Goal: Task Accomplishment & Management: Manage account settings

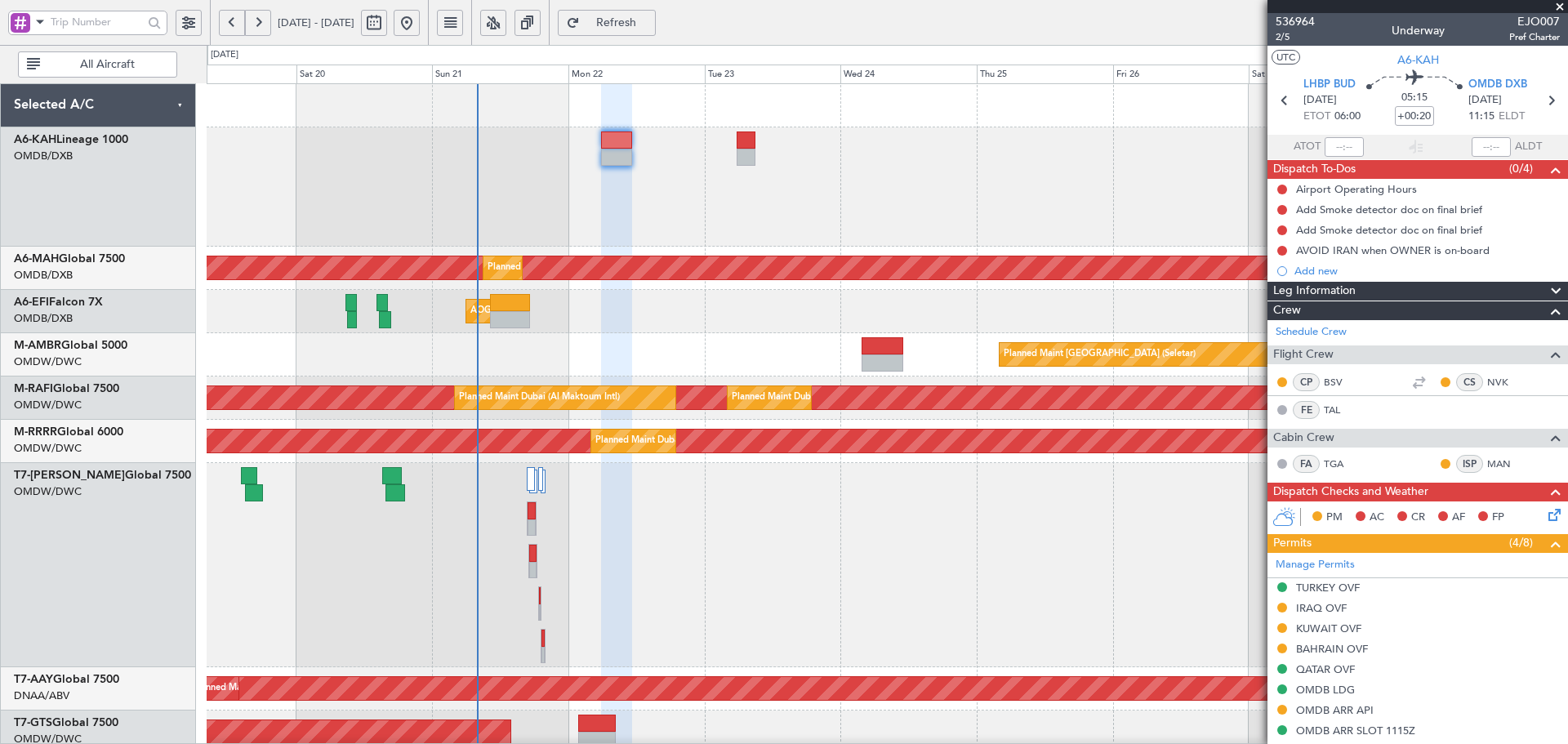
click at [640, 14] on button "Refresh" at bounding box center [606, 22] width 98 height 26
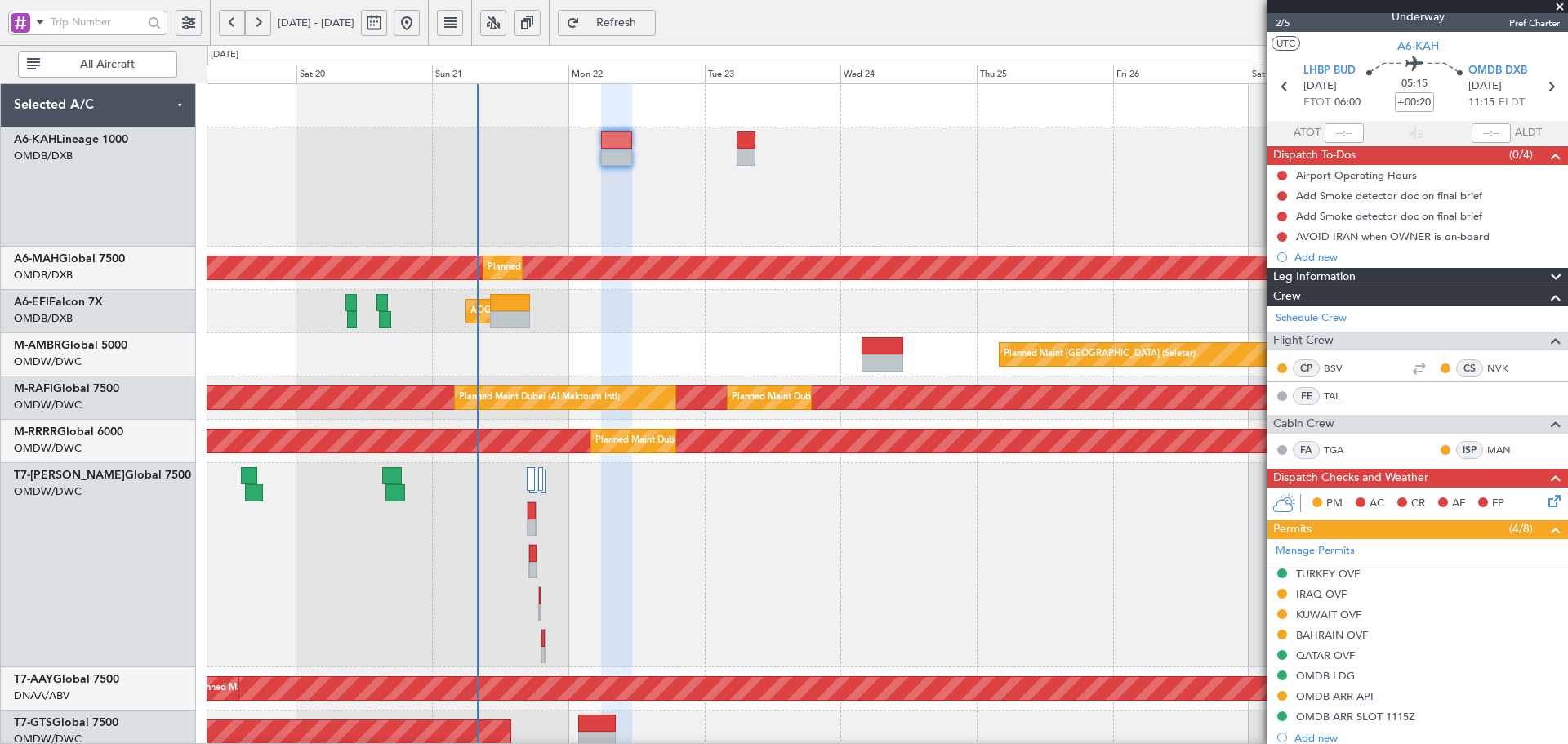
scroll to position [3, 0]
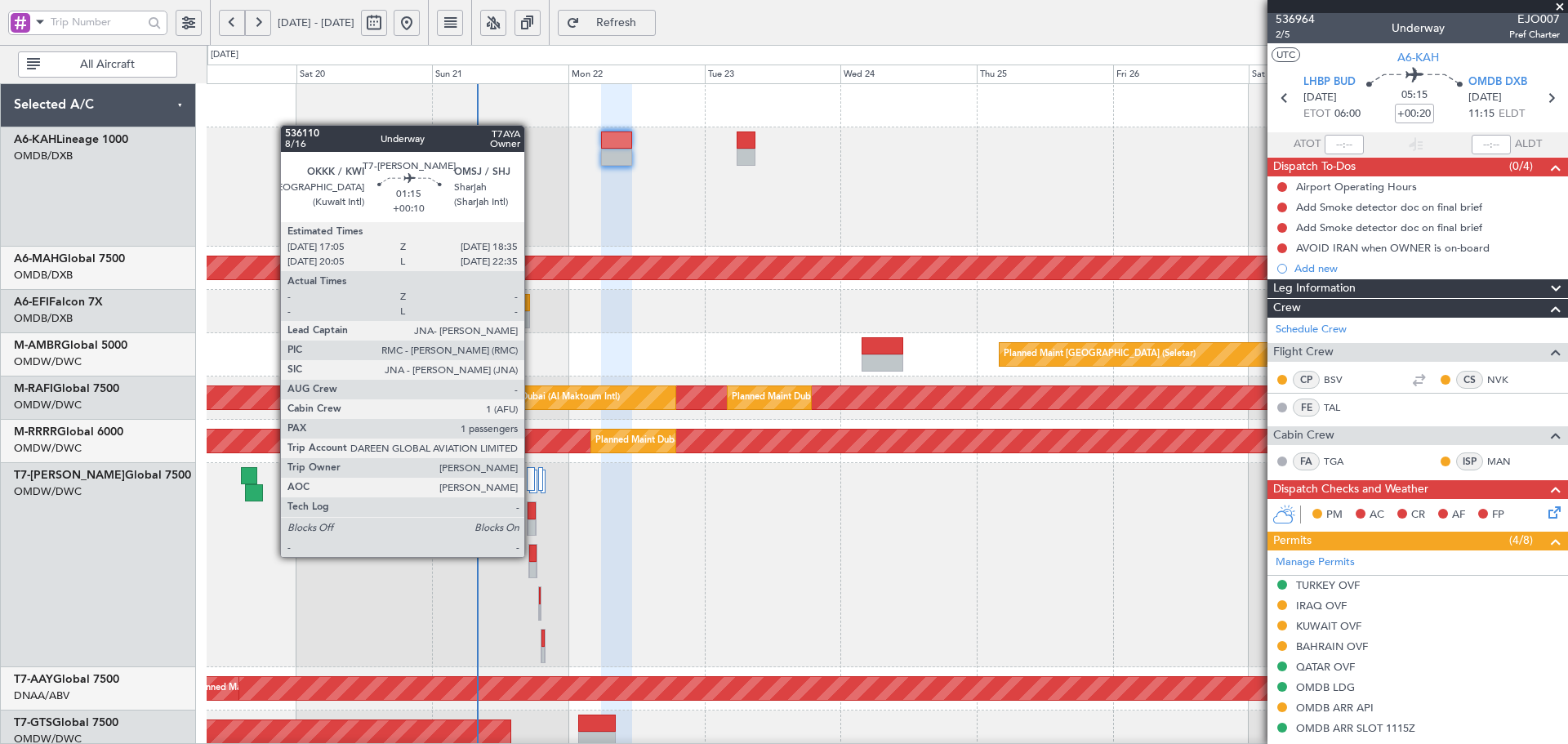
click at [532, 555] on div at bounding box center [533, 553] width 8 height 17
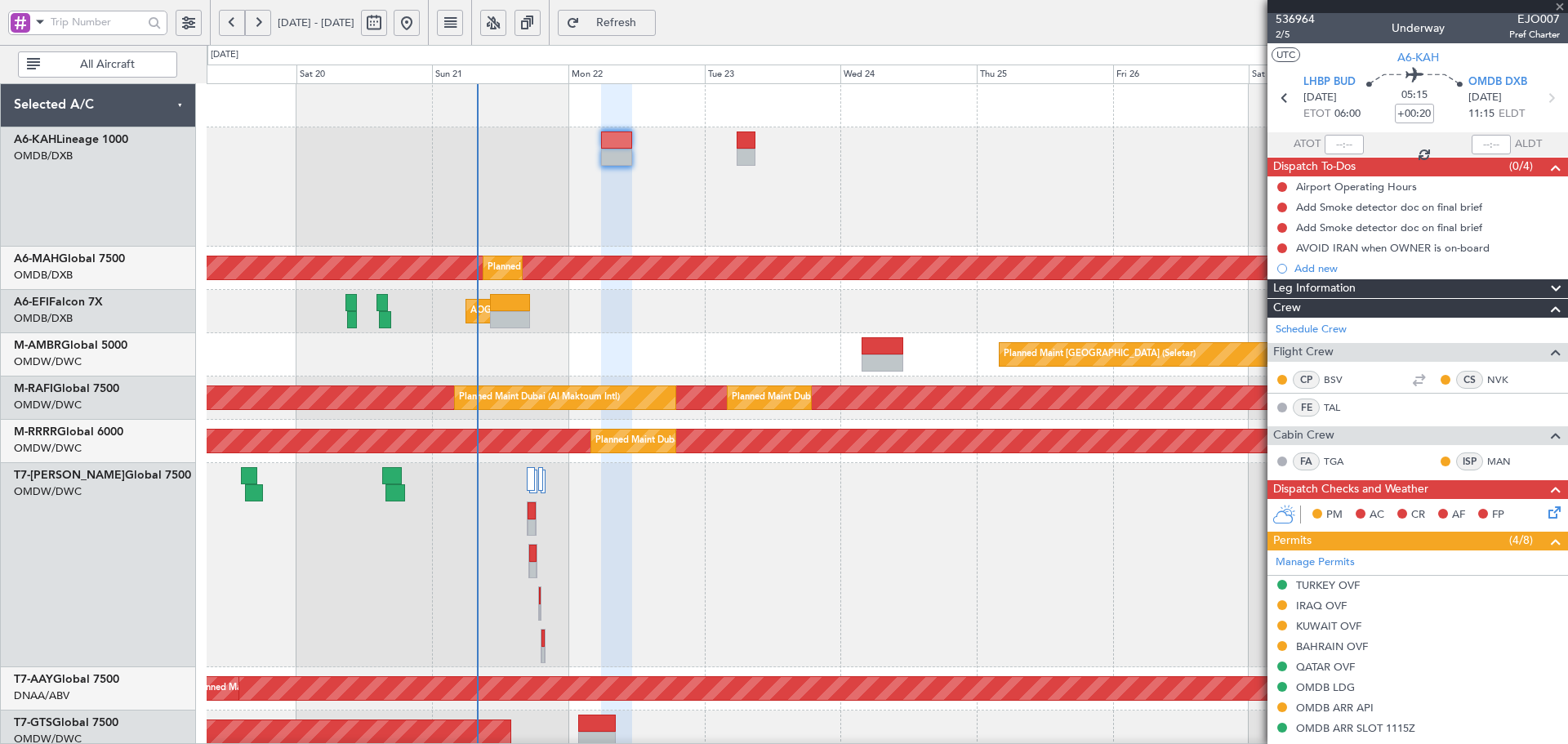
type input "+00:10"
type input "1"
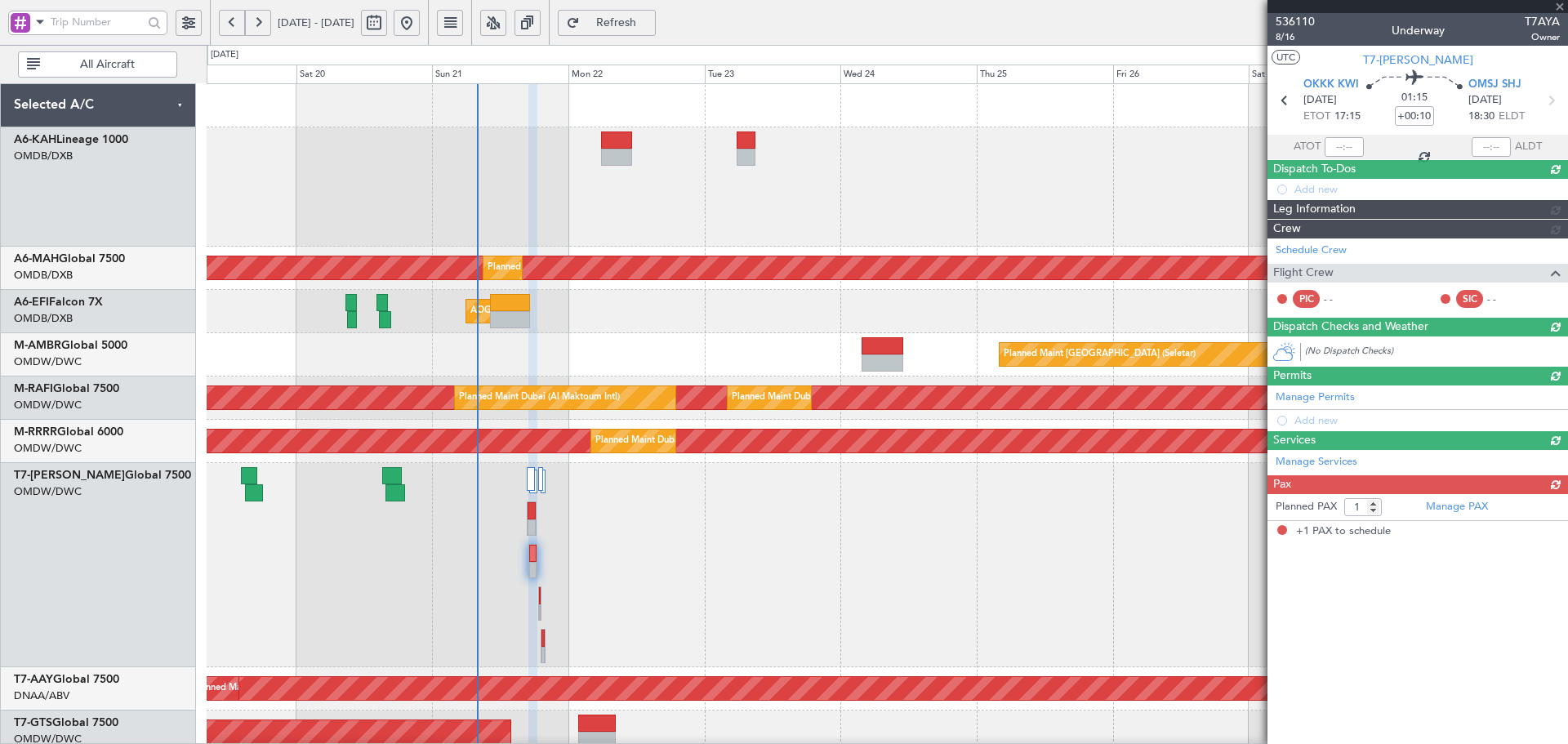
scroll to position [0, 0]
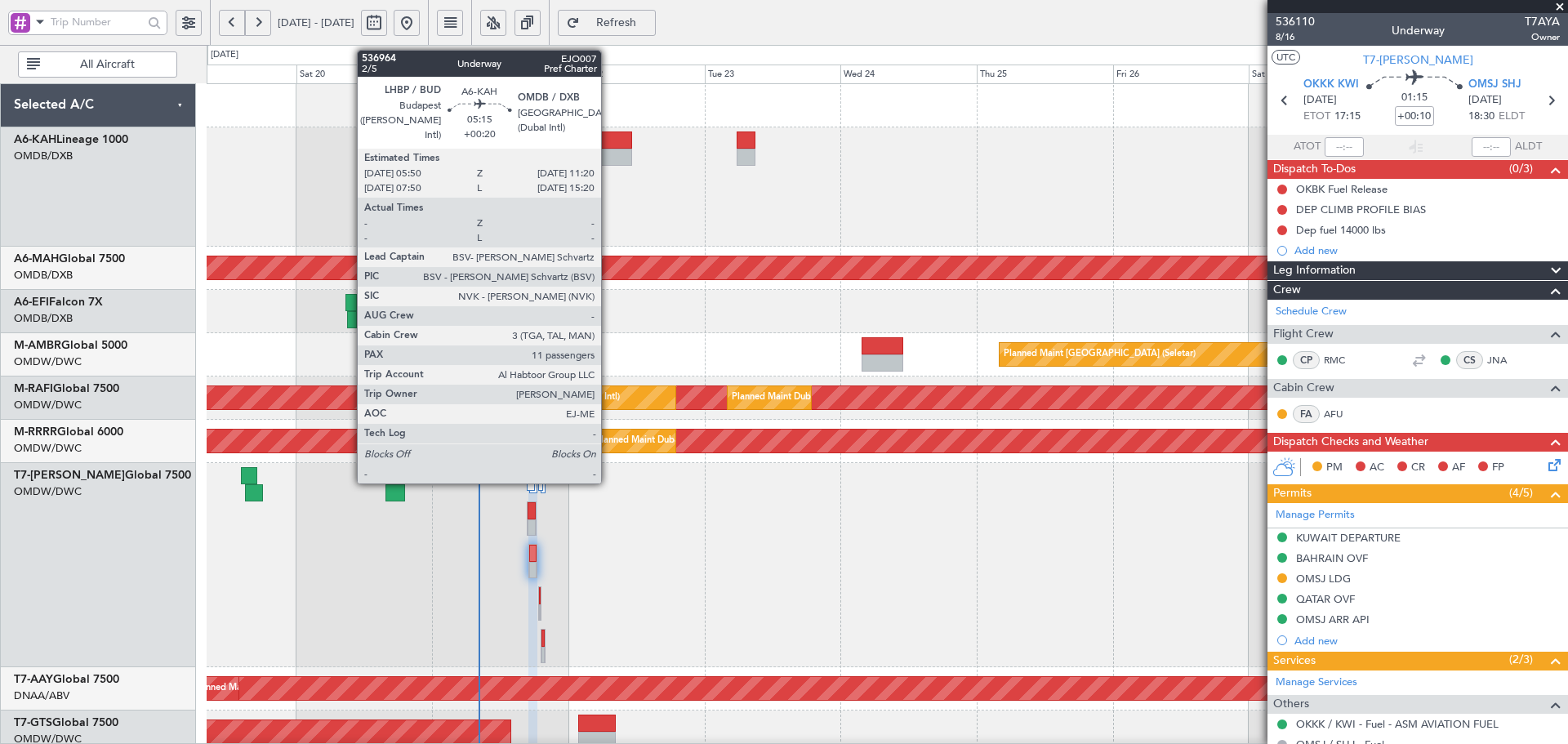
click at [608, 138] on div at bounding box center [616, 140] width 32 height 17
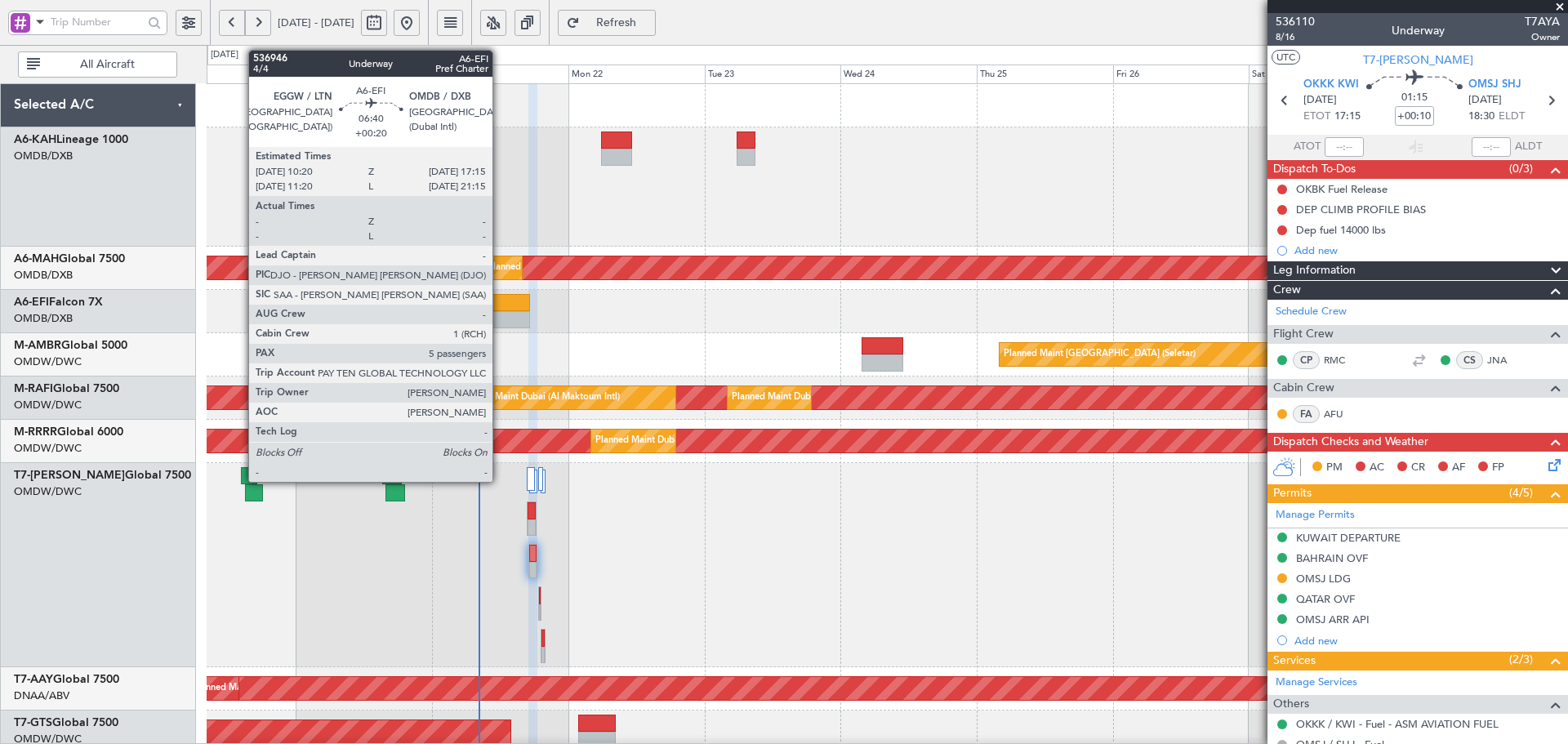
click at [499, 304] on div at bounding box center [510, 303] width 40 height 17
click at [499, 303] on div at bounding box center [510, 303] width 40 height 17
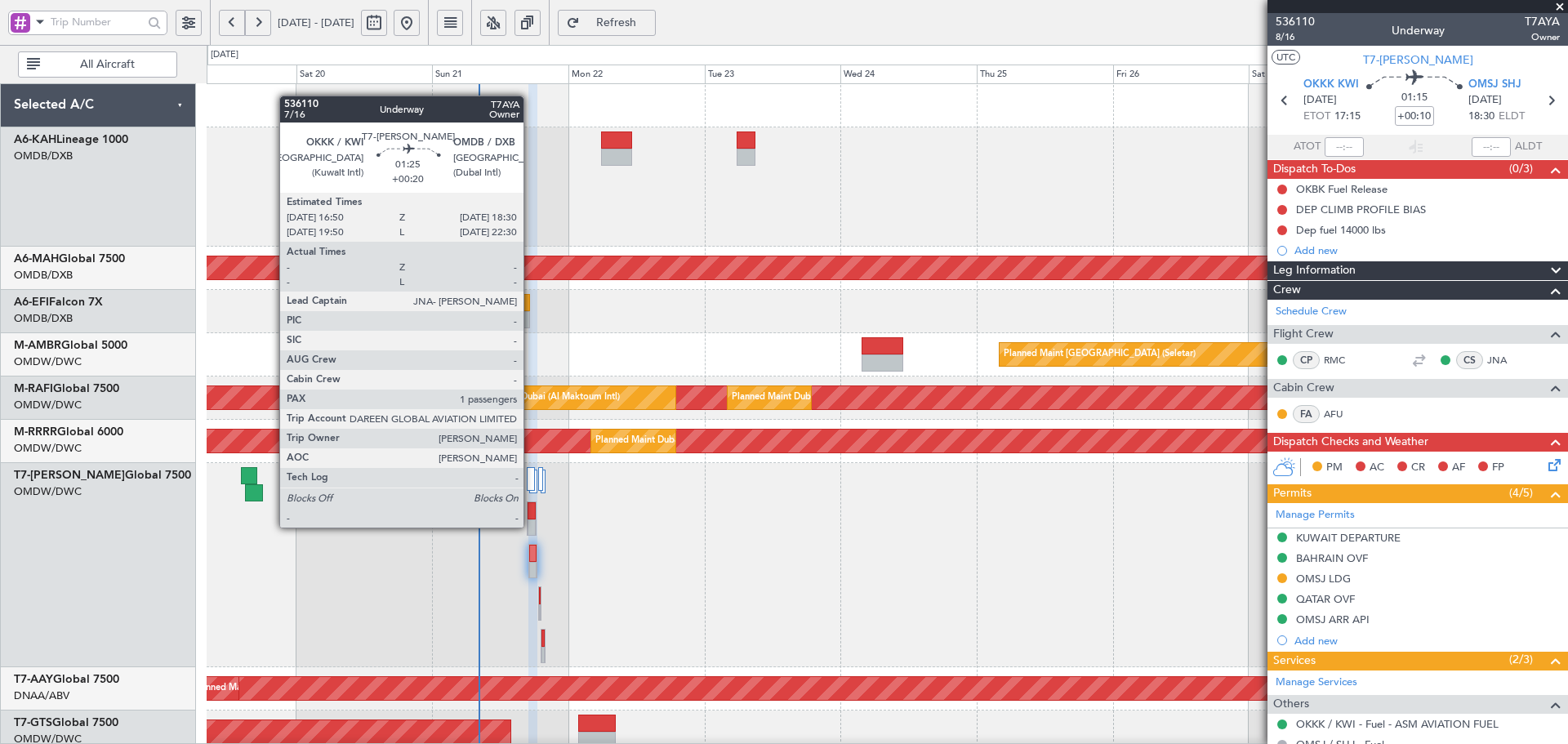
click at [531, 526] on div at bounding box center [531, 528] width 9 height 17
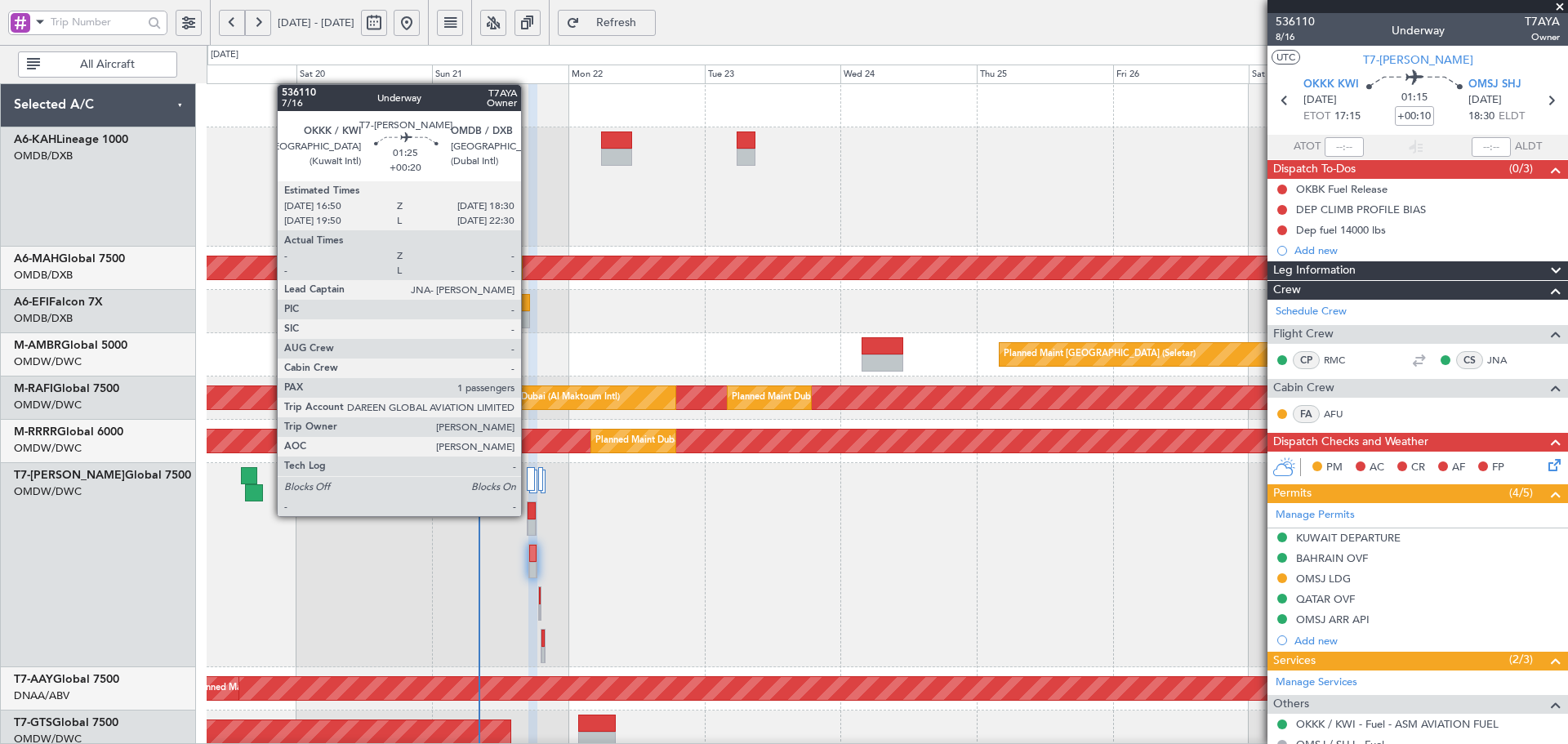
click at [533, 515] on div at bounding box center [531, 511] width 9 height 17
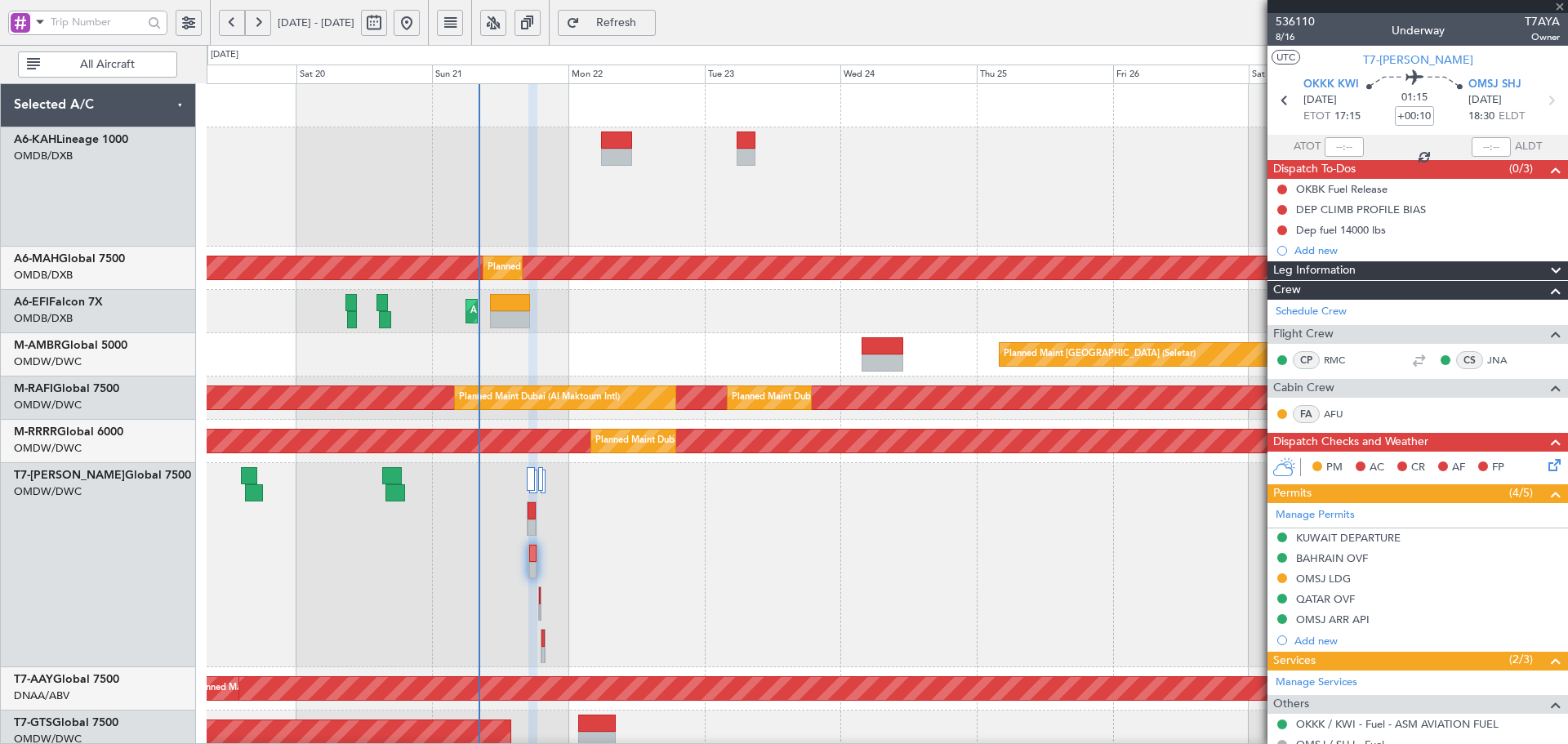
type input "+00:20"
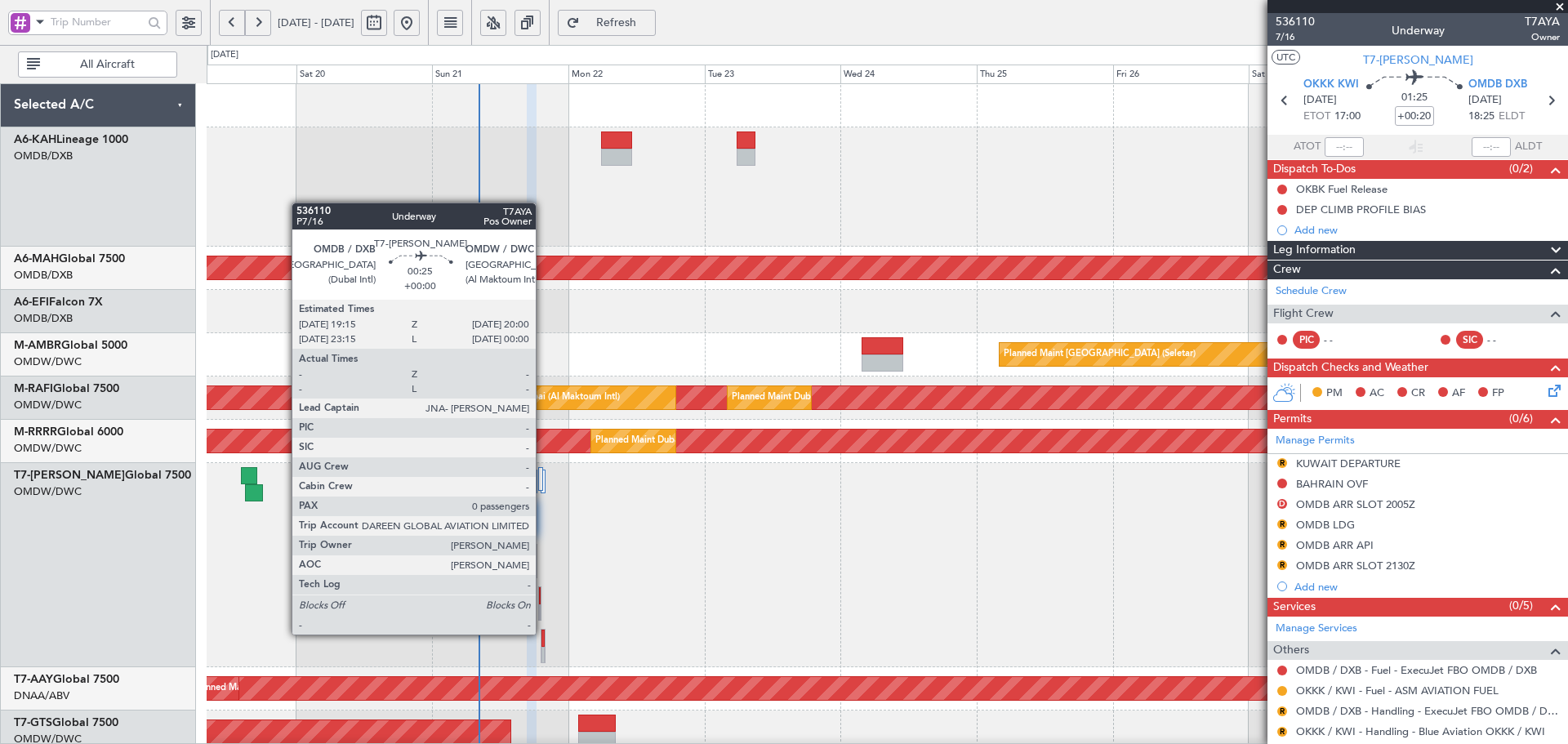
click at [543, 633] on div at bounding box center [542, 638] width 3 height 17
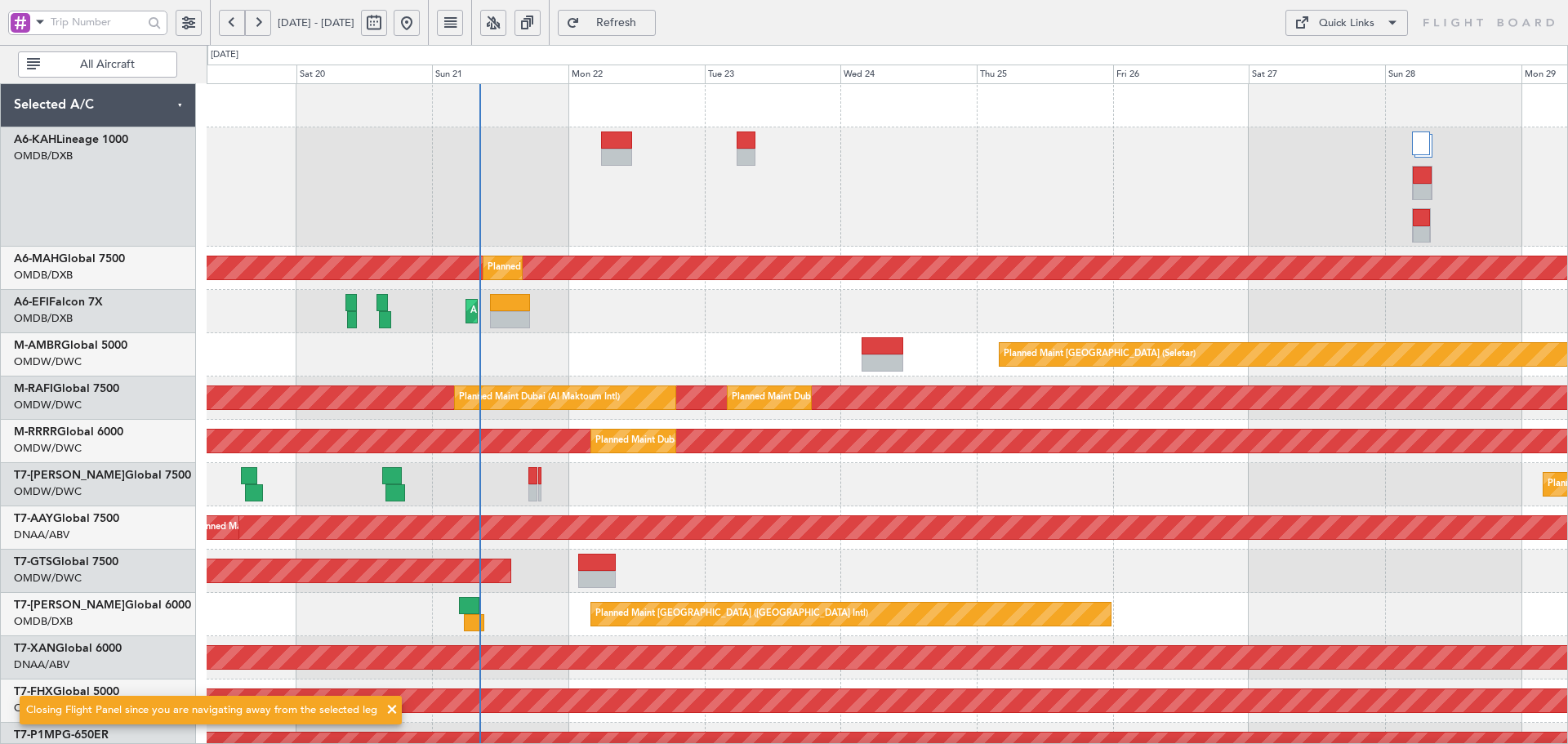
click at [650, 25] on span "Refresh" at bounding box center [617, 23] width 67 height 11
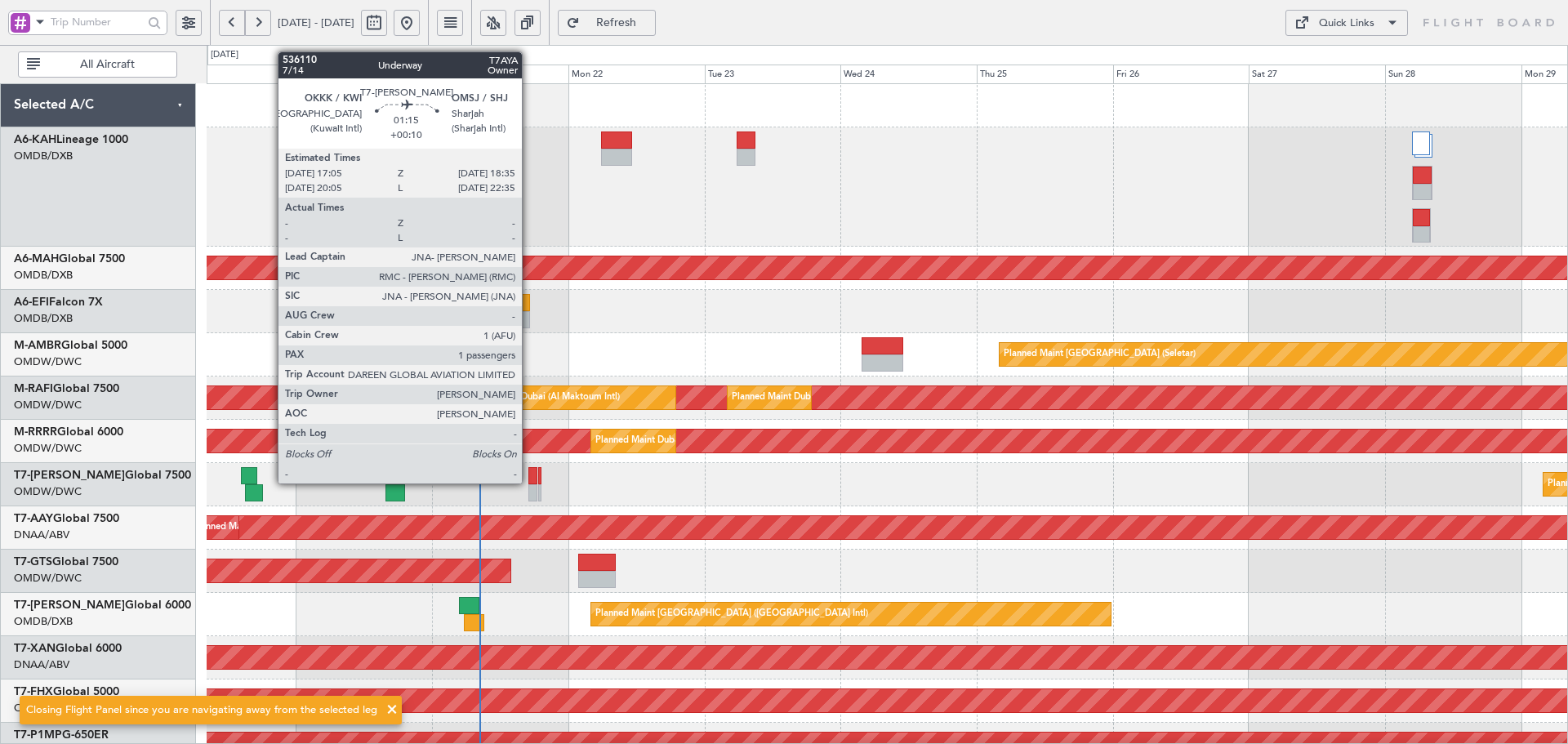
click at [529, 482] on div at bounding box center [532, 476] width 9 height 17
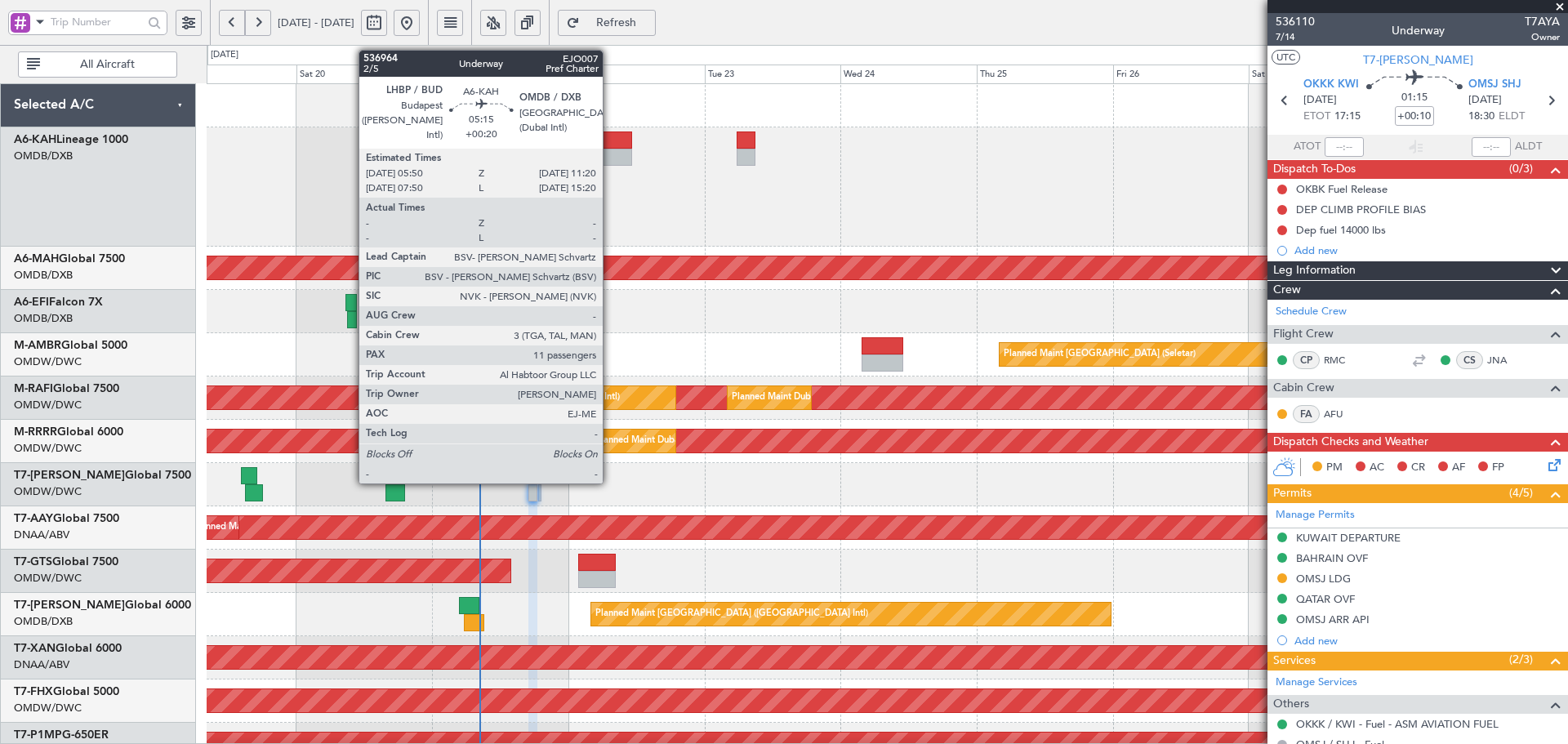
click at [610, 151] on div at bounding box center [616, 158] width 32 height 17
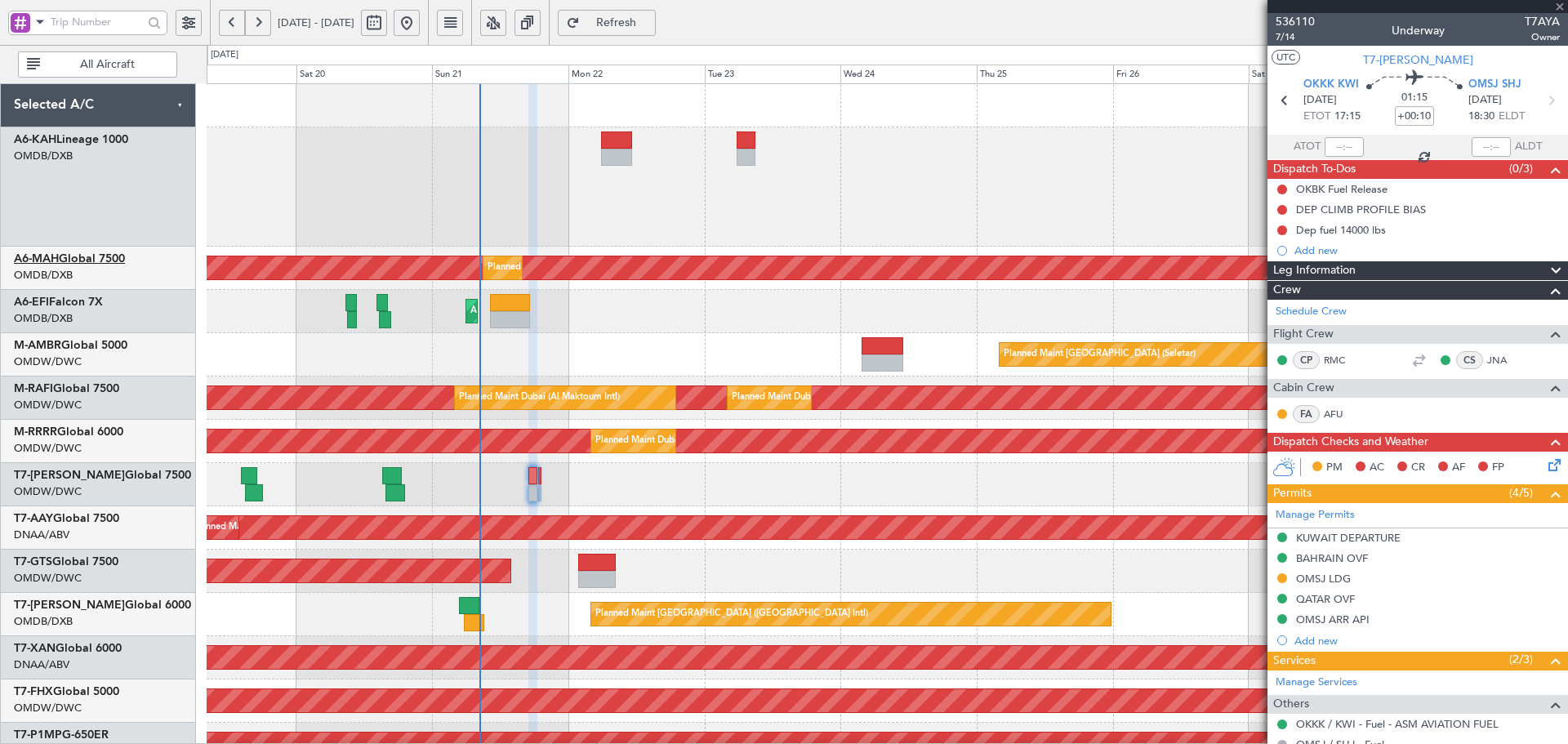
type input "+00:20"
type input "11"
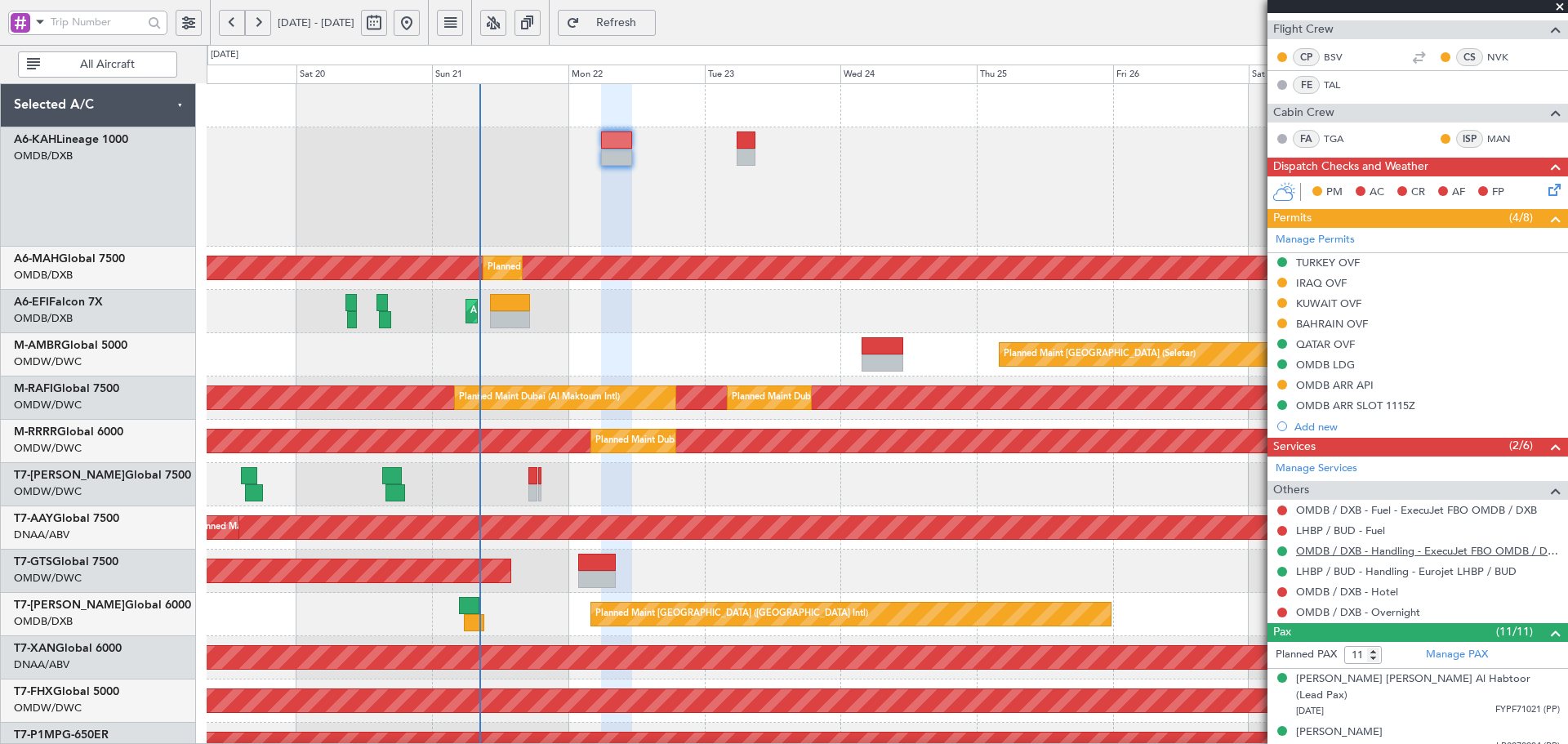
scroll to position [327, 0]
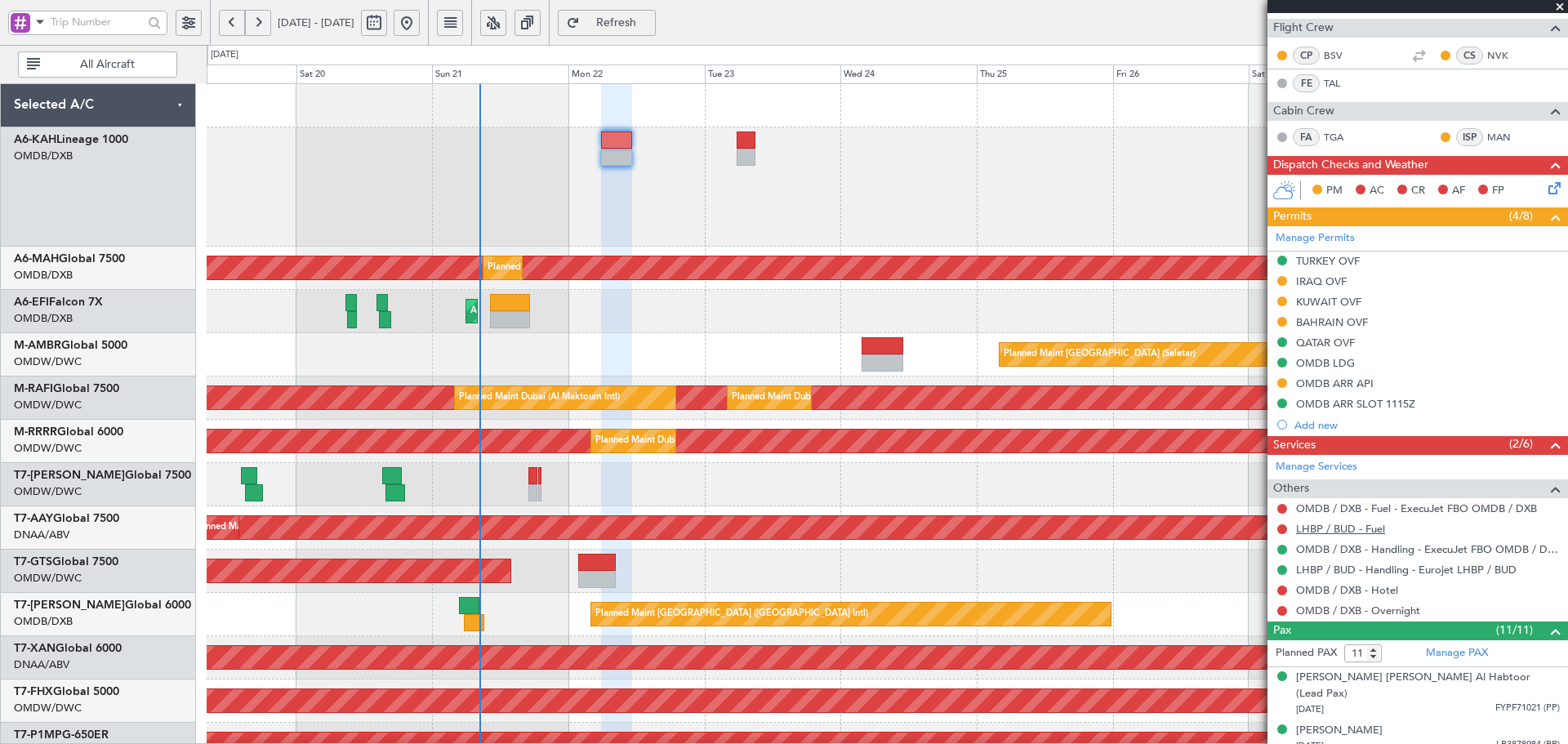
click at [1334, 526] on link "LHBP / BUD - Fuel" at bounding box center [1340, 528] width 89 height 14
click at [656, 11] on button "Refresh" at bounding box center [606, 22] width 98 height 26
click at [1282, 528] on button at bounding box center [1282, 529] width 10 height 10
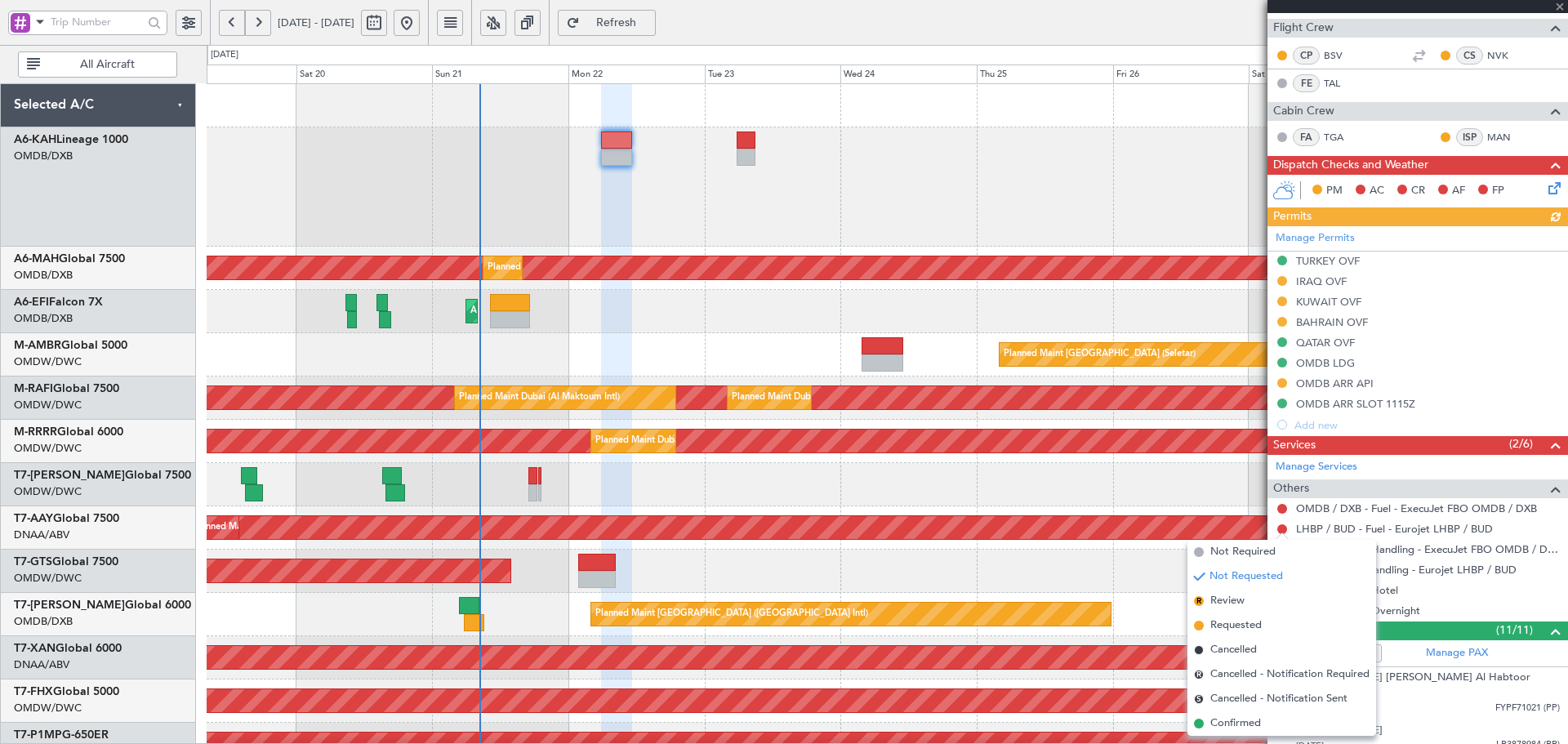
drag, startPoint x: 1232, startPoint y: 724, endPoint x: 1260, endPoint y: 584, distance: 142.8
click at [1232, 716] on span "Confirmed" at bounding box center [1235, 723] width 51 height 16
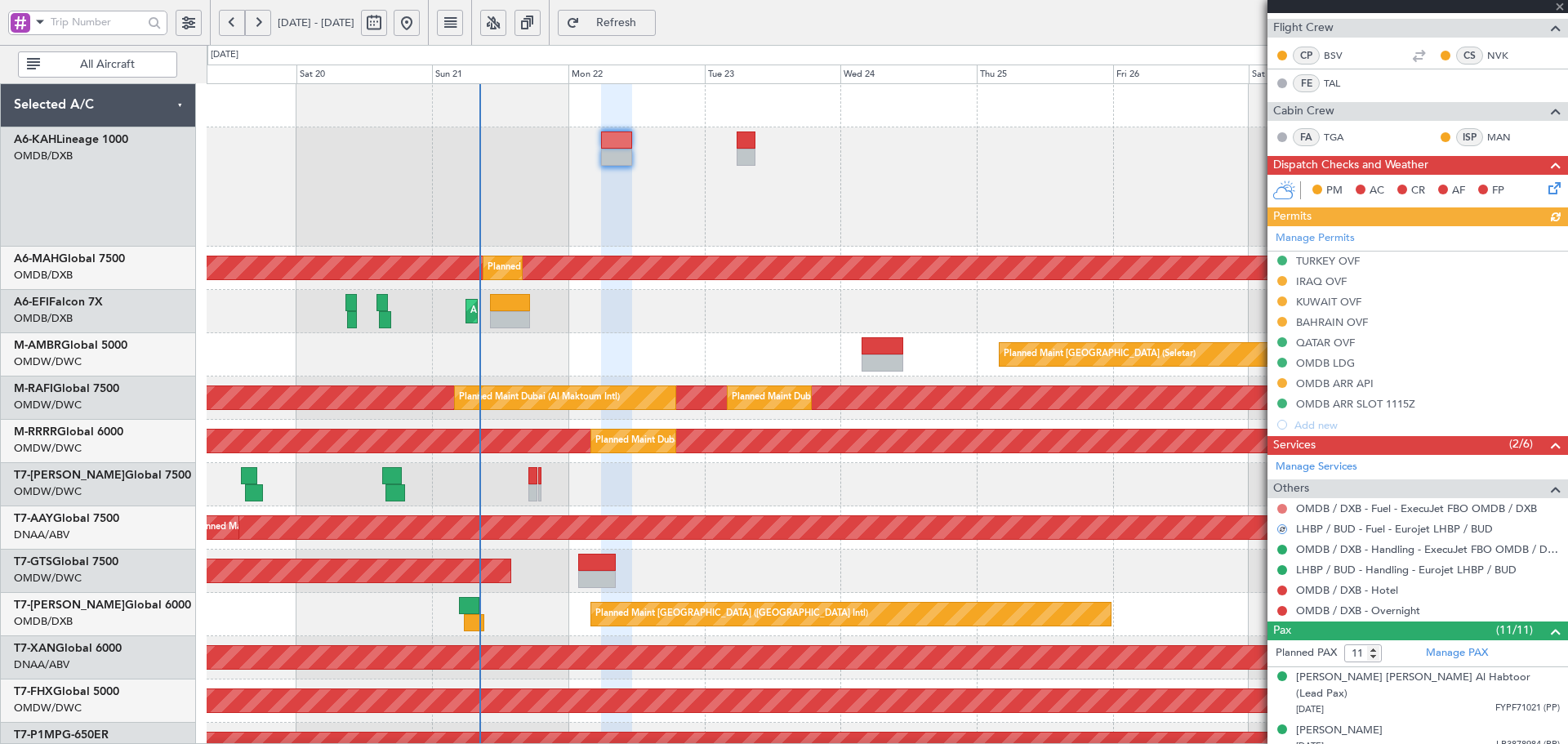
click at [1284, 504] on button at bounding box center [1282, 509] width 10 height 10
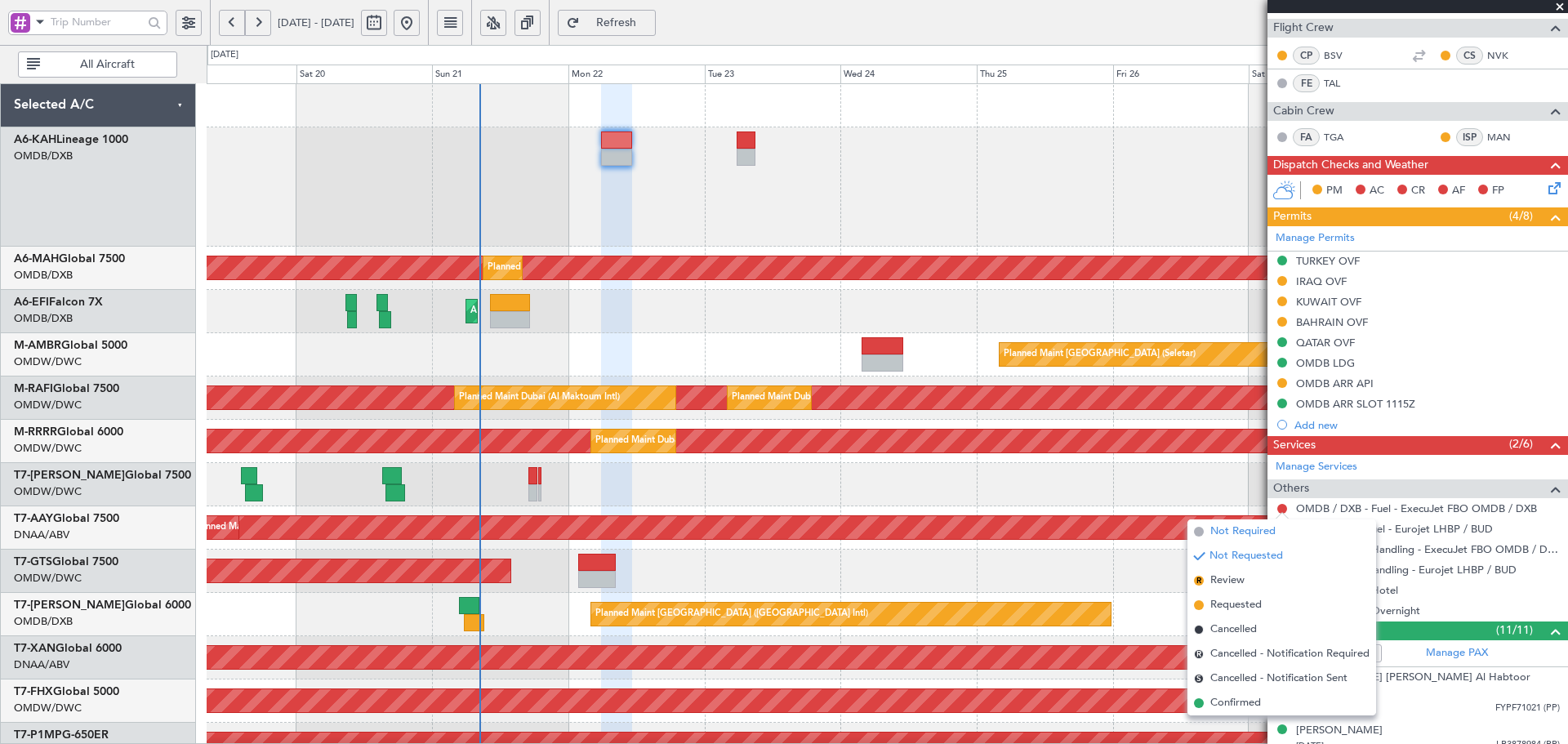
click at [1220, 535] on span "Not Required" at bounding box center [1242, 531] width 65 height 16
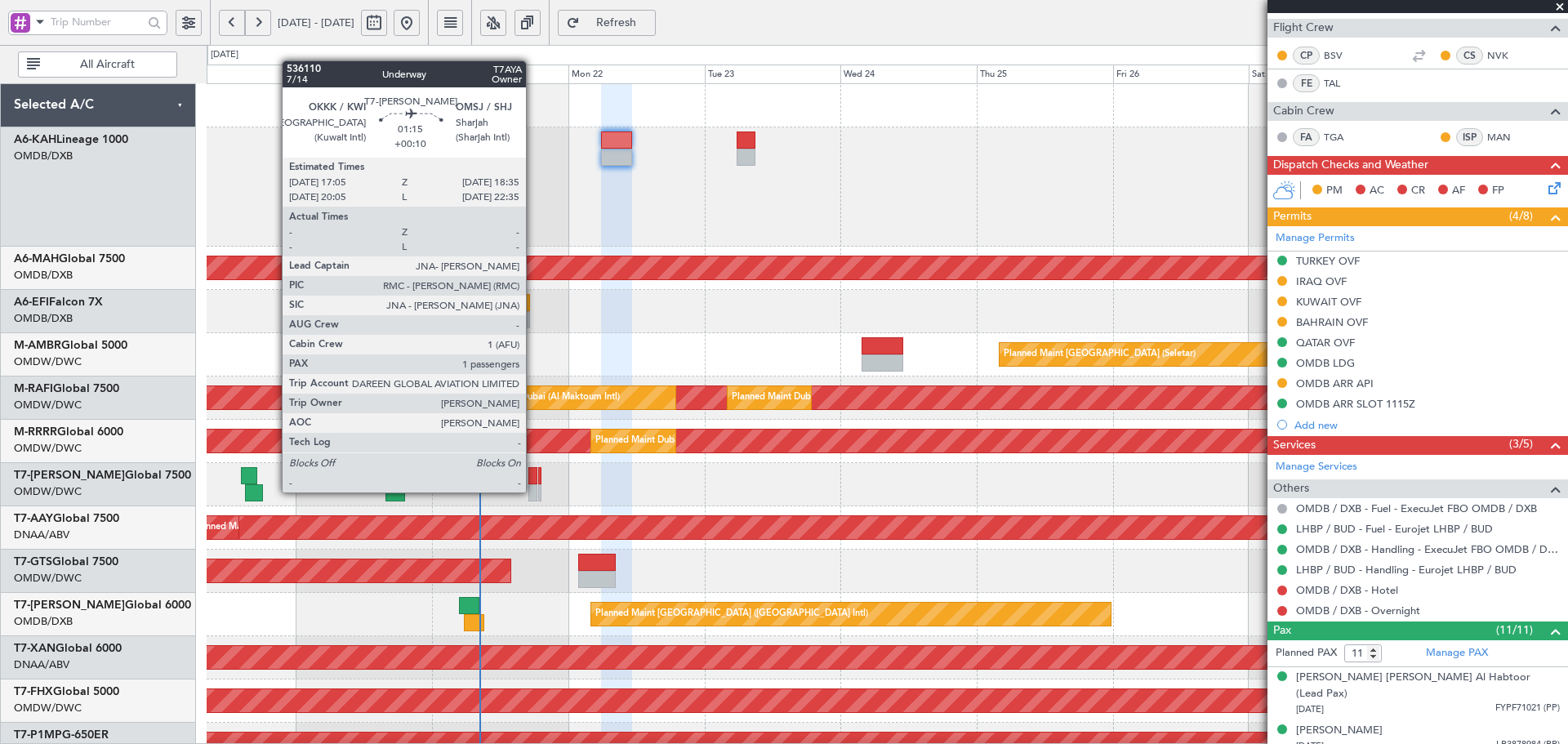
click at [533, 490] on div at bounding box center [532, 493] width 9 height 17
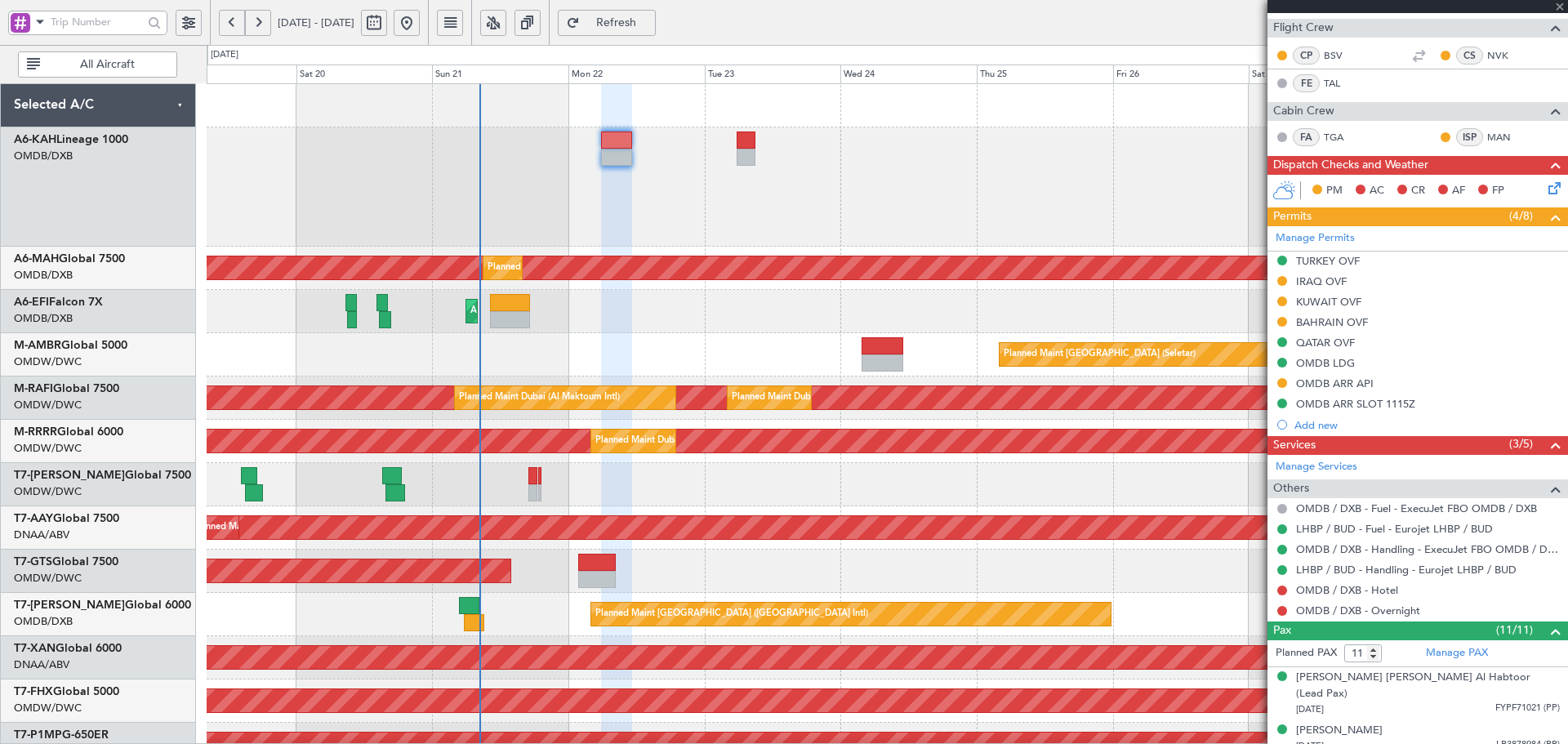
type input "+00:10"
type input "1"
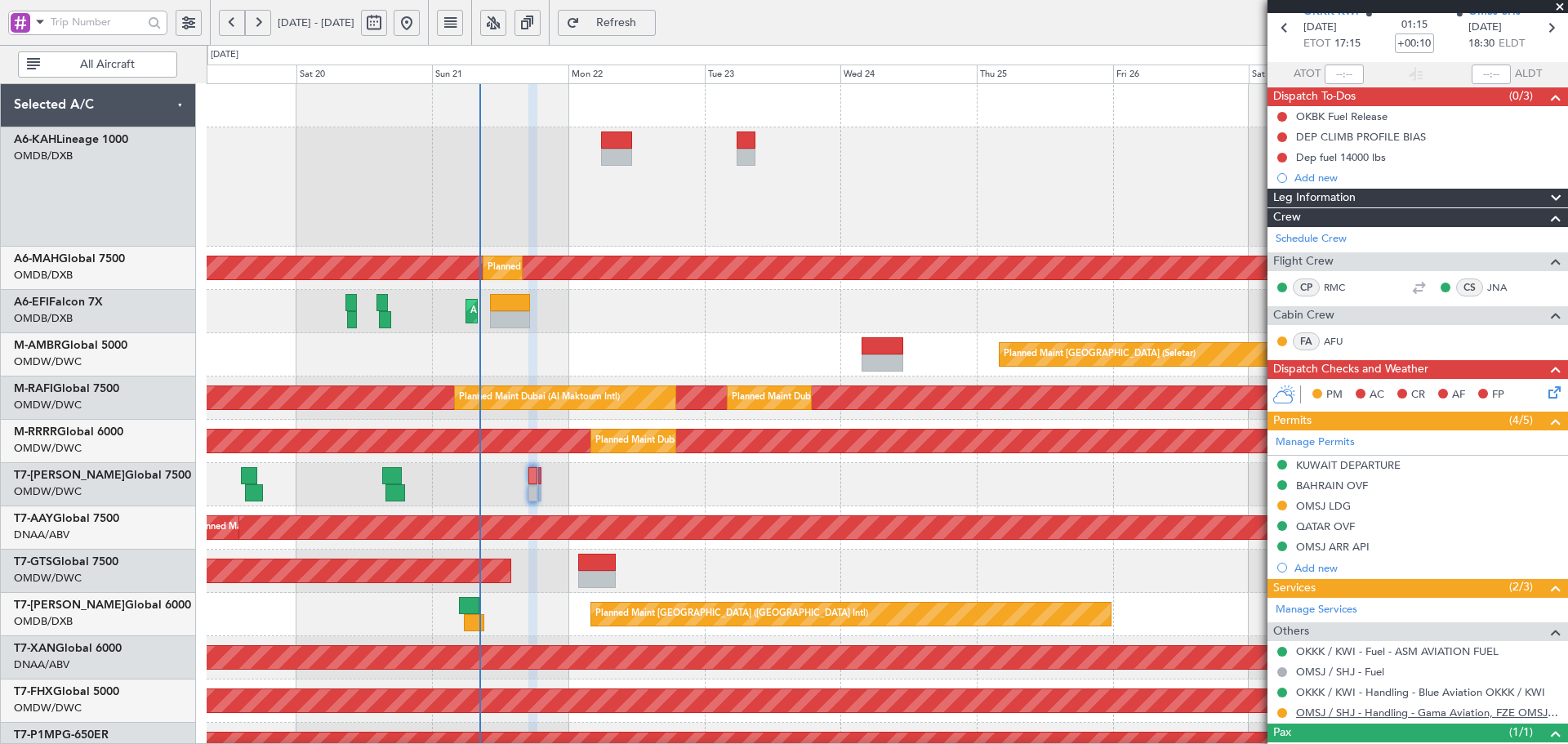
scroll to position [134, 0]
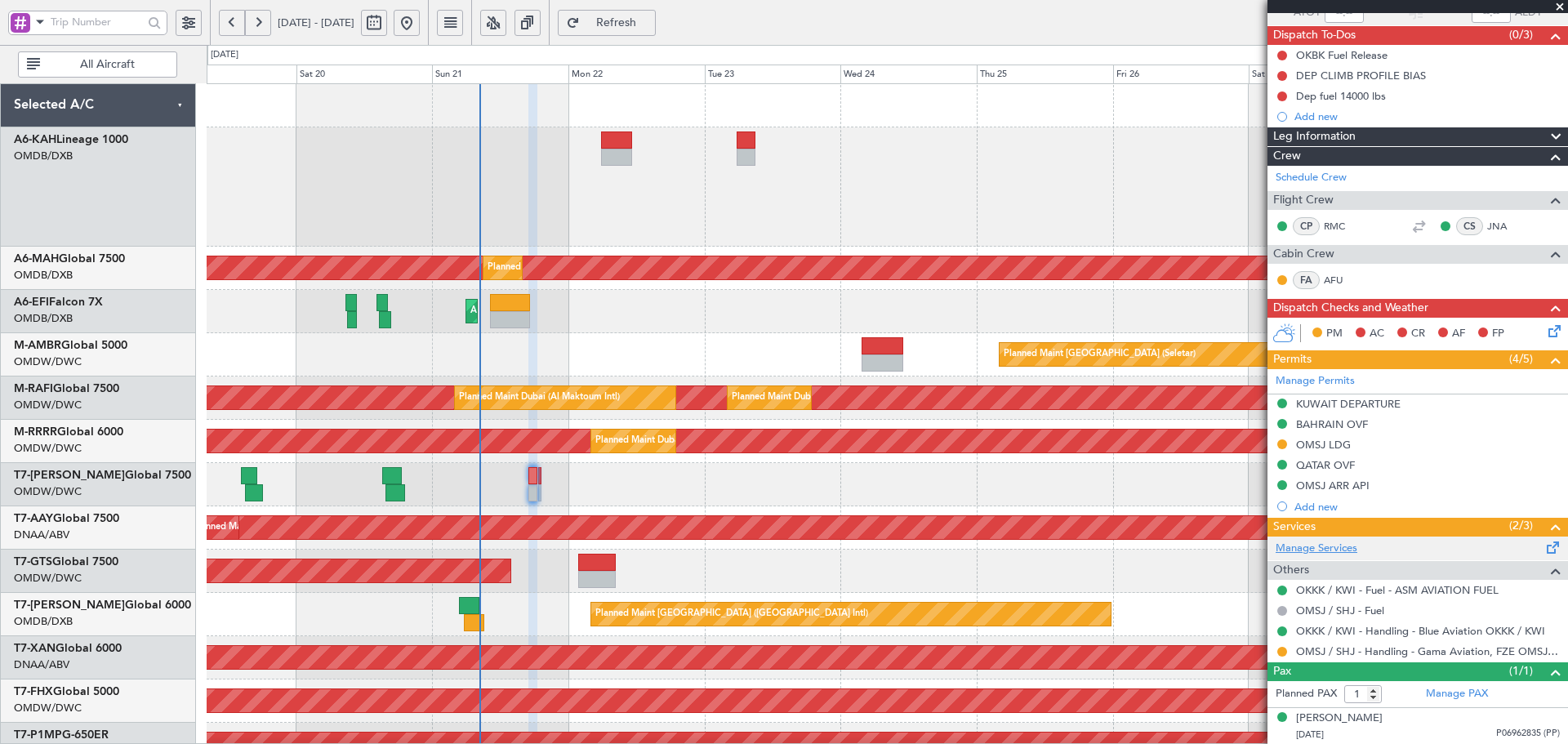
click at [1317, 546] on link "Manage Services" at bounding box center [1317, 548] width 82 height 16
click at [623, 26] on button "Refresh" at bounding box center [606, 22] width 98 height 26
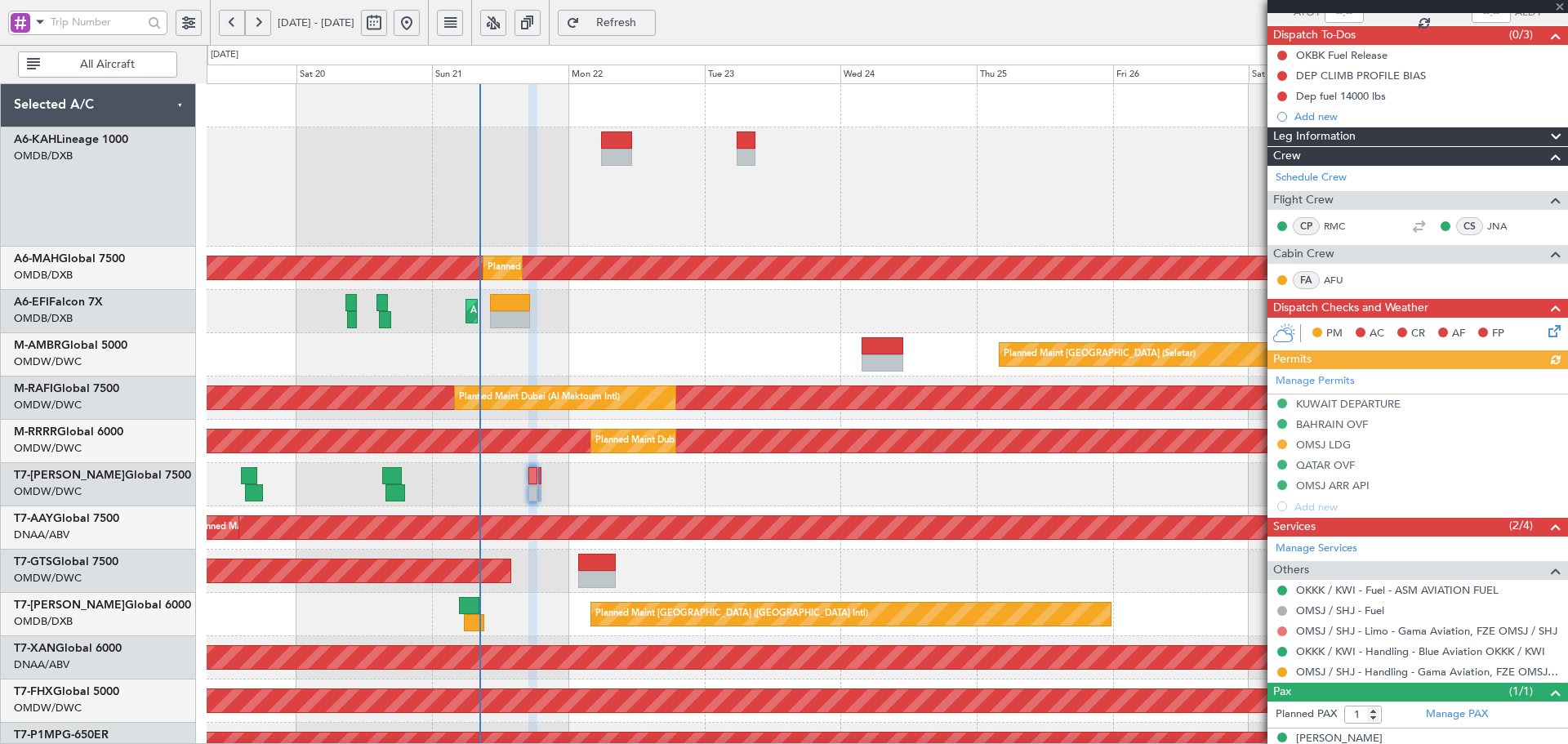
click at [1282, 634] on button at bounding box center [1282, 631] width 10 height 10
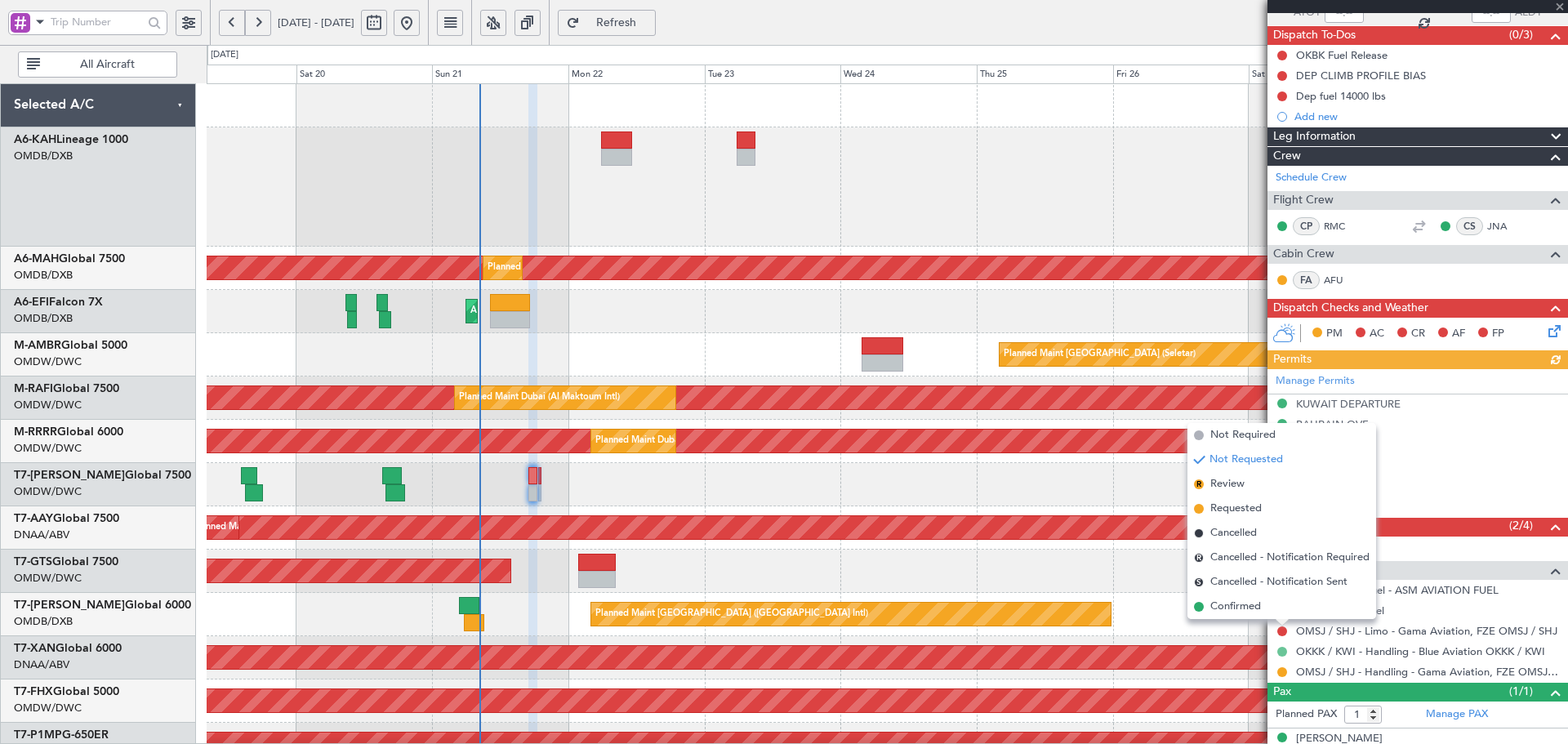
drag, startPoint x: 1237, startPoint y: 611, endPoint x: 1280, endPoint y: 647, distance: 56.1
click at [1238, 611] on span "Confirmed" at bounding box center [1235, 606] width 51 height 16
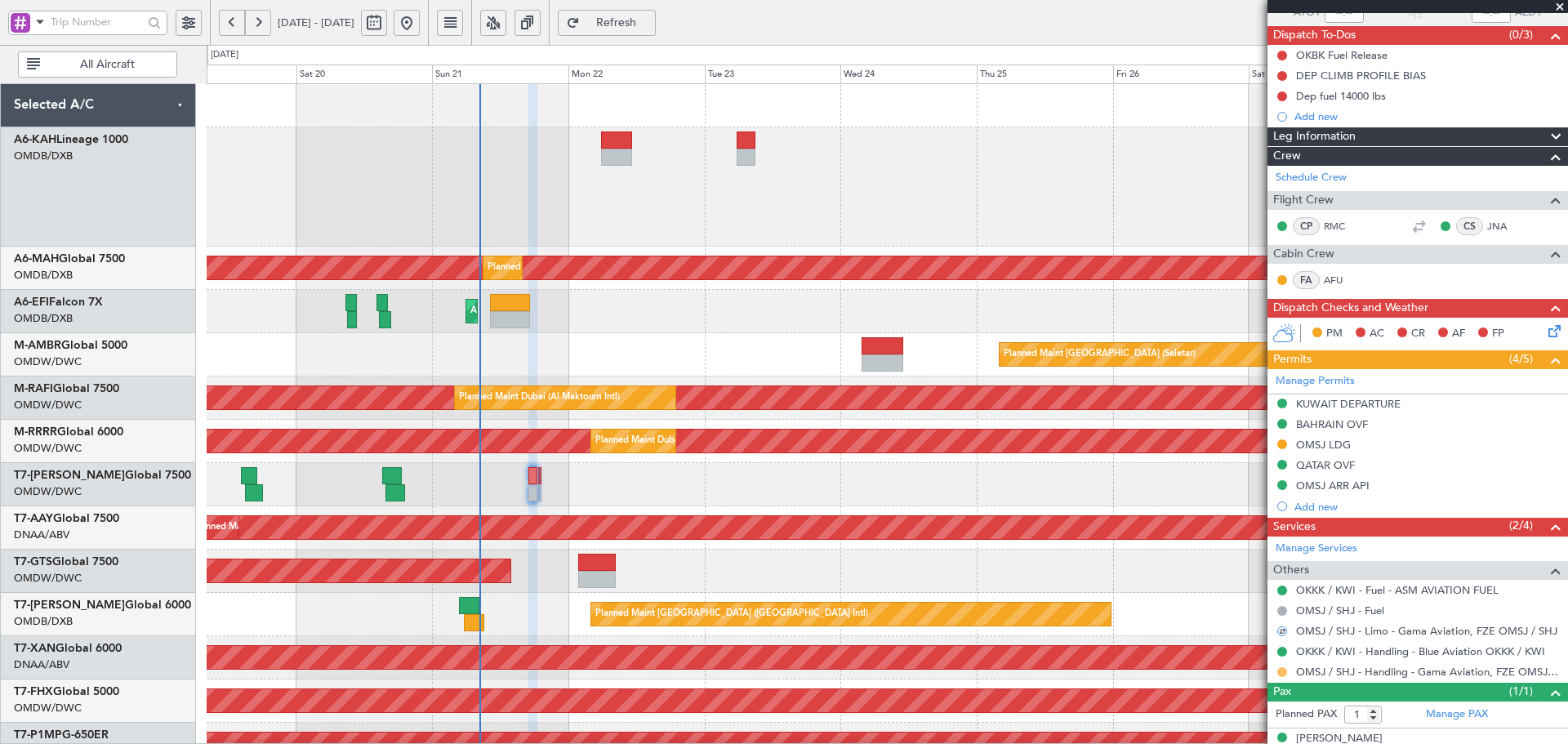
click at [1284, 670] on button at bounding box center [1282, 672] width 10 height 10
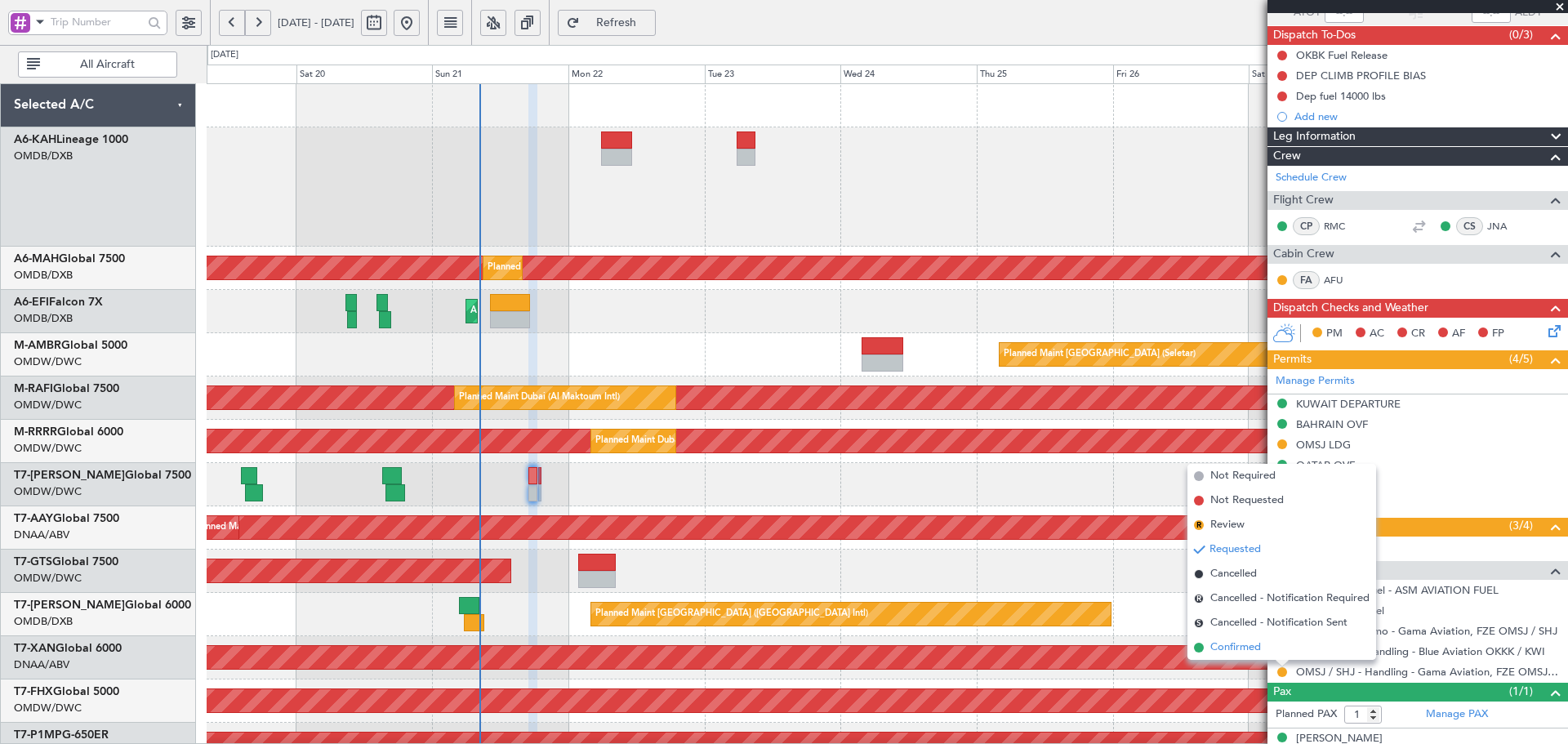
click at [1197, 638] on li "Confirmed" at bounding box center [1282, 648] width 189 height 25
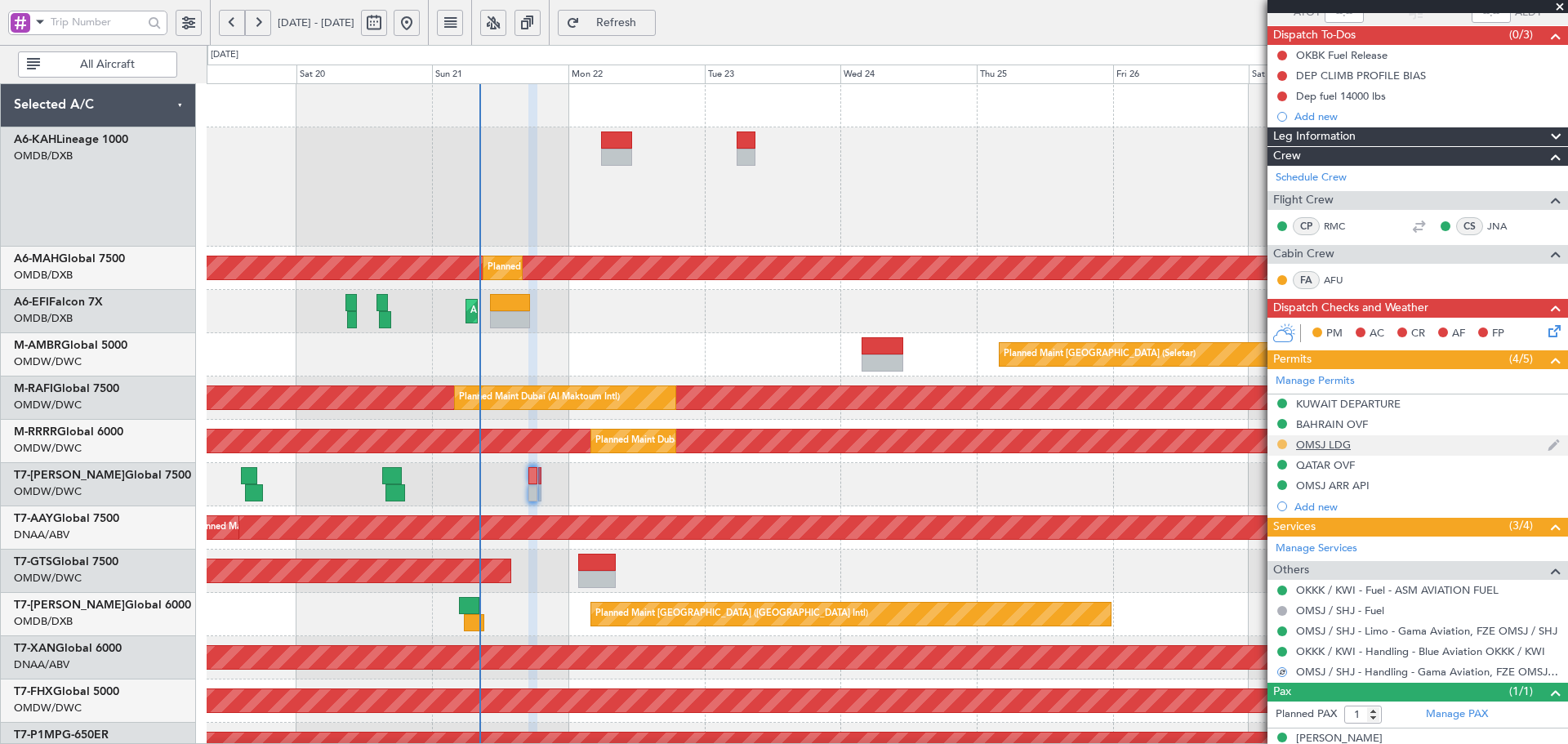
click at [1277, 442] on button at bounding box center [1282, 444] width 10 height 10
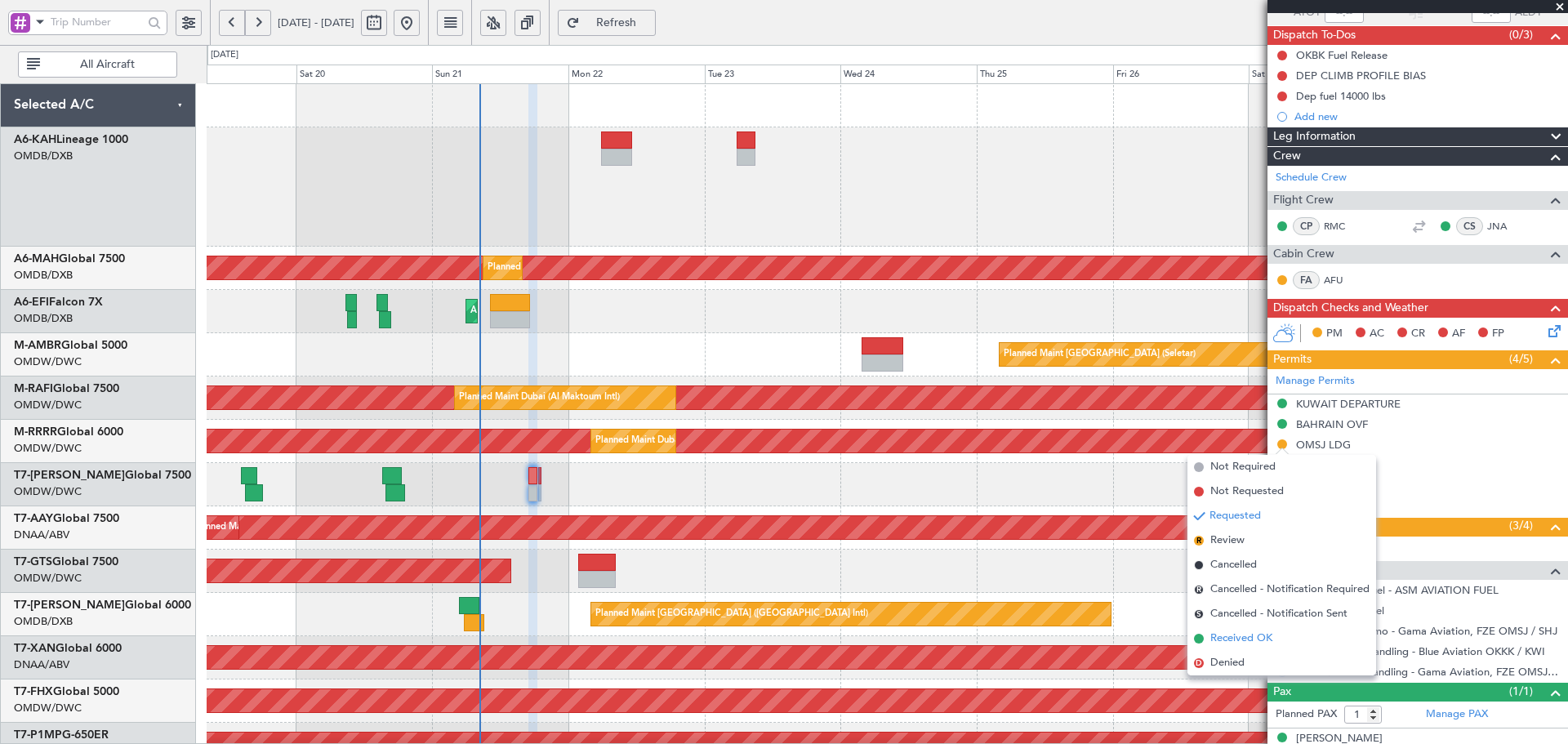
click at [1224, 639] on span "Received OK" at bounding box center [1240, 638] width 62 height 16
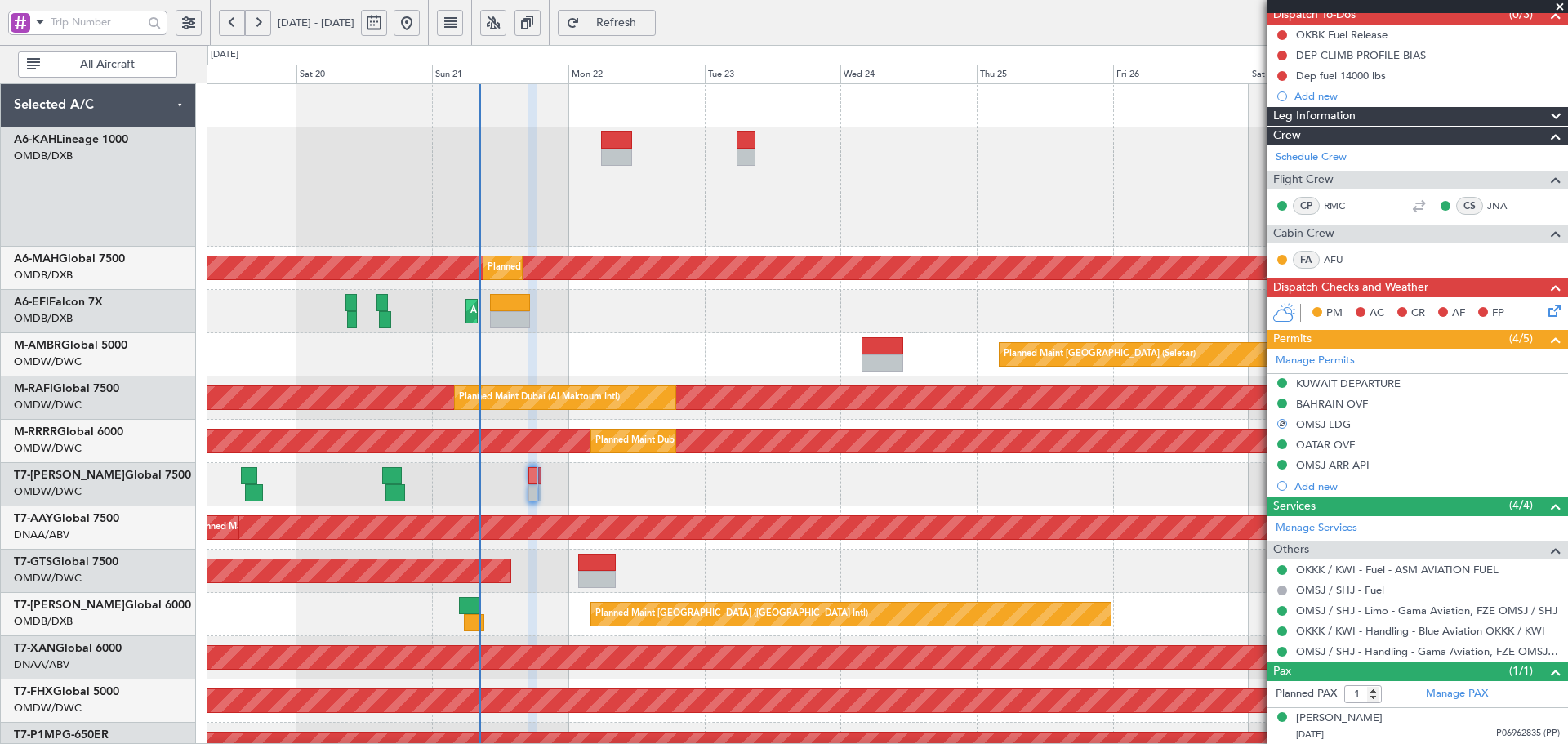
scroll to position [155, 0]
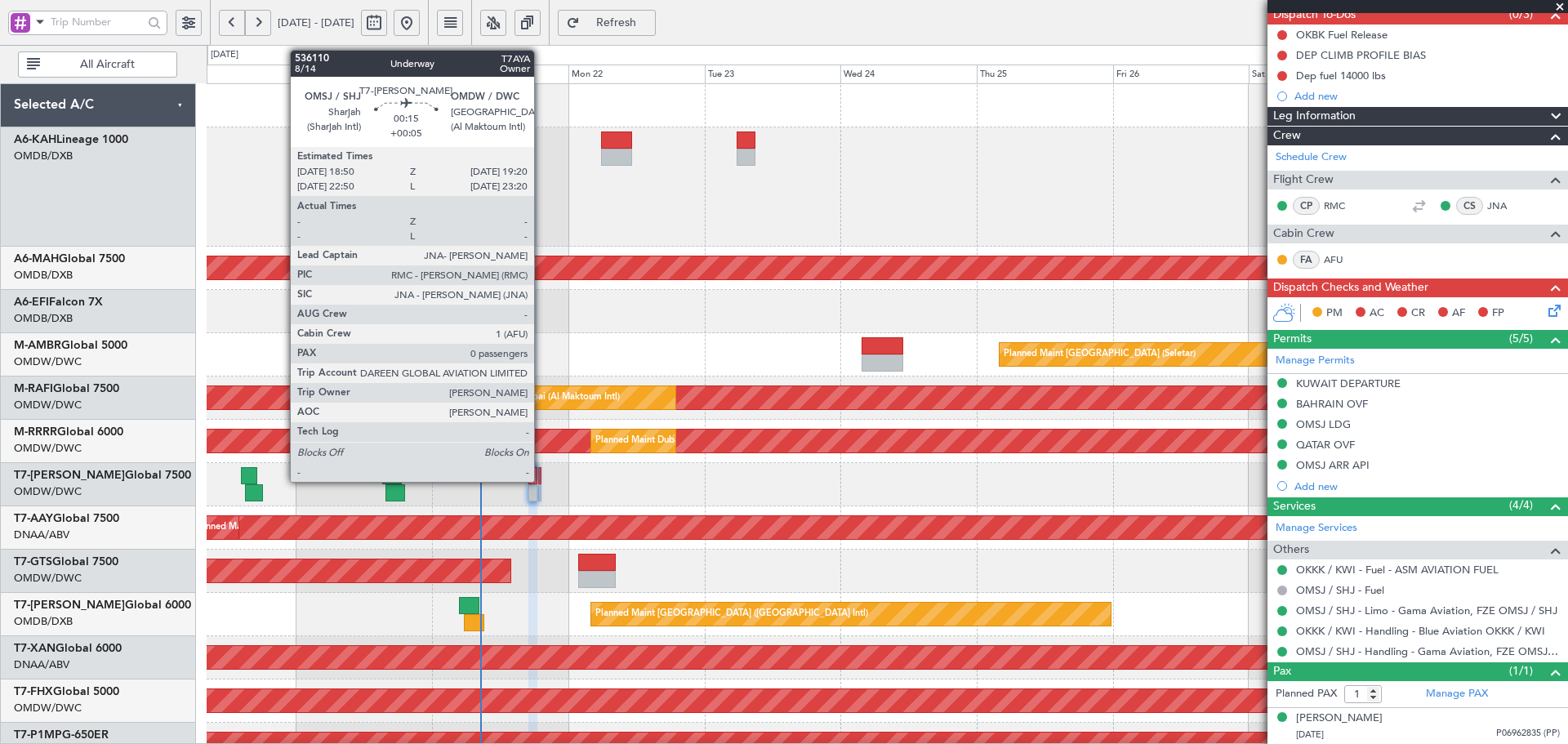
click at [541, 473] on div at bounding box center [540, 476] width 3 height 17
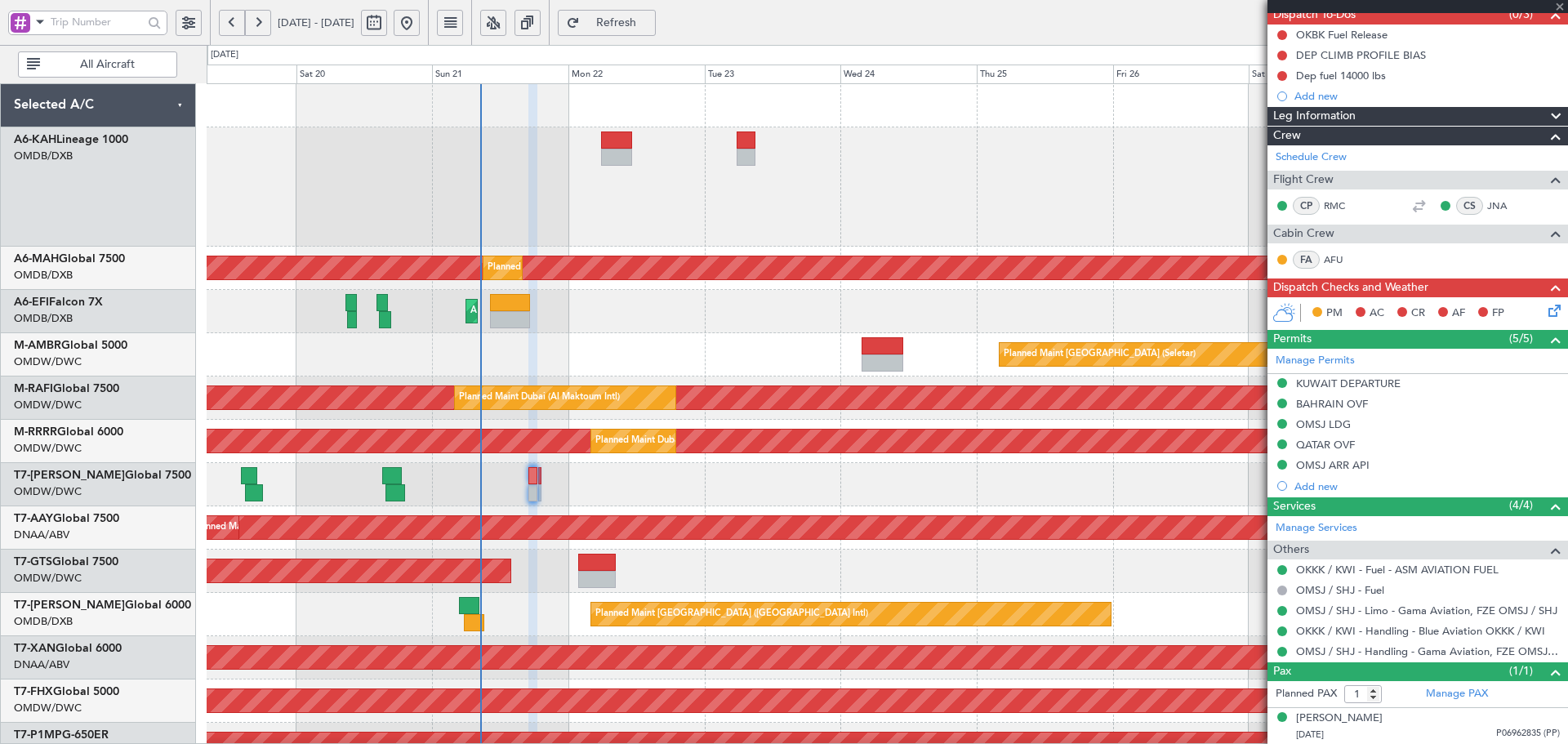
type input "+00:05"
type input "0"
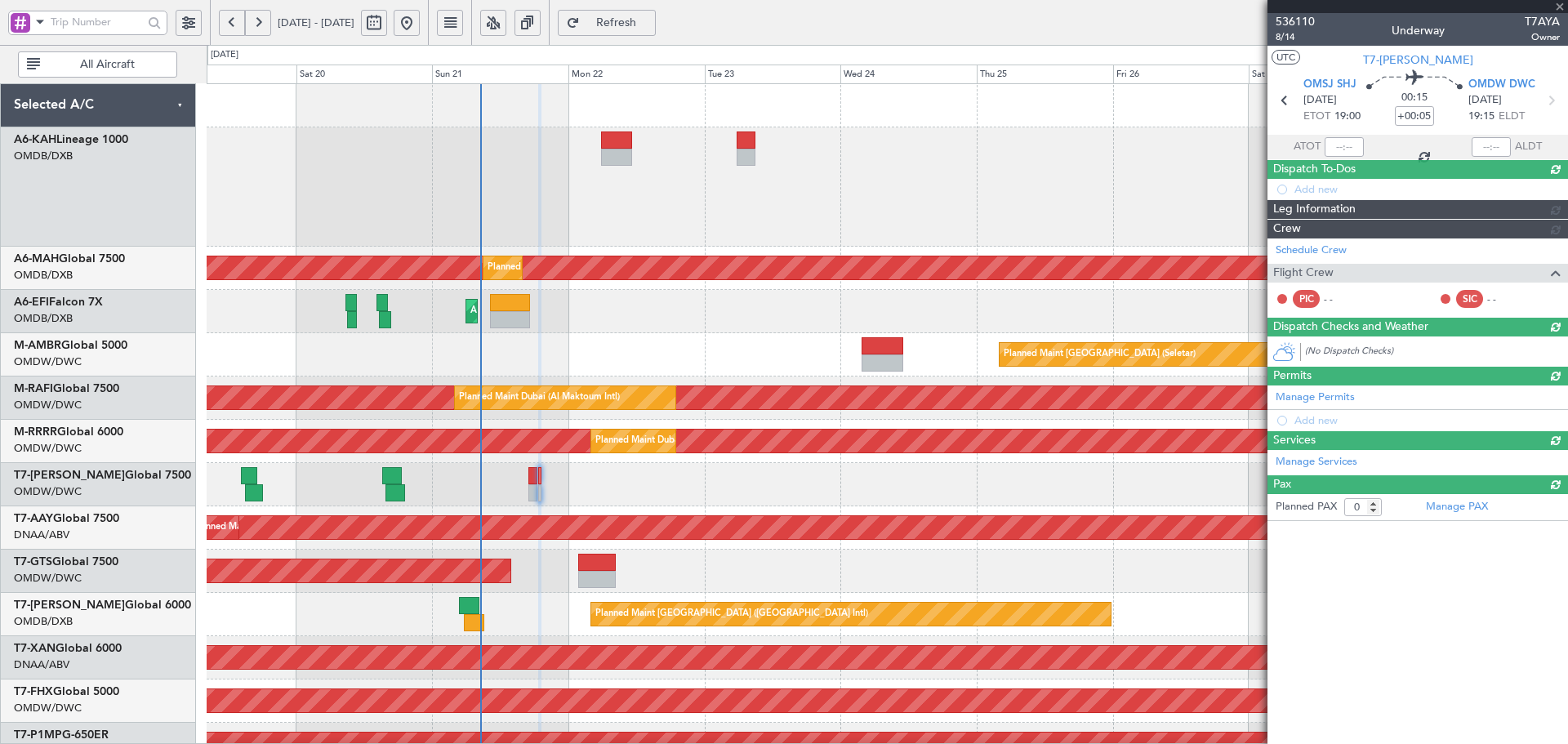
scroll to position [0, 0]
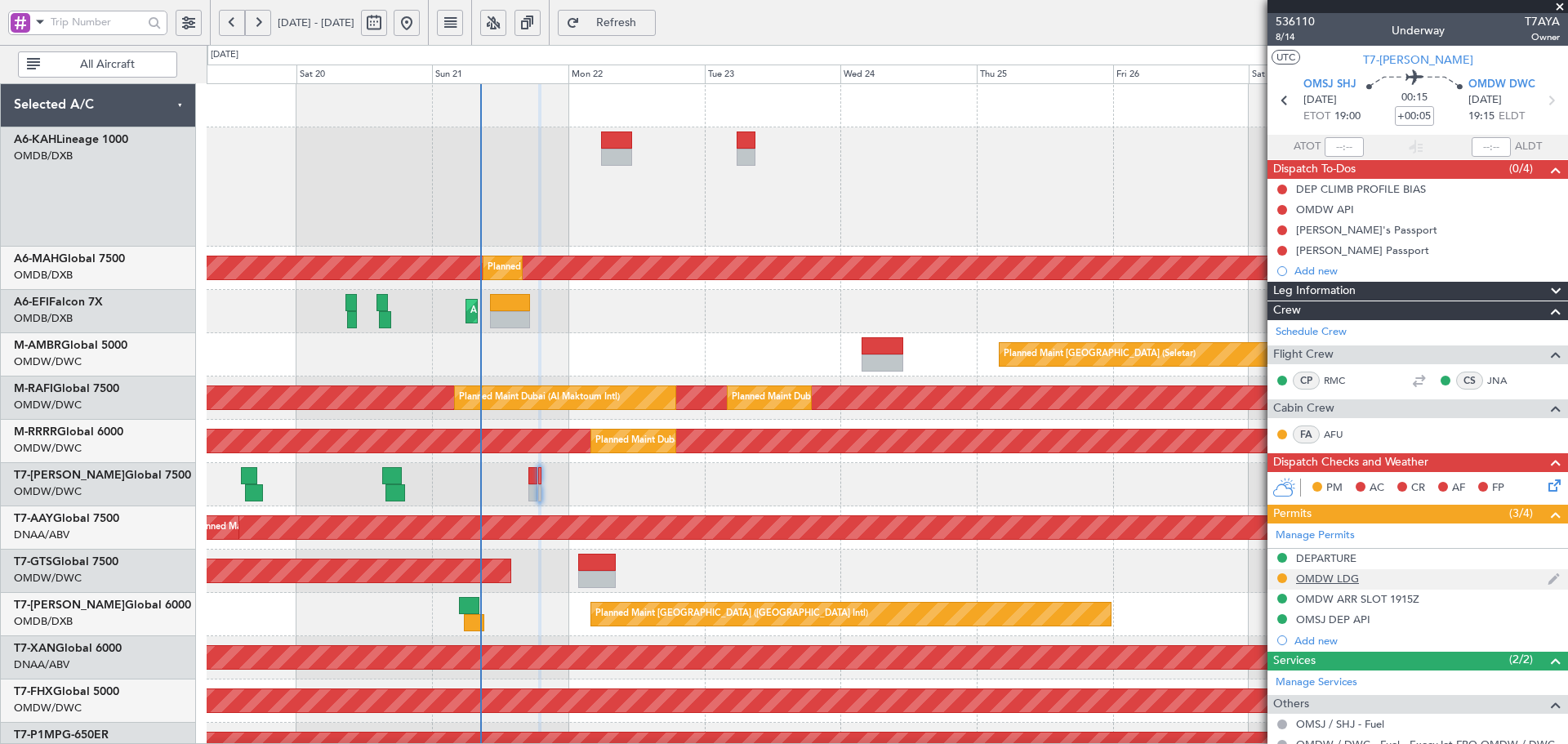
click at [1329, 575] on div "OMDW LDG" at bounding box center [1327, 579] width 63 height 14
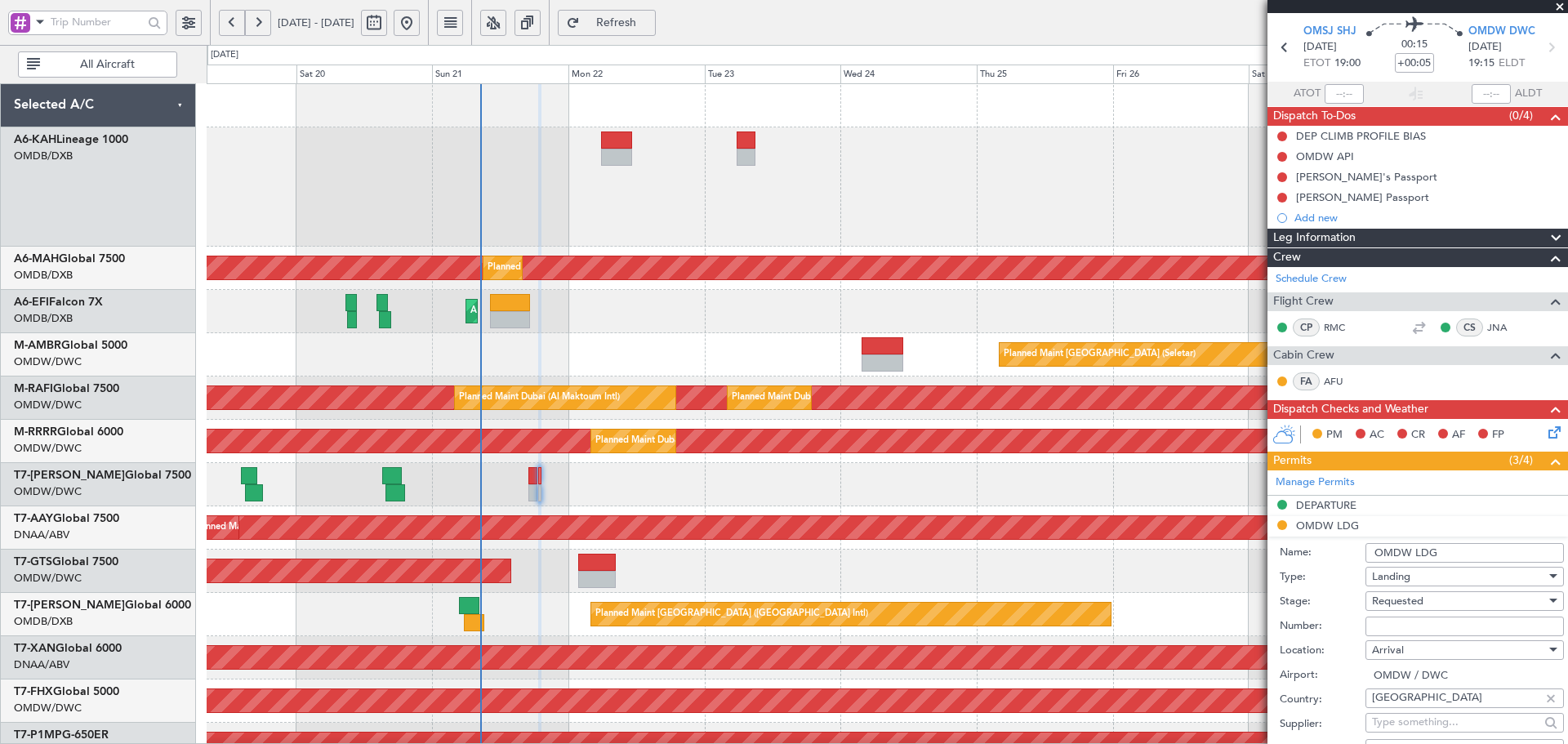
scroll to position [54, 0]
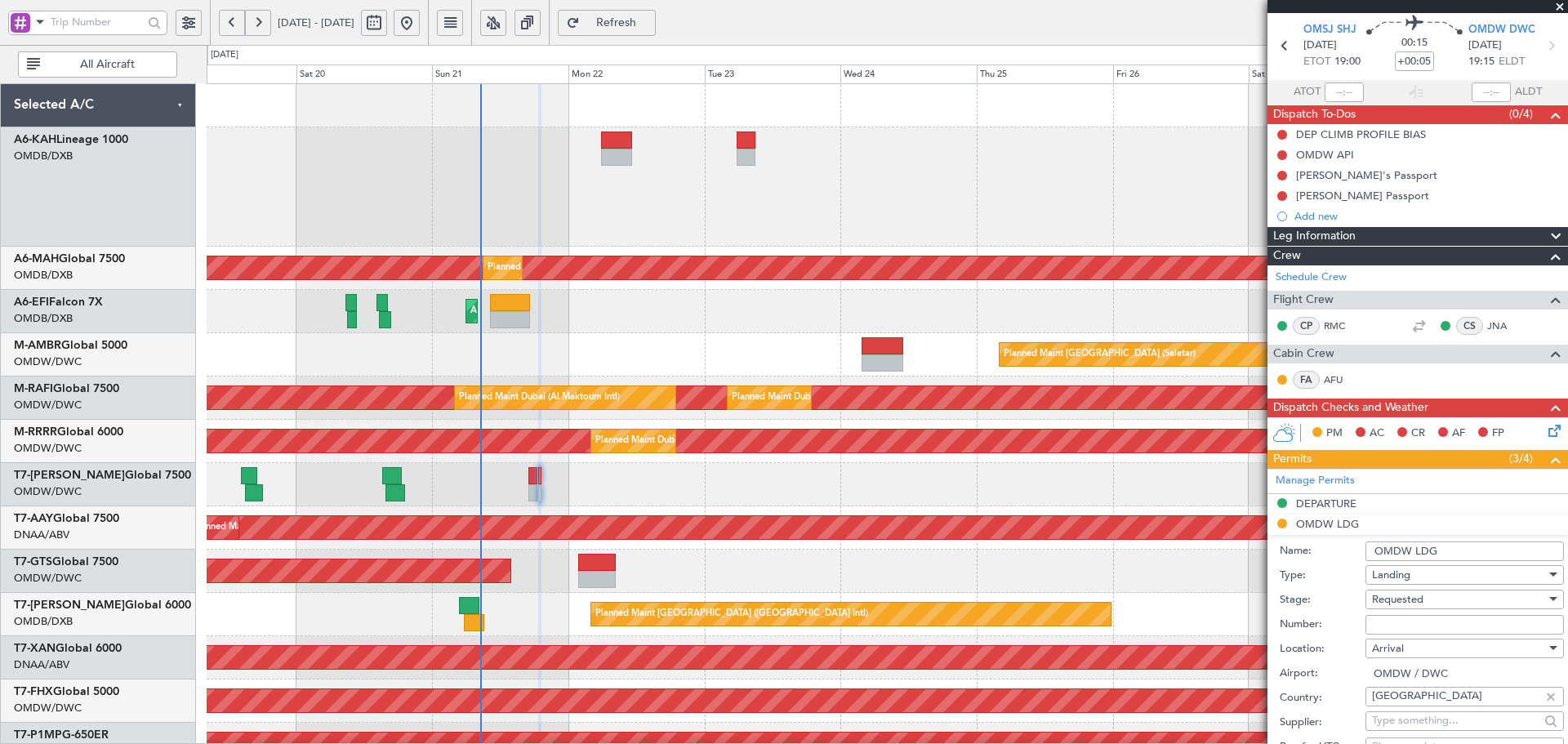
click at [1406, 617] on input "Number:" at bounding box center [1465, 625] width 199 height 20
paste input "LP/2025/12900"
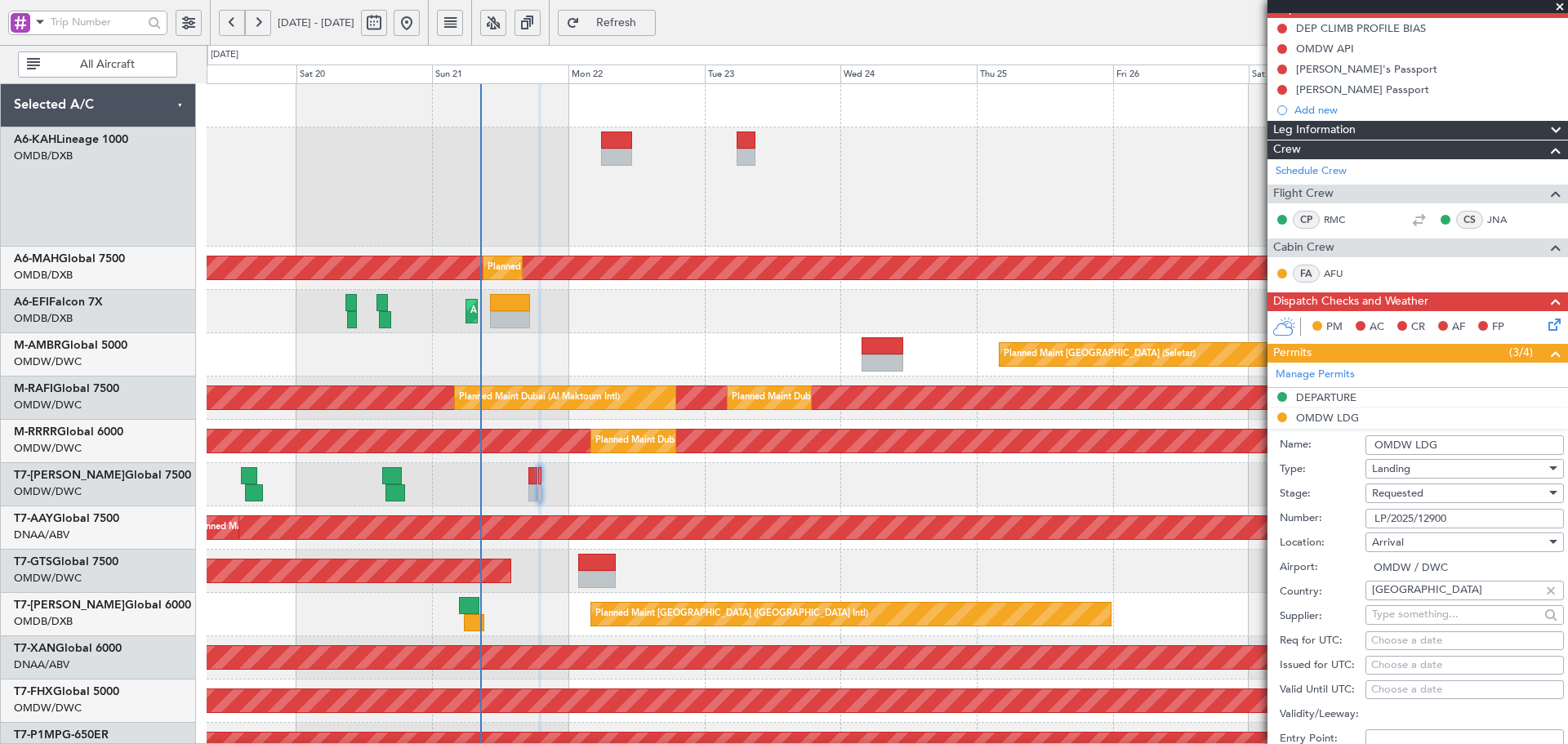
scroll to position [163, 0]
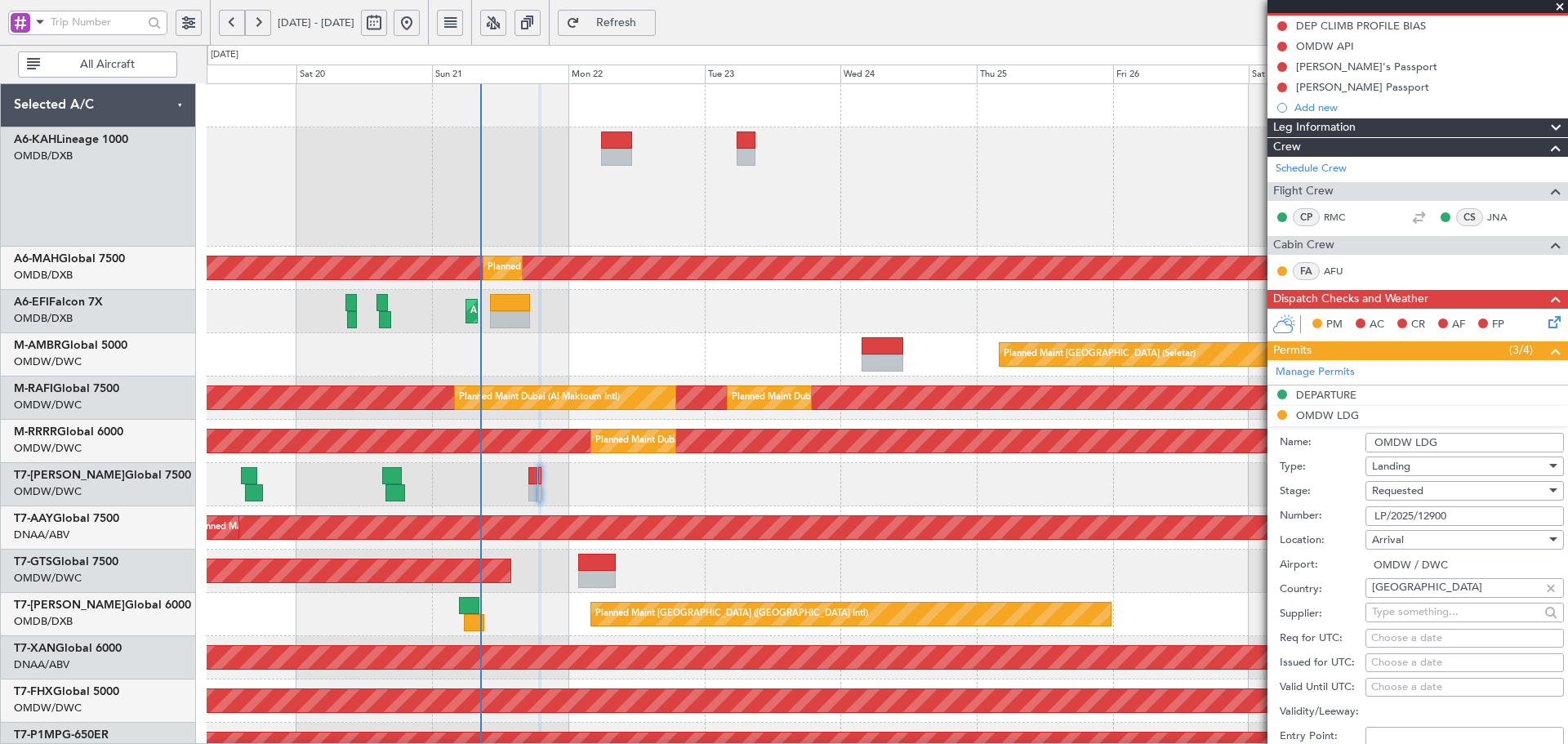
type input "LP/2025/12900"
click at [1424, 491] on div "Requested" at bounding box center [1459, 491] width 174 height 25
click at [1427, 619] on span "Received OK" at bounding box center [1458, 614] width 172 height 25
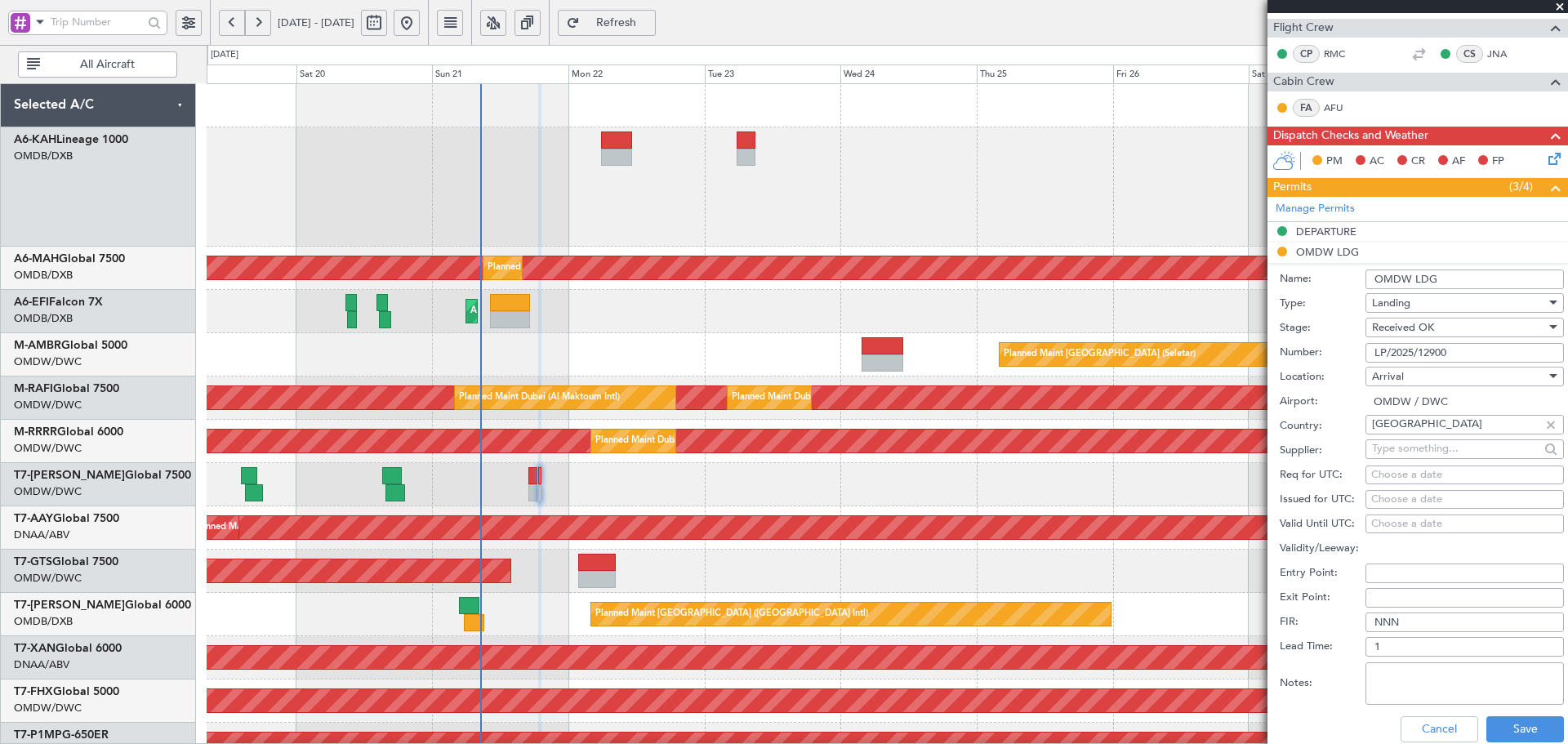
scroll to position [490, 0]
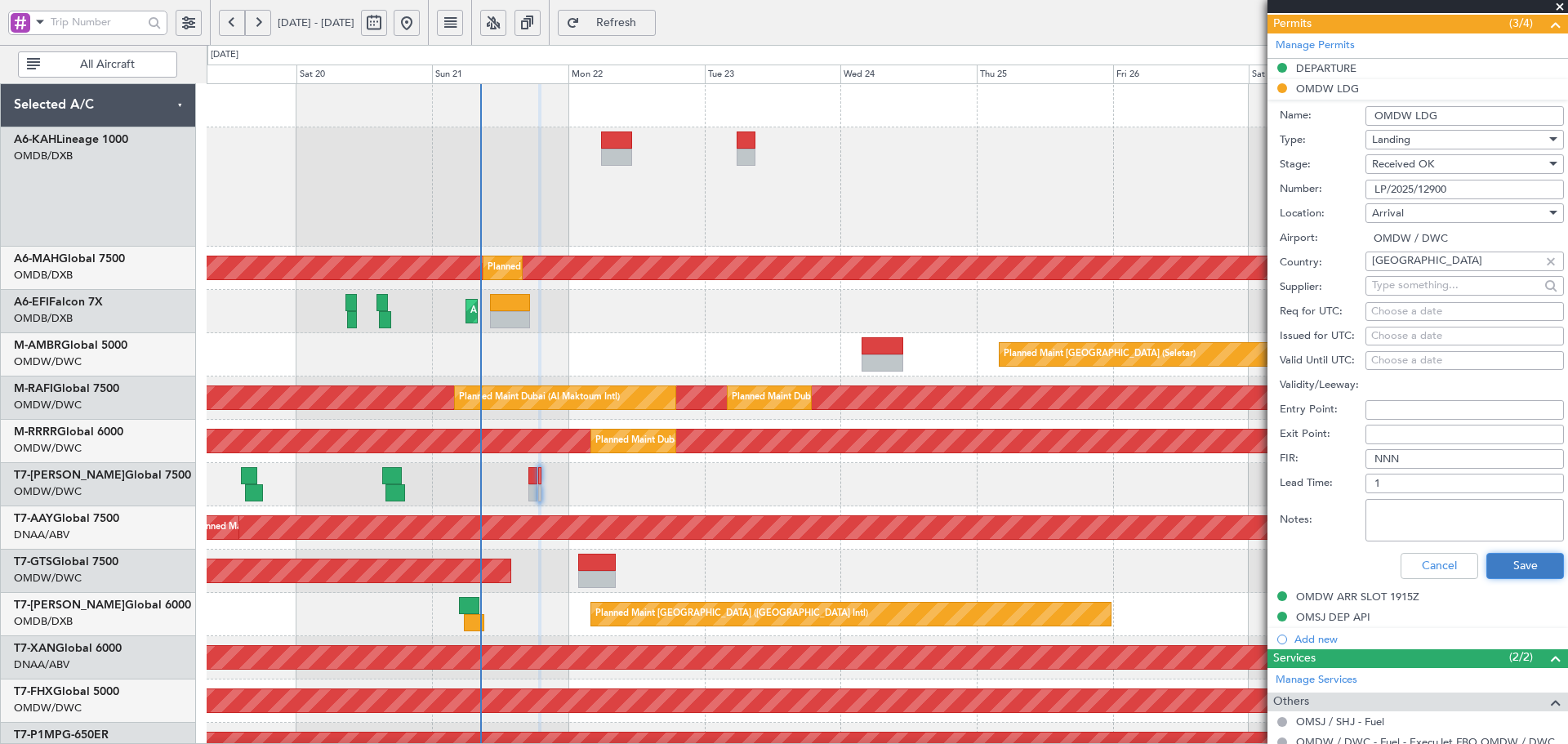
click at [1488, 559] on button "Save" at bounding box center [1524, 565] width 77 height 26
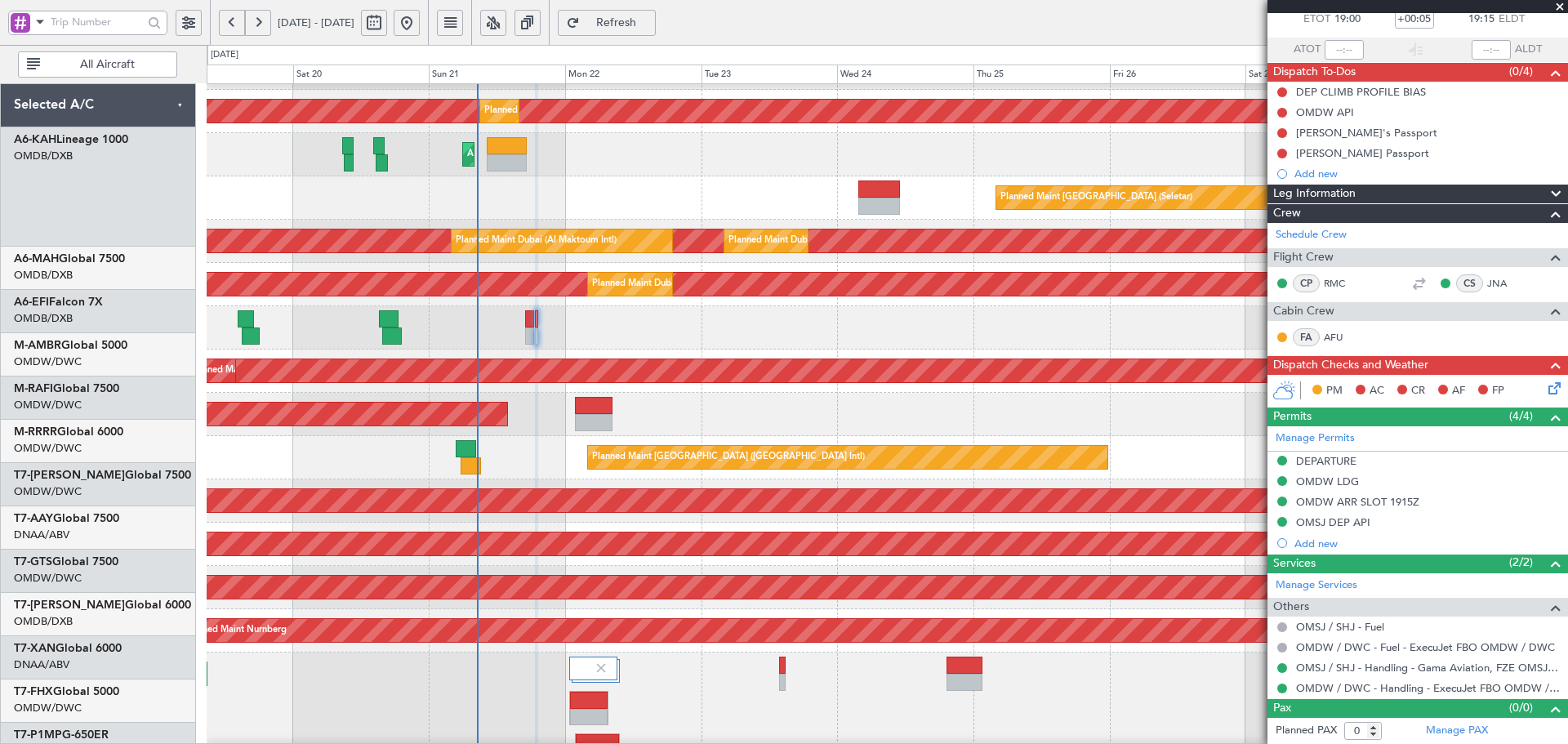
scroll to position [229, 0]
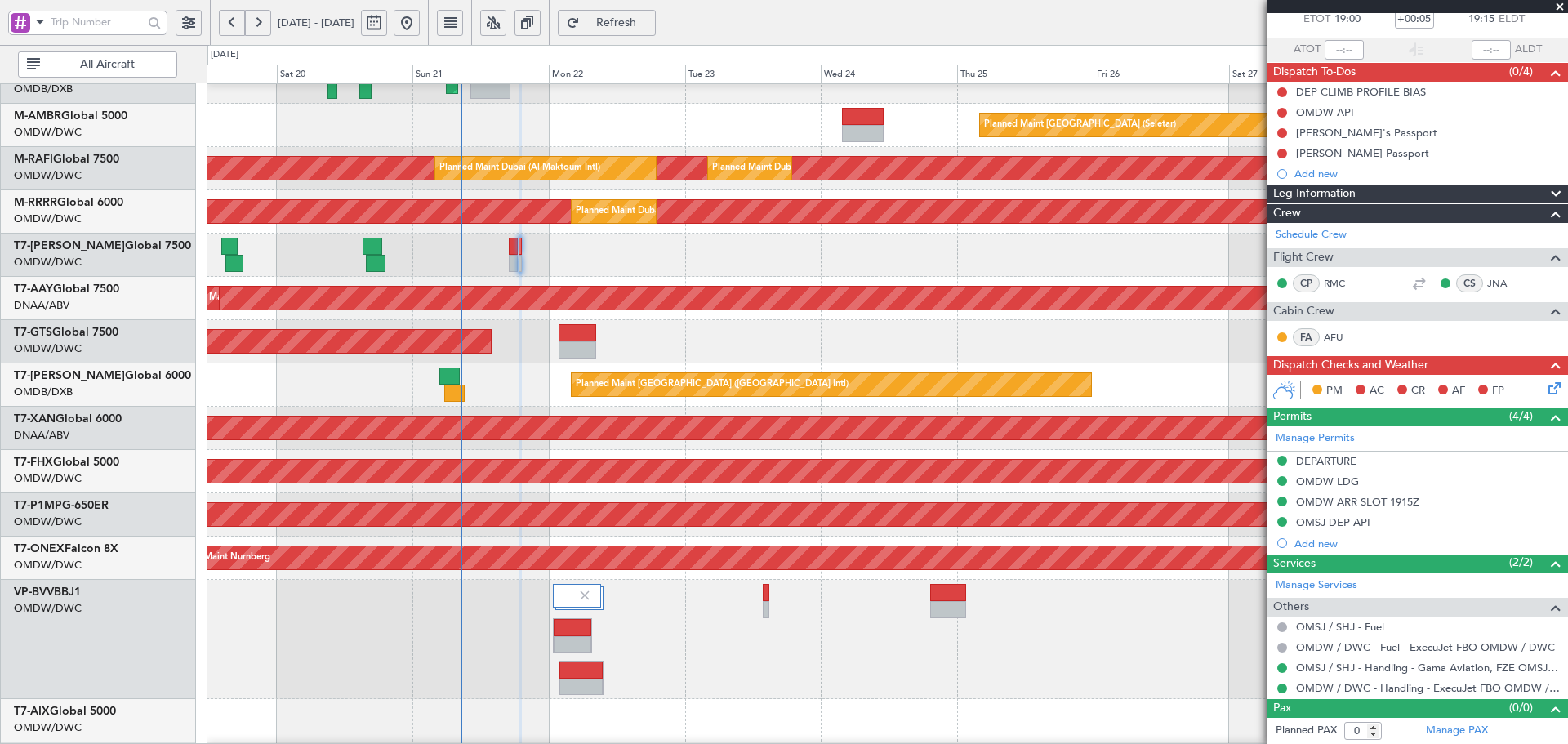
click at [546, 388] on div "Planned Maint [GEOGRAPHIC_DATA] ([GEOGRAPHIC_DATA] Intl)" at bounding box center [886, 385] width 1361 height 43
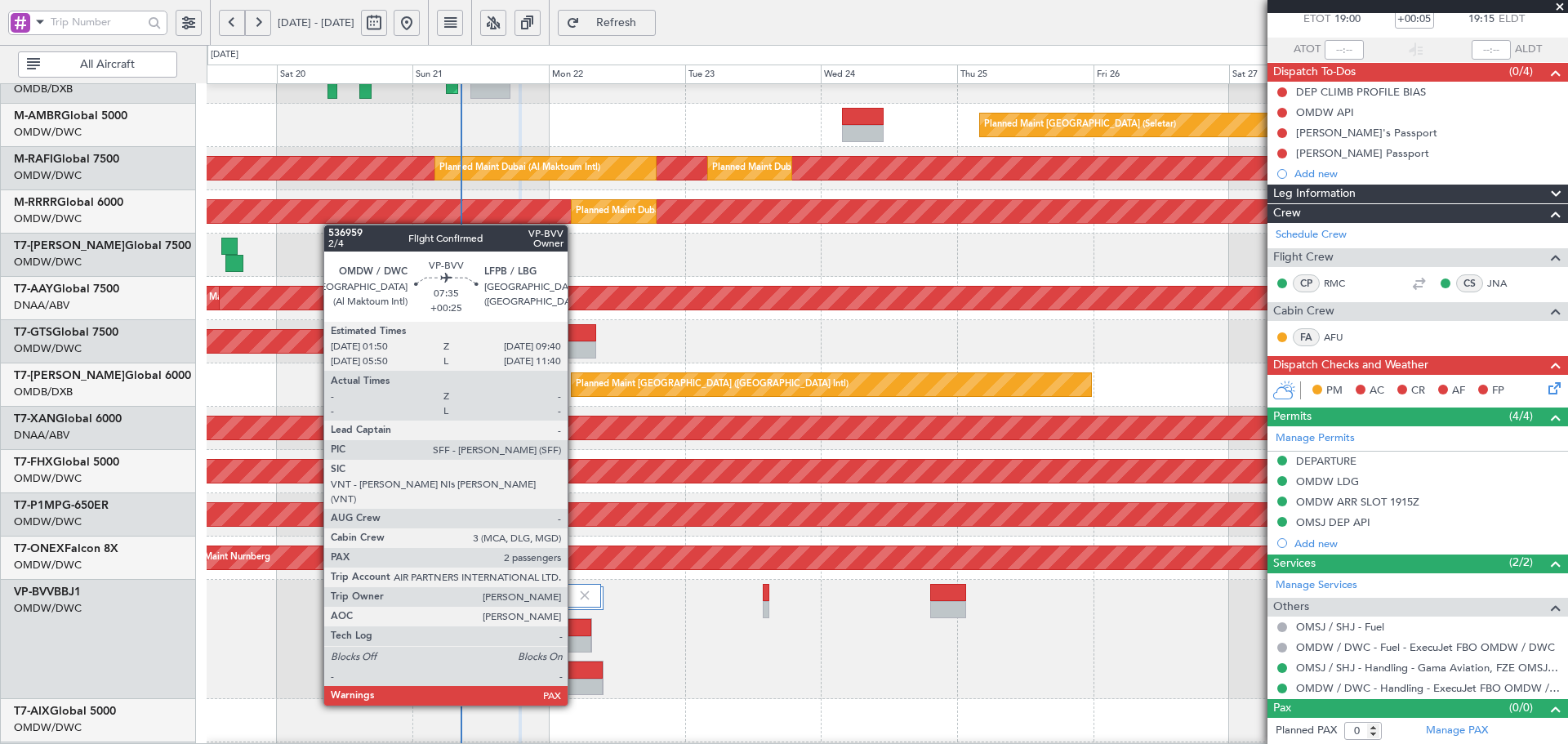
click at [575, 674] on div at bounding box center [581, 670] width 43 height 17
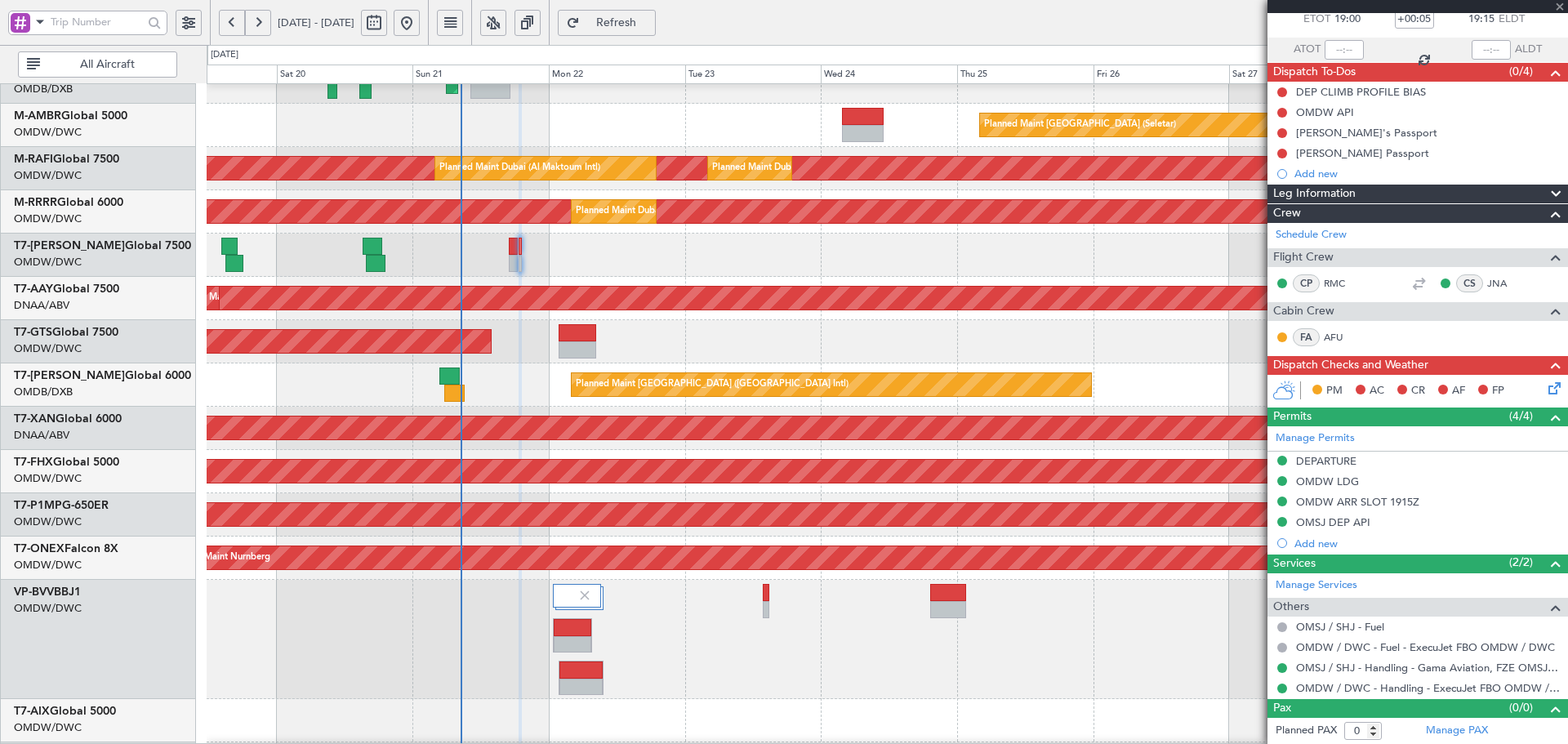
click at [575, 674] on div at bounding box center [581, 670] width 43 height 17
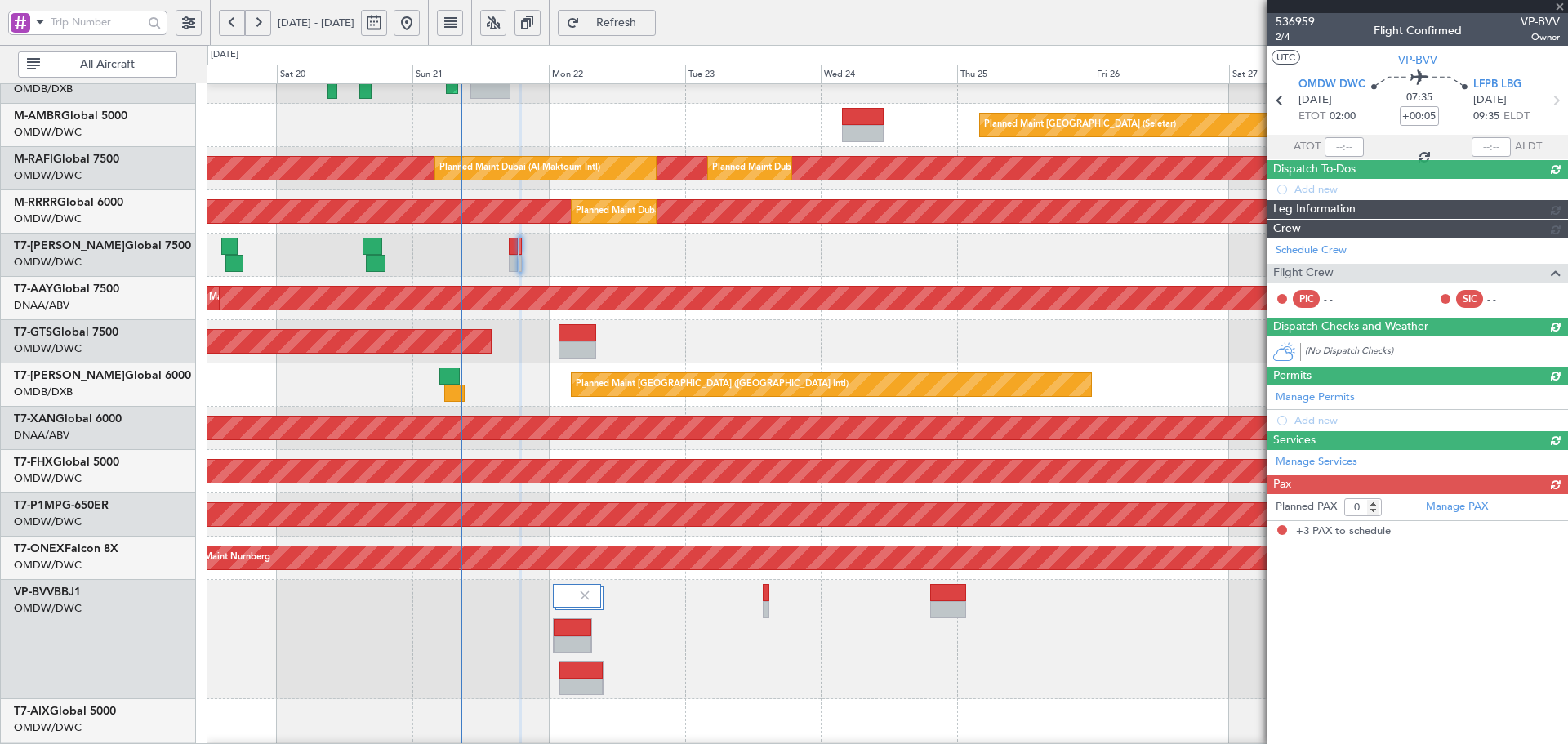
type input "+00:25"
type input "3"
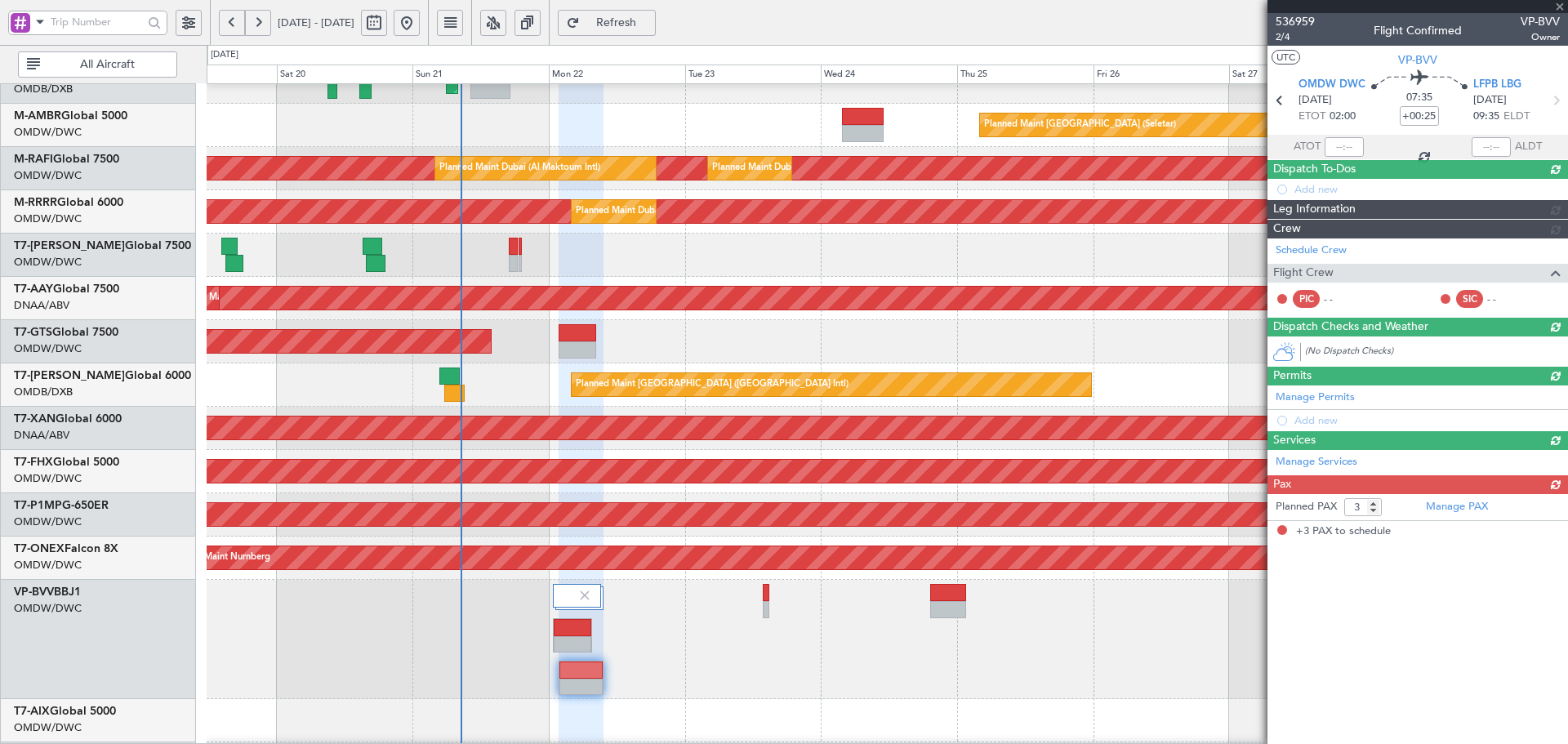
scroll to position [0, 0]
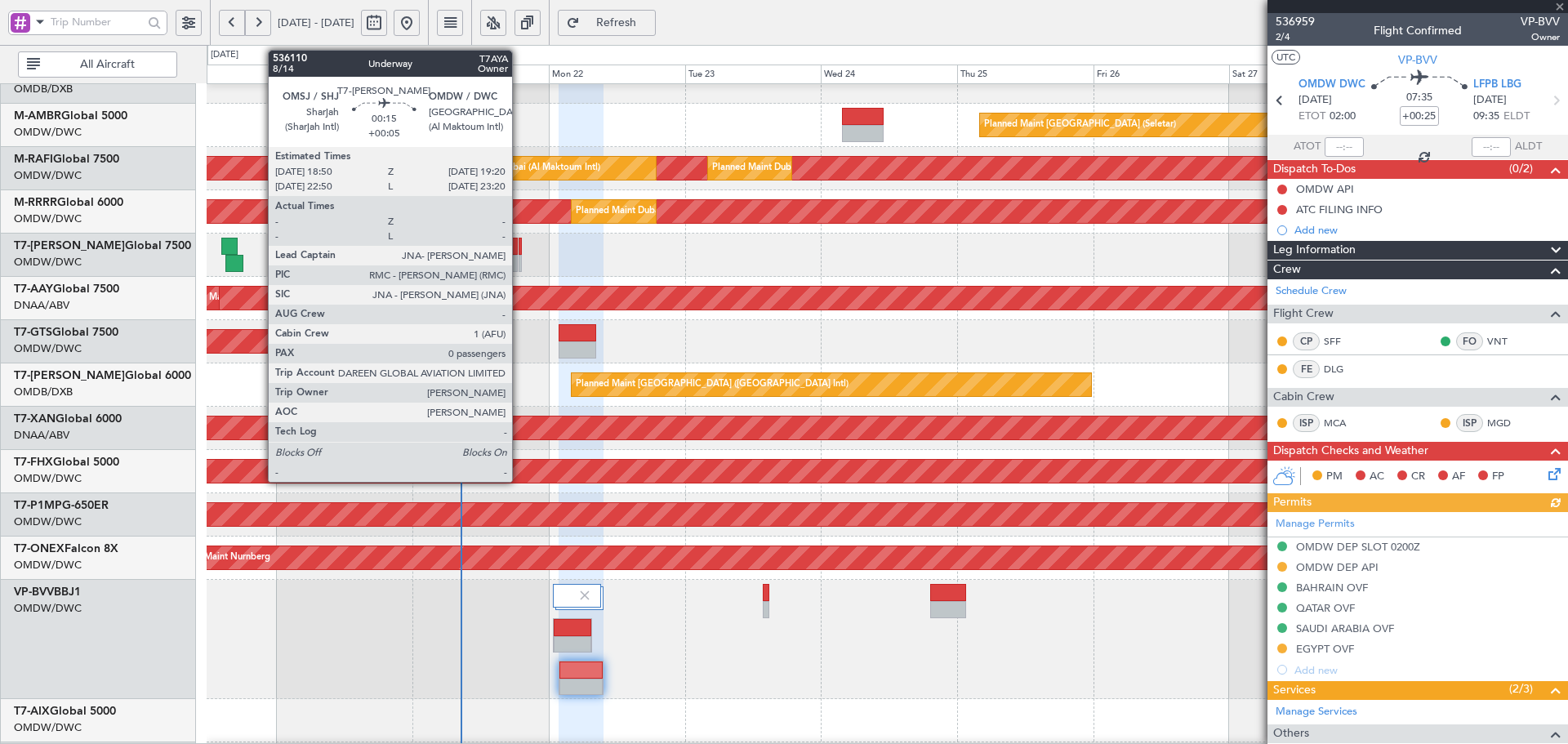
click at [519, 245] on div at bounding box center [519, 246] width 3 height 17
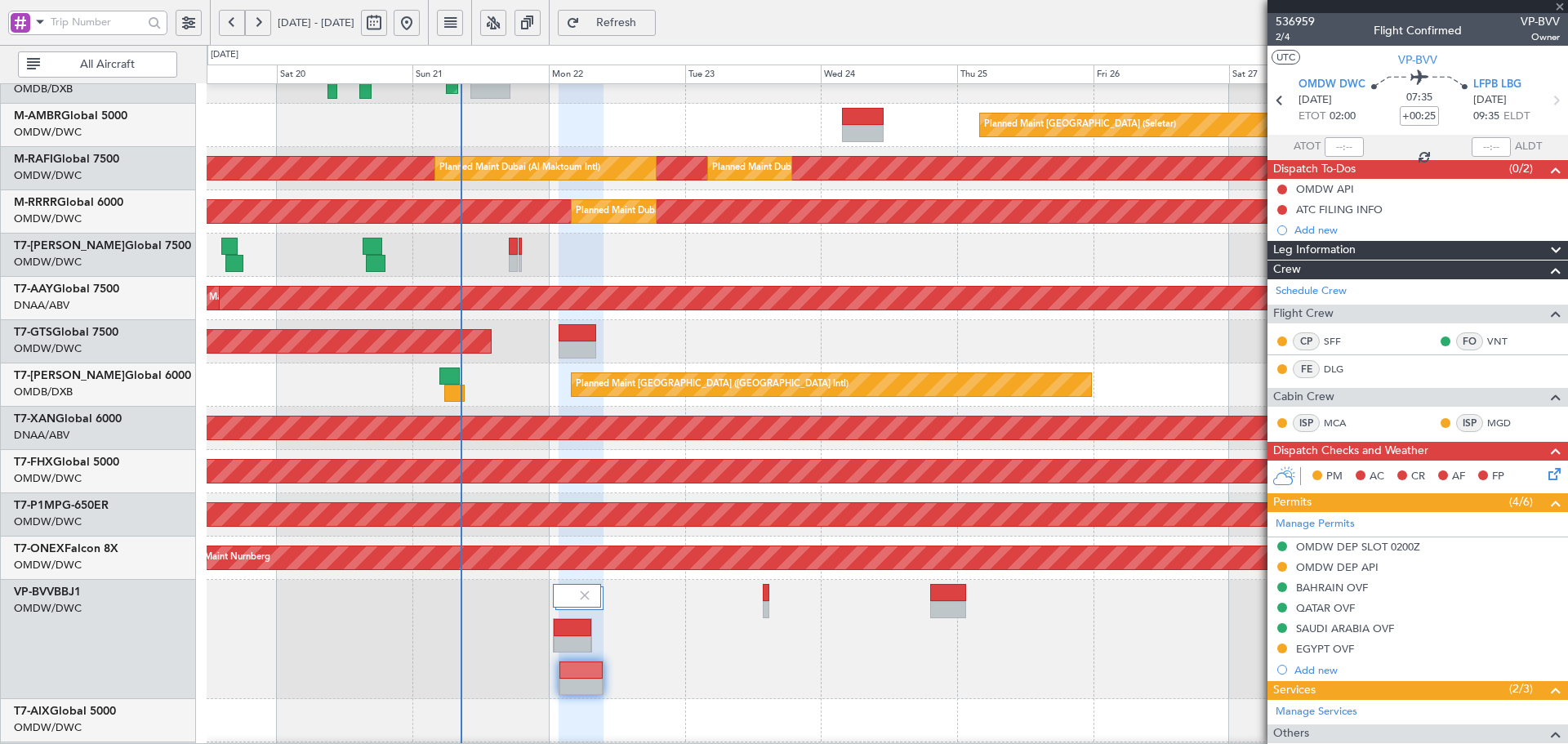
type input "+00:05"
type input "0"
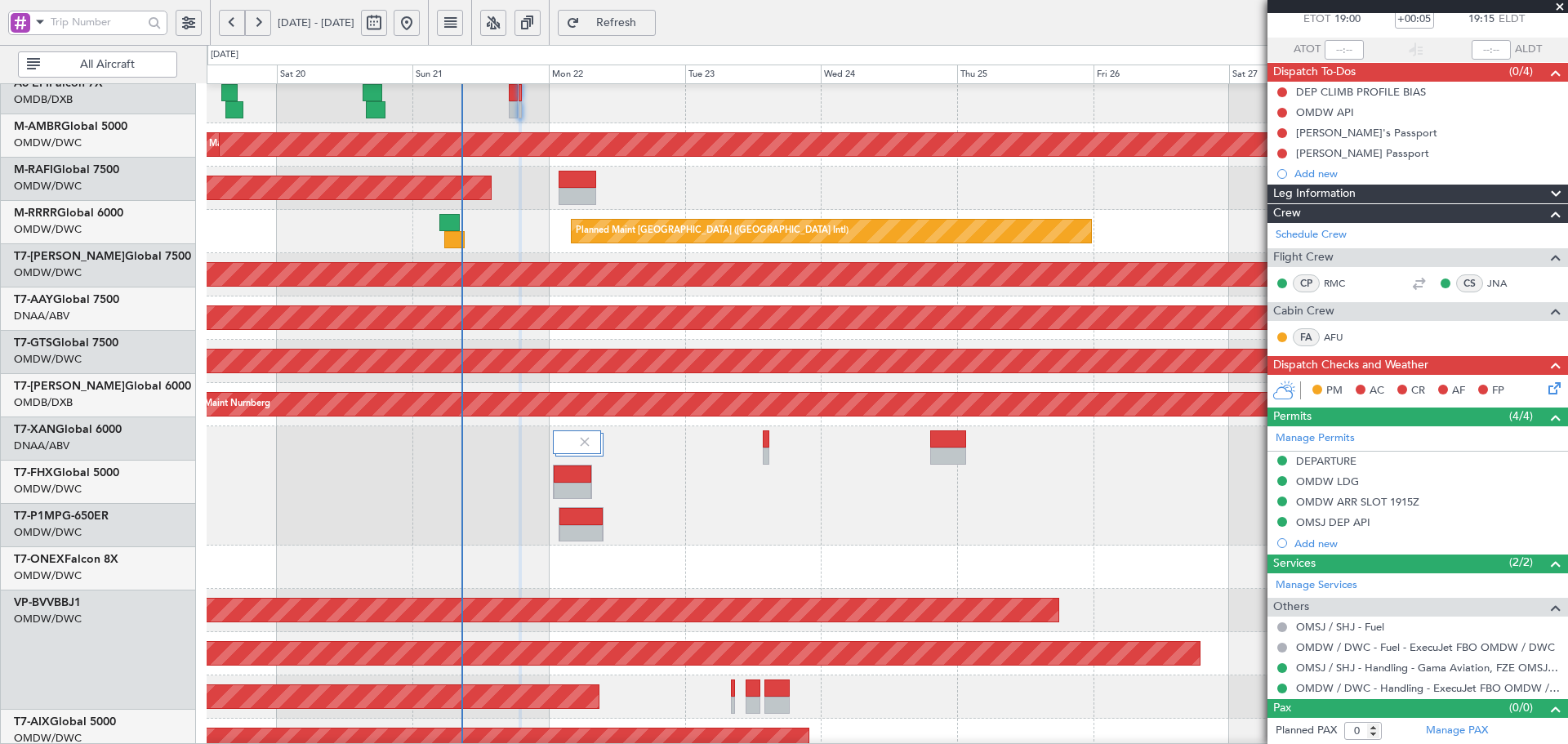
scroll to position [443, 0]
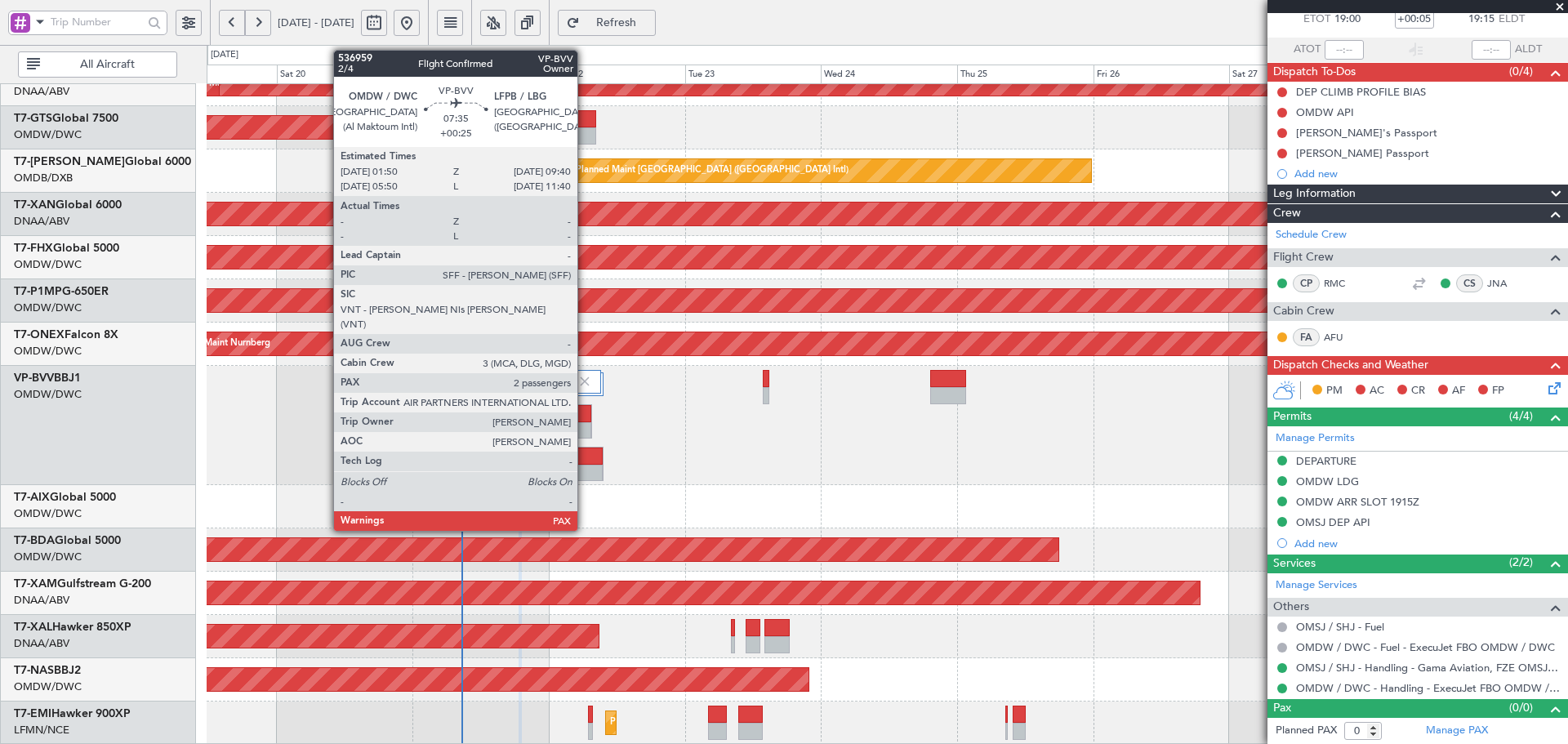
click at [584, 474] on div at bounding box center [581, 474] width 43 height 17
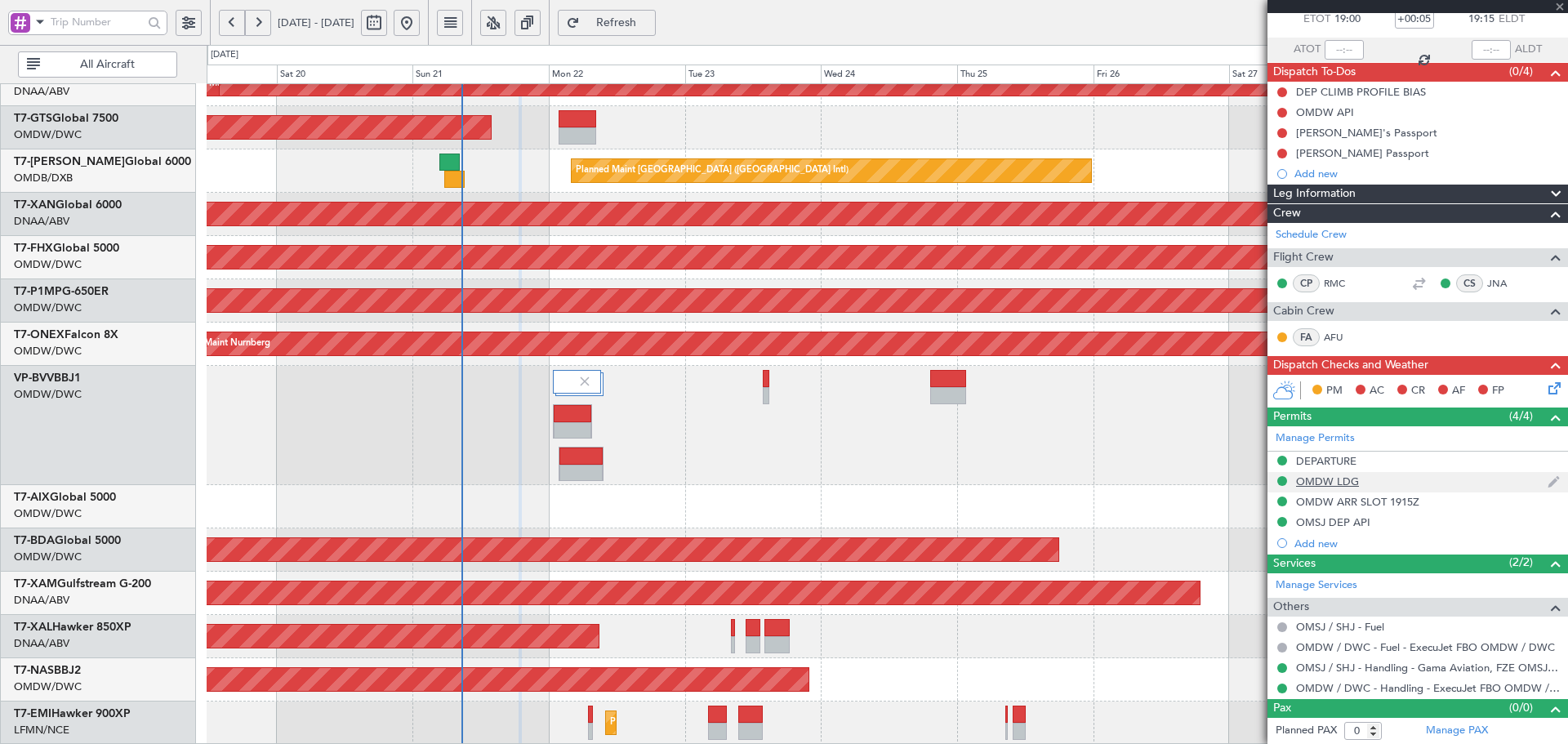
type input "+00:25"
type input "3"
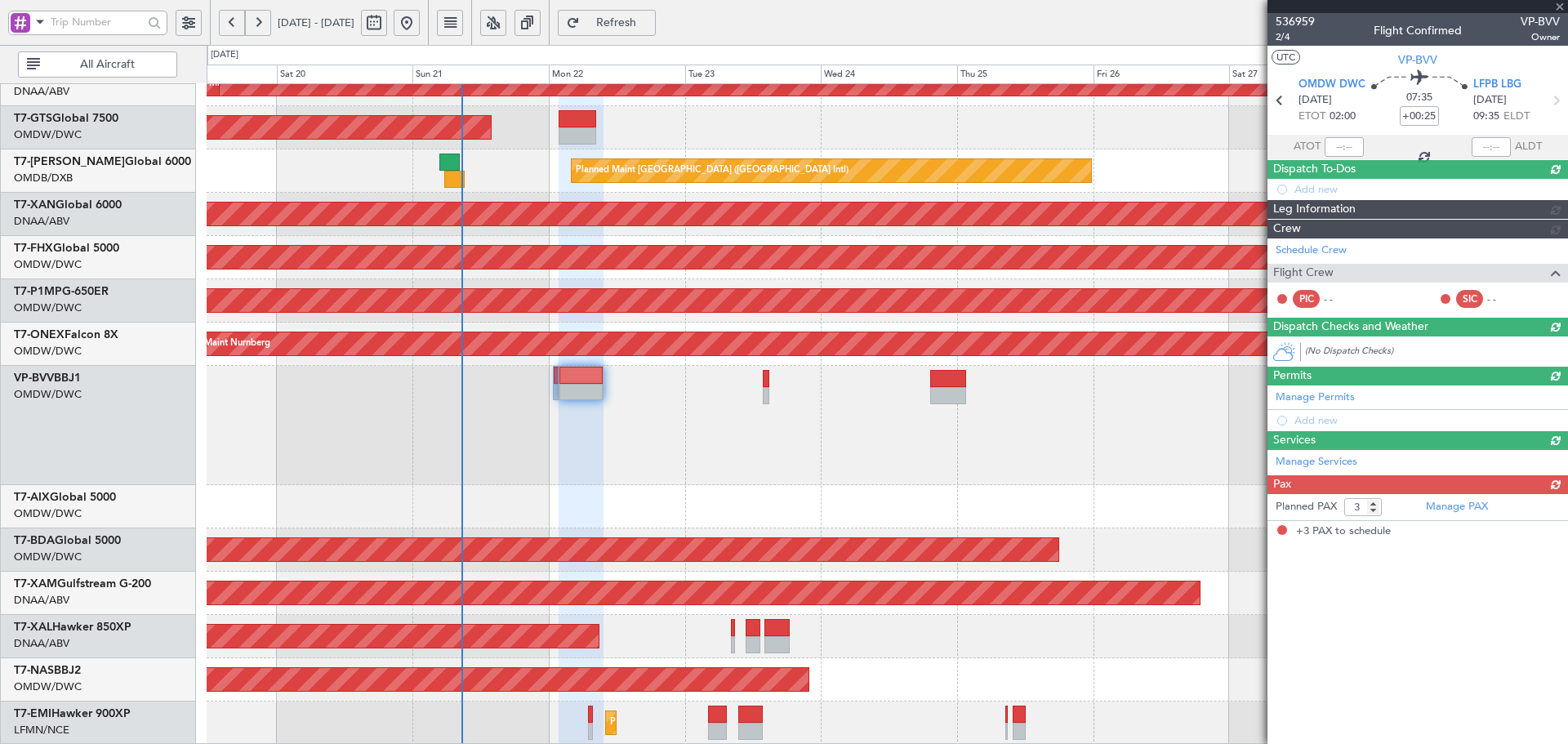
scroll to position [0, 0]
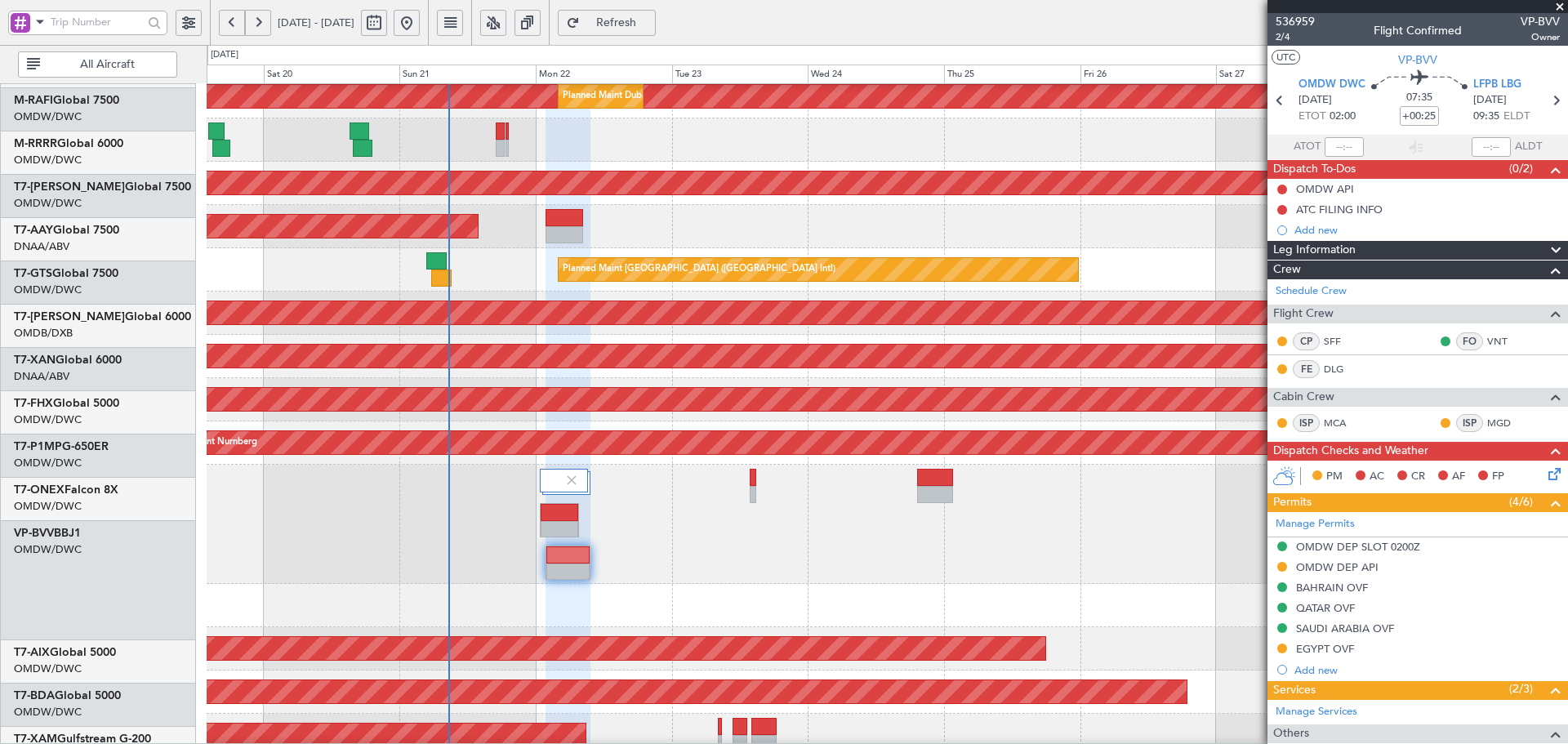
click at [565, 324] on div "AOG Maint Dubai (Al Maktoum Intl)" at bounding box center [235, 313] width 2775 height 23
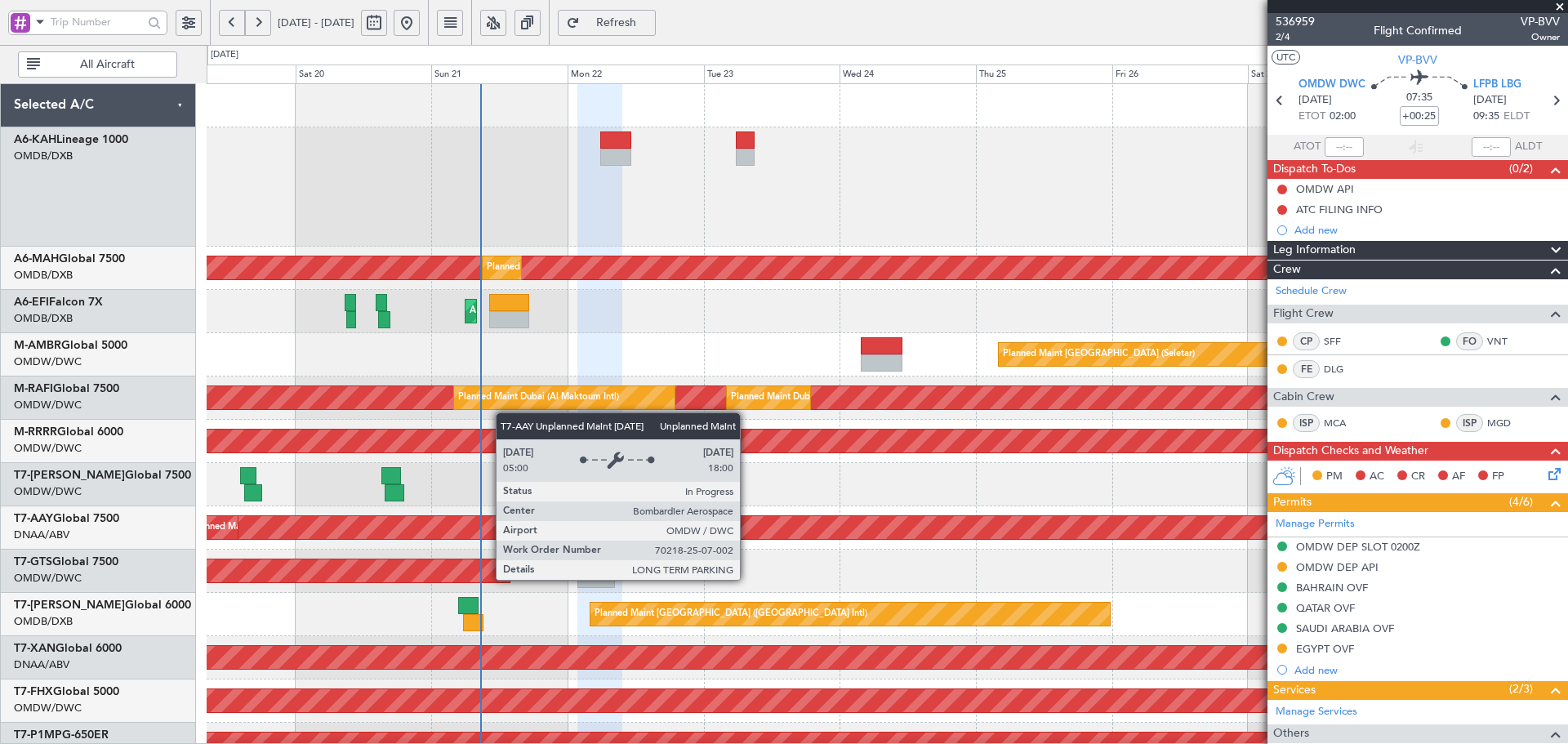
click at [511, 539] on div "Planned Maint Dubai (Al Maktoum Intl) Planned Maint [GEOGRAPHIC_DATA] ([GEOGRAP…" at bounding box center [886, 636] width 1361 height 1104
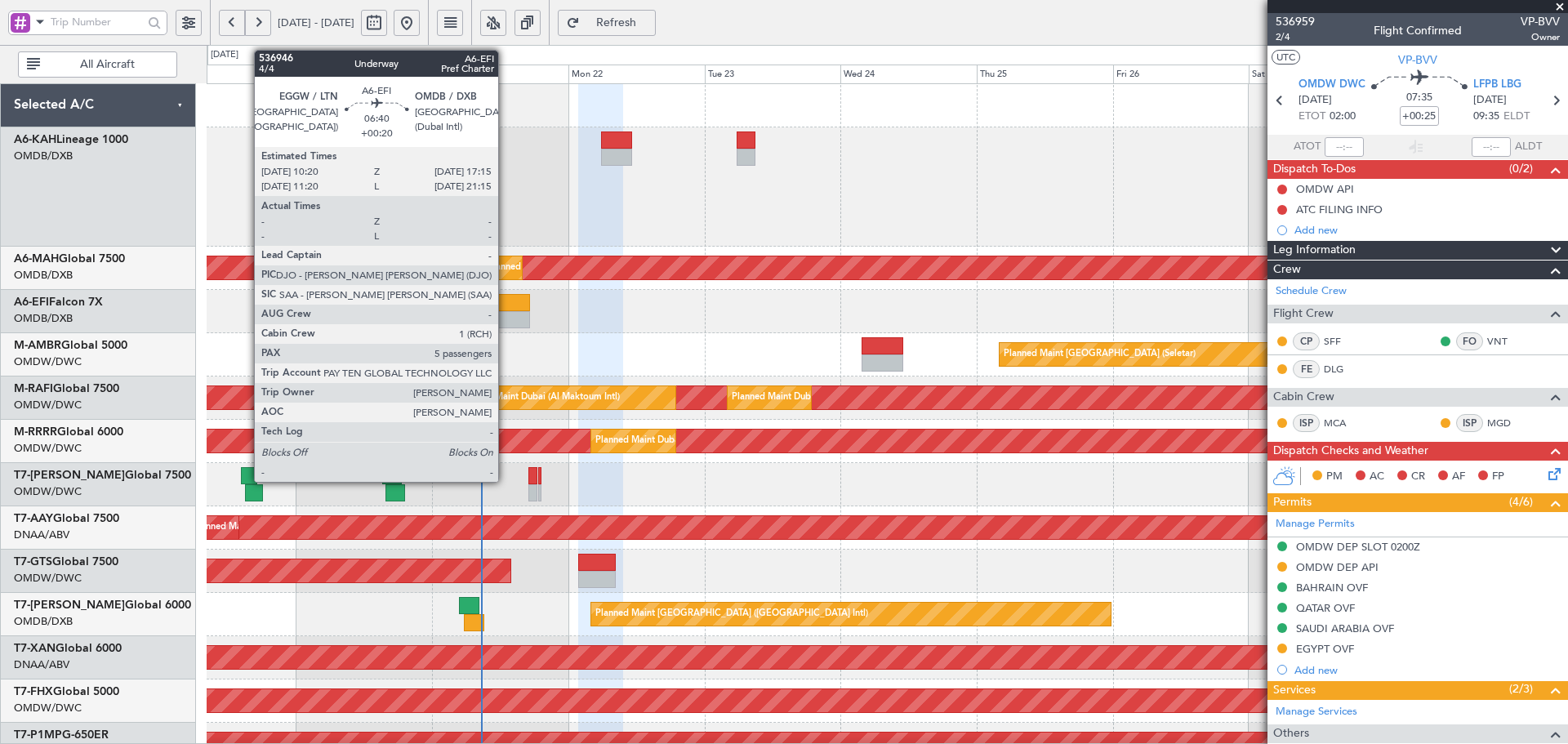
click at [505, 308] on div at bounding box center [510, 303] width 40 height 17
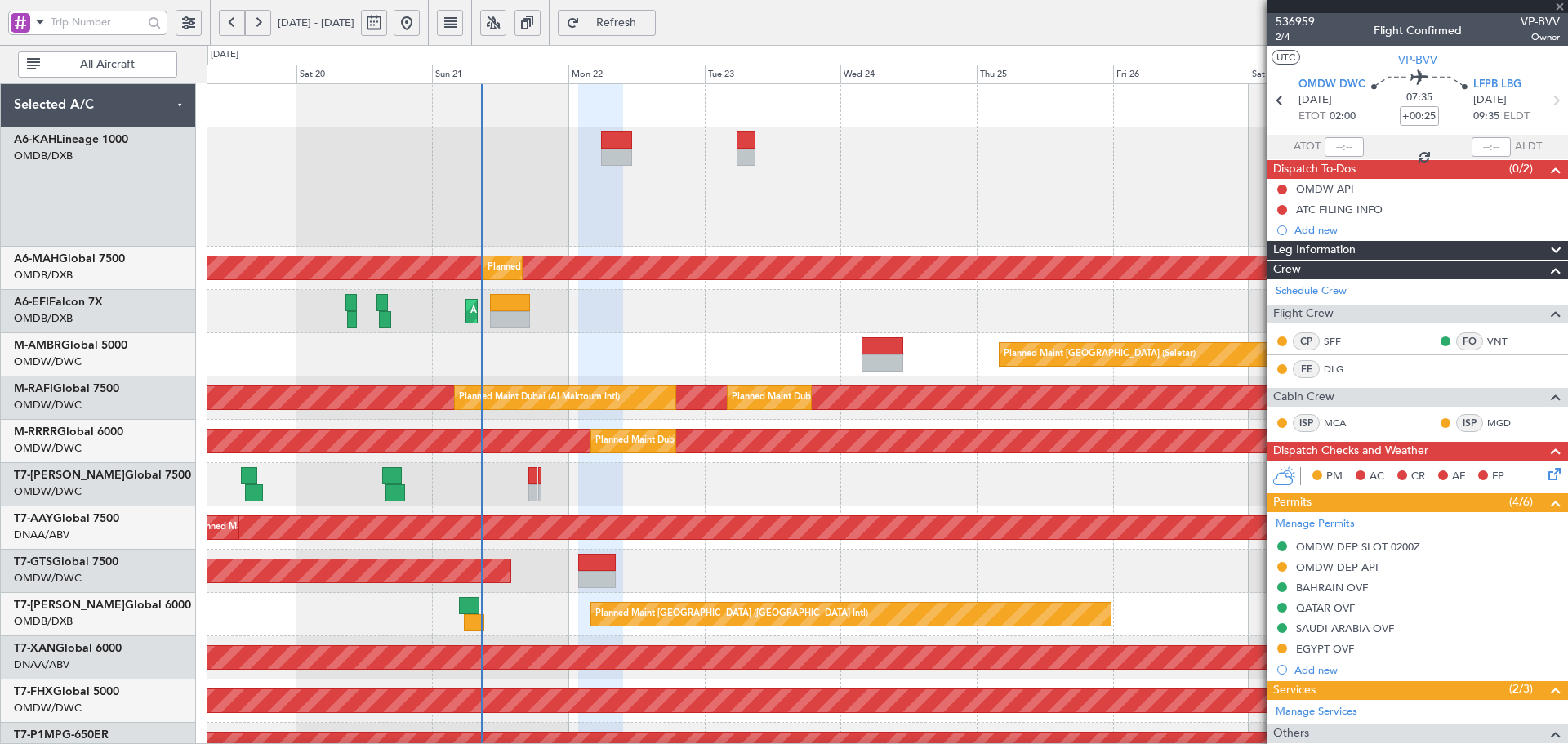
type input "+00:20"
type input "5"
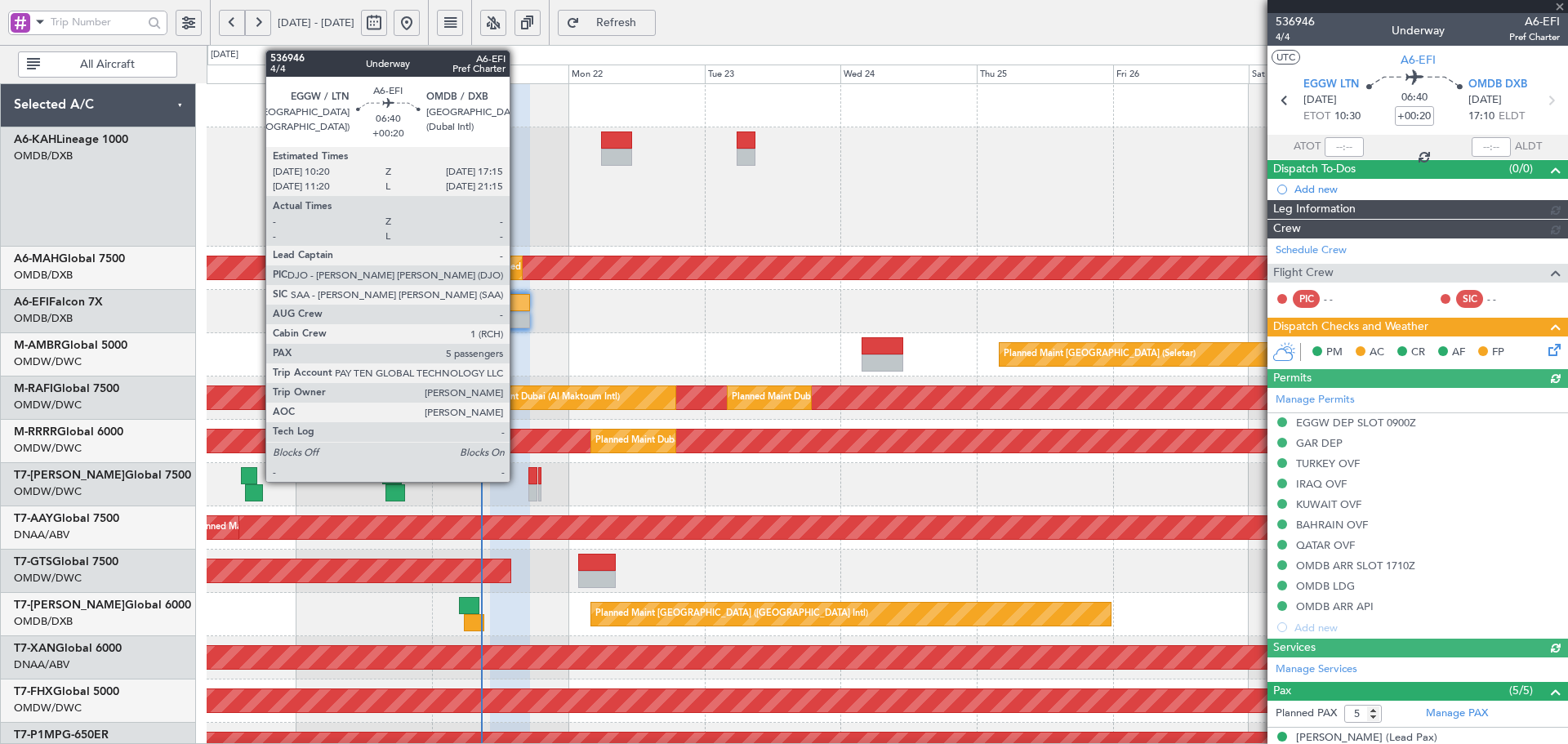
type input "[PERSON_NAME] (ANI)"
type input "7302"
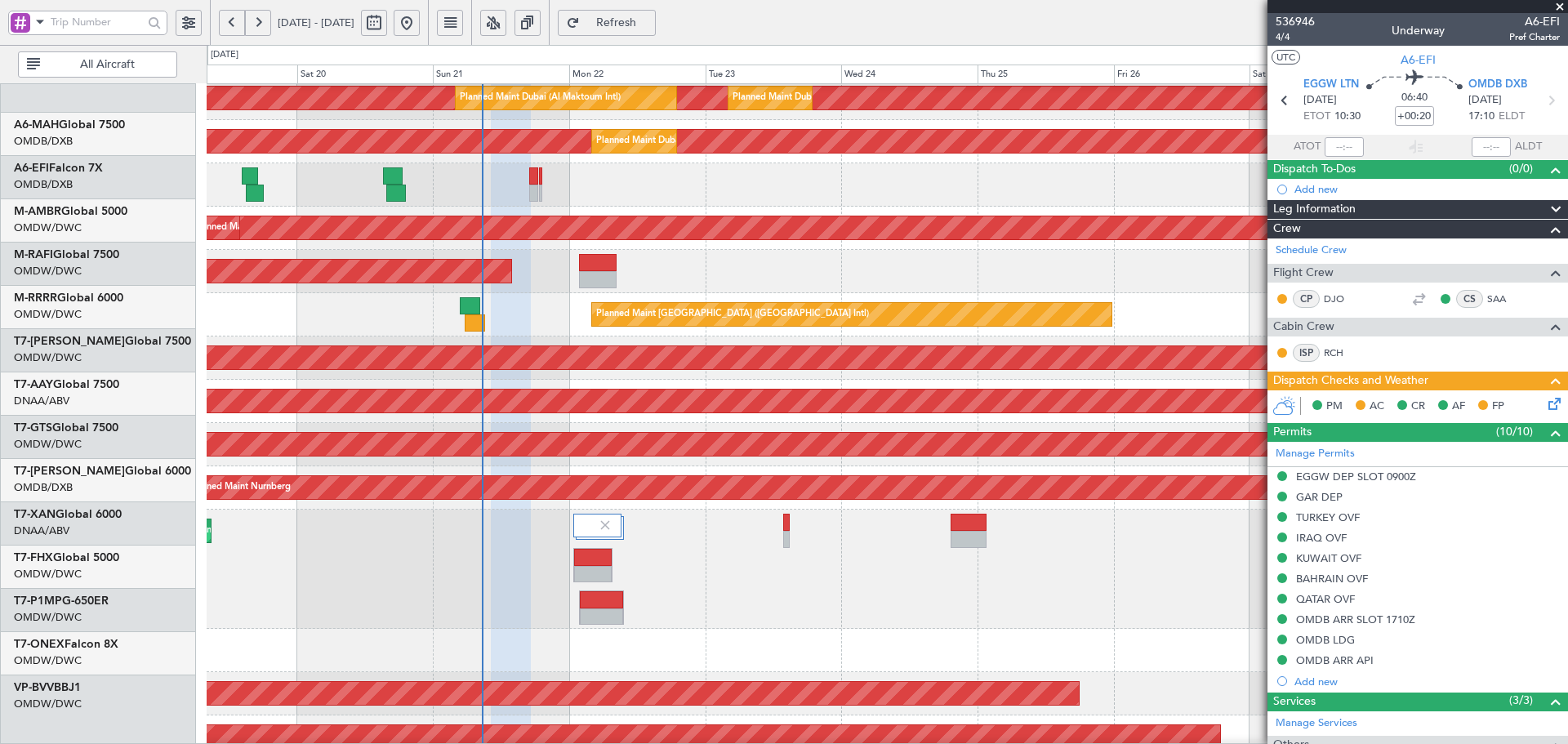
scroll to position [313, 0]
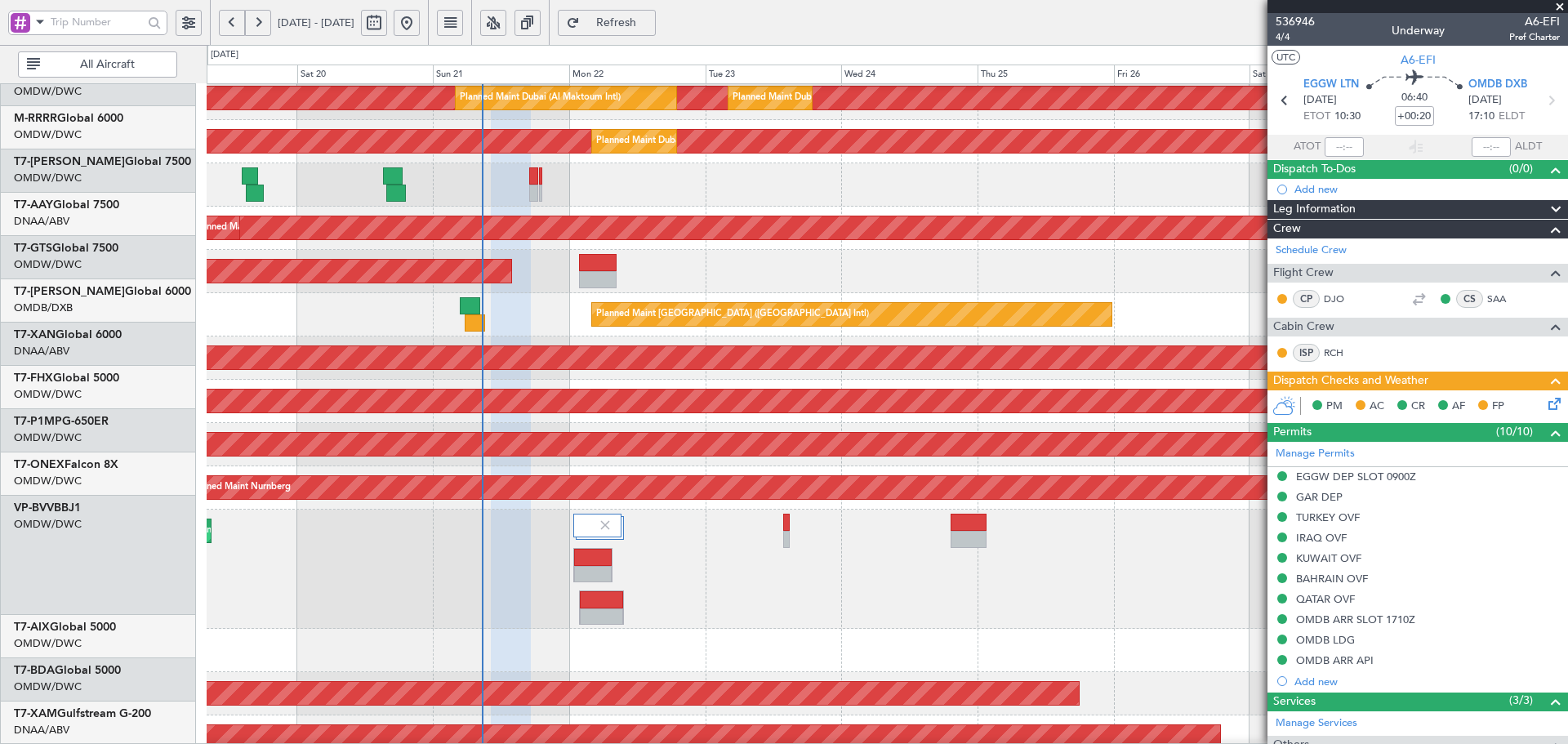
click at [515, 322] on div "Planned Maint [GEOGRAPHIC_DATA] ([GEOGRAPHIC_DATA] Intl)" at bounding box center [886, 314] width 1361 height 43
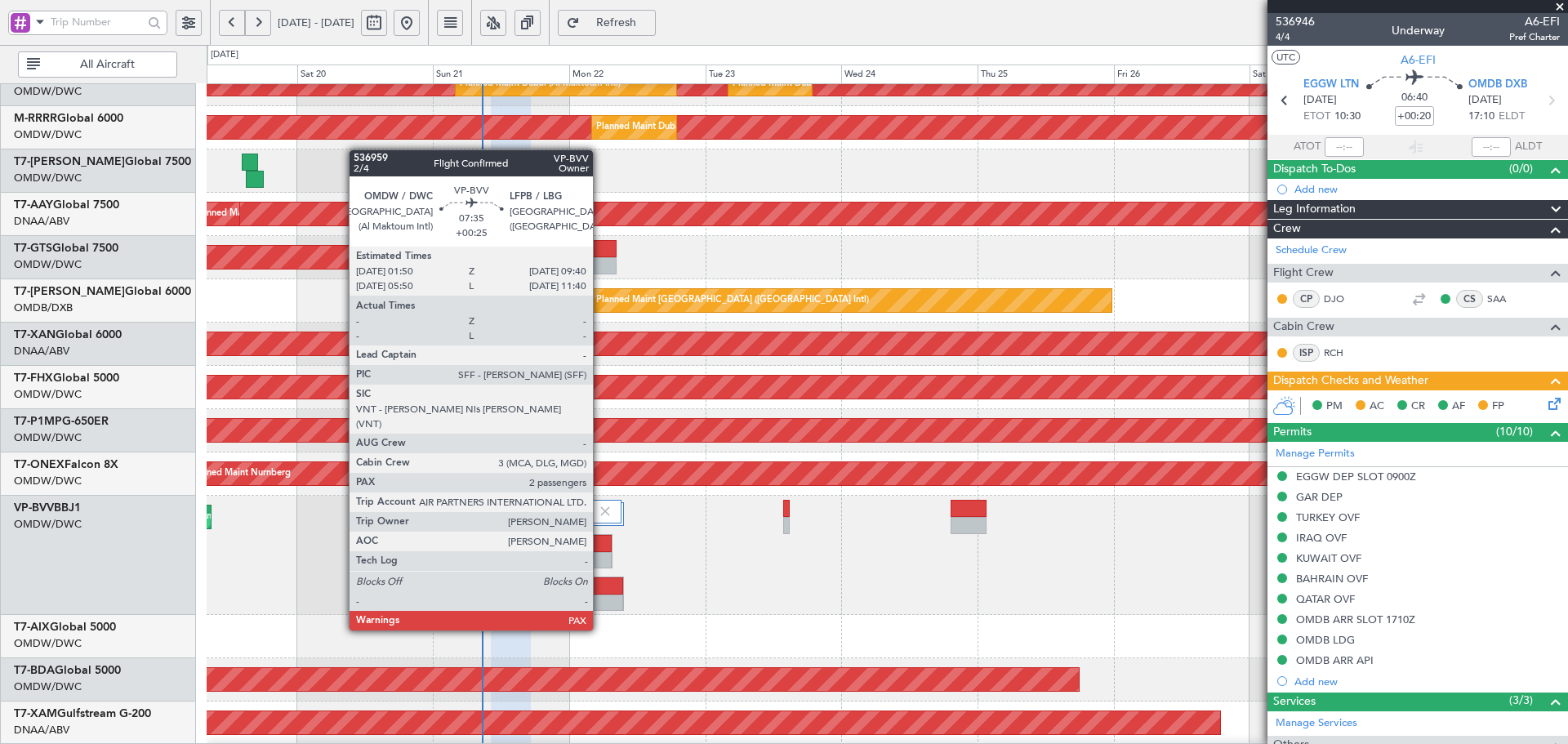
click at [600, 600] on div at bounding box center [601, 604] width 43 height 17
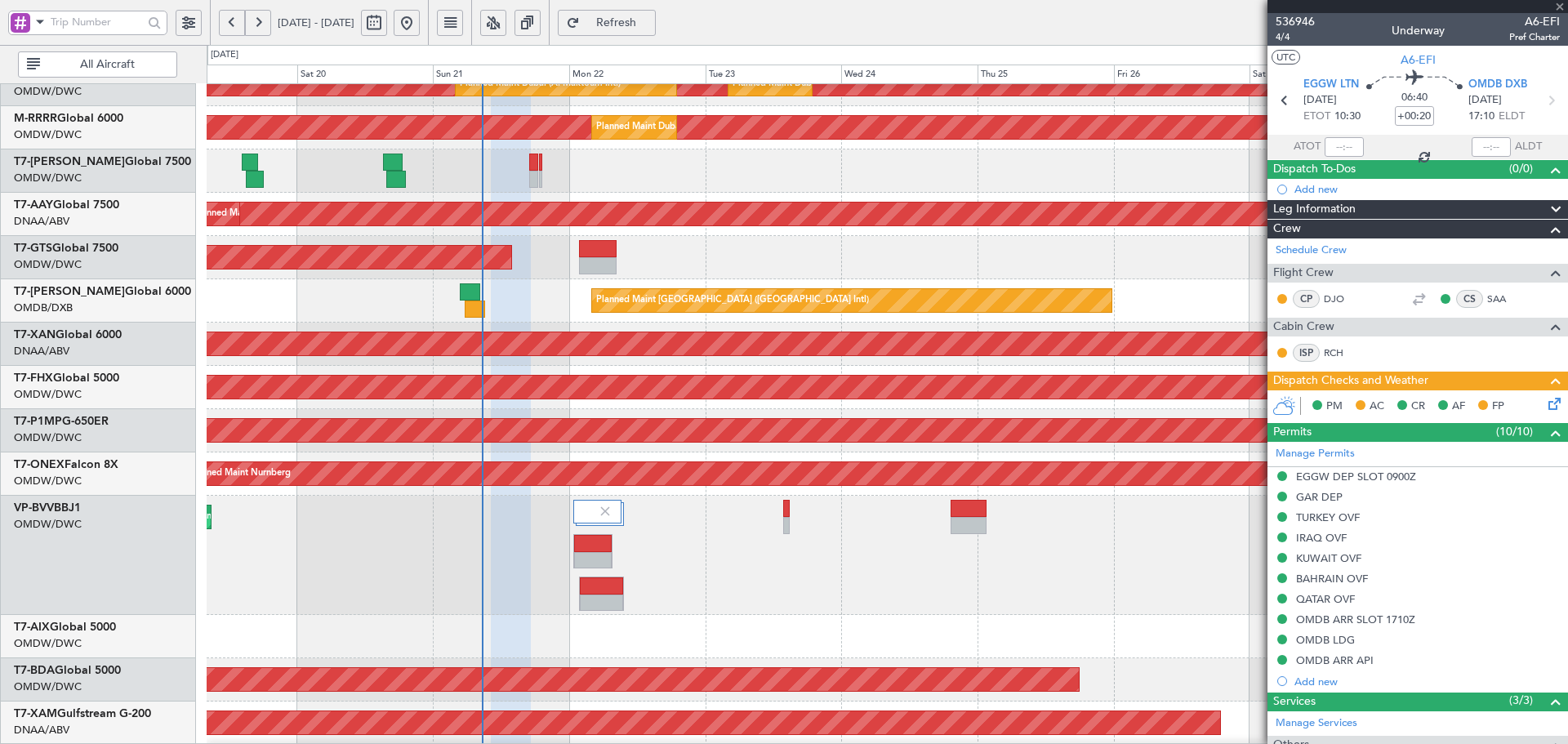
type input "+00:25"
type input "3"
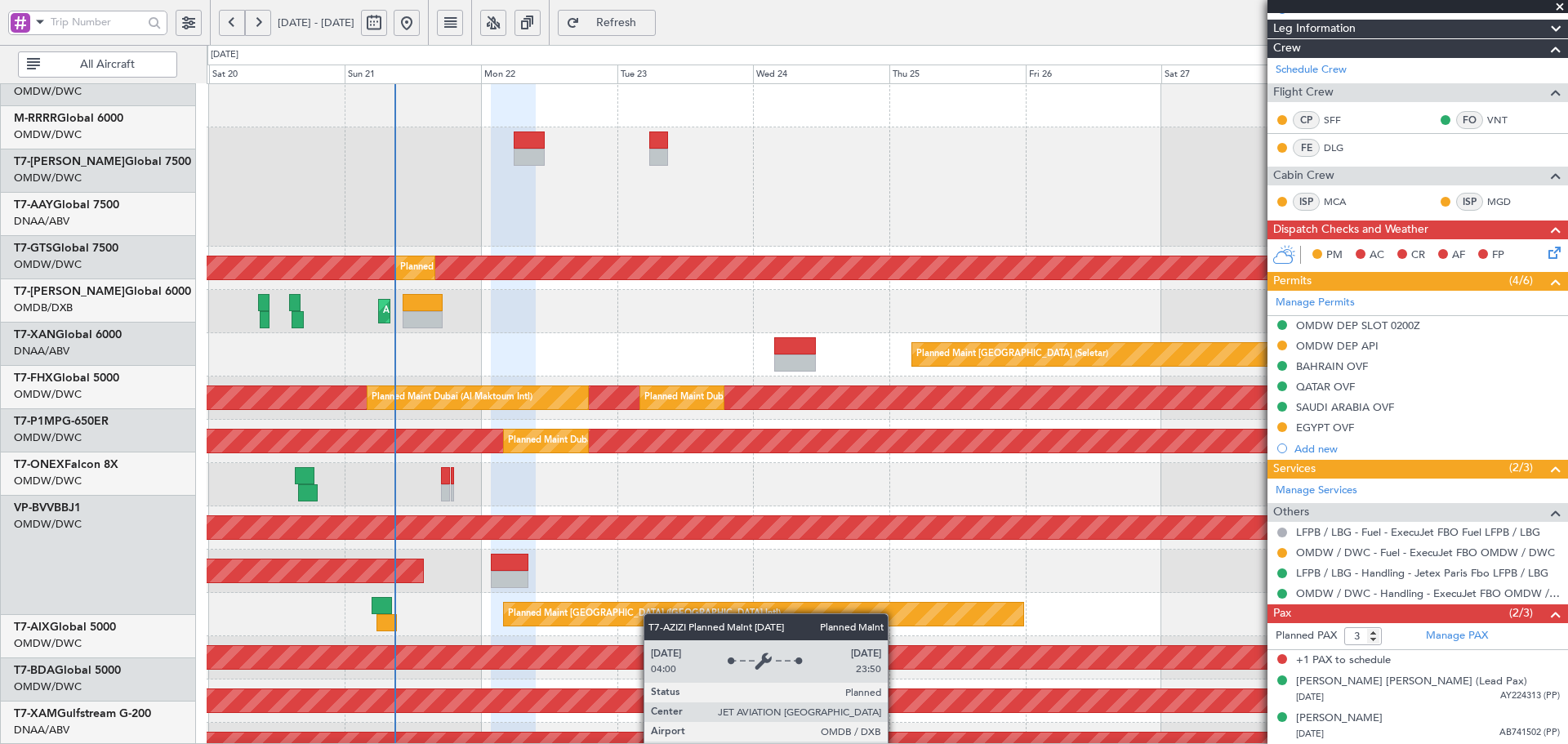
scroll to position [0, 0]
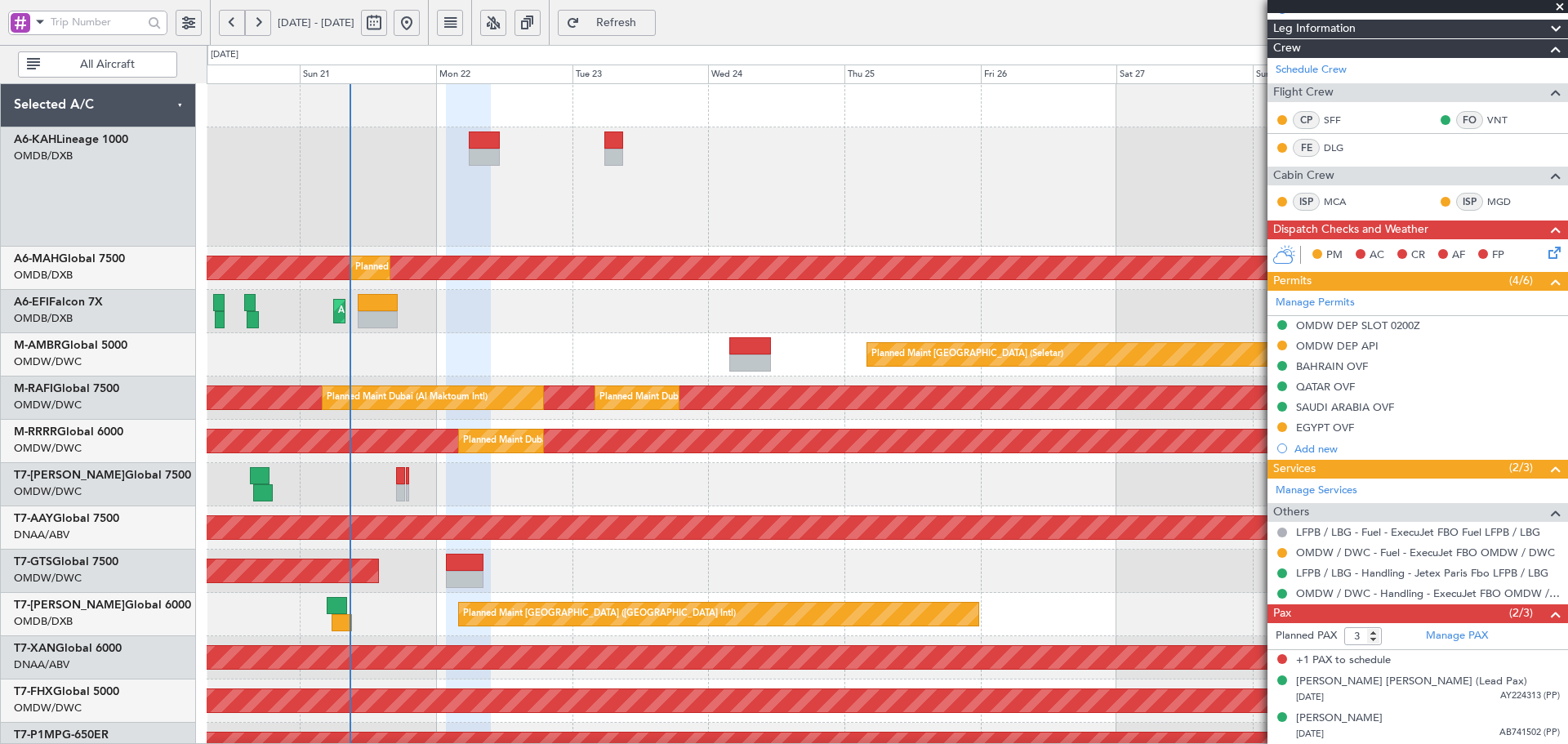
click at [605, 708] on div "Planned Maint [GEOGRAPHIC_DATA] ([GEOGRAPHIC_DATA] Intl) Planned Maint [GEOGRAP…" at bounding box center [886, 636] width 1361 height 1104
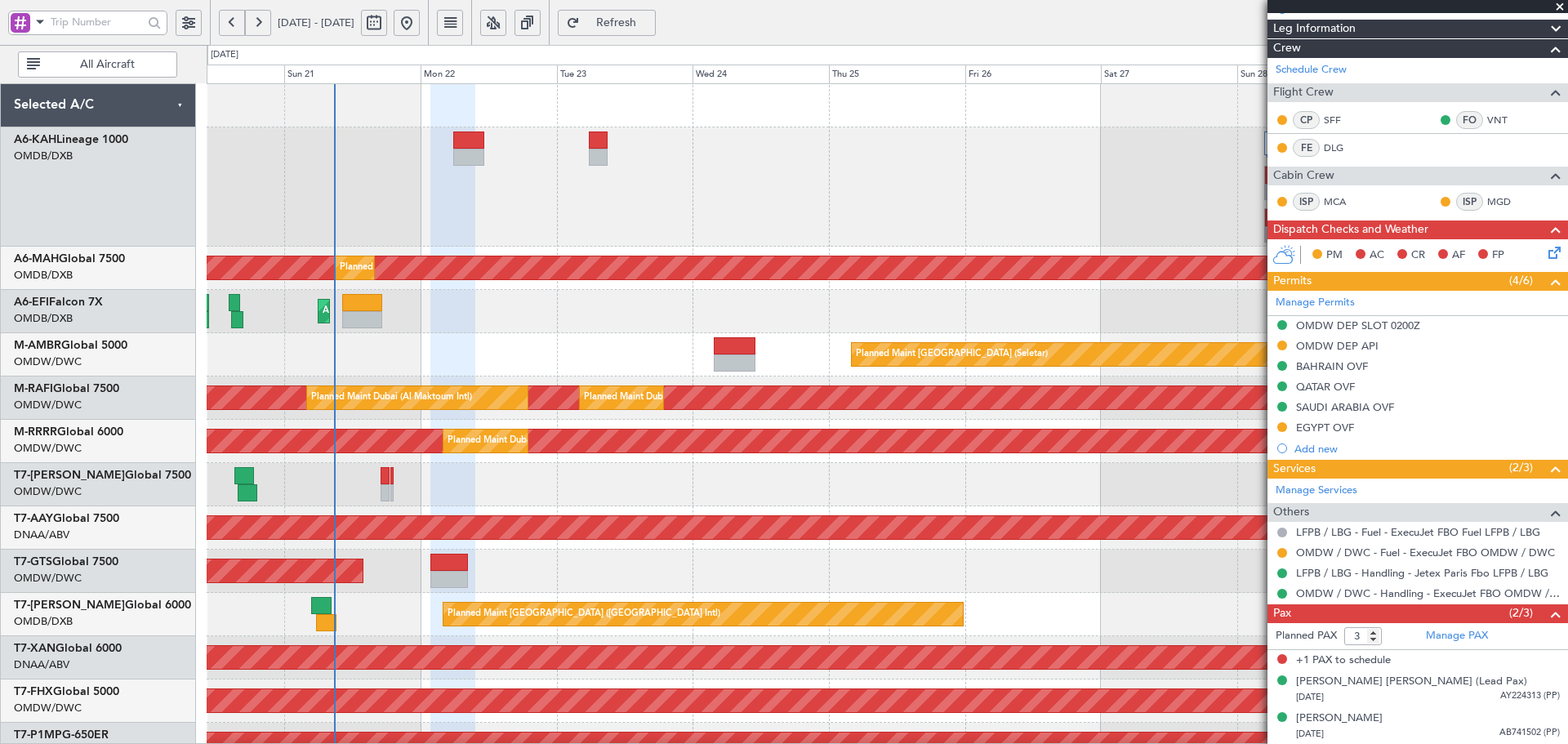
click at [605, 500] on div "Planned Maint [GEOGRAPHIC_DATA] ([GEOGRAPHIC_DATA] Intl) Planned Maint [GEOGRAP…" at bounding box center [886, 636] width 1361 height 1104
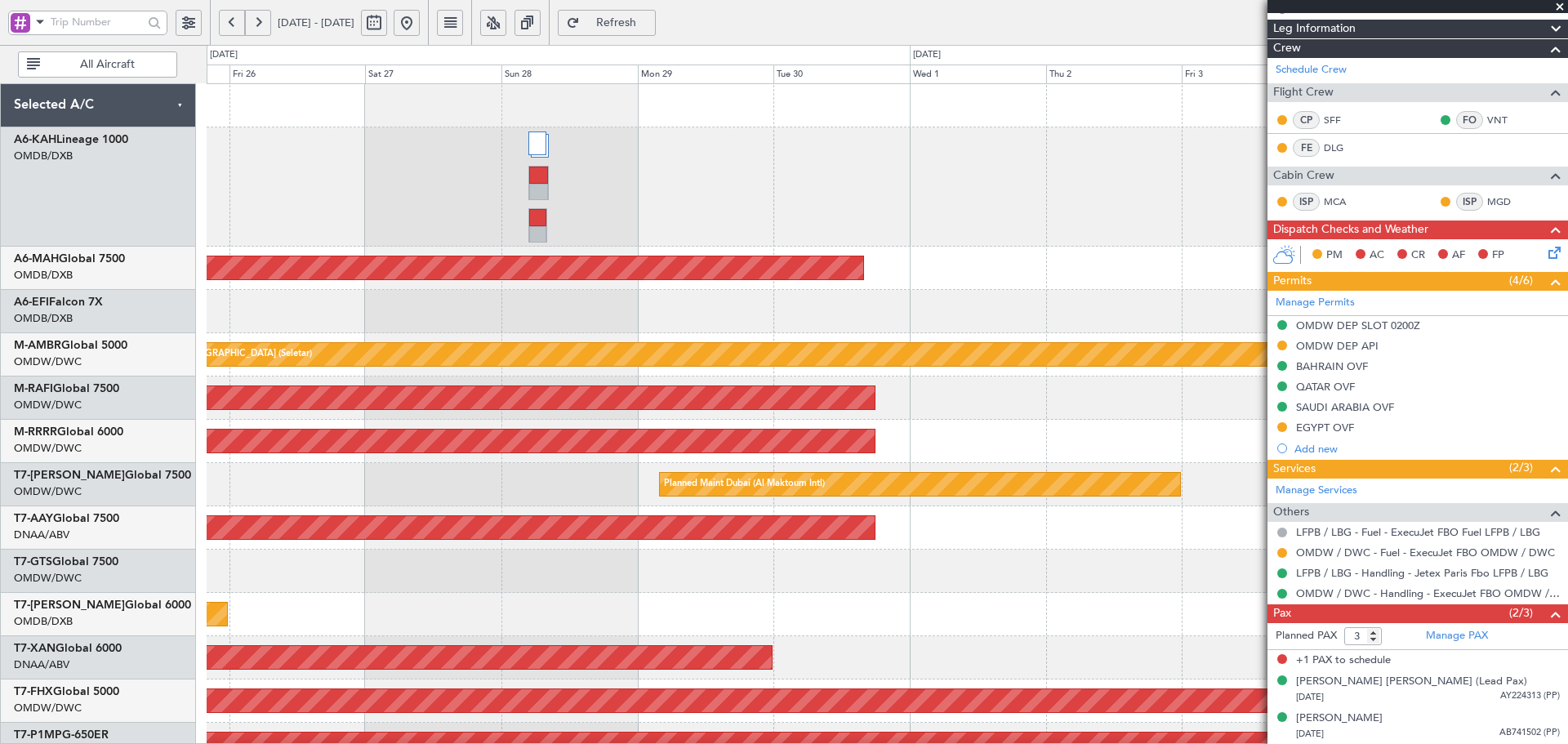
click at [185, 182] on div "Planned Maint [GEOGRAPHIC_DATA] ([GEOGRAPHIC_DATA] Intl) Planned Maint [GEOGRAP…" at bounding box center [784, 394] width 1568 height 699
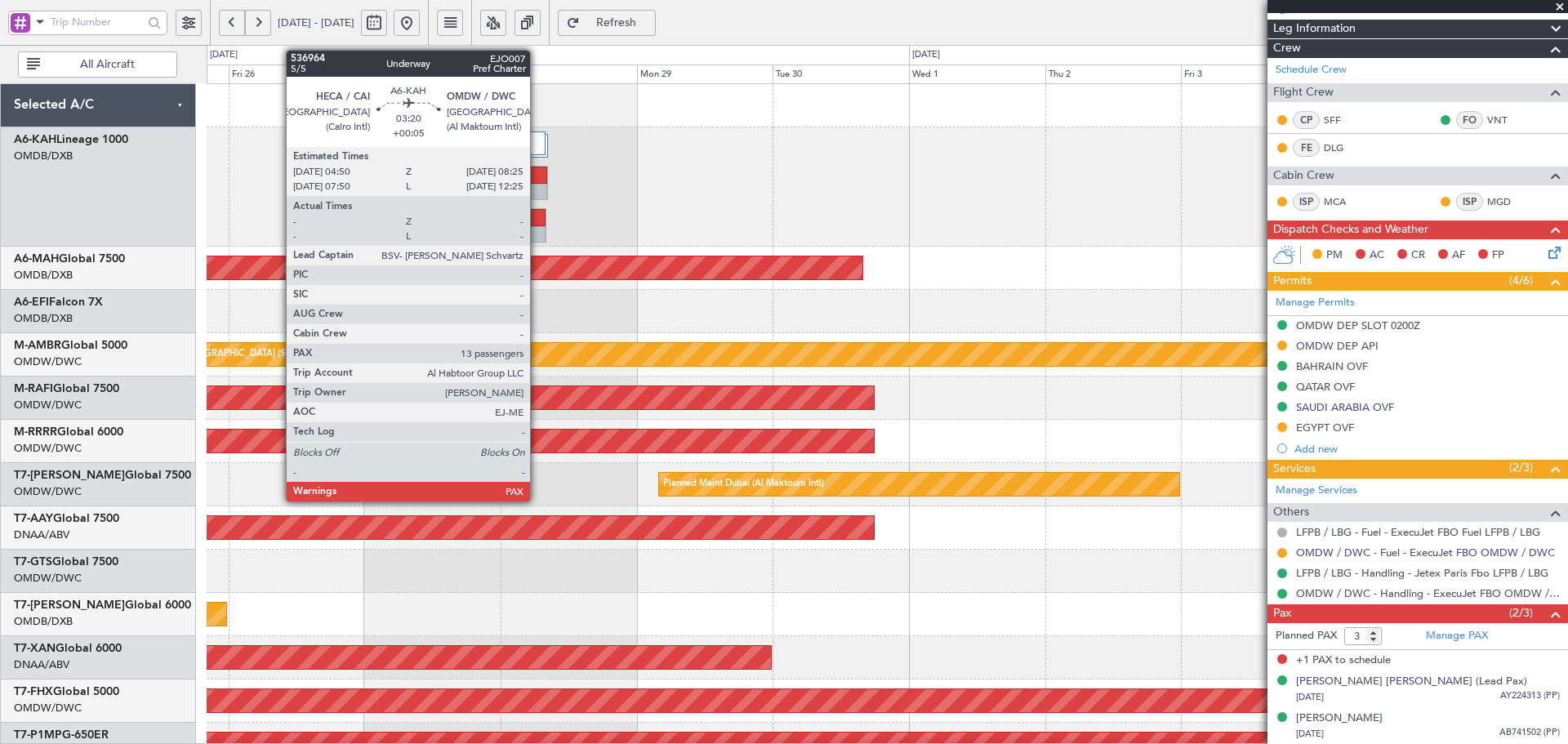
click at [538, 177] on div at bounding box center [538, 175] width 19 height 17
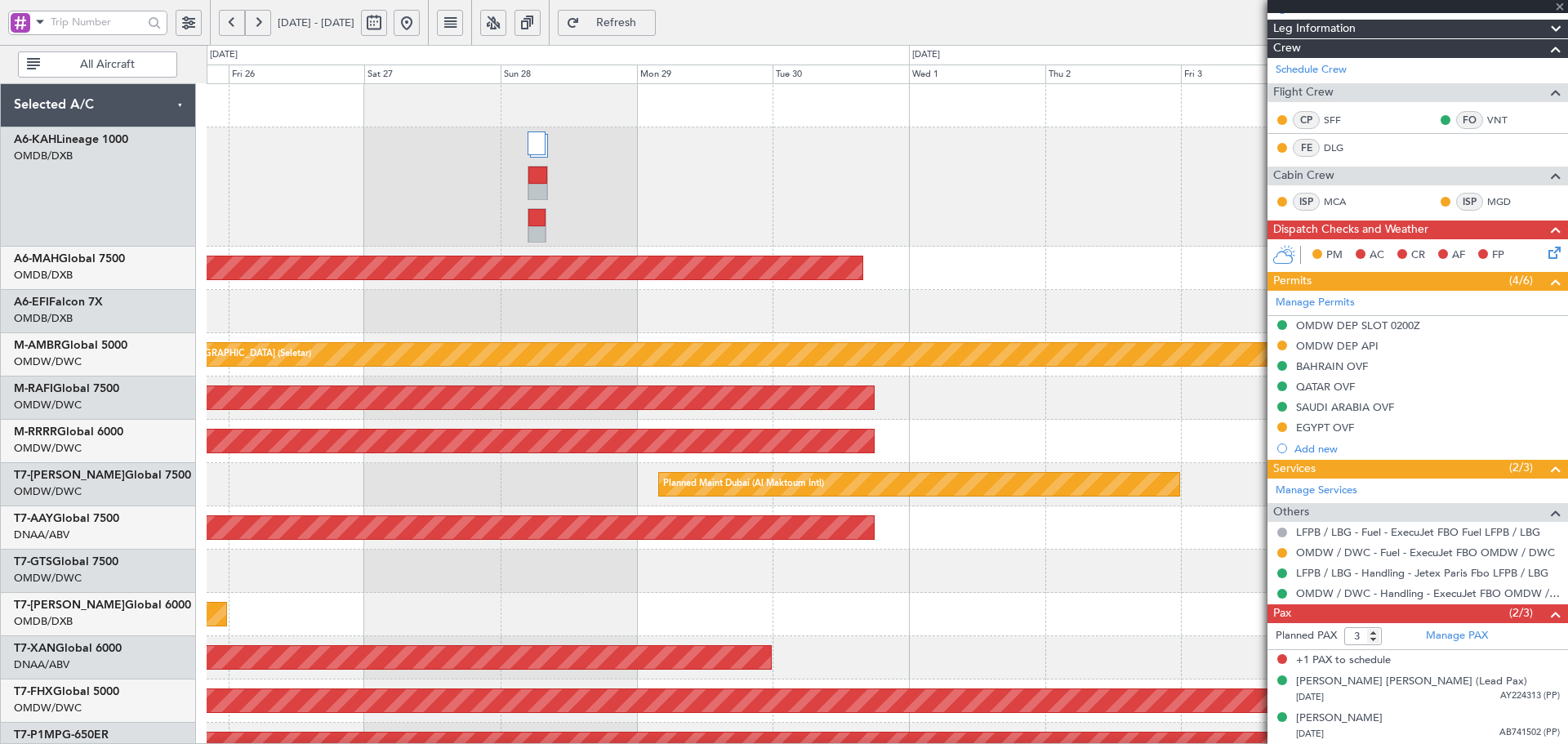
type input "+00:05"
type input "13"
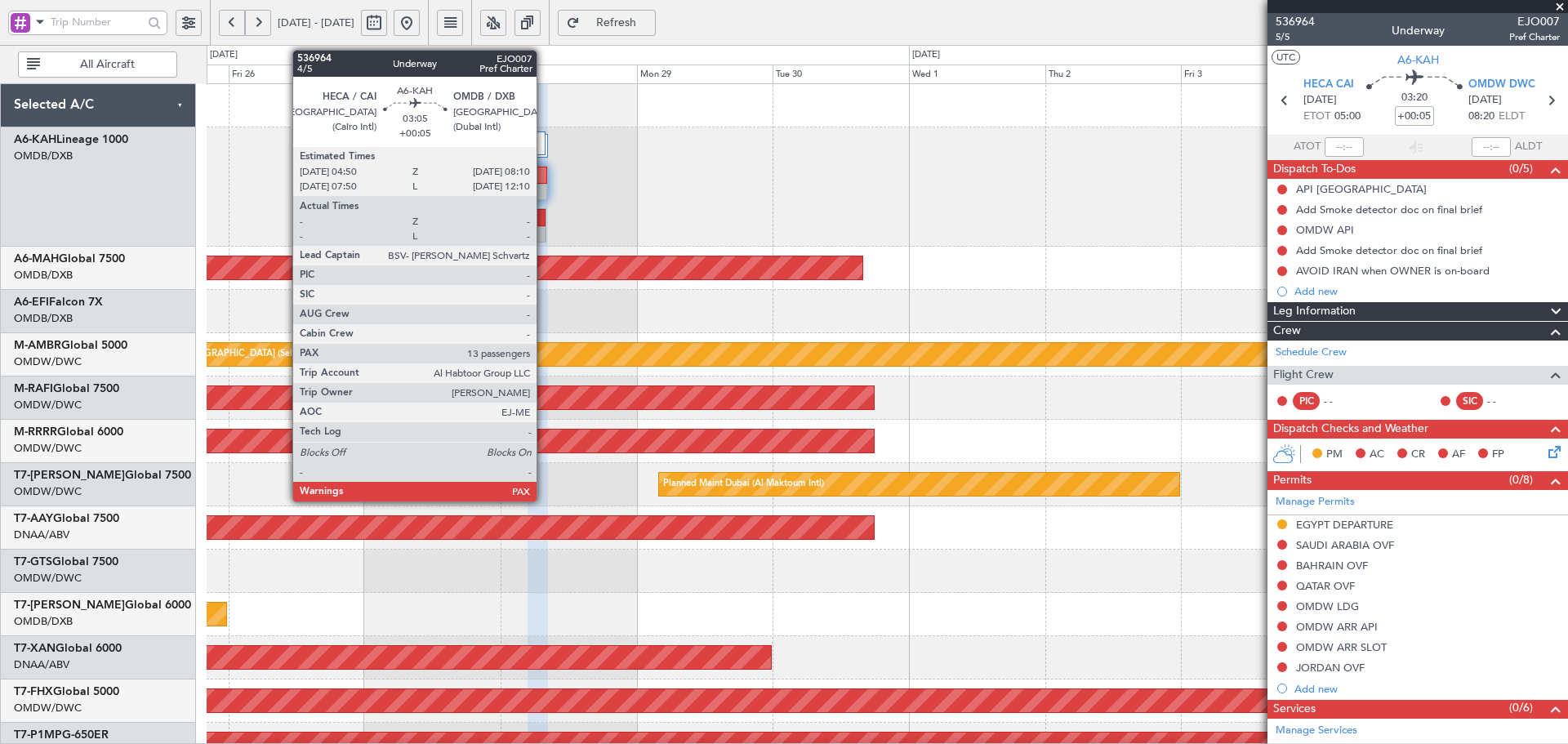
click at [543, 215] on div at bounding box center [886, 186] width 1361 height 119
click at [539, 217] on div at bounding box center [536, 218] width 18 height 17
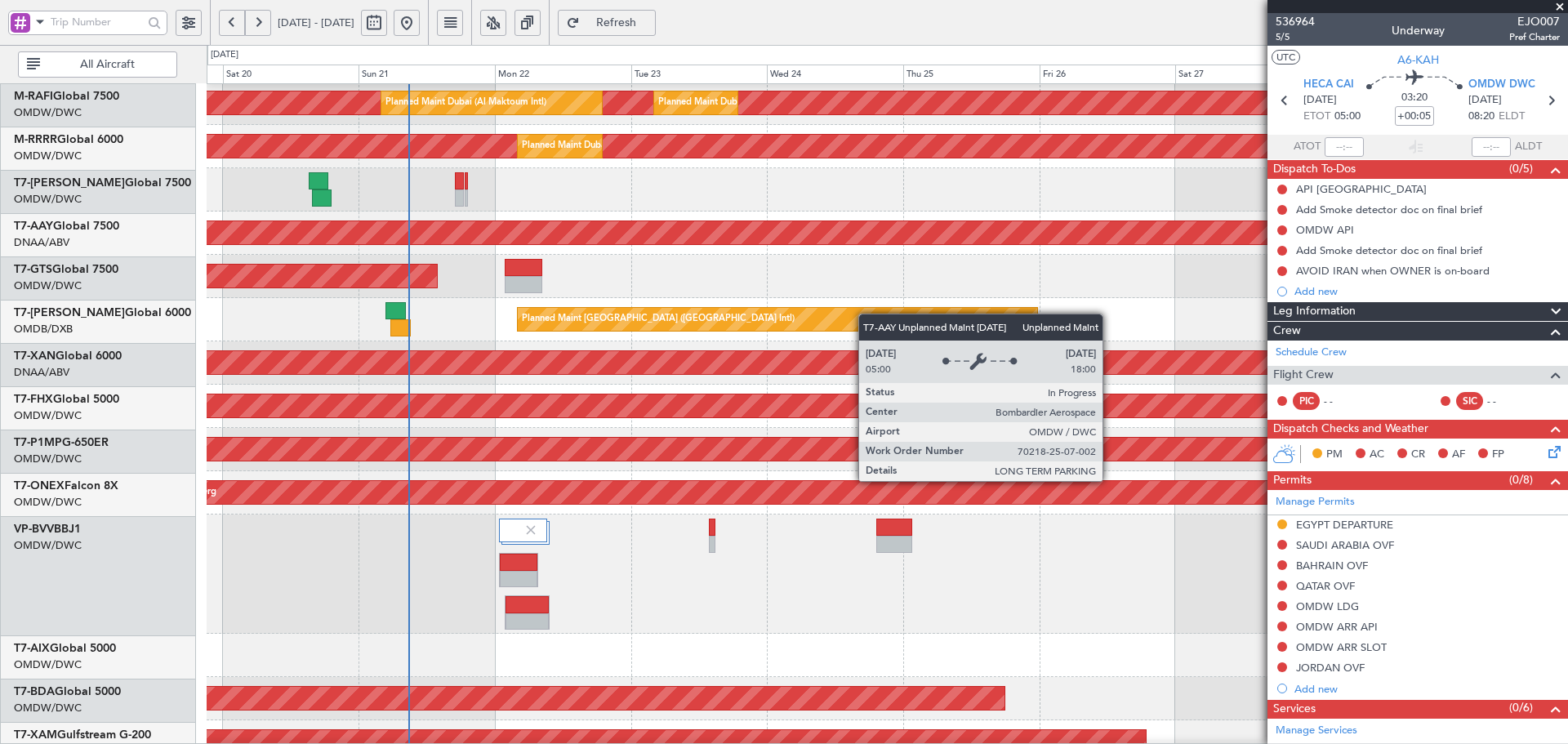
click at [1205, 245] on div "Unplanned Maint [GEOGRAPHIC_DATA] (Al Maktoum Intl)" at bounding box center [265, 233] width 2839 height 26
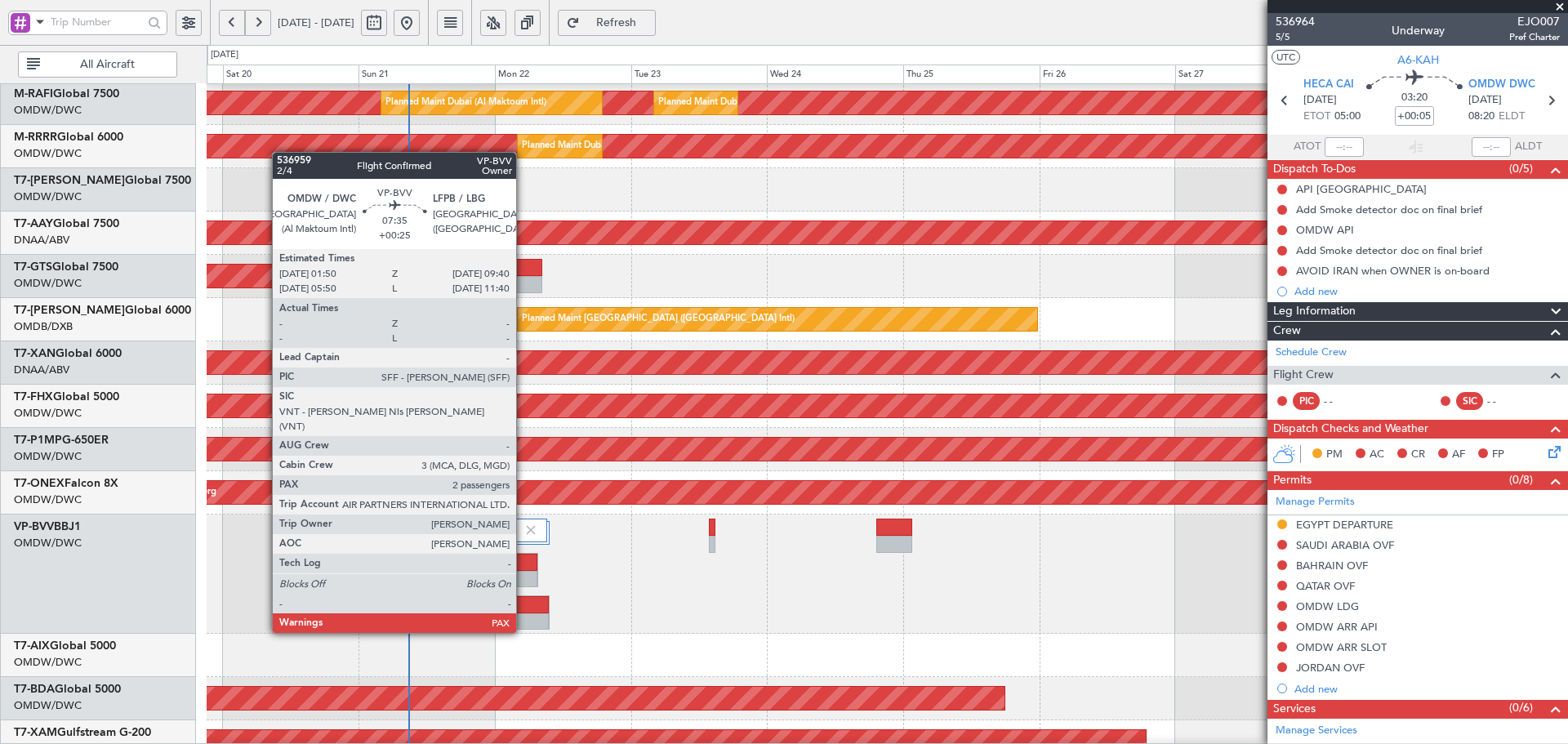
click at [523, 602] on div at bounding box center [526, 605] width 43 height 17
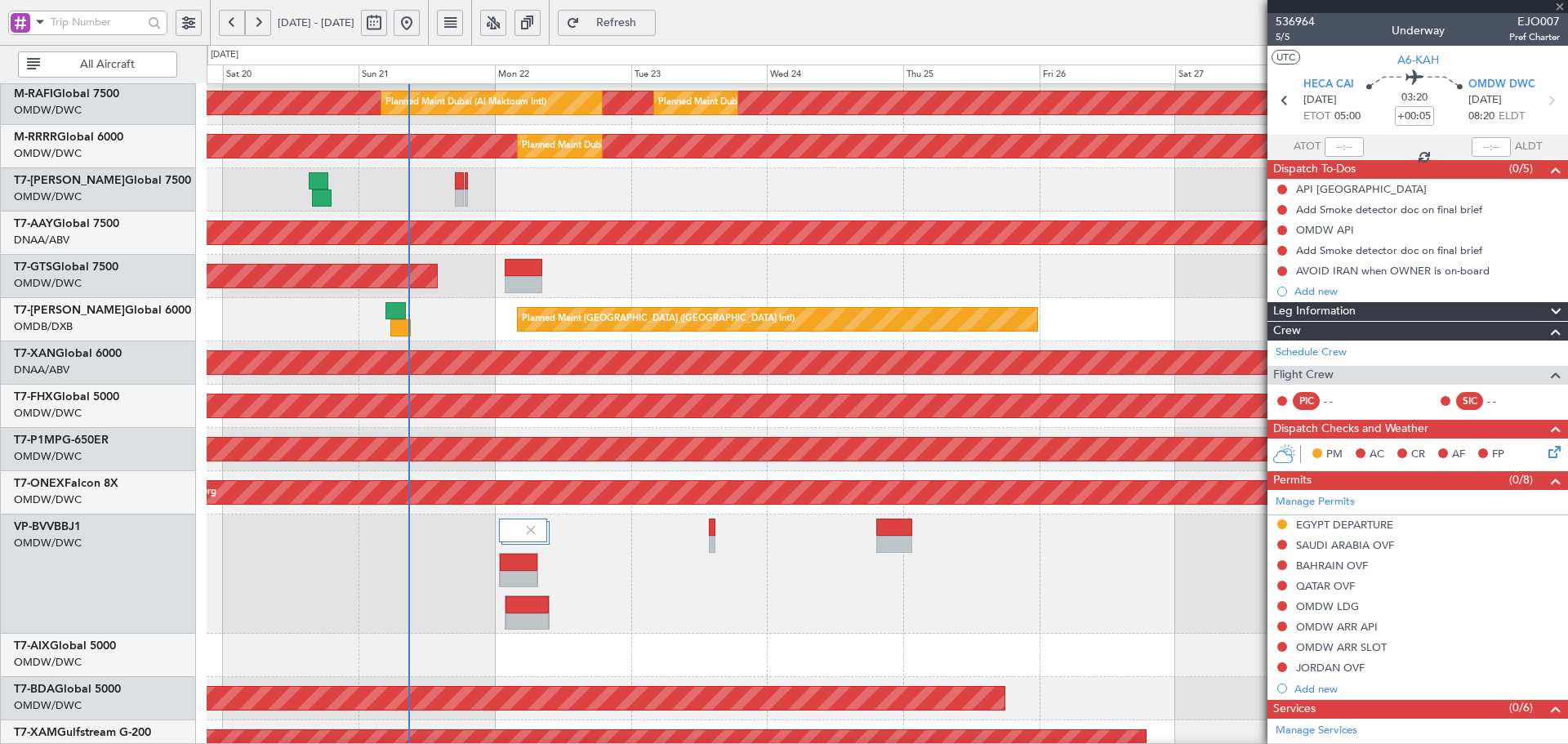
type input "+00:25"
type input "3"
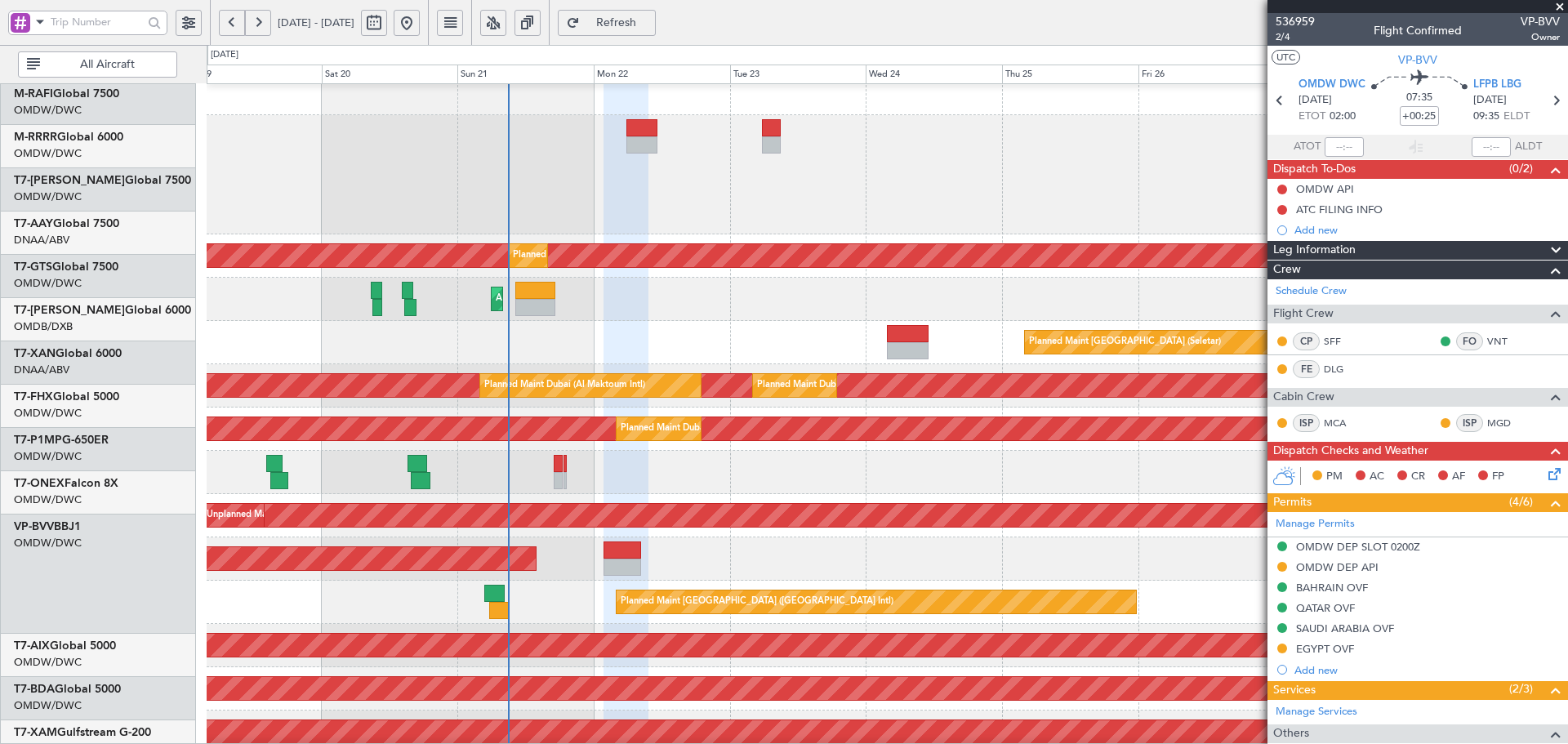
scroll to position [0, 0]
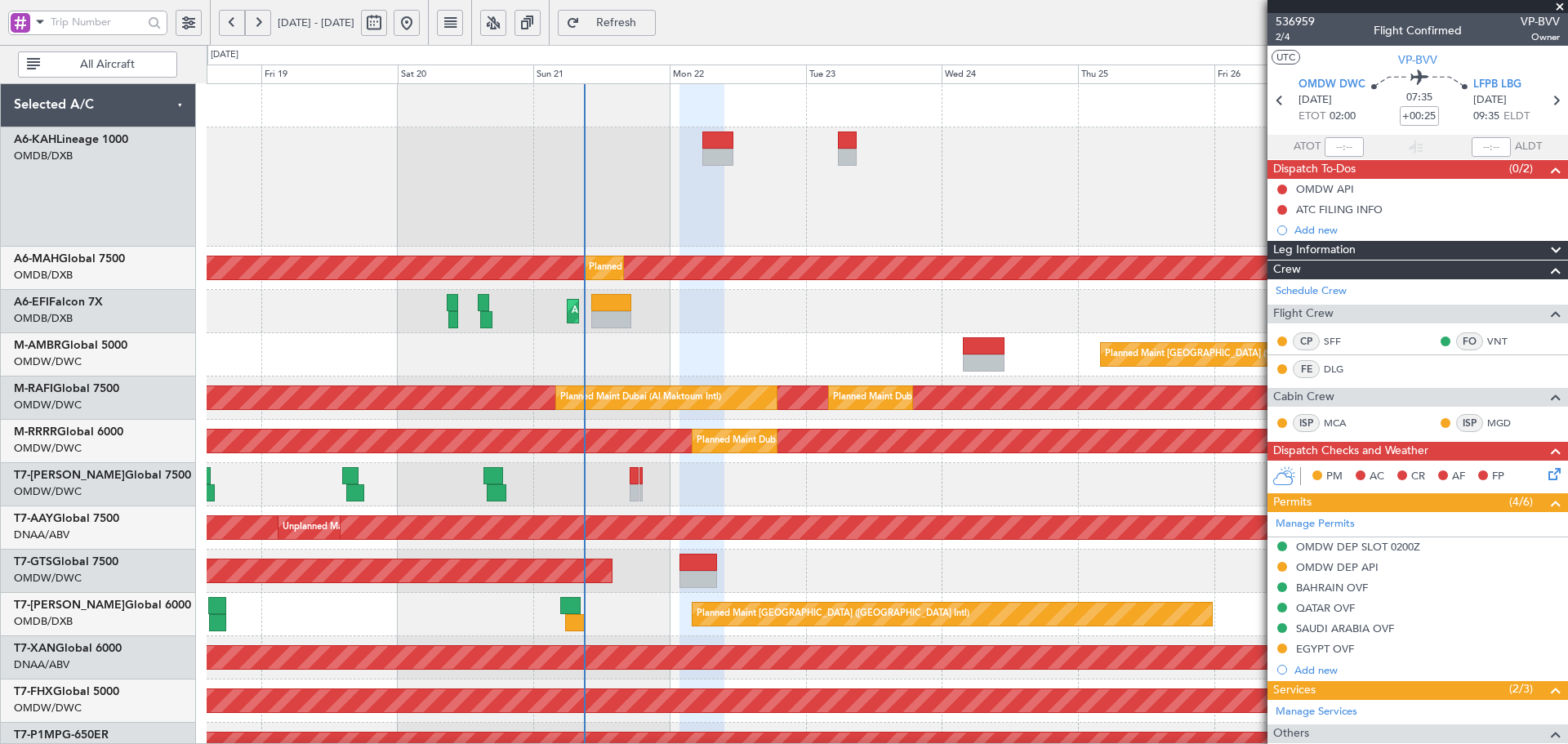
click at [538, 743] on html "[DATE] - [DATE] Refresh Quick Links All Aircraft Planned Maint [GEOGRAPHIC_DATA…" at bounding box center [784, 372] width 1568 height 744
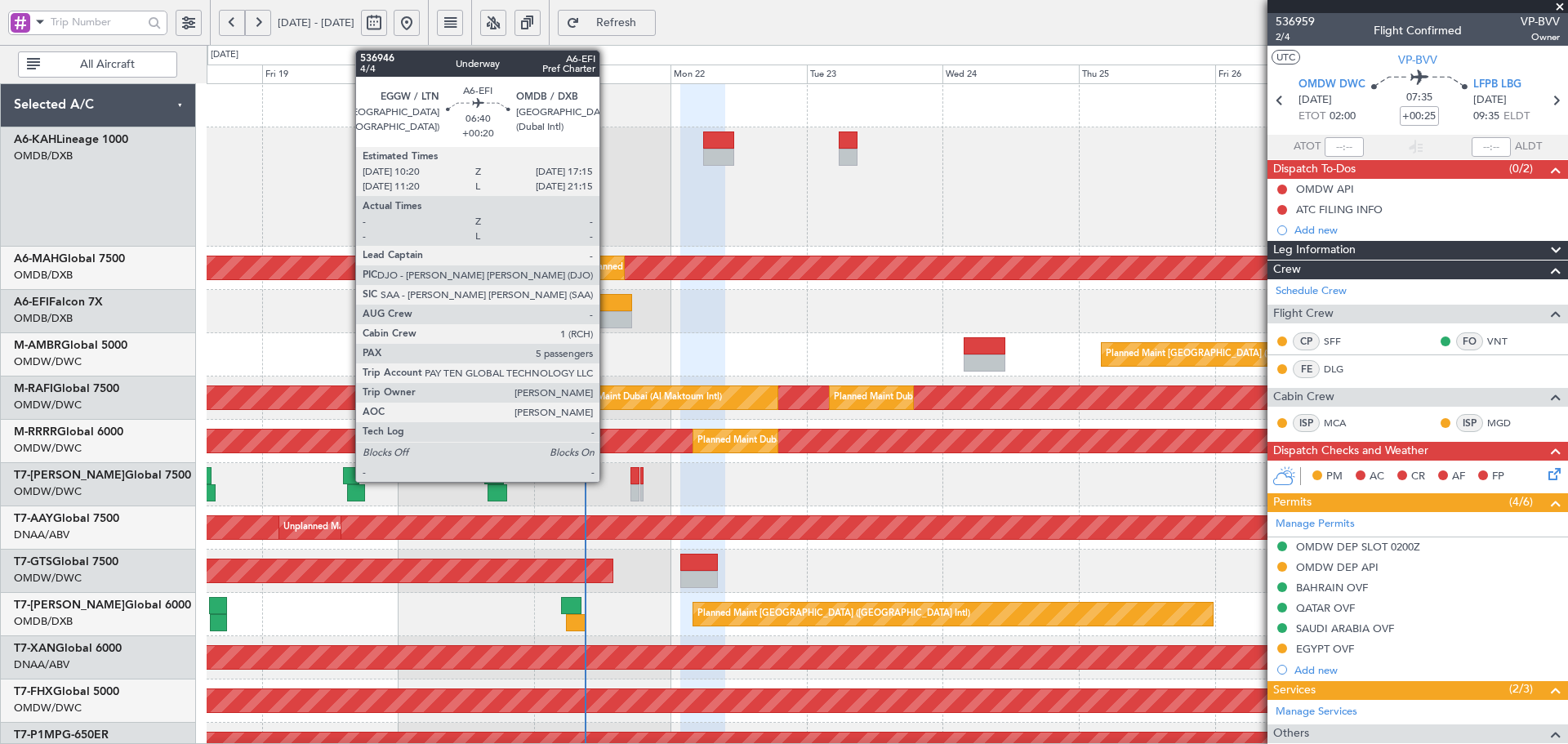
click at [606, 307] on div at bounding box center [612, 303] width 40 height 17
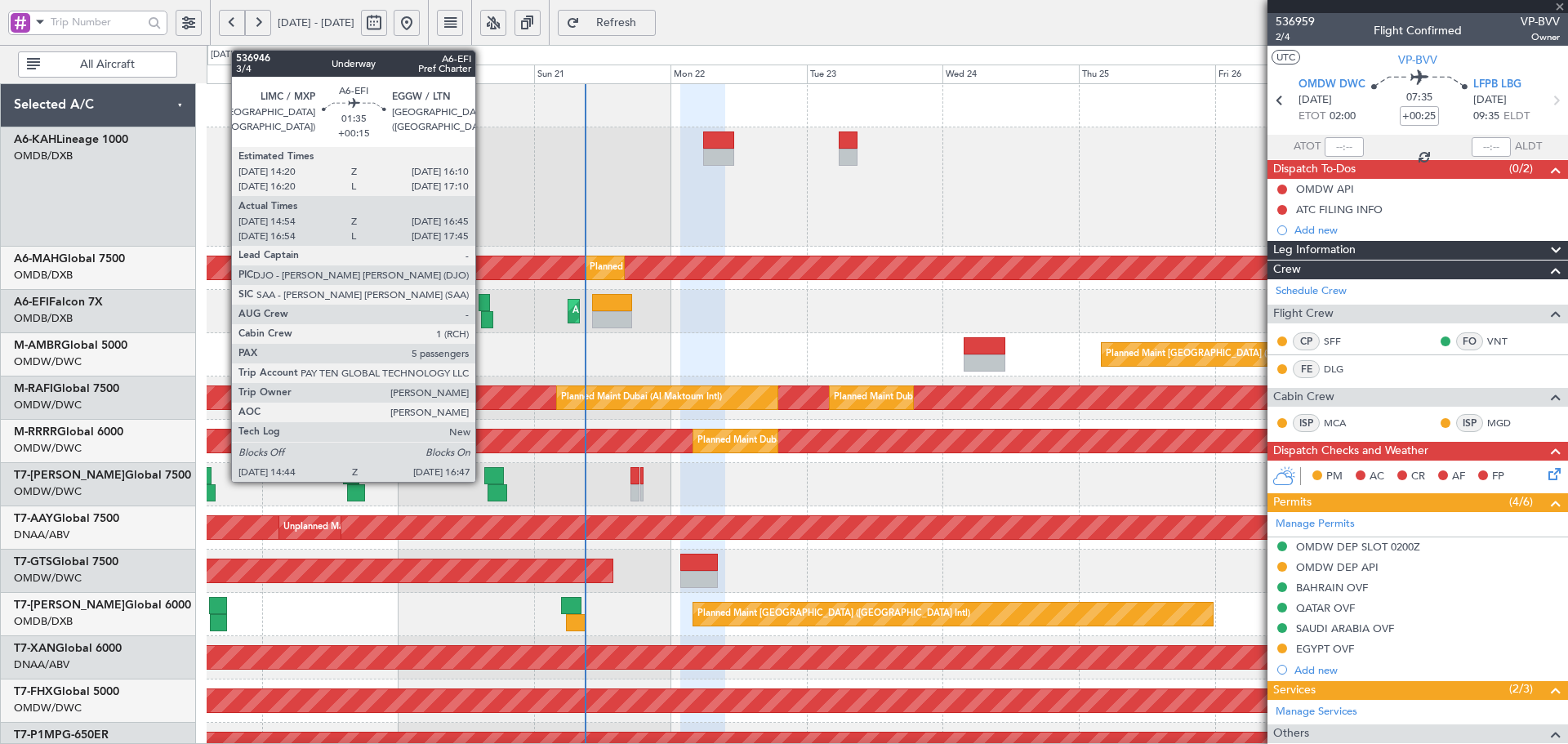
type input "+00:20"
type input "5"
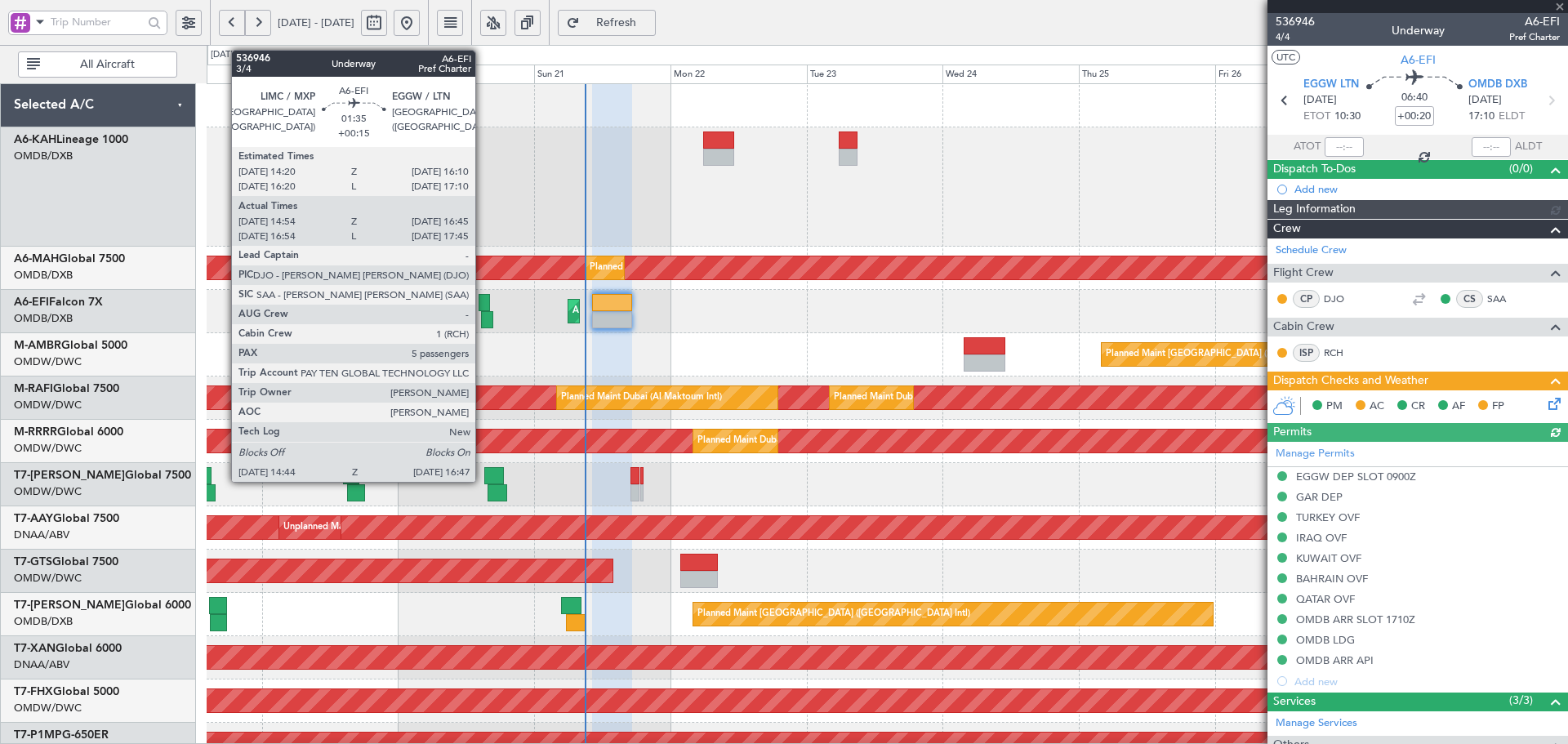
type input "[PERSON_NAME] (ANI)"
type input "7302"
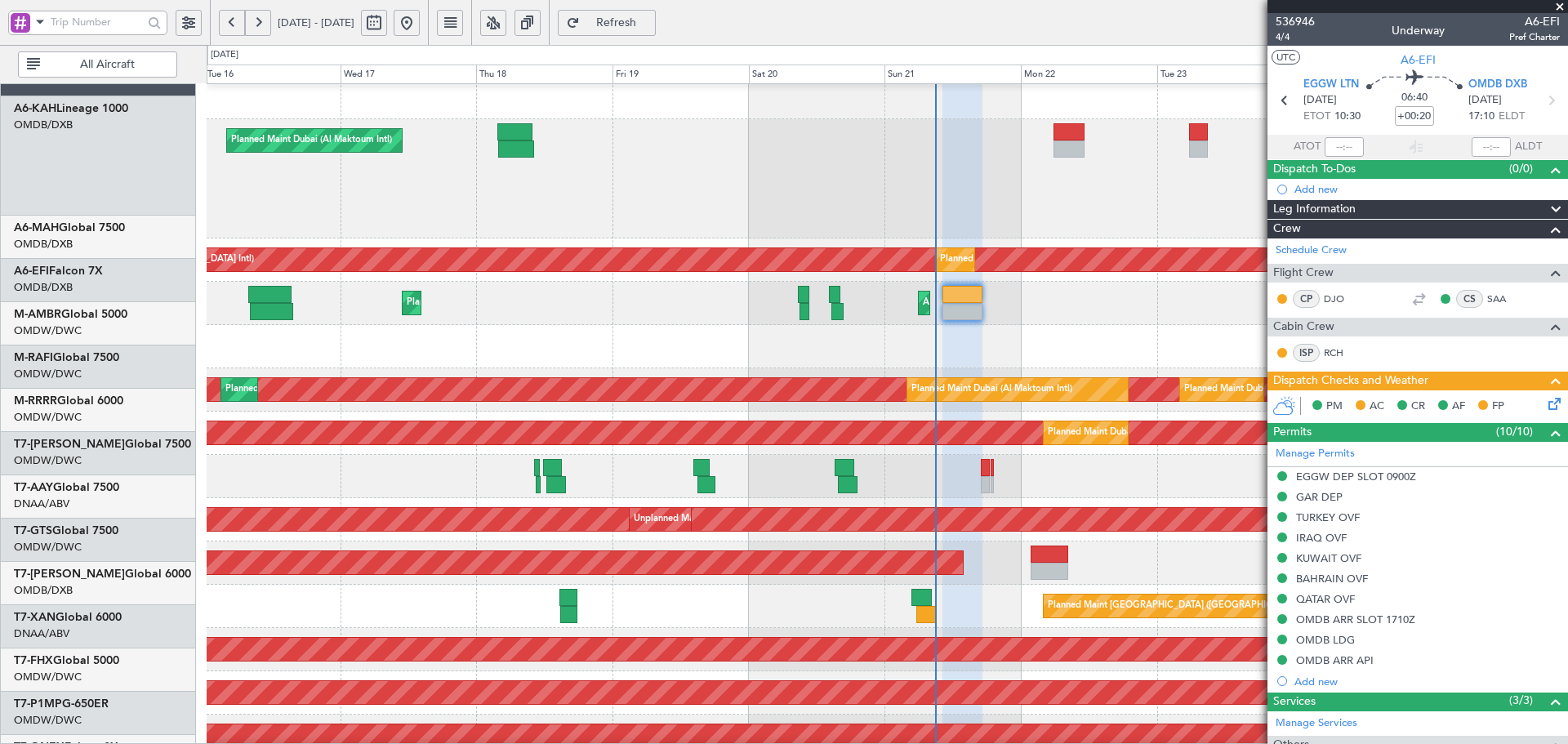
scroll to position [48, 0]
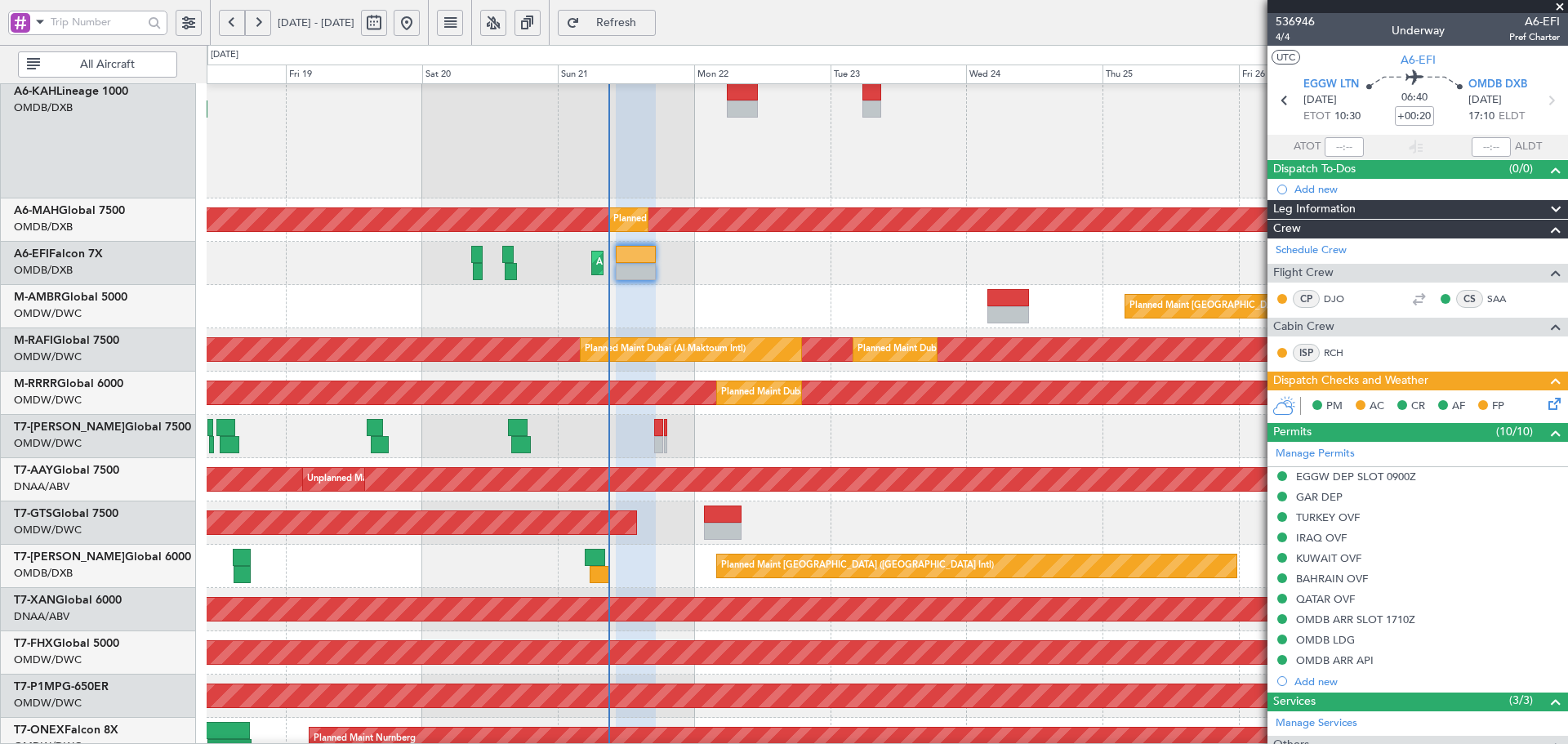
click at [454, 274] on div "AOG Maint Planned Maint [GEOGRAPHIC_DATA] ([GEOGRAPHIC_DATA])" at bounding box center [886, 263] width 1361 height 43
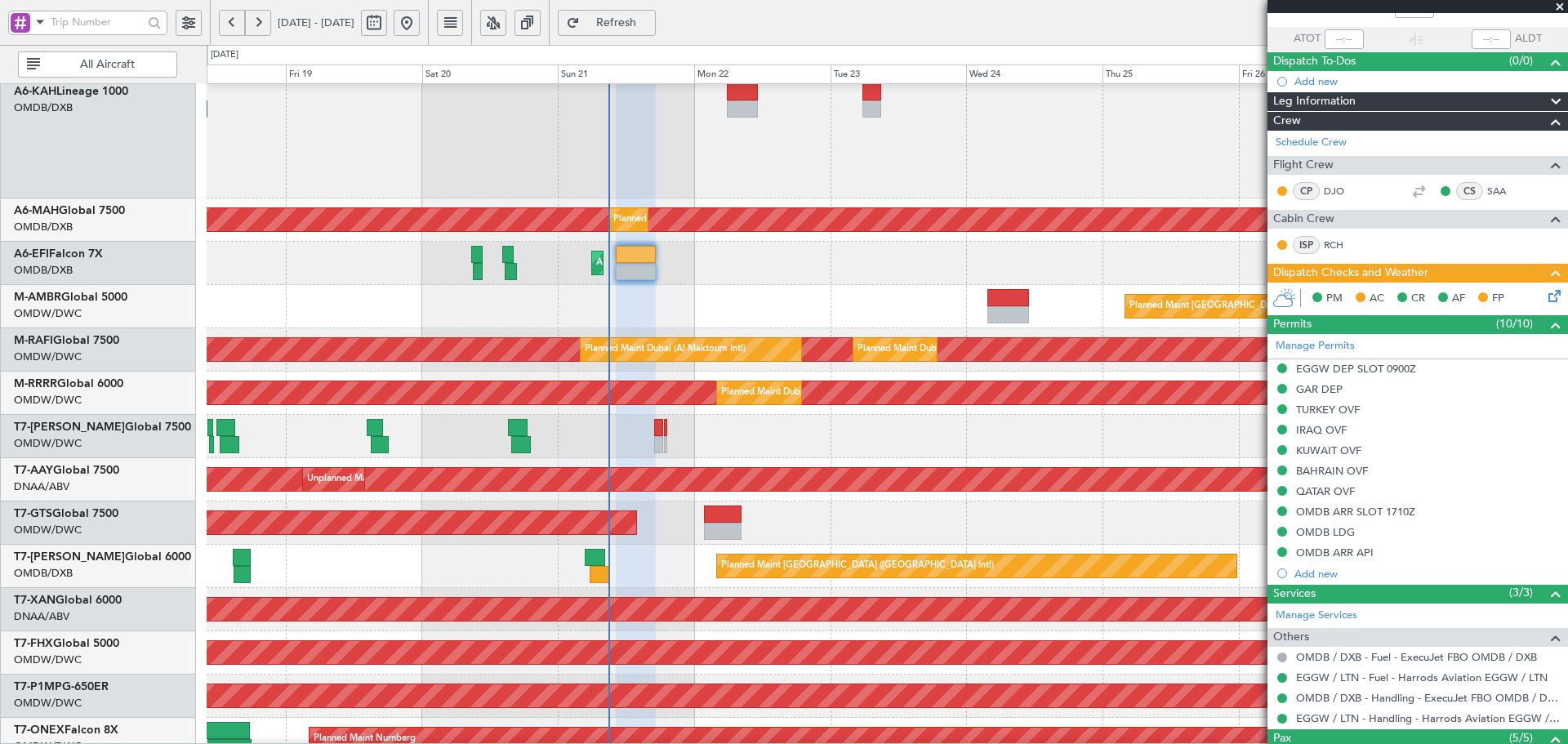
scroll to position [272, 0]
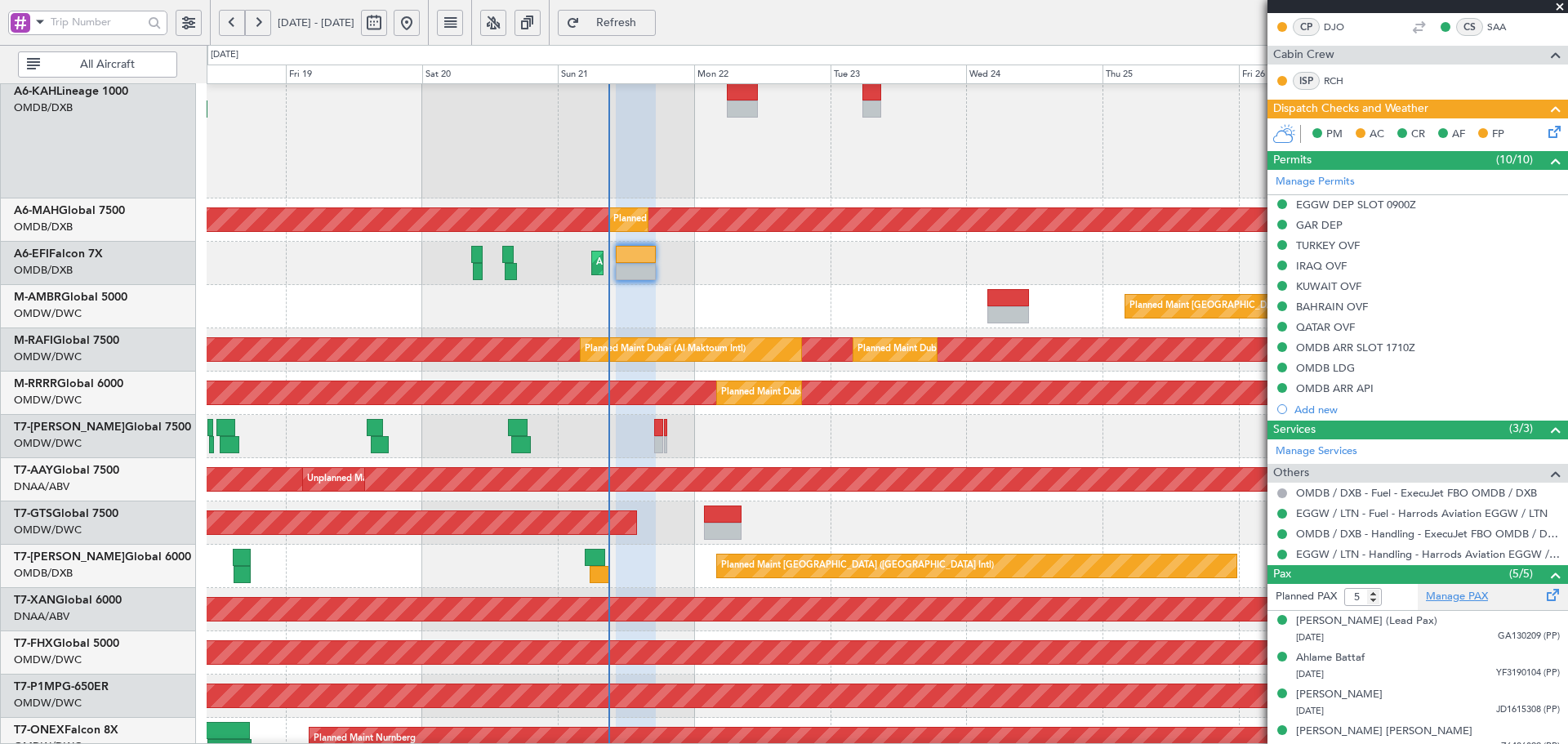
click at [1456, 593] on link "Manage PAX" at bounding box center [1456, 597] width 62 height 16
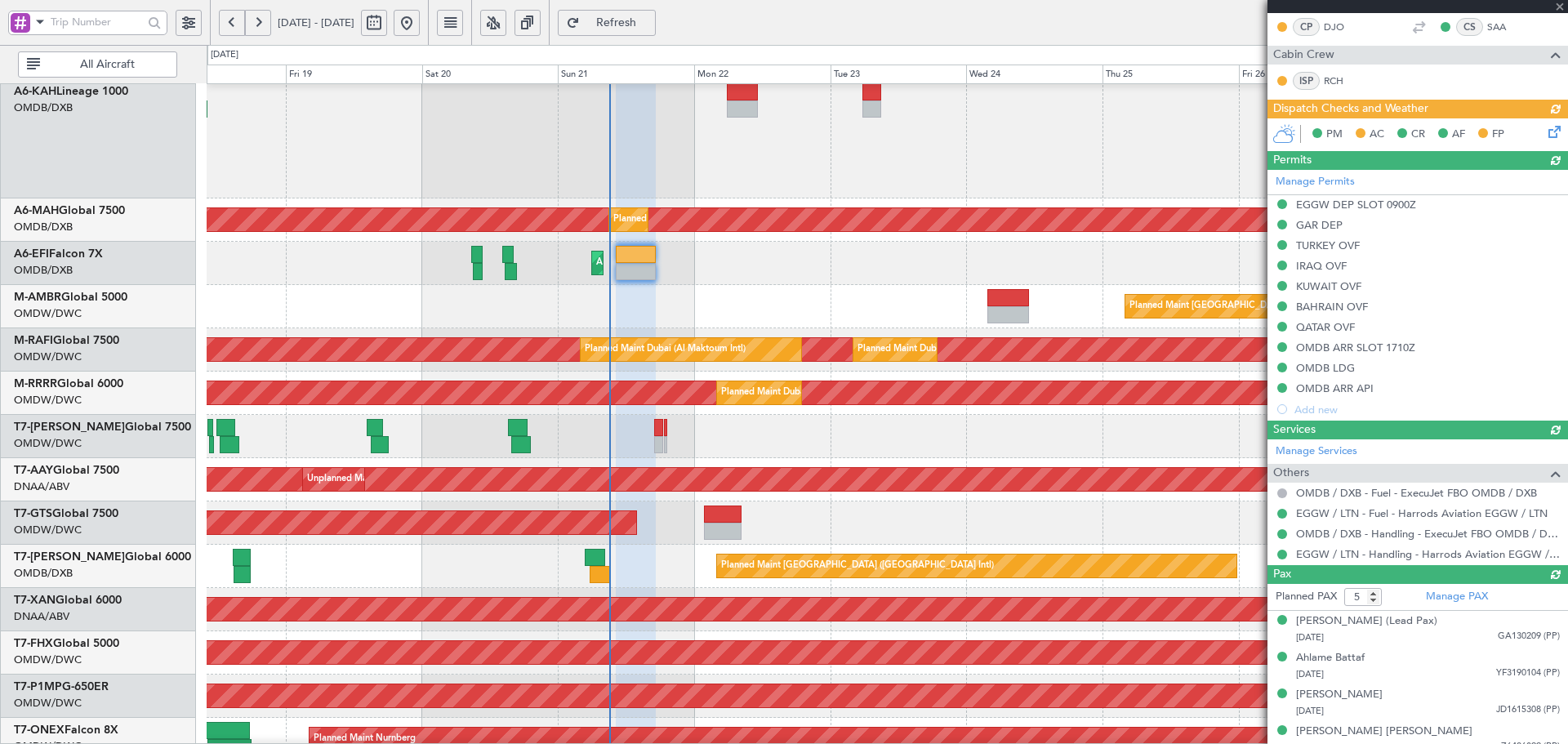
type input "[PERSON_NAME] (ANI)"
type input "7302"
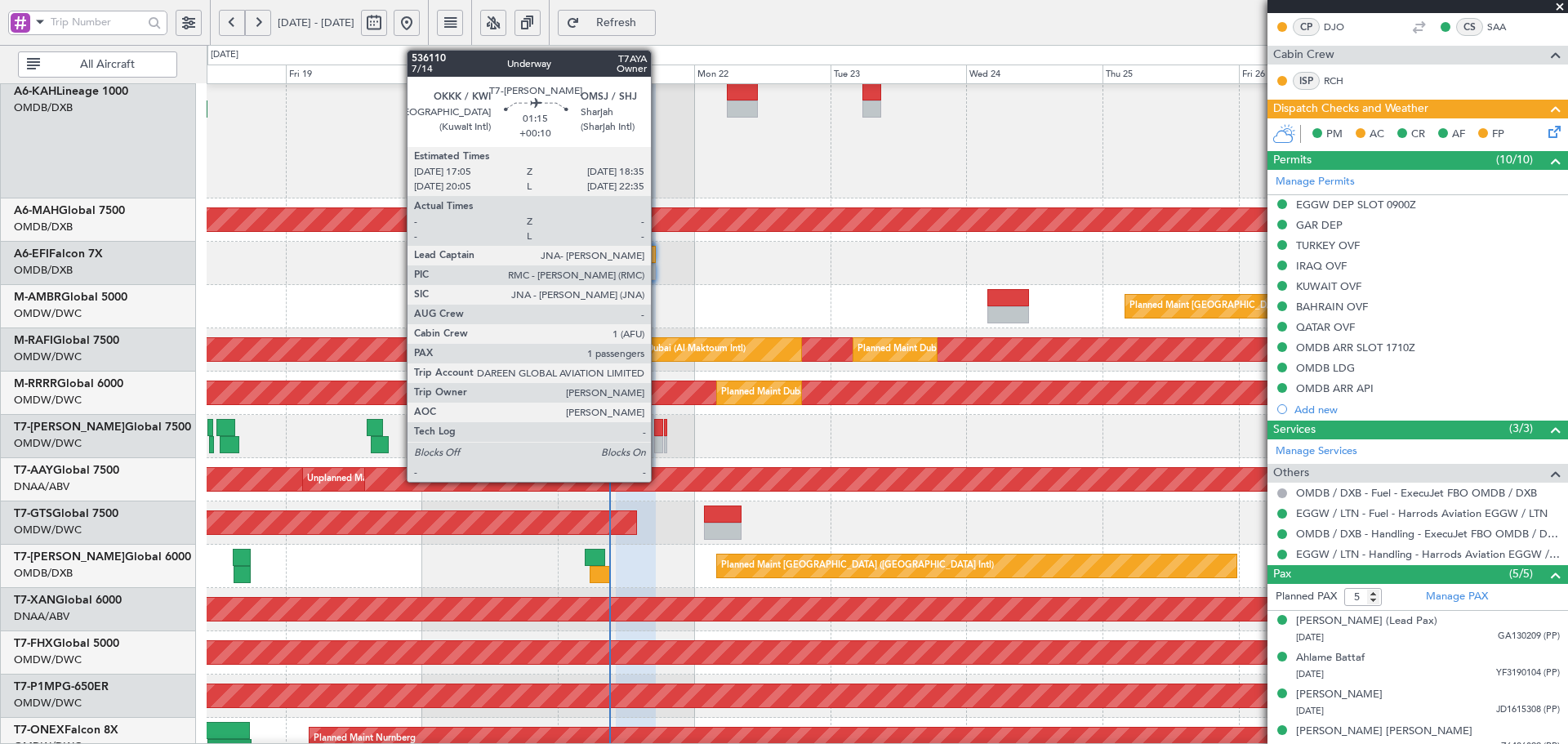
click at [658, 429] on div at bounding box center [658, 428] width 9 height 17
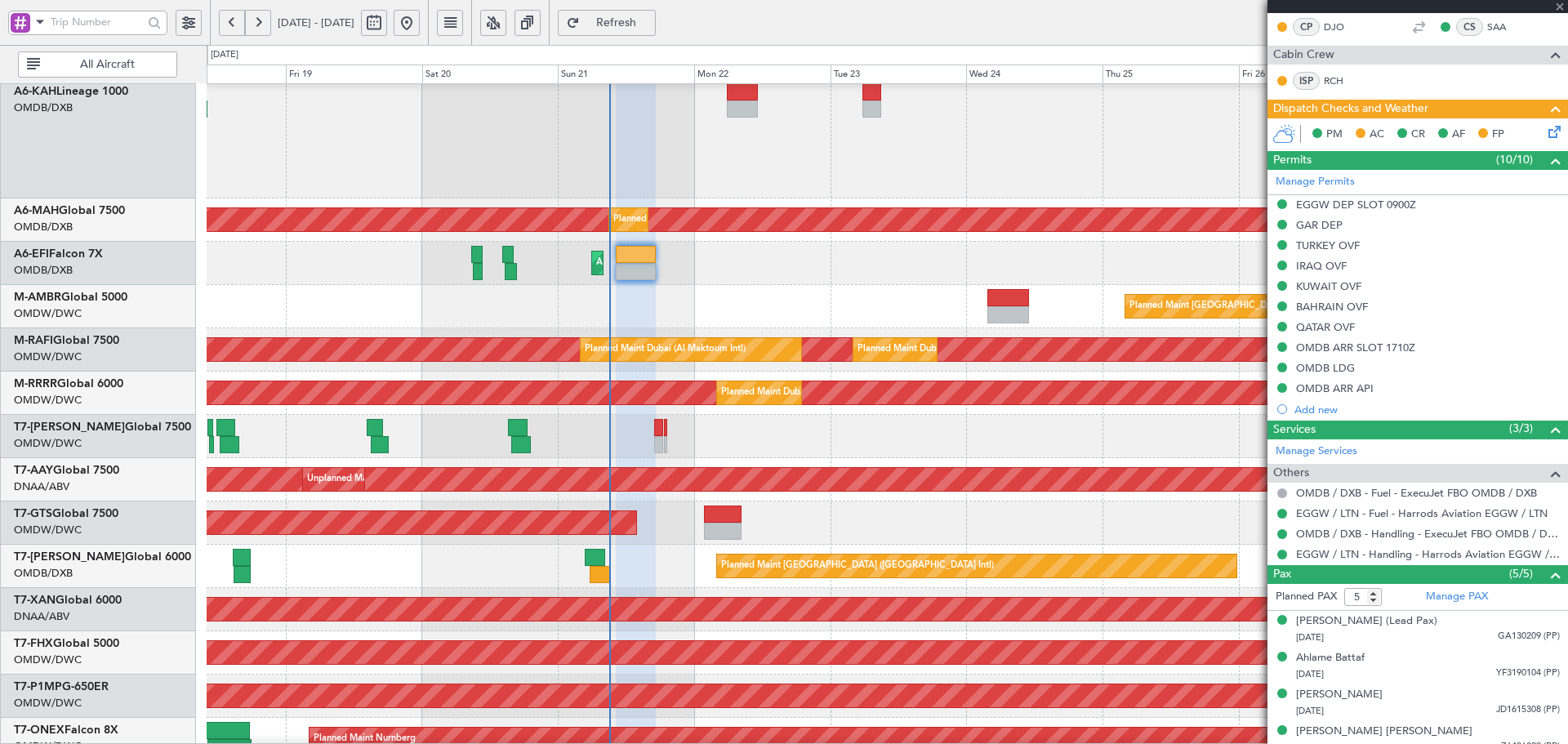
click at [658, 429] on div at bounding box center [658, 428] width 9 height 17
type input "+00:10"
type input "1"
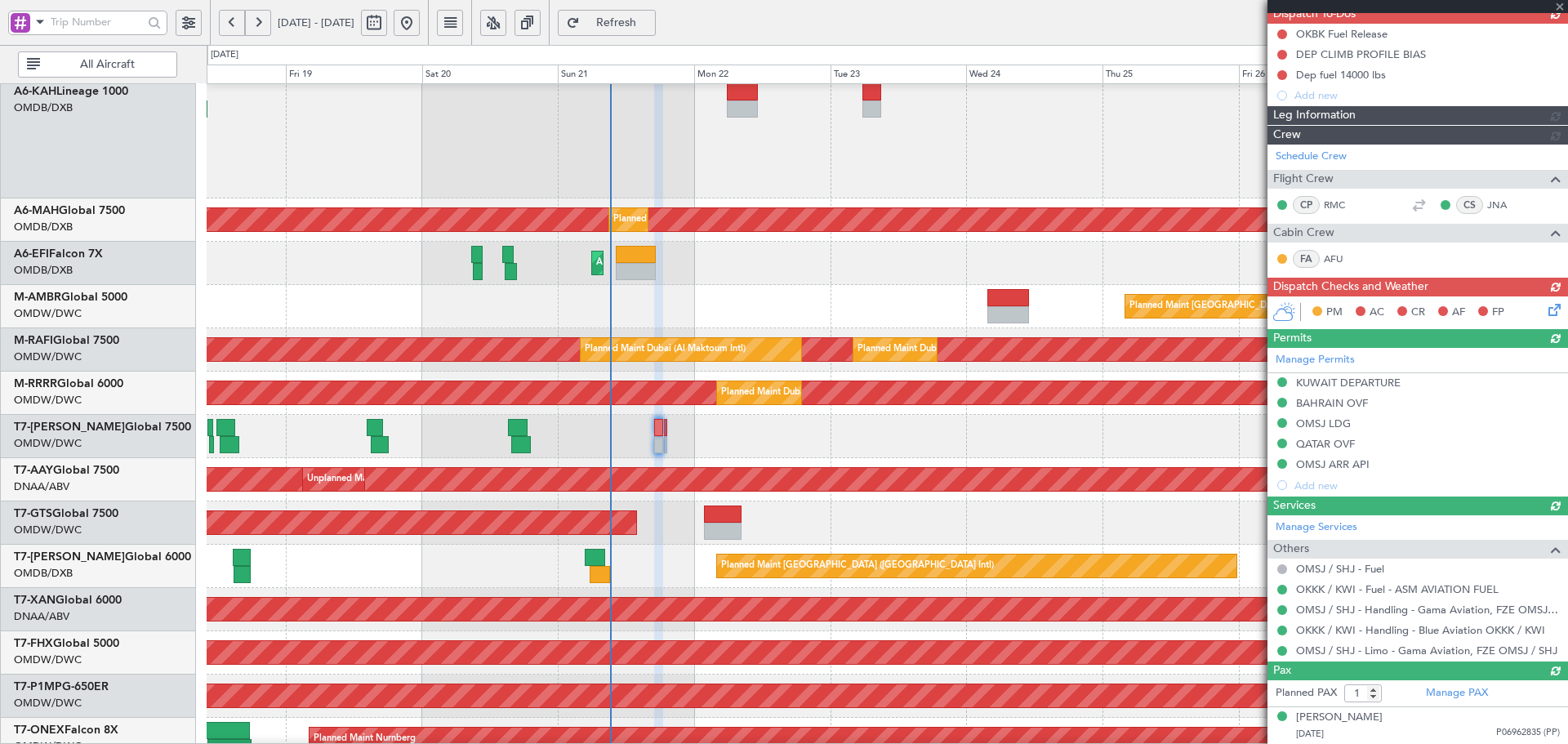
scroll to position [0, 0]
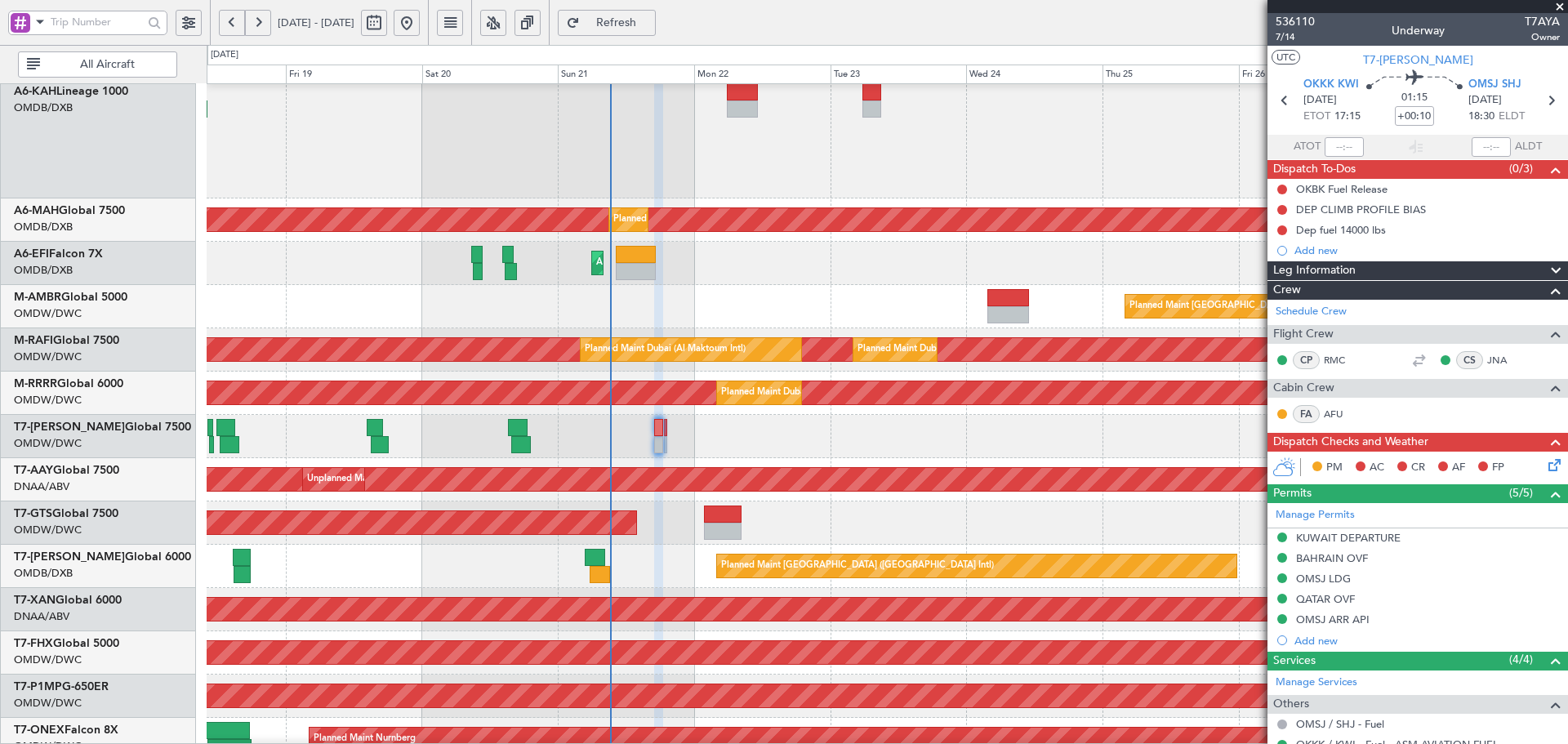
click at [650, 20] on span "Refresh" at bounding box center [617, 23] width 67 height 11
click at [1322, 312] on link "Schedule Crew" at bounding box center [1311, 311] width 71 height 16
click at [650, 19] on span "Refresh" at bounding box center [617, 23] width 67 height 11
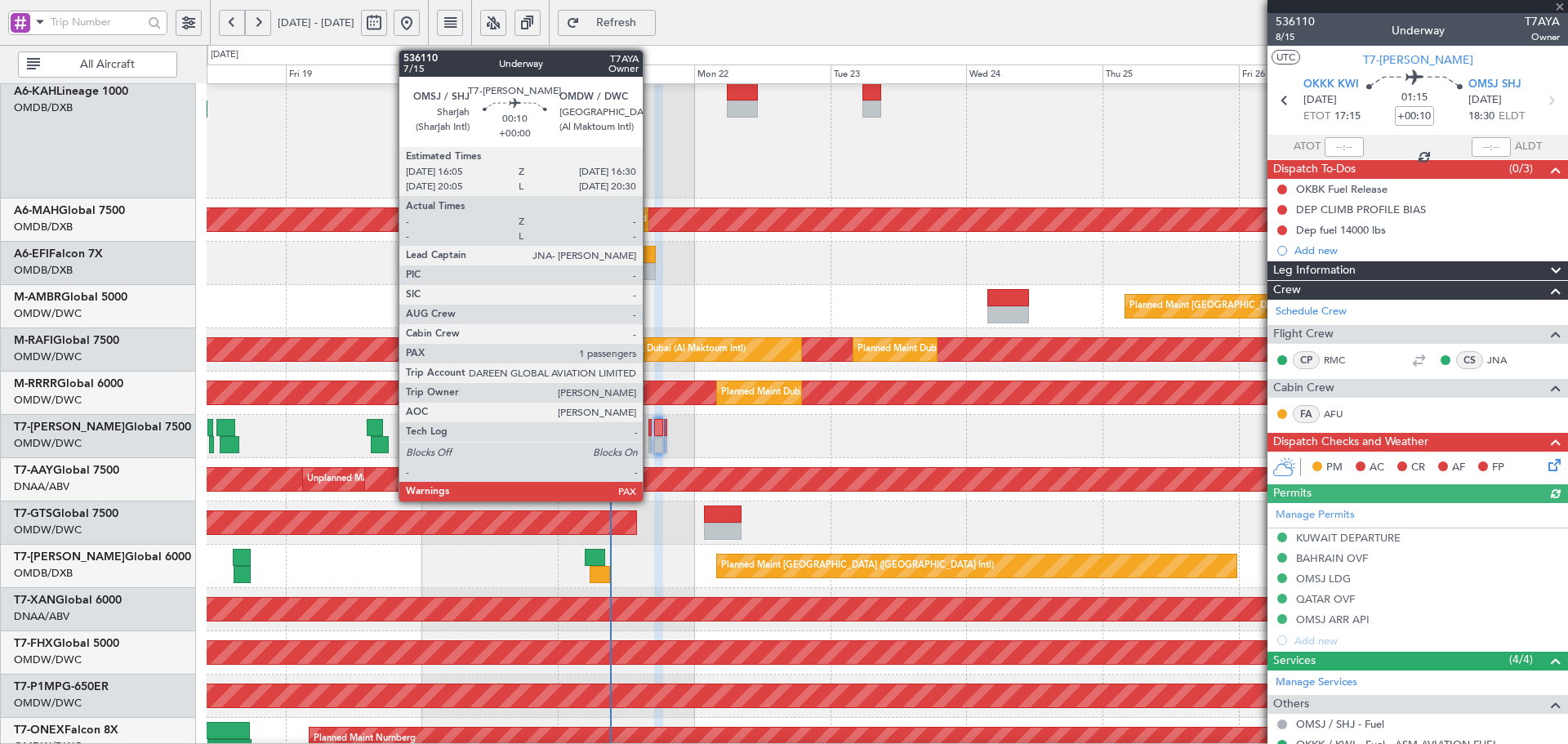
click at [650, 432] on div at bounding box center [649, 428] width 3 height 17
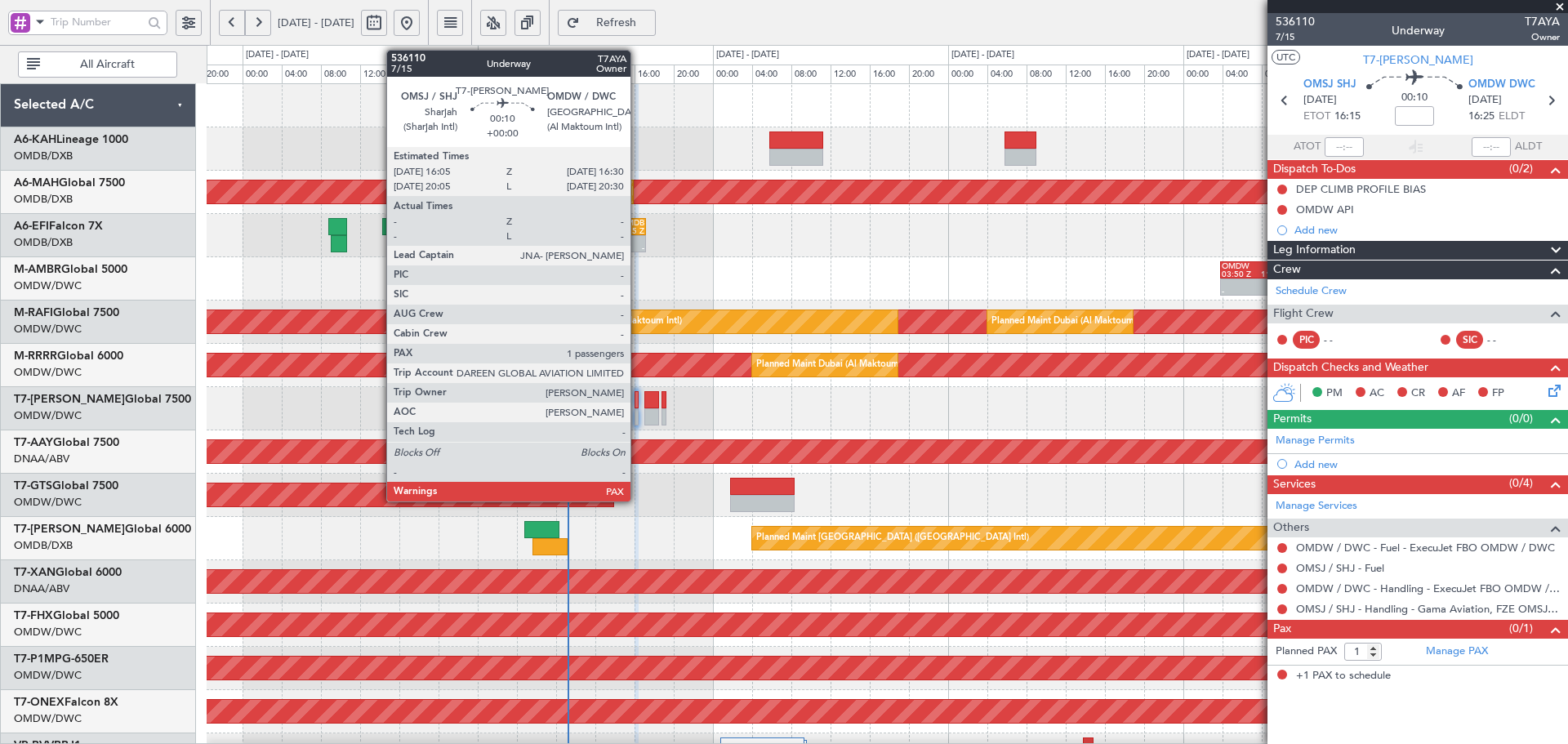
click at [638, 402] on div at bounding box center [636, 400] width 4 height 17
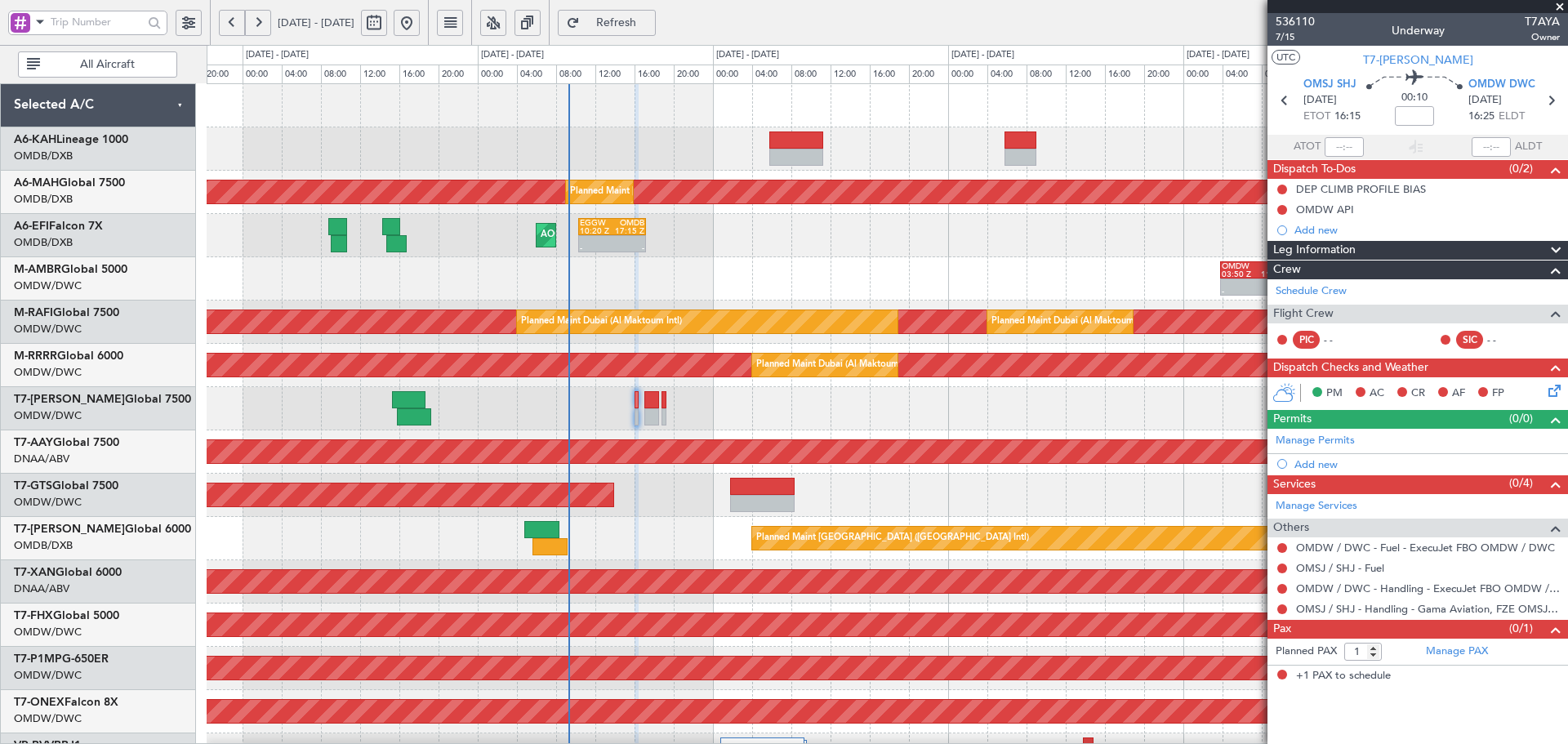
drag, startPoint x: 656, startPoint y: 26, endPoint x: 644, endPoint y: 45, distance: 22.5
click at [650, 25] on span "Refresh" at bounding box center [617, 23] width 67 height 11
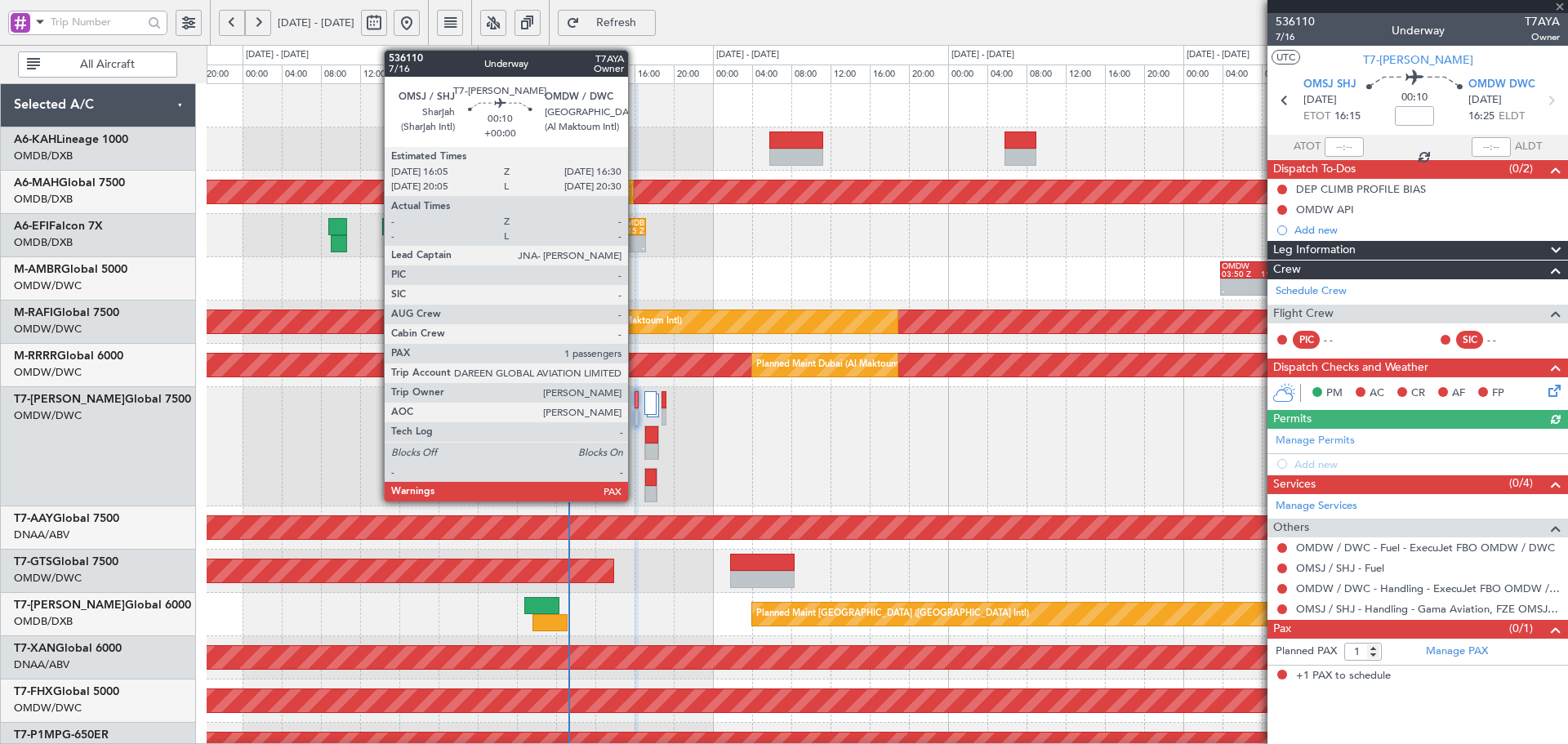
click at [635, 406] on div at bounding box center [636, 400] width 4 height 17
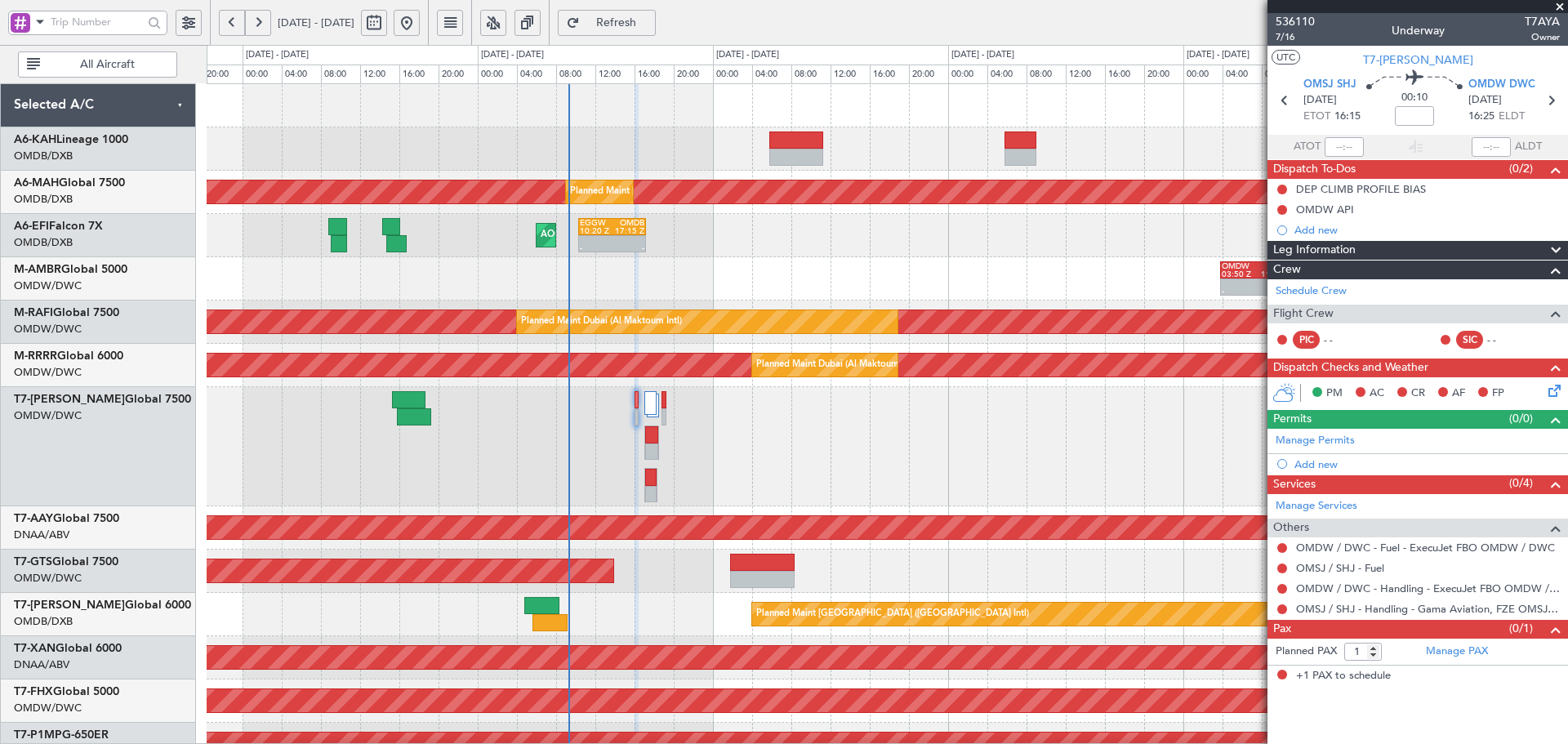
click at [634, 22] on button "Refresh" at bounding box center [606, 22] width 98 height 26
click at [650, 27] on span "Refresh" at bounding box center [617, 23] width 67 height 11
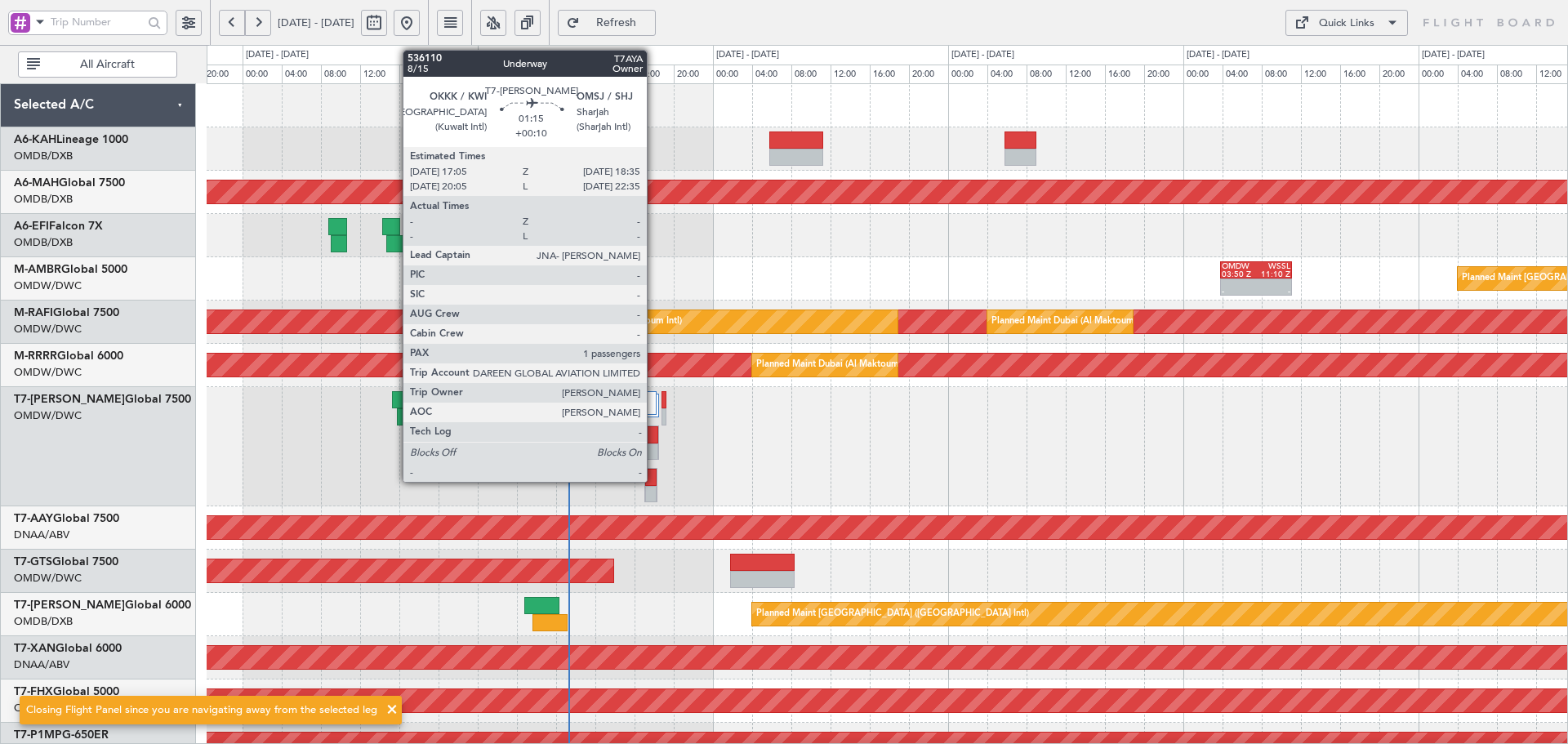
click at [654, 456] on div at bounding box center [652, 452] width 13 height 17
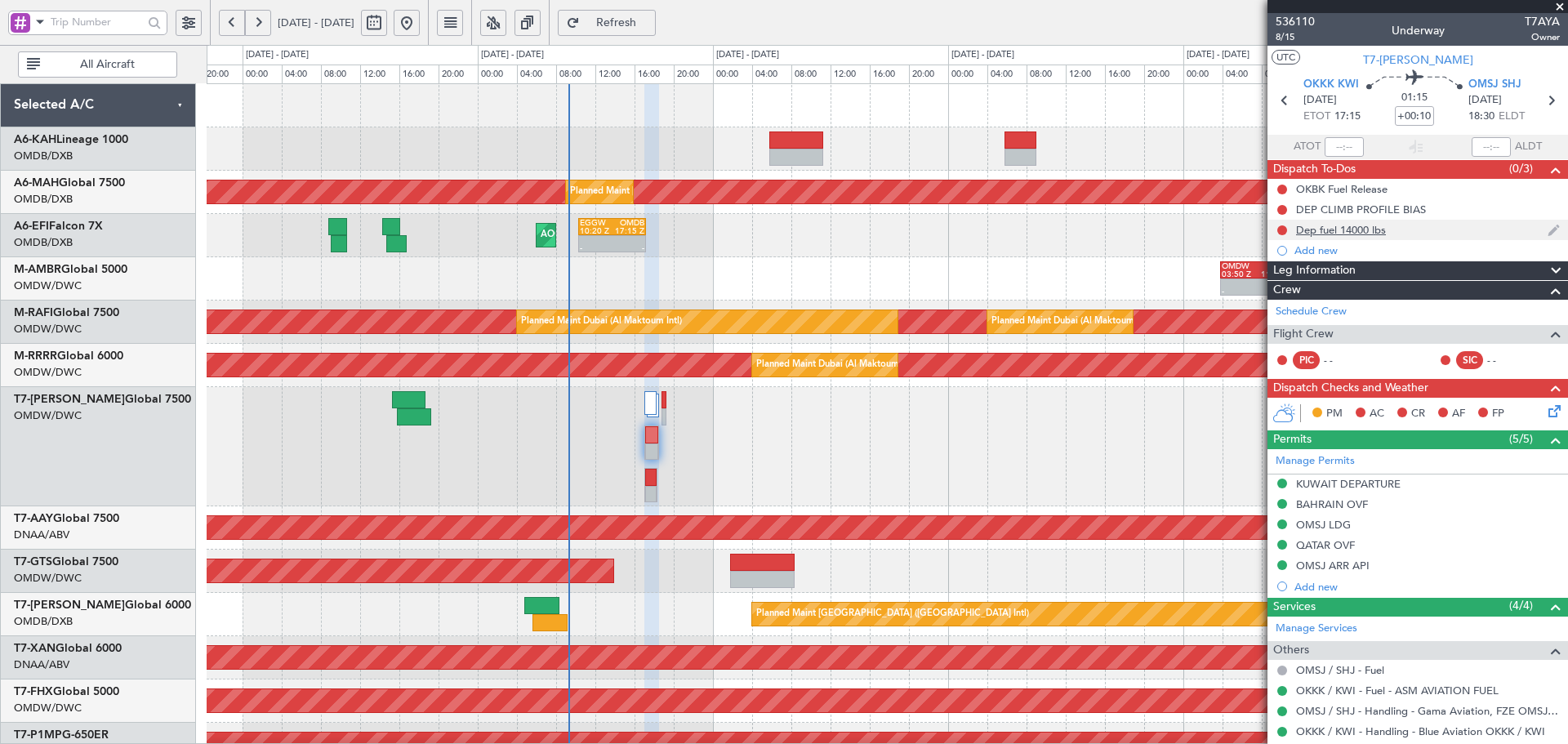
click at [1341, 228] on div "Dep fuel 14000 lbs" at bounding box center [1341, 229] width 90 height 14
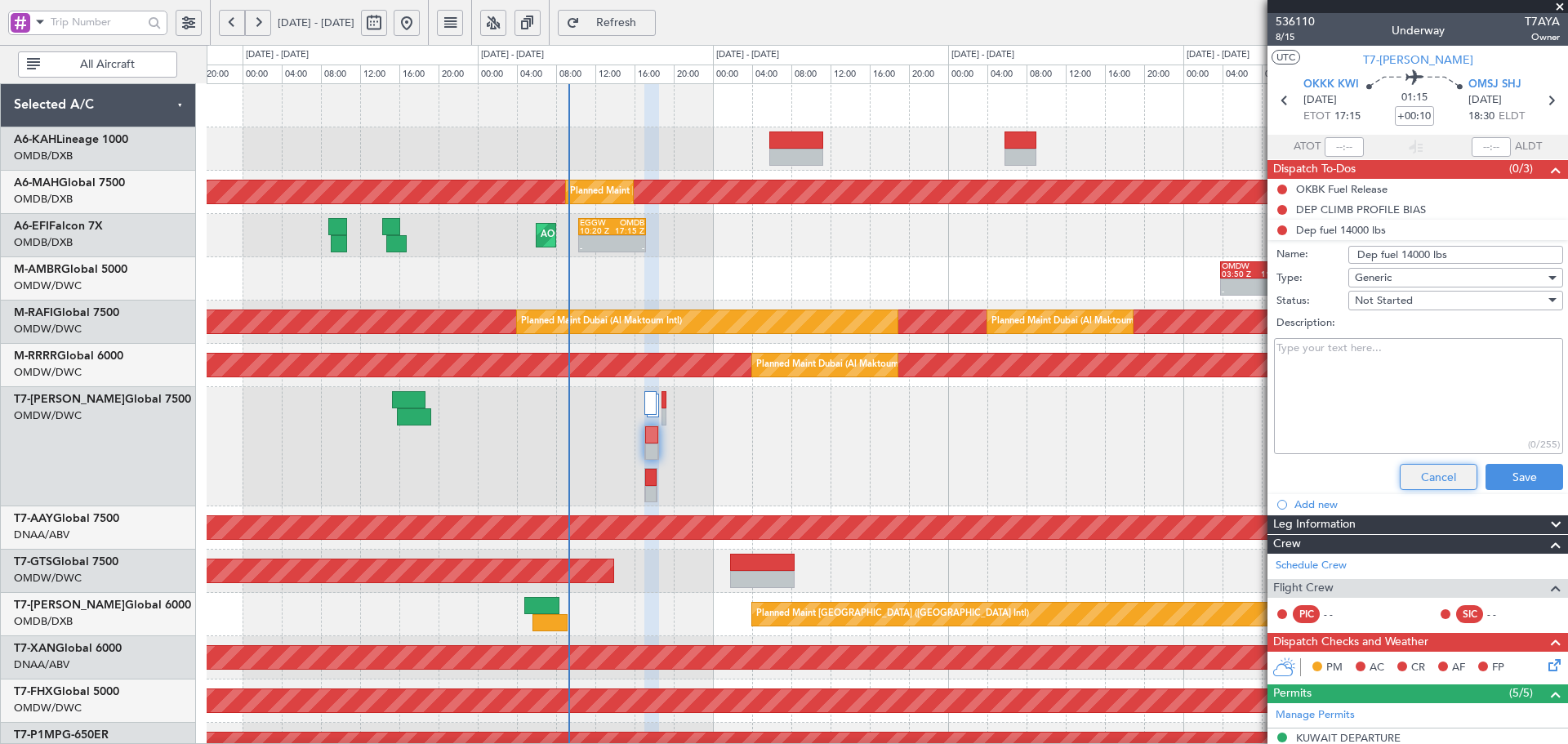
click at [1442, 479] on button "Cancel" at bounding box center [1438, 477] width 77 height 26
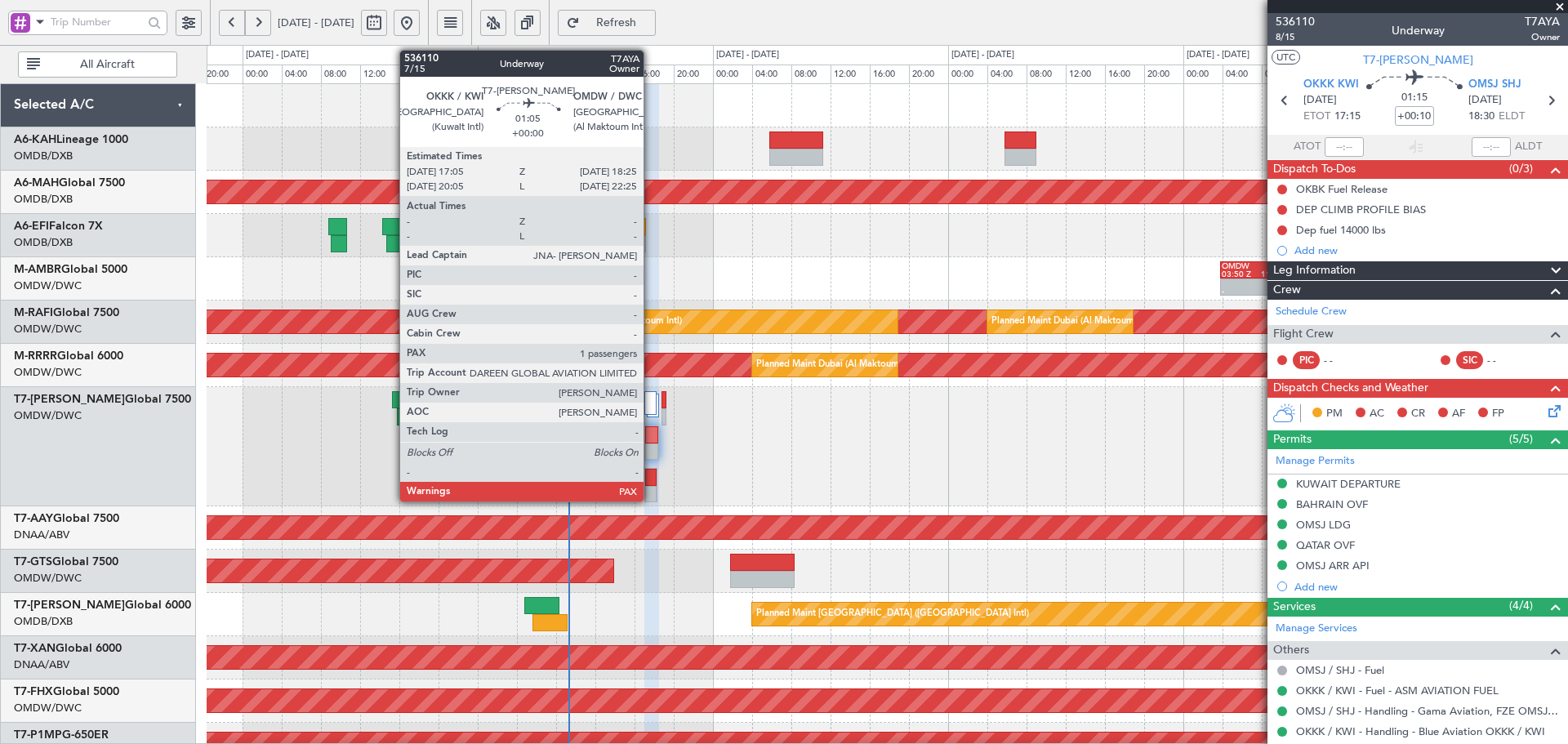
click at [651, 472] on div at bounding box center [651, 478] width 11 height 17
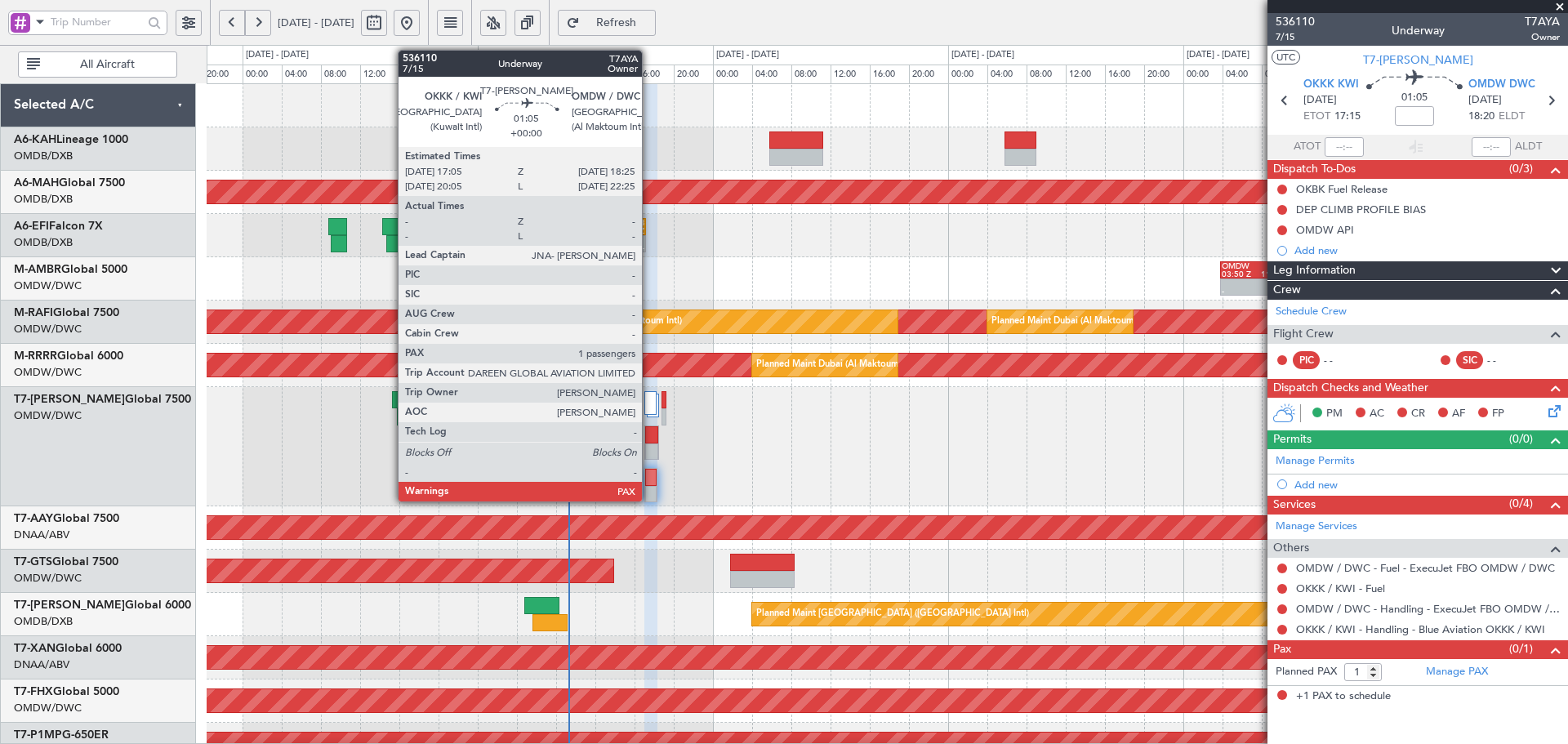
click at [649, 479] on div at bounding box center [651, 478] width 11 height 17
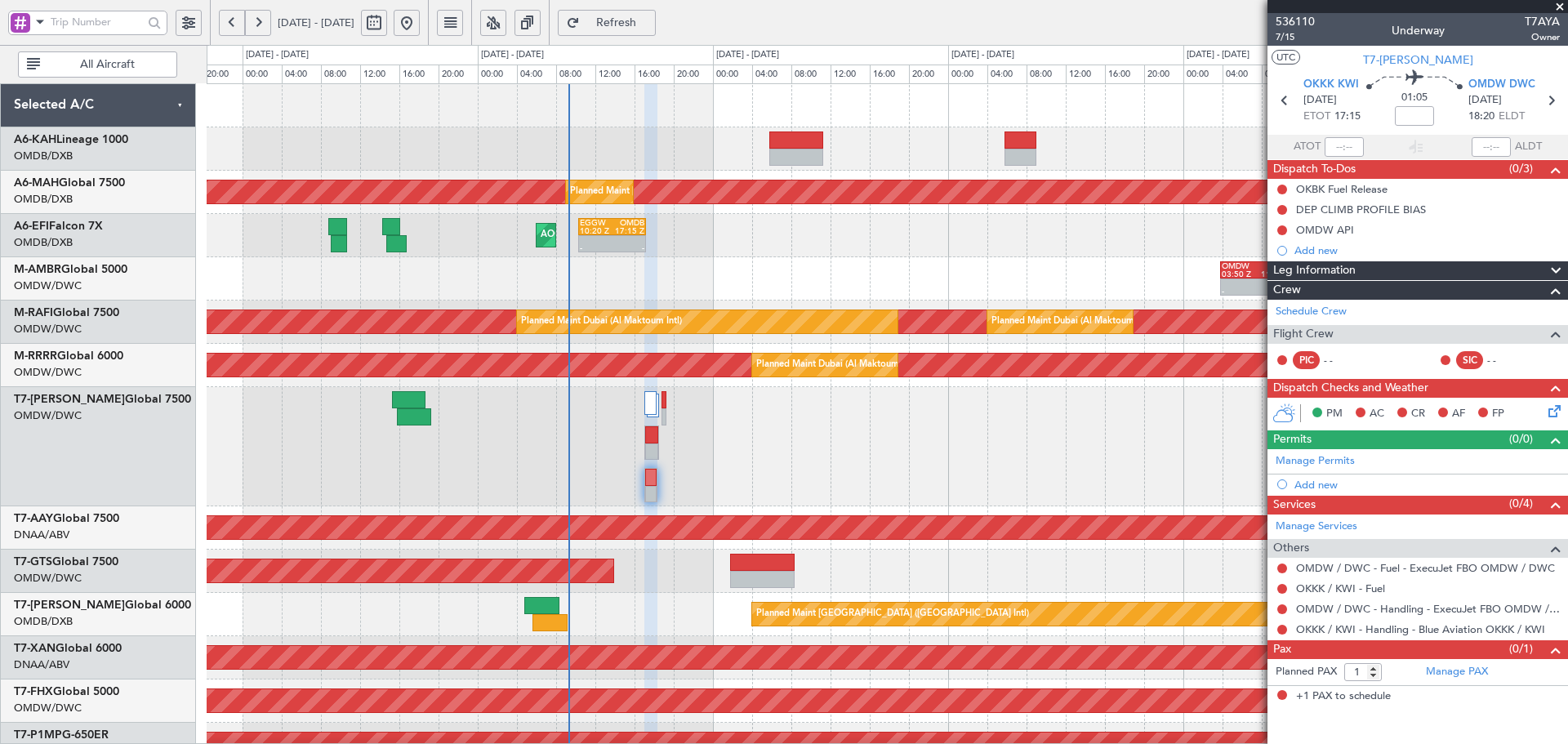
click at [650, 26] on span "Refresh" at bounding box center [617, 23] width 67 height 11
click at [1338, 457] on link "Manage Permits" at bounding box center [1315, 461] width 79 height 16
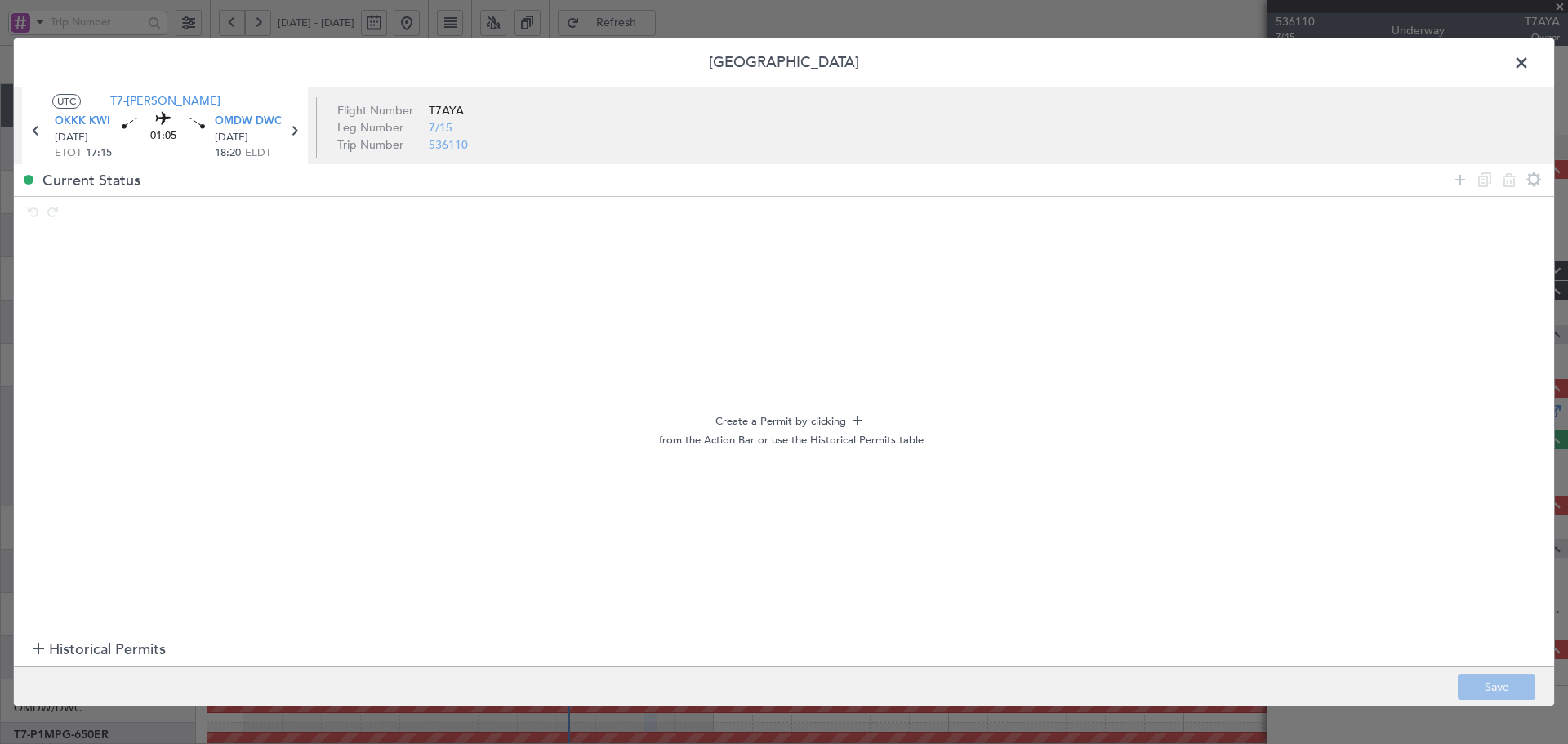
click at [139, 643] on span "Historical Permits" at bounding box center [107, 649] width 117 height 22
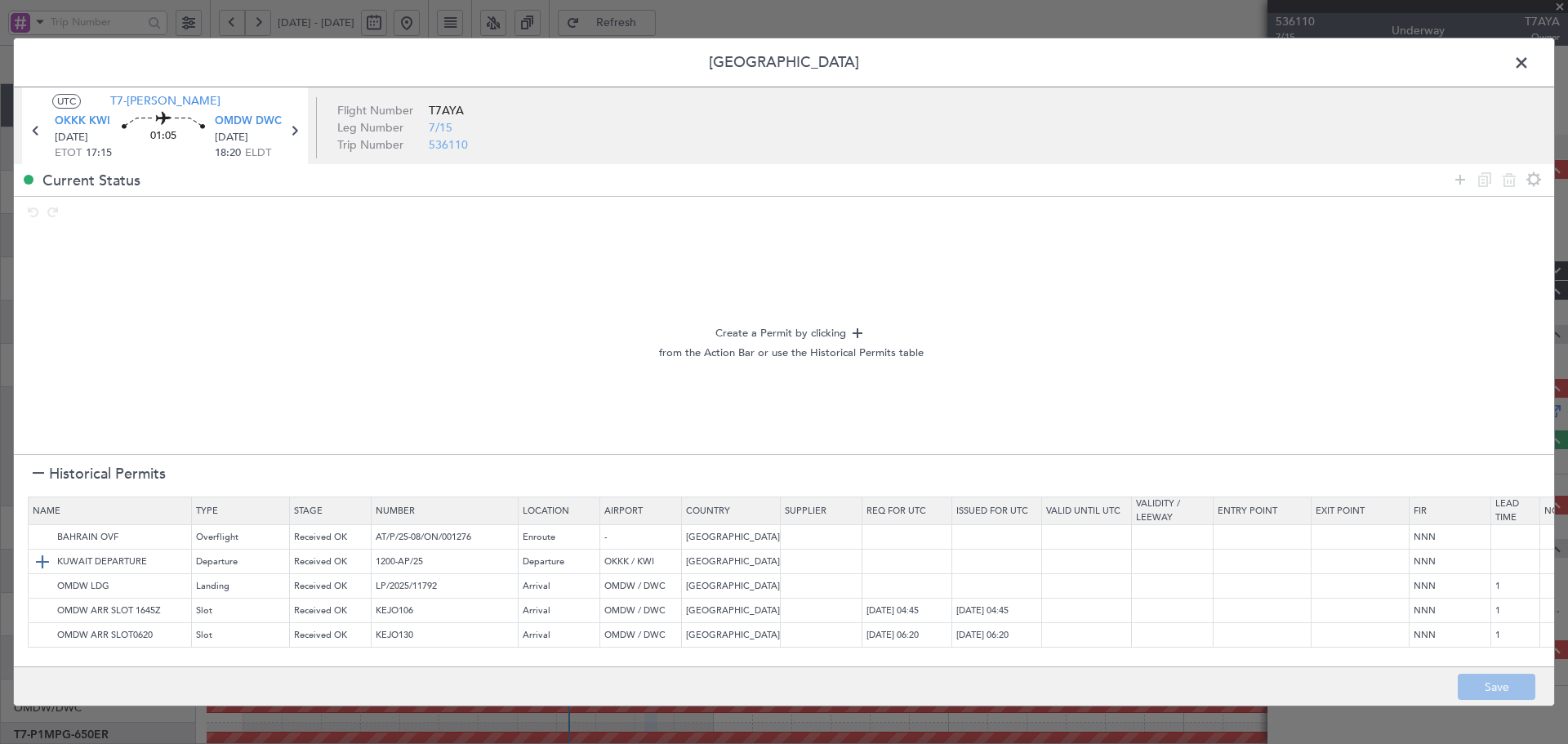
click at [42, 559] on img at bounding box center [42, 562] width 20 height 20
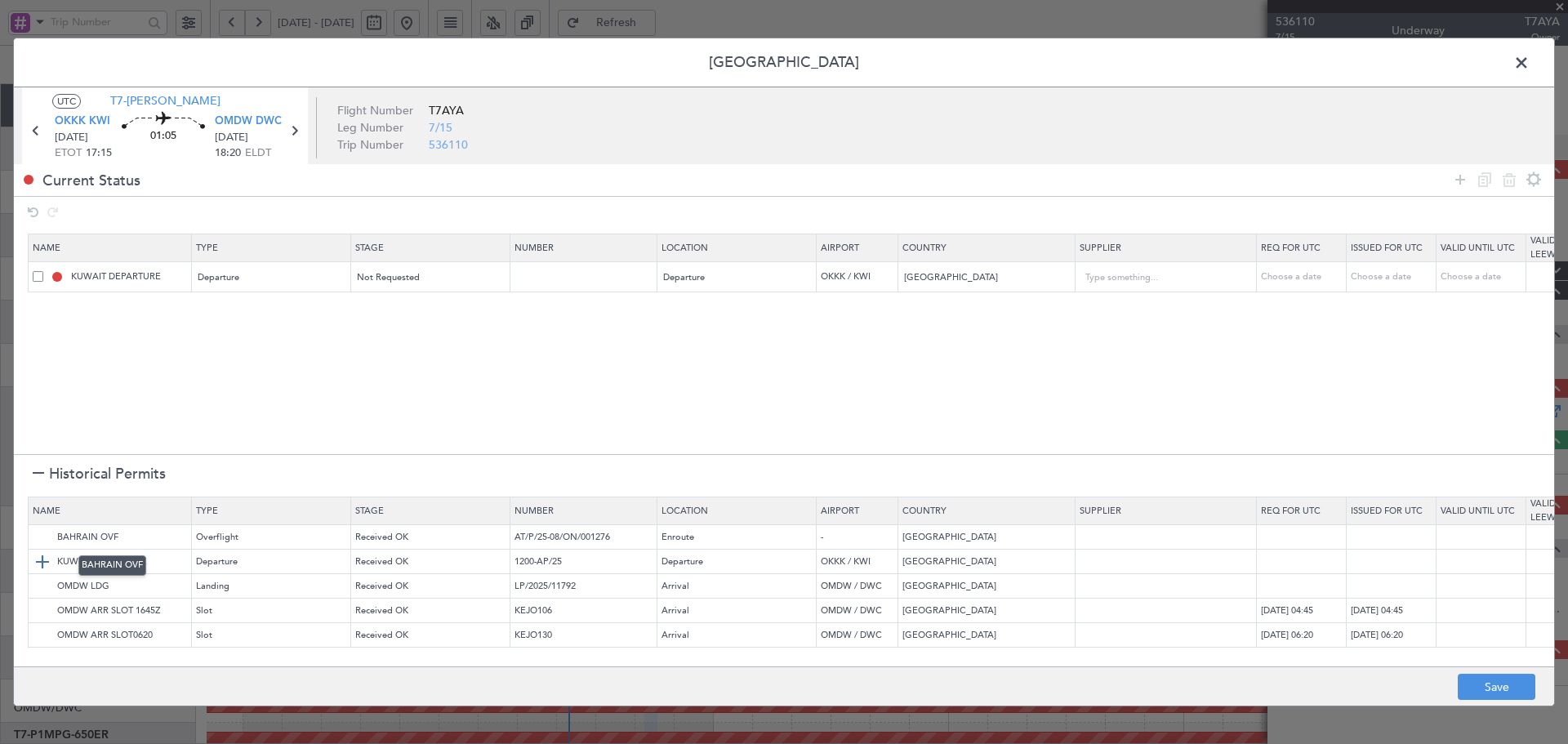
click at [0, 0] on img at bounding box center [0, 0] width 0 height 0
drag, startPoint x: 36, startPoint y: 586, endPoint x: 41, endPoint y: 606, distance: 20.6
click at [0, 0] on img at bounding box center [0, 0] width 0 height 0
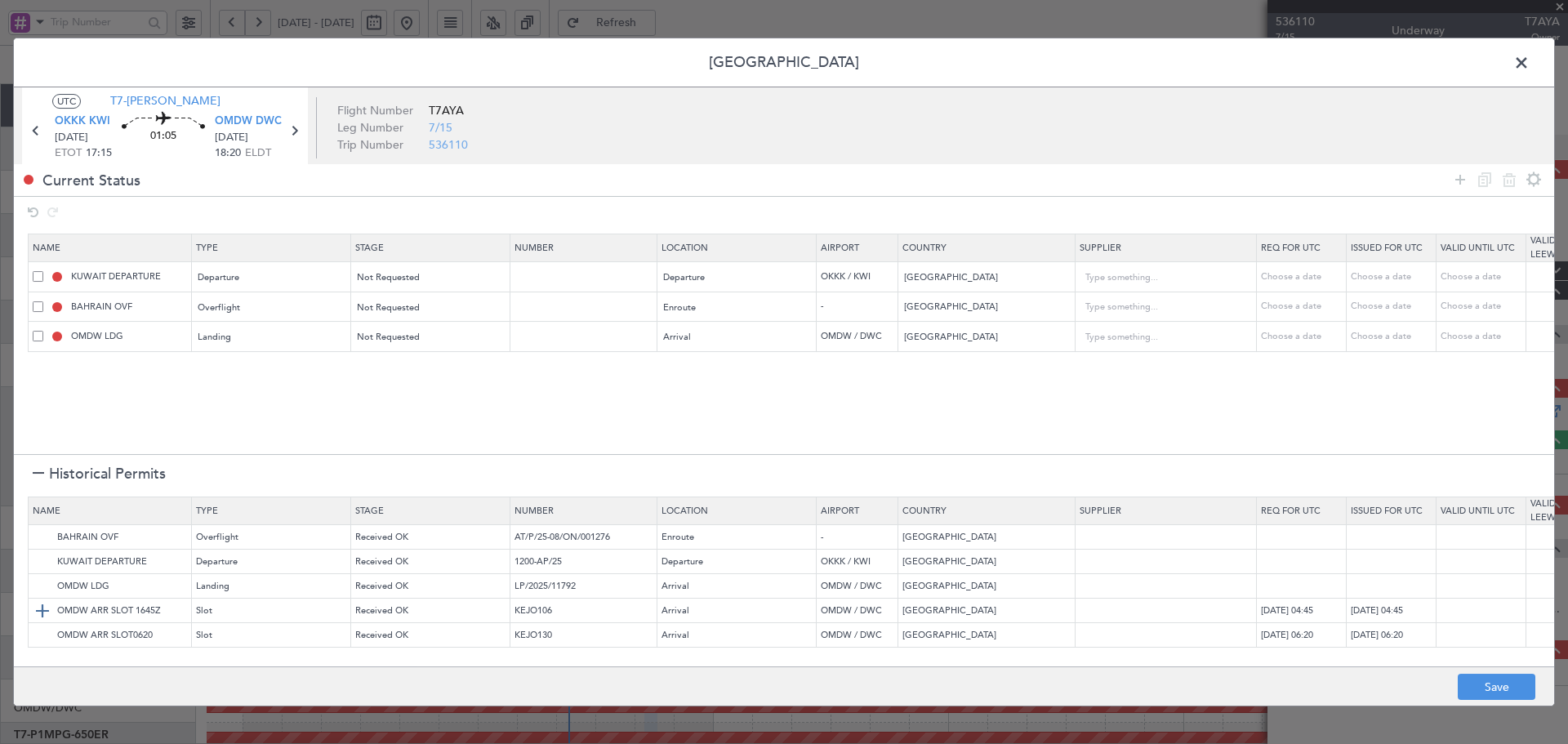
click at [41, 613] on img at bounding box center [42, 610] width 20 height 20
click at [41, 632] on img at bounding box center [42, 635] width 20 height 20
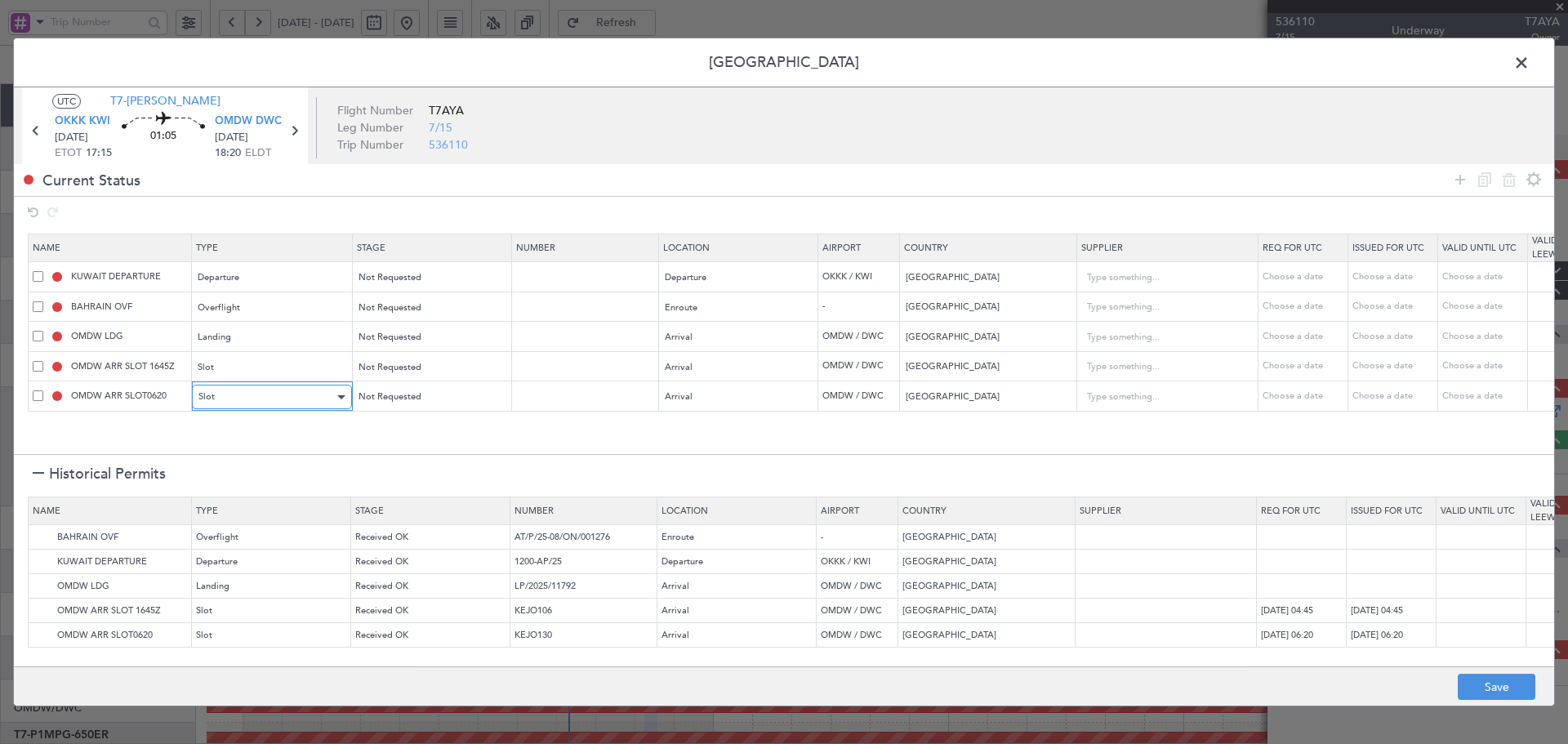
click at [309, 399] on div "Slot" at bounding box center [266, 397] width 136 height 25
click at [222, 486] on span "API" at bounding box center [272, 478] width 145 height 25
click at [1480, 689] on button "Save" at bounding box center [1495, 686] width 77 height 26
type input "NNN"
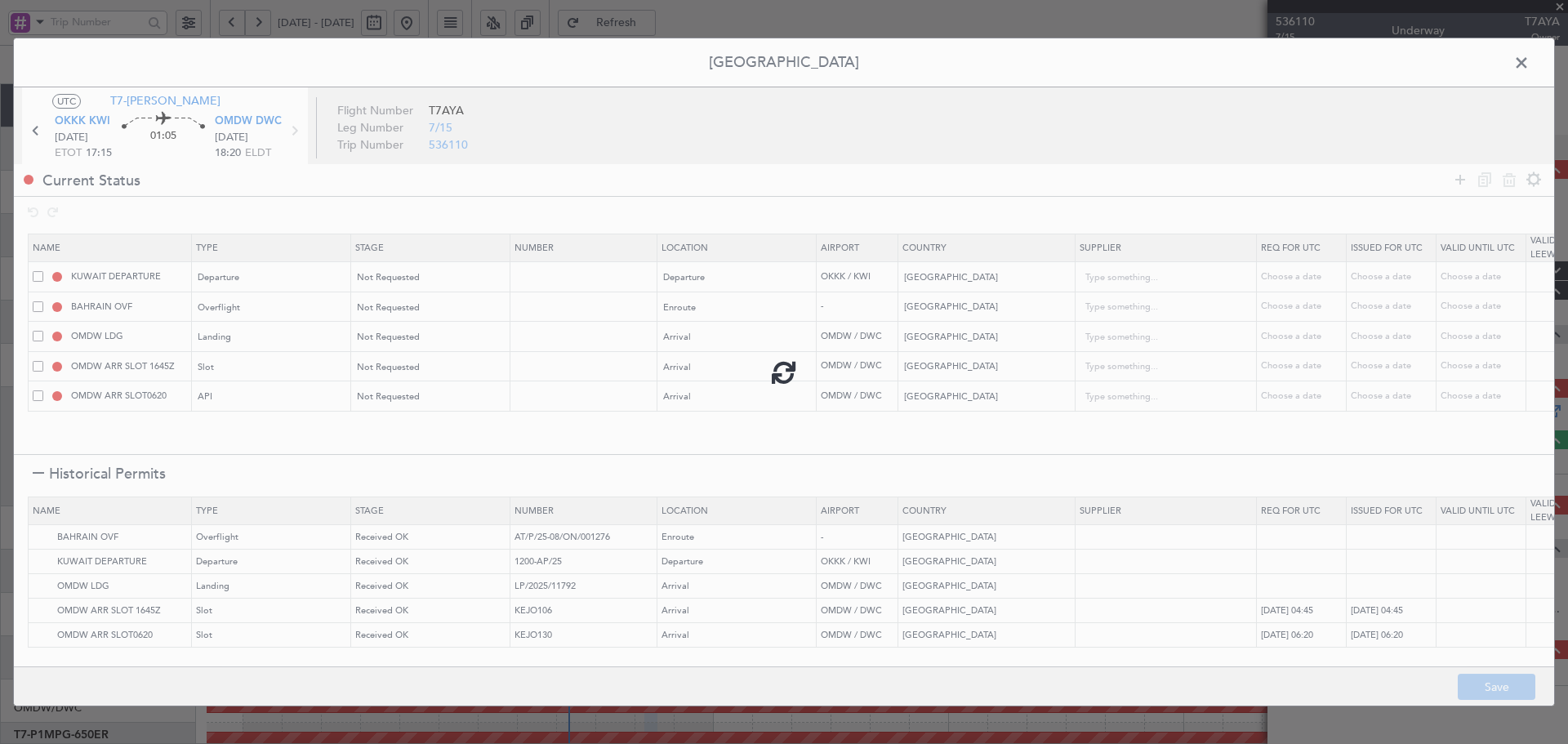
type input "NNN"
type input "1"
type input "OMDW ARR SLOT"
type input "NNN"
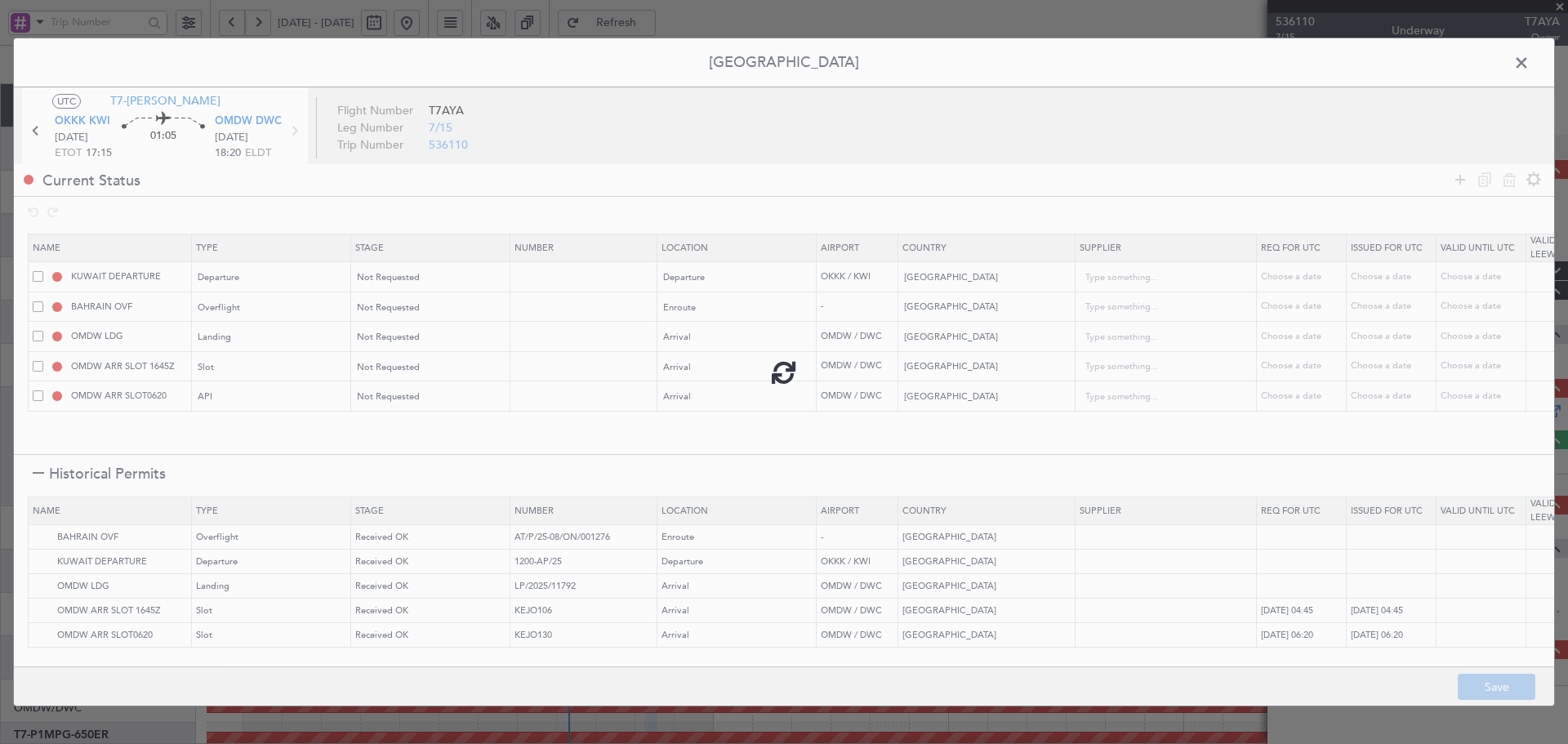
type input "1"
type input "OMDW ARR API"
type input "NNN"
type input "1"
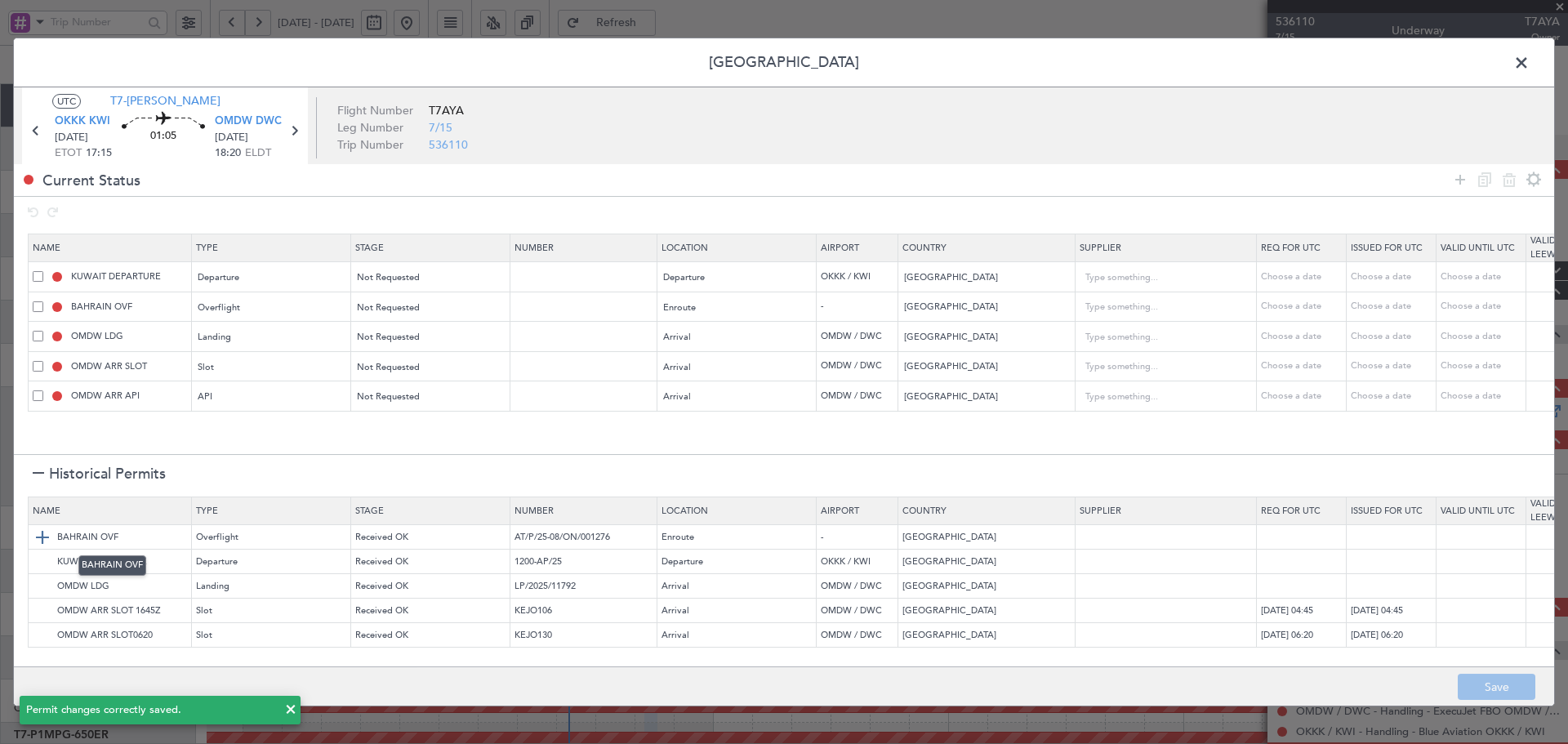
click at [42, 542] on img at bounding box center [42, 537] width 20 height 20
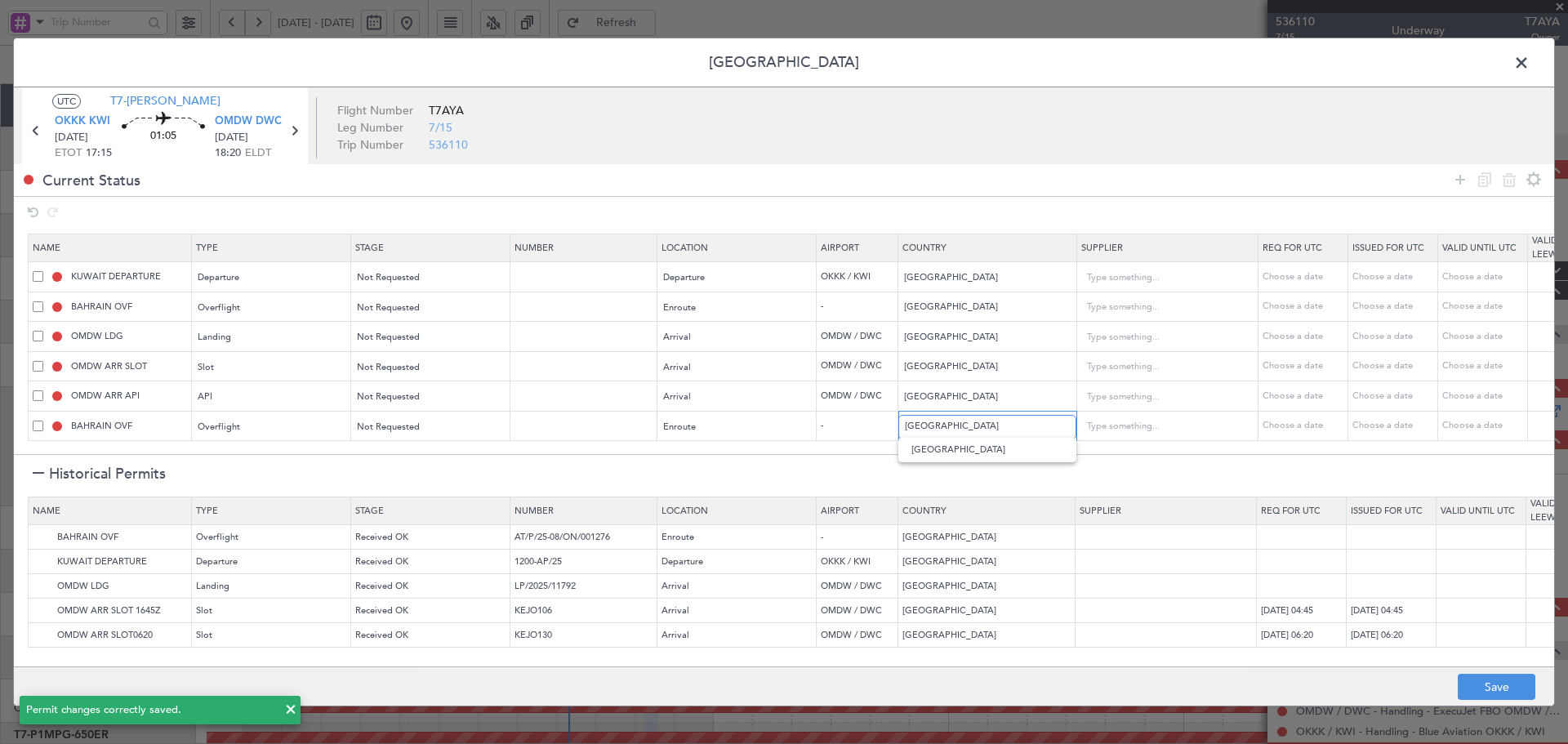
drag, startPoint x: 943, startPoint y: 422, endPoint x: 897, endPoint y: 420, distance: 46.0
click at [897, 420] on tr "BAHRAIN OVF Overflight Not Requested Enroute - [GEOGRAPHIC_DATA] Choose a date …" at bounding box center [1070, 426] width 2085 height 31
click at [933, 448] on span "[GEOGRAPHIC_DATA]" at bounding box center [986, 450] width 152 height 25
type input "[GEOGRAPHIC_DATA]"
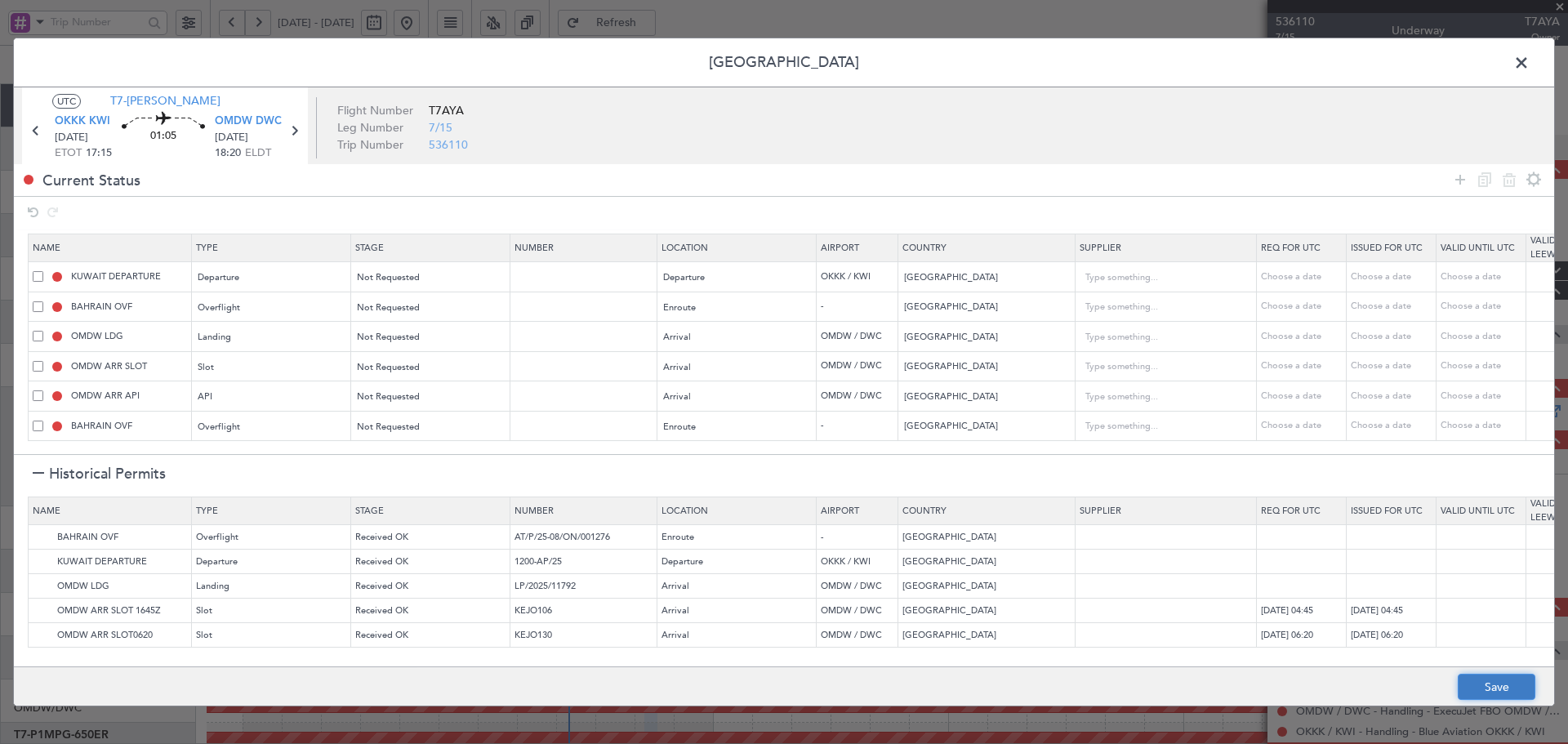
click at [1497, 684] on button "Save" at bounding box center [1495, 686] width 77 height 26
type input "QATAR OVF"
type input "NNN"
type input "2"
click at [1530, 62] on span at bounding box center [1530, 67] width 0 height 32
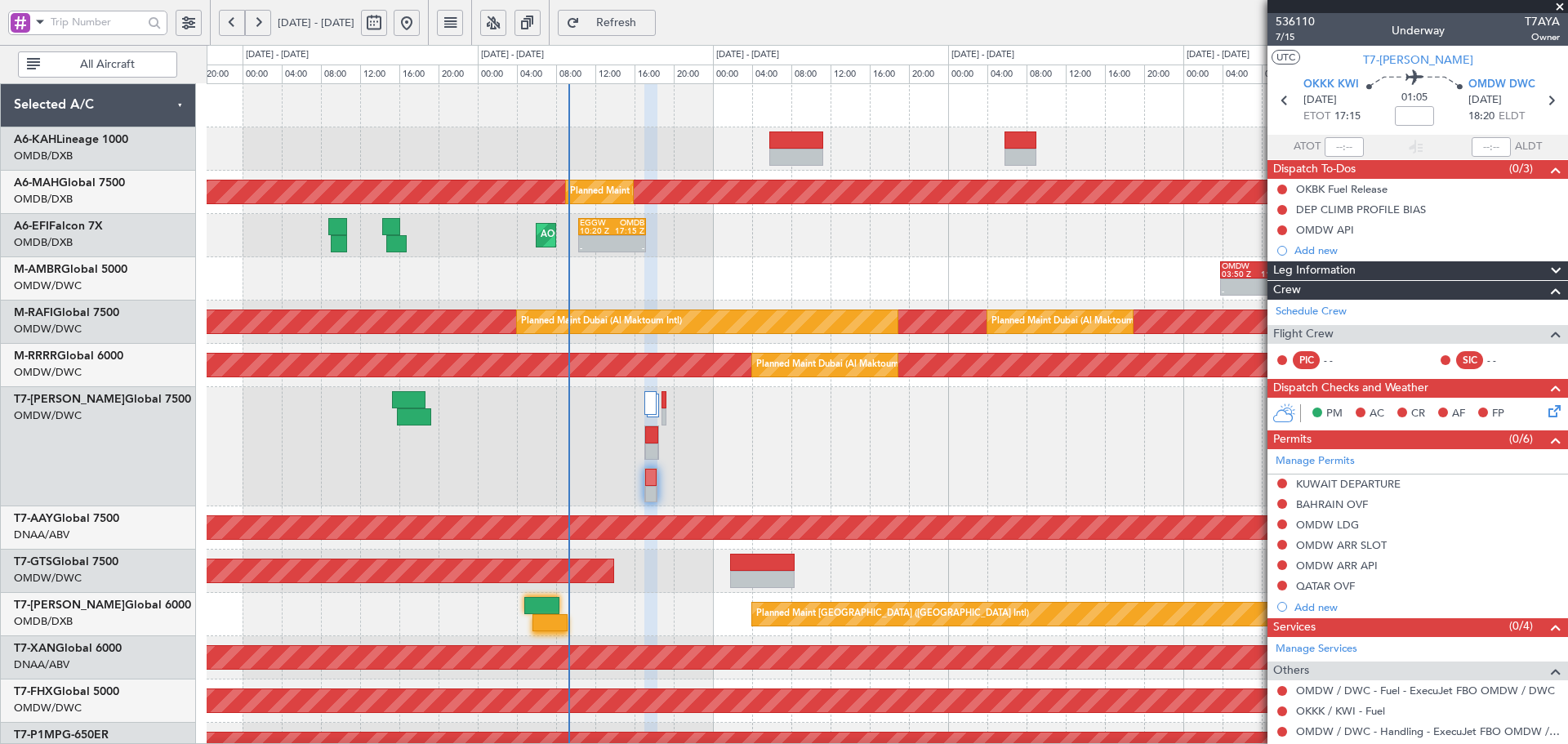
click at [656, 14] on button "Refresh" at bounding box center [606, 22] width 98 height 26
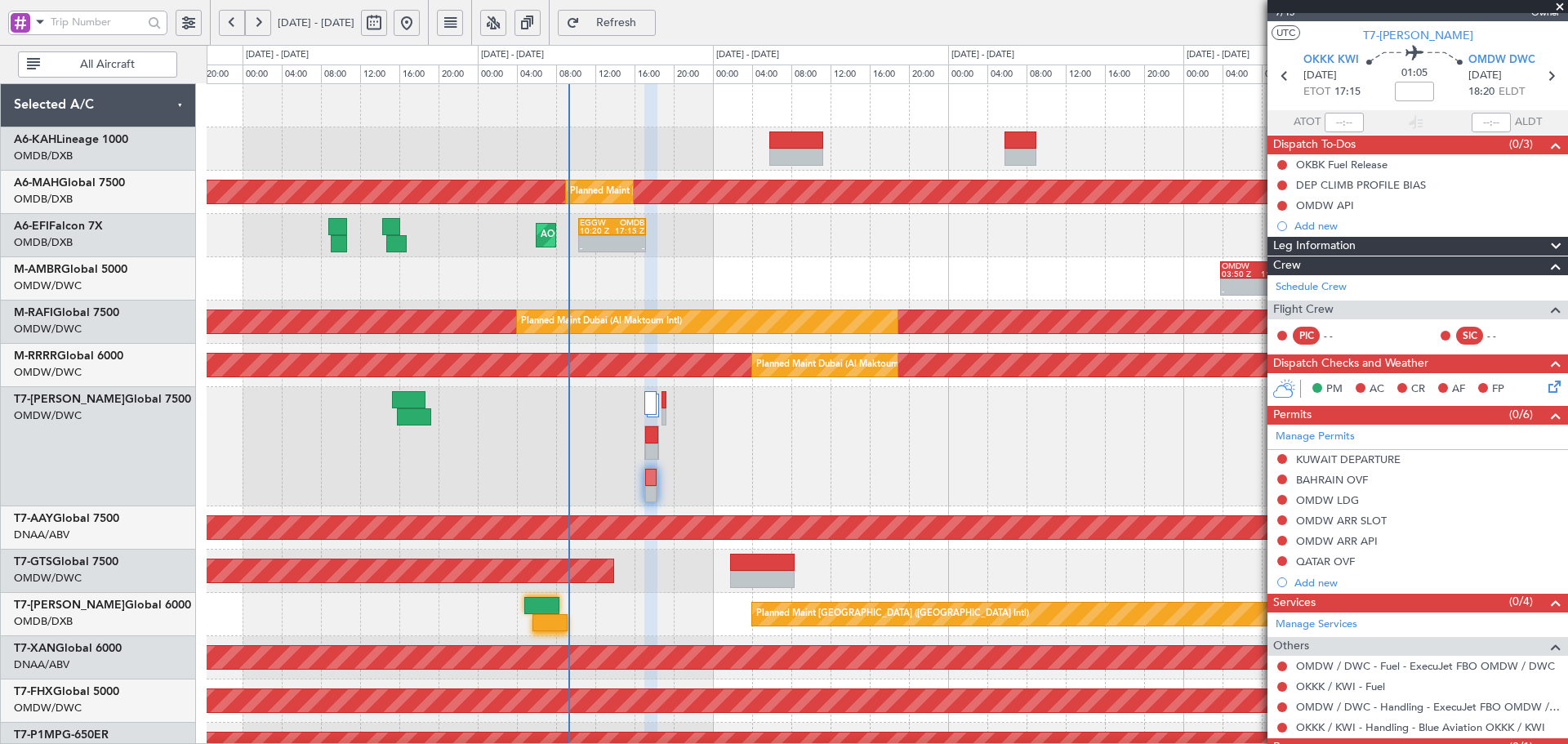
scroll to position [0, 0]
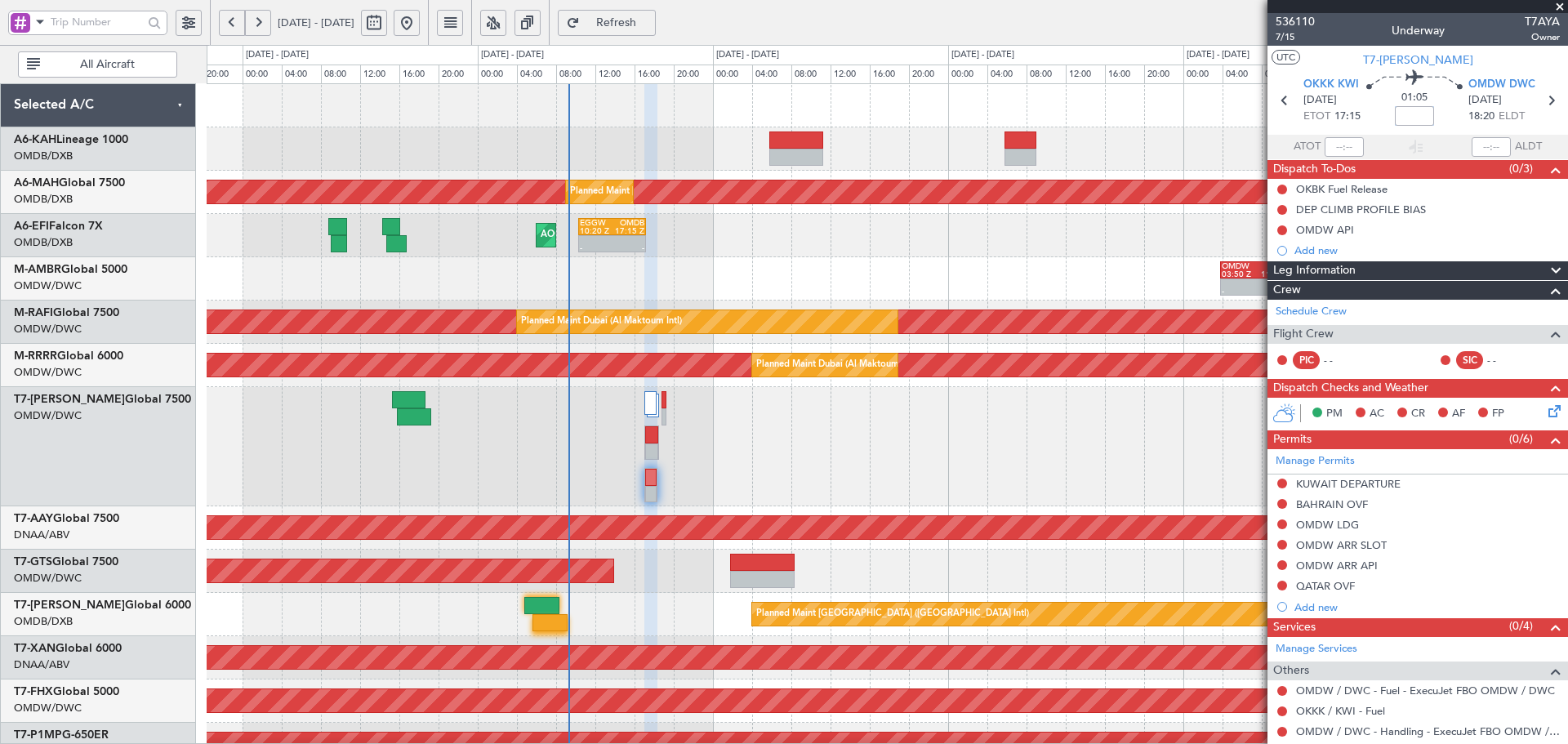
click at [1396, 110] on input at bounding box center [1414, 116] width 39 height 20
click at [1141, 155] on div at bounding box center [886, 148] width 1361 height 43
click at [1314, 316] on link "Schedule Crew" at bounding box center [1311, 311] width 71 height 16
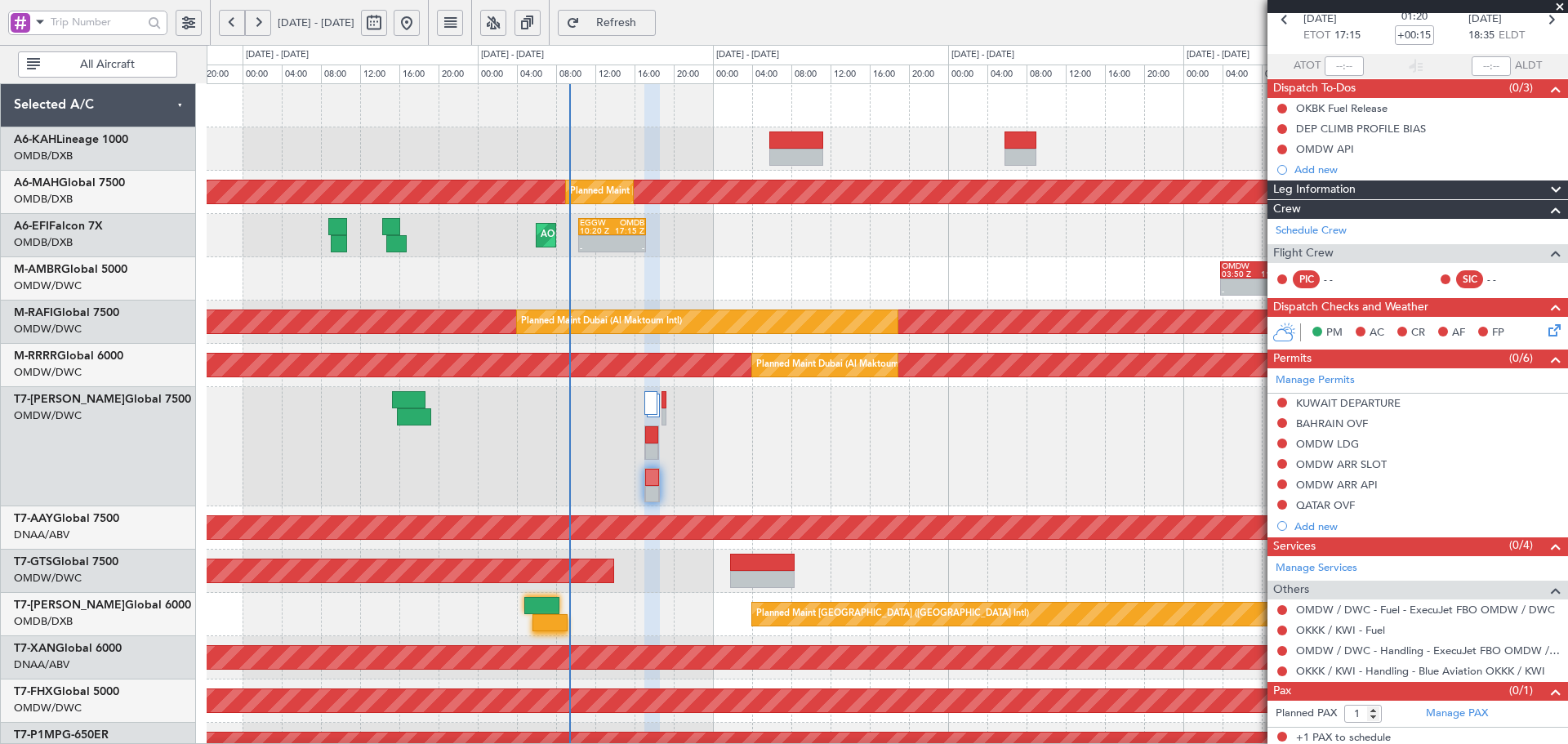
scroll to position [85, 0]
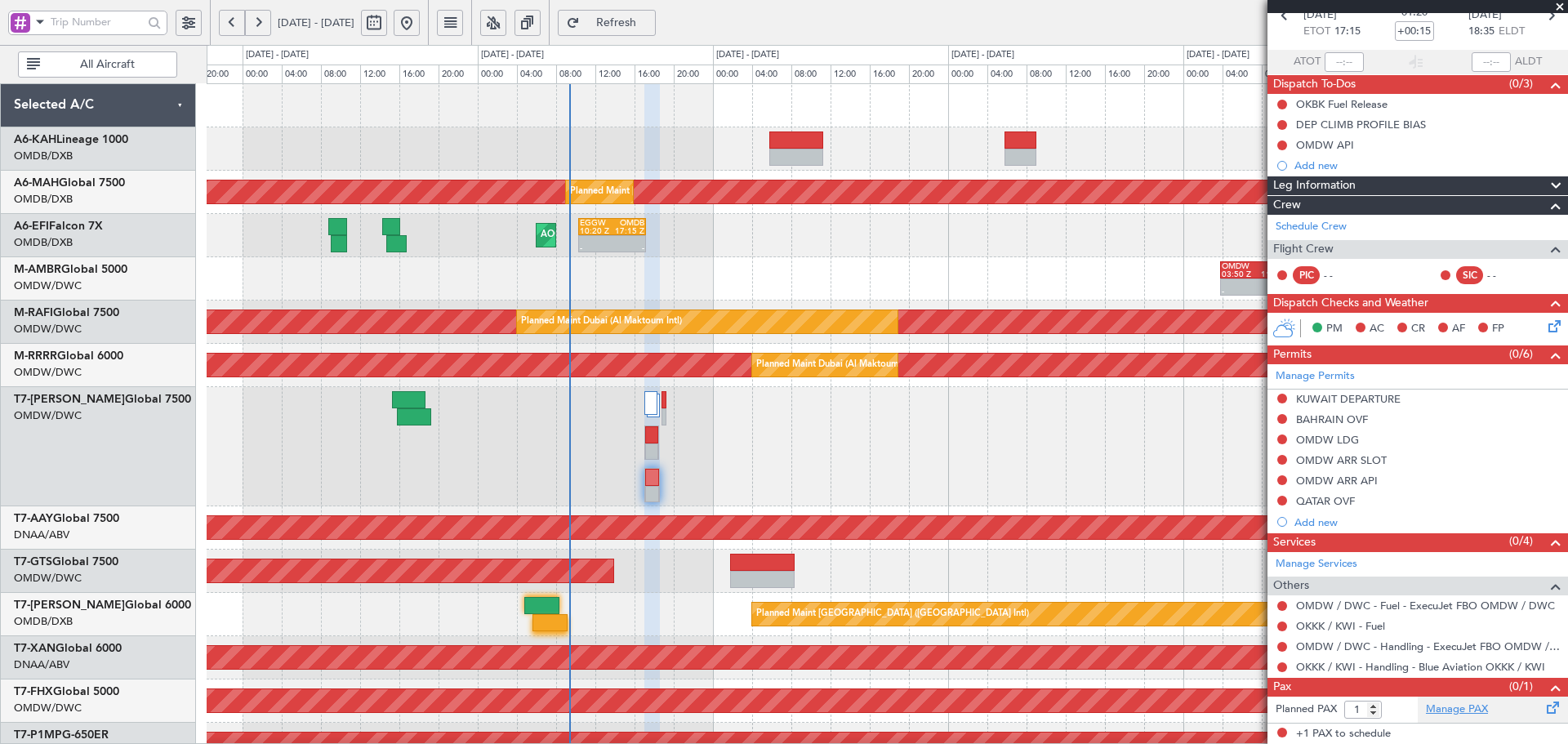
click at [1463, 711] on link "Manage PAX" at bounding box center [1456, 710] width 62 height 16
click at [647, 14] on button "Refresh" at bounding box center [606, 22] width 98 height 26
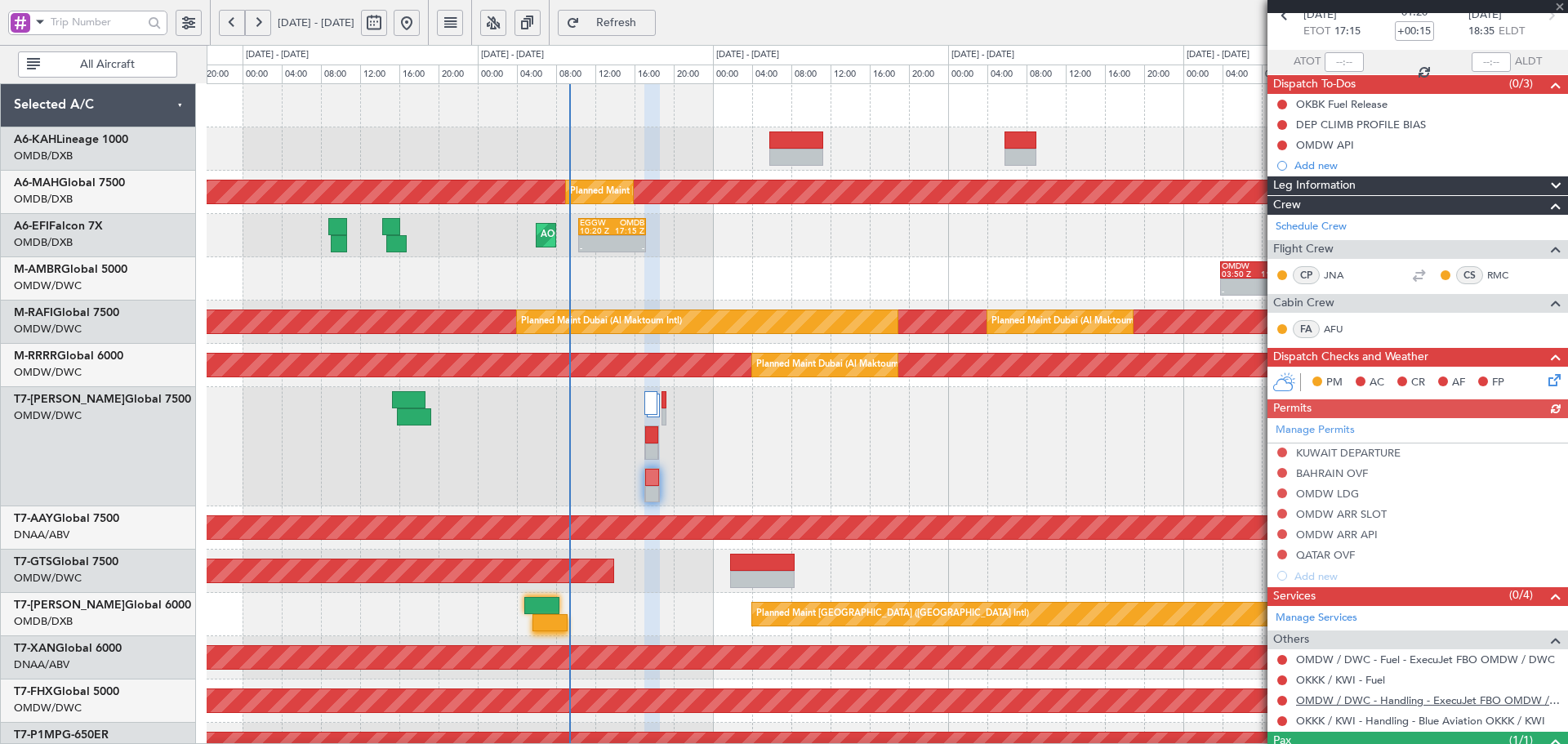
click at [1453, 702] on link "OMDW / DWC - Handling - ExecuJet FBO OMDW / DWC" at bounding box center [1428, 700] width 264 height 14
click at [673, 408] on div "Planned Maint [GEOGRAPHIC_DATA] ([GEOGRAPHIC_DATA] Intl) Planned Maint [GEOGRAP…" at bounding box center [886, 636] width 1361 height 1104
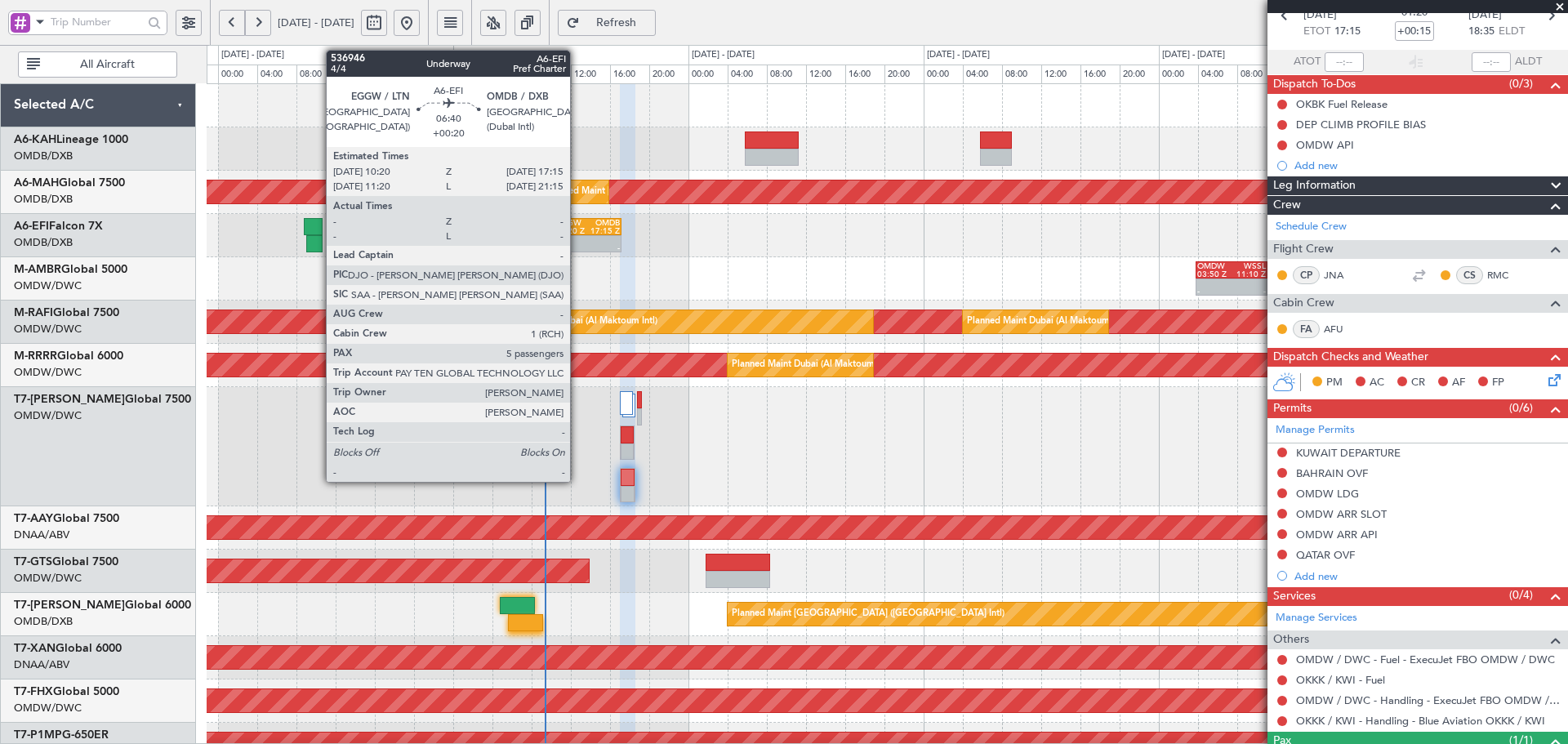
click at [578, 223] on div "EGGW" at bounding box center [571, 223] width 32 height 9
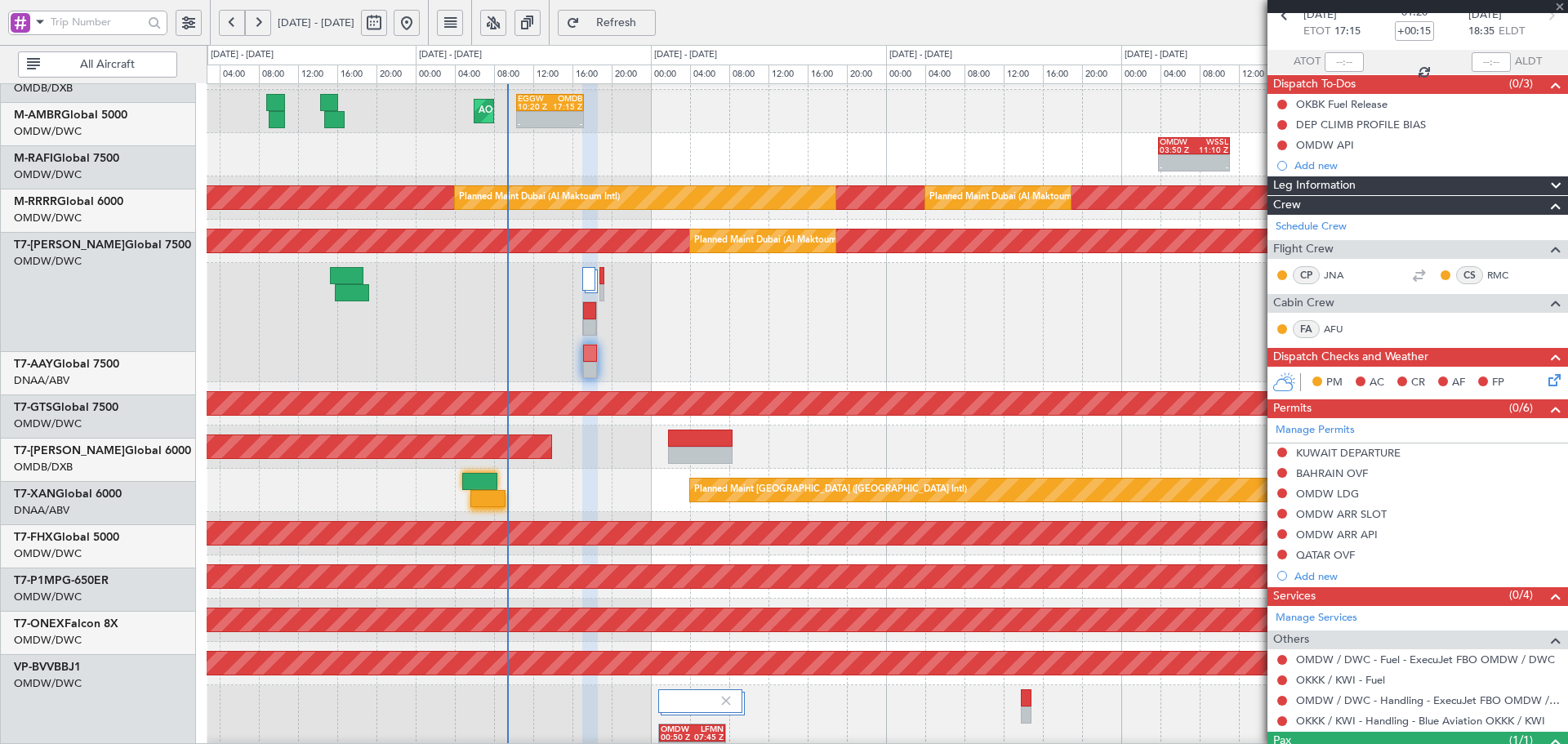
scroll to position [156, 0]
click at [516, 314] on div at bounding box center [886, 322] width 1361 height 119
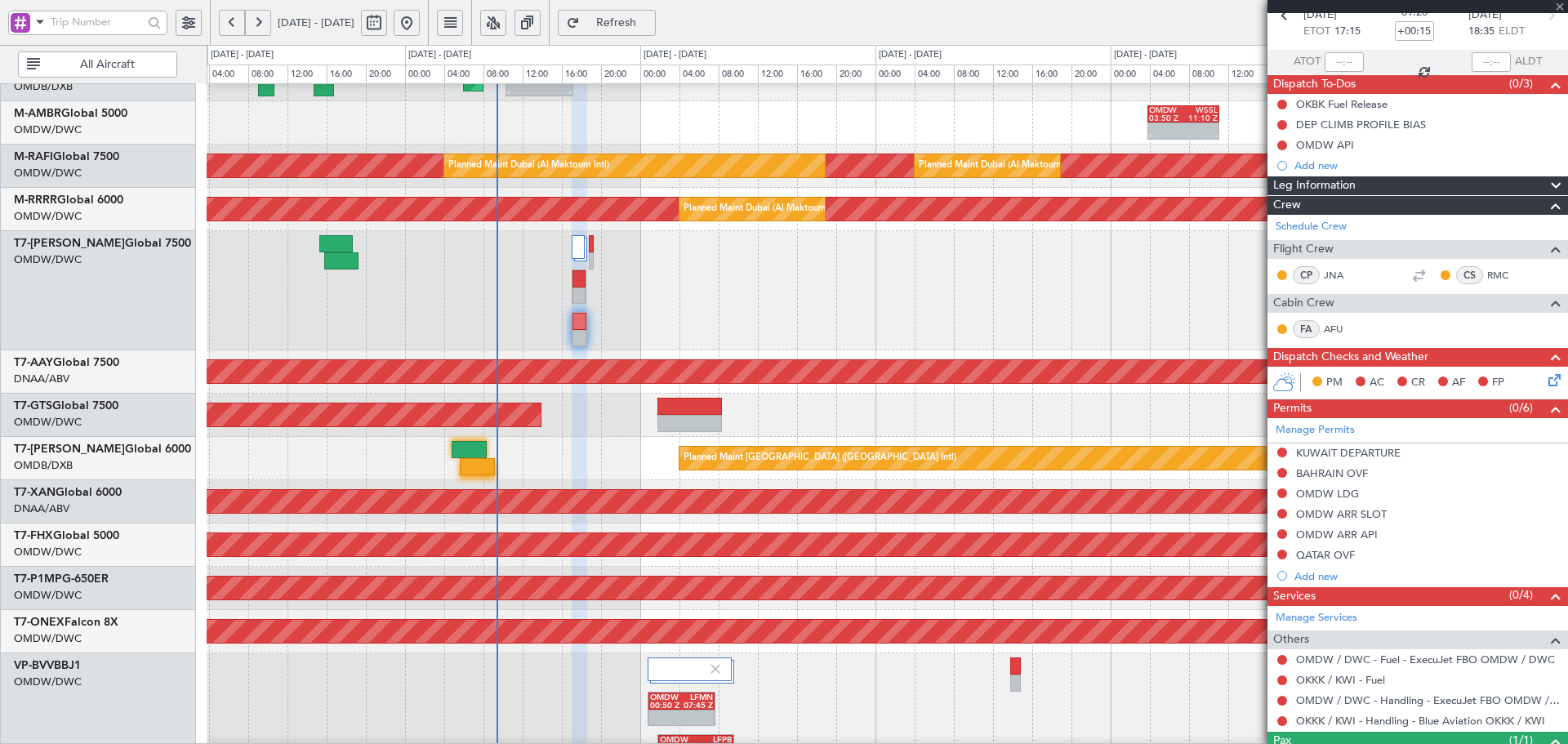
type input "+00:20"
type input "5"
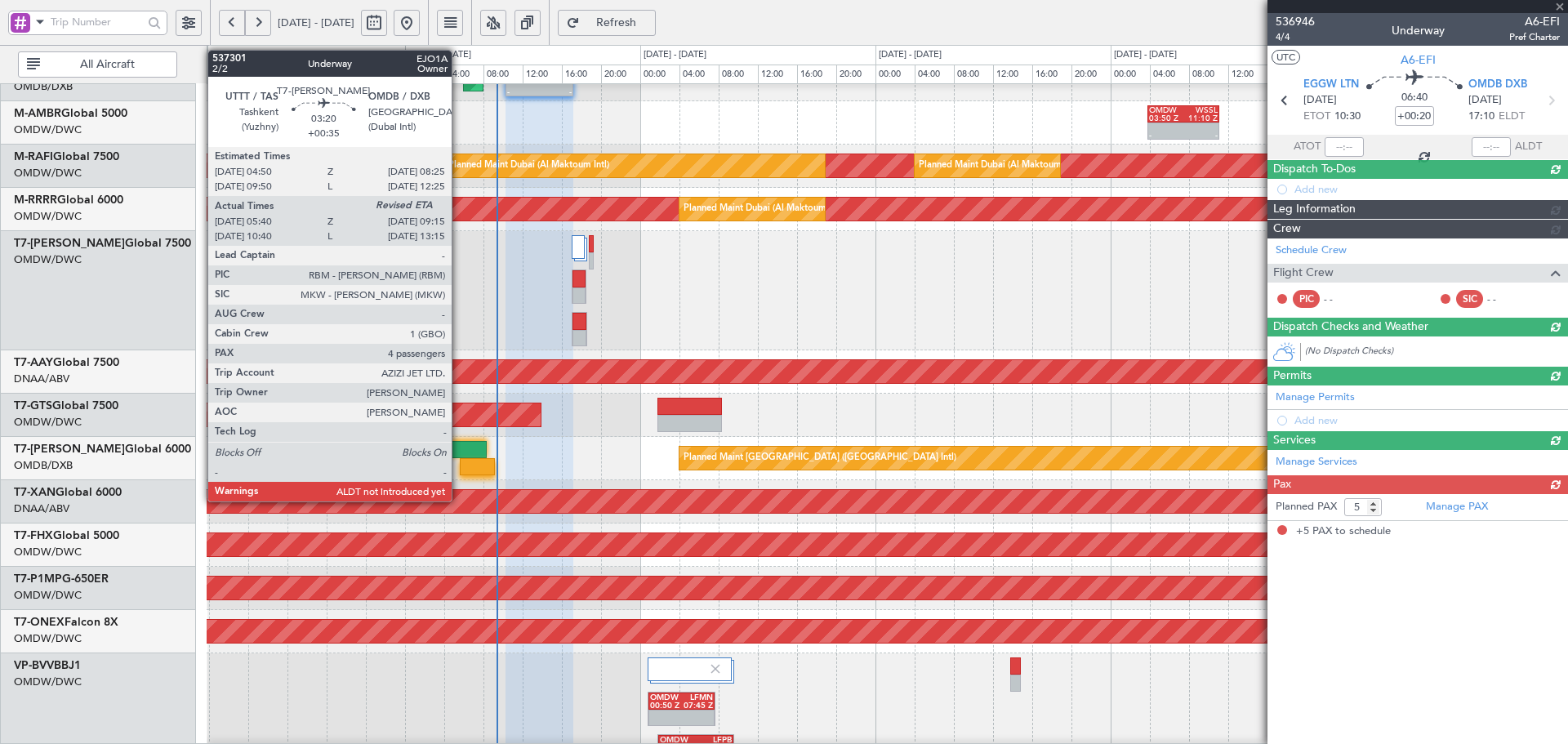
scroll to position [0, 0]
click at [459, 465] on div at bounding box center [477, 467] width 35 height 17
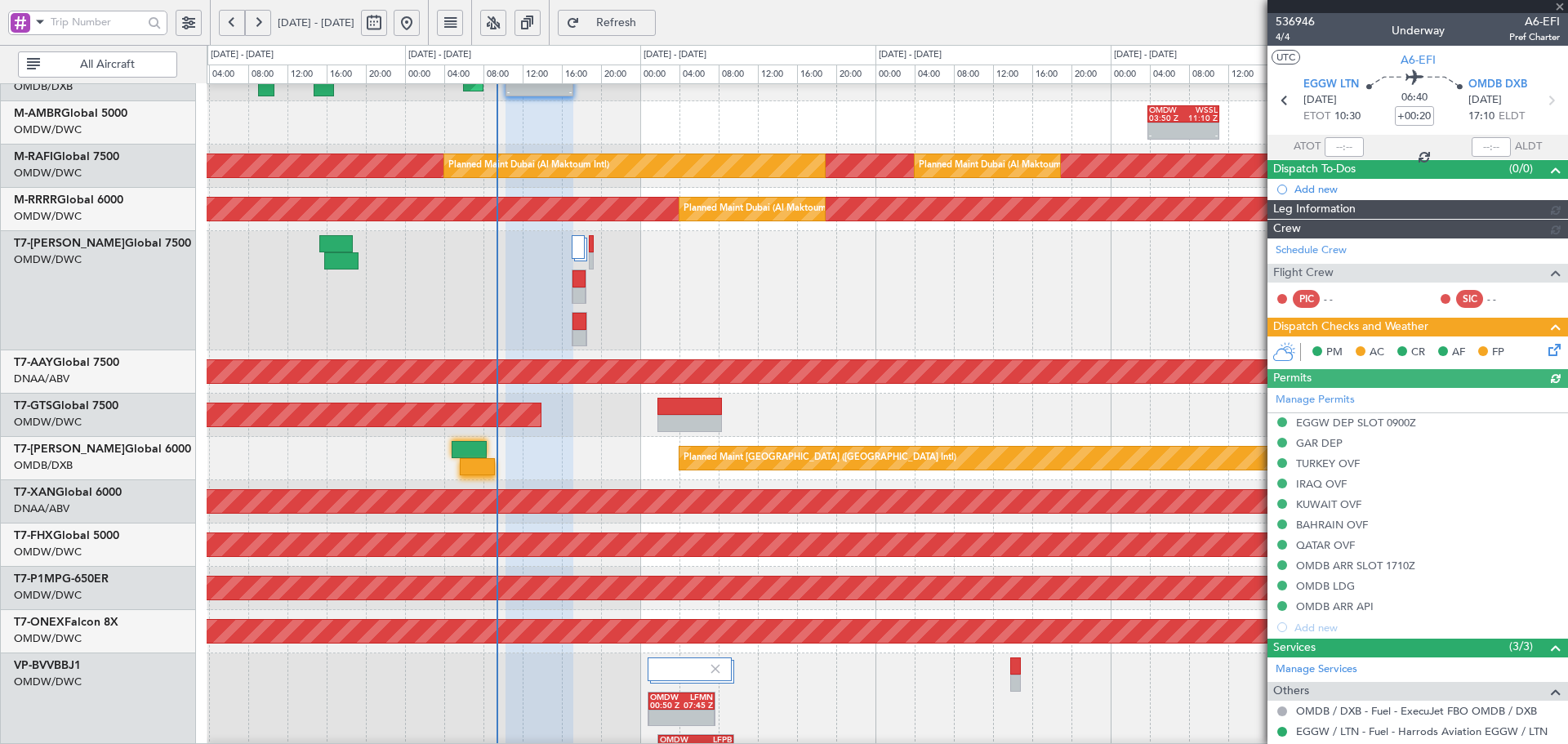
type input "[PERSON_NAME] (ANI)"
type input "7302"
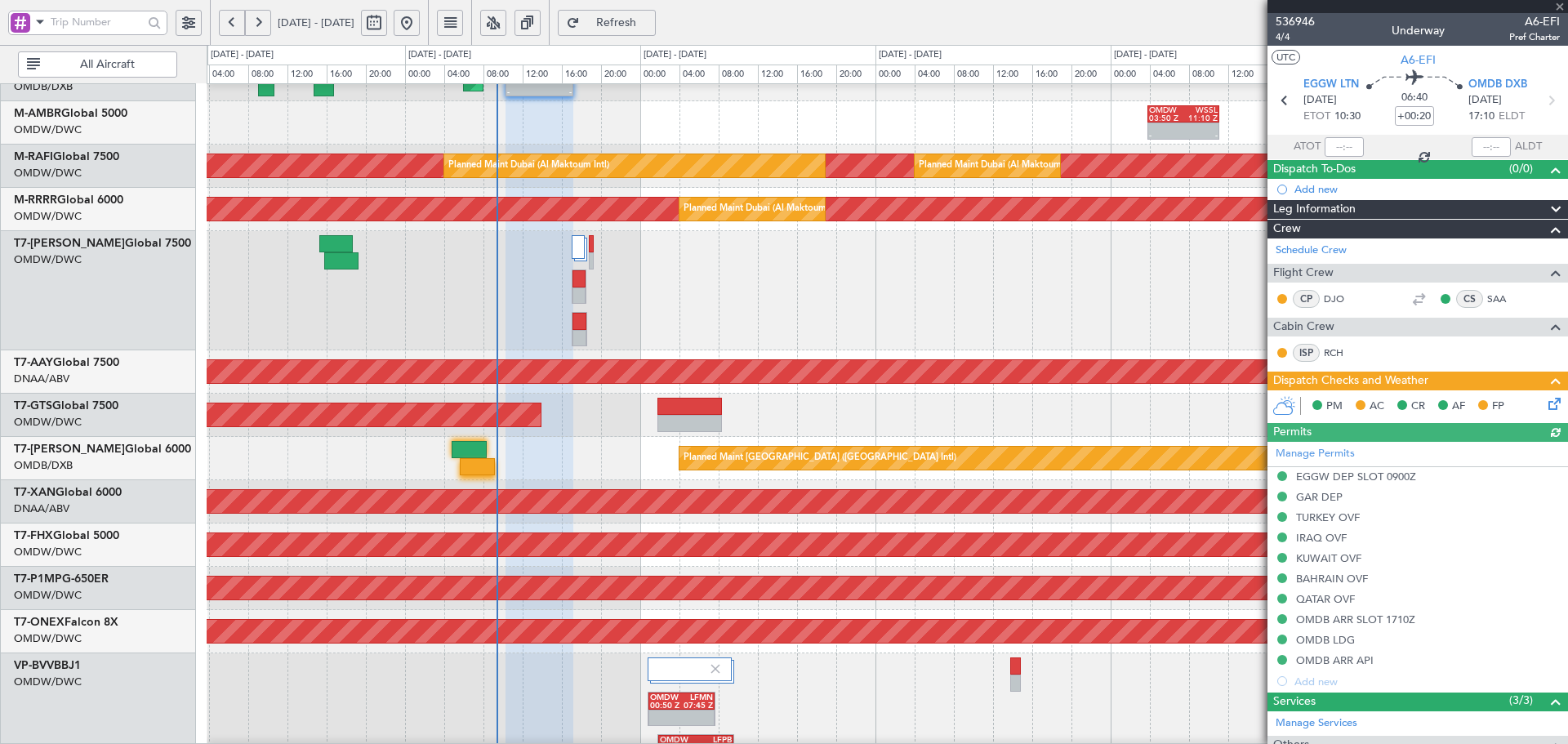
type input "+00:35"
type input "05:50"
type input "4"
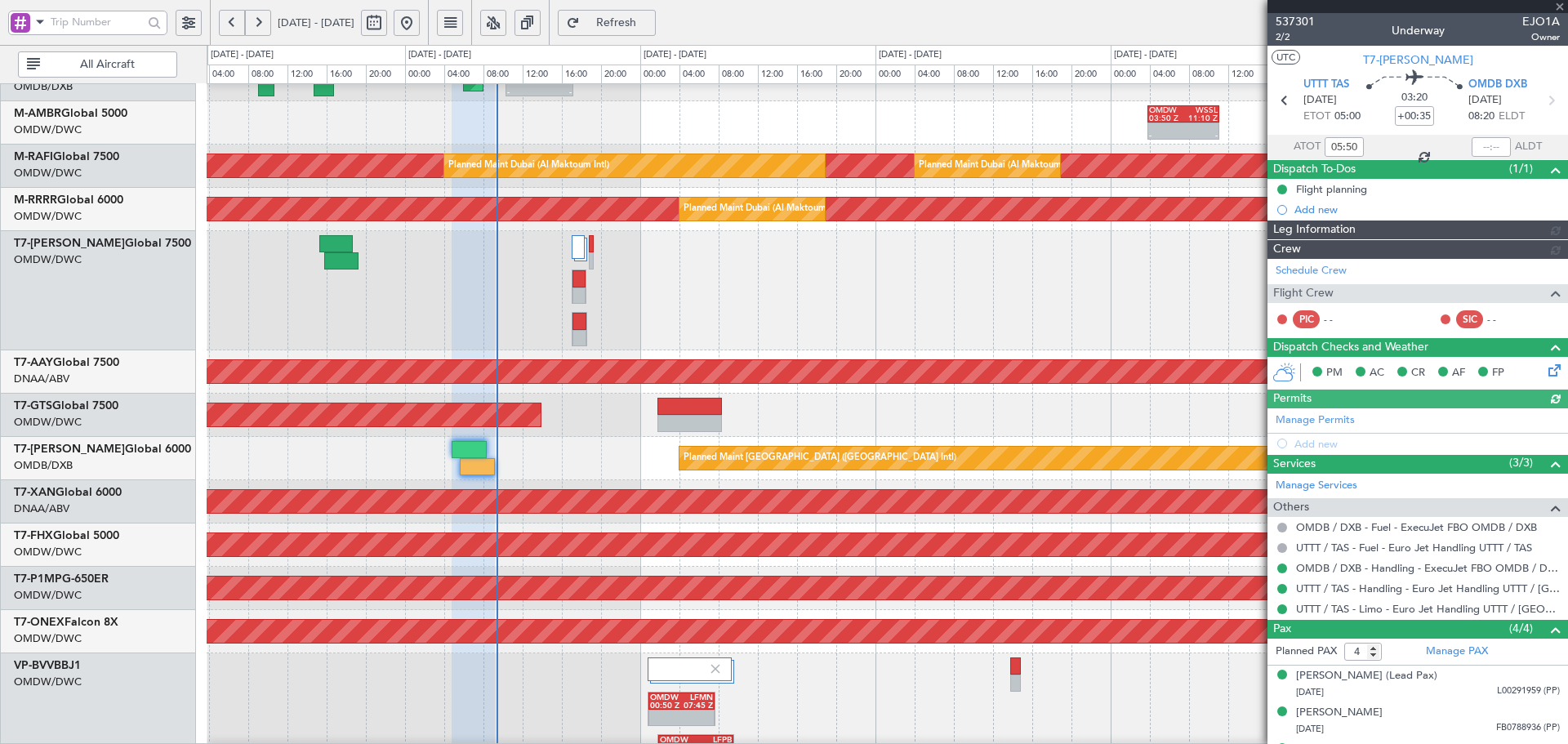
type input "Dherander Fithani (DHF)"
type input "7333"
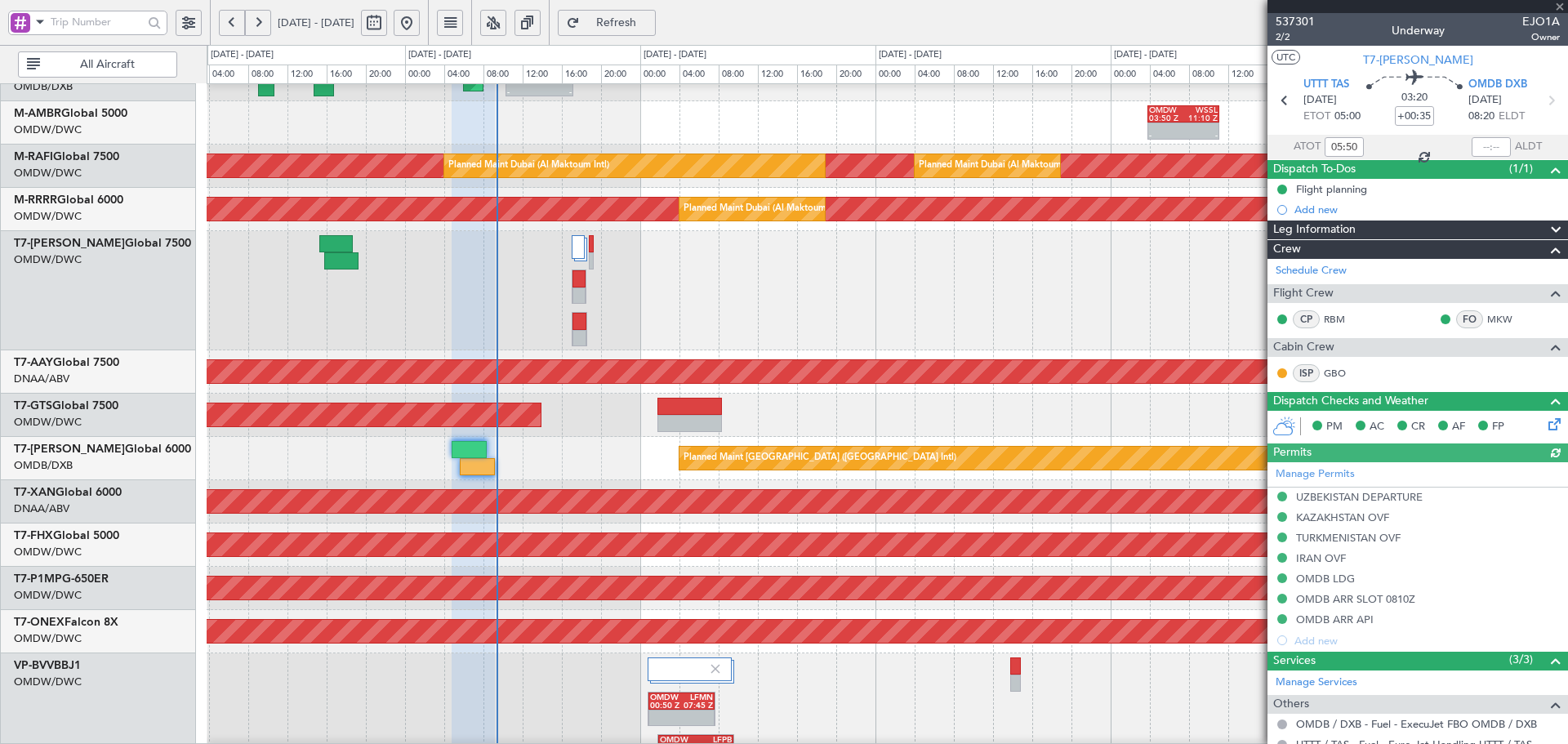
click at [1487, 143] on div at bounding box center [1491, 147] width 39 height 20
click at [1485, 143] on input "text" at bounding box center [1491, 147] width 39 height 20
type input "09:24"
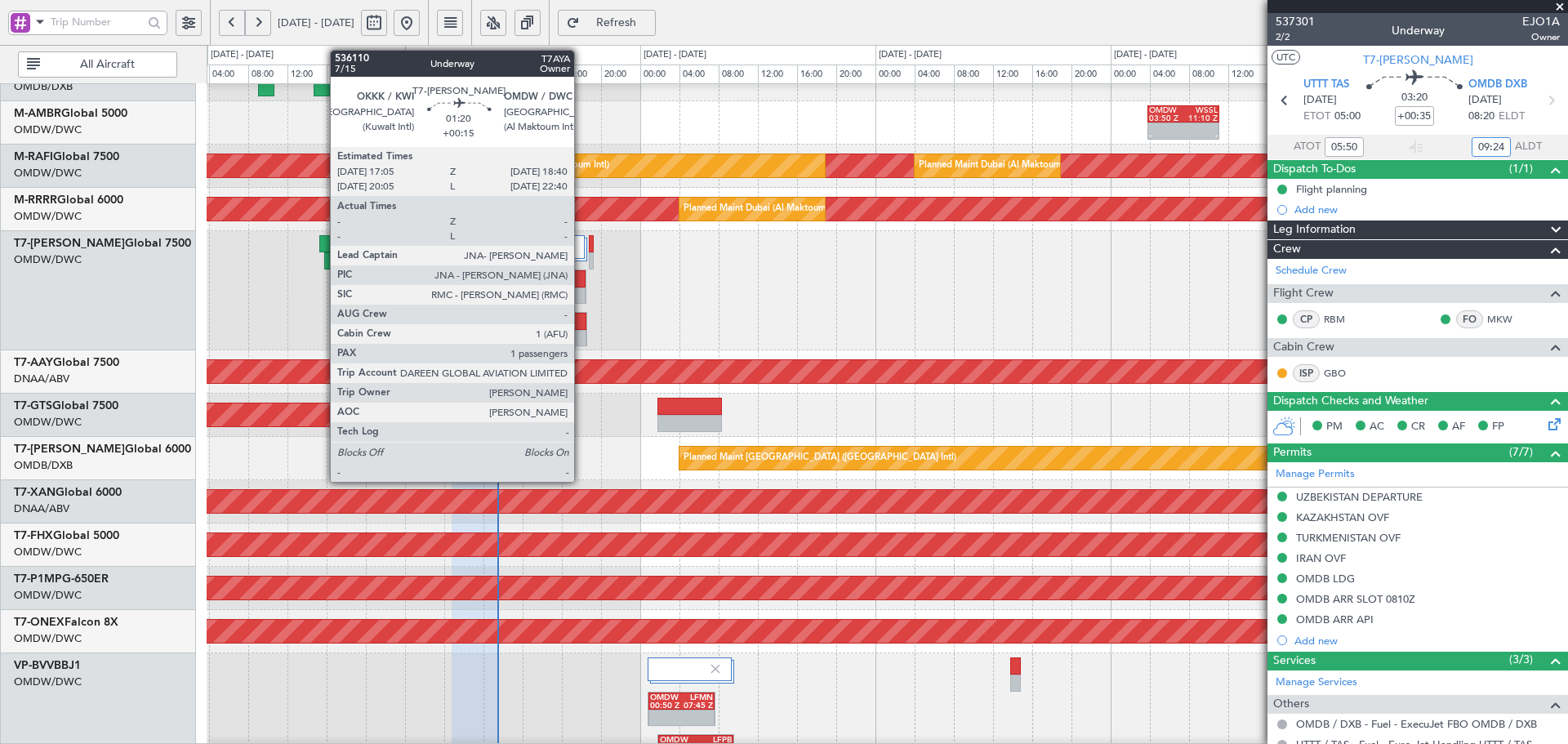
click at [582, 317] on div at bounding box center [579, 322] width 14 height 17
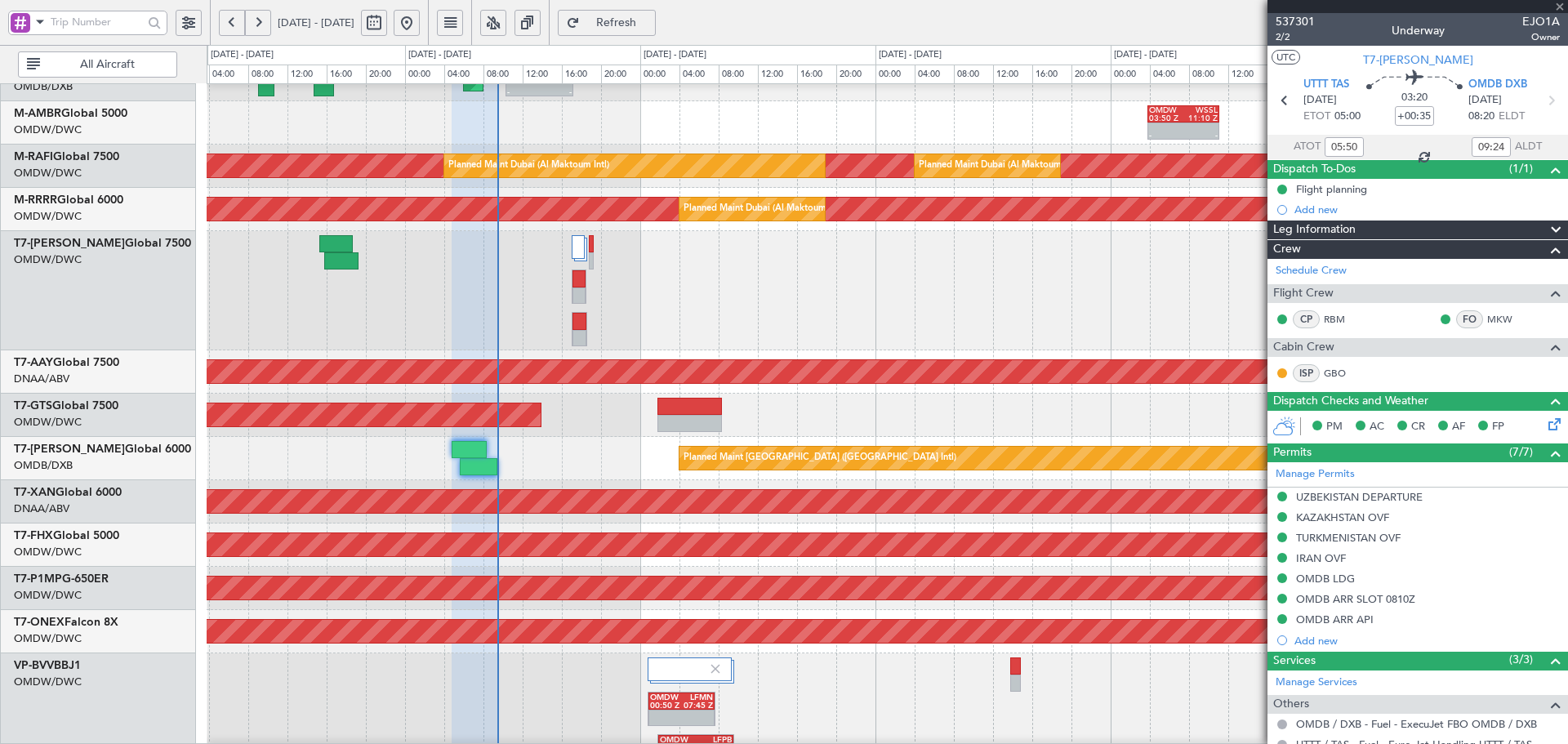
type input "+00:15"
type input "1"
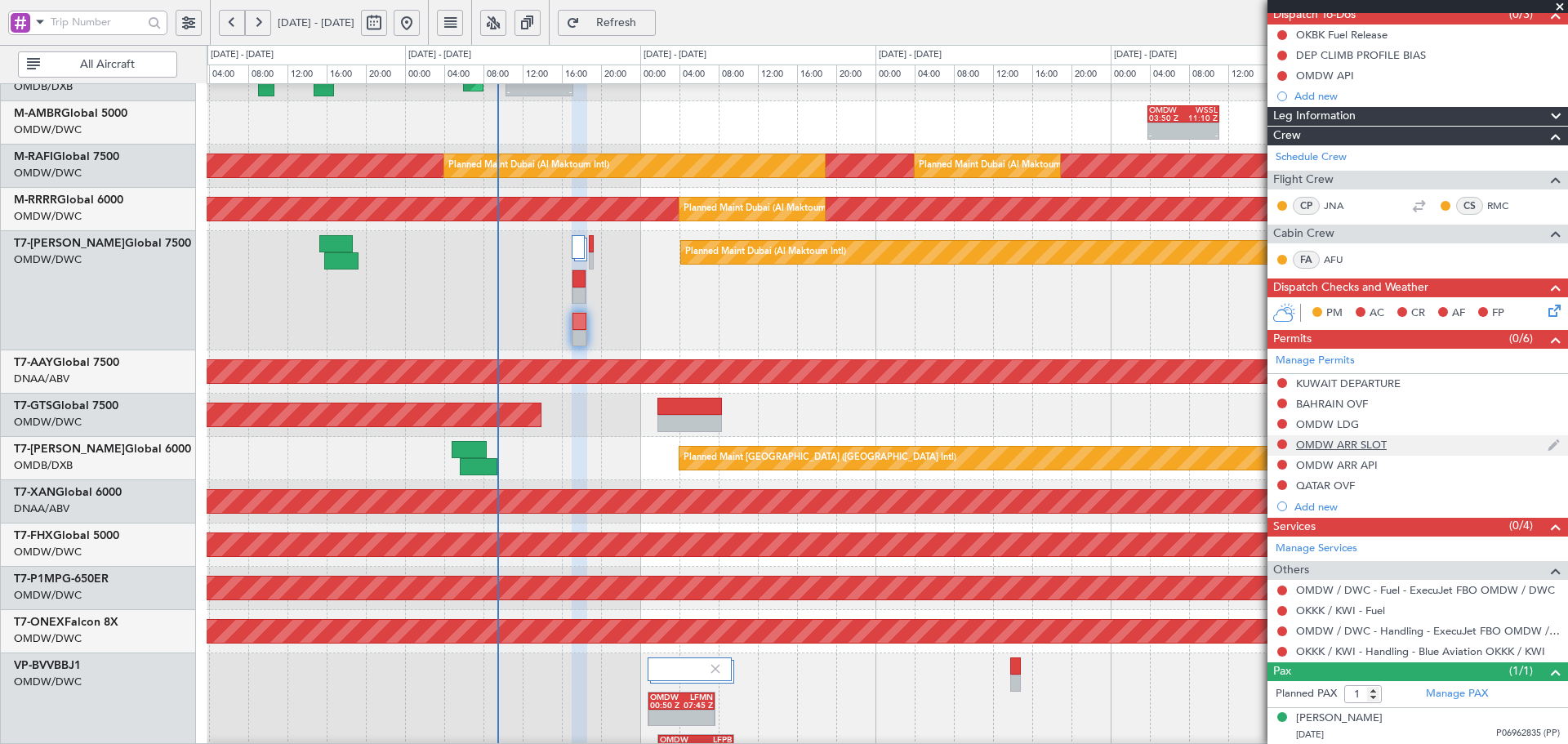
scroll to position [155, 0]
click at [1344, 545] on link "Manage Services" at bounding box center [1317, 548] width 82 height 16
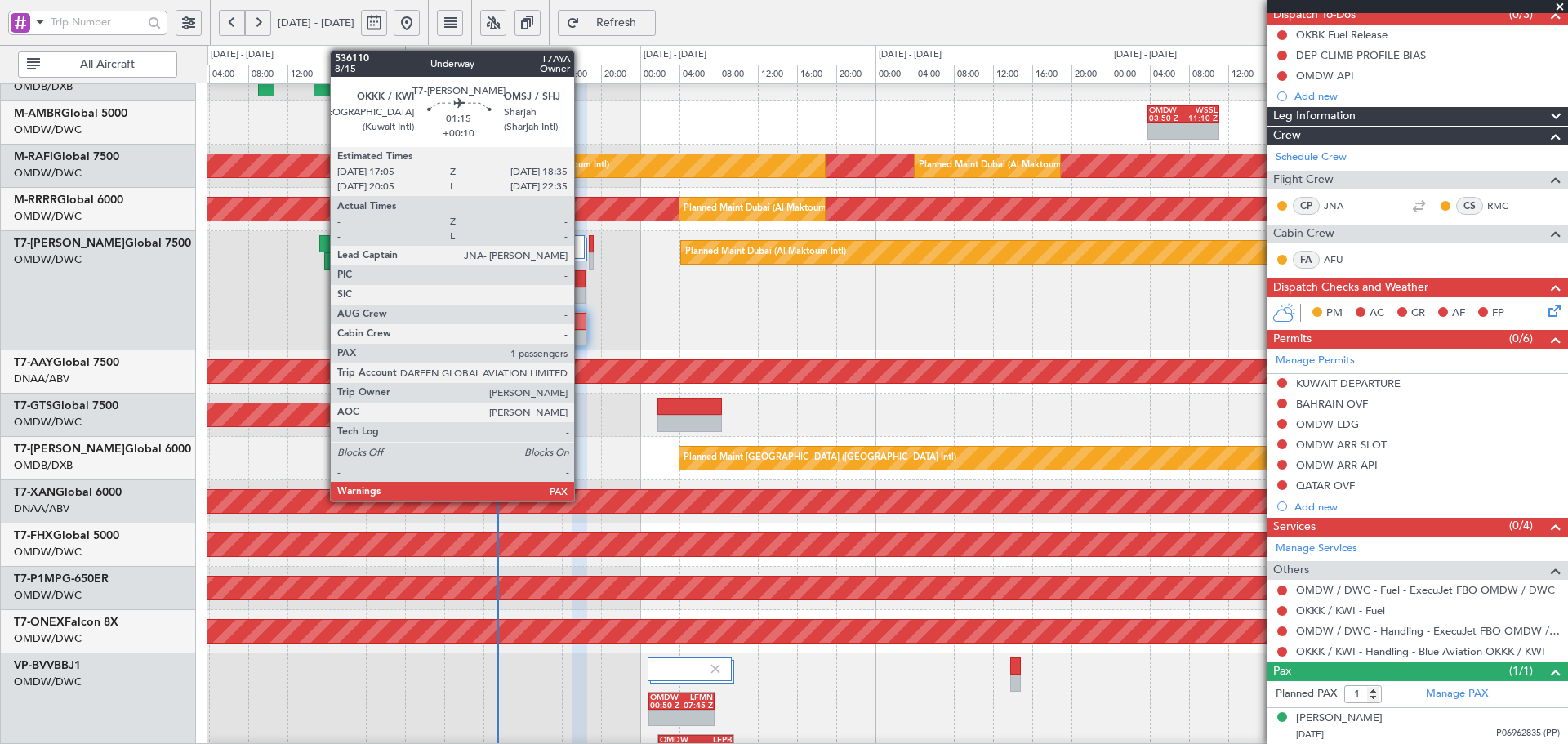
click at [582, 288] on div at bounding box center [579, 296] width 13 height 17
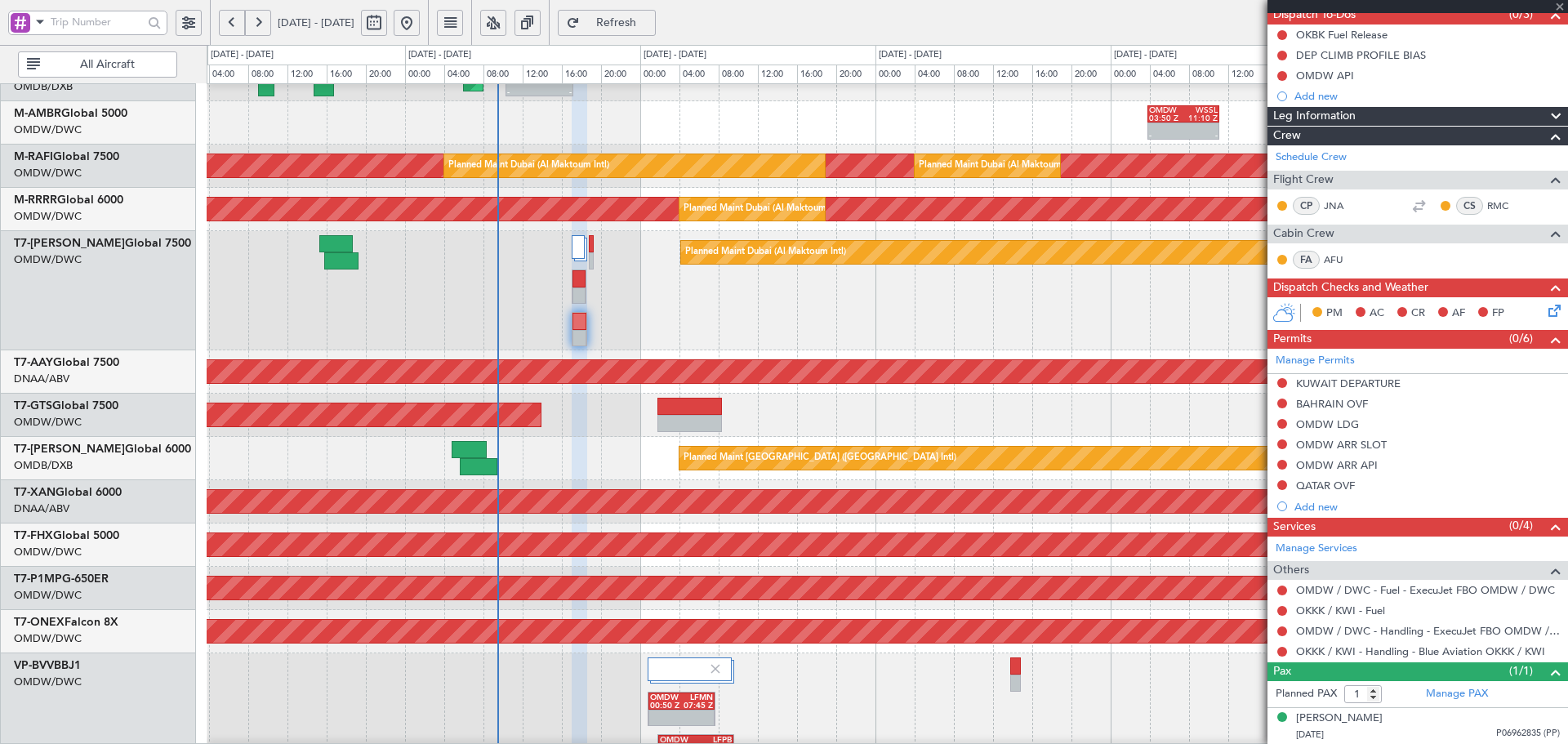
type input "+00:10"
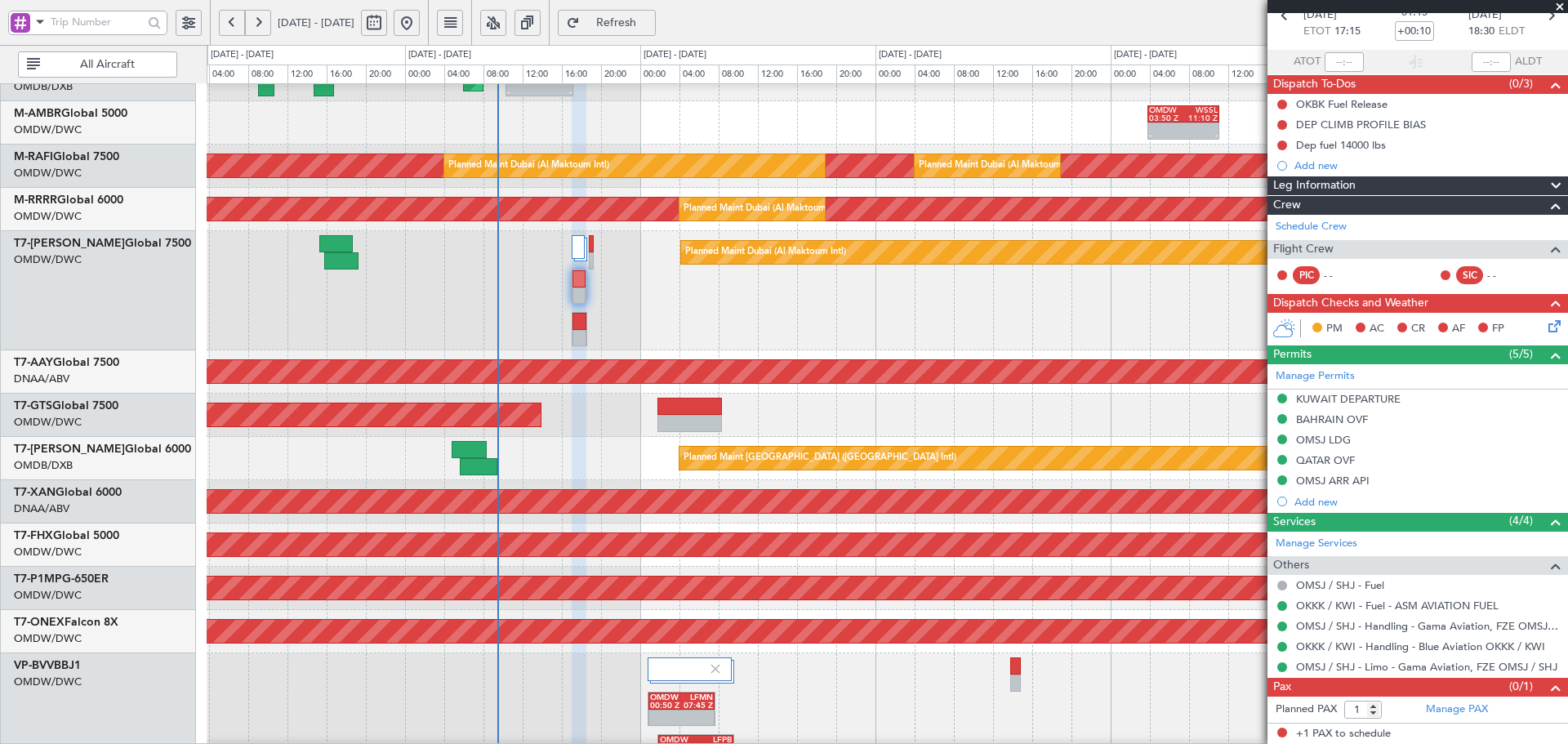
scroll to position [85, 0]
click at [650, 21] on span "Refresh" at bounding box center [617, 23] width 67 height 11
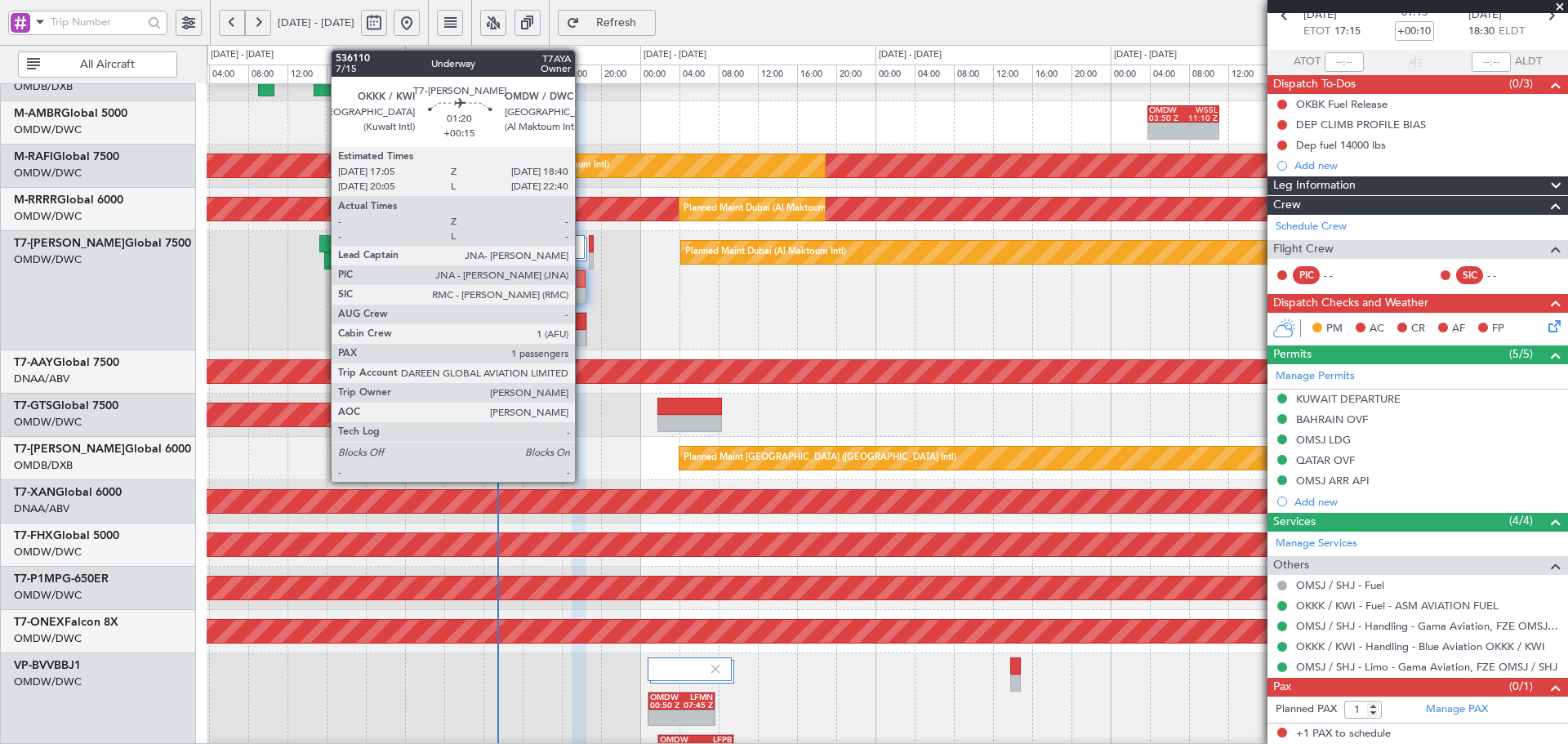
click at [583, 335] on div at bounding box center [579, 338] width 14 height 17
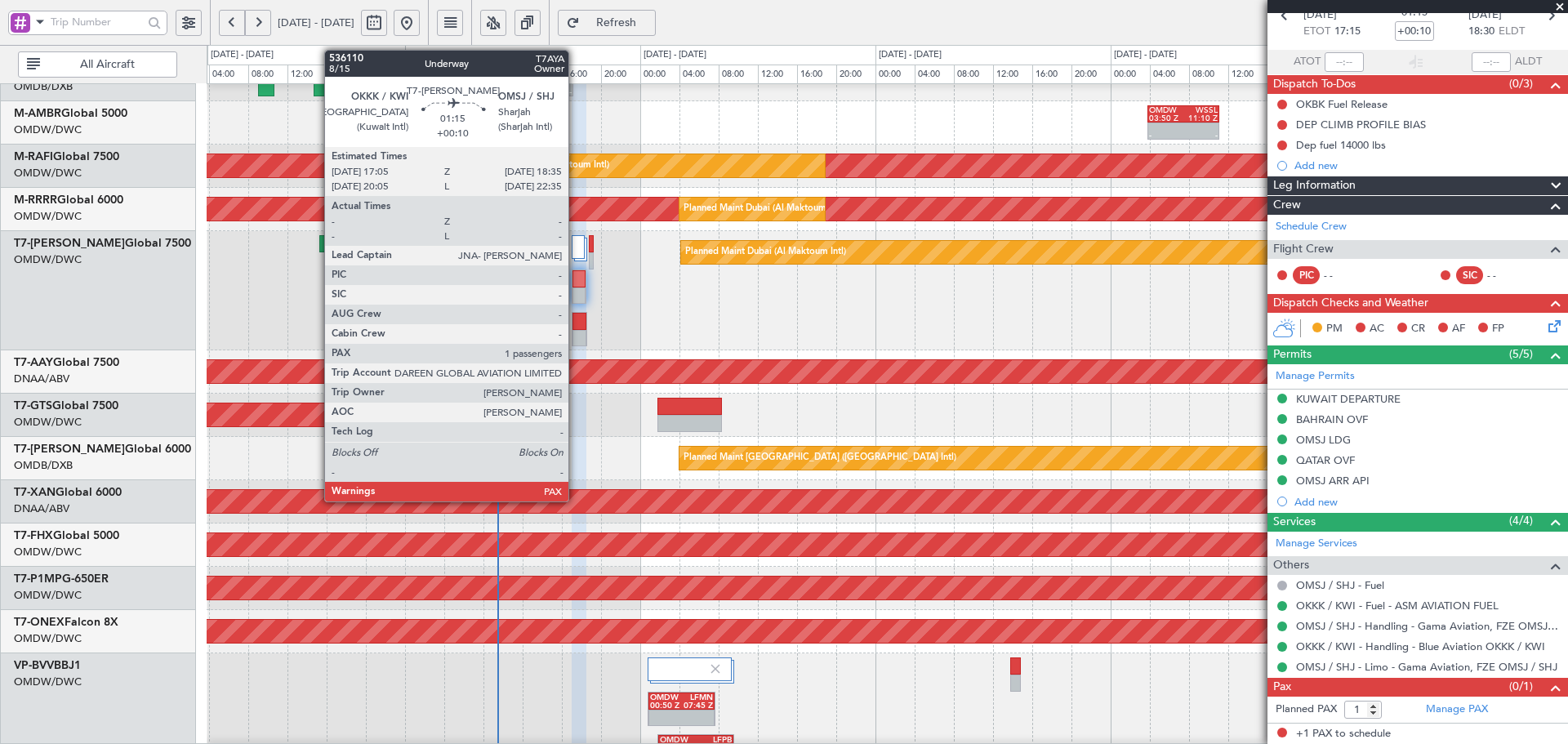
click at [576, 287] on div at bounding box center [579, 296] width 13 height 17
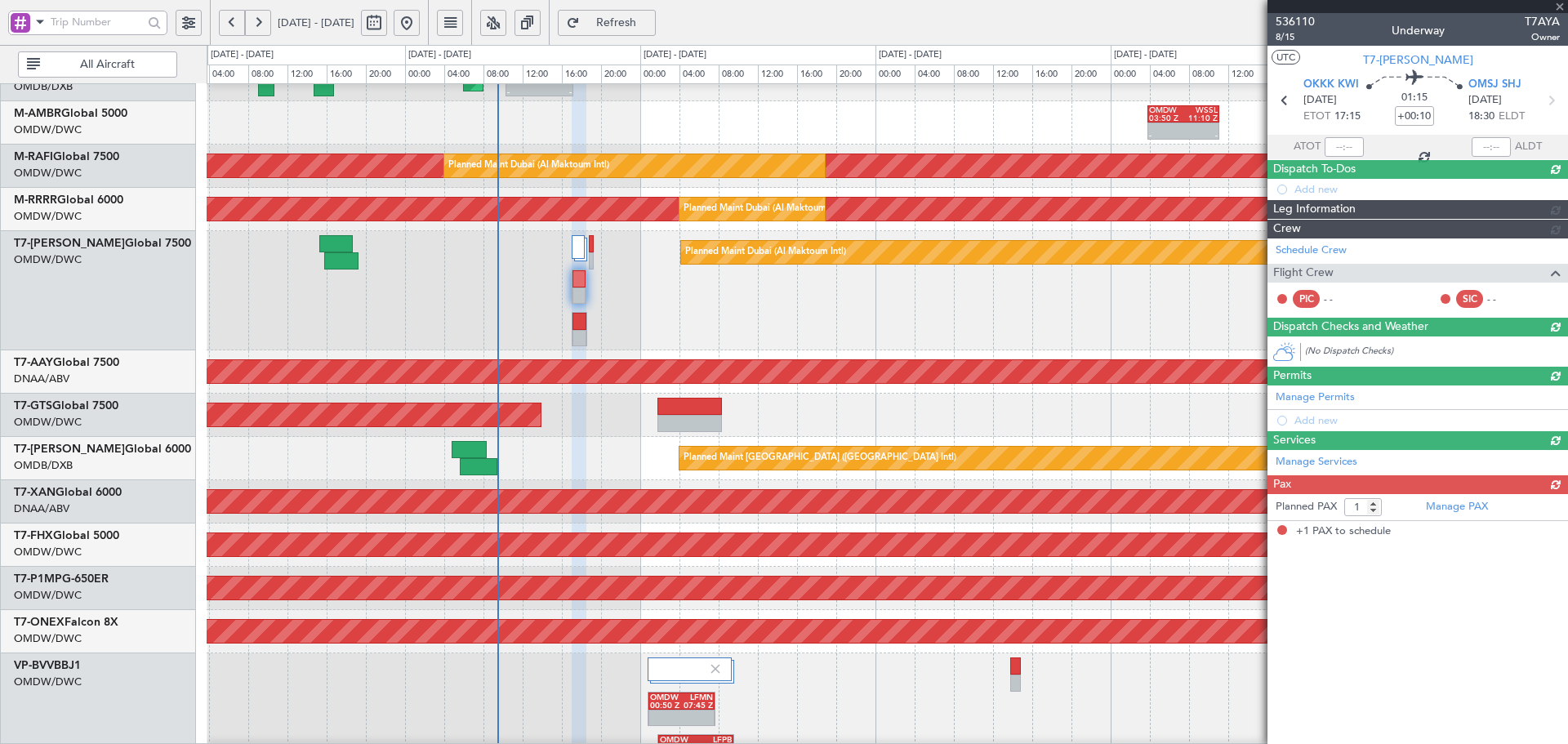
scroll to position [0, 0]
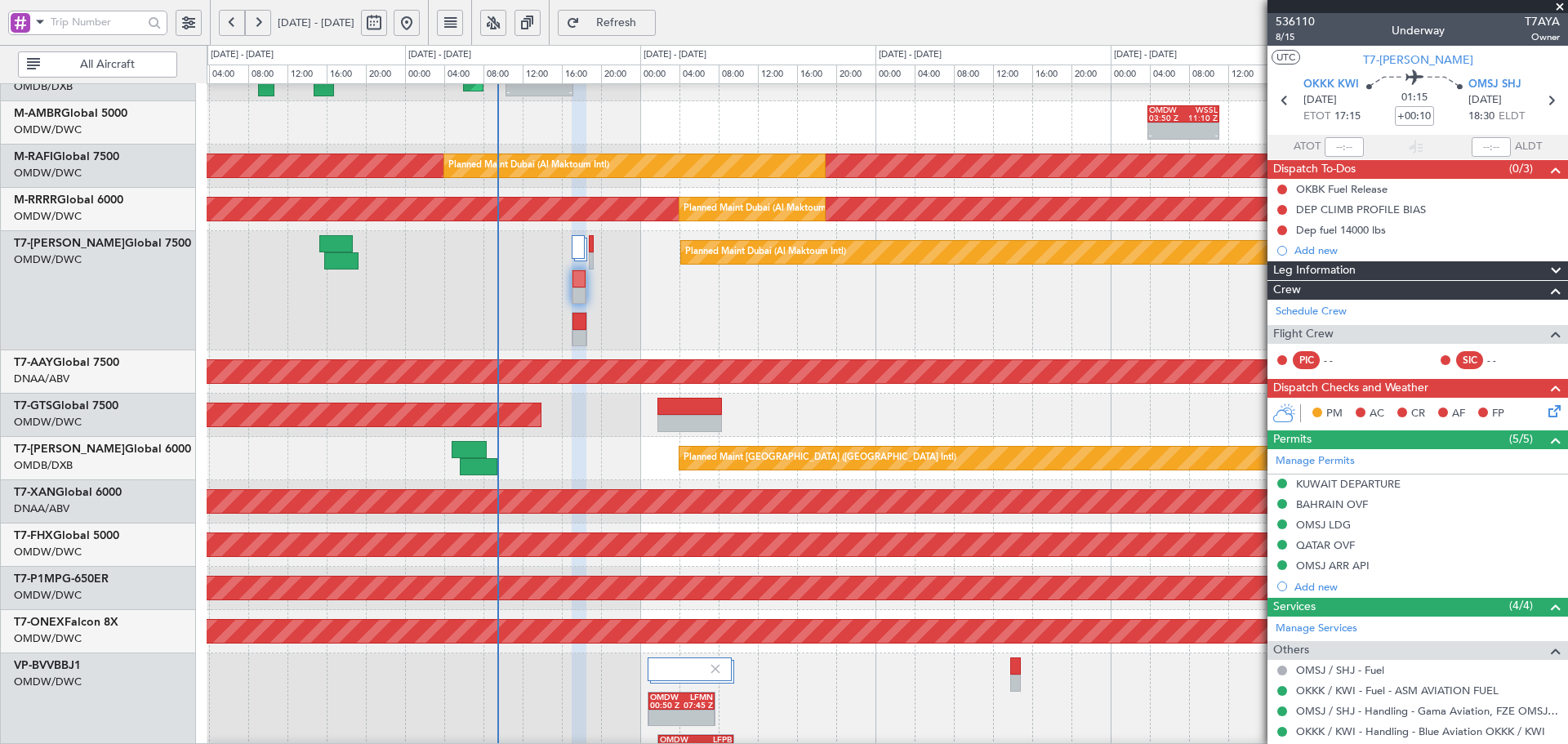
click at [650, 27] on span "Refresh" at bounding box center [617, 23] width 67 height 11
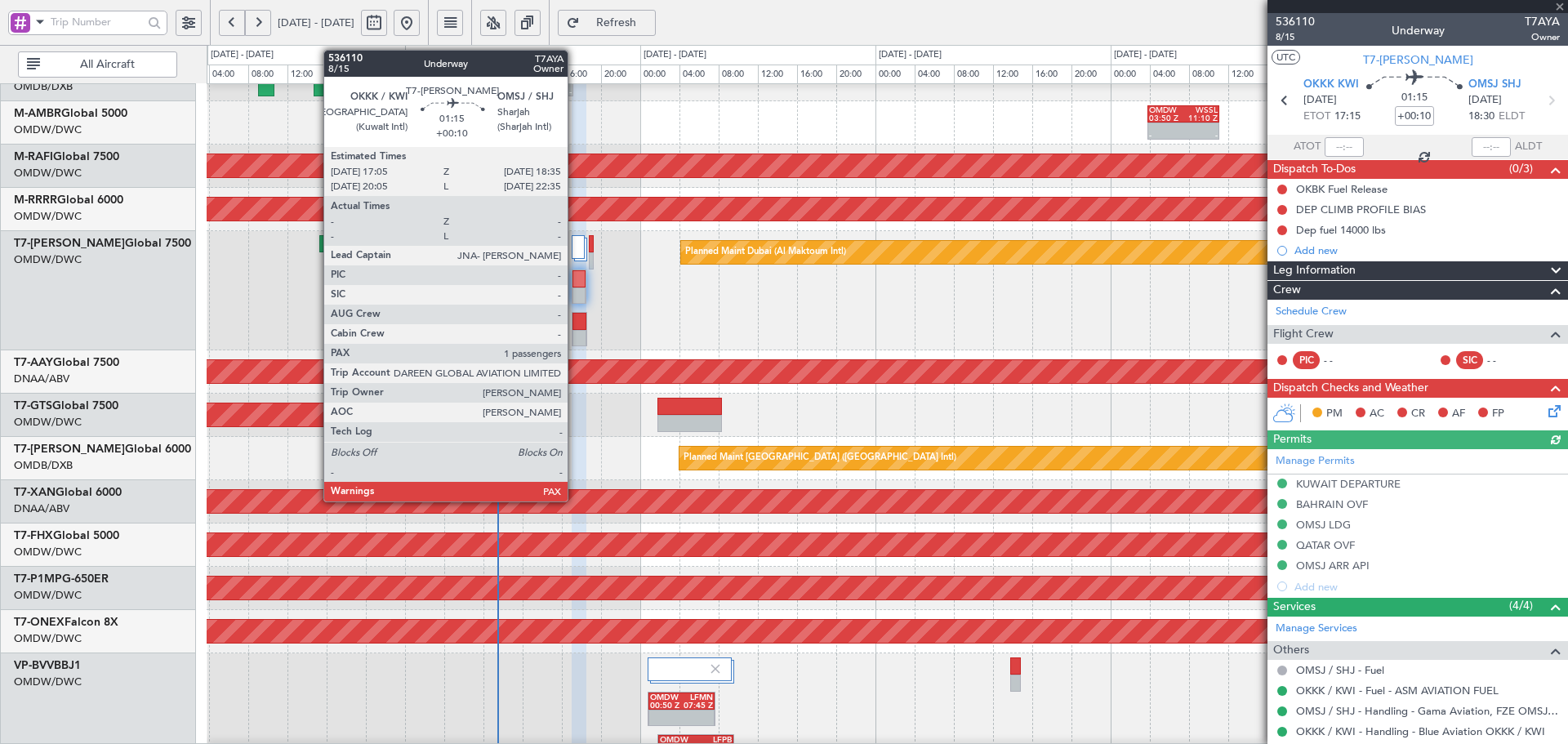
click at [575, 285] on div at bounding box center [579, 279] width 13 height 17
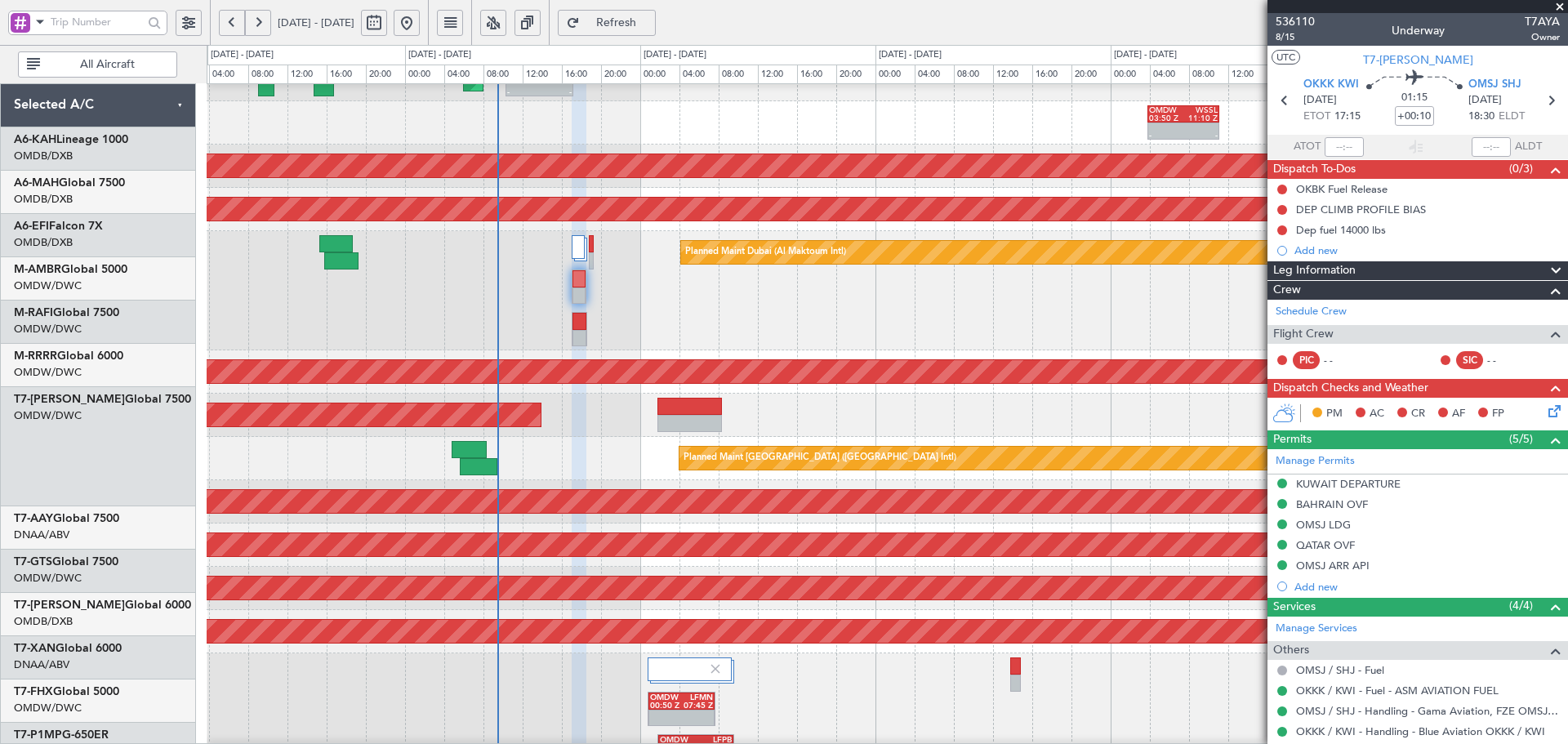
scroll to position [156, 0]
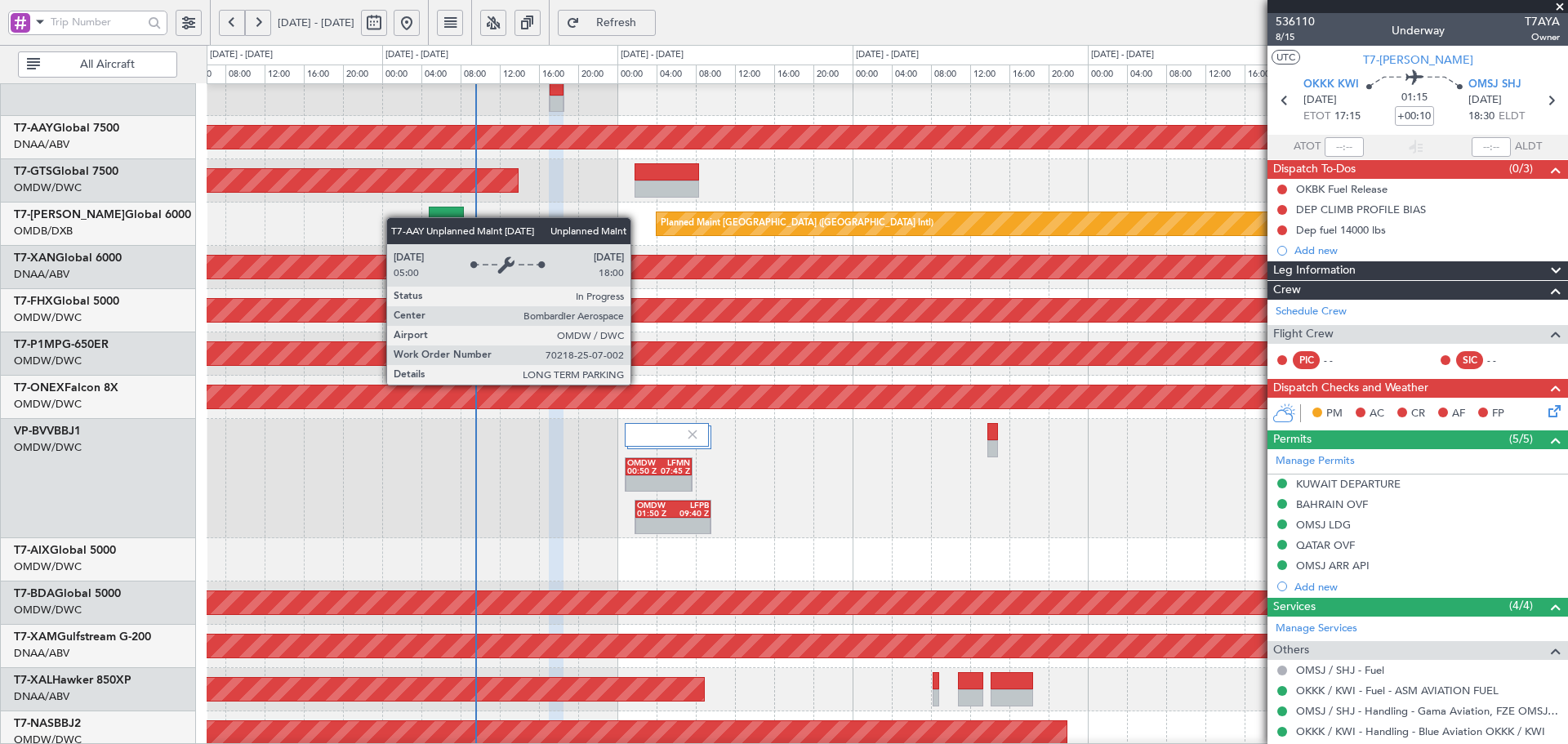
click at [622, 149] on div "Unplanned Maint [GEOGRAPHIC_DATA] (Al Maktoum Intl)" at bounding box center [760, 138] width 3828 height 26
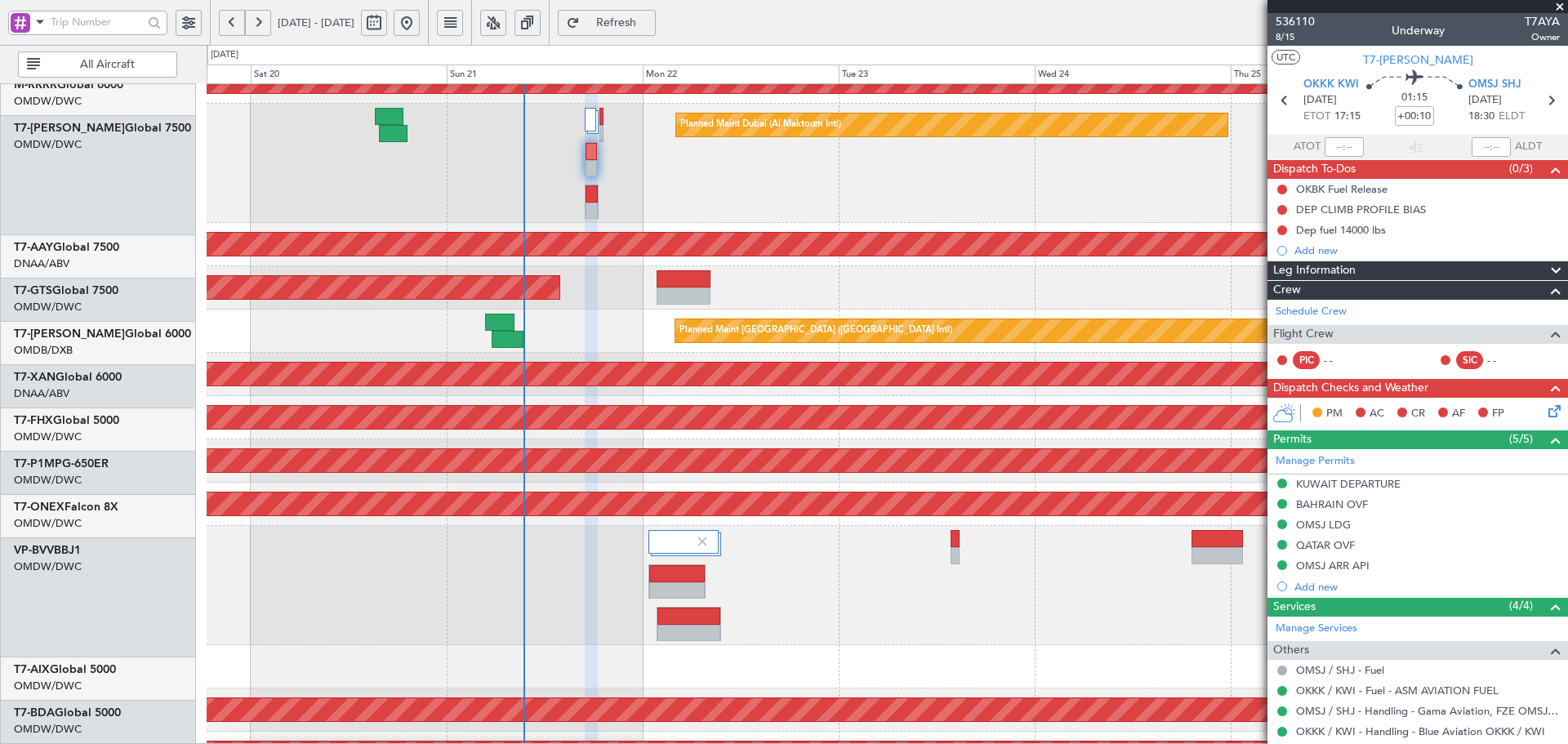
scroll to position [284, 0]
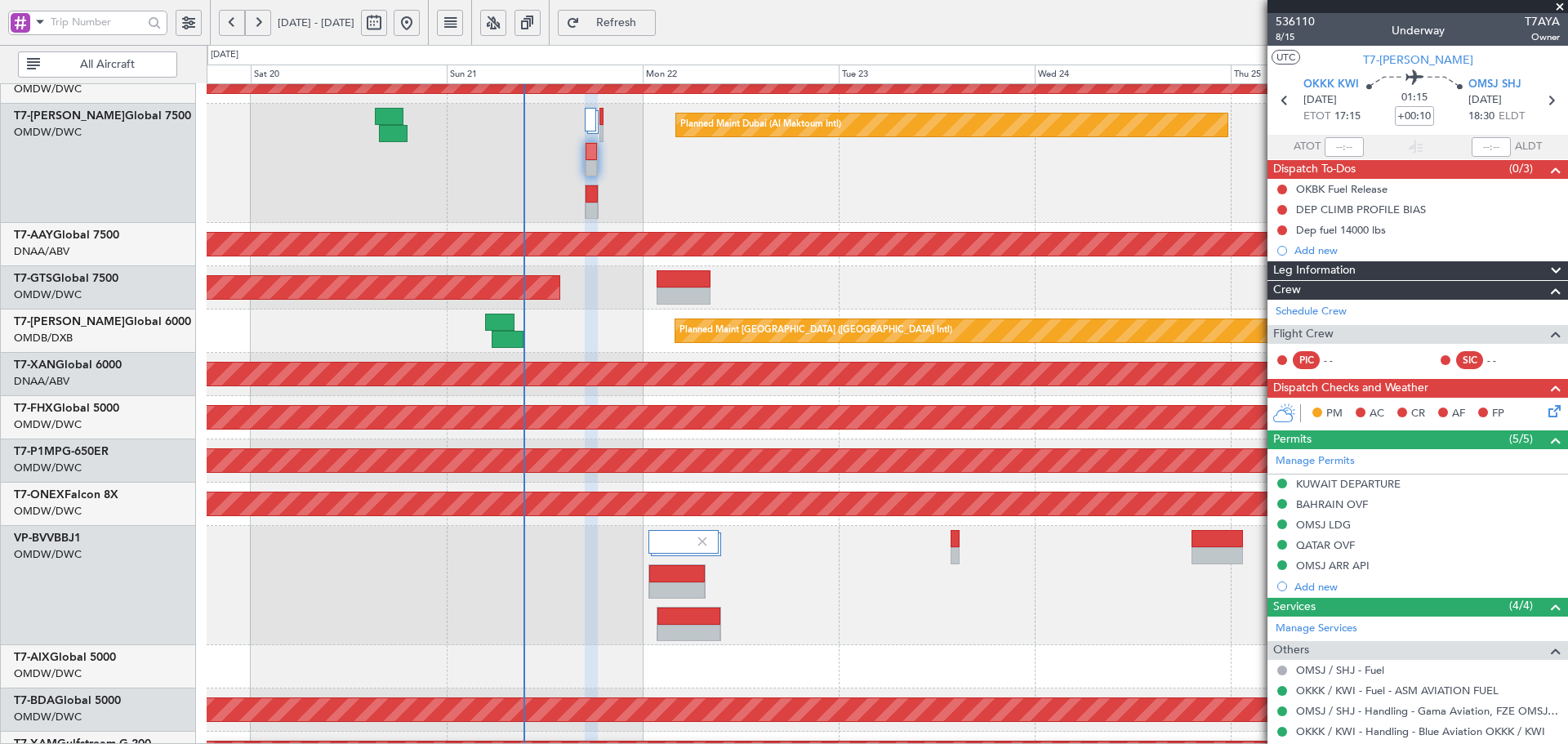
click at [783, 579] on div "Planned Maint Dubai (Al Maktoum Intl)" at bounding box center [886, 585] width 1361 height 119
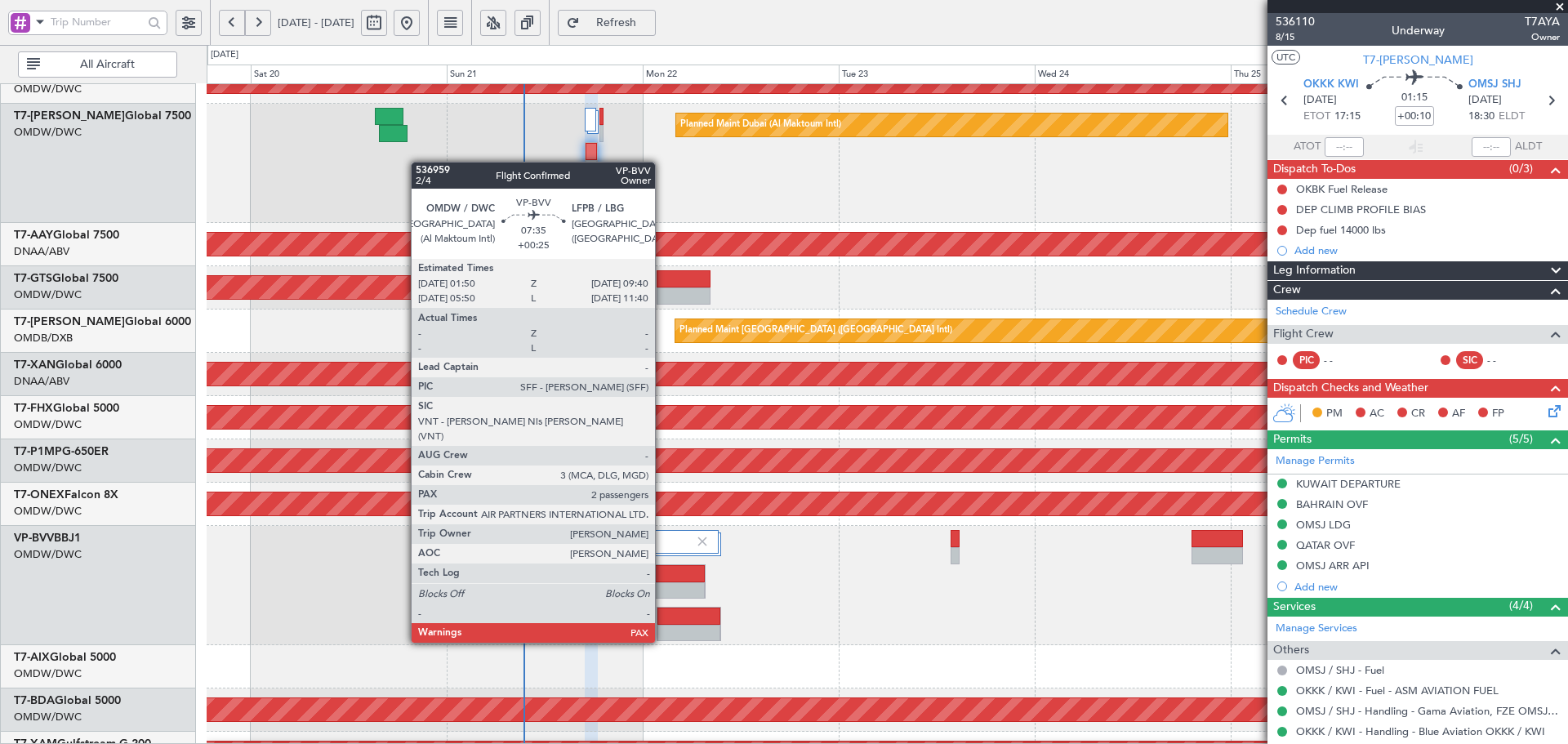
click at [662, 614] on div at bounding box center [689, 616] width 63 height 17
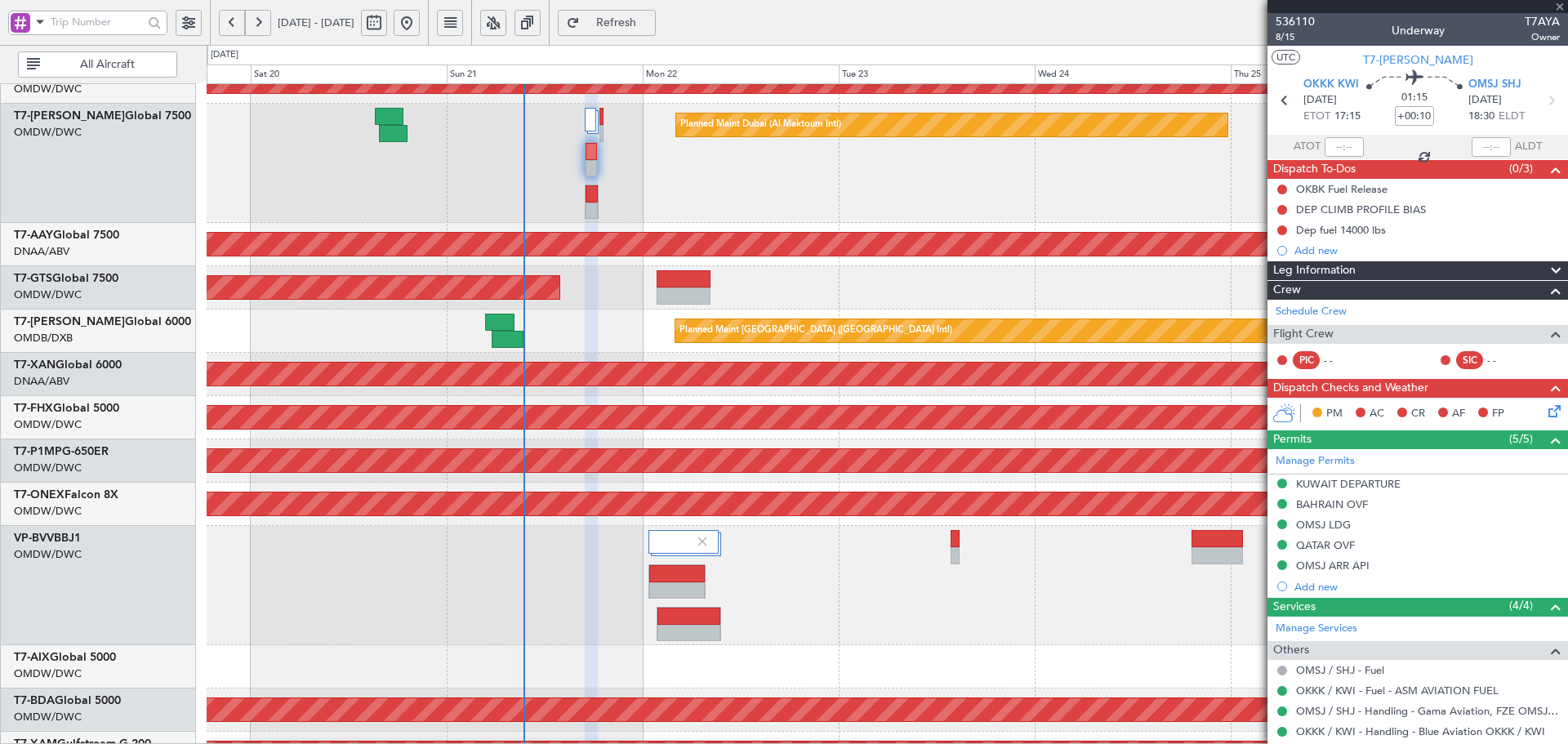
type input "+00:25"
type input "3"
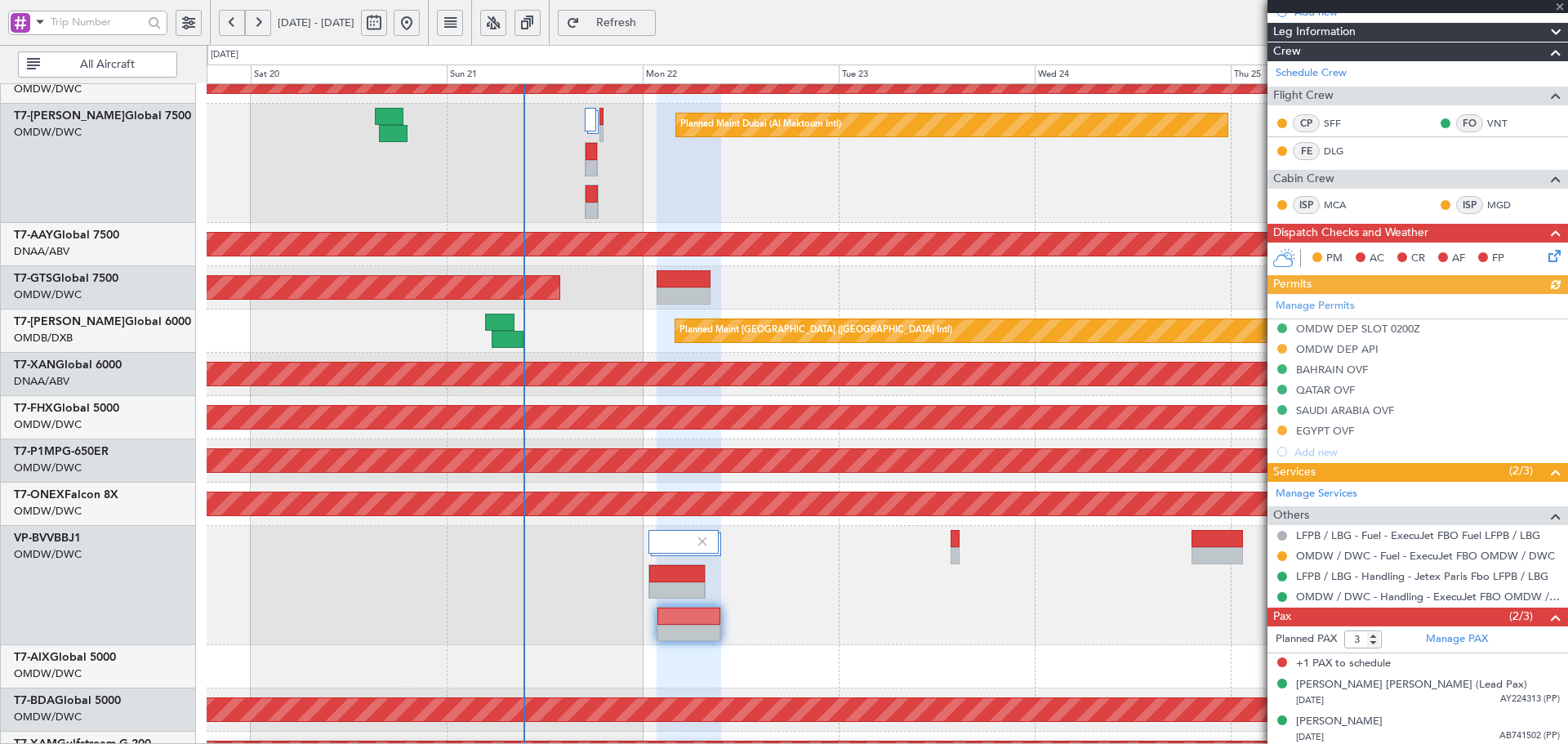
scroll to position [222, 0]
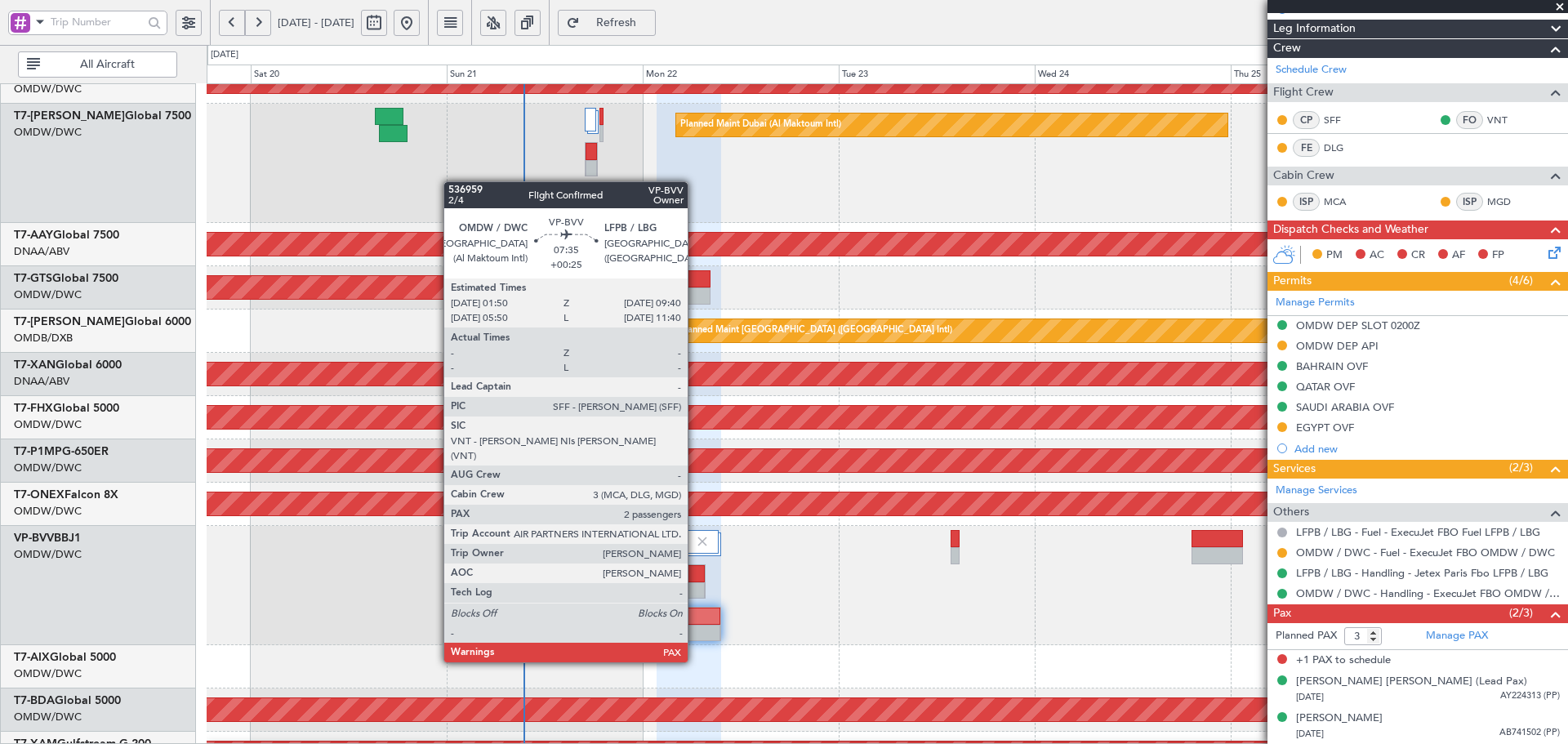
click at [695, 631] on div at bounding box center [689, 633] width 63 height 17
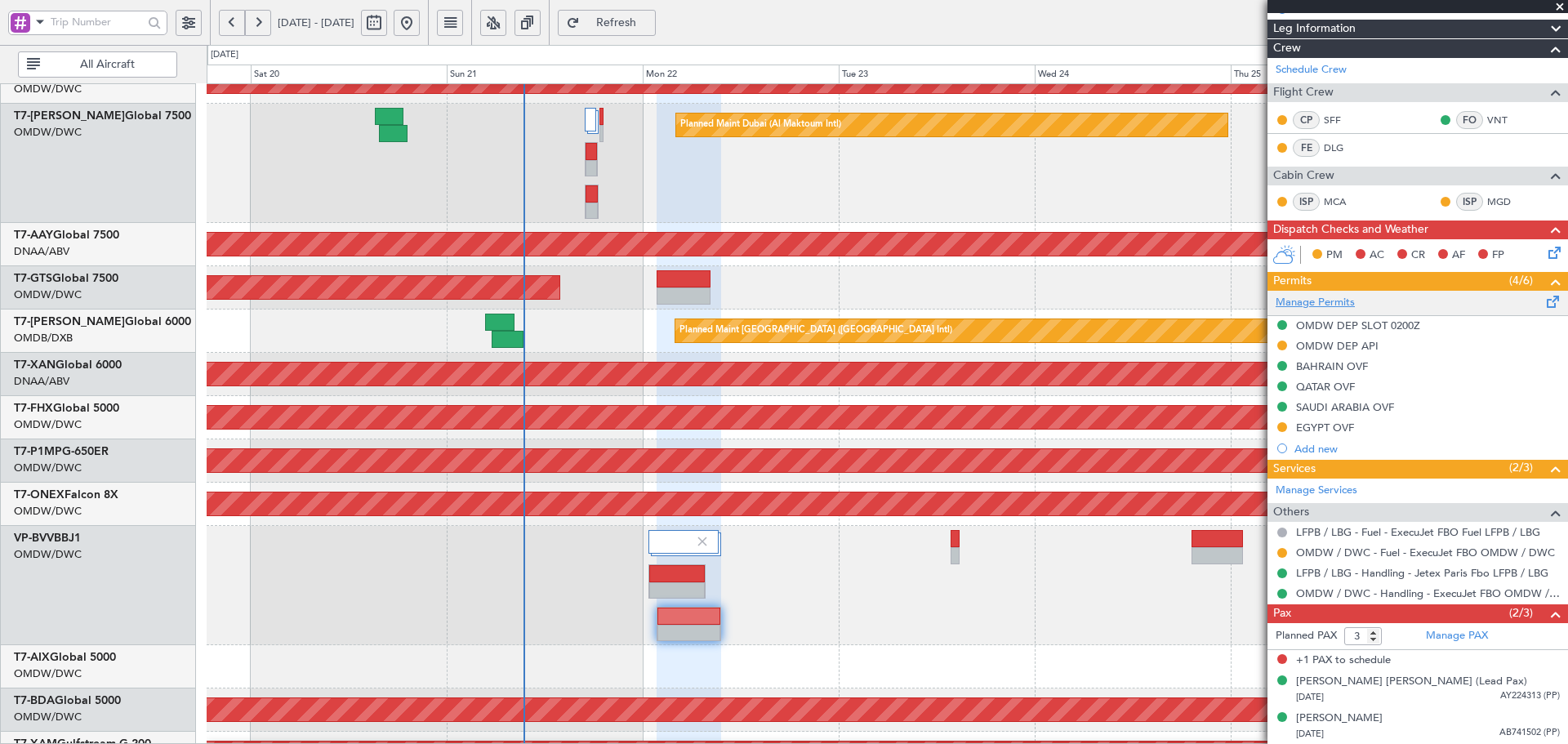
click at [1311, 305] on link "Manage Permits" at bounding box center [1315, 303] width 79 height 16
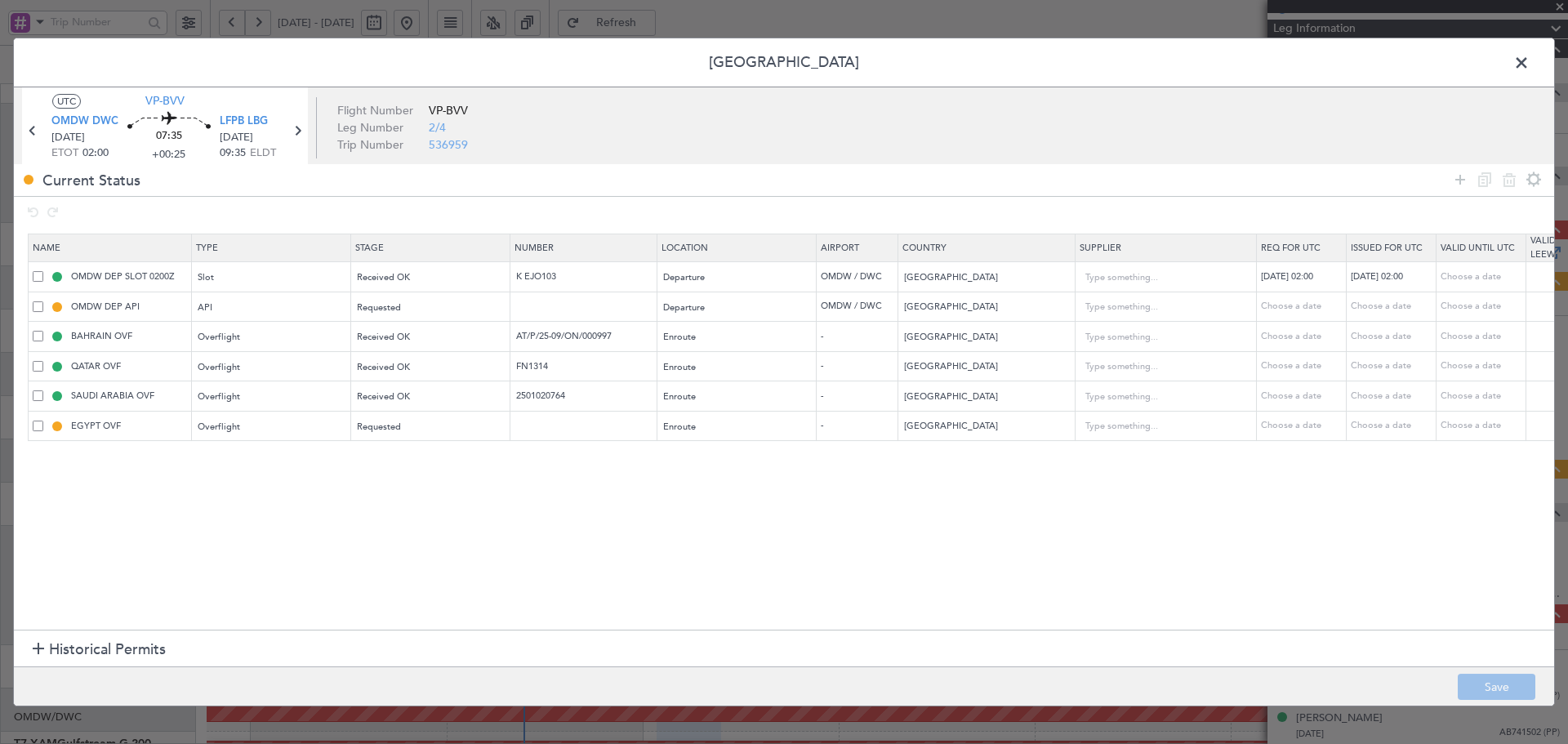
click at [69, 646] on span "Historical Permits" at bounding box center [107, 649] width 117 height 22
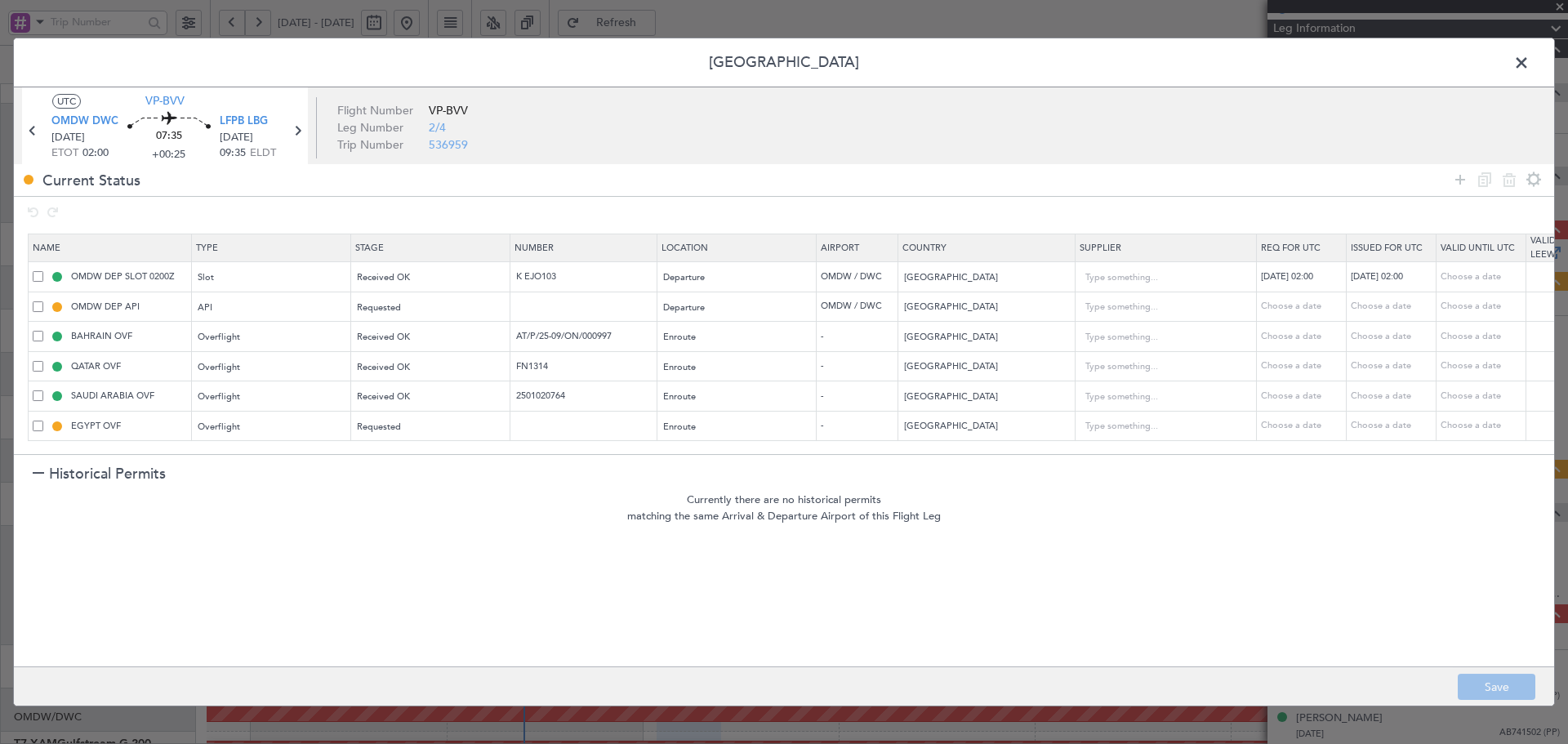
click at [83, 471] on span "Historical Permits" at bounding box center [107, 474] width 117 height 22
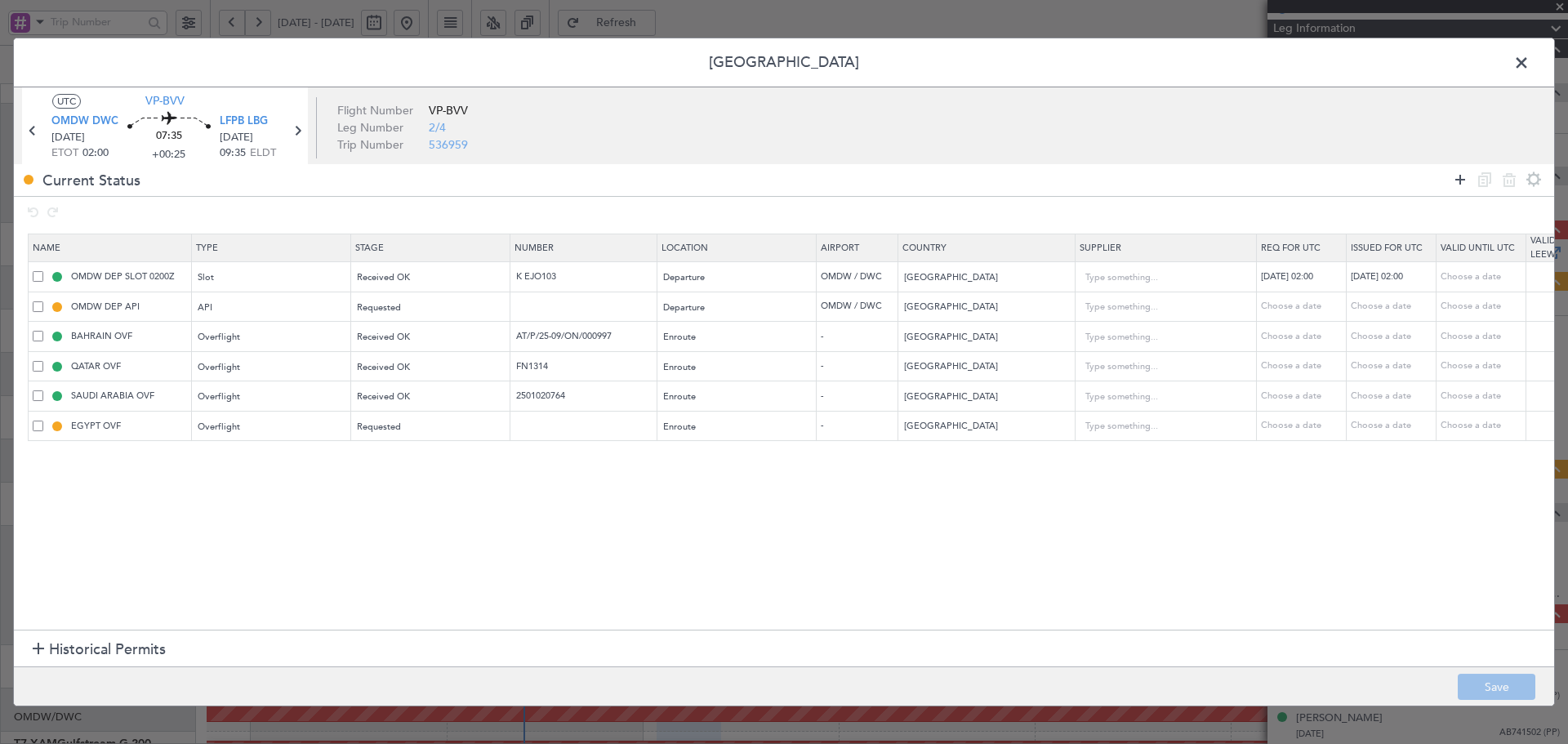
click at [1463, 182] on icon at bounding box center [1460, 180] width 20 height 20
click at [275, 450] on div "Type" at bounding box center [267, 457] width 136 height 25
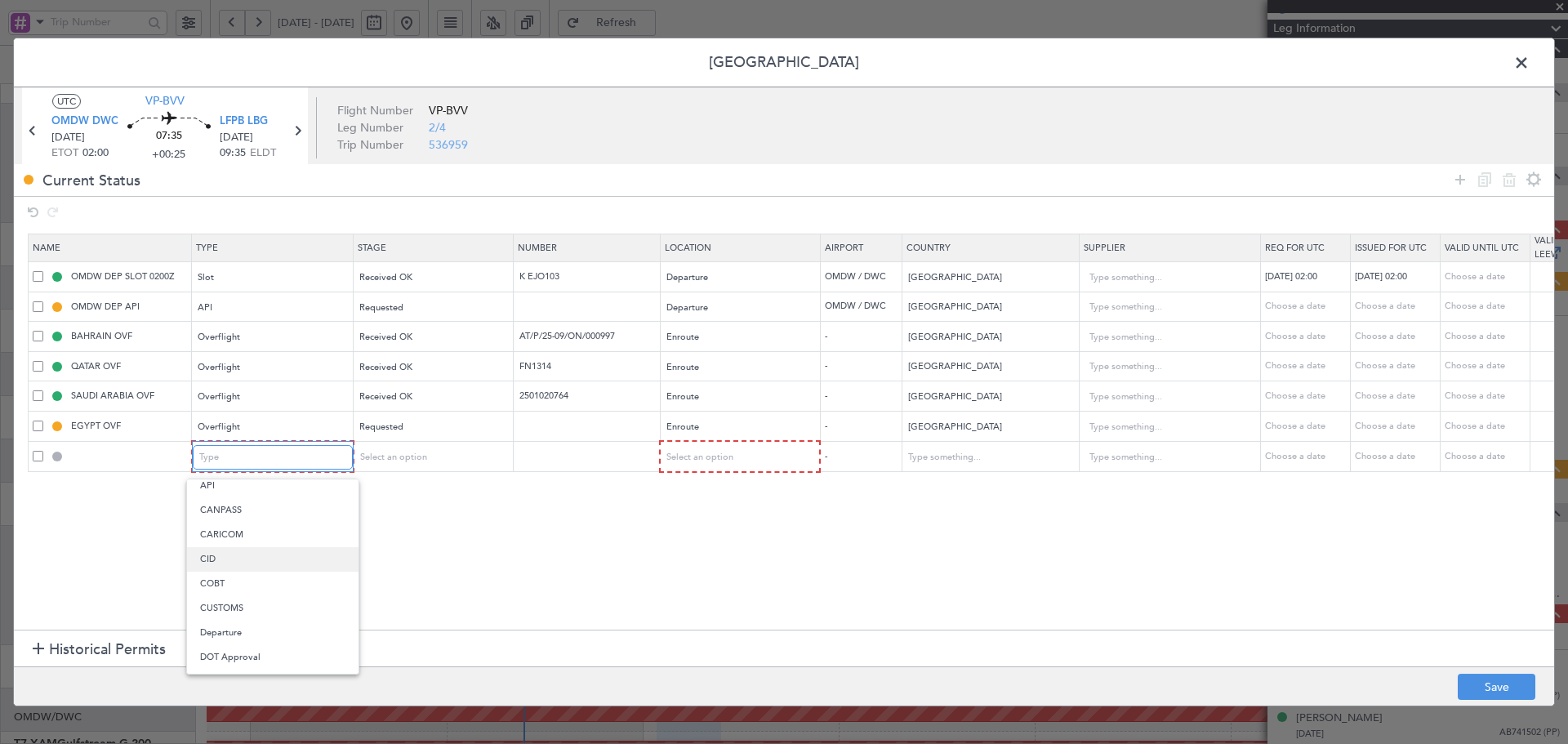
scroll to position [327, 0]
click at [238, 612] on span "Overflight" at bounding box center [272, 606] width 145 height 25
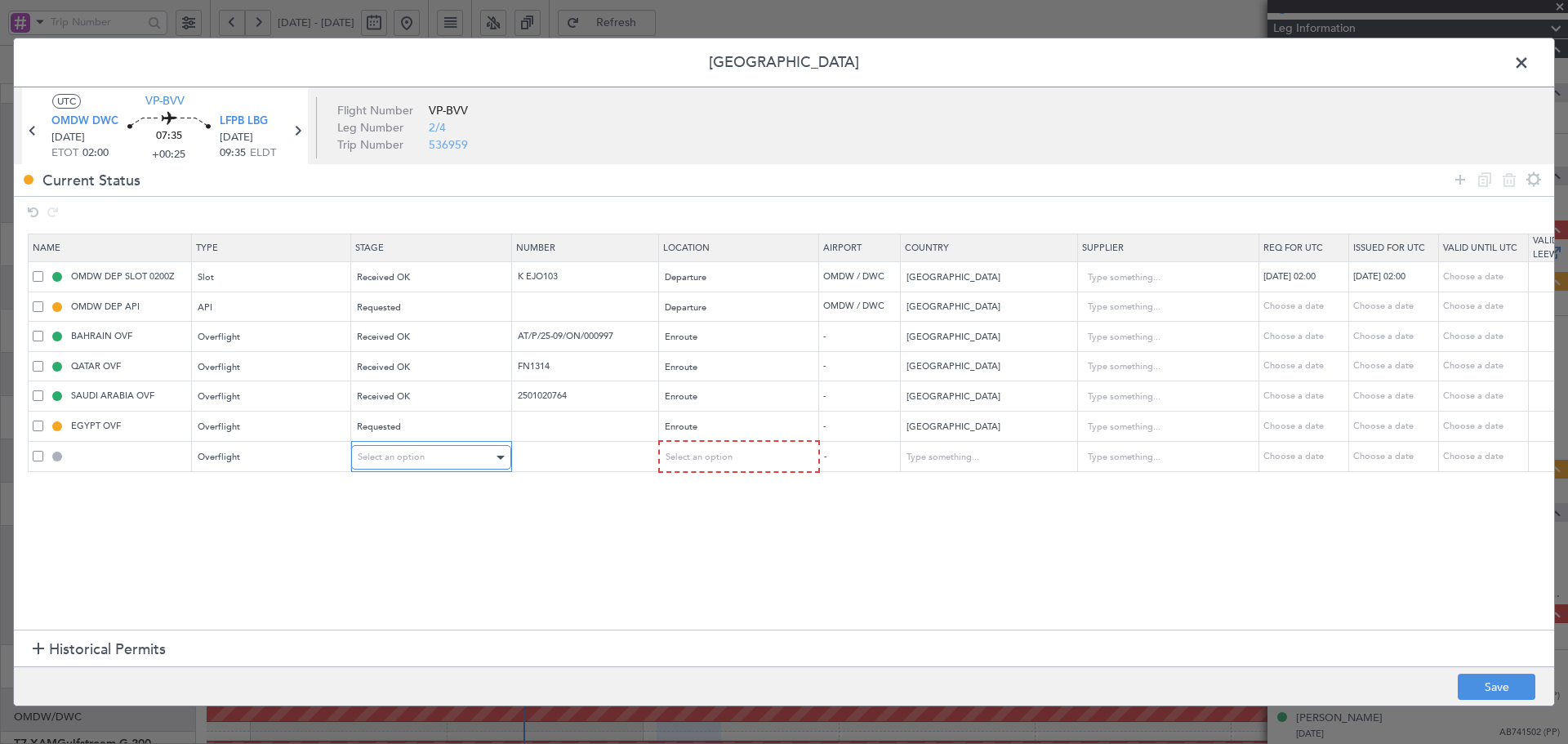
click at [427, 466] on div "Select an option" at bounding box center [426, 457] width 136 height 25
drag, startPoint x: 410, startPoint y: 517, endPoint x: 679, endPoint y: 480, distance: 271.5
click at [411, 517] on span "Not Requested" at bounding box center [431, 517] width 145 height 25
click at [710, 463] on span "Select an option" at bounding box center [698, 457] width 67 height 12
click at [680, 589] on span "Enroute" at bounding box center [738, 590] width 145 height 25
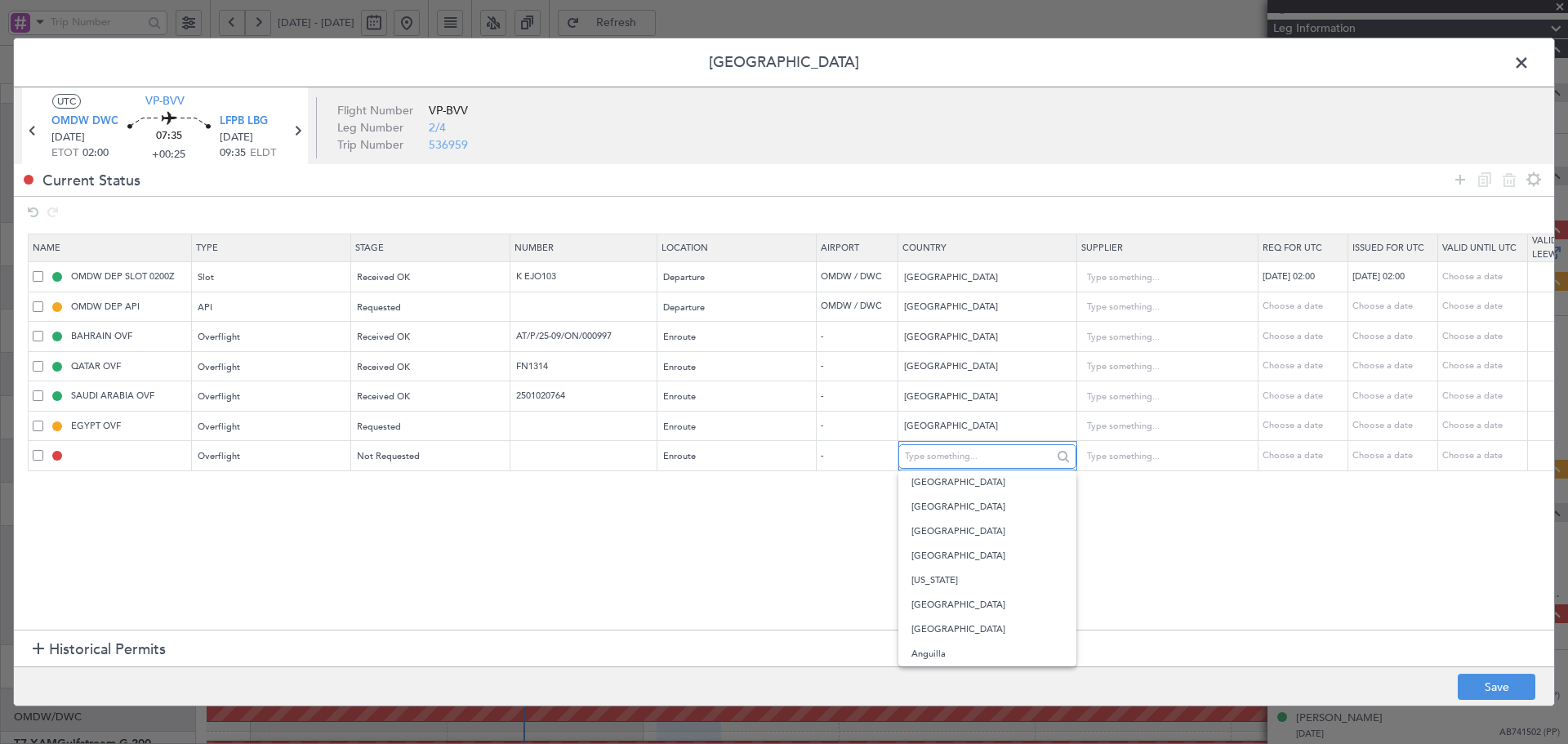
click at [969, 454] on input "text" at bounding box center [978, 457] width 147 height 25
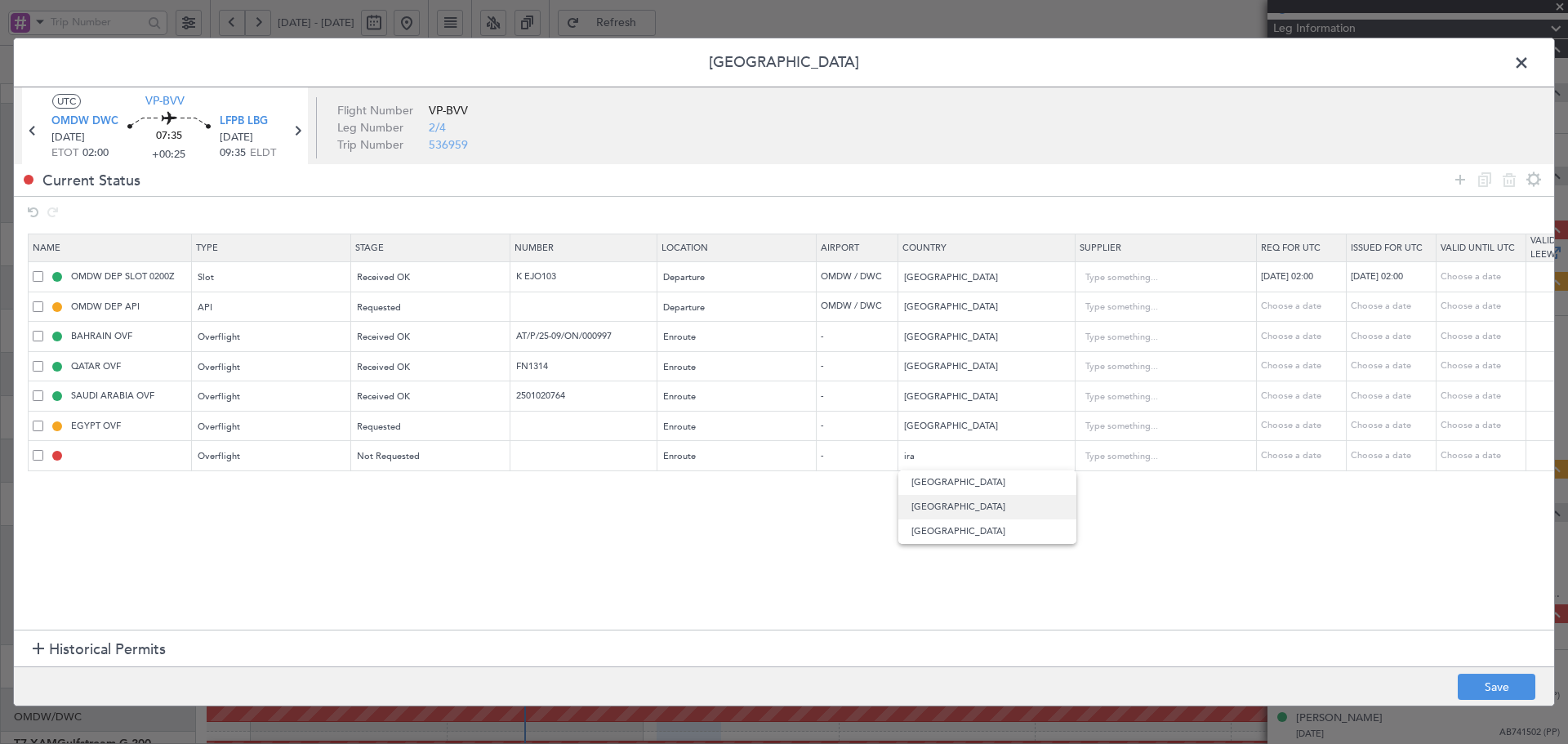
click at [932, 505] on span "[GEOGRAPHIC_DATA]" at bounding box center [986, 507] width 152 height 25
type input "[GEOGRAPHIC_DATA]"
click at [1465, 181] on icon at bounding box center [1460, 180] width 20 height 20
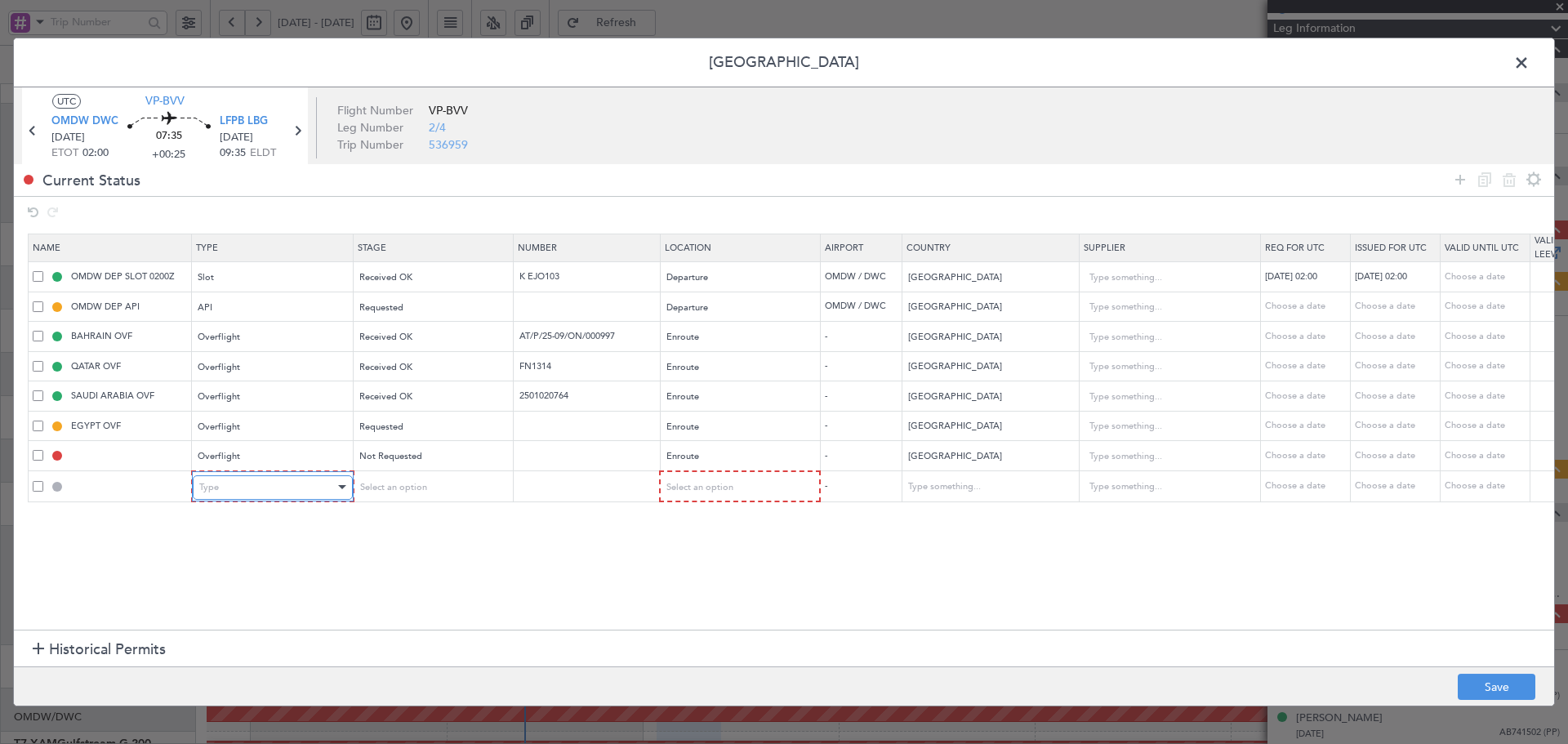
click at [296, 495] on div "Type" at bounding box center [267, 488] width 136 height 25
click at [227, 533] on span "Overflight" at bounding box center [272, 528] width 145 height 25
click at [387, 497] on div "Select an option" at bounding box center [426, 488] width 136 height 25
click at [394, 544] on span "Not Requested" at bounding box center [431, 546] width 145 height 25
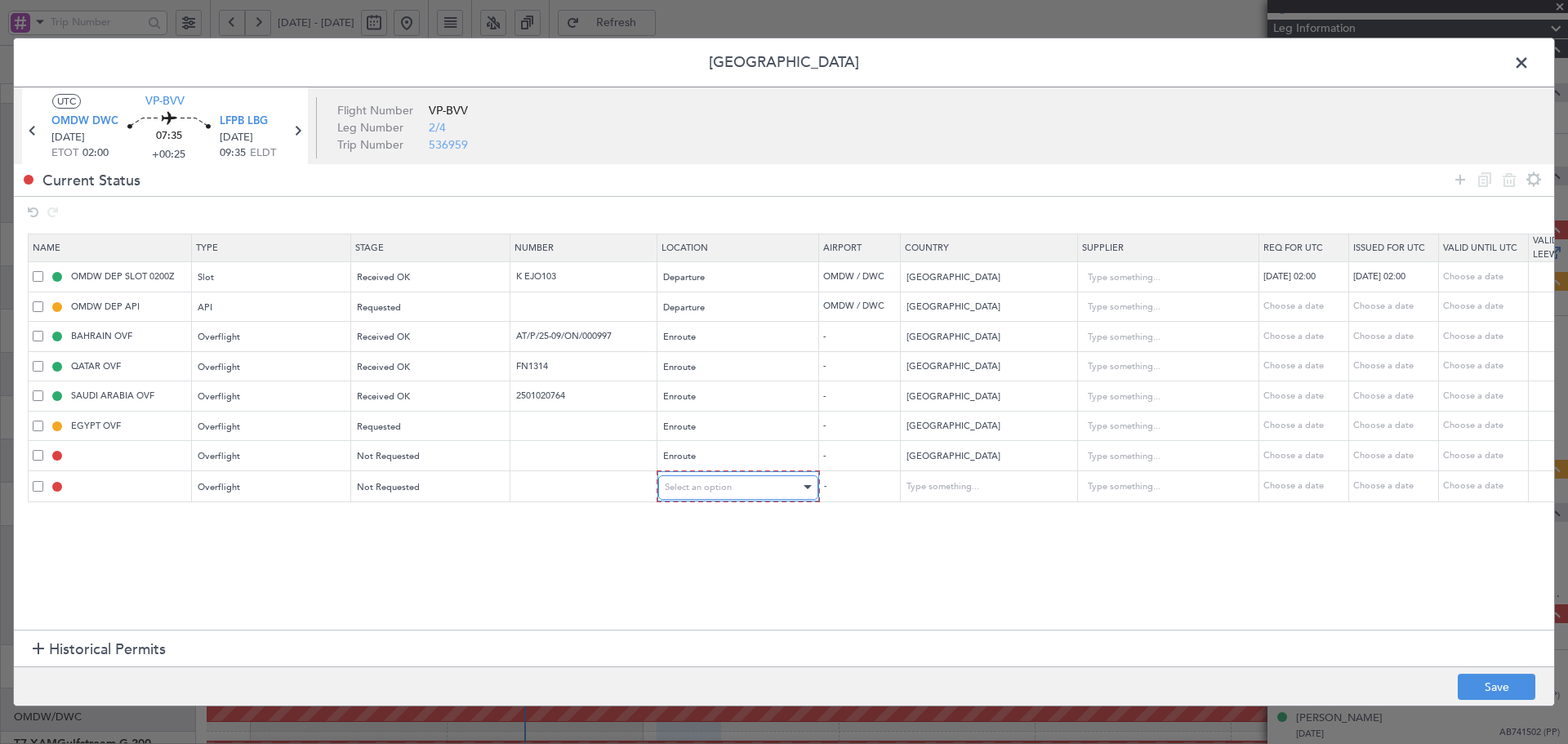
click at [724, 487] on span "Select an option" at bounding box center [698, 487] width 67 height 12
drag, startPoint x: 679, startPoint y: 617, endPoint x: 691, endPoint y: 613, distance: 12.6
click at [680, 617] on span "Enroute" at bounding box center [738, 620] width 145 height 25
click at [1009, 484] on input "text" at bounding box center [978, 487] width 147 height 25
type input "kuw"
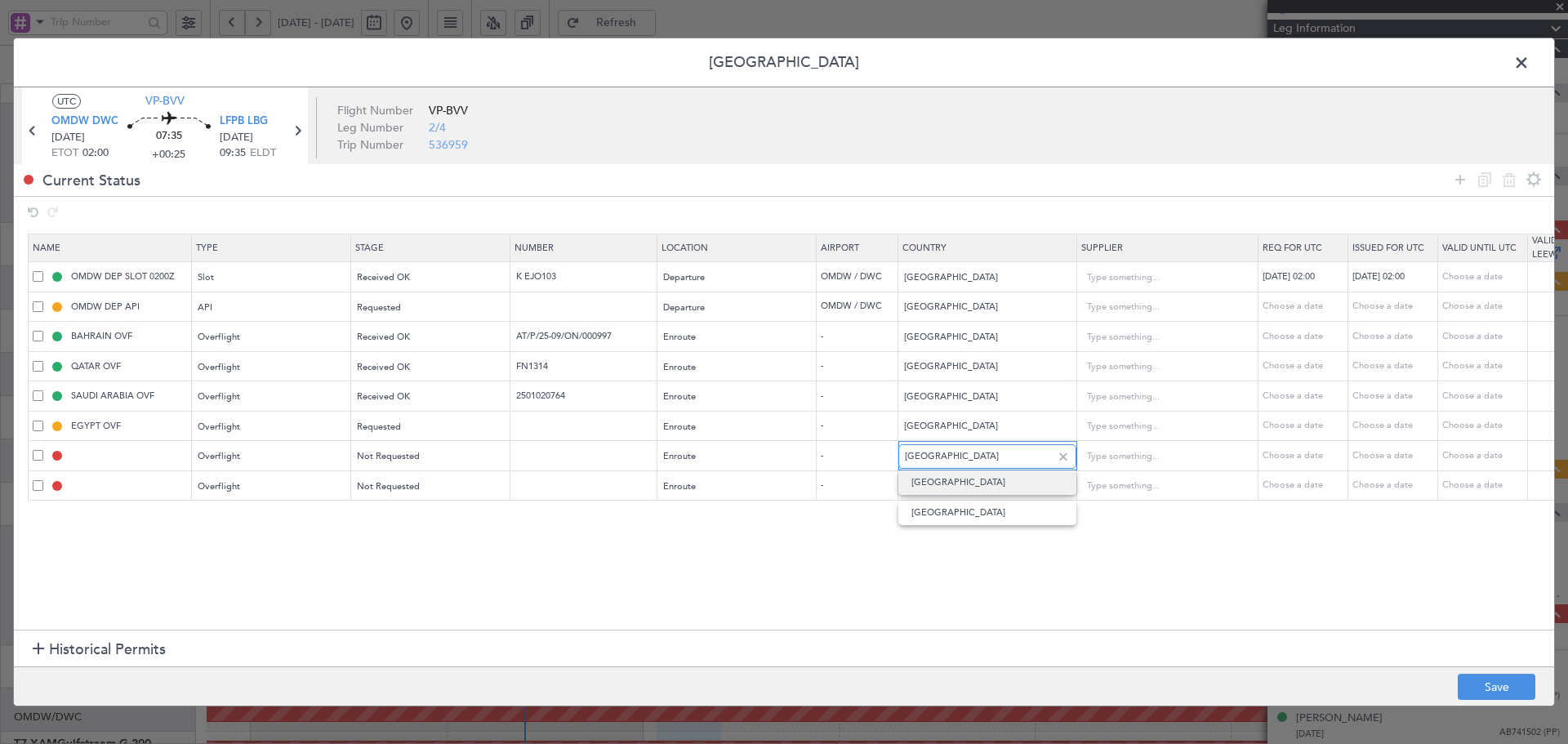
drag, startPoint x: 939, startPoint y: 457, endPoint x: 901, endPoint y: 455, distance: 38.1
click at [901, 455] on div "[GEOGRAPHIC_DATA]" at bounding box center [987, 457] width 178 height 25
click at [927, 482] on span "[GEOGRAPHIC_DATA]" at bounding box center [986, 483] width 152 height 25
type input "[GEOGRAPHIC_DATA]"
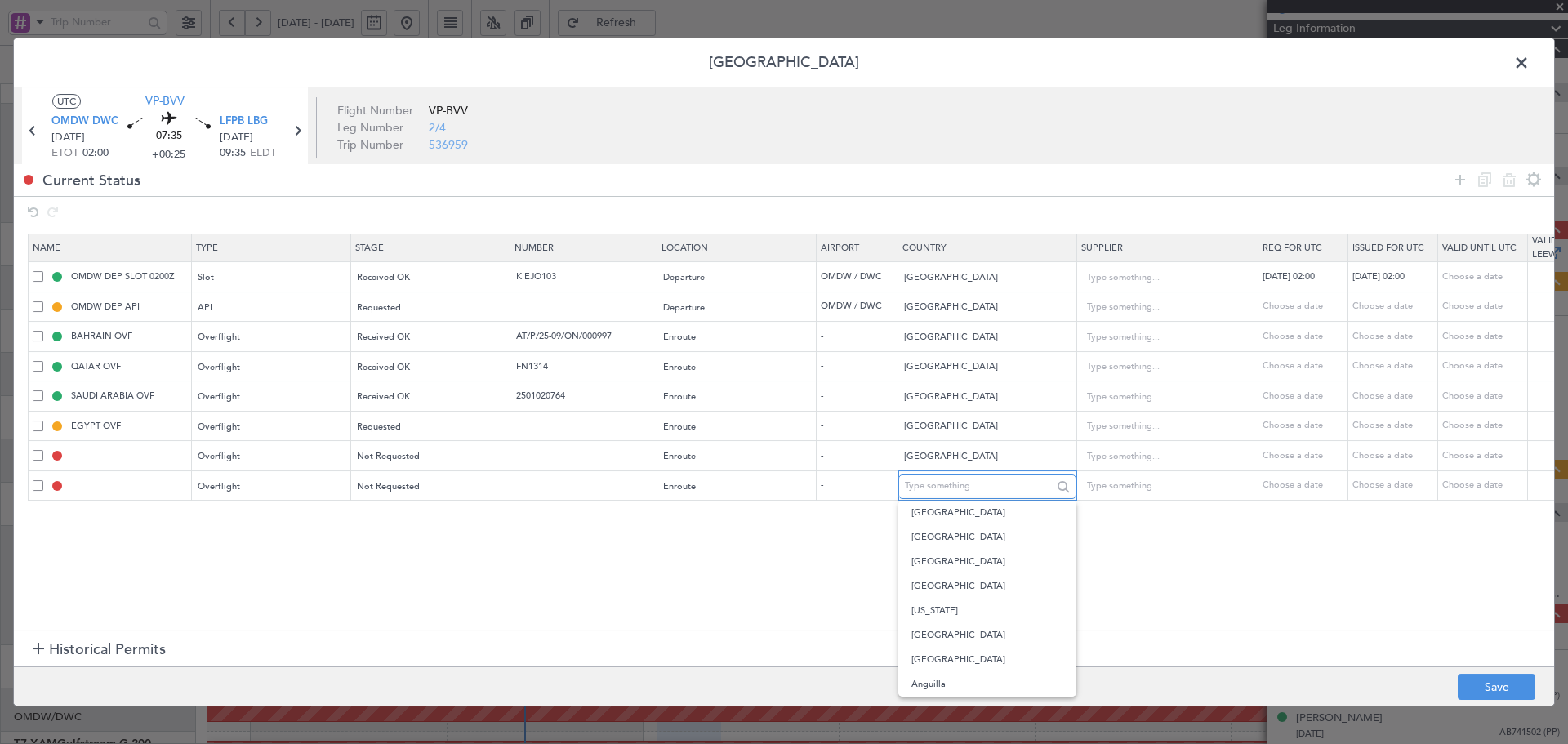
click at [933, 482] on input "text" at bounding box center [978, 487] width 147 height 25
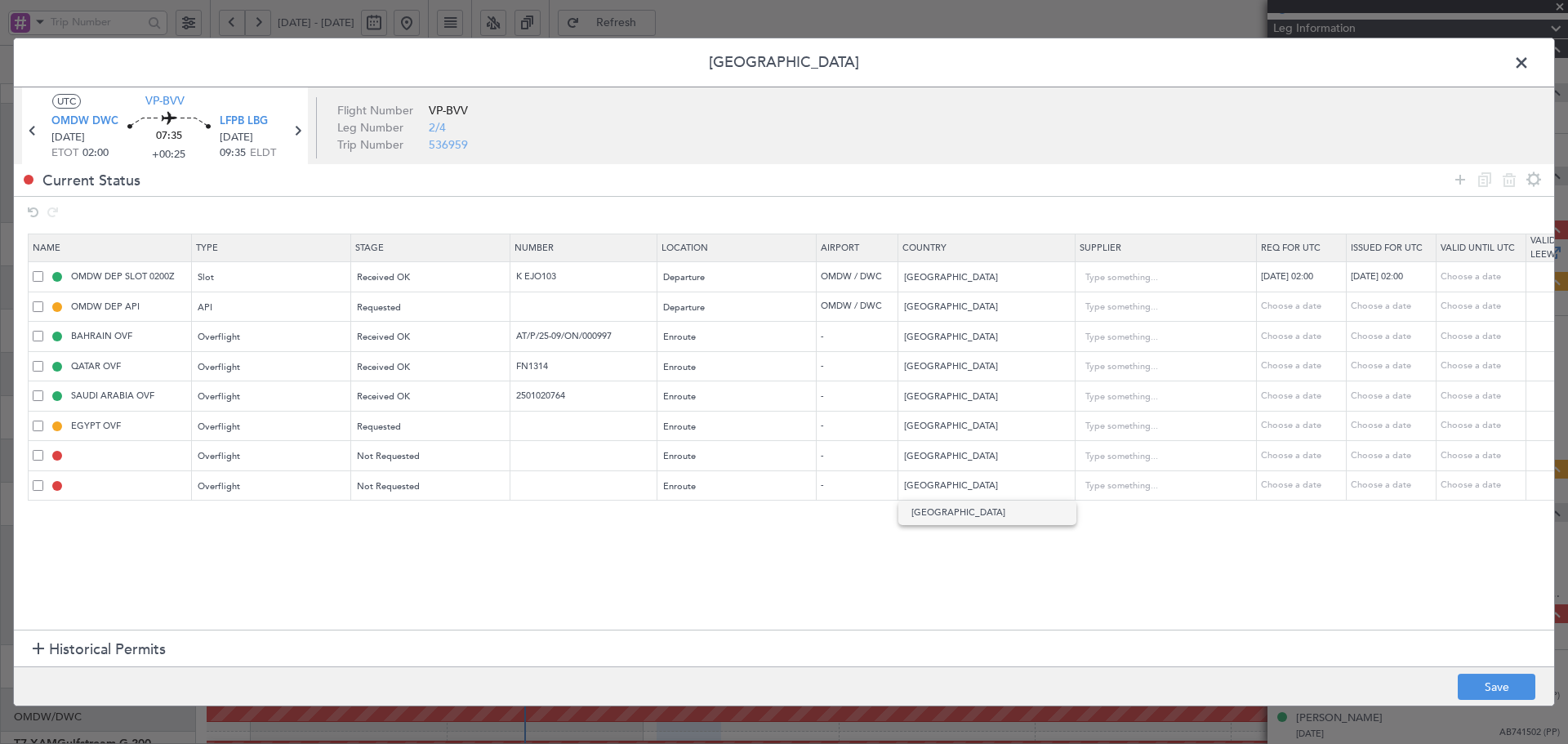
click at [943, 513] on span "[GEOGRAPHIC_DATA]" at bounding box center [986, 513] width 152 height 25
type input "[GEOGRAPHIC_DATA]"
drag, startPoint x: 1460, startPoint y: 178, endPoint x: 1436, endPoint y: 183, distance: 24.5
click at [1446, 181] on div "Current Status" at bounding box center [784, 180] width 1540 height 32
drag, startPoint x: 1460, startPoint y: 176, endPoint x: 1163, endPoint y: 206, distance: 298.5
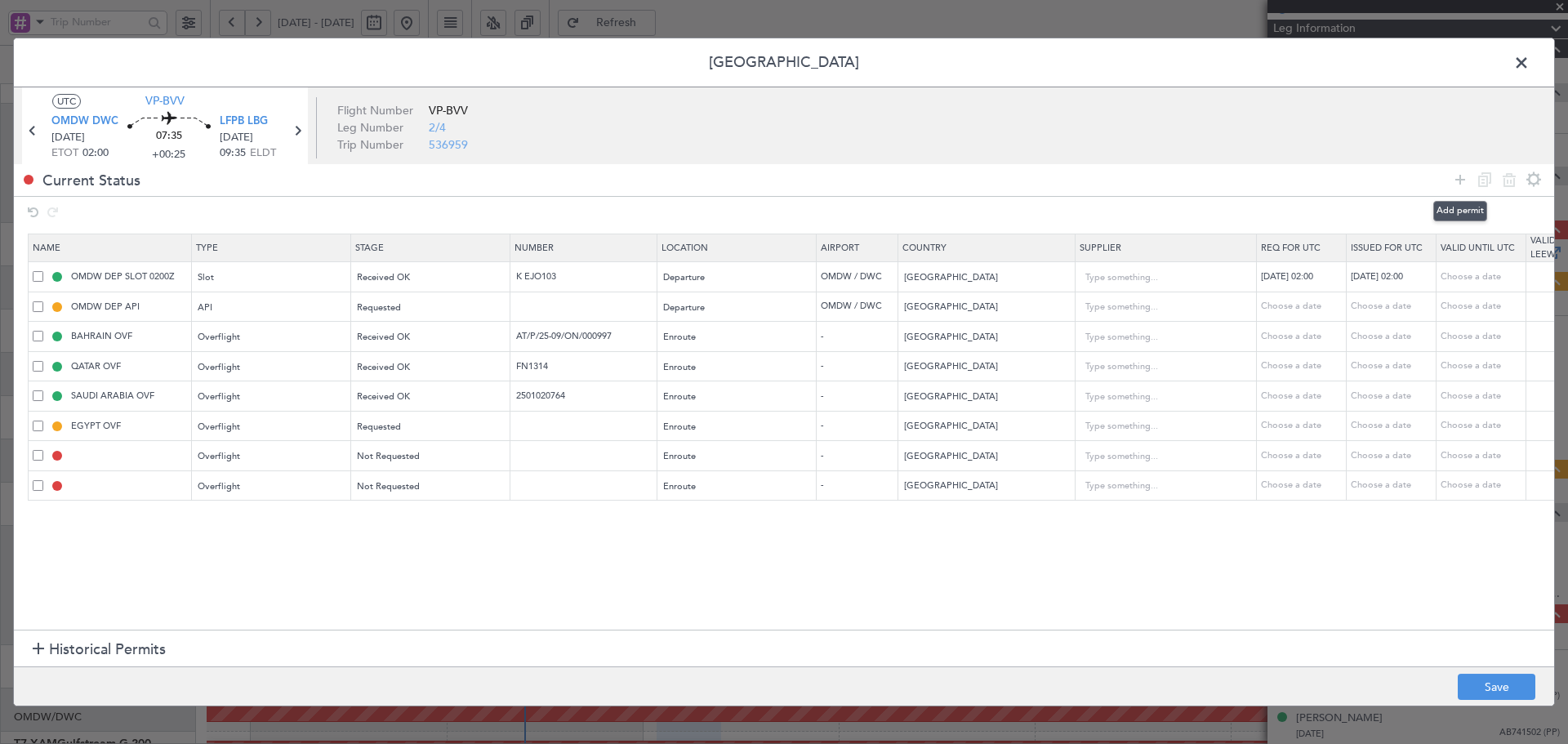
click at [1453, 178] on icon at bounding box center [1460, 180] width 20 height 20
click at [222, 517] on div "Type" at bounding box center [267, 517] width 136 height 25
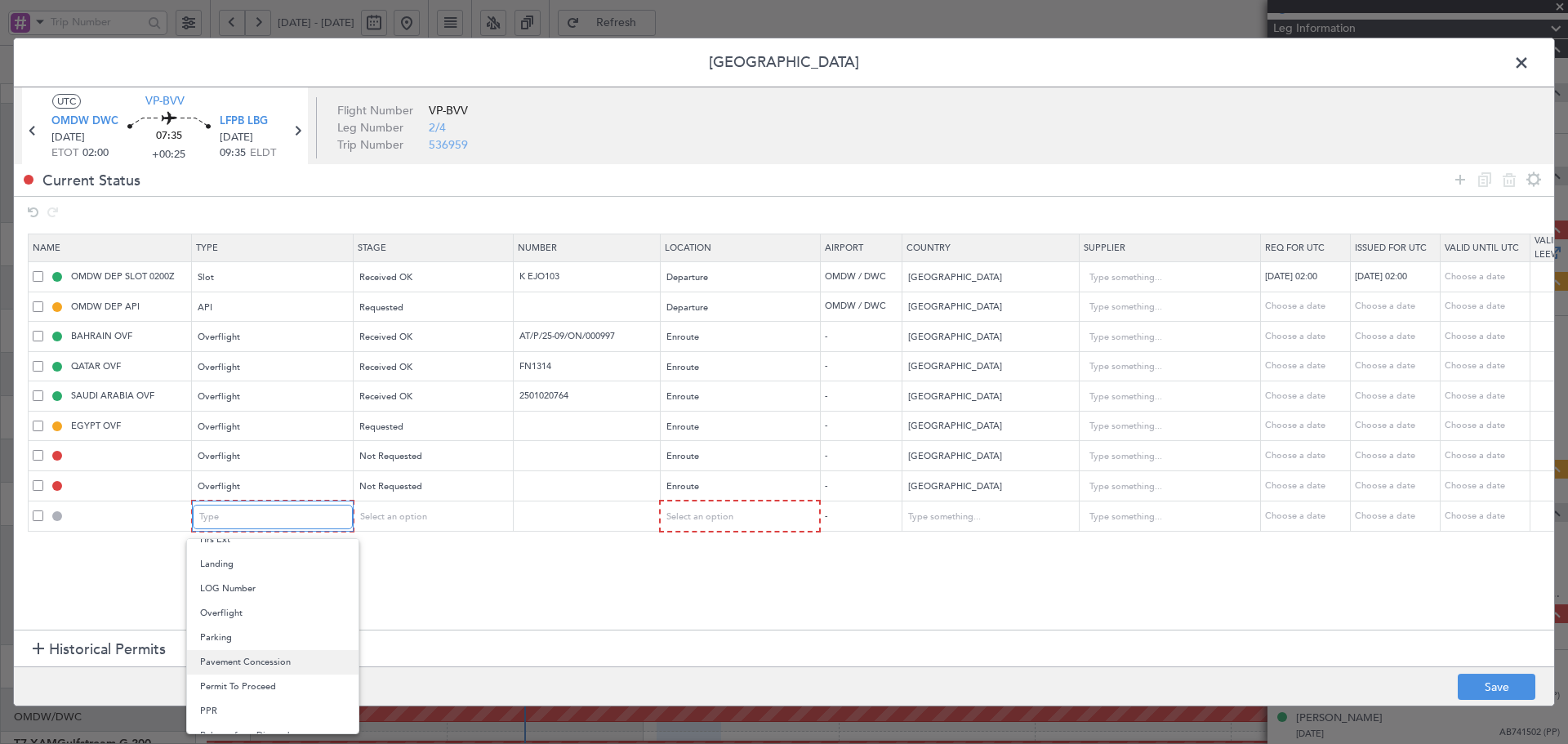
scroll to position [381, 0]
drag, startPoint x: 233, startPoint y: 613, endPoint x: 322, endPoint y: 584, distance: 93.6
click at [234, 613] on span "Overflight" at bounding box center [272, 611] width 145 height 25
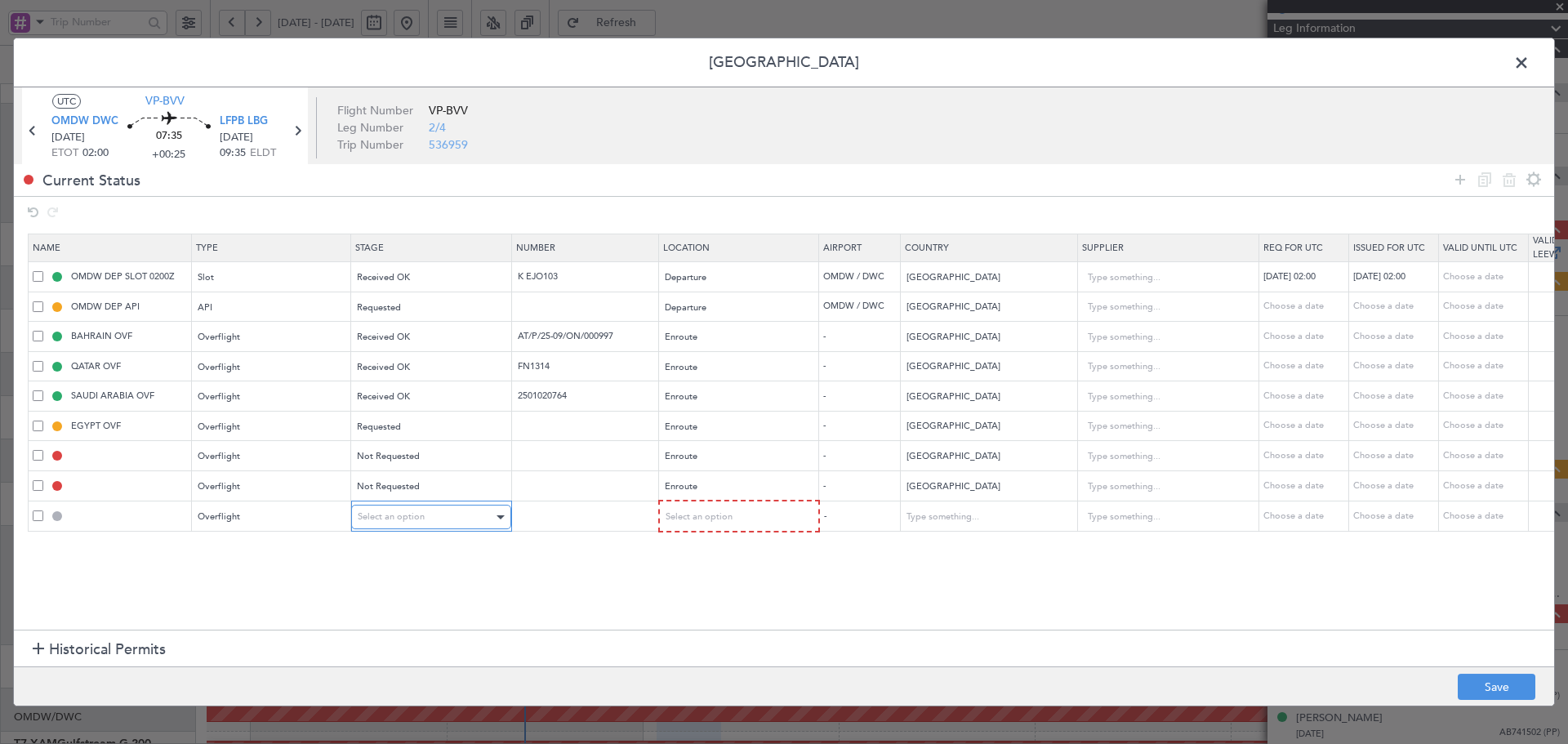
click at [460, 524] on div "Select an option" at bounding box center [426, 517] width 136 height 25
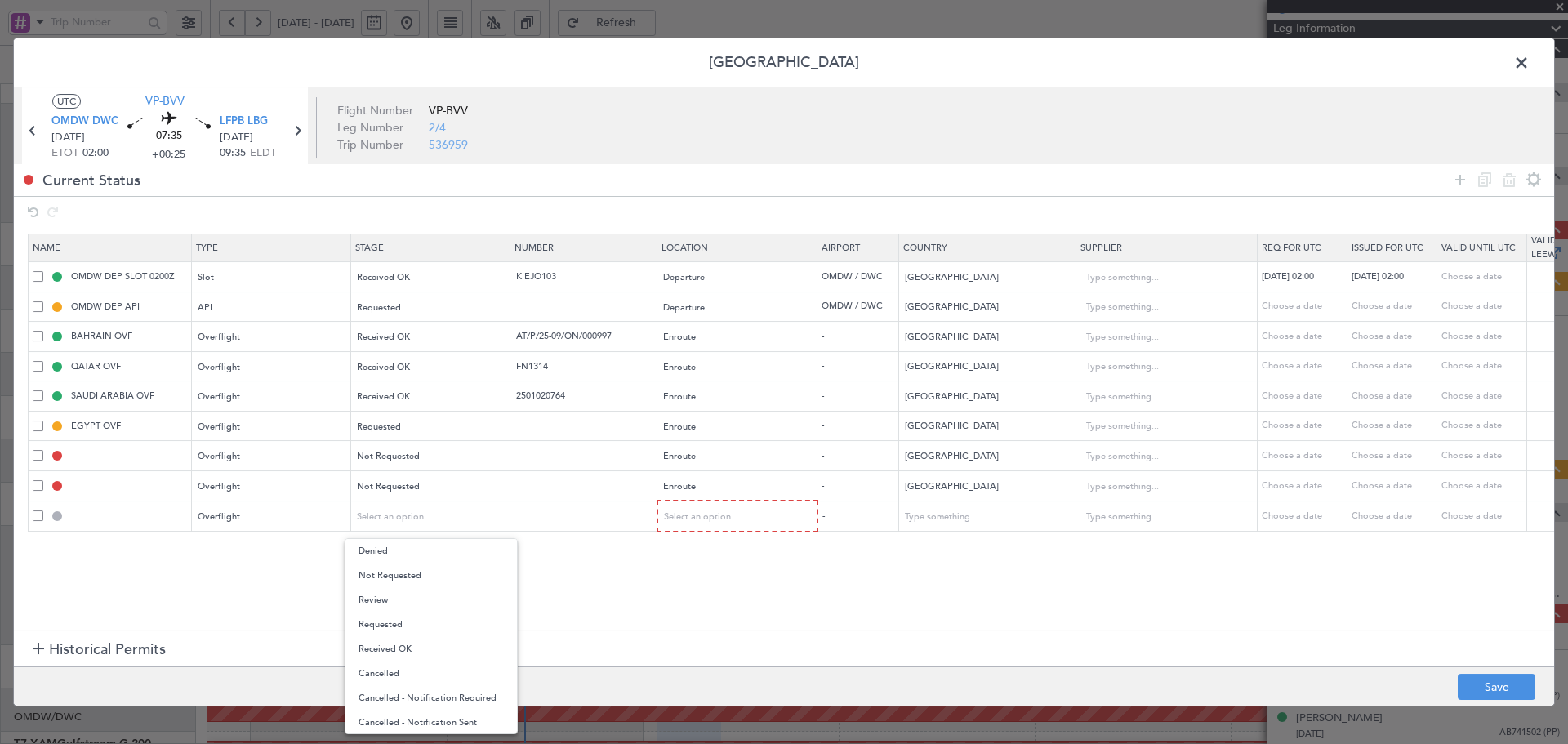
click at [436, 582] on span "Not Requested" at bounding box center [431, 576] width 145 height 25
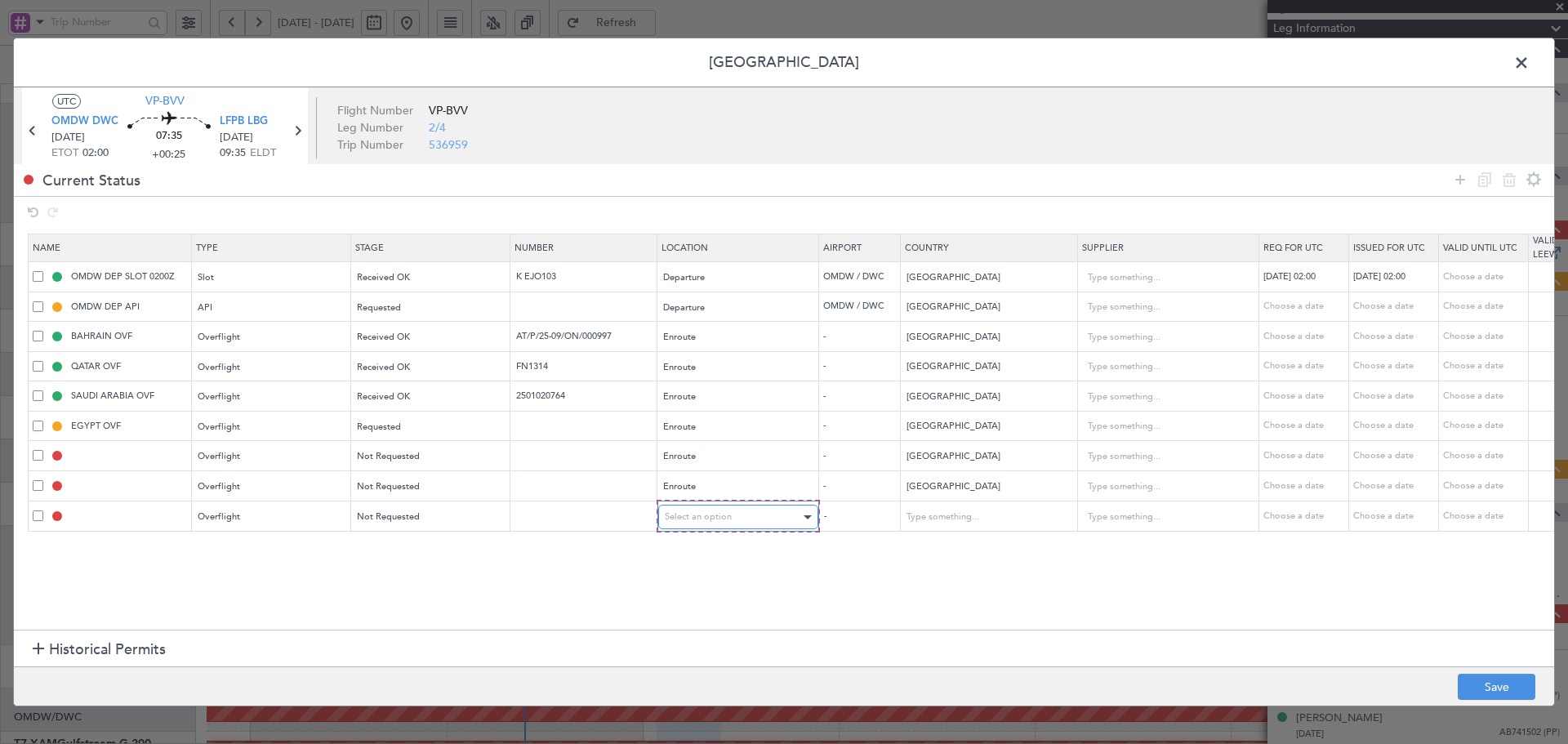
click at [704, 523] on div "Select an option" at bounding box center [732, 517] width 136 height 25
drag, startPoint x: 669, startPoint y: 647, endPoint x: 825, endPoint y: 598, distance: 163.5
click at [679, 641] on span "Enroute" at bounding box center [738, 649] width 145 height 25
click at [1008, 498] on input "[GEOGRAPHIC_DATA]" at bounding box center [978, 487] width 147 height 25
click at [959, 575] on section "Name Type Stage Number Location Airport Country Supplier Req For Utc Issued For…" at bounding box center [784, 429] width 1540 height 400
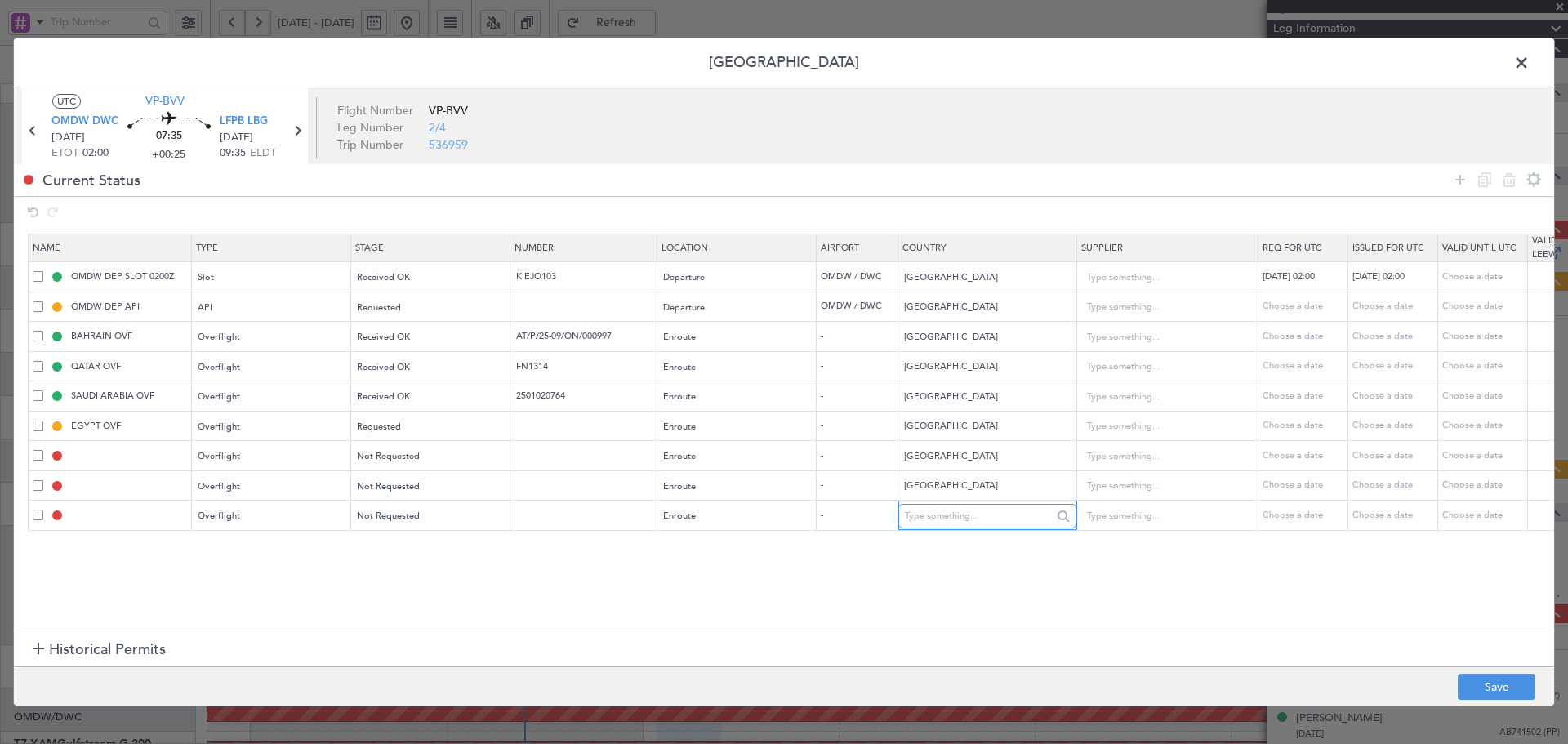
click at [966, 517] on input "text" at bounding box center [978, 517] width 147 height 25
click at [947, 547] on span "Turkey" at bounding box center [986, 542] width 152 height 25
type input "Turkey"
click at [1508, 685] on button "Save" at bounding box center [1495, 686] width 77 height 26
type input "KUWAIT OVF"
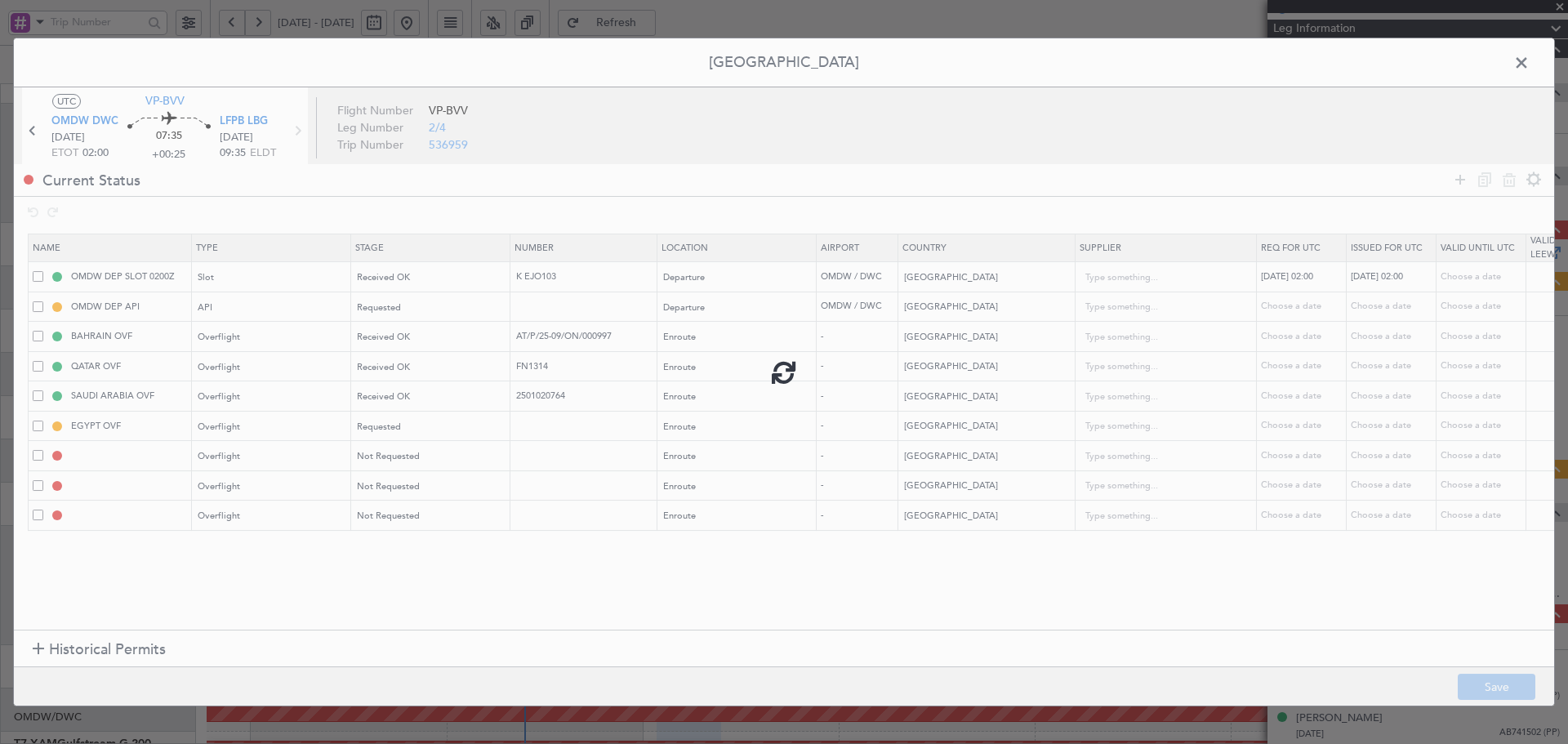
type input "NNN"
type input "IRAQ OVF"
type input "NNN"
type input "1"
type input "TURKEY OVF"
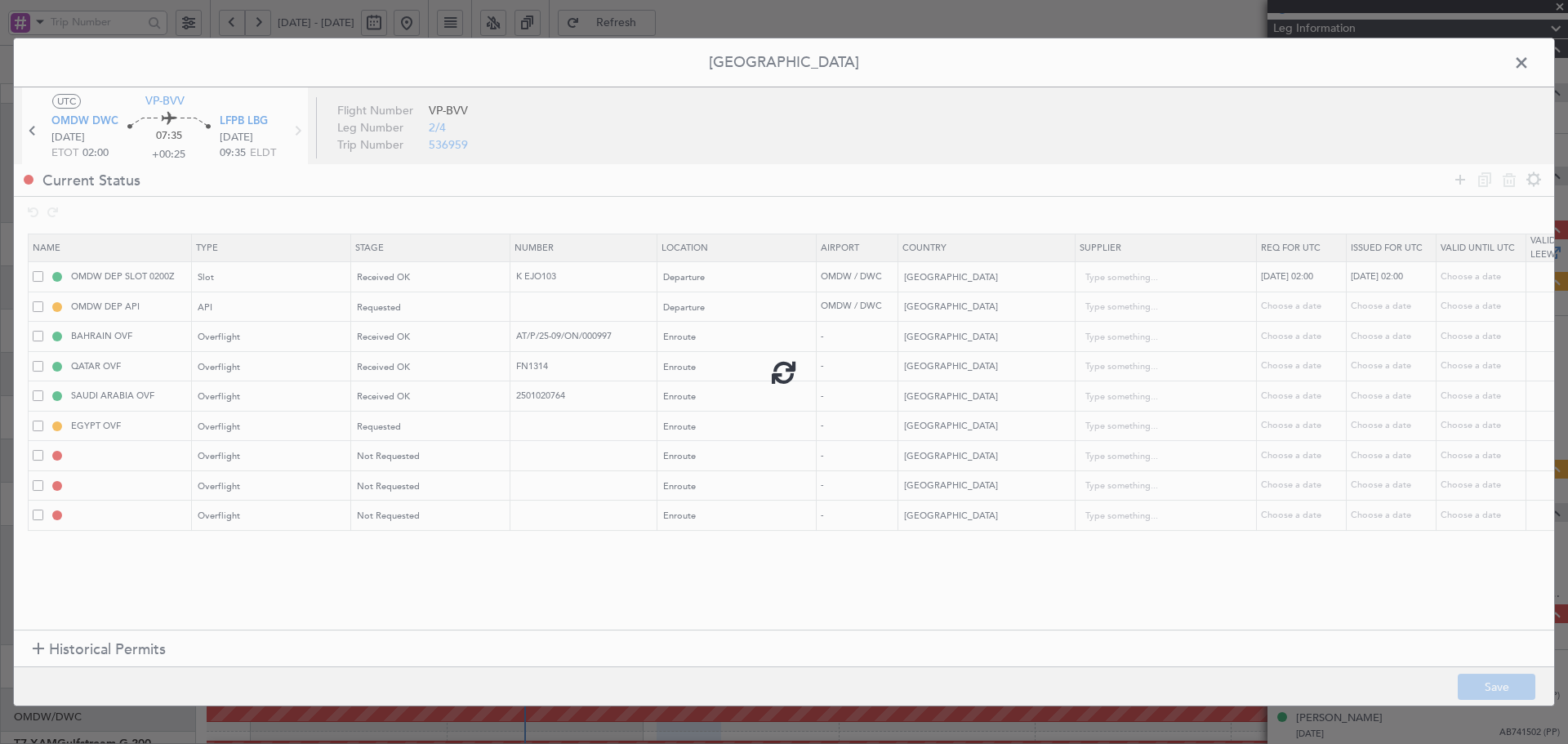
type input "NNN"
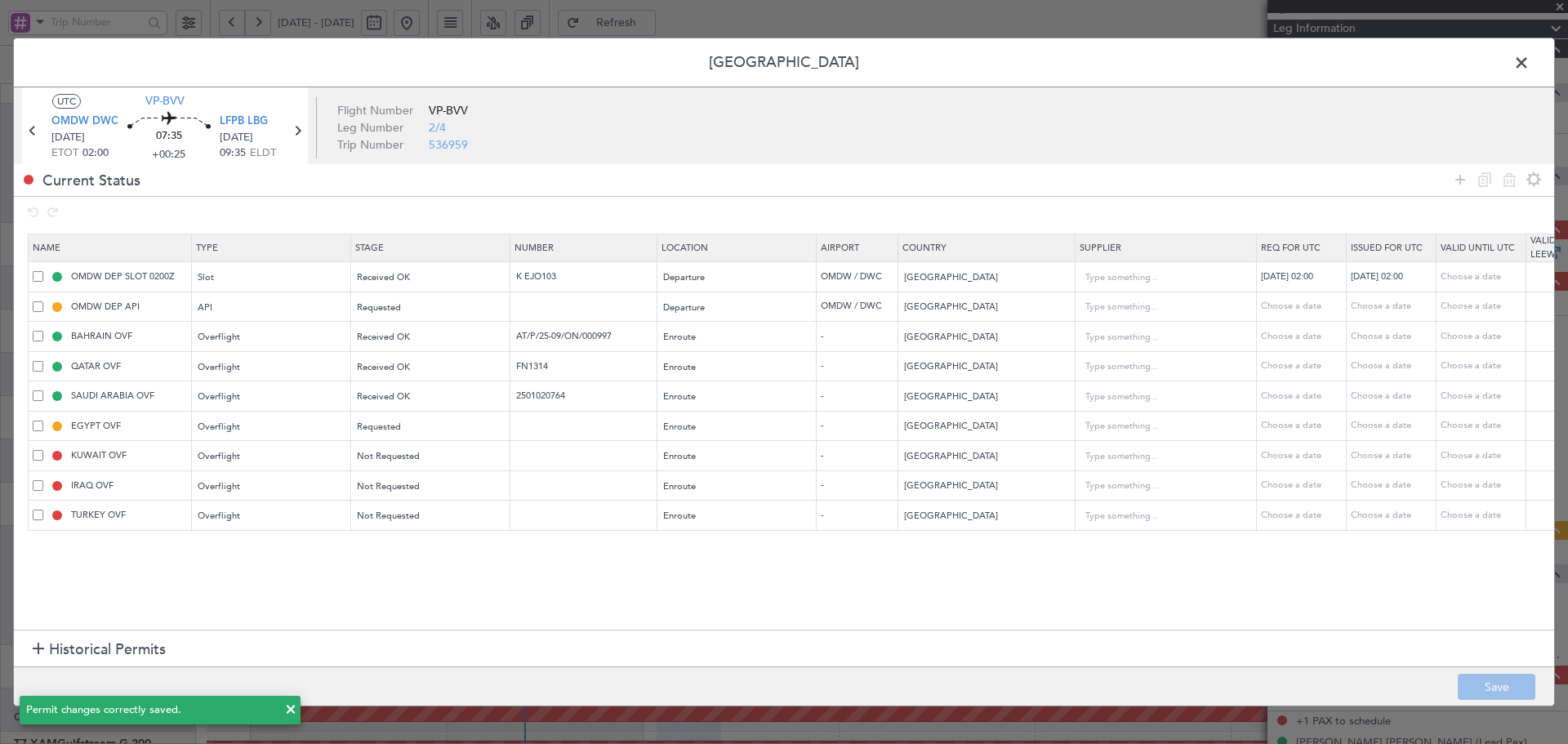
type input "2"
click at [1530, 64] on span at bounding box center [1530, 67] width 0 height 32
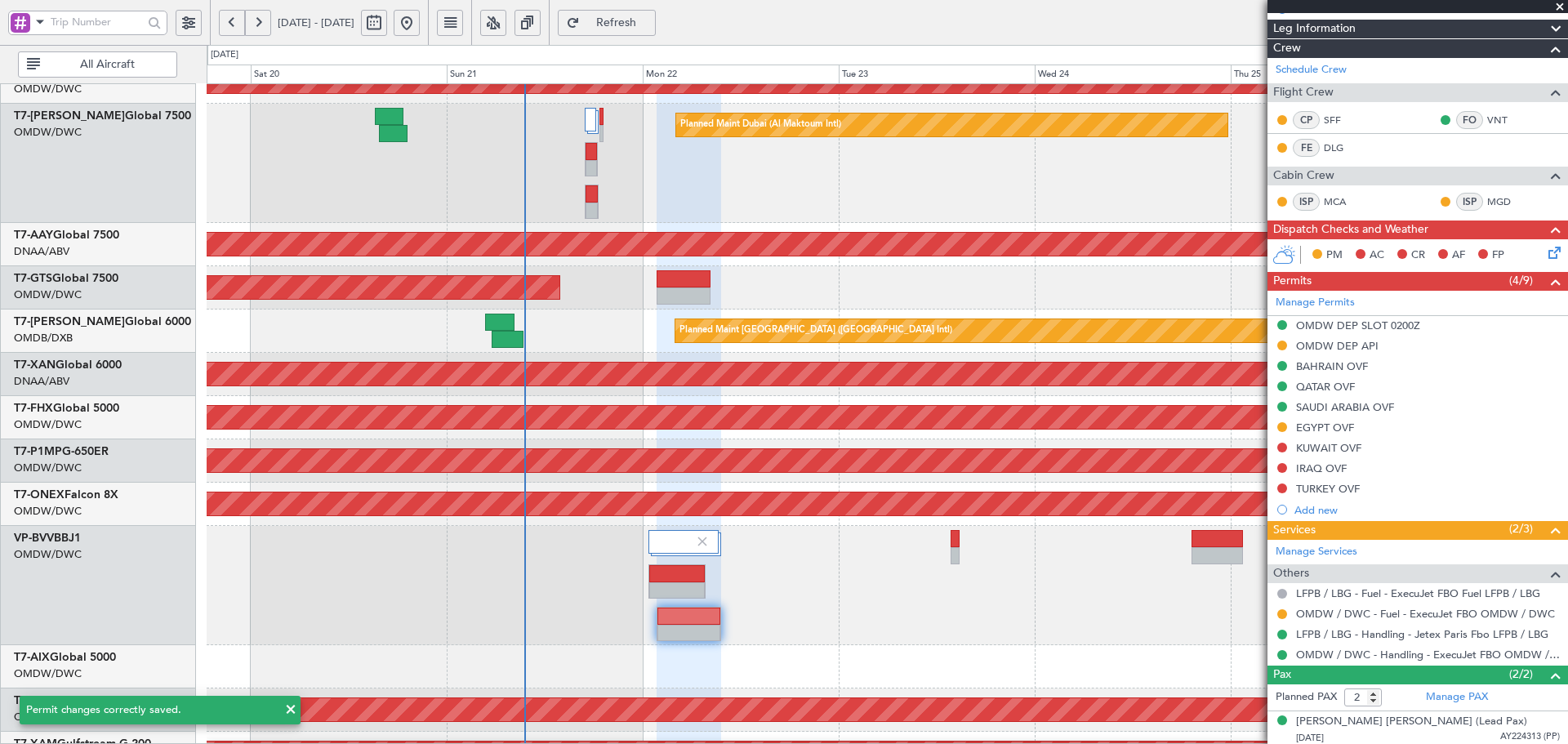
click at [650, 20] on span "Refresh" at bounding box center [617, 23] width 67 height 11
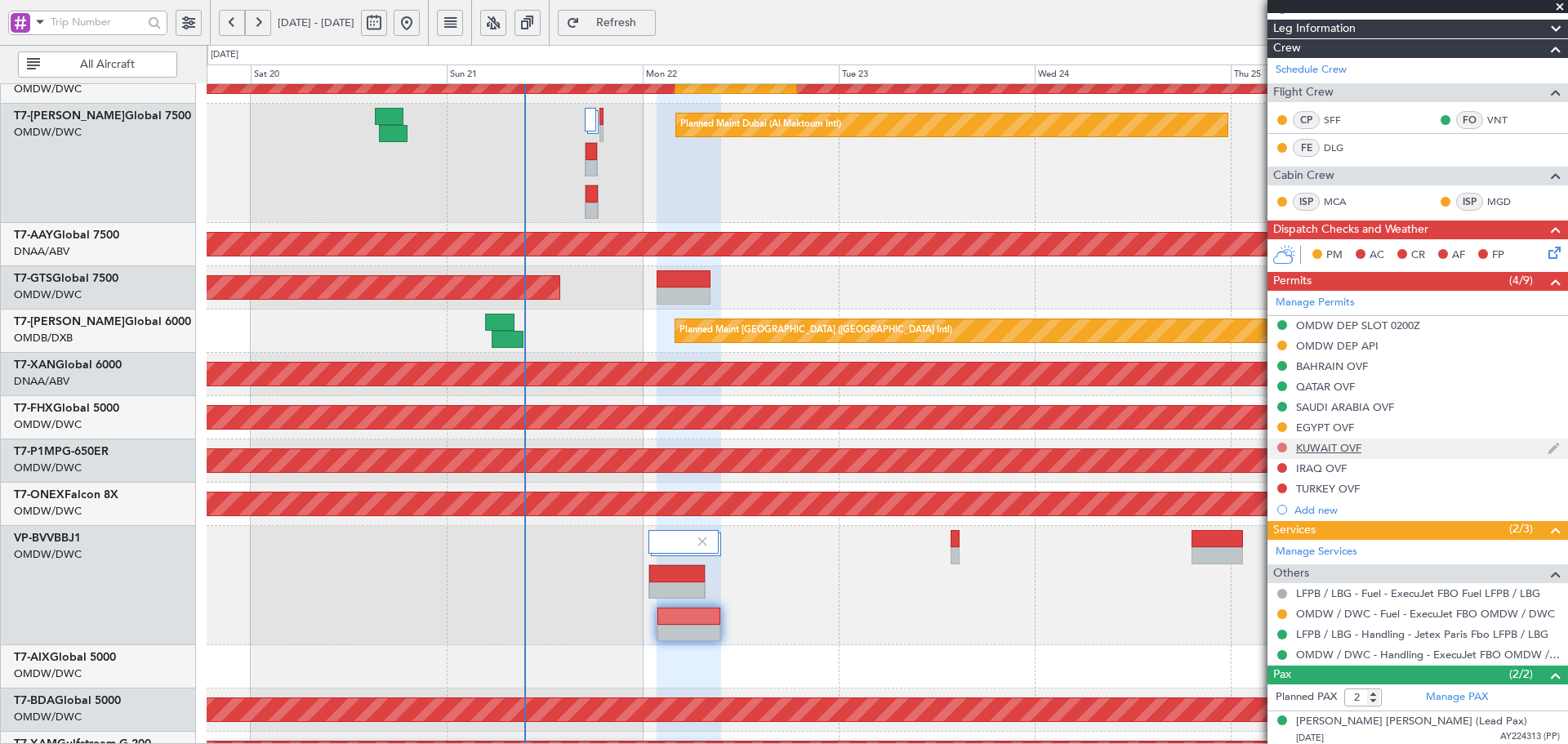
click at [1279, 446] on button at bounding box center [1282, 447] width 10 height 10
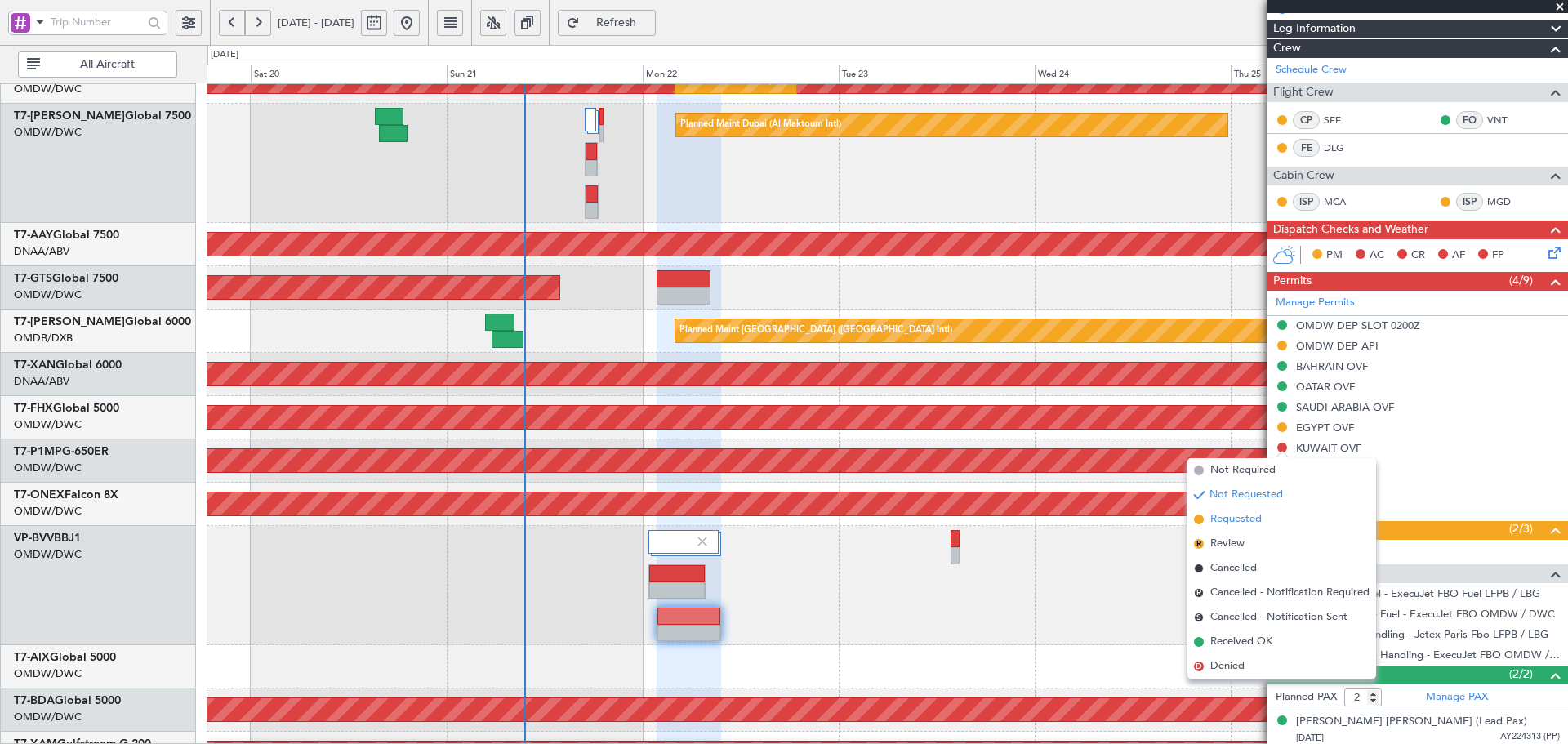
click at [1220, 522] on span "Requested" at bounding box center [1236, 519] width 52 height 16
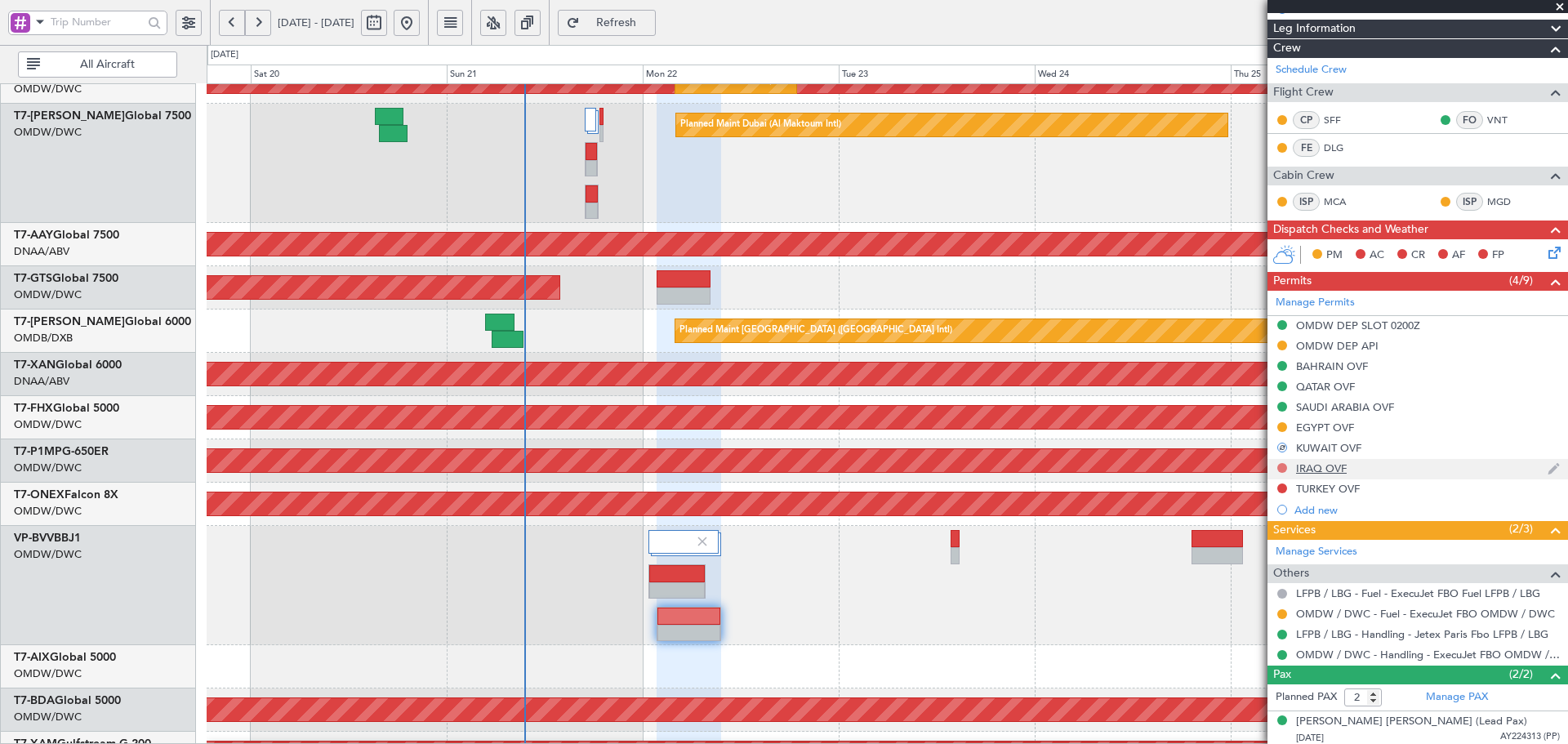
click at [1279, 466] on button at bounding box center [1282, 468] width 10 height 10
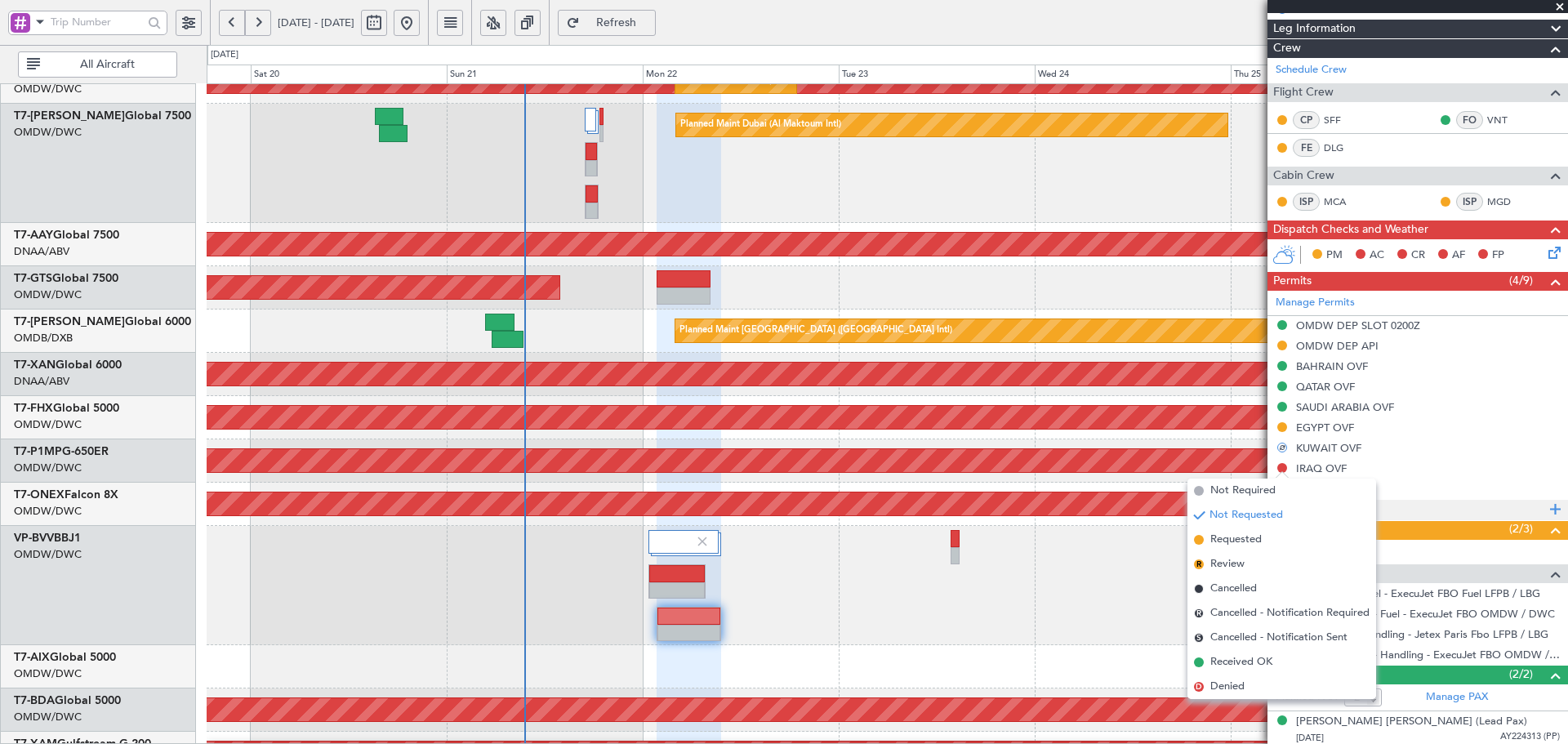
drag, startPoint x: 1246, startPoint y: 539, endPoint x: 1279, endPoint y: 502, distance: 49.6
click at [1246, 539] on span "Requested" at bounding box center [1236, 540] width 52 height 16
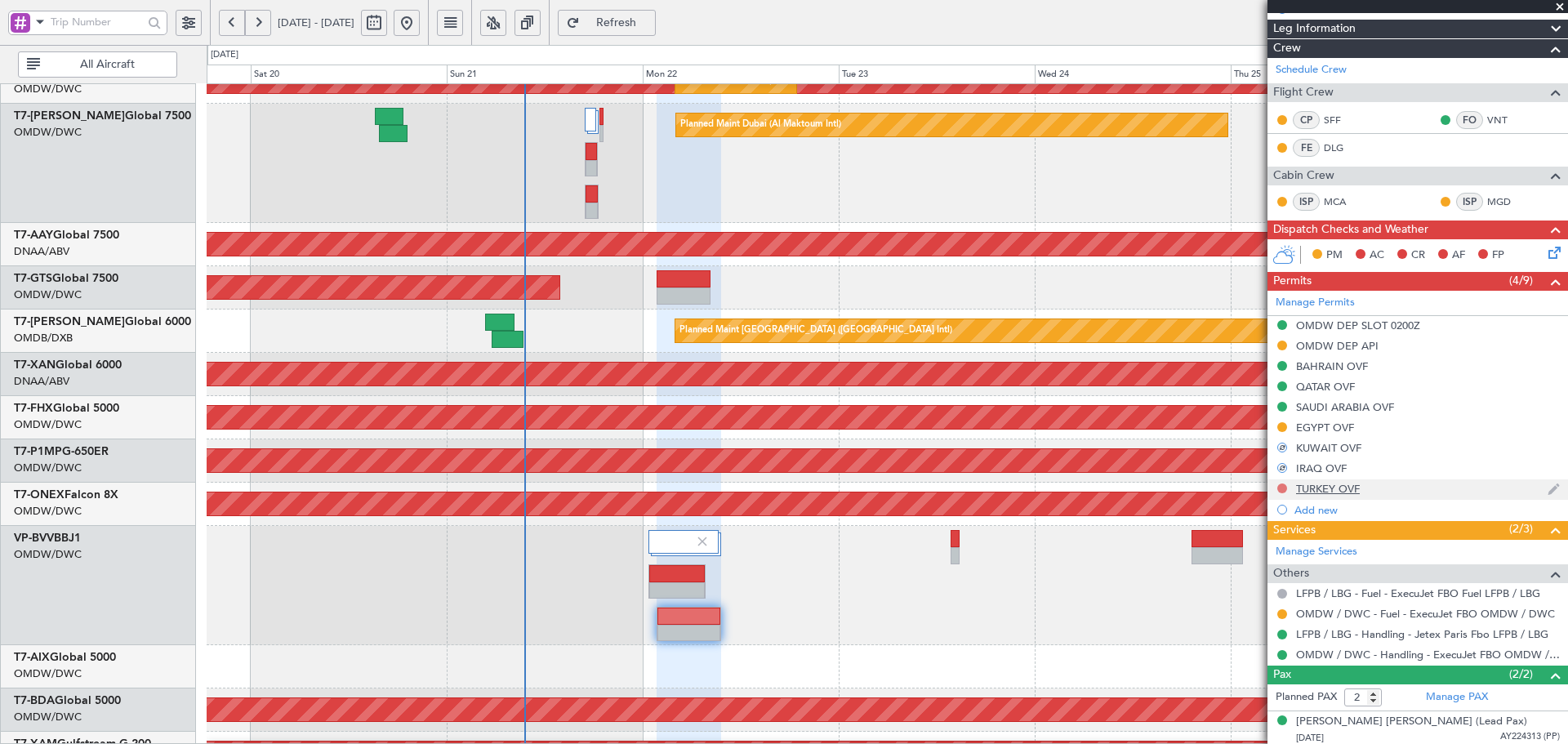
click at [1283, 487] on button at bounding box center [1282, 488] width 10 height 10
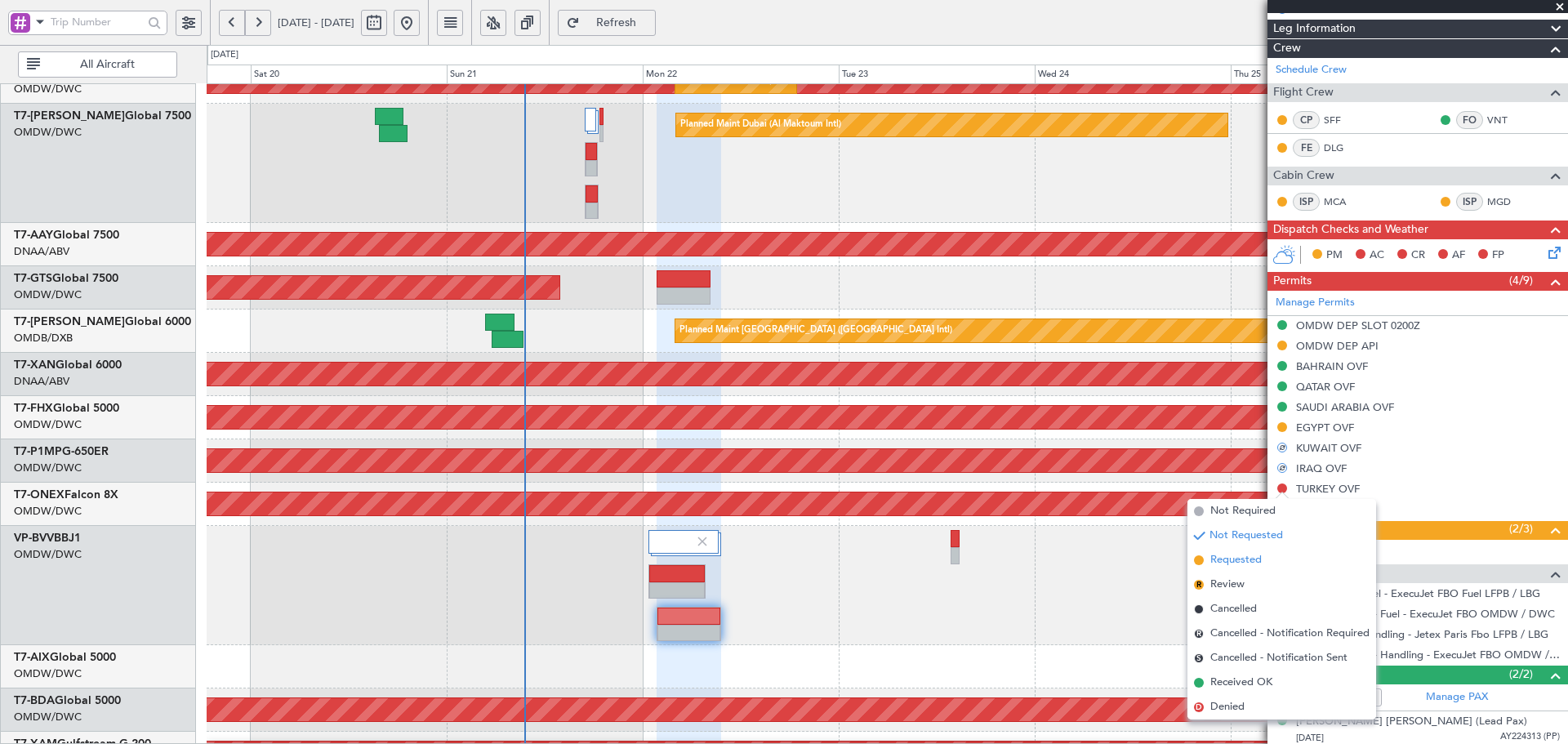
click at [1217, 563] on span "Requested" at bounding box center [1236, 560] width 52 height 16
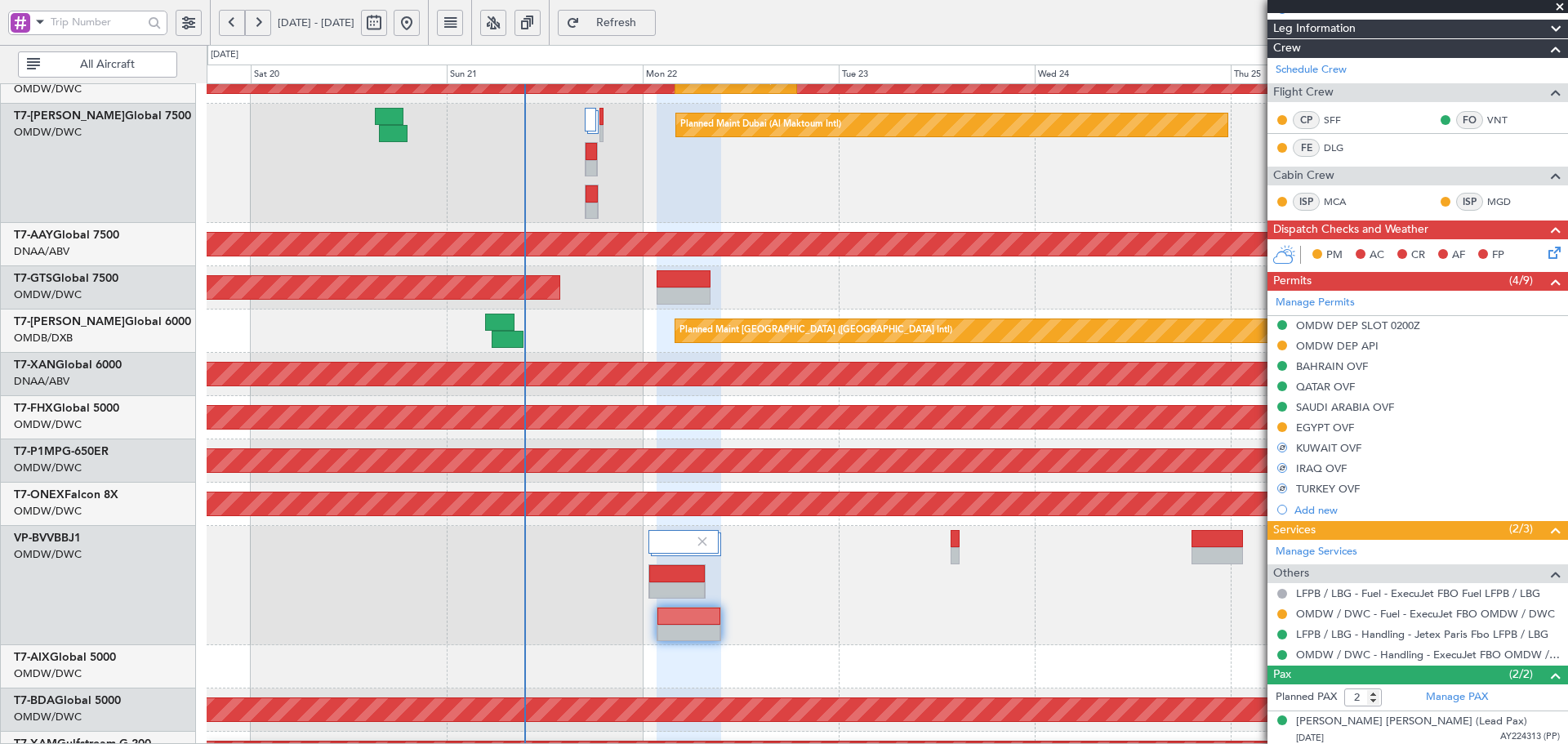
click at [1010, 669] on div at bounding box center [886, 667] width 1361 height 43
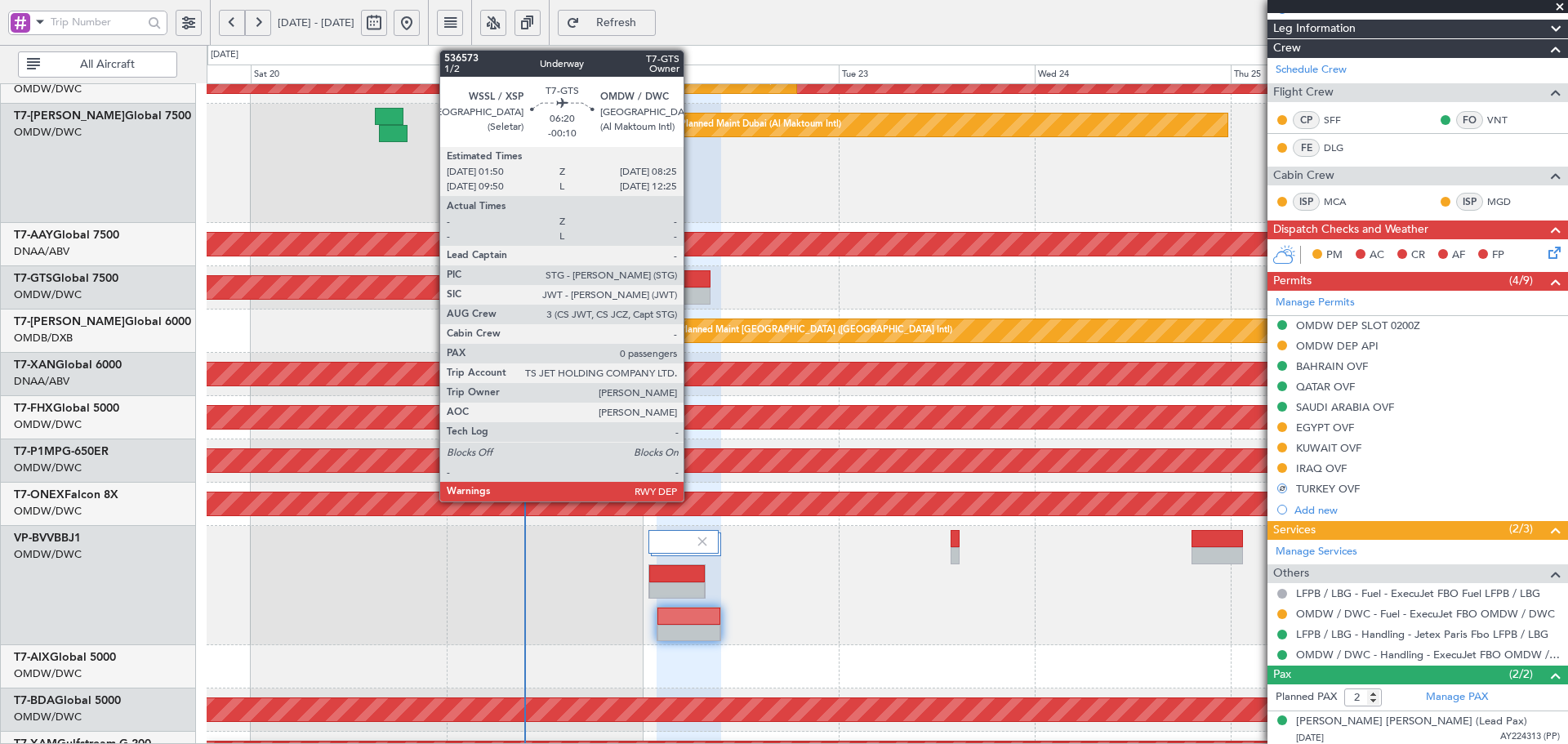
click at [690, 286] on div at bounding box center [683, 279] width 53 height 17
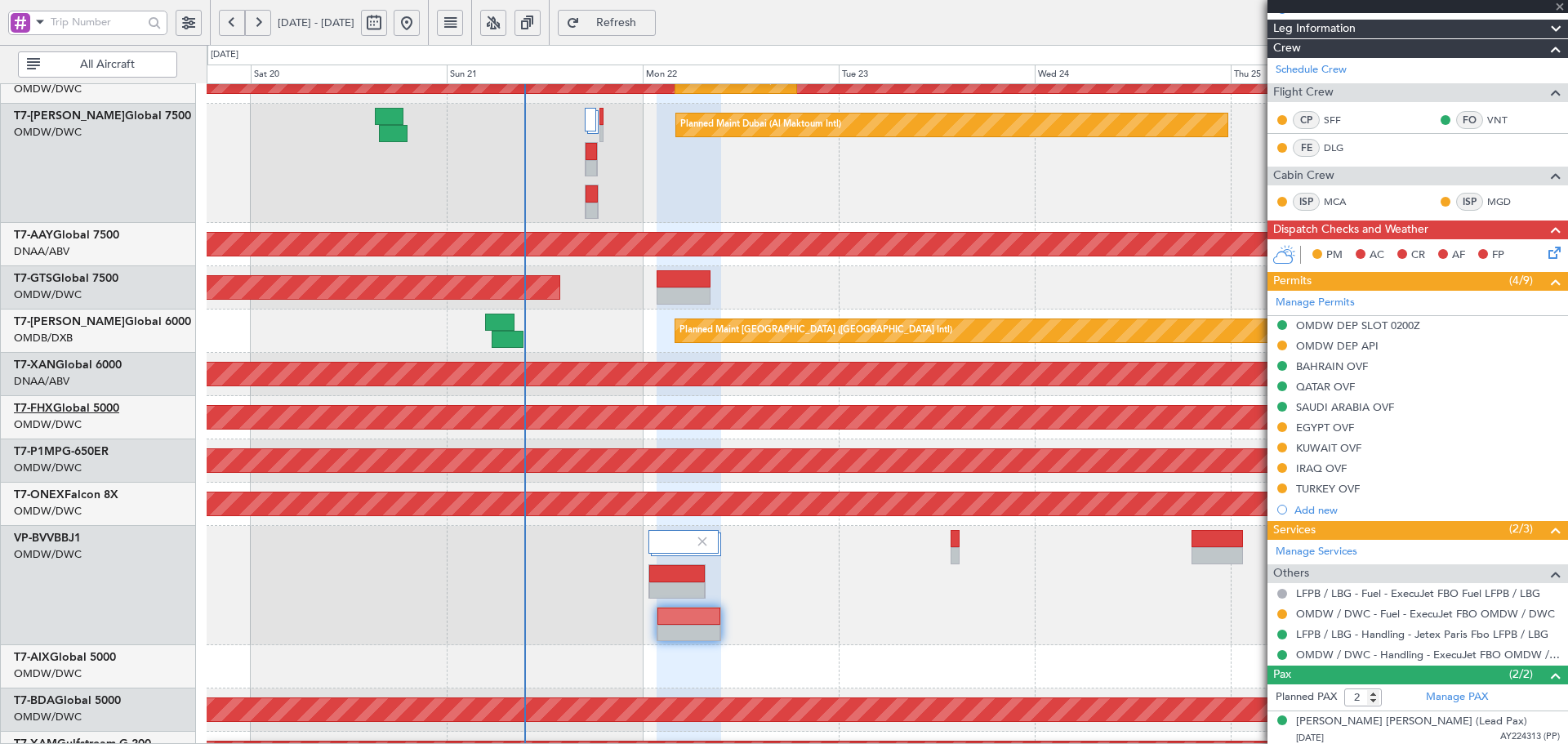
type input "-00:10"
type input "0"
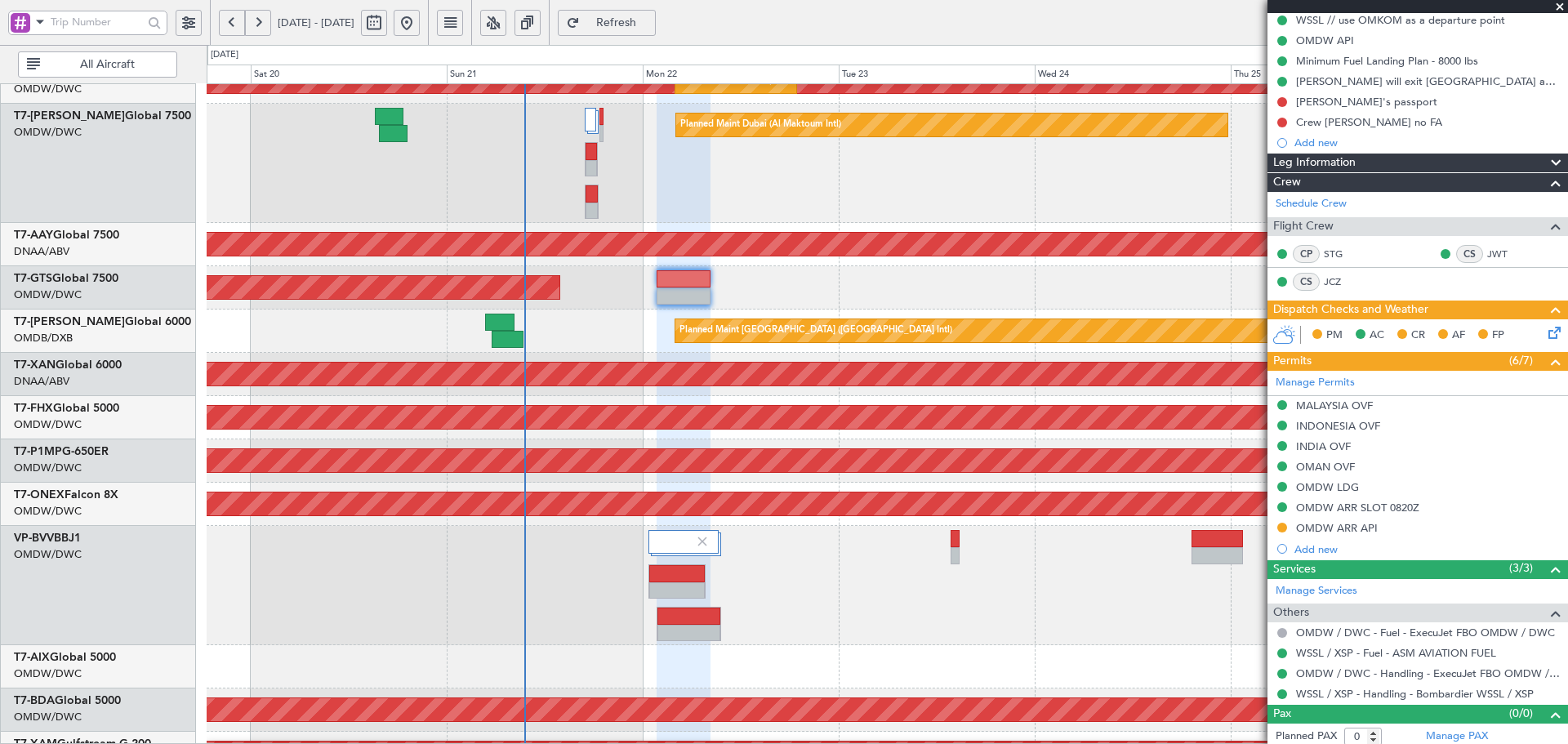
scroll to position [175, 0]
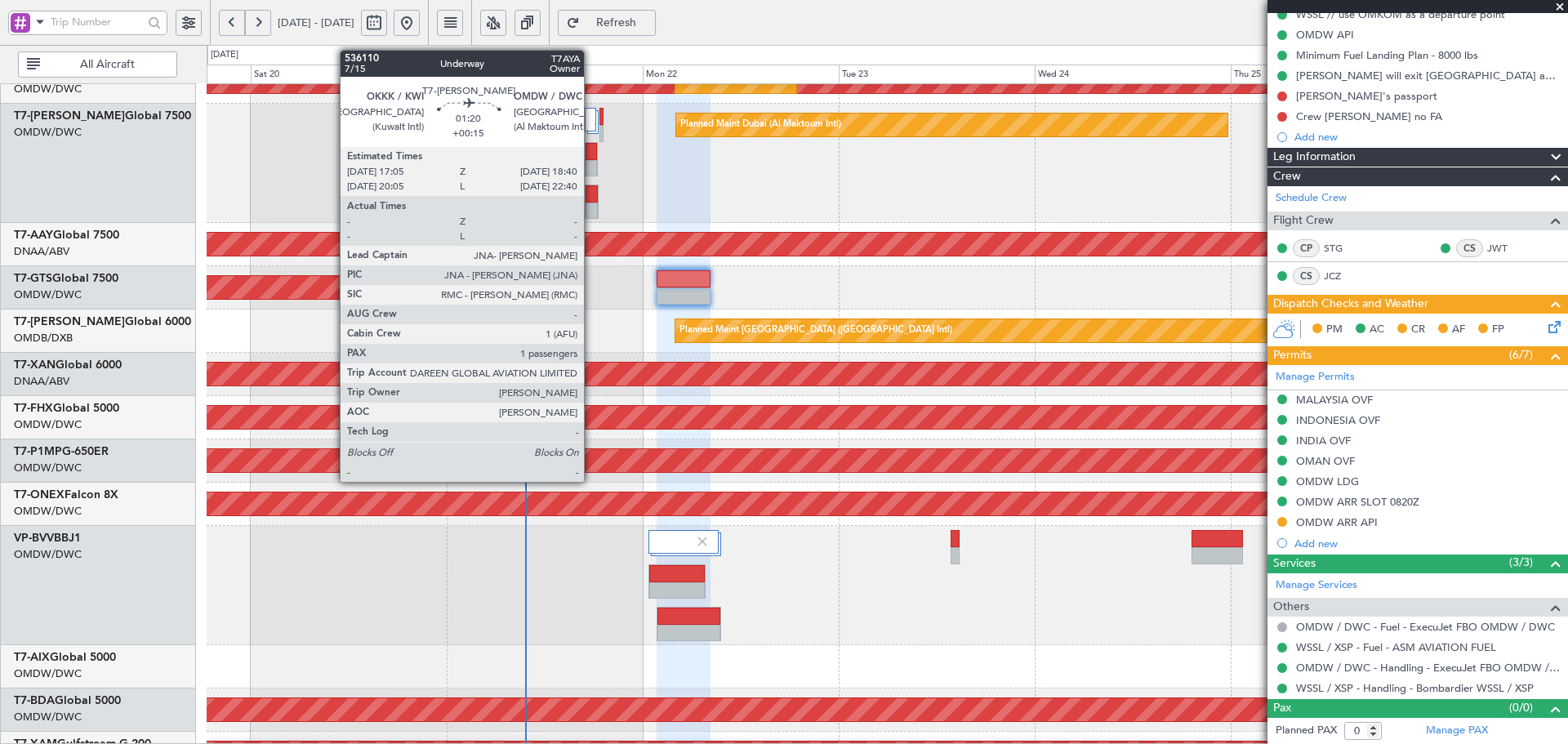
click at [591, 191] on div at bounding box center [591, 194] width 11 height 17
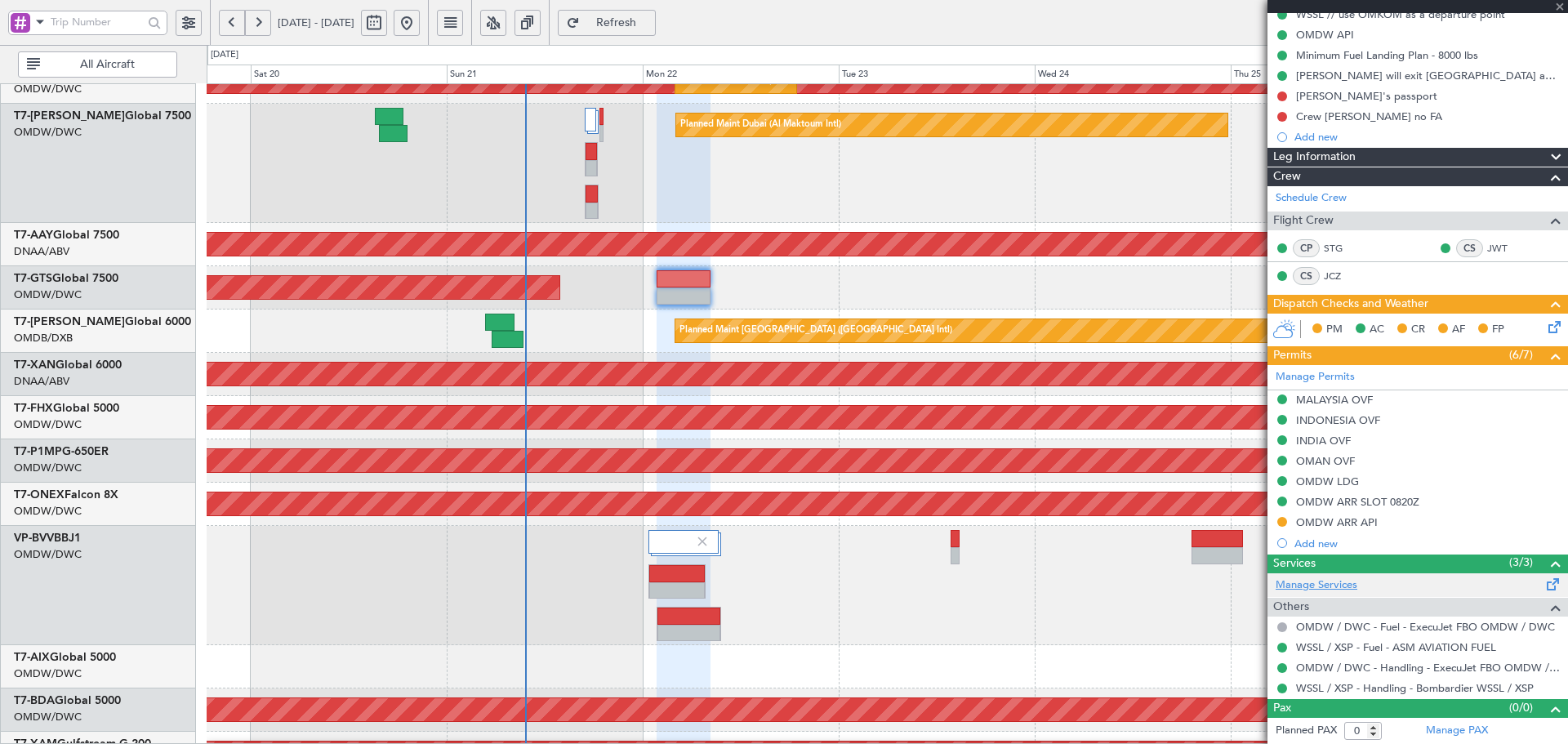
type input "+00:15"
type input "1"
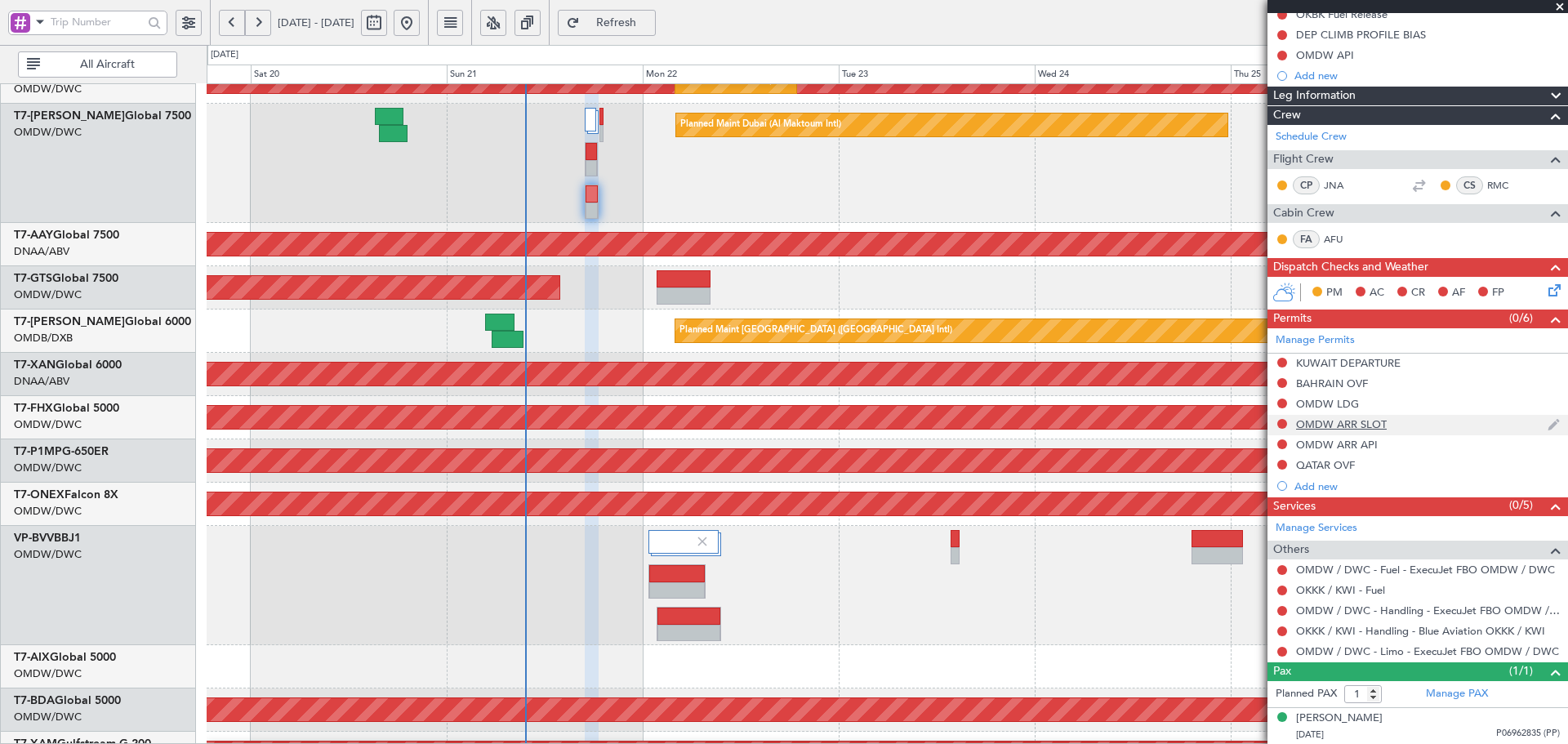
click at [1367, 424] on div "OMDW ARR SLOT" at bounding box center [1341, 424] width 91 height 14
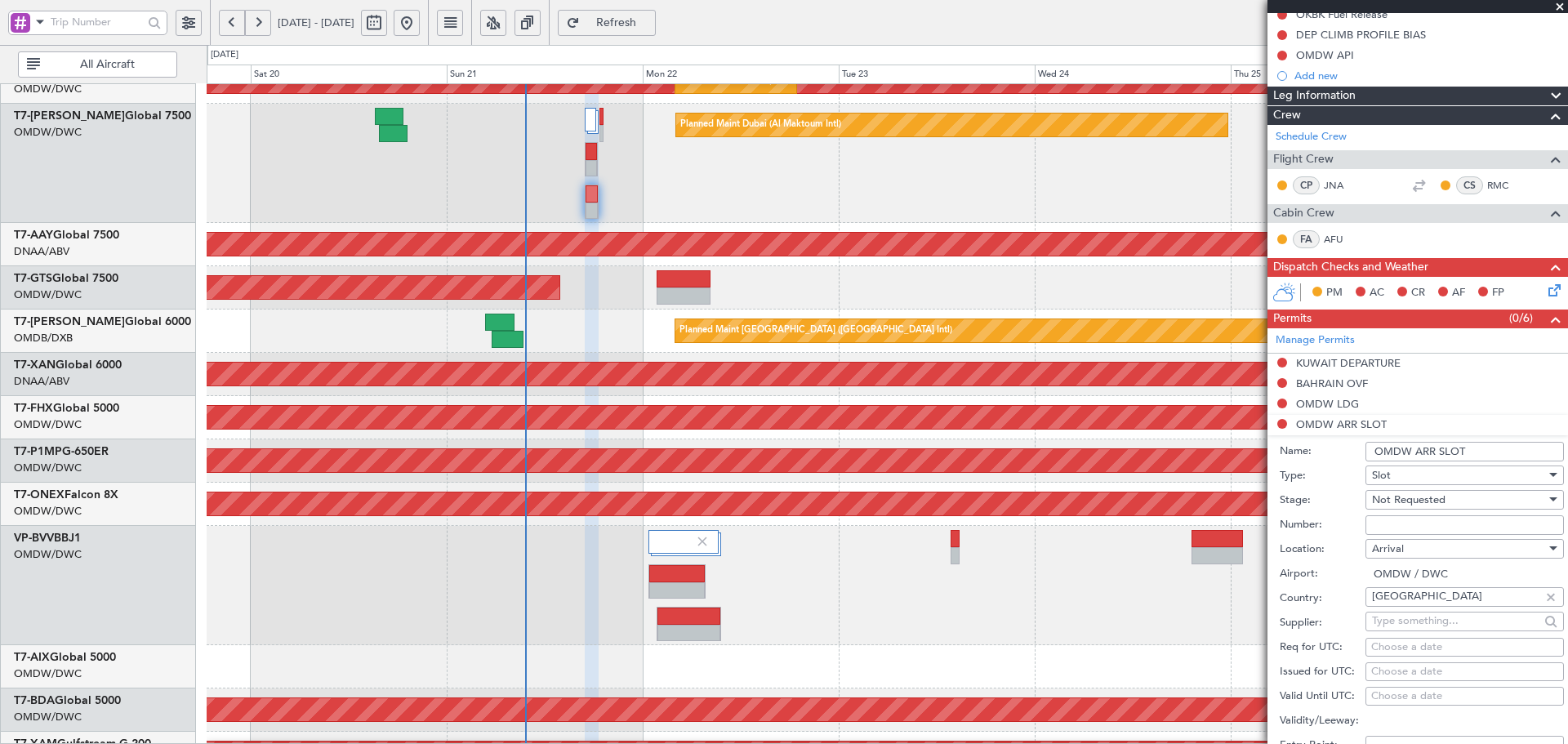
click at [1380, 532] on input "Number:" at bounding box center [1465, 525] width 199 height 20
paste input "KEJO188"
type input "KEJO188"
click at [1416, 501] on span "Not Requested" at bounding box center [1409, 500] width 74 height 14
click at [1406, 628] on span "Received OK" at bounding box center [1458, 630] width 172 height 25
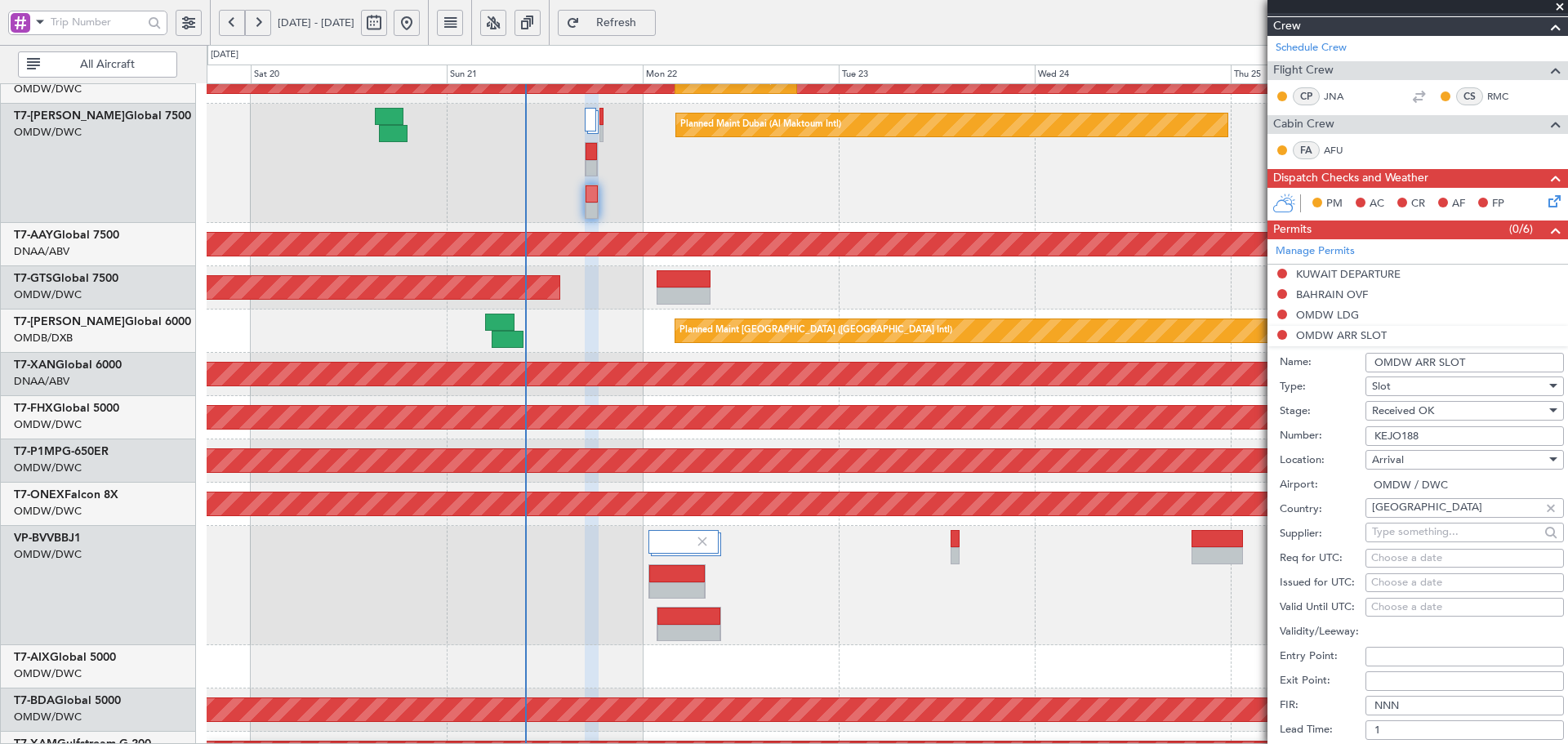
scroll to position [381, 0]
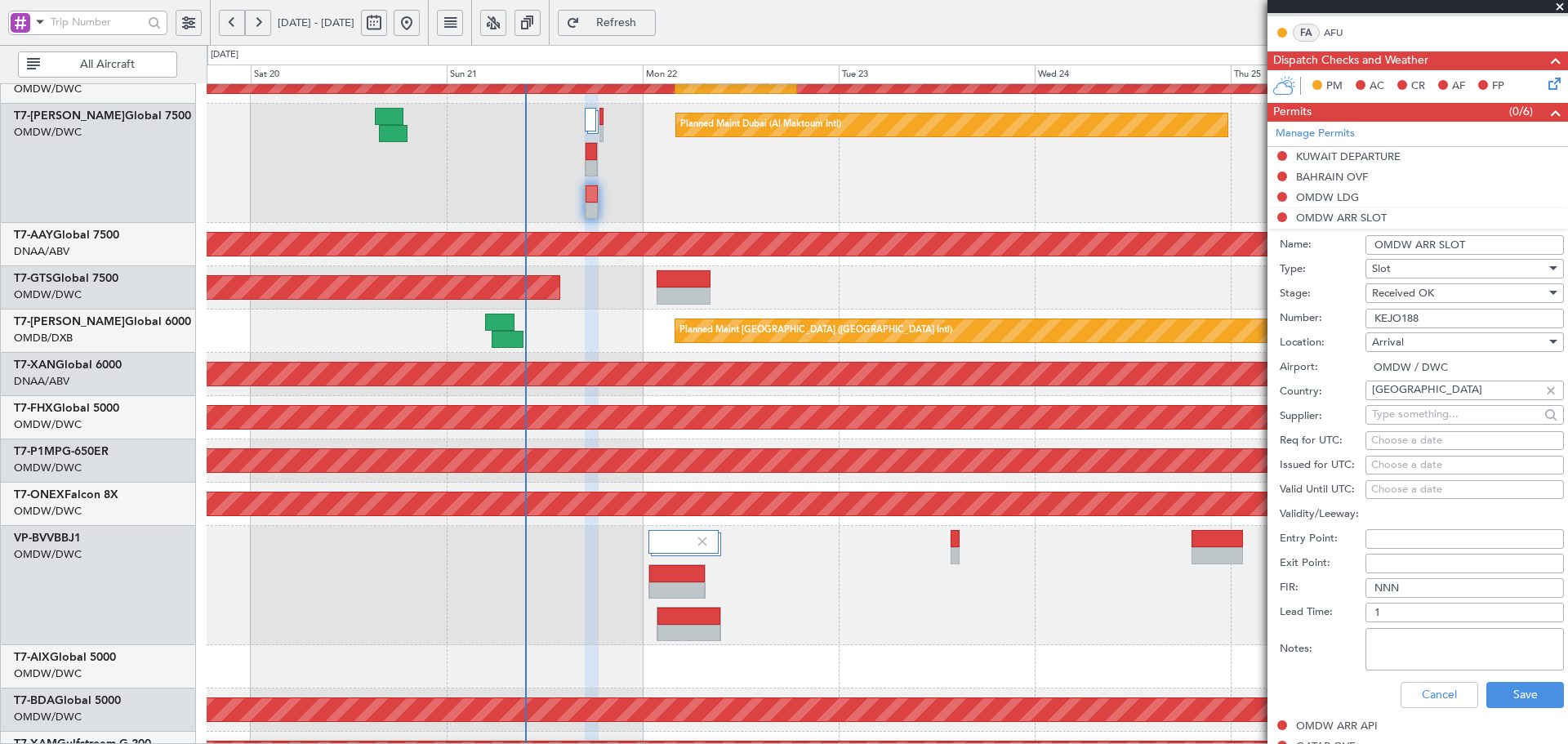
click at [1393, 441] on div "Choose a date" at bounding box center [1465, 440] width 187 height 16
select select "9"
select select "2025"
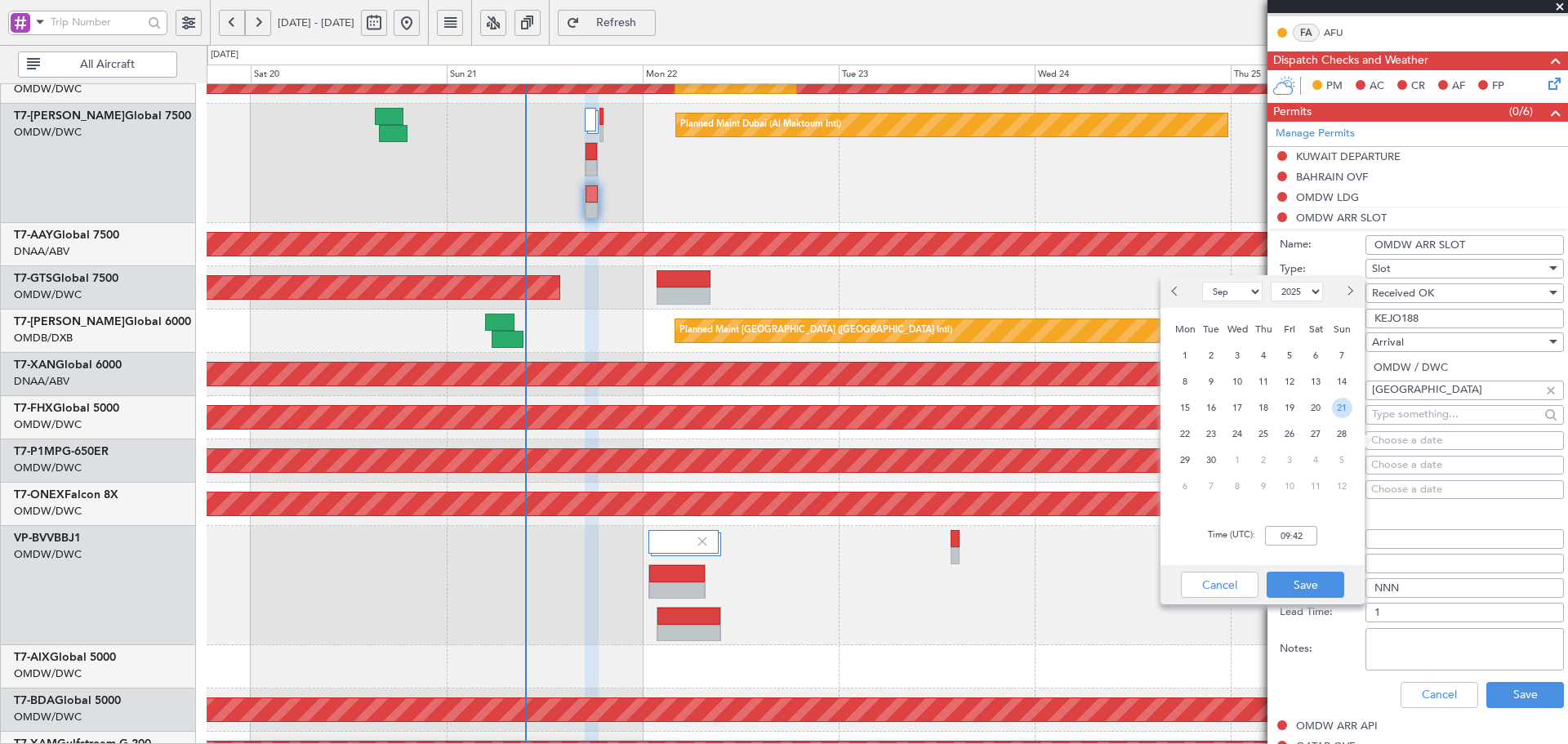
click at [1349, 409] on span "21" at bounding box center [1342, 407] width 20 height 20
click at [1287, 543] on input "00:00" at bounding box center [1291, 536] width 53 height 20
type input "1830"
click at [1313, 579] on button "Save" at bounding box center [1304, 585] width 77 height 26
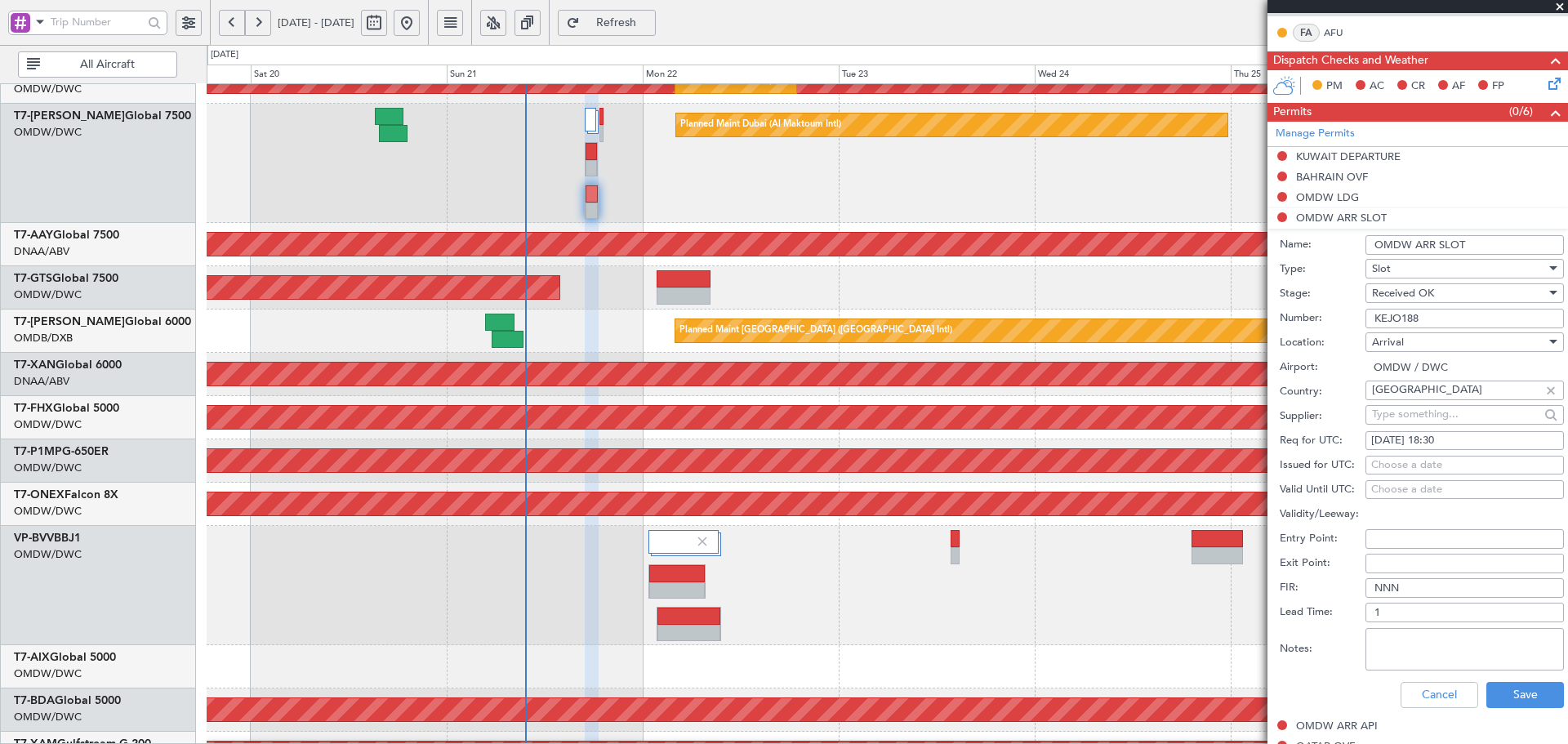
click at [1370, 470] on fb-calendar-cell "Choose a date" at bounding box center [1465, 465] width 199 height 20
click at [1404, 456] on fb-calendar-cell "Choose a date" at bounding box center [1465, 465] width 199 height 20
click at [1399, 458] on div "Choose a date" at bounding box center [1465, 465] width 187 height 16
select select "9"
select select "2025"
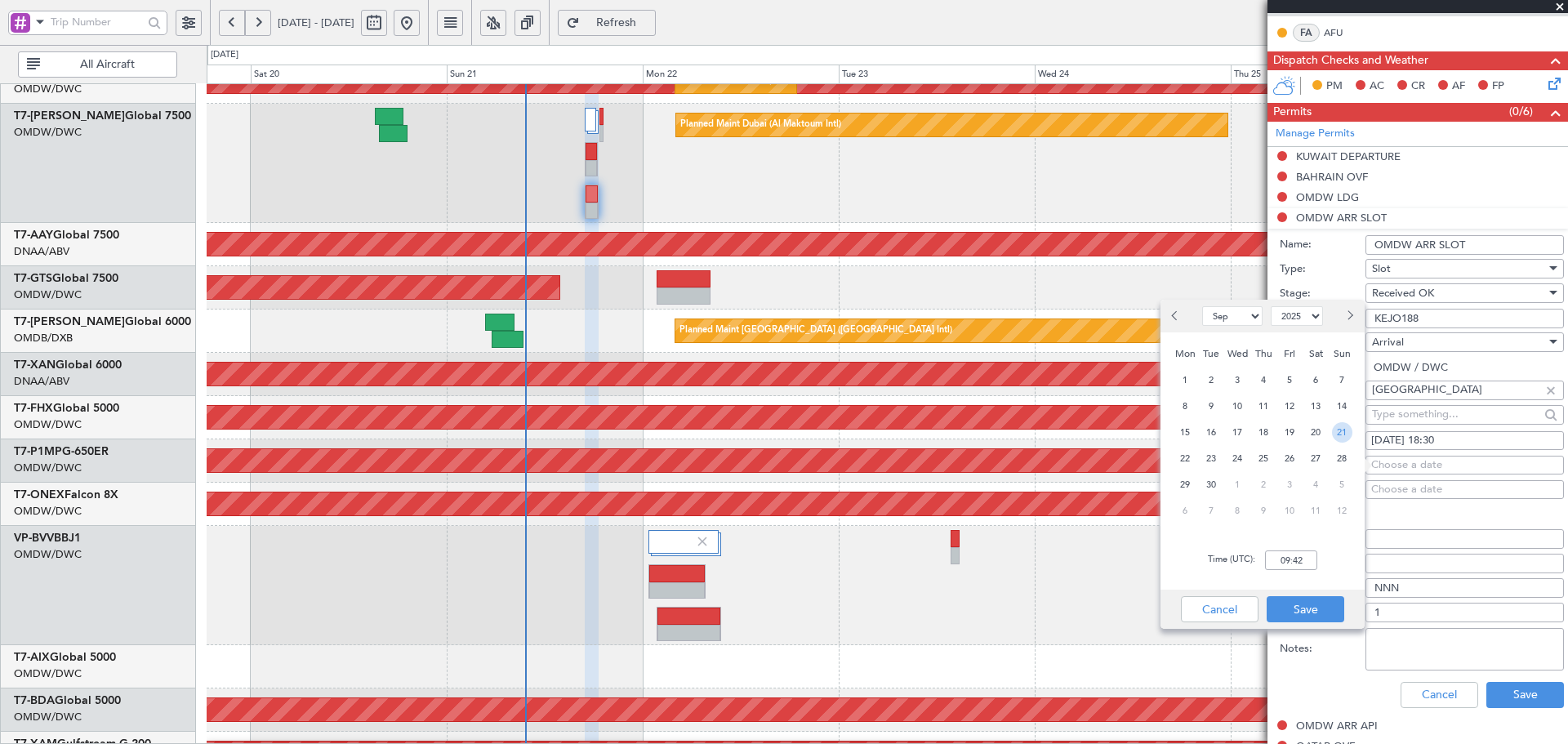
click at [1351, 430] on span "21" at bounding box center [1342, 432] width 20 height 20
click at [1295, 560] on input "00:00" at bounding box center [1291, 560] width 53 height 20
type input "18:30"
click at [1306, 611] on button "Save" at bounding box center [1304, 608] width 77 height 26
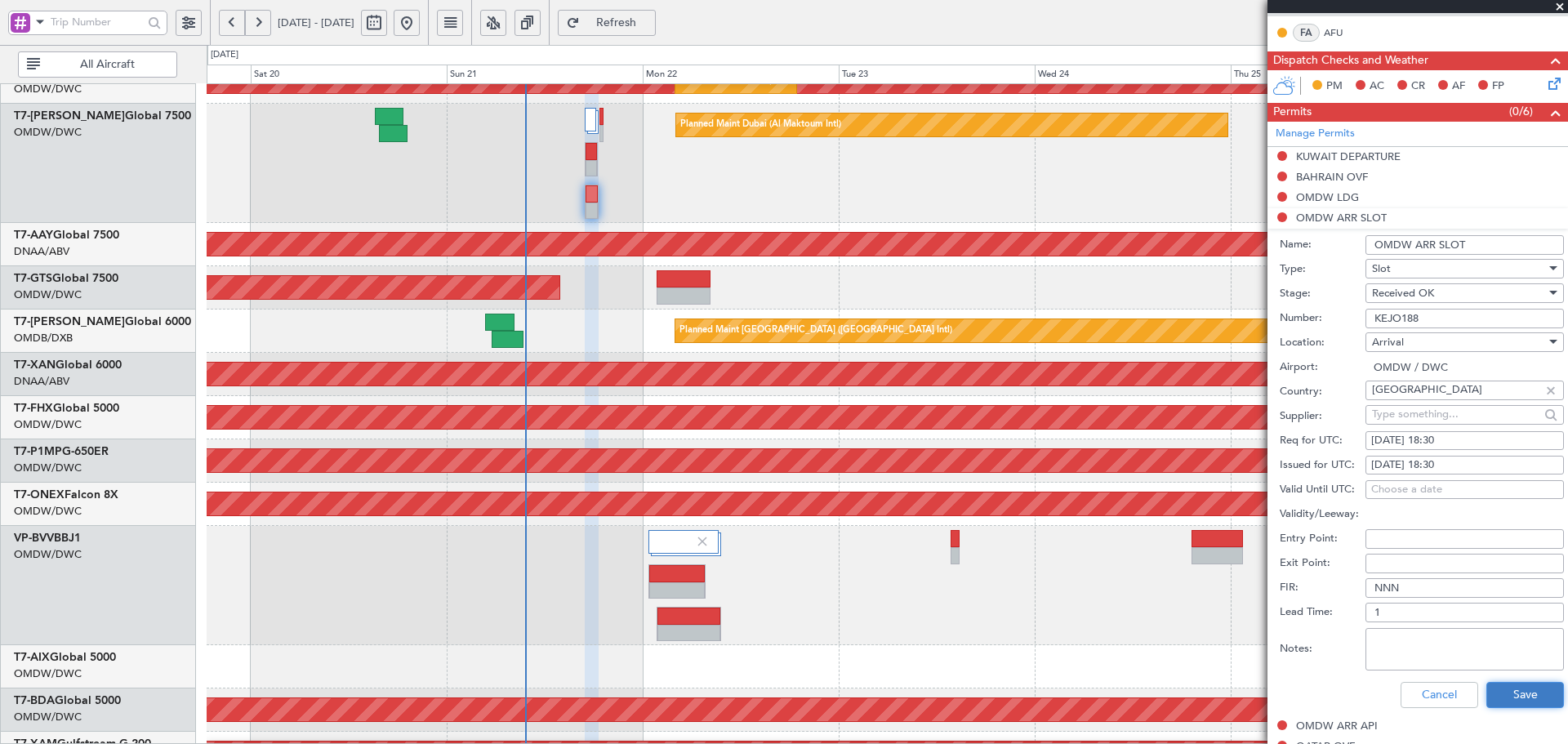
click at [1538, 699] on button "Save" at bounding box center [1524, 694] width 77 height 26
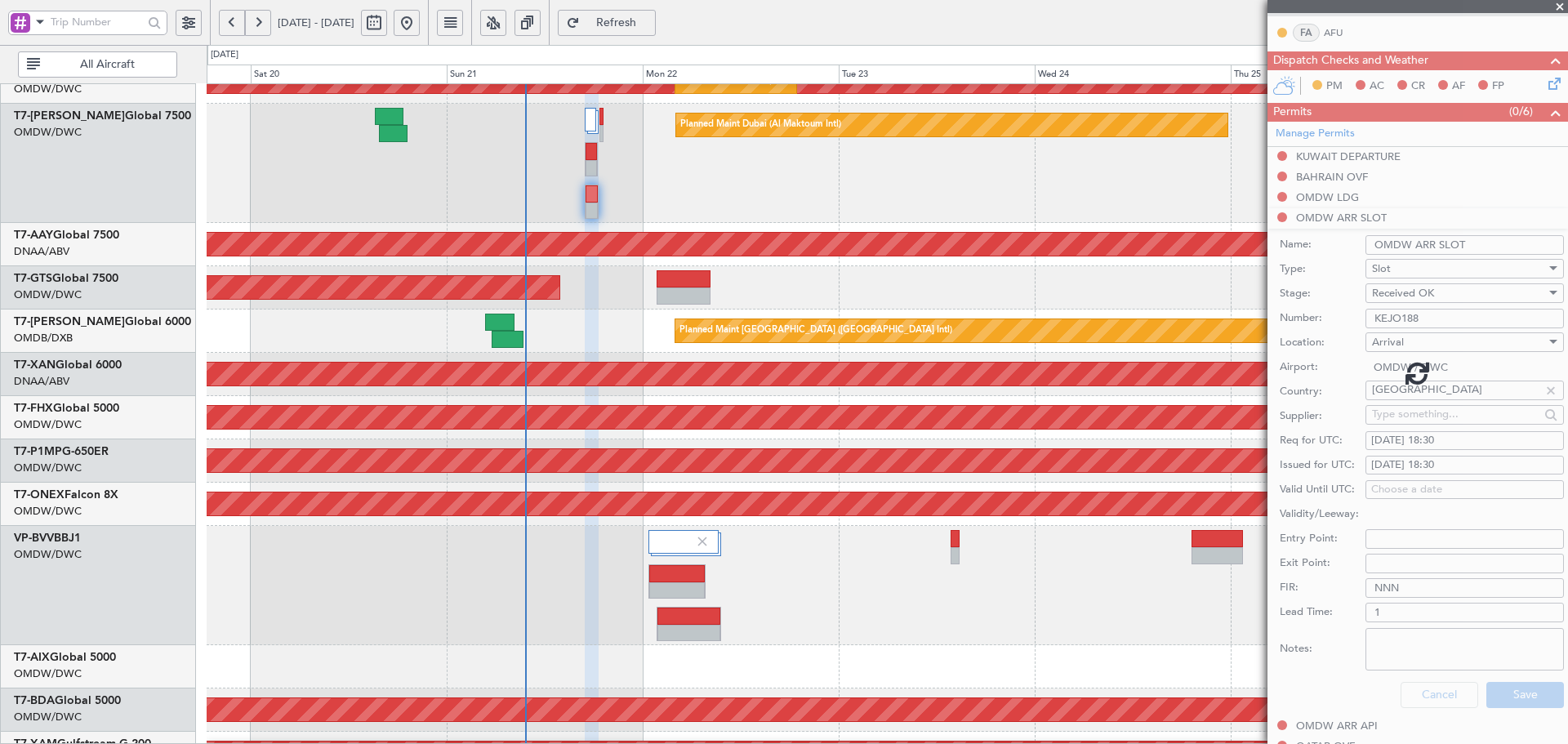
scroll to position [175, 0]
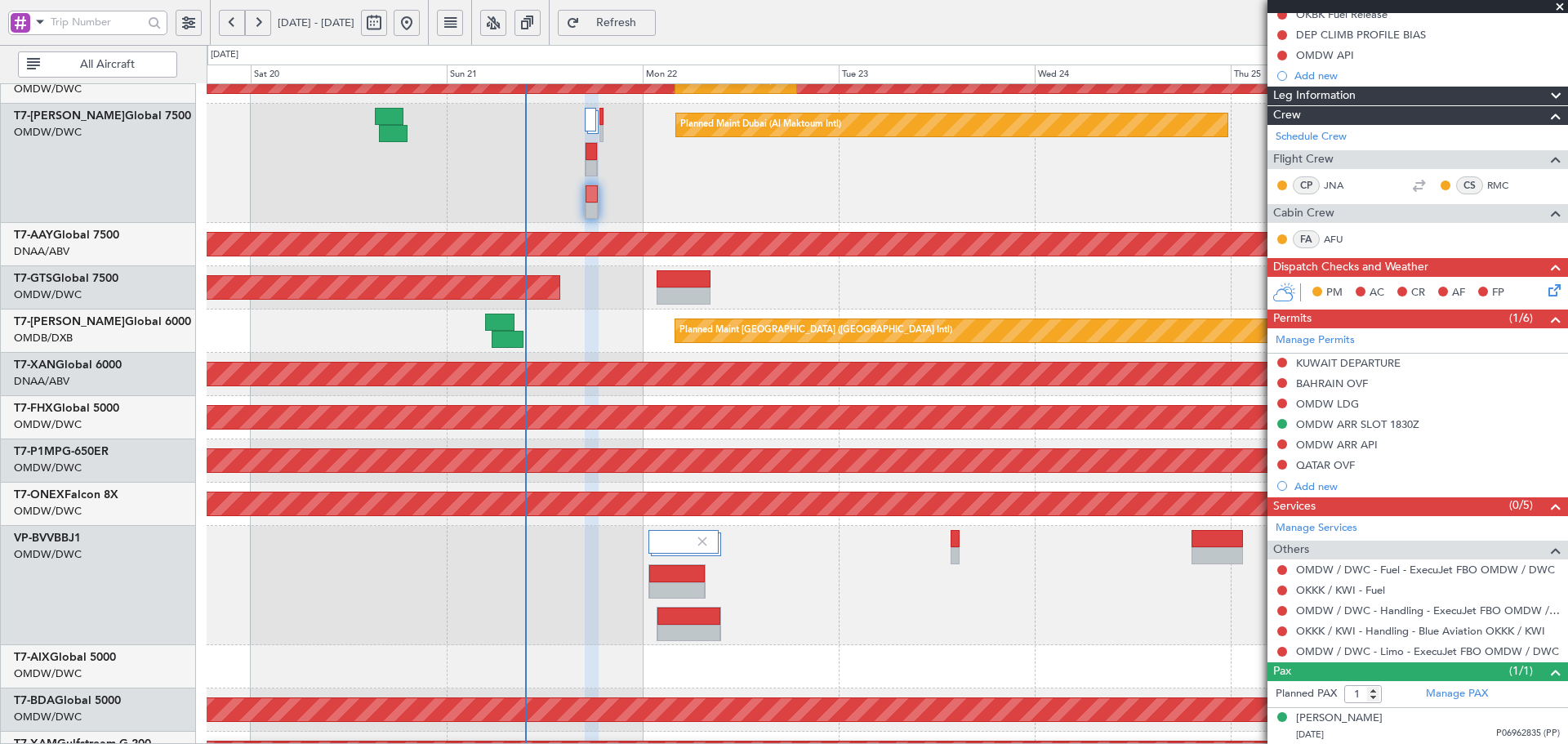
click at [649, 18] on span "Refresh" at bounding box center [617, 23] width 67 height 11
click at [1282, 442] on div "Manage Permits KUWAIT DEPARTURE BAHRAIN OVF OMDW LDG OMDW ARR SLOT 1830Z OMDW A…" at bounding box center [1417, 413] width 301 height 168
click at [1282, 446] on button at bounding box center [1282, 444] width 10 height 10
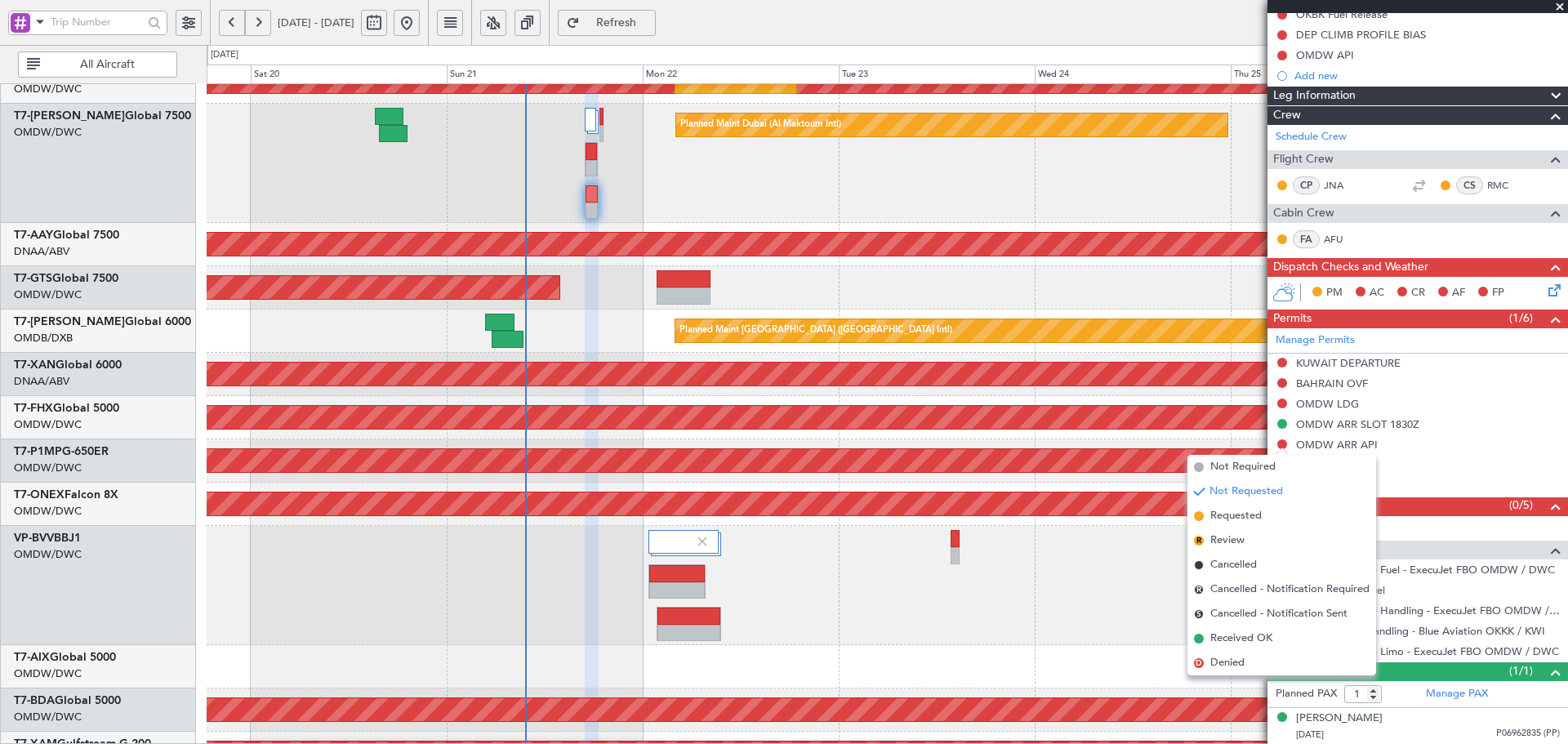
drag, startPoint x: 1241, startPoint y: 508, endPoint x: 1254, endPoint y: 483, distance: 28.2
click at [1241, 506] on li "Requested" at bounding box center [1282, 517] width 189 height 25
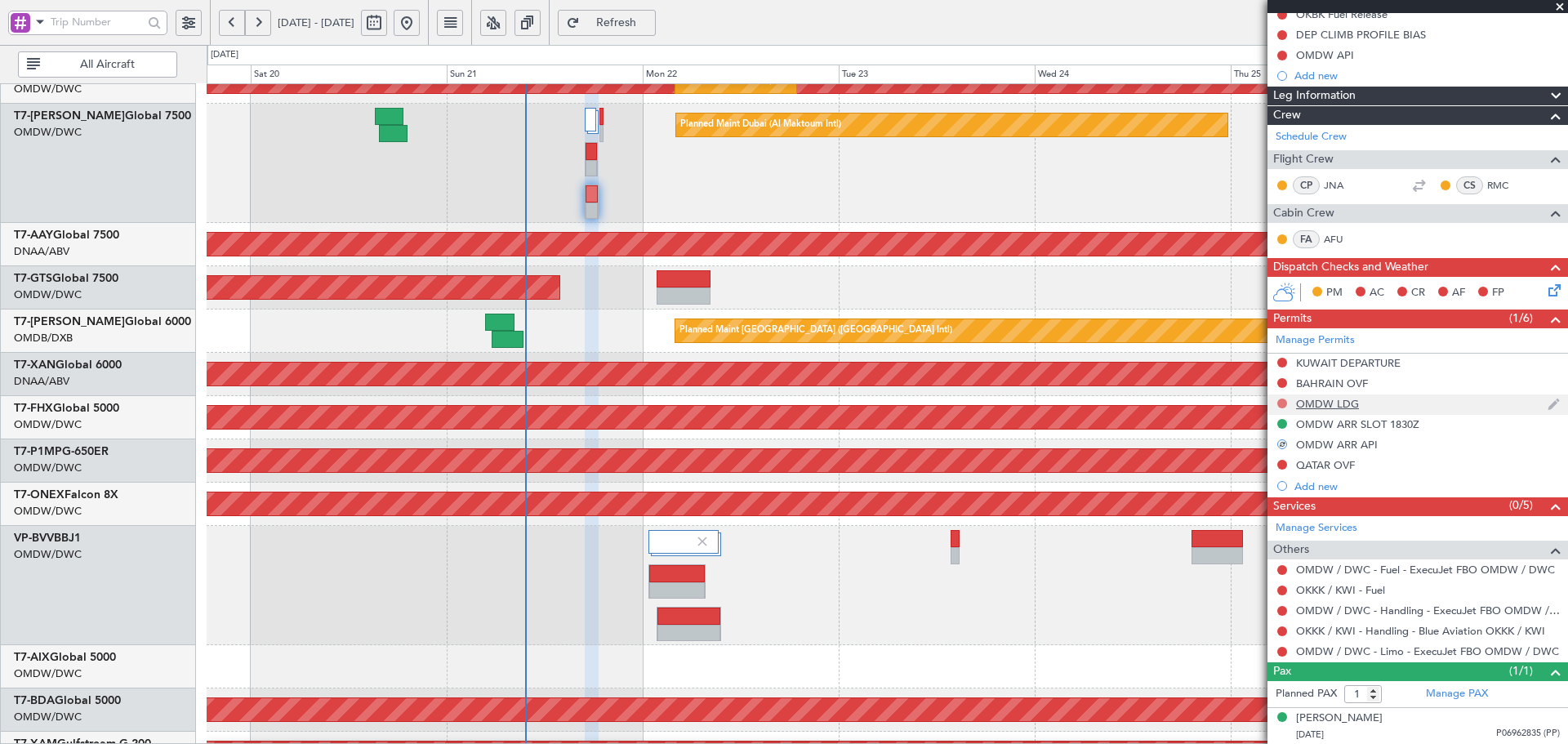
click at [1282, 403] on button at bounding box center [1282, 403] width 10 height 10
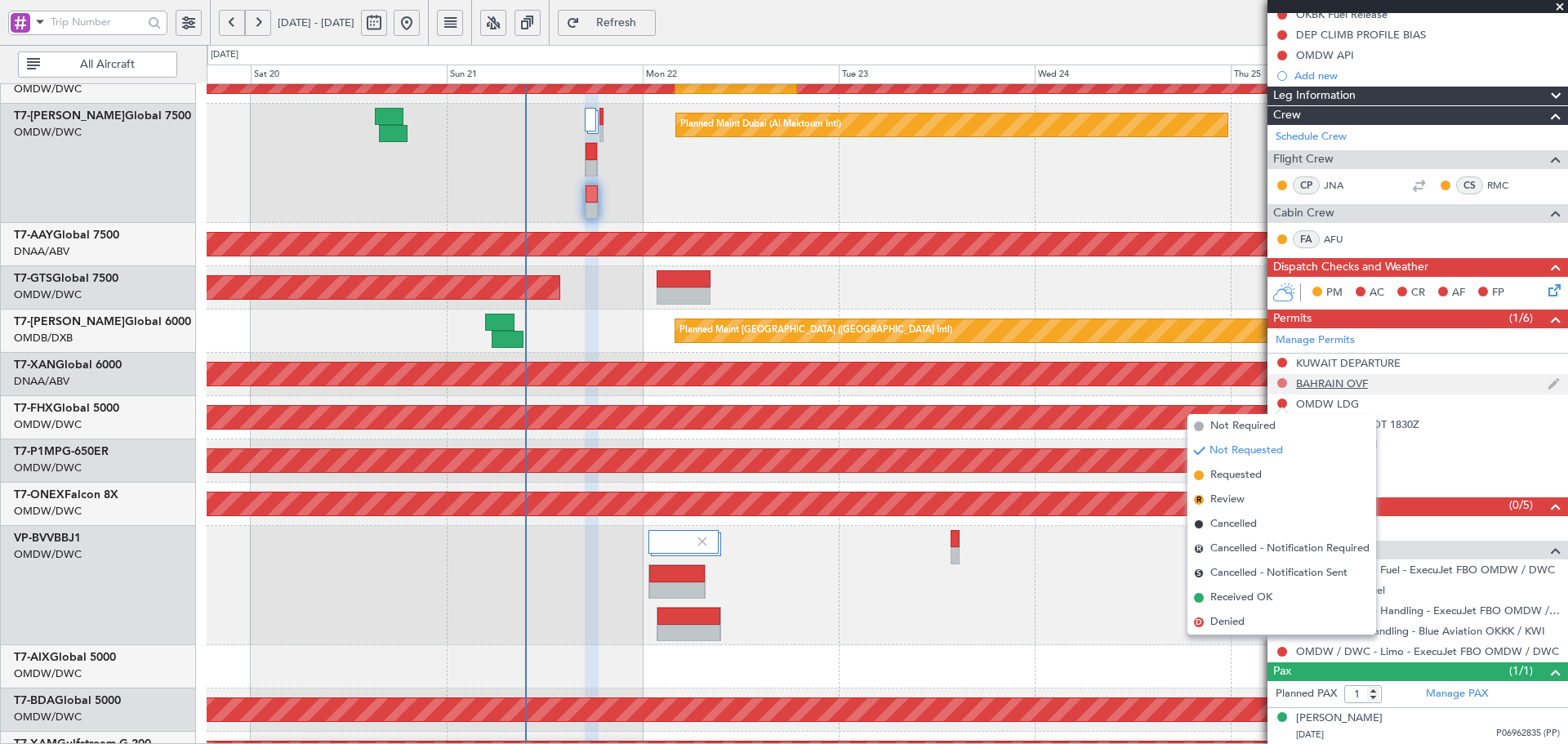
drag, startPoint x: 1253, startPoint y: 477, endPoint x: 1282, endPoint y: 377, distance: 104.1
click at [1254, 471] on span "Requested" at bounding box center [1236, 475] width 52 height 16
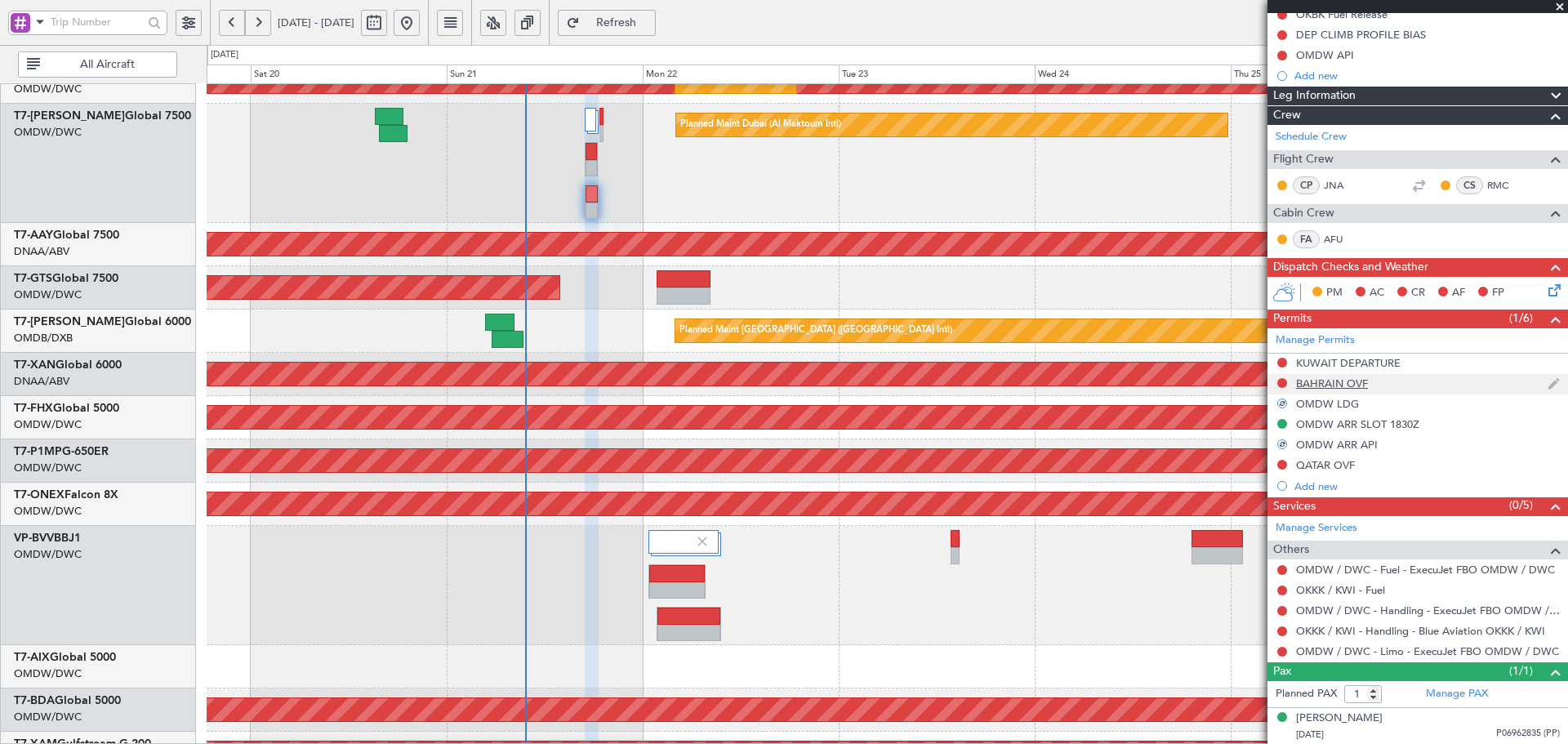
click at [1282, 376] on div at bounding box center [1282, 383] width 13 height 13
click at [1284, 380] on button at bounding box center [1282, 383] width 10 height 10
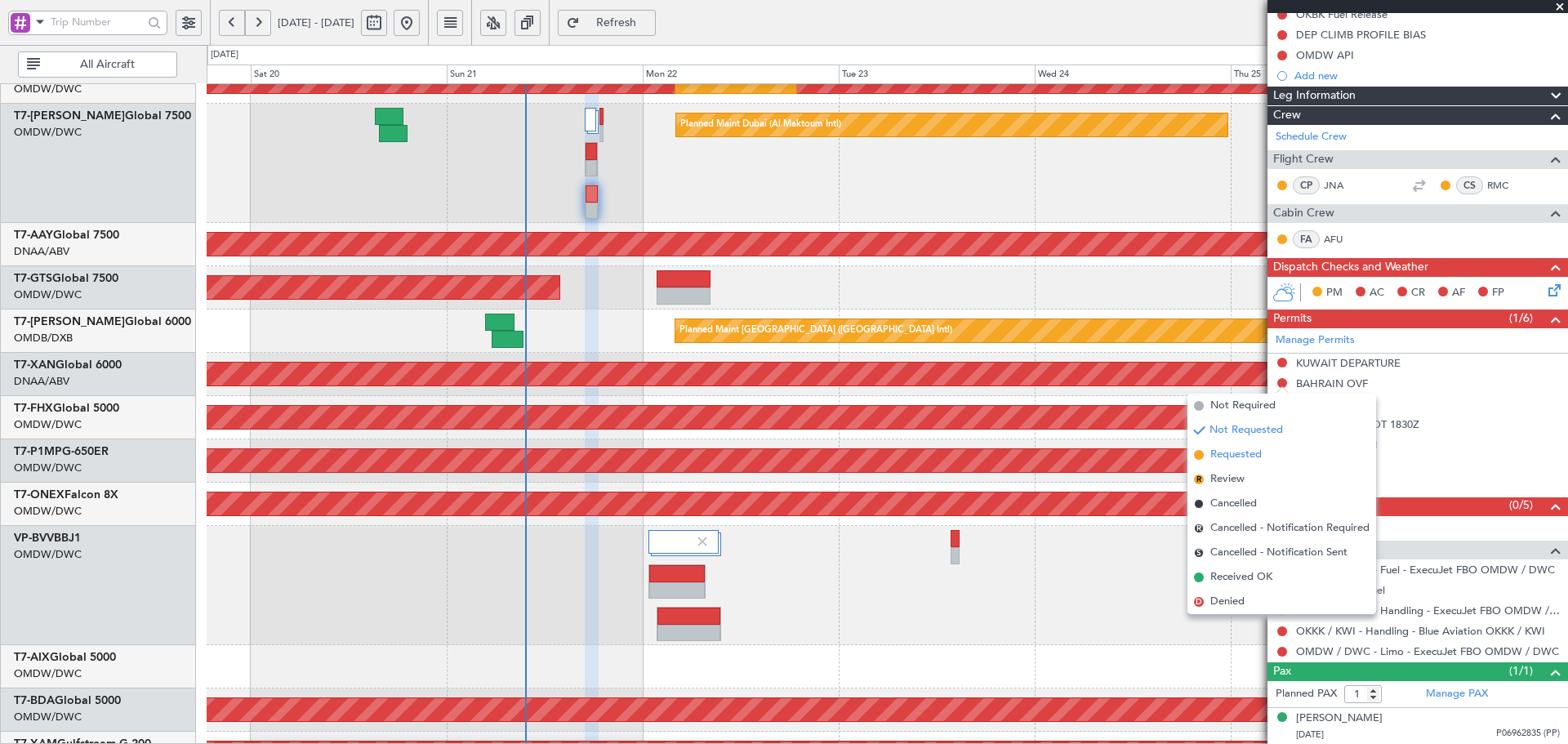
click at [1258, 449] on span "Requested" at bounding box center [1236, 455] width 52 height 16
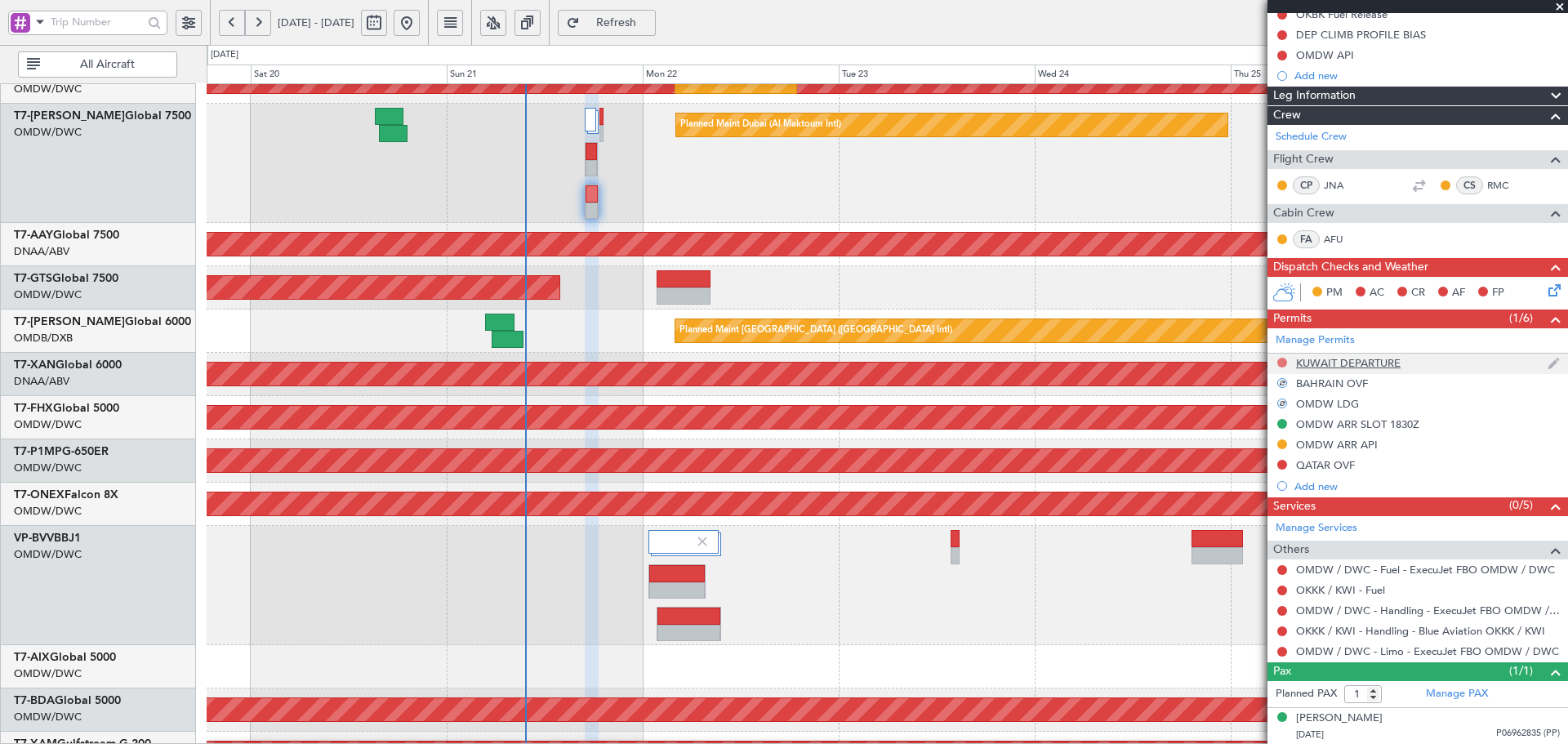
click at [1281, 362] on button at bounding box center [1282, 363] width 10 height 10
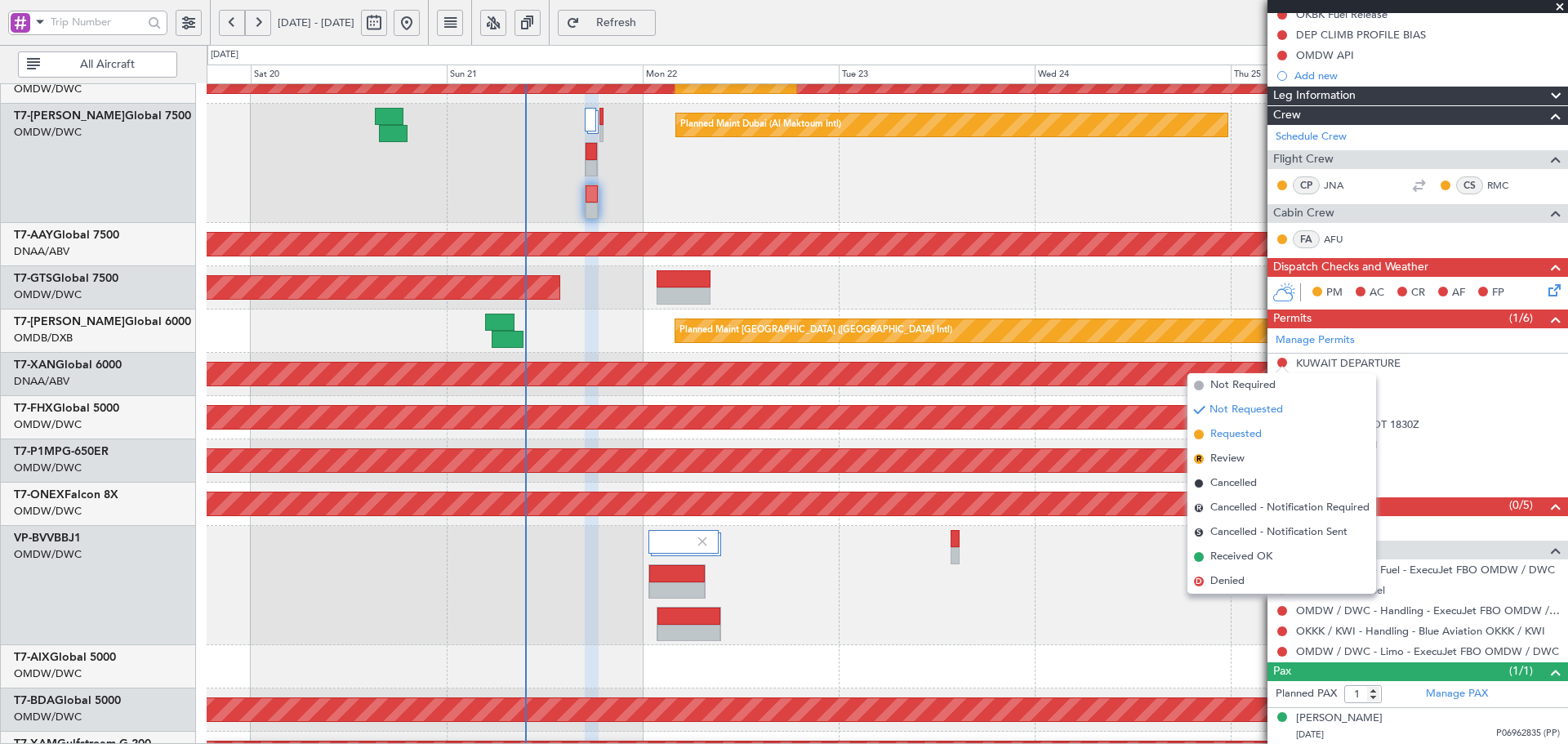
click at [1260, 431] on span "Requested" at bounding box center [1236, 434] width 52 height 16
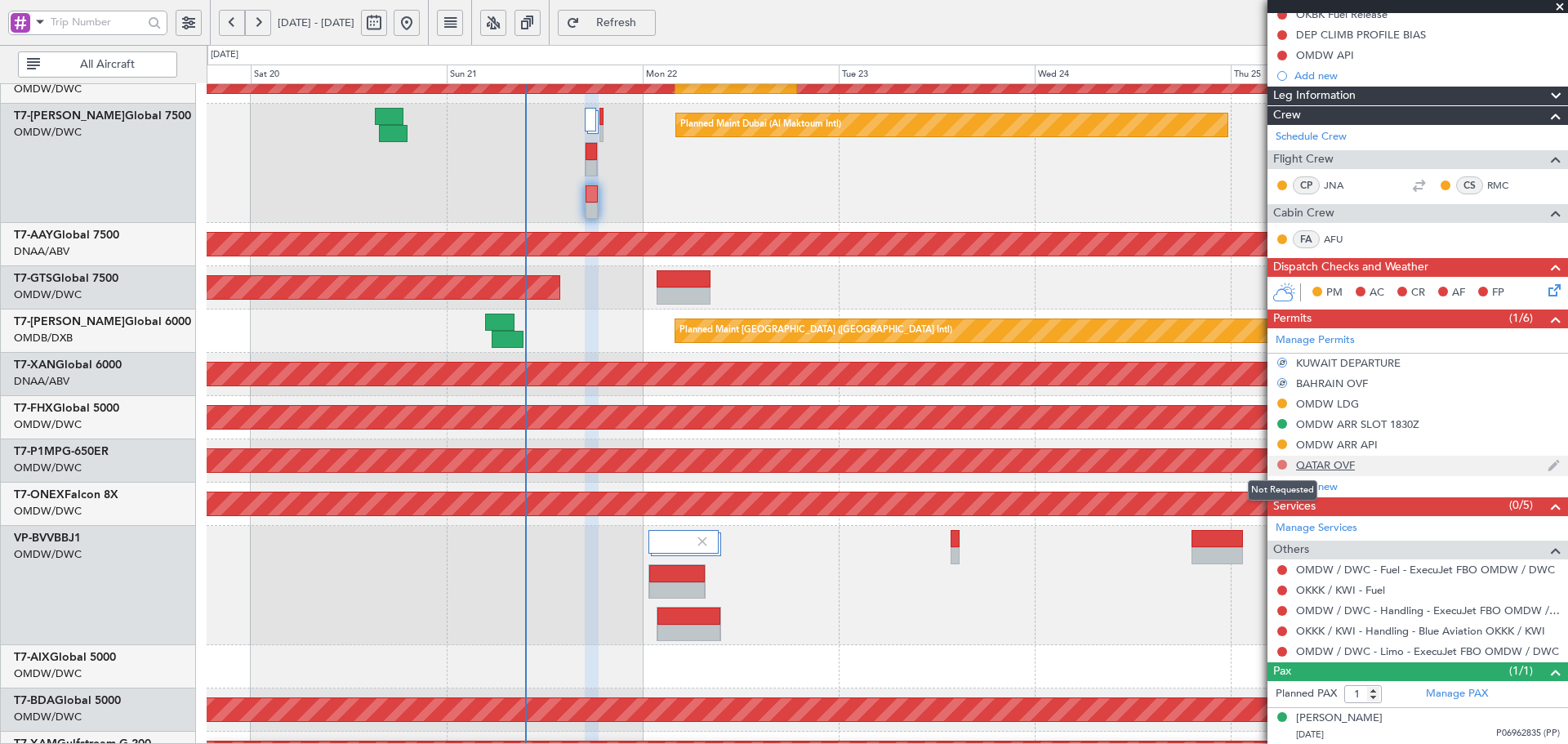
click at [1282, 466] on button at bounding box center [1282, 464] width 10 height 10
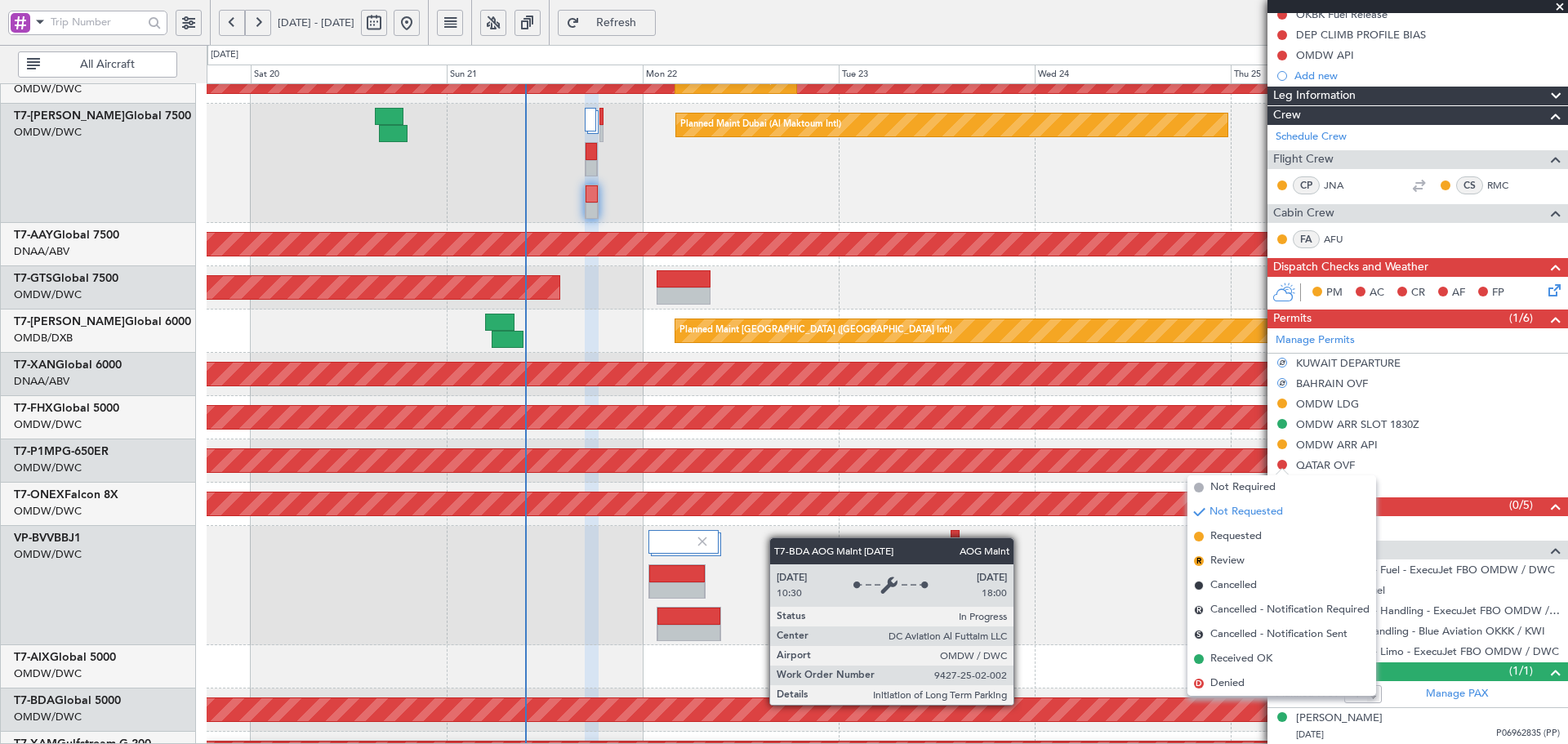
click at [1021, 703] on div "AOG Maint Dubai (Al Maktoum Intl)" at bounding box center [112, 710] width 2529 height 23
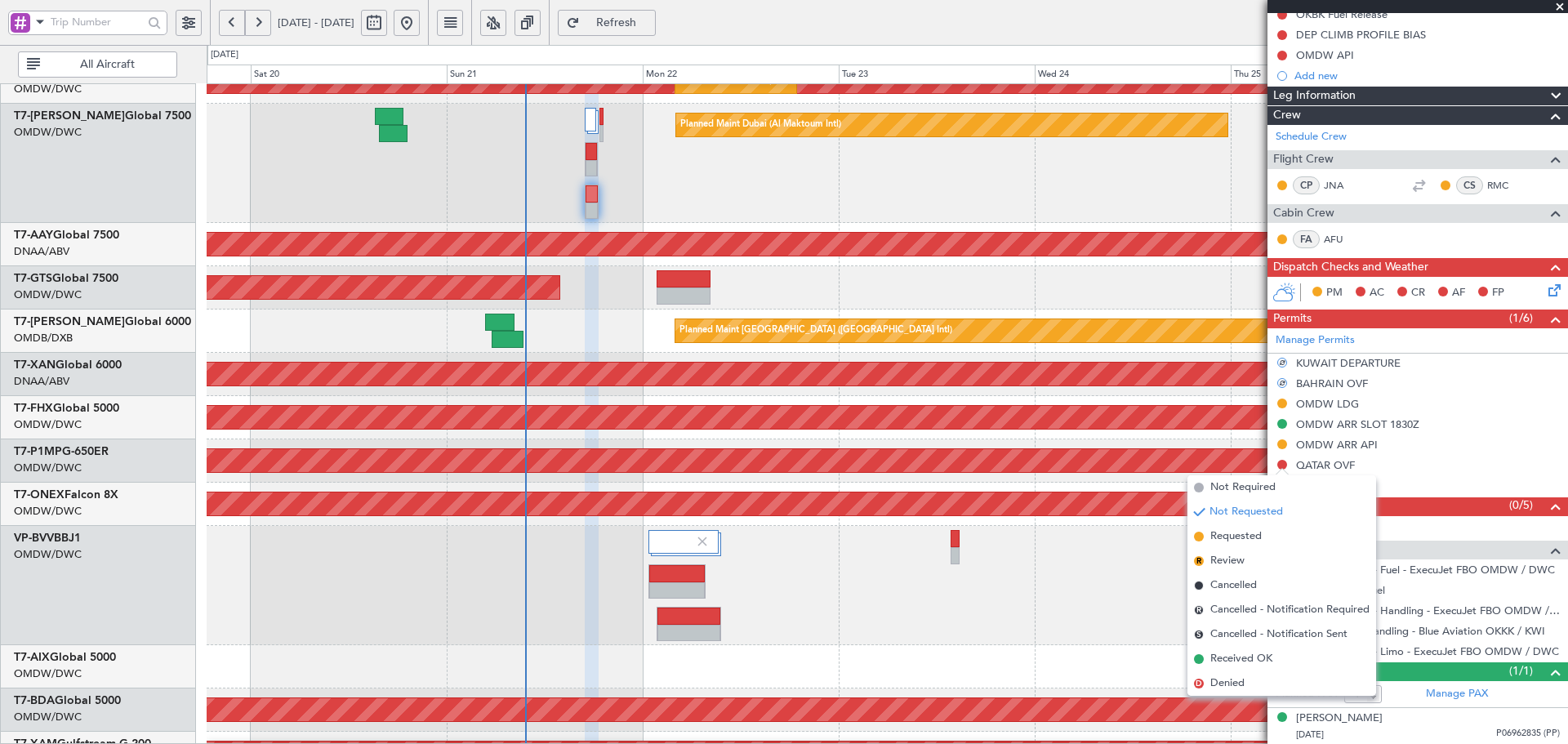
click at [995, 655] on div at bounding box center [886, 667] width 1361 height 43
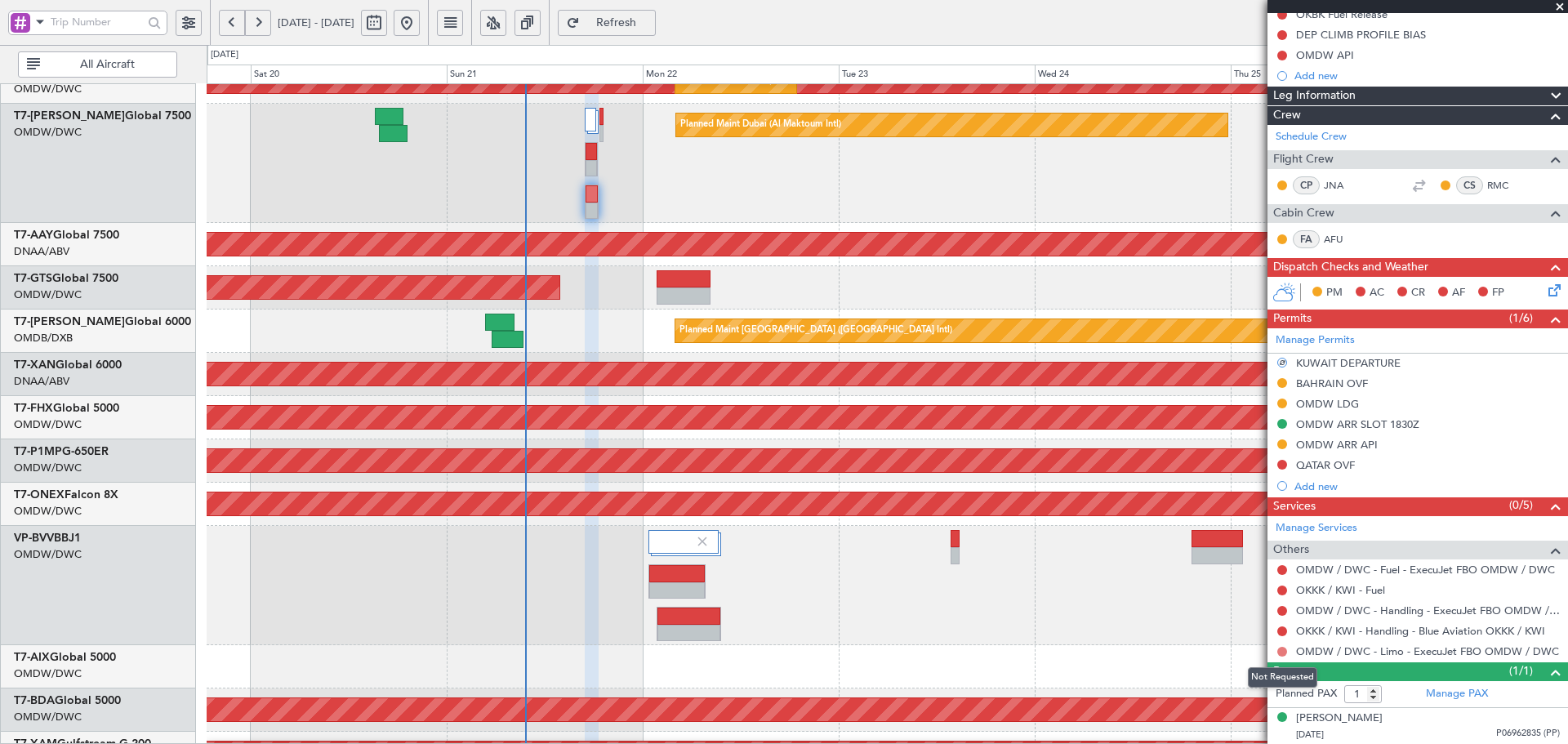
click at [1282, 649] on button at bounding box center [1282, 651] width 10 height 10
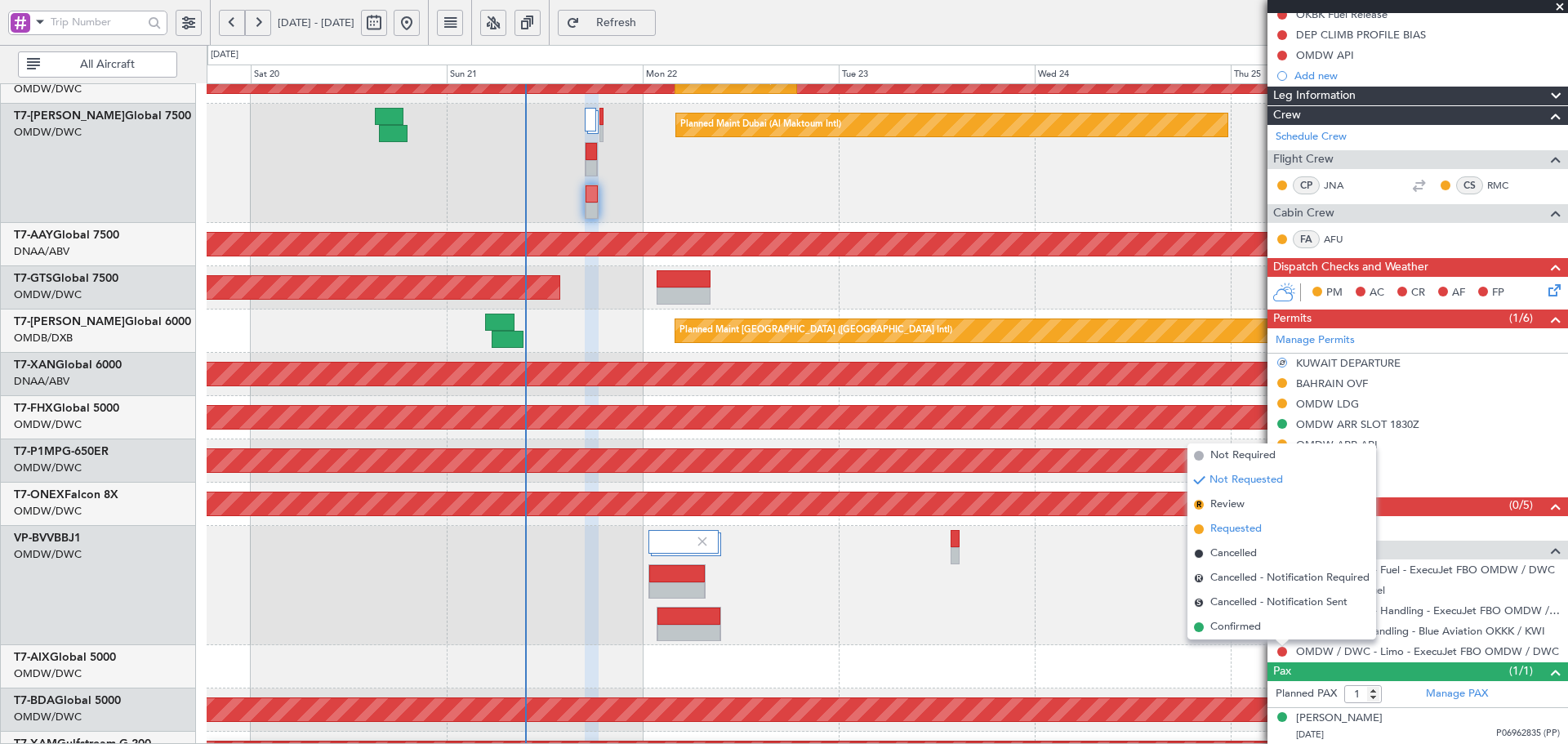
click at [1227, 533] on span "Requested" at bounding box center [1236, 529] width 52 height 16
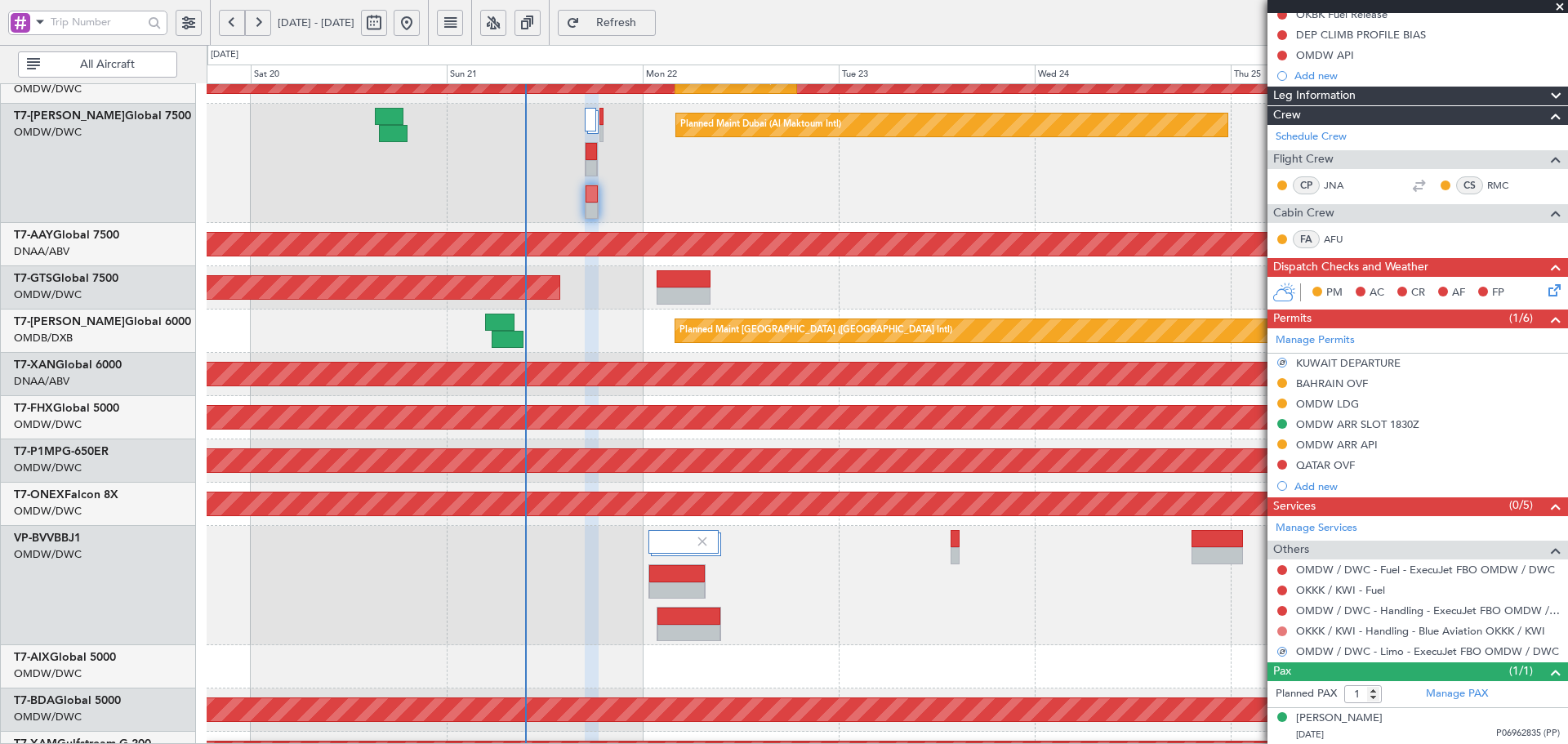
click at [1279, 630] on button at bounding box center [1282, 631] width 10 height 10
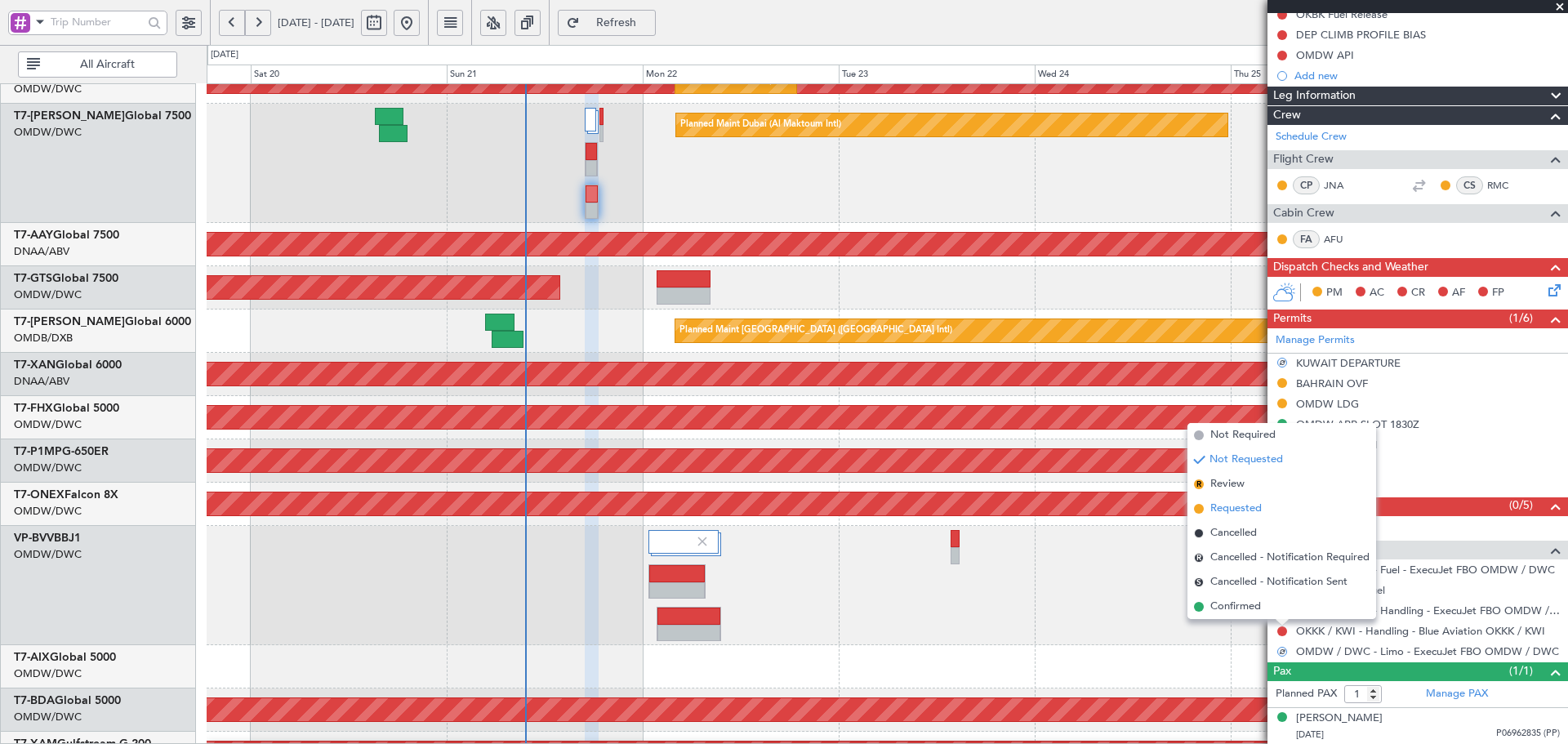
click at [1247, 508] on span "Requested" at bounding box center [1236, 508] width 52 height 16
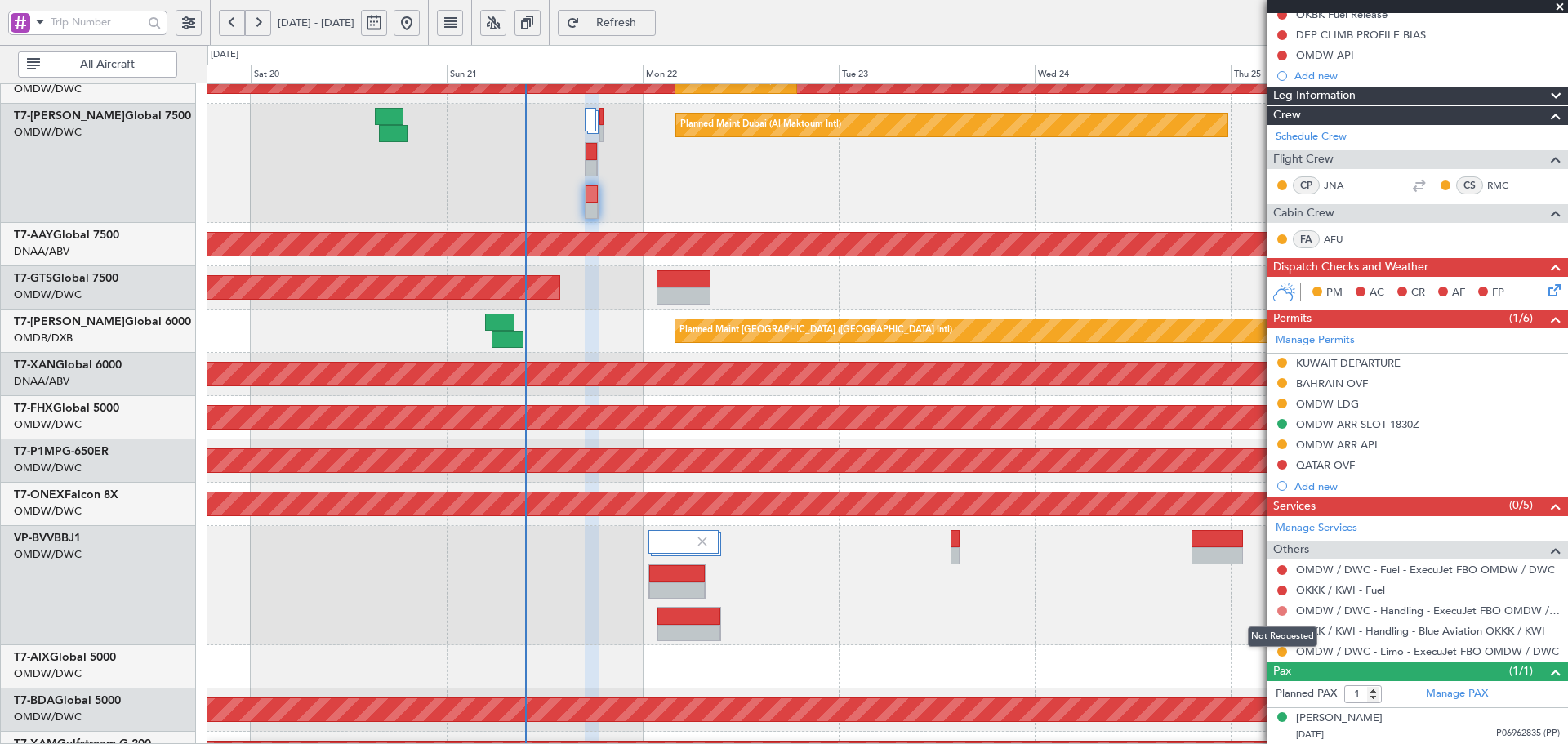
click at [1280, 607] on button at bounding box center [1282, 610] width 10 height 10
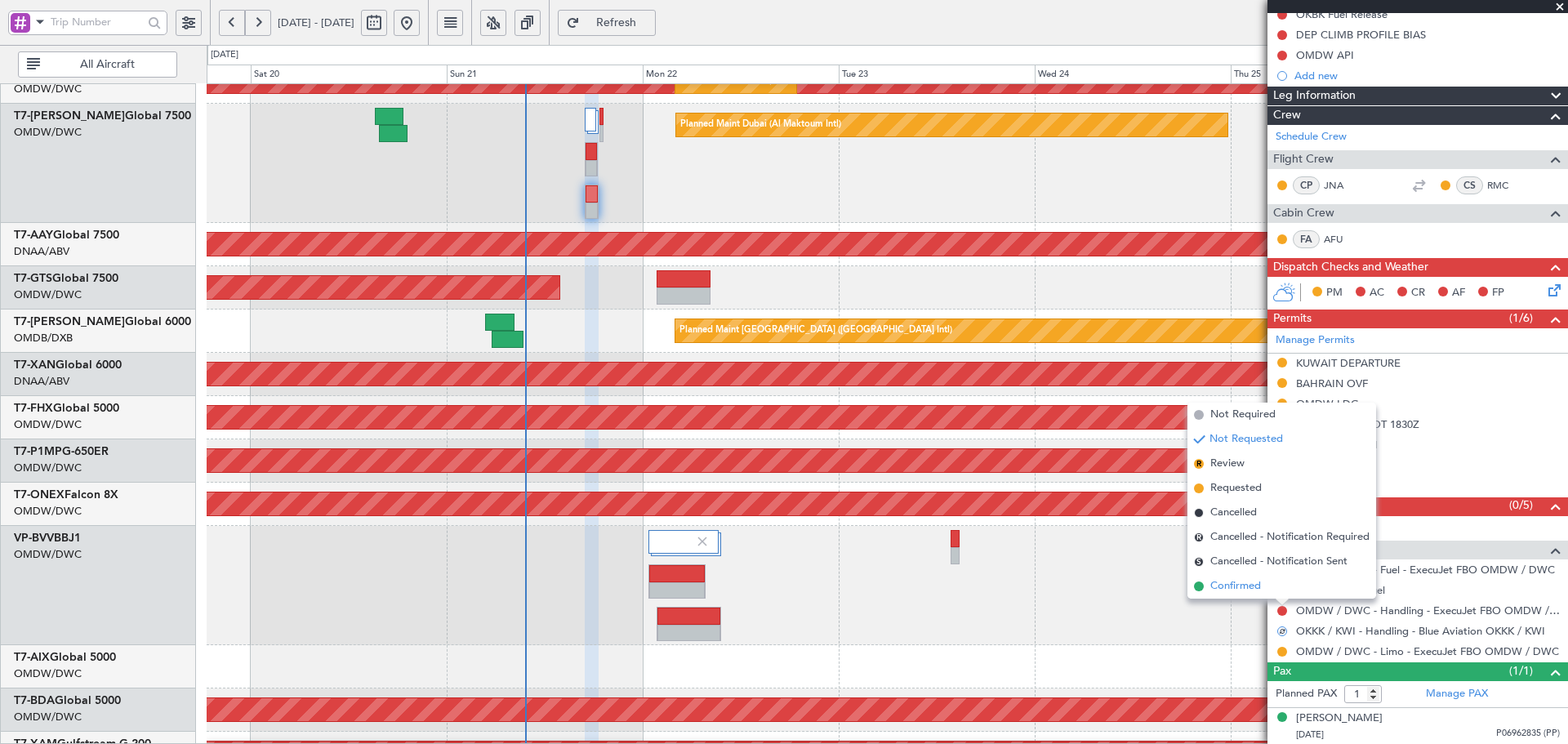
click at [1221, 585] on span "Confirmed" at bounding box center [1235, 585] width 51 height 16
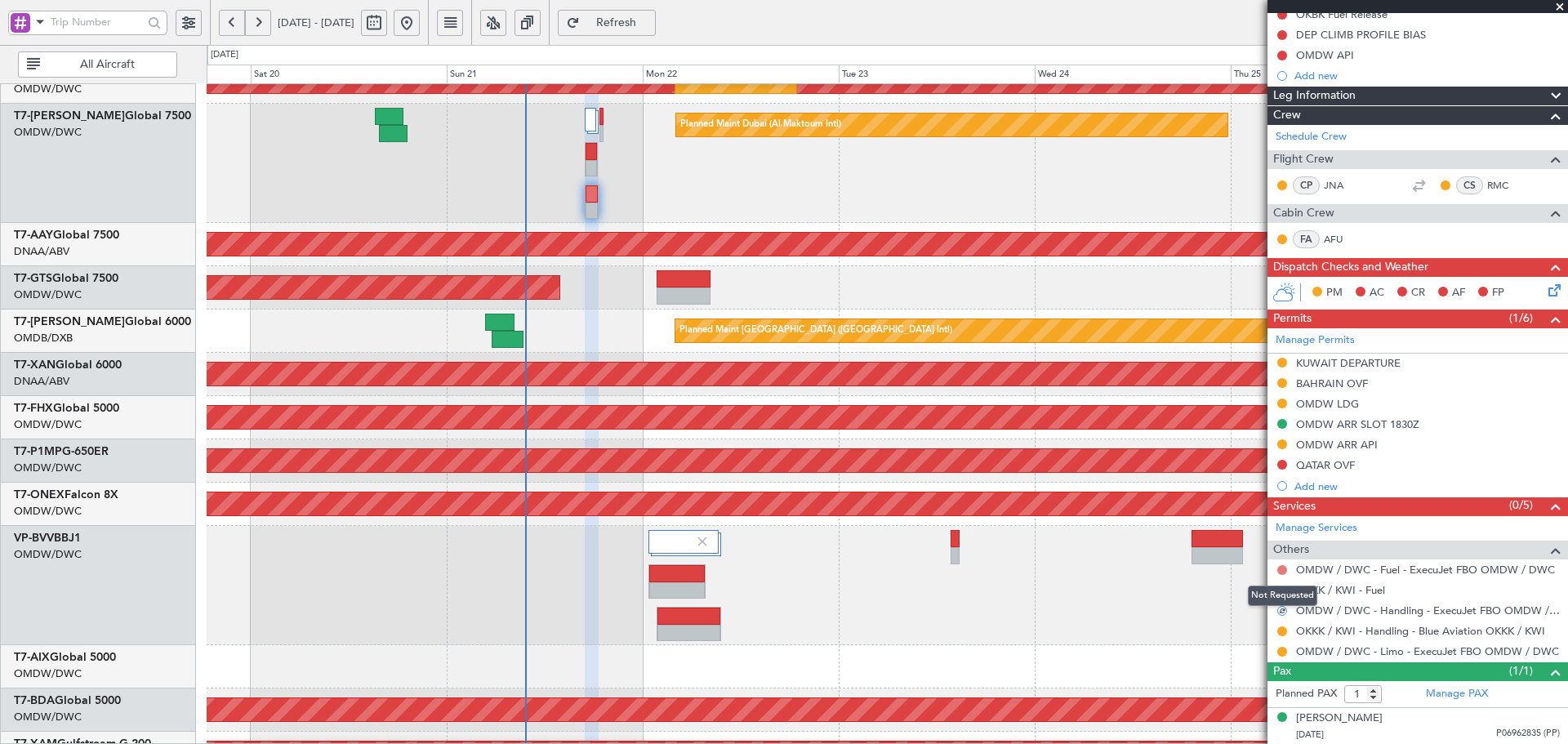
click at [1282, 572] on button at bounding box center [1282, 570] width 10 height 10
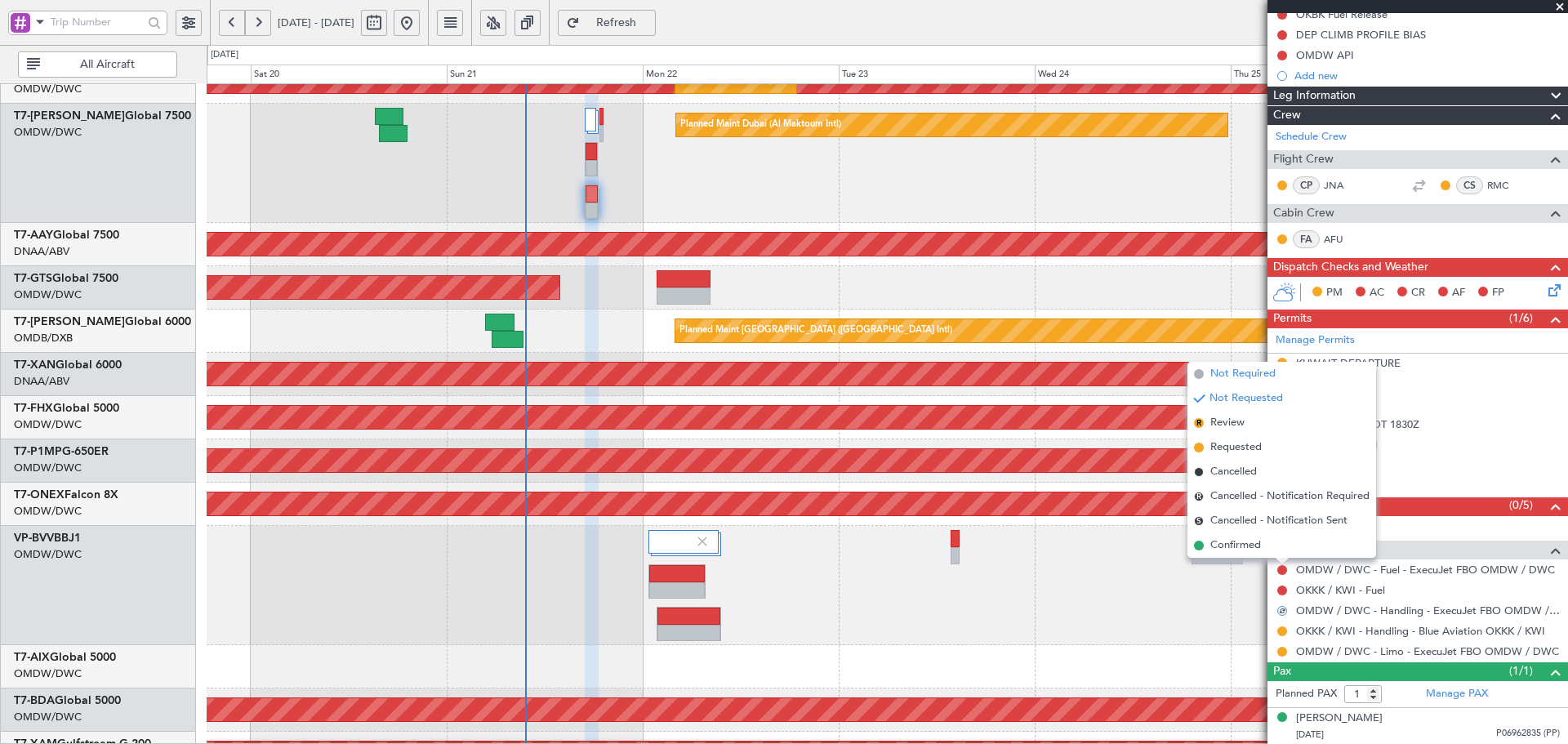
click at [1240, 373] on span "Not Required" at bounding box center [1242, 373] width 65 height 16
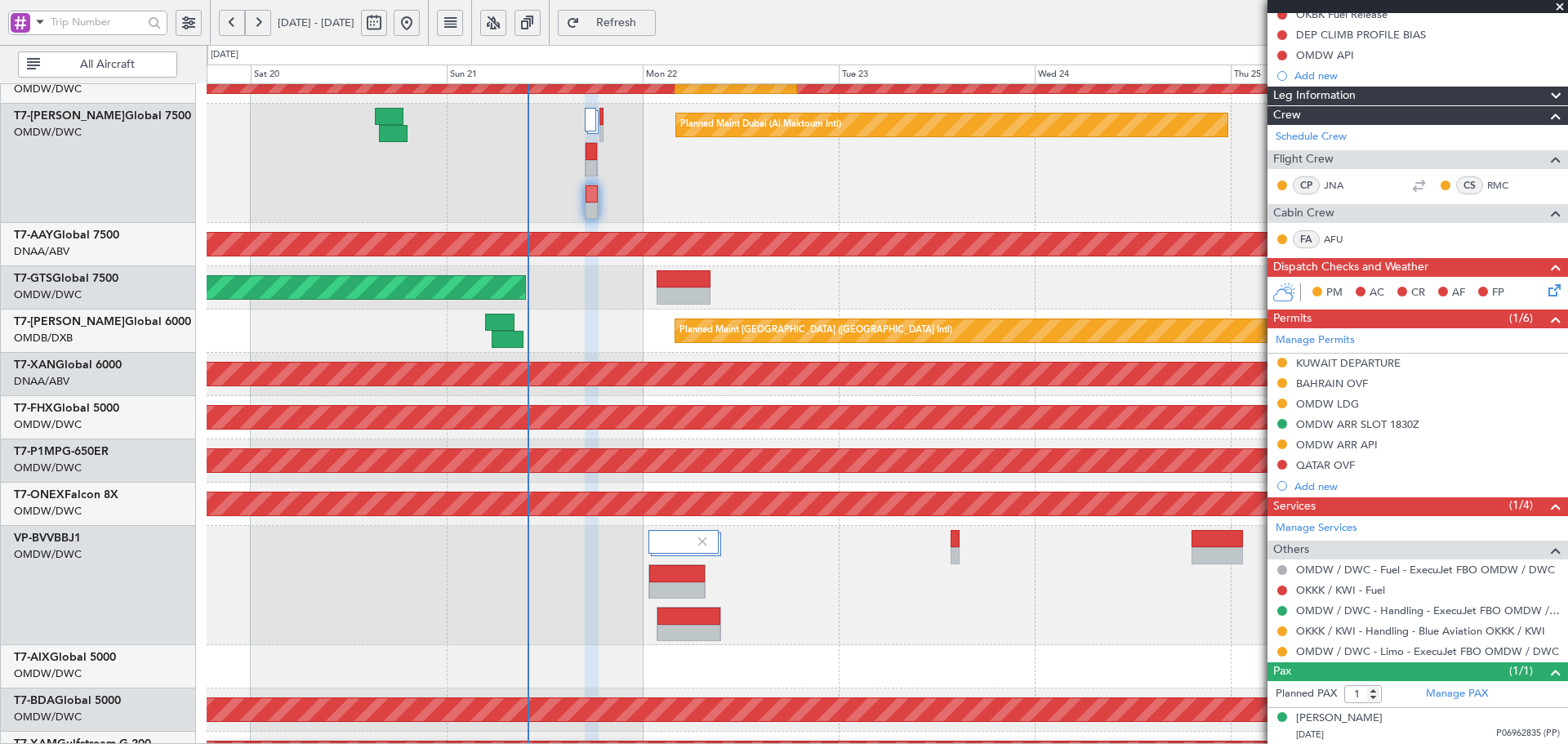
click at [650, 29] on span "Refresh" at bounding box center [617, 23] width 67 height 11
click at [650, 17] on span "Refresh" at bounding box center [617, 23] width 67 height 11
click at [1352, 390] on mat-tooltip-component "BAHRAIN OVF" at bounding box center [1332, 411] width 91 height 43
click at [1361, 386] on div "BAHRAIN OVF" at bounding box center [1331, 383] width 72 height 14
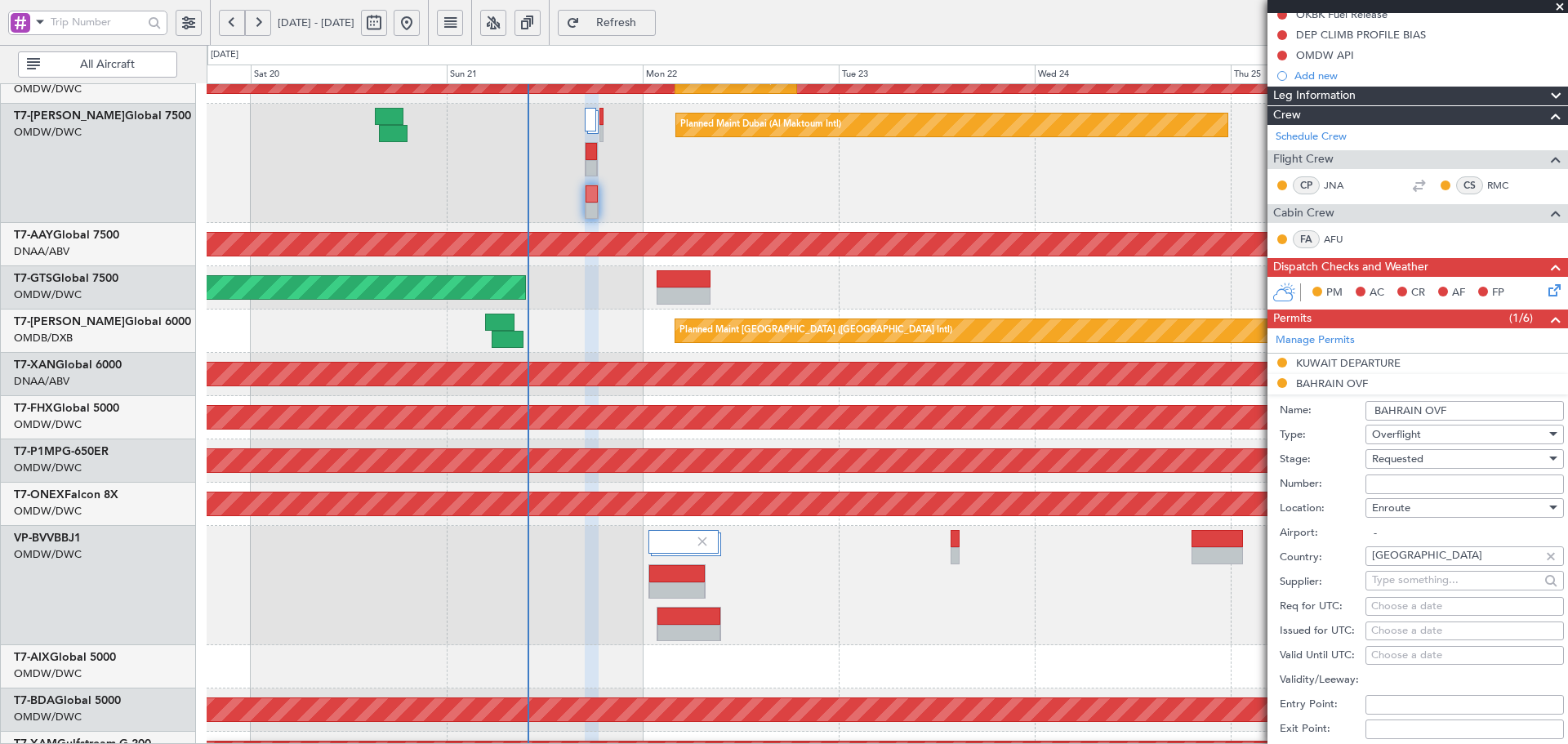
click at [1382, 480] on input "Number:" at bounding box center [1465, 484] width 199 height 20
paste input "AT/P/25-09/ON/001054"
type input "AT/P/25-09/ON/001054"
click at [1399, 458] on span "Requested" at bounding box center [1398, 458] width 52 height 14
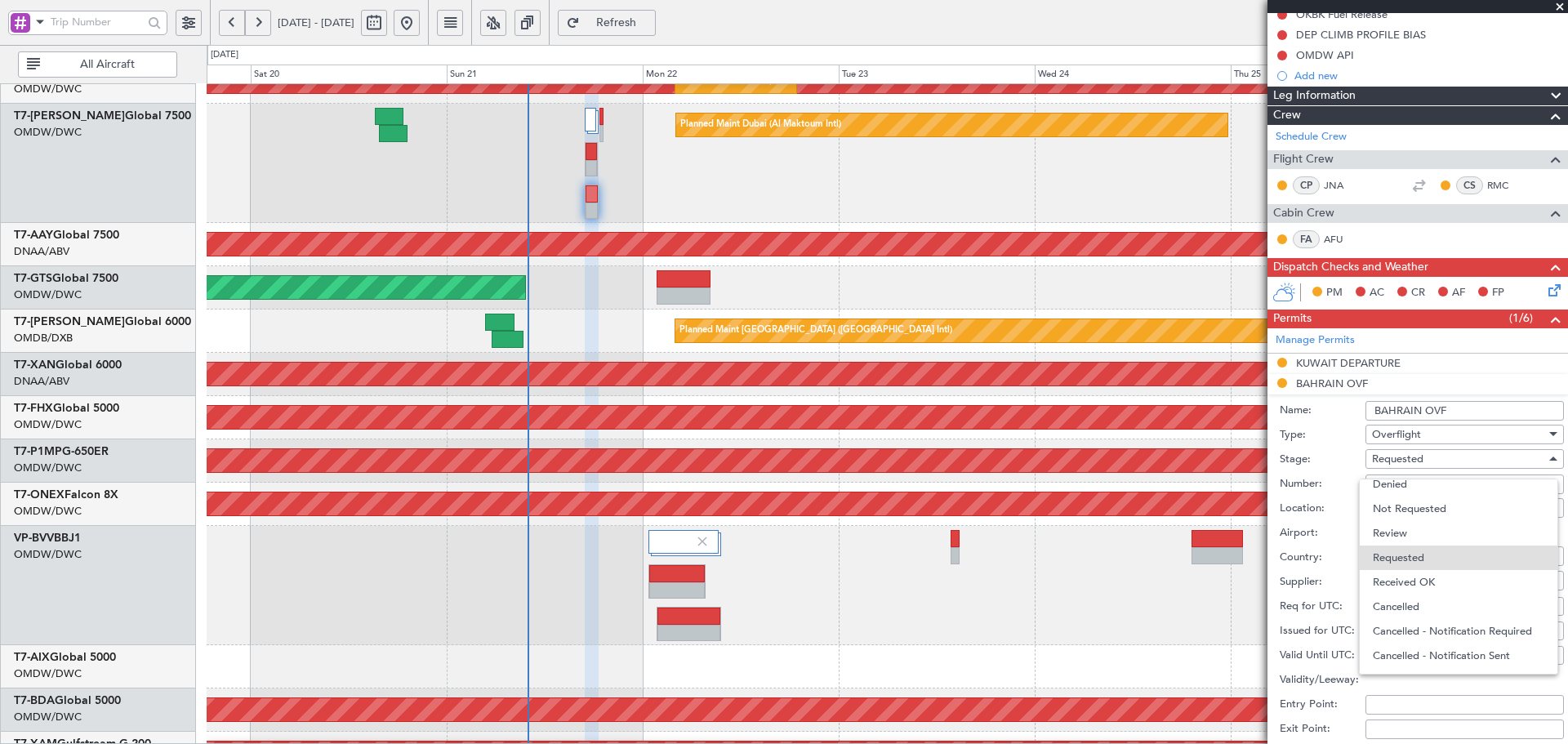
click at [1389, 578] on span "Received OK" at bounding box center [1458, 583] width 172 height 25
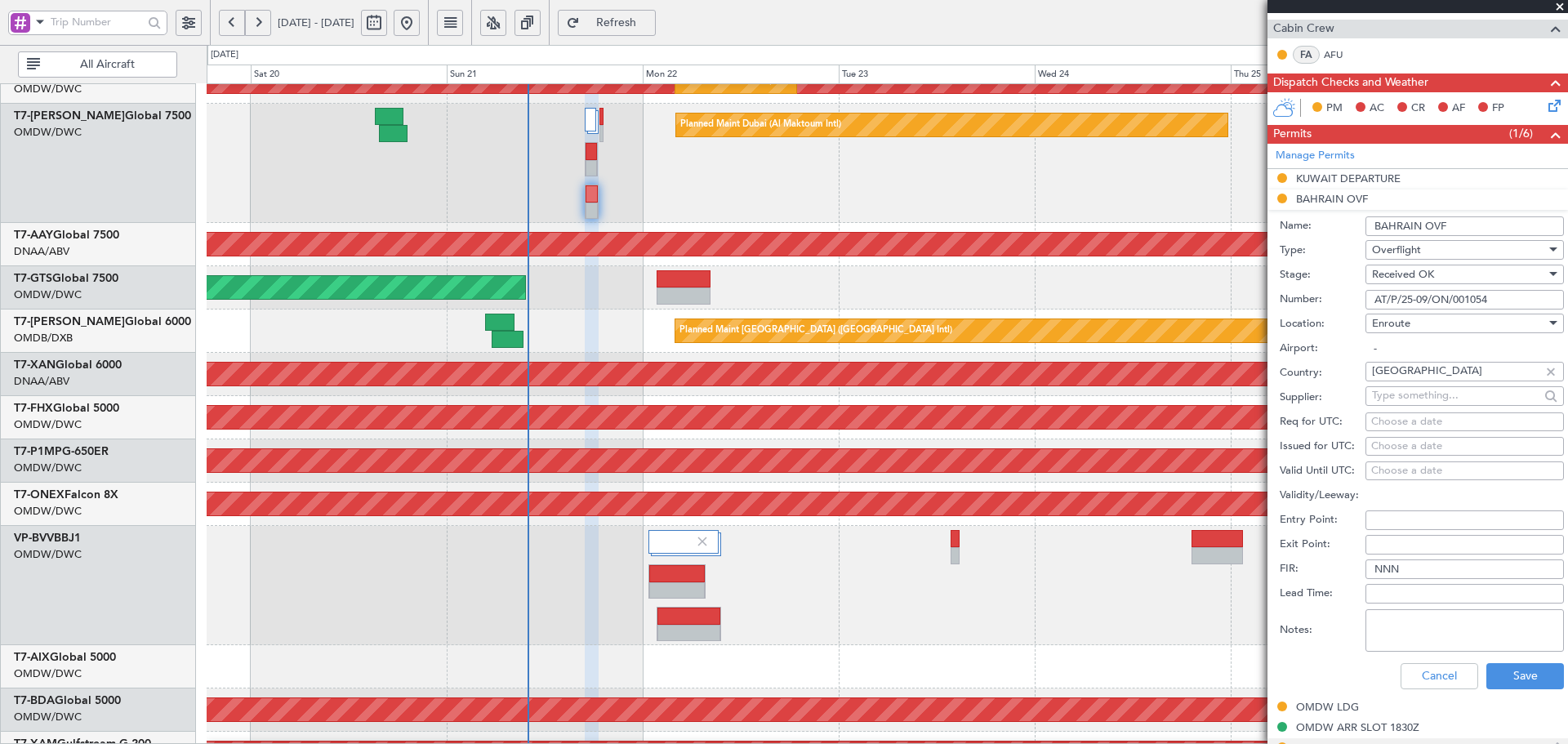
scroll to position [501, 0]
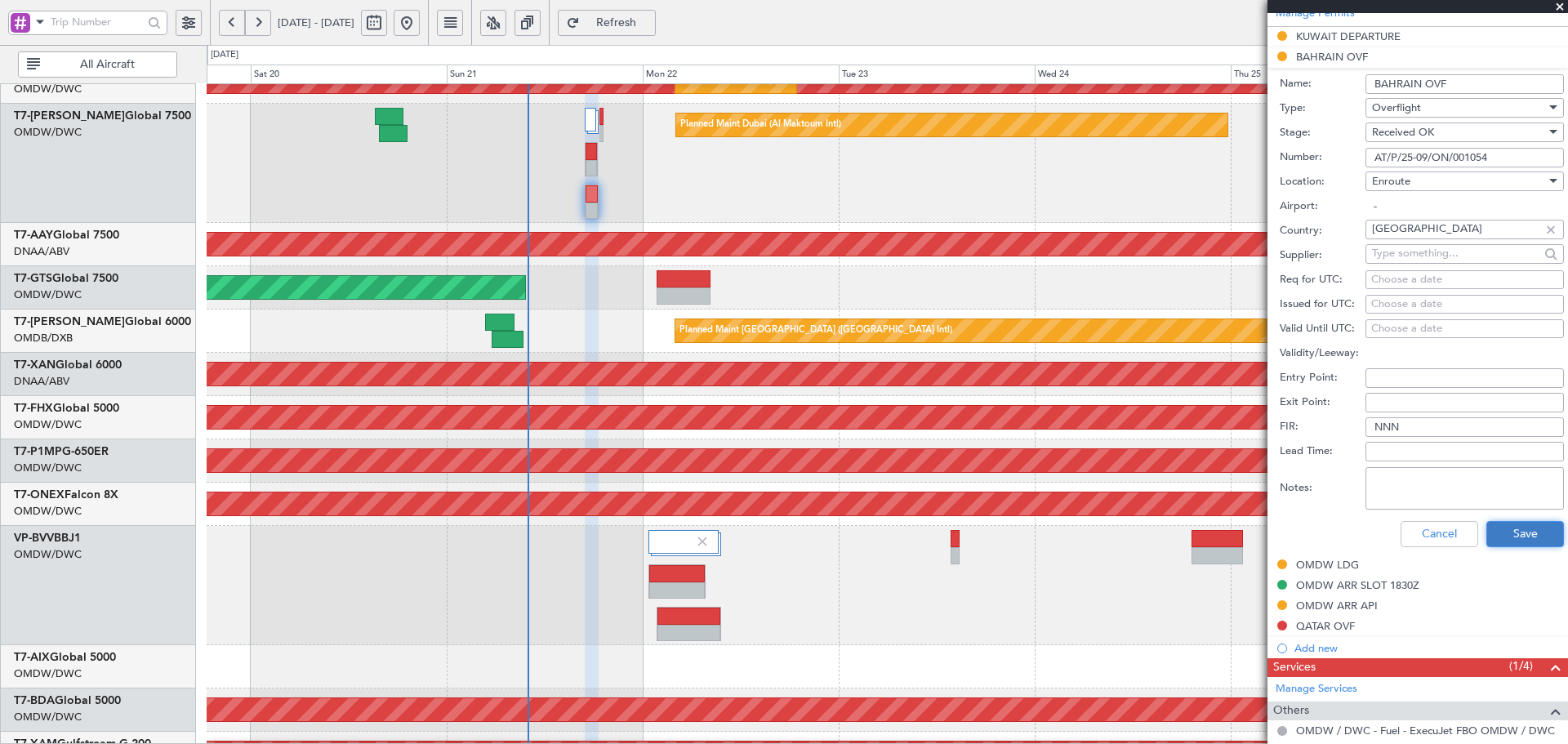
click at [1519, 543] on button "Save" at bounding box center [1524, 534] width 77 height 26
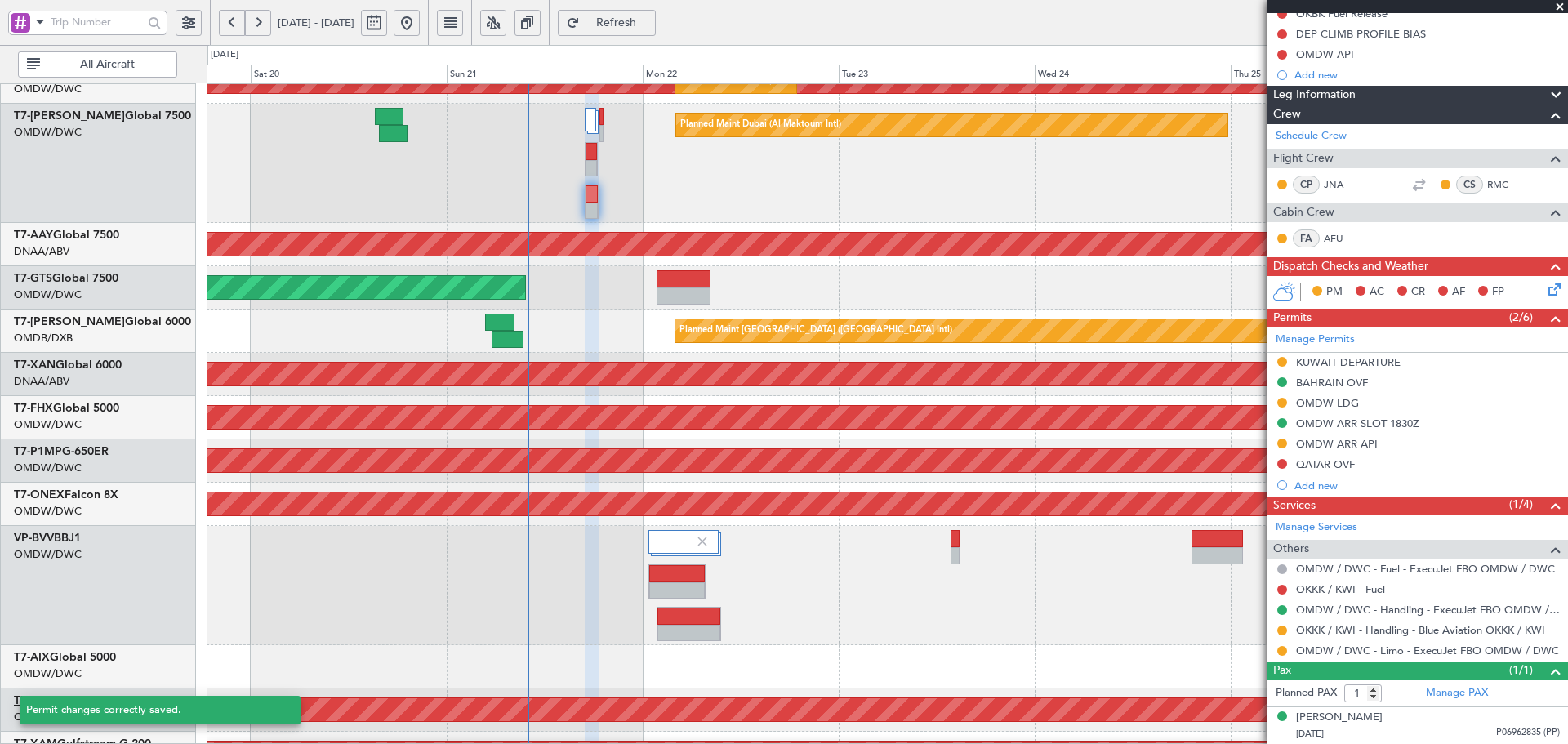
scroll to position [175, 0]
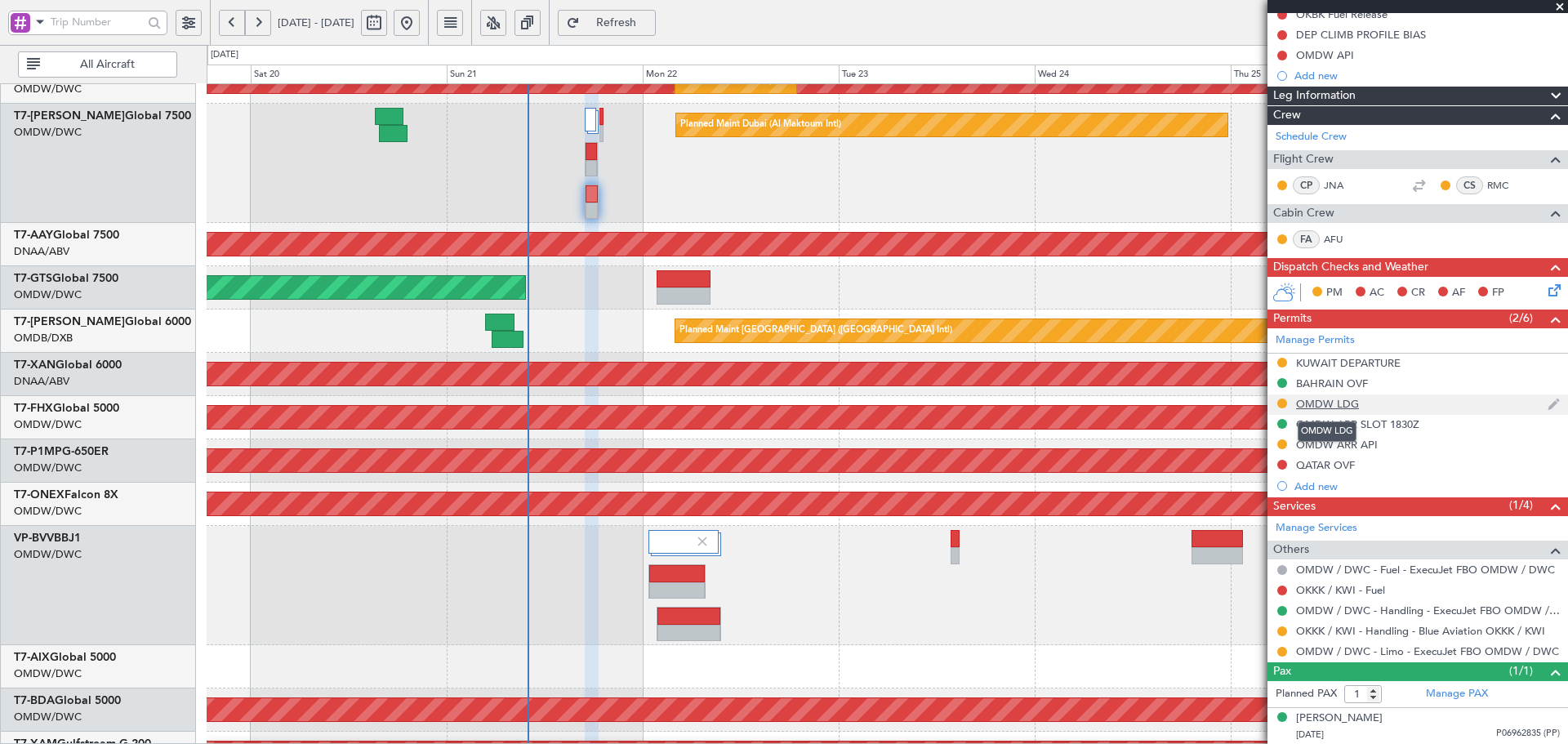
click at [1319, 397] on div "OMDW LDG" at bounding box center [1327, 404] width 63 height 14
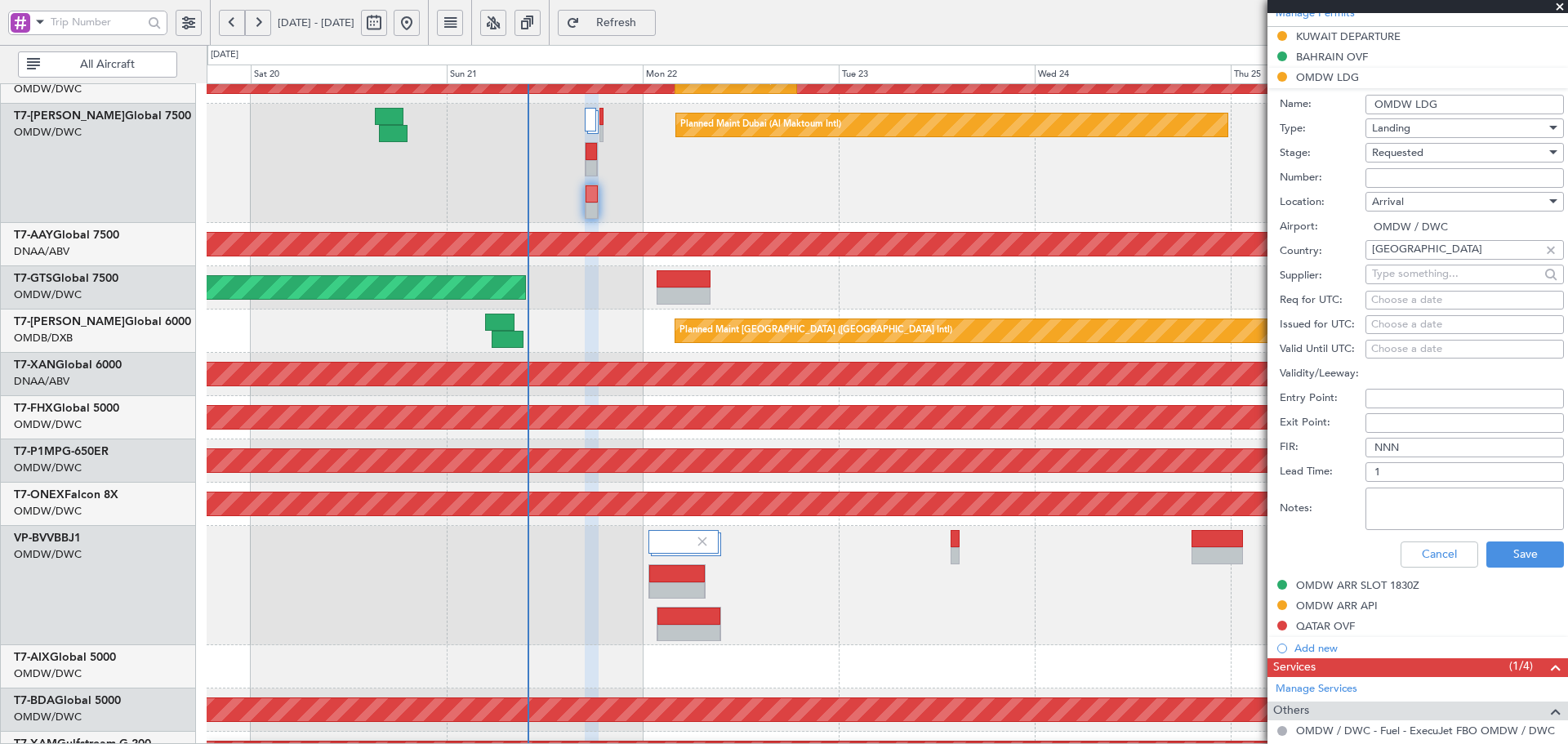
drag, startPoint x: 1416, startPoint y: 178, endPoint x: 1424, endPoint y: 173, distance: 9.4
click at [1417, 178] on input "Number:" at bounding box center [1465, 178] width 199 height 20
paste input "LP/2025/12900"
type input "LP/2025/12900"
click at [1430, 152] on div "Requested" at bounding box center [1459, 153] width 174 height 25
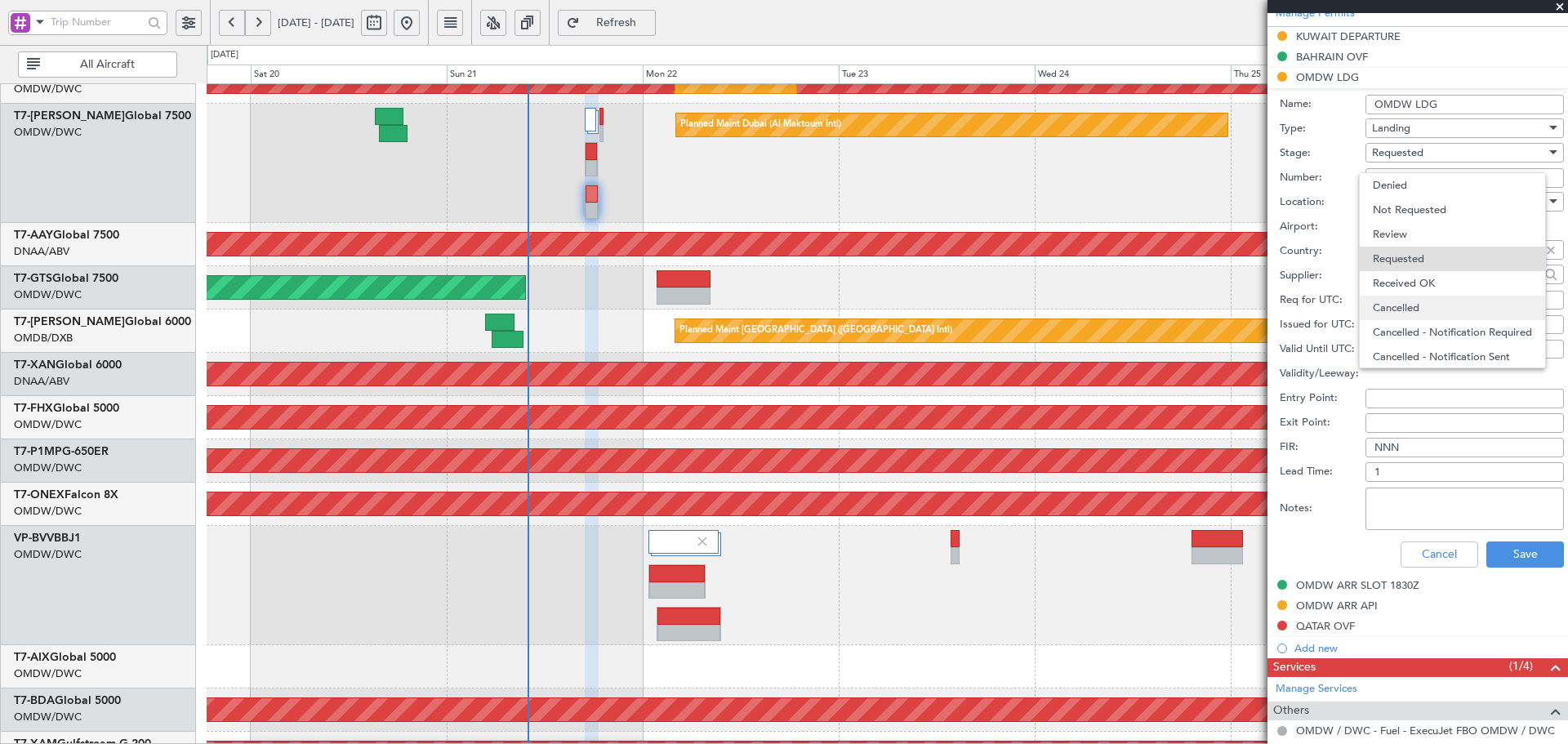
scroll to position [8, 0]
click at [1447, 281] on span "Received OK" at bounding box center [1458, 276] width 172 height 25
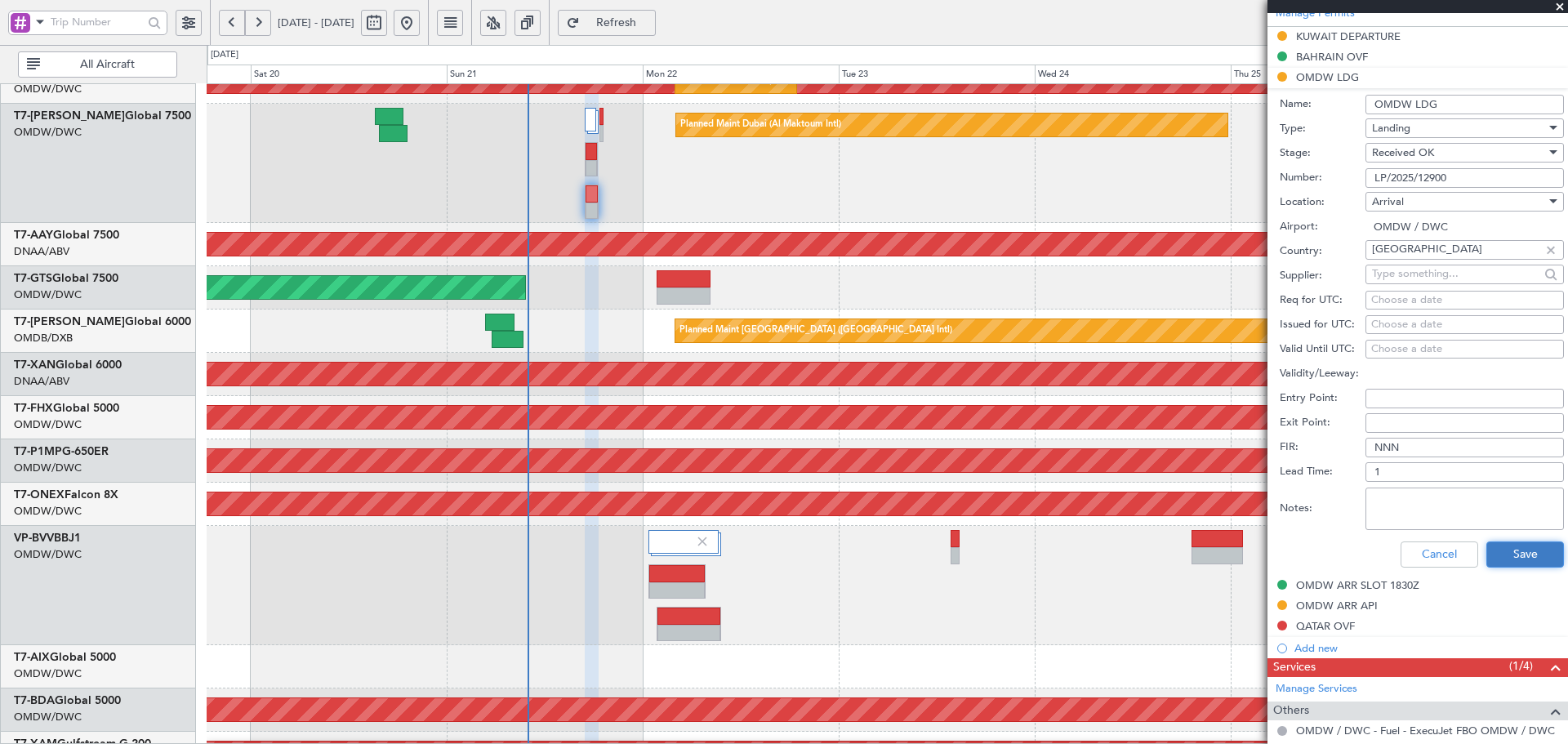
click at [1522, 552] on button "Save" at bounding box center [1524, 554] width 77 height 26
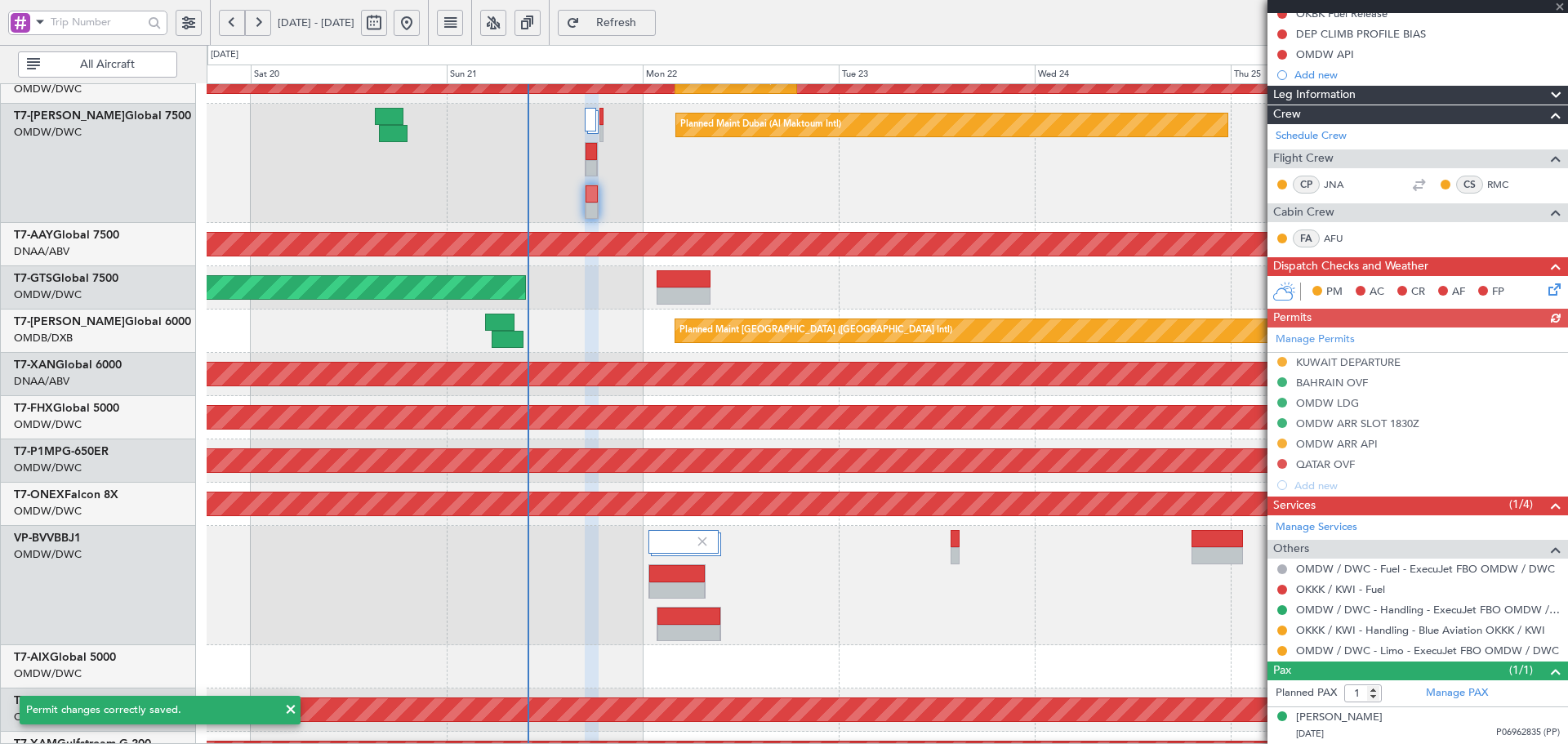
scroll to position [175, 0]
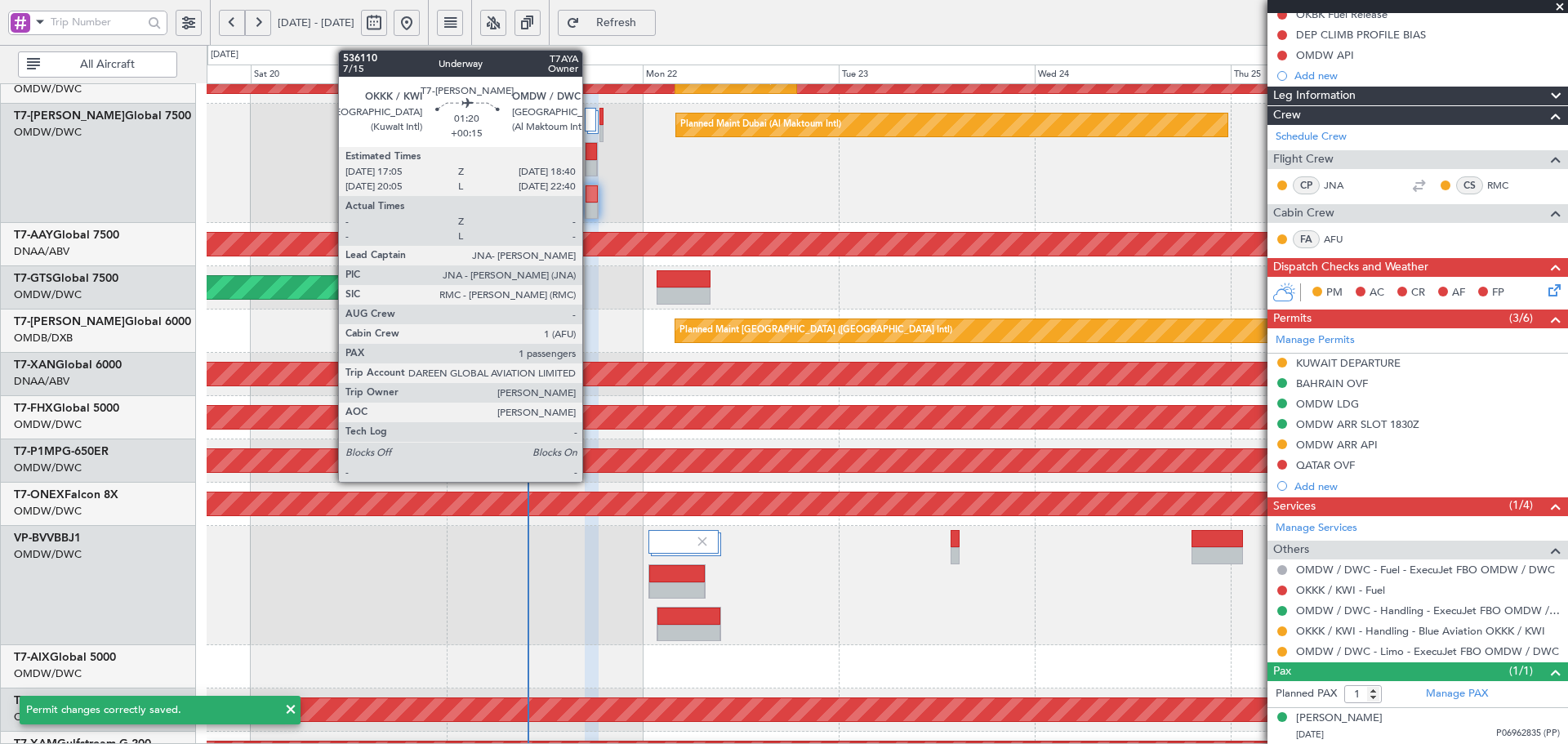
click at [589, 191] on div at bounding box center [591, 194] width 11 height 17
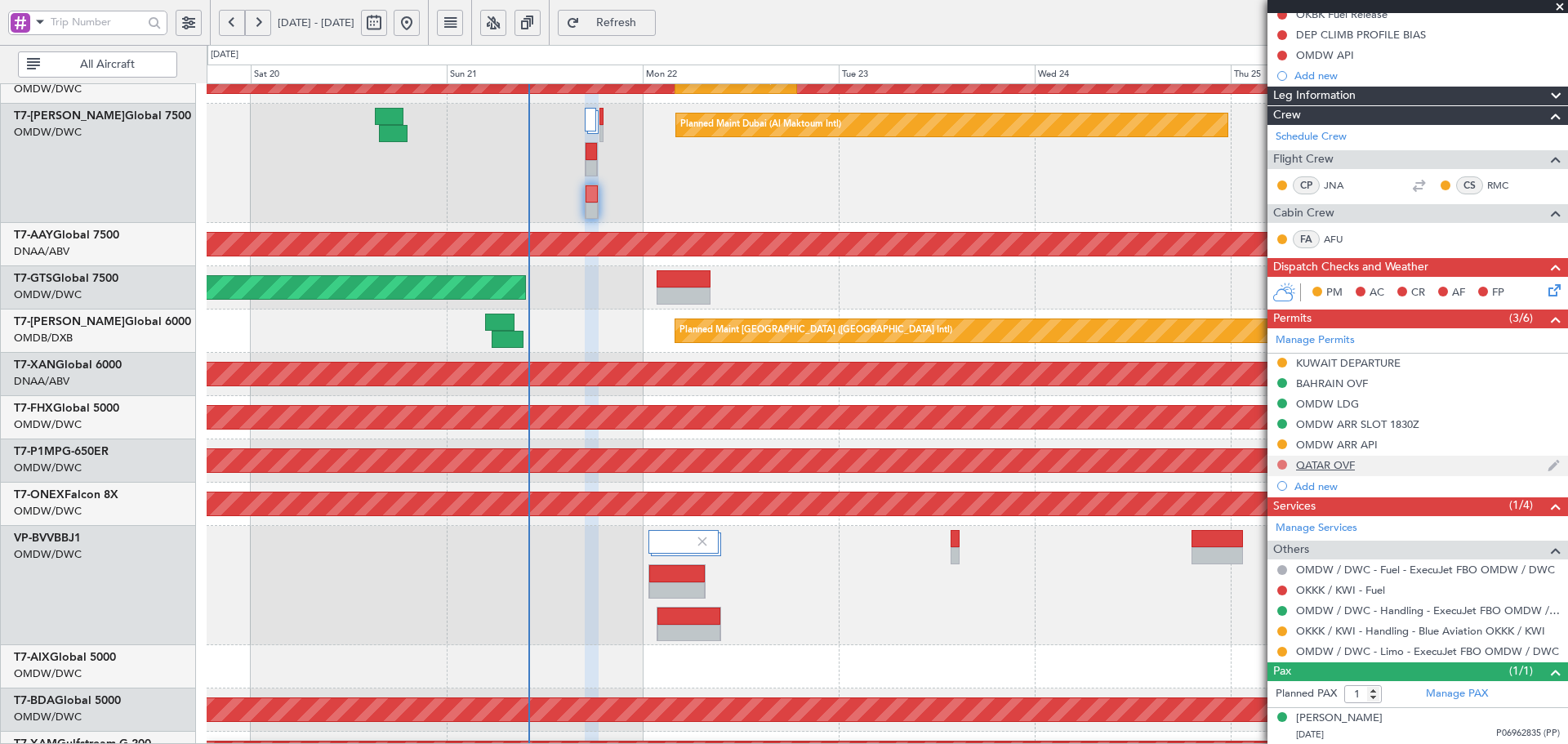
click at [1281, 465] on button at bounding box center [1282, 464] width 10 height 10
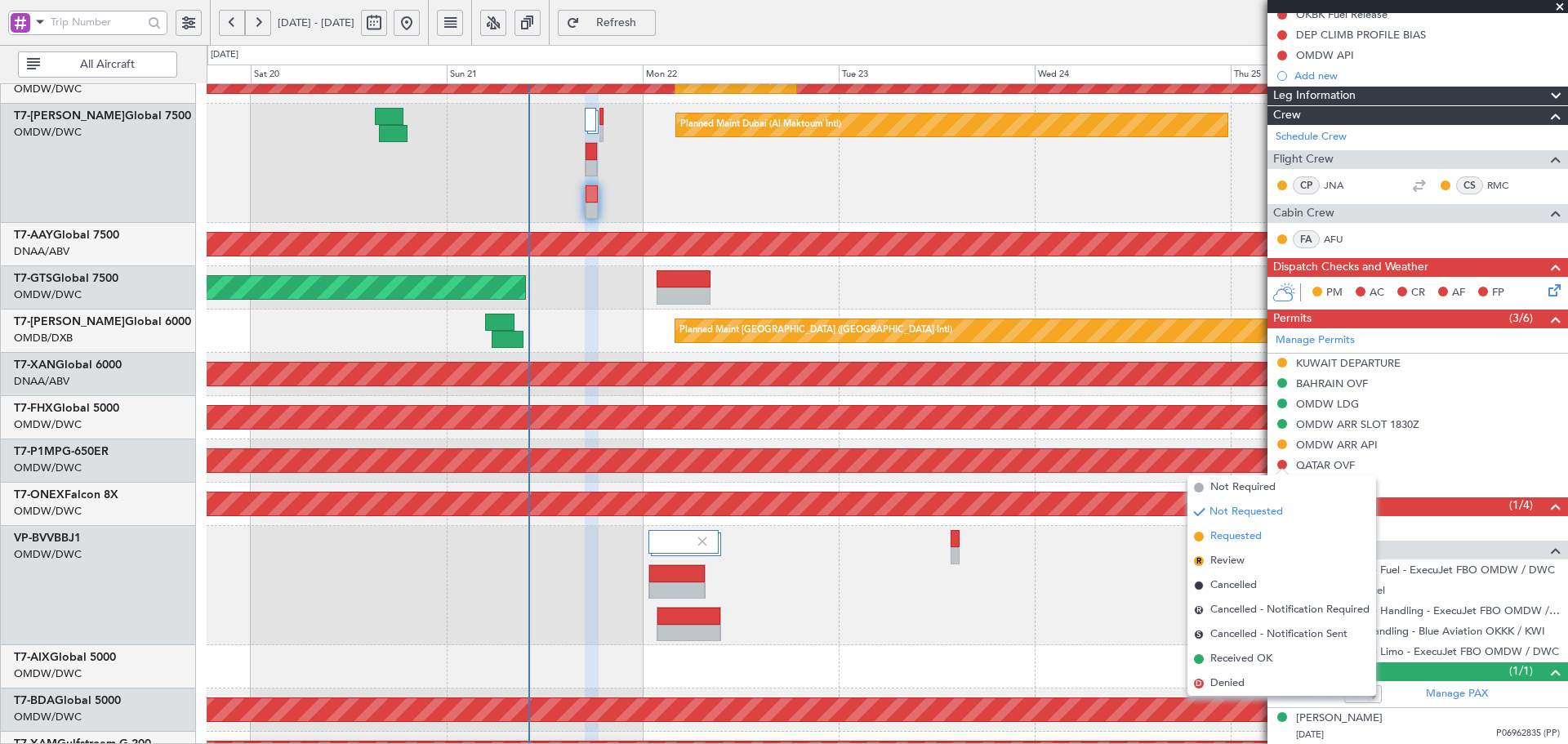
click at [1212, 538] on span "Requested" at bounding box center [1236, 536] width 52 height 16
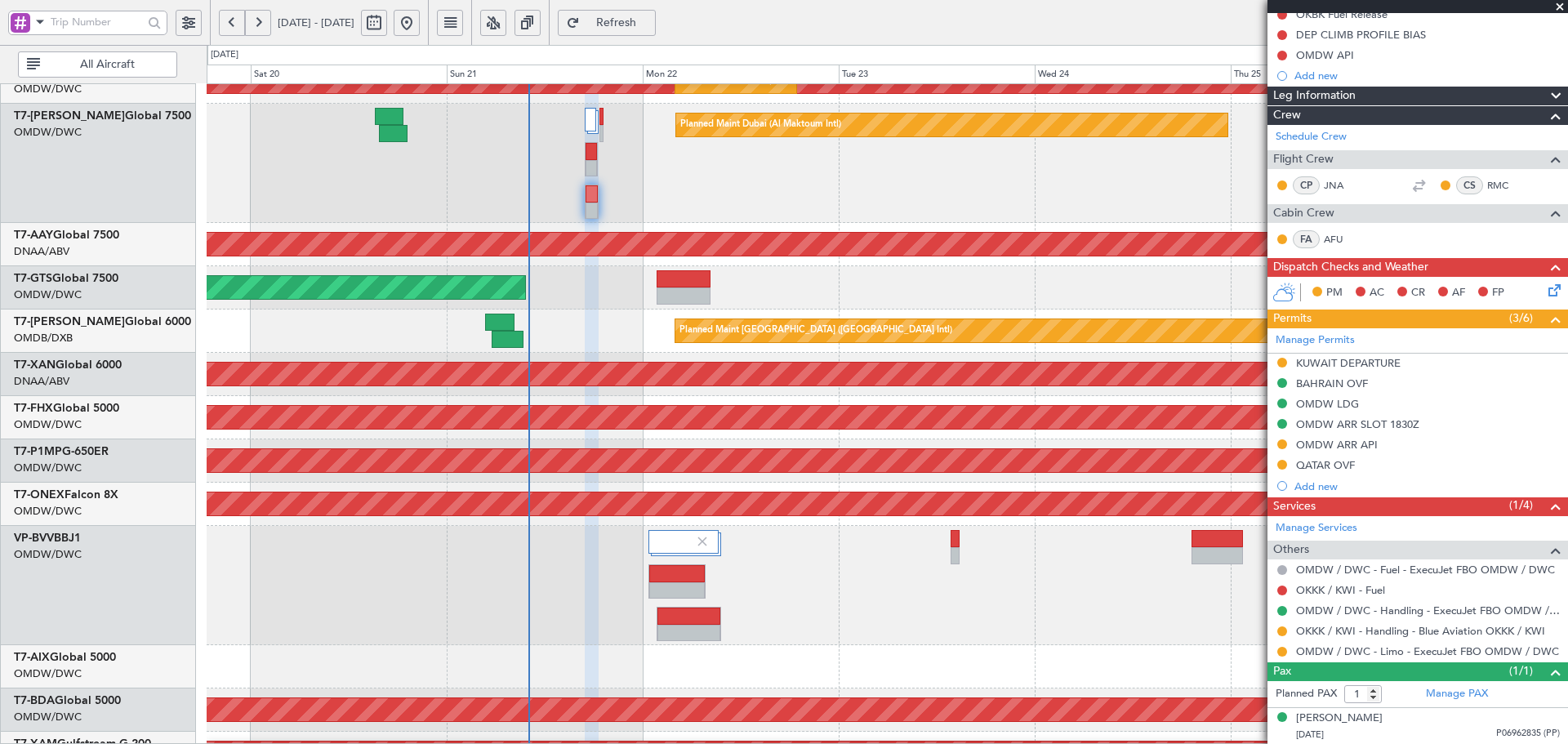
click at [650, 26] on span "Refresh" at bounding box center [617, 23] width 67 height 11
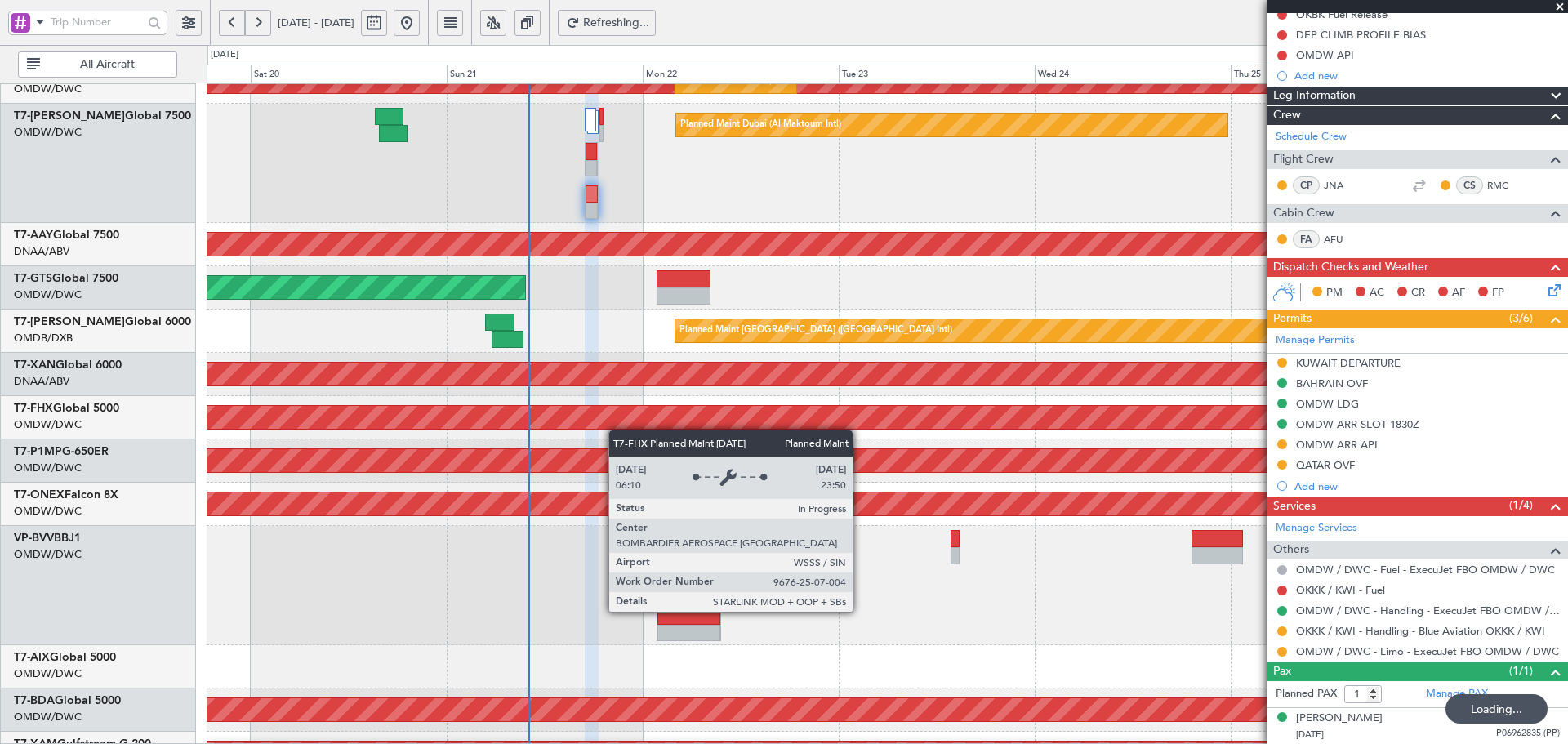
scroll to position [443, 0]
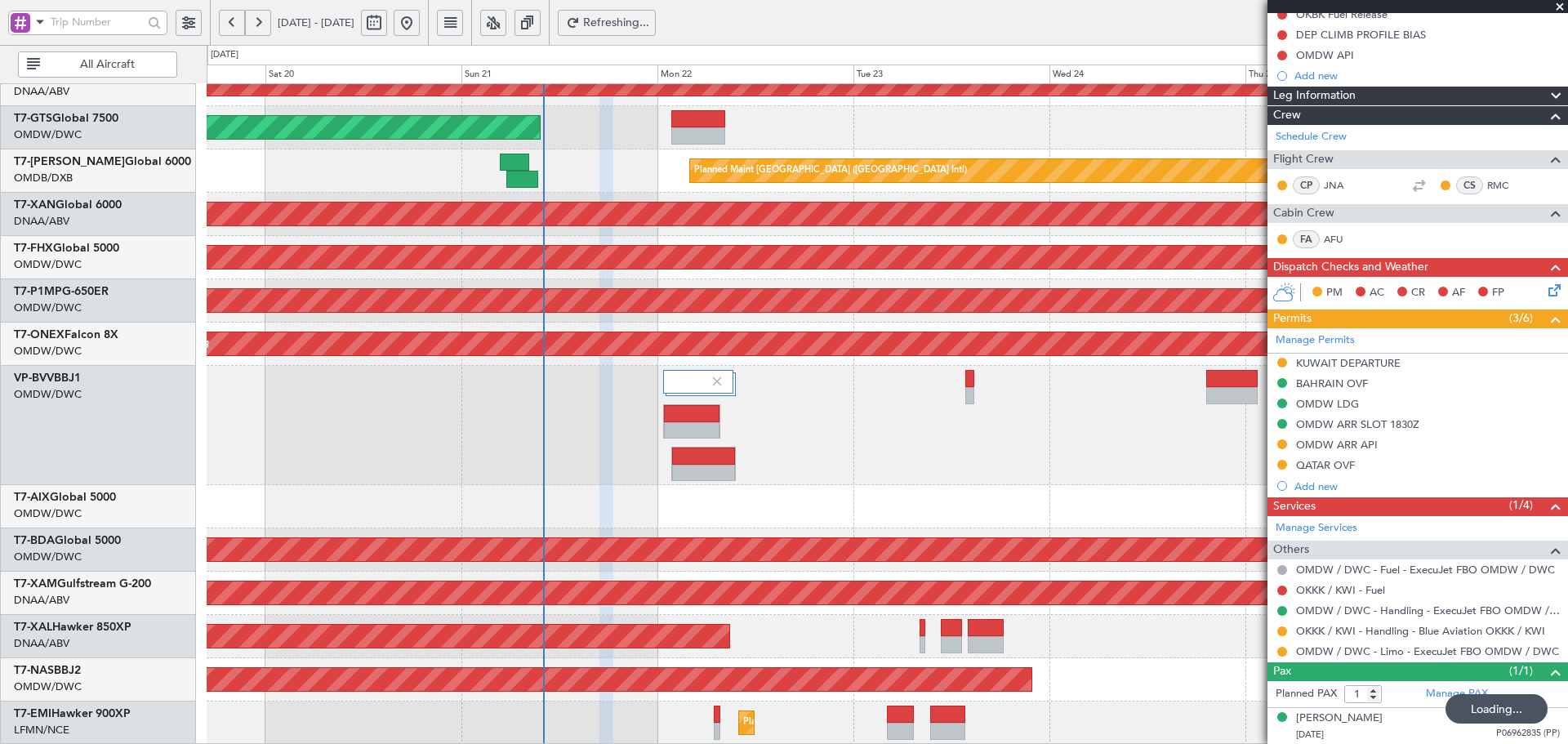
click at [625, 196] on div "Unplanned Maint Dubai (Al Maktoum Intl) Unplanned Maint Dubai (Al Maktoum Intl)…" at bounding box center [886, 193] width 1361 height 1104
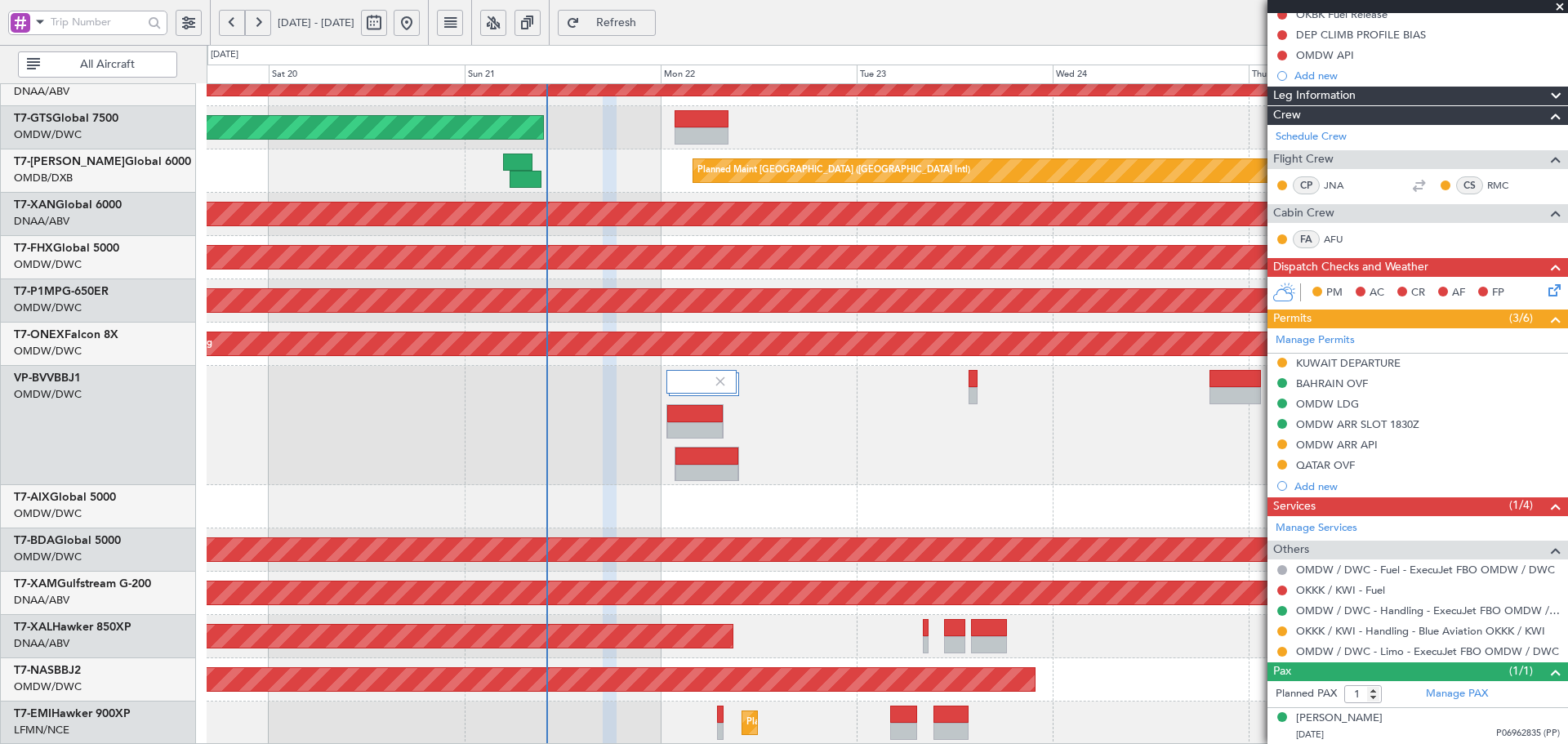
click at [588, 463] on div "Unplanned Maint Dubai (Al Maktoum Intl) Unplanned Maint Dubai (Al Maktoum Intl)…" at bounding box center [886, 193] width 1361 height 1104
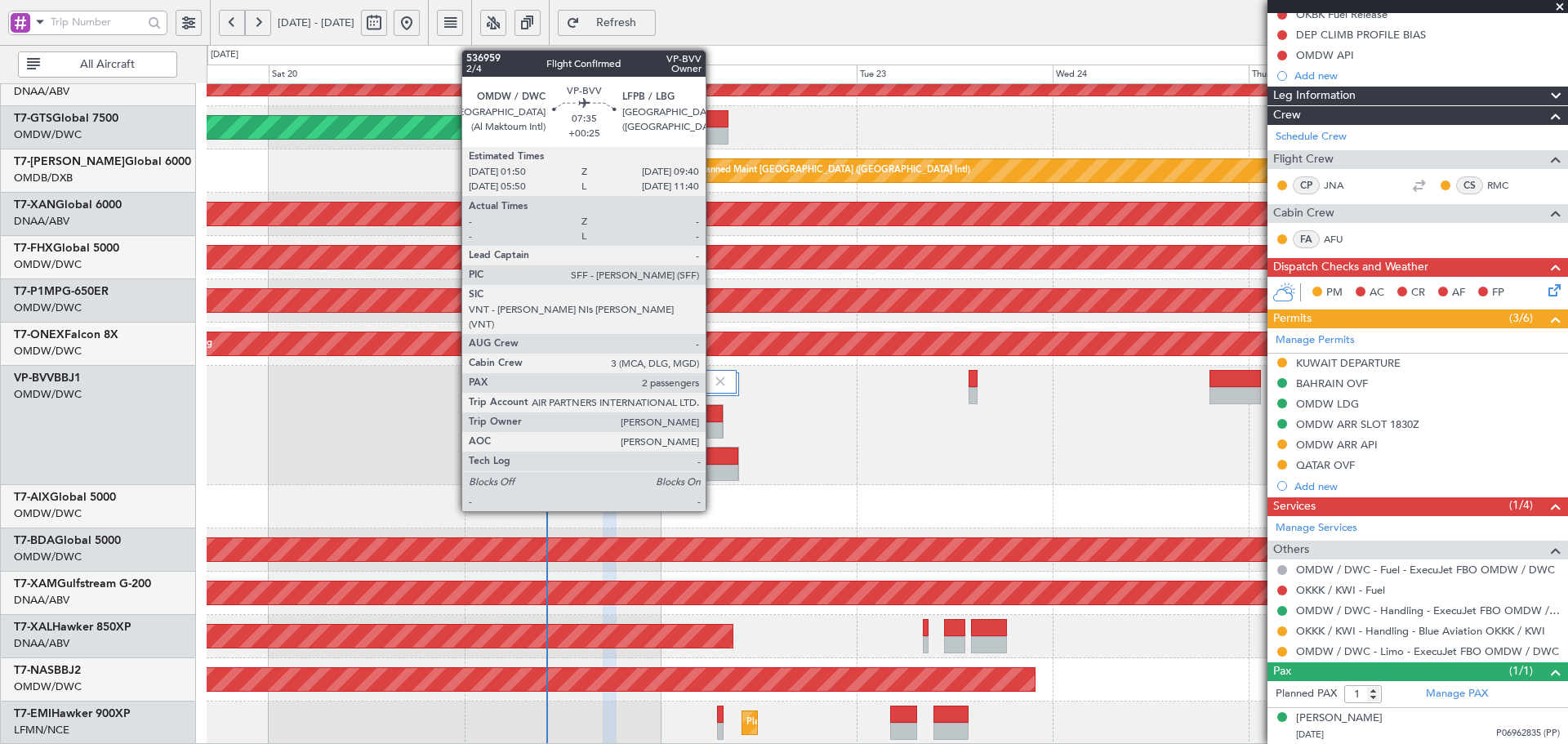
click at [712, 465] on div at bounding box center [707, 474] width 63 height 17
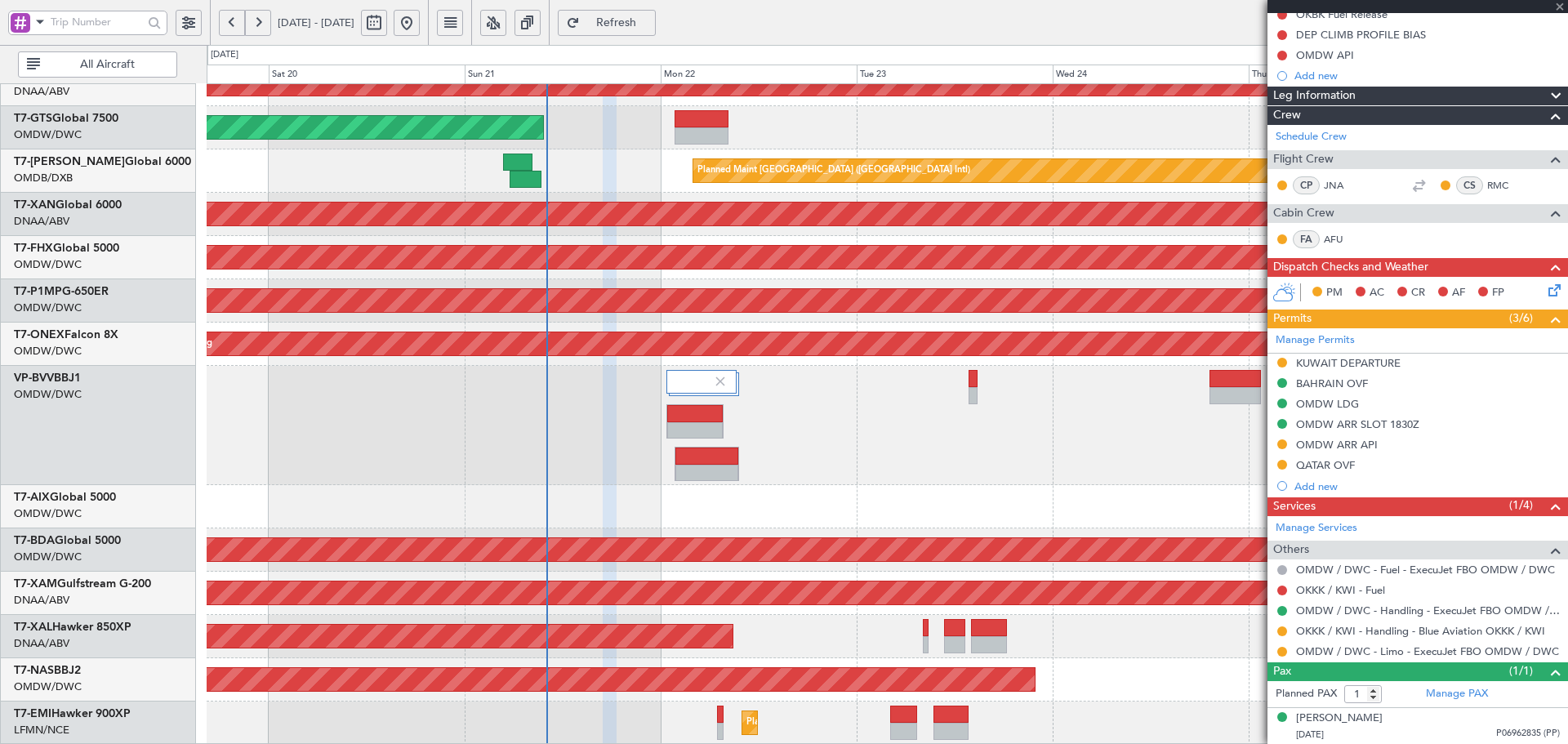
type input "+00:25"
type input "2"
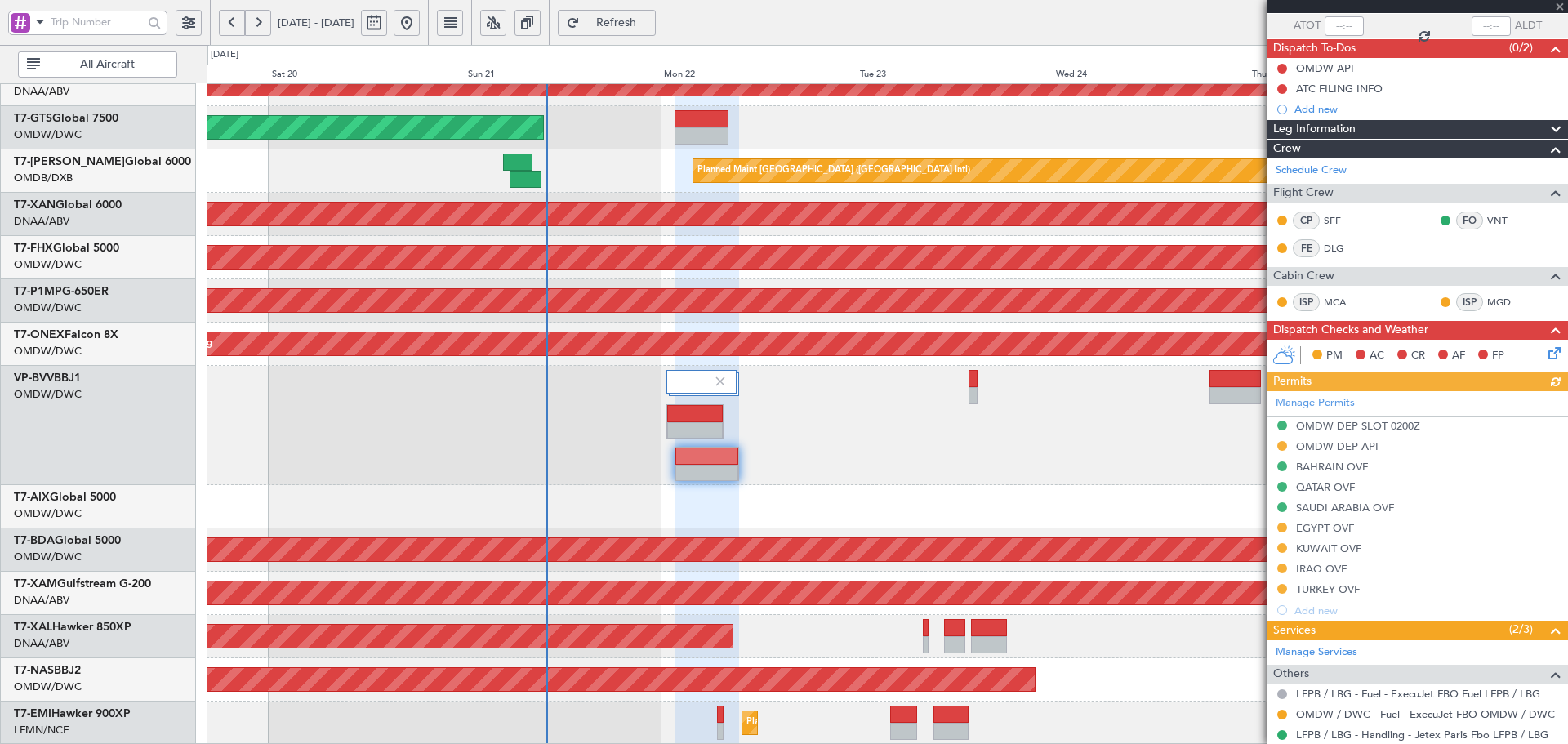
scroll to position [109, 0]
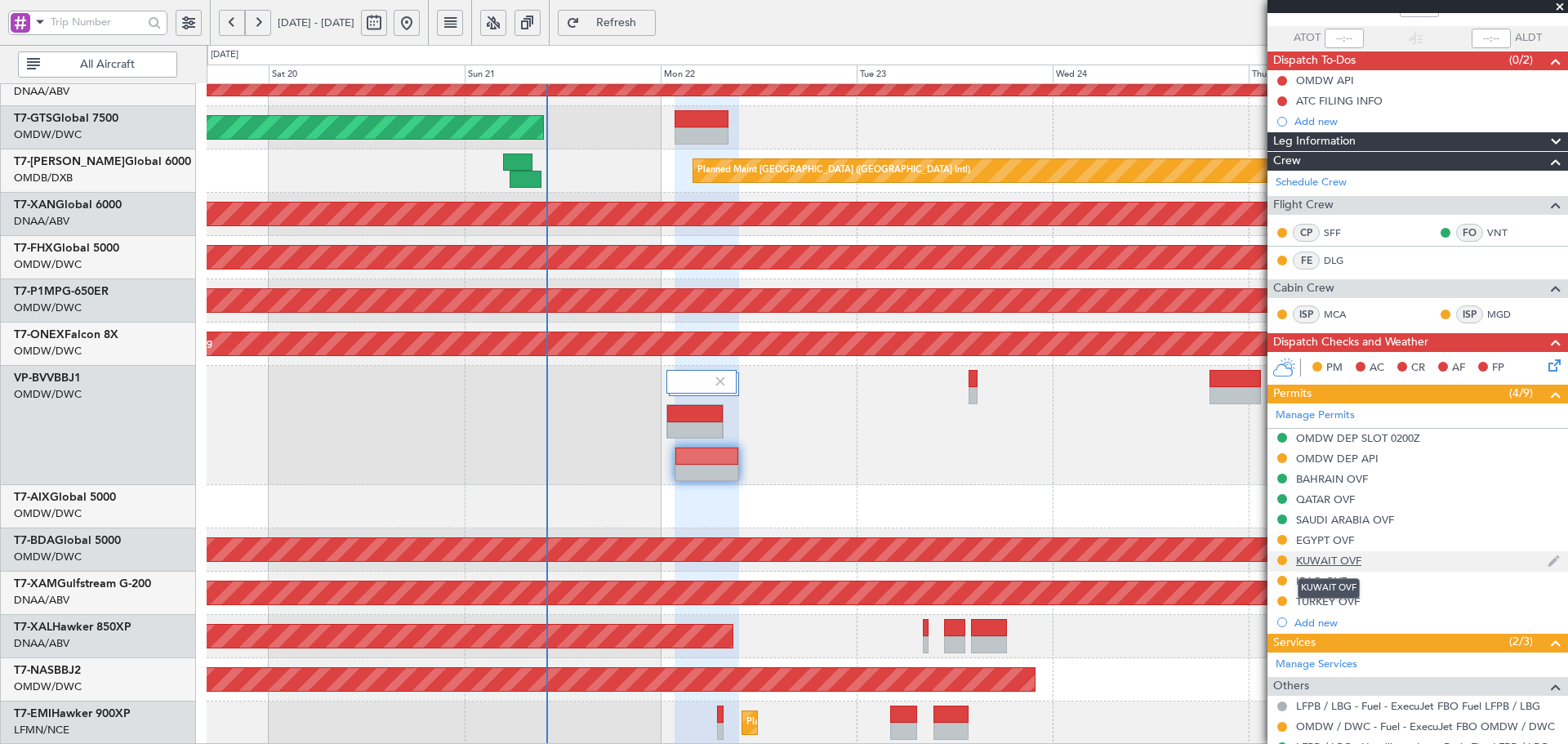
click at [1314, 563] on div "KUWAIT OVF" at bounding box center [1328, 561] width 65 height 14
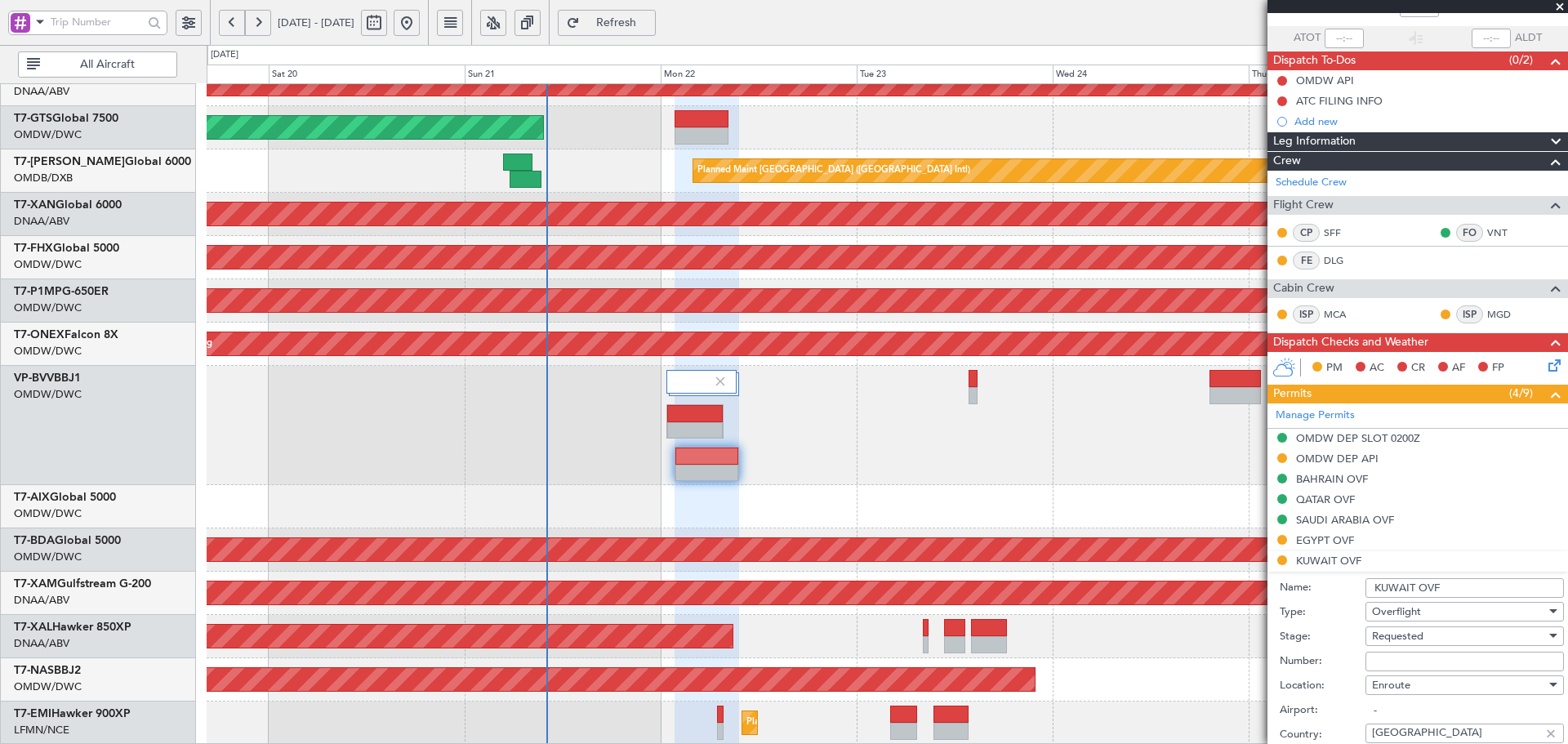
click at [1380, 652] on input "Number:" at bounding box center [1465, 661] width 199 height 20
paste input "8163-ATO/25"
type input "8163-ATO/25"
click at [1415, 630] on span "Requested" at bounding box center [1398, 635] width 52 height 14
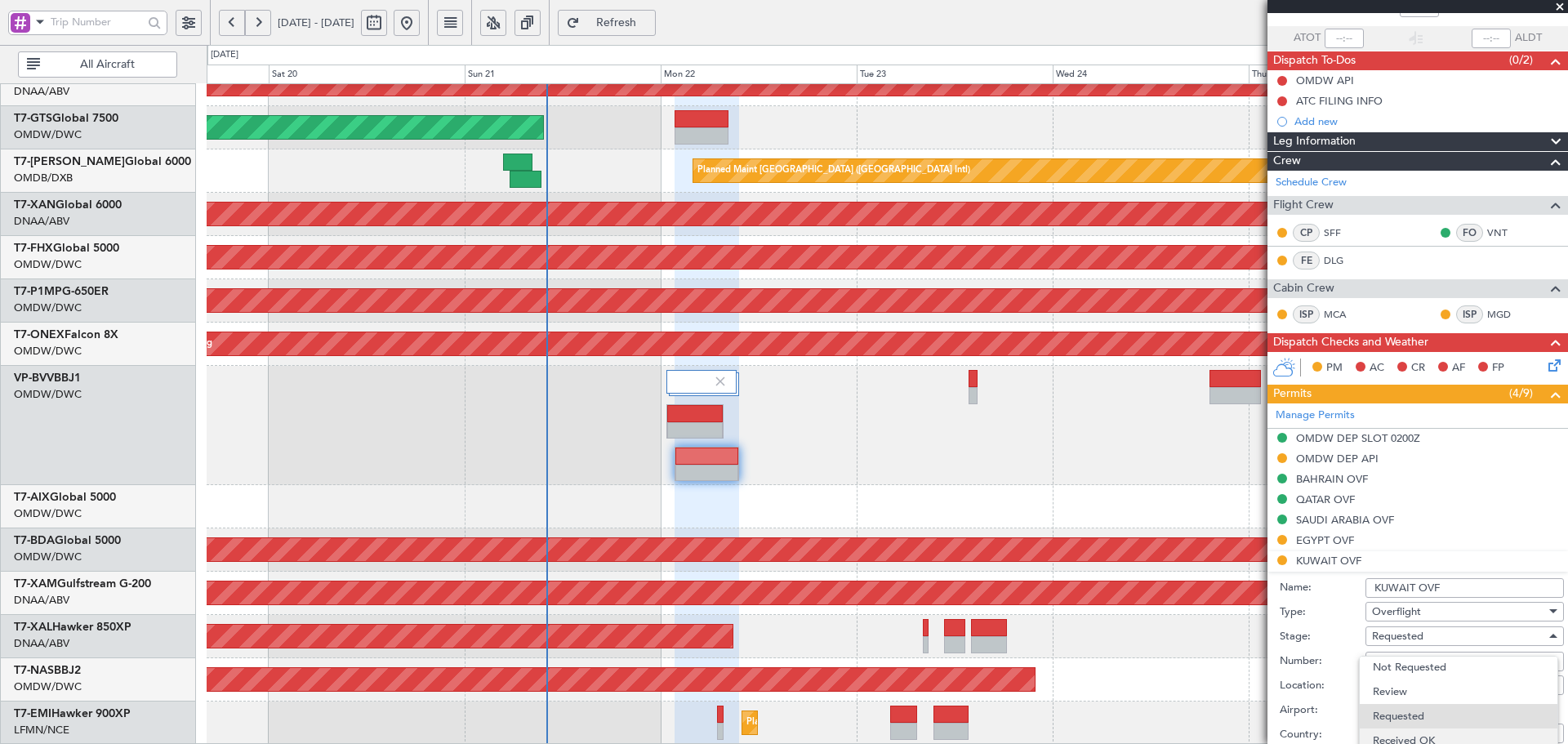
click at [1417, 733] on span "Received OK" at bounding box center [1458, 741] width 172 height 25
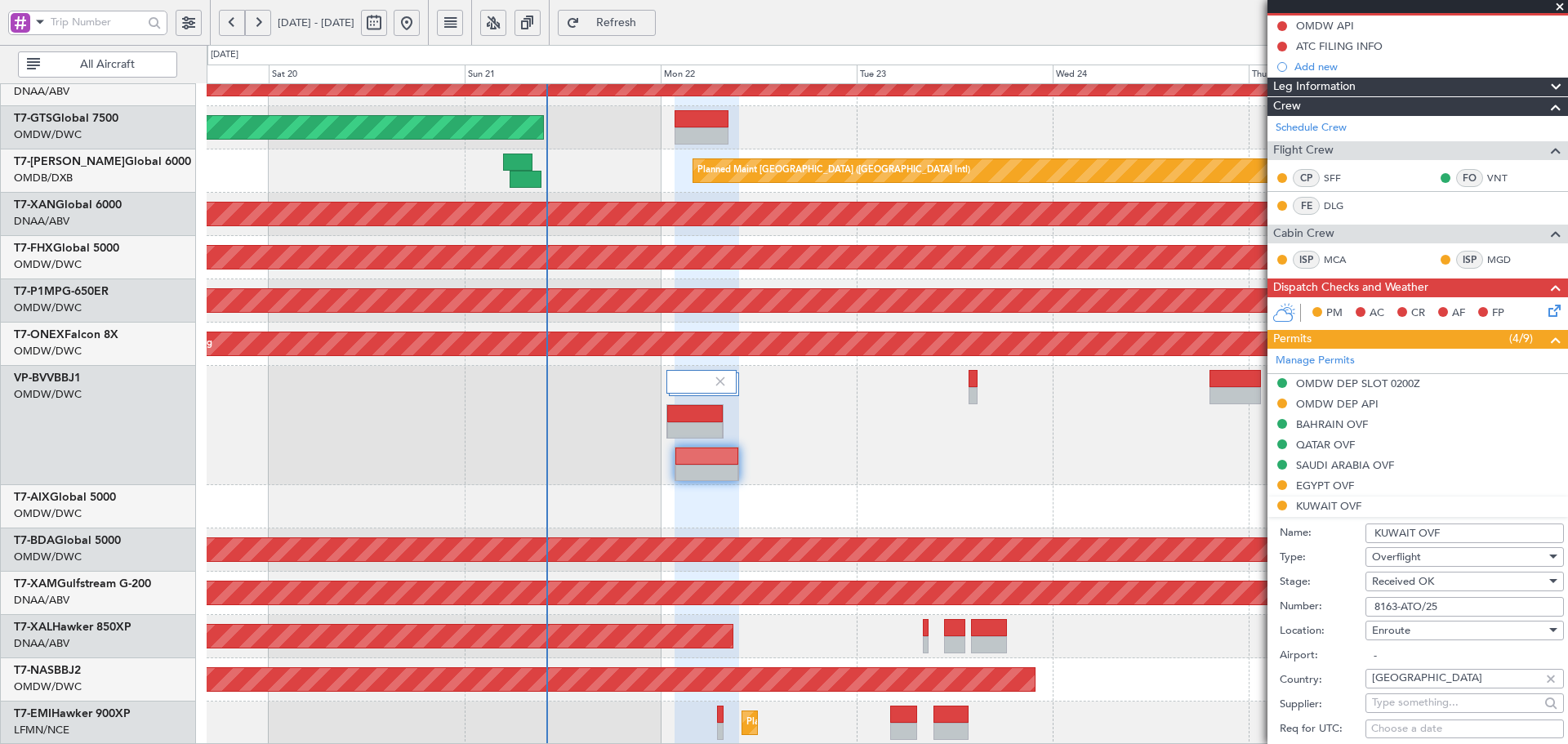
scroll to position [490, 0]
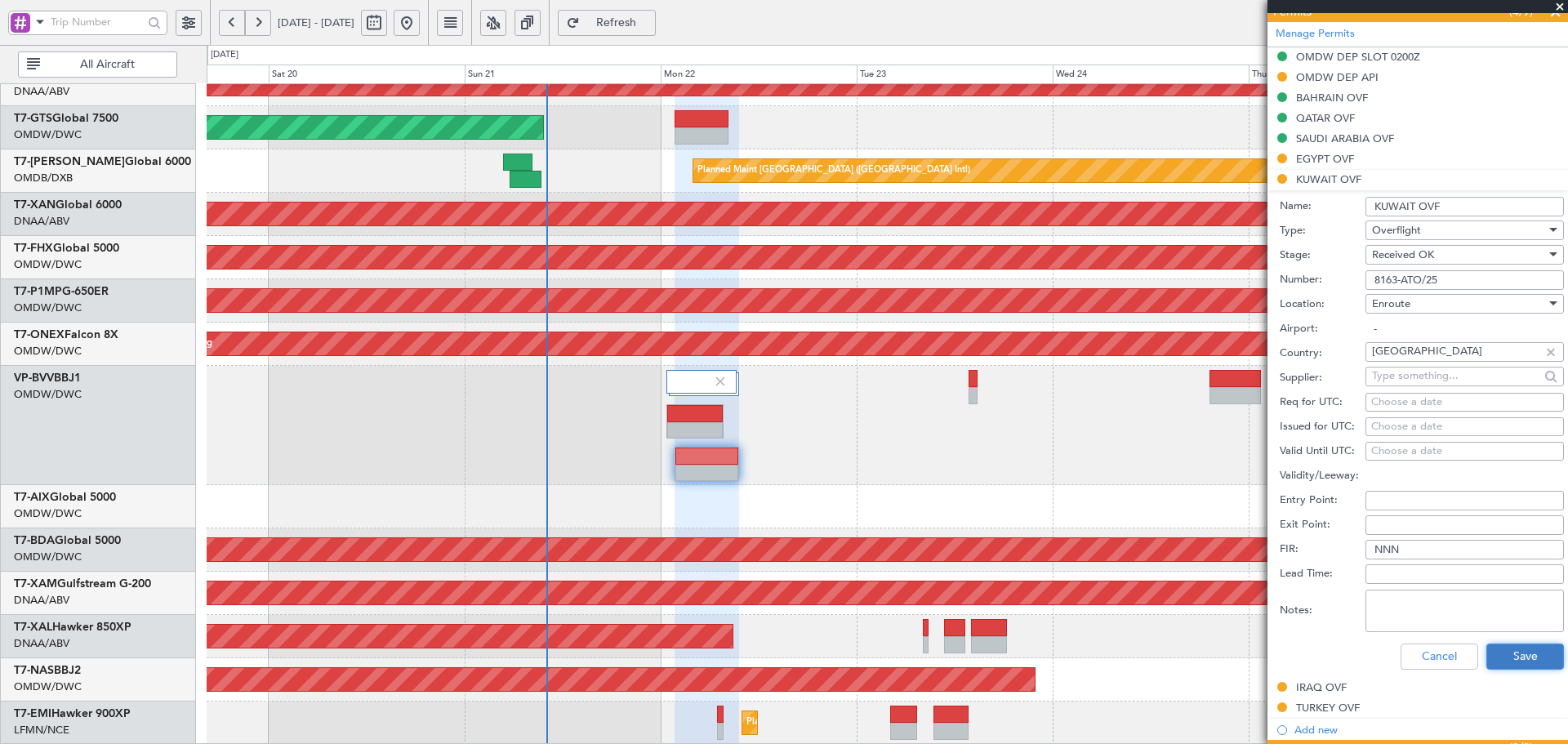
click at [1517, 657] on button "Save" at bounding box center [1524, 656] width 77 height 26
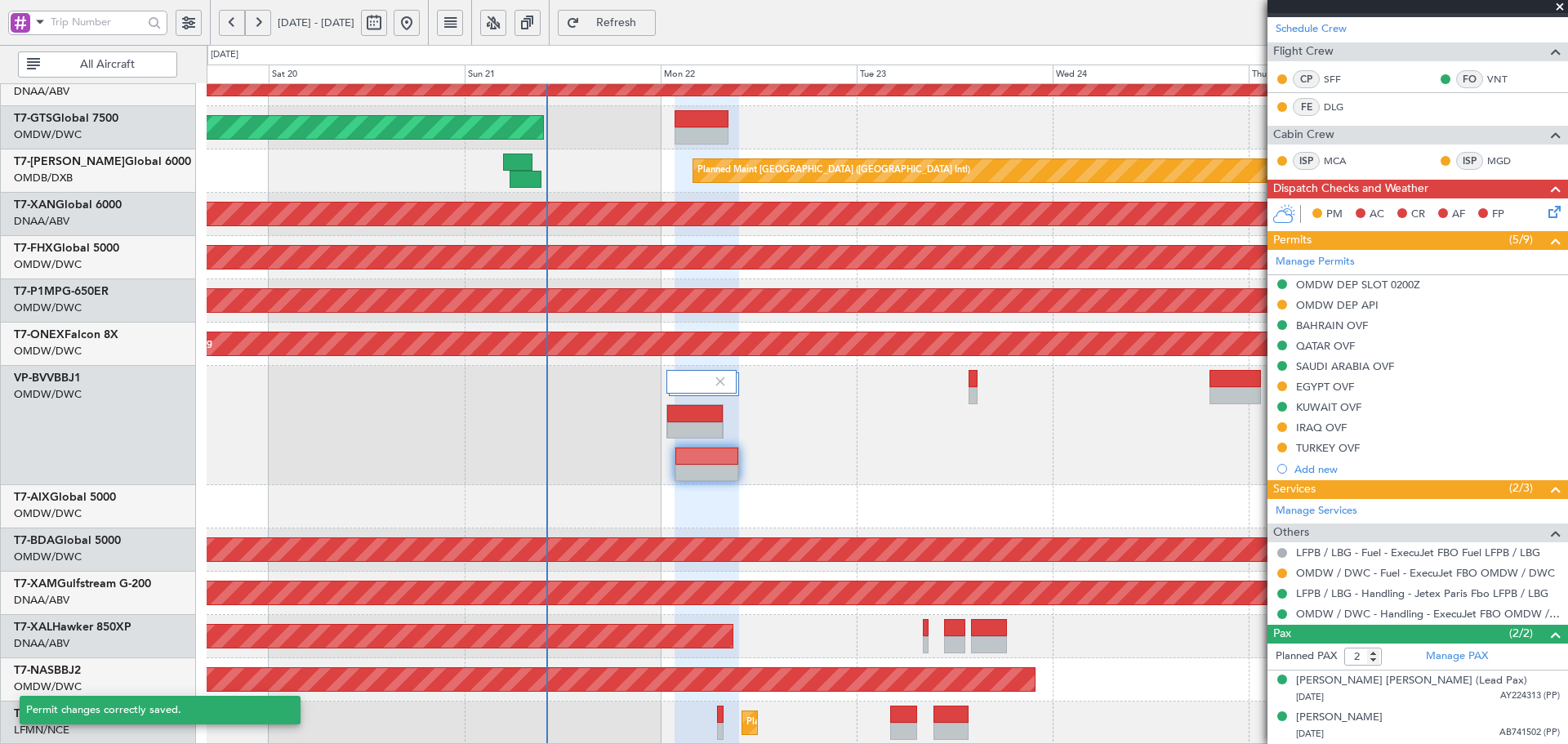
scroll to position [262, 0]
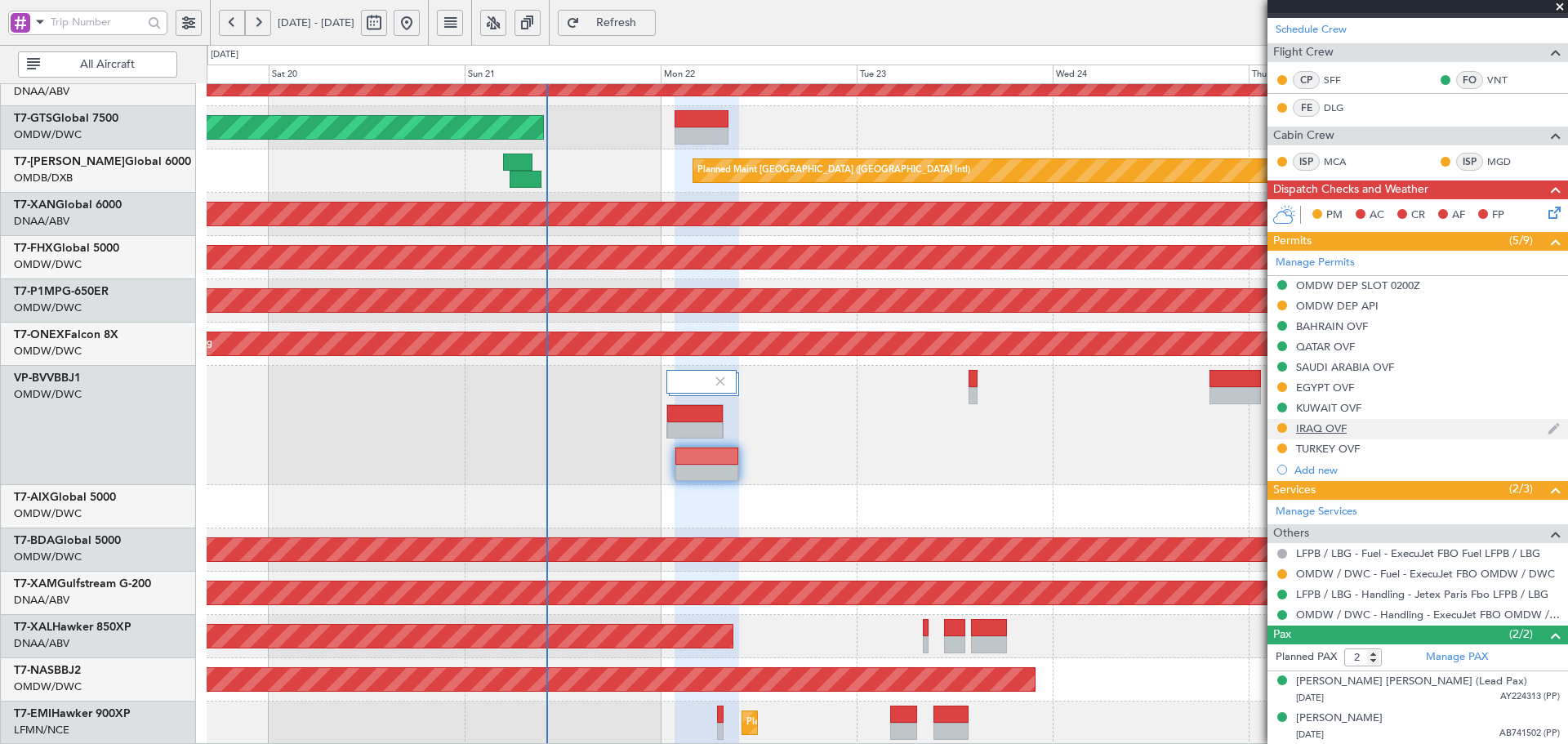
click at [1327, 425] on div "IRAQ OVF" at bounding box center [1321, 428] width 51 height 14
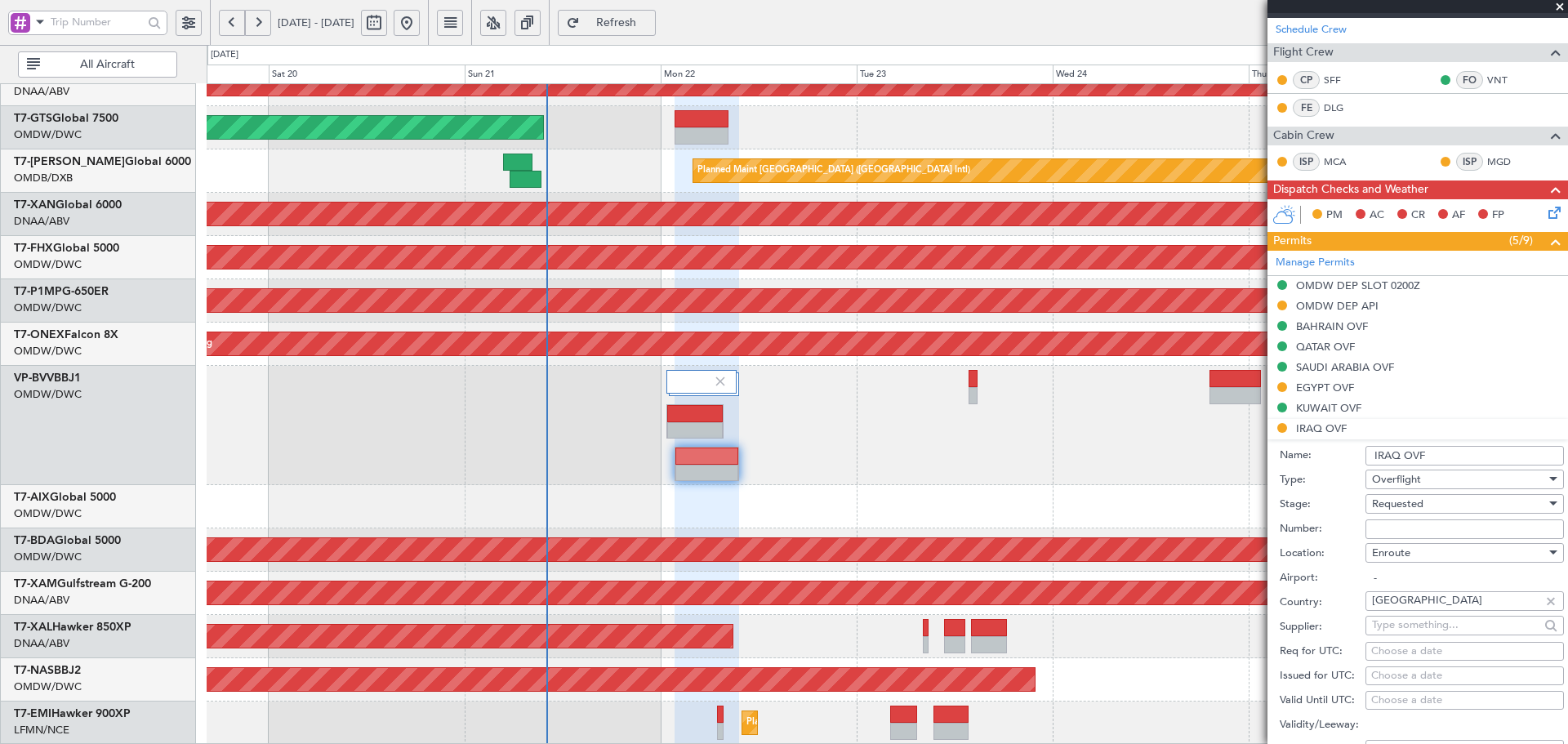
scroll to position [490, 0]
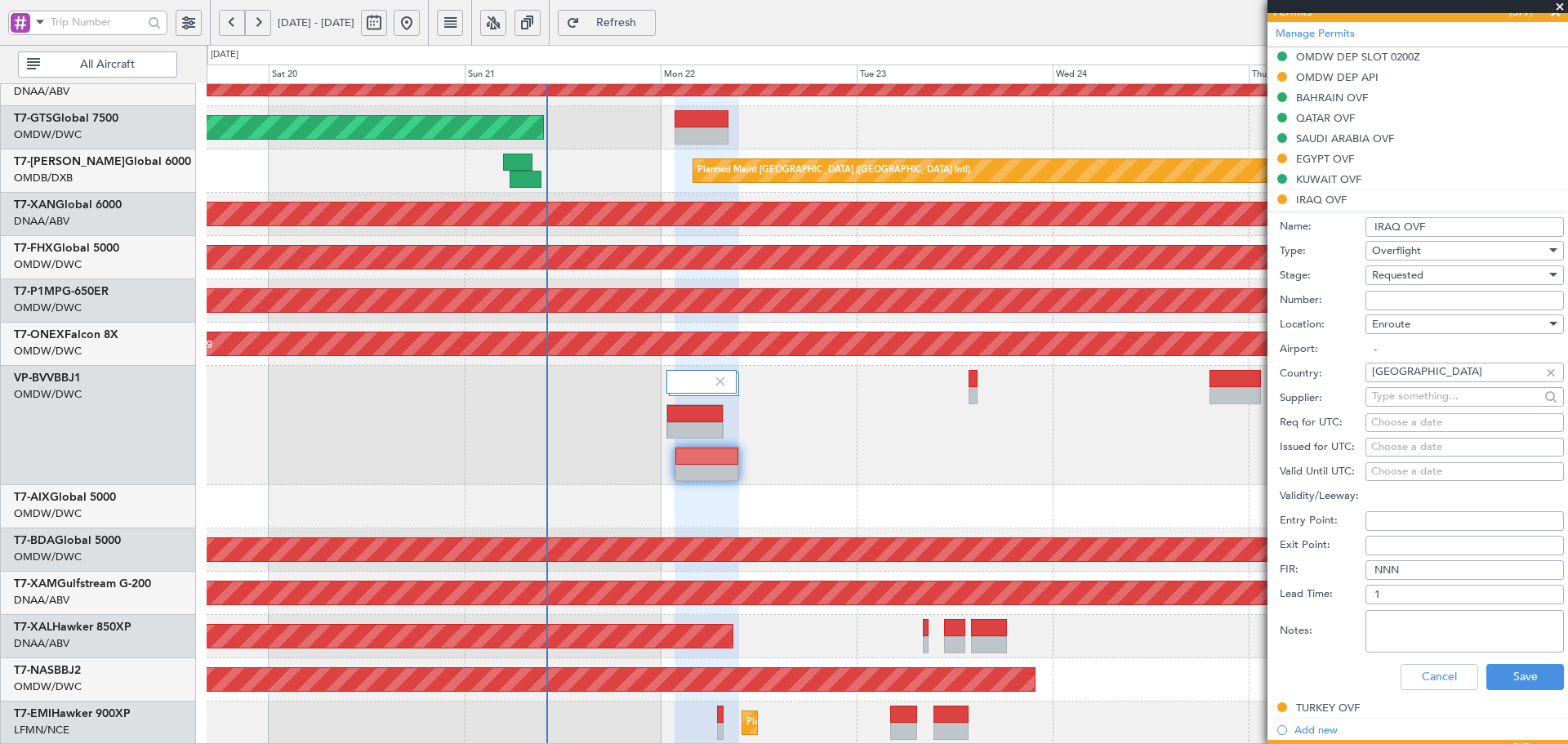
click at [1415, 309] on div "Number:" at bounding box center [1422, 301] width 285 height 25
click at [1409, 301] on input "Number:" at bounding box center [1465, 300] width 199 height 20
paste input "OVR 49192"
type input "OVR 49192"
click at [1419, 274] on span "Requested" at bounding box center [1398, 274] width 52 height 14
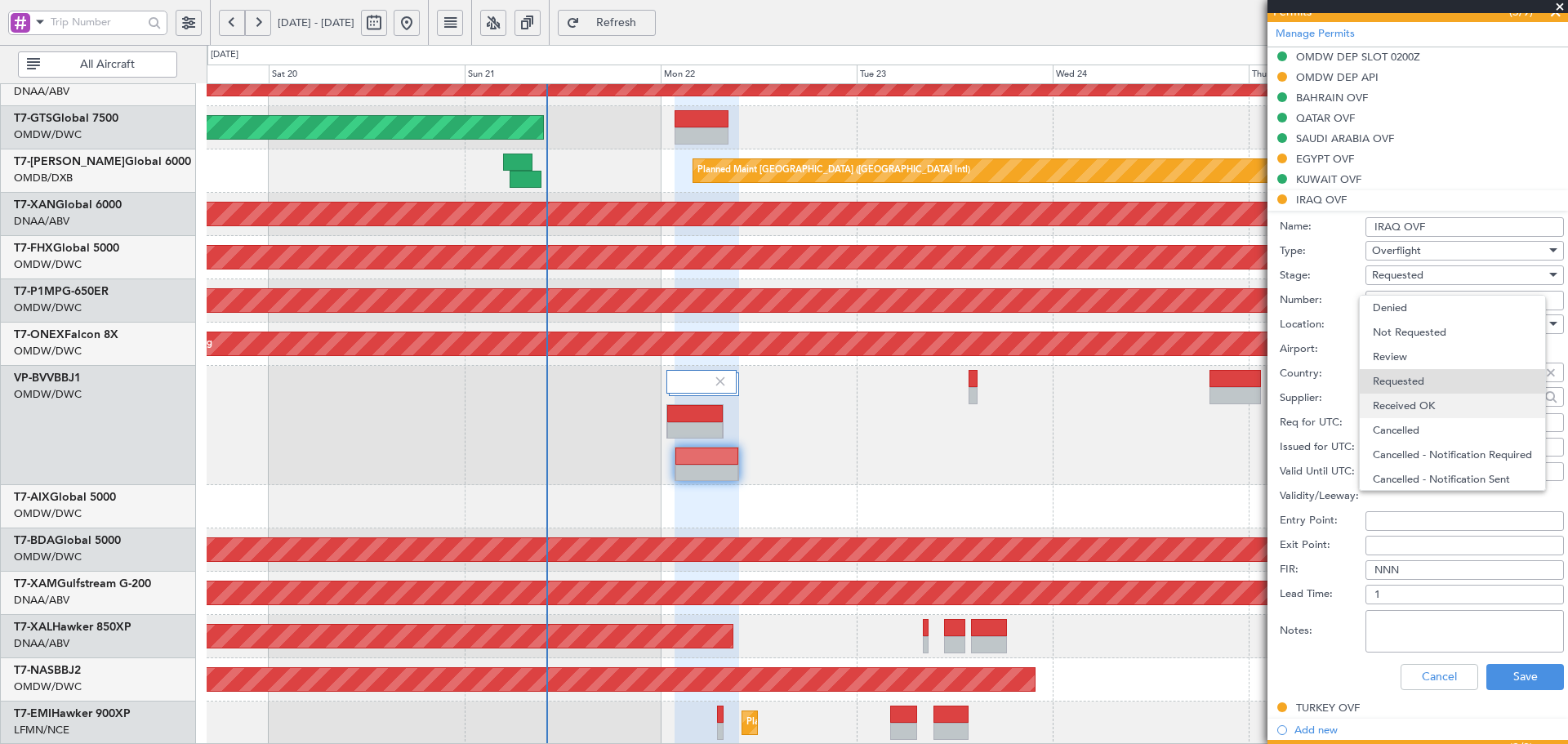
scroll to position [8, 0]
click at [1417, 395] on span "Received OK" at bounding box center [1458, 398] width 172 height 25
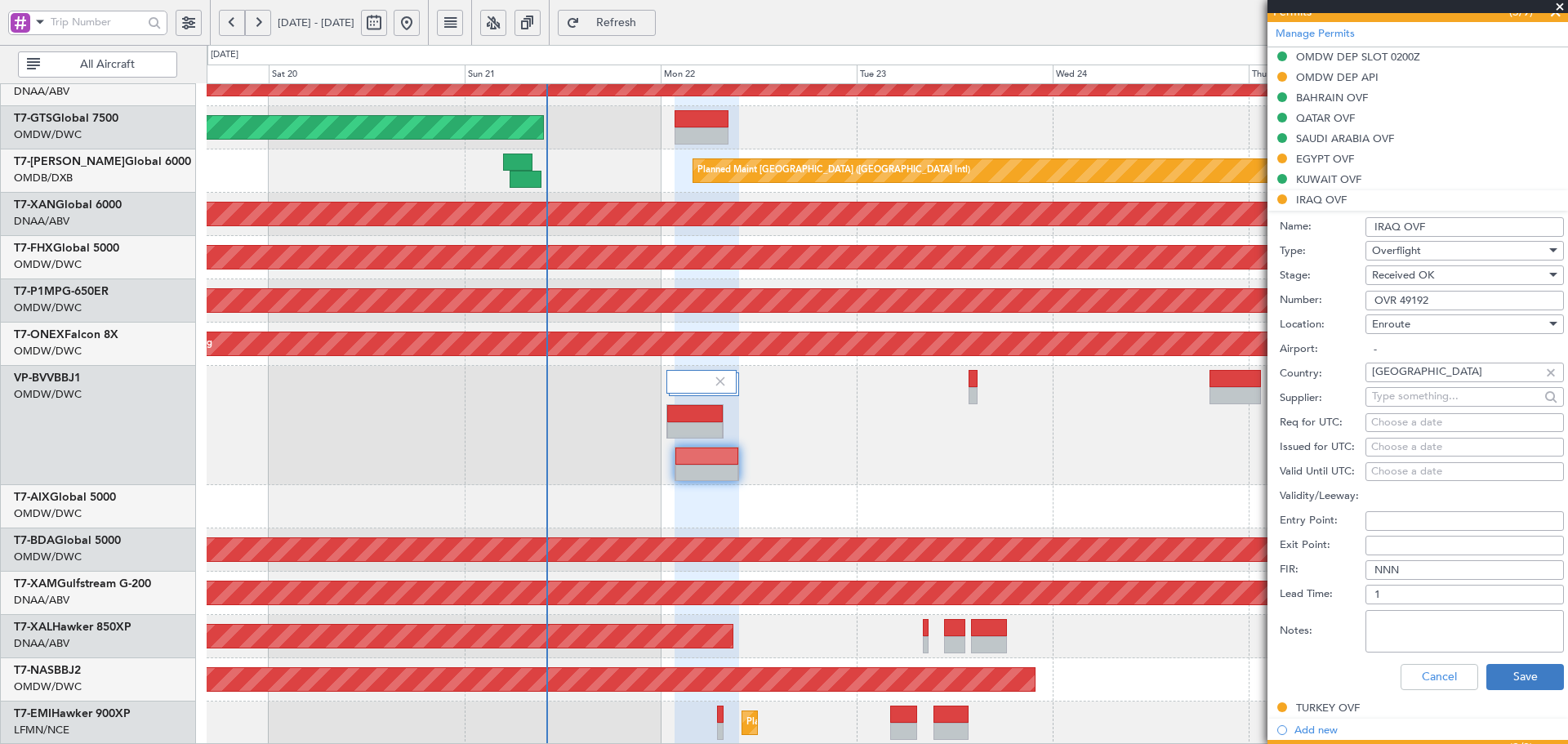
drag, startPoint x: 1506, startPoint y: 655, endPoint x: 1506, endPoint y: 664, distance: 9.0
click at [1506, 658] on div "Cancel Save" at bounding box center [1422, 677] width 285 height 42
click at [1508, 677] on button "Save" at bounding box center [1524, 676] width 77 height 26
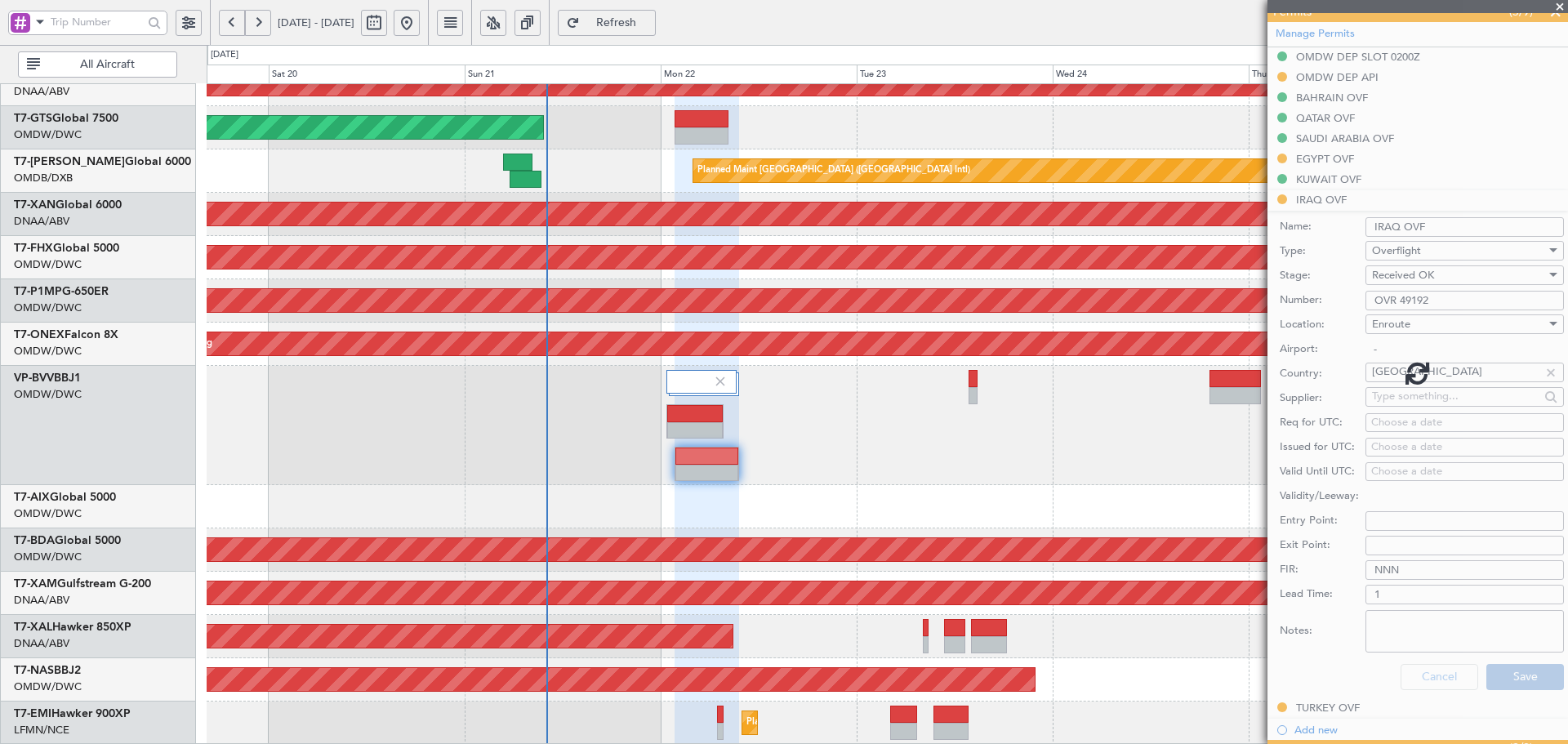
scroll to position [262, 0]
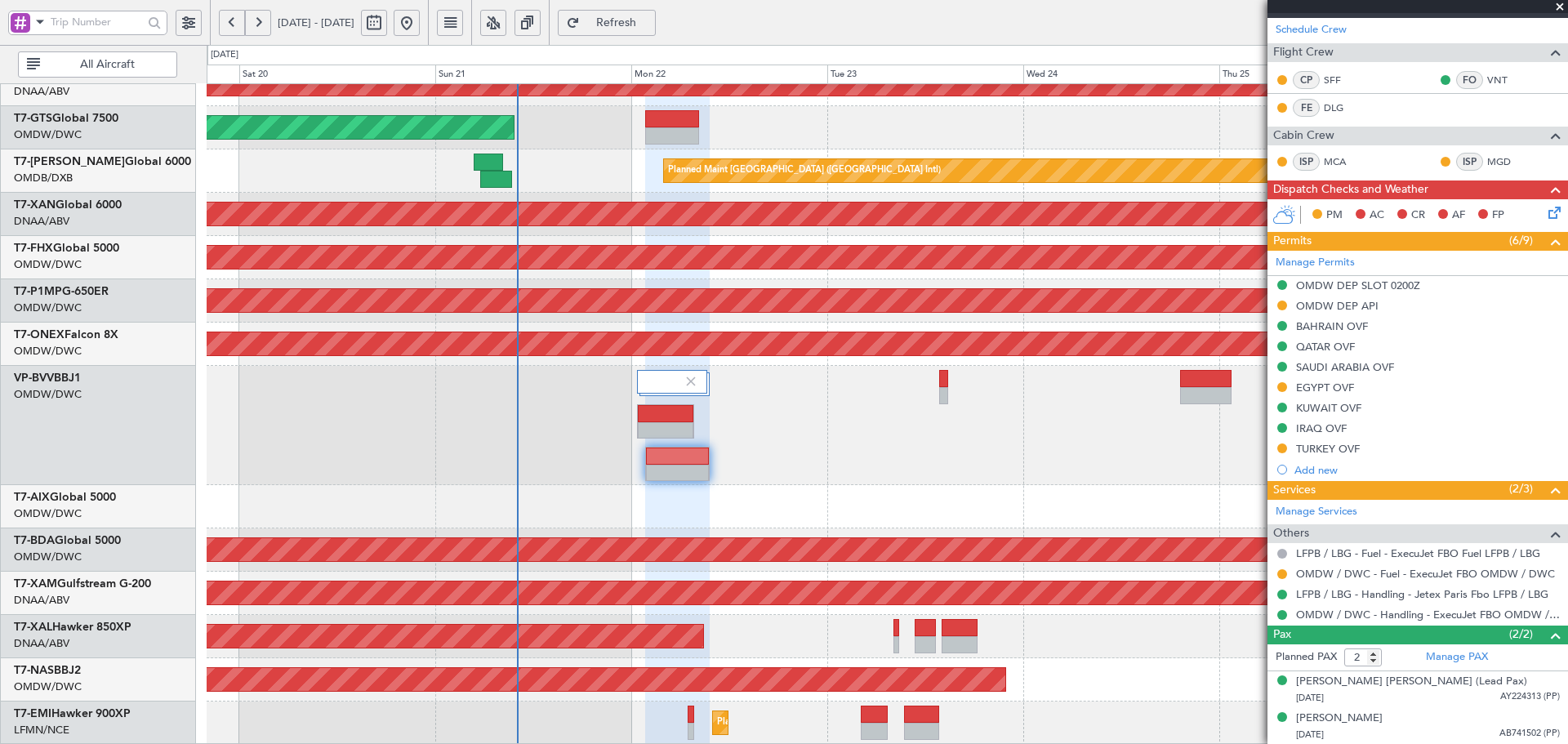
click at [747, 396] on div "Unplanned Maint Dubai (Al Maktoum Intl) Unplanned Maint Dubai (Al Maktoum Intl)…" at bounding box center [886, 193] width 1361 height 1104
click at [1310, 449] on div "TURKEY OVF" at bounding box center [1327, 449] width 64 height 14
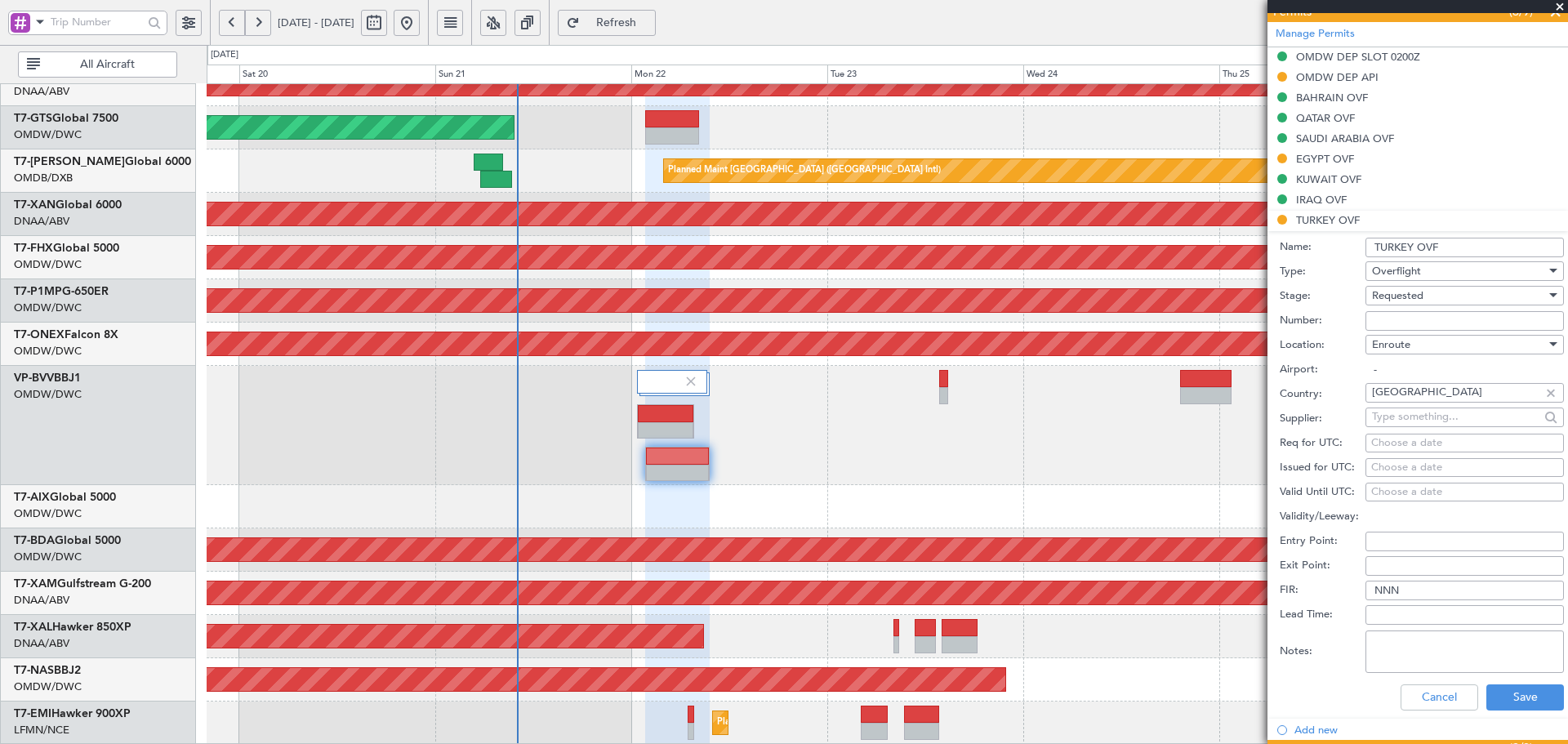
click at [1409, 315] on input "Number:" at bounding box center [1465, 321] width 199 height 20
paste input "HTKM-1295"
type input "HTKM-1295"
click at [1415, 297] on span "Requested" at bounding box center [1398, 295] width 52 height 14
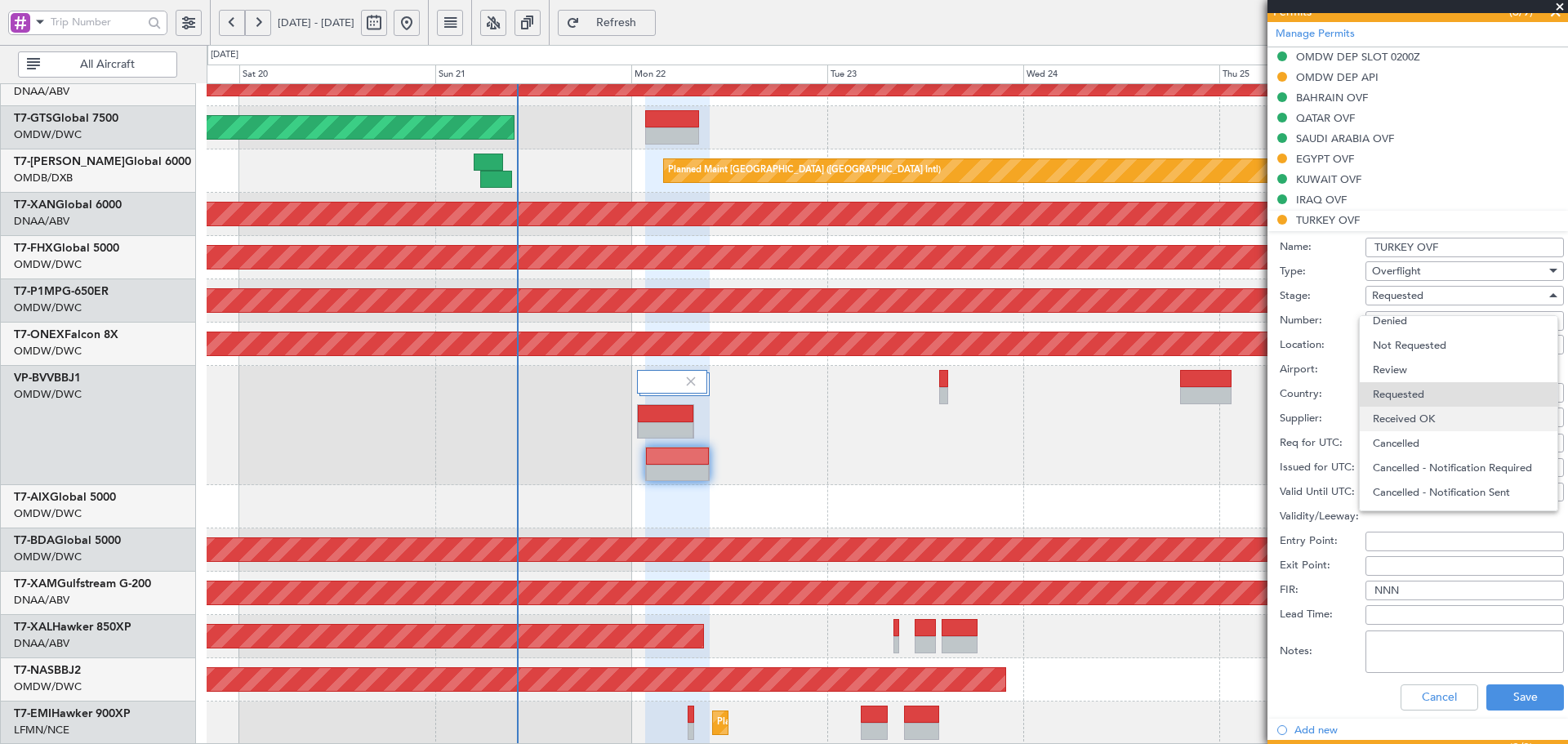
click at [1416, 415] on span "Received OK" at bounding box center [1458, 419] width 172 height 25
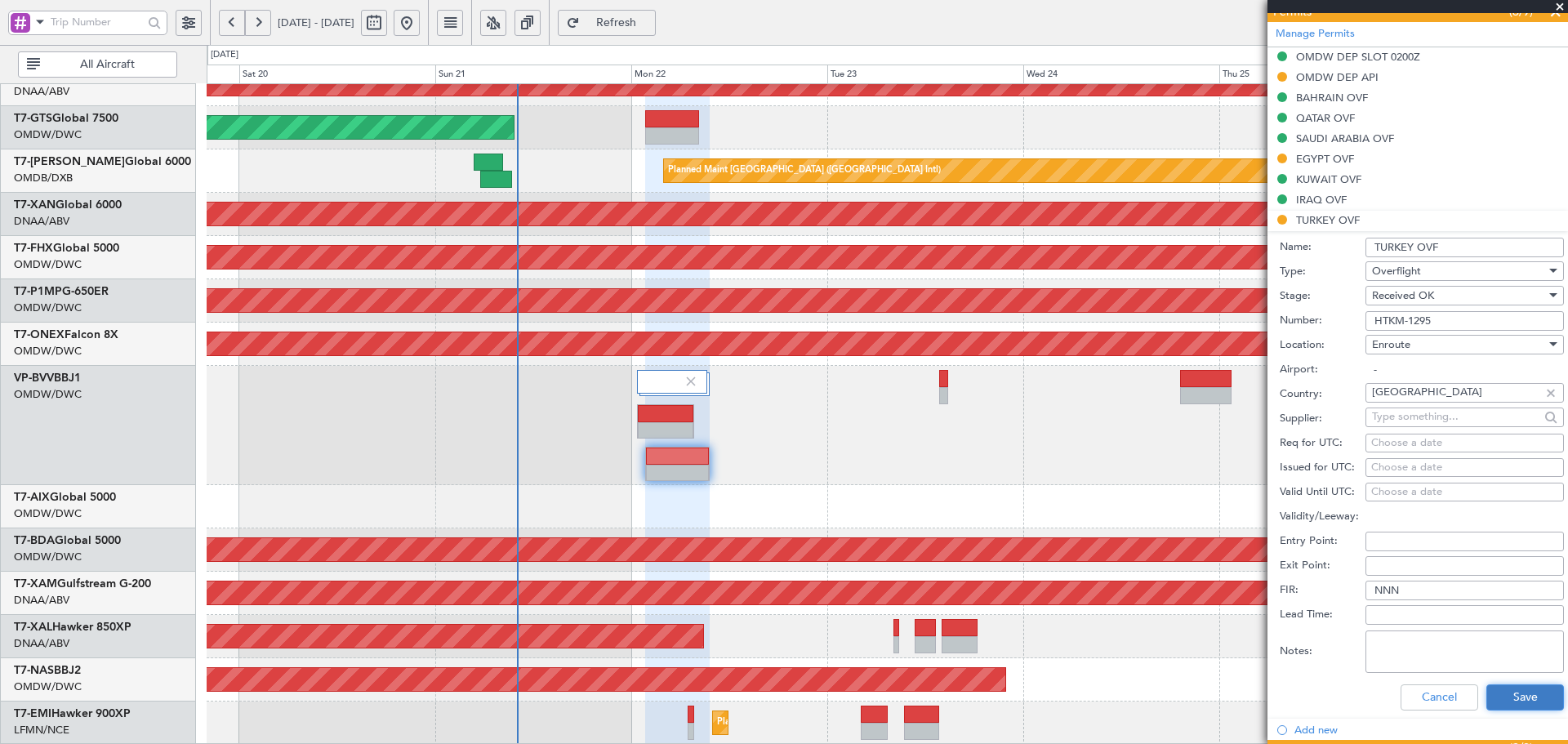
click at [1515, 697] on button "Save" at bounding box center [1524, 697] width 77 height 26
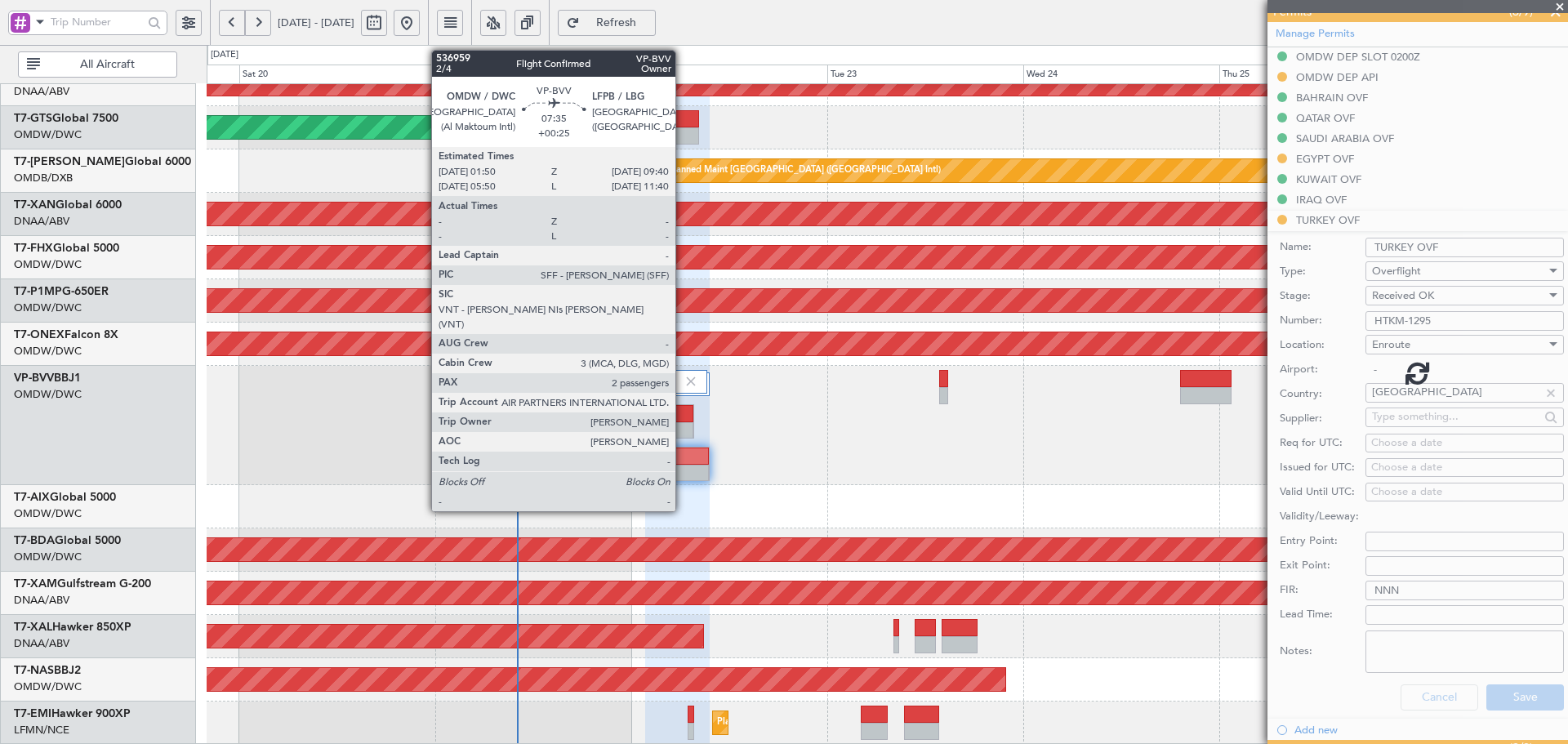
scroll to position [262, 0]
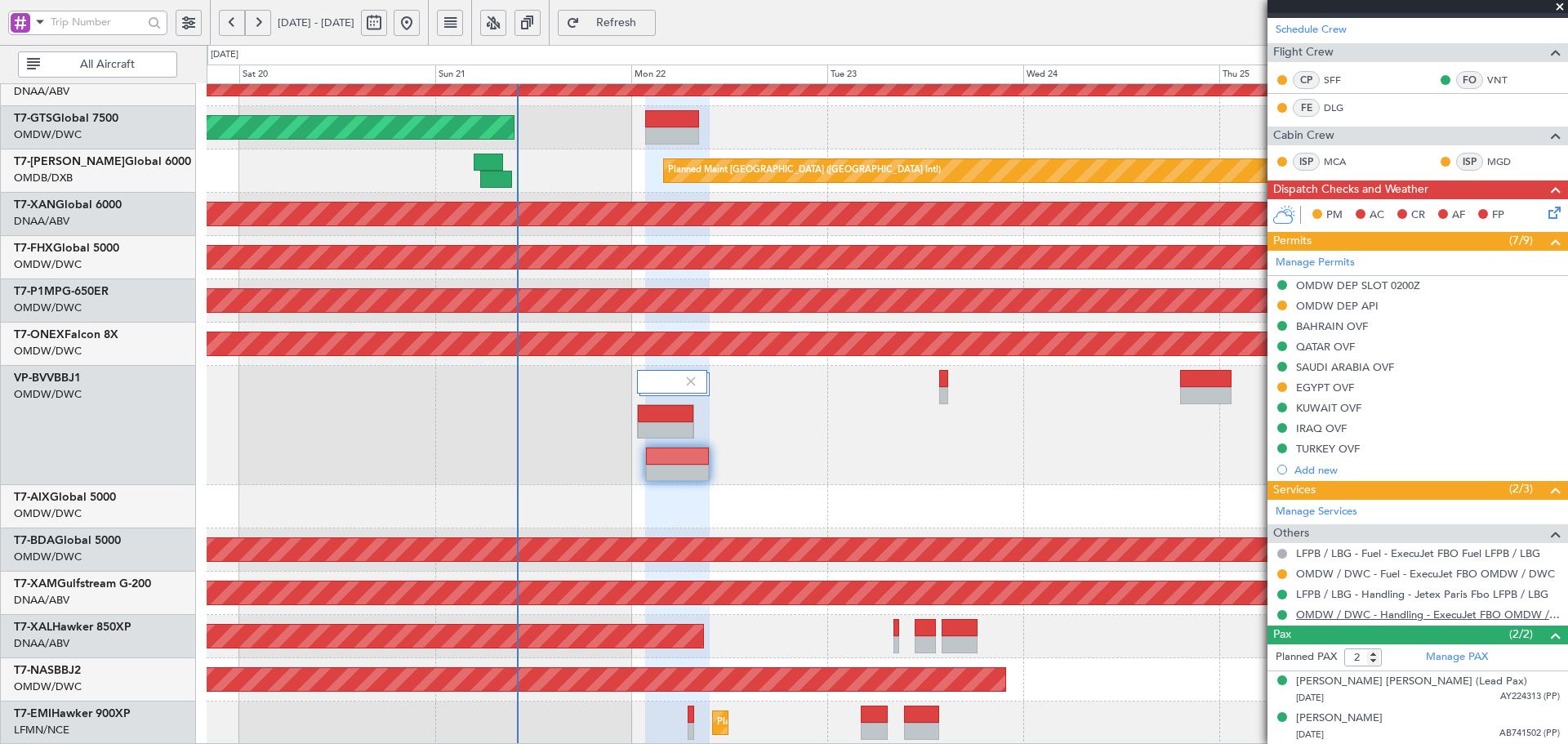
click at [1401, 617] on link "OMDW / DWC - Handling - ExecuJet FBO OMDW / DWC" at bounding box center [1428, 614] width 264 height 14
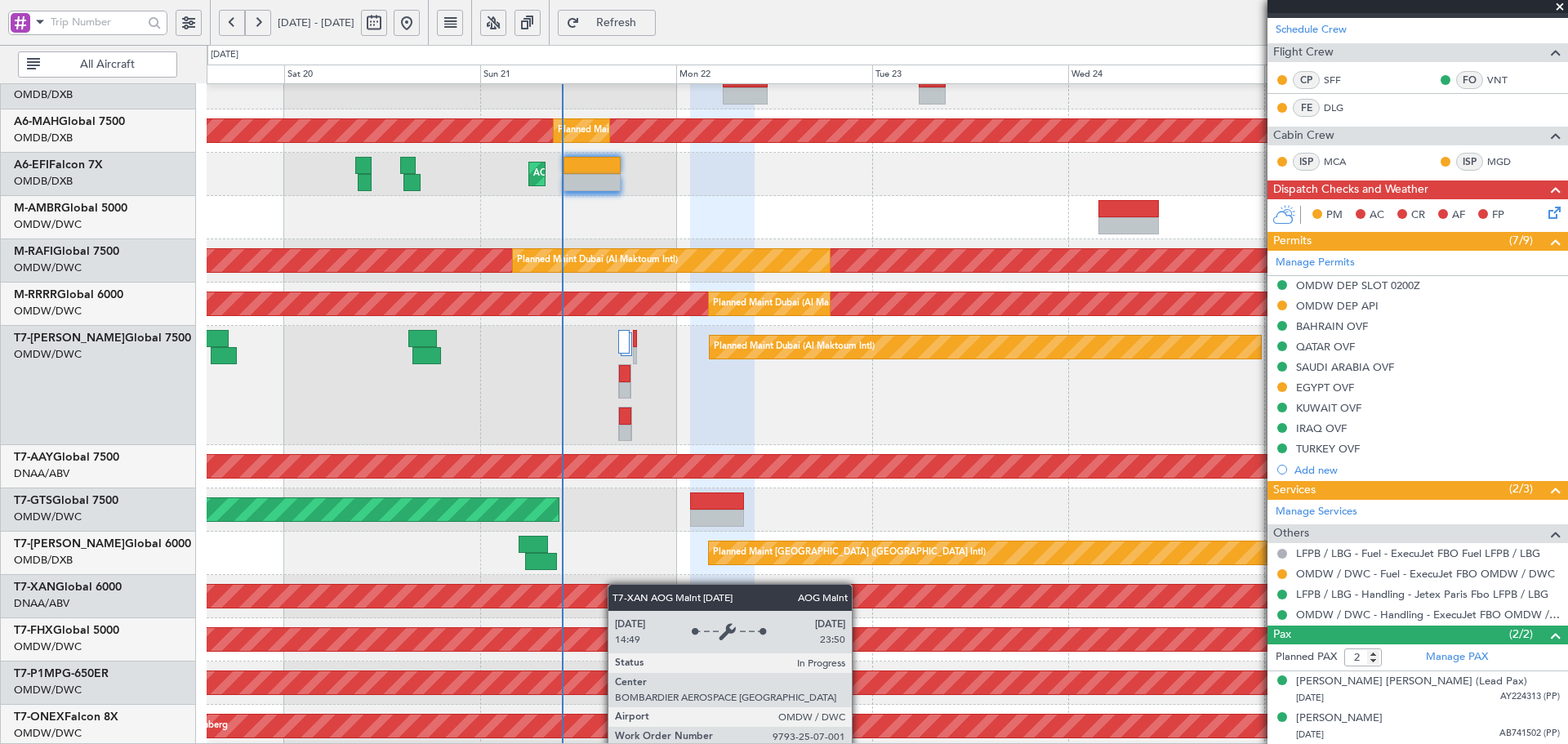
click at [616, 585] on div "AOG Maint Dubai (Al Maktoum Intl)" at bounding box center [544, 596] width 3394 height 23
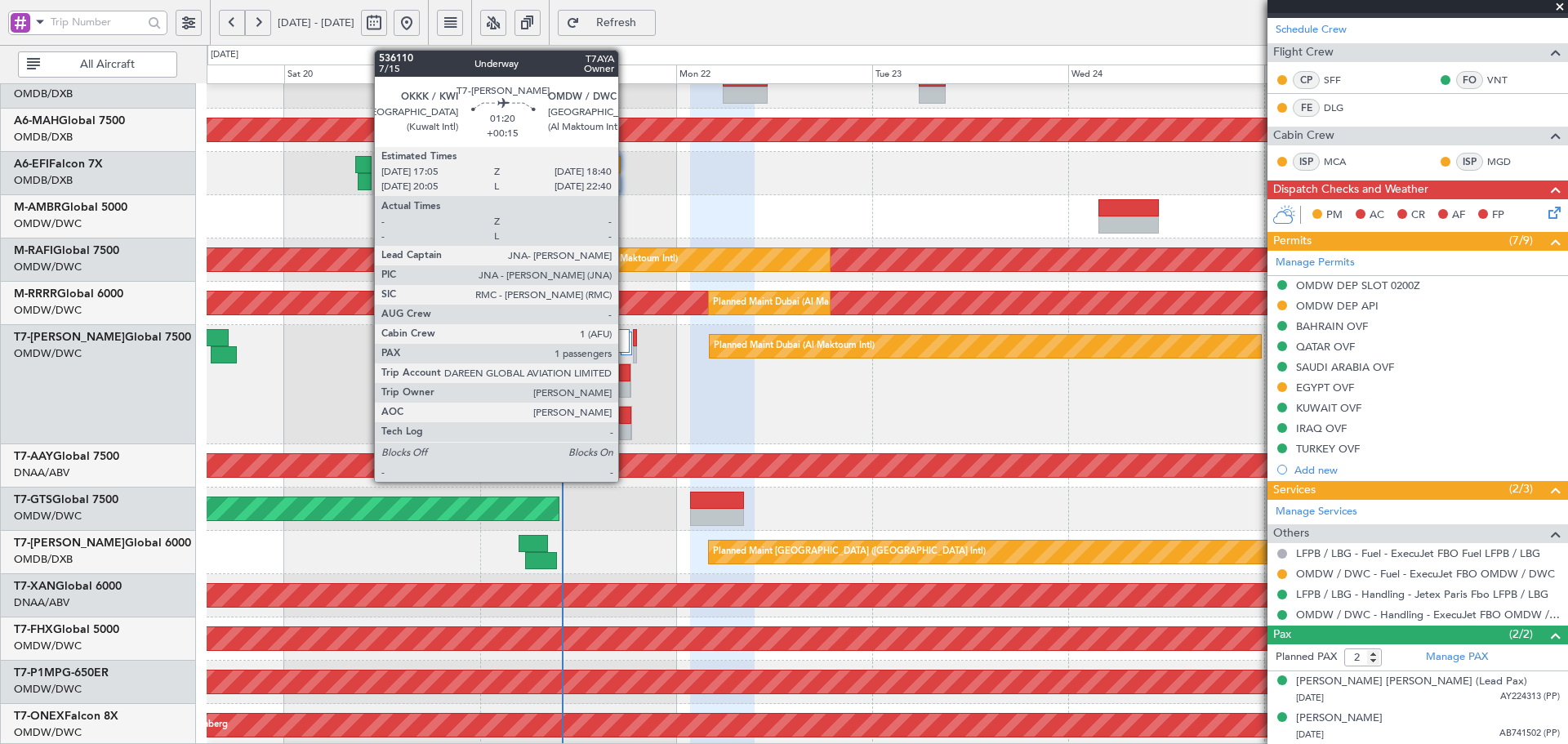
click at [625, 421] on div at bounding box center [625, 415] width 11 height 17
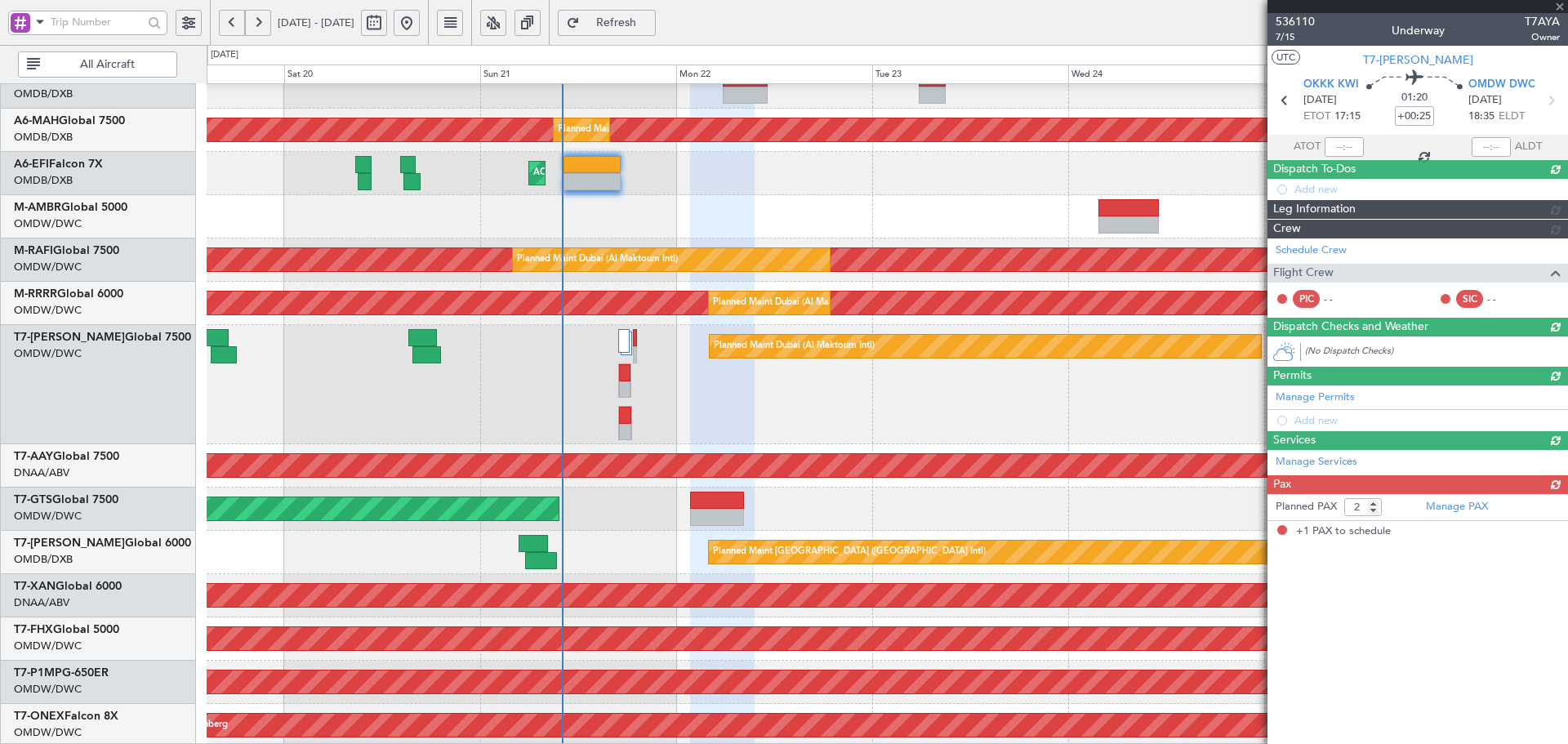
type input "+00:15"
type input "1"
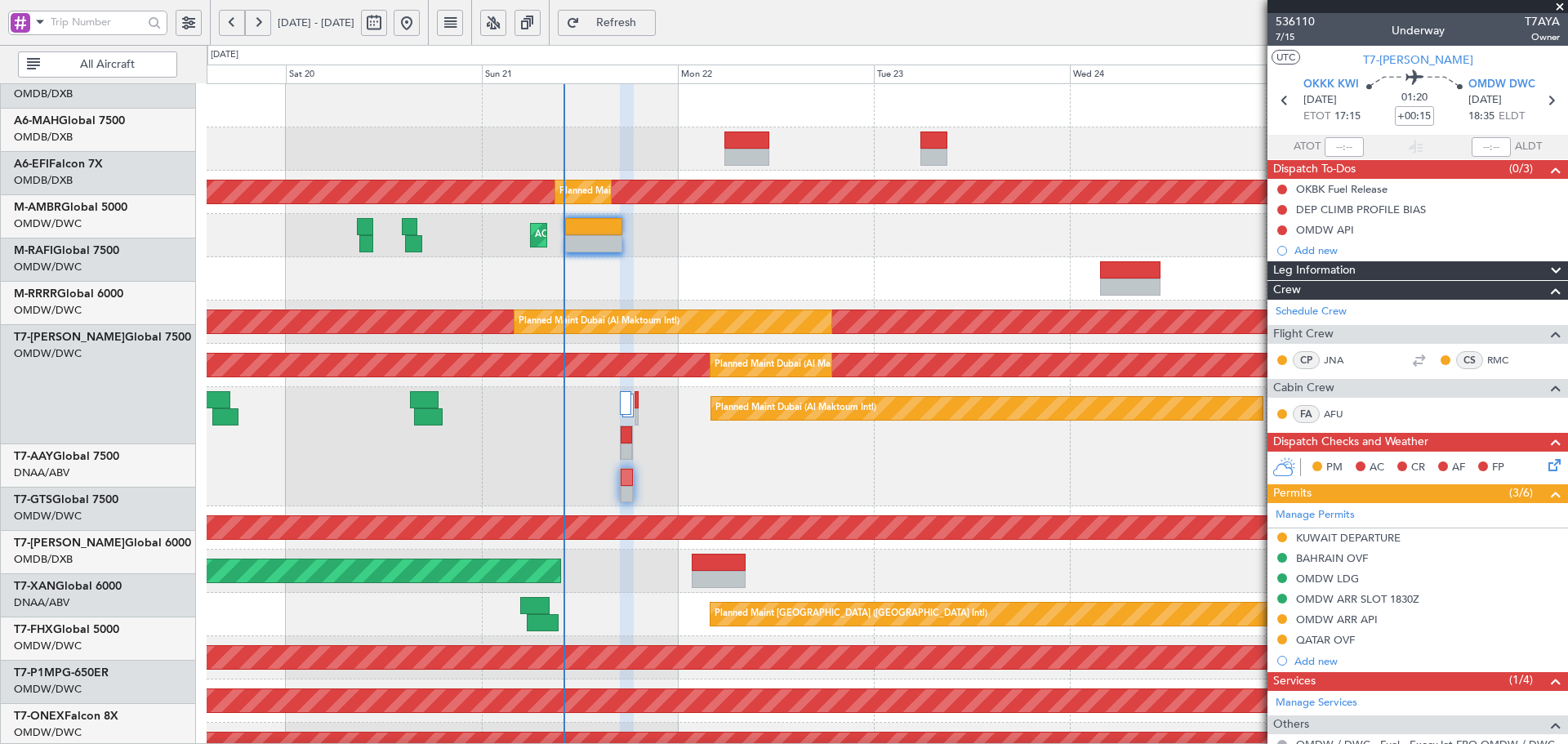
scroll to position [0, 0]
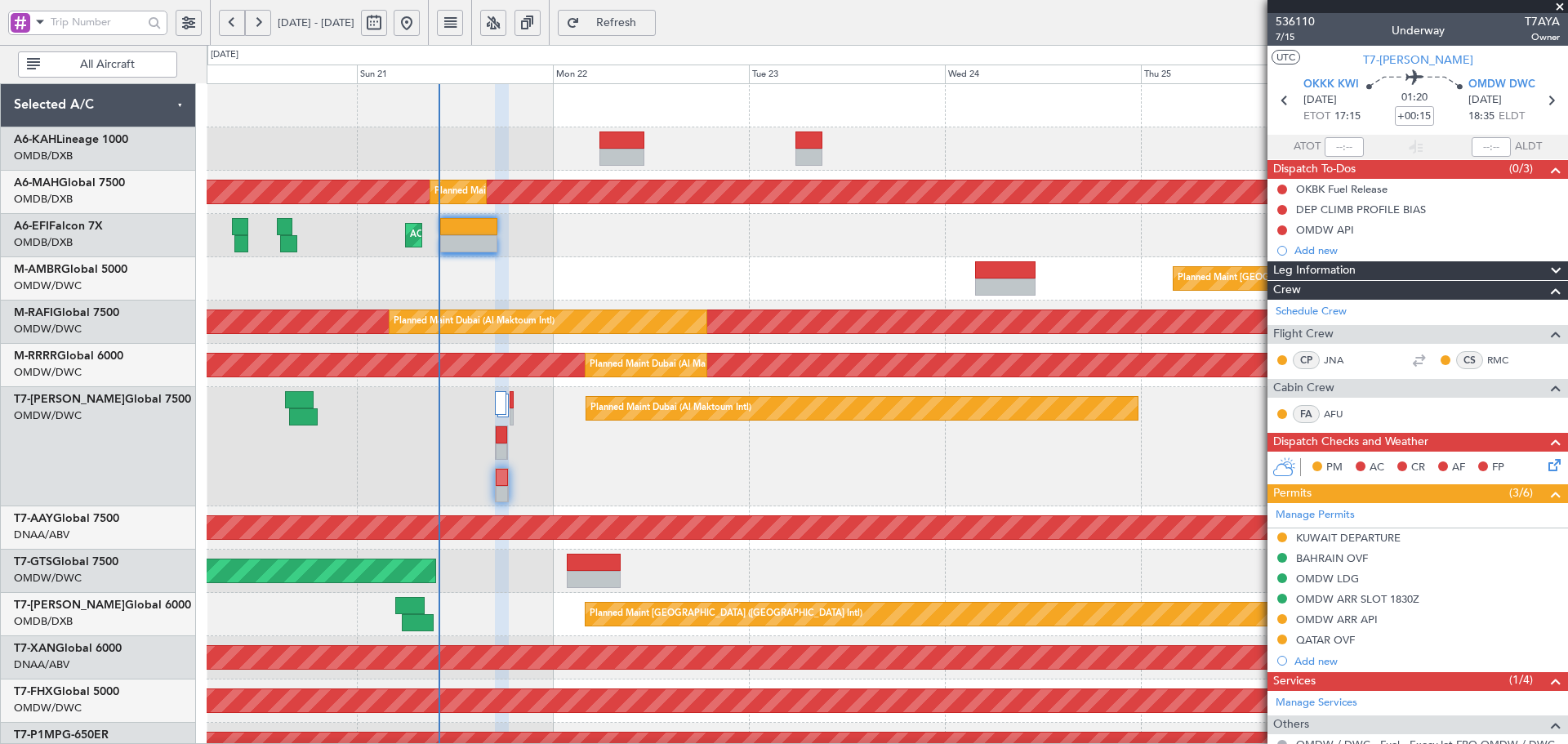
click at [431, 555] on div "Planned Maint Dubai (Dubai Intl) Planned Maint Dubai (Dubai Intl) AOG Maint Pla…" at bounding box center [886, 636] width 1361 height 1104
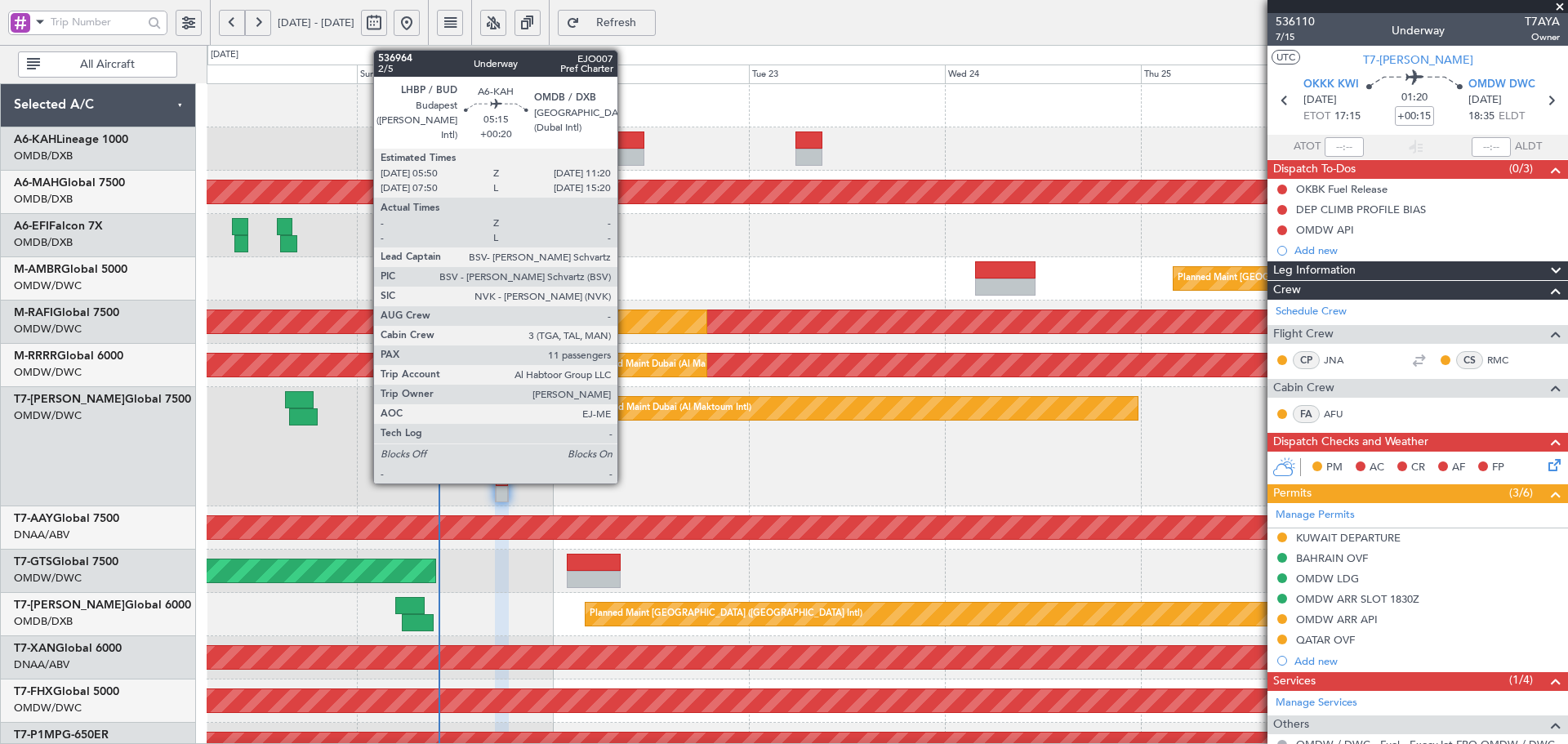
click at [625, 143] on div at bounding box center [622, 140] width 45 height 17
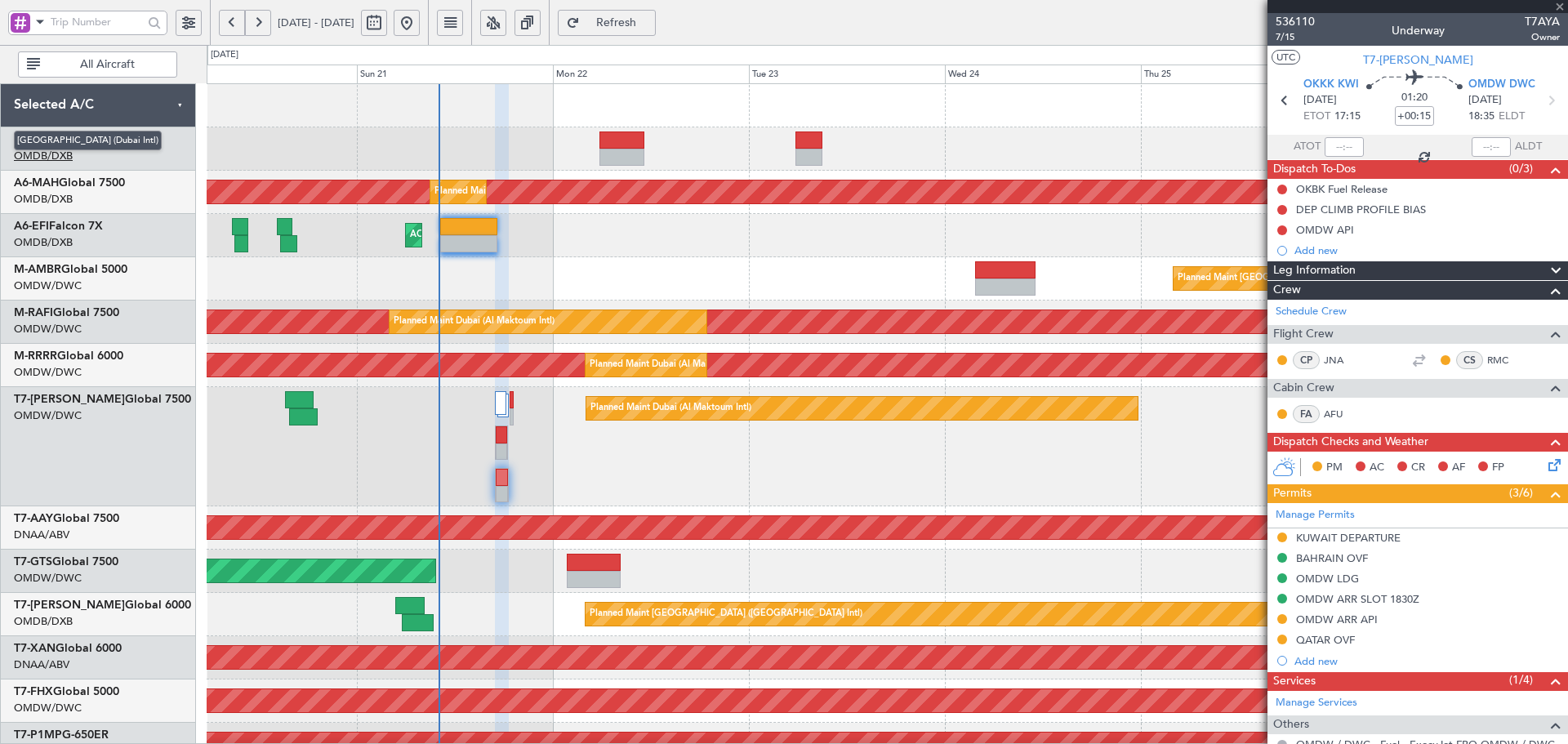
type input "+00:20"
type input "11"
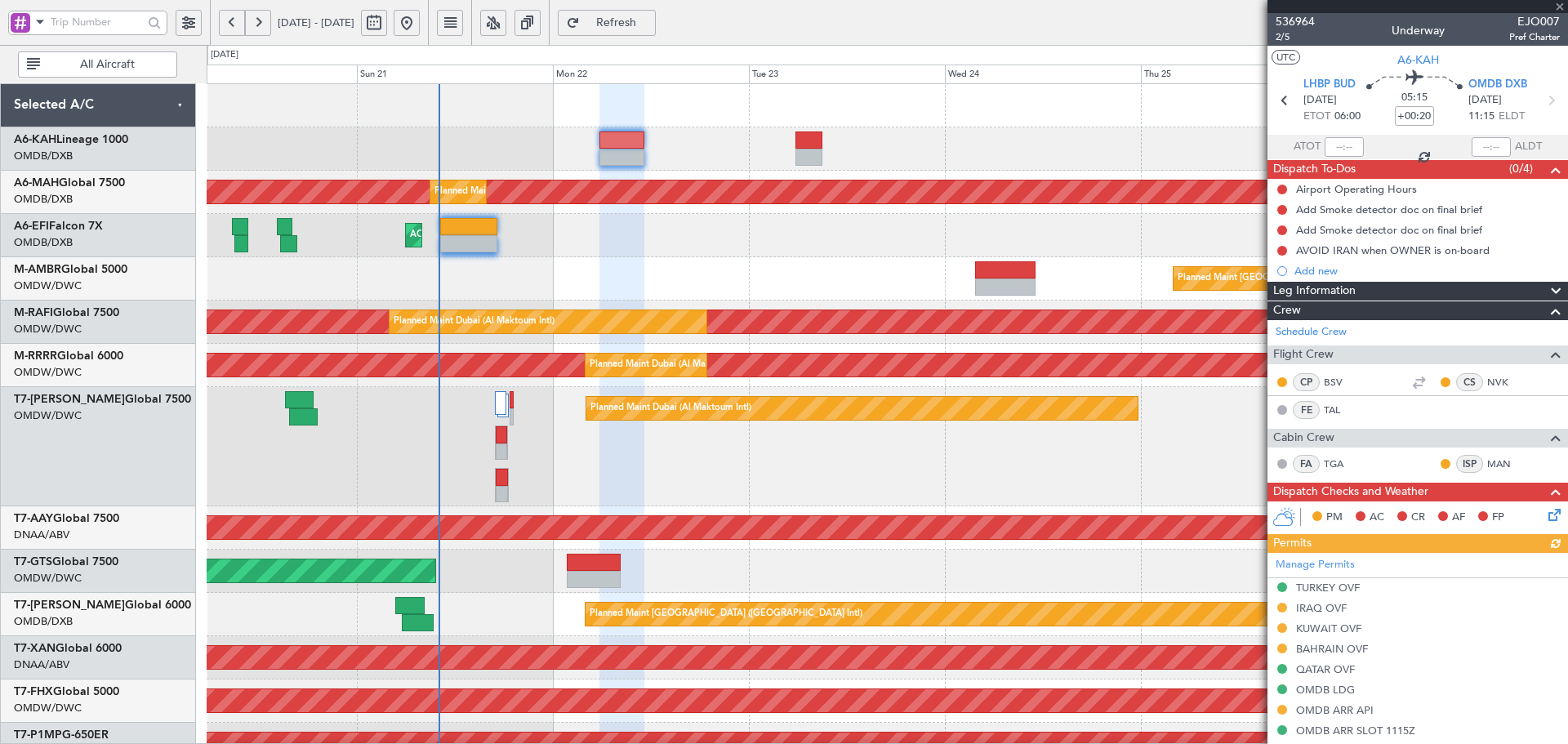
scroll to position [218, 0]
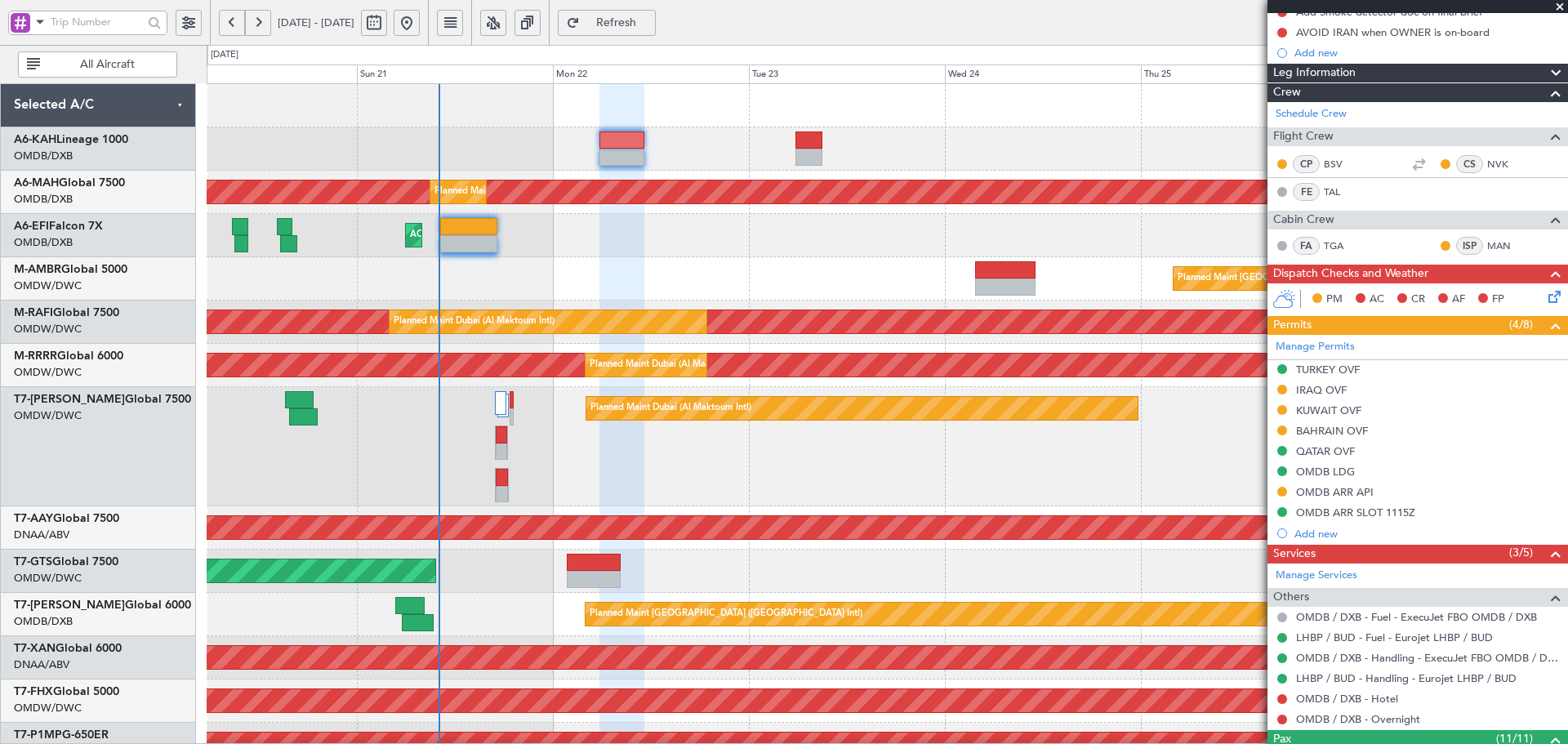
click at [1338, 392] on div "IRAQ OVF" at bounding box center [1321, 390] width 51 height 14
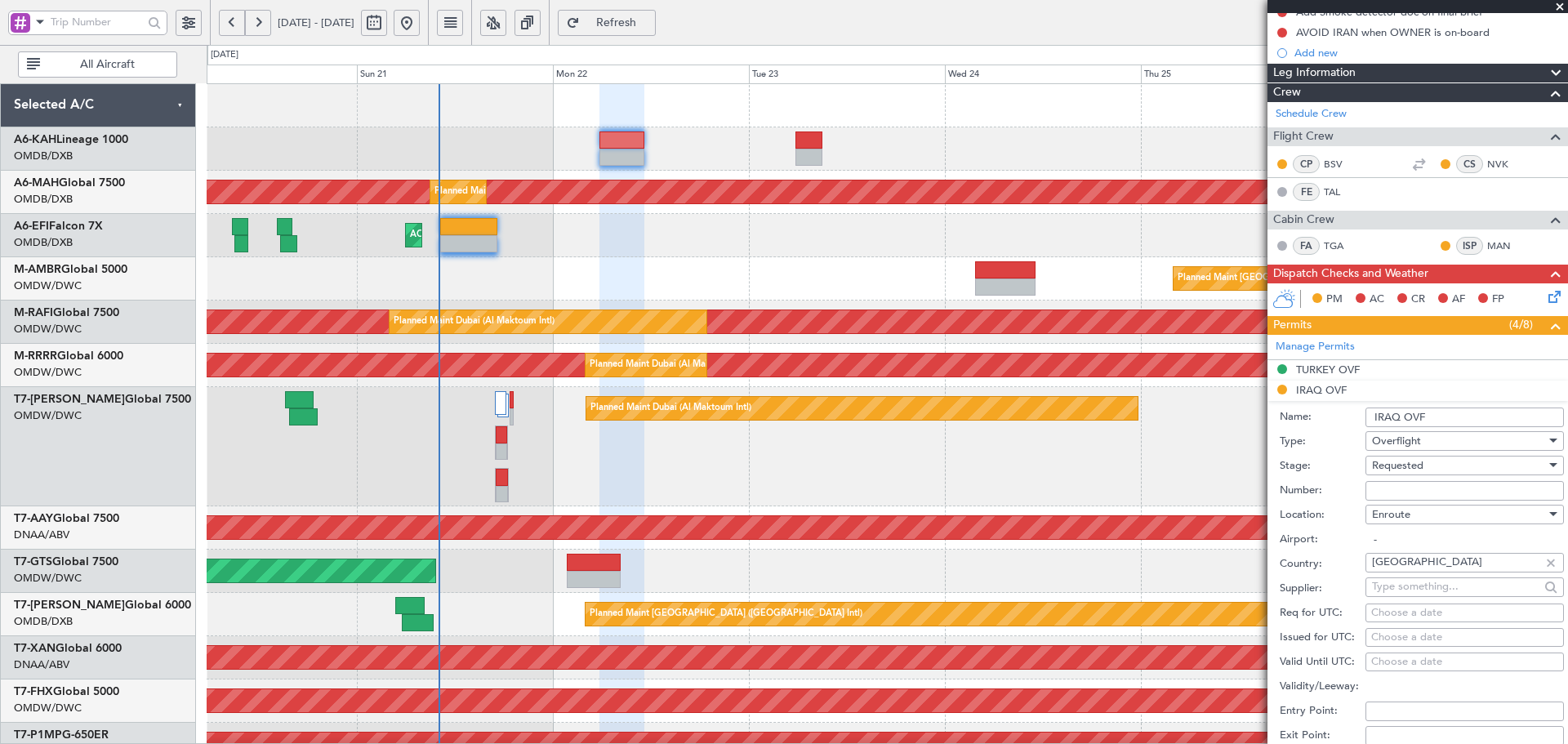
click at [1423, 487] on input "Number:" at bounding box center [1465, 491] width 199 height 20
paste input "OVR 49166"
type input "OVR 49166"
click at [1430, 471] on div "Requested" at bounding box center [1459, 466] width 174 height 25
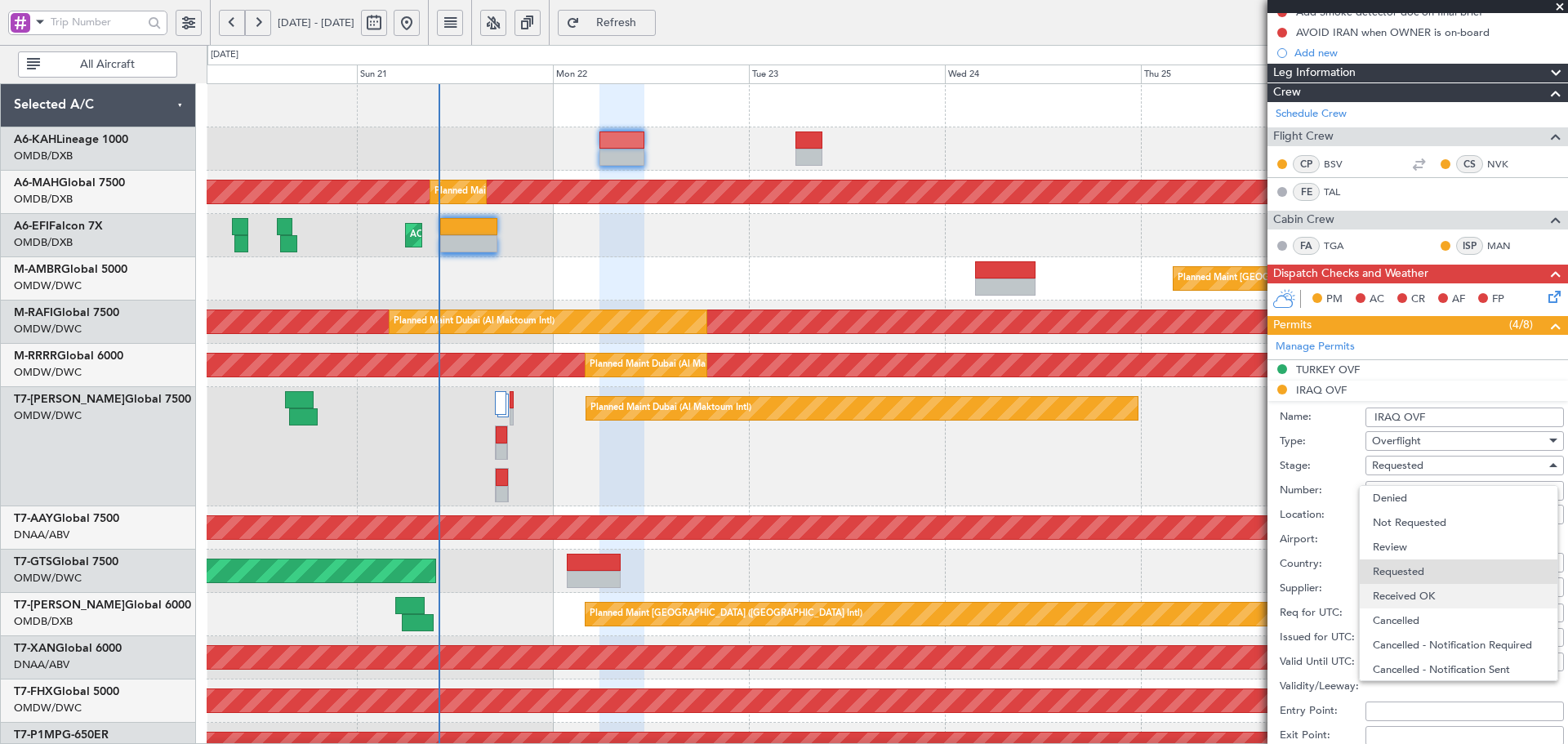
scroll to position [8, 0]
click at [1413, 594] on span "Received OK" at bounding box center [1458, 589] width 172 height 25
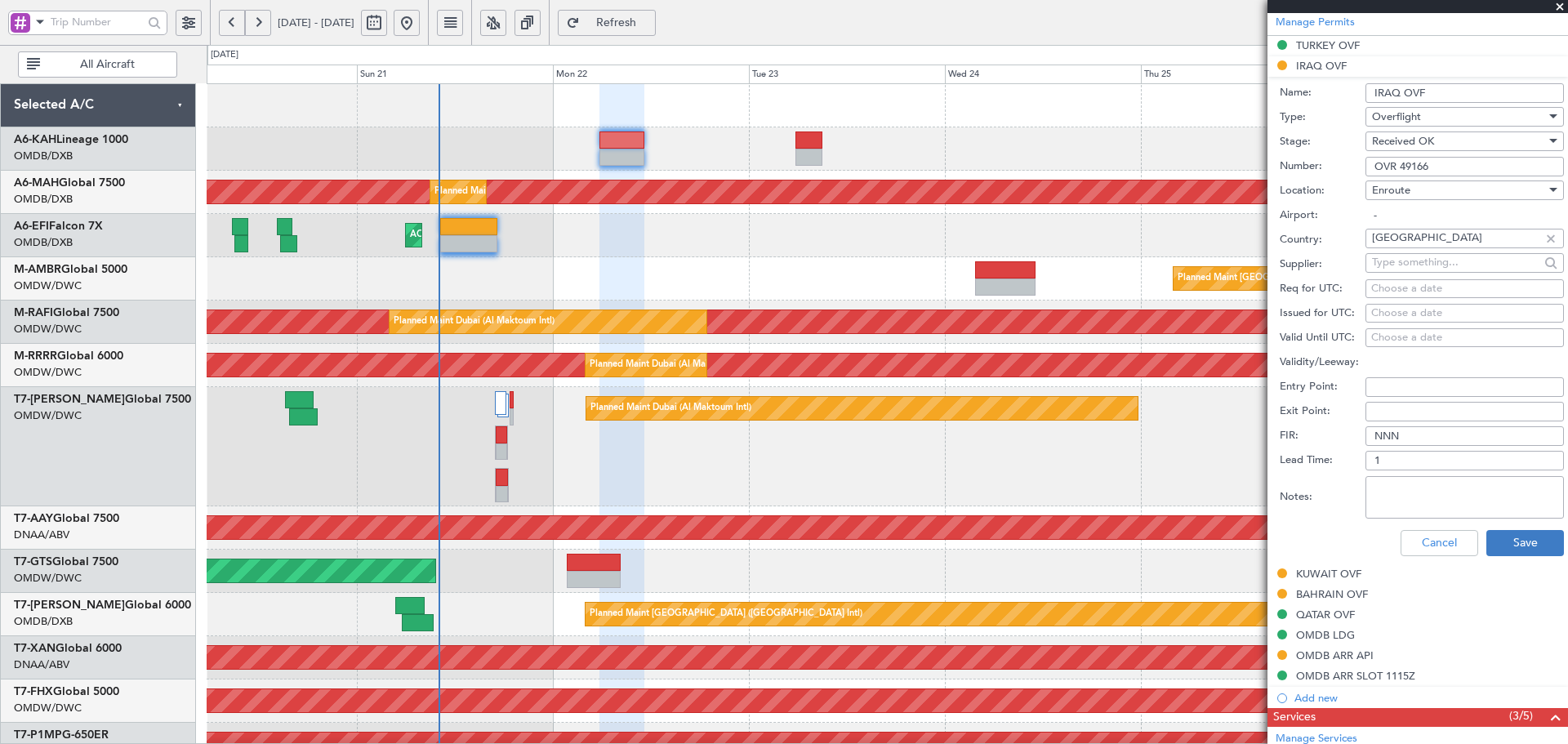
scroll to position [544, 0]
click at [1502, 537] on button "Save" at bounding box center [1524, 540] width 77 height 26
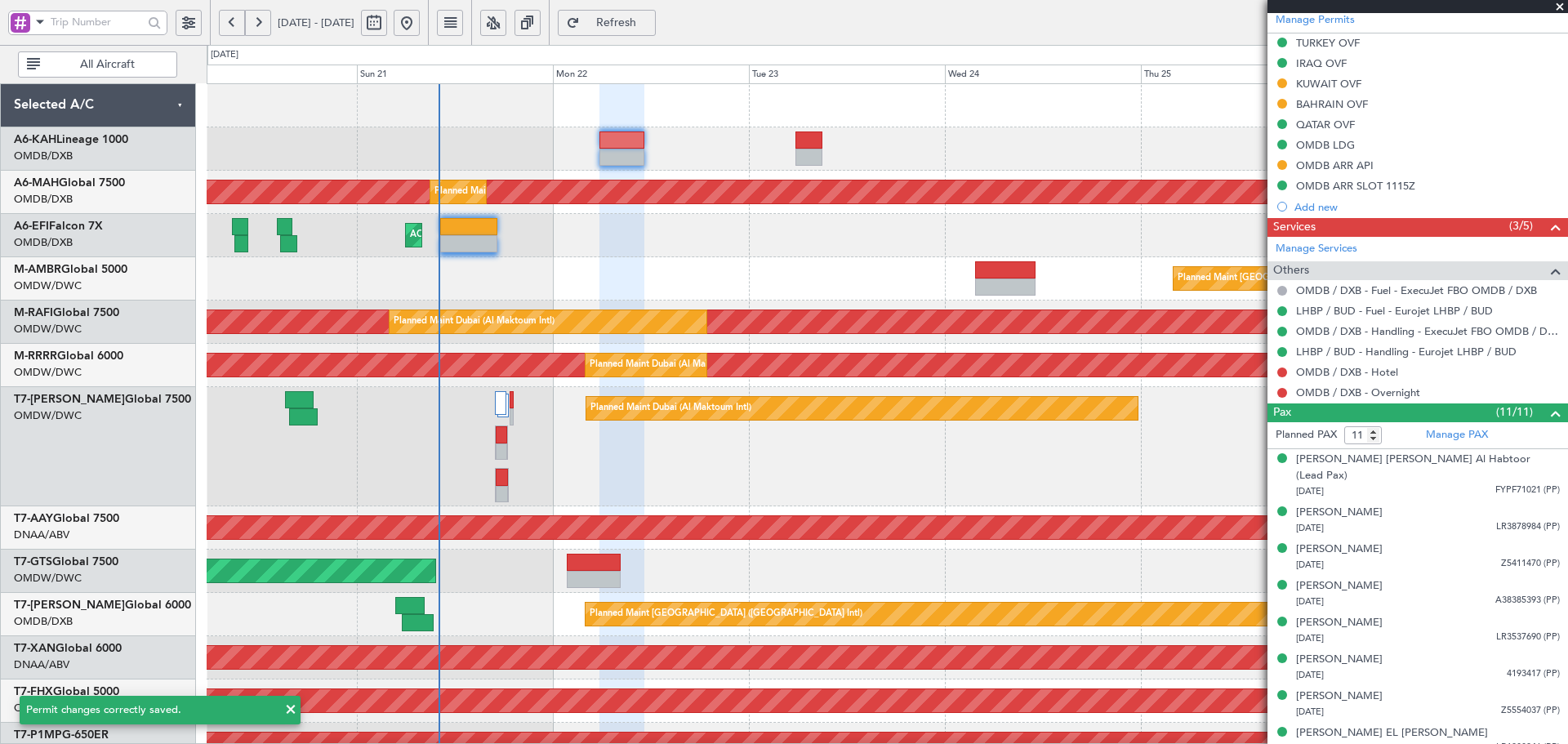
click at [1345, 107] on div "BAHRAIN OVF" at bounding box center [1331, 104] width 72 height 14
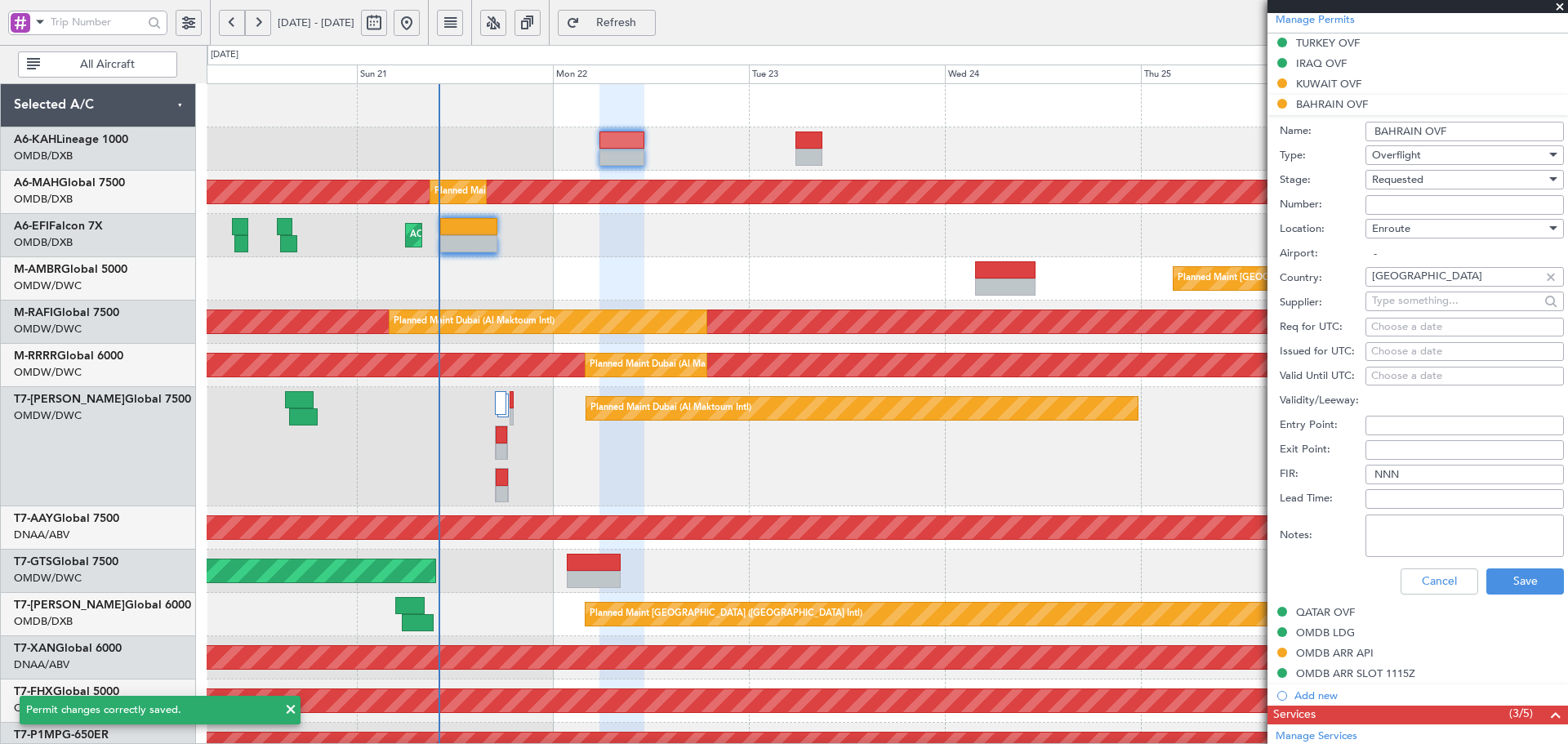
click at [1421, 203] on input "Number:" at bounding box center [1465, 204] width 199 height 20
paste input "AT/P/25-09/ON/001098"
type input "AT/P/25-09/ON/001098"
click at [1429, 183] on div "Requested" at bounding box center [1459, 180] width 174 height 25
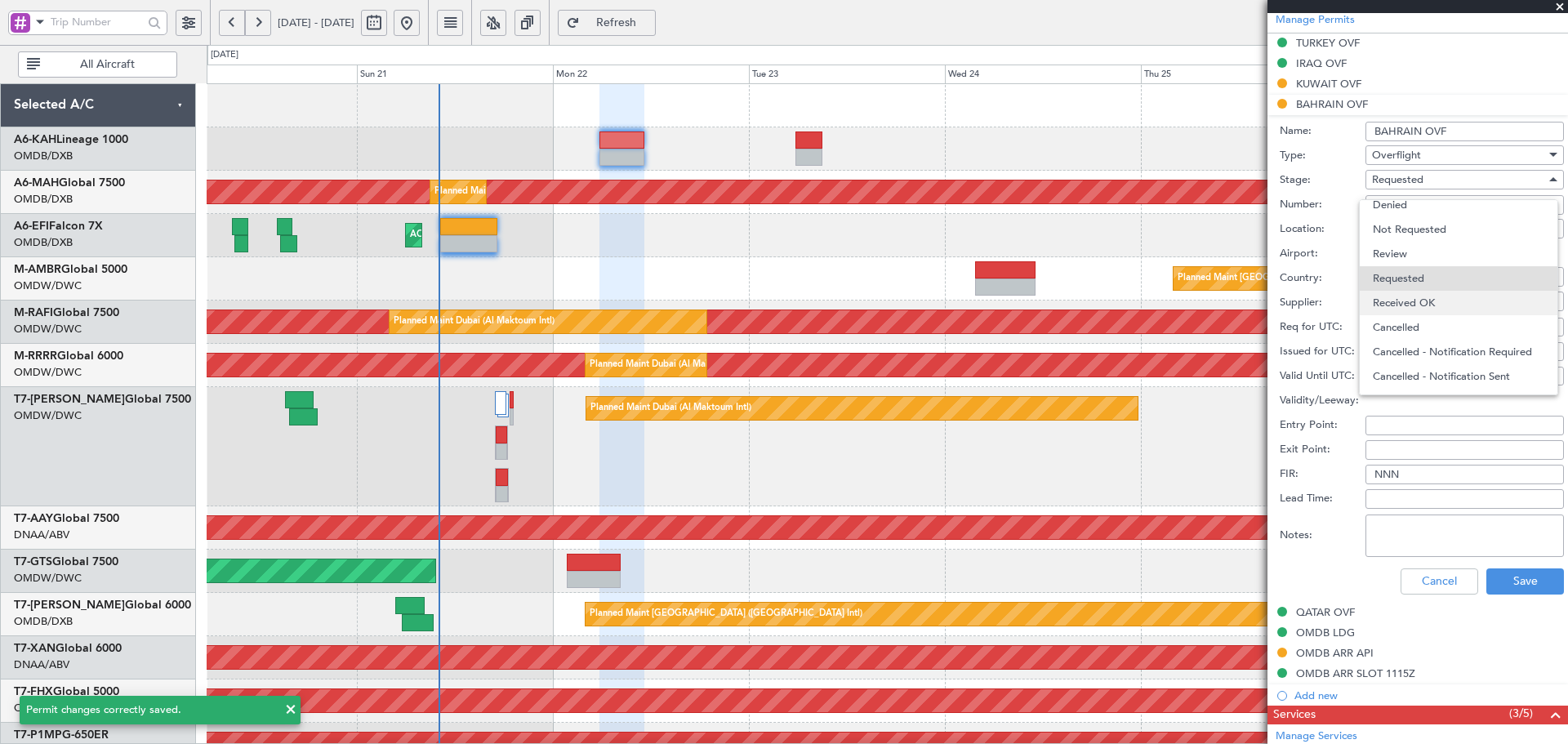
click at [1428, 301] on span "Received OK" at bounding box center [1458, 303] width 172 height 25
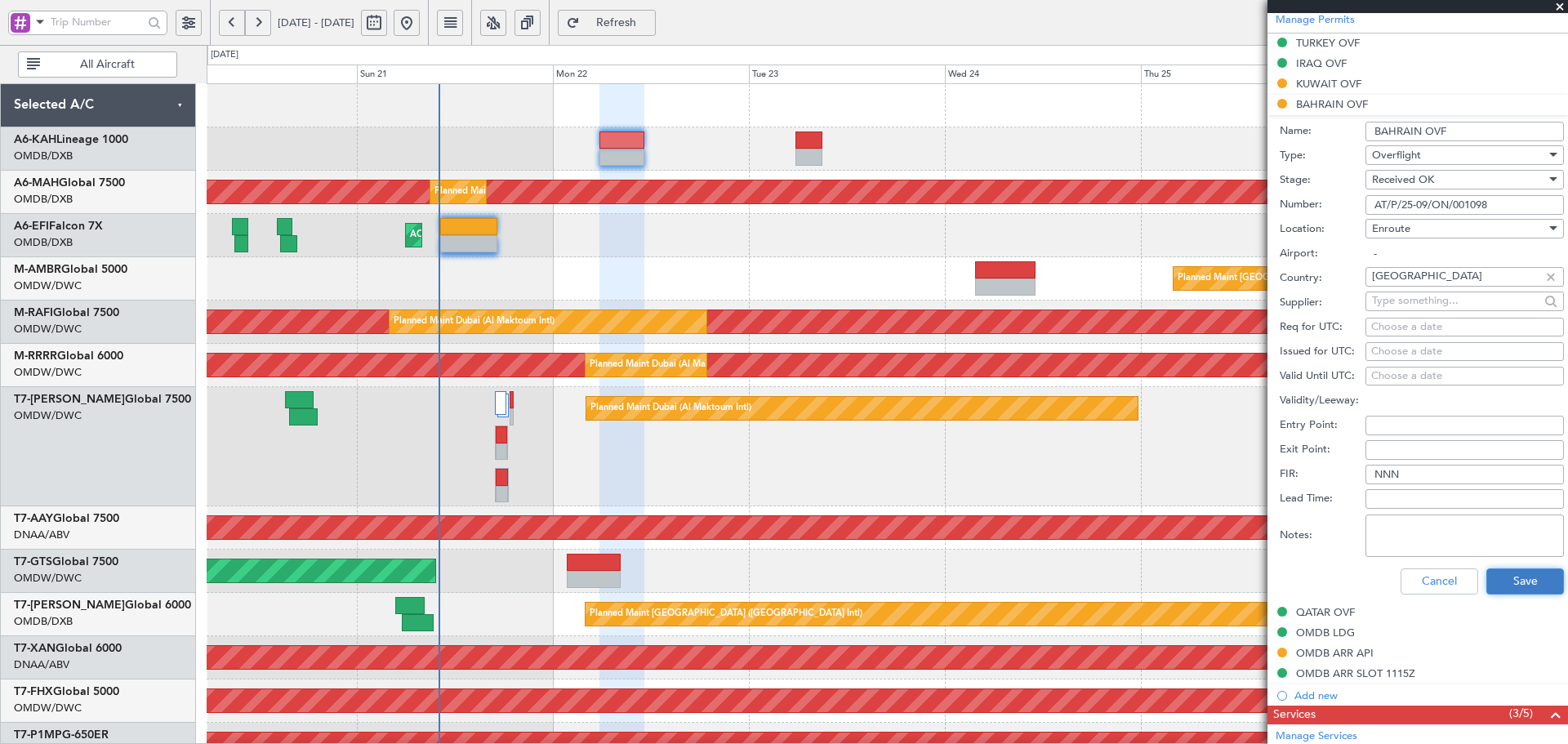
click at [1504, 574] on button "Save" at bounding box center [1524, 581] width 77 height 26
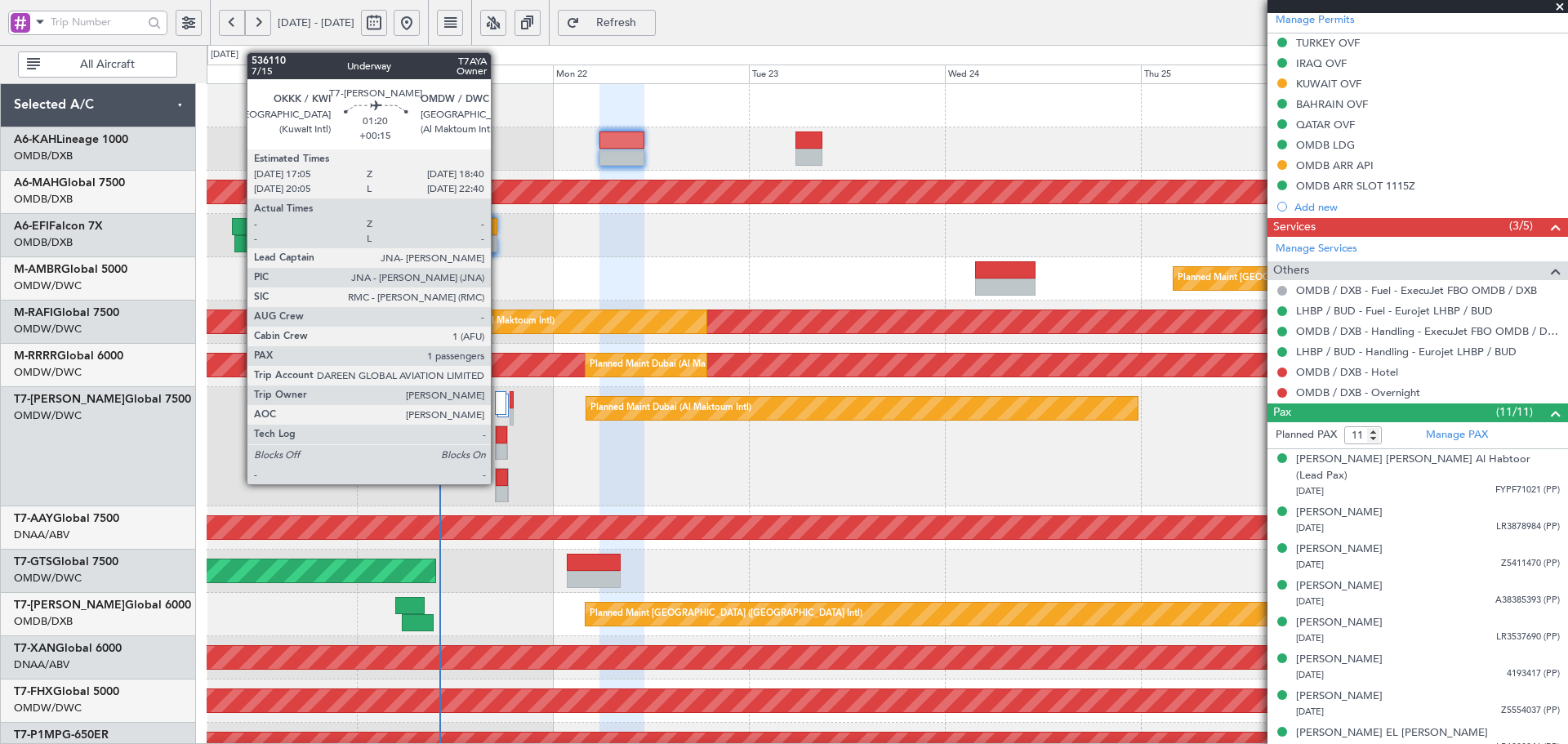
click at [498, 482] on div at bounding box center [501, 478] width 11 height 17
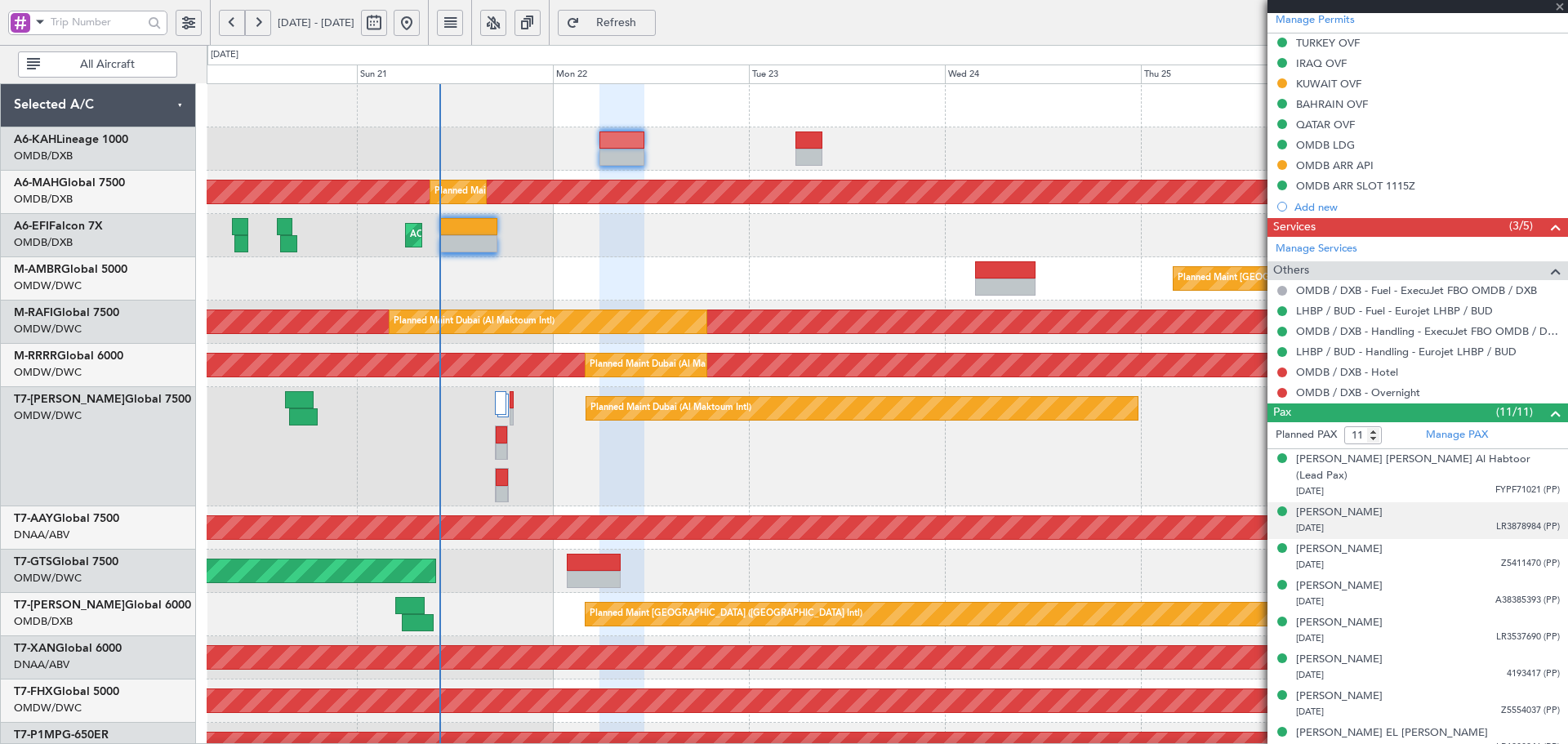
type input "+00:15"
type input "1"
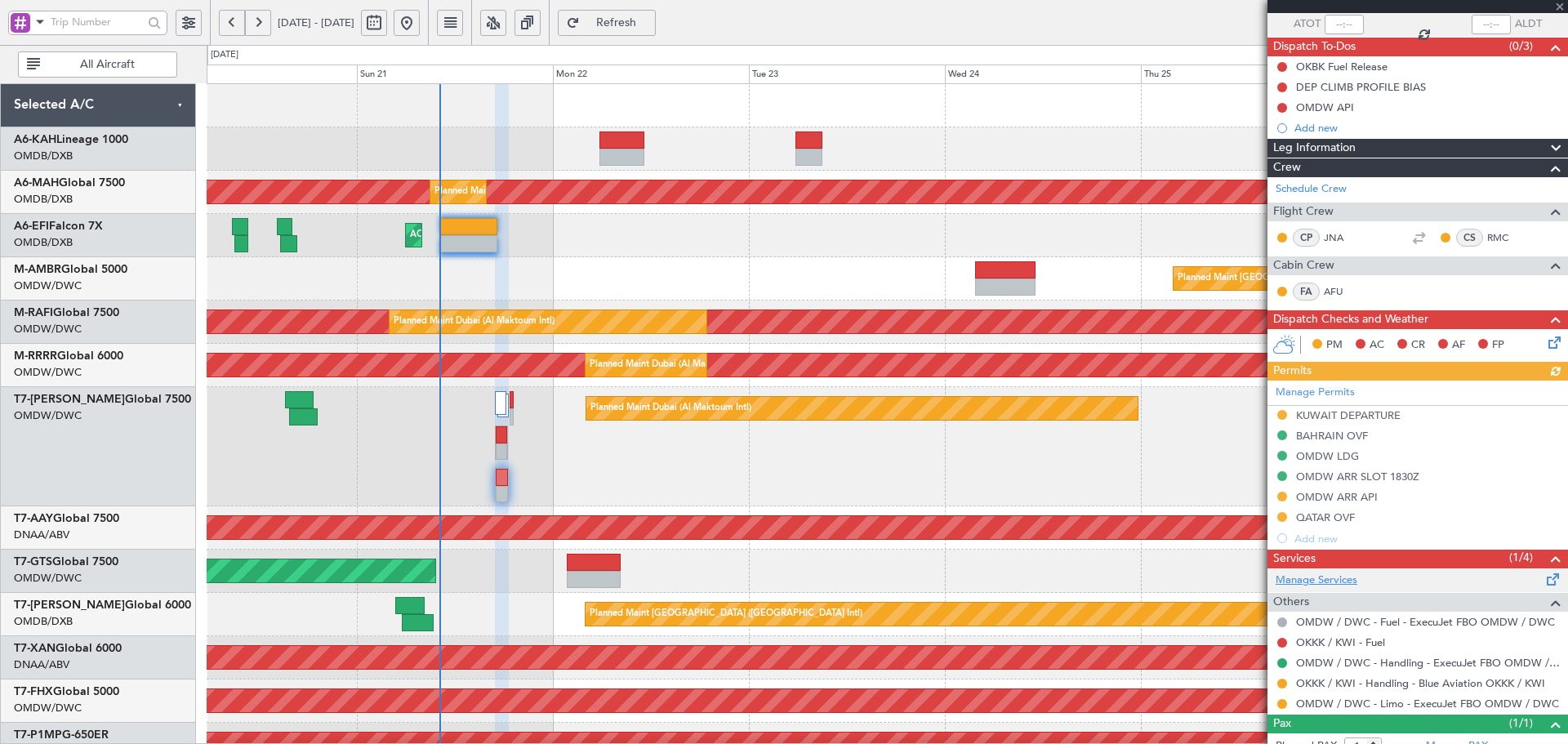
scroll to position [120, 0]
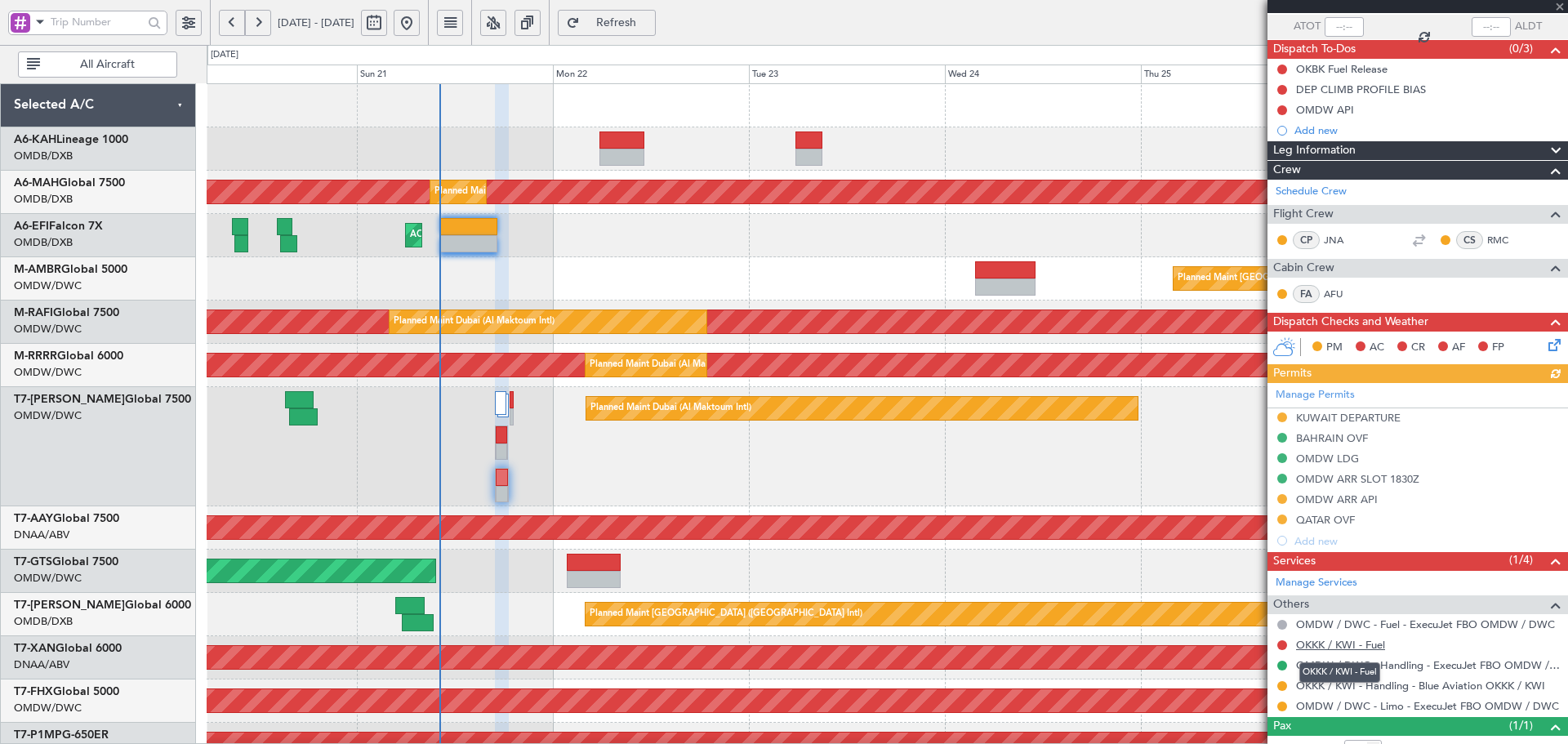
click at [1356, 646] on link "OKKK / KWI - Fuel" at bounding box center [1340, 645] width 89 height 14
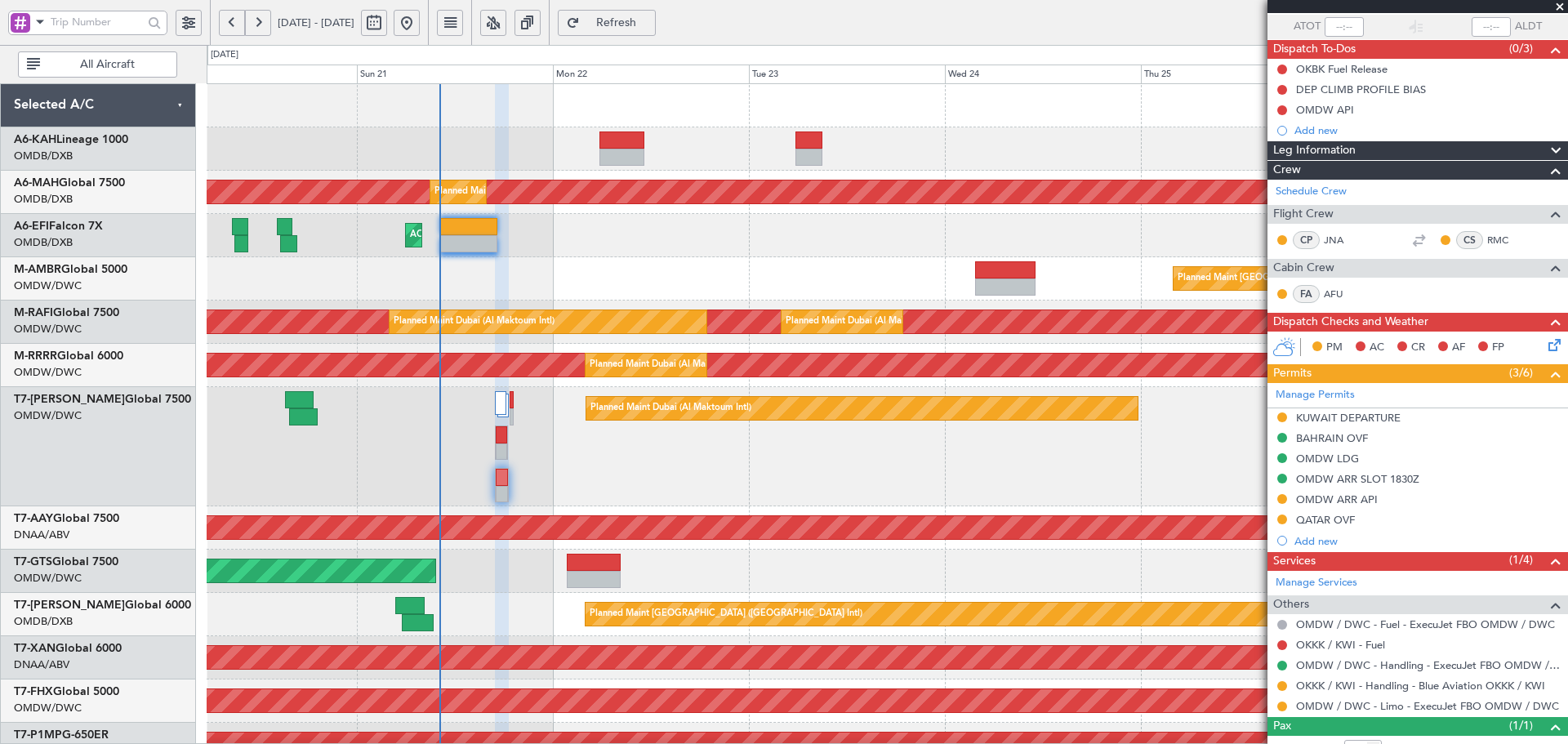
click at [641, 11] on button "Refresh" at bounding box center [606, 22] width 98 height 26
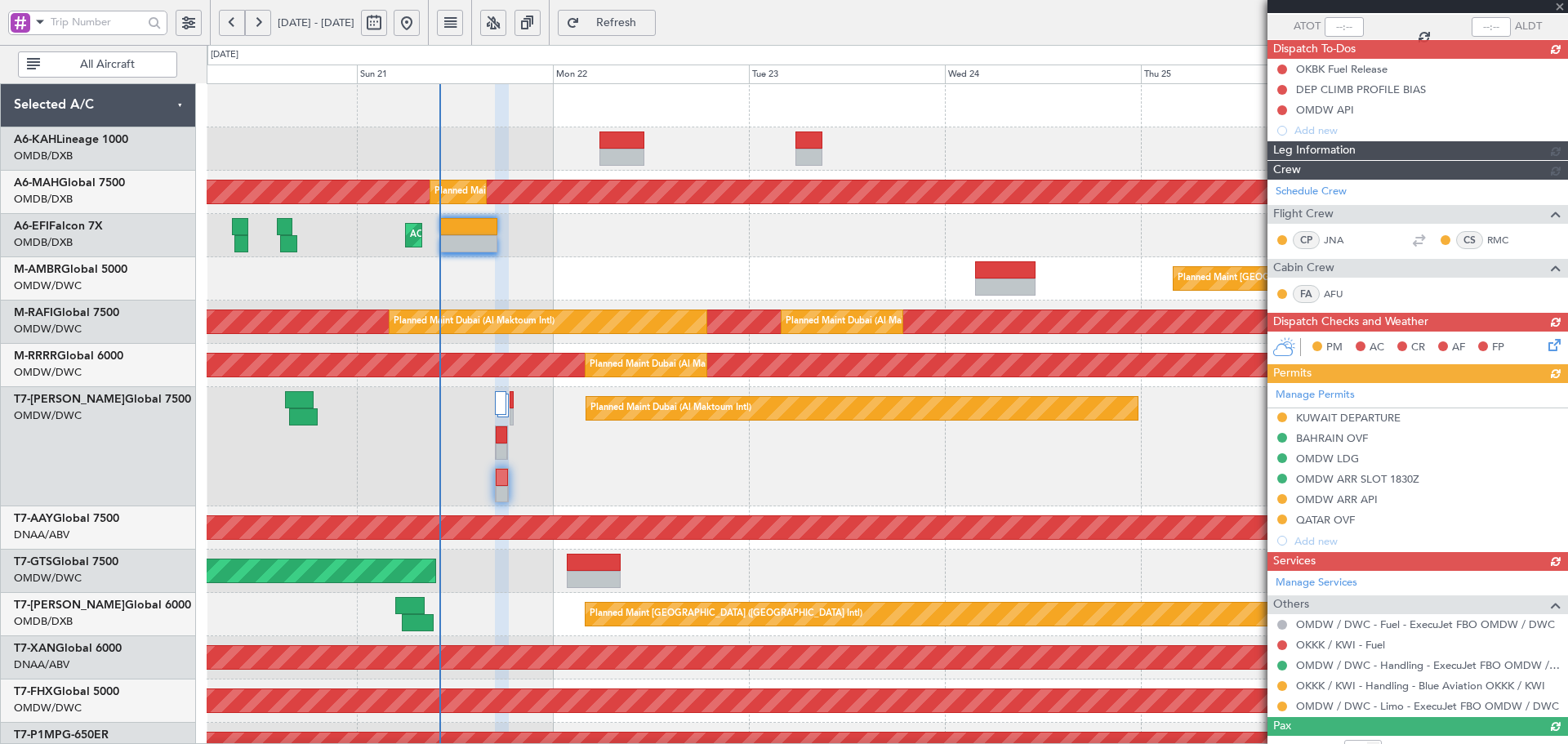
click at [1364, 647] on div "Manage Services Others OMDW / DWC - Fuel - ExecuJet FBO OMDW / DWC OKKK / KWI -…" at bounding box center [1417, 644] width 301 height 146
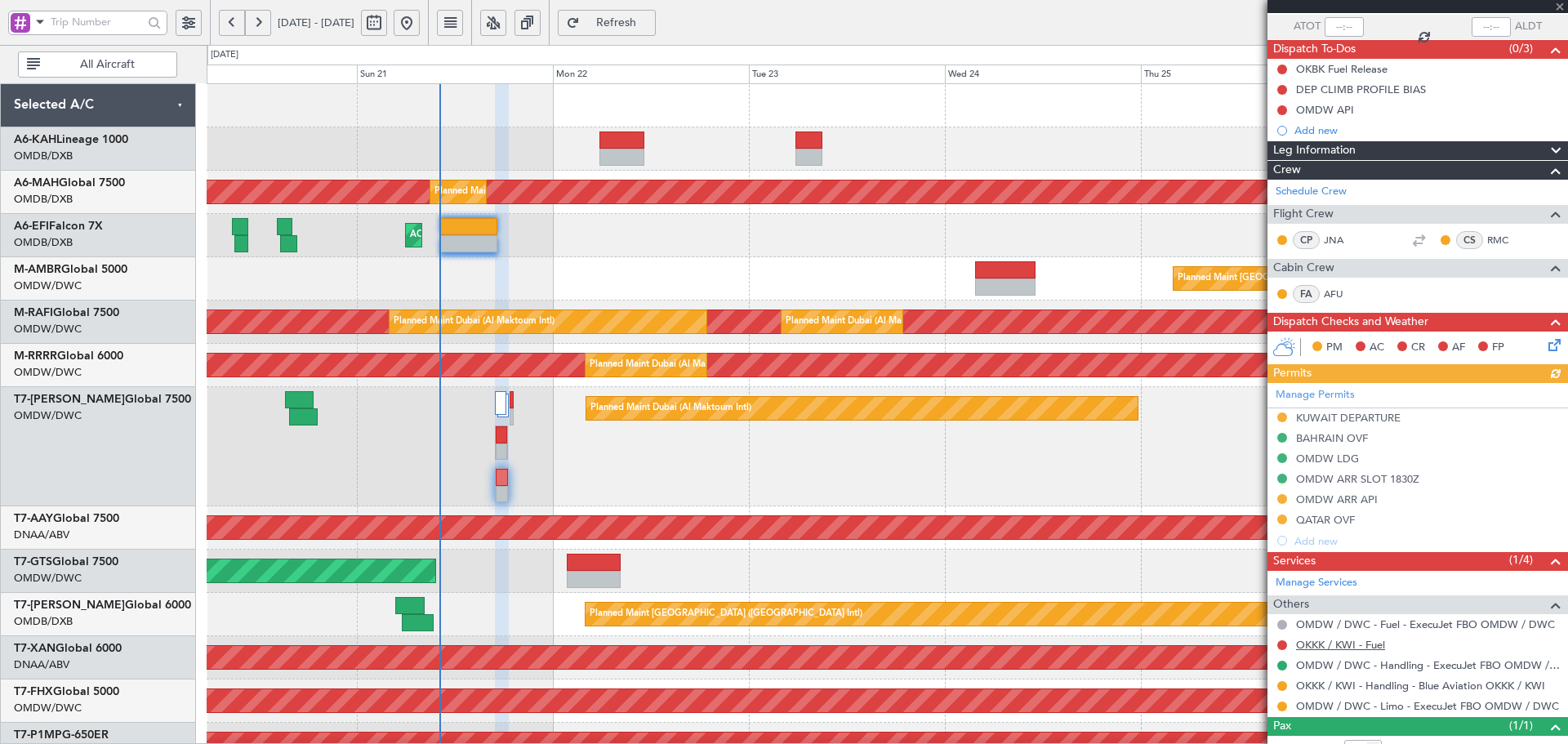
click at [1374, 644] on link "OKKK / KWI - Fuel" at bounding box center [1340, 645] width 89 height 14
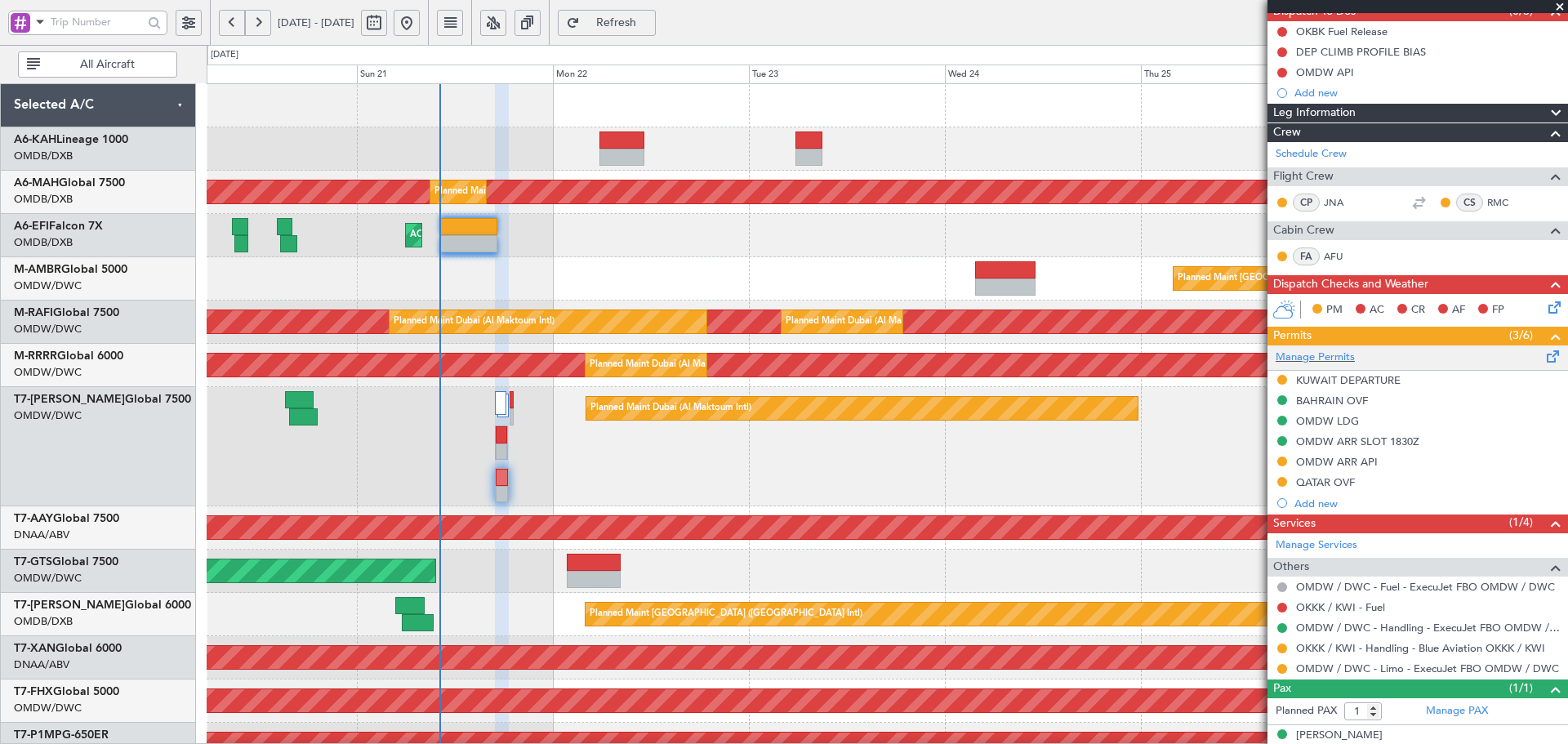
scroll to position [175, 0]
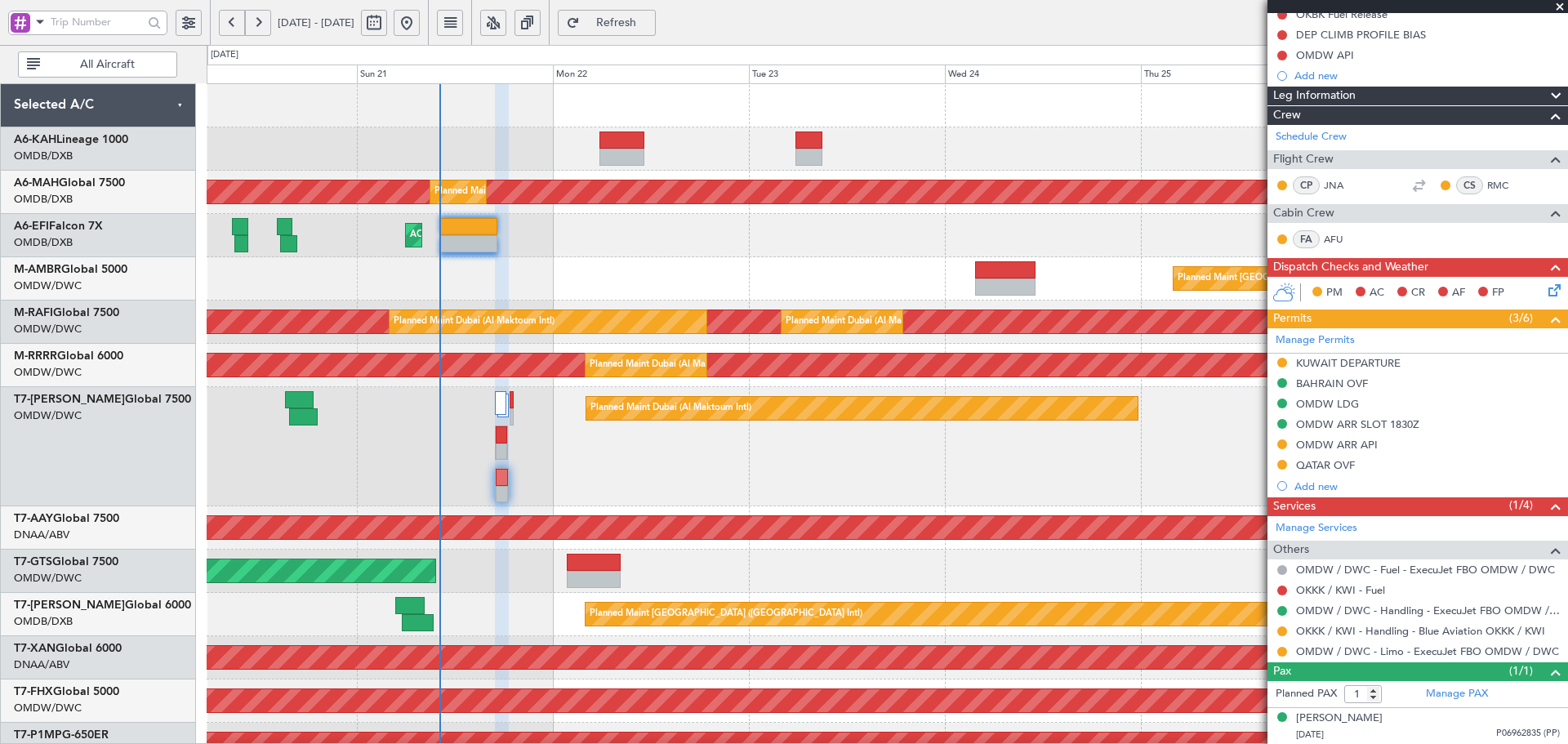
click at [644, 17] on span "Refresh" at bounding box center [617, 23] width 67 height 11
click at [1284, 589] on button at bounding box center [1282, 590] width 10 height 10
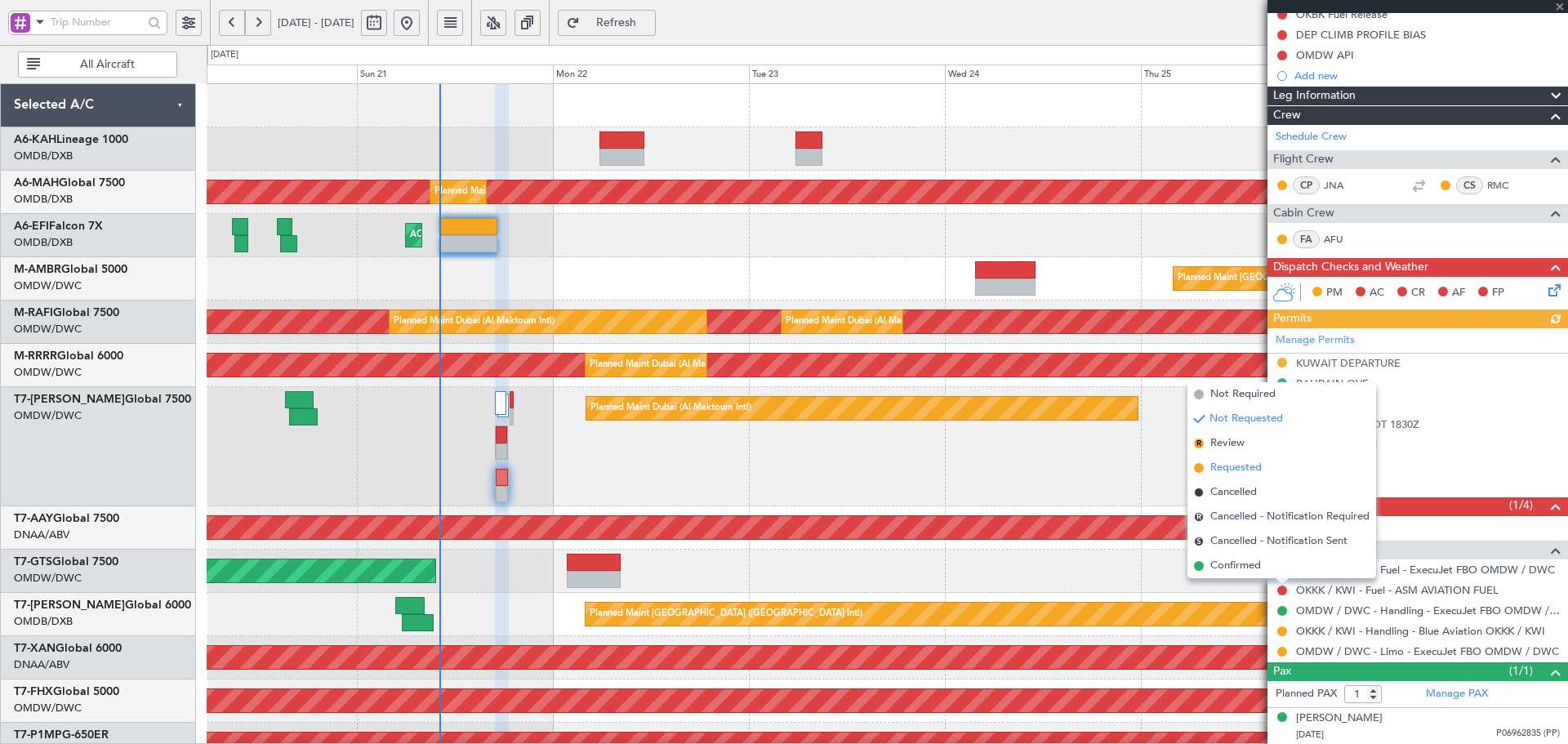
click at [1242, 462] on span "Requested" at bounding box center [1236, 467] width 52 height 16
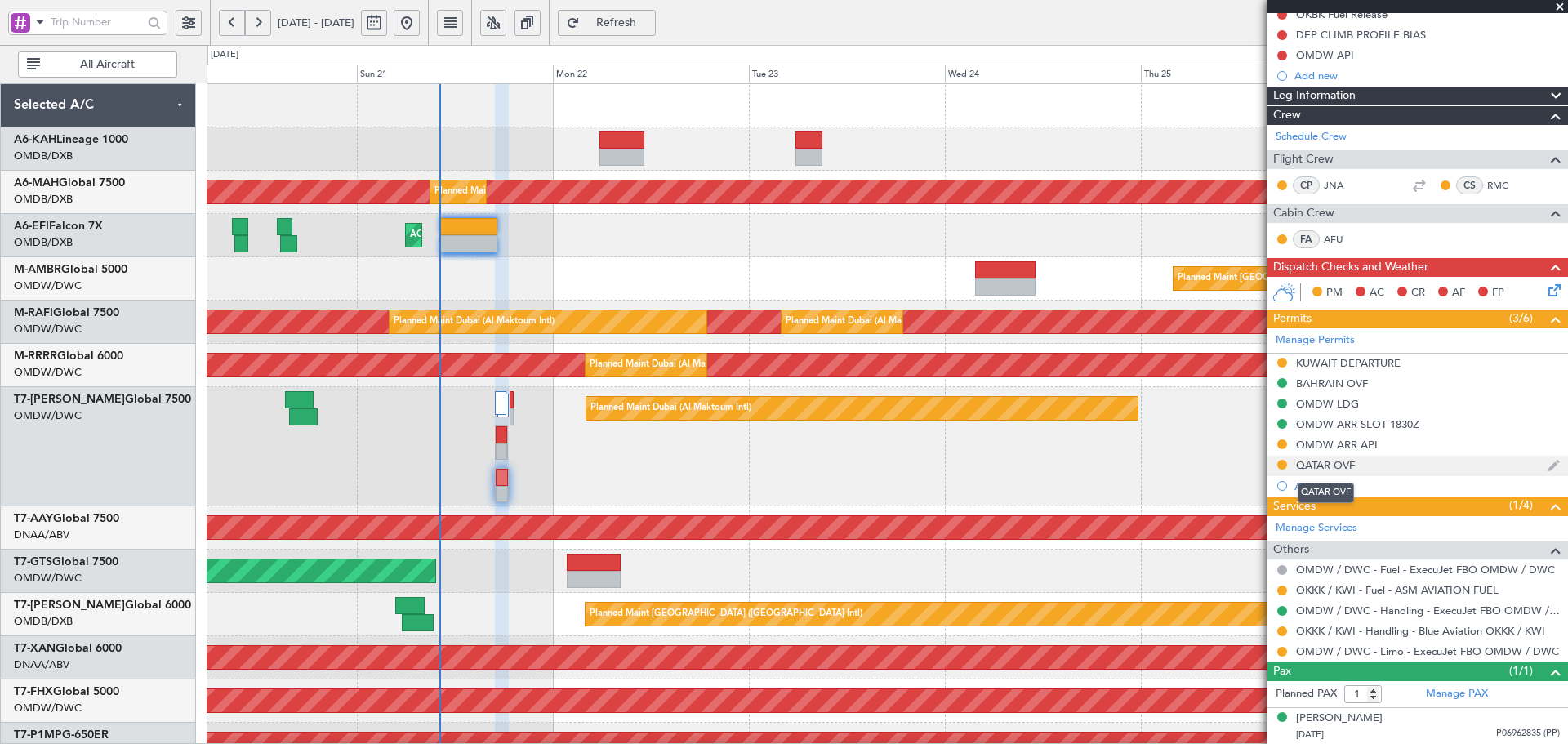
click at [1337, 466] on div "QATAR OVF" at bounding box center [1325, 465] width 59 height 14
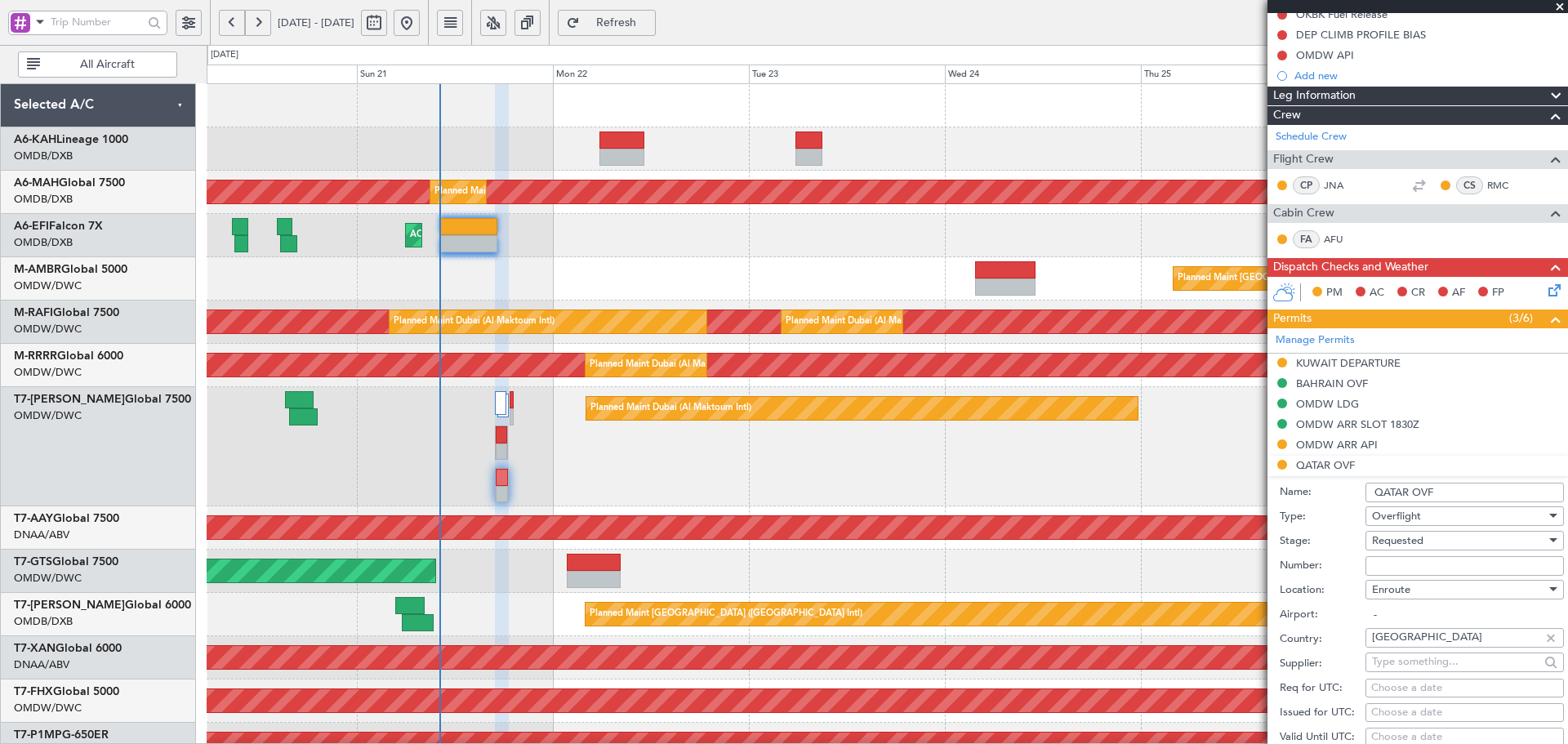
click at [1396, 565] on input "Number:" at bounding box center [1465, 565] width 199 height 20
type input "APPROVED"
click at [1430, 535] on div "Requested" at bounding box center [1459, 541] width 174 height 25
drag, startPoint x: 1395, startPoint y: 670, endPoint x: 1388, endPoint y: 662, distance: 10.6
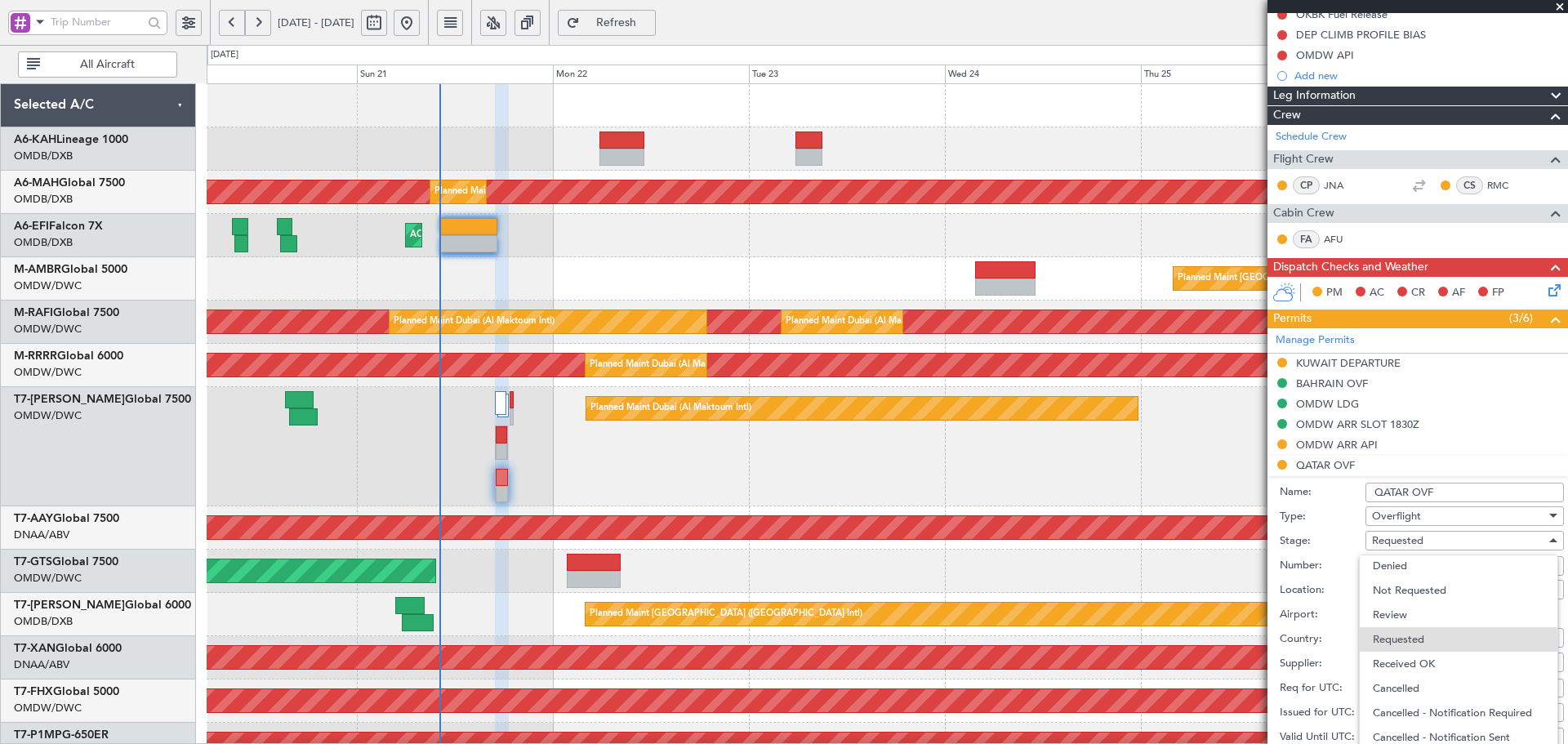
click at [1394, 670] on span "Received OK" at bounding box center [1458, 664] width 172 height 25
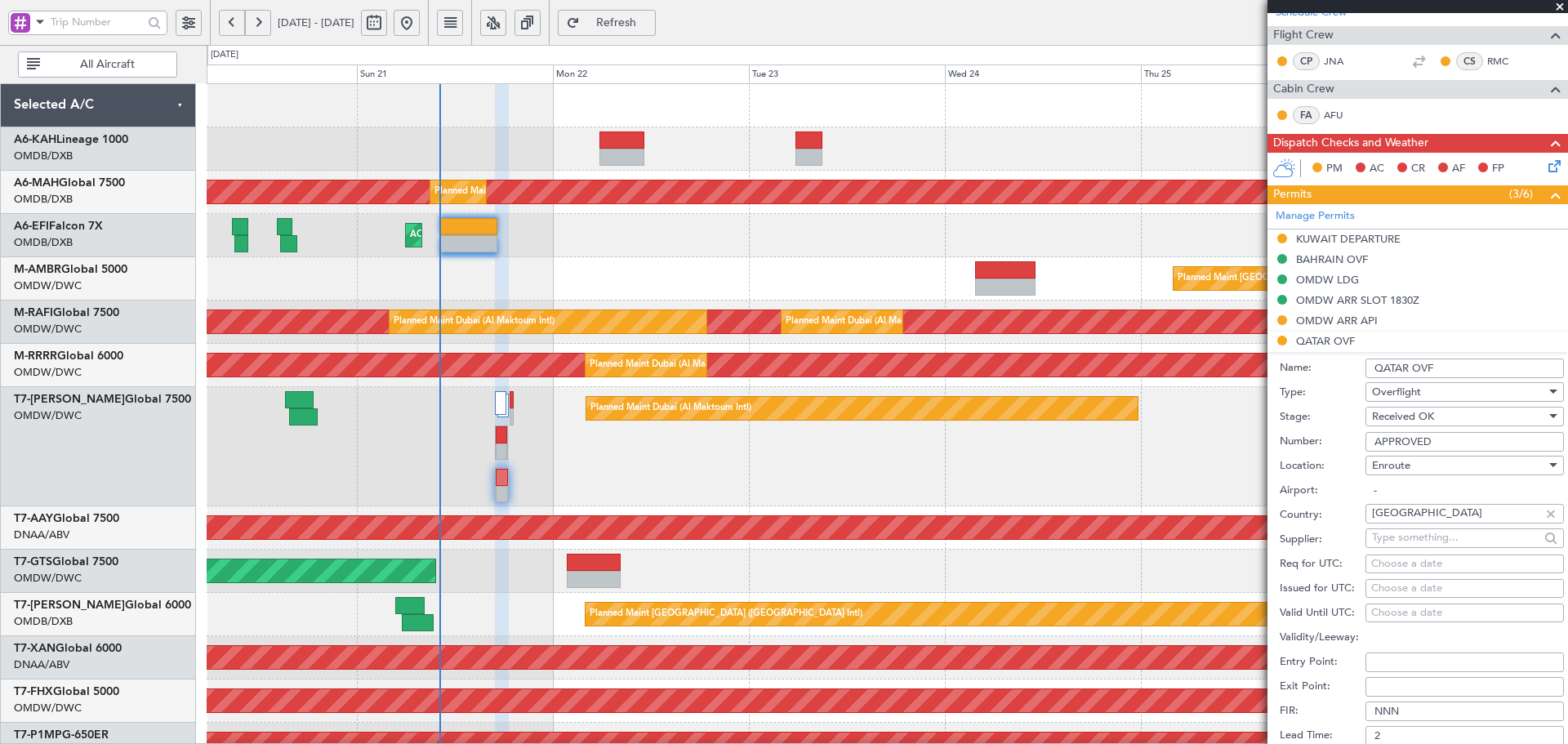
scroll to position [447, 0]
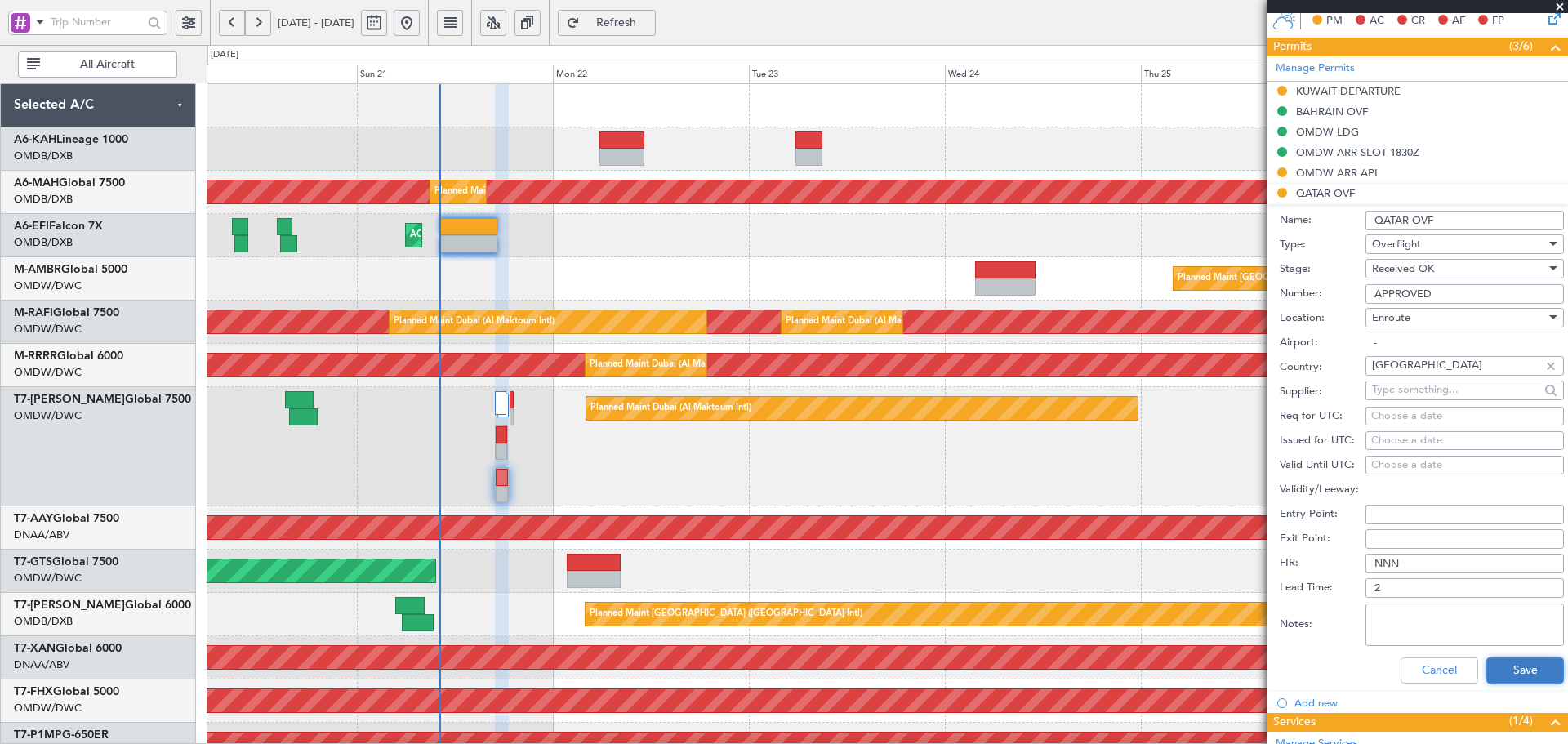
click at [1486, 673] on button "Save" at bounding box center [1524, 670] width 77 height 26
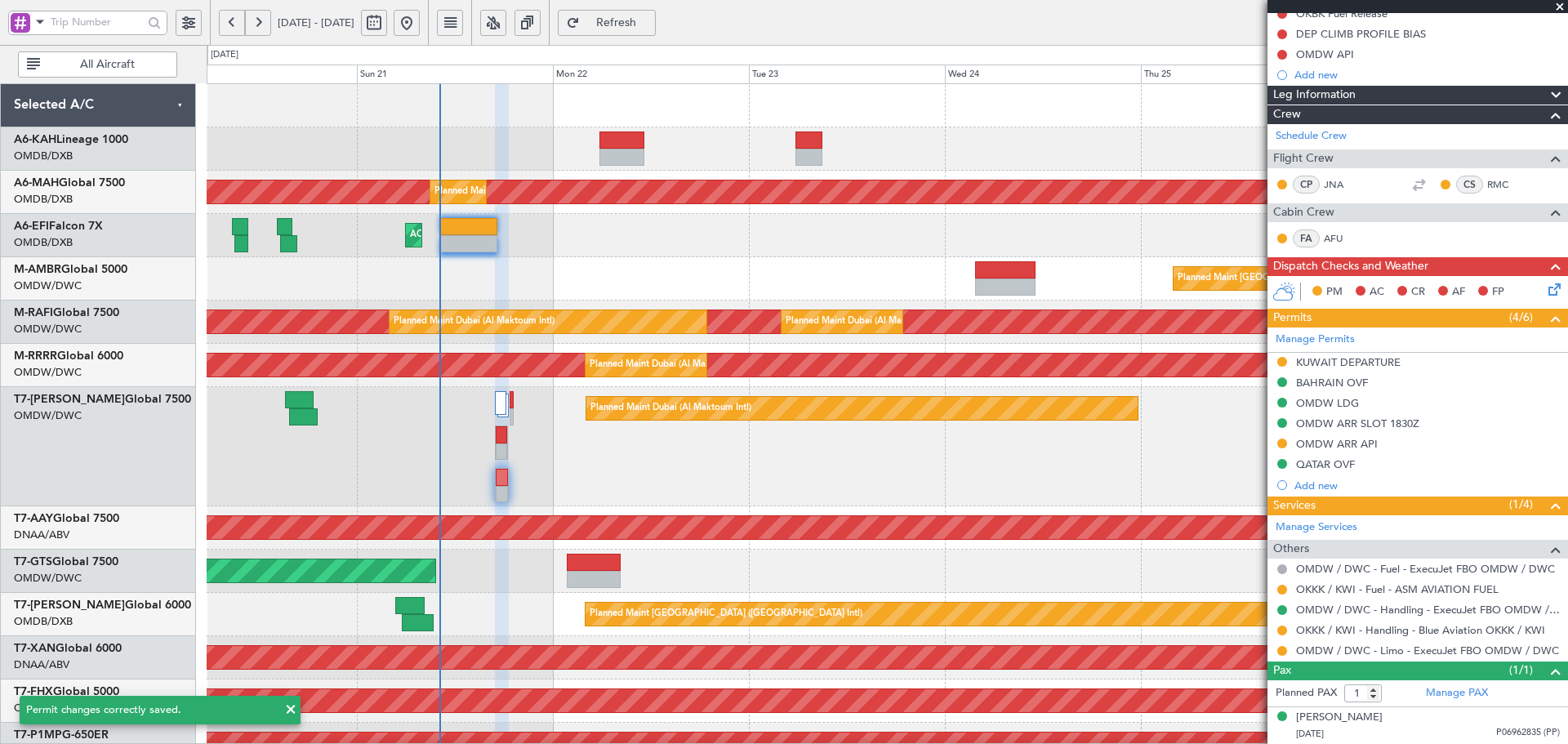
scroll to position [175, 0]
click at [650, 17] on span "Refresh" at bounding box center [617, 23] width 67 height 11
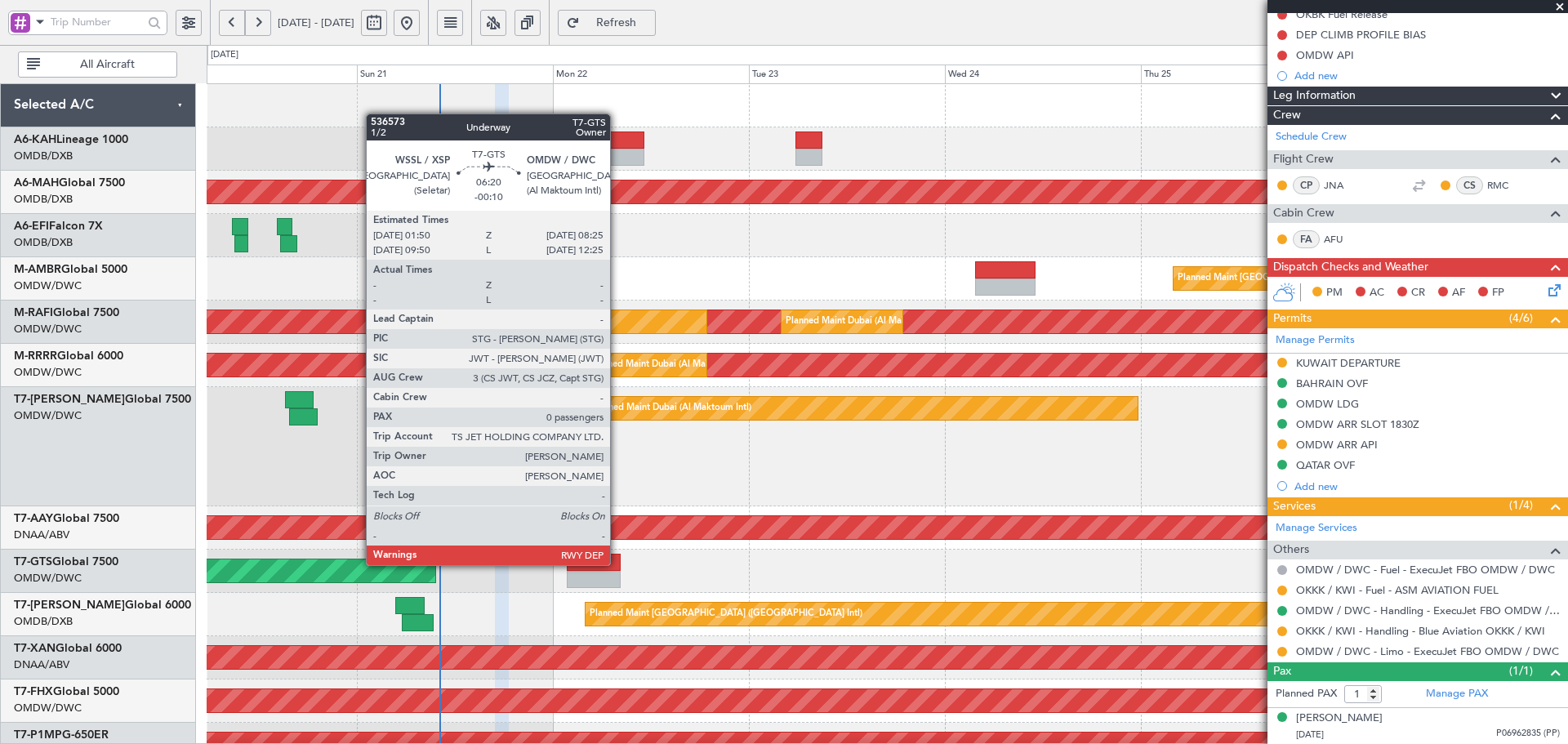
click at [617, 563] on div at bounding box center [593, 563] width 53 height 17
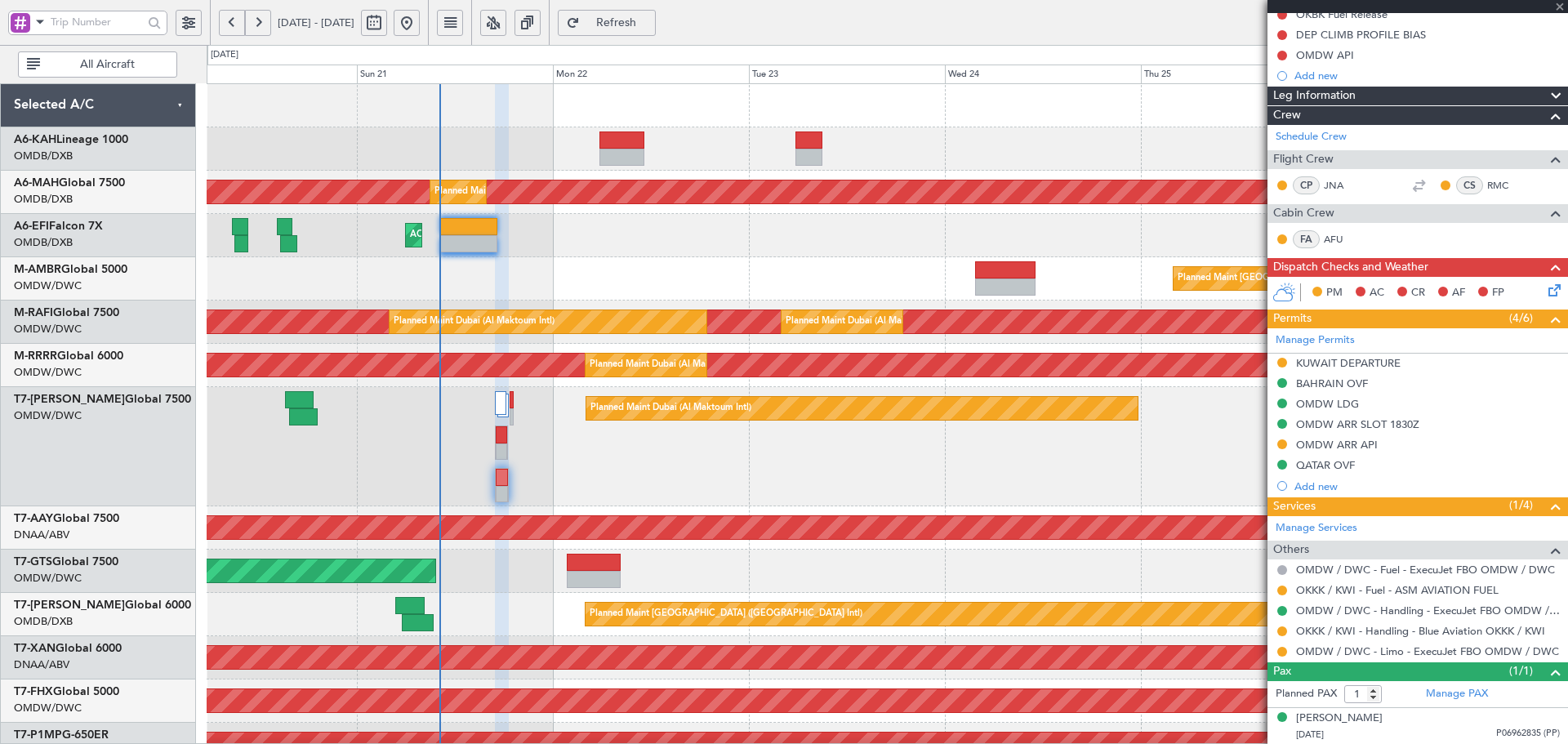
type input "-00:10"
type input "0"
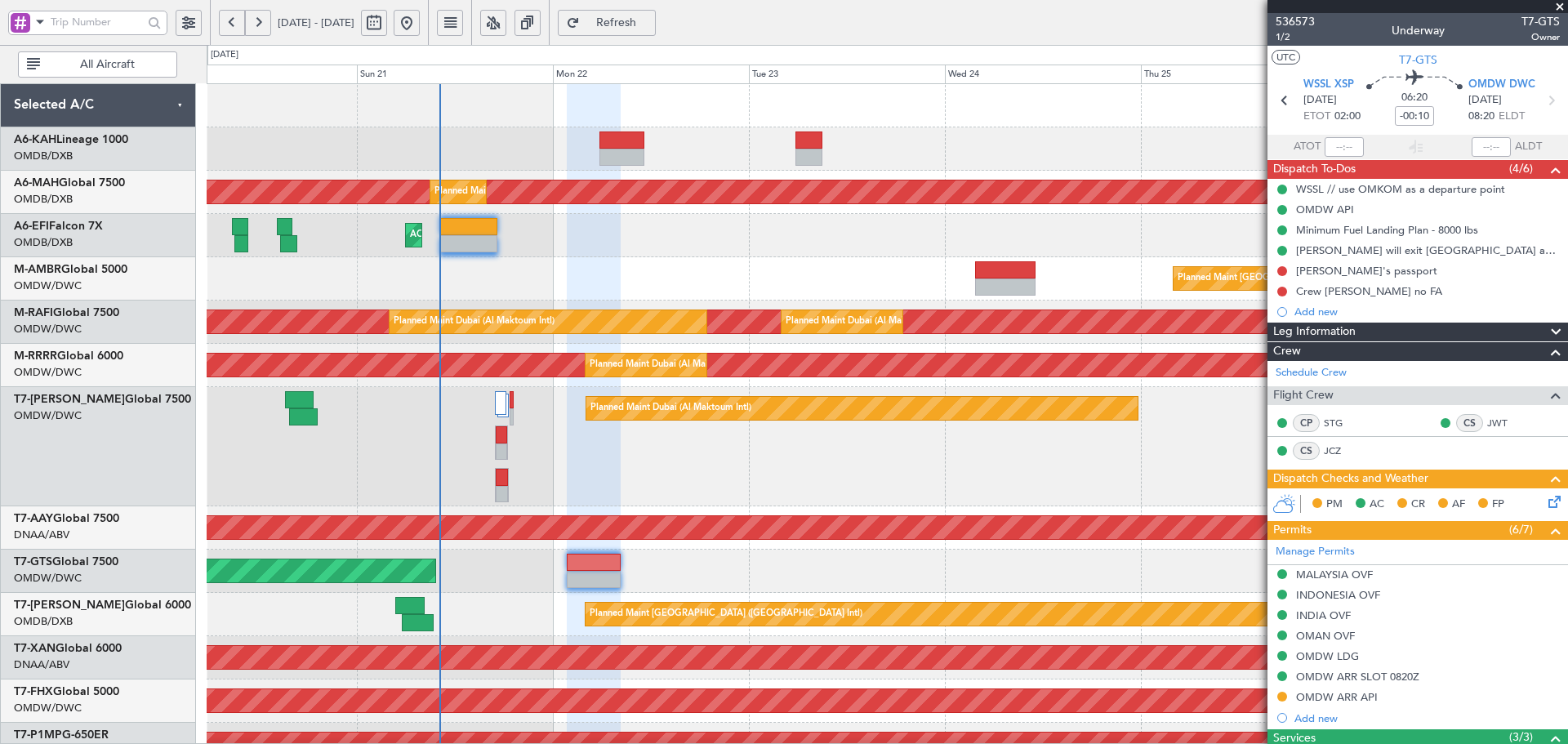
click at [1319, 313] on div "Add new" at bounding box center [1427, 311] width 265 height 14
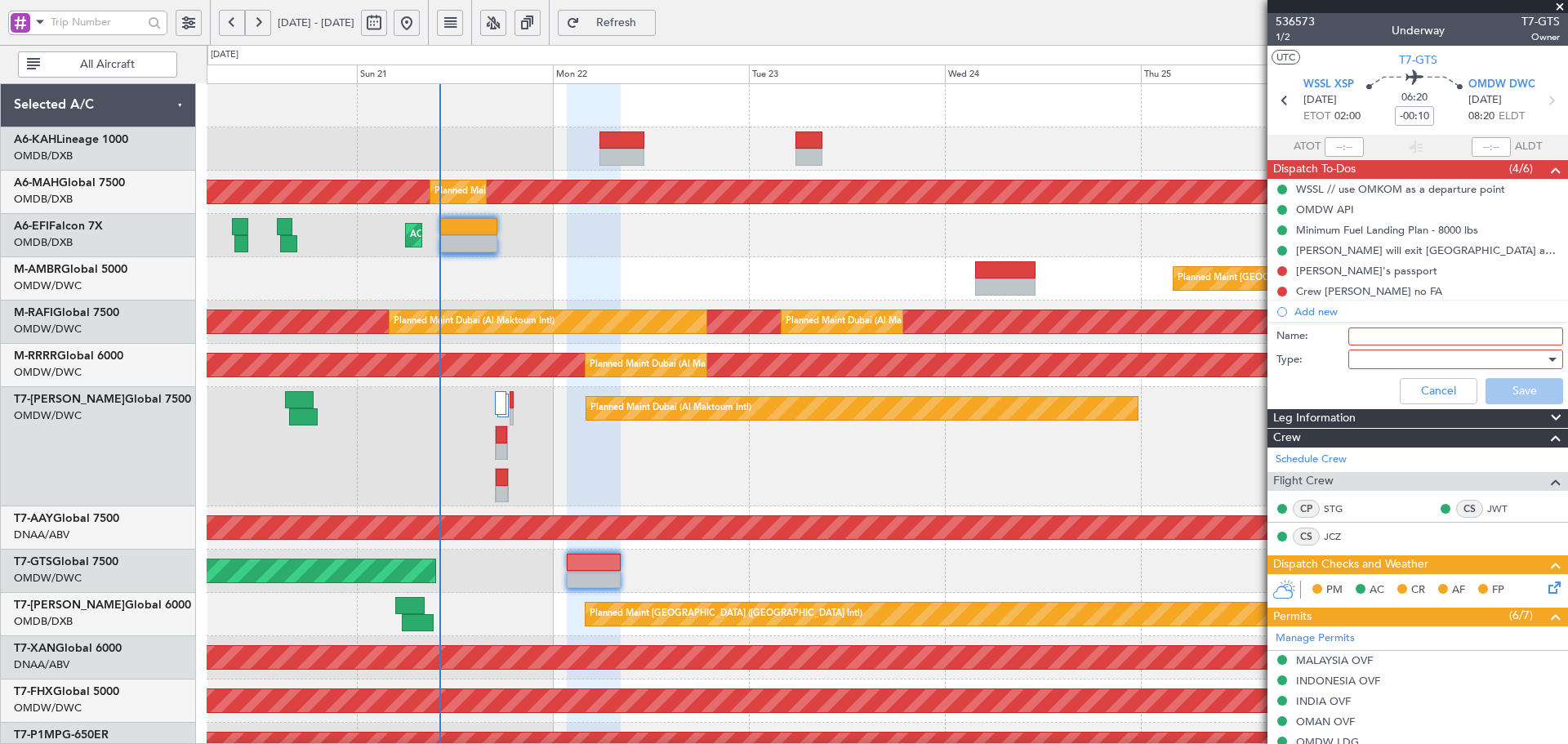
click at [1372, 335] on input "Name:" at bounding box center [1455, 336] width 215 height 18
drag, startPoint x: 1456, startPoint y: 335, endPoint x: 1446, endPoint y: 336, distance: 10.0
click at [1446, 336] on input "DEPARTURE FUEL 18,000 lbs" at bounding box center [1455, 336] width 215 height 18
type input "DEPARTURE FUEL 29,000 lbs"
click at [1388, 358] on div at bounding box center [1450, 359] width 190 height 25
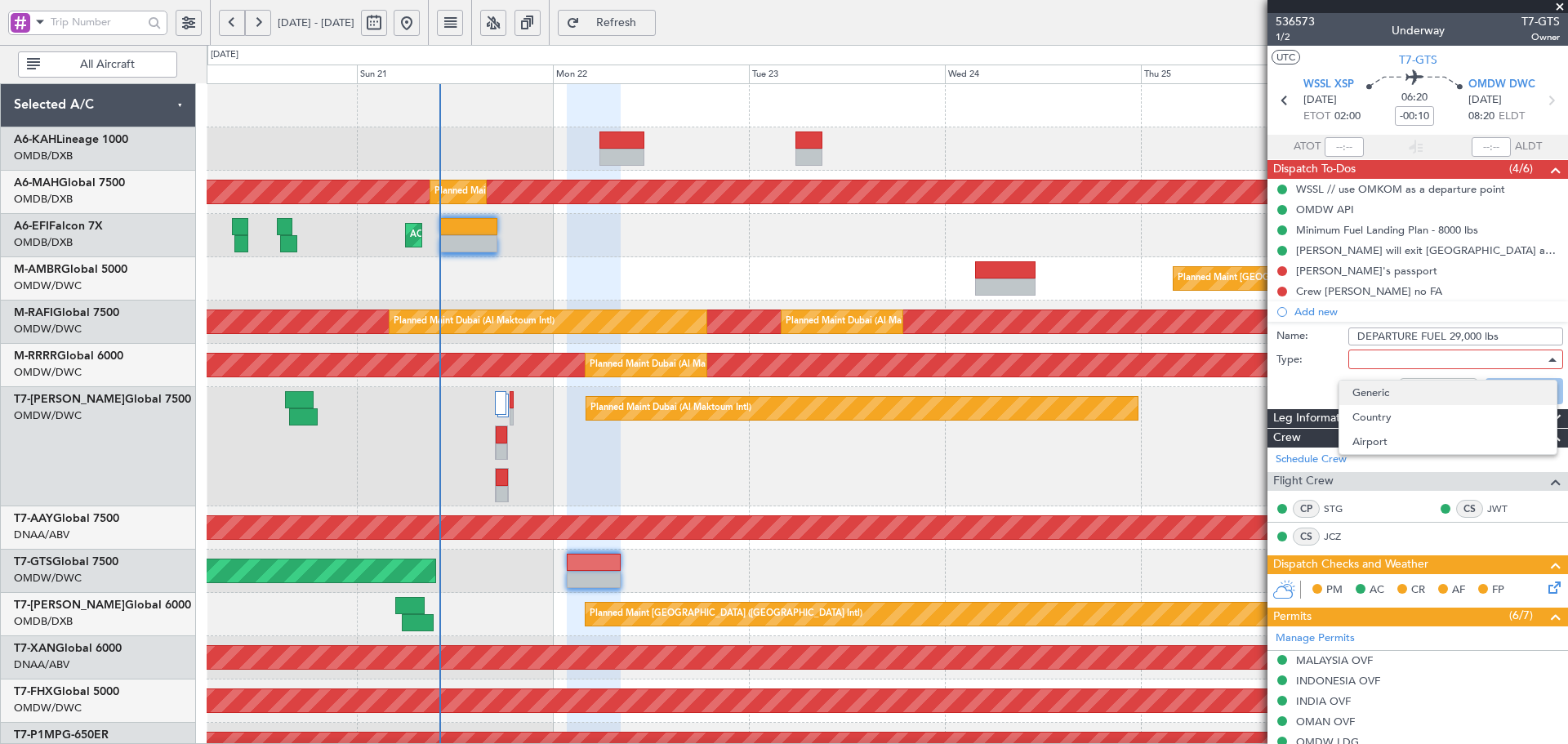
click at [1386, 391] on span "Generic" at bounding box center [1448, 393] width 191 height 25
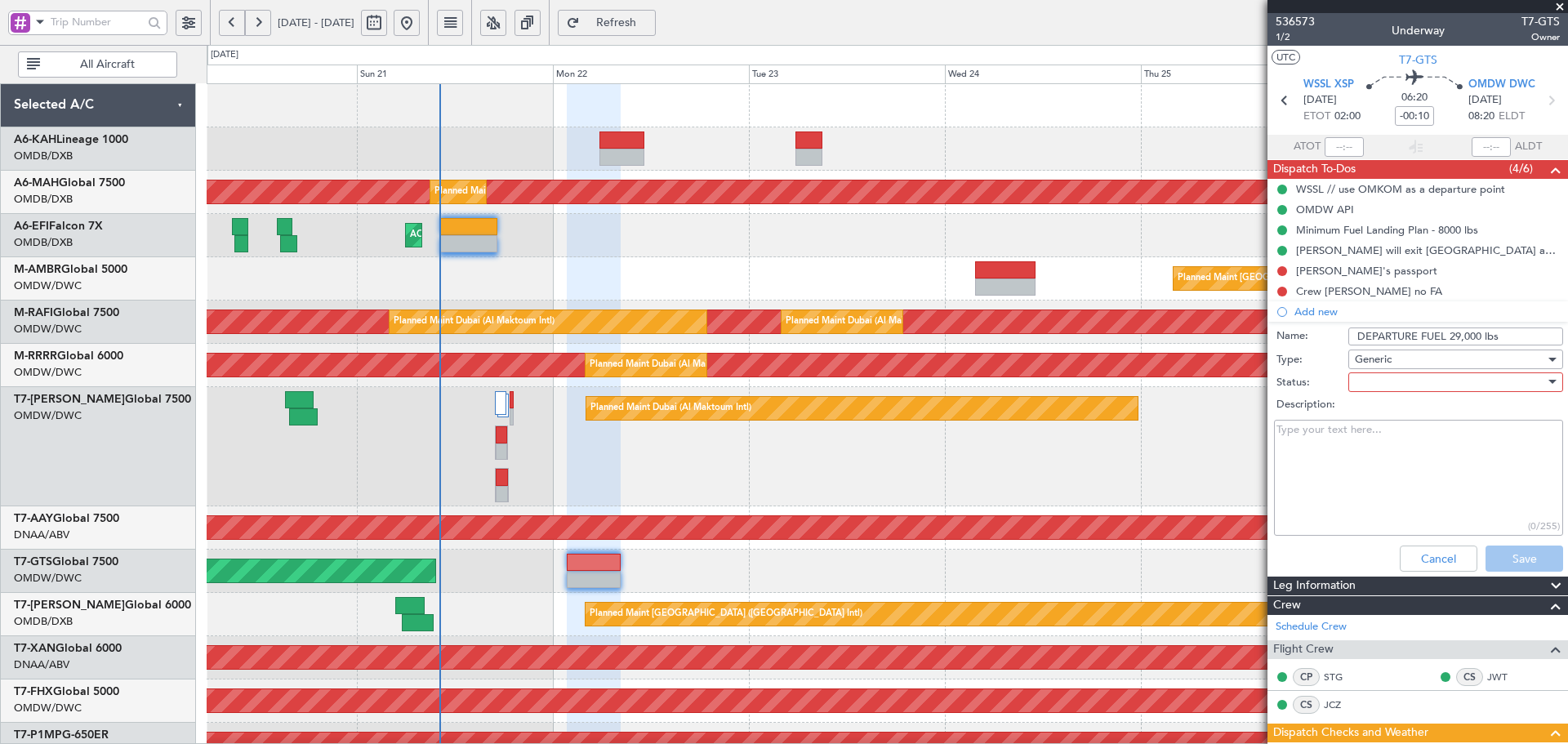
click at [1393, 393] on div "Description:" at bounding box center [1418, 405] width 317 height 23
click at [1396, 373] on div at bounding box center [1450, 382] width 190 height 25
click at [1383, 418] on span "Not Started" at bounding box center [1448, 415] width 191 height 25
click at [1486, 561] on button "Save" at bounding box center [1523, 558] width 77 height 26
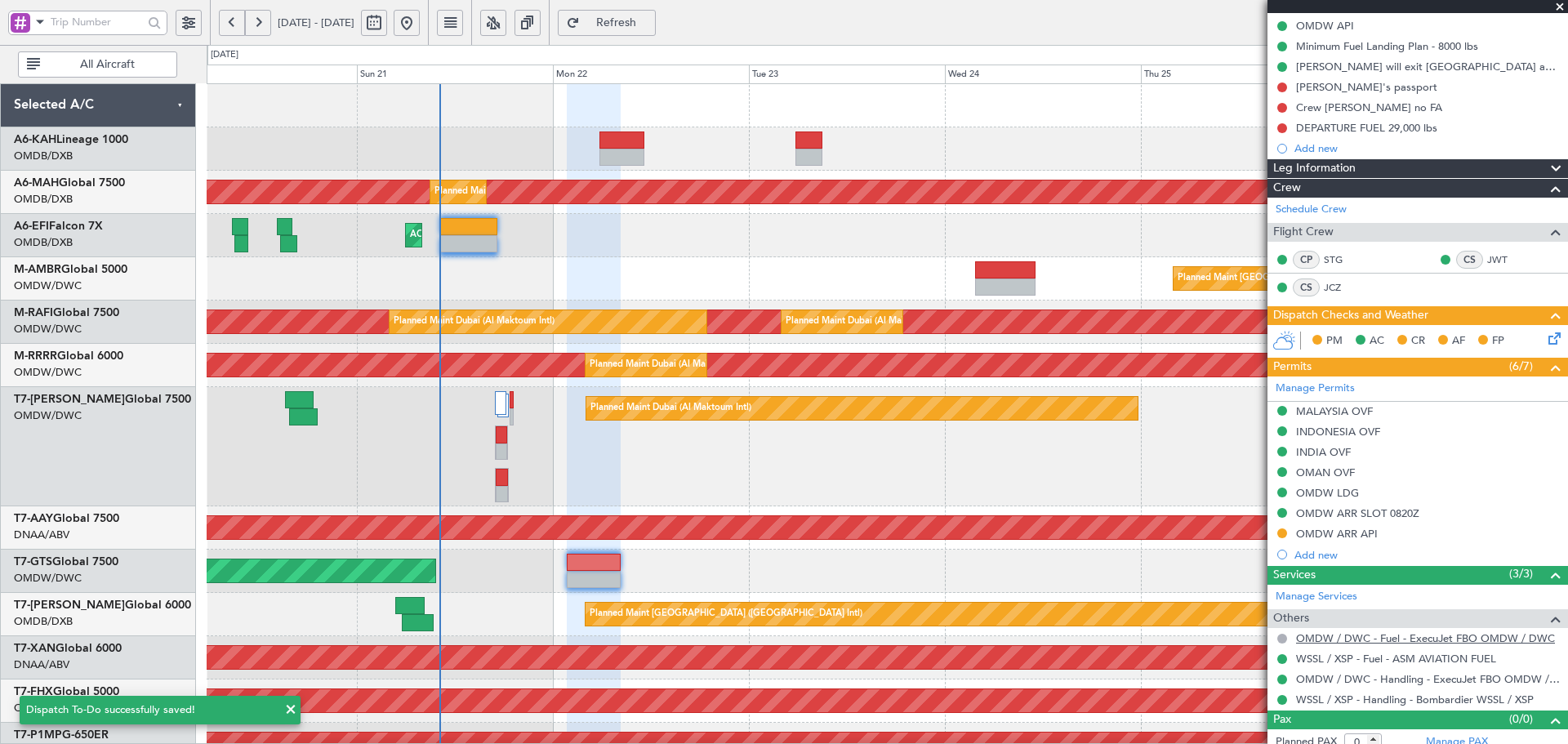
scroll to position [195, 0]
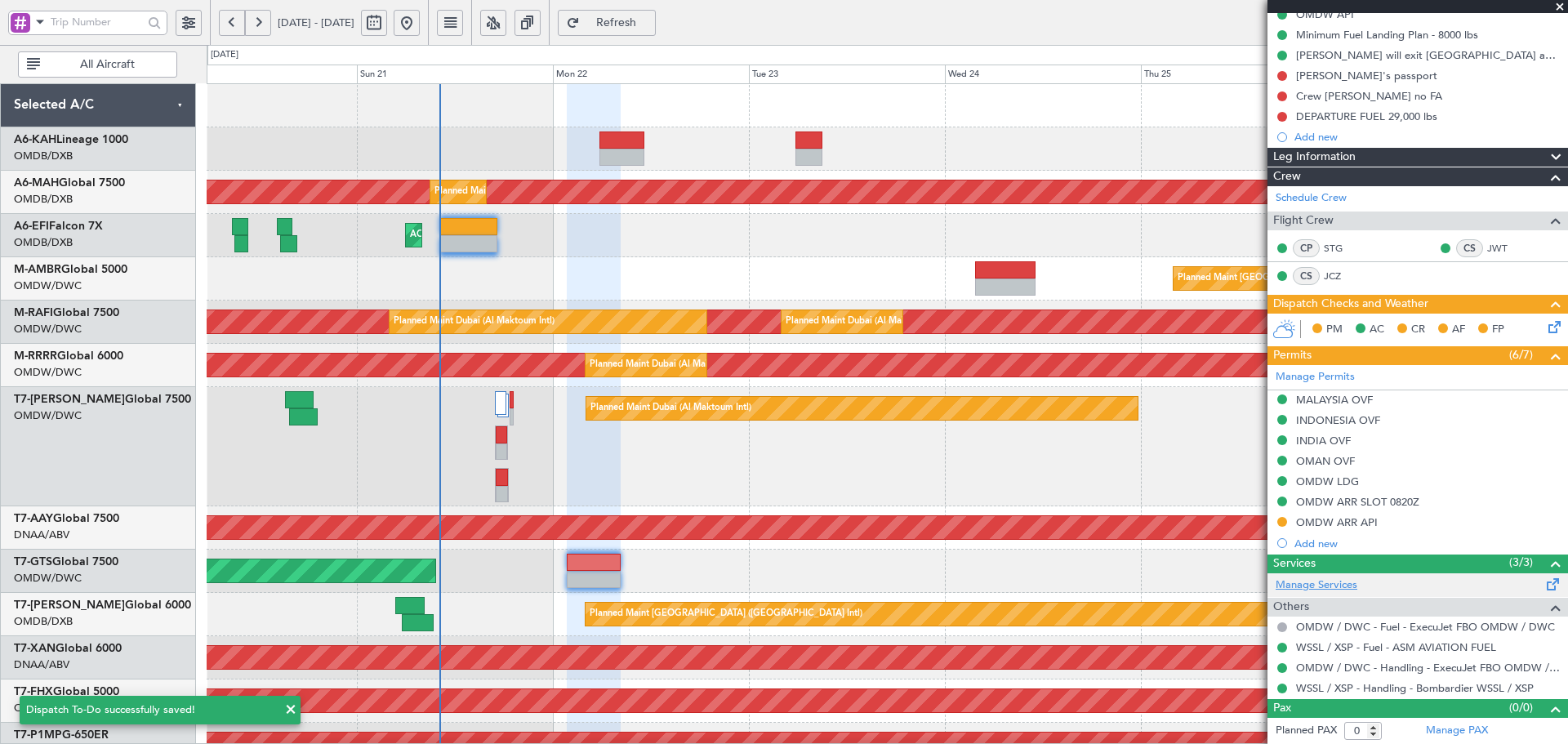
click at [1319, 586] on link "Manage Services" at bounding box center [1317, 585] width 82 height 16
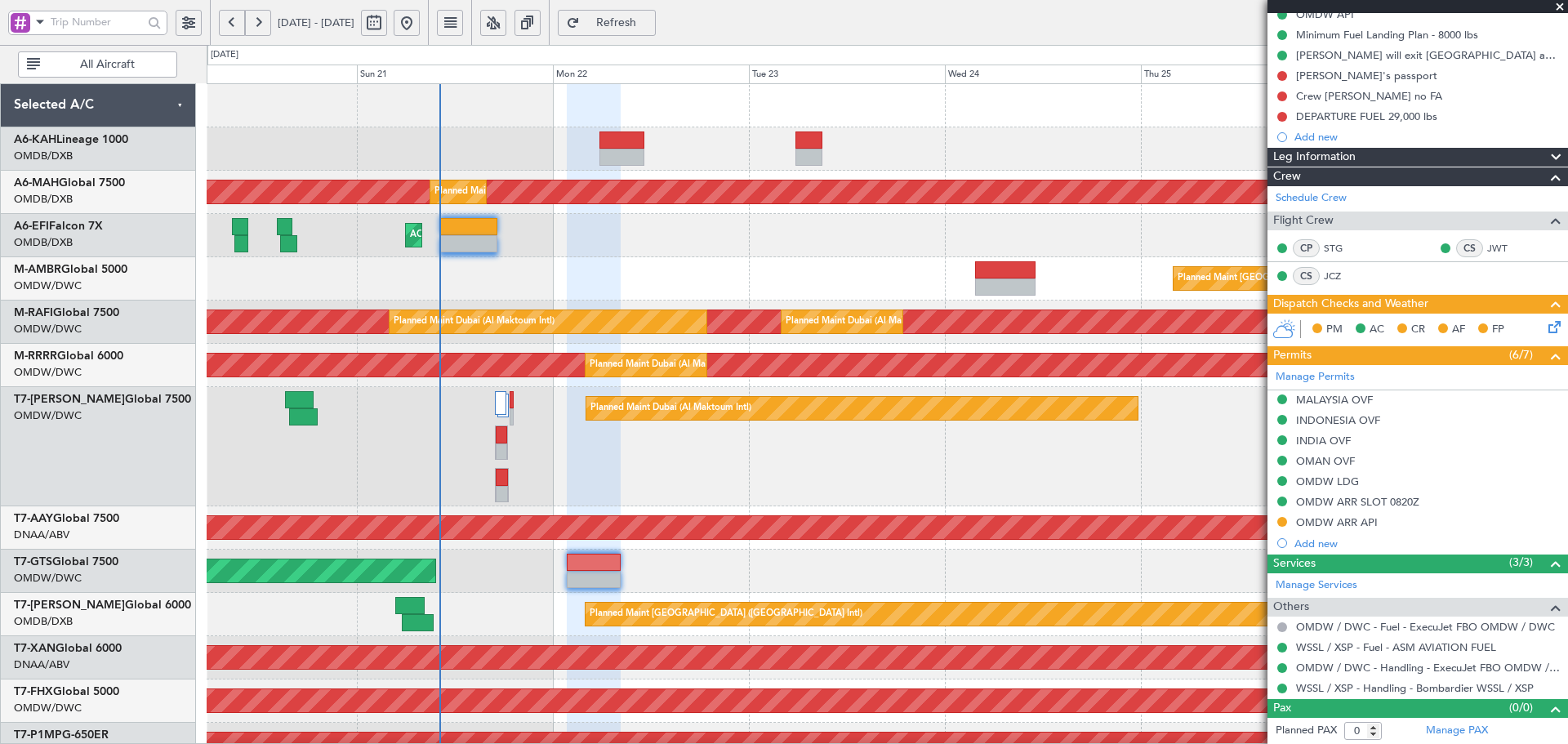
click at [650, 21] on span "Refresh" at bounding box center [617, 23] width 67 height 11
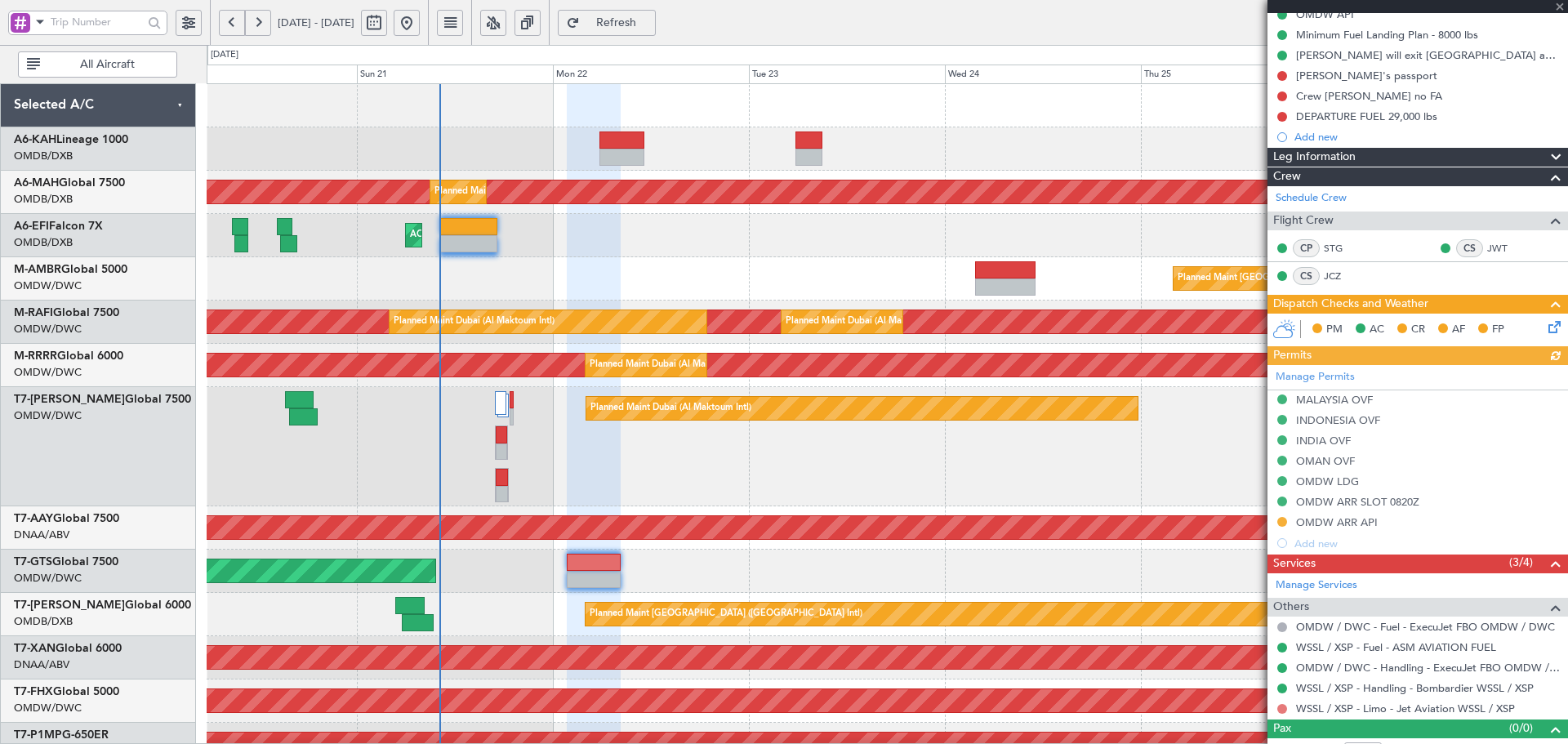
click at [1282, 710] on button at bounding box center [1282, 709] width 10 height 10
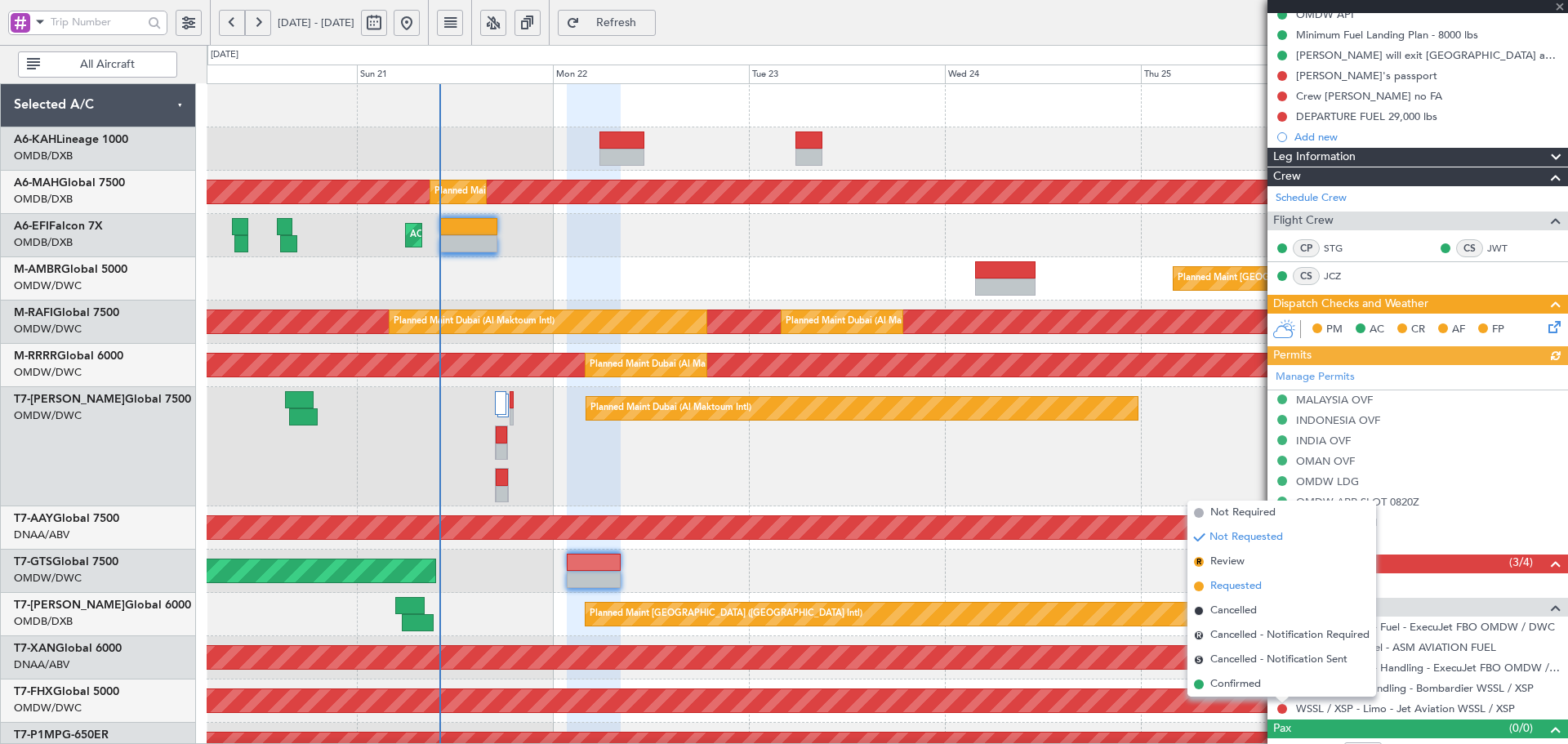
click at [1231, 595] on li "Requested" at bounding box center [1282, 586] width 189 height 25
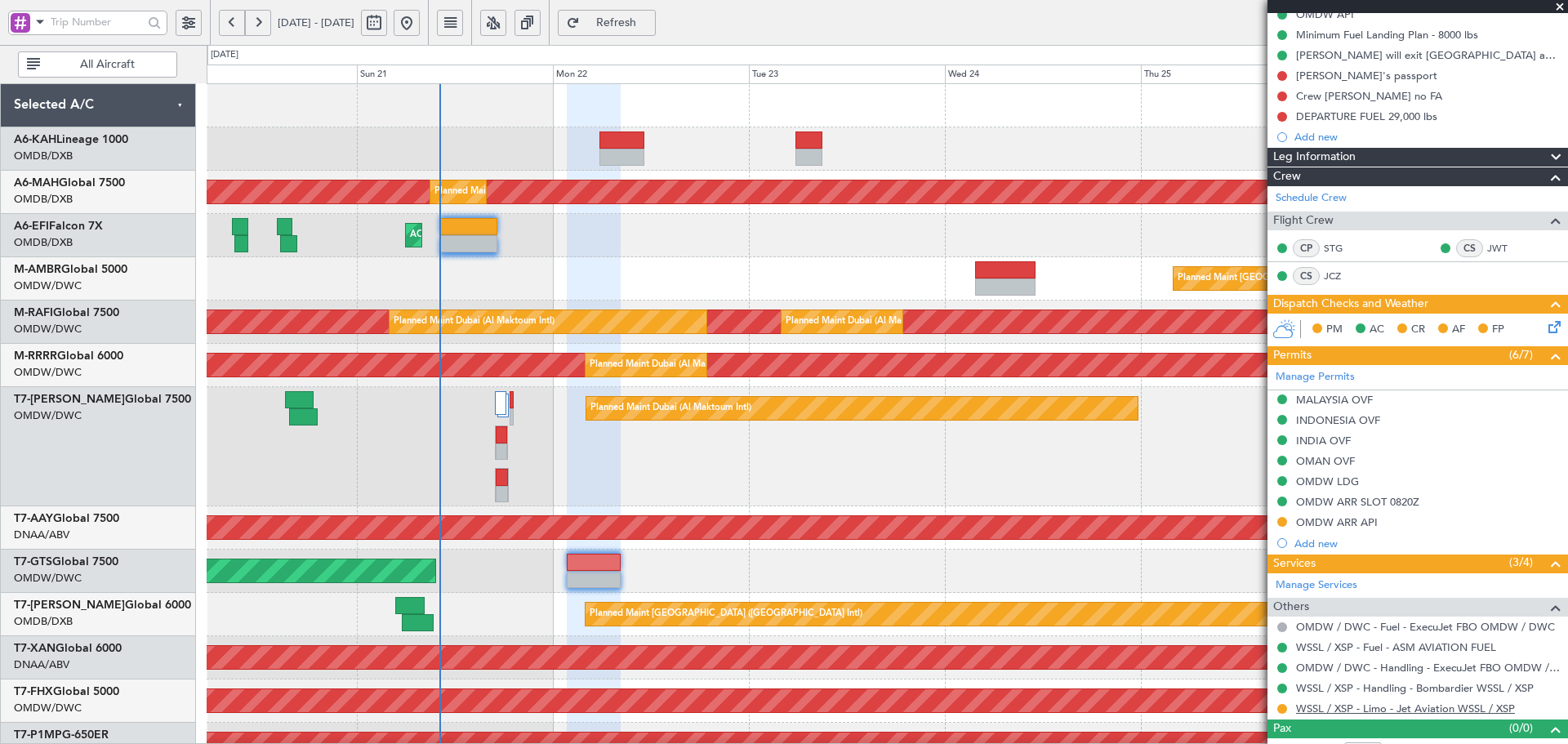
click at [1451, 712] on link "WSSL / XSP - Limo - Jet Aviation WSSL / XSP" at bounding box center [1405, 709] width 219 height 14
click at [1459, 687] on div "WSSL / XSP - Limo - Jet Aviation WSSL / XSP" at bounding box center [1404, 679] width 190 height 20
click at [1453, 688] on link "WSSL / XSP - Handling - Bombardier WSSL / XSP" at bounding box center [1414, 688] width 238 height 14
click at [1362, 708] on link "WSSL / XSP - Limo - Jet Aviation WSSL / XSP" at bounding box center [1405, 709] width 219 height 14
click at [650, 26] on span "Refresh" at bounding box center [617, 23] width 67 height 11
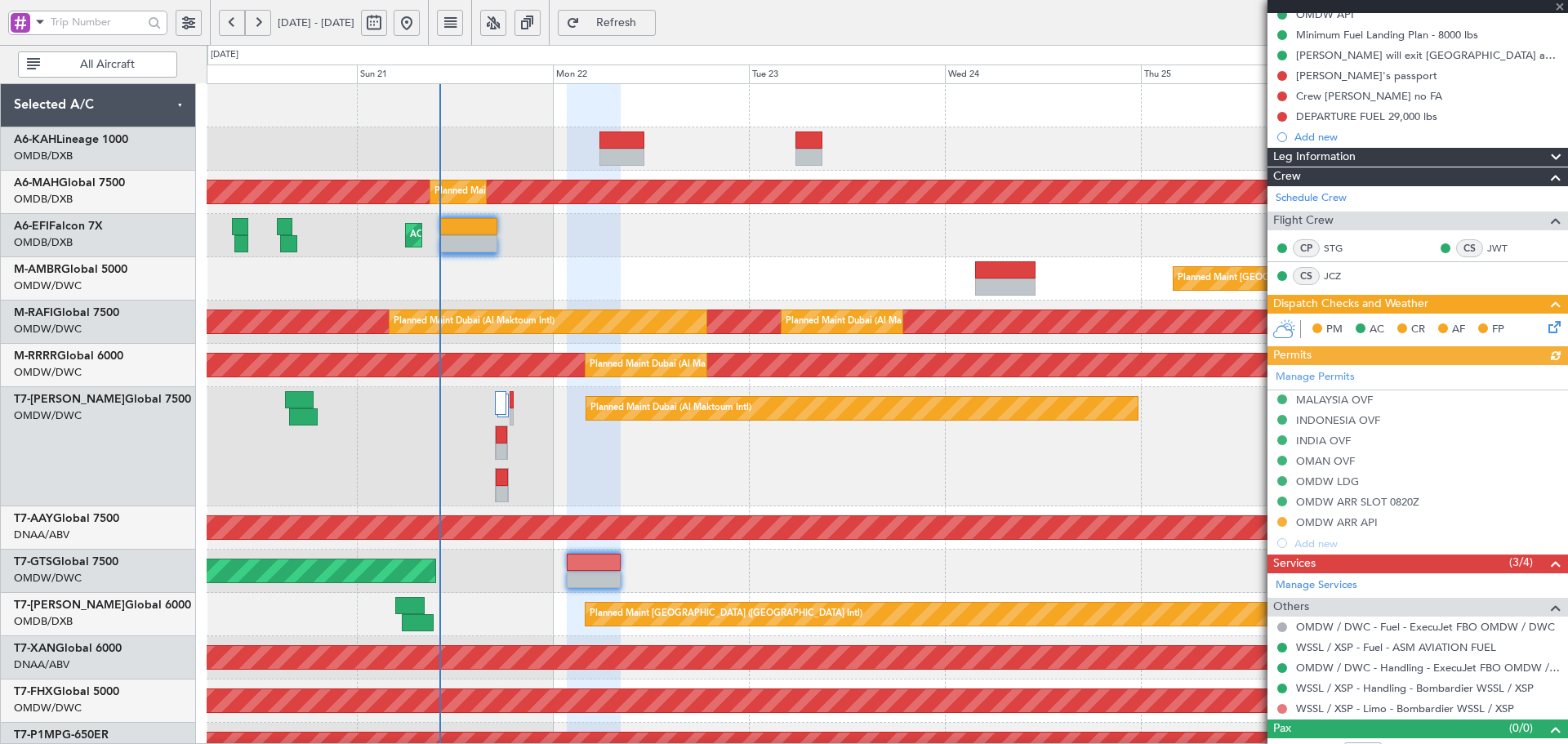
click at [1284, 708] on button at bounding box center [1282, 709] width 10 height 10
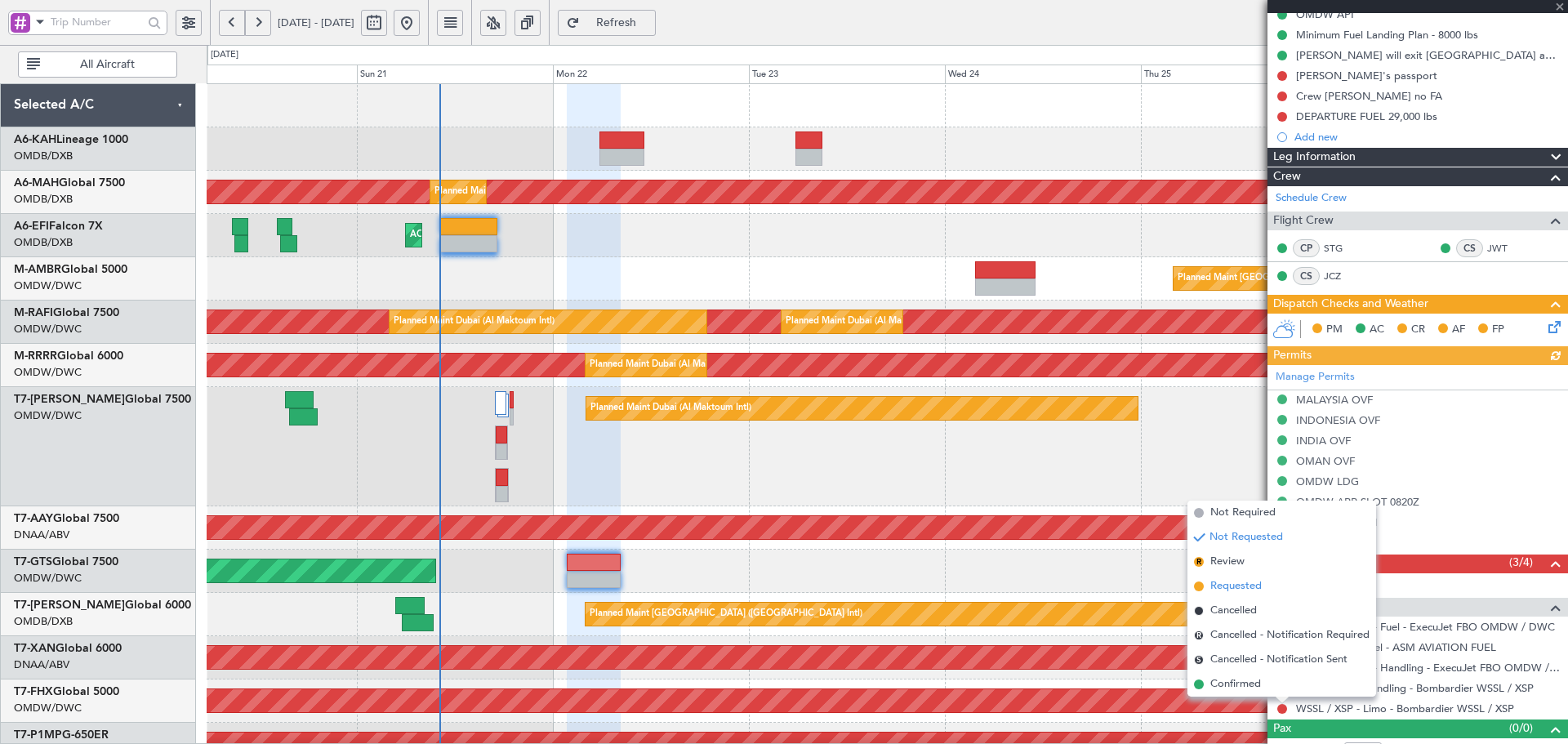
click at [1232, 581] on span "Requested" at bounding box center [1236, 585] width 52 height 16
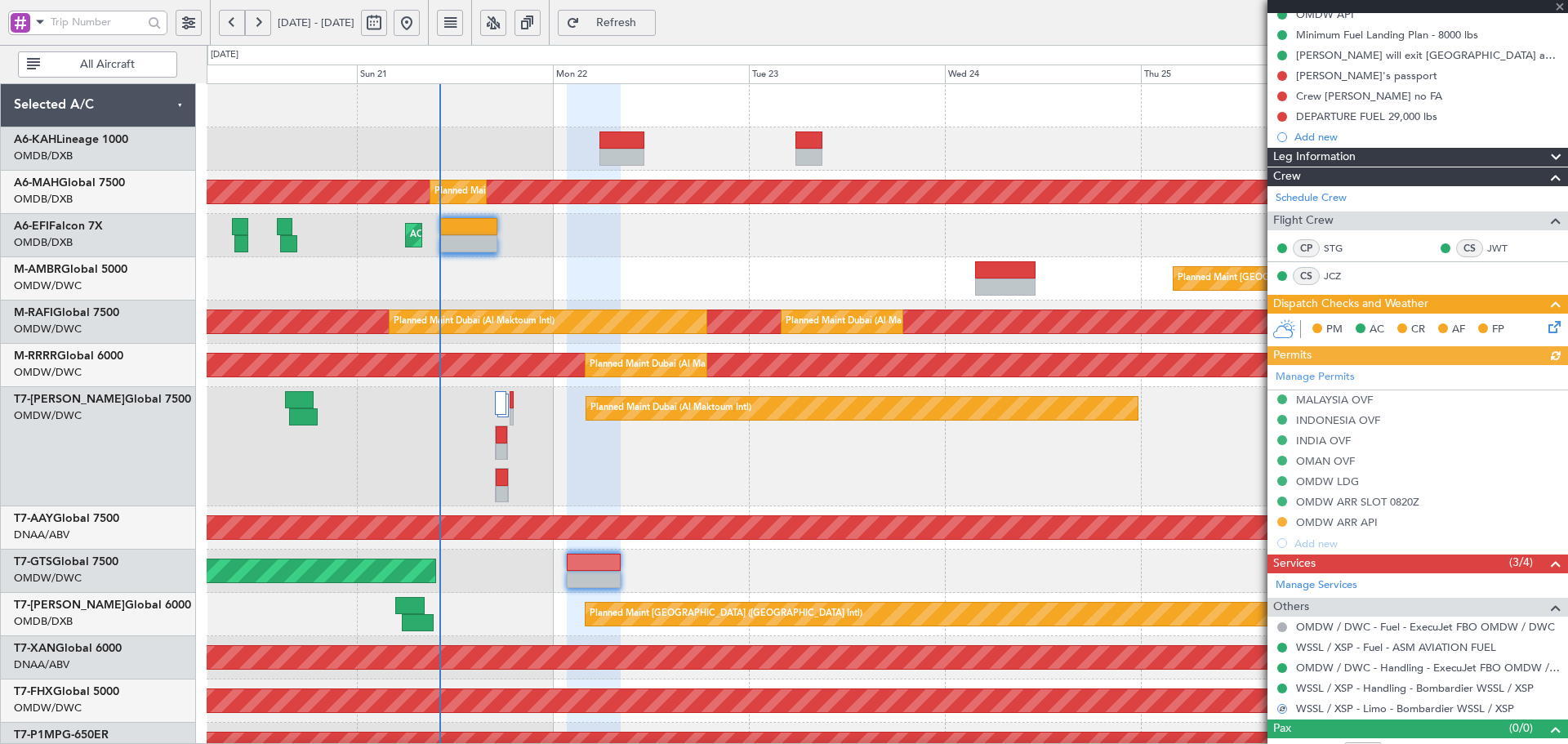
click at [906, 561] on div "AOG Maint [GEOGRAPHIC_DATA] (Seletar)" at bounding box center [886, 570] width 1361 height 43
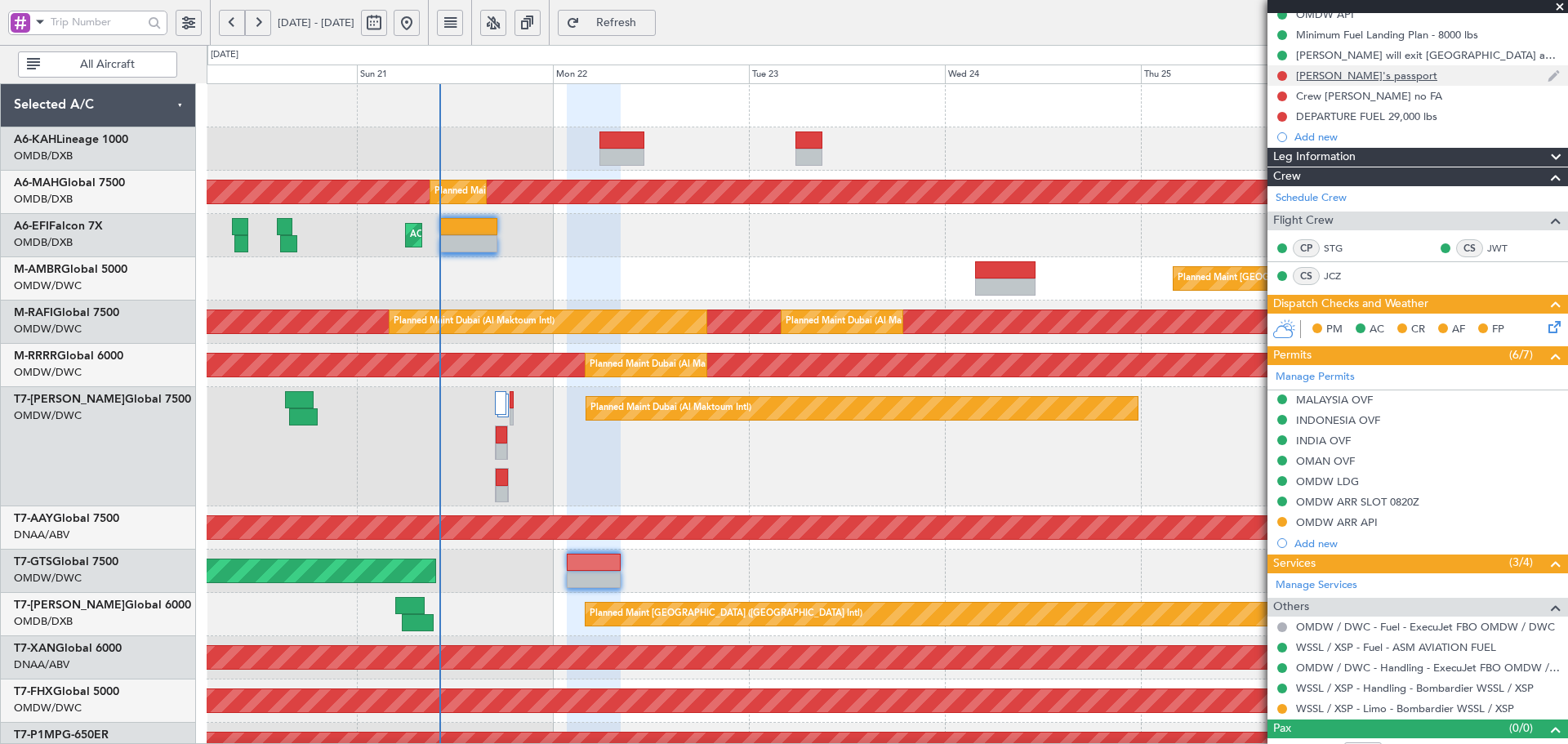
click at [1340, 82] on div "Stig's passport" at bounding box center [1417, 74] width 301 height 20
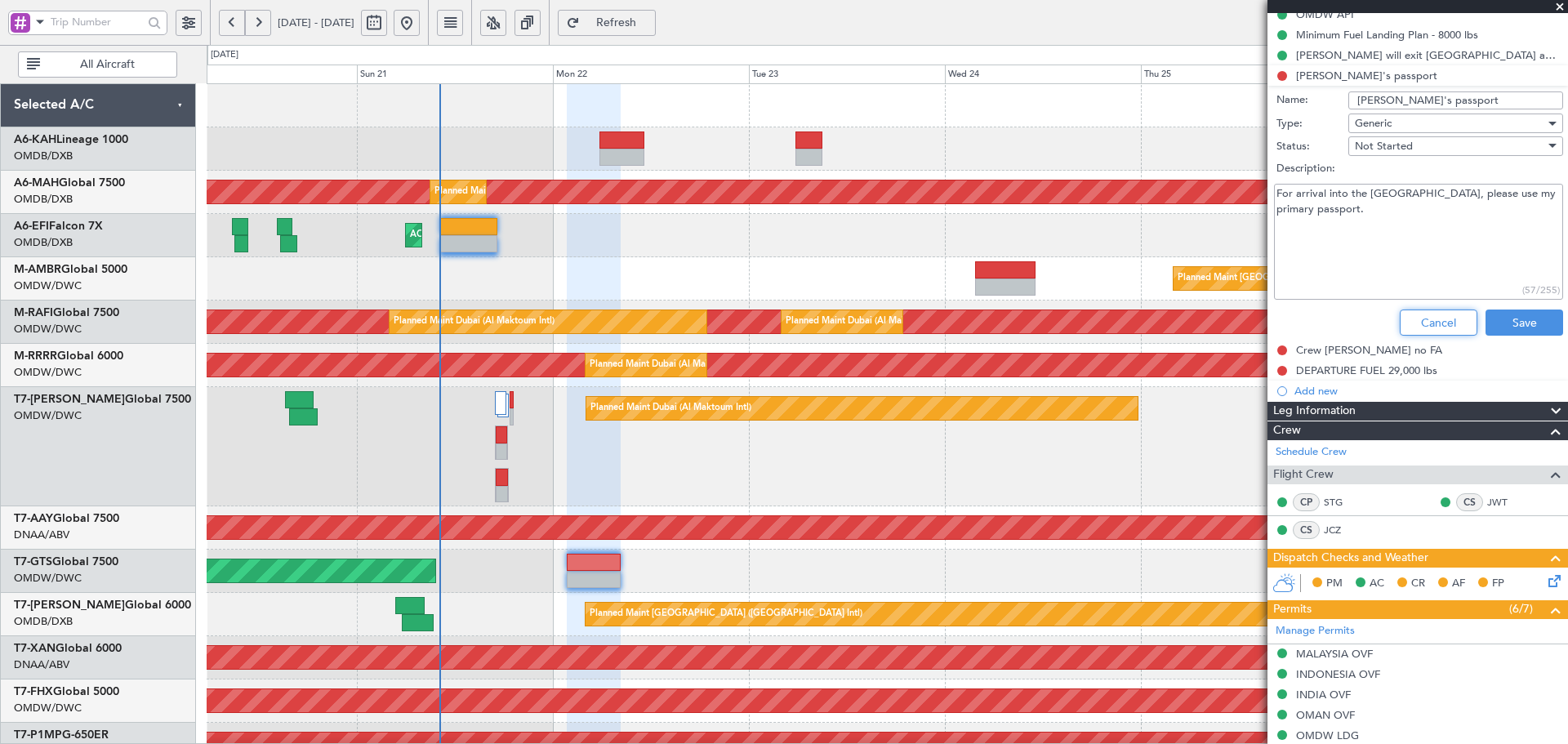
click at [1404, 322] on button "Cancel" at bounding box center [1438, 322] width 77 height 26
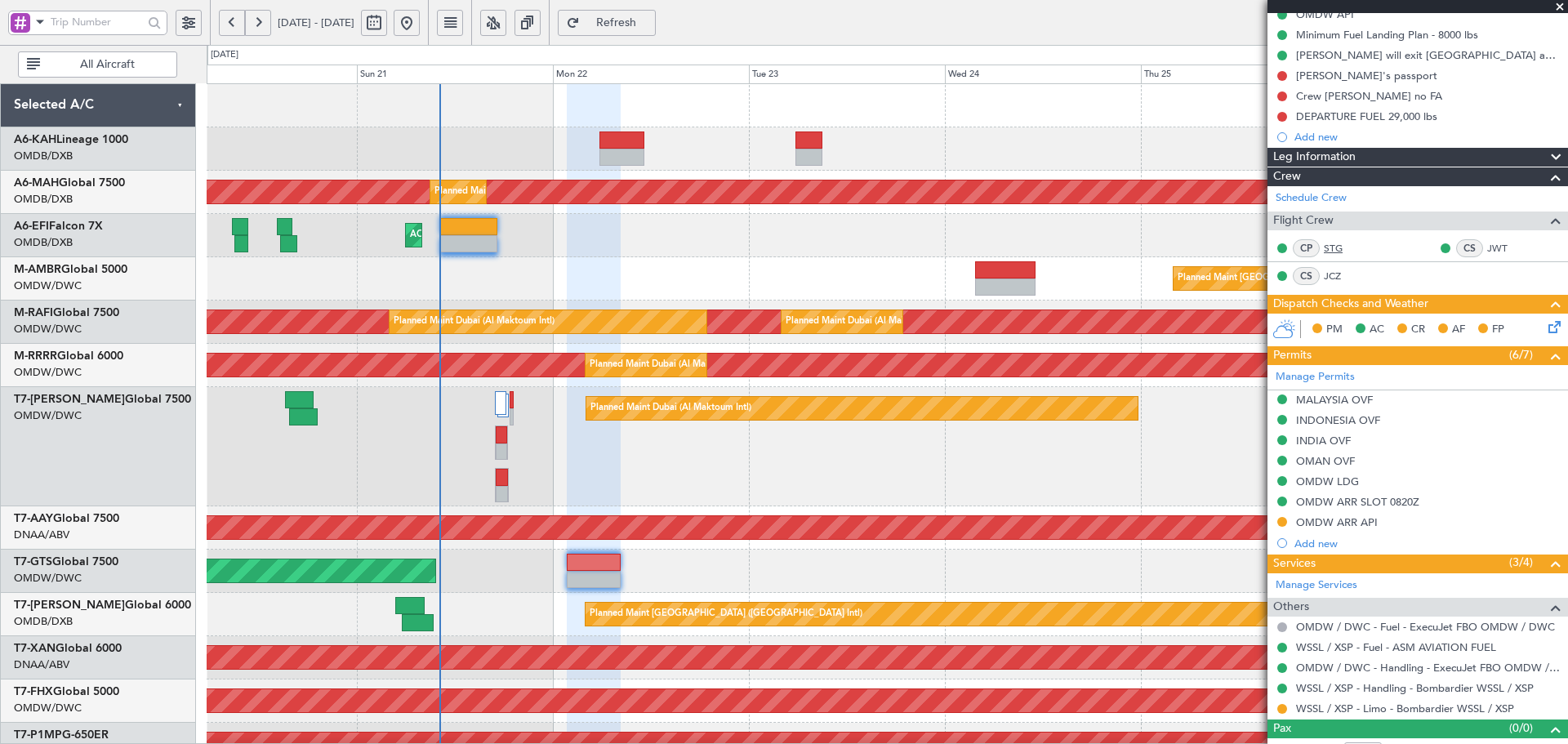
click at [1333, 247] on link "STG" at bounding box center [1342, 247] width 36 height 14
click at [1327, 76] on div "Stig's passport" at bounding box center [1367, 75] width 141 height 14
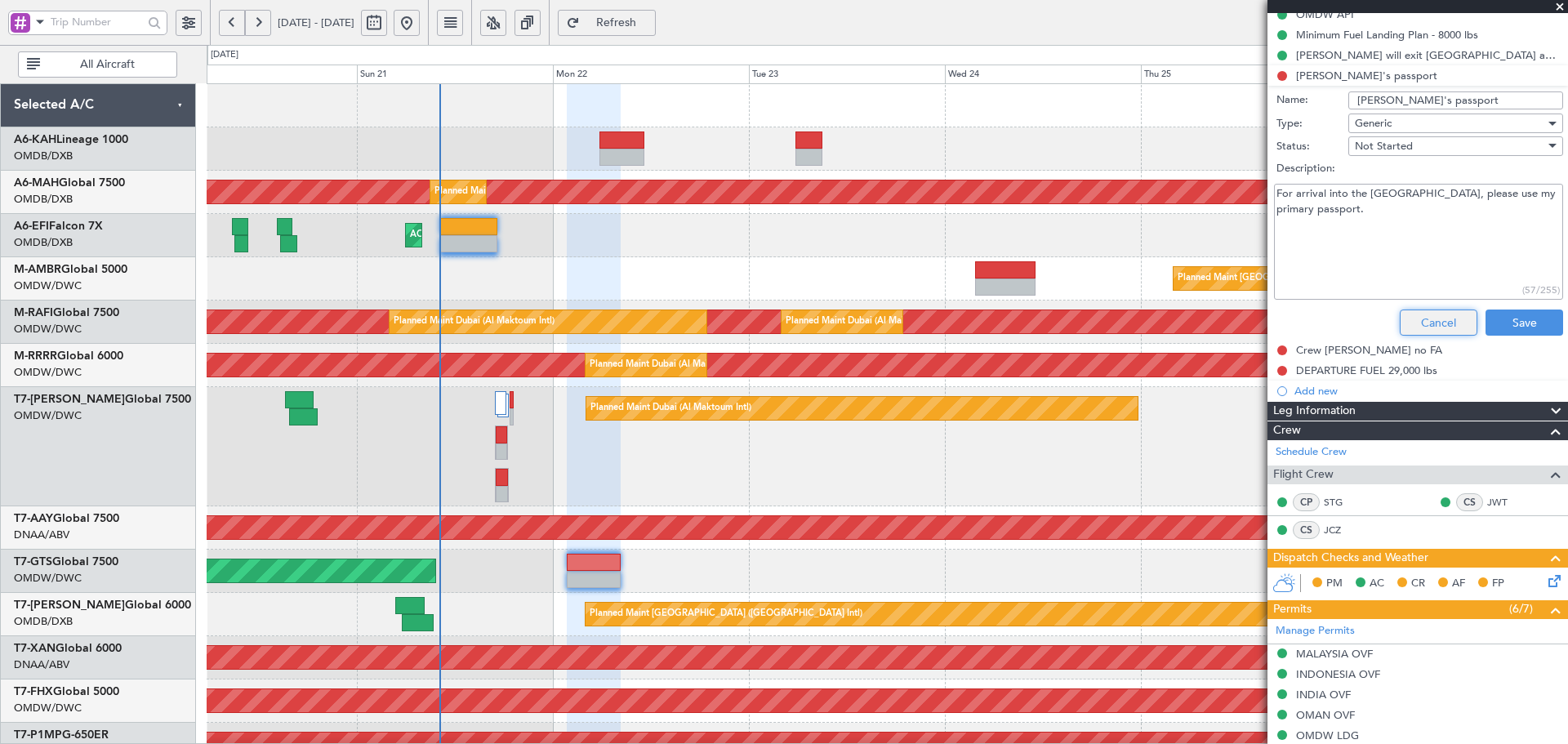
click at [1422, 323] on button "Cancel" at bounding box center [1438, 322] width 77 height 26
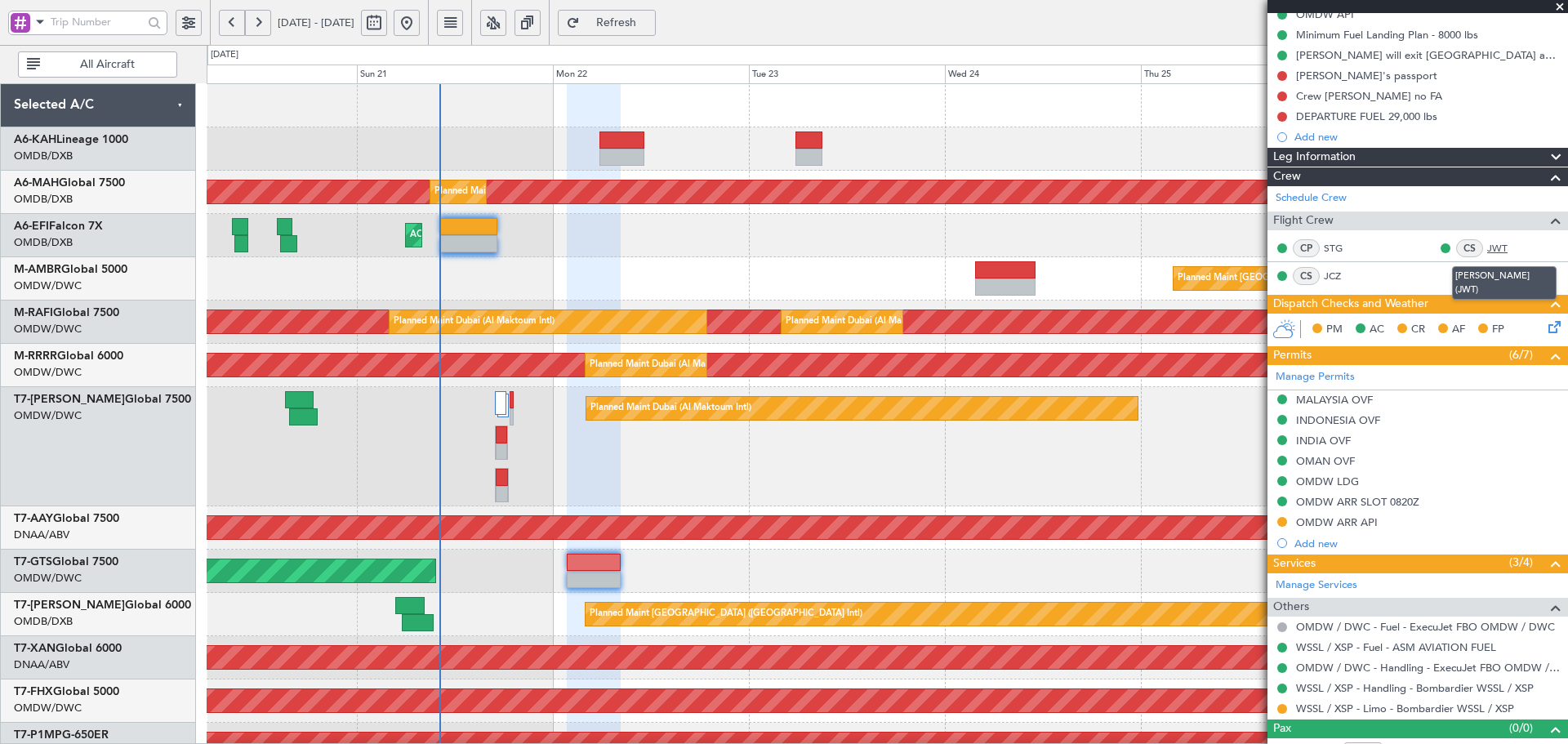
click at [1487, 245] on link "JWT" at bounding box center [1505, 247] width 36 height 14
click at [1327, 139] on div "Add new" at bounding box center [1427, 137] width 265 height 14
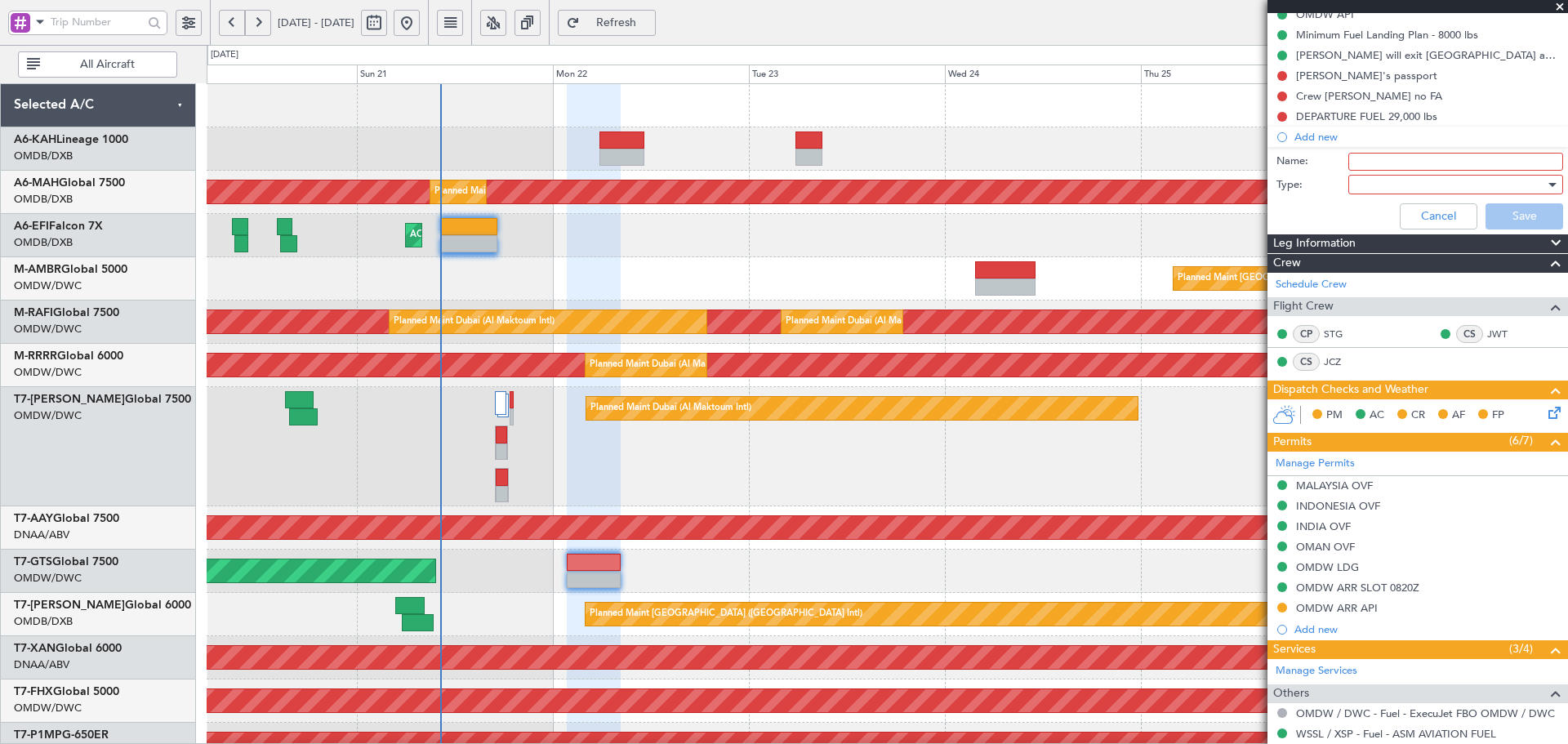
click at [1355, 157] on input "Name:" at bounding box center [1455, 161] width 215 height 18
type input "JEHAN White"
click at [1405, 178] on div at bounding box center [1450, 184] width 190 height 25
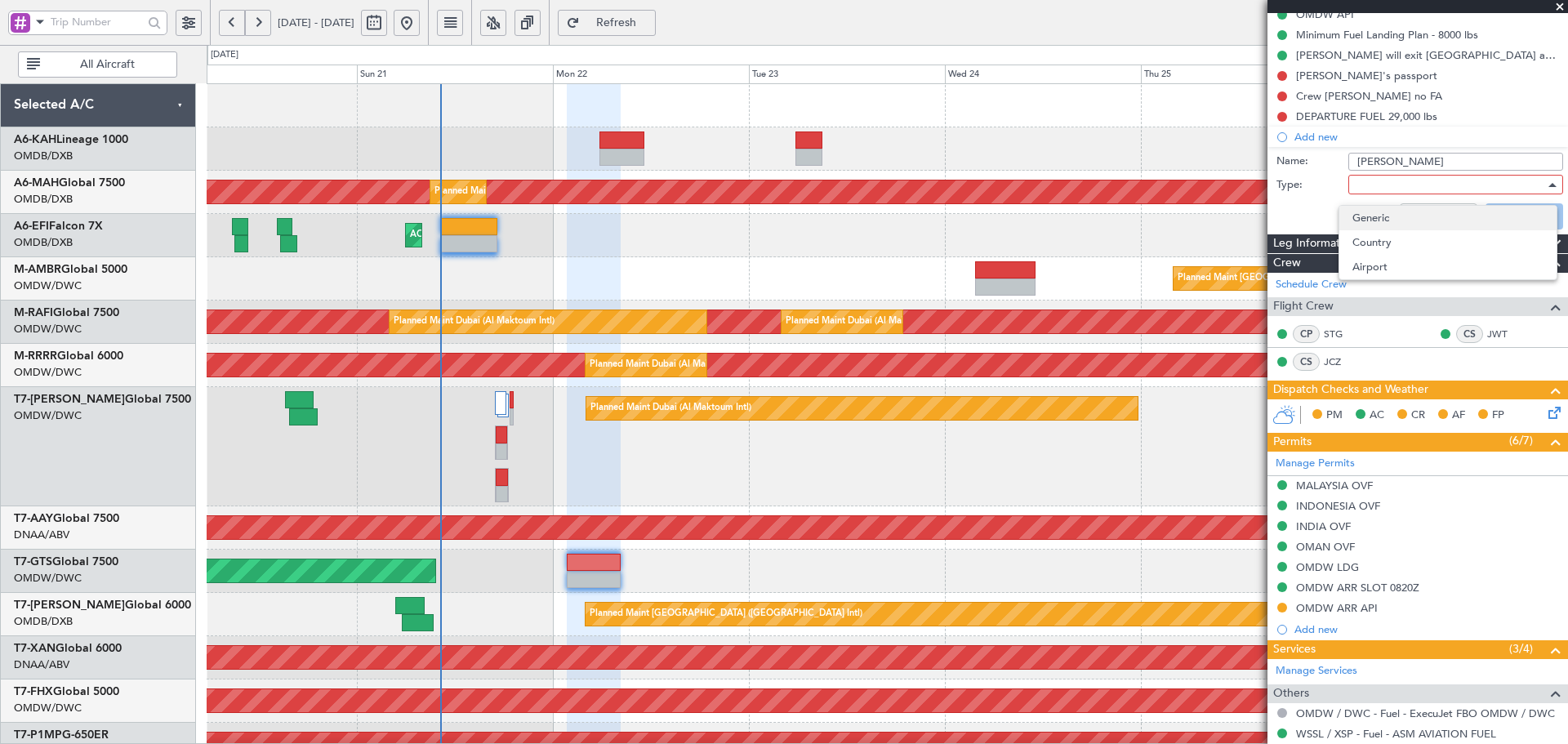
click at [1385, 214] on span "Generic" at bounding box center [1448, 218] width 191 height 25
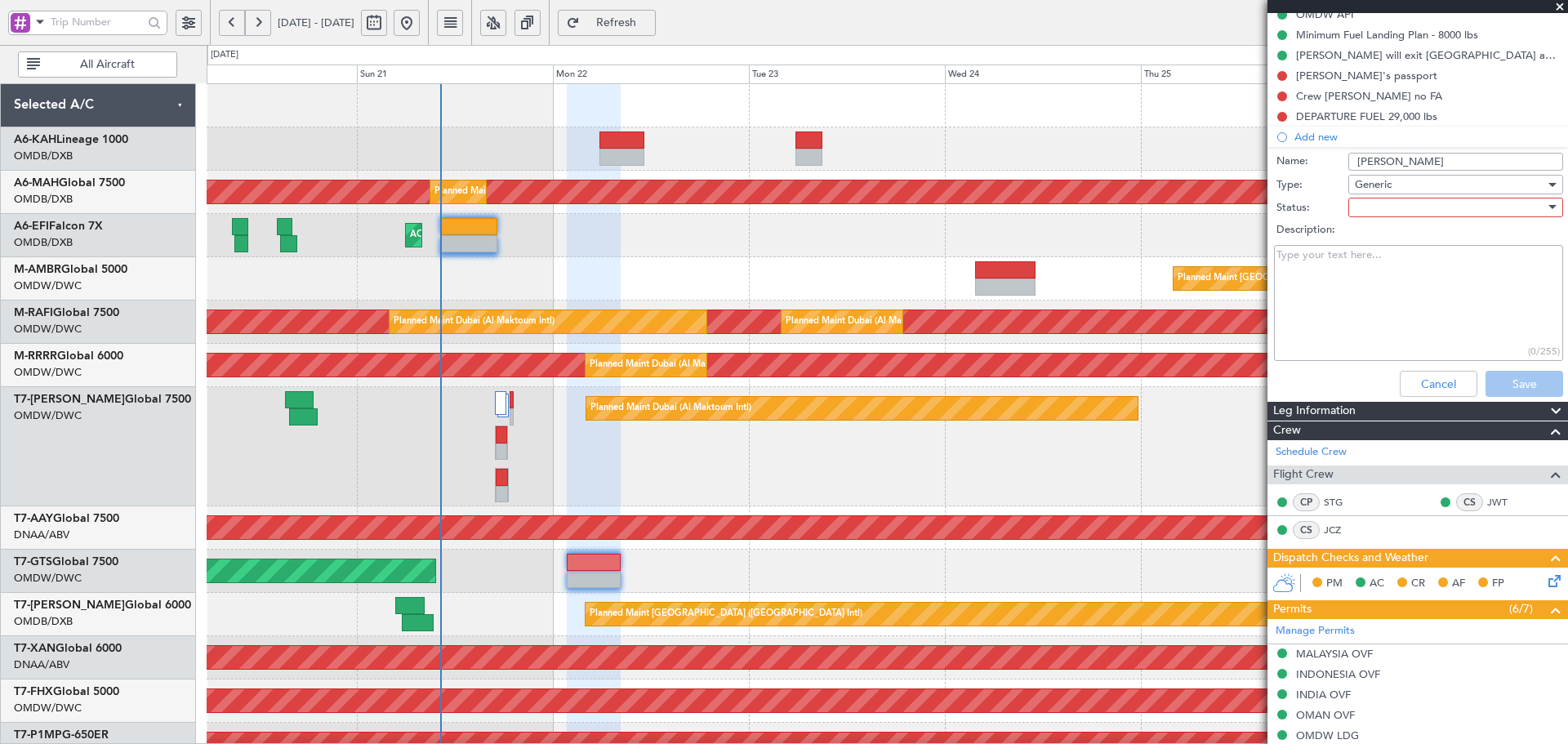
click at [1395, 200] on div at bounding box center [1450, 207] width 190 height 25
click at [1383, 234] on span "Not Started" at bounding box center [1448, 241] width 191 height 25
click at [1359, 293] on textarea "Description:" at bounding box center [1418, 304] width 289 height 117
paste textarea "M00255531"
drag, startPoint x: 1370, startPoint y: 253, endPoint x: 1218, endPoint y: 251, distance: 152.0
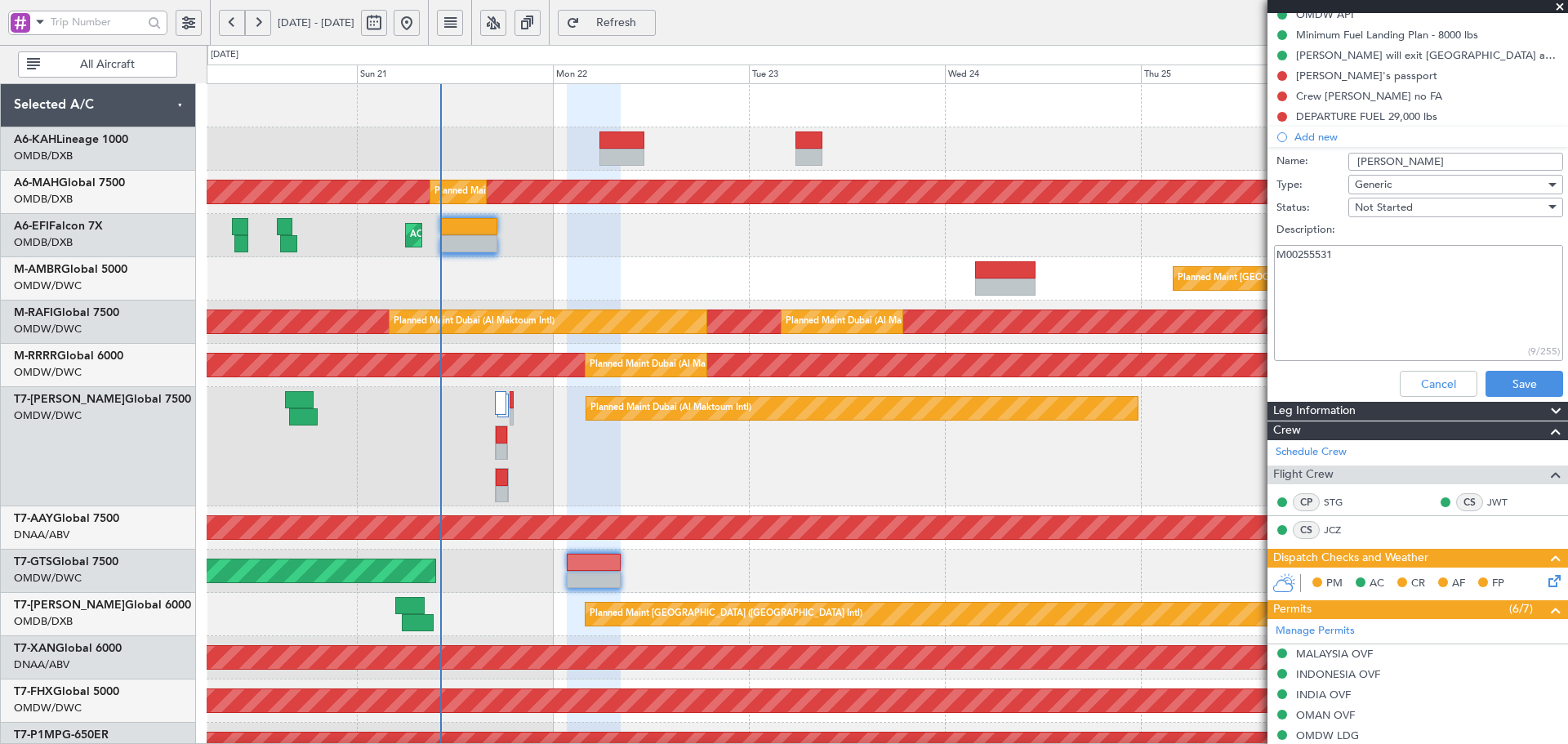
click at [1218, 251] on fb-app "20 Sep 2025 - 27 Sep 2025 Refresh Quick Links All Aircraft Planned Maint Dubai …" at bounding box center [784, 382] width 1568 height 724
paste textarea "and for arrival in UAE to M00255531."
type textarea "and for arrival in UAE to M00255531."
click at [1502, 385] on button "Save" at bounding box center [1523, 383] width 77 height 26
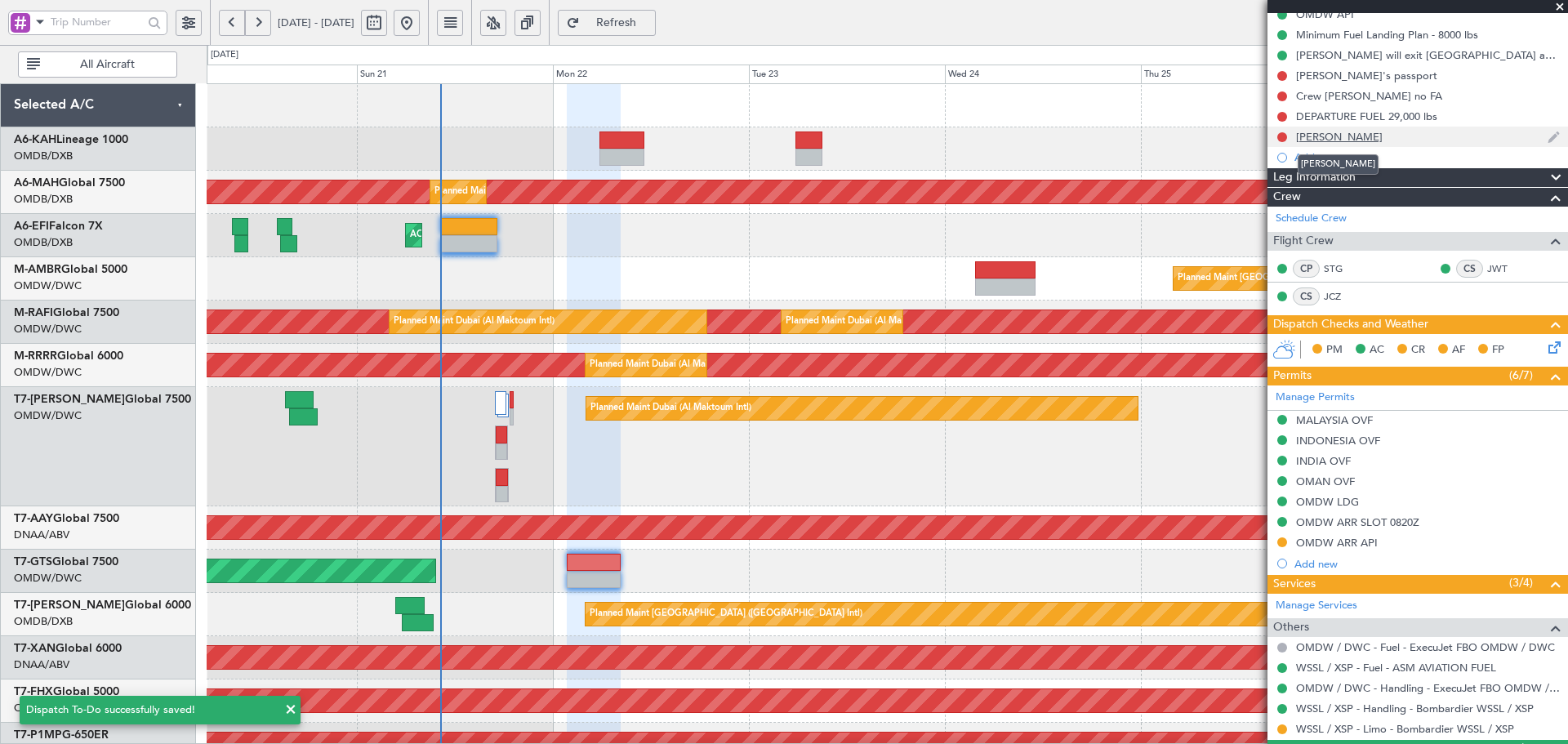
click at [1310, 138] on div "JEHAN White" at bounding box center [1339, 137] width 87 height 14
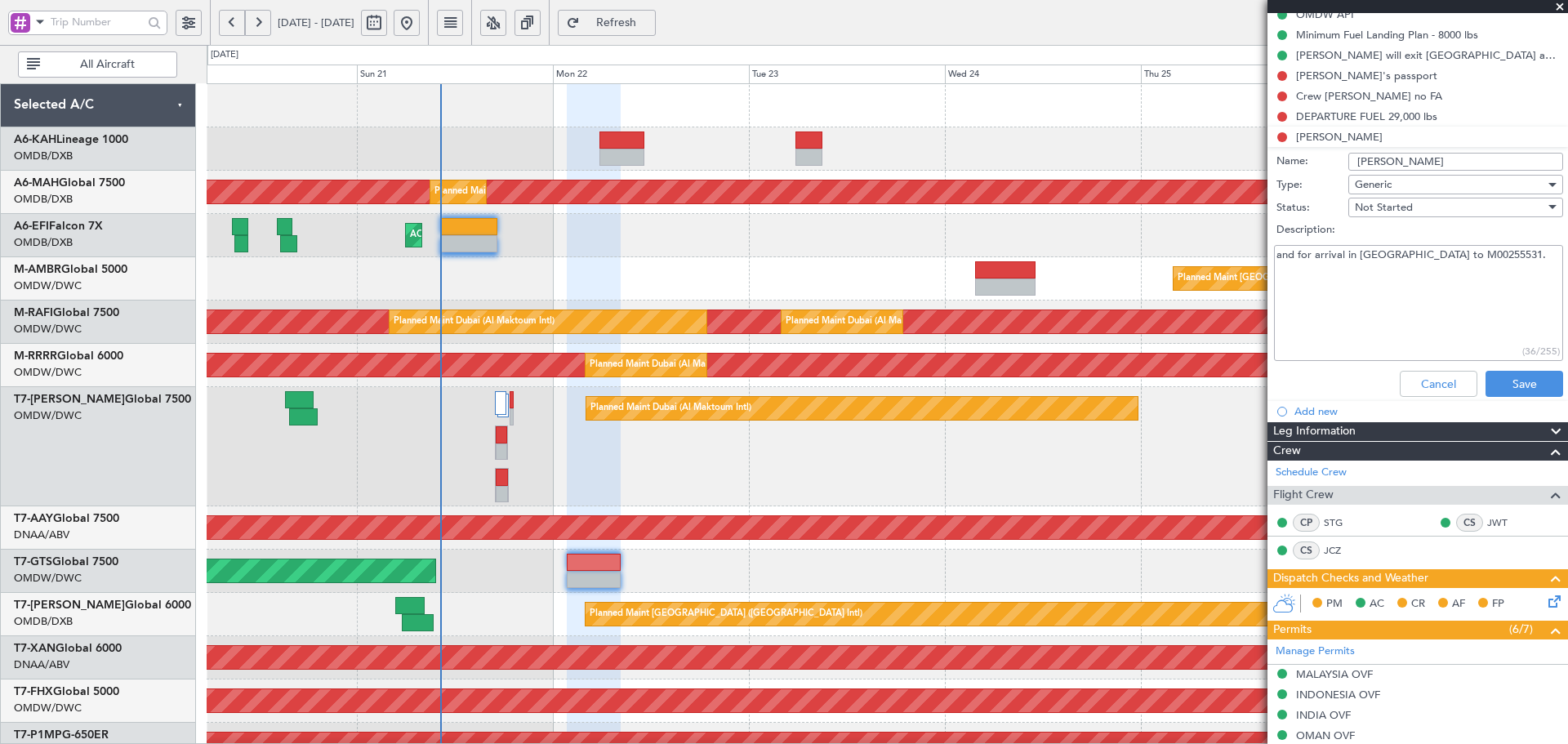
click at [1451, 166] on input "JEHAN White" at bounding box center [1455, 161] width 215 height 18
type input "JEHAN White PAssport"
click at [1505, 389] on button "Save" at bounding box center [1523, 383] width 77 height 26
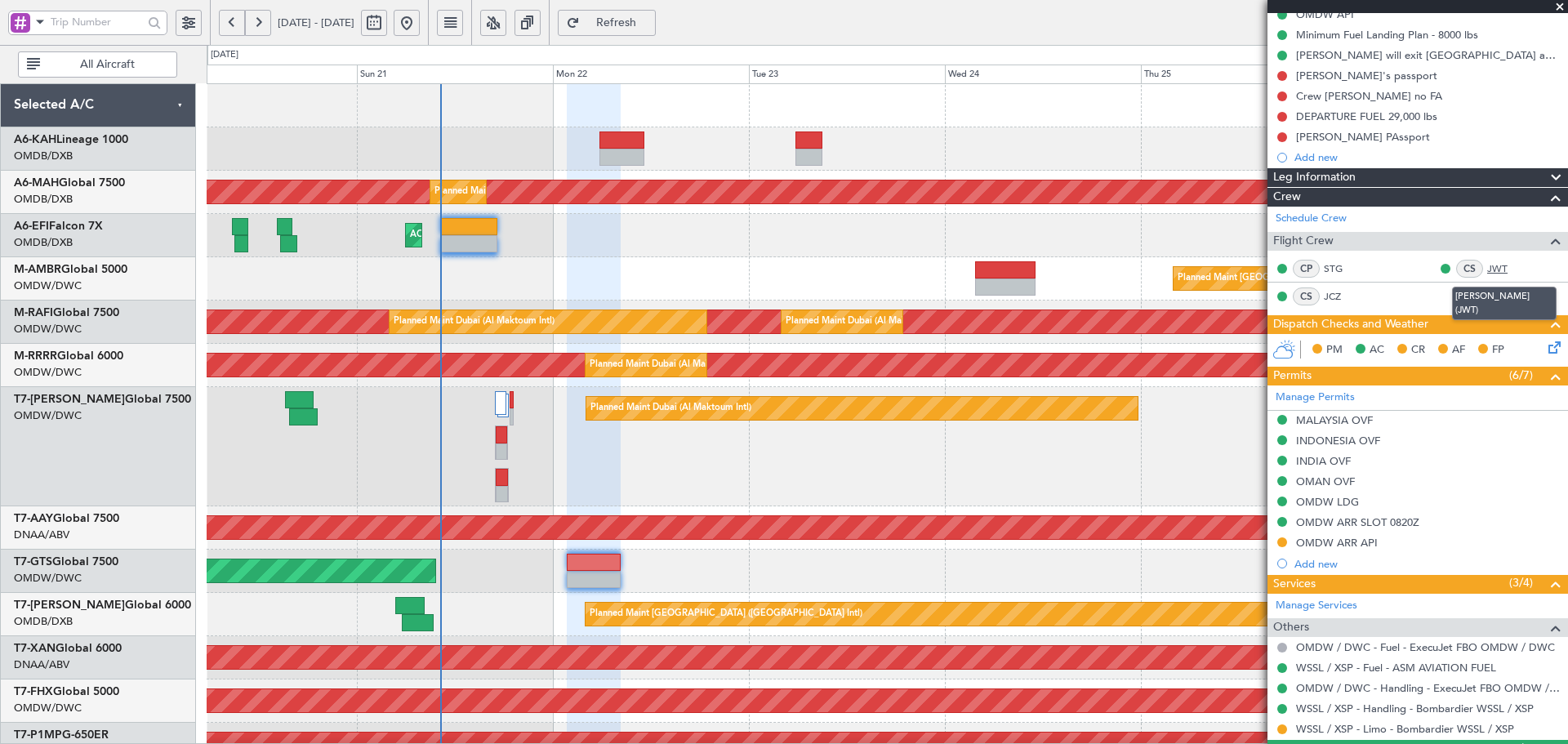
click at [1487, 269] on link "JWT" at bounding box center [1505, 268] width 36 height 14
click at [1344, 138] on div "JEHAN White PAssport" at bounding box center [1363, 137] width 134 height 14
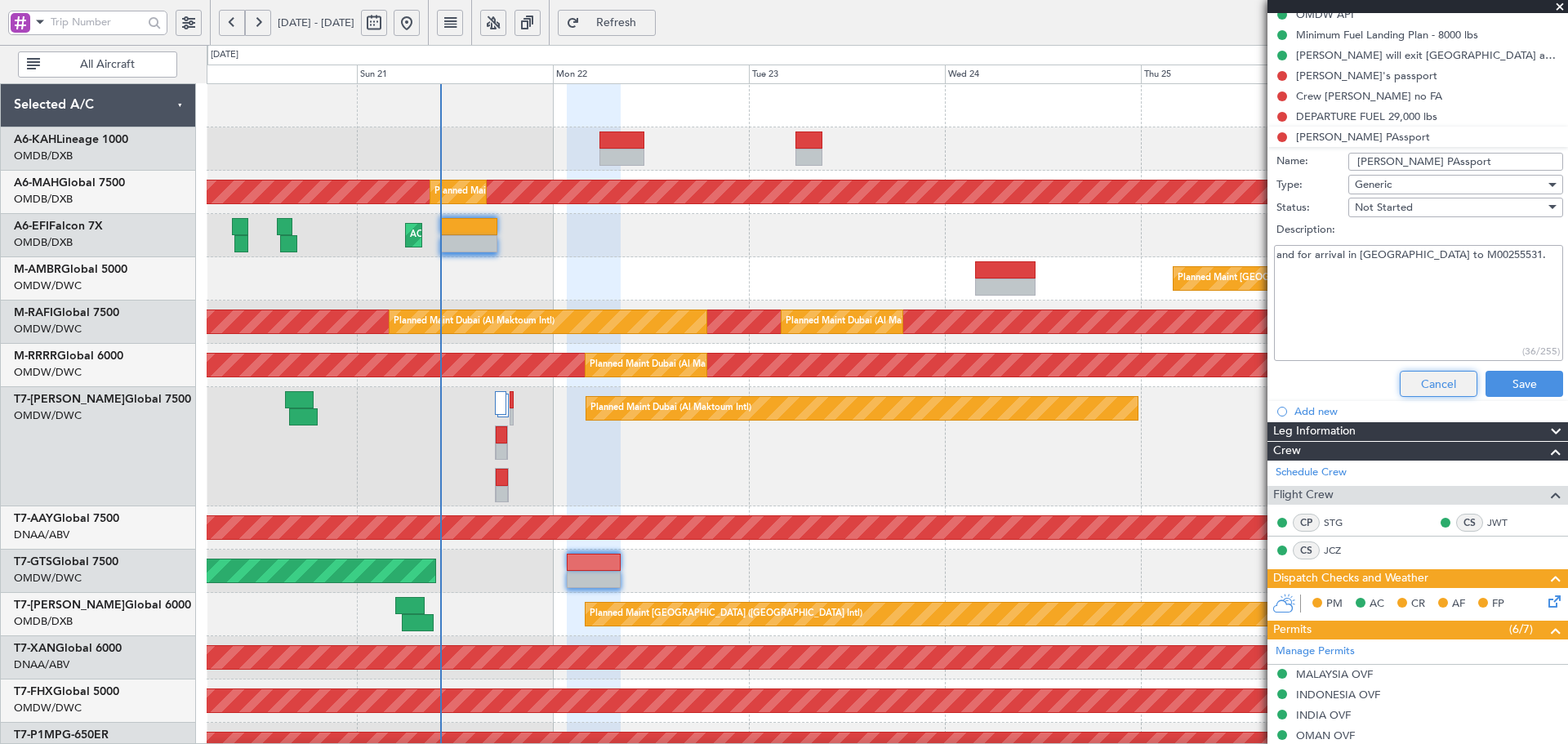
click at [1443, 380] on button "Cancel" at bounding box center [1438, 383] width 77 height 26
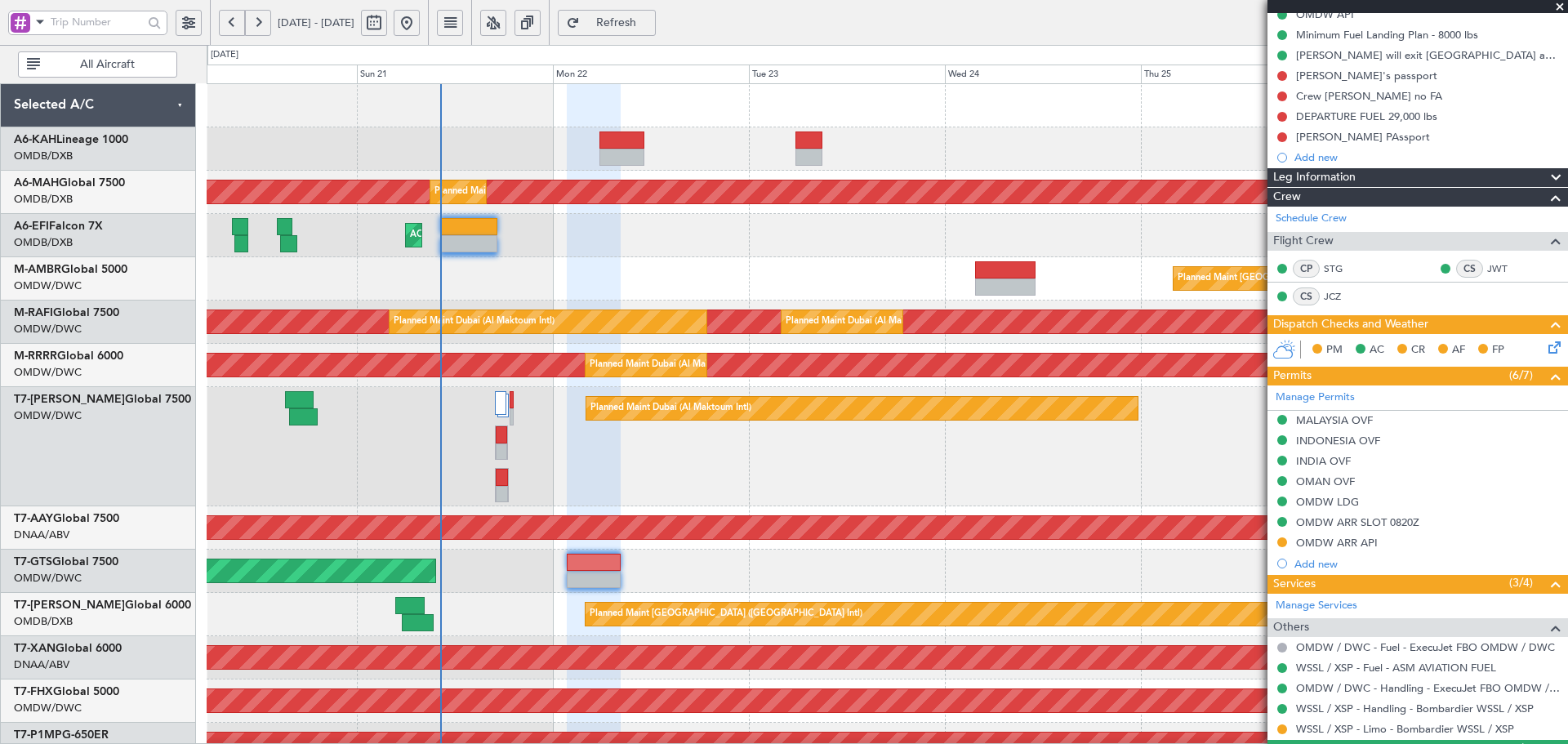
drag, startPoint x: 662, startPoint y: 20, endPoint x: 625, endPoint y: 305, distance: 287.4
click at [650, 20] on span "Refresh" at bounding box center [617, 23] width 67 height 11
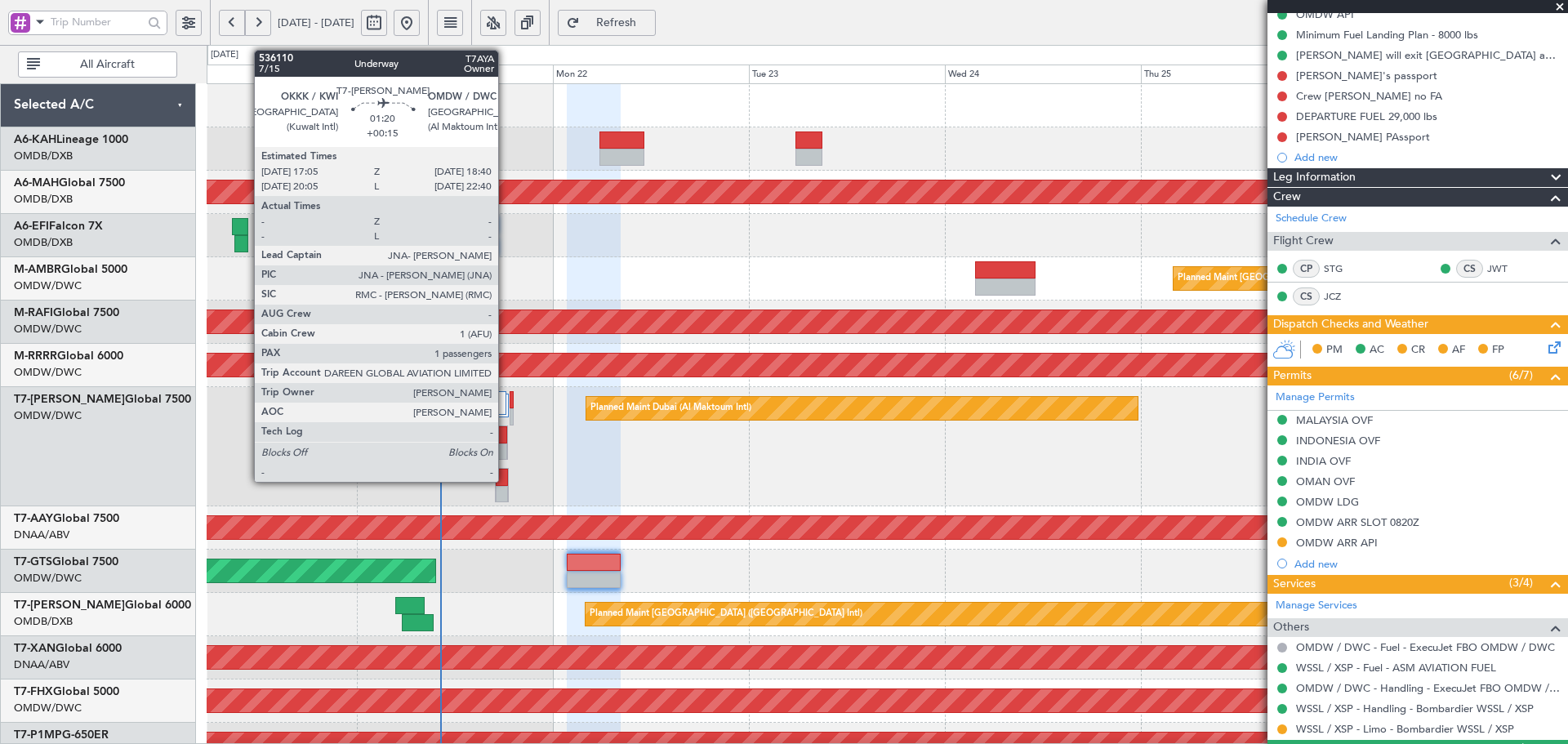
click at [505, 479] on div at bounding box center [501, 478] width 11 height 17
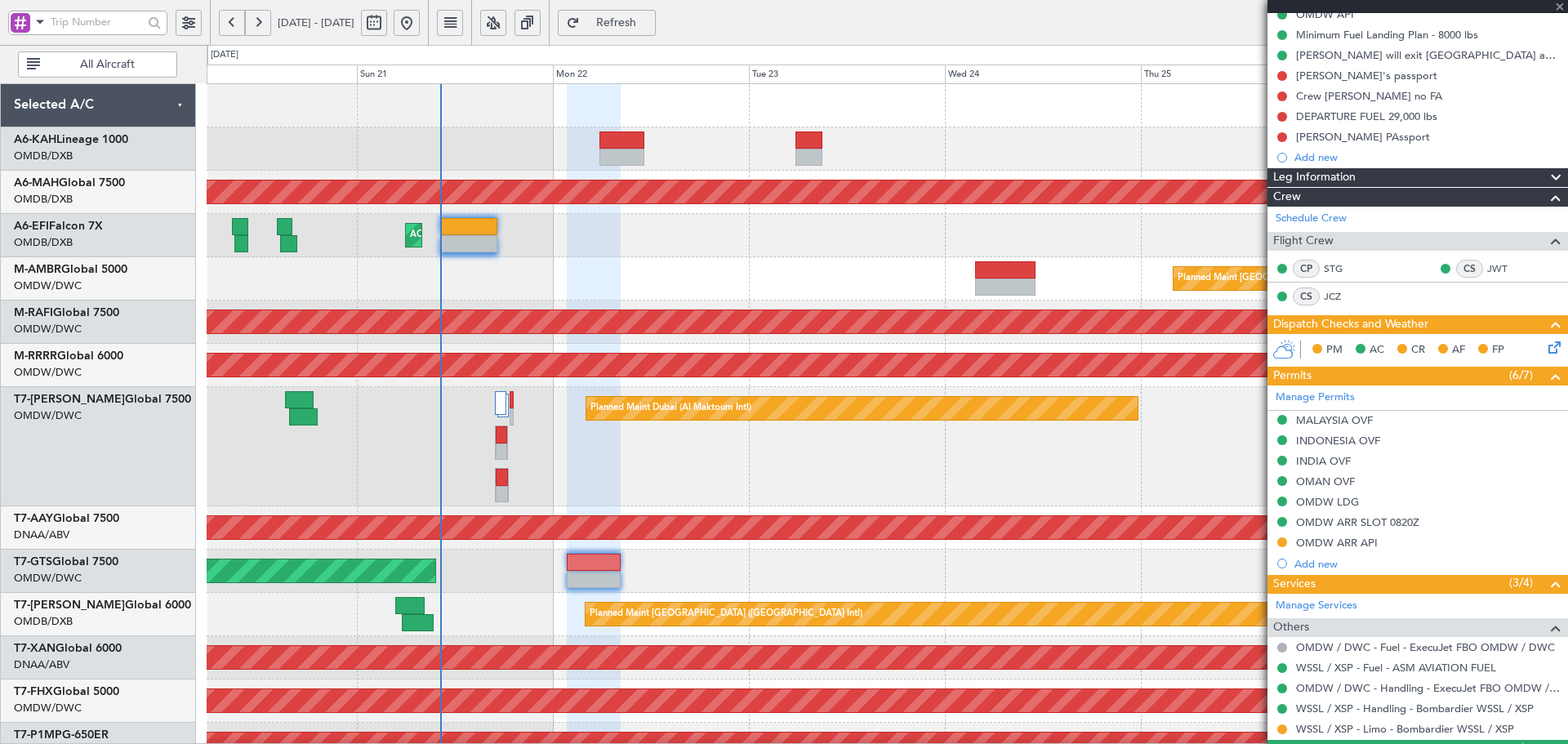
type input "+00:15"
type input "1"
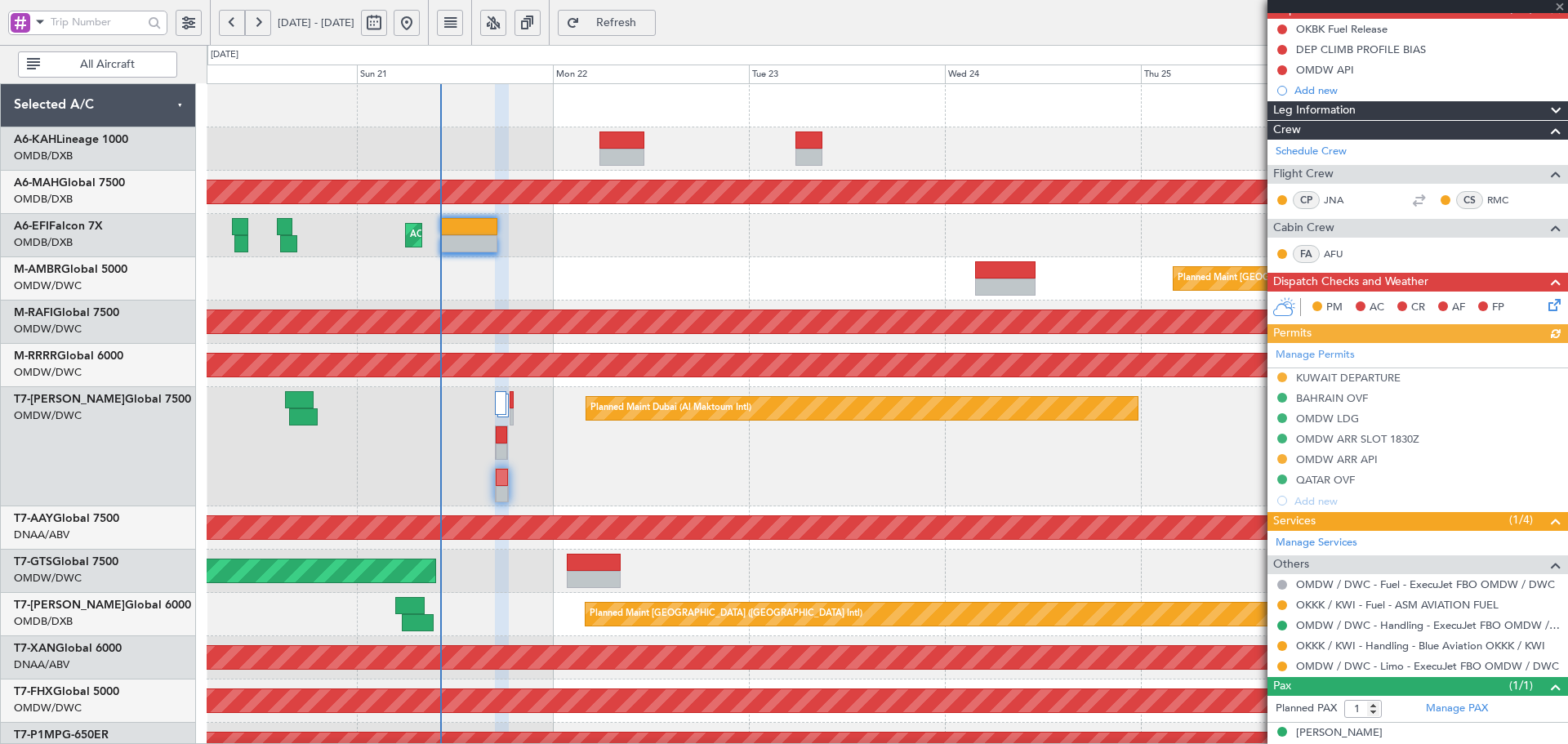
scroll to position [163, 0]
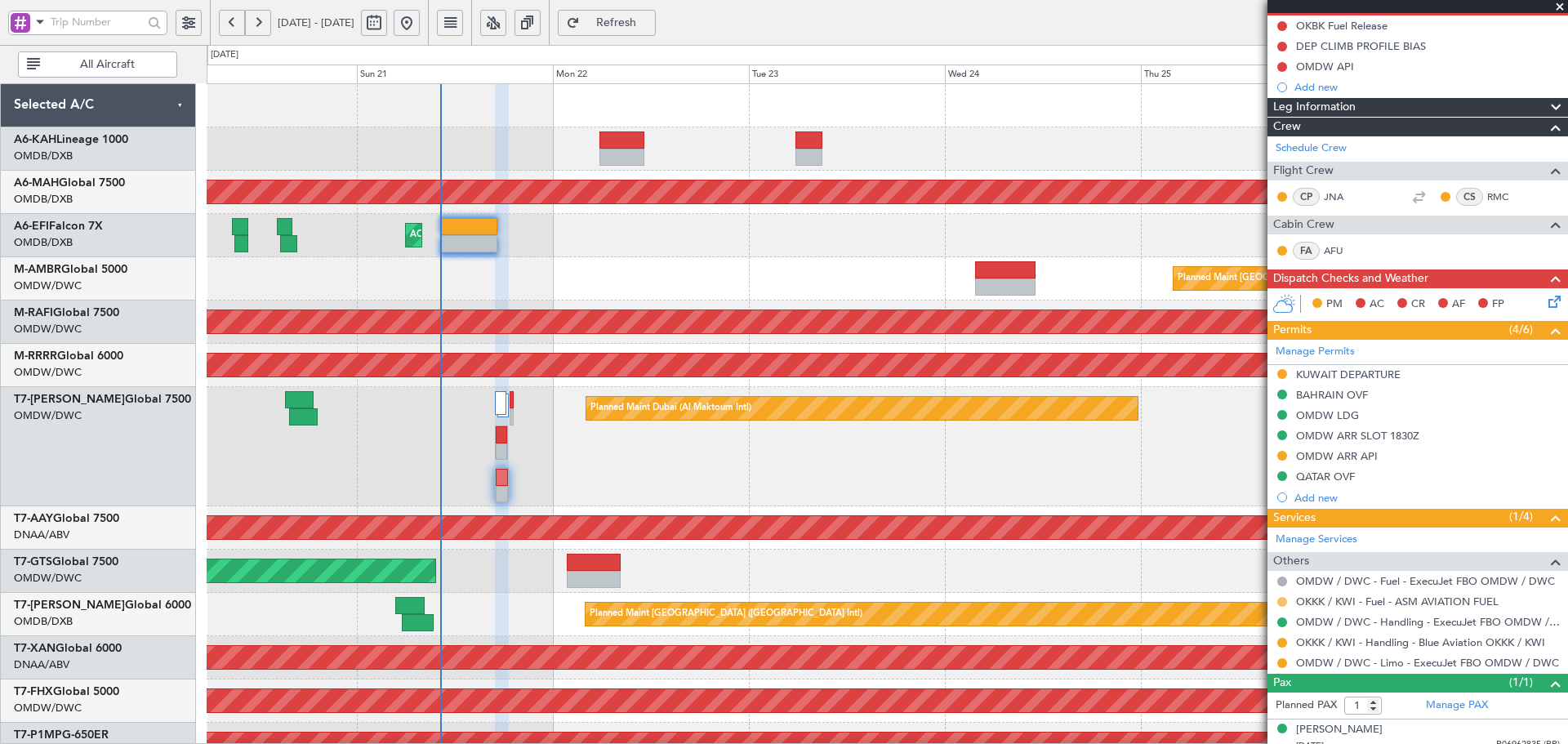
click at [1282, 603] on button at bounding box center [1282, 602] width 10 height 10
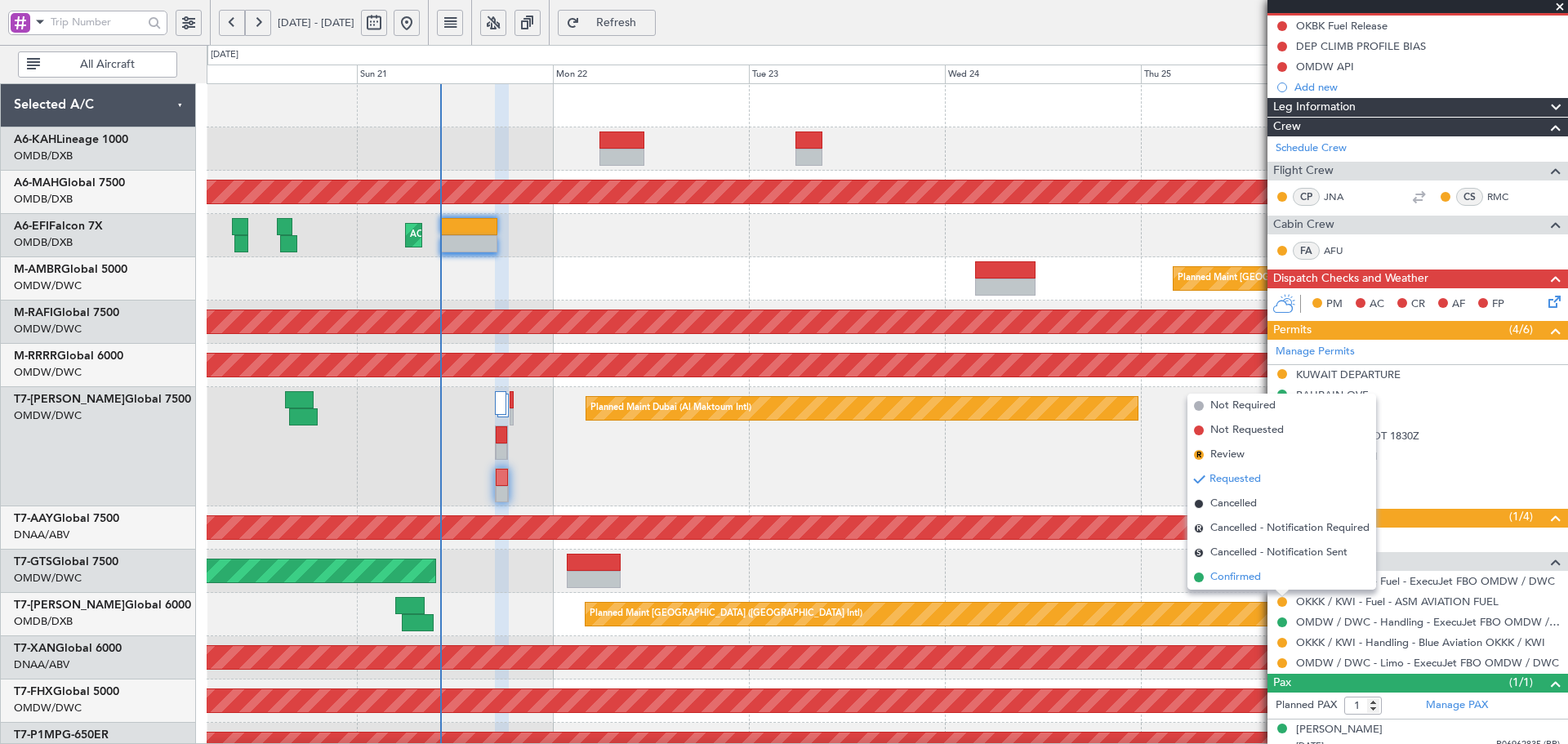
click at [1218, 578] on span "Confirmed" at bounding box center [1235, 577] width 51 height 16
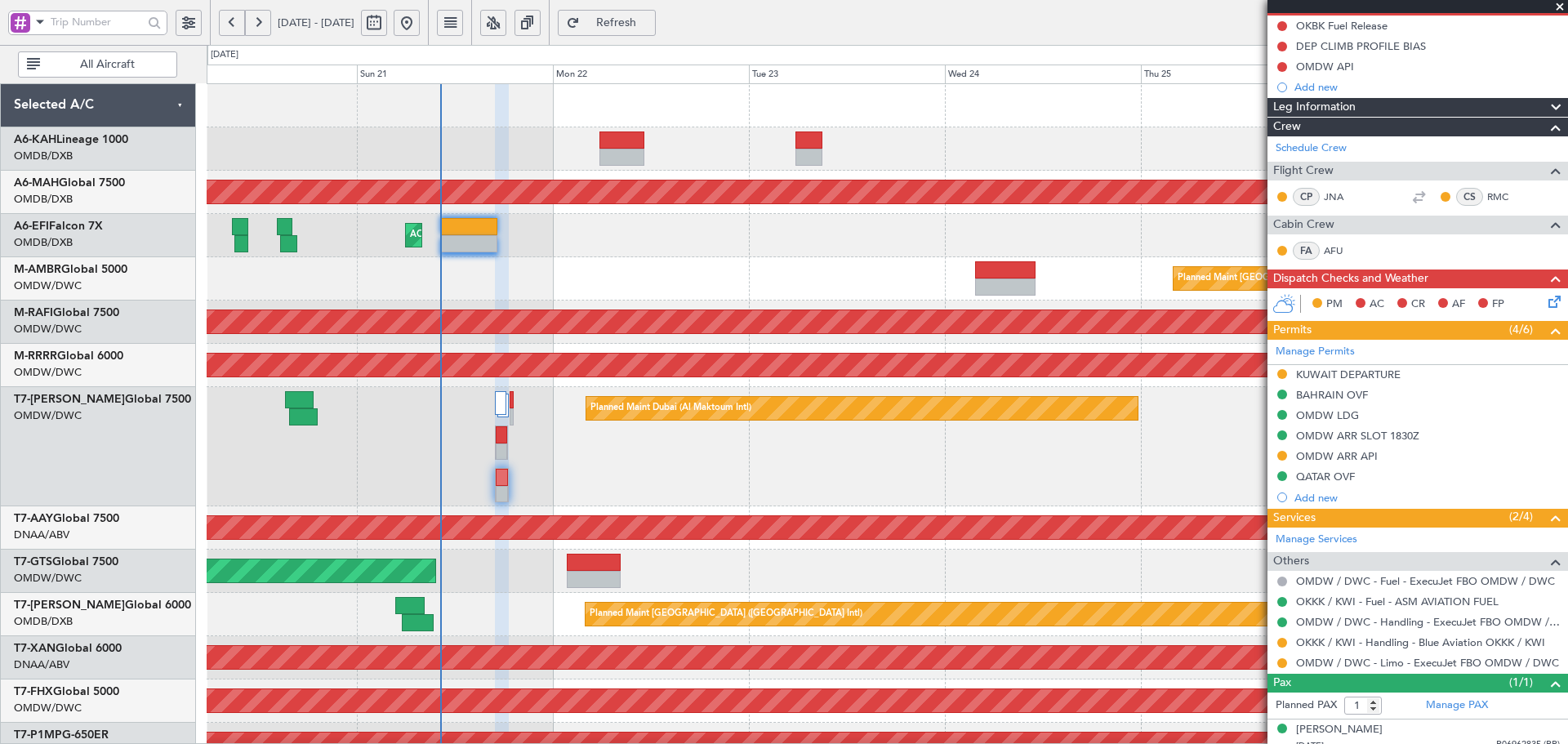
click at [652, 14] on button "Refresh" at bounding box center [606, 22] width 98 height 26
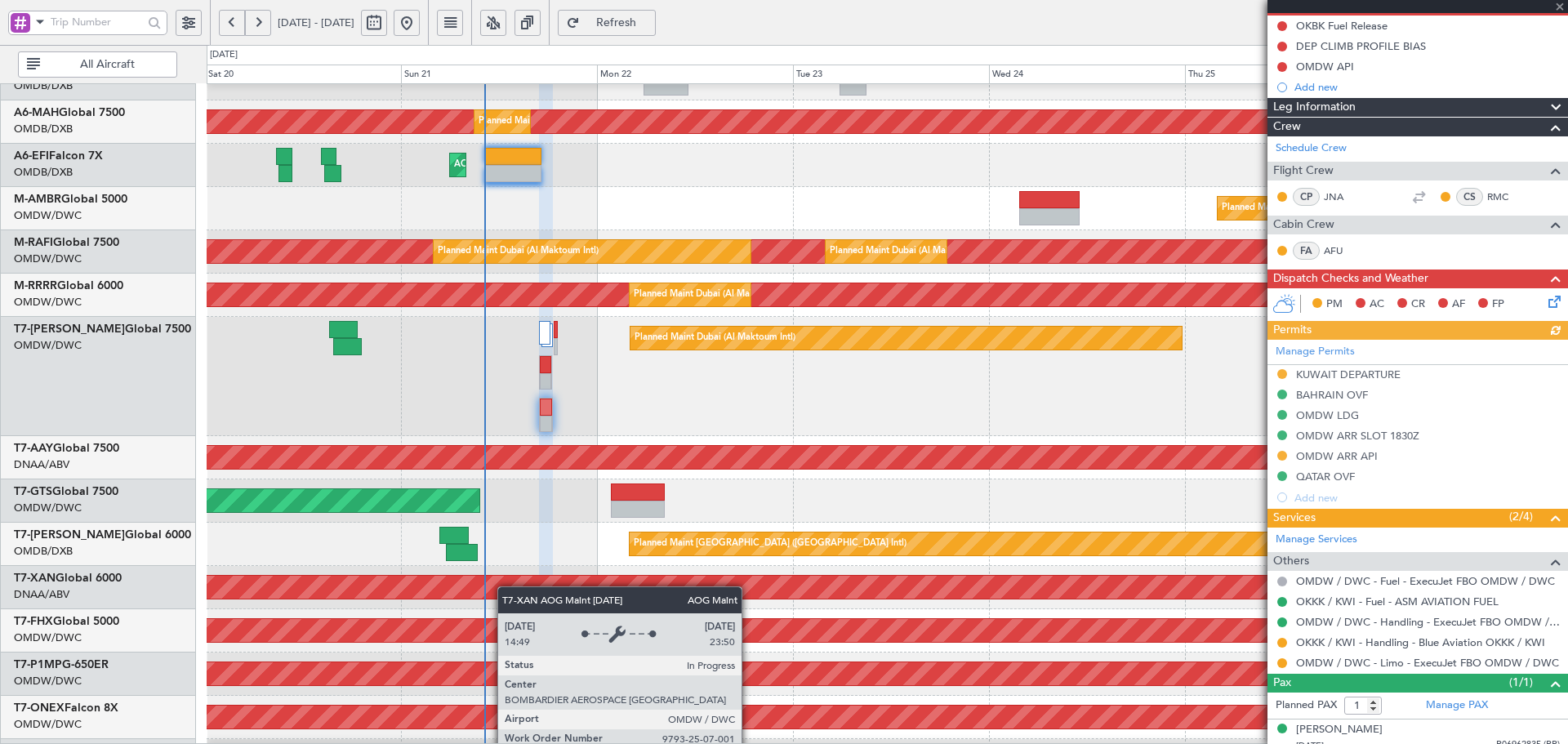
click at [505, 591] on div "AOG Maint Dubai (Al Maktoum Intl)" at bounding box center [504, 587] width 3315 height 23
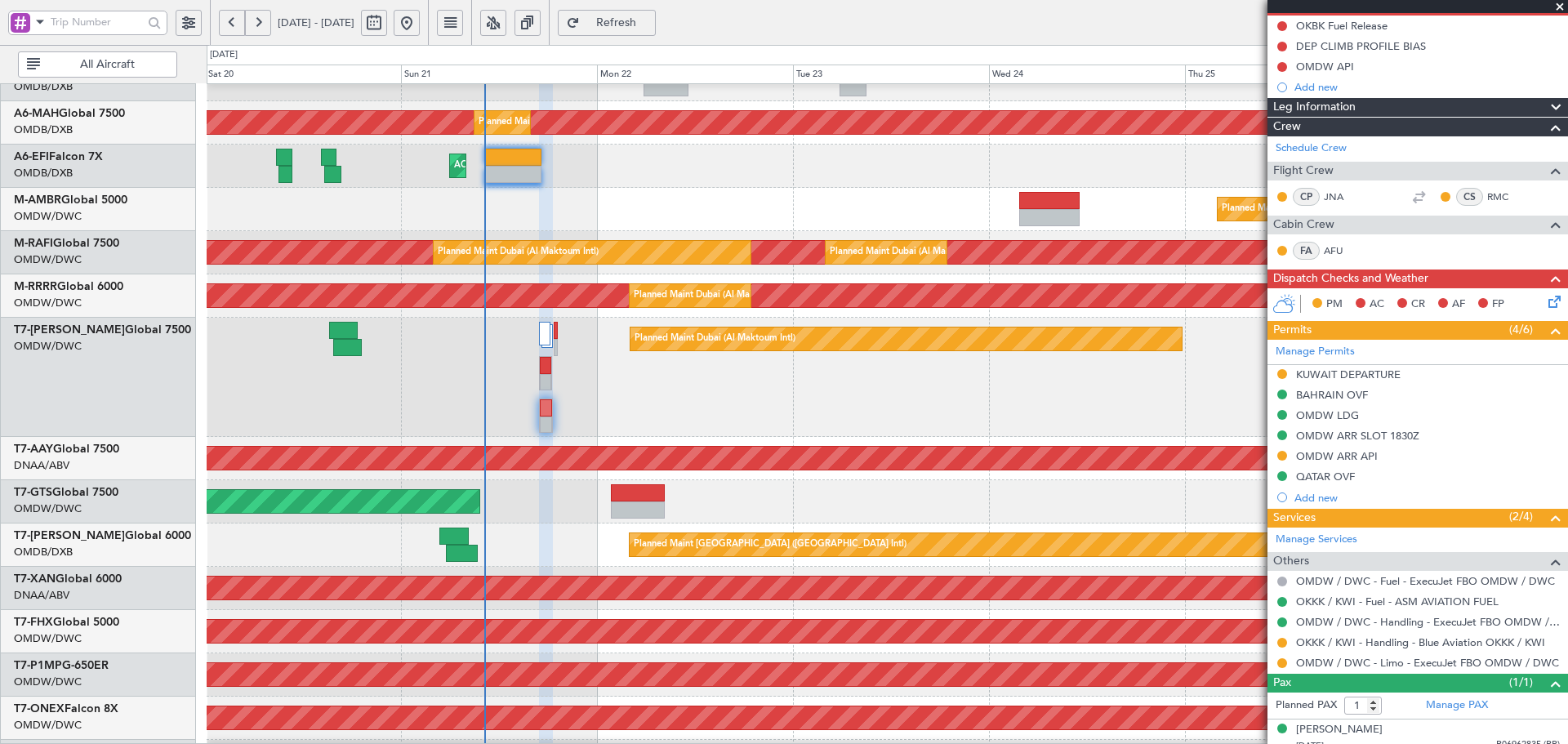
click at [629, 30] on button "Refresh" at bounding box center [606, 22] width 98 height 26
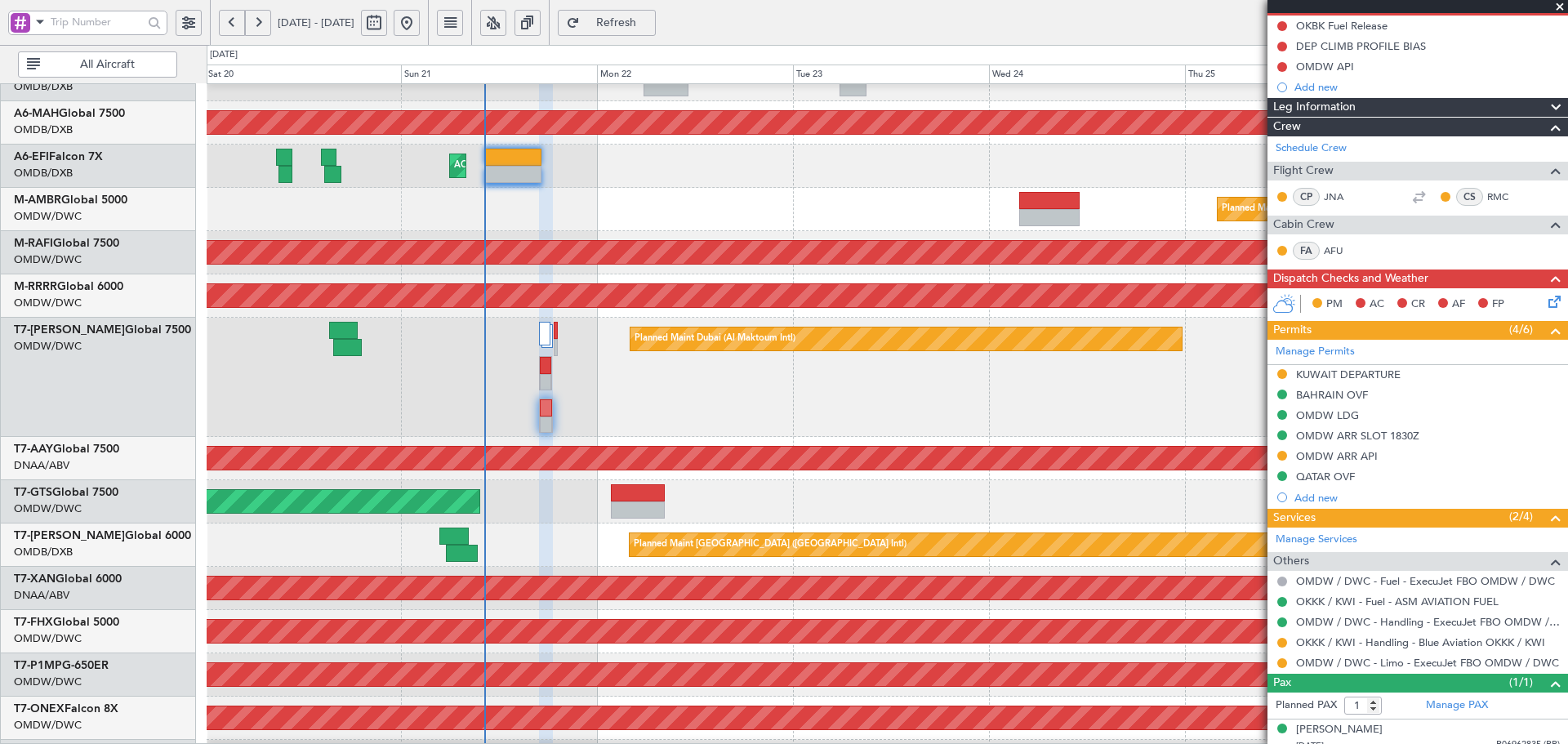
scroll to position [0, 0]
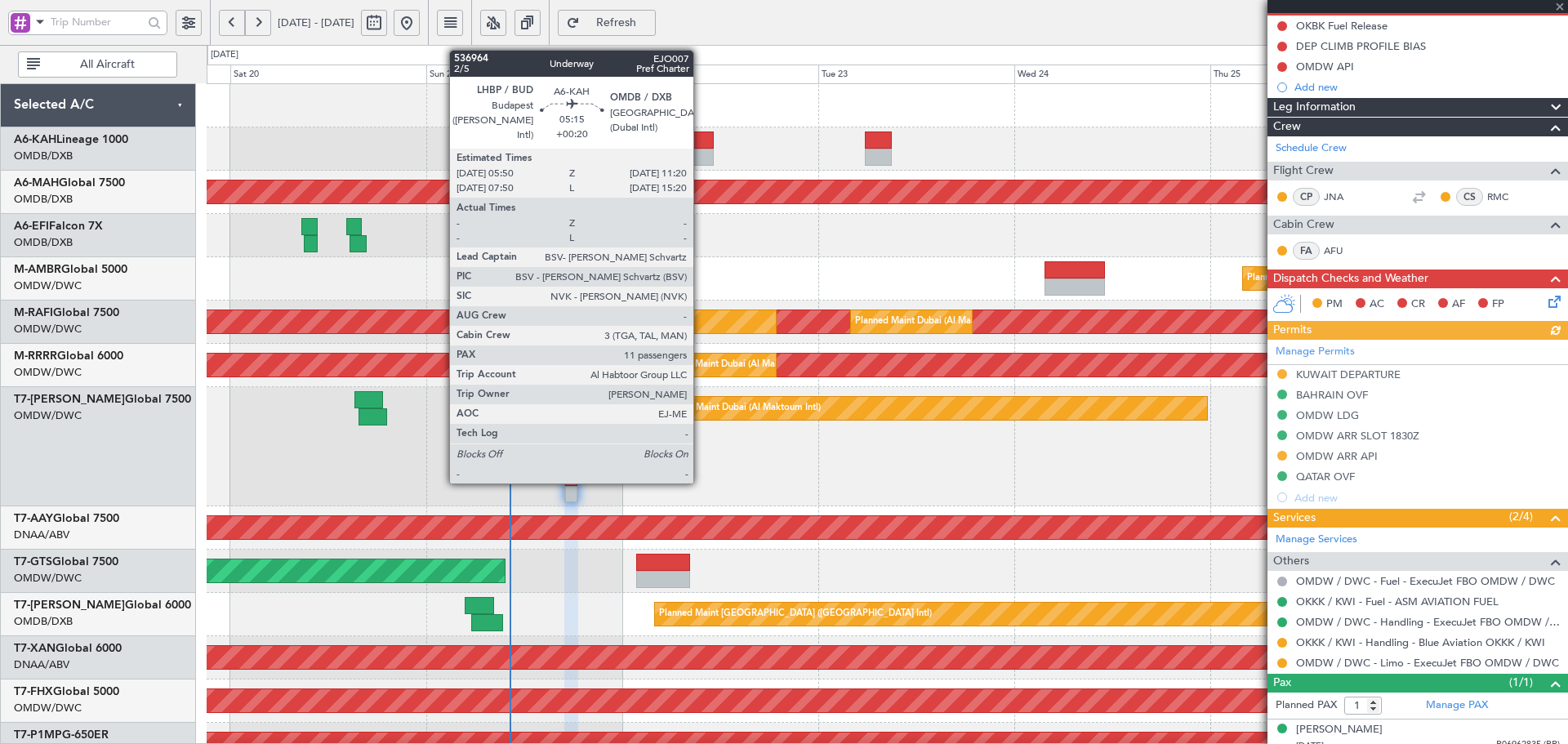
click at [701, 143] on div at bounding box center [690, 140] width 45 height 17
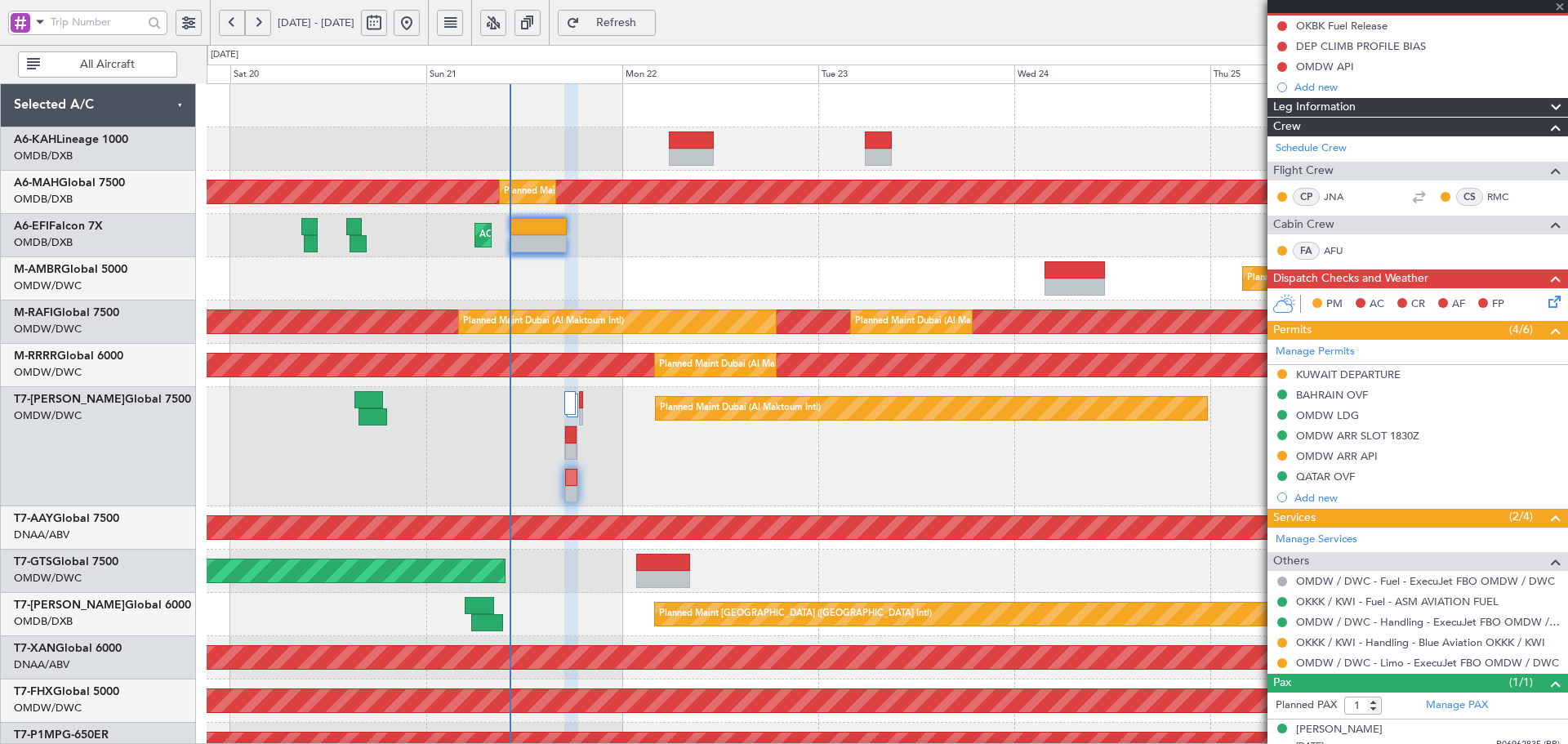
type input "+00:20"
type input "11"
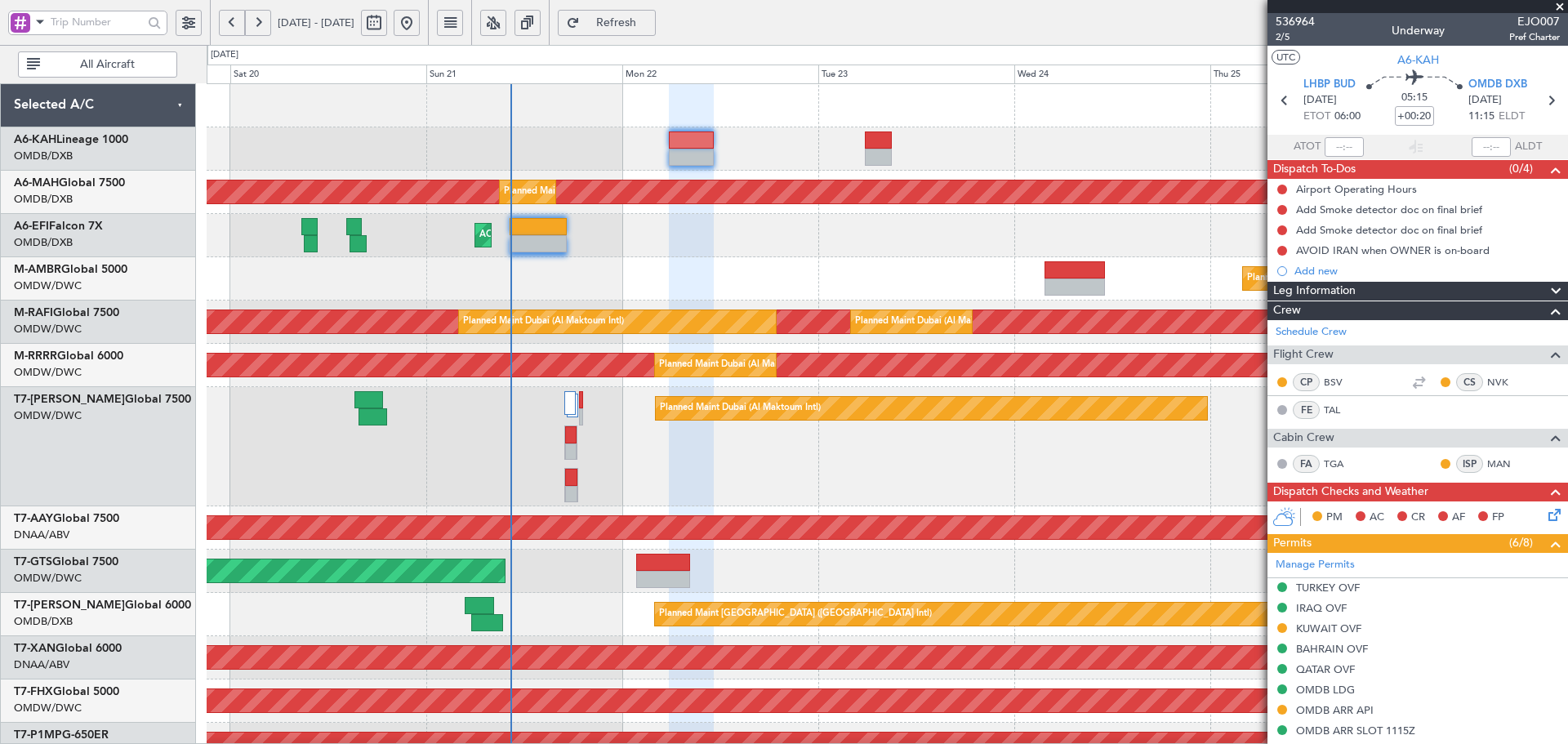
click at [650, 20] on span "Refresh" at bounding box center [617, 23] width 67 height 11
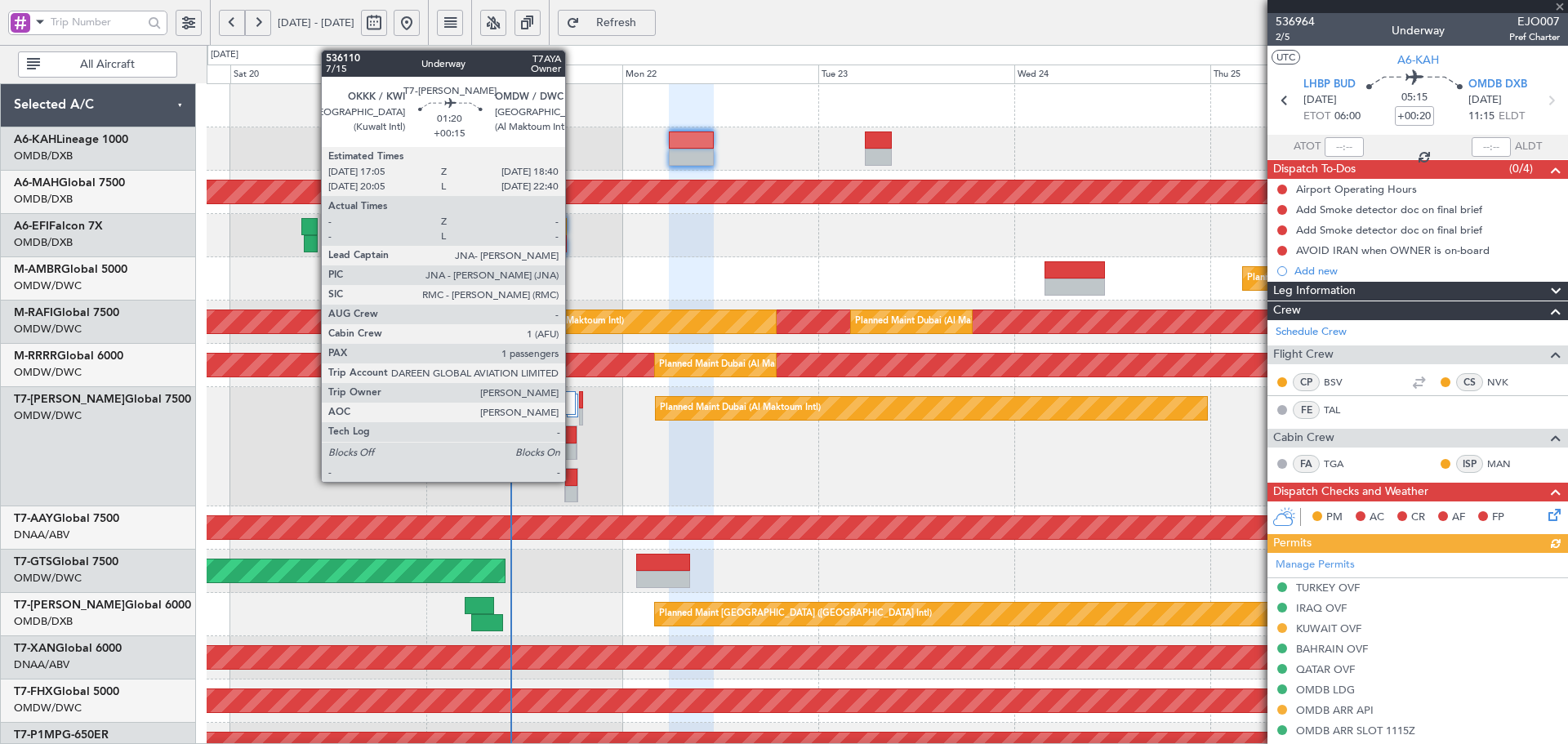
click at [572, 469] on div at bounding box center [571, 478] width 11 height 17
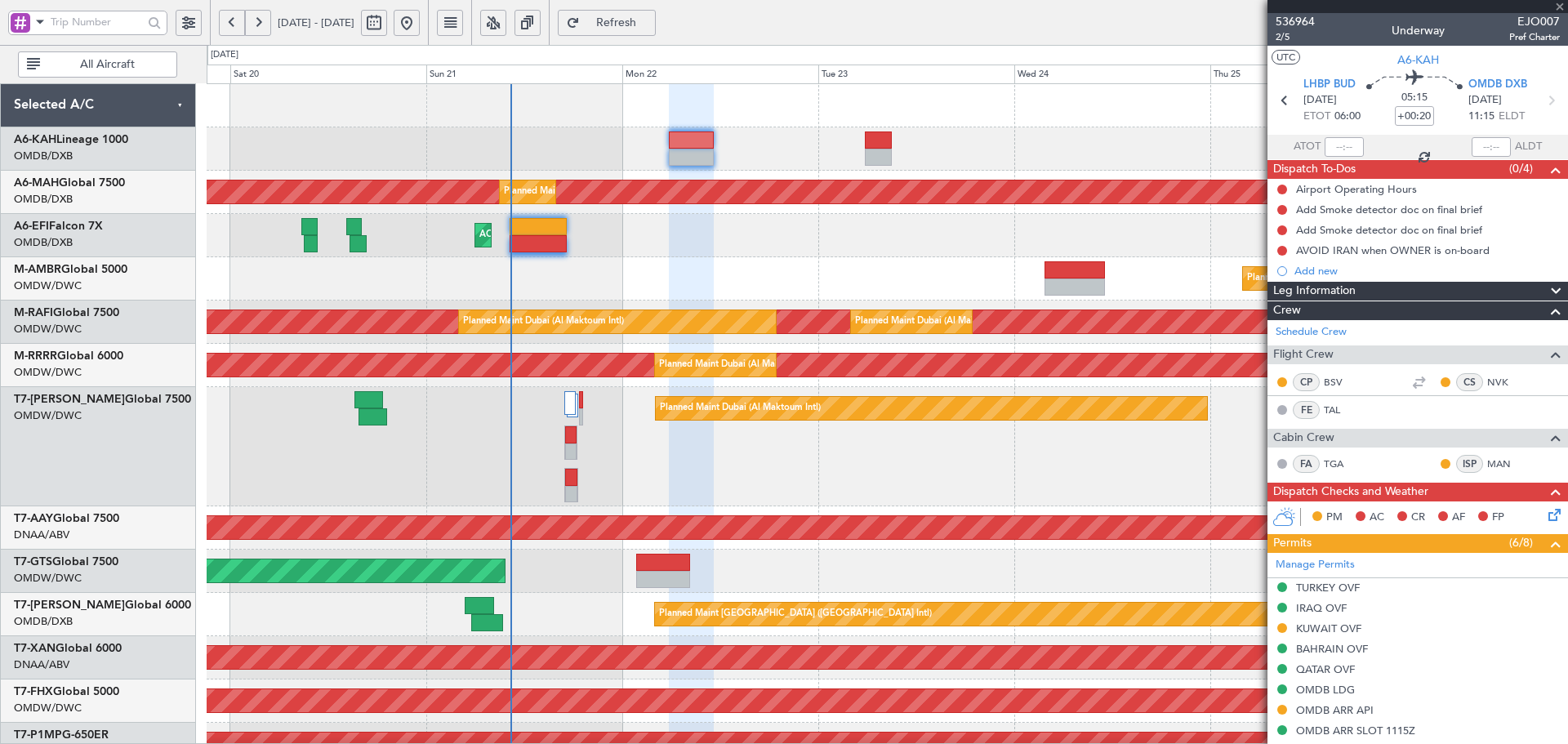
type input "+00:15"
type input "1"
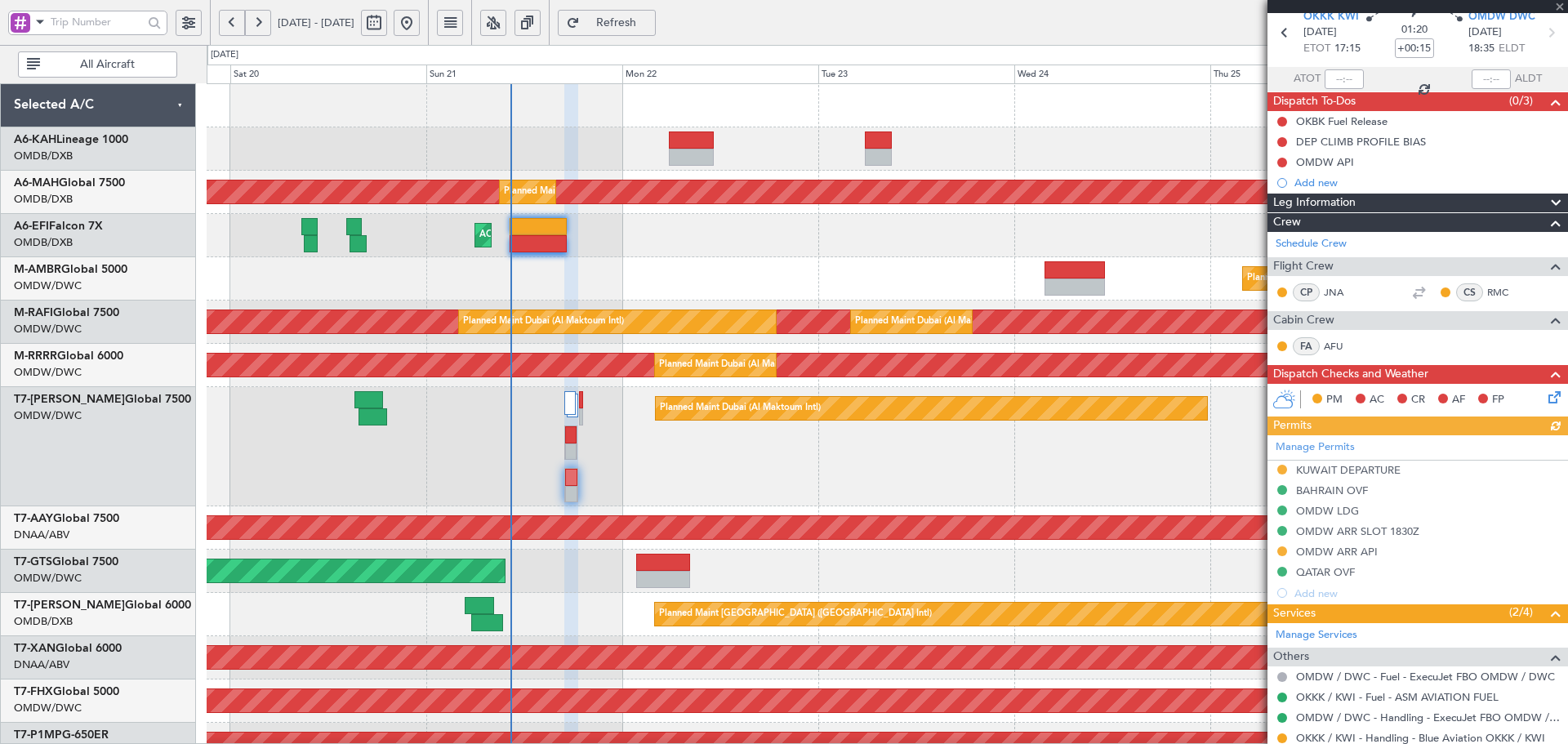
scroll to position [163, 0]
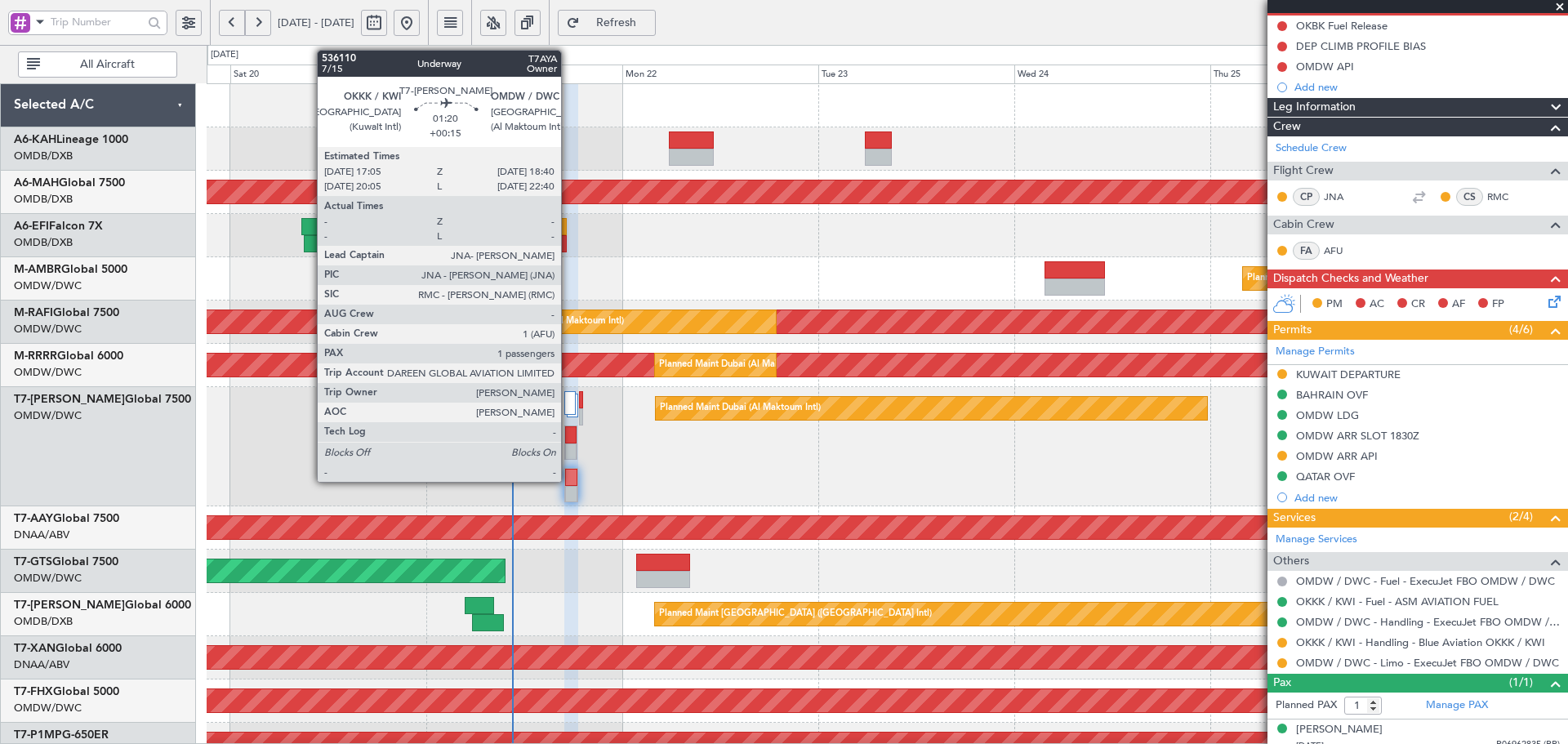
click at [568, 477] on div at bounding box center [571, 478] width 11 height 17
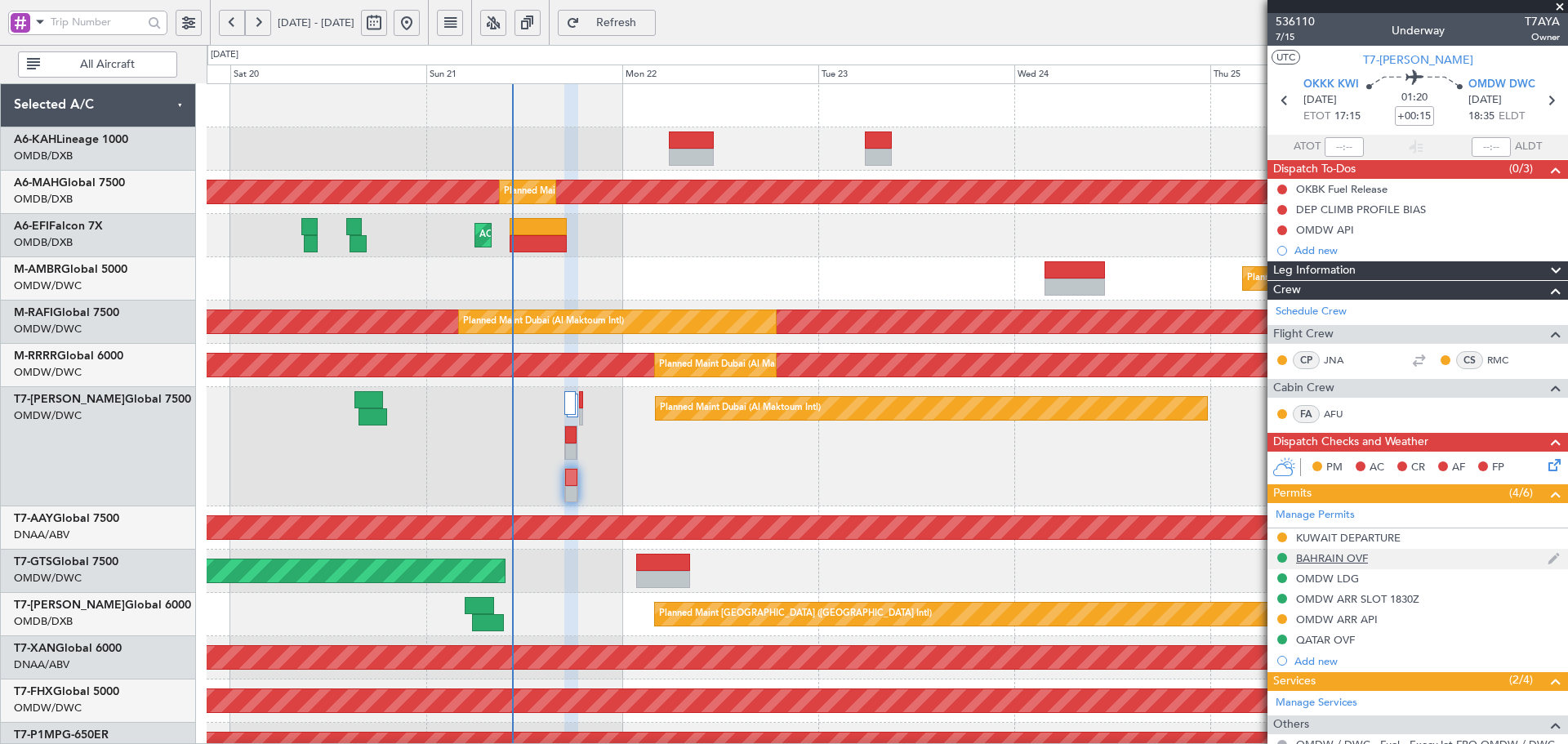
scroll to position [54, 0]
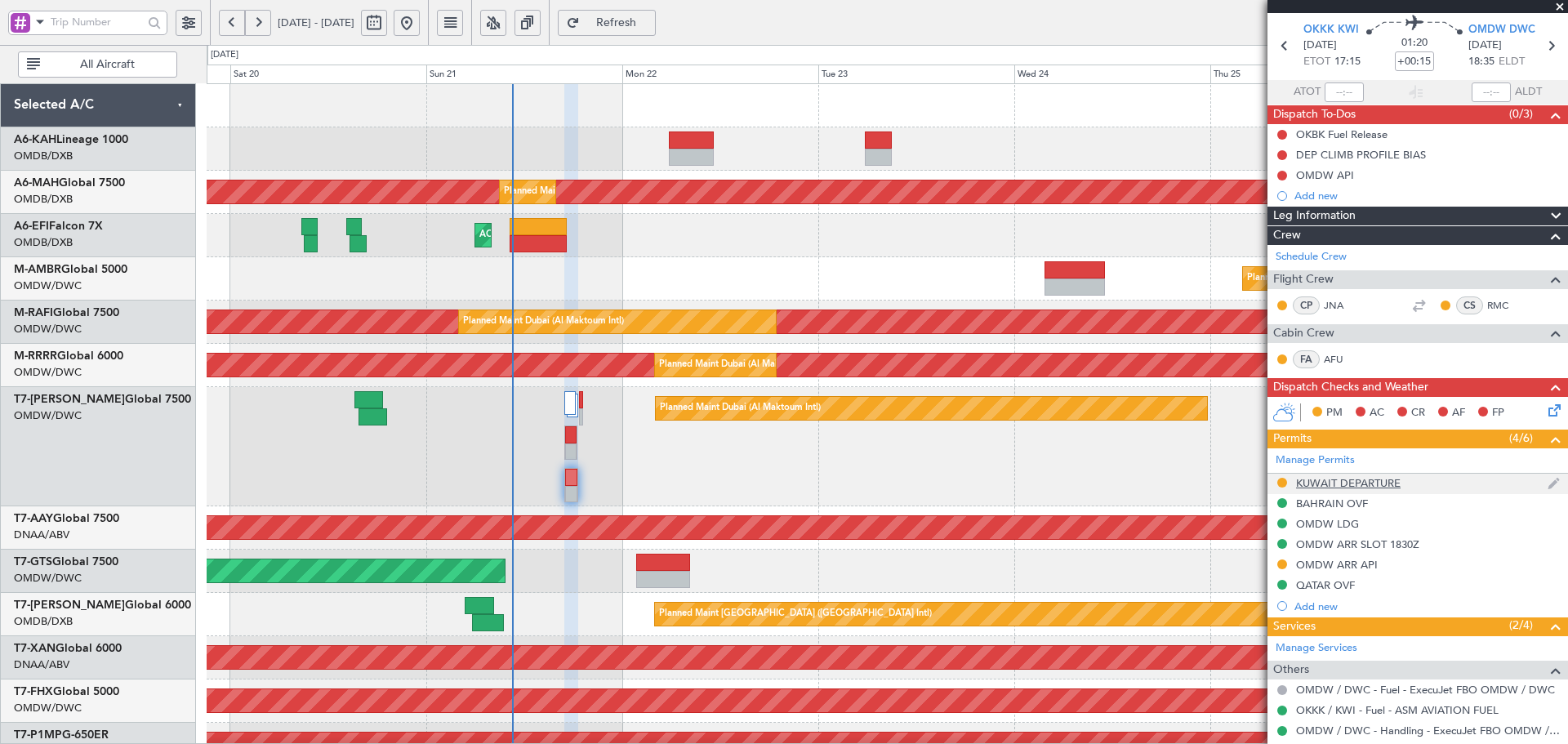
click at [1368, 481] on div "KUWAIT DEPARTURE" at bounding box center [1347, 483] width 104 height 14
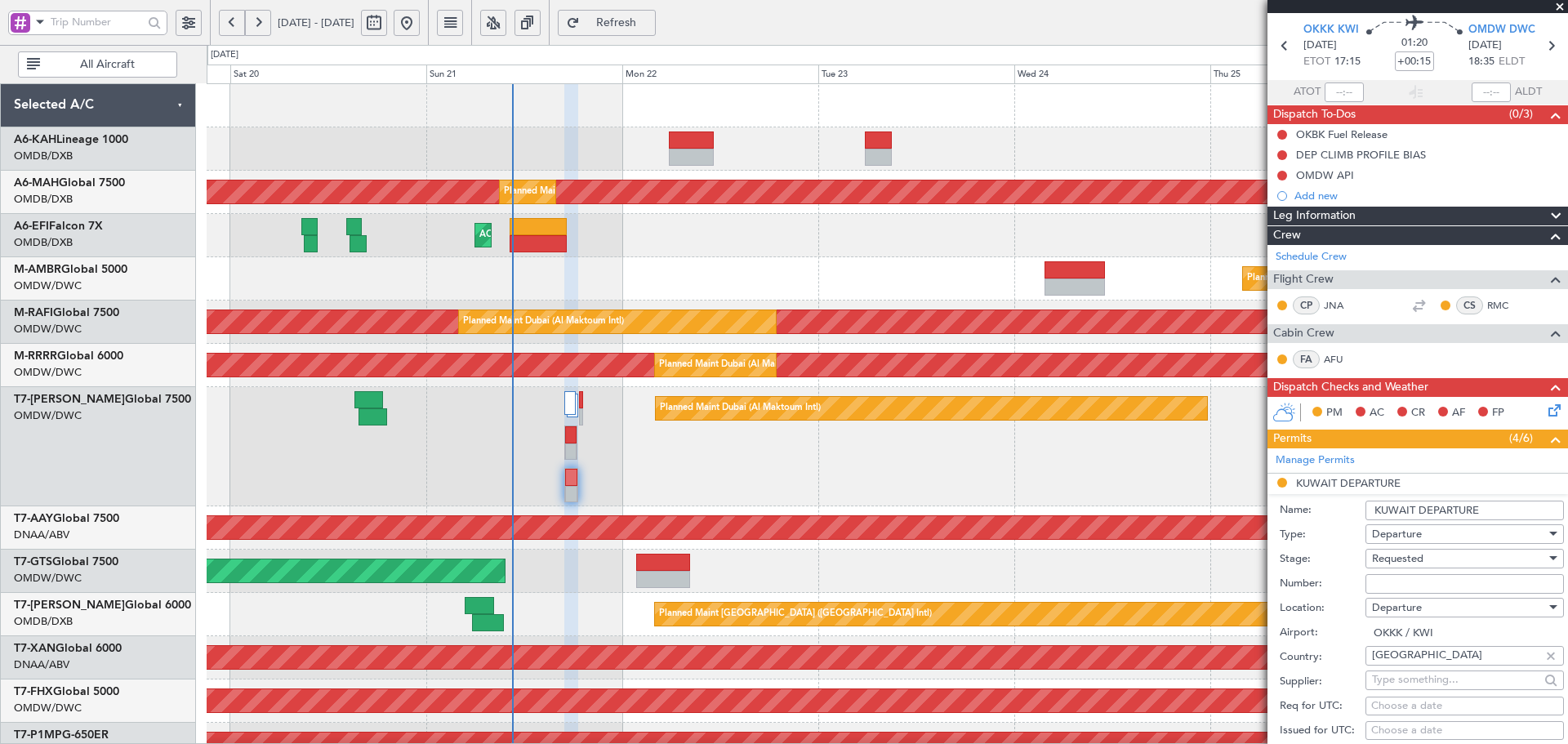
drag, startPoint x: 1416, startPoint y: 582, endPoint x: 1420, endPoint y: 572, distance: 10.8
click at [1416, 582] on input "Number:" at bounding box center [1465, 584] width 199 height 20
paste input "LP 1325-AP/25"
type input "LP 1325-AP/25"
click at [1425, 560] on div "Requested" at bounding box center [1459, 559] width 174 height 25
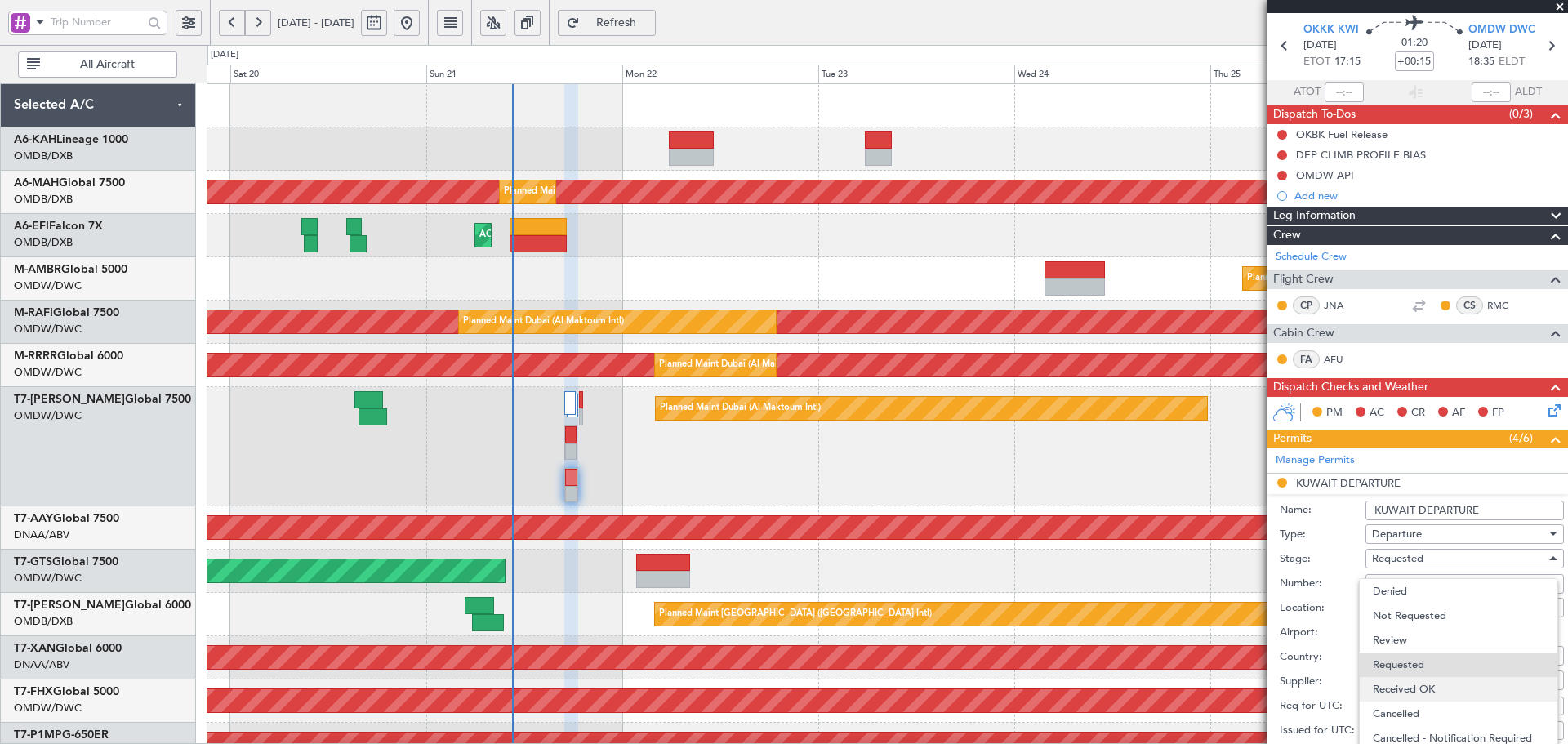
click at [1417, 688] on span "Received OK" at bounding box center [1458, 690] width 172 height 25
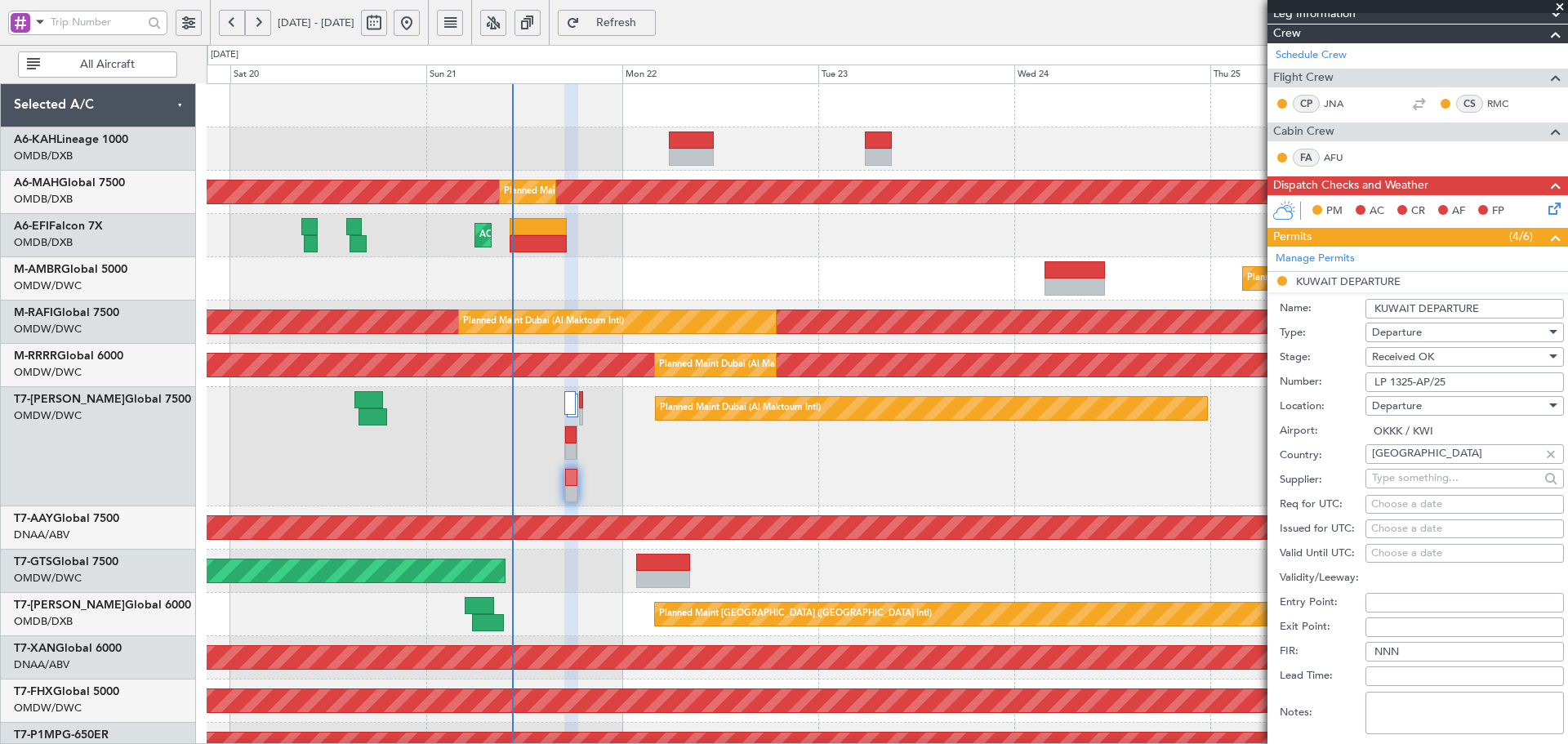
scroll to position [272, 0]
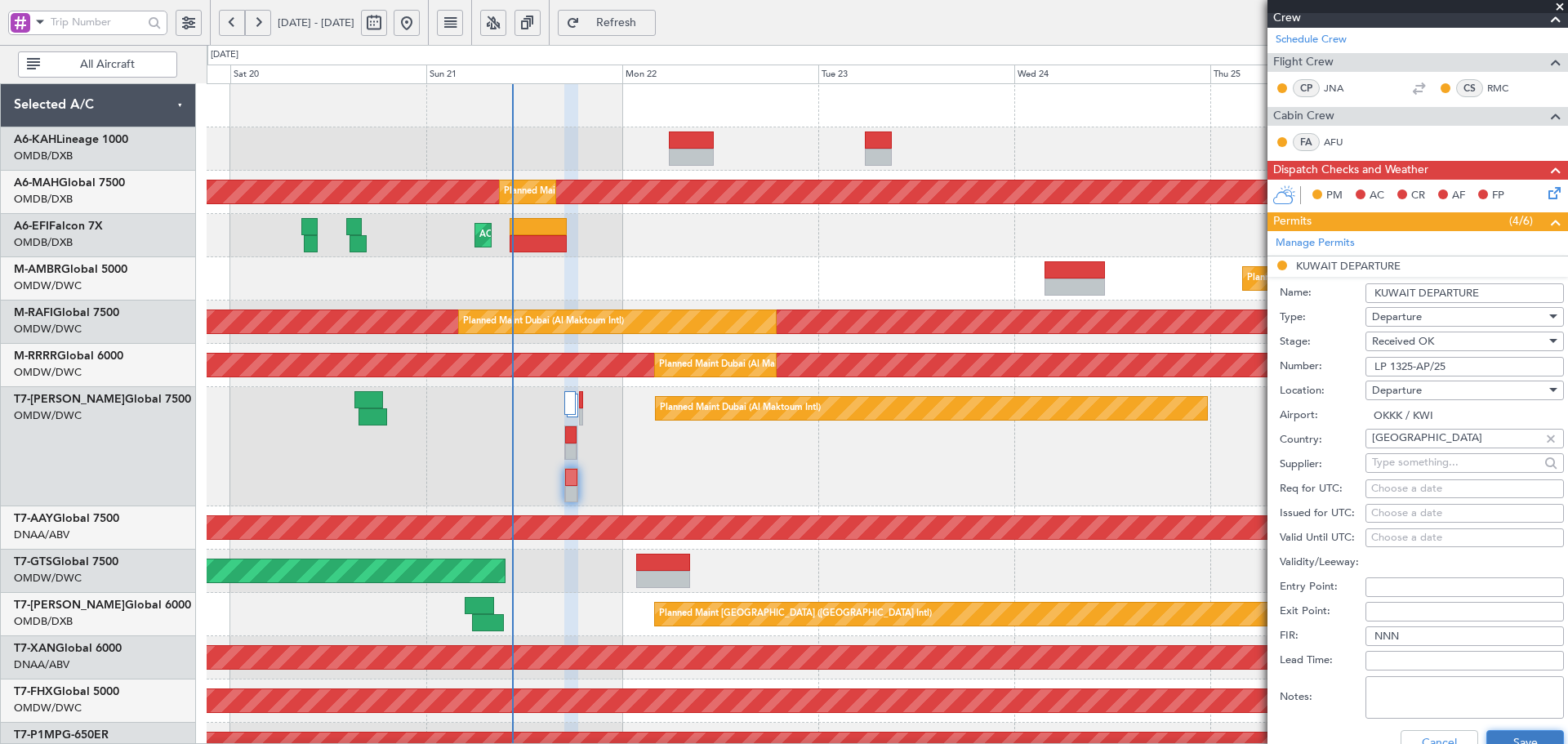
click at [1505, 734] on button "Save" at bounding box center [1524, 742] width 77 height 26
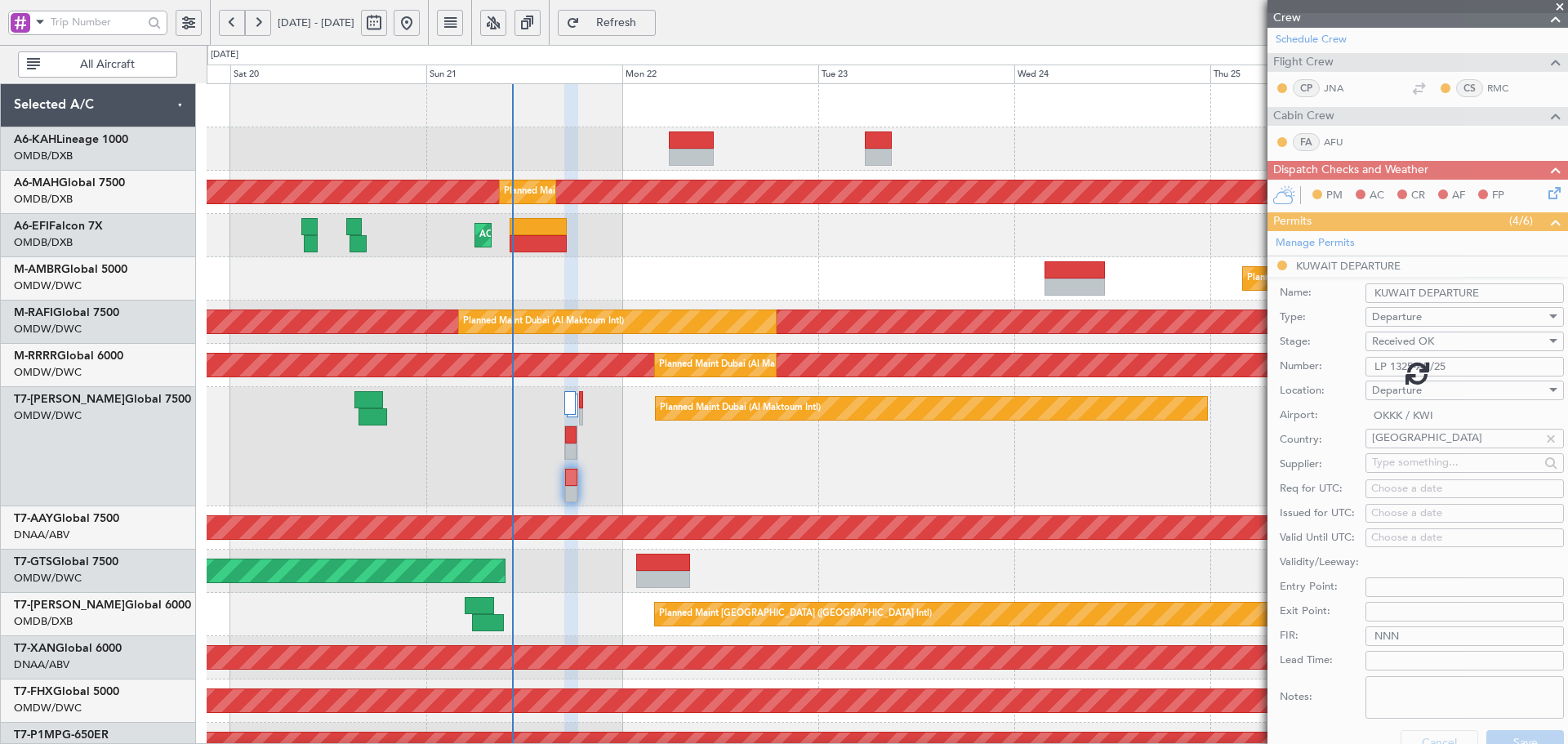
scroll to position [175, 0]
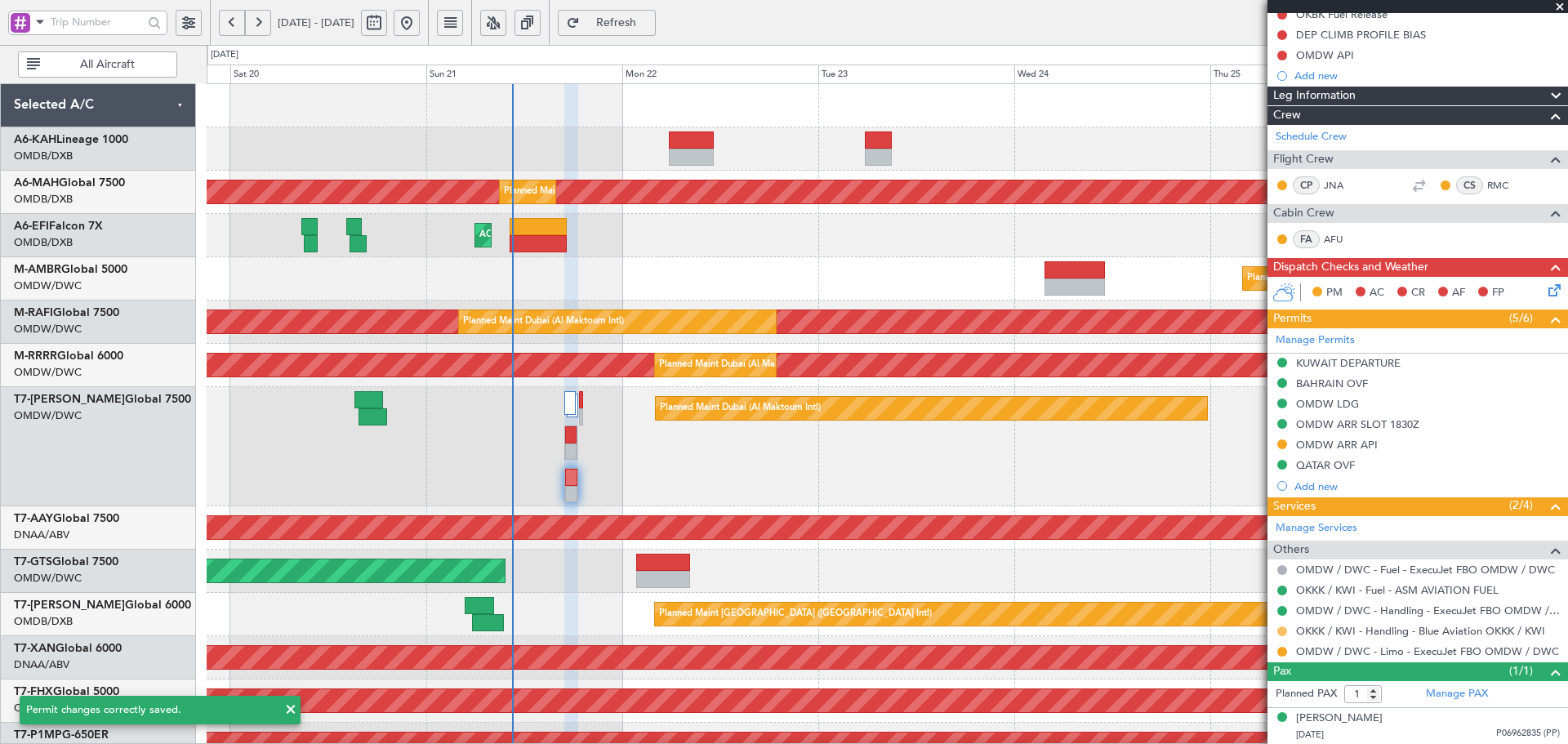
click at [1282, 630] on button at bounding box center [1282, 631] width 10 height 10
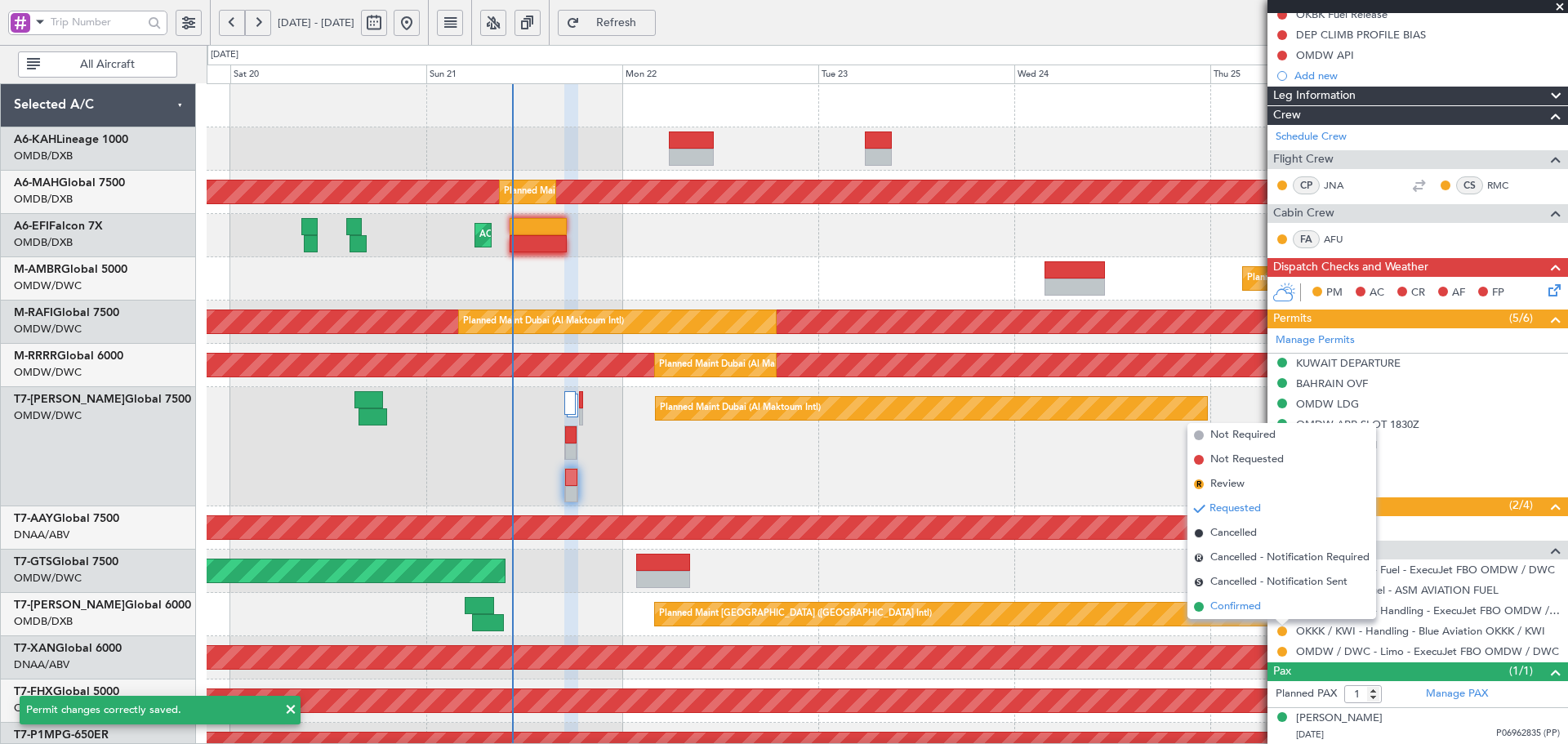
click at [1250, 614] on span "Confirmed" at bounding box center [1235, 606] width 51 height 16
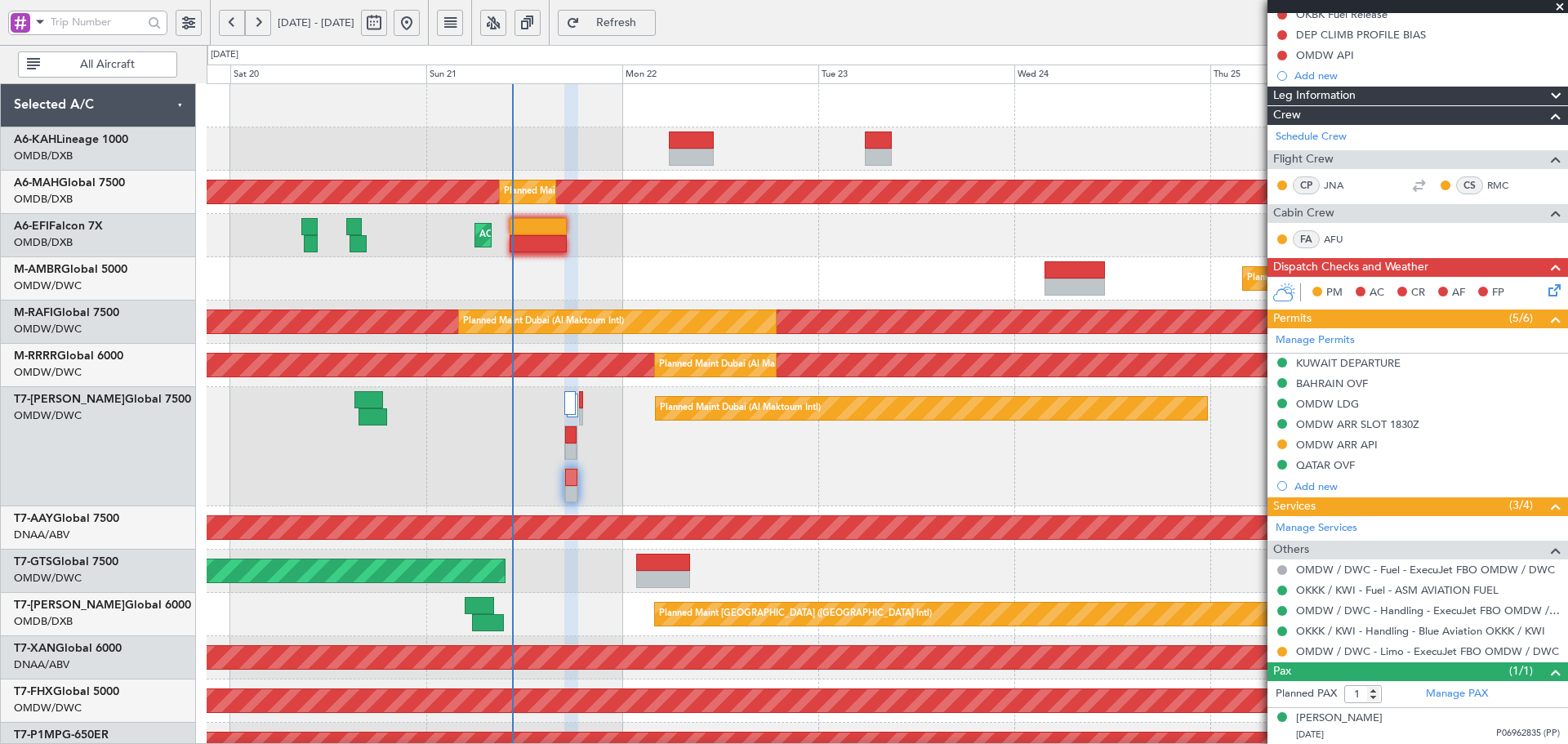
scroll to position [219, 0]
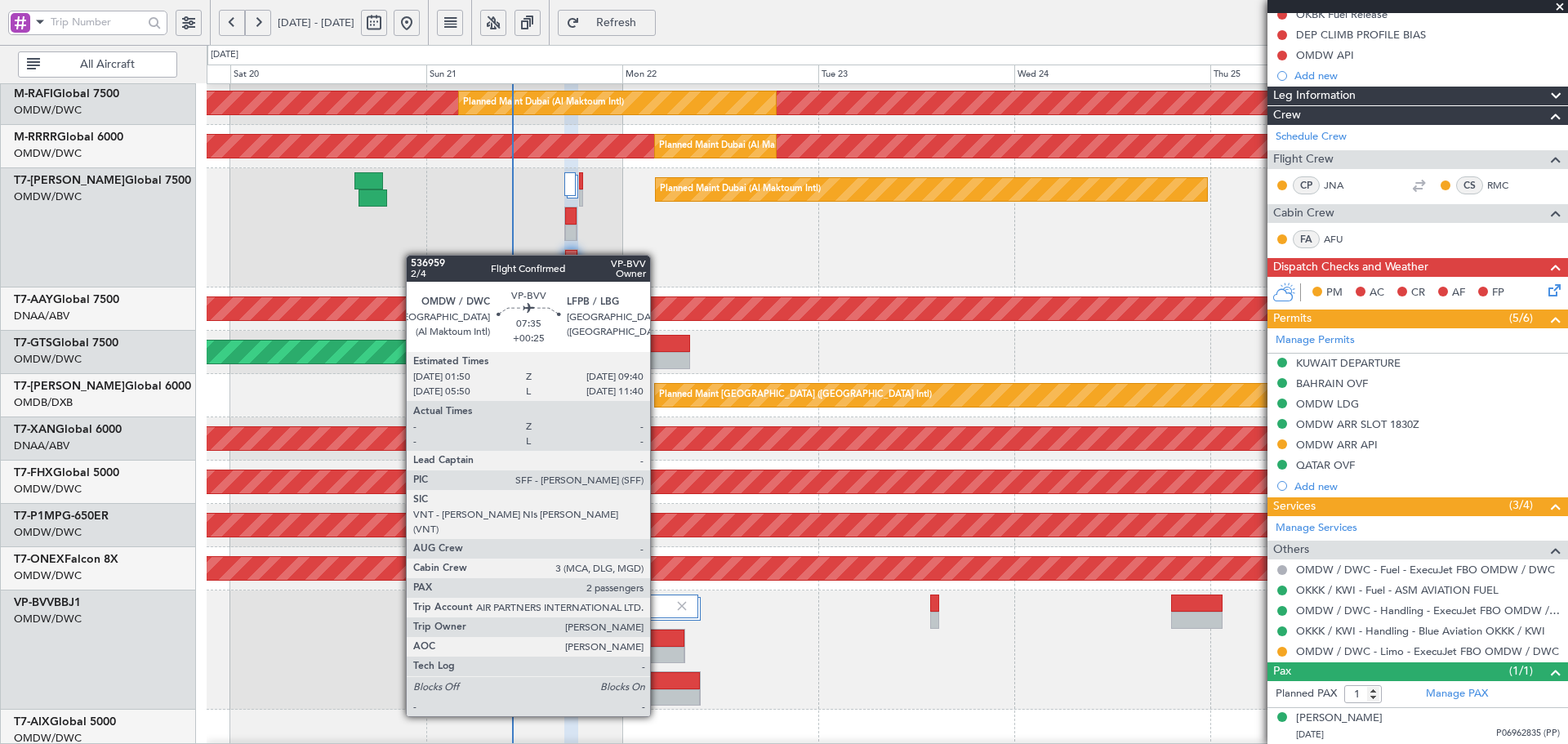
click at [657, 685] on div at bounding box center [668, 681] width 63 height 17
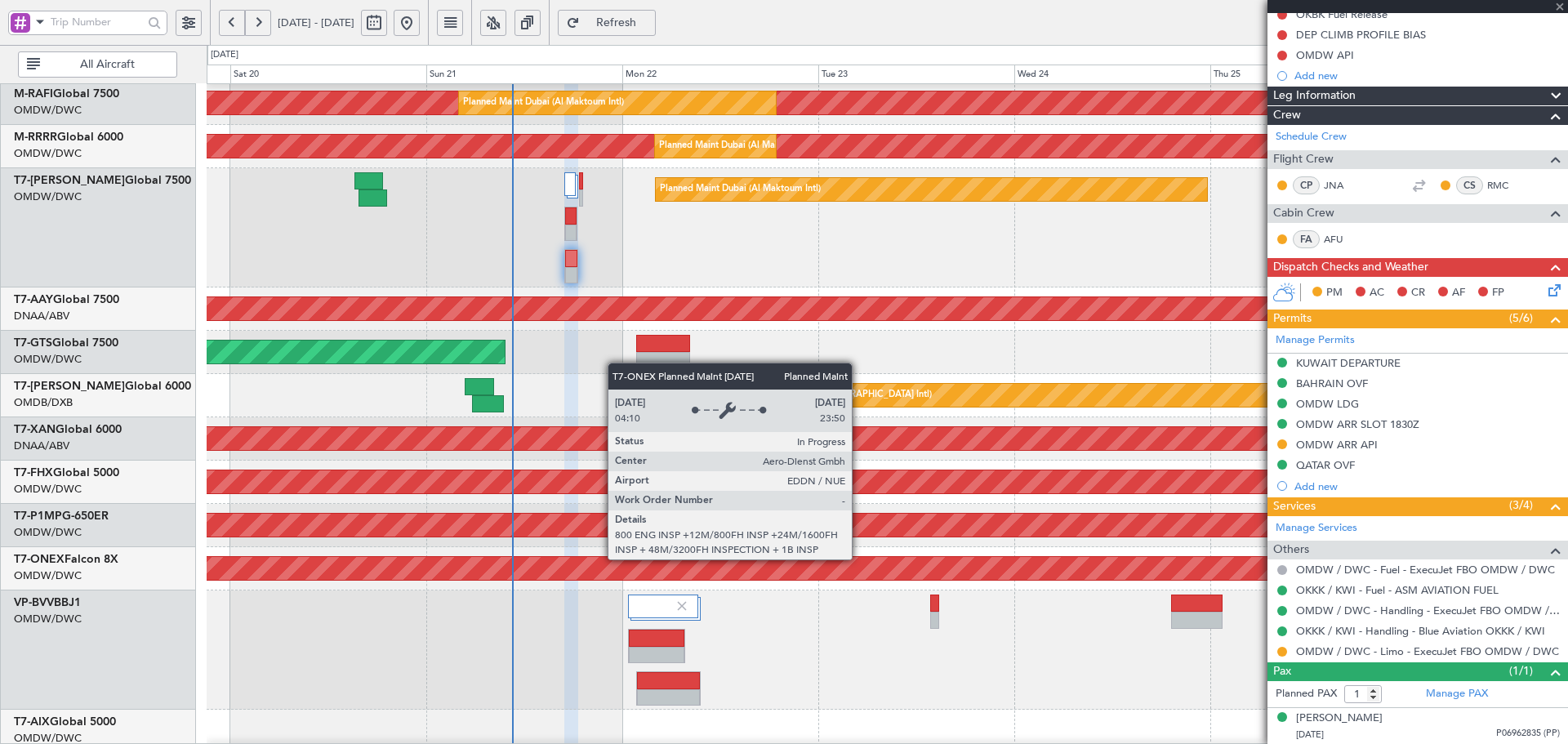
type input "+00:25"
type input "2"
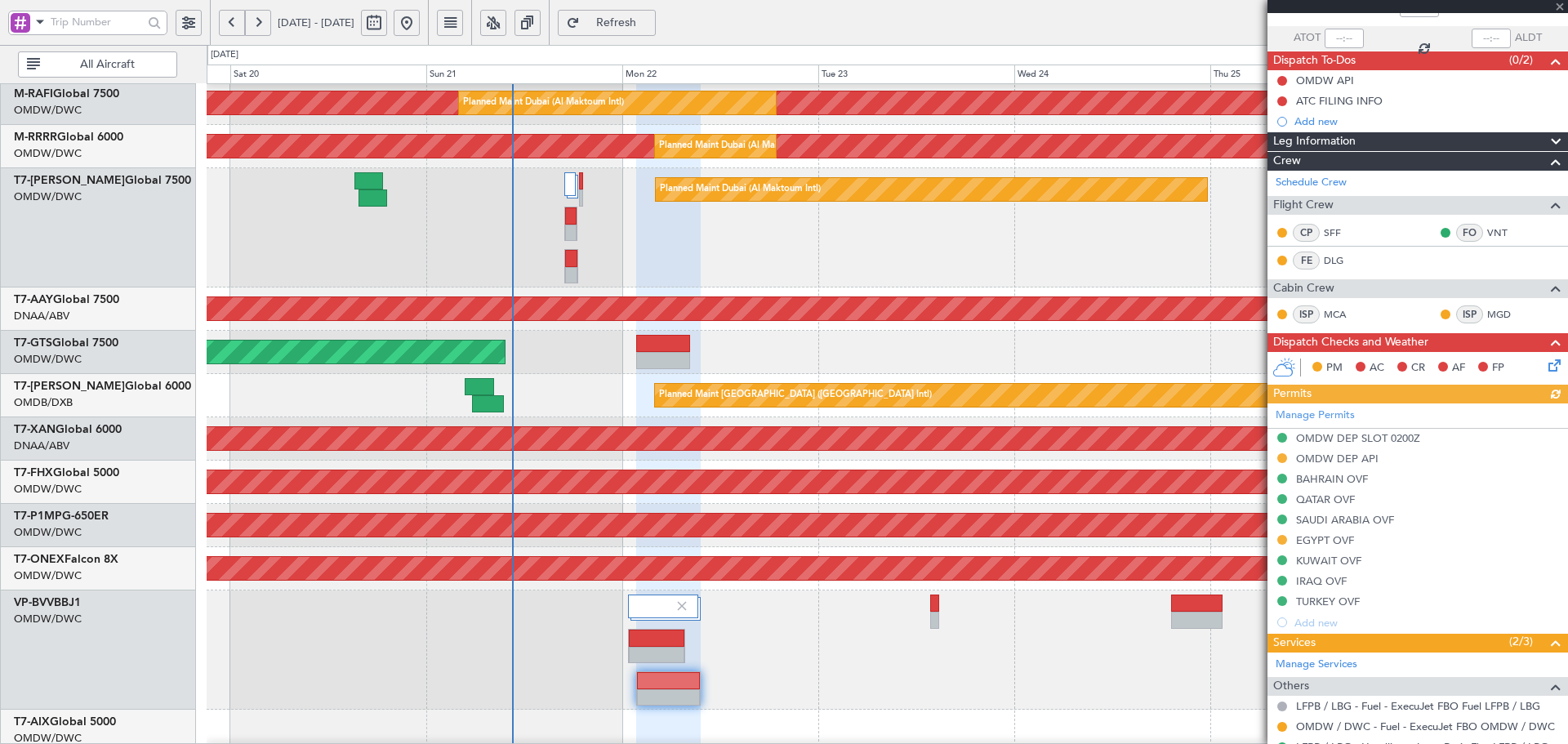
scroll to position [262, 0]
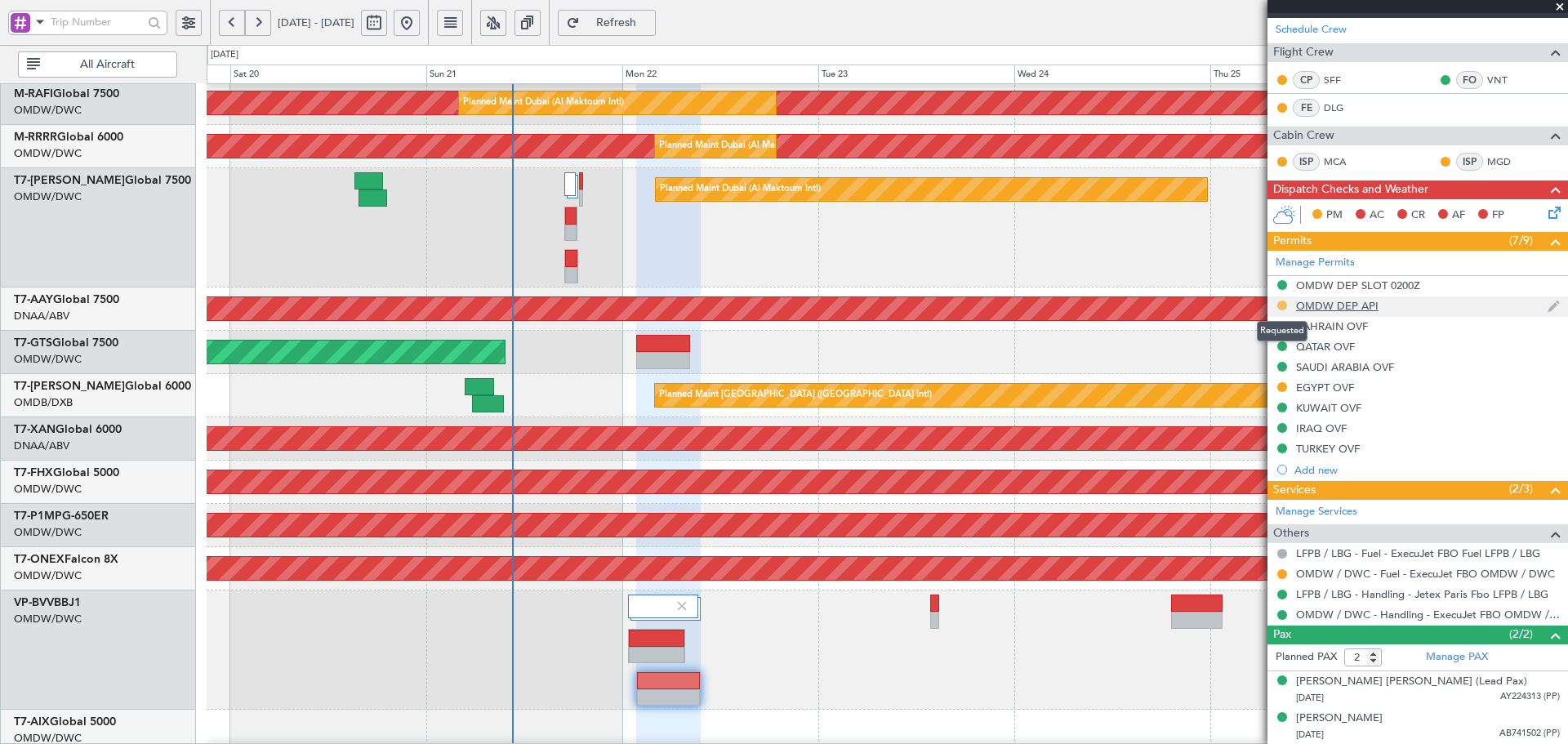
click at [1286, 302] on button at bounding box center [1282, 306] width 10 height 10
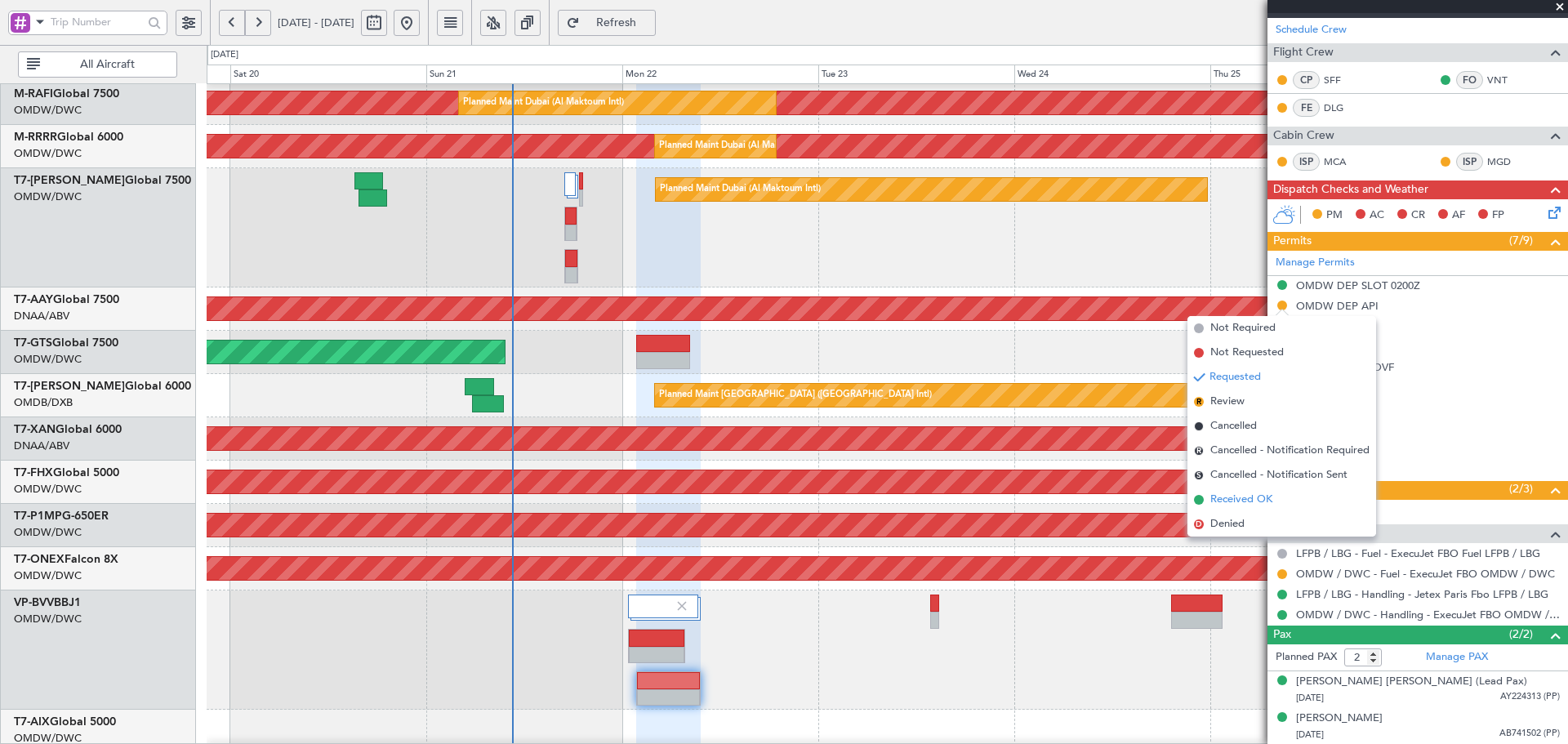
click at [1210, 500] on span "Received OK" at bounding box center [1240, 500] width 62 height 16
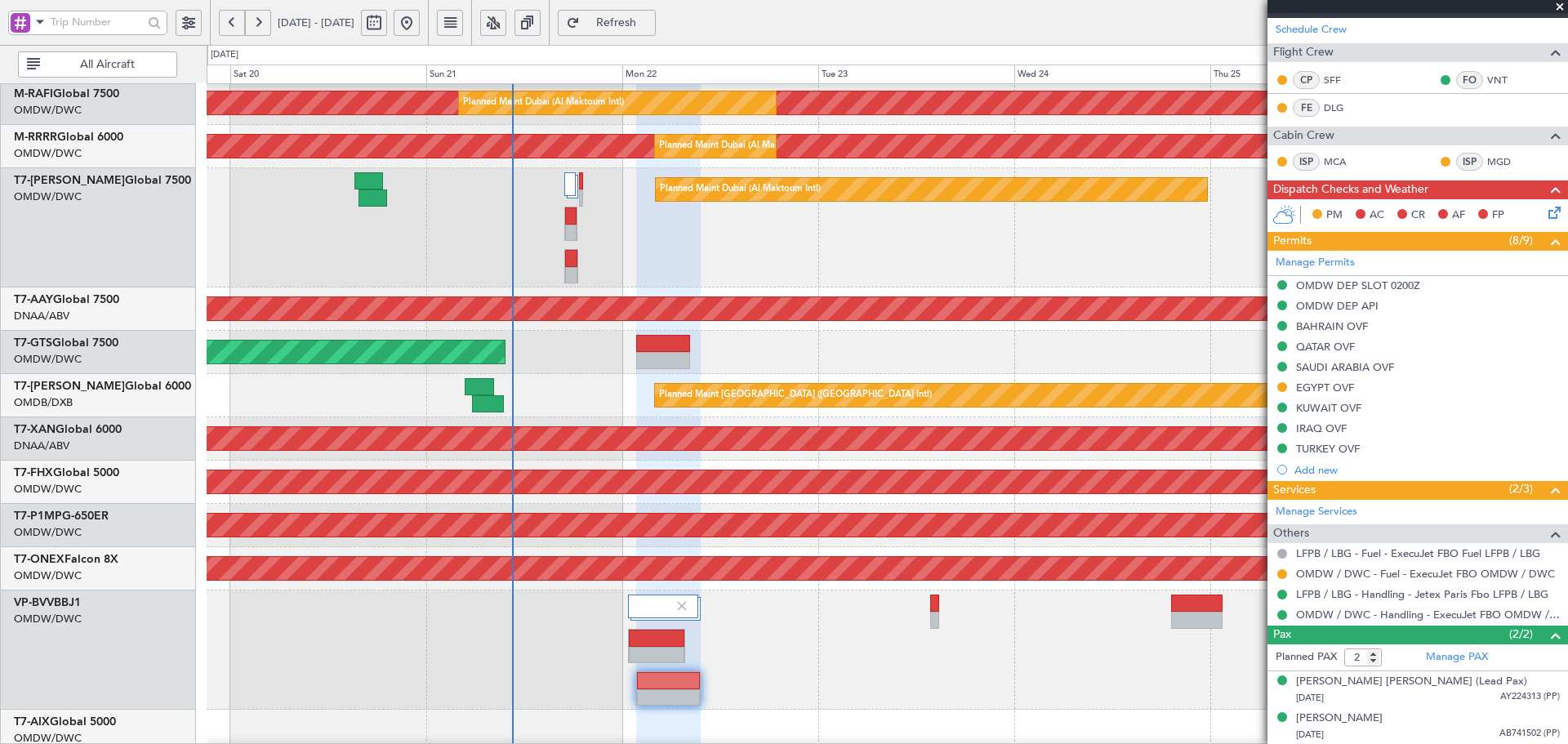
click at [656, 32] on button "Refresh" at bounding box center [606, 22] width 98 height 26
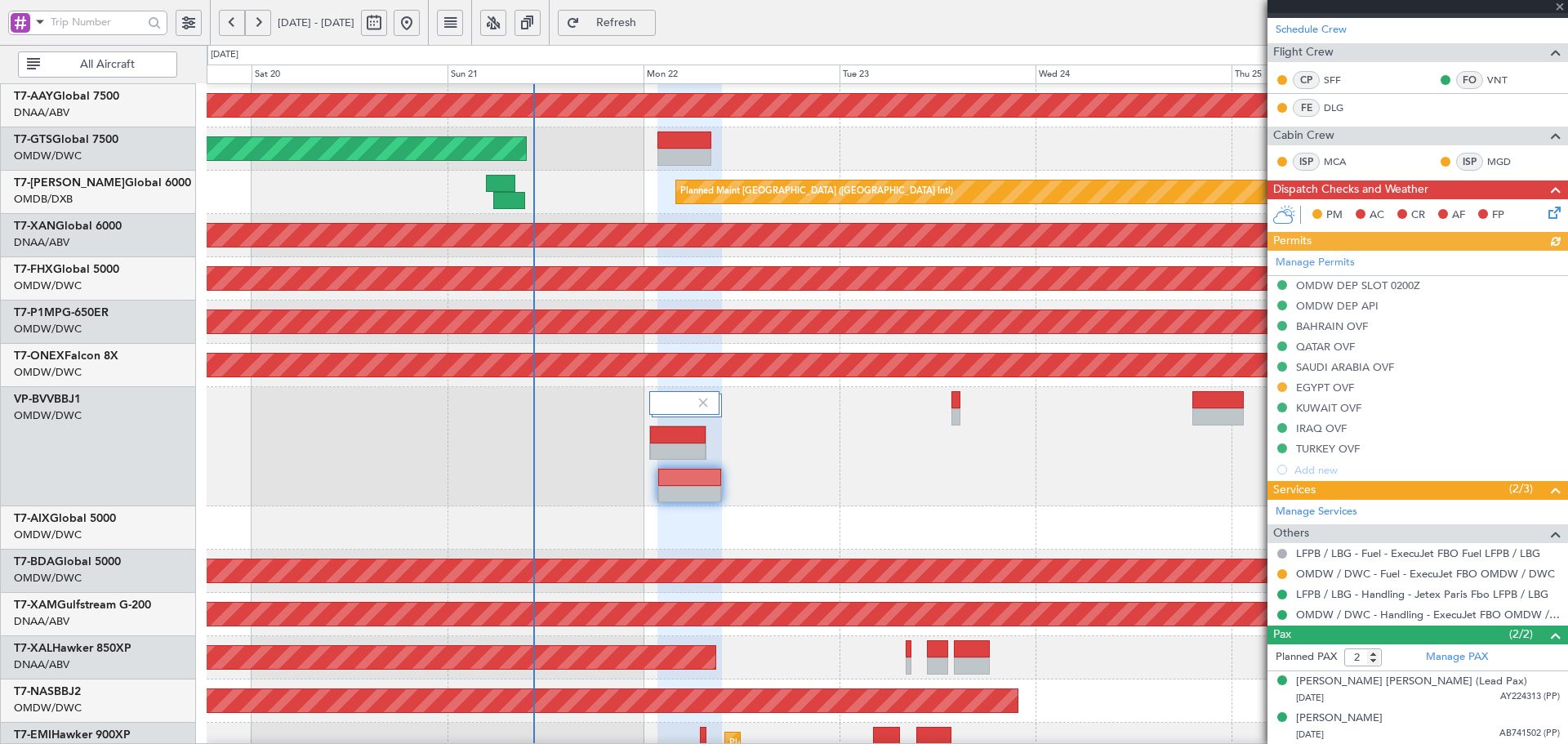
scroll to position [443, 0]
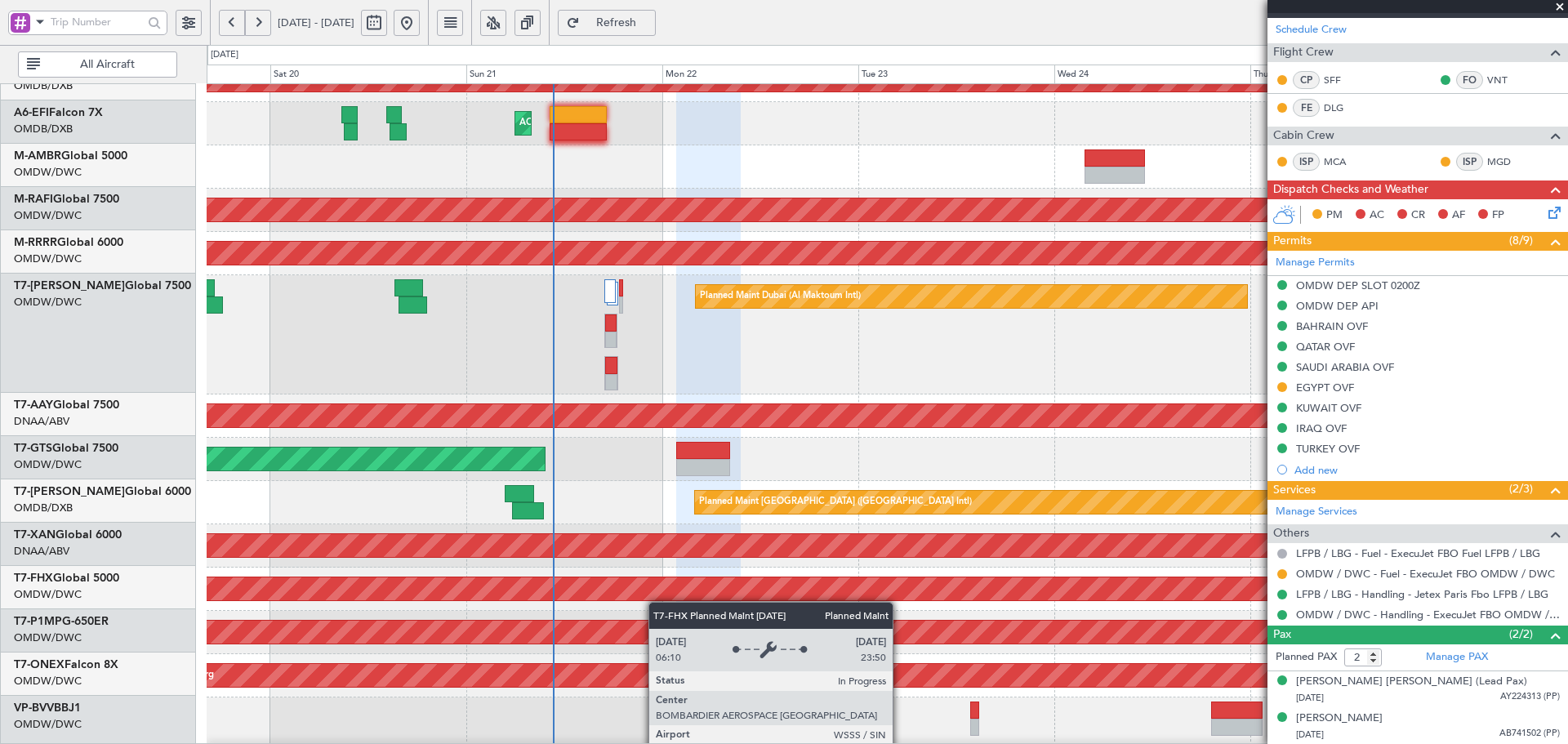
scroll to position [110, 0]
click at [656, 604] on div "Planned Maint [GEOGRAPHIC_DATA] ([GEOGRAPHIC_DATA])" at bounding box center [886, 588] width 1361 height 43
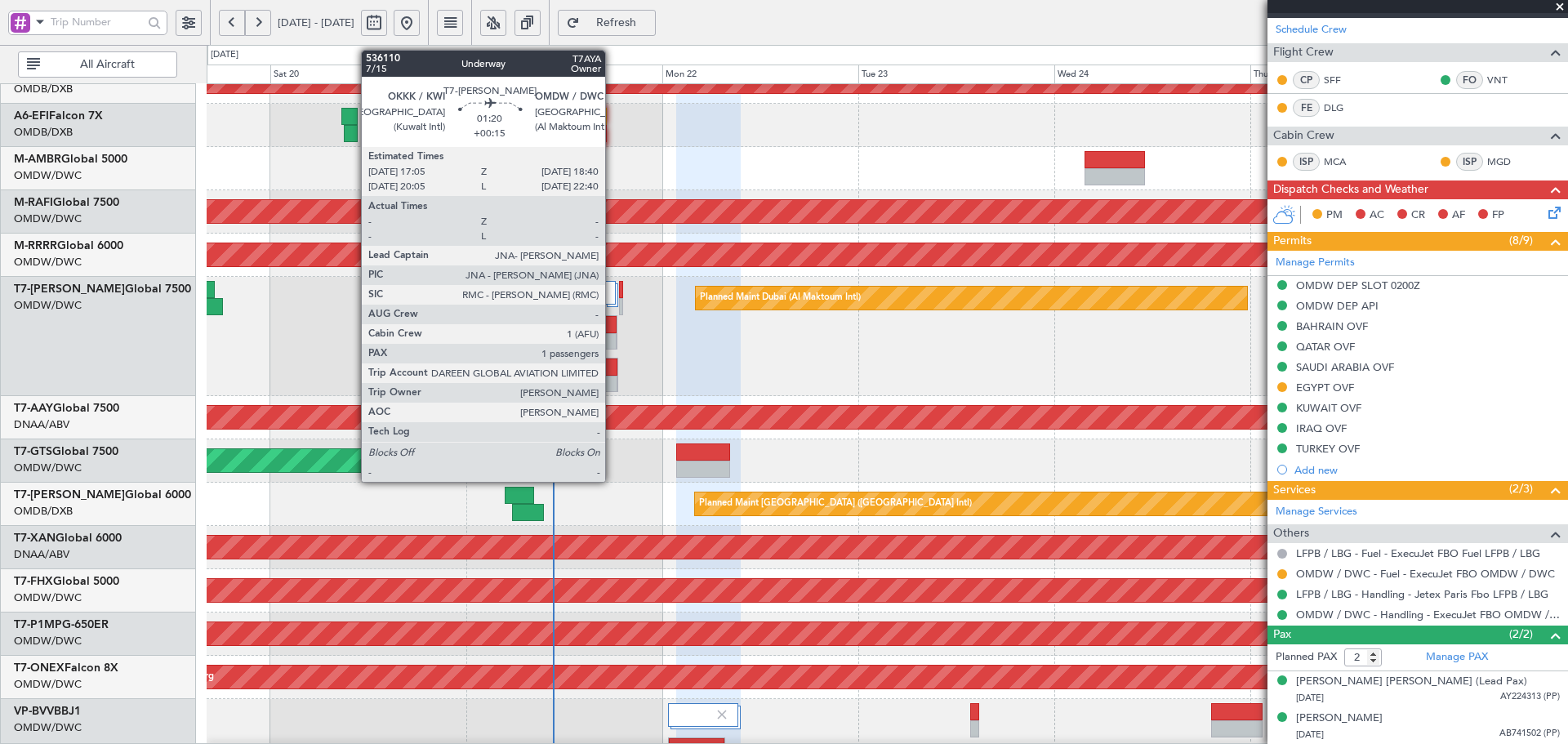
click at [612, 374] on div at bounding box center [611, 367] width 11 height 17
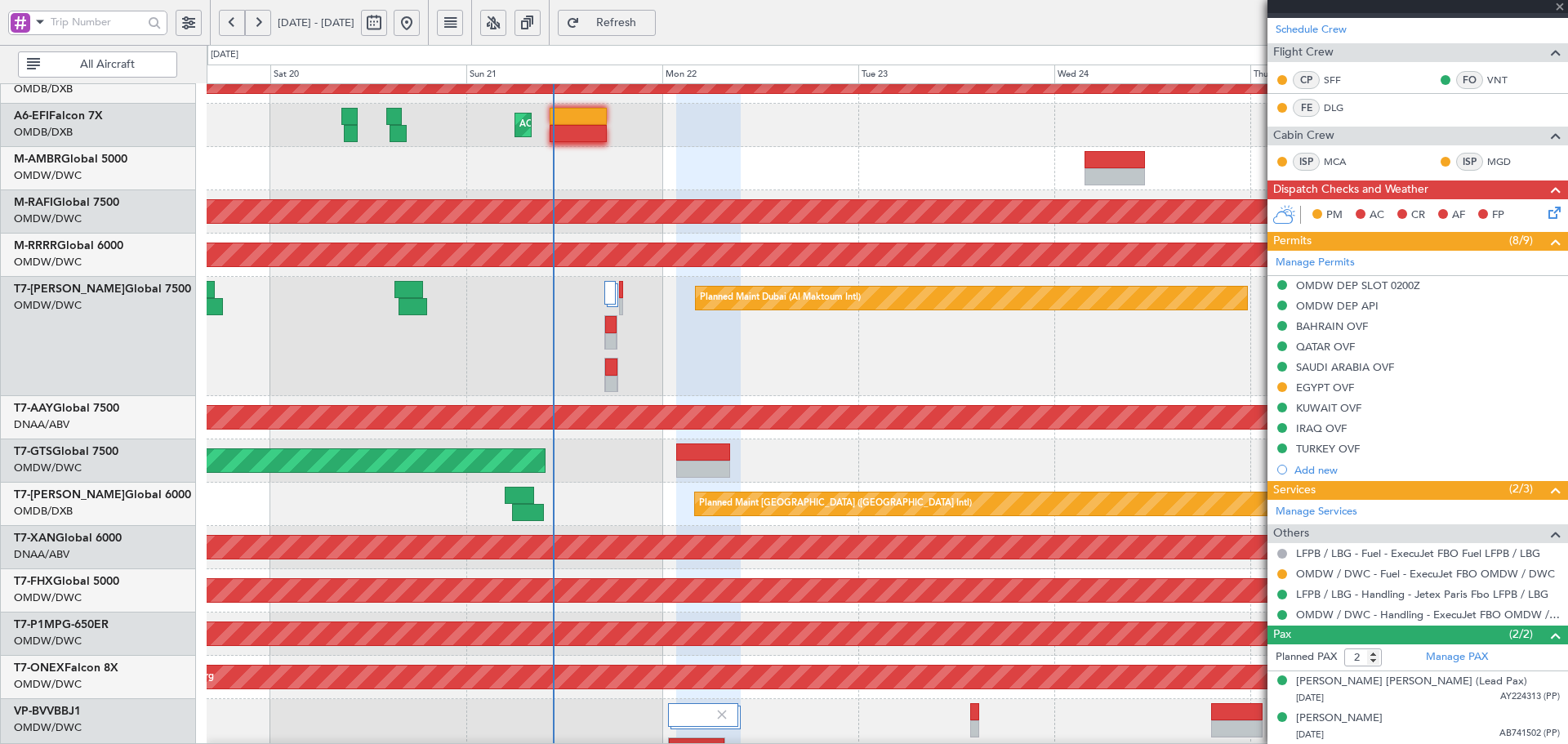
type input "+00:15"
type input "1"
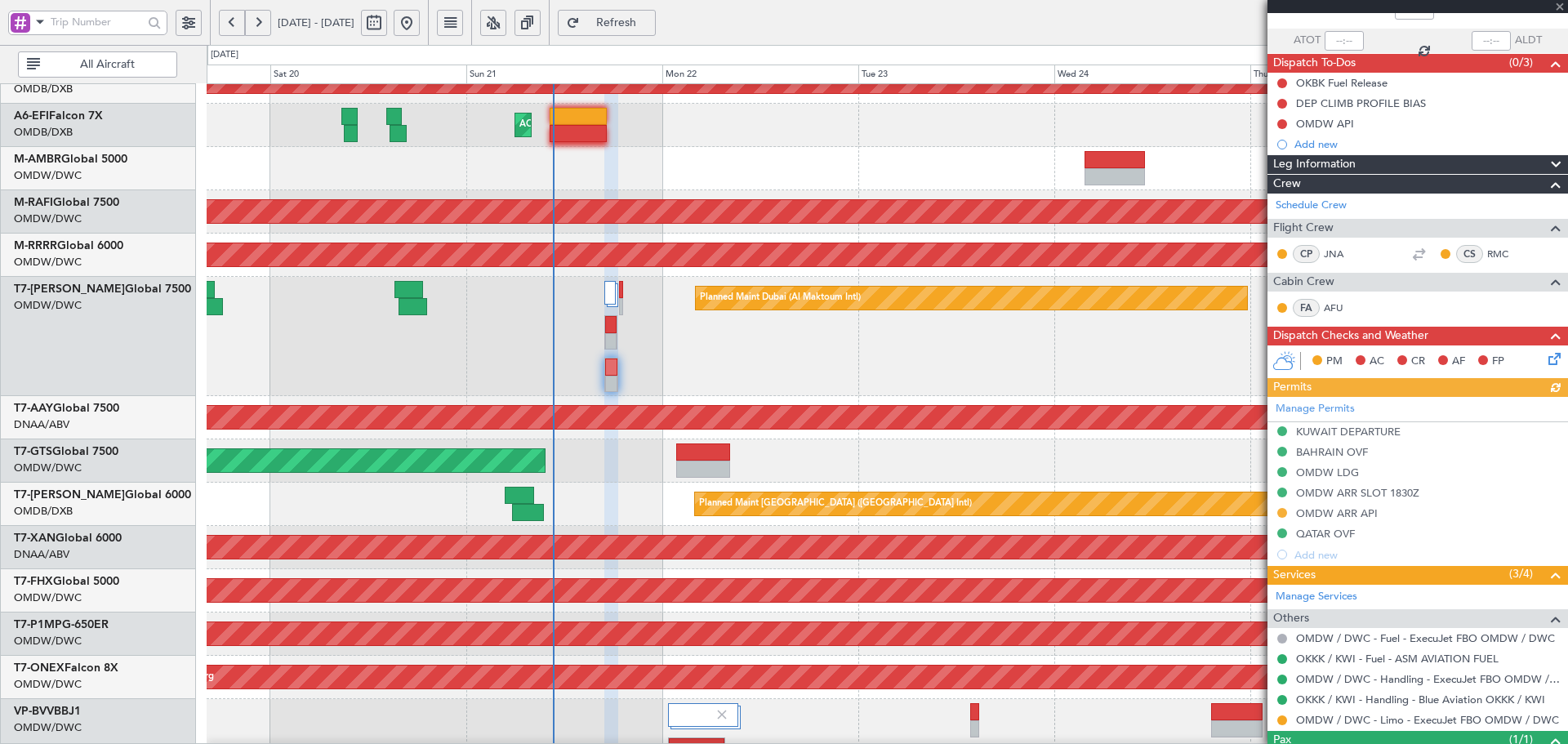
scroll to position [175, 0]
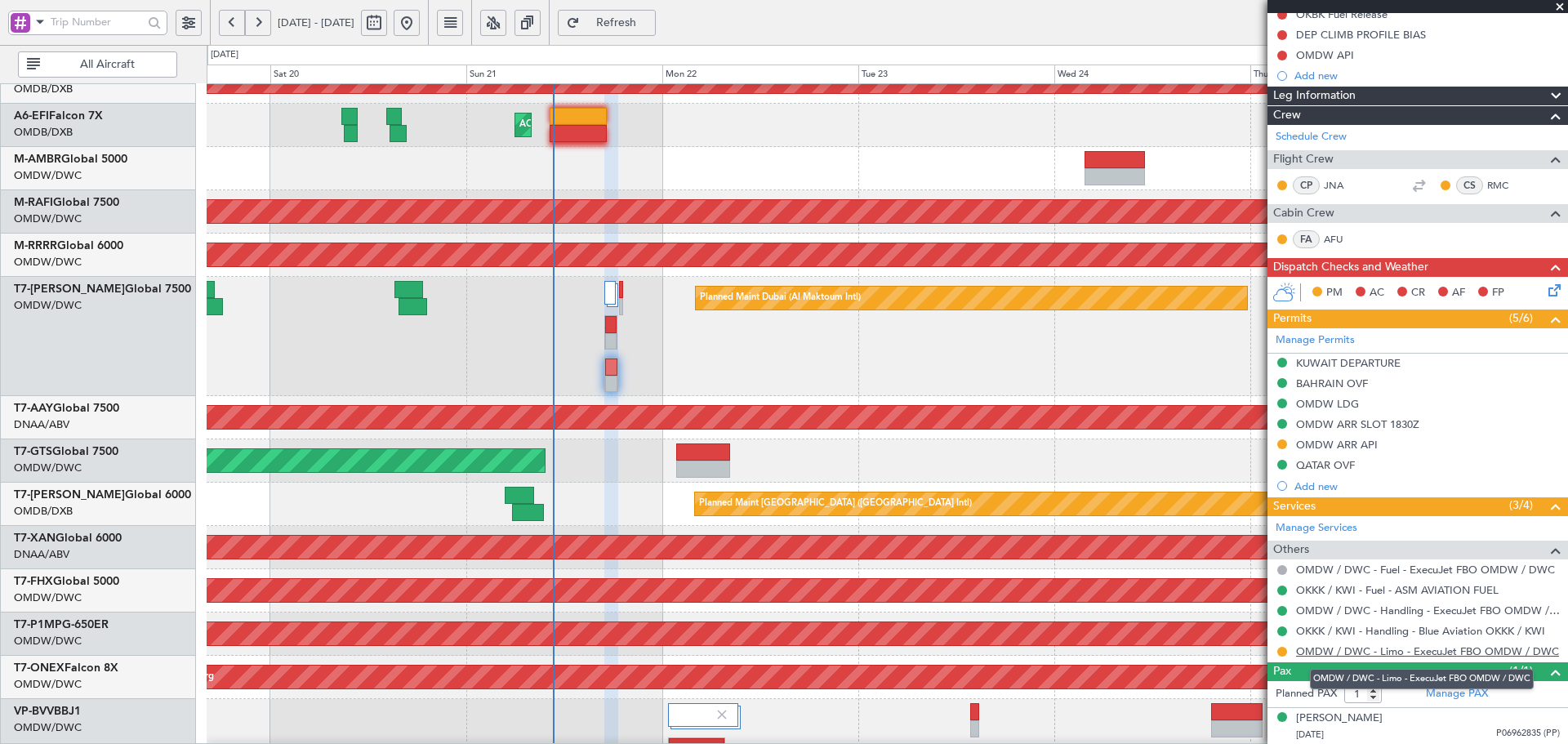
click at [1397, 652] on link "OMDW / DWC - Limo - ExecuJet FBO OMDW / DWC" at bounding box center [1427, 651] width 263 height 14
click at [650, 21] on span "Refresh" at bounding box center [617, 23] width 67 height 11
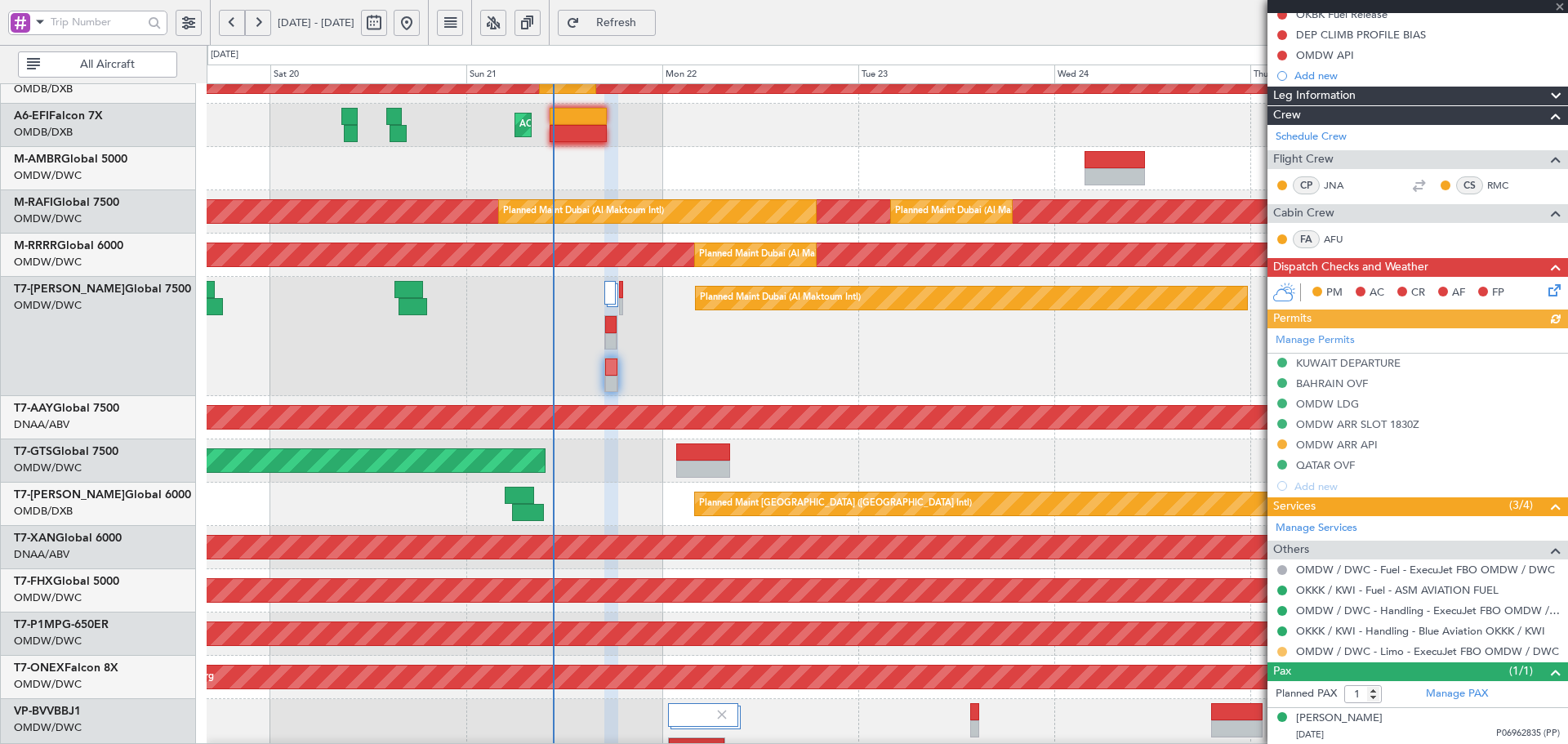
click at [1282, 647] on button at bounding box center [1282, 651] width 10 height 10
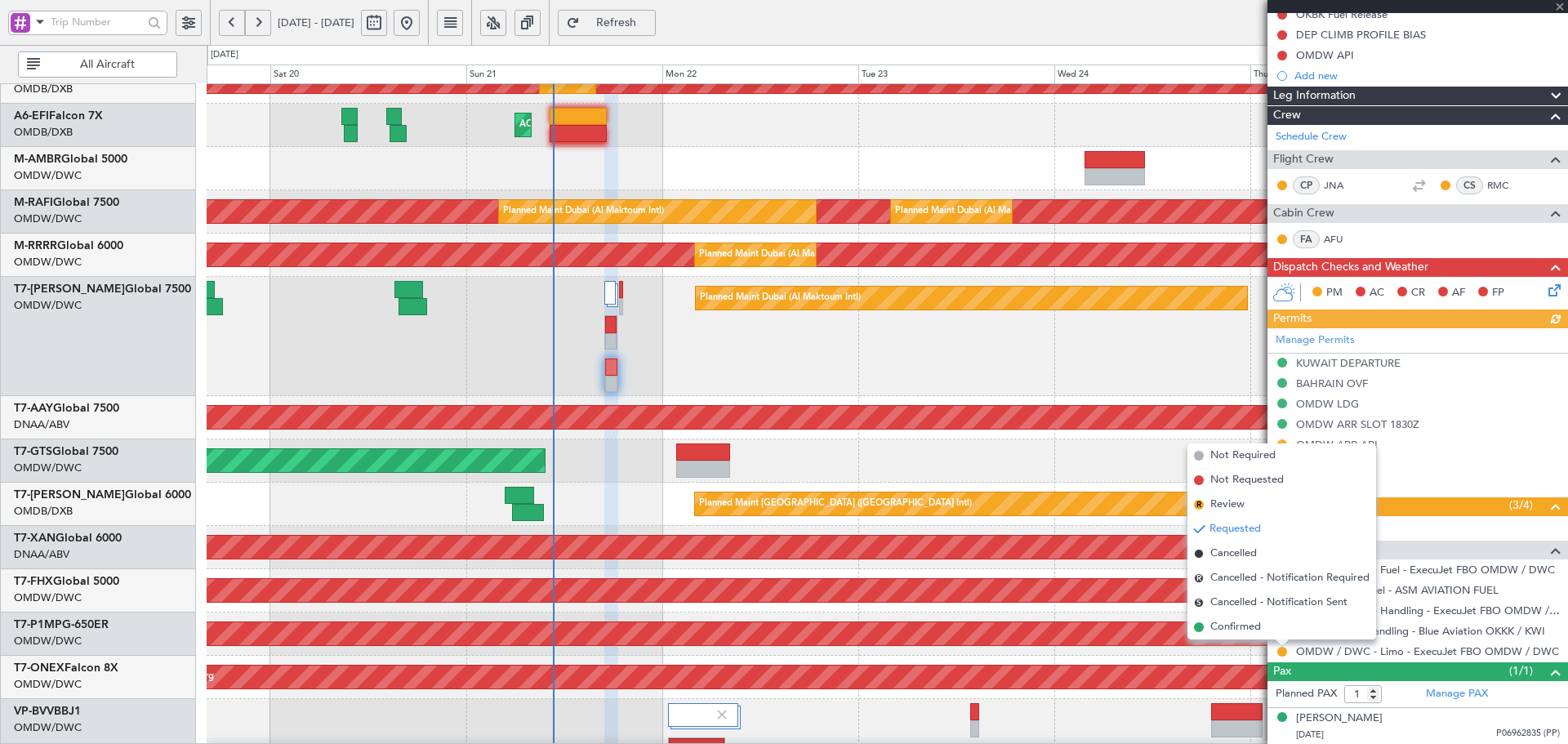
click at [1252, 627] on span "Confirmed" at bounding box center [1235, 627] width 51 height 16
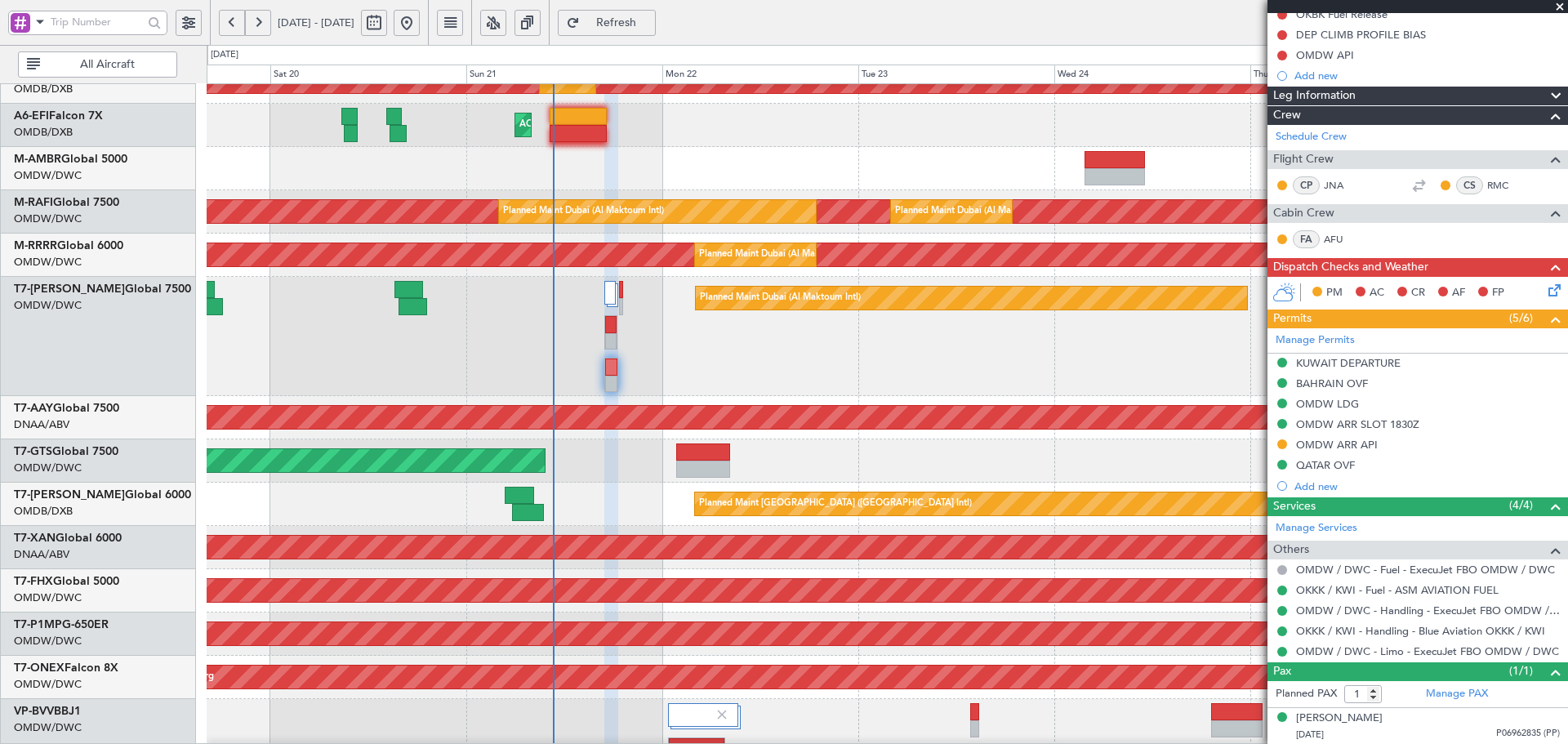
scroll to position [0, 0]
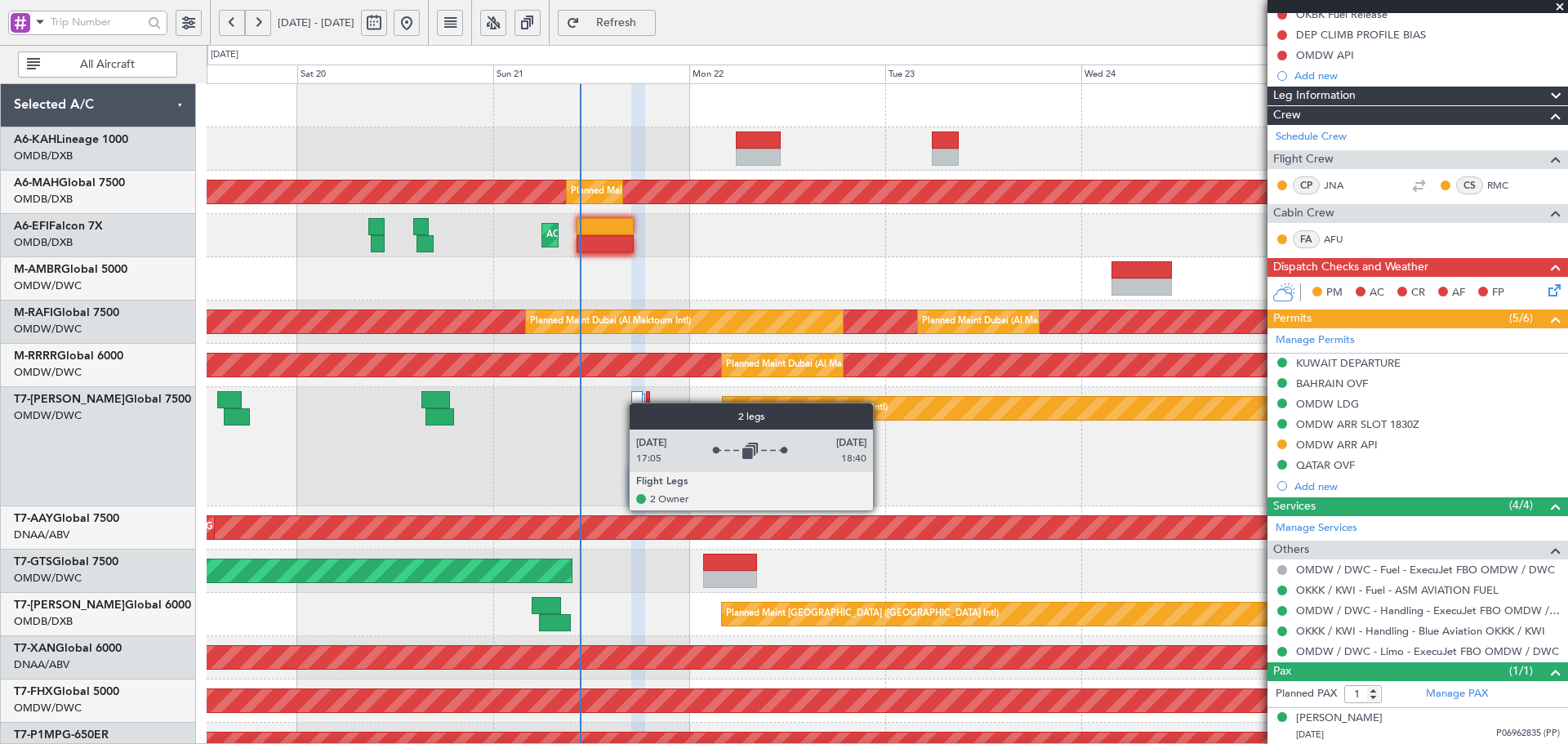
click at [638, 415] on div "Planned Maint Dubai (Dubai Intl) Planned Maint Dubai (Dubai Intl) AOG Maint Pla…" at bounding box center [886, 636] width 1361 height 1104
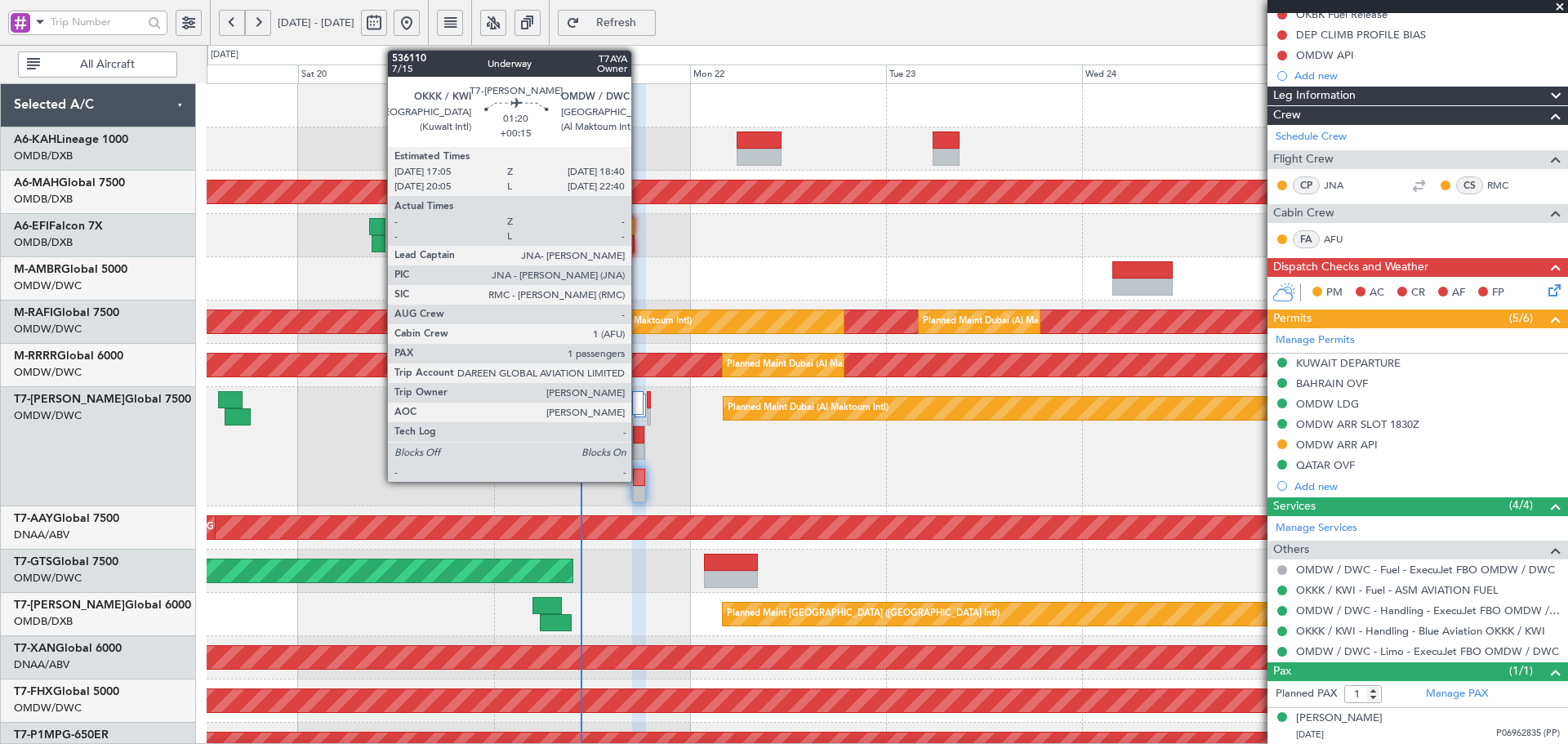
click at [639, 476] on div at bounding box center [639, 478] width 11 height 17
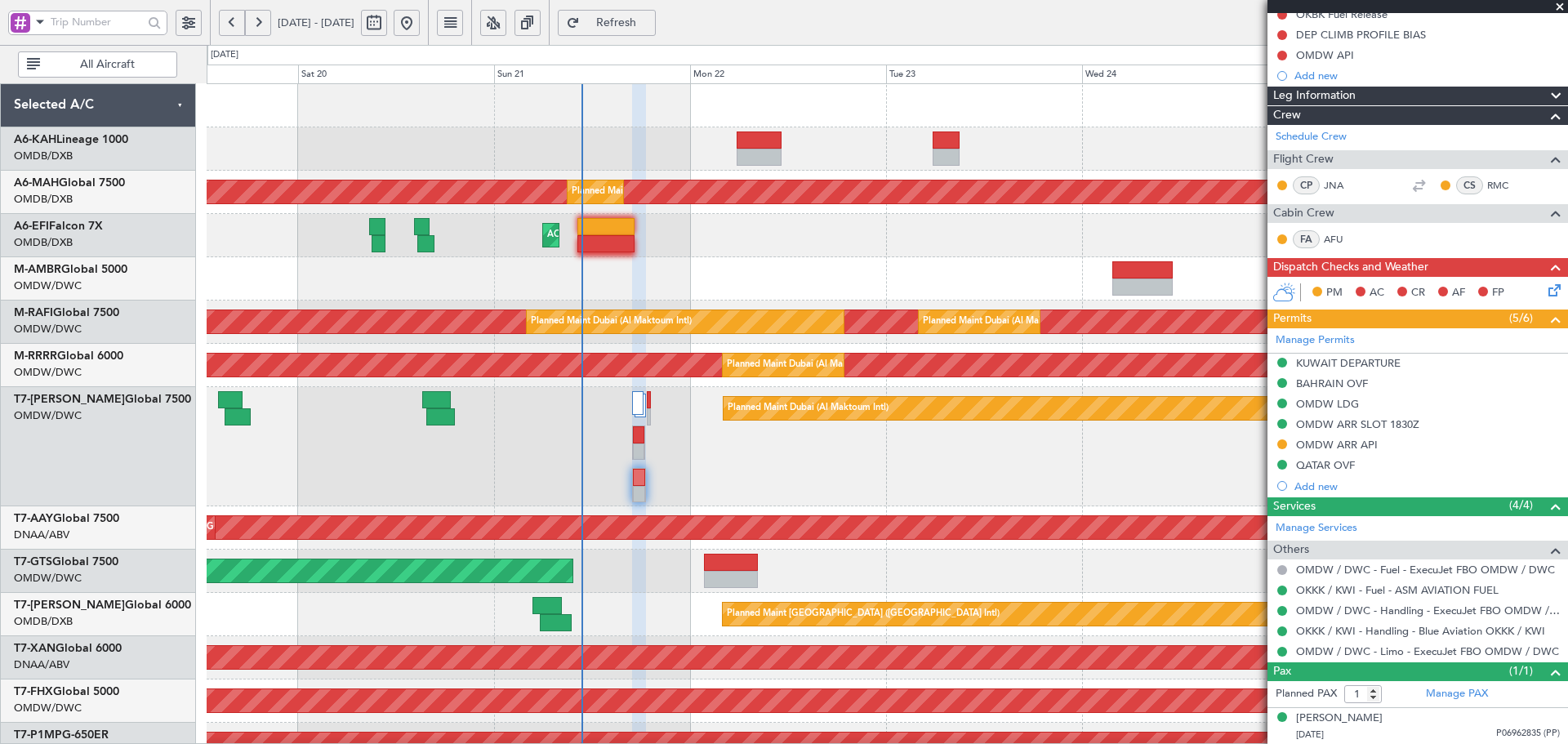
click at [647, 12] on button "Refresh" at bounding box center [606, 22] width 98 height 26
click at [1282, 442] on div "Manage Permits KUWAIT DEPARTURE BAHRAIN OVF OMDW LDG OMDW ARR SLOT 1830Z OMDW A…" at bounding box center [1417, 413] width 301 height 168
click at [1282, 442] on button at bounding box center [1282, 444] width 10 height 10
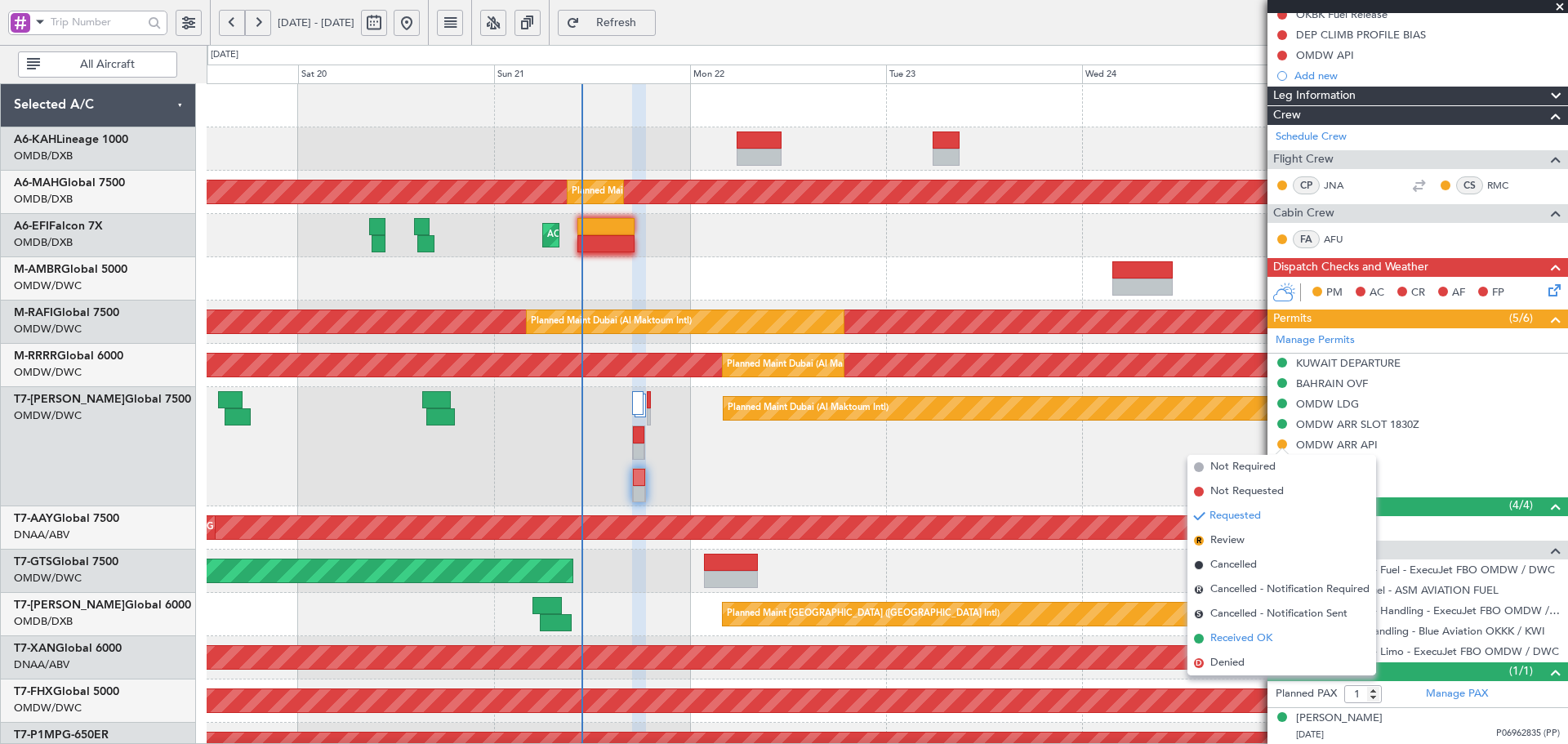
click at [1220, 637] on span "Received OK" at bounding box center [1240, 638] width 62 height 16
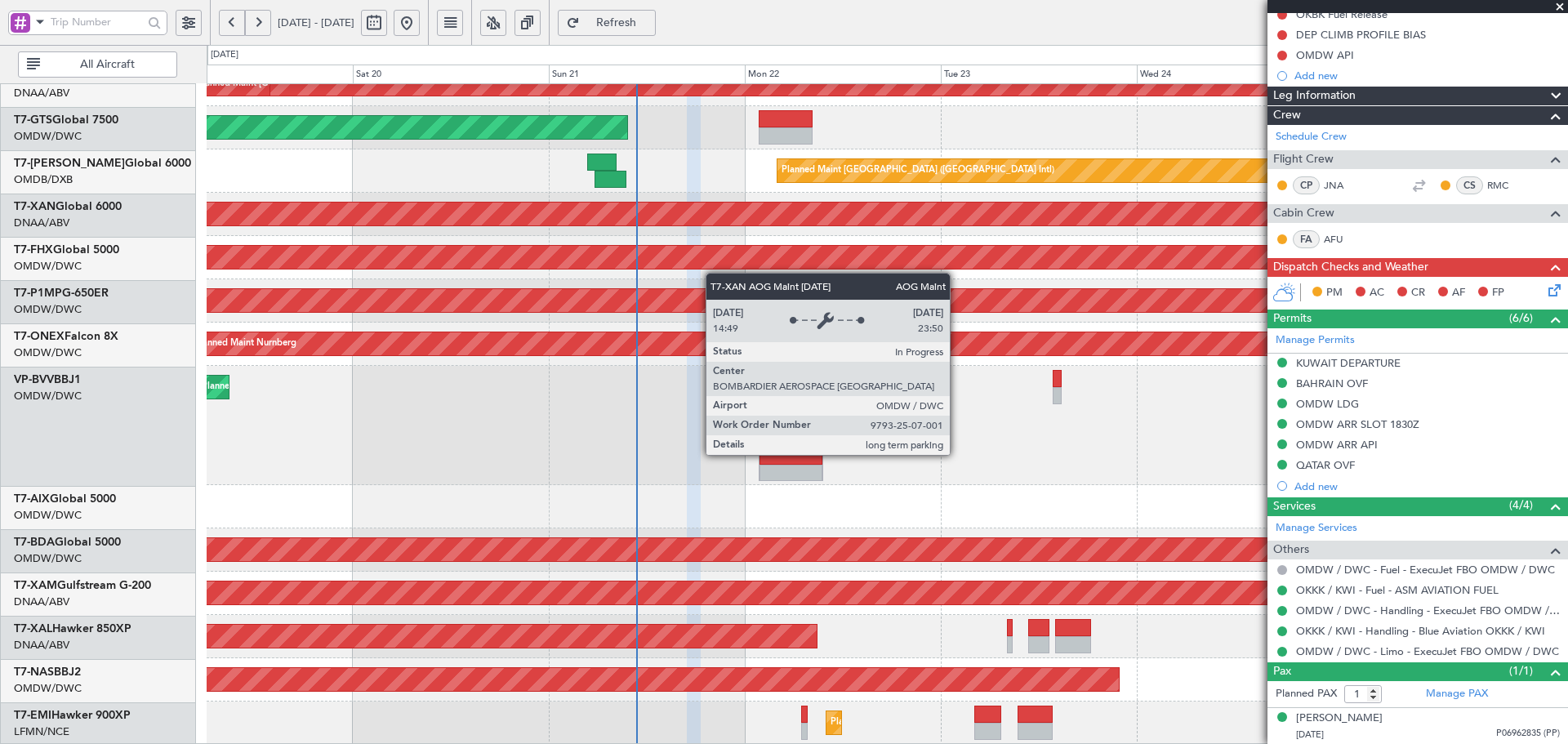
scroll to position [443, 0]
click at [709, 223] on div "AOG Maint Dubai (Al Maktoum Intl)" at bounding box center [579, 214] width 3463 height 23
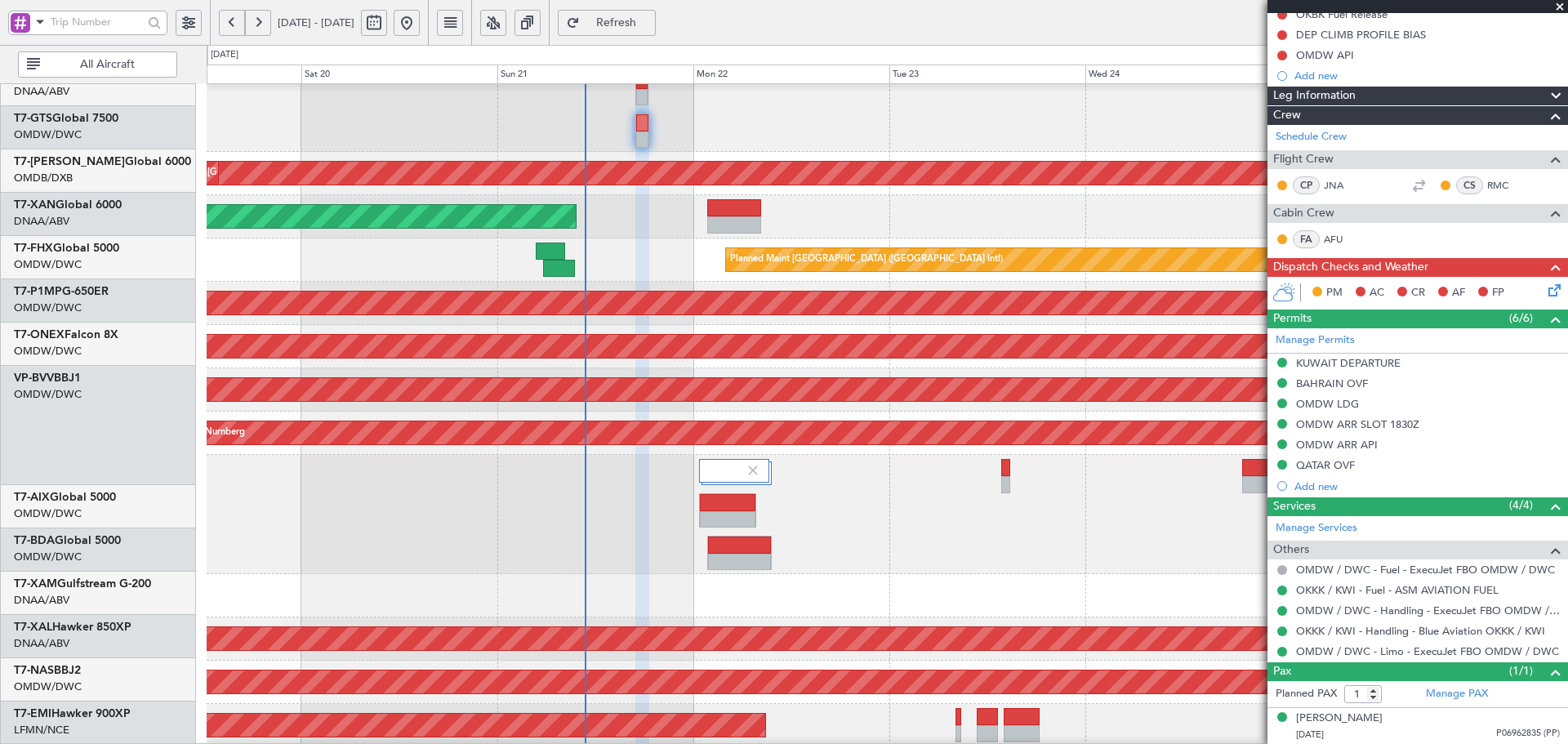
scroll to position [267, 0]
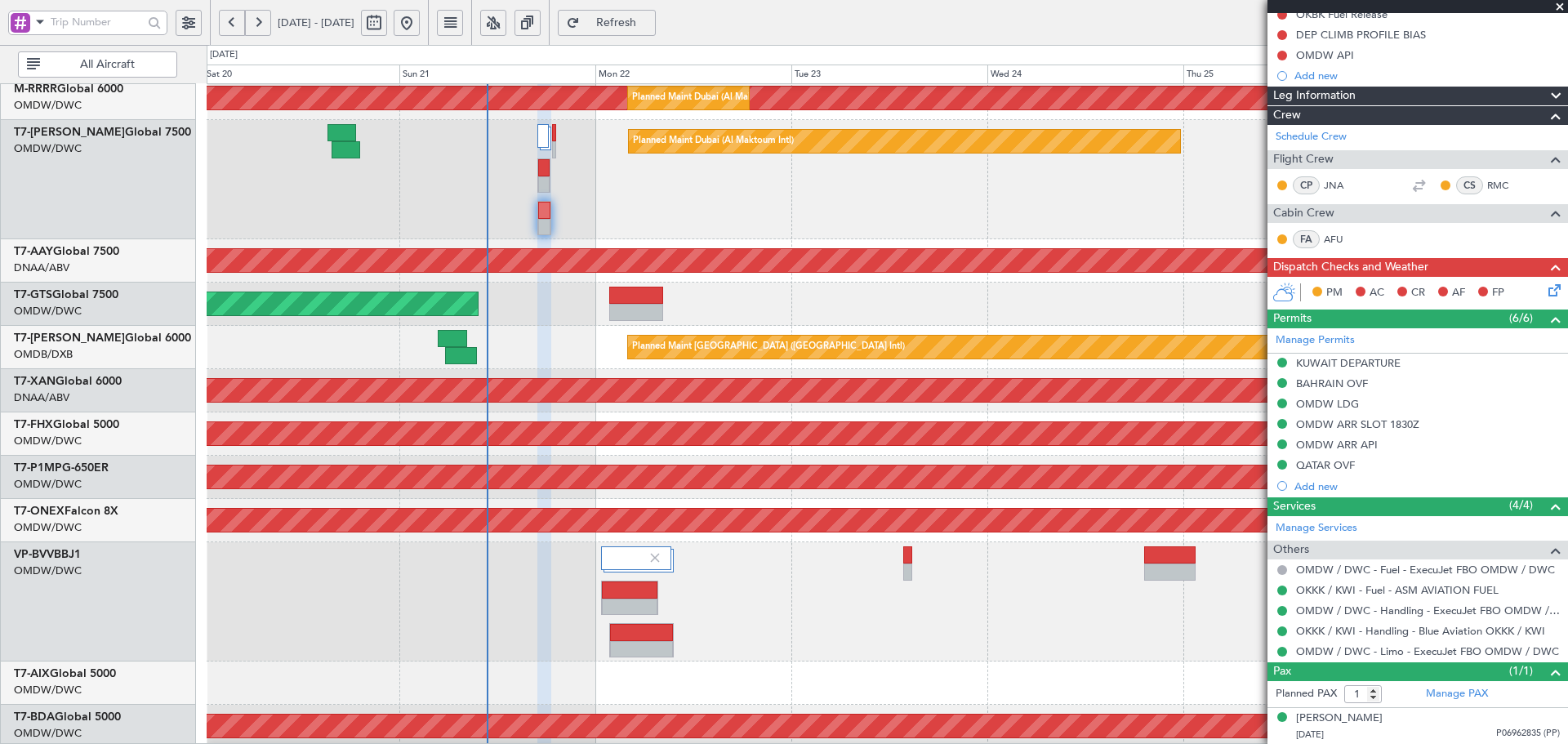
click at [322, 663] on div at bounding box center [886, 683] width 1361 height 43
click at [634, 21] on span "Refresh" at bounding box center [617, 23] width 67 height 11
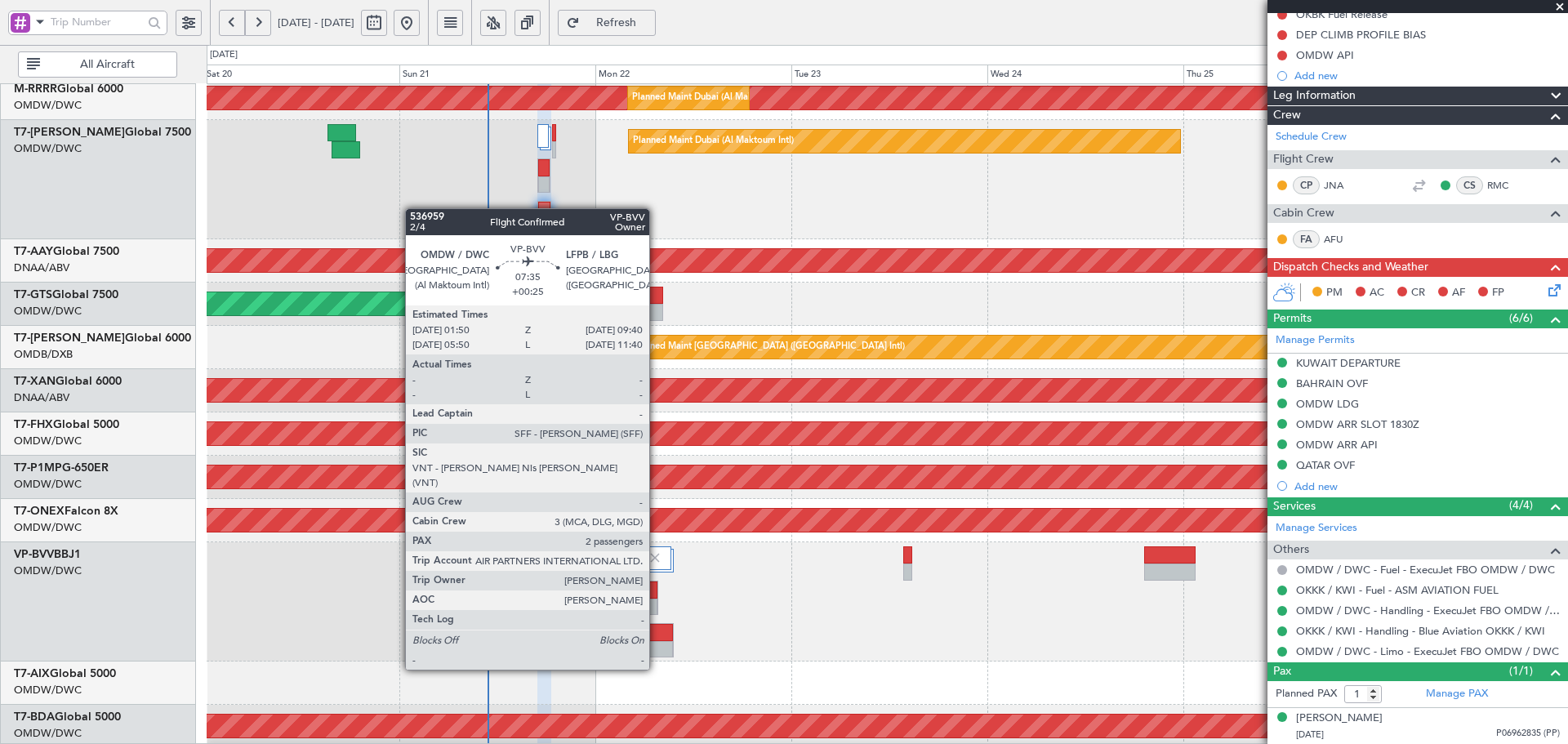
click at [656, 639] on div at bounding box center [642, 632] width 63 height 17
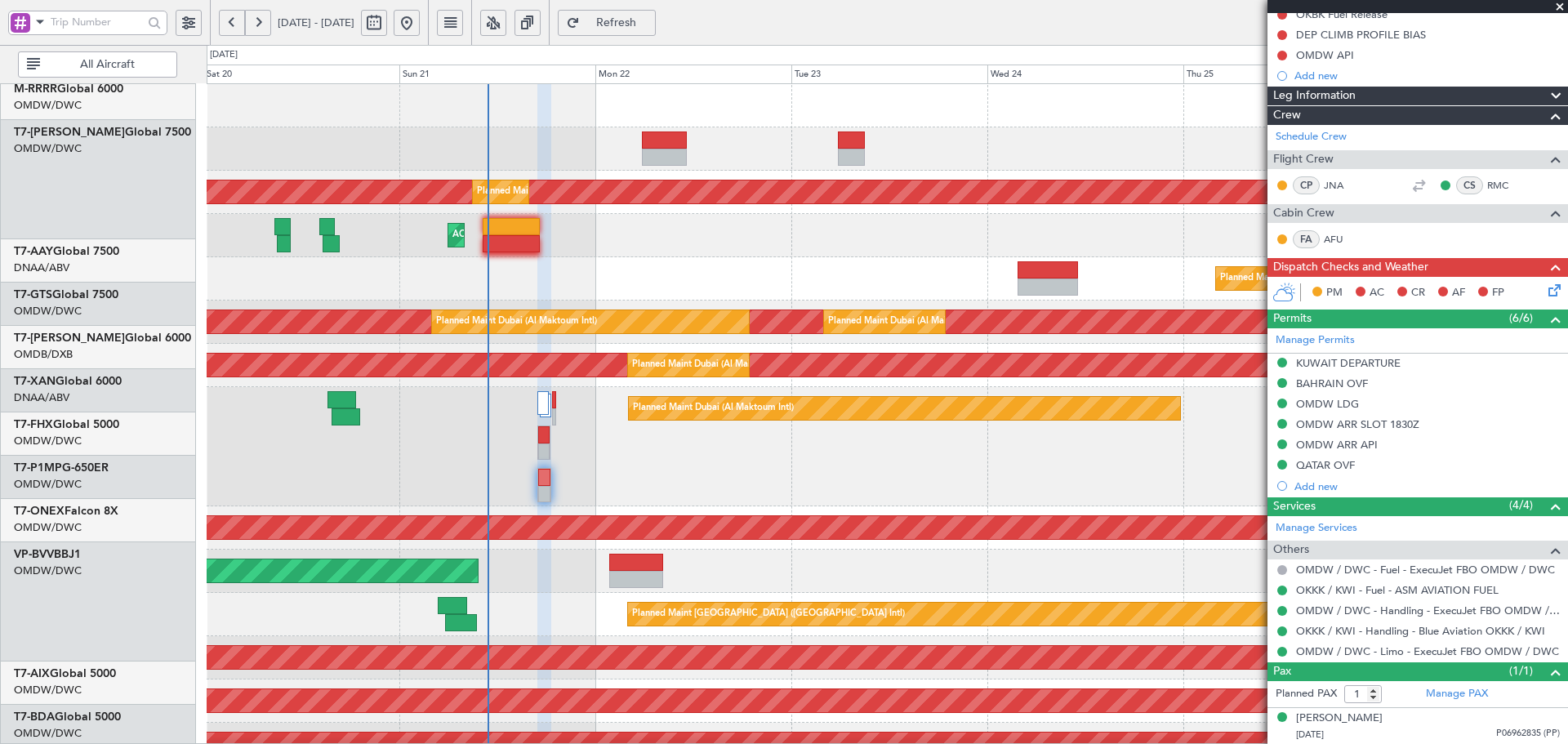
scroll to position [0, 0]
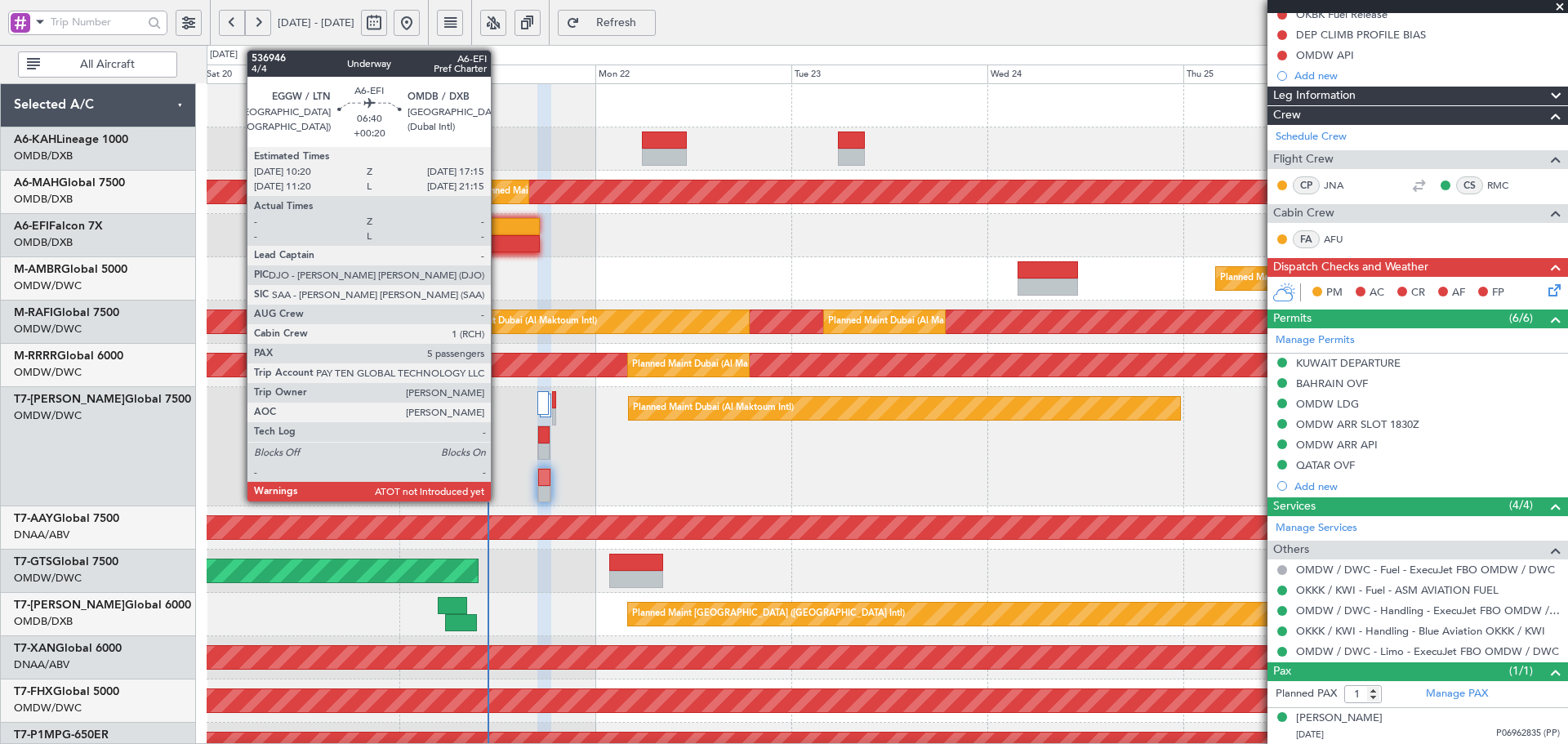
click at [498, 231] on div at bounding box center [511, 226] width 57 height 17
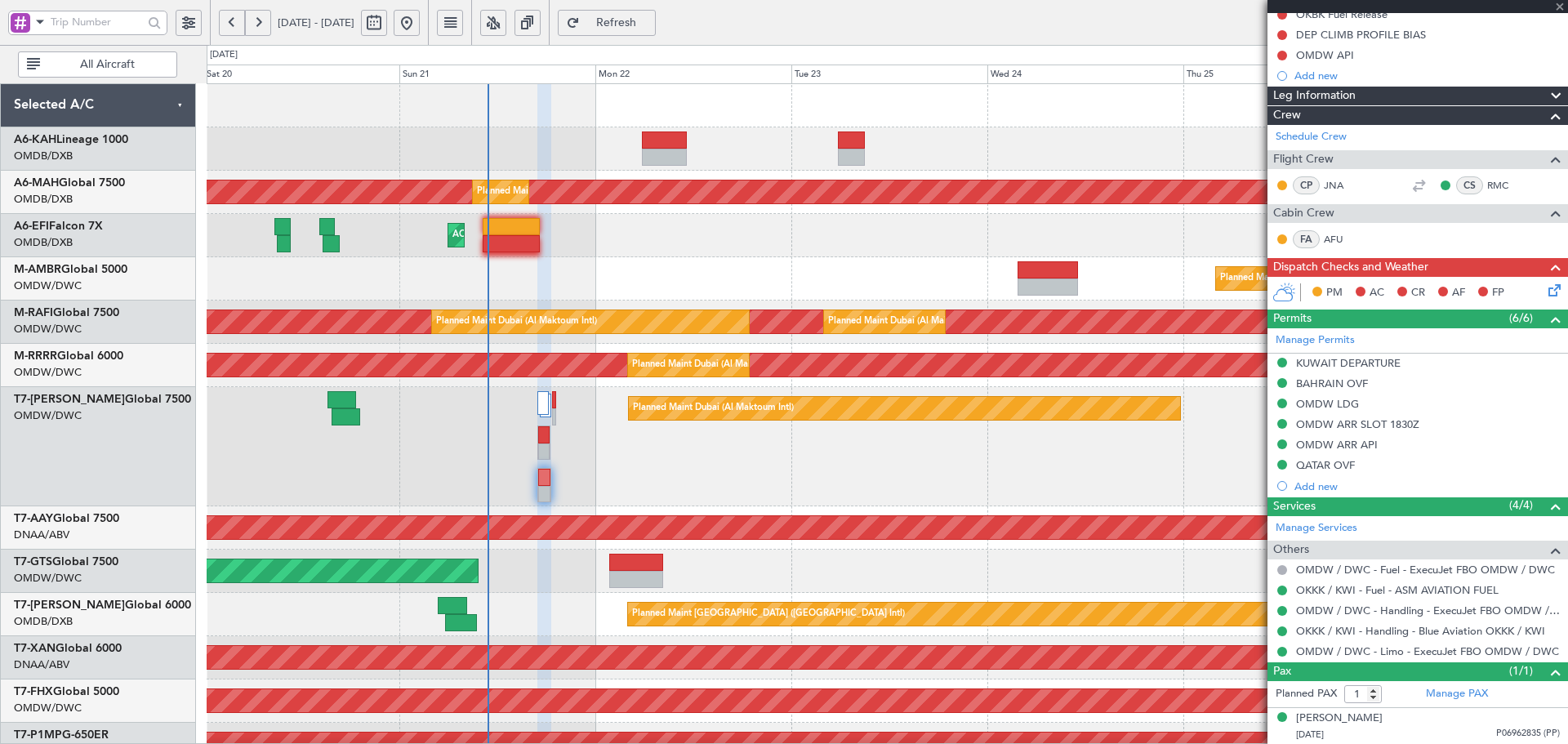
type input "+00:20"
type input "5"
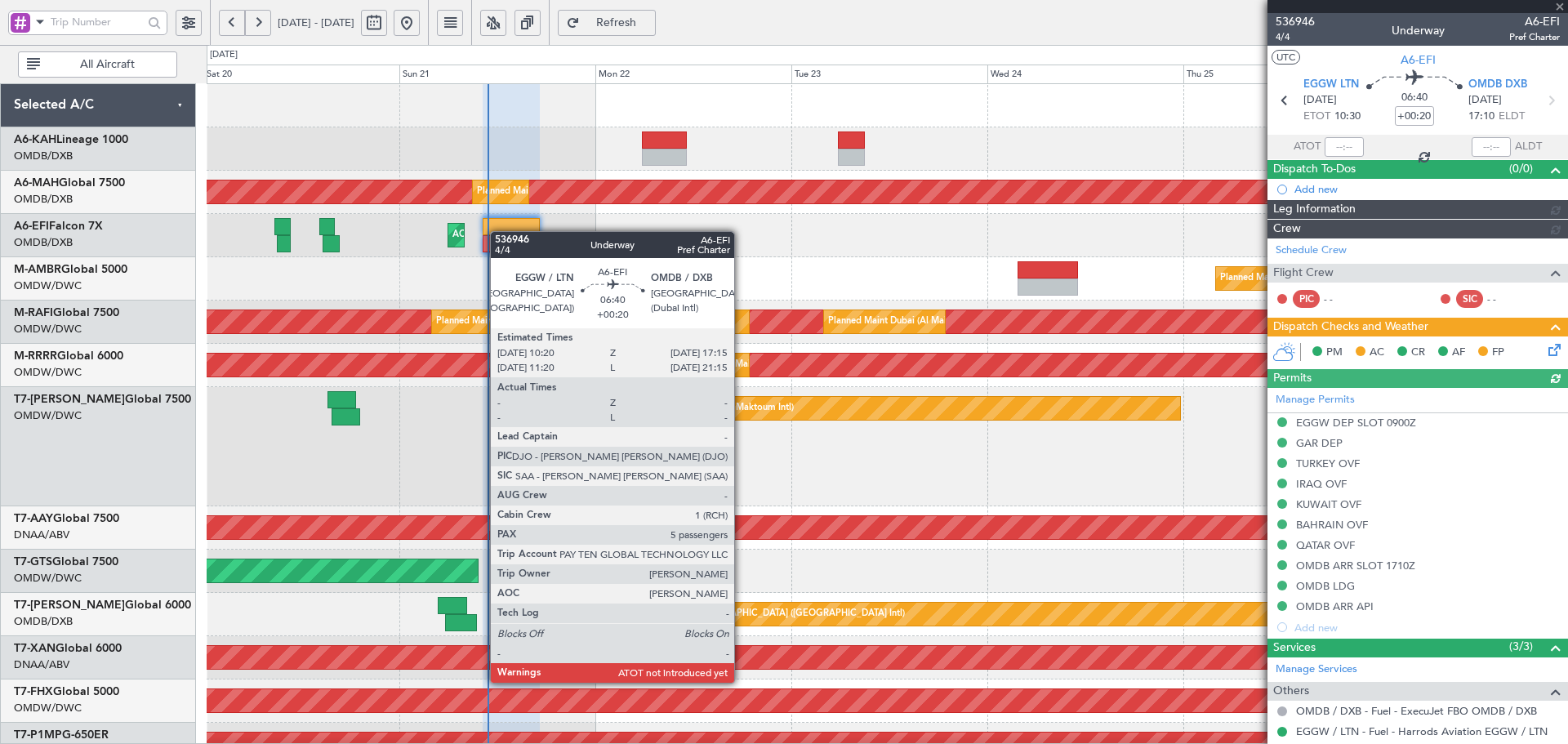
type input "[PERSON_NAME] (ANI)"
type input "7302"
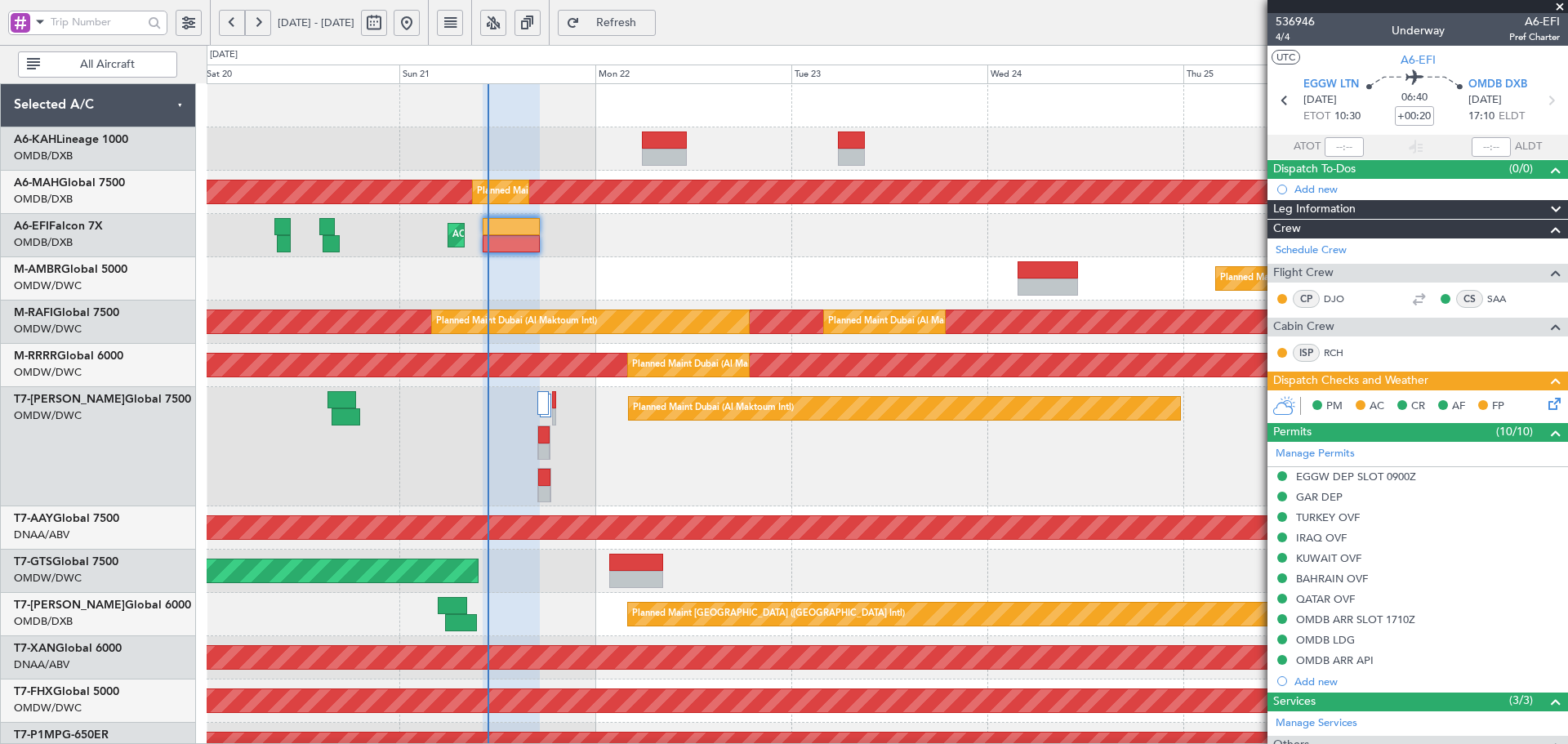
click at [1545, 402] on icon at bounding box center [1552, 401] width 13 height 13
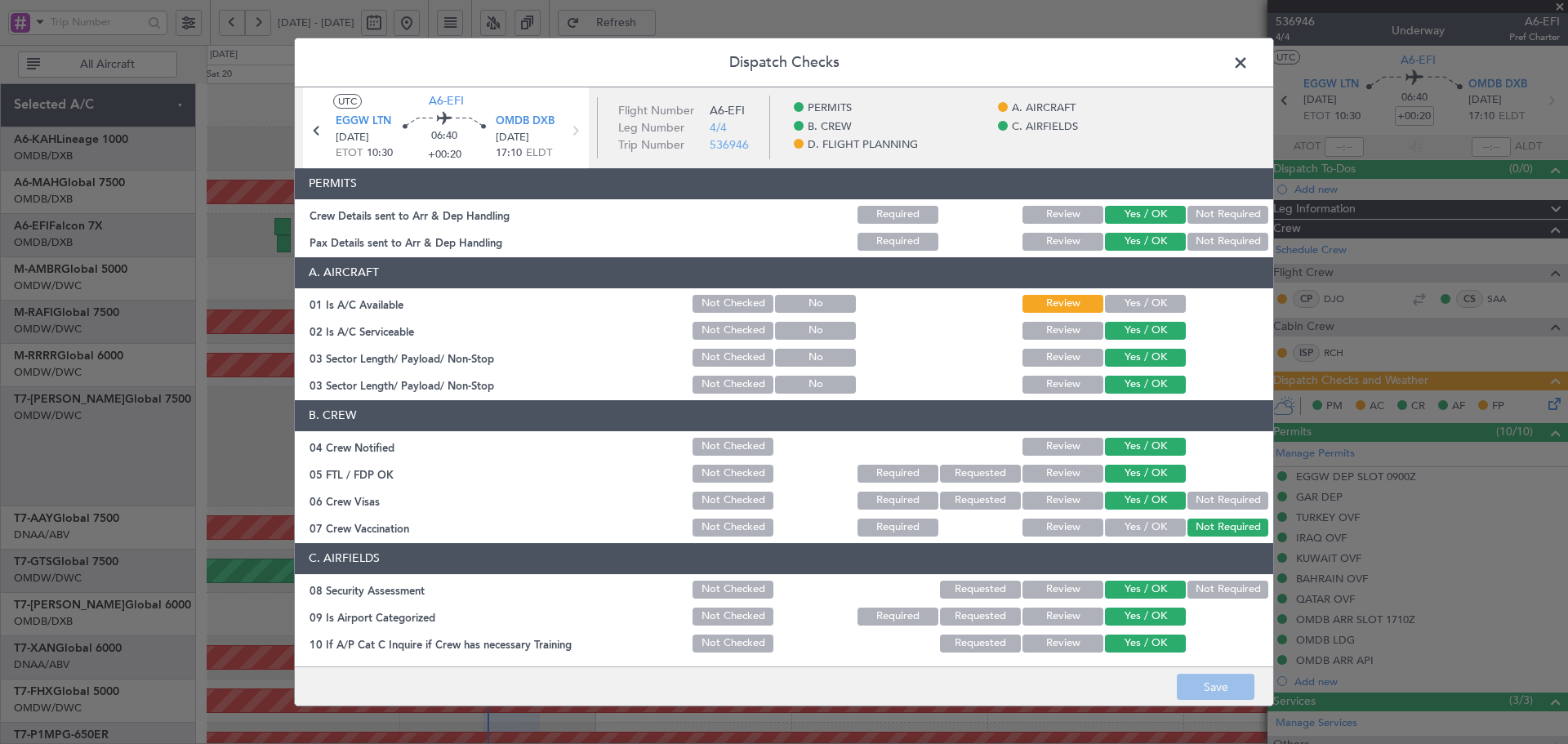
click at [1160, 308] on button "Yes / OK" at bounding box center [1145, 304] width 81 height 18
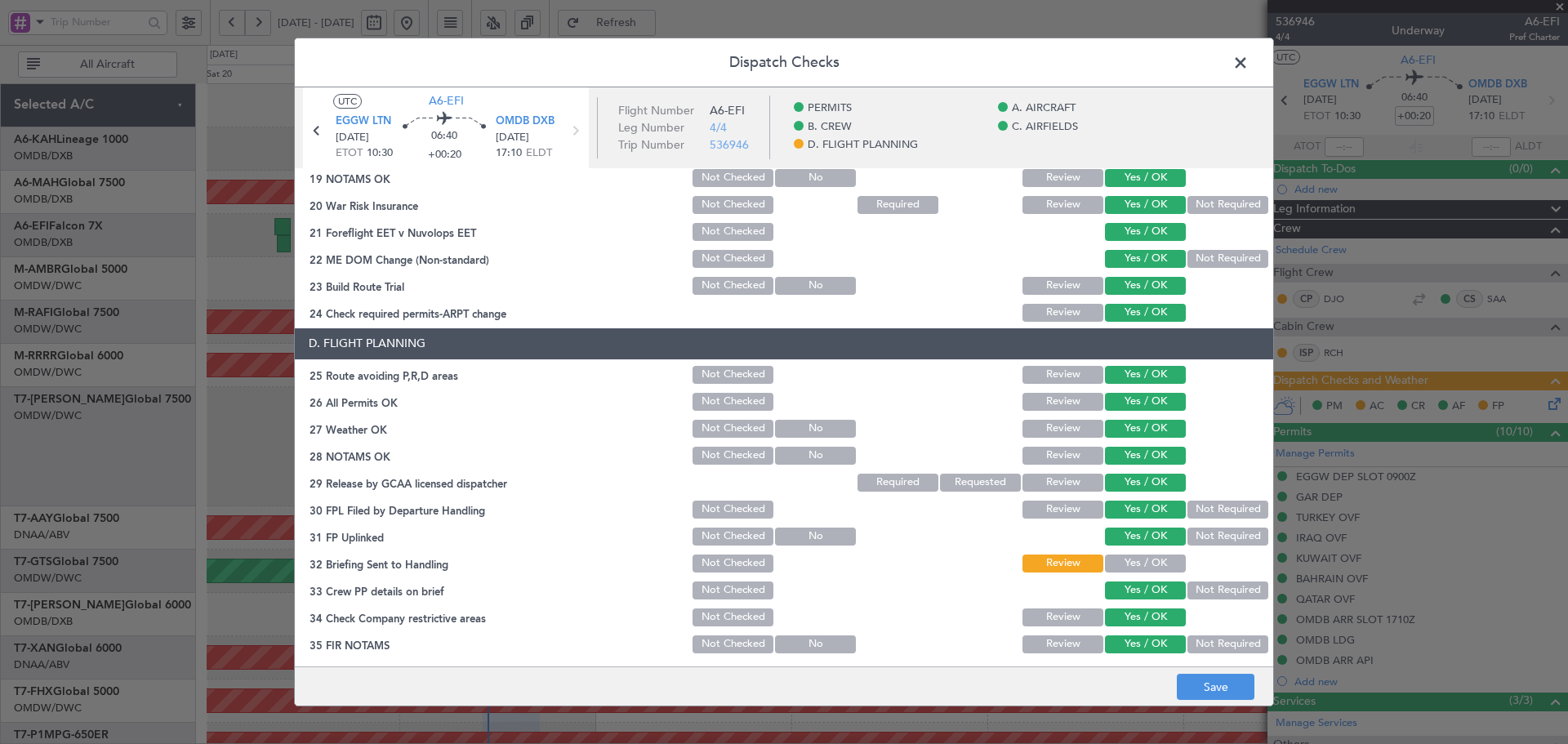
scroll to position [712, 0]
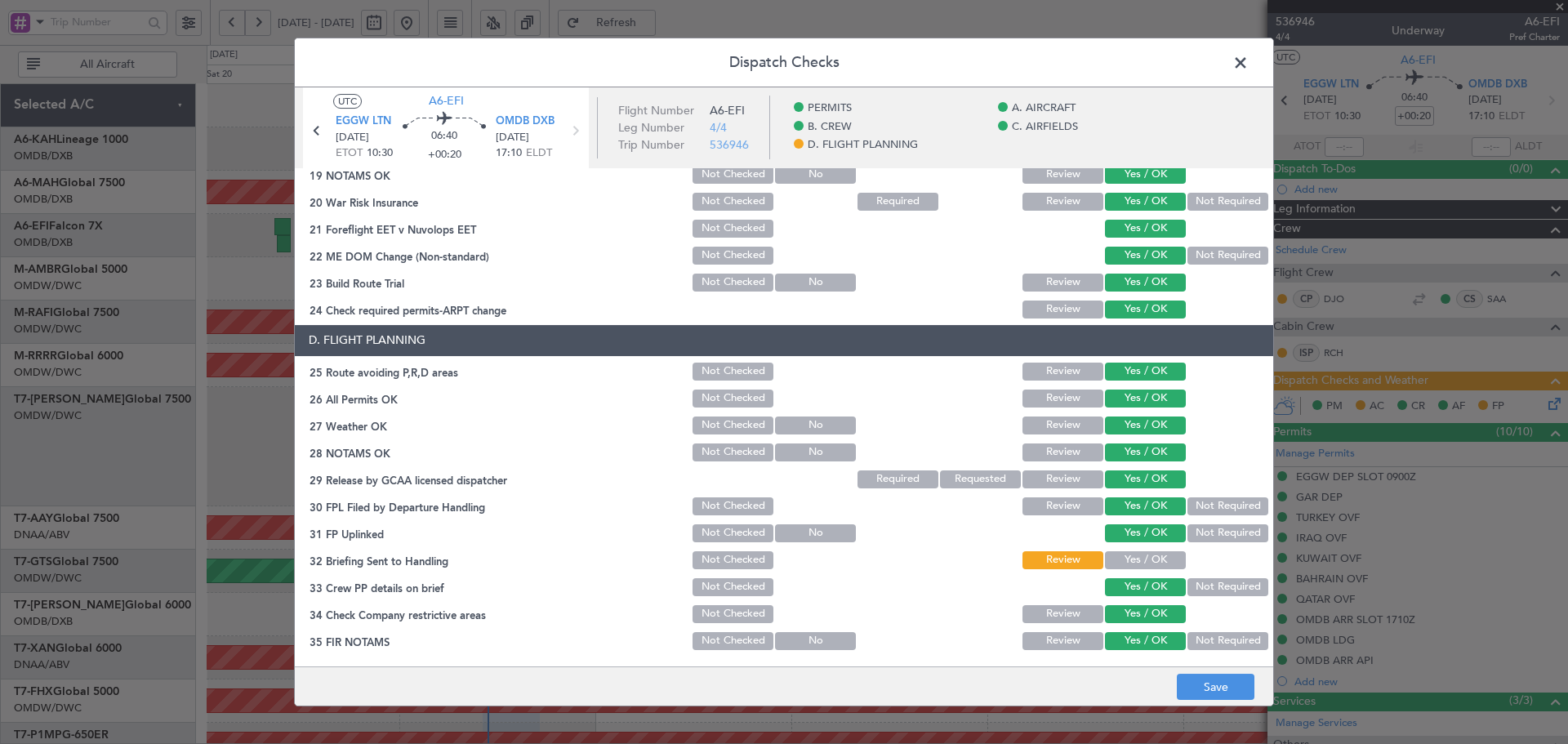
click at [1108, 563] on button "Yes / OK" at bounding box center [1145, 560] width 81 height 18
click at [1220, 685] on button "Save" at bounding box center [1215, 686] width 77 height 26
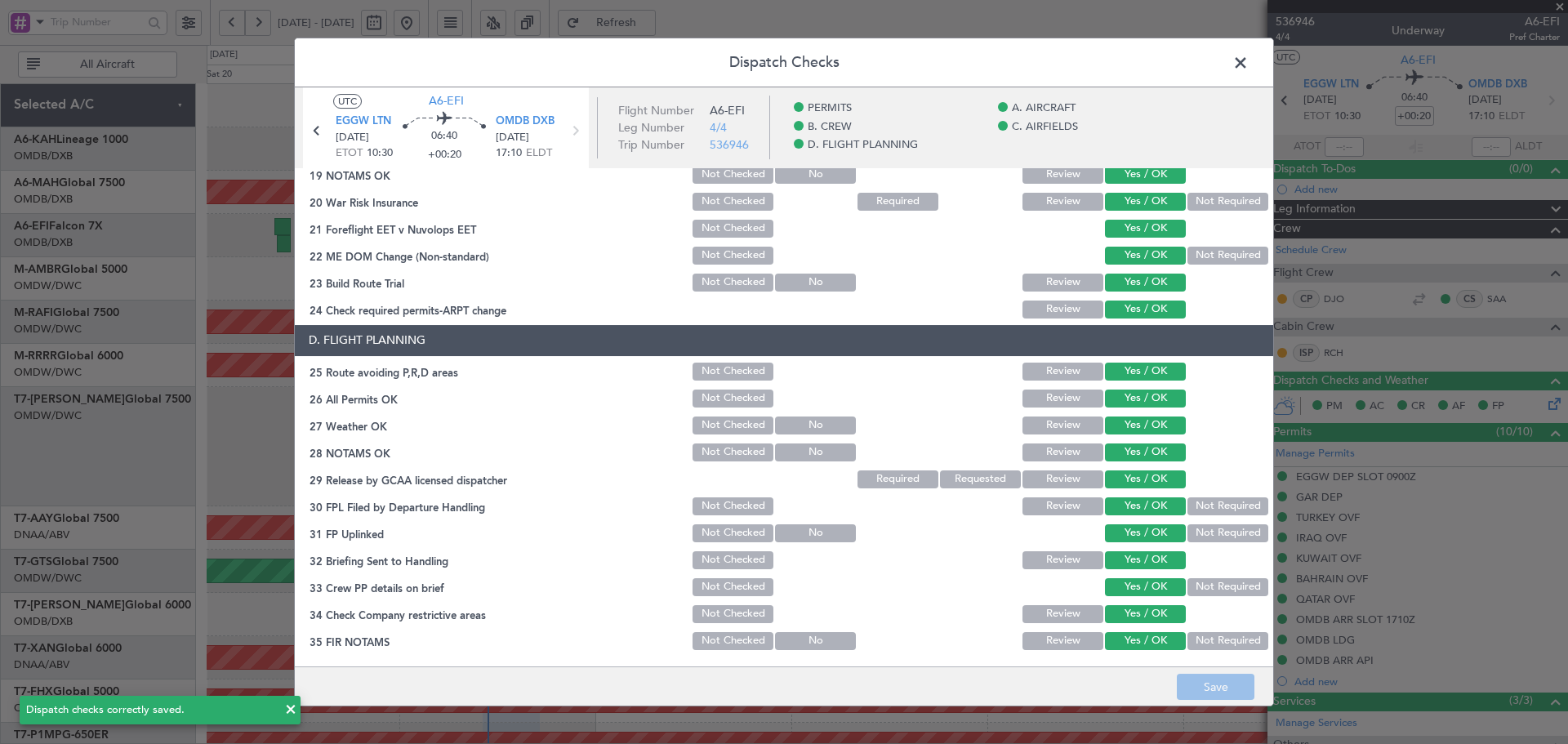
click at [1248, 58] on span at bounding box center [1248, 67] width 0 height 32
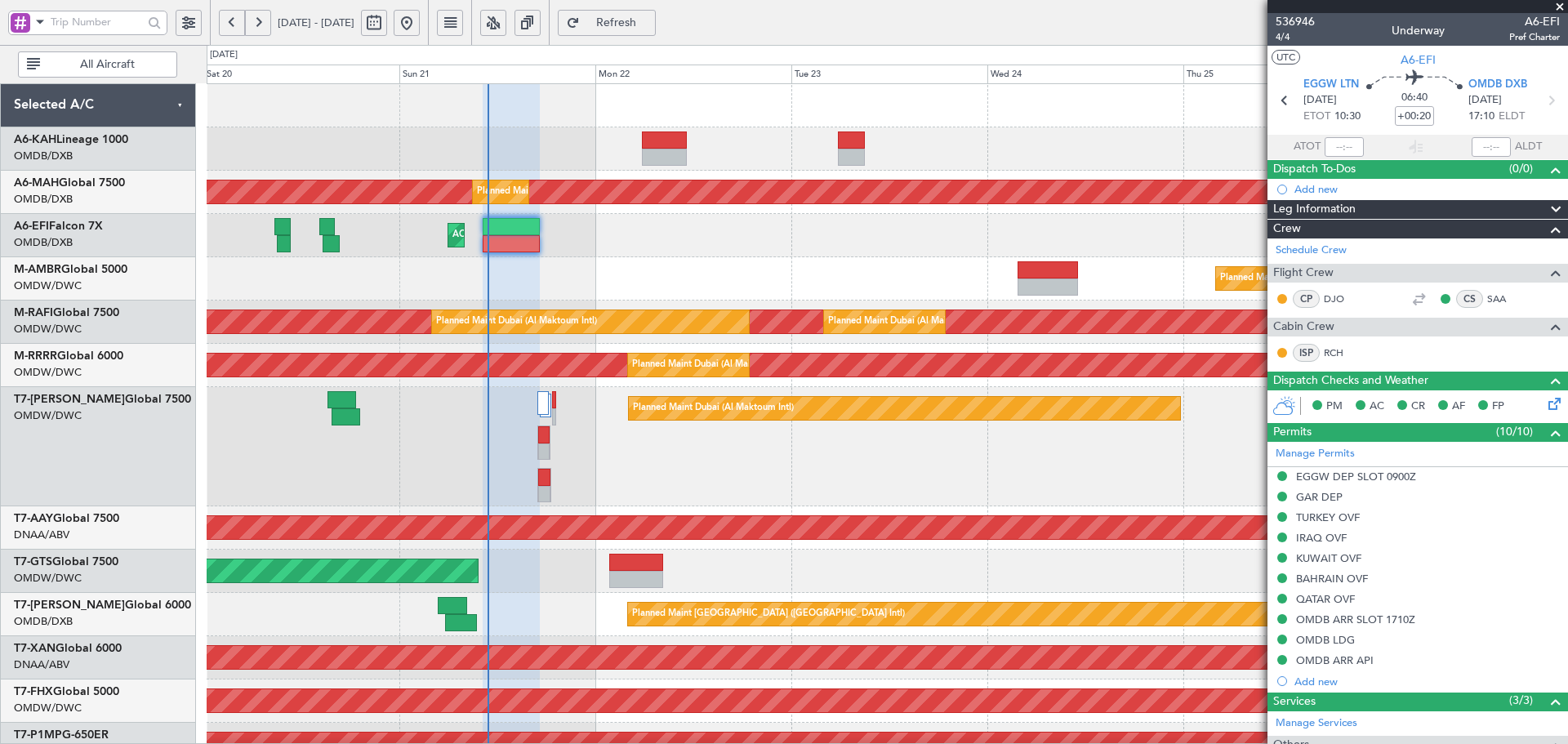
click at [514, 247] on div at bounding box center [511, 244] width 57 height 17
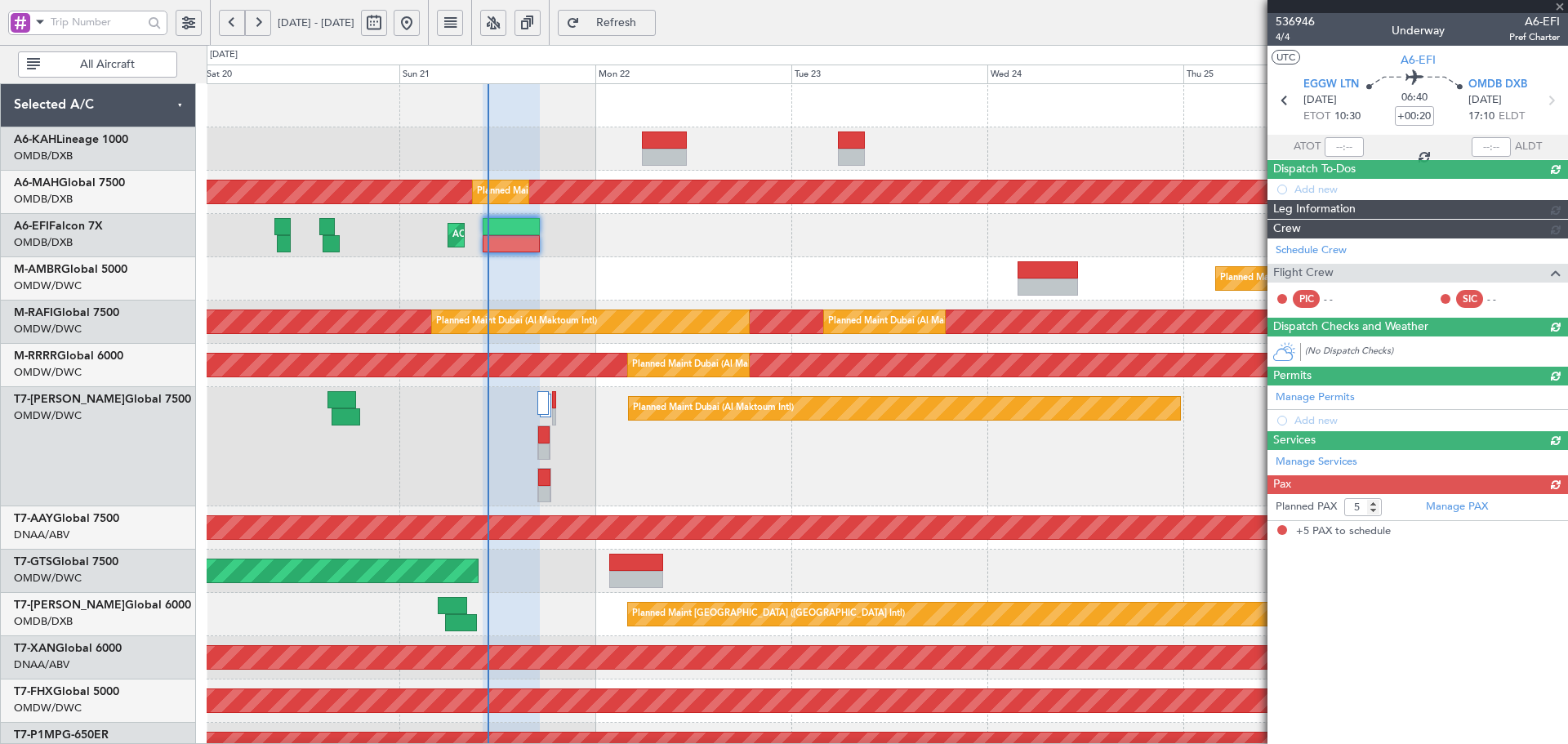
type input "[PERSON_NAME] (ANI)"
type input "7302"
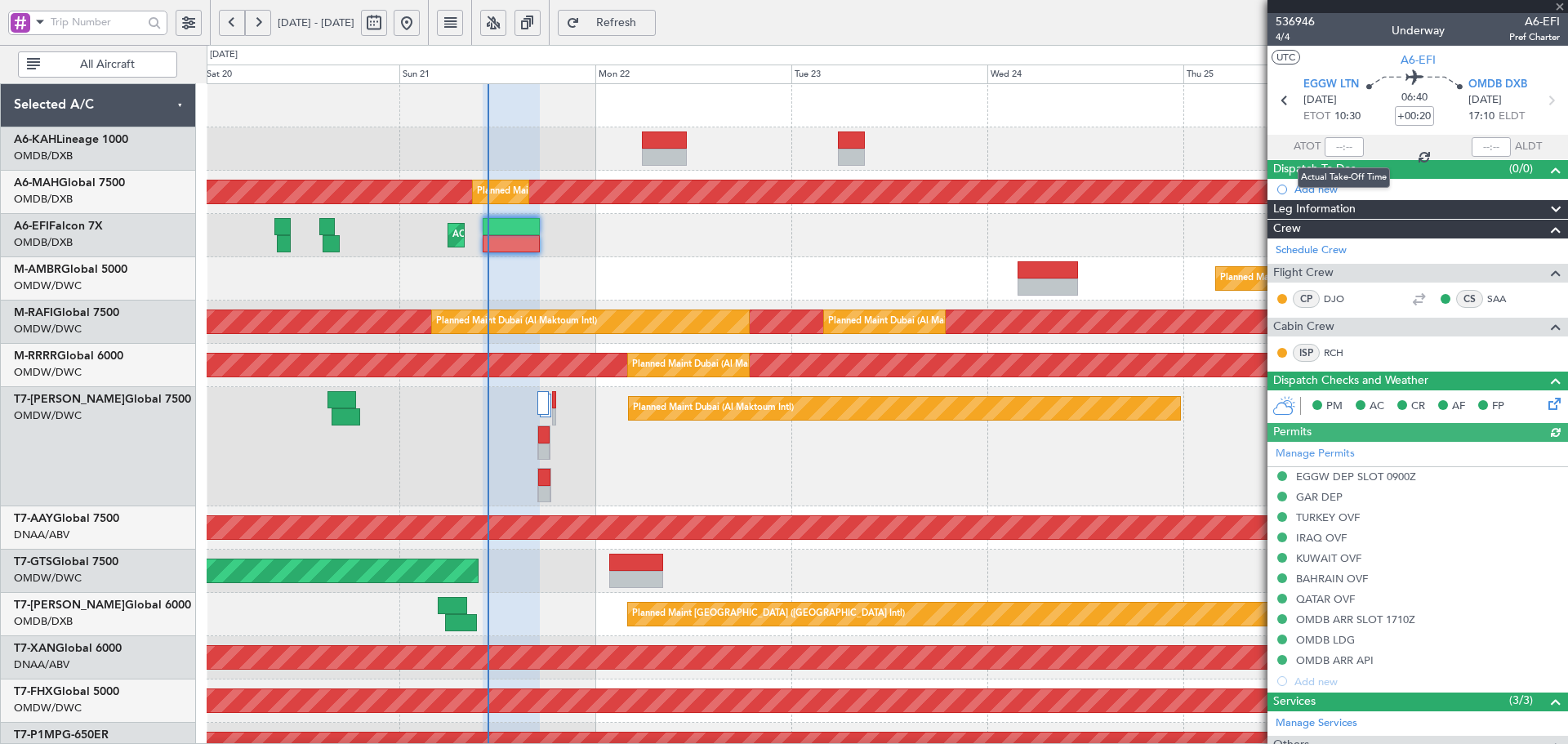
click at [1341, 143] on div at bounding box center [1344, 147] width 39 height 20
click at [1339, 141] on input "text" at bounding box center [1344, 147] width 39 height 20
type input "10:53"
click at [585, 304] on div "Planned Maint Dubai (Dubai Intl) Planned Maint Dubai (Dubai Intl) AOG Maint Pla…" at bounding box center [886, 636] width 1361 height 1104
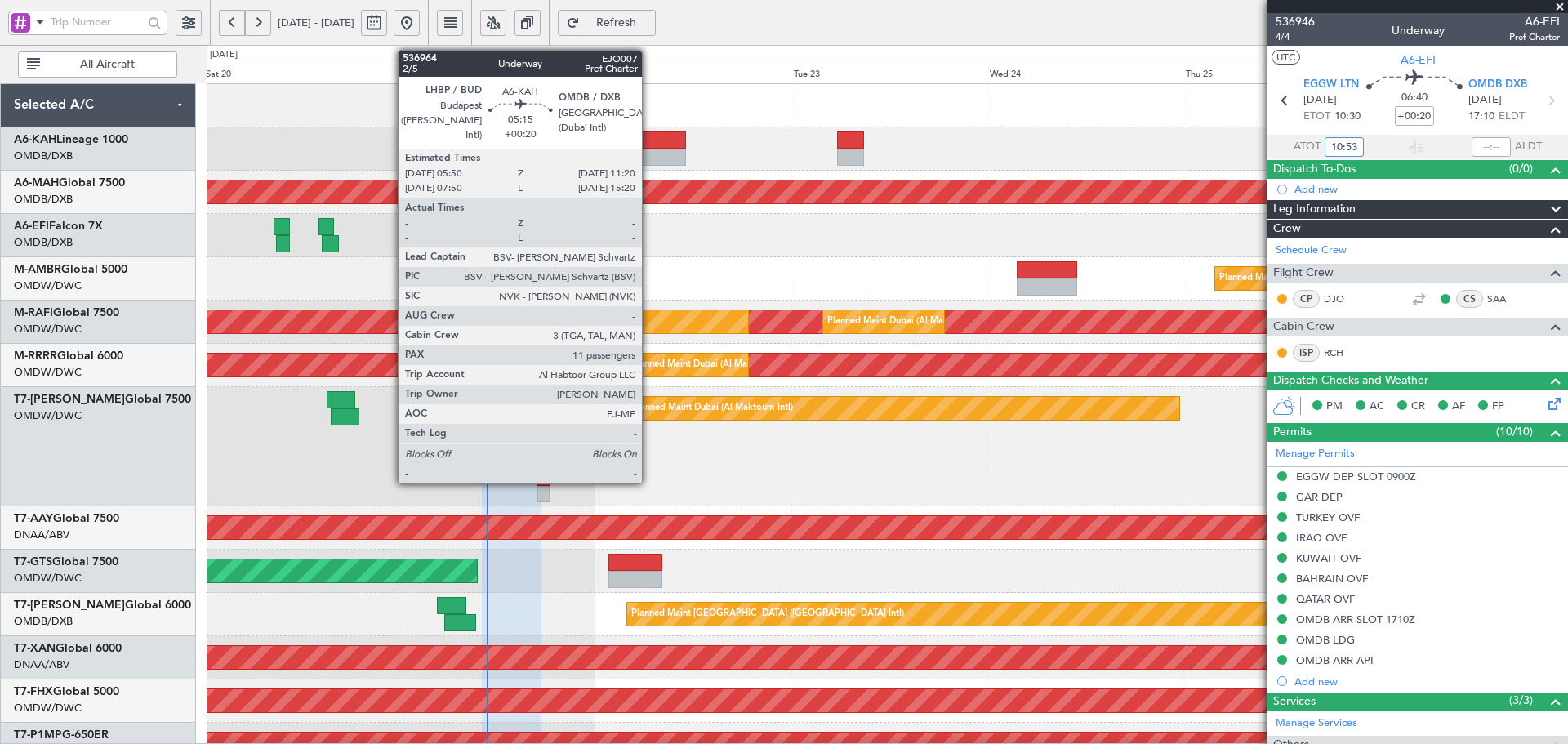
click at [649, 152] on div at bounding box center [663, 158] width 45 height 17
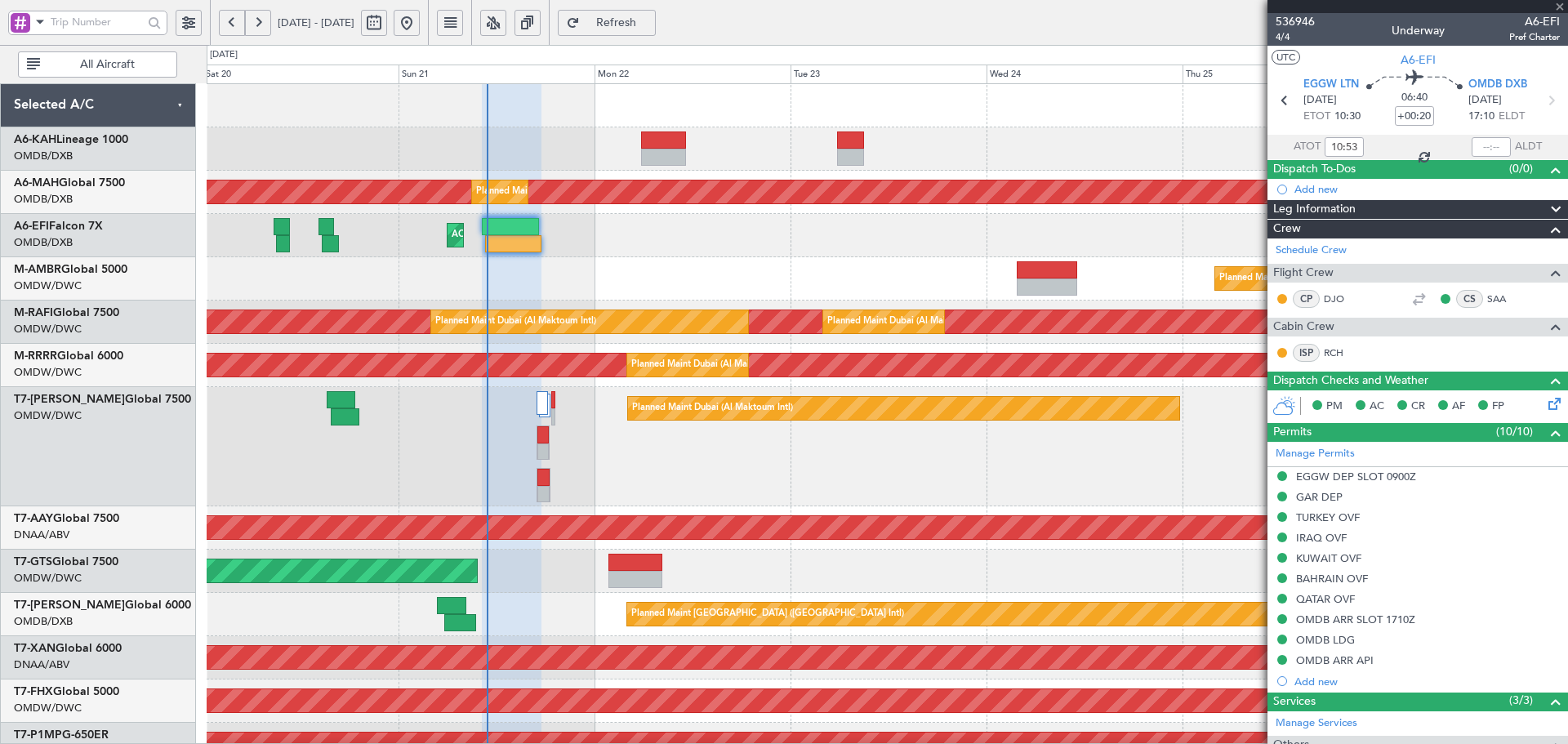
type input "11"
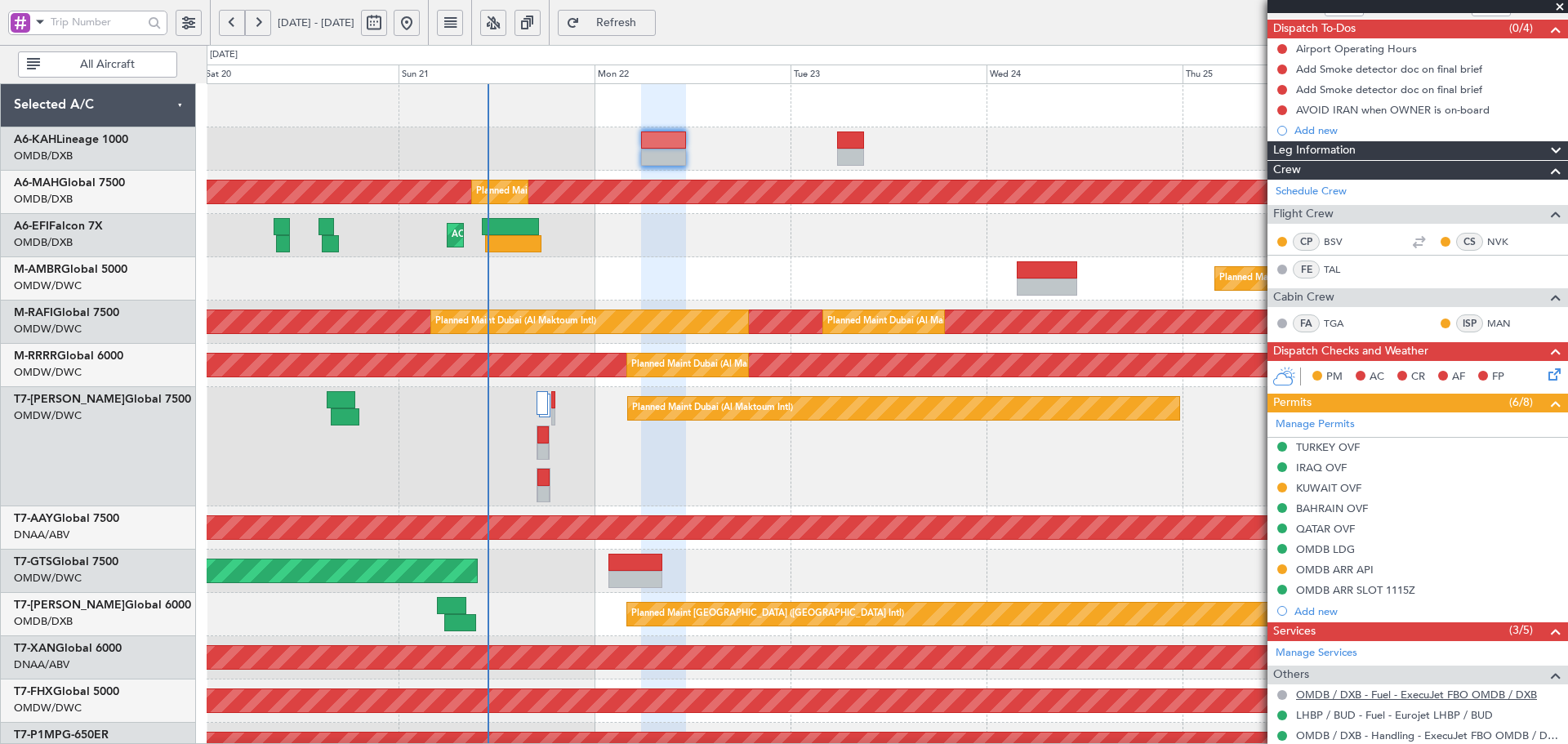
scroll to position [272, 0]
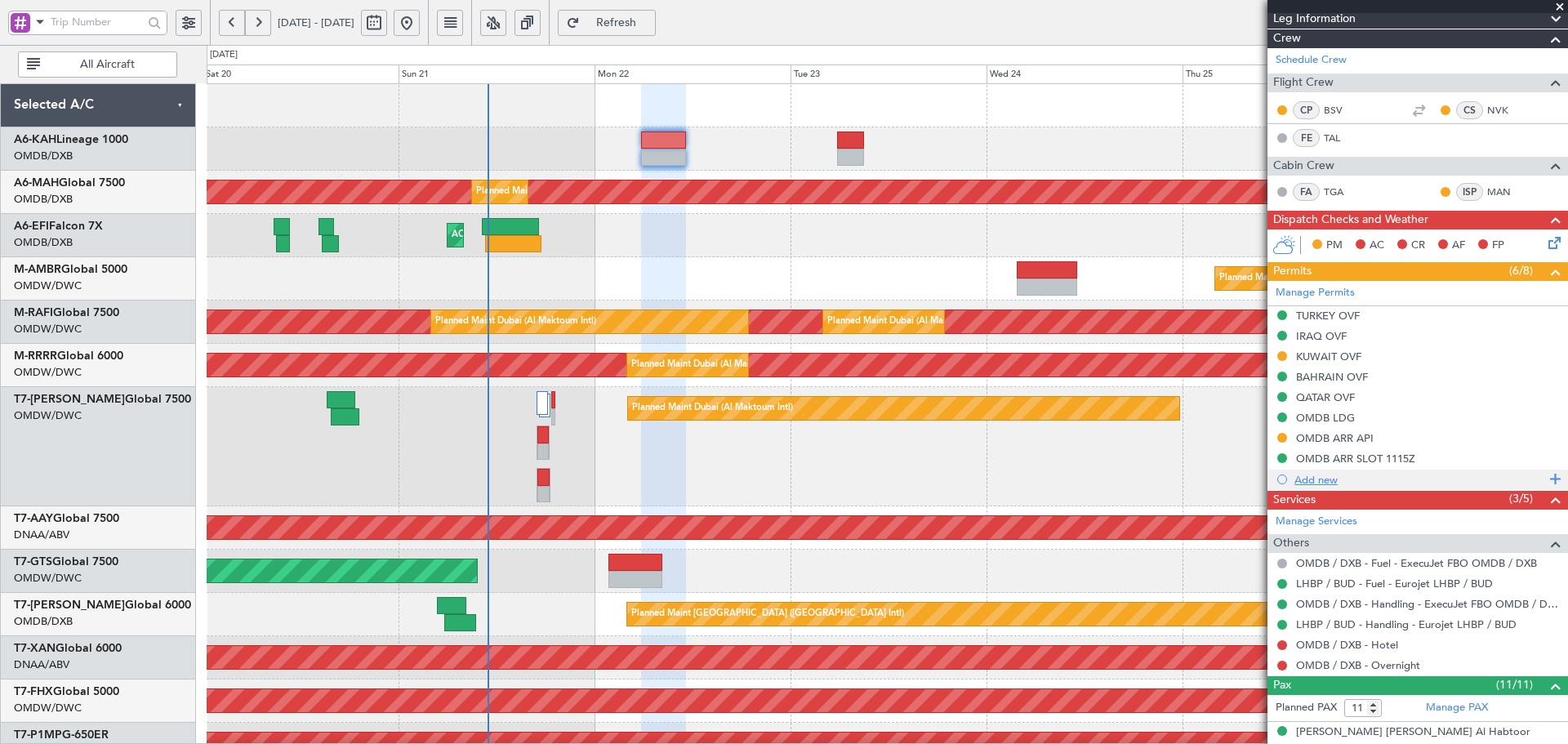
click at [1320, 474] on div "Add new" at bounding box center [1419, 479] width 251 height 14
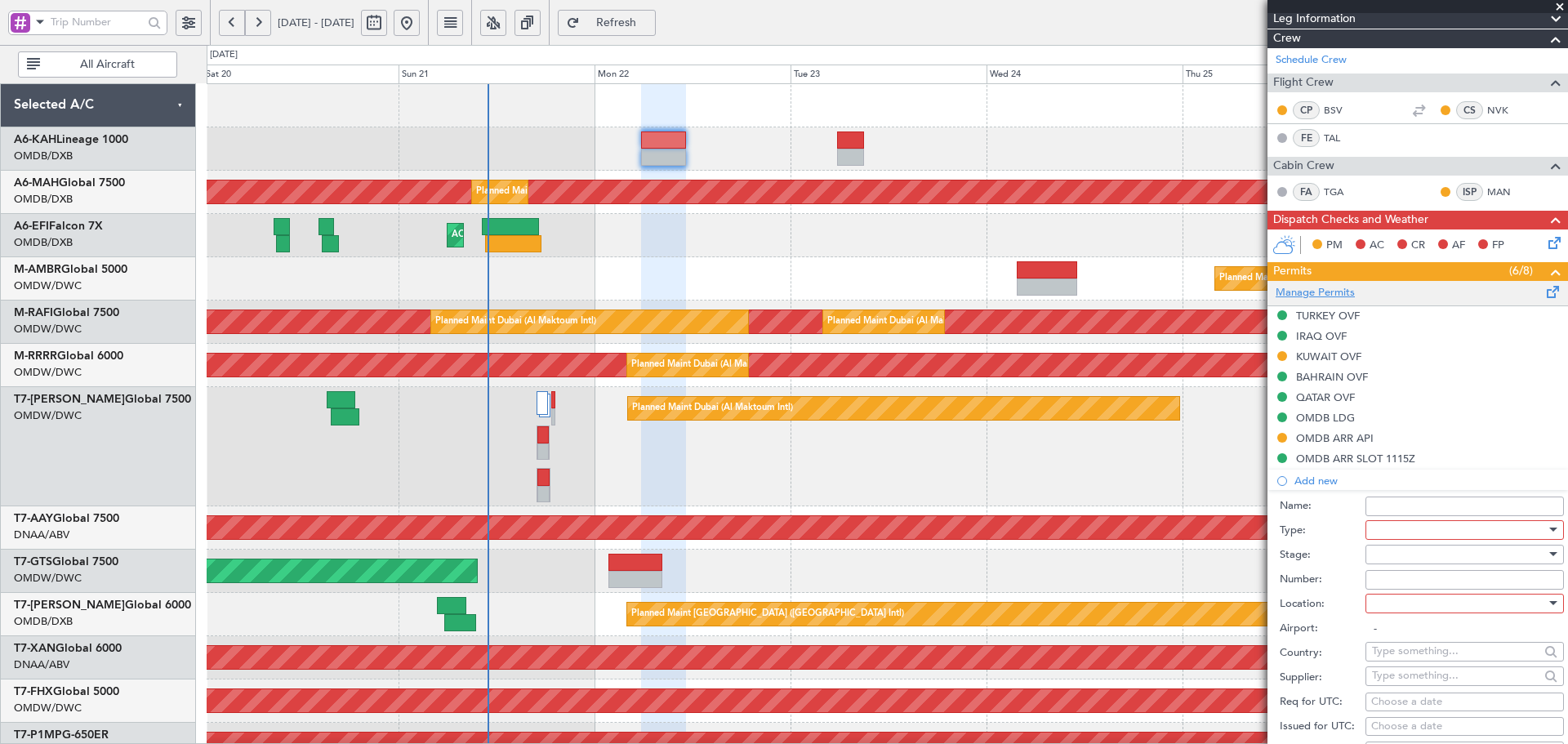
click at [1337, 295] on link "Manage Permits" at bounding box center [1315, 292] width 79 height 16
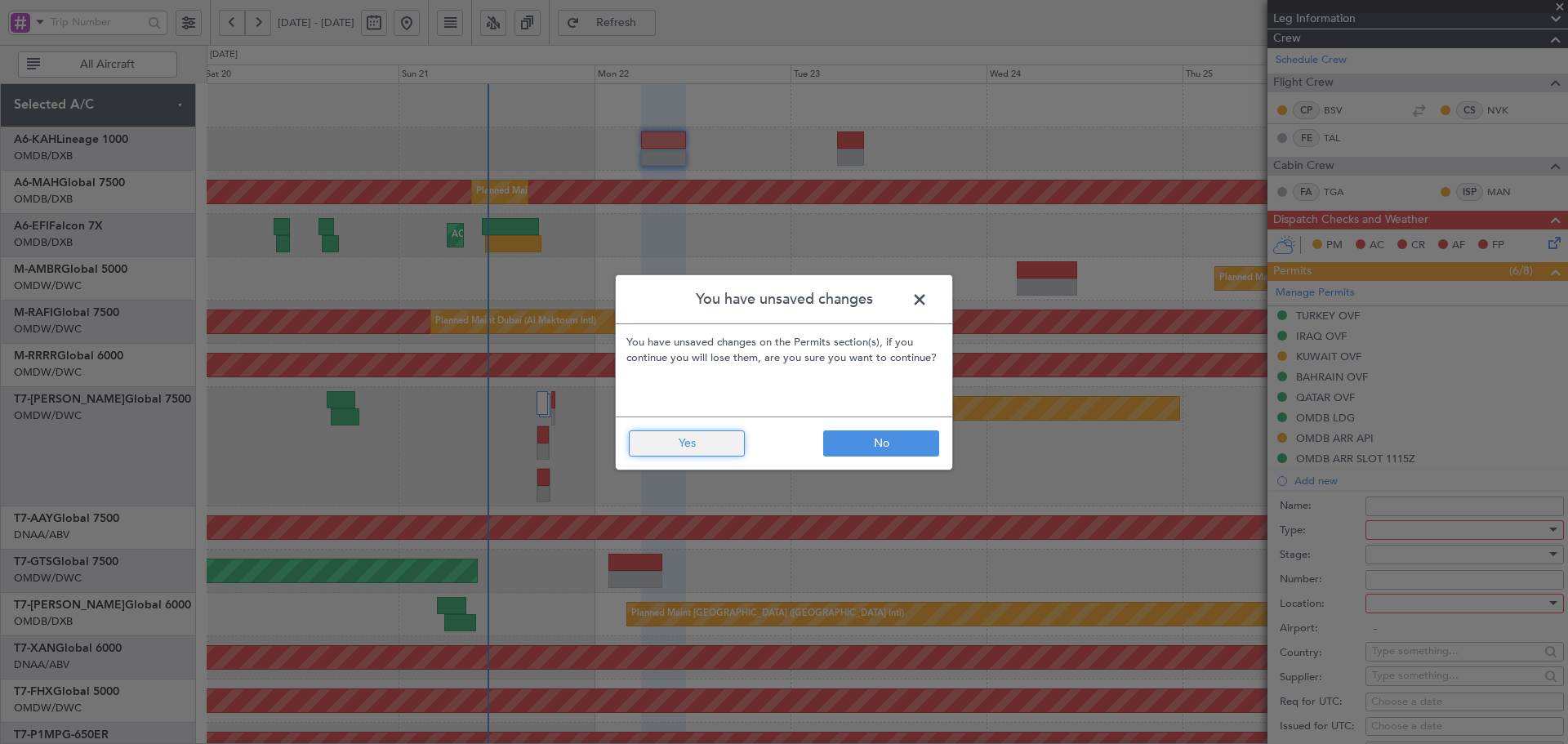
click at [702, 448] on button "Yes" at bounding box center [686, 443] width 116 height 26
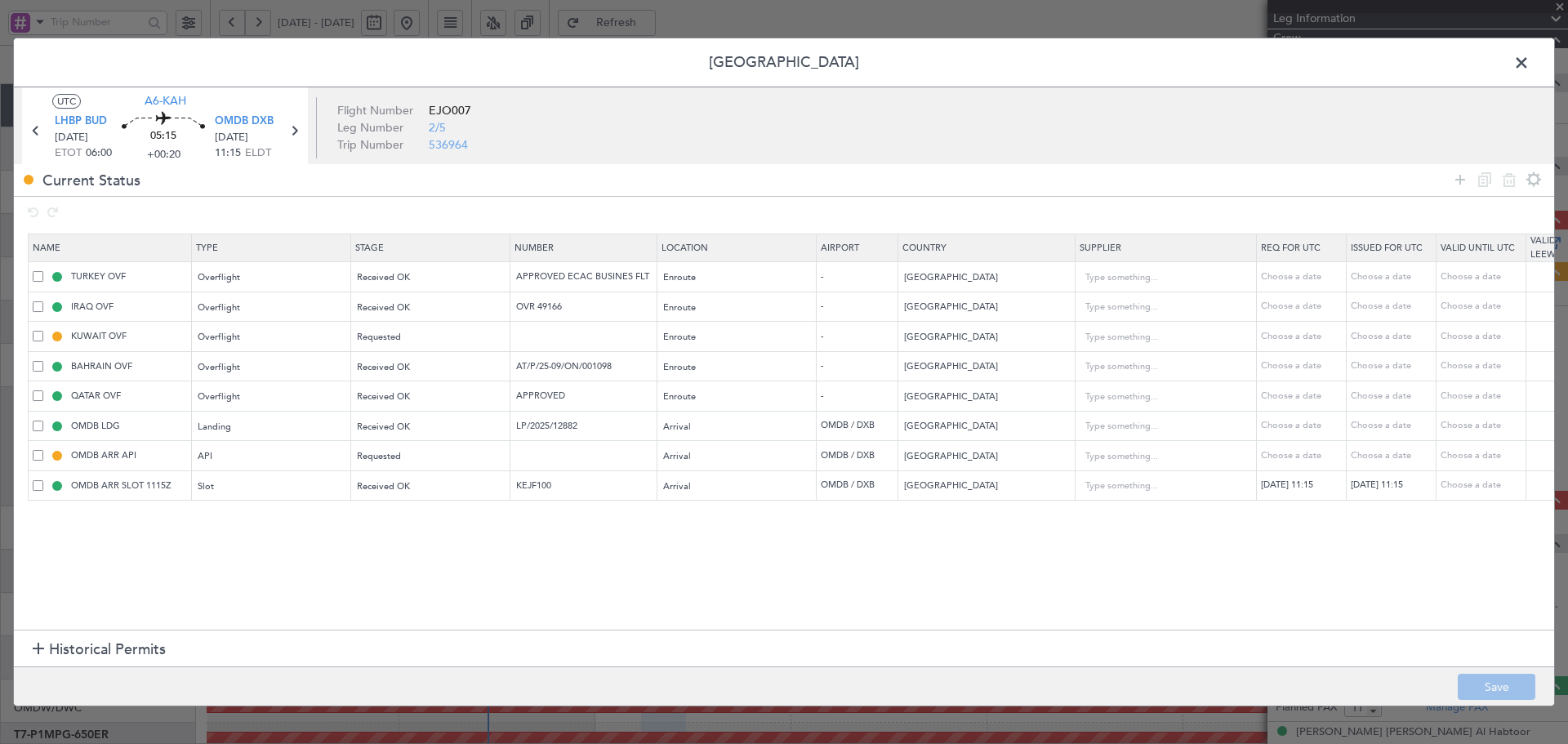
drag, startPoint x: 1456, startPoint y: 178, endPoint x: 1433, endPoint y: 178, distance: 23.0
click at [1446, 178] on div "Current Status" at bounding box center [784, 180] width 1540 height 32
drag, startPoint x: 1461, startPoint y: 178, endPoint x: 1024, endPoint y: 303, distance: 454.5
click at [1430, 178] on div "Current Status" at bounding box center [784, 180] width 1540 height 32
click at [1460, 177] on icon at bounding box center [1460, 180] width 20 height 20
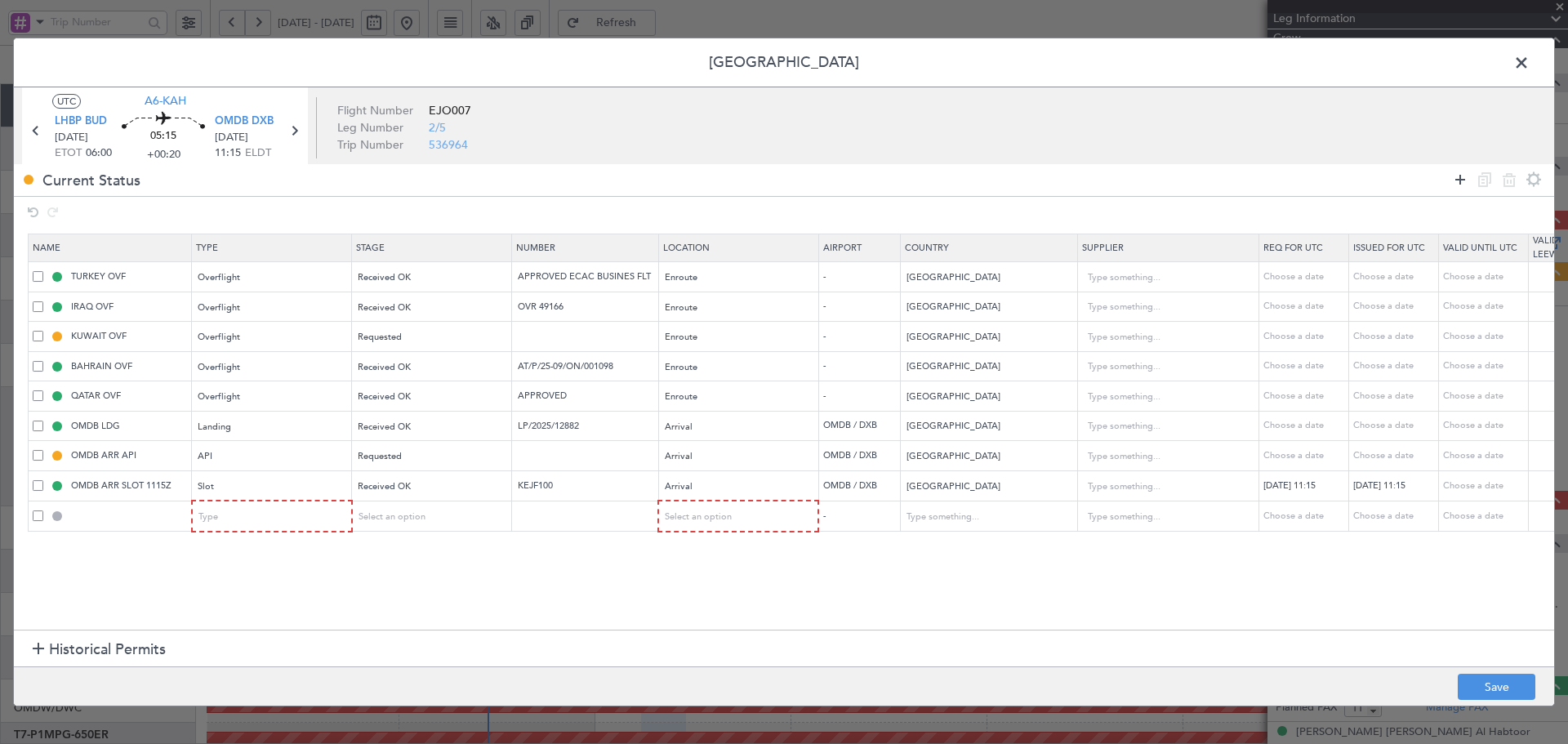
click at [1460, 177] on icon at bounding box center [1460, 180] width 20 height 20
click at [217, 505] on div "Type" at bounding box center [267, 517] width 136 height 25
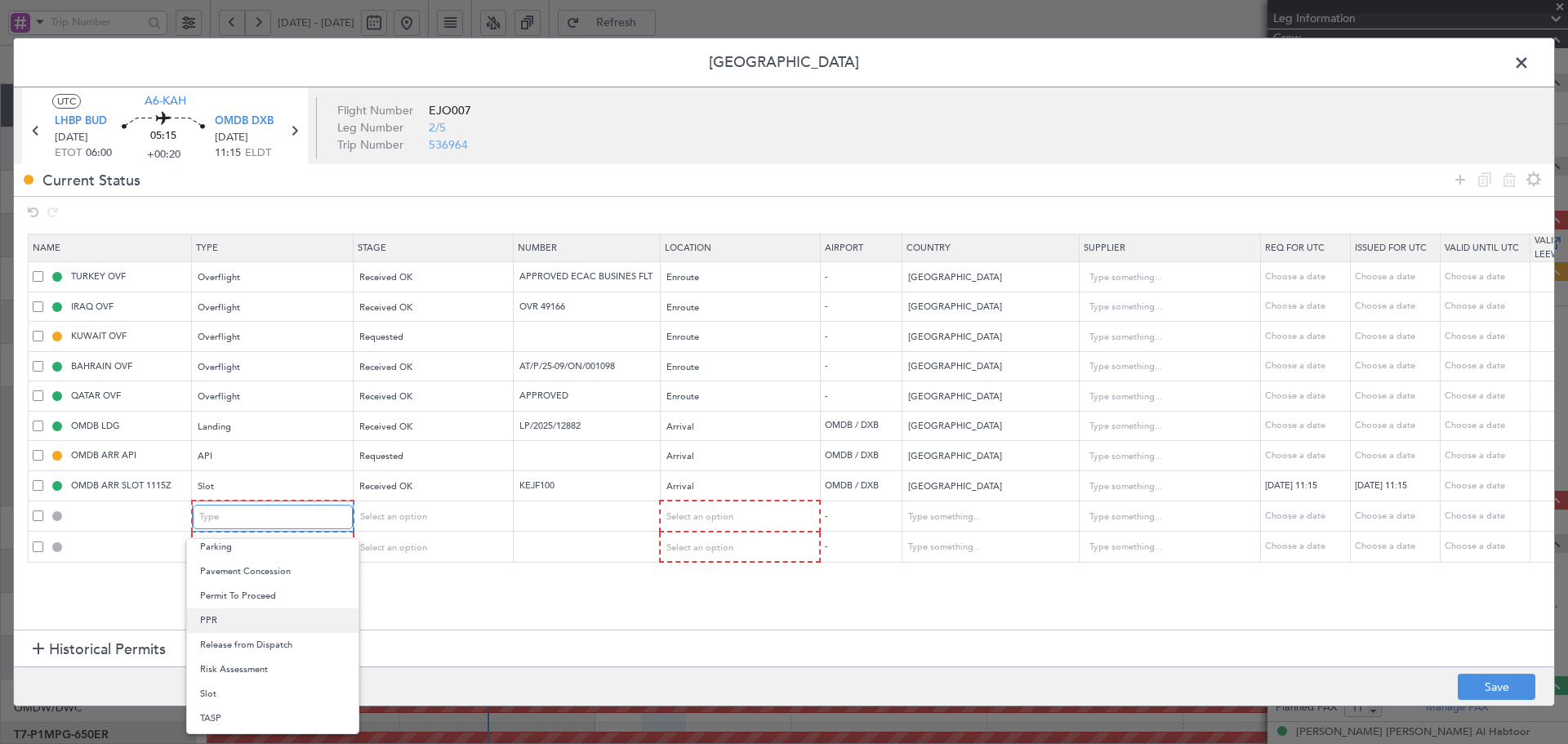
scroll to position [436, 0]
click at [238, 563] on span "Overflight" at bounding box center [272, 557] width 145 height 25
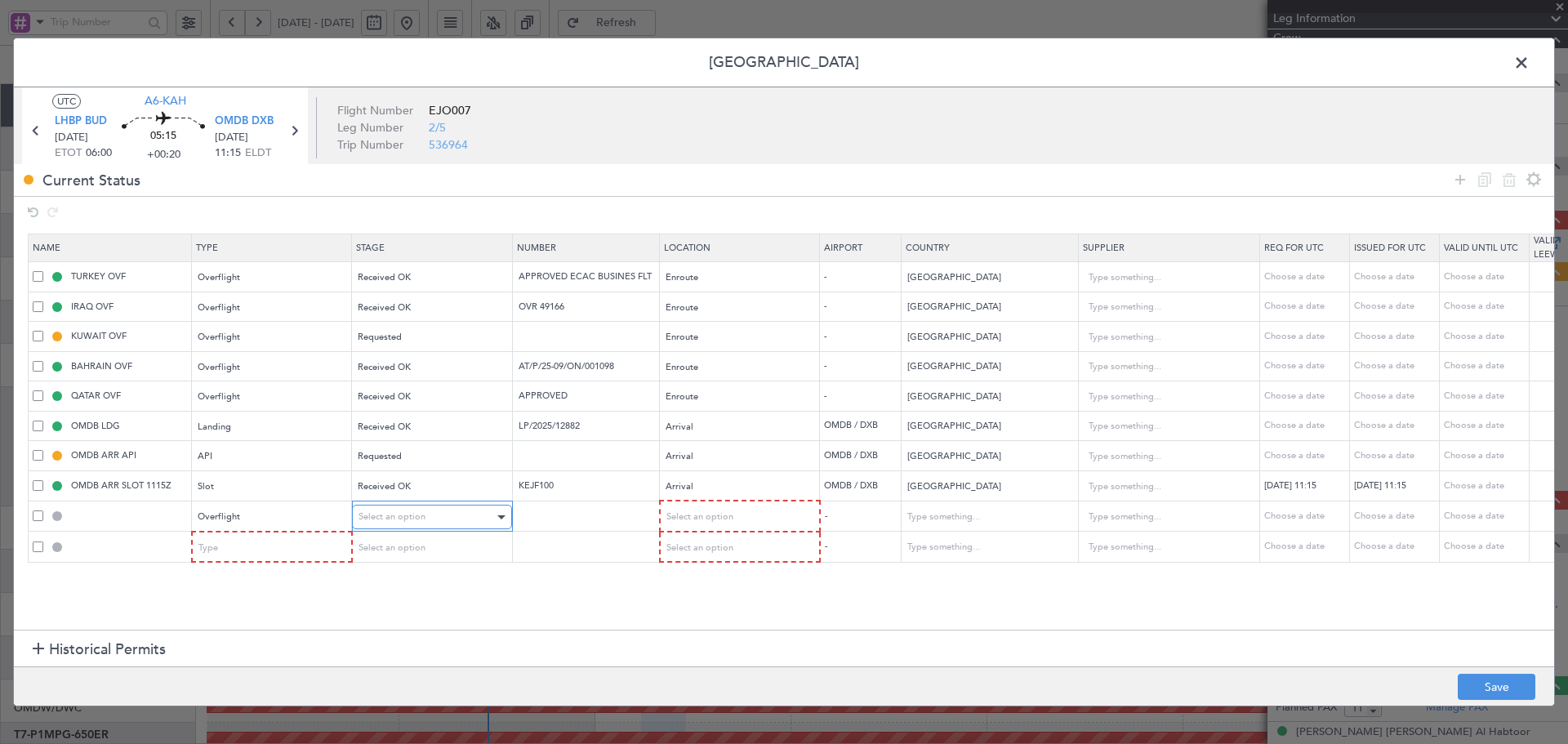
click at [424, 521] on span "Select an option" at bounding box center [392, 516] width 67 height 12
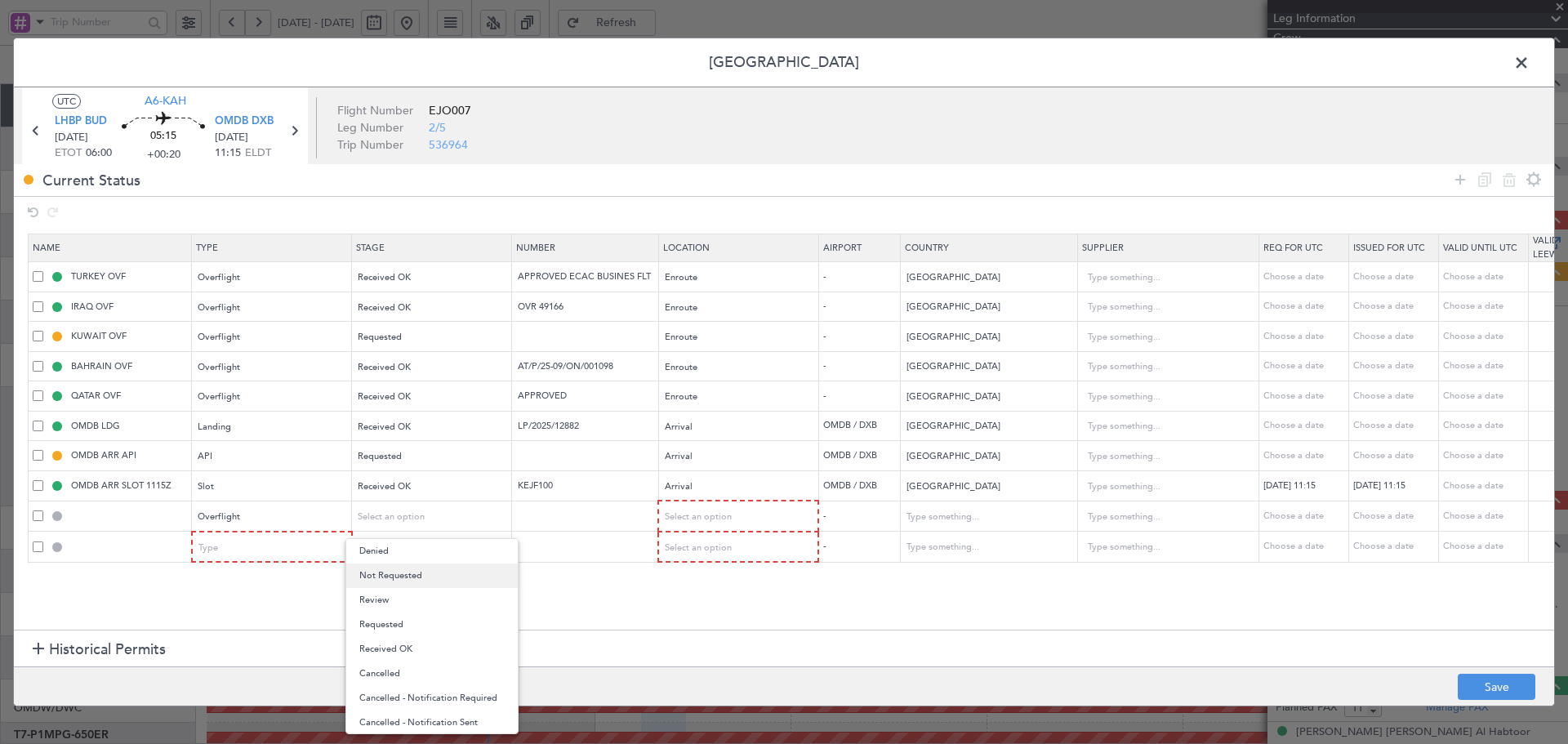
click at [401, 573] on span "Not Requested" at bounding box center [432, 576] width 145 height 25
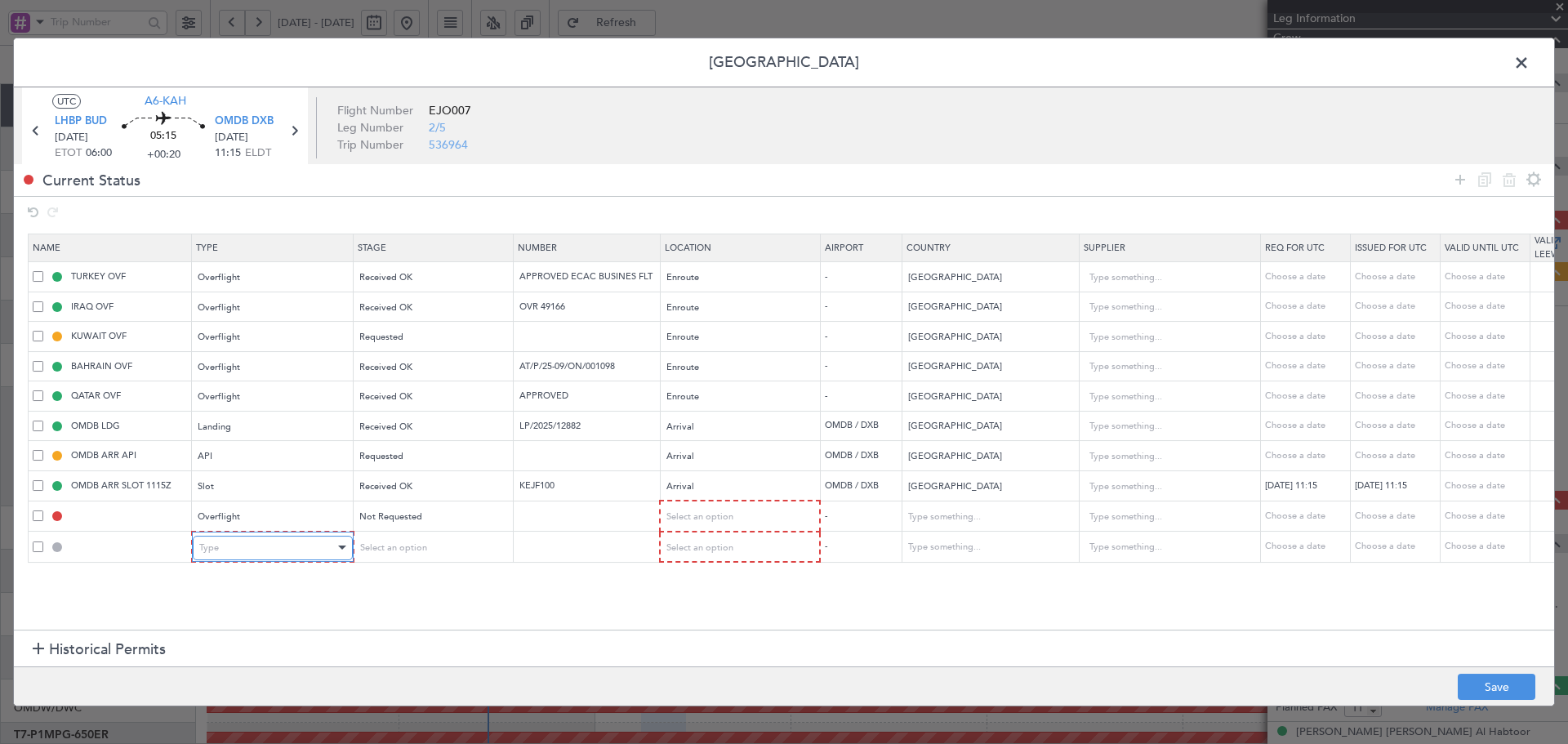
click at [262, 549] on div "Type" at bounding box center [267, 548] width 136 height 25
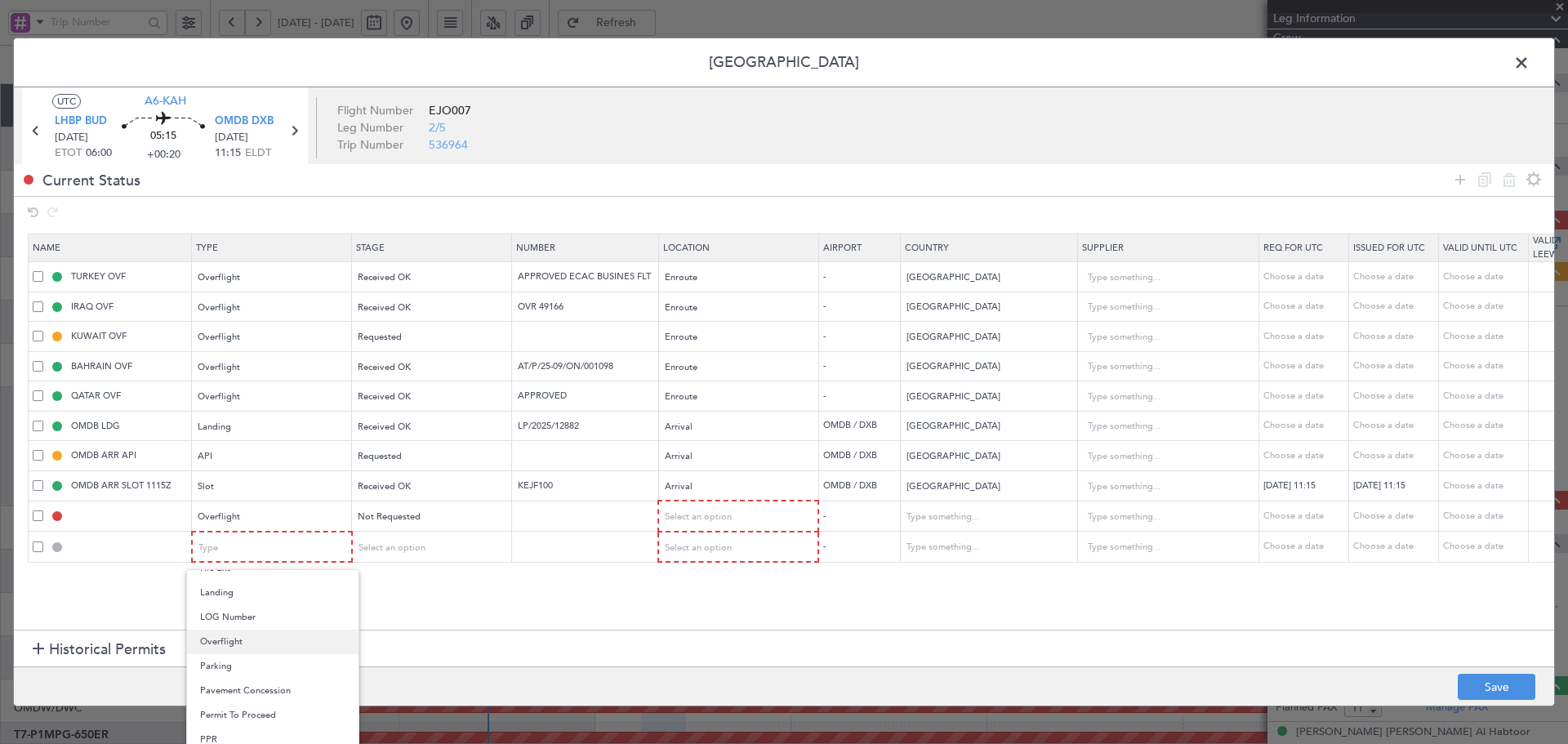
click at [230, 641] on span "Overflight" at bounding box center [272, 642] width 145 height 25
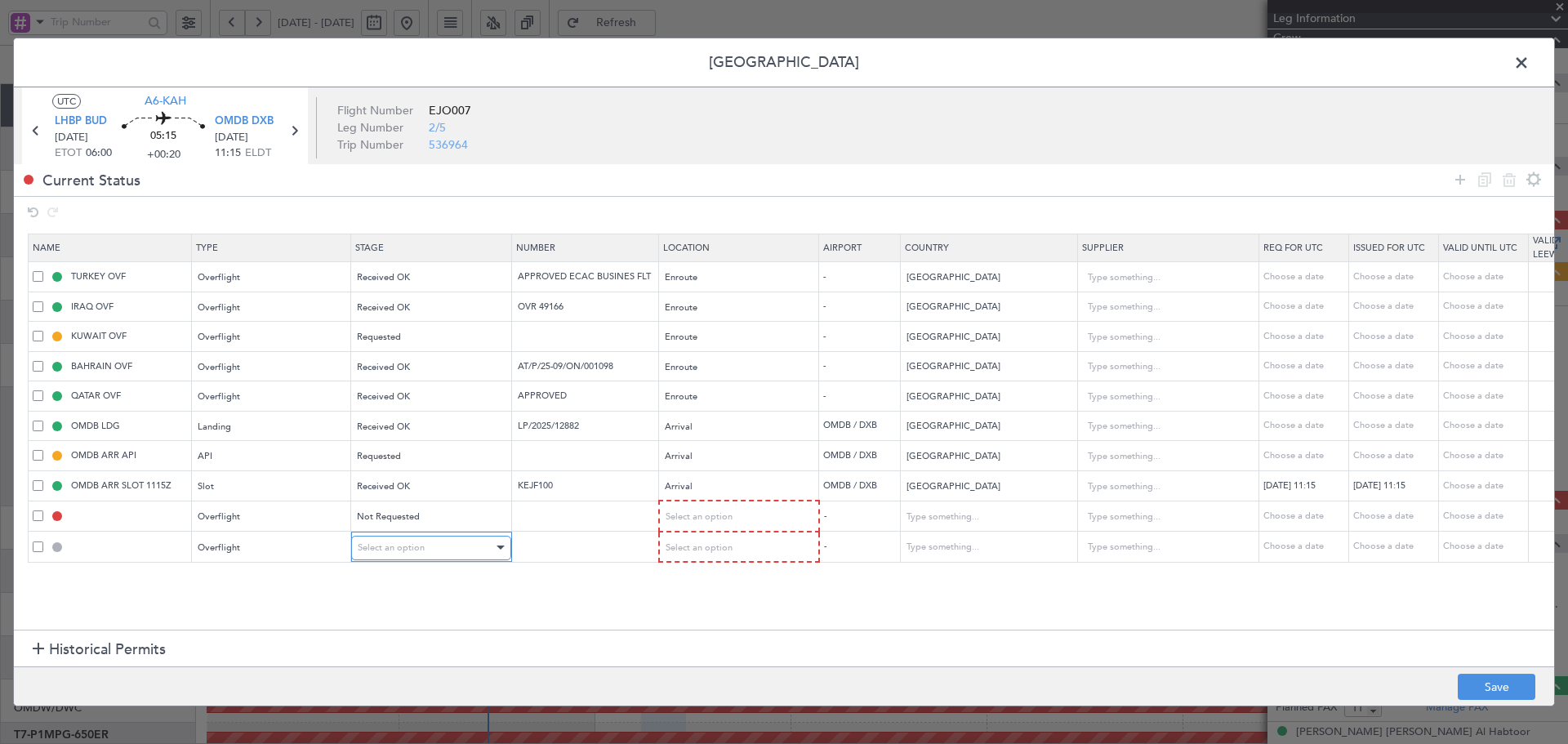
click at [396, 548] on span "Select an option" at bounding box center [392, 547] width 67 height 12
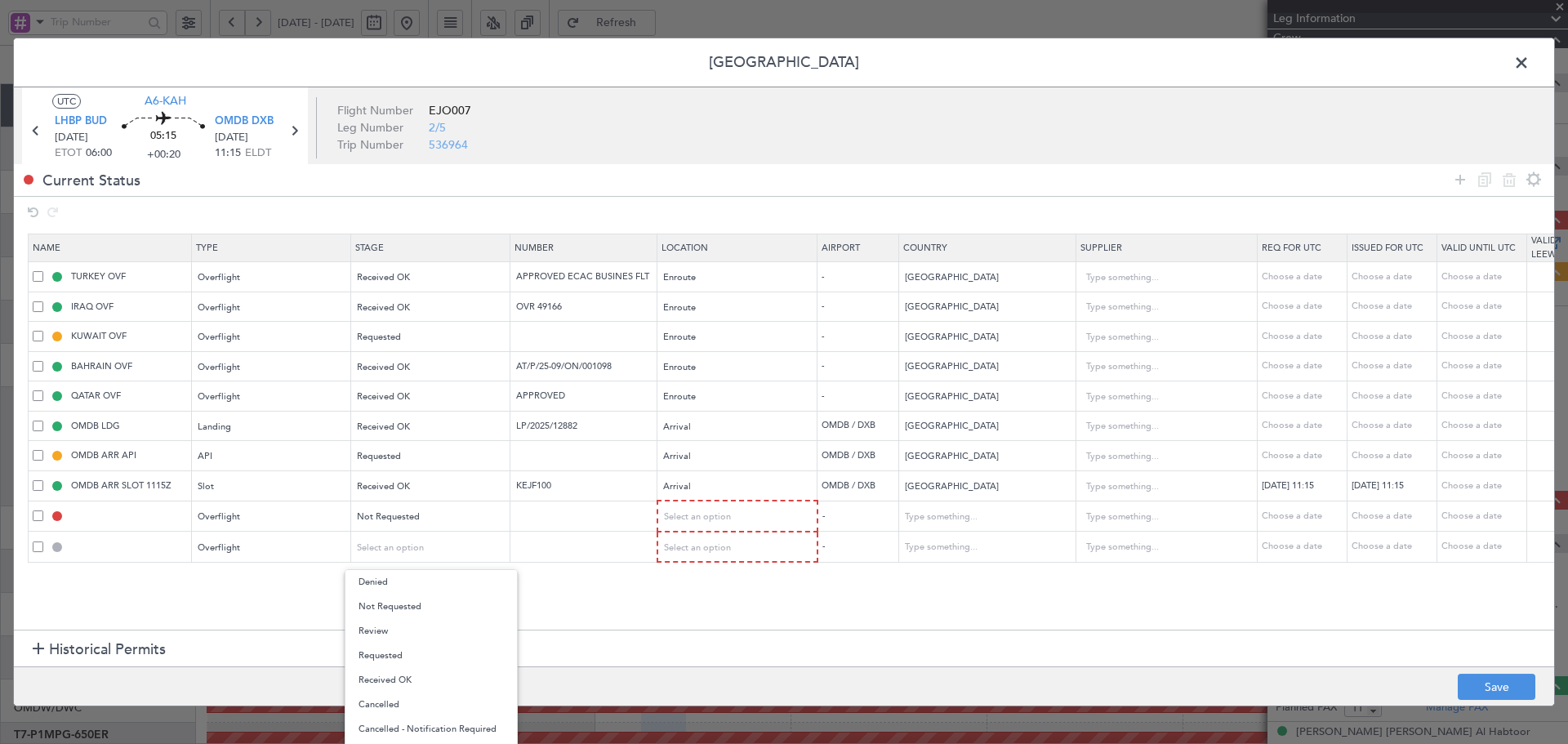
click at [392, 605] on span "Not Requested" at bounding box center [431, 607] width 145 height 25
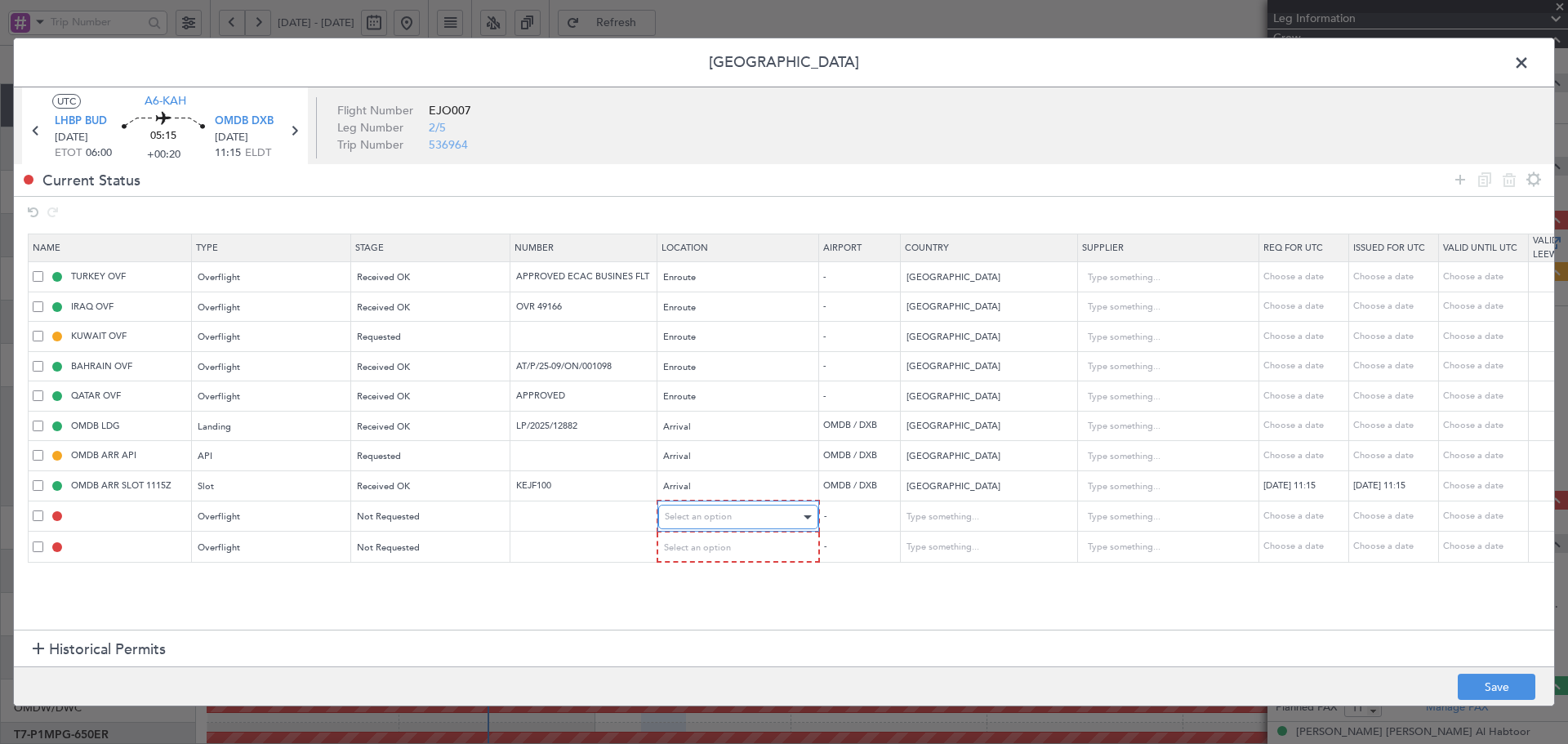
click at [761, 525] on div "Select an option" at bounding box center [732, 517] width 136 height 25
click at [694, 643] on span "Enroute" at bounding box center [738, 649] width 145 height 25
click at [731, 546] on div "Select an option" at bounding box center [732, 547] width 136 height 25
click at [675, 679] on span "Enroute" at bounding box center [738, 680] width 145 height 25
click at [954, 523] on input "text" at bounding box center [978, 517] width 147 height 25
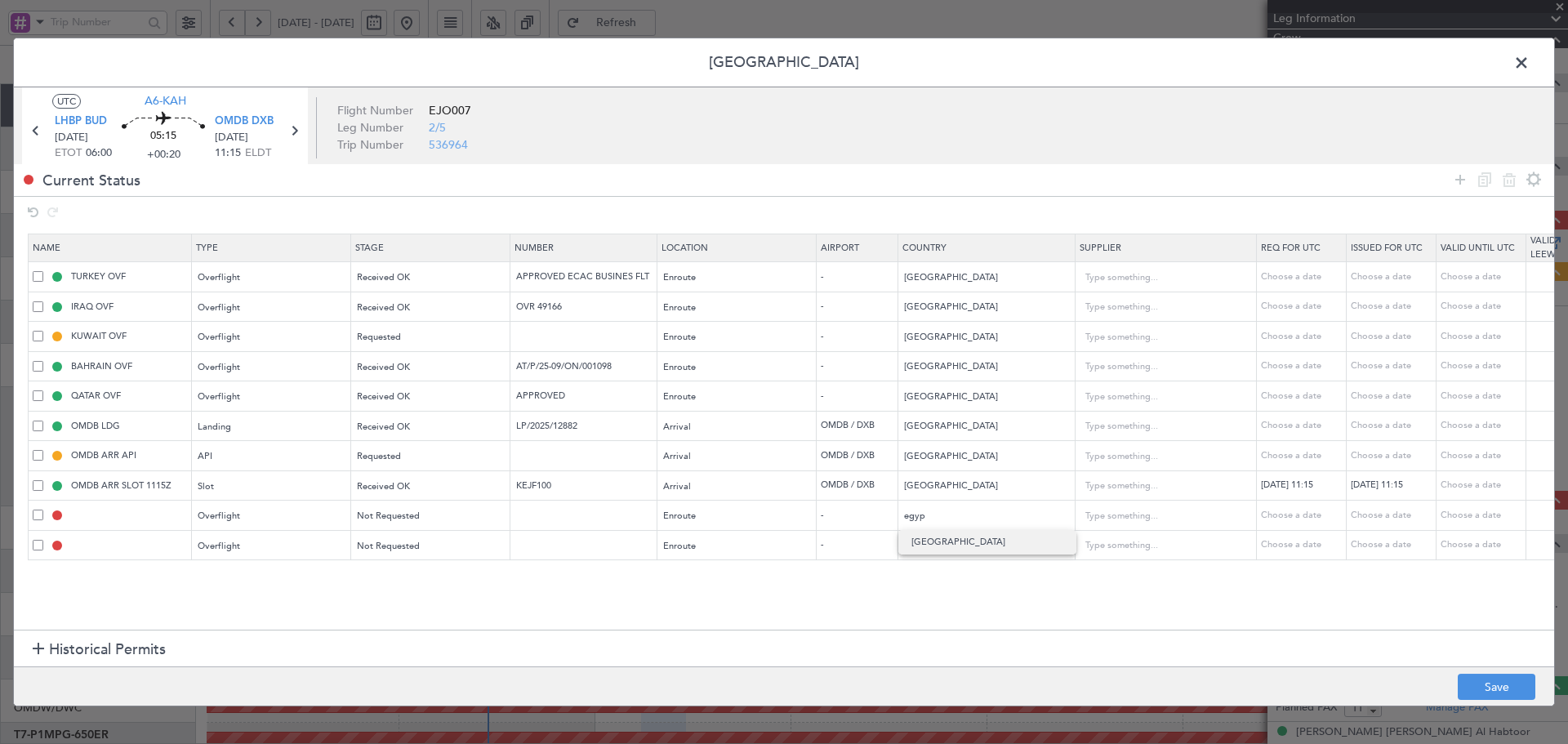
click at [977, 548] on span "Egypt" at bounding box center [986, 542] width 152 height 25
type input "Egypt"
click at [967, 539] on input "text" at bounding box center [978, 546] width 147 height 25
click at [943, 575] on span "Saudi Arabia" at bounding box center [986, 573] width 152 height 25
type input "Saudi Arabia"
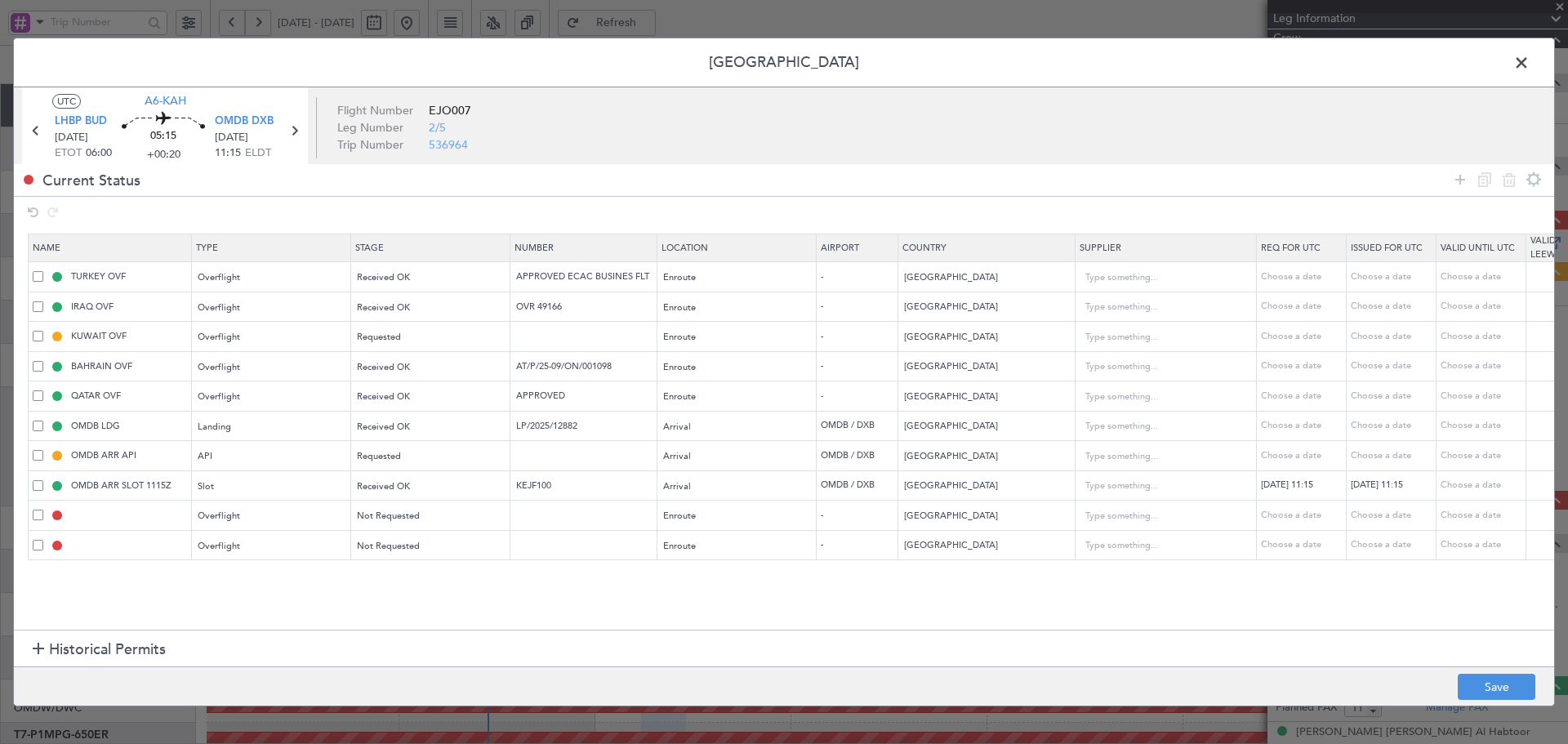
click at [1324, 635] on section "Historical Permits" at bounding box center [784, 648] width 1540 height 39
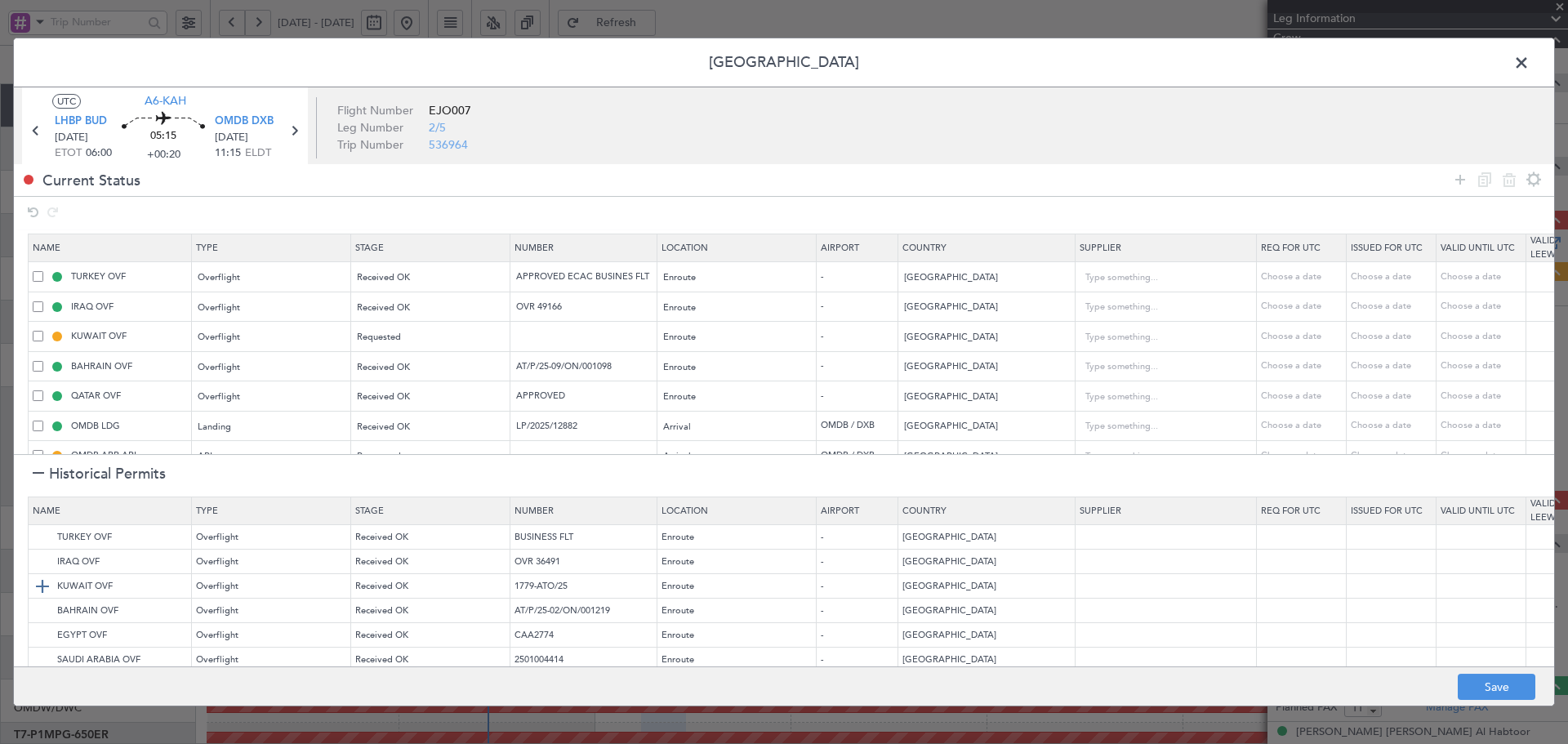
scroll to position [94, 0]
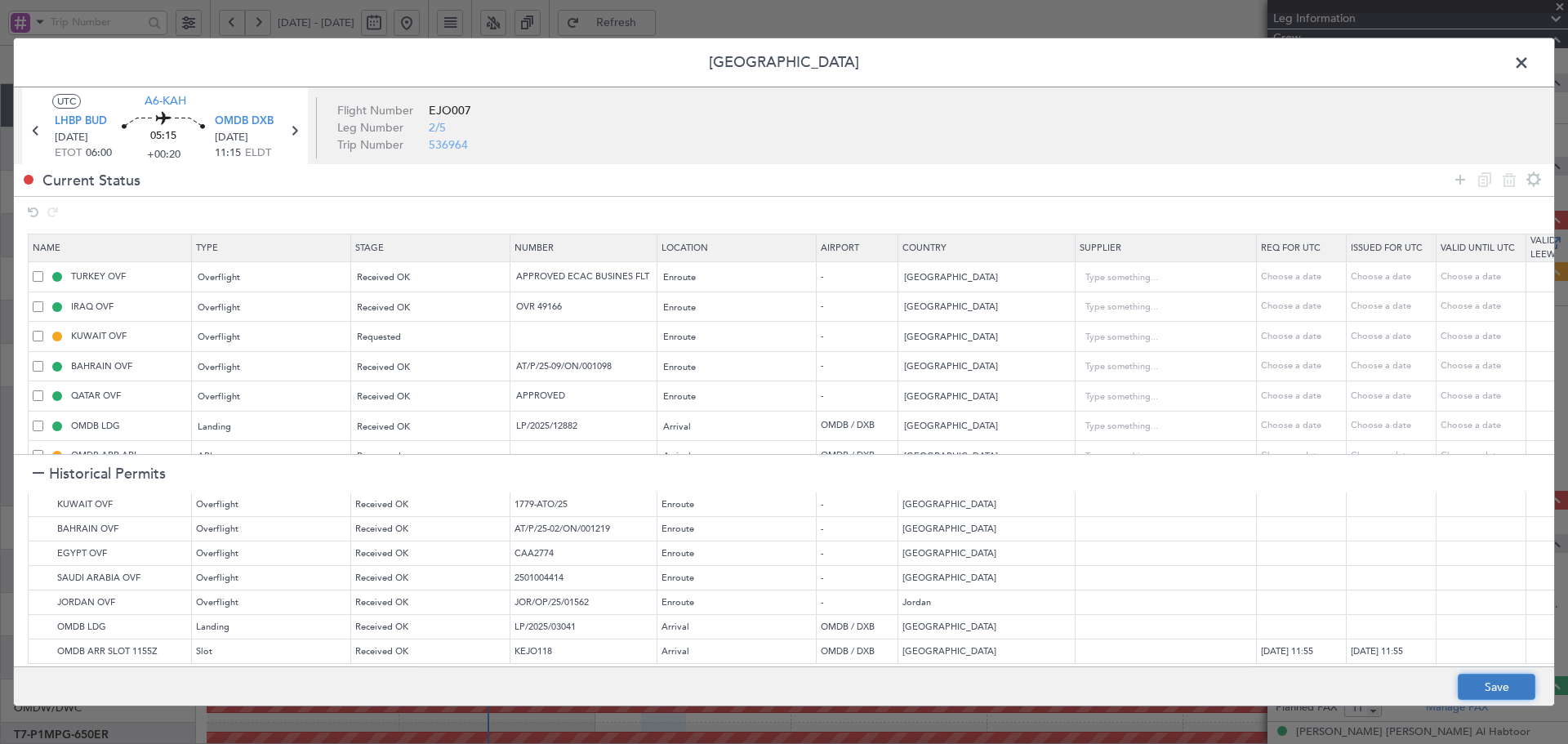
click at [1519, 685] on button "Save" at bounding box center [1495, 686] width 77 height 26
type input "EGYPT OVF"
type input "NNN"
type input "SAUDI ARABIA OVF"
type input "NNN"
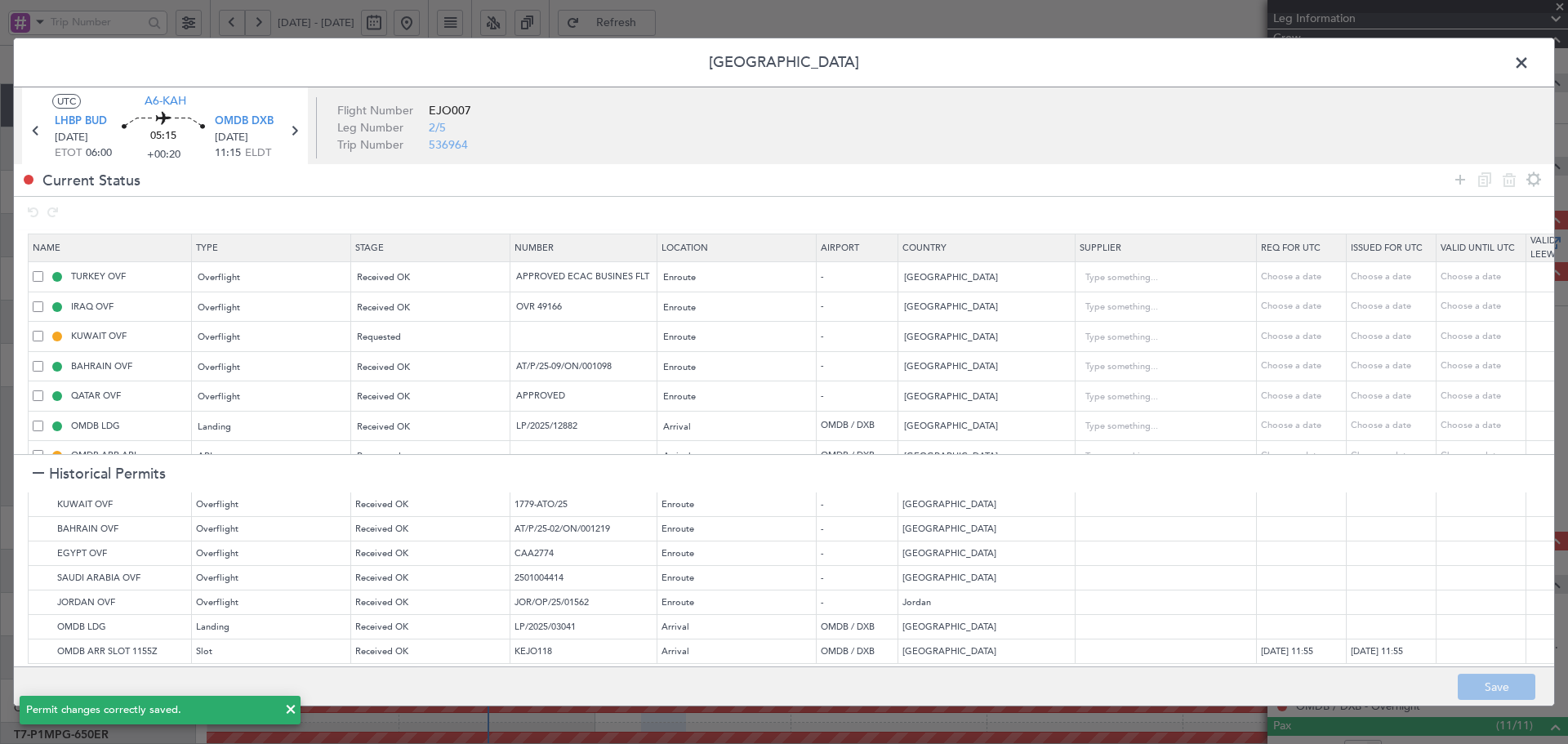
click at [1530, 62] on span at bounding box center [1530, 67] width 0 height 32
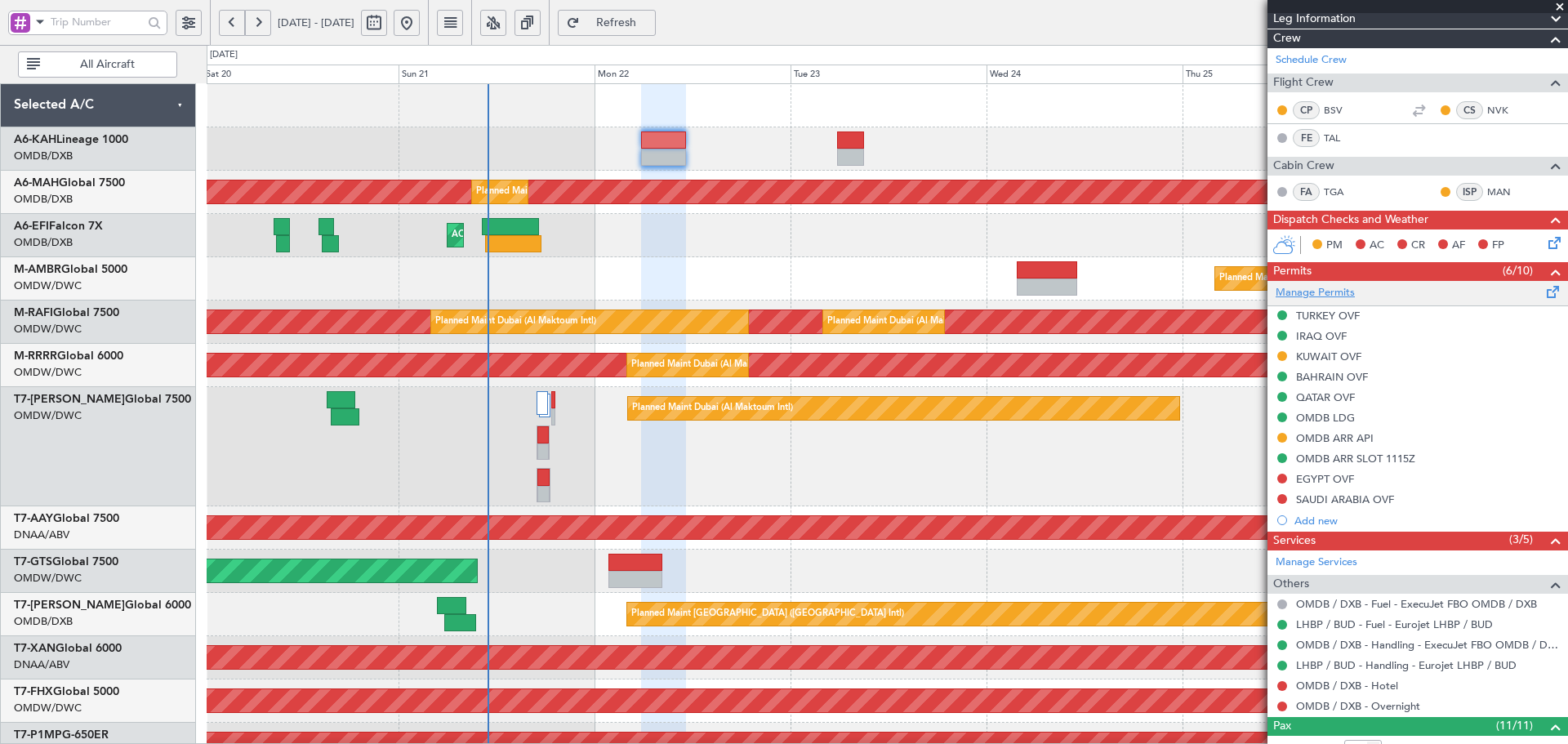
click at [1333, 296] on link "Manage Permits" at bounding box center [1315, 292] width 79 height 16
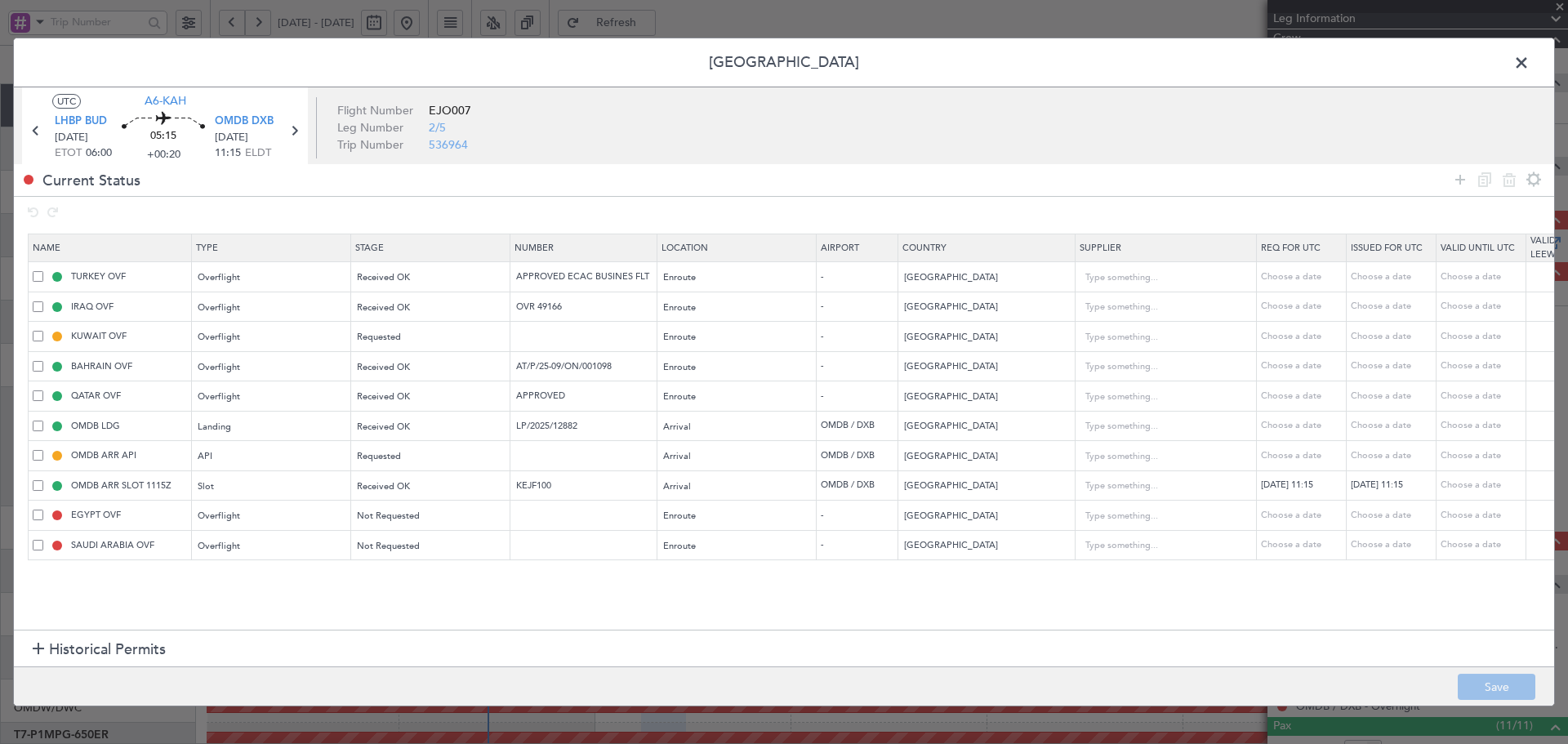
click at [85, 640] on span "Historical Permits" at bounding box center [107, 649] width 117 height 22
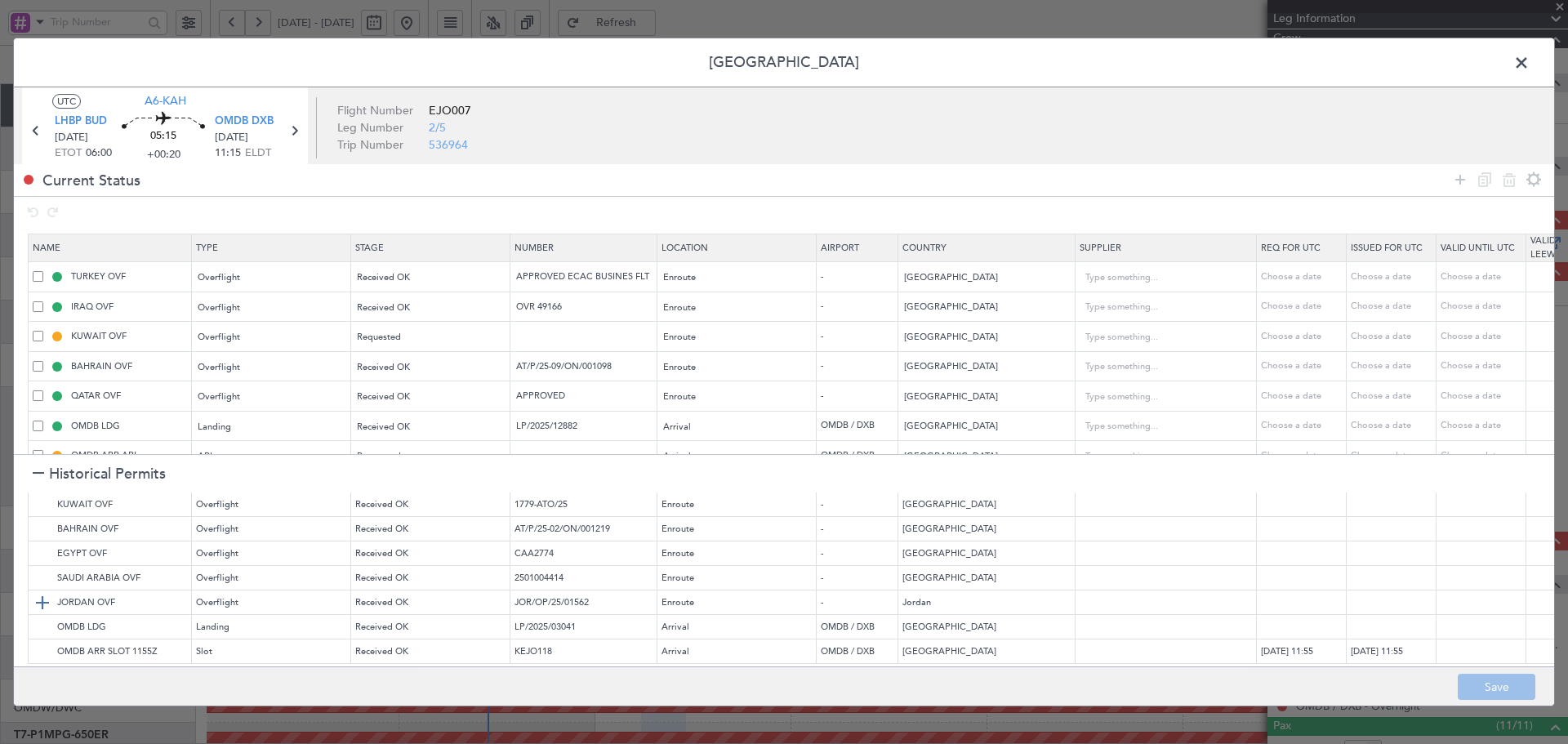
scroll to position [39, 0]
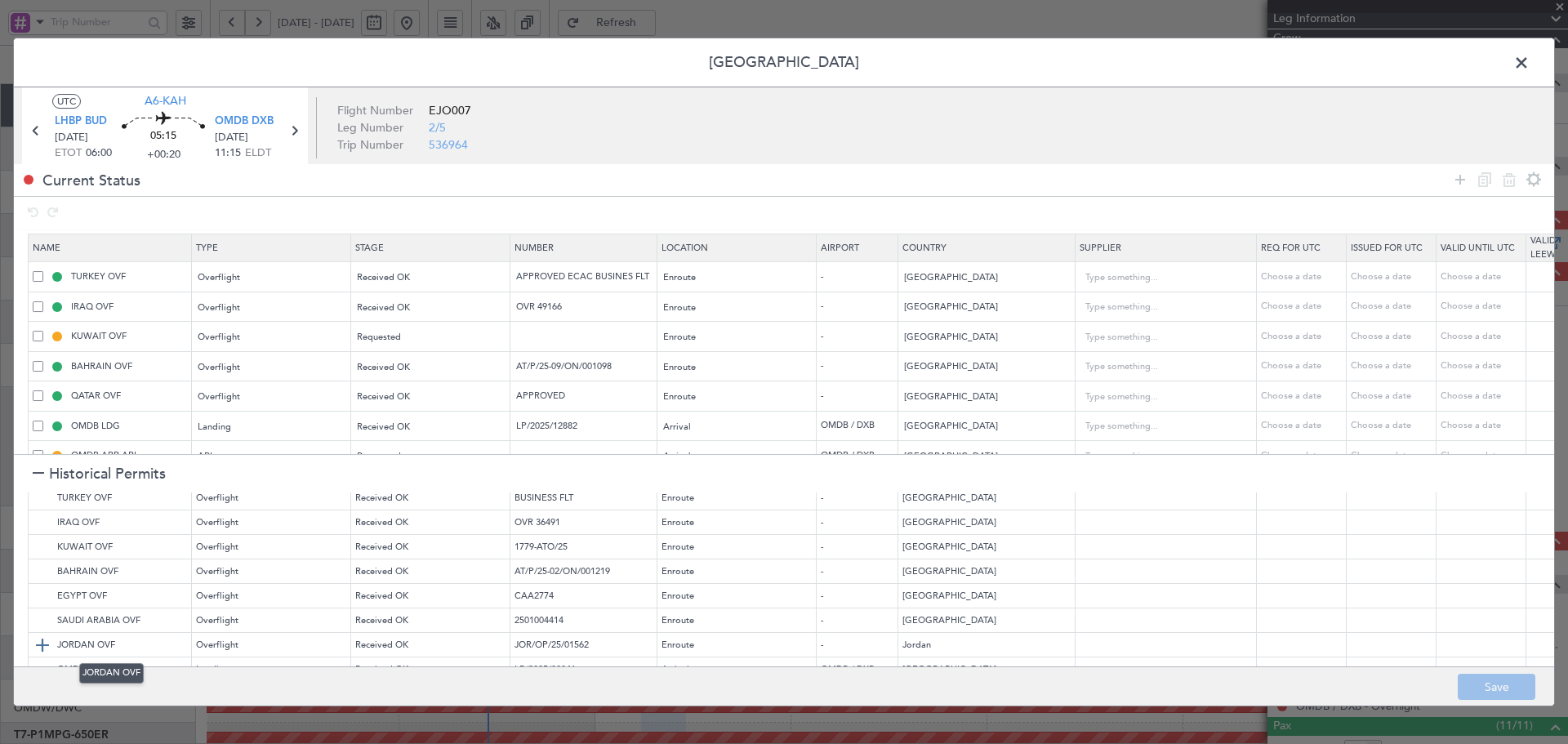
click at [38, 644] on img at bounding box center [42, 645] width 20 height 20
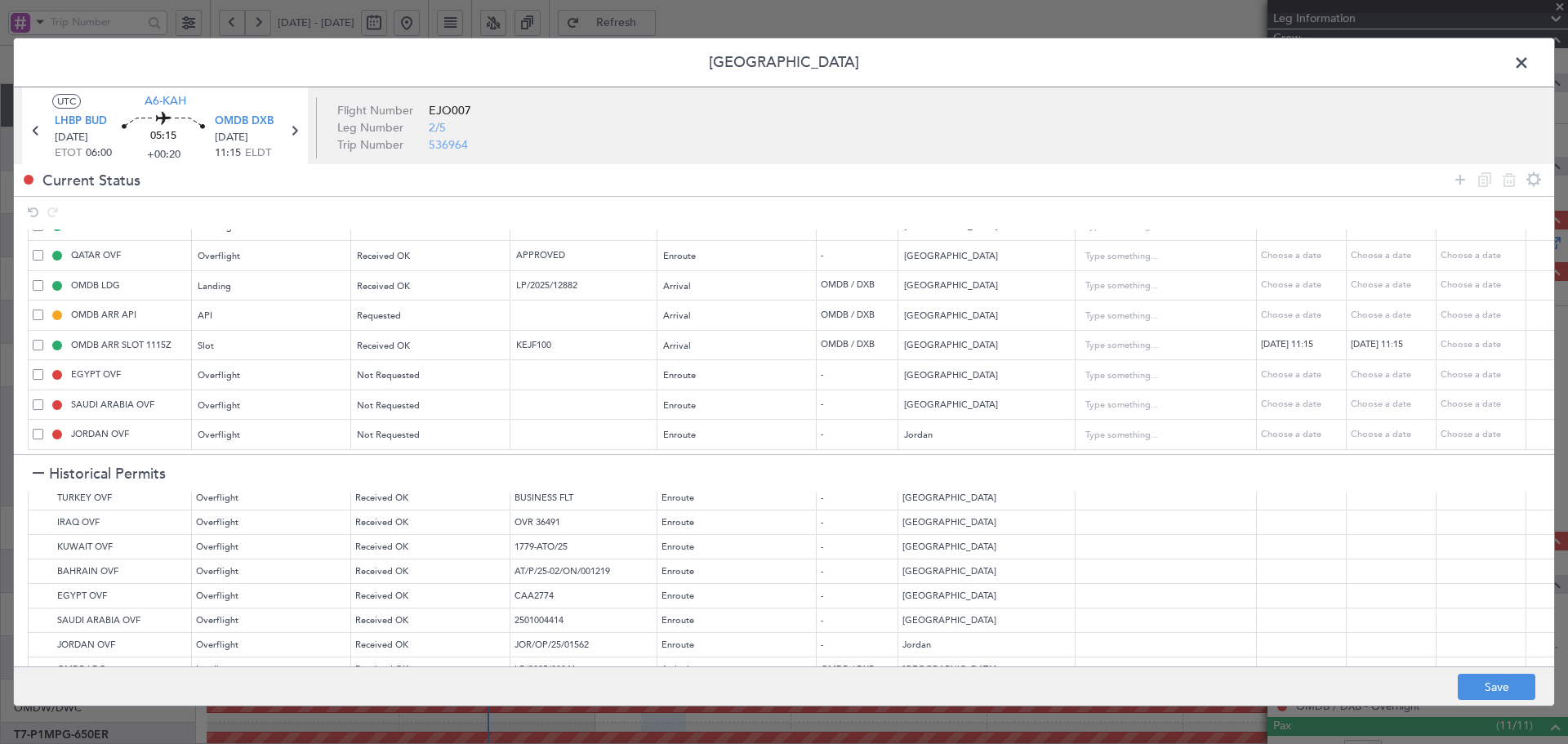
click at [34, 471] on div at bounding box center [38, 475] width 11 height 11
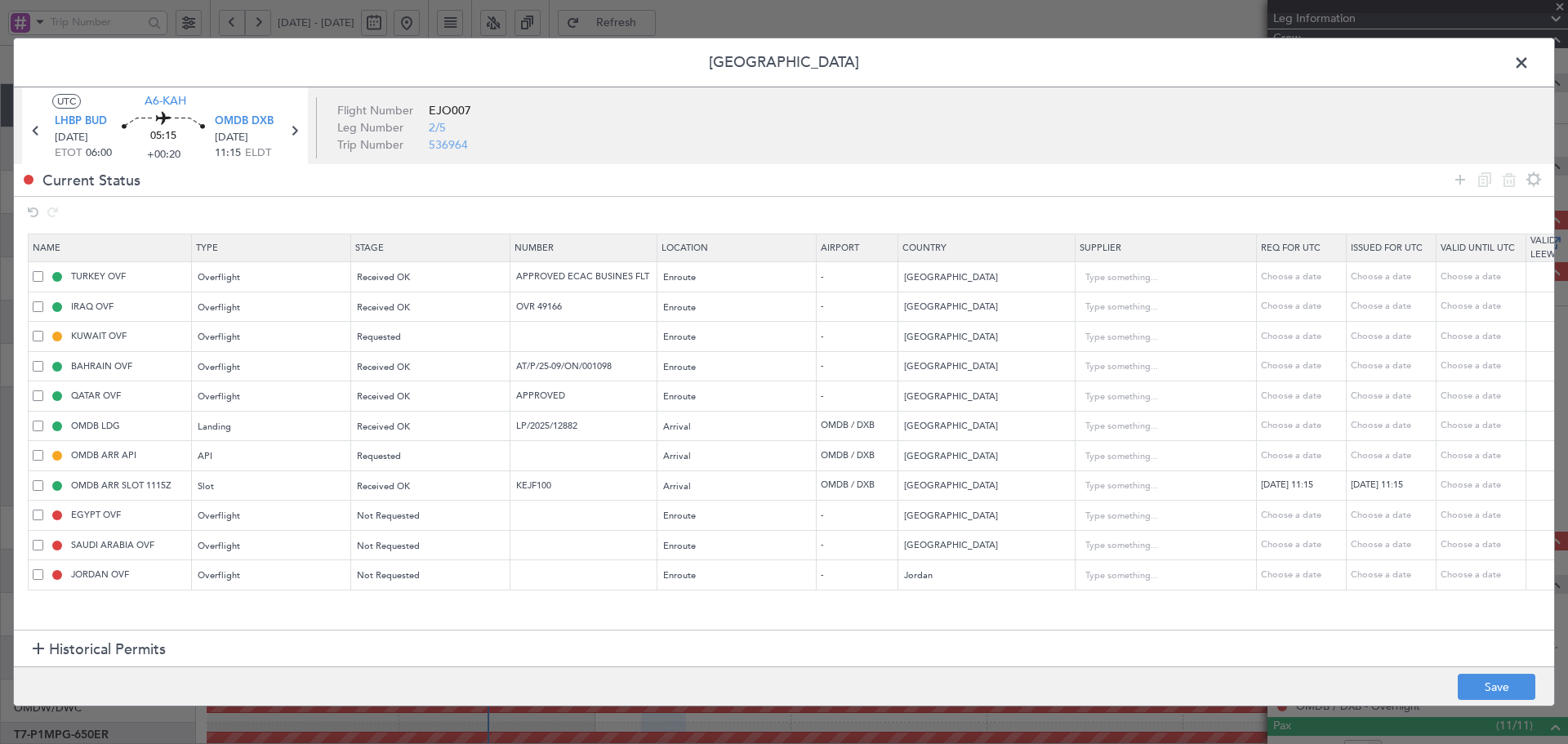
scroll to position [0, 0]
click at [1465, 691] on button "Save" at bounding box center [1495, 686] width 77 height 26
type input "NNN"
click at [1530, 63] on span at bounding box center [1530, 67] width 0 height 32
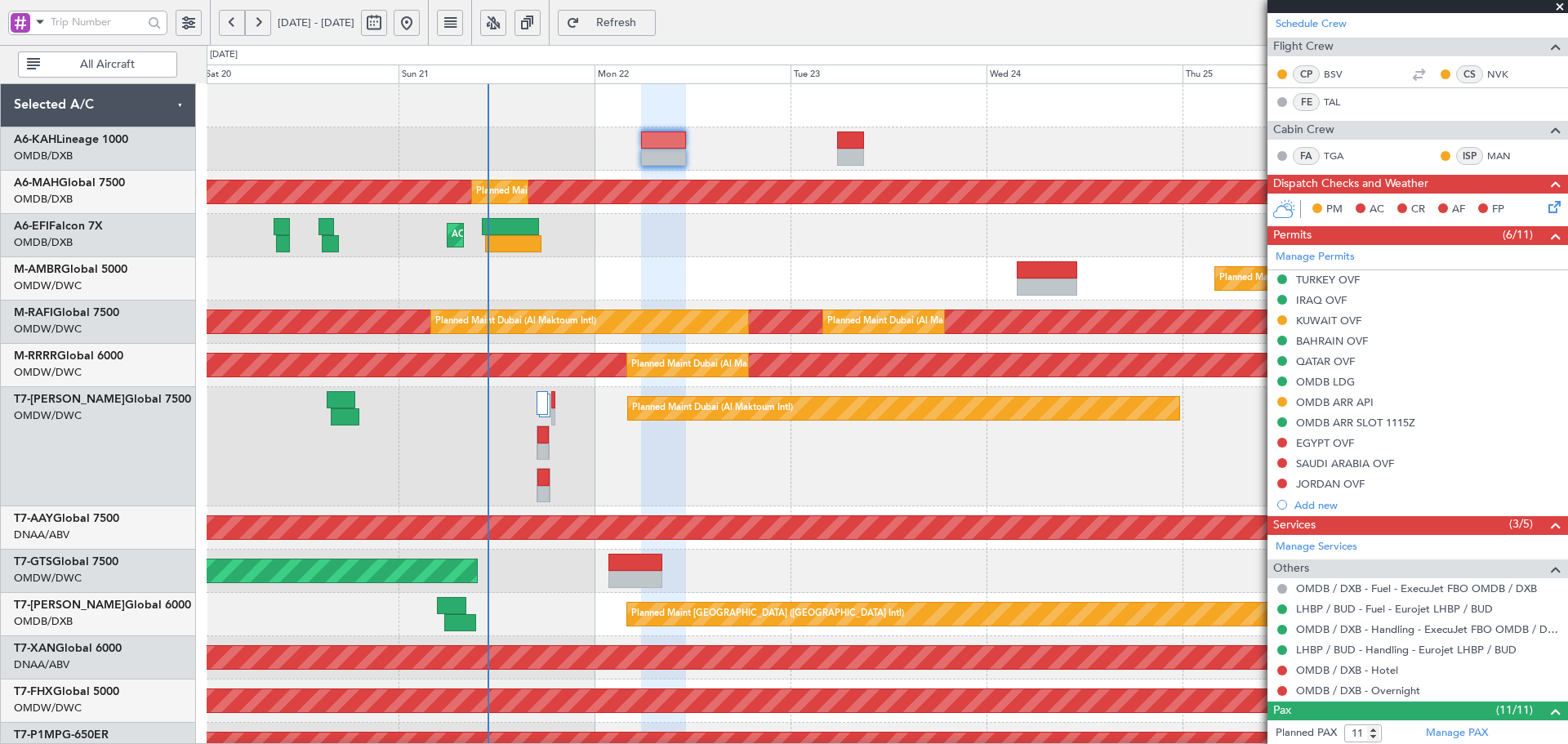
scroll to position [327, 0]
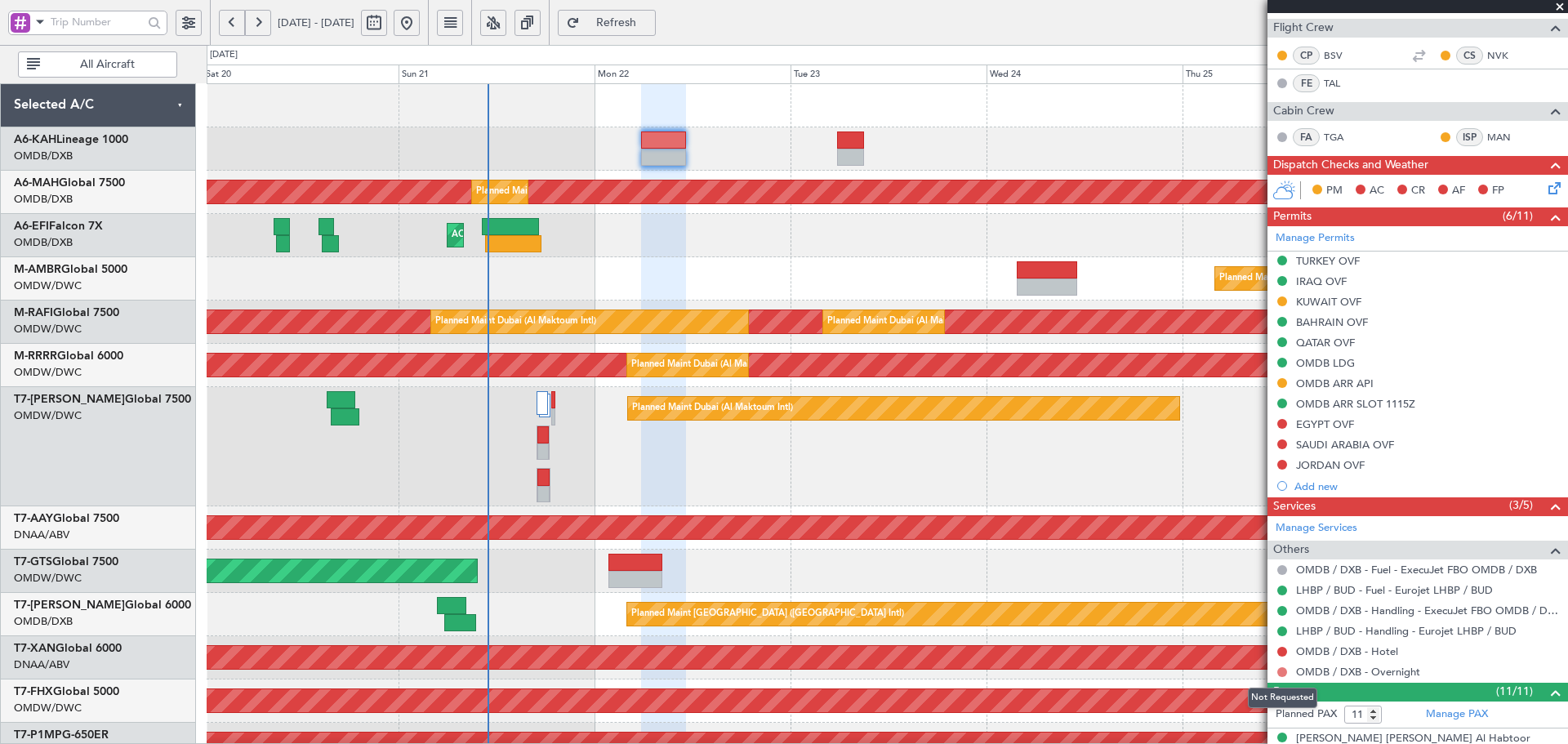
click at [1282, 670] on button at bounding box center [1282, 672] width 10 height 10
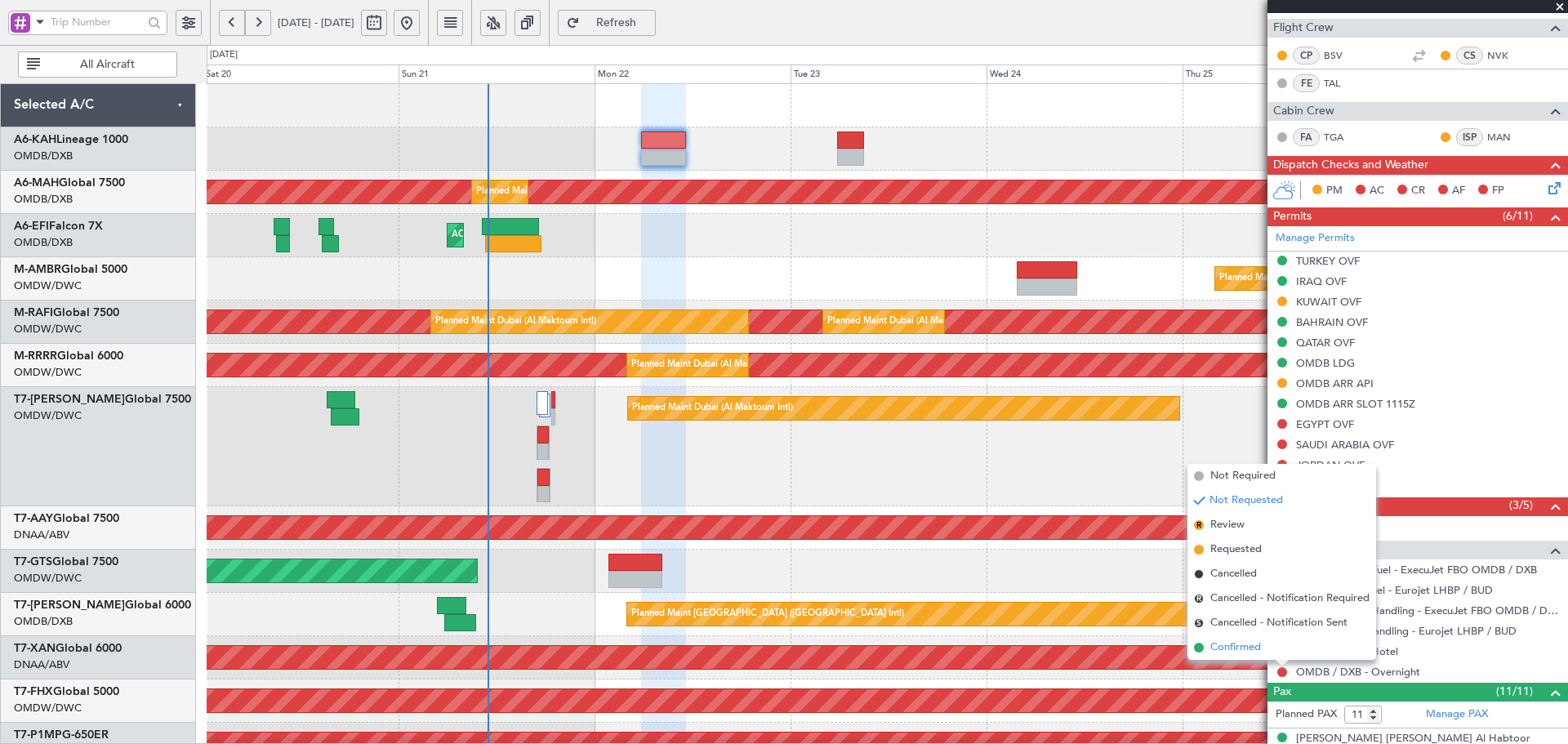
click at [1245, 649] on span "Confirmed" at bounding box center [1235, 648] width 51 height 16
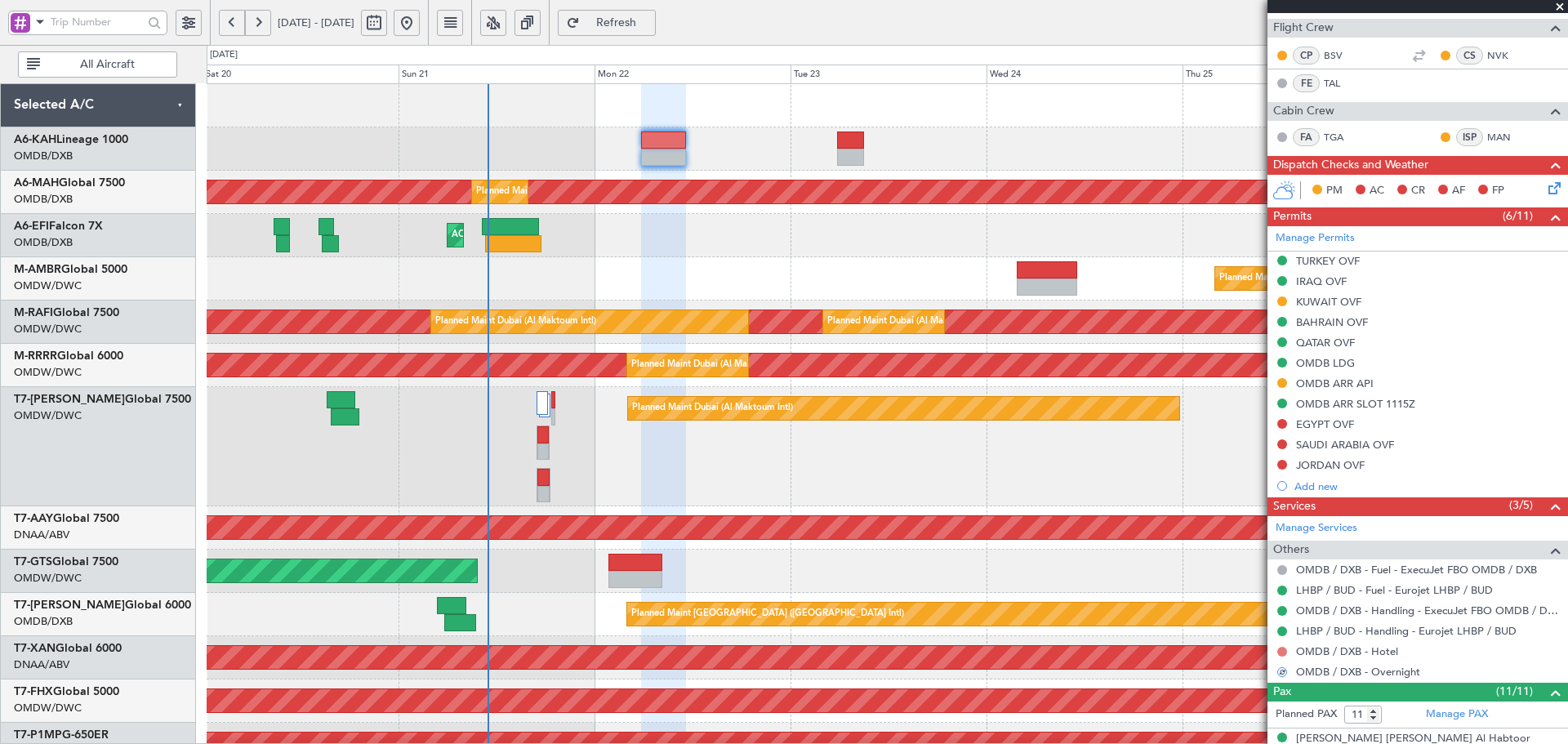
click at [1284, 651] on button at bounding box center [1282, 651] width 10 height 10
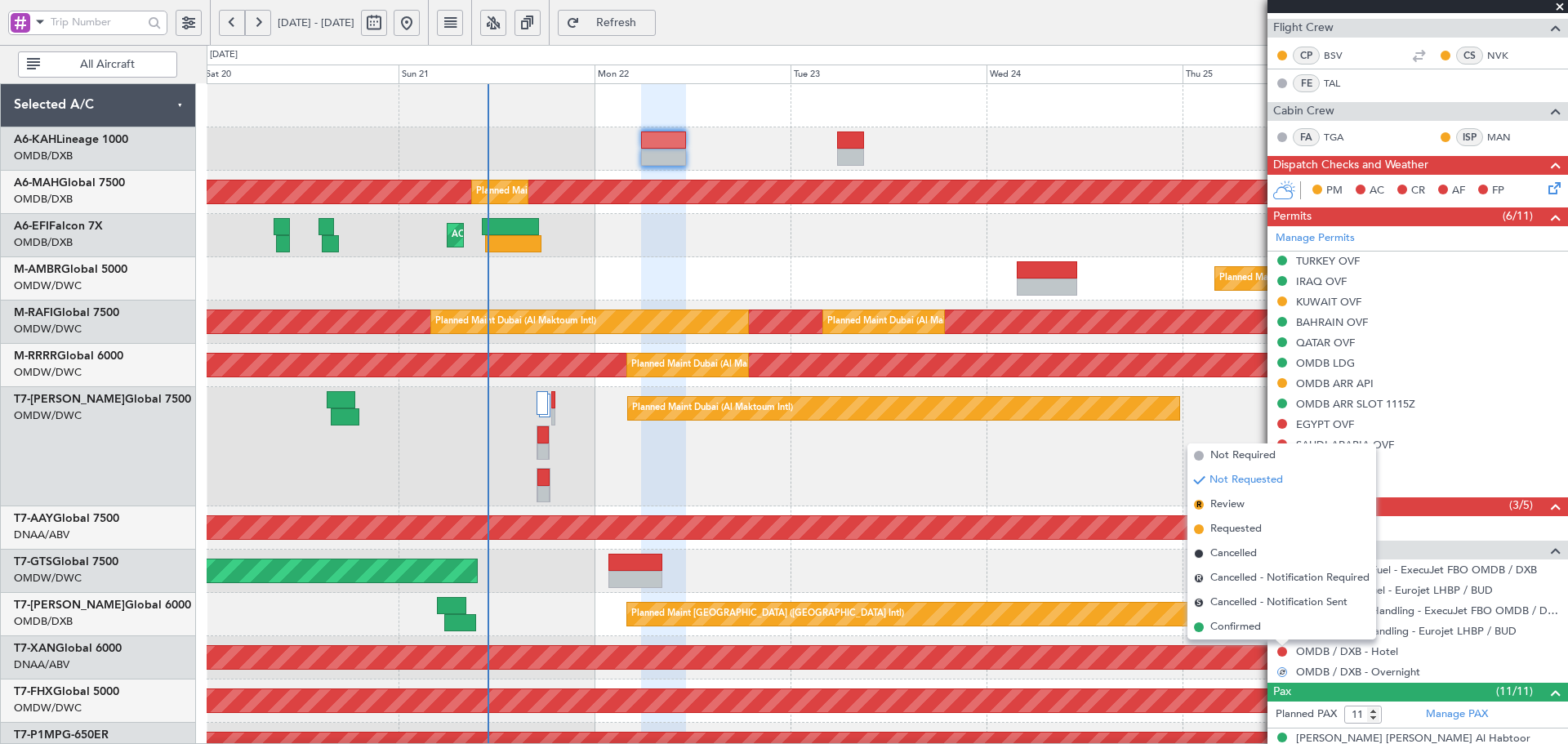
click at [1236, 454] on span "Not Required" at bounding box center [1242, 456] width 65 height 16
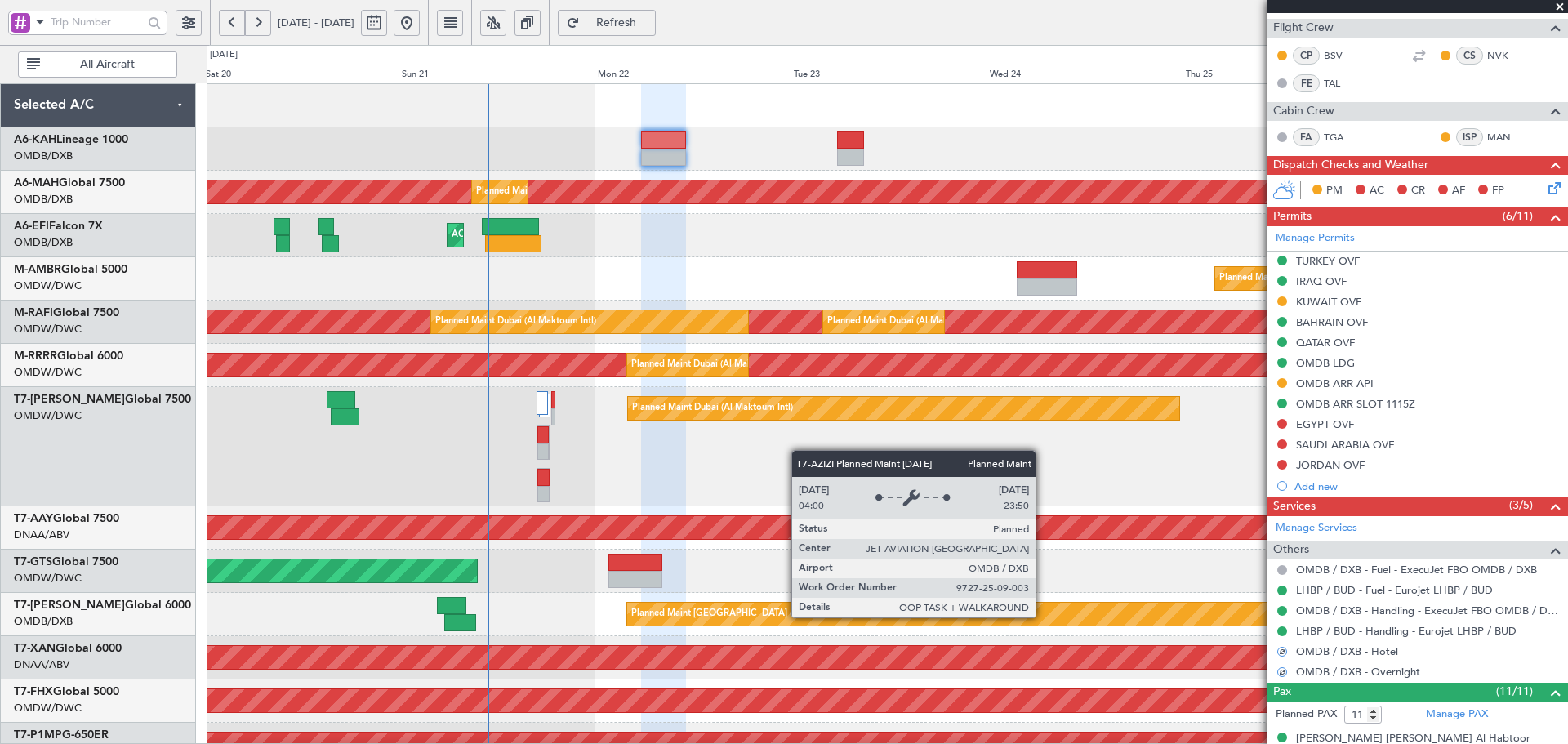
click at [1037, 618] on div "Planned Maint [GEOGRAPHIC_DATA] ([GEOGRAPHIC_DATA] Intl)" at bounding box center [1002, 614] width 749 height 23
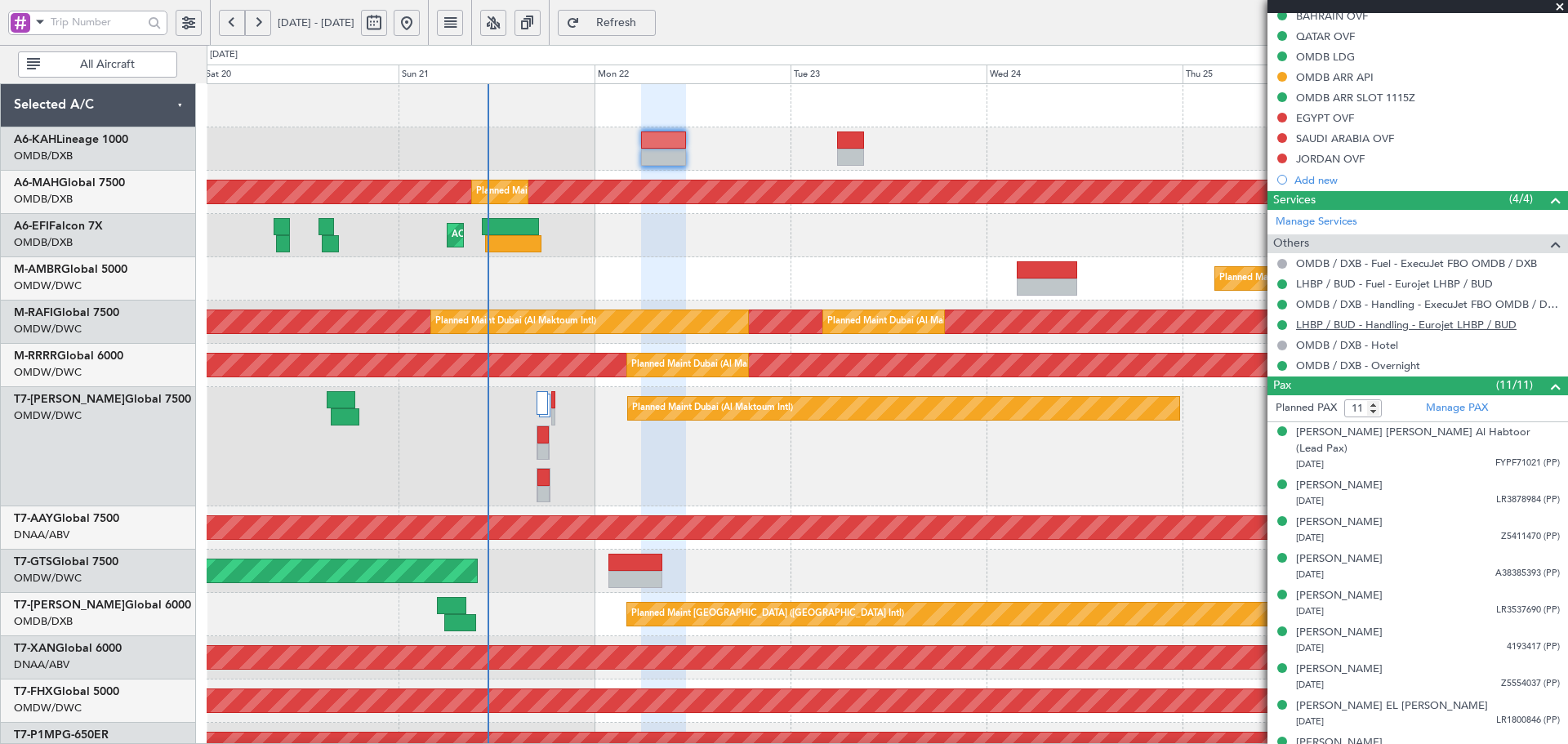
scroll to position [497, 0]
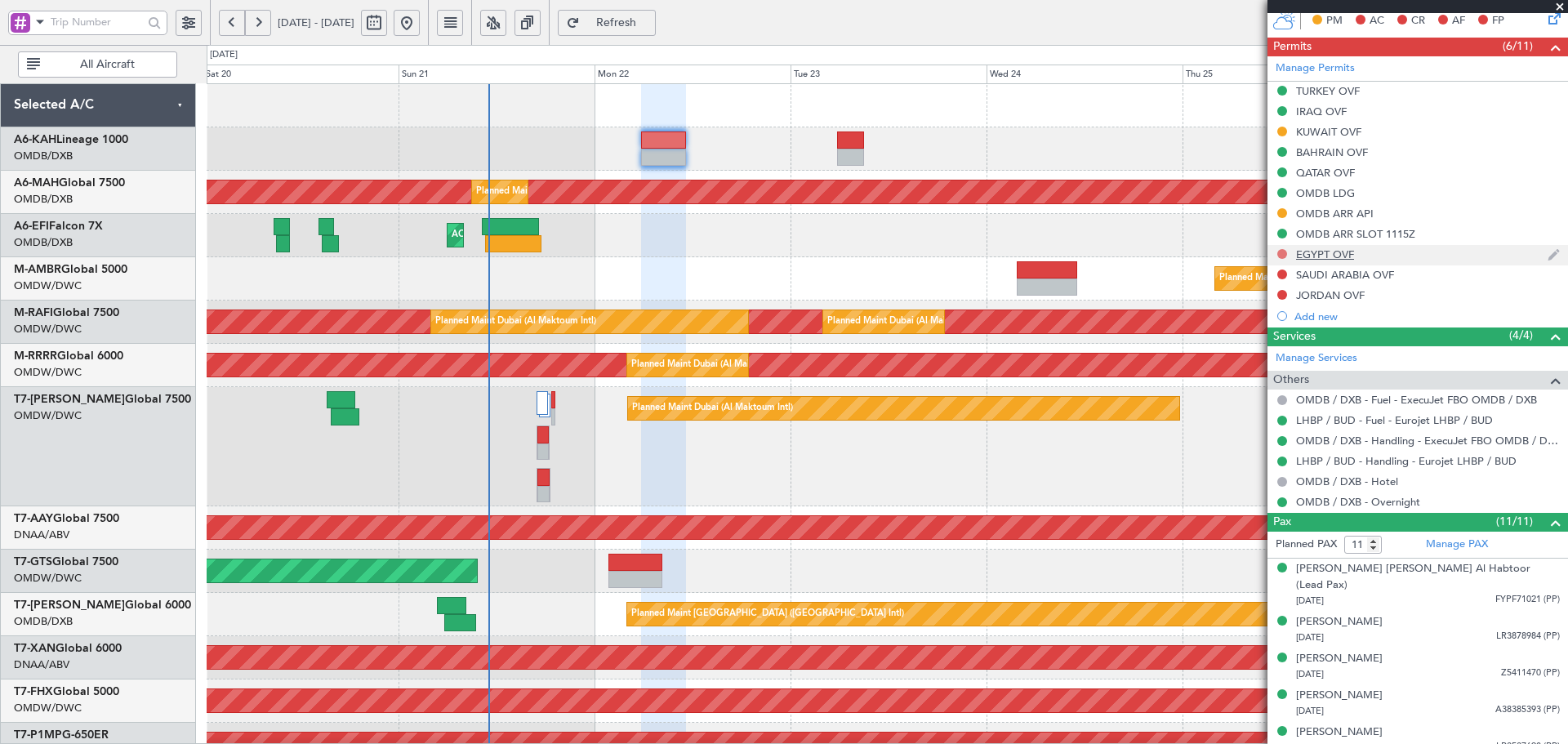
click at [1282, 251] on button at bounding box center [1282, 254] width 10 height 10
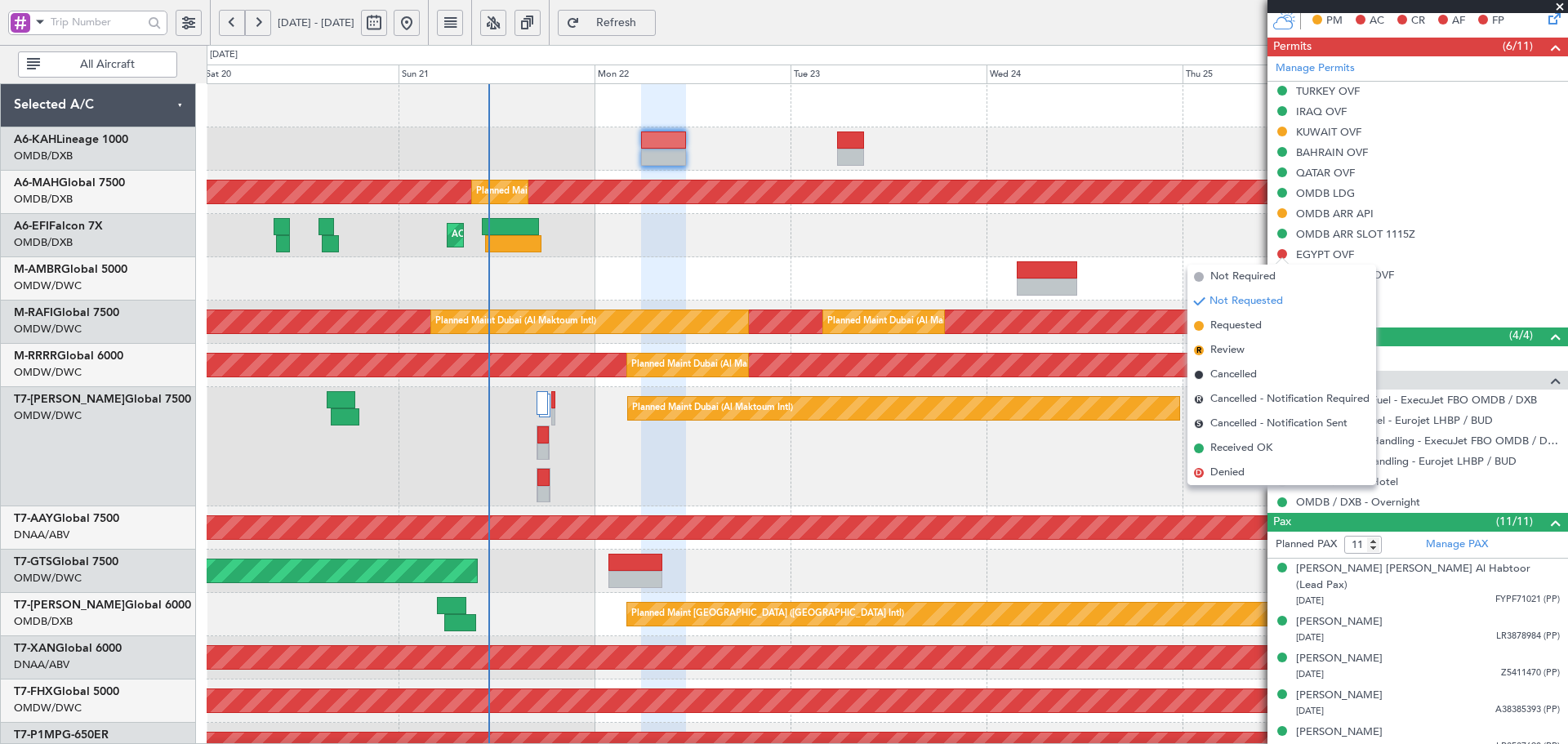
drag, startPoint x: 1237, startPoint y: 325, endPoint x: 1260, endPoint y: 304, distance: 31.1
click at [1237, 324] on span "Requested" at bounding box center [1236, 326] width 52 height 16
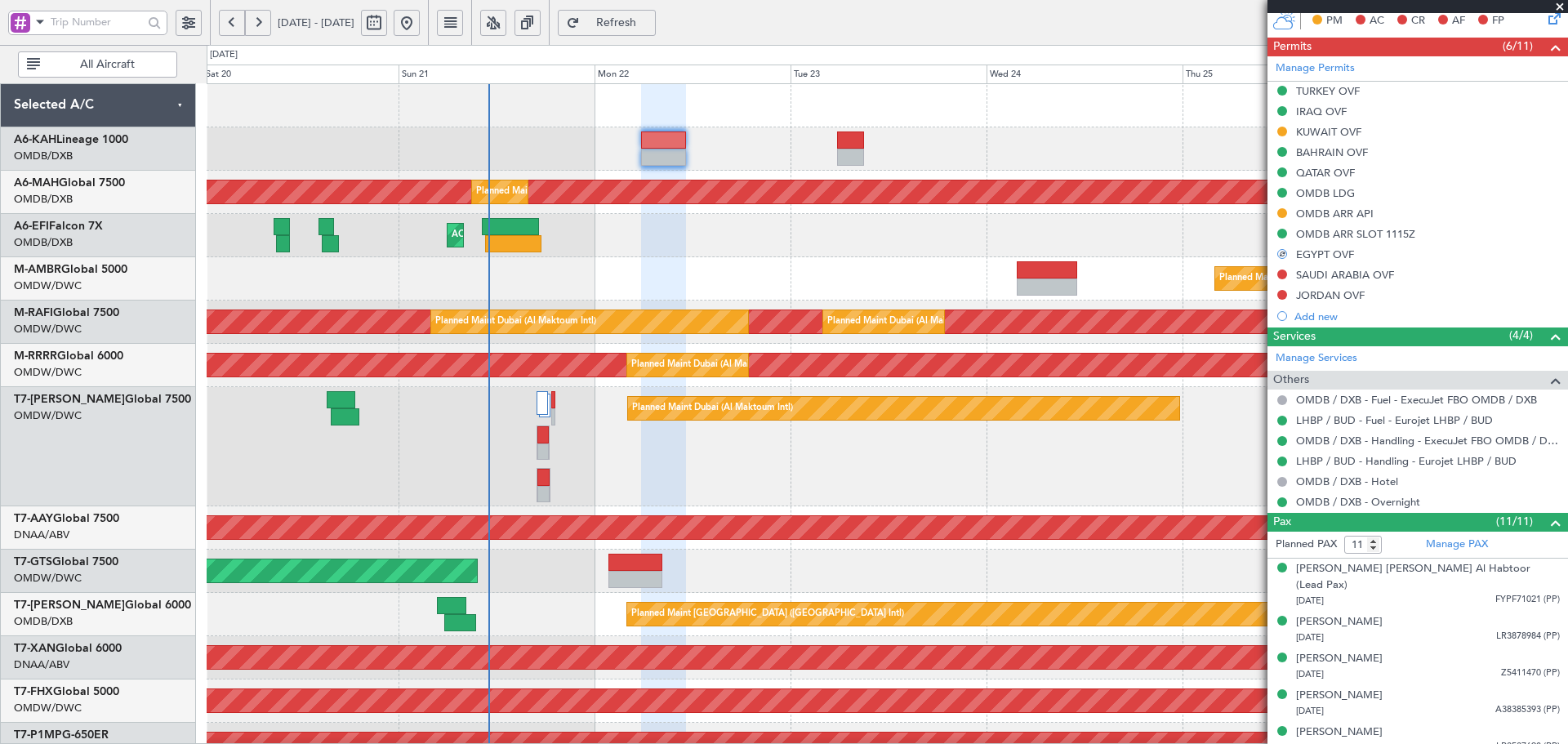
drag, startPoint x: 1285, startPoint y: 273, endPoint x: 1282, endPoint y: 287, distance: 14.3
click at [1285, 273] on button at bounding box center [1282, 274] width 10 height 10
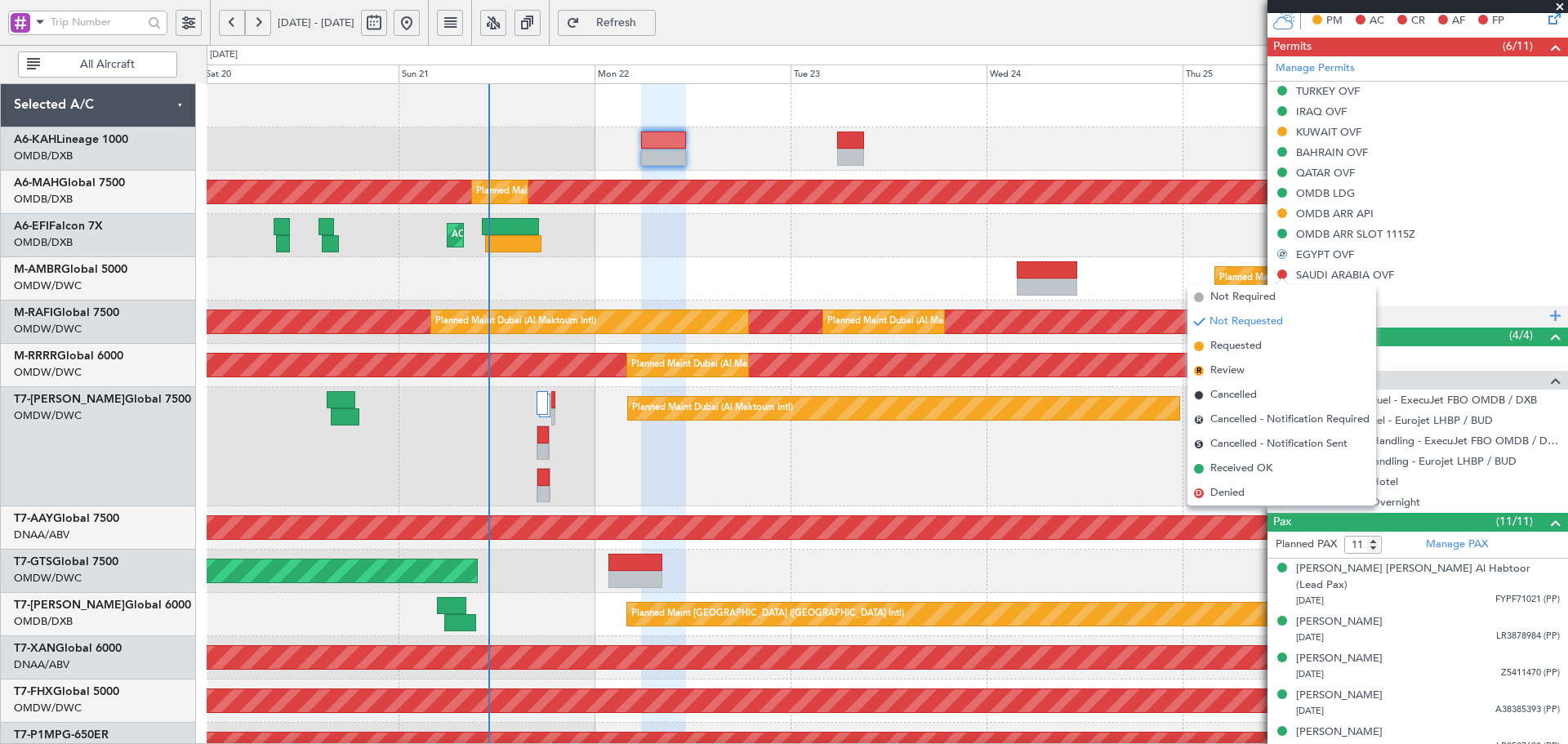
drag, startPoint x: 1242, startPoint y: 341, endPoint x: 1274, endPoint y: 308, distance: 46.0
click at [1241, 341] on span "Requested" at bounding box center [1236, 346] width 52 height 16
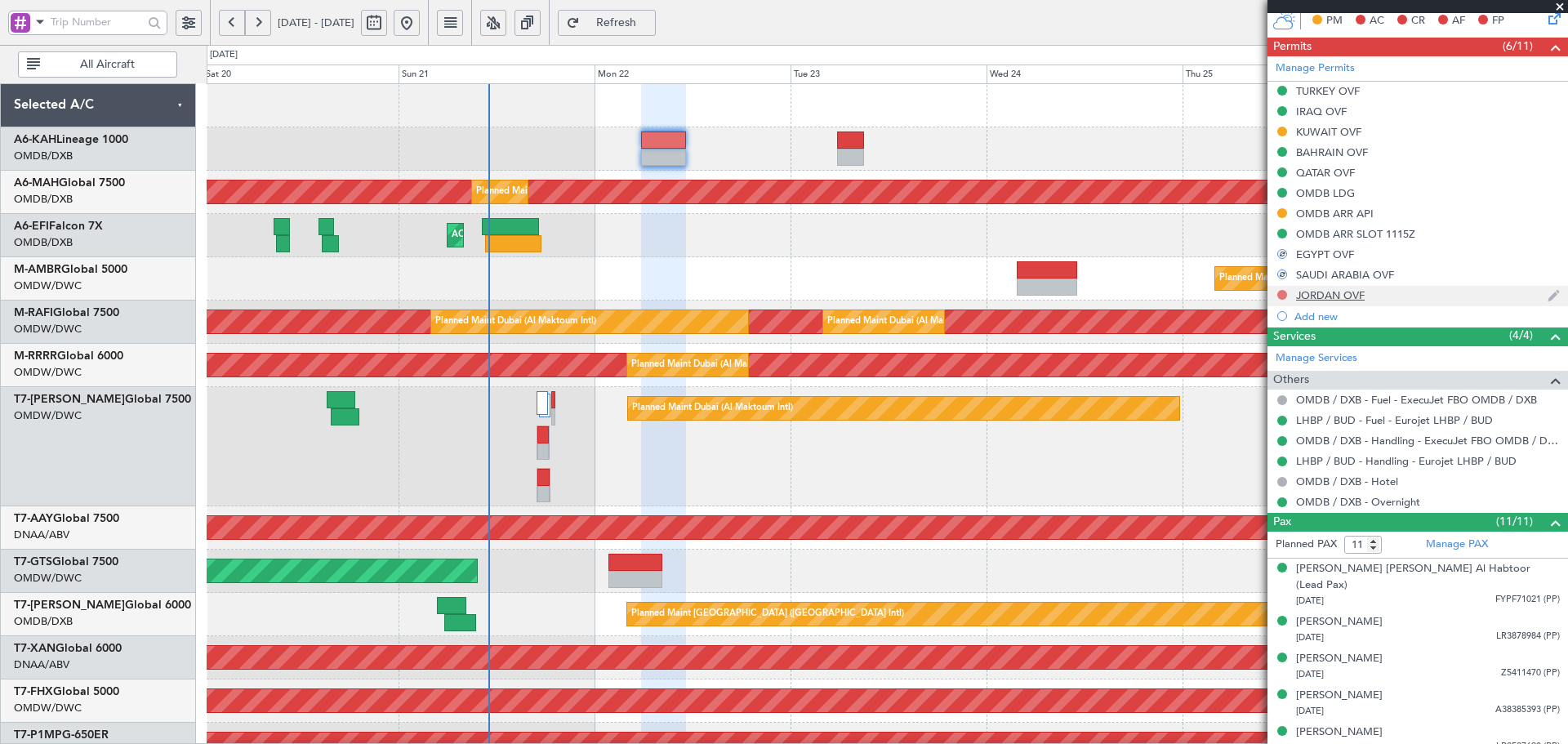
click at [1282, 296] on button at bounding box center [1282, 295] width 10 height 10
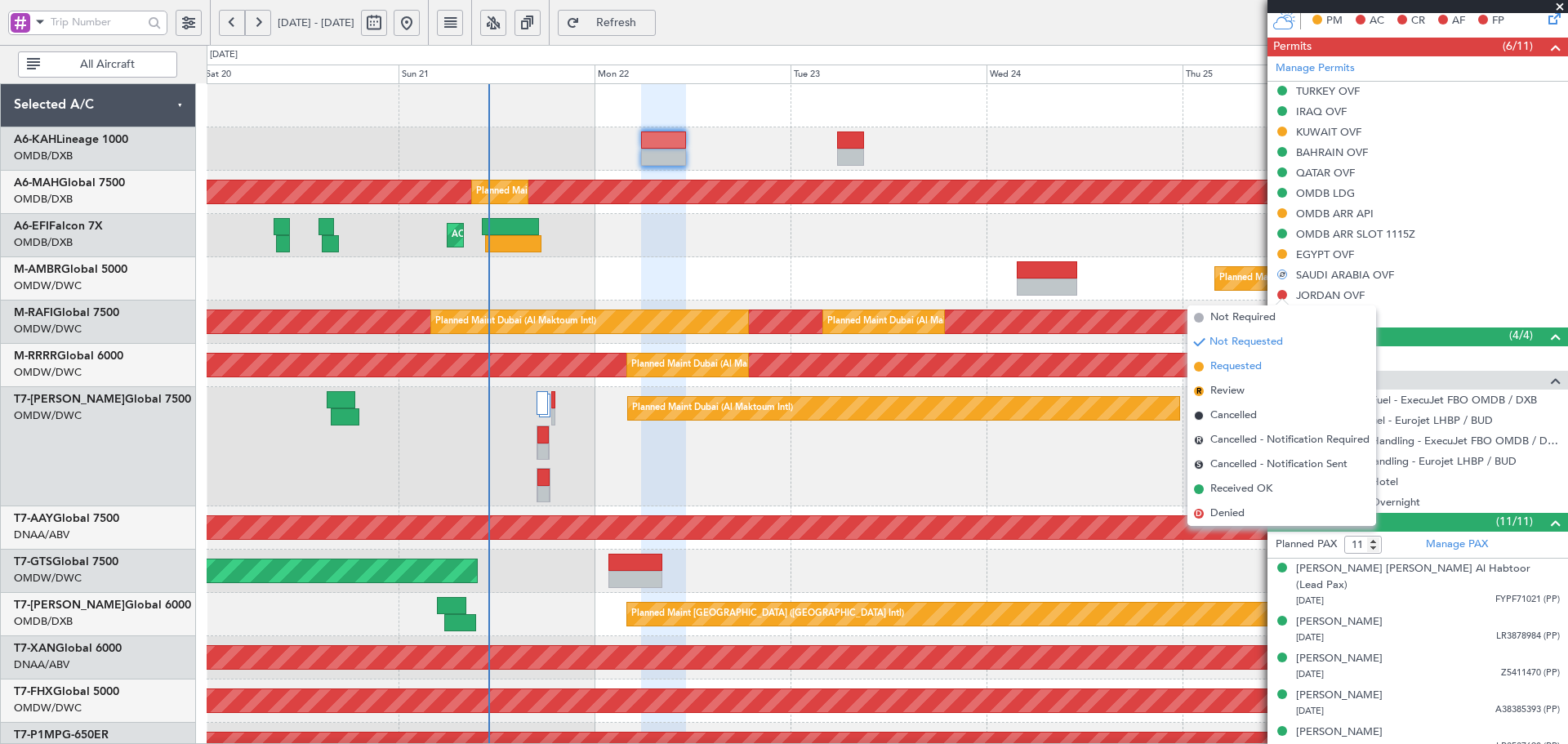
click at [1245, 364] on span "Requested" at bounding box center [1236, 366] width 52 height 16
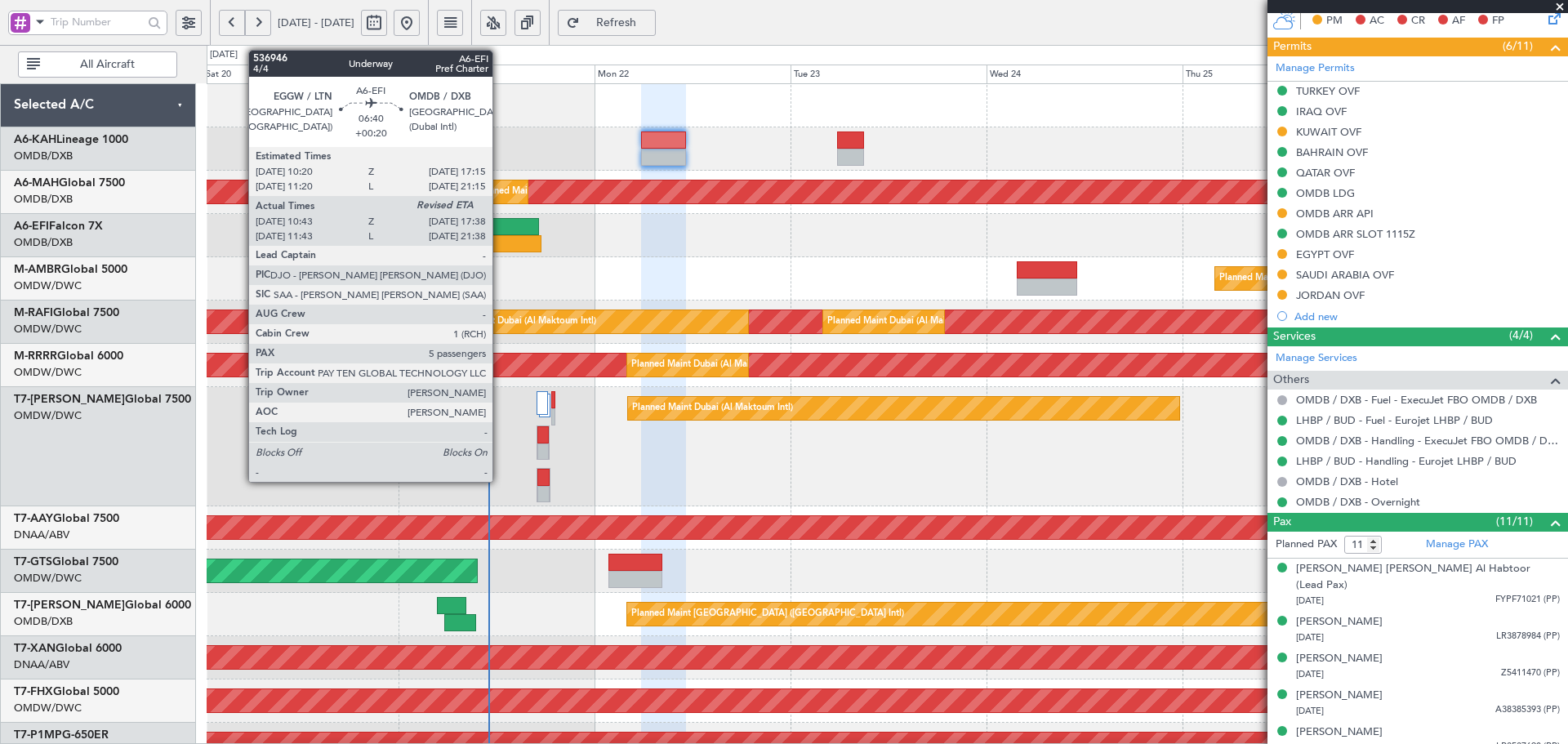
click at [499, 233] on div at bounding box center [511, 226] width 57 height 17
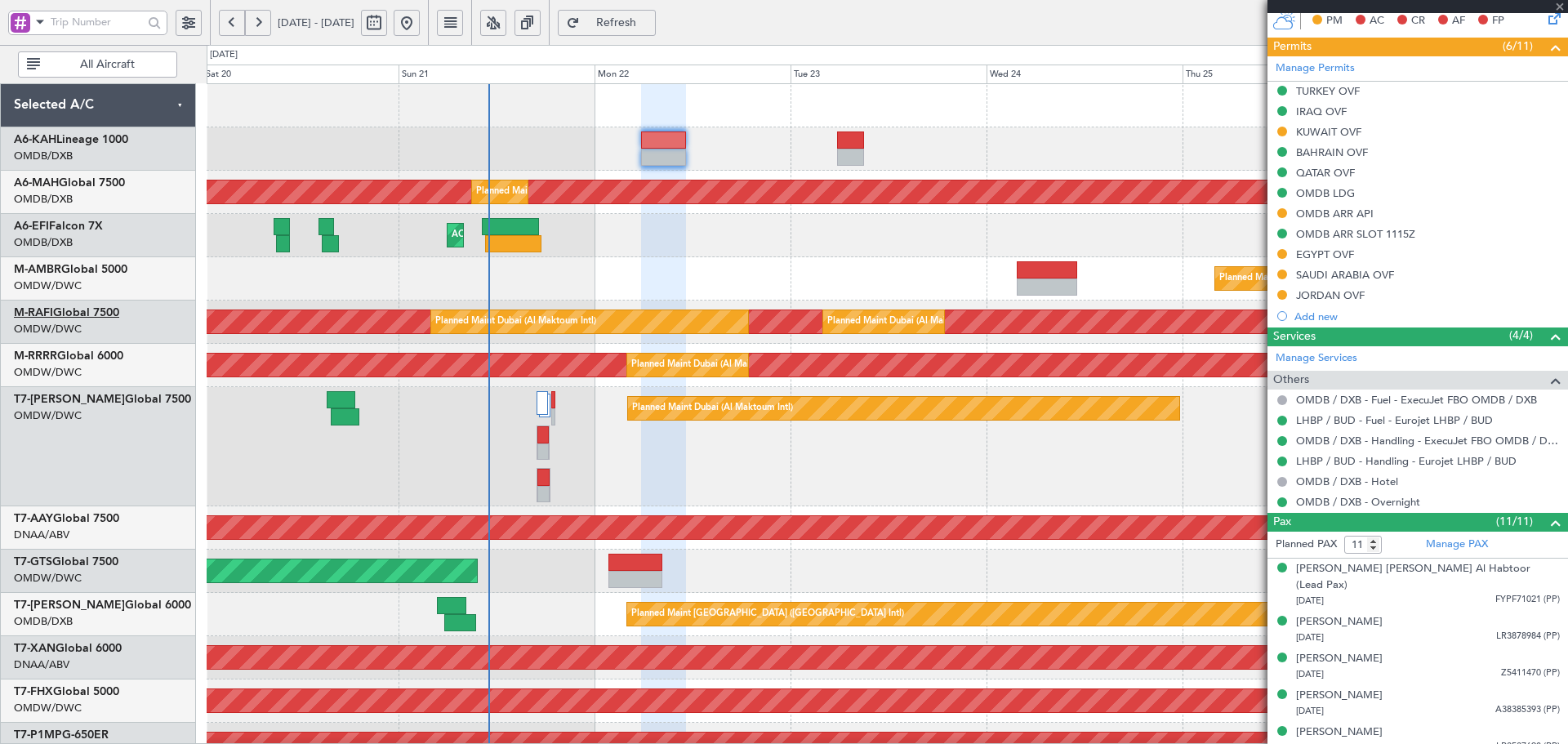
type input "10:53"
type input "5"
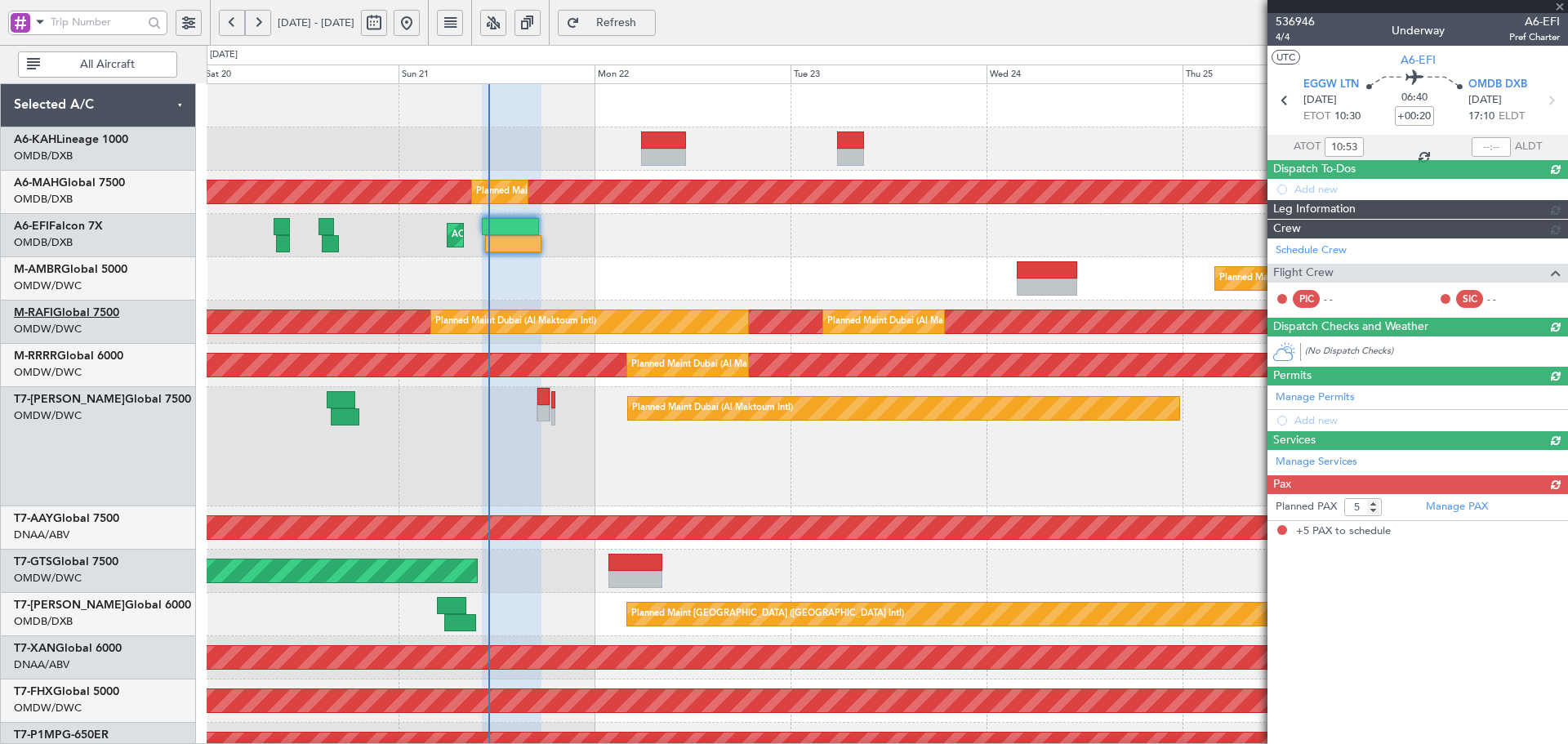
scroll to position [0, 0]
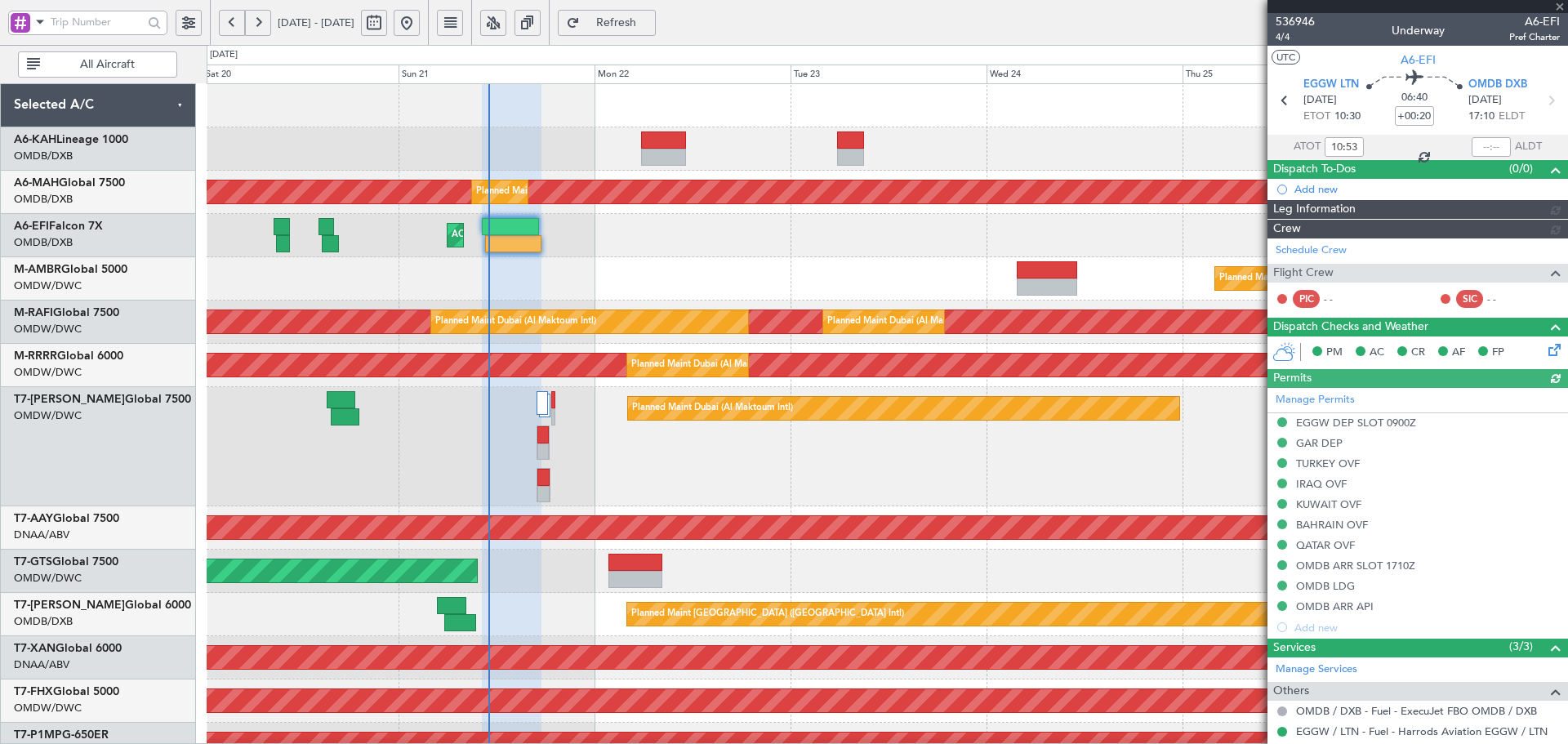
type input "[PERSON_NAME] (ANI)"
type input "7302"
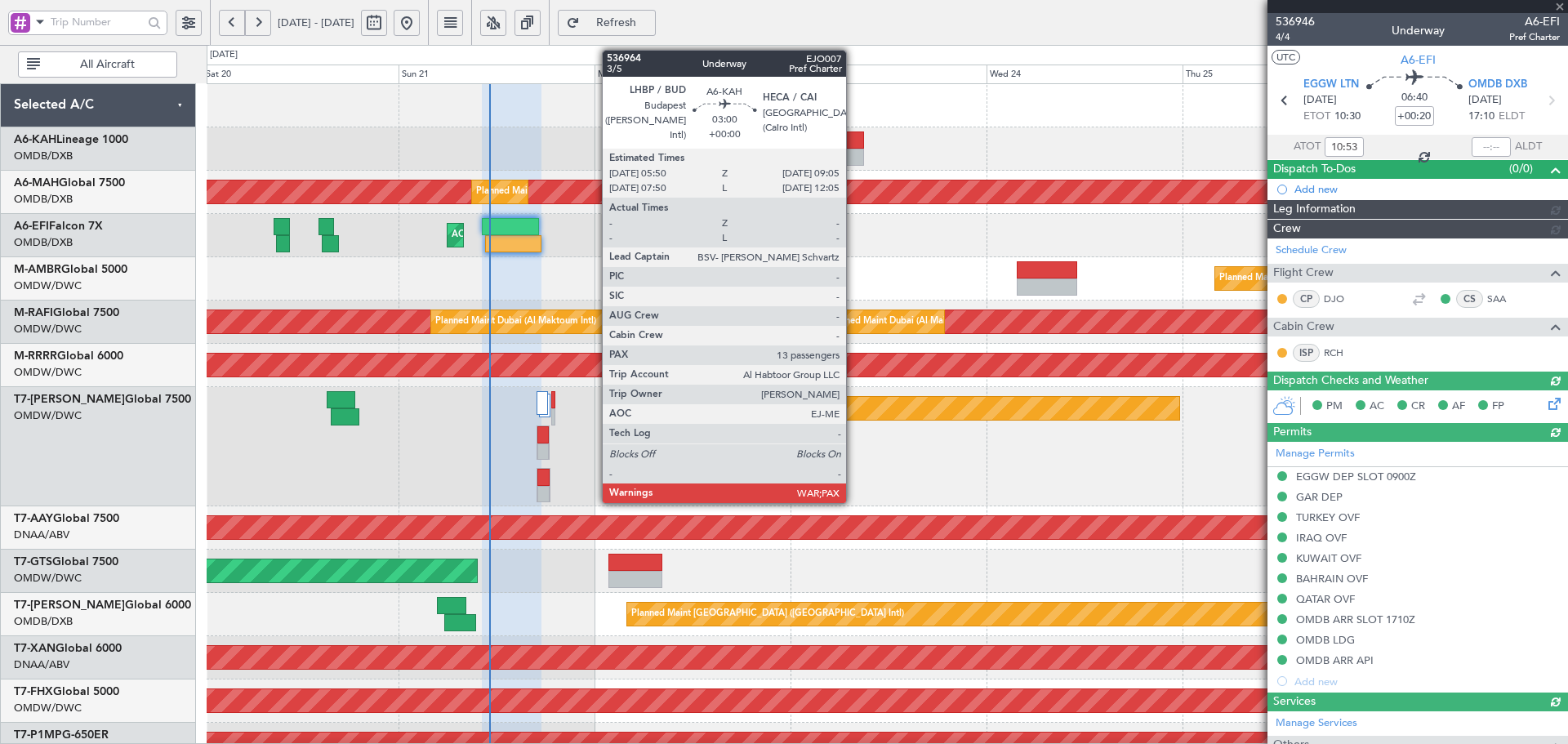
type input "[PERSON_NAME] (ANI)"
type input "7302"
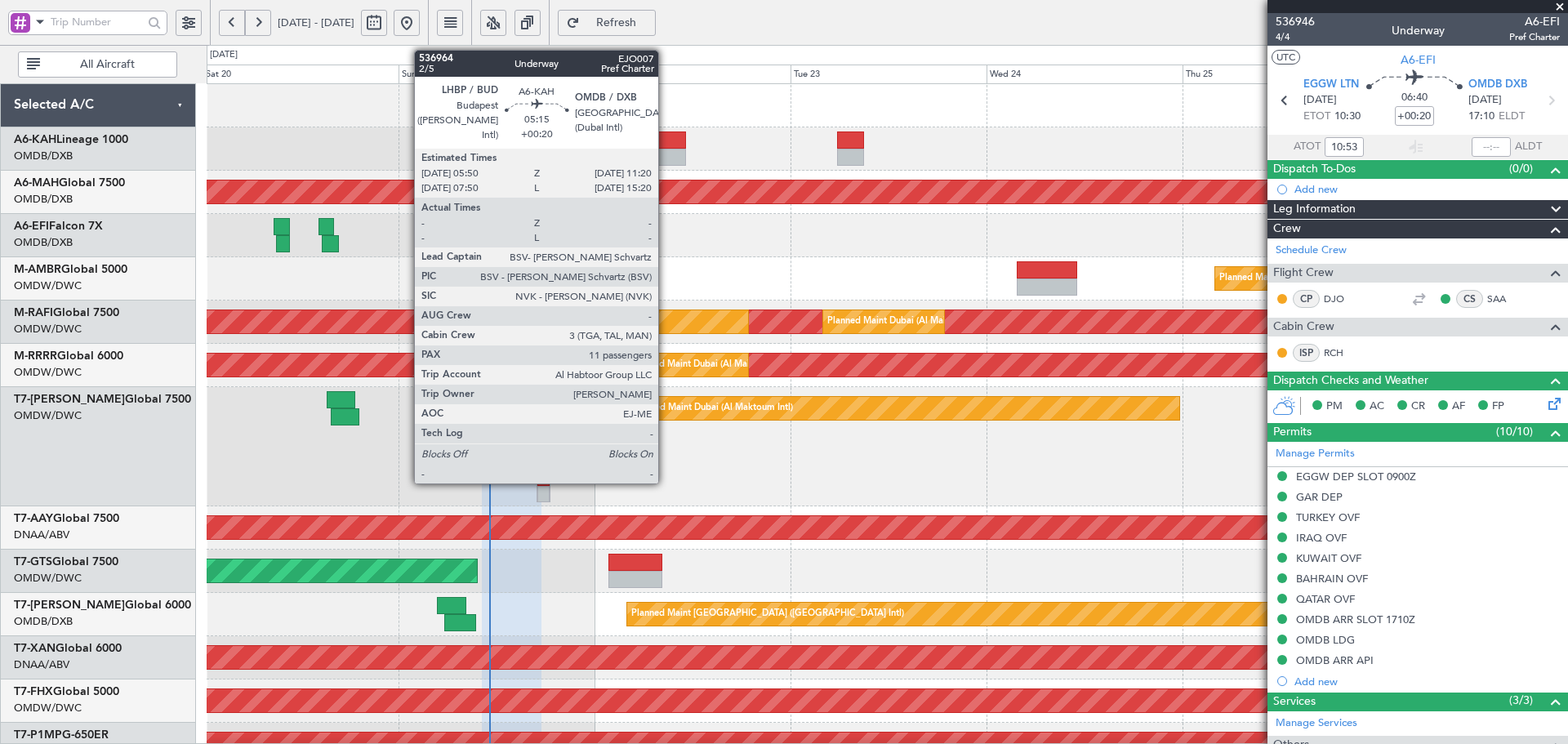
click at [666, 141] on div at bounding box center [663, 140] width 45 height 17
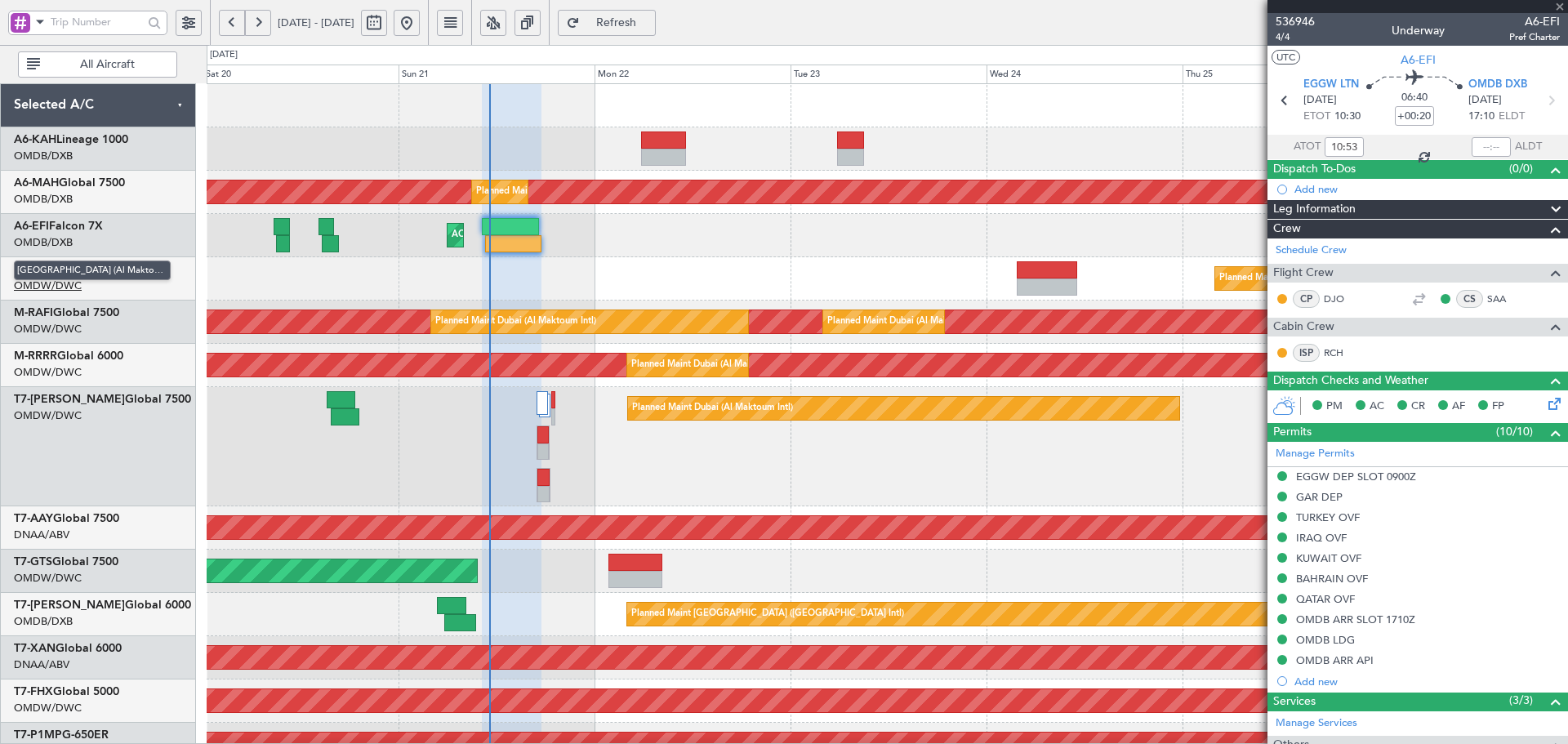
type input "11"
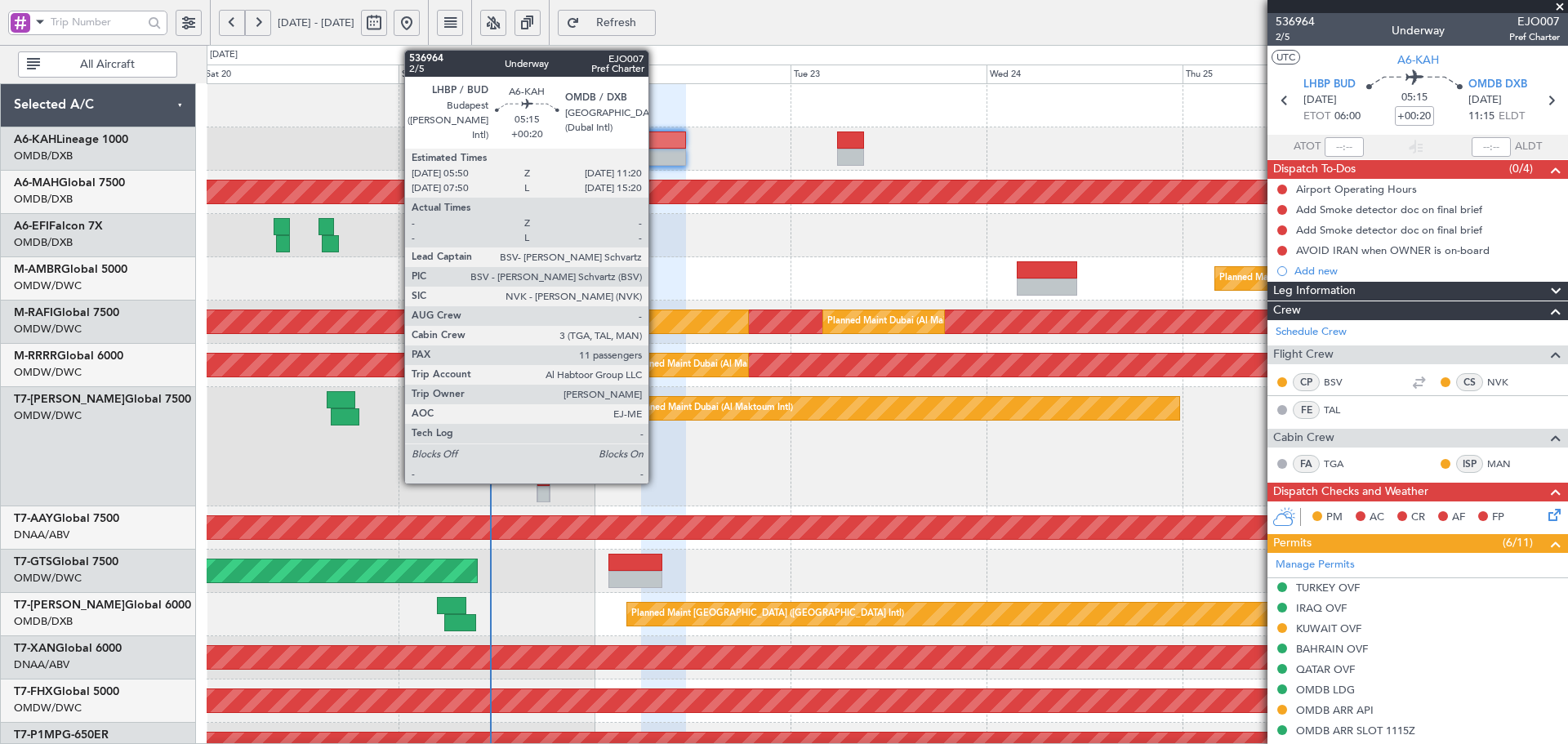
click at [656, 155] on div at bounding box center [663, 158] width 45 height 17
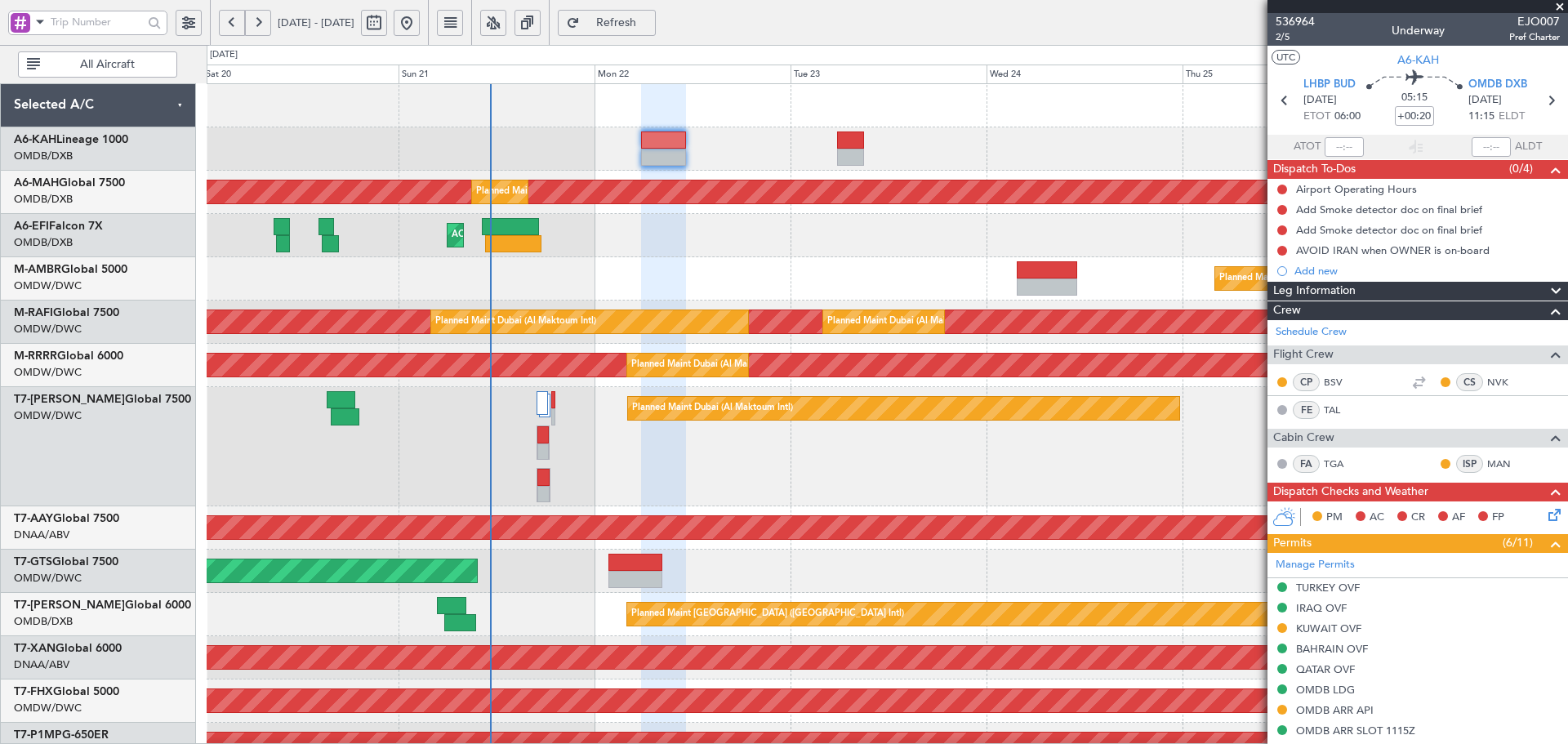
click at [650, 17] on span "Refresh" at bounding box center [617, 23] width 67 height 11
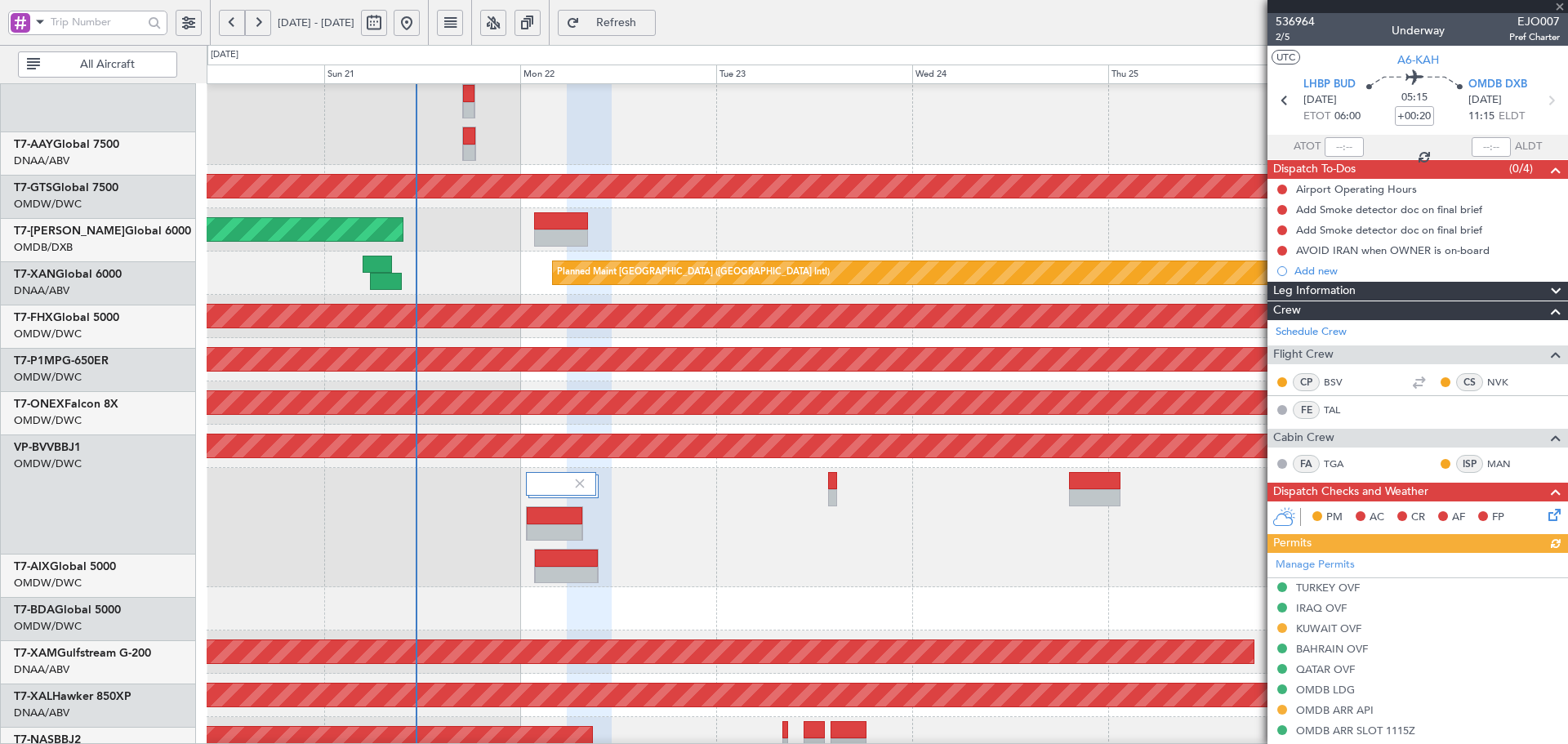
scroll to position [394, 0]
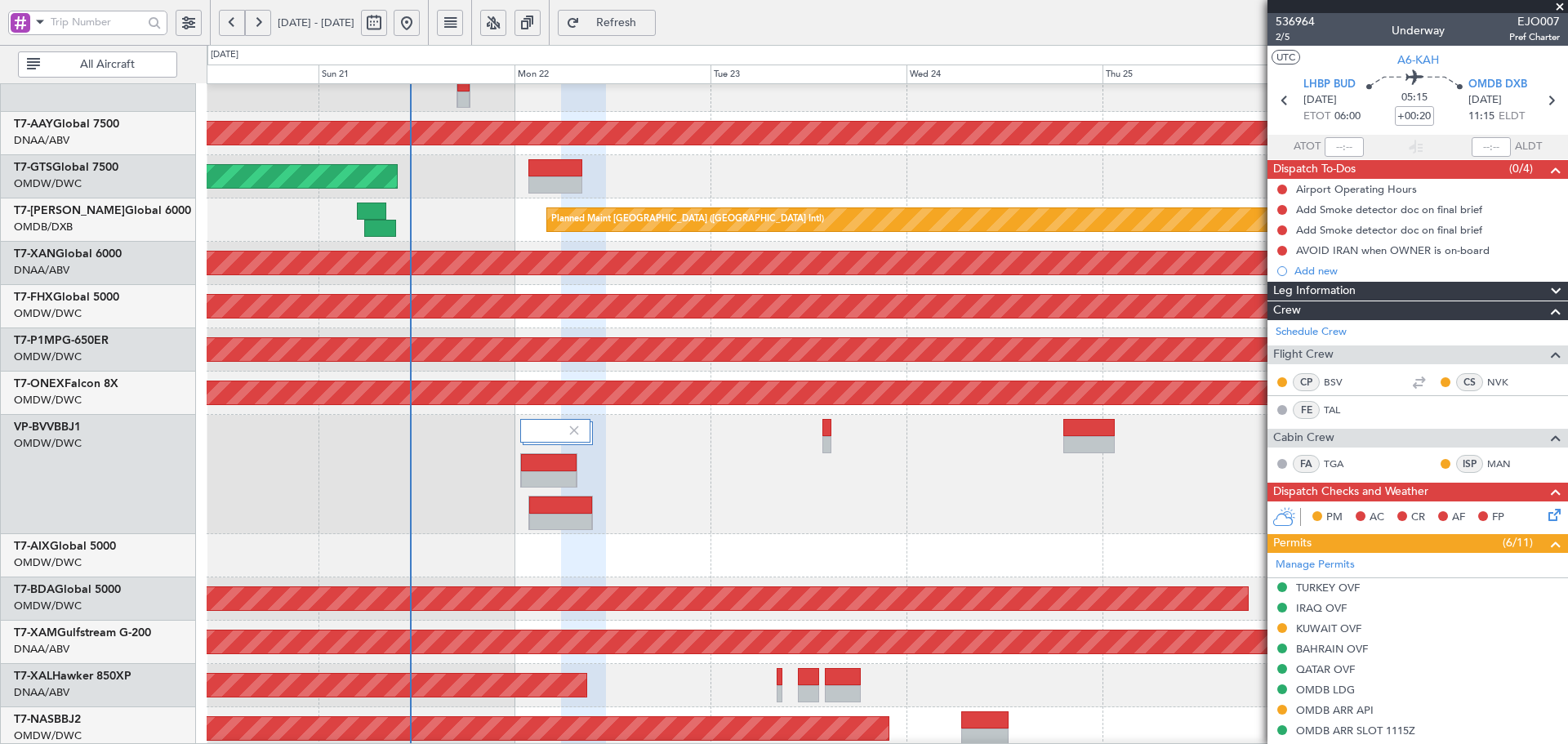
click at [386, 485] on div "Planned Maint Dubai (Al Maktoum Intl)" at bounding box center [886, 474] width 1361 height 119
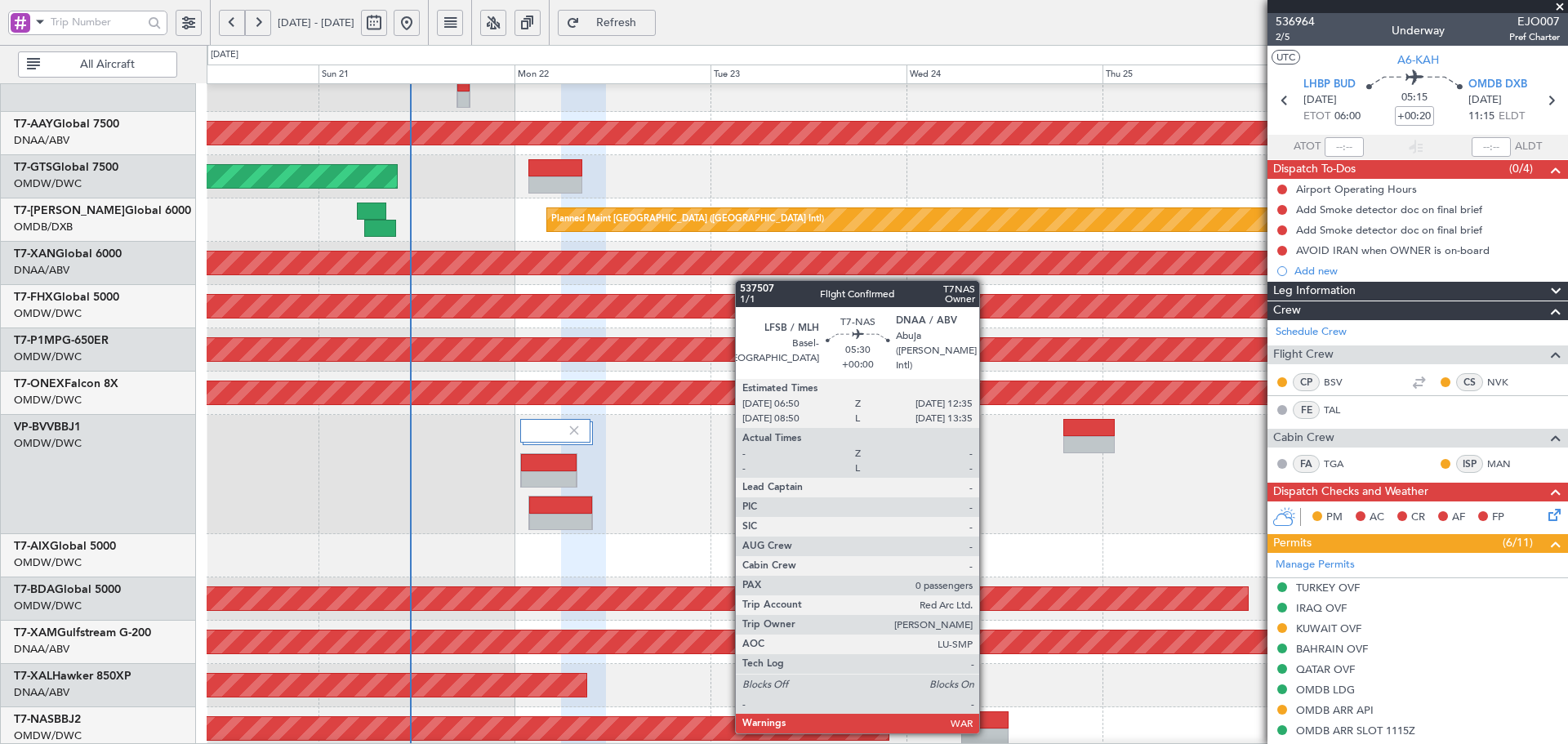
click at [986, 730] on div at bounding box center [985, 737] width 48 height 17
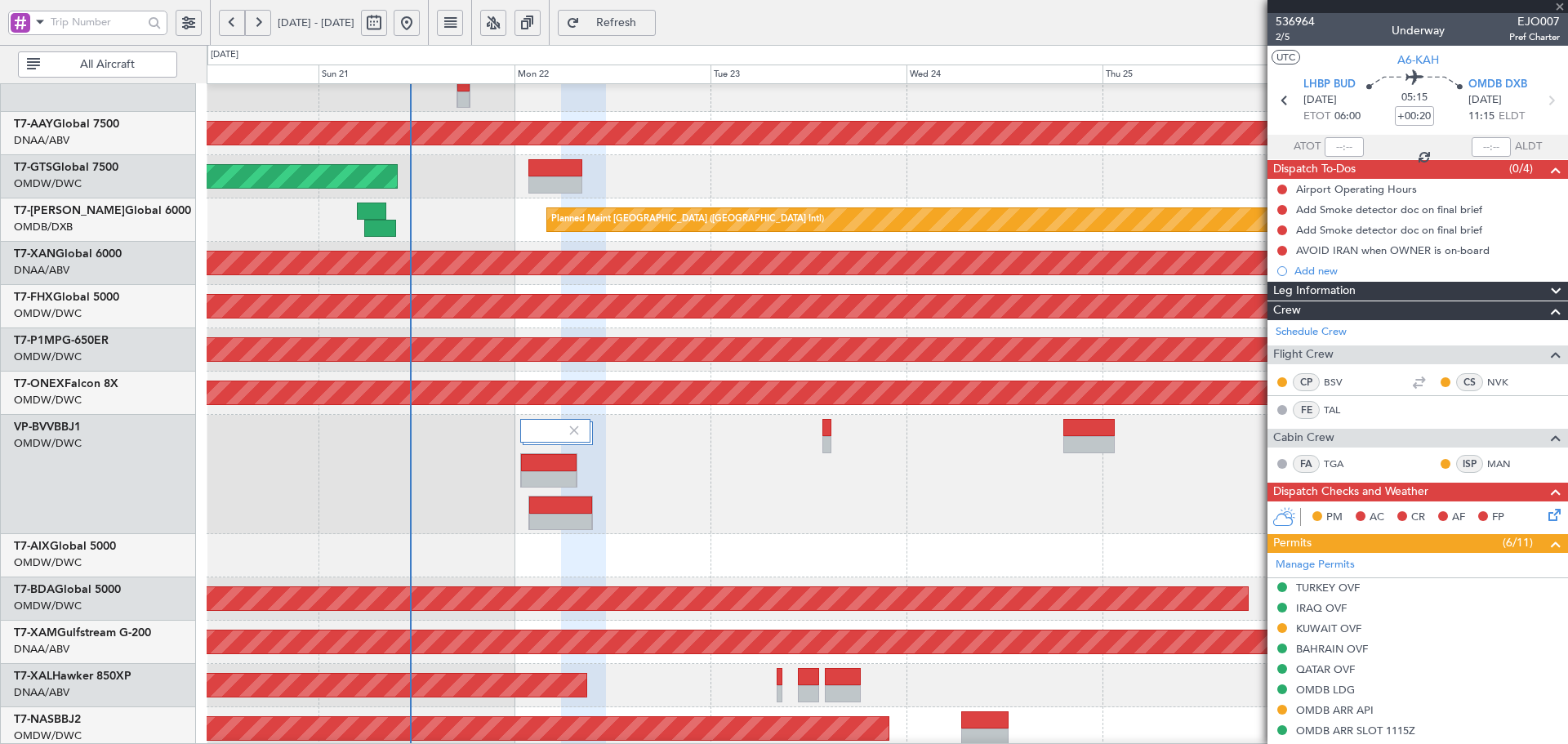
type input "0"
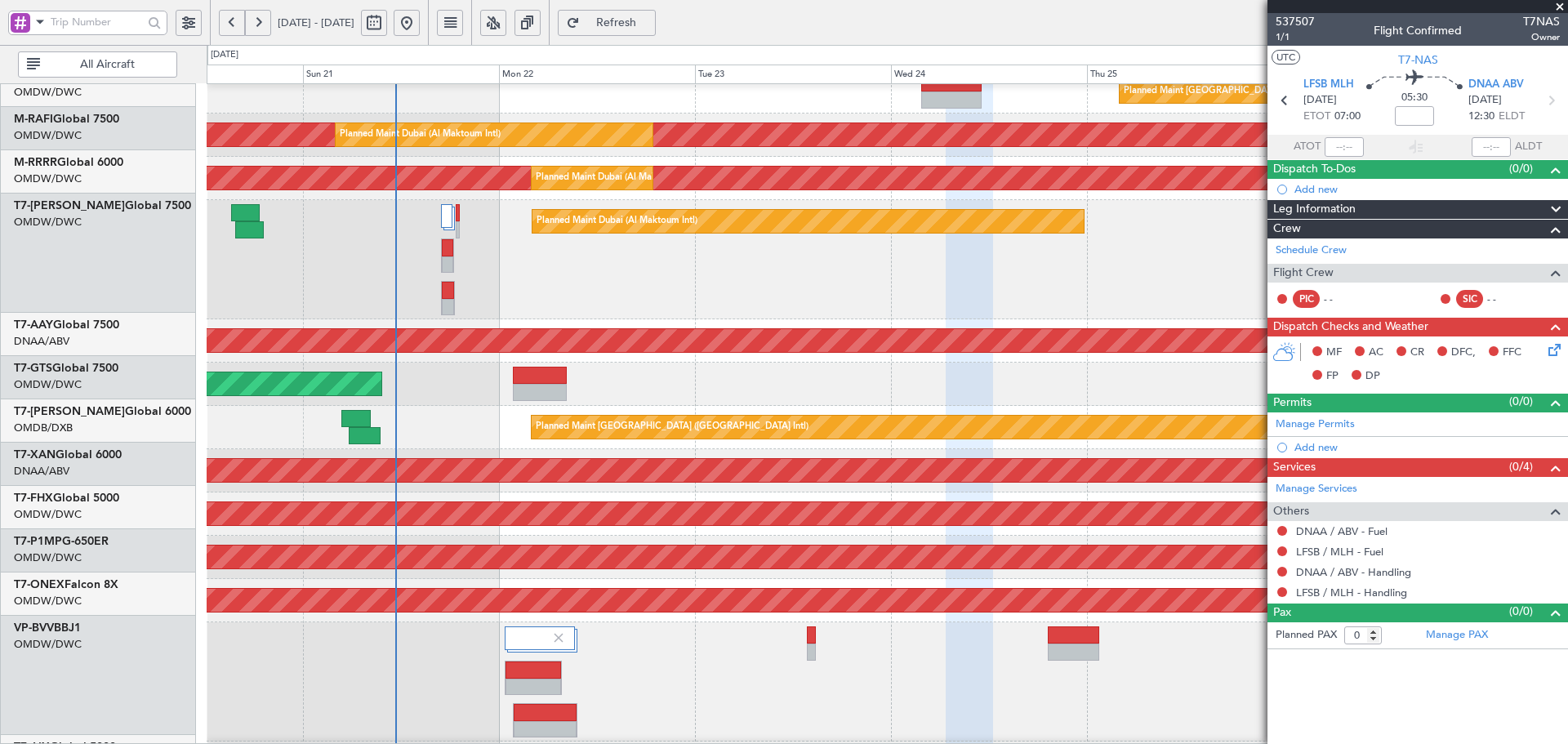
scroll to position [152, 0]
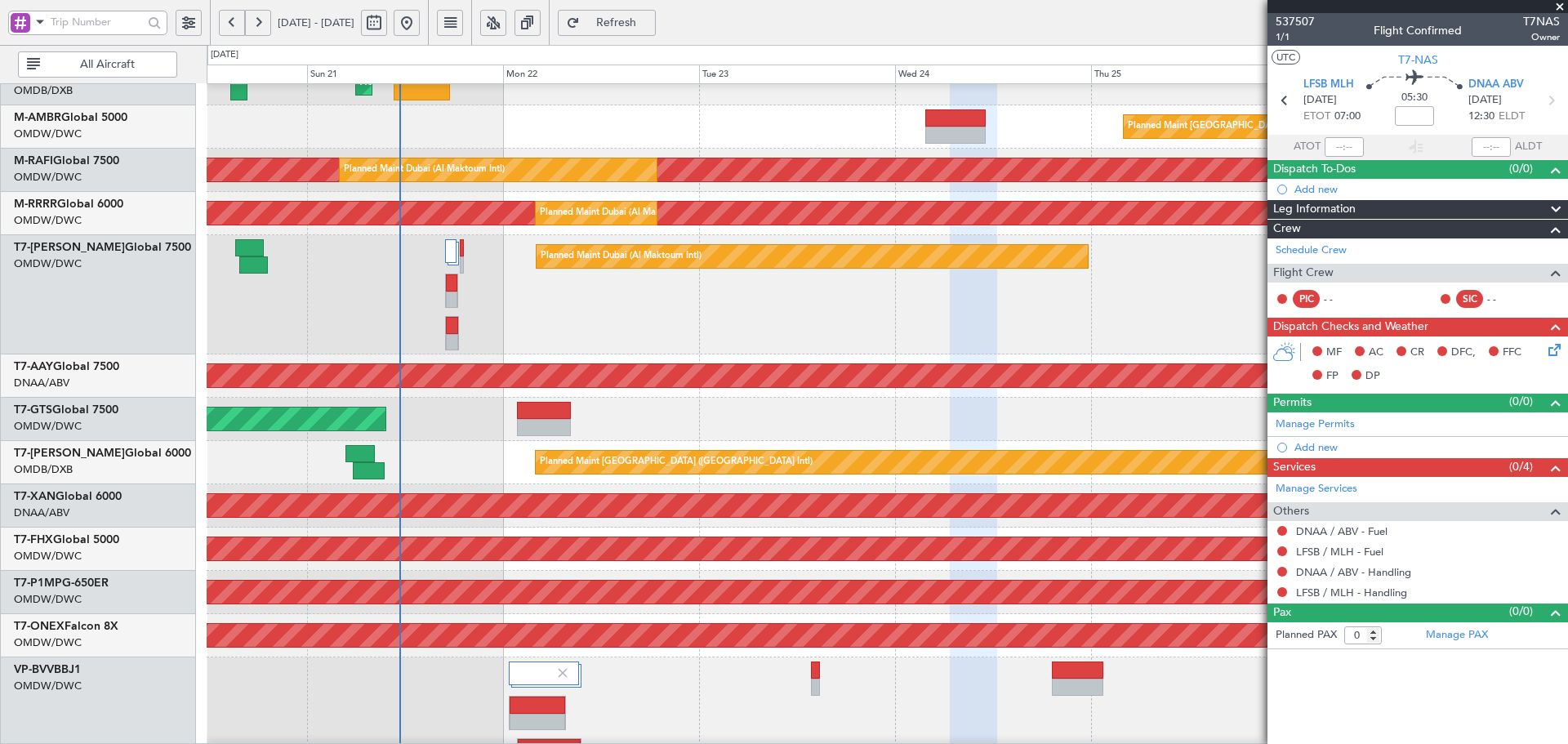
click at [471, 414] on div "AOG Maint [GEOGRAPHIC_DATA] (Seletar)" at bounding box center [886, 418] width 1361 height 43
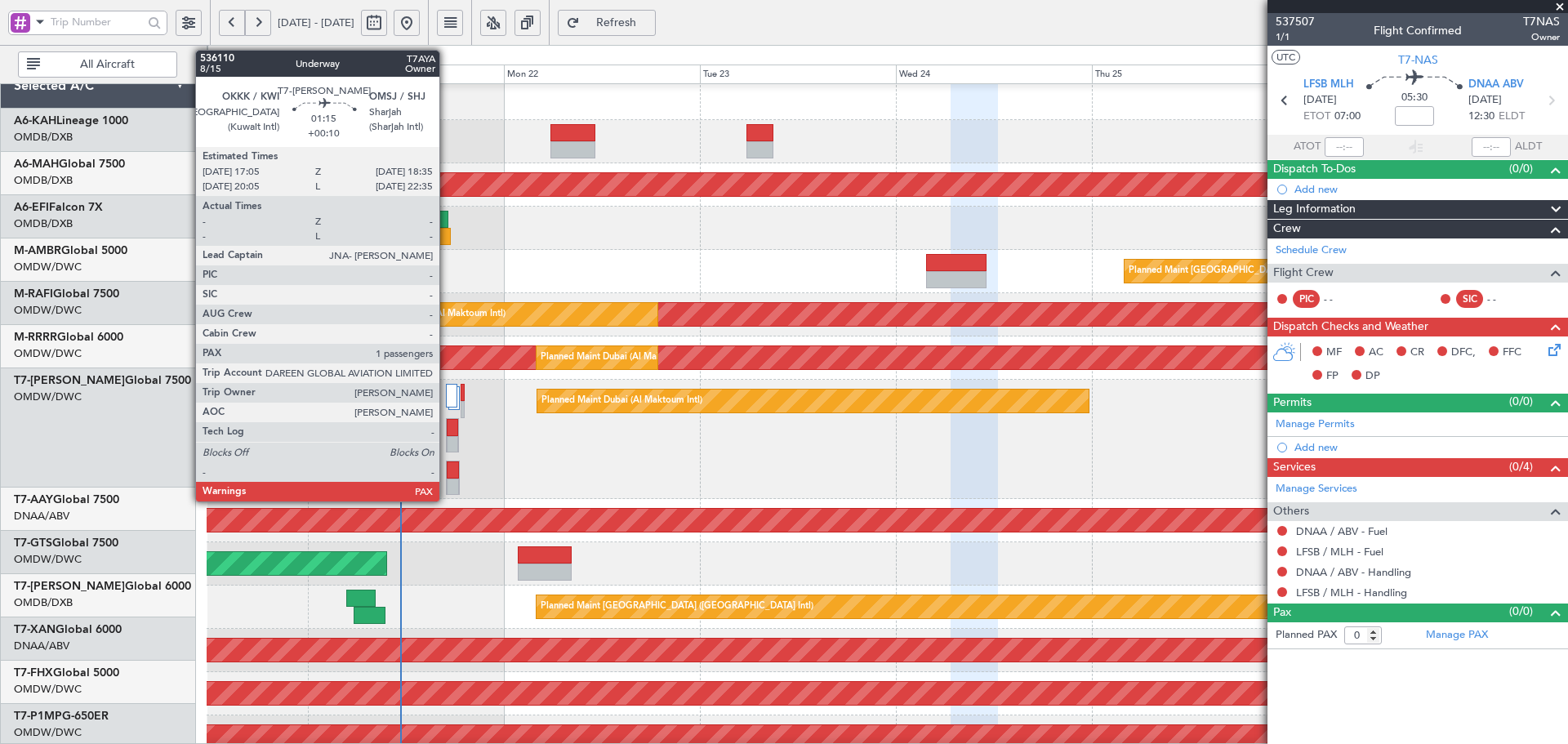
scroll to position [0, 0]
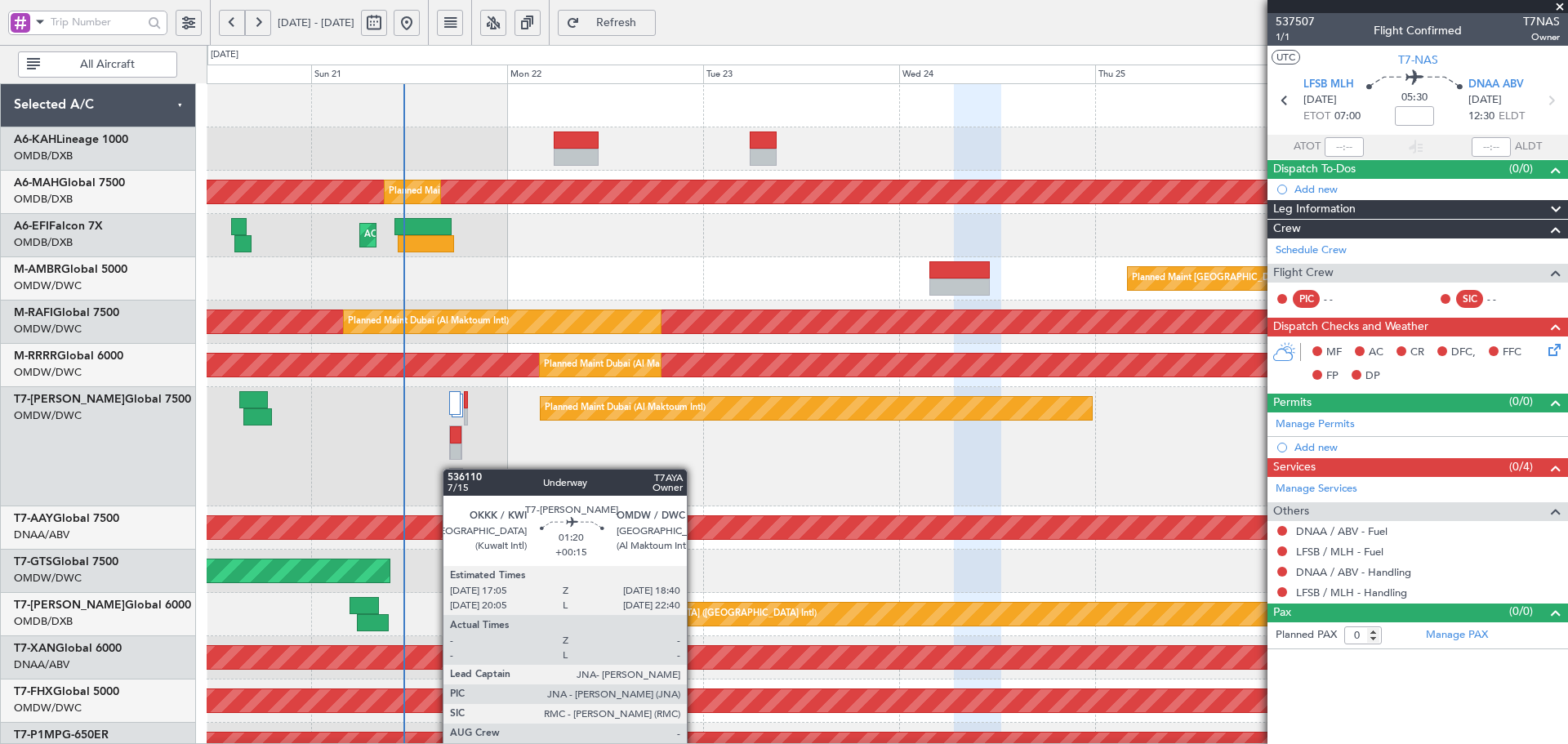
click at [452, 479] on div "Planned Maint Dubai (Al Maktoum Intl)" at bounding box center [886, 446] width 1361 height 119
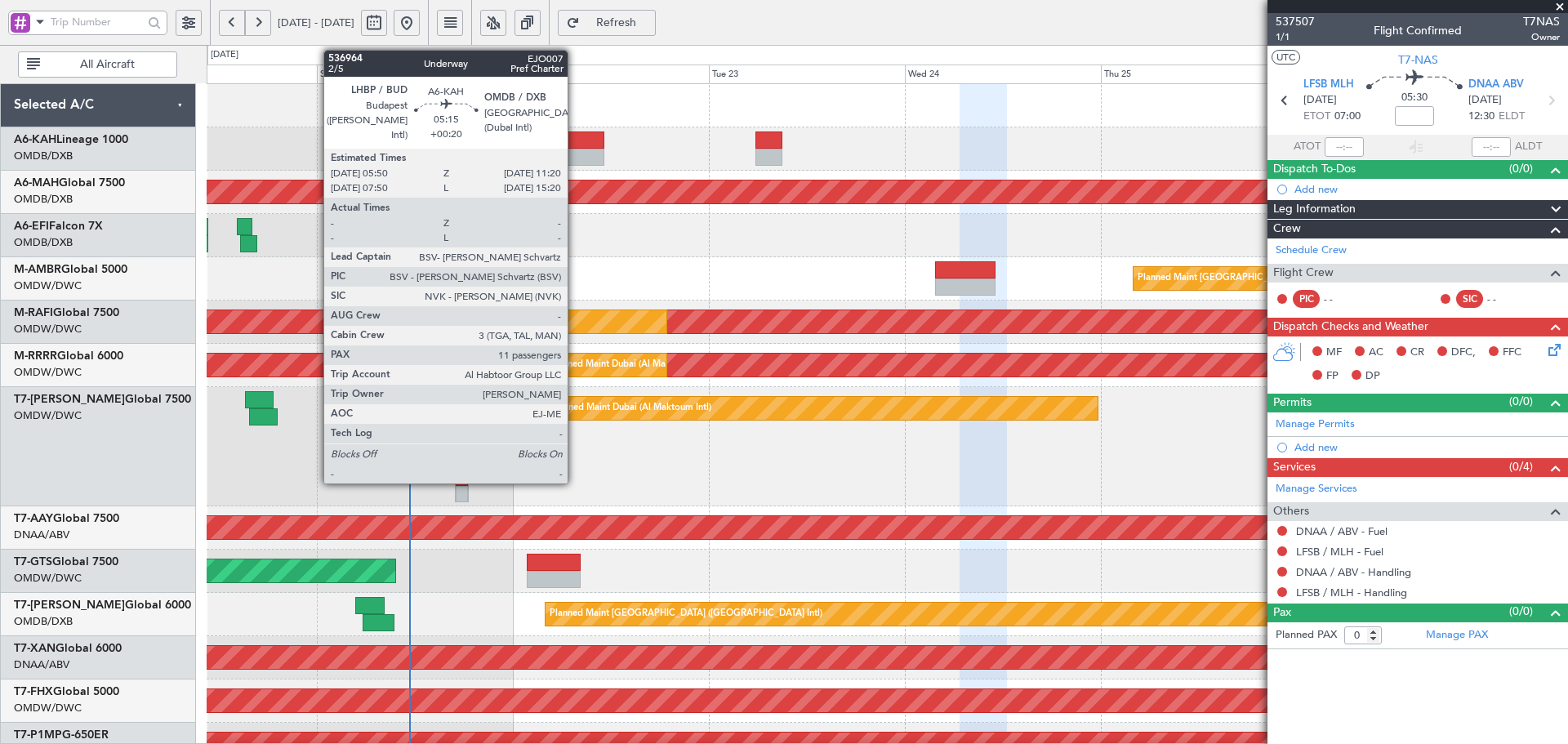
click at [575, 144] on div at bounding box center [582, 140] width 45 height 17
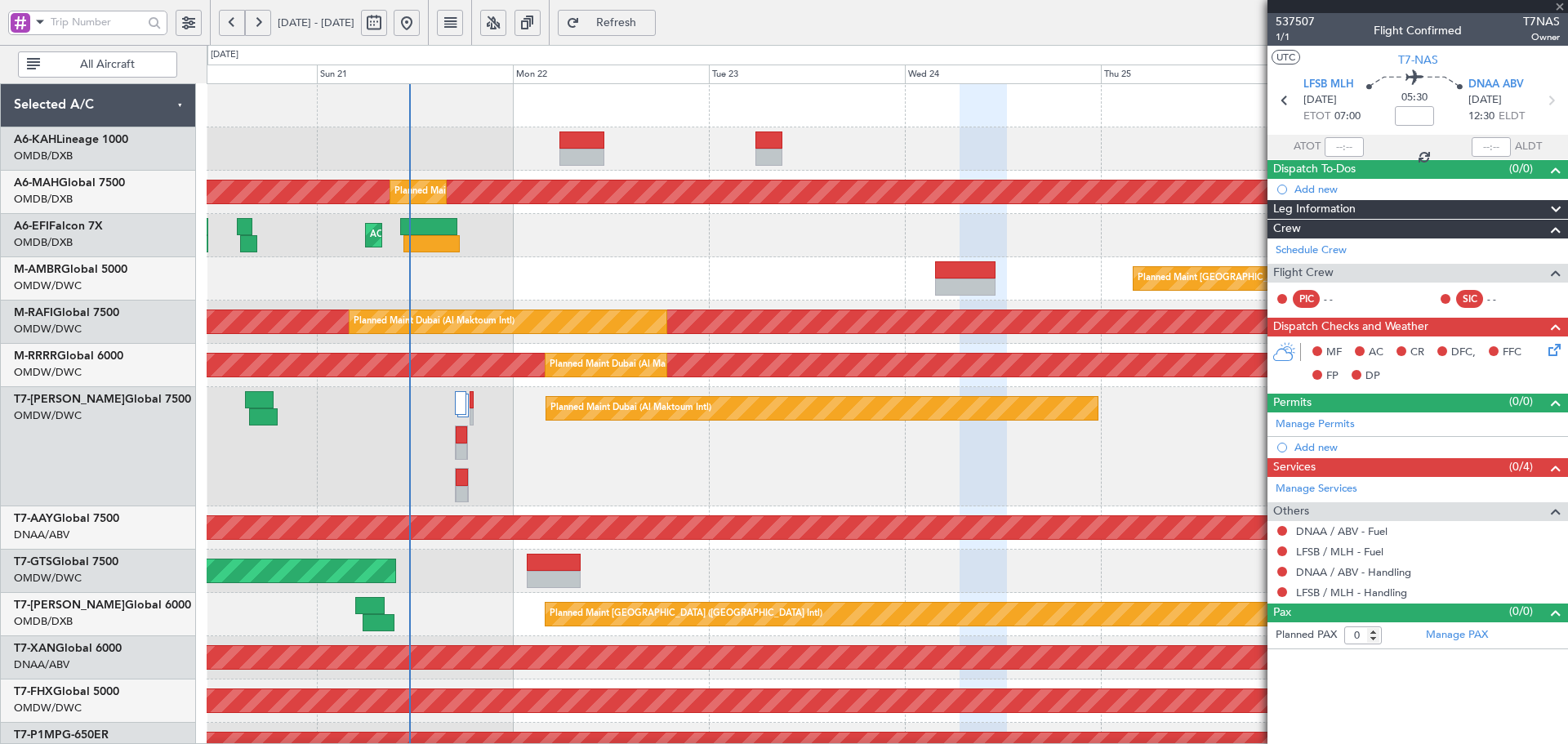
type input "+00:20"
type input "11"
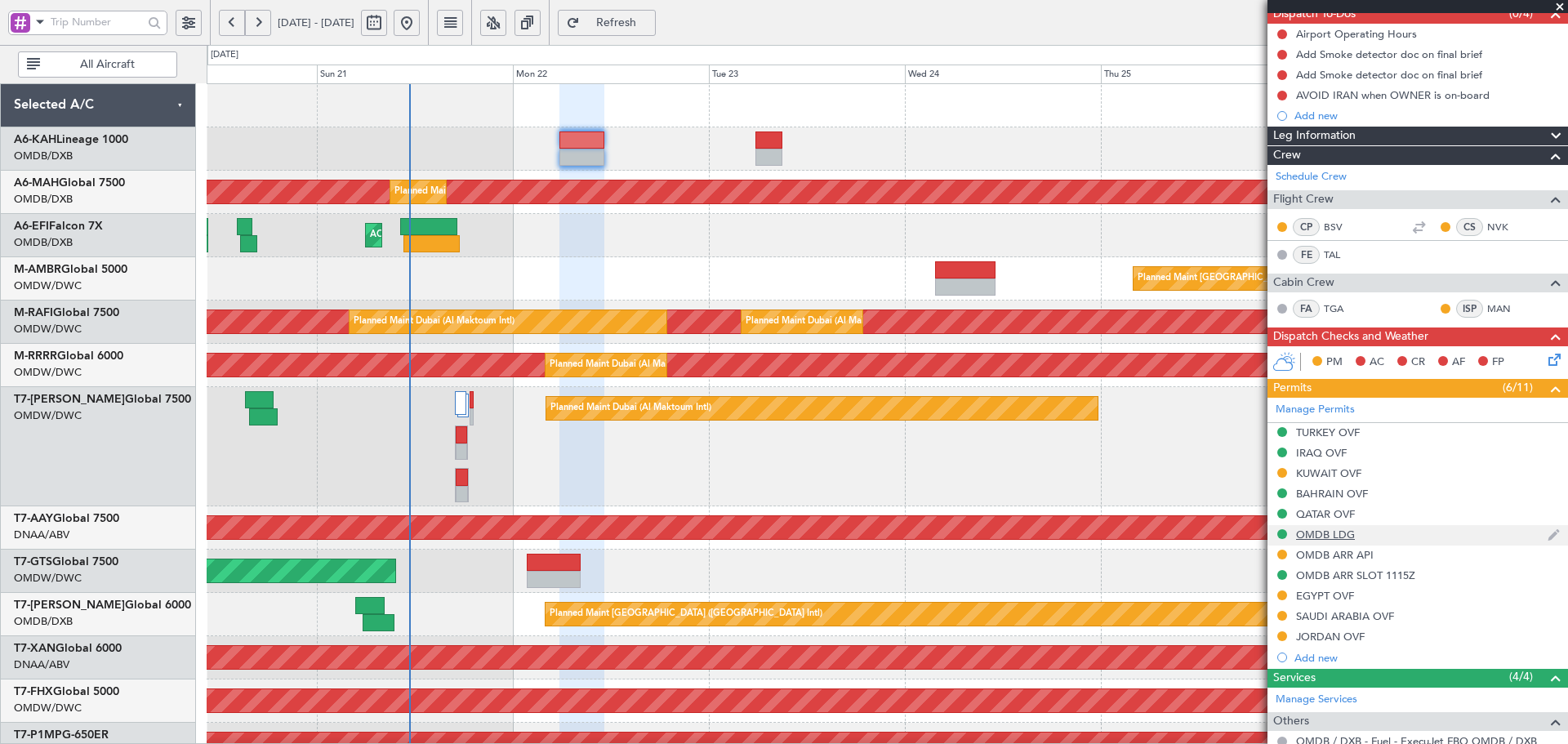
scroll to position [218, 0]
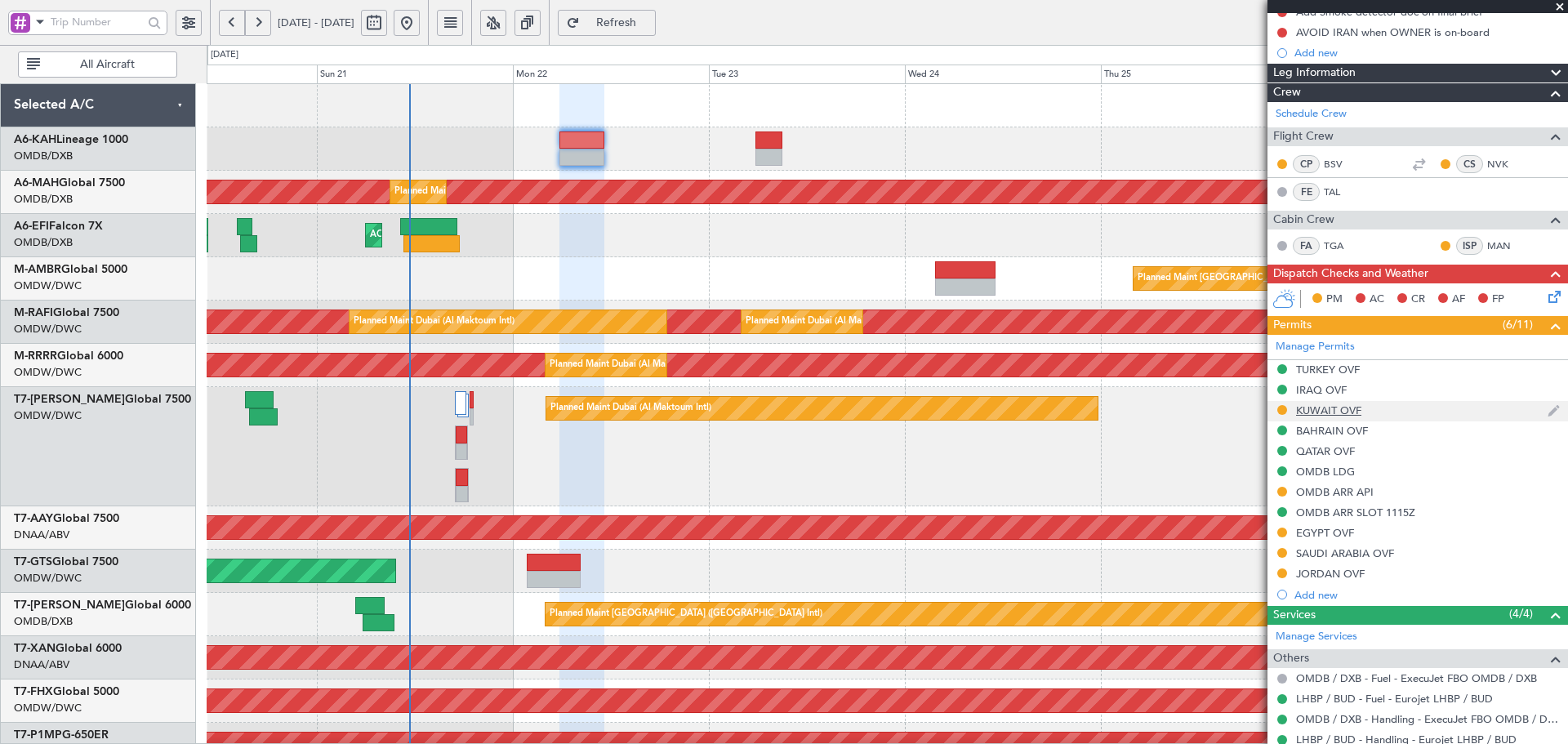
click at [1355, 410] on div "KUWAIT OVF" at bounding box center [1328, 410] width 65 height 14
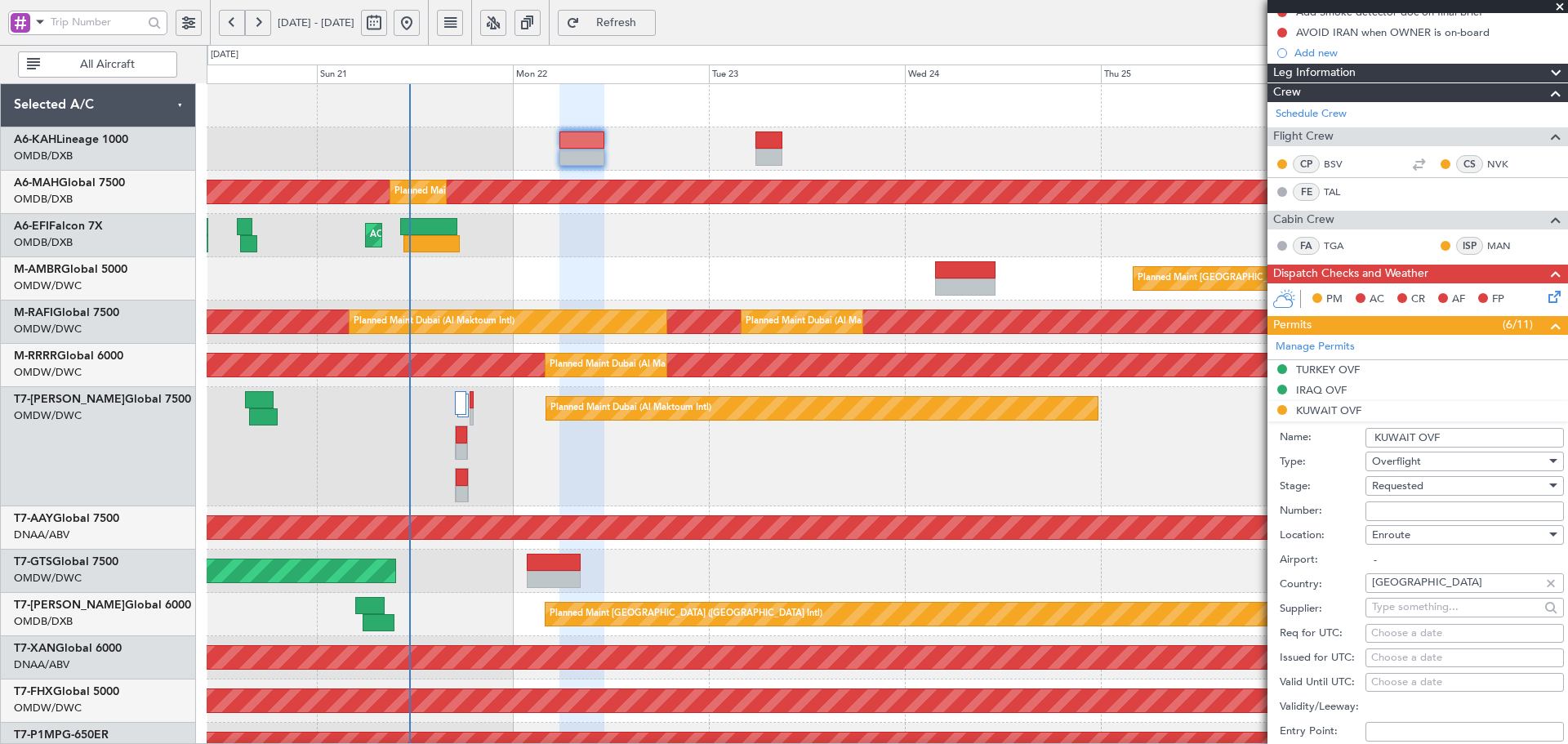
click at [1411, 504] on input "Number:" at bounding box center [1465, 511] width 199 height 20
paste input "8164-ATO/25"
type input "8164-ATO/25"
click at [1424, 487] on div "Requested" at bounding box center [1459, 486] width 174 height 25
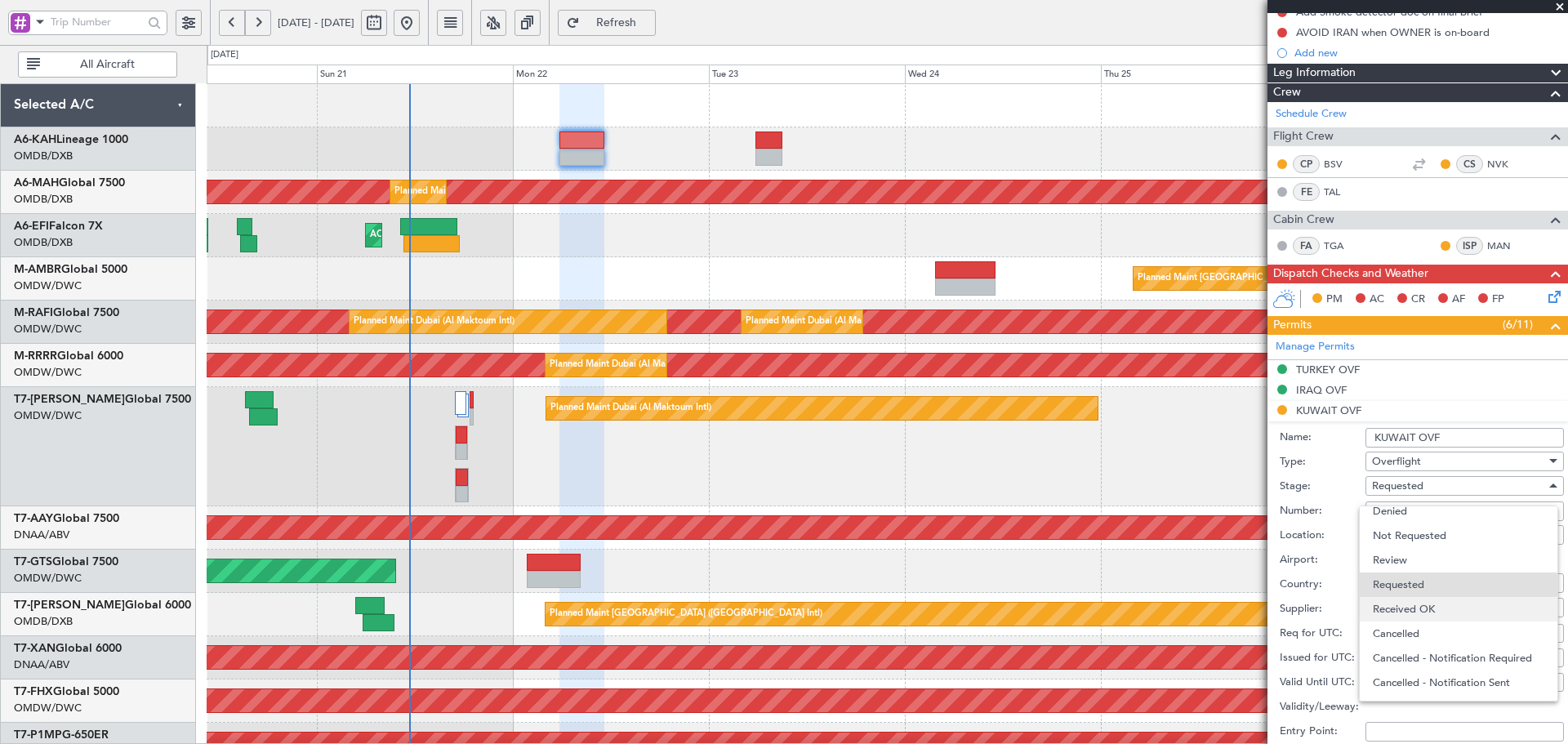
click at [1428, 612] on span "Received OK" at bounding box center [1458, 609] width 172 height 25
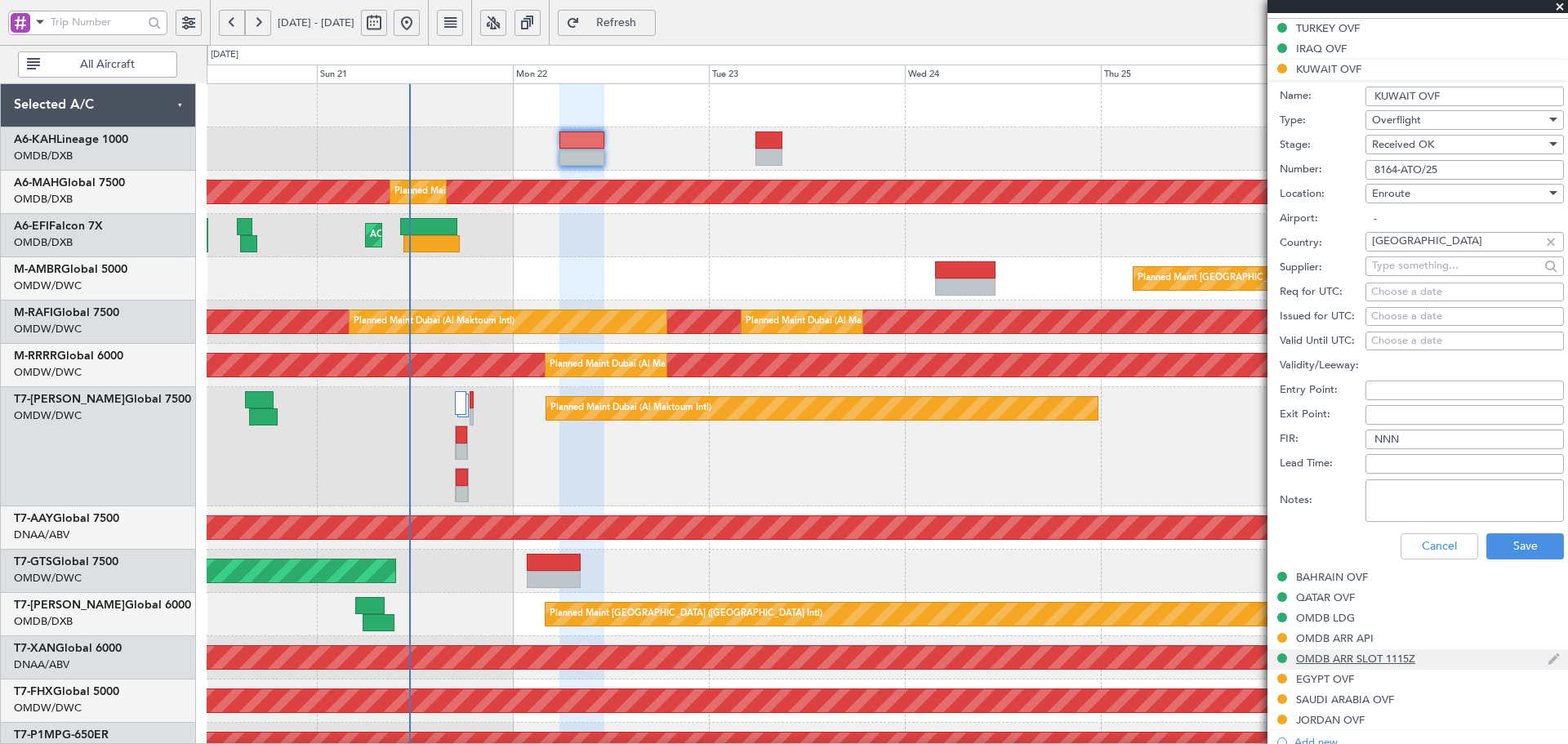
scroll to position [599, 0]
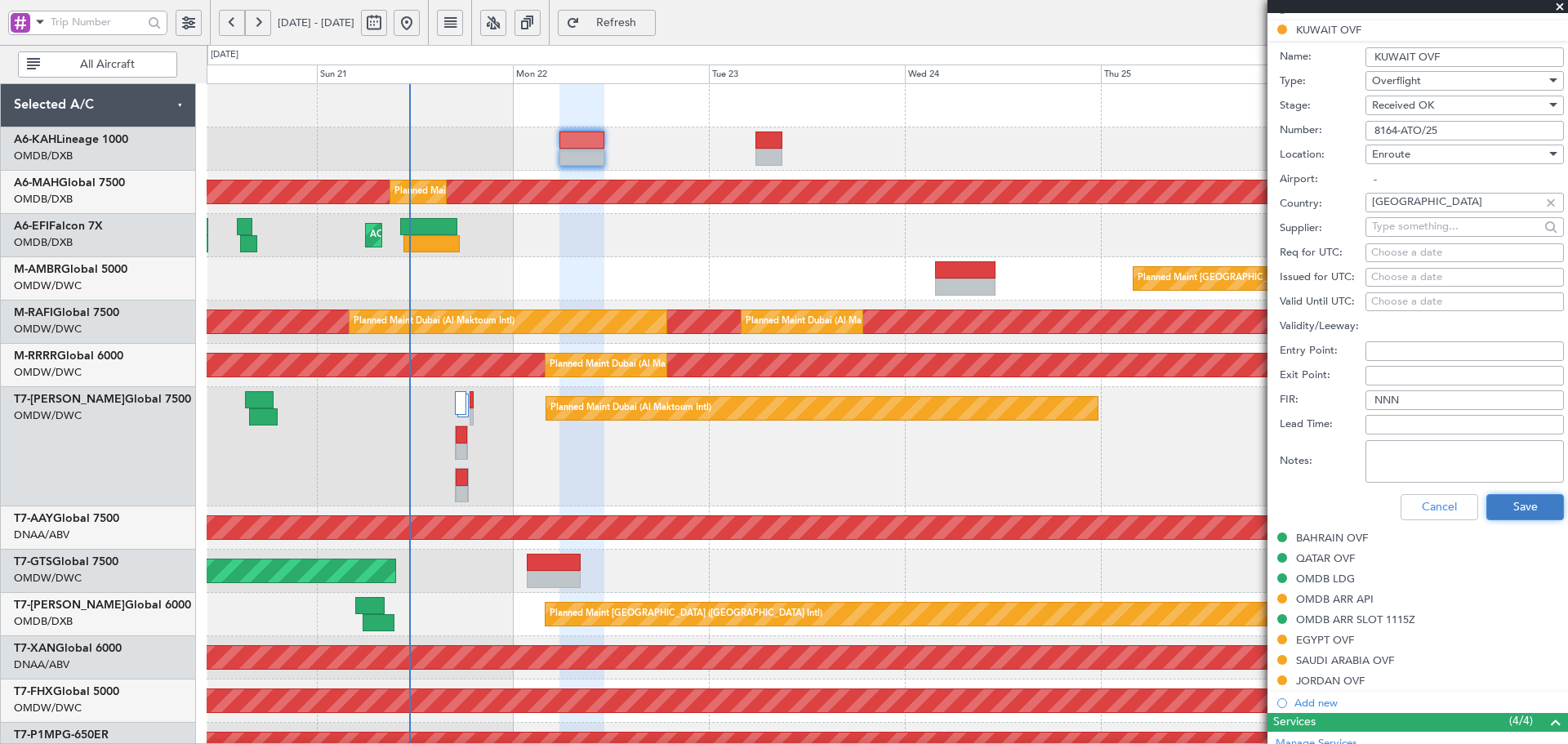
click at [1495, 509] on button "Save" at bounding box center [1524, 506] width 77 height 26
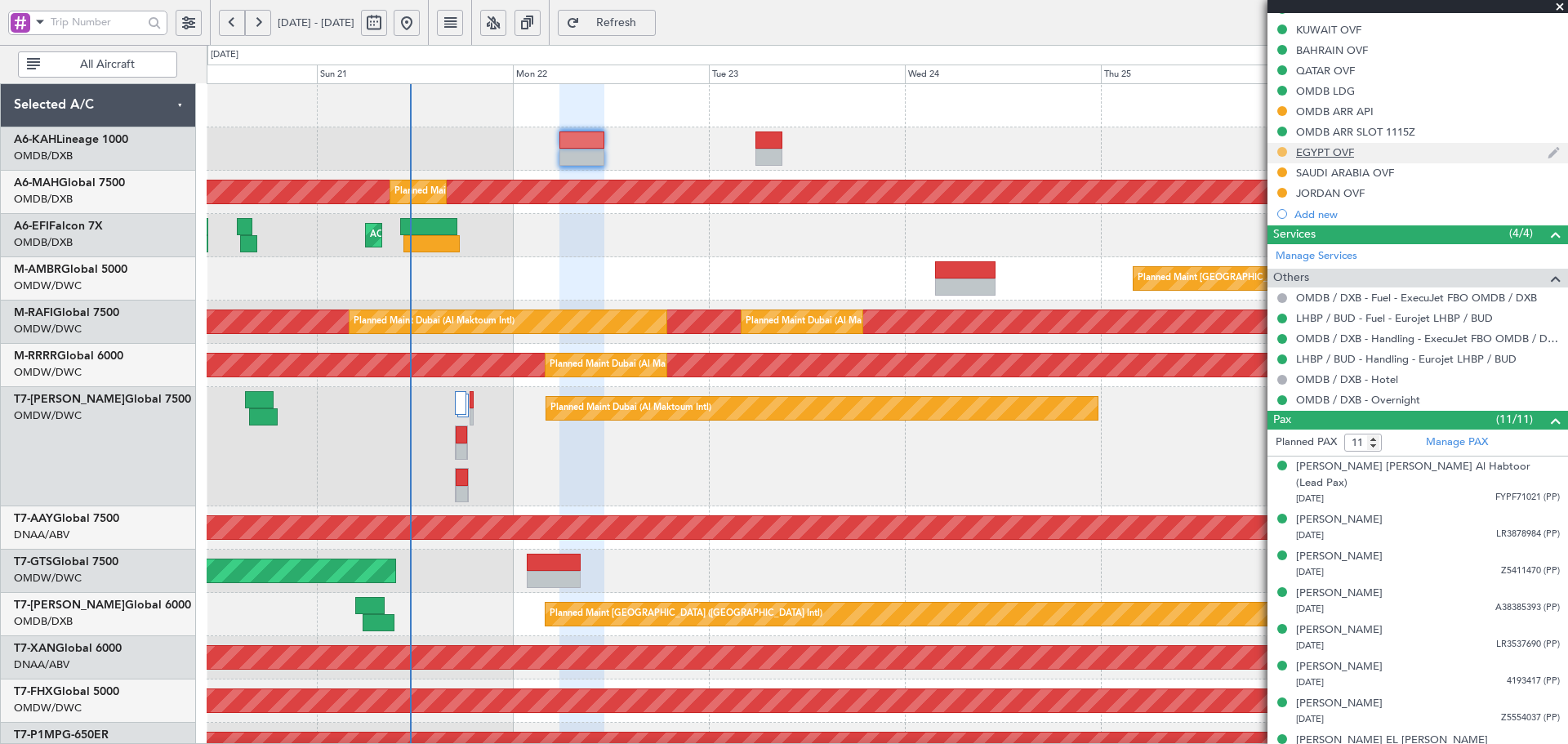
click at [1282, 153] on button at bounding box center [1282, 152] width 10 height 10
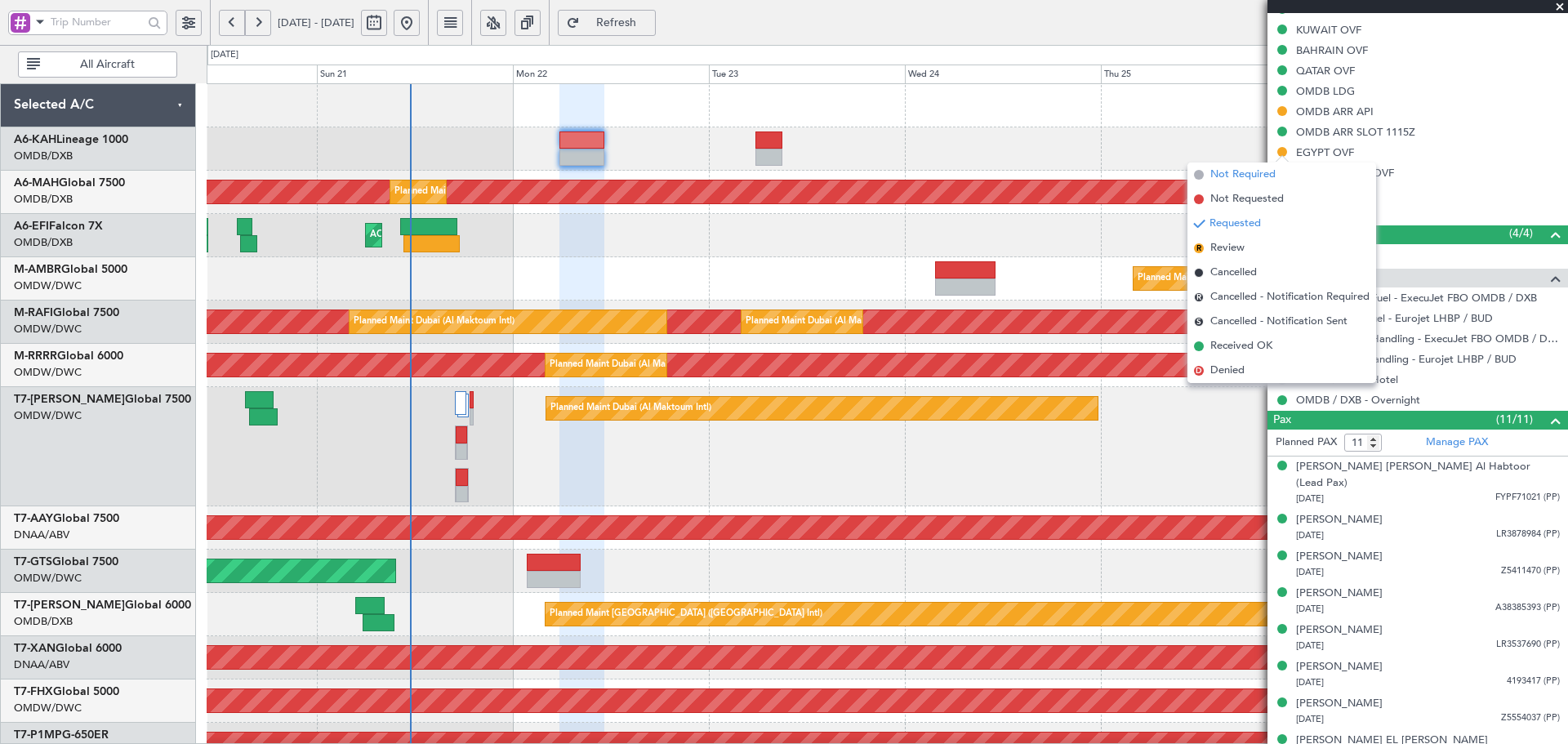
click at [1222, 173] on span "Not Required" at bounding box center [1242, 174] width 65 height 16
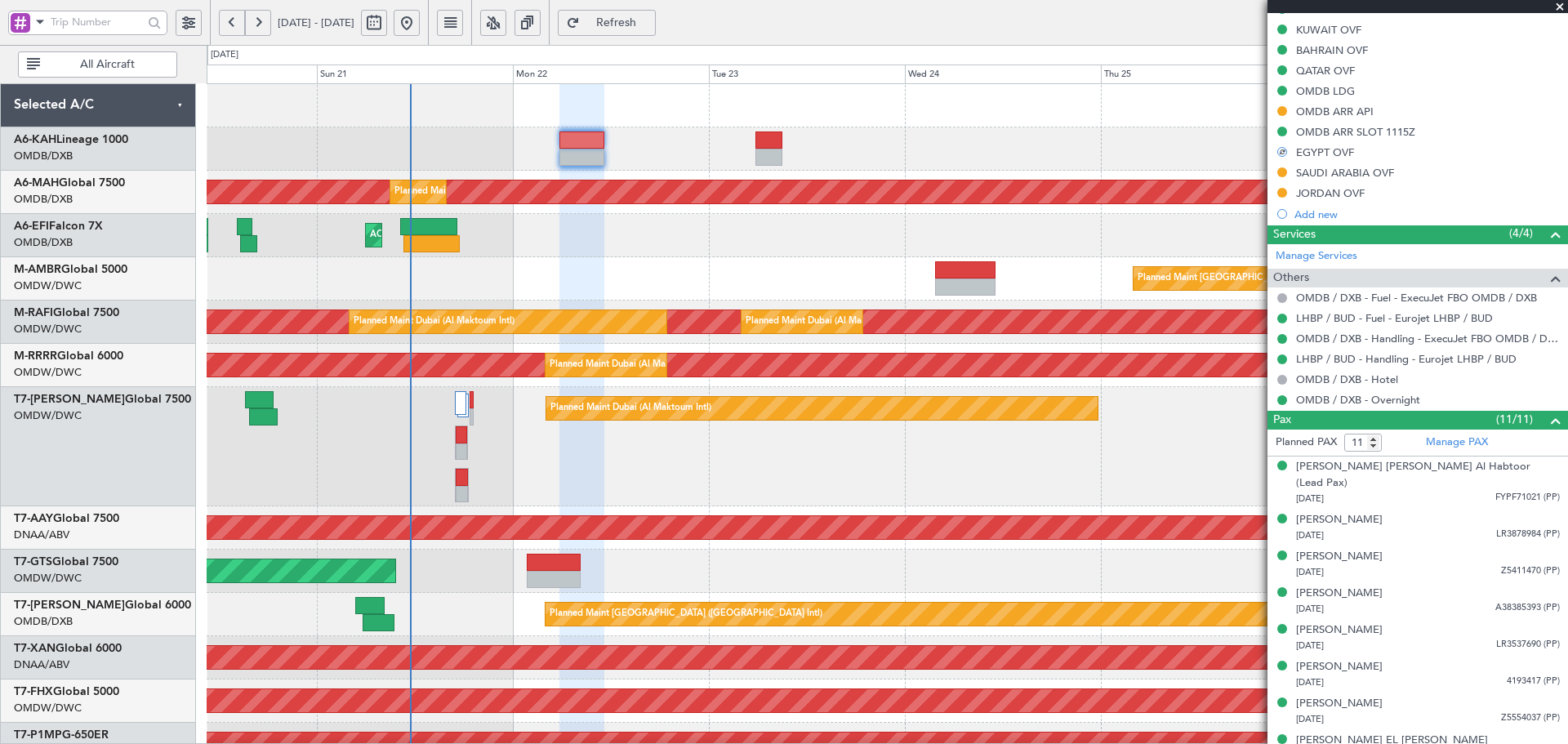
drag, startPoint x: 1282, startPoint y: 172, endPoint x: 1265, endPoint y: 175, distance: 17.3
click at [1282, 172] on button at bounding box center [1282, 172] width 10 height 10
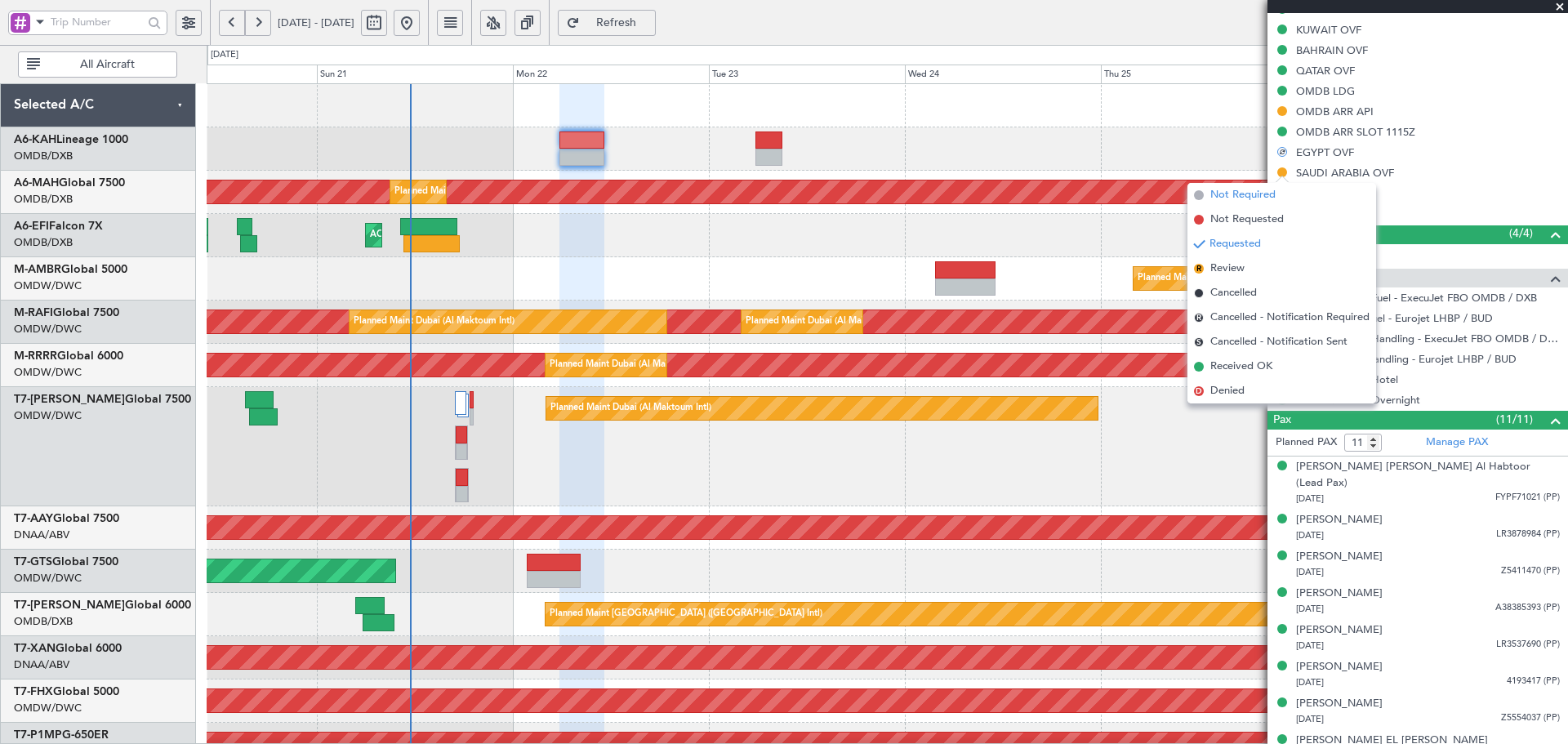
click at [1221, 190] on span "Not Required" at bounding box center [1242, 195] width 65 height 16
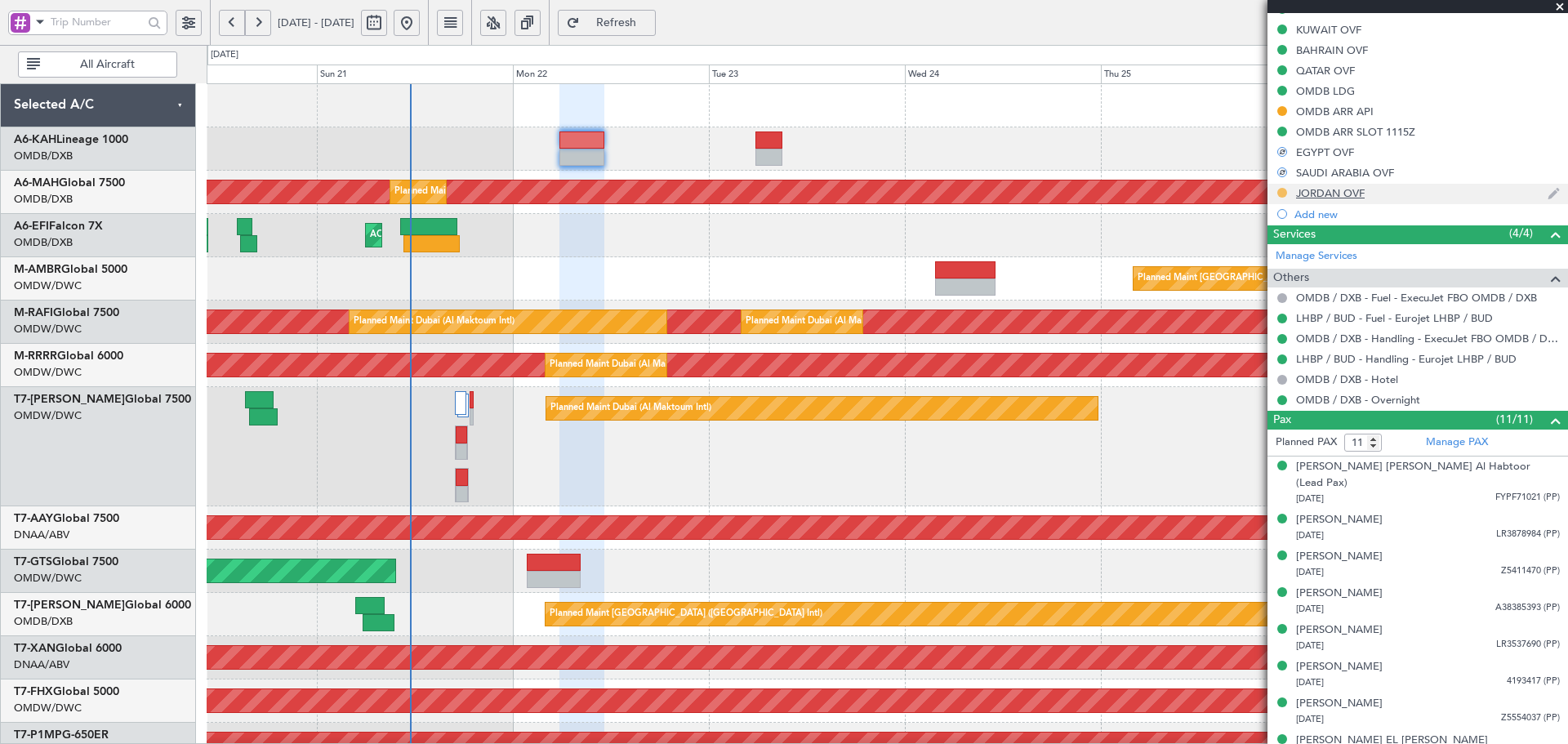
click at [1282, 190] on button at bounding box center [1282, 193] width 10 height 10
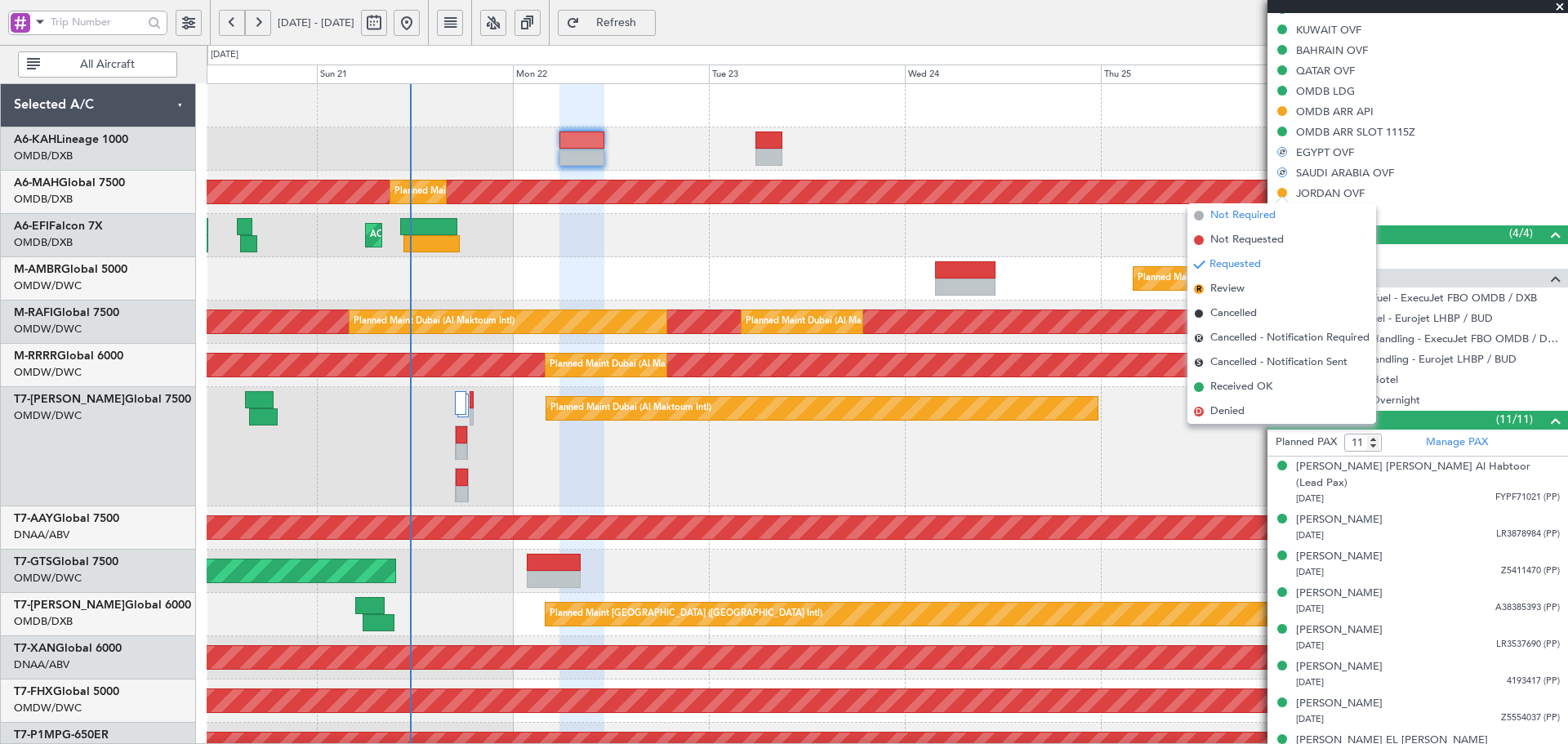
click at [1232, 214] on span "Not Required" at bounding box center [1242, 215] width 65 height 16
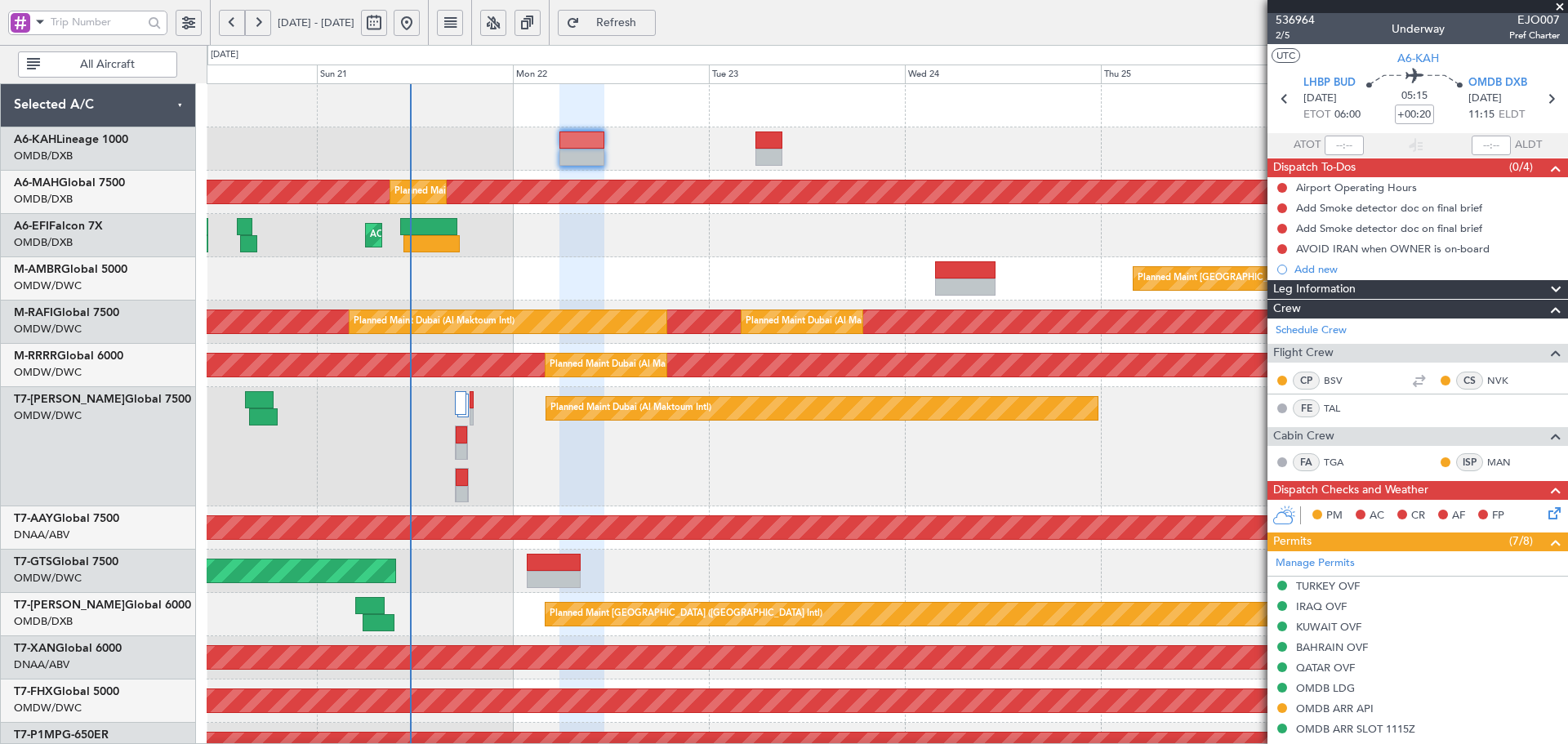
scroll to position [0, 0]
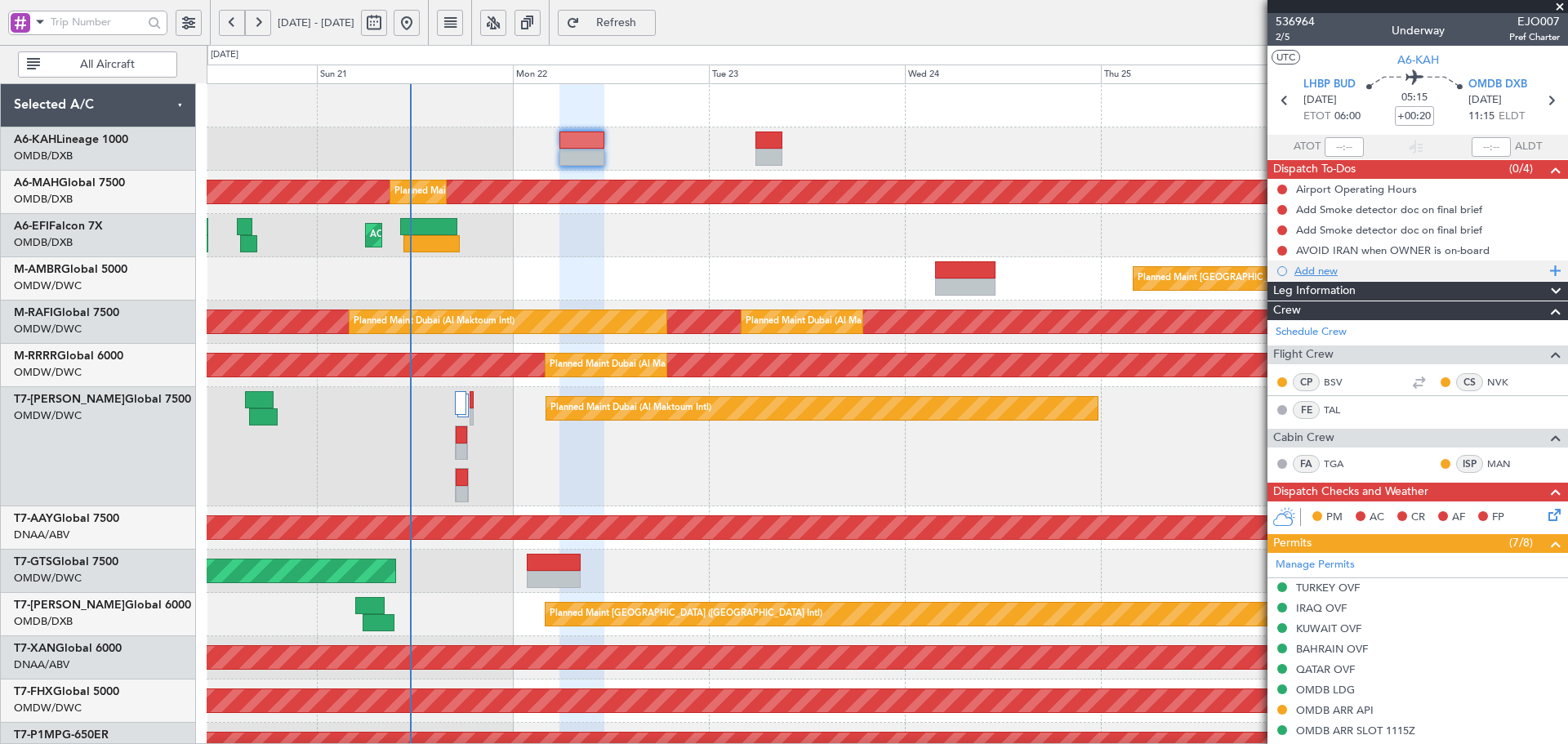
click at [1316, 271] on div "Add new" at bounding box center [1419, 270] width 251 height 14
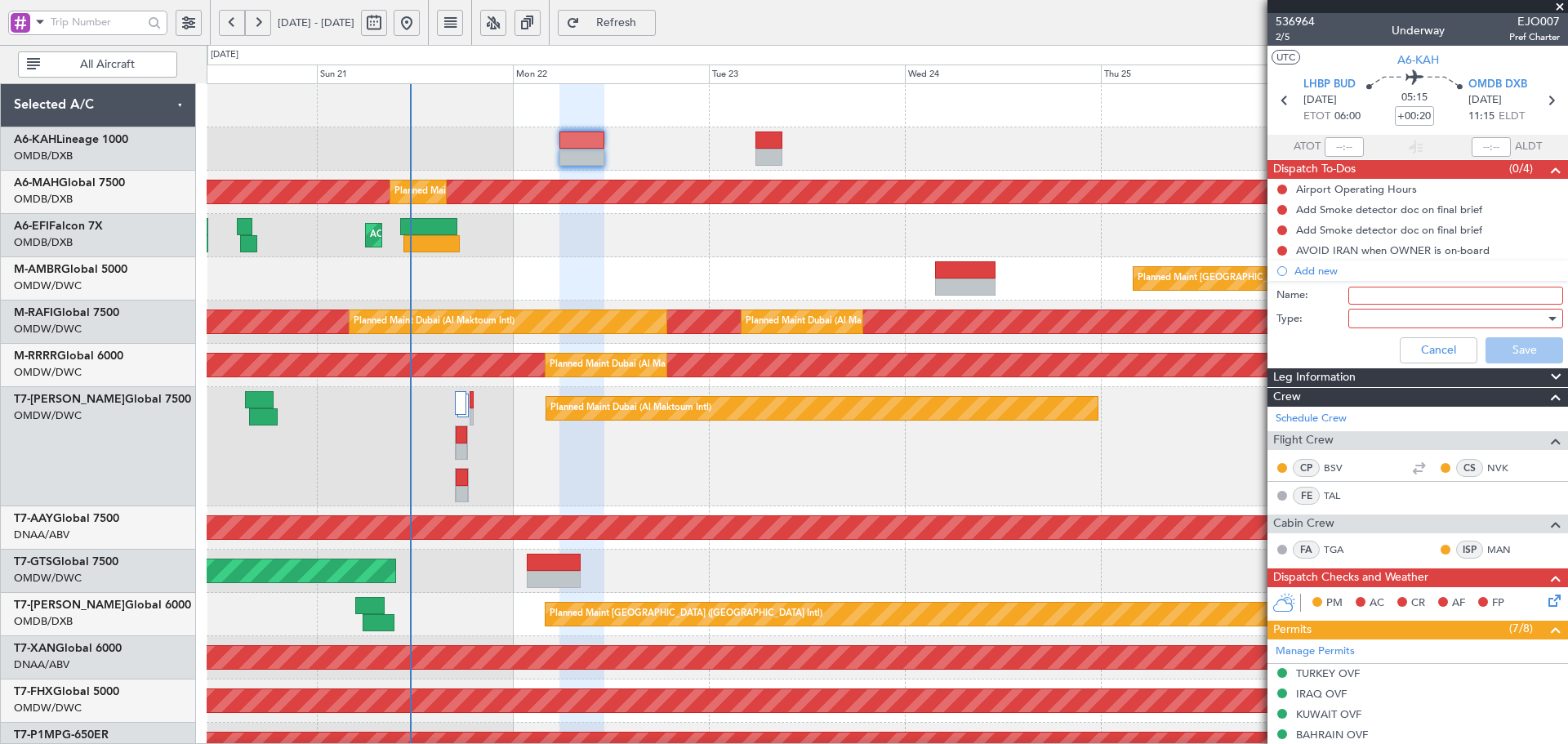
click at [1400, 297] on input "Name:" at bounding box center [1455, 295] width 215 height 18
drag, startPoint x: 1501, startPoint y: 301, endPoint x: 1447, endPoint y: 291, distance: 54.9
click at [1447, 291] on input "DEPARTURE FUEL 18,000 lbs" at bounding box center [1455, 295] width 215 height 18
type input "DEPARTURE FUEL 14.5T"
click at [1388, 311] on div at bounding box center [1450, 319] width 190 height 25
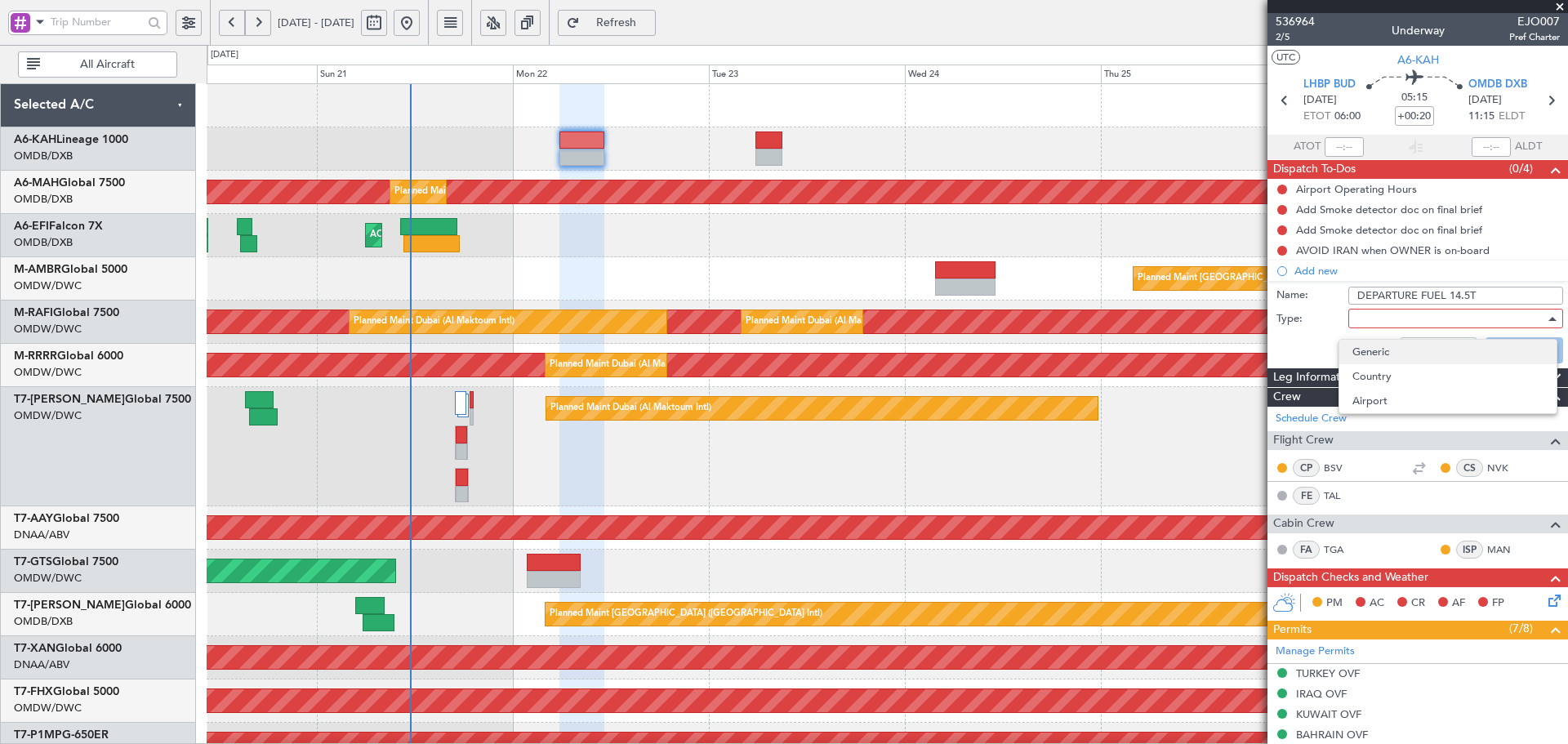
click at [1376, 351] on span "Generic" at bounding box center [1448, 352] width 191 height 25
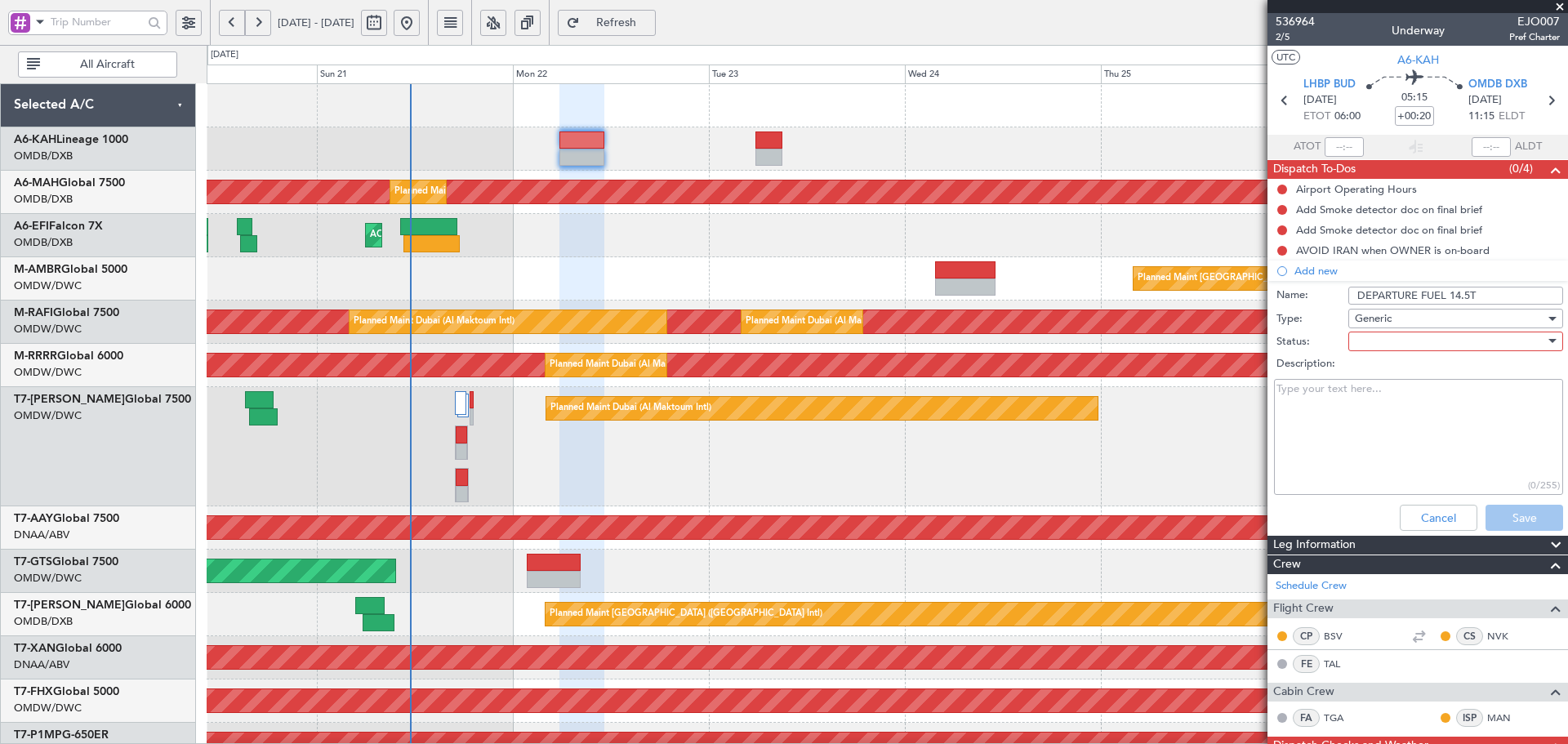
click at [1379, 341] on div at bounding box center [1450, 342] width 190 height 25
click at [1378, 370] on span "Not Started" at bounding box center [1448, 374] width 191 height 25
click at [1527, 521] on button "Save" at bounding box center [1523, 517] width 77 height 26
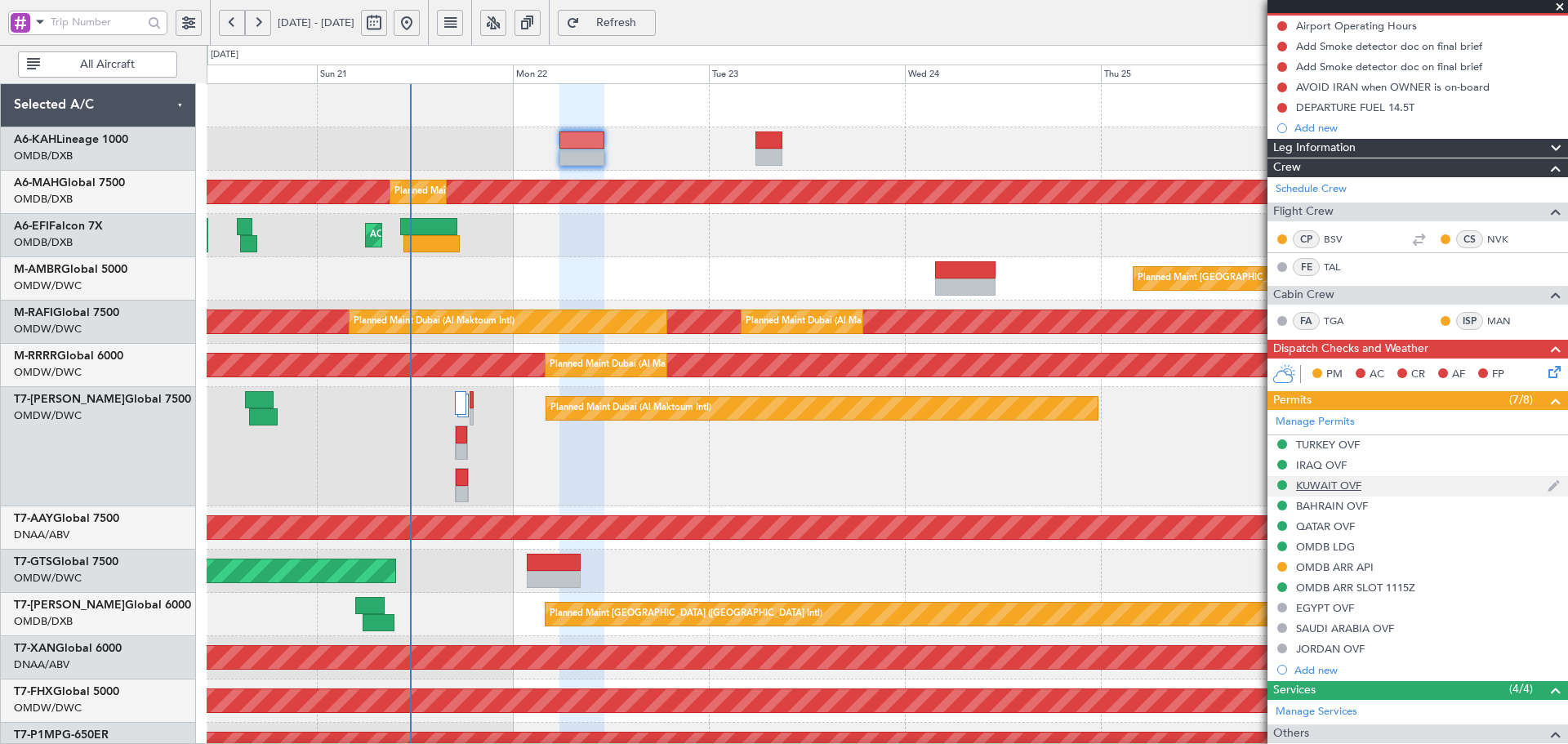
scroll to position [327, 0]
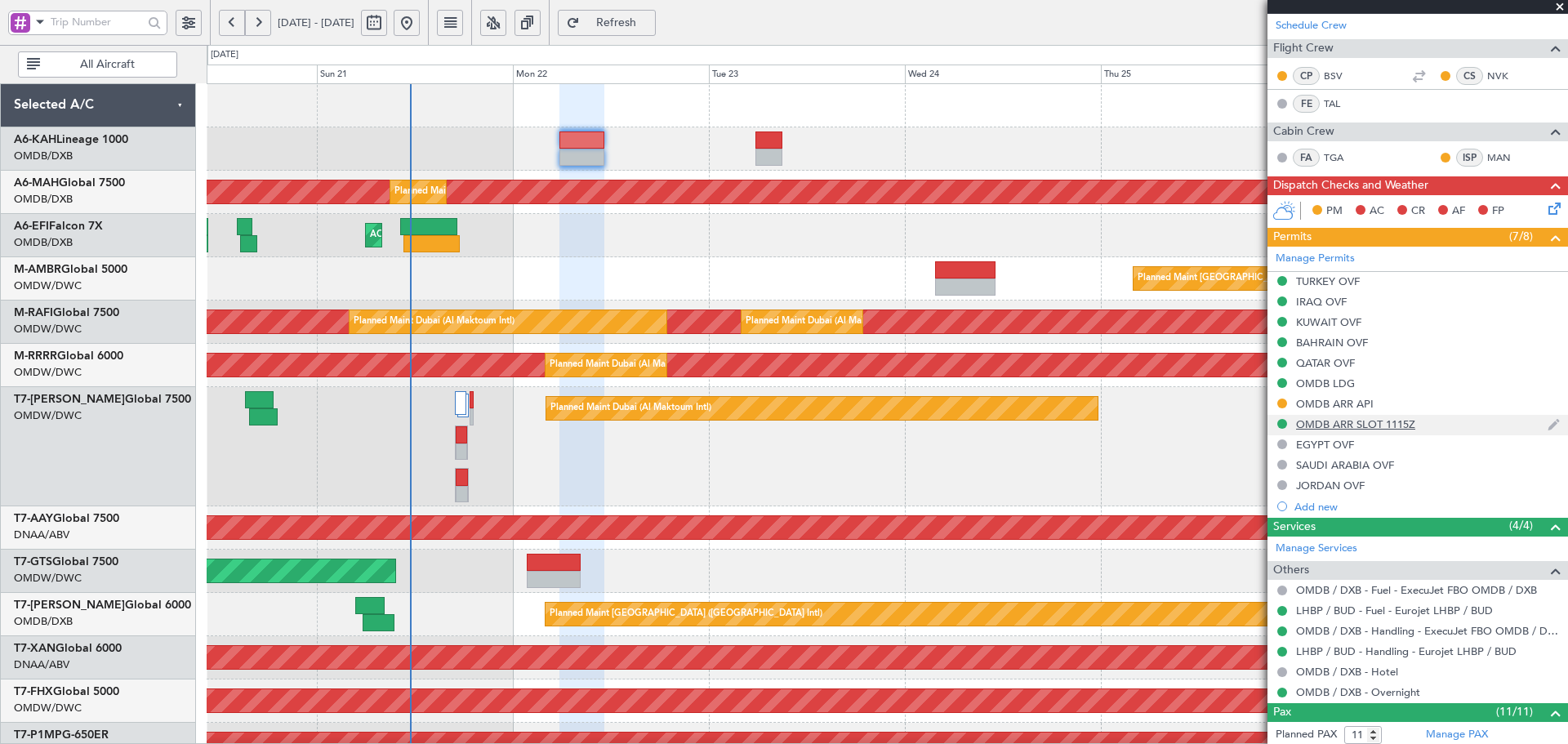
click at [1388, 420] on div "OMDB ARR SLOT 1115Z" at bounding box center [1355, 424] width 119 height 14
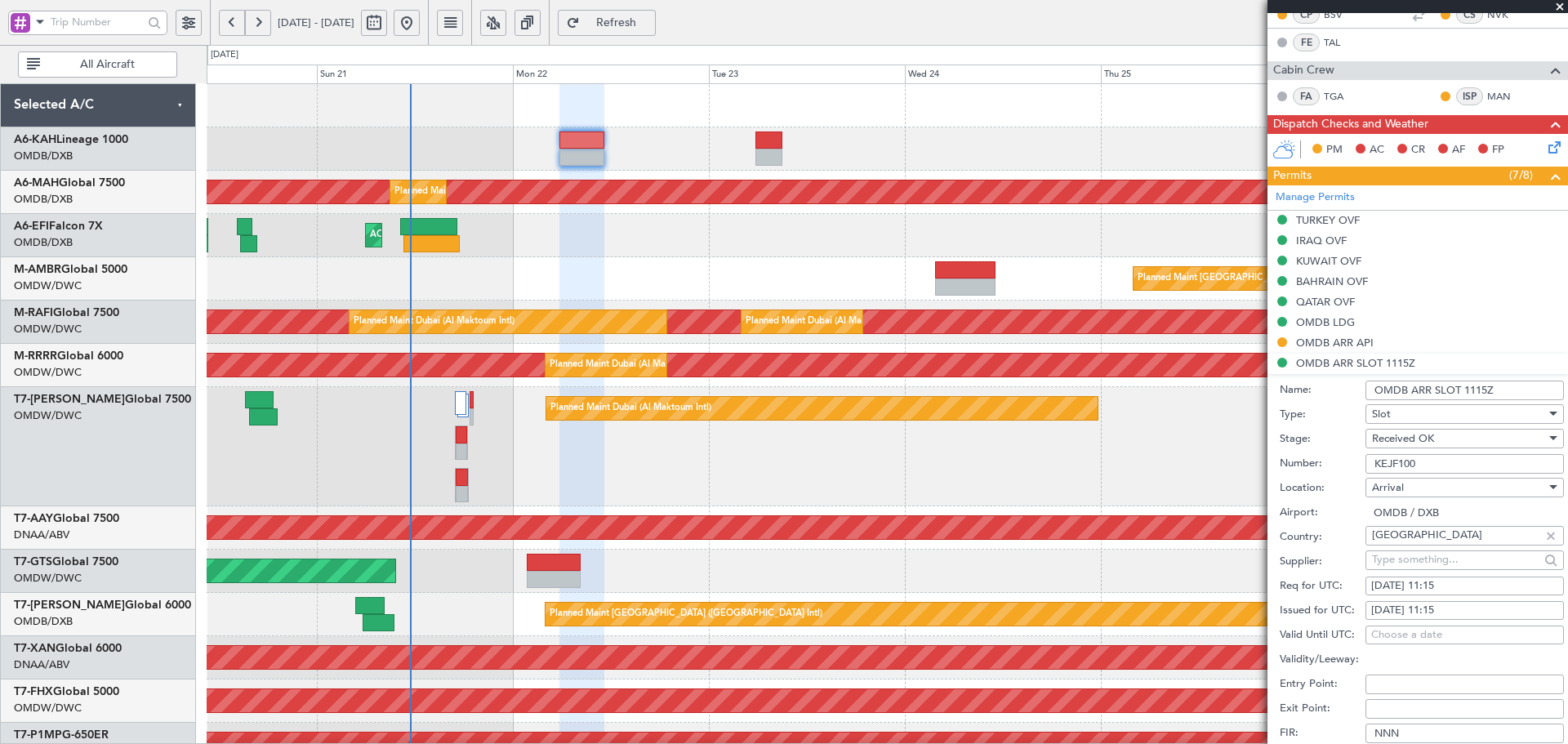
scroll to position [490, 0]
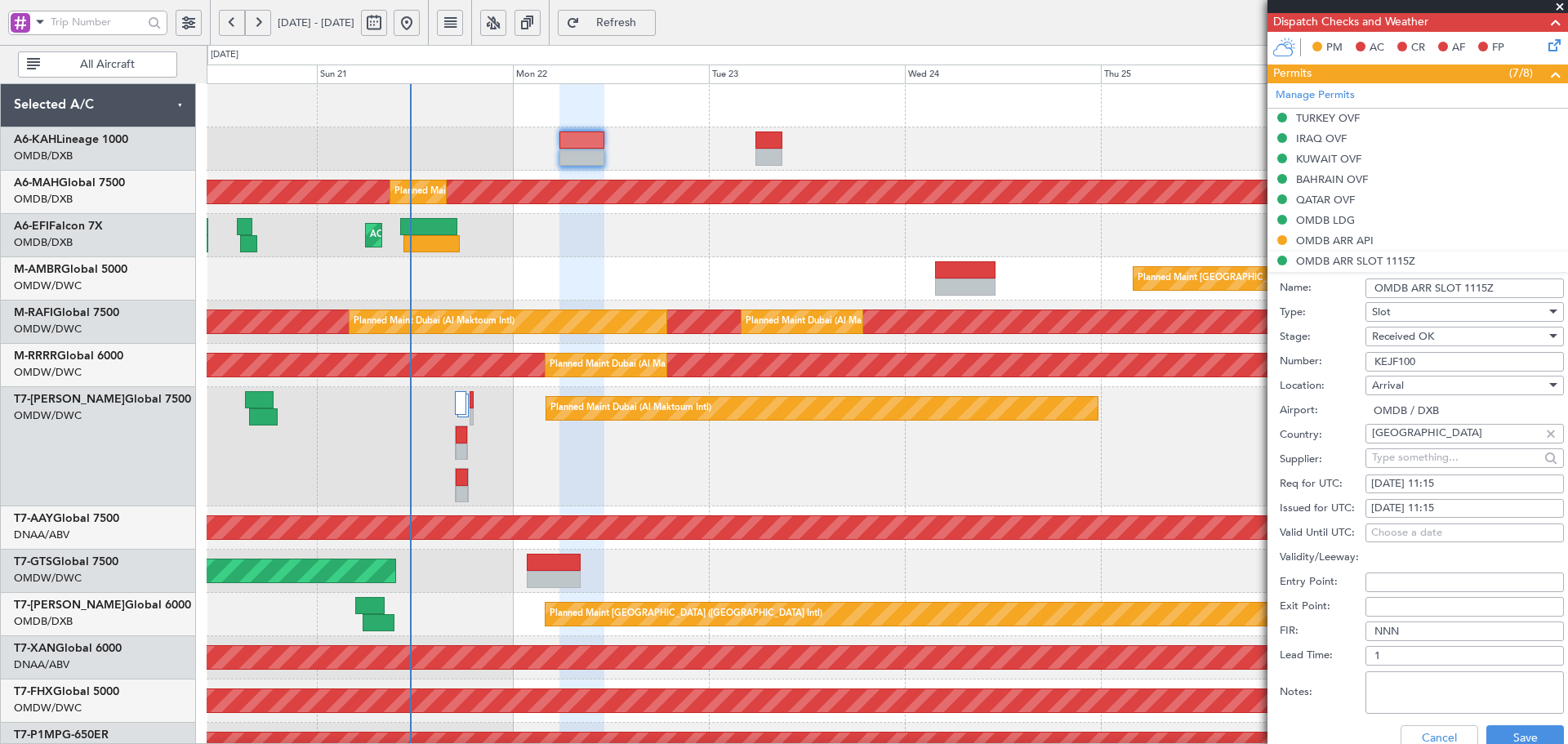
click at [1459, 479] on div "22/09/2025 11:15" at bounding box center [1465, 484] width 187 height 16
select select "9"
select select "2025"
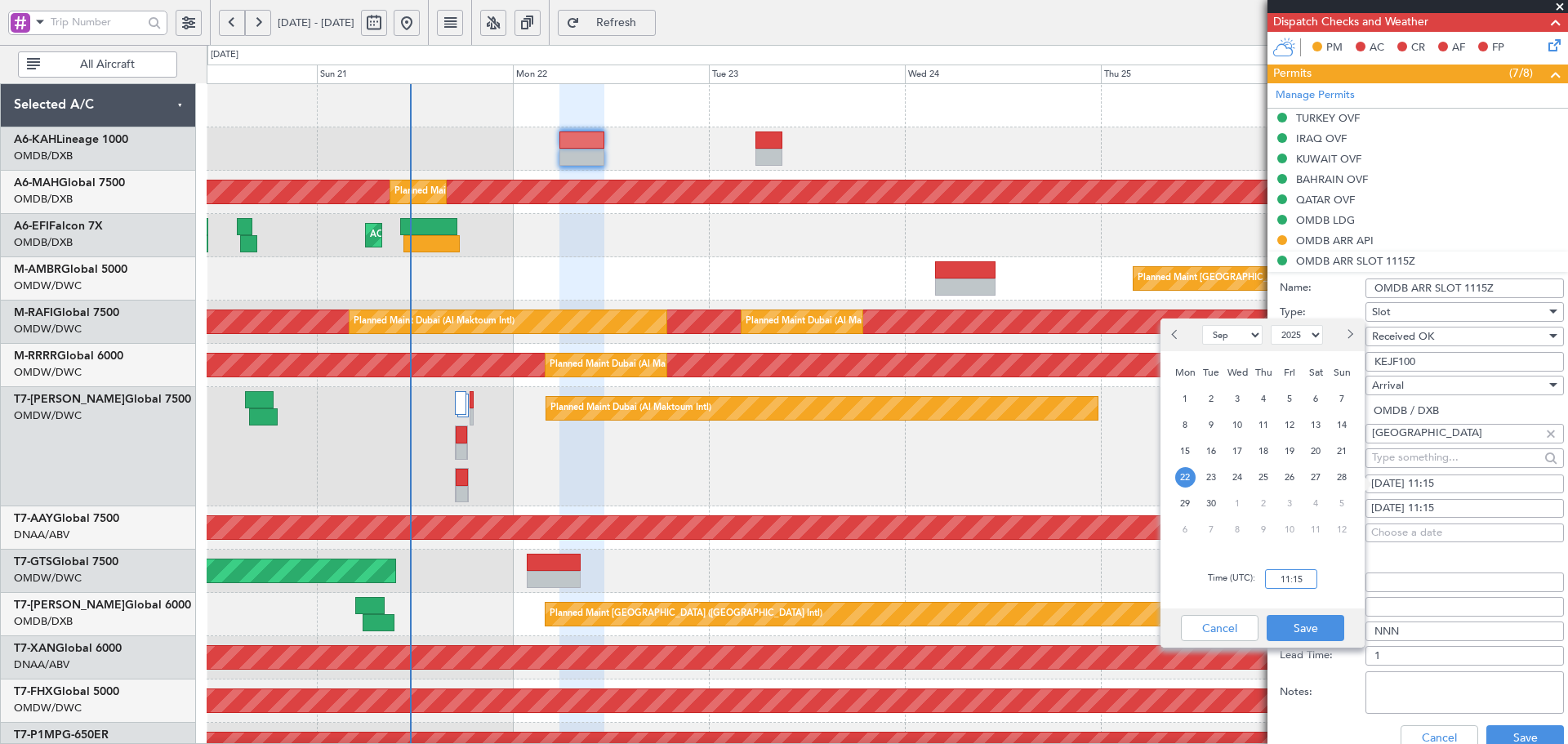
click at [1295, 572] on input "11:15" at bounding box center [1291, 579] width 53 height 20
type input "11:30"
click at [1317, 624] on button "Save" at bounding box center [1304, 627] width 77 height 26
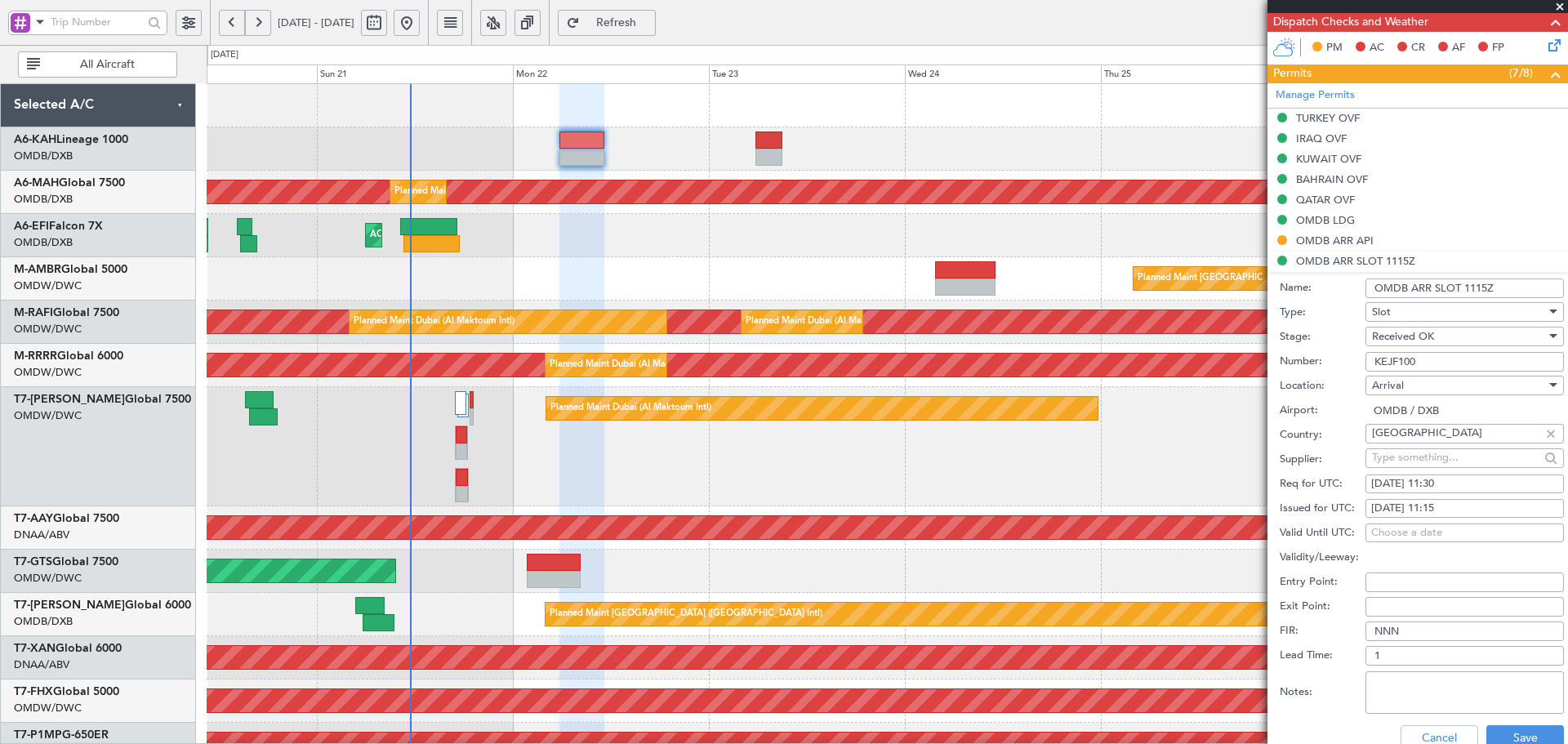
click at [1434, 501] on div "22/09/2025 11:15" at bounding box center [1465, 508] width 187 height 16
select select "9"
select select "2025"
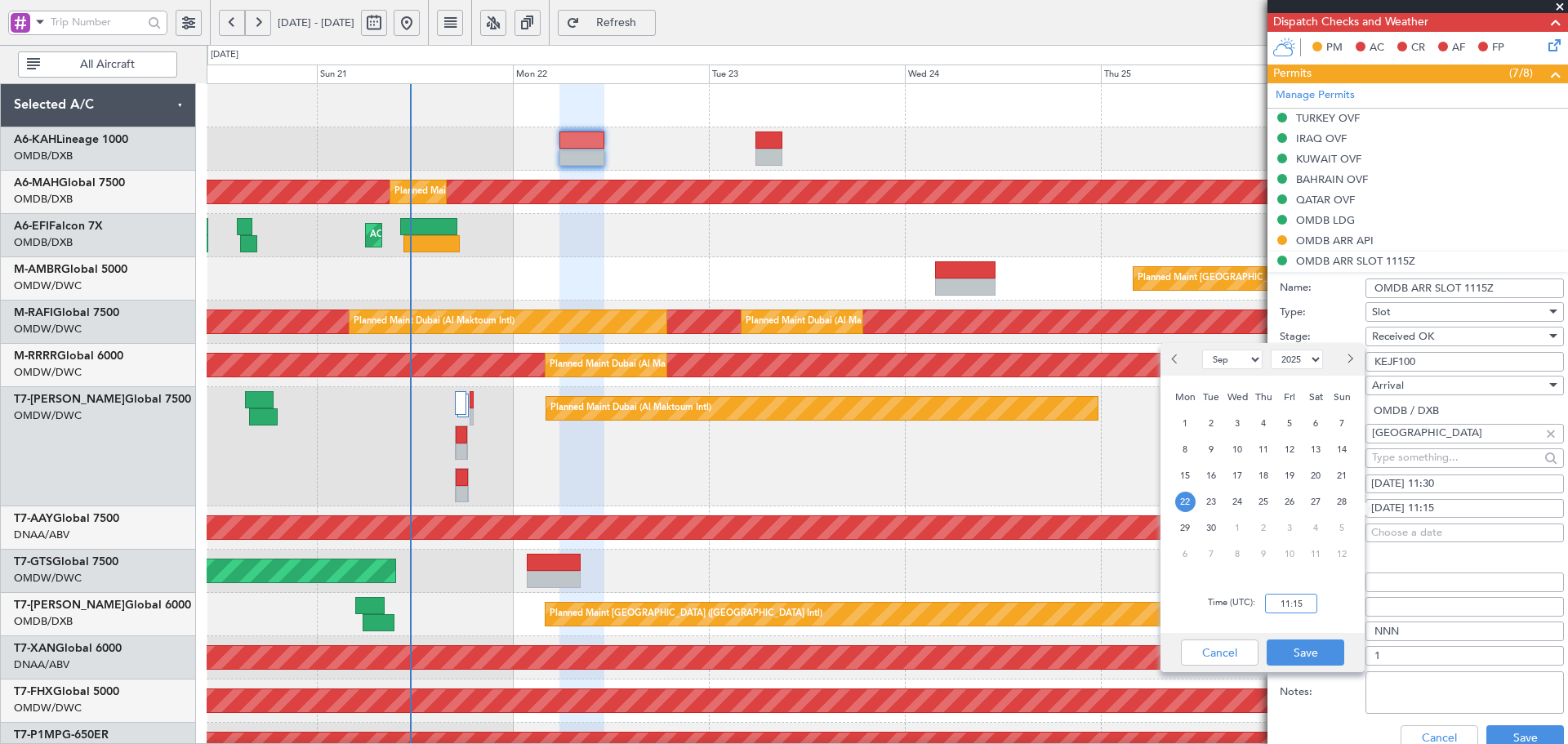
click at [1310, 600] on input "11:15" at bounding box center [1291, 604] width 53 height 20
type input "11:30"
click at [1285, 656] on button "Save" at bounding box center [1304, 652] width 77 height 26
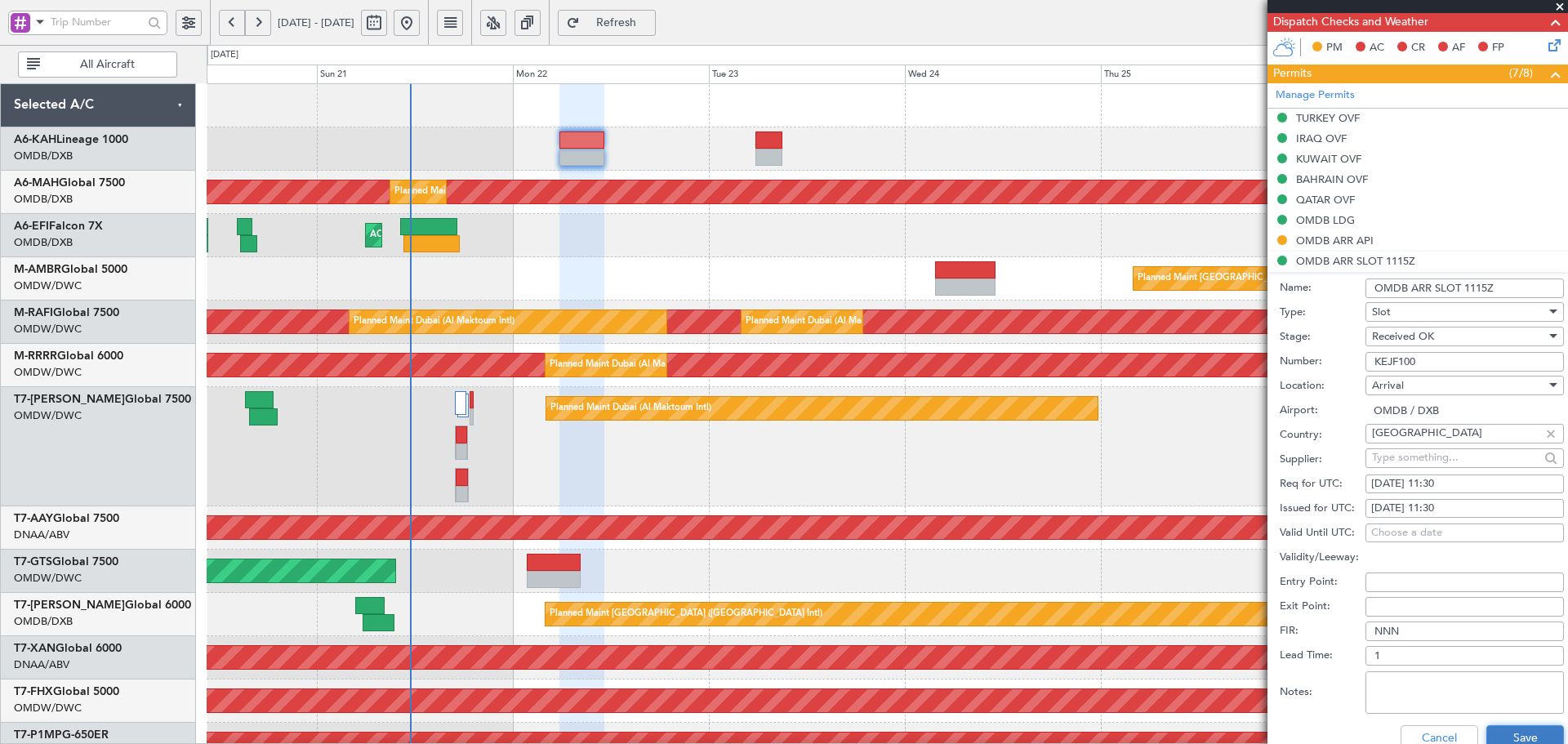
click at [1541, 735] on button "Save" at bounding box center [1524, 737] width 77 height 26
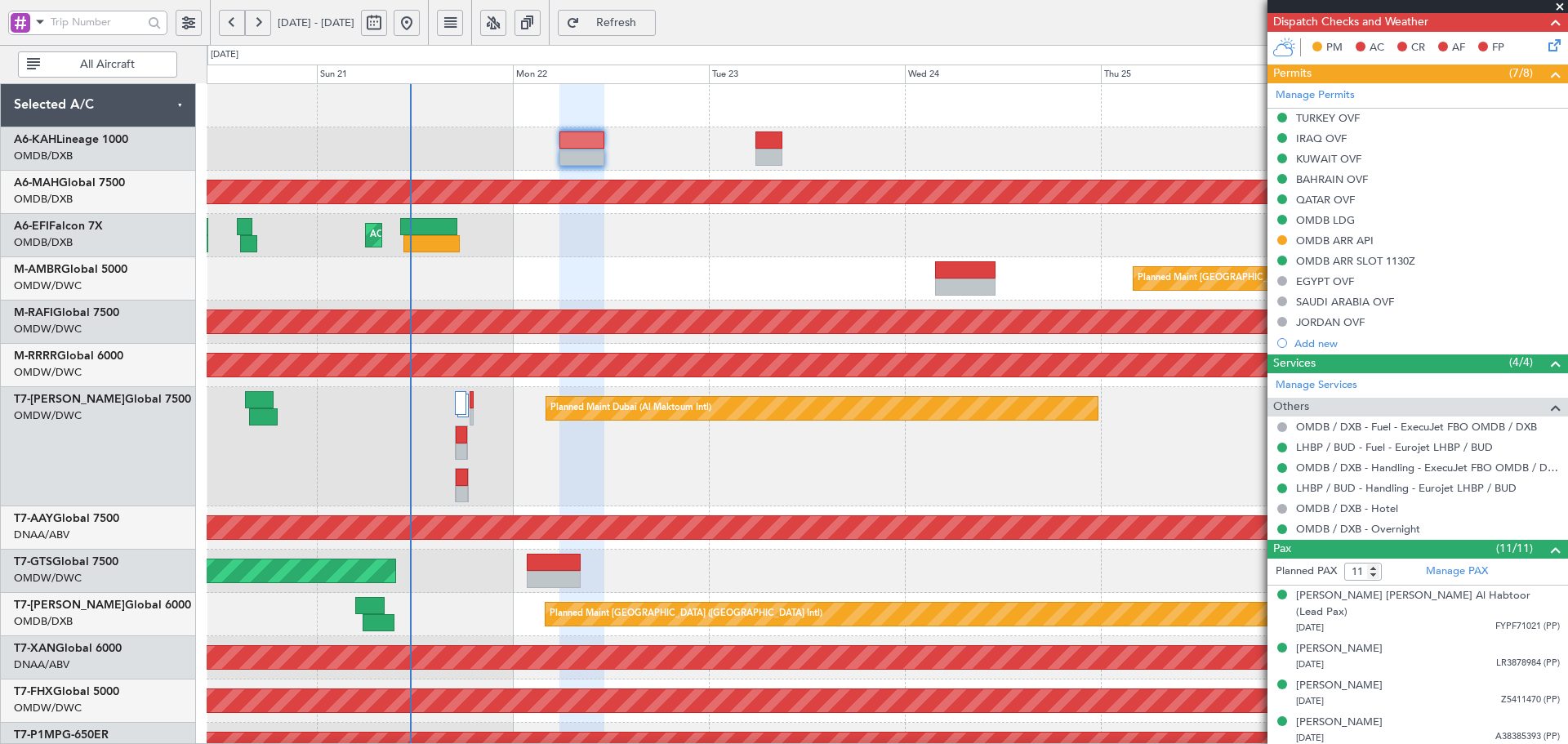
click at [650, 17] on span "Refresh" at bounding box center [617, 23] width 67 height 11
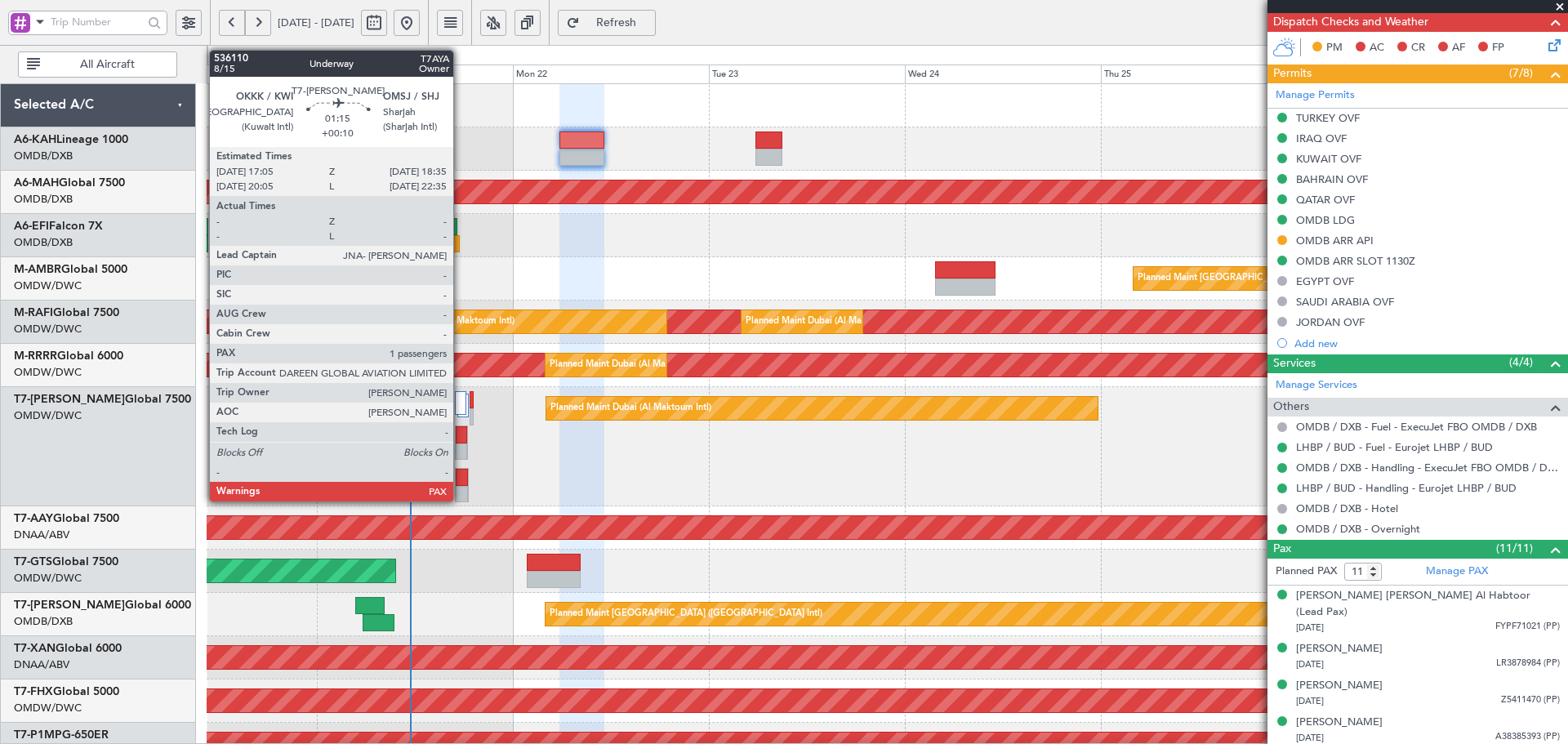
click at [460, 438] on div at bounding box center [460, 435] width 11 height 17
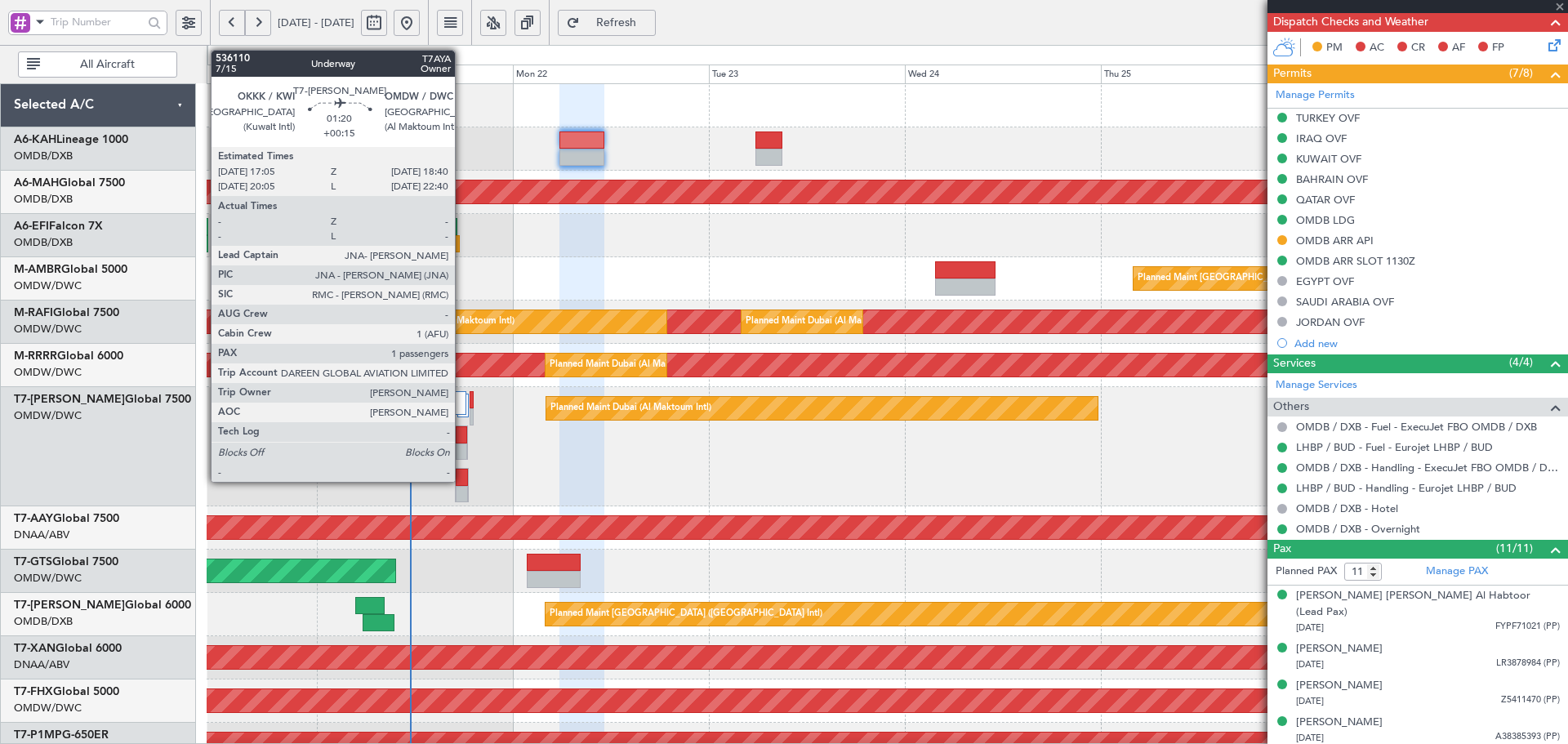
click at [462, 472] on div at bounding box center [461, 478] width 11 height 17
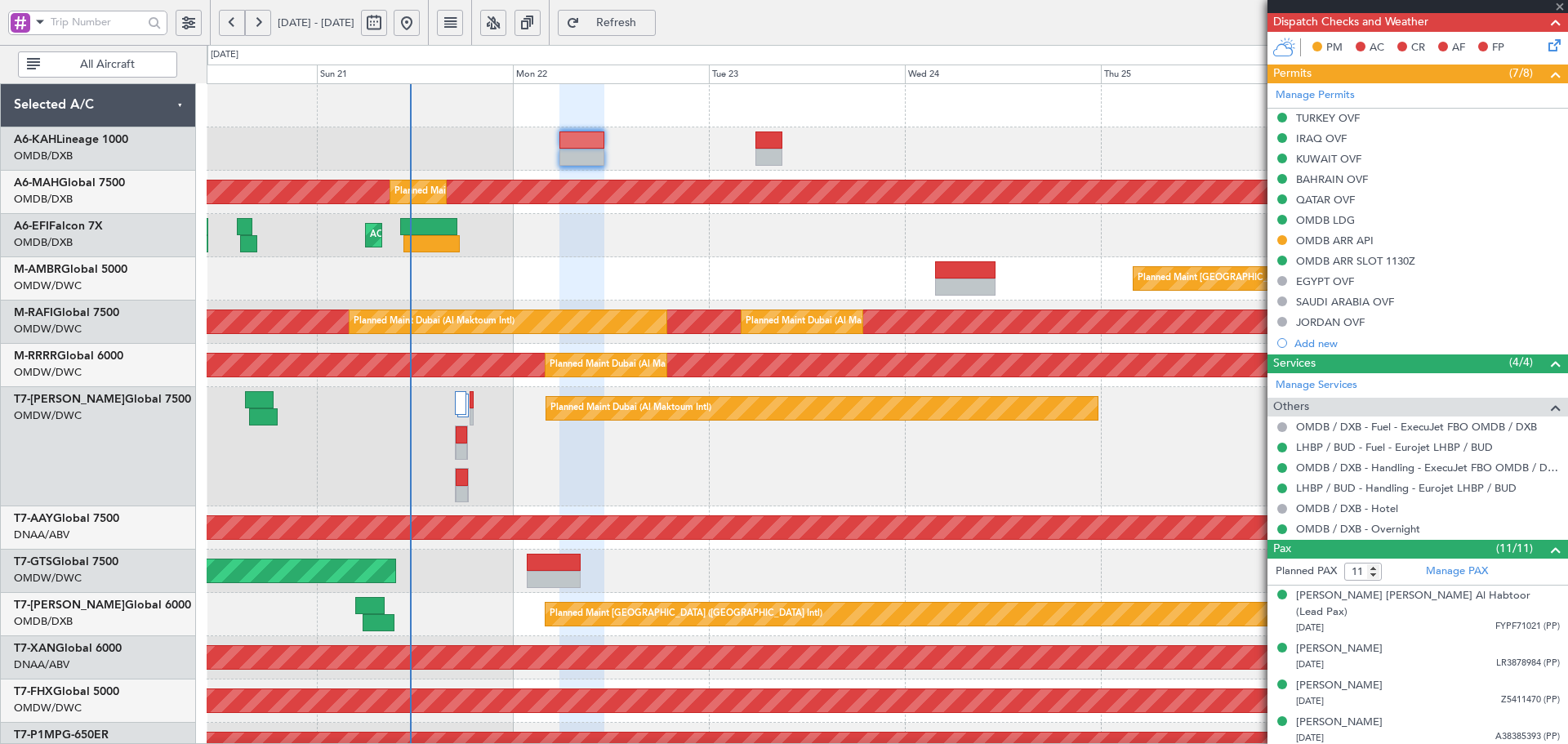
type input "+00:15"
type input "1"
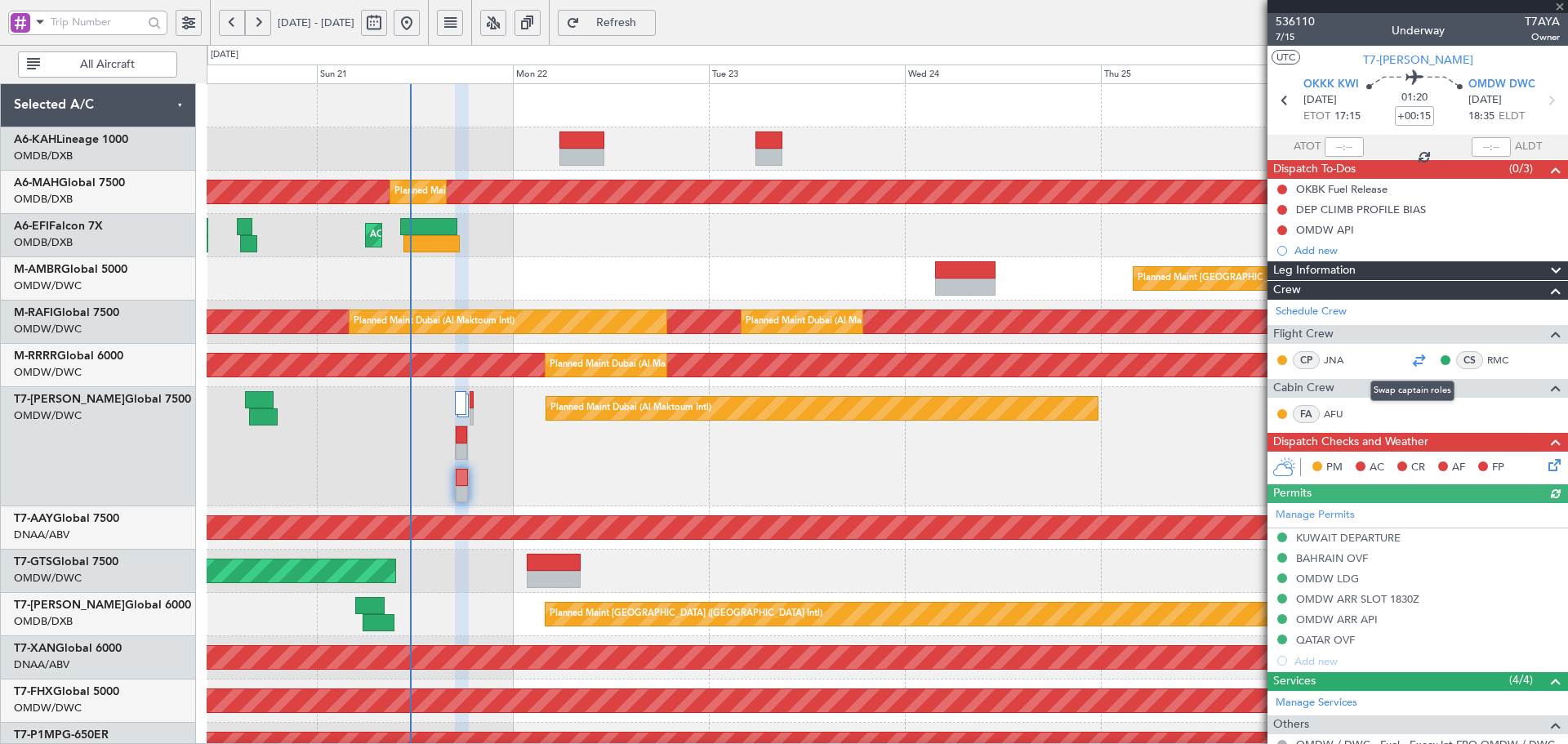
click at [1412, 356] on div at bounding box center [1418, 360] width 20 height 20
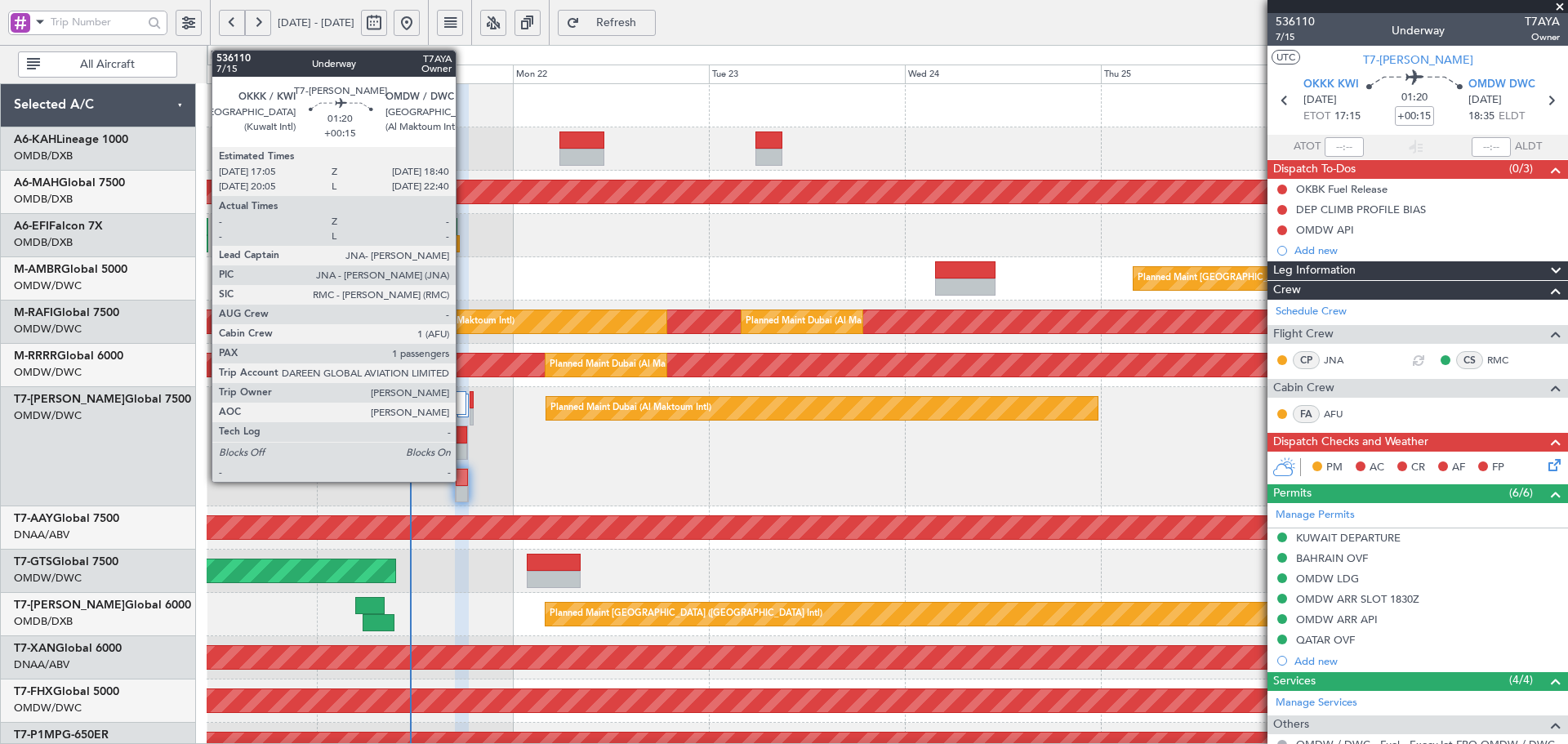
click at [463, 479] on div at bounding box center [461, 478] width 11 height 17
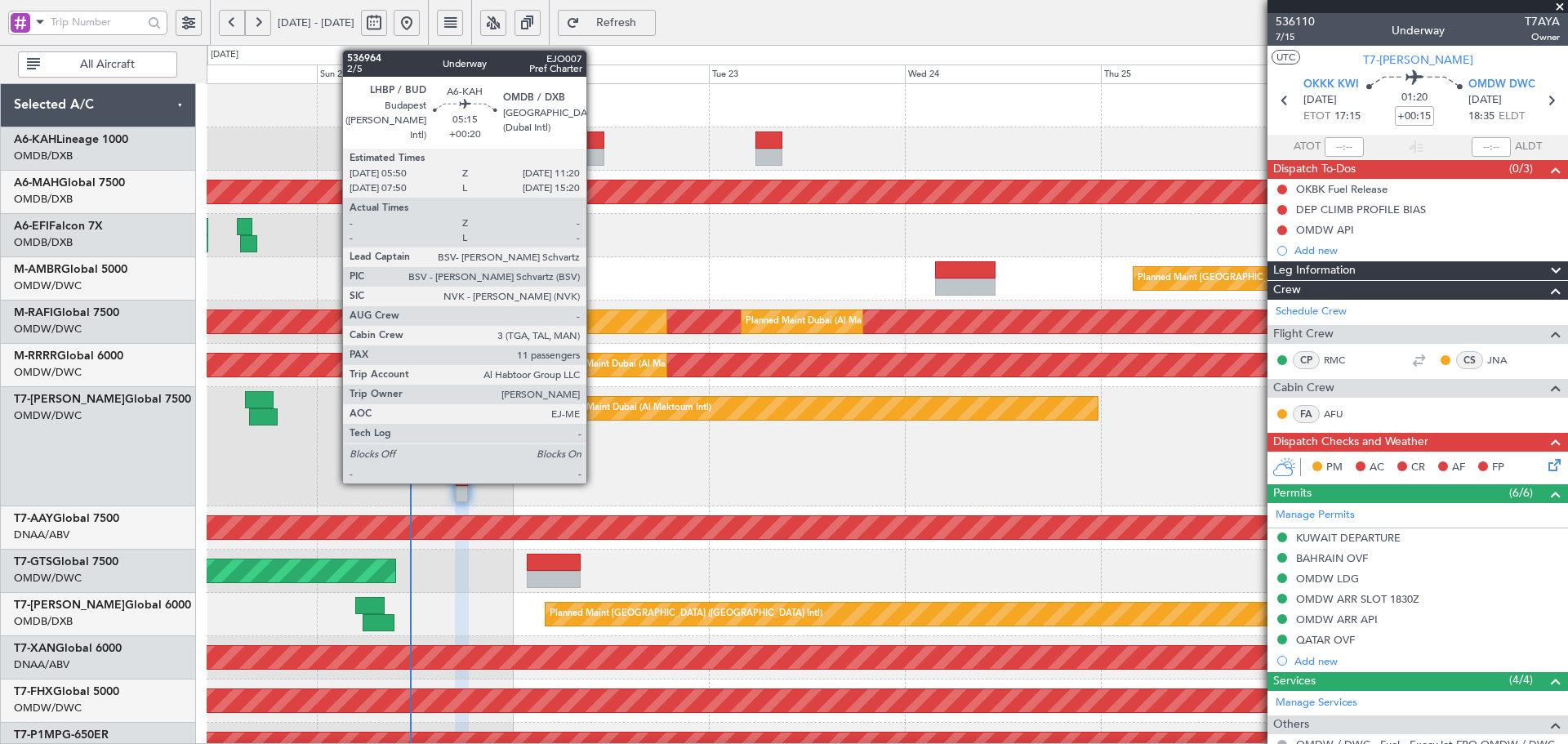
click at [595, 163] on div at bounding box center [582, 158] width 45 height 17
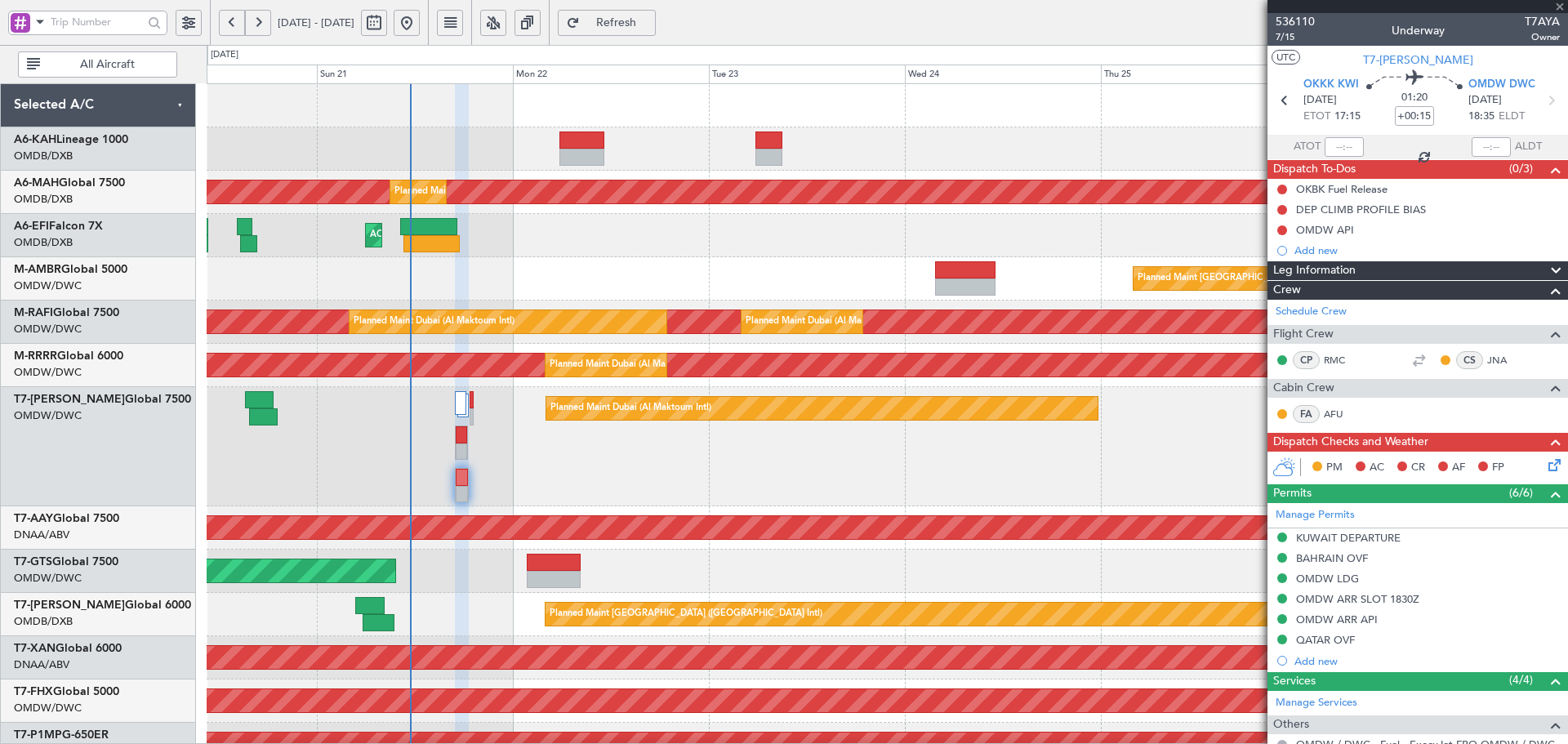
type input "+00:20"
type input "11"
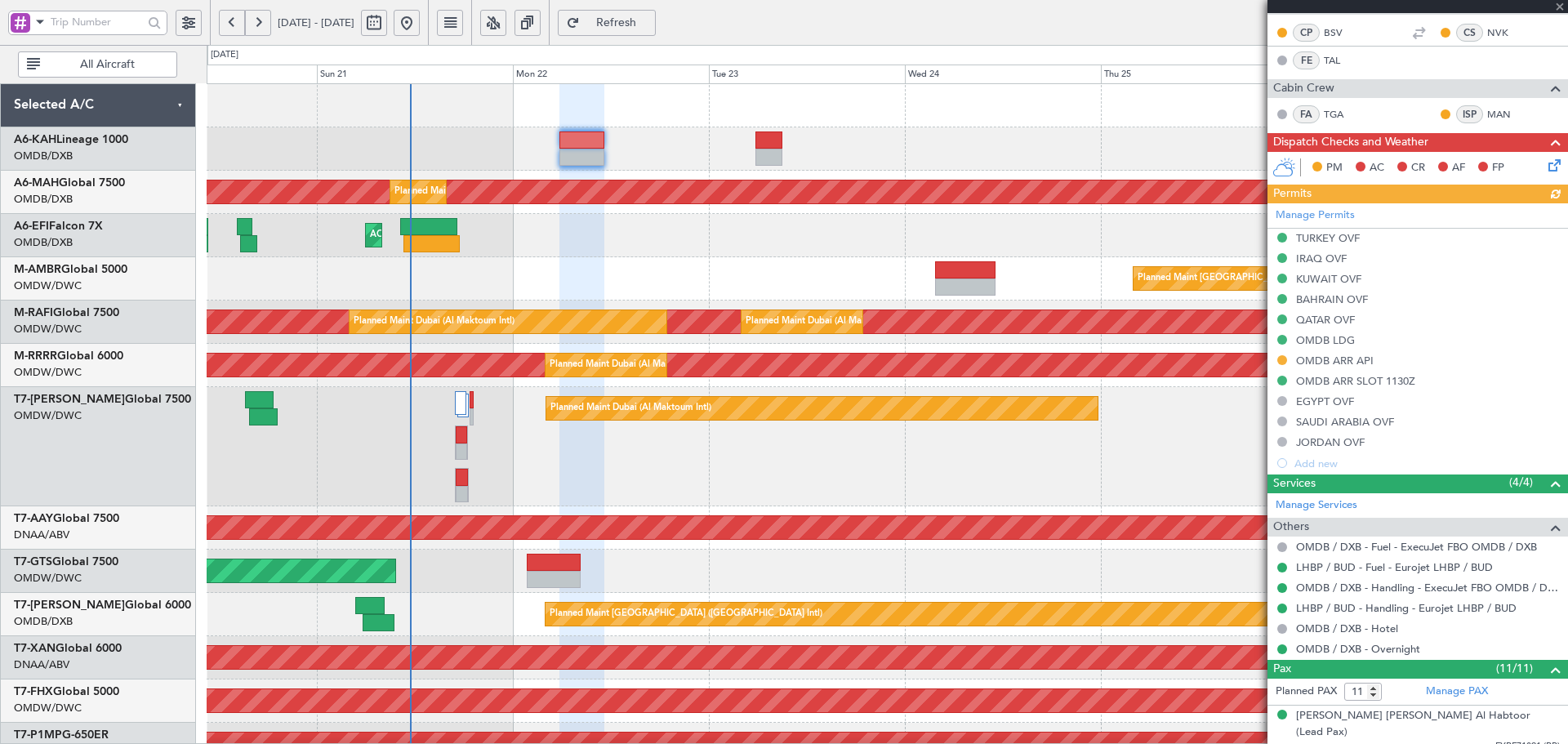
scroll to position [490, 0]
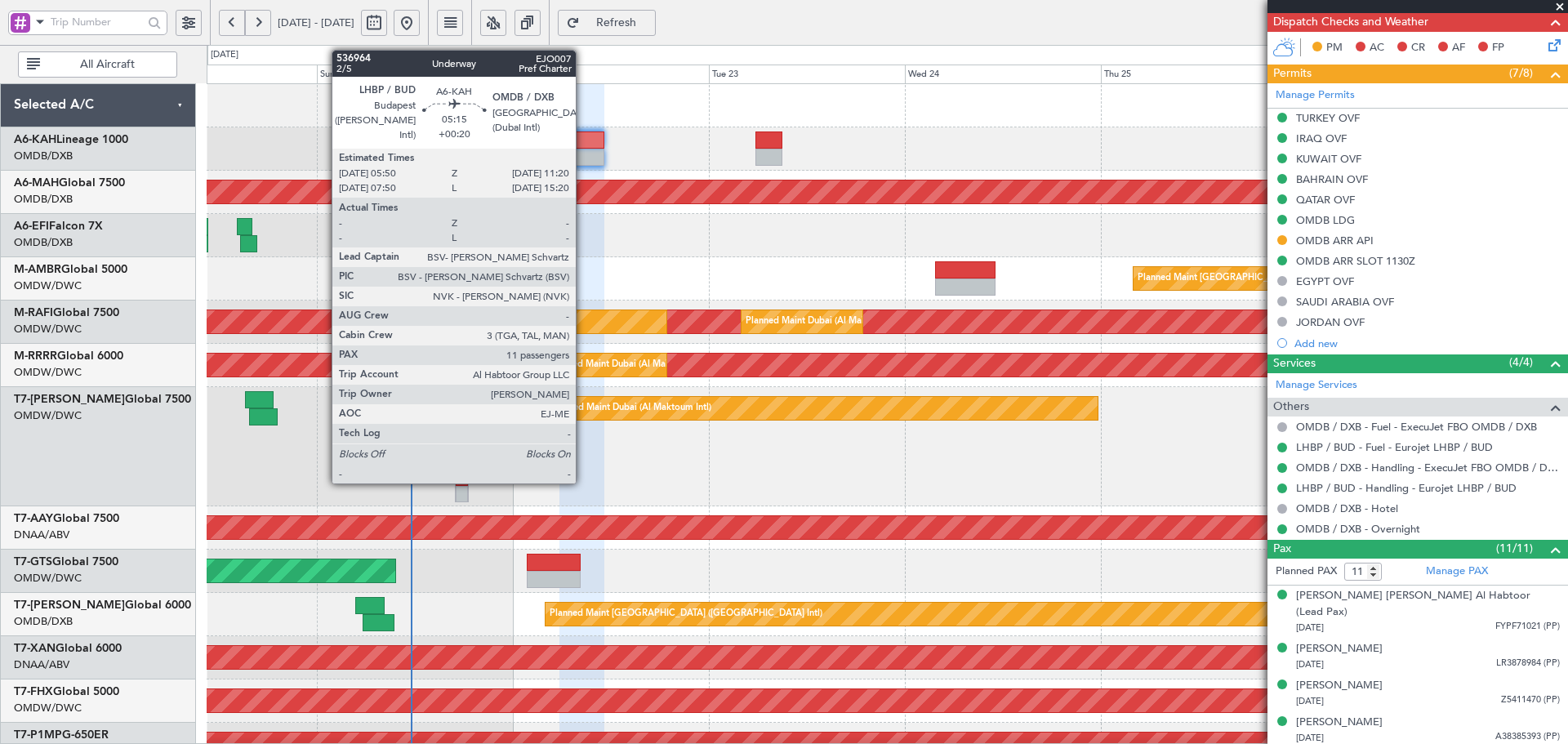
click at [583, 161] on div at bounding box center [582, 158] width 45 height 17
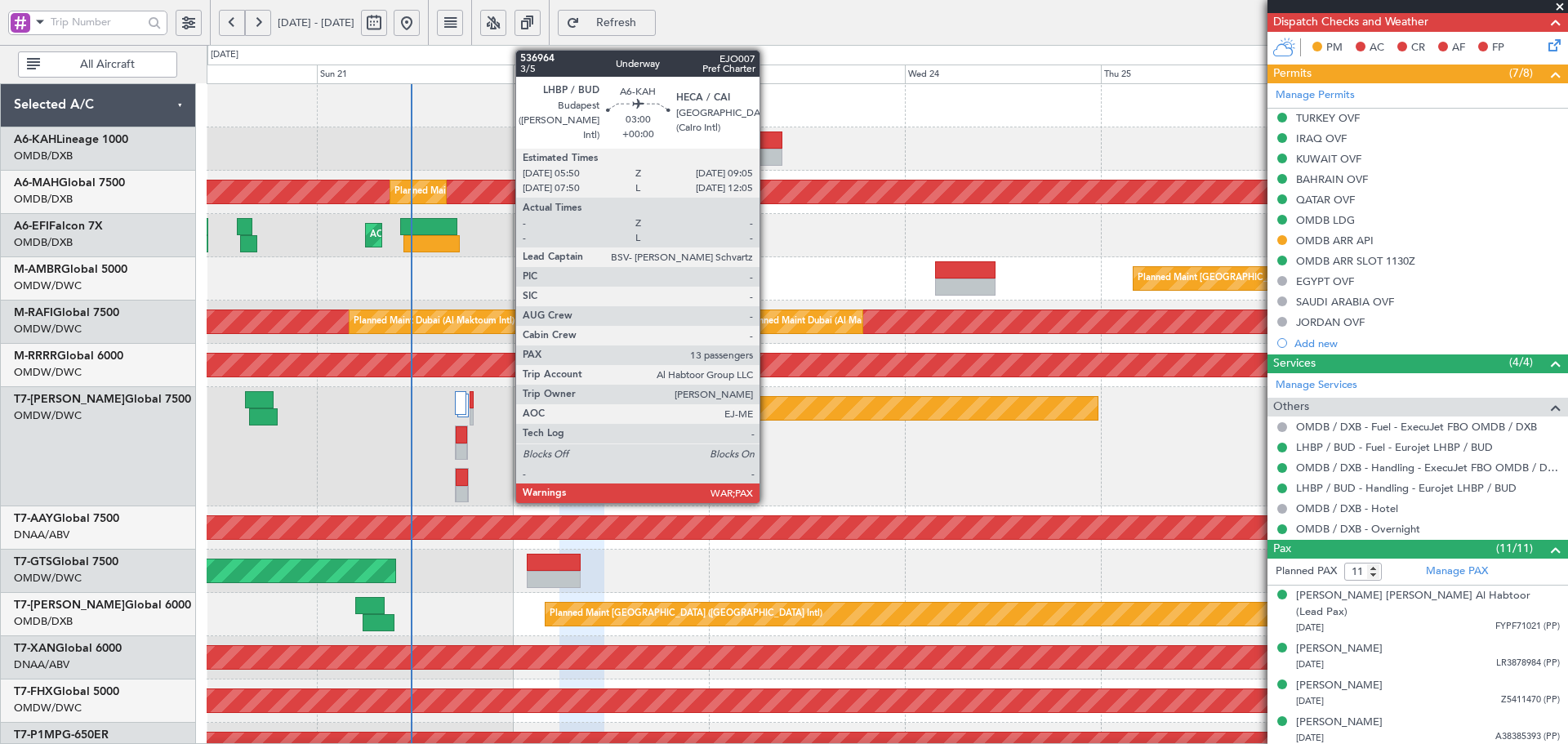
click at [767, 141] on div at bounding box center [769, 140] width 27 height 17
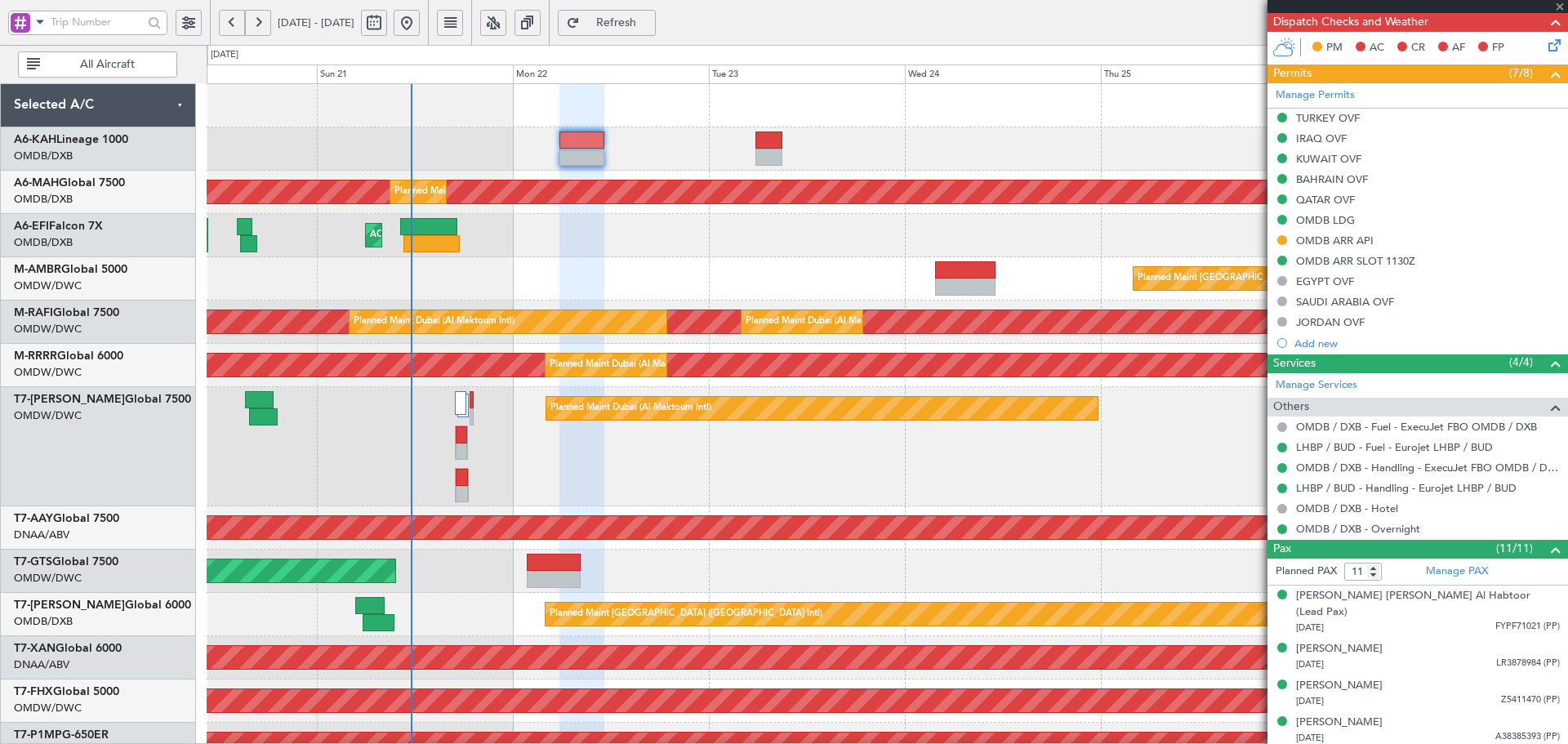
type input "13"
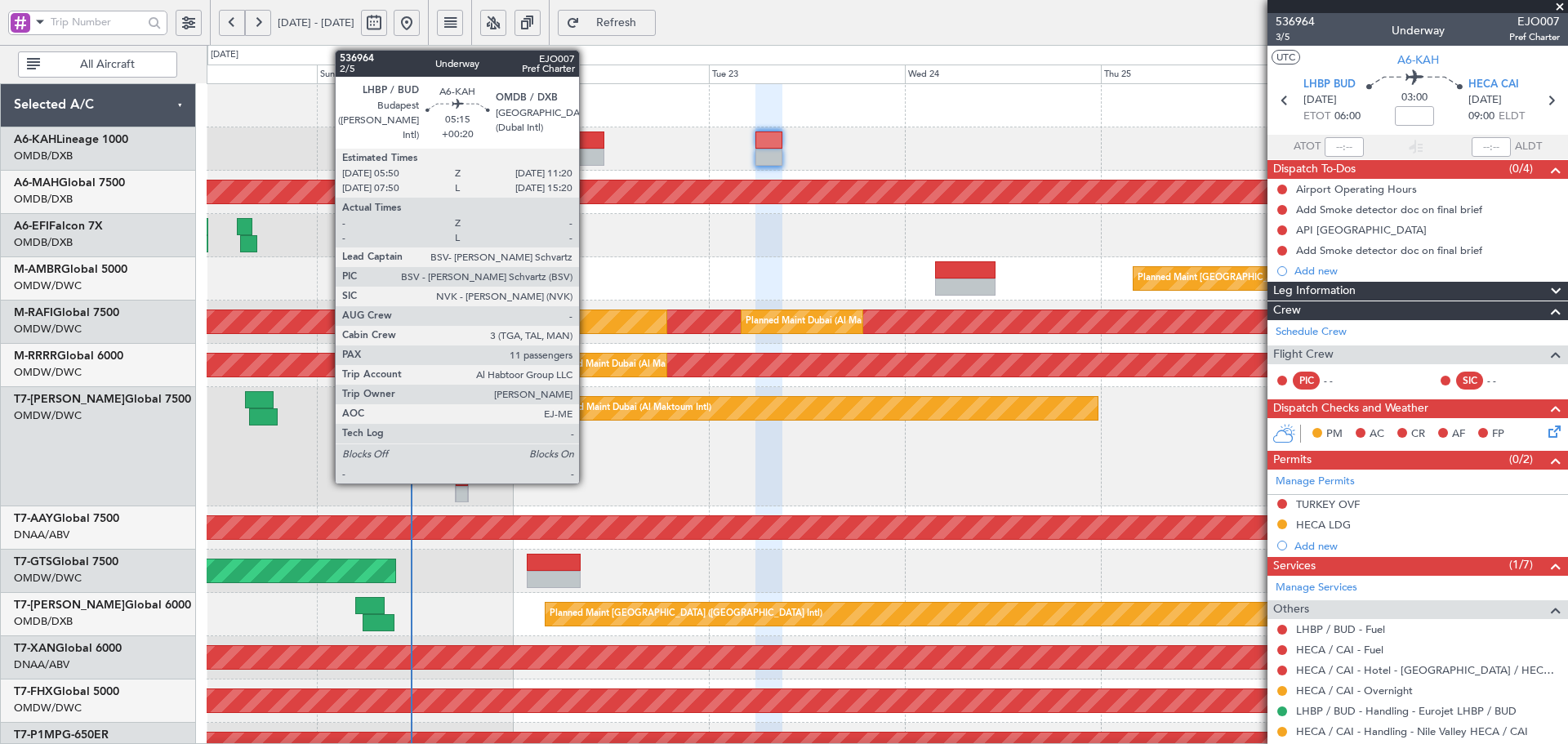
click at [586, 147] on div at bounding box center [582, 140] width 45 height 17
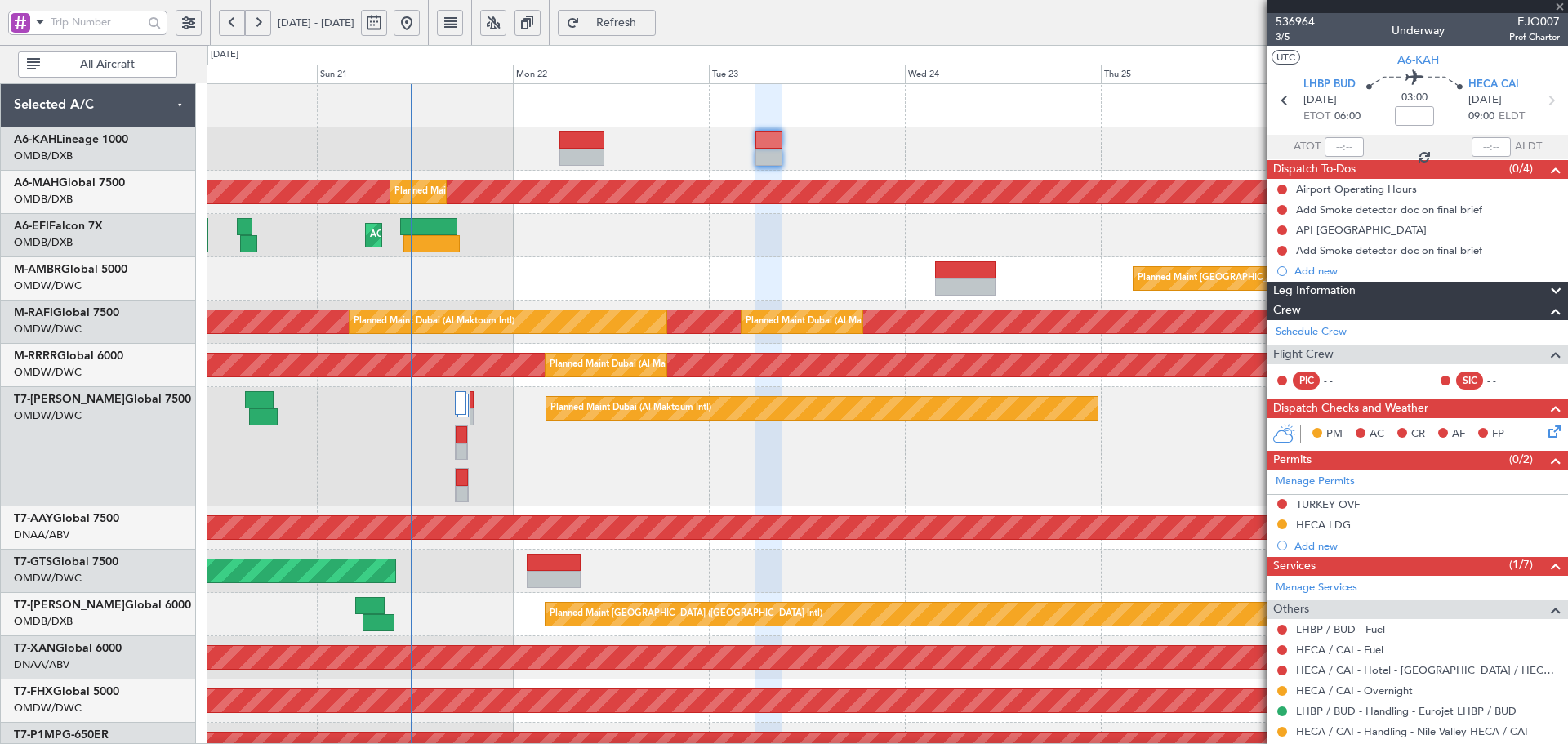
type input "+00:20"
type input "11"
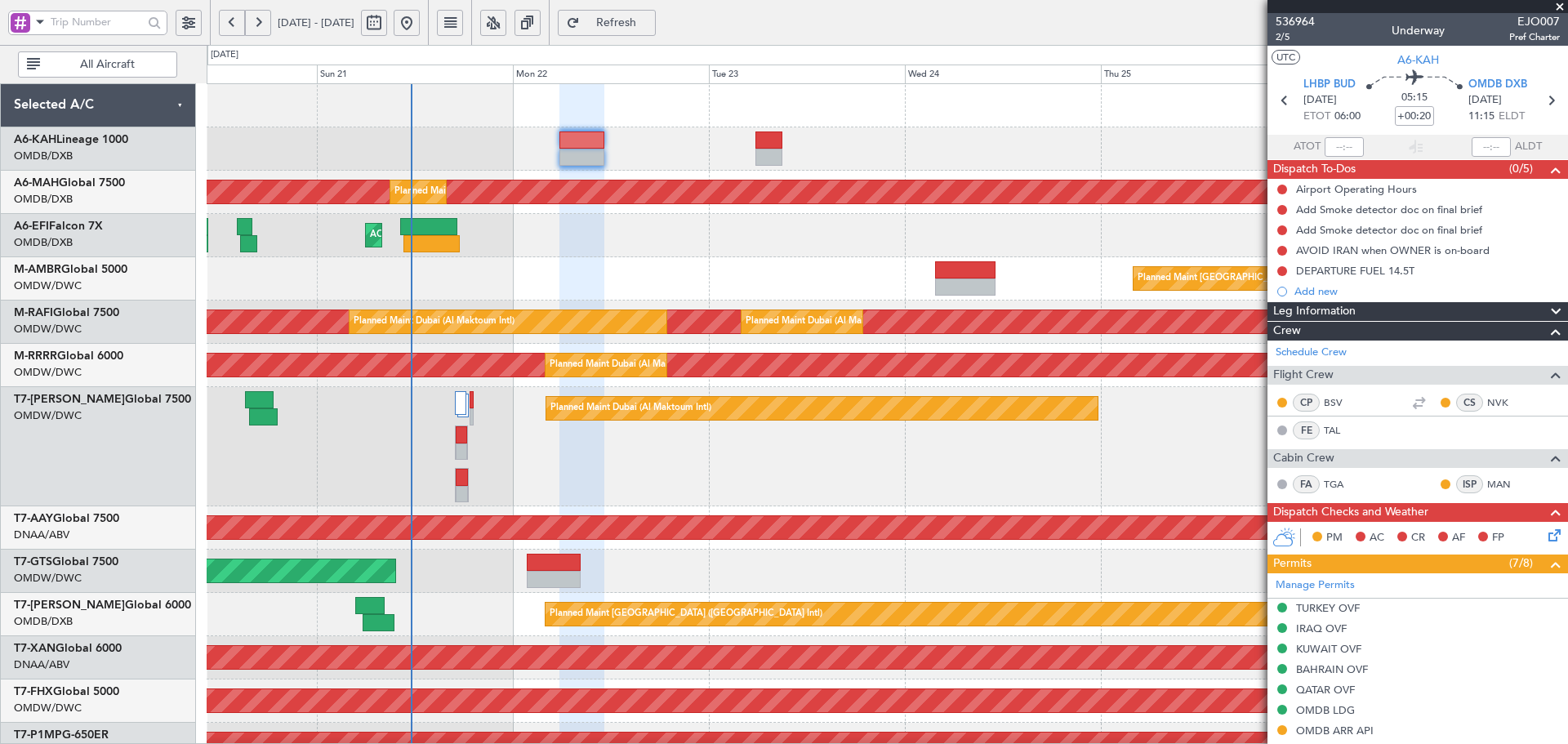
click at [640, 26] on span "Refresh" at bounding box center [617, 23] width 67 height 11
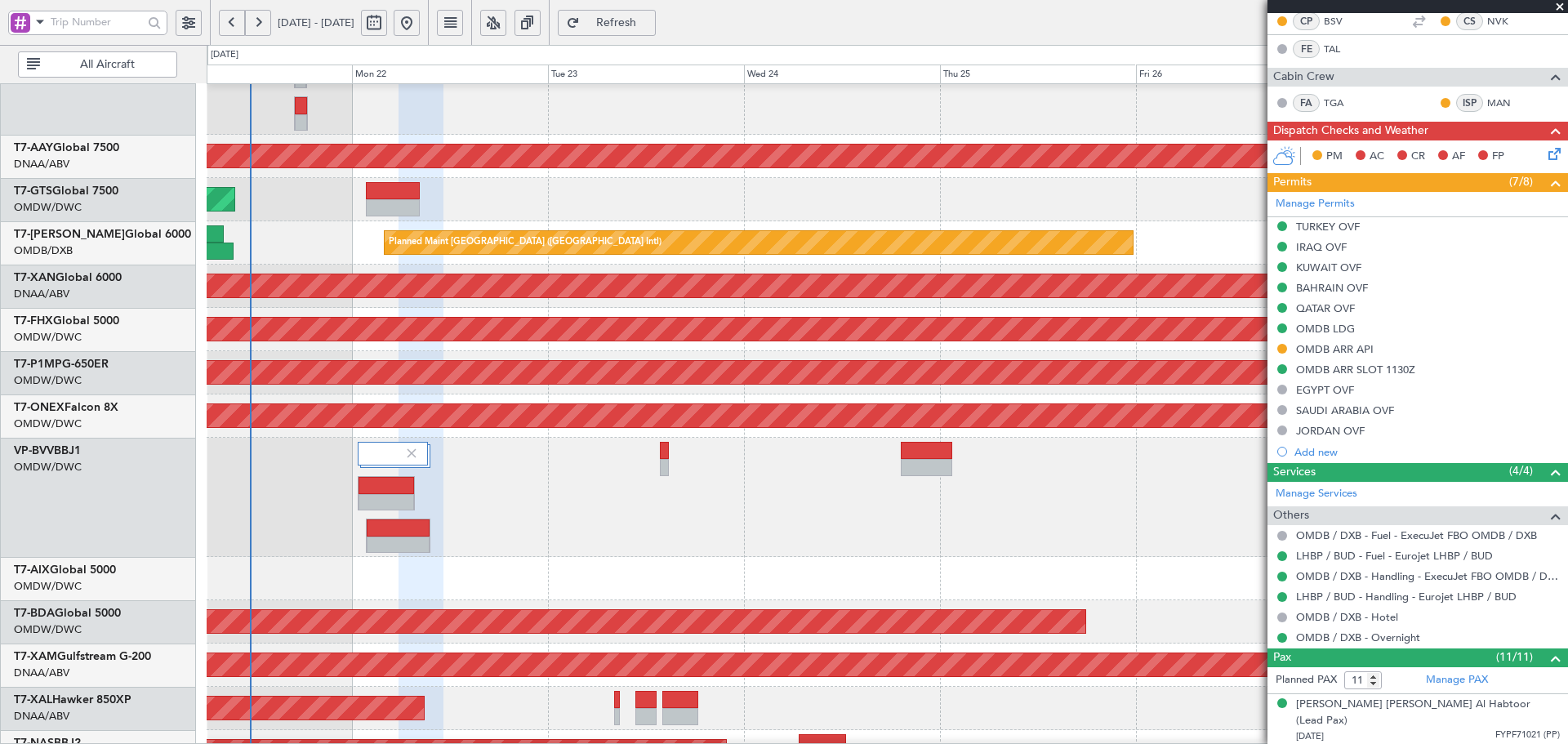
scroll to position [448, 0]
click at [520, 229] on div "Planned Maint Dubai (Al Maktoum Intl) Unplanned Maint Dubai (Al Maktoum Intl) U…" at bounding box center [886, 226] width 1361 height 1180
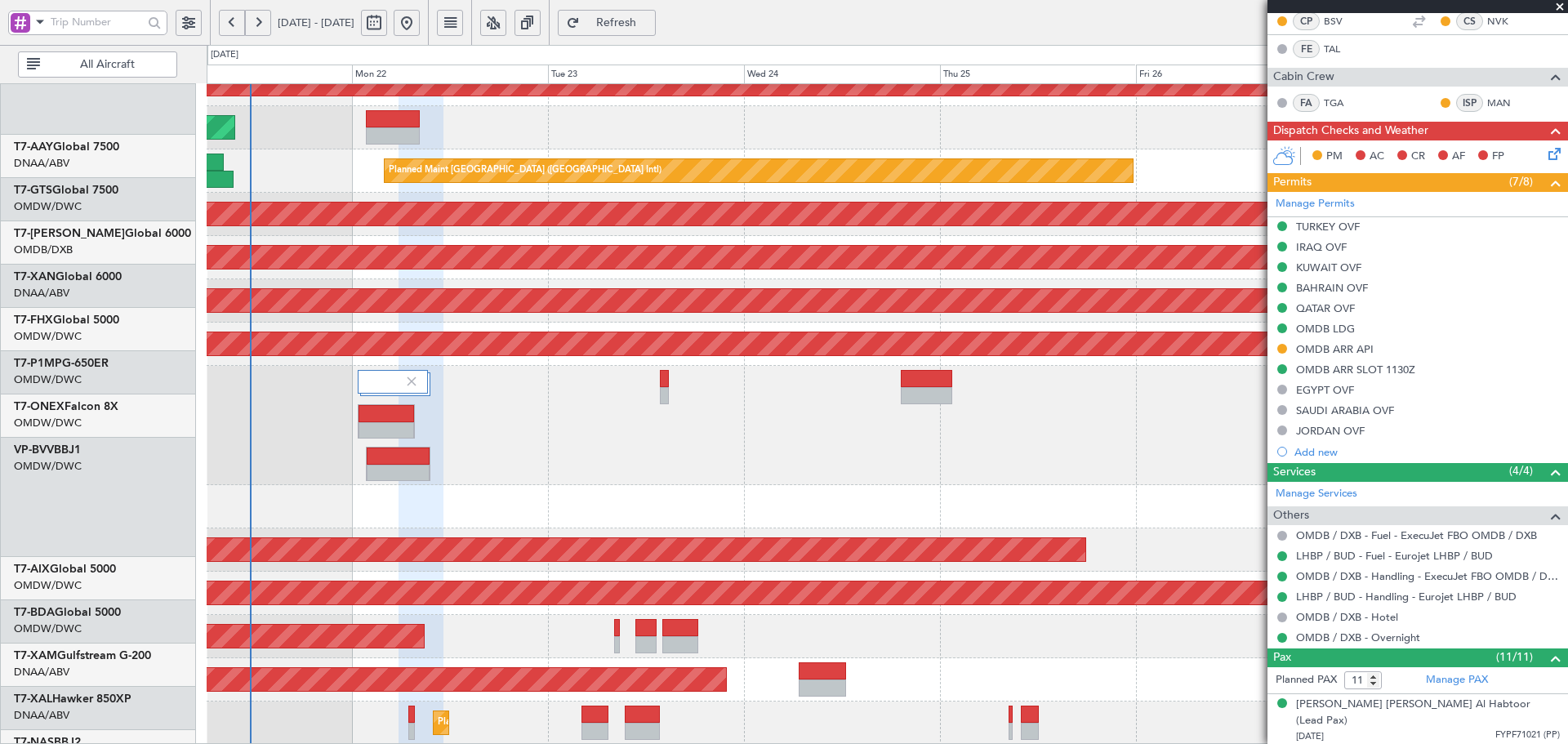
scroll to position [520, 0]
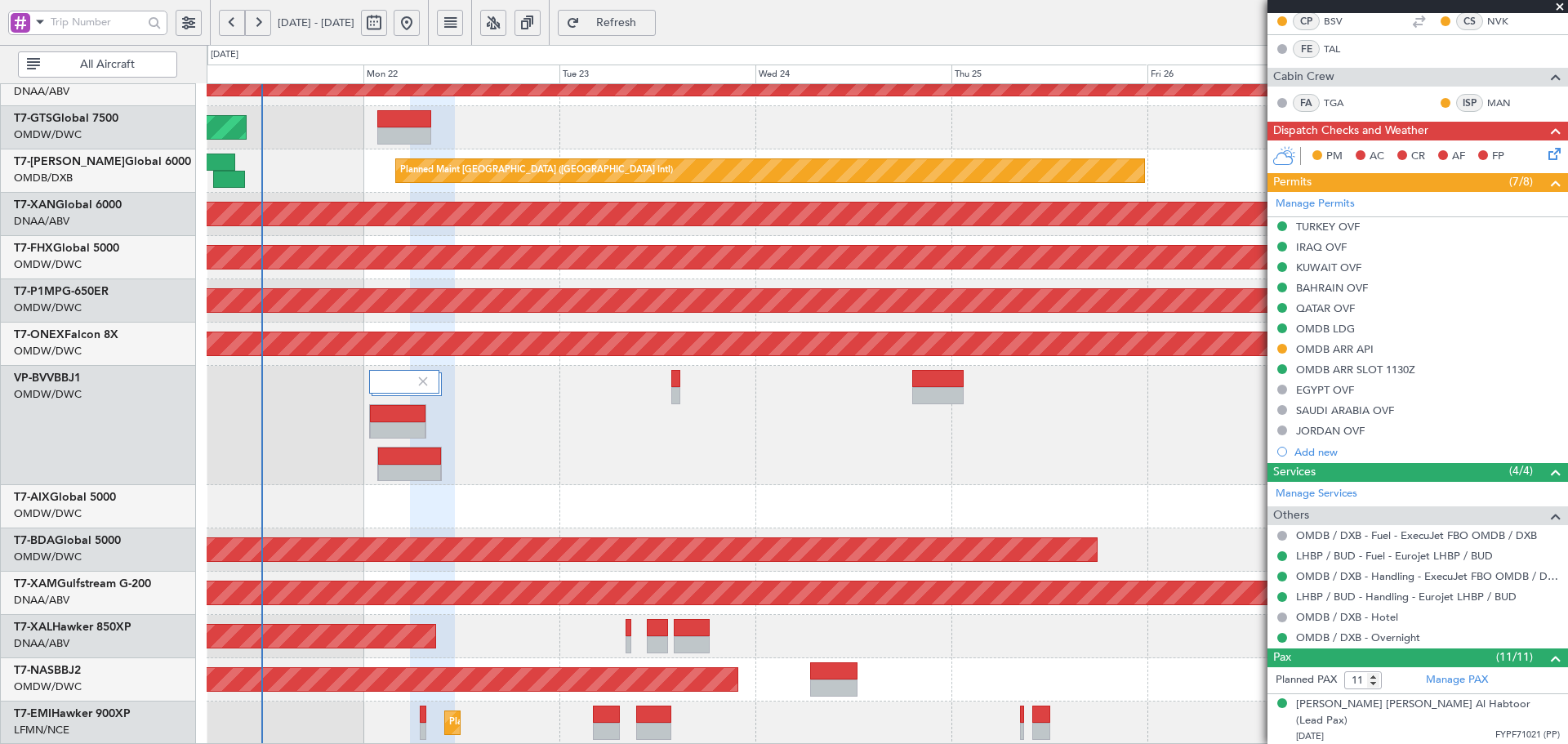
click at [692, 471] on div "Unplanned Maint Dubai (Al Maktoum Intl) Unplanned Maint Dubai (Al Maktoum Intl)…" at bounding box center [886, 155] width 1361 height 1180
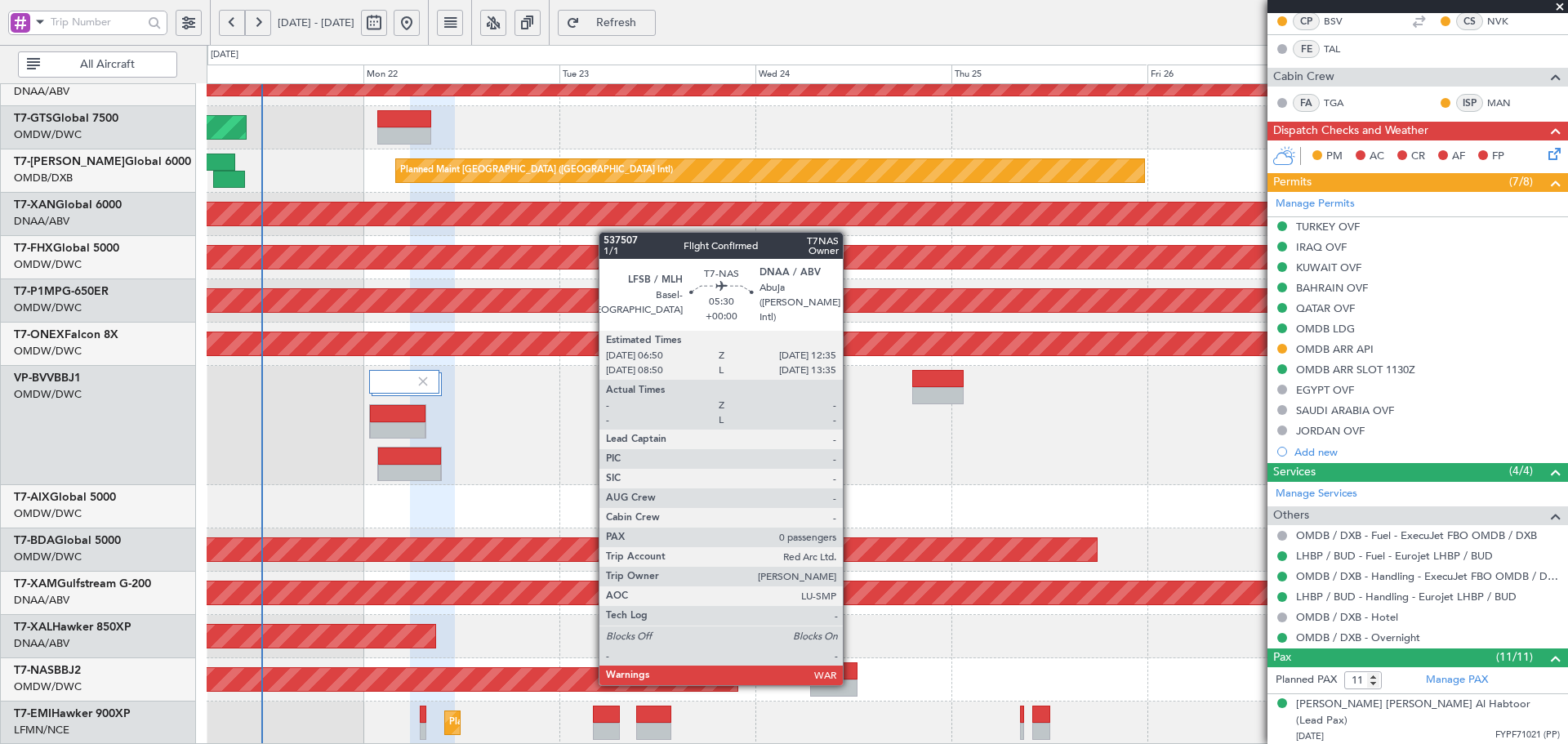
click at [850, 682] on div at bounding box center [834, 688] width 48 height 17
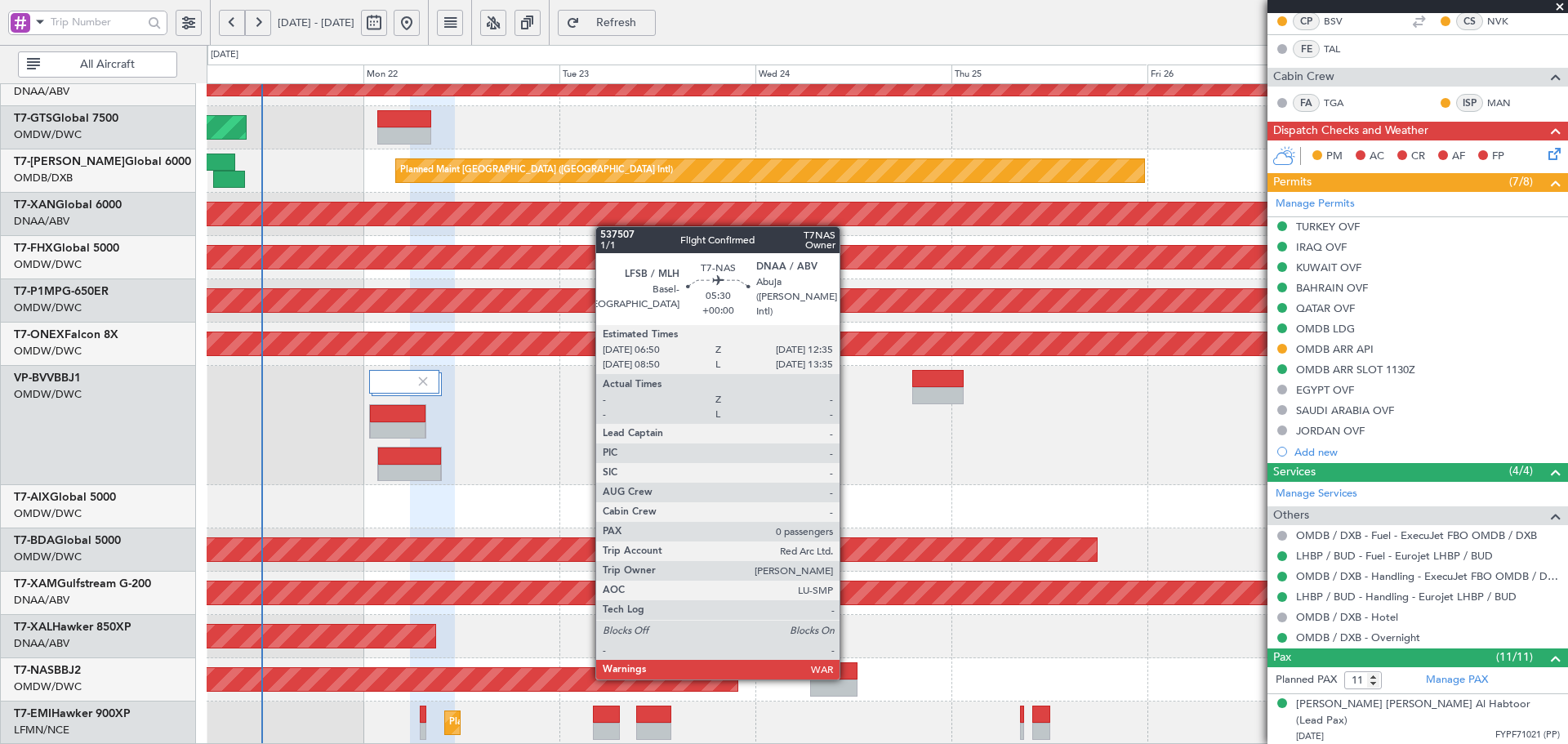
click at [847, 676] on div at bounding box center [834, 670] width 48 height 17
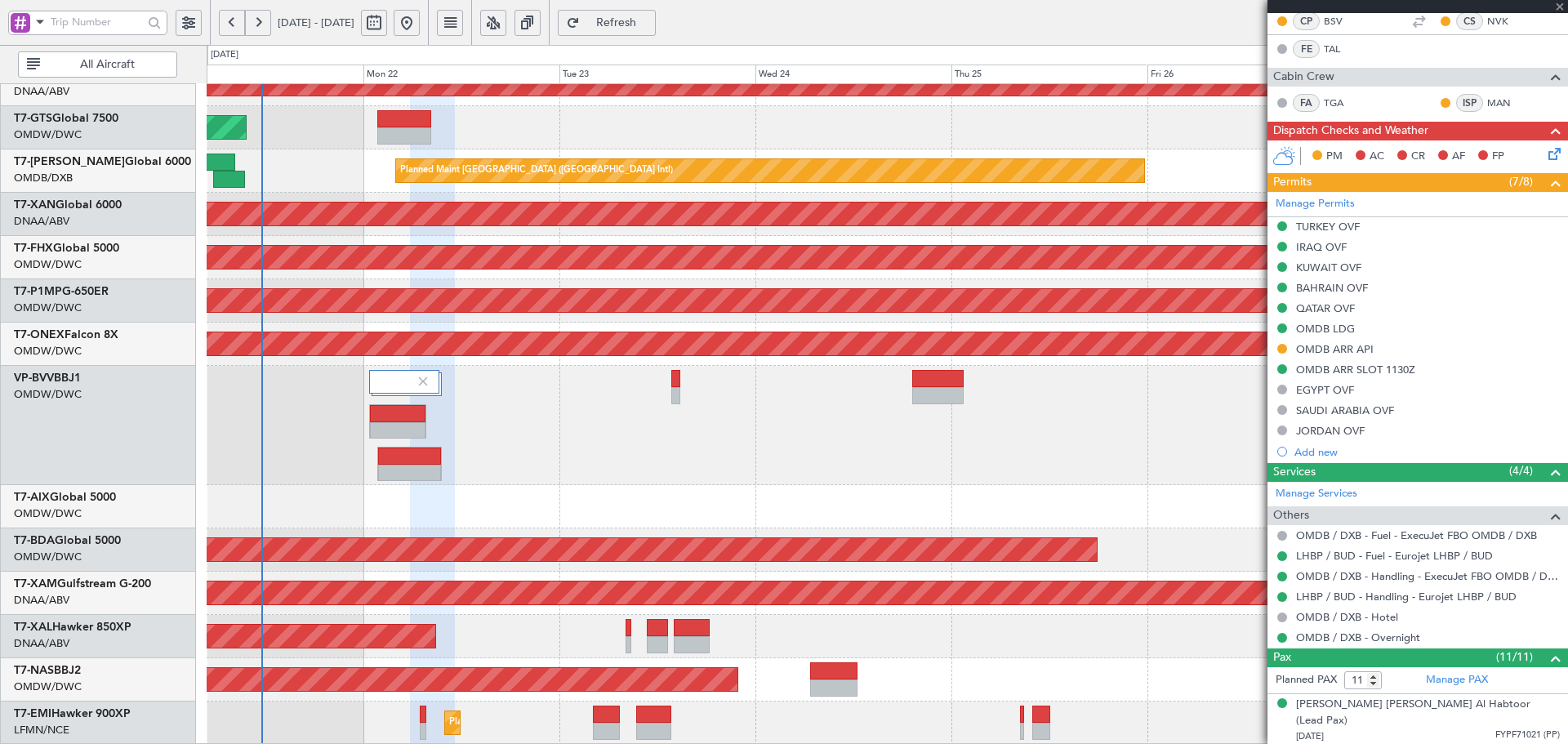
type input "0"
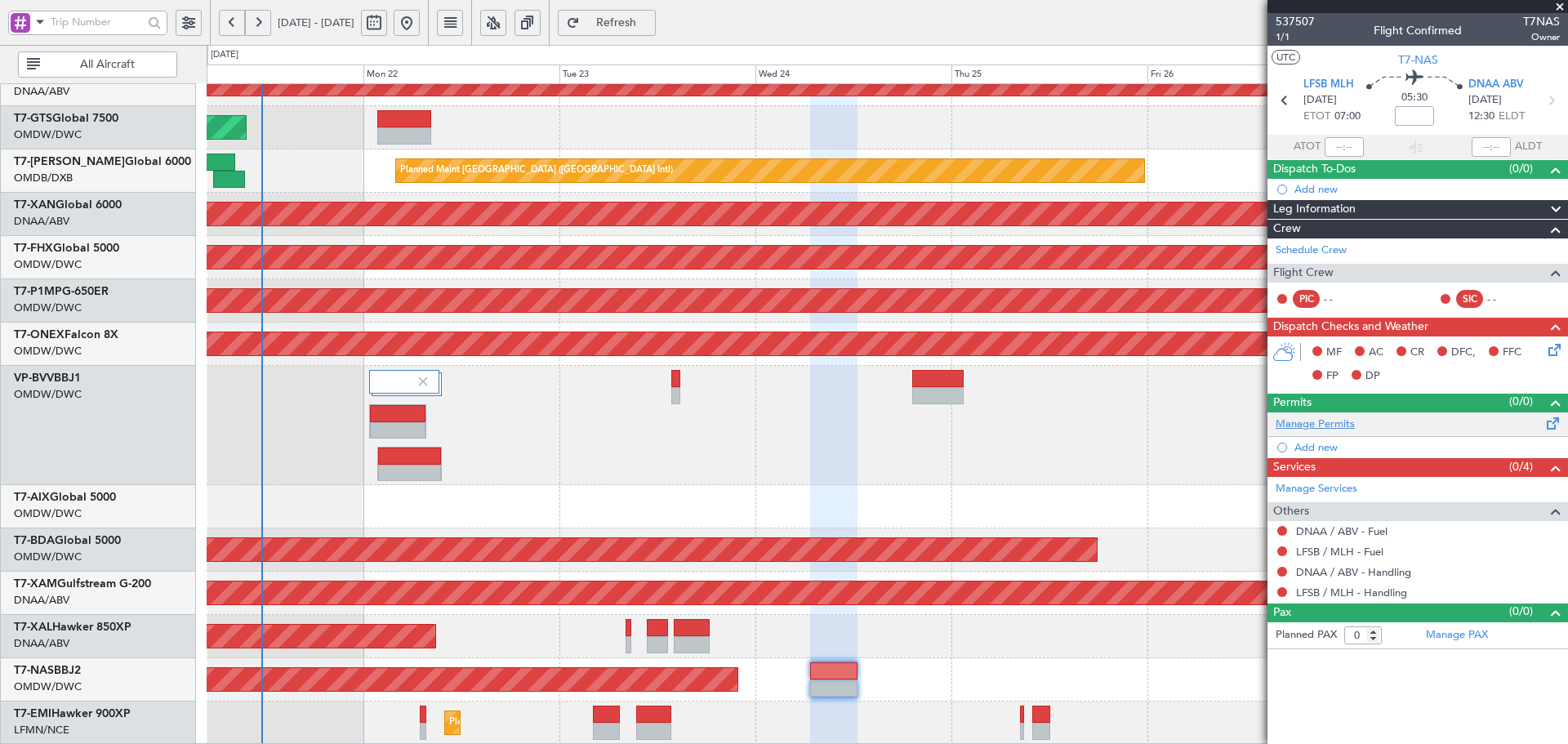
click at [1338, 421] on link "Manage Permits" at bounding box center [1315, 424] width 79 height 16
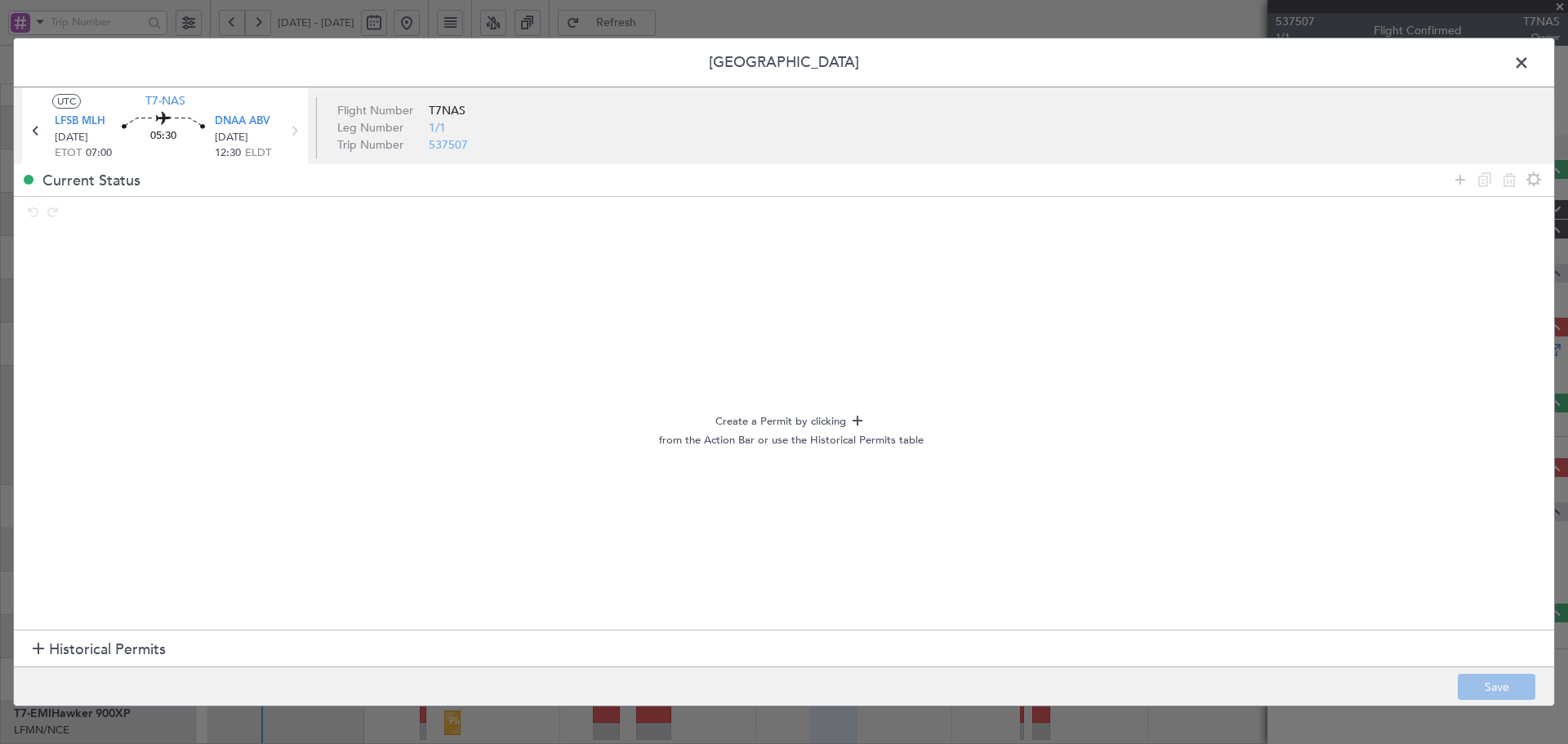
click at [65, 649] on span "Historical Permits" at bounding box center [107, 649] width 117 height 22
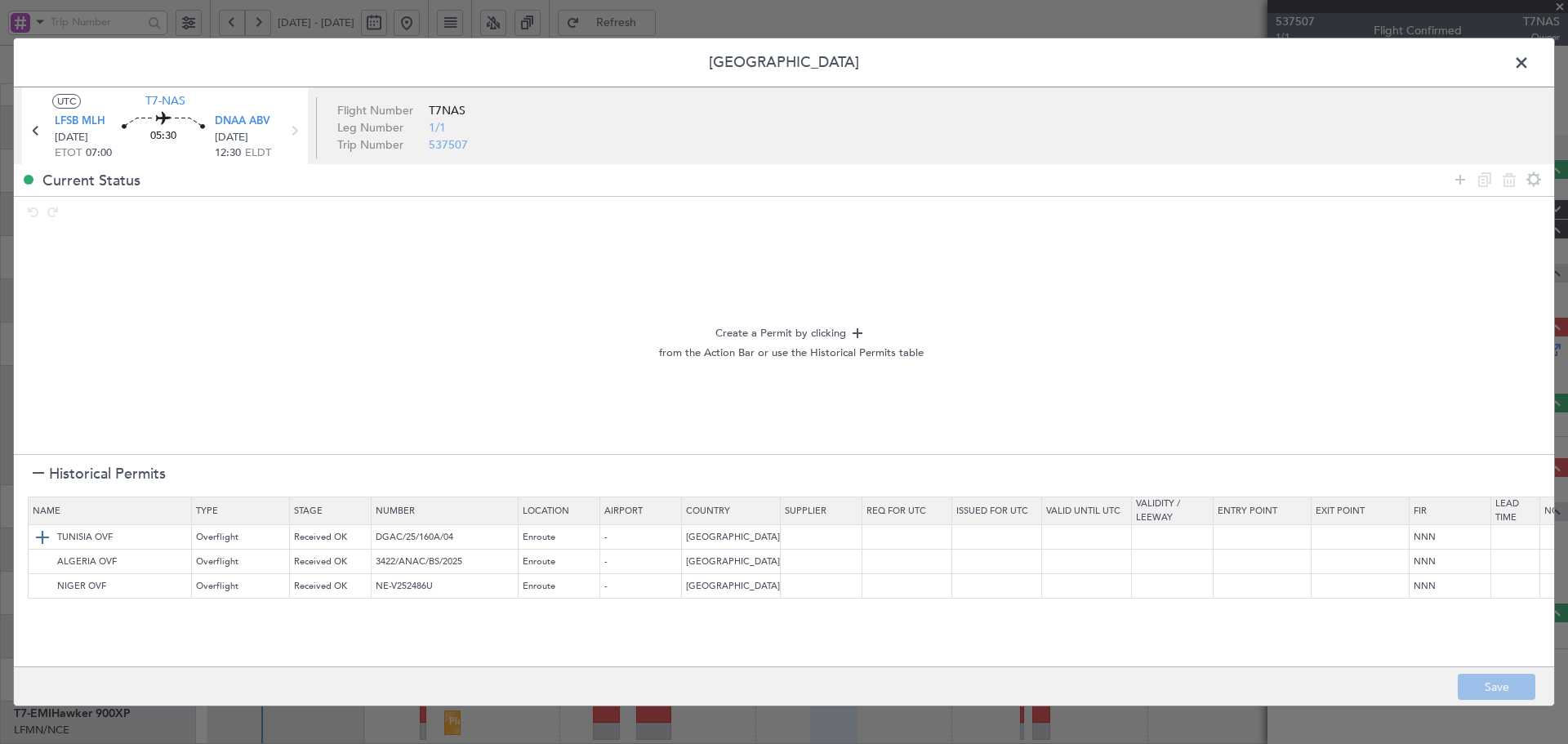
click at [37, 531] on img at bounding box center [42, 537] width 20 height 20
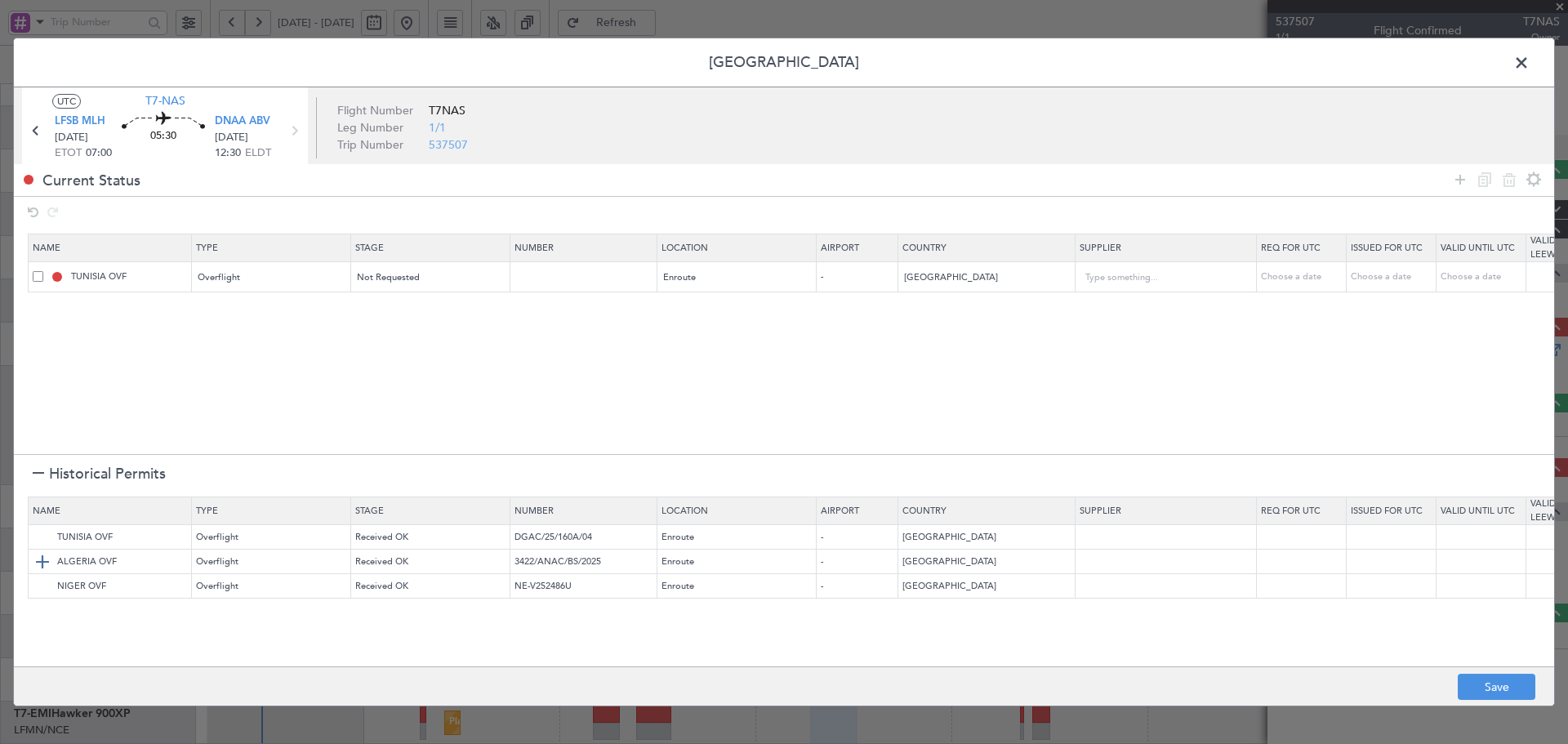
click at [34, 561] on img at bounding box center [42, 562] width 20 height 20
click at [39, 584] on img at bounding box center [42, 586] width 20 height 20
drag, startPoint x: 1456, startPoint y: 178, endPoint x: 423, endPoint y: 348, distance: 1046.9
click at [1452, 178] on icon at bounding box center [1460, 180] width 20 height 20
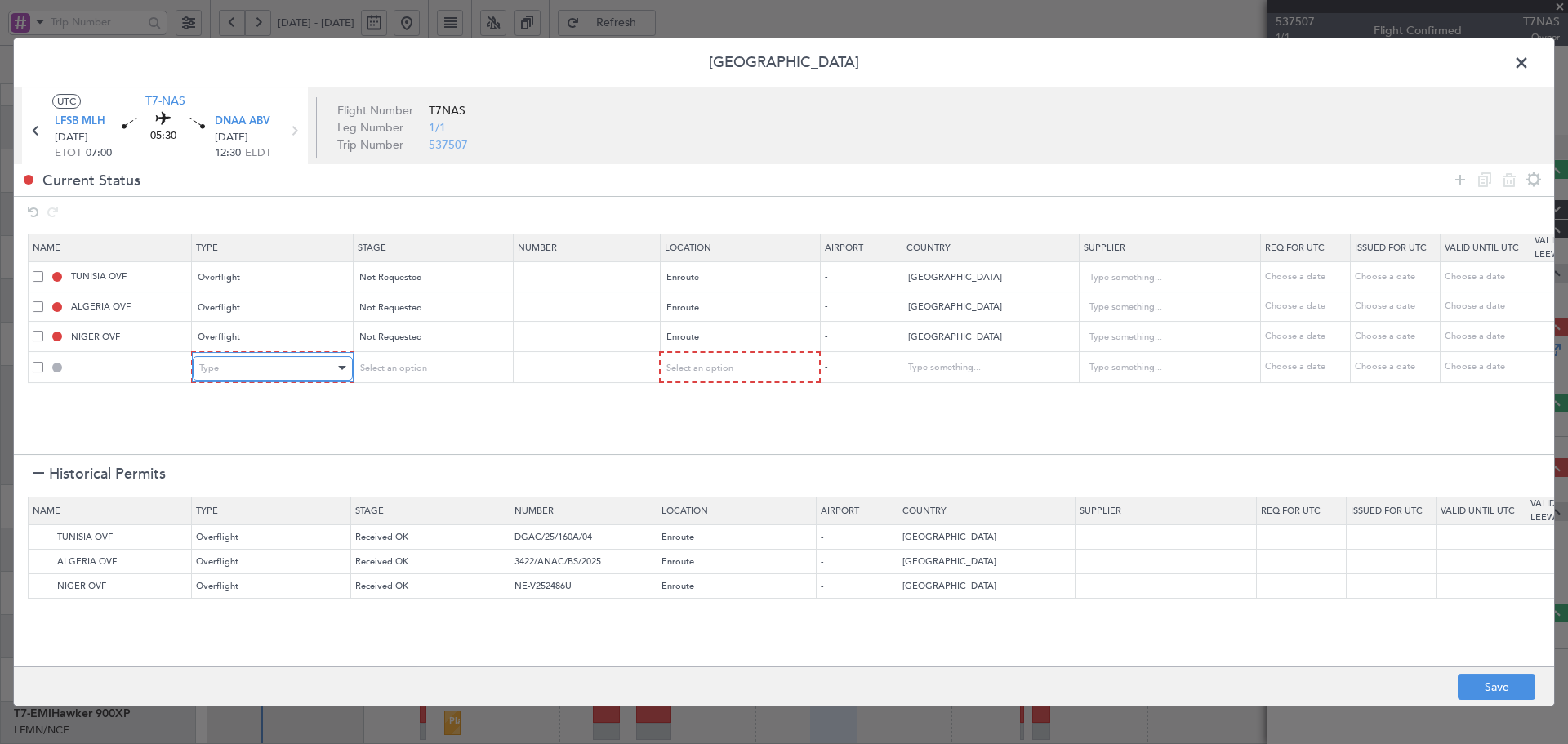
click at [313, 366] on div "Type" at bounding box center [267, 369] width 136 height 25
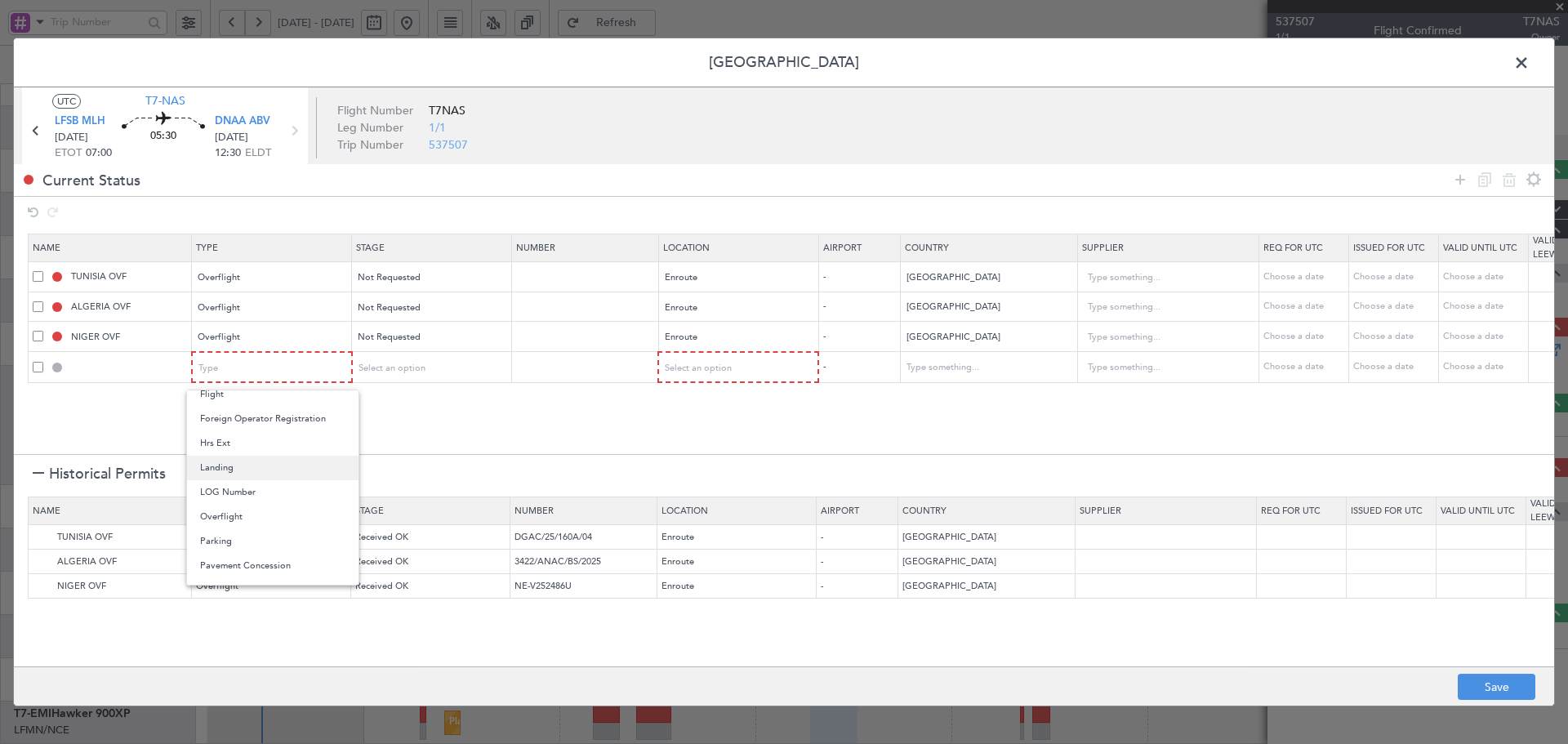
click at [245, 469] on span "Landing" at bounding box center [272, 468] width 145 height 25
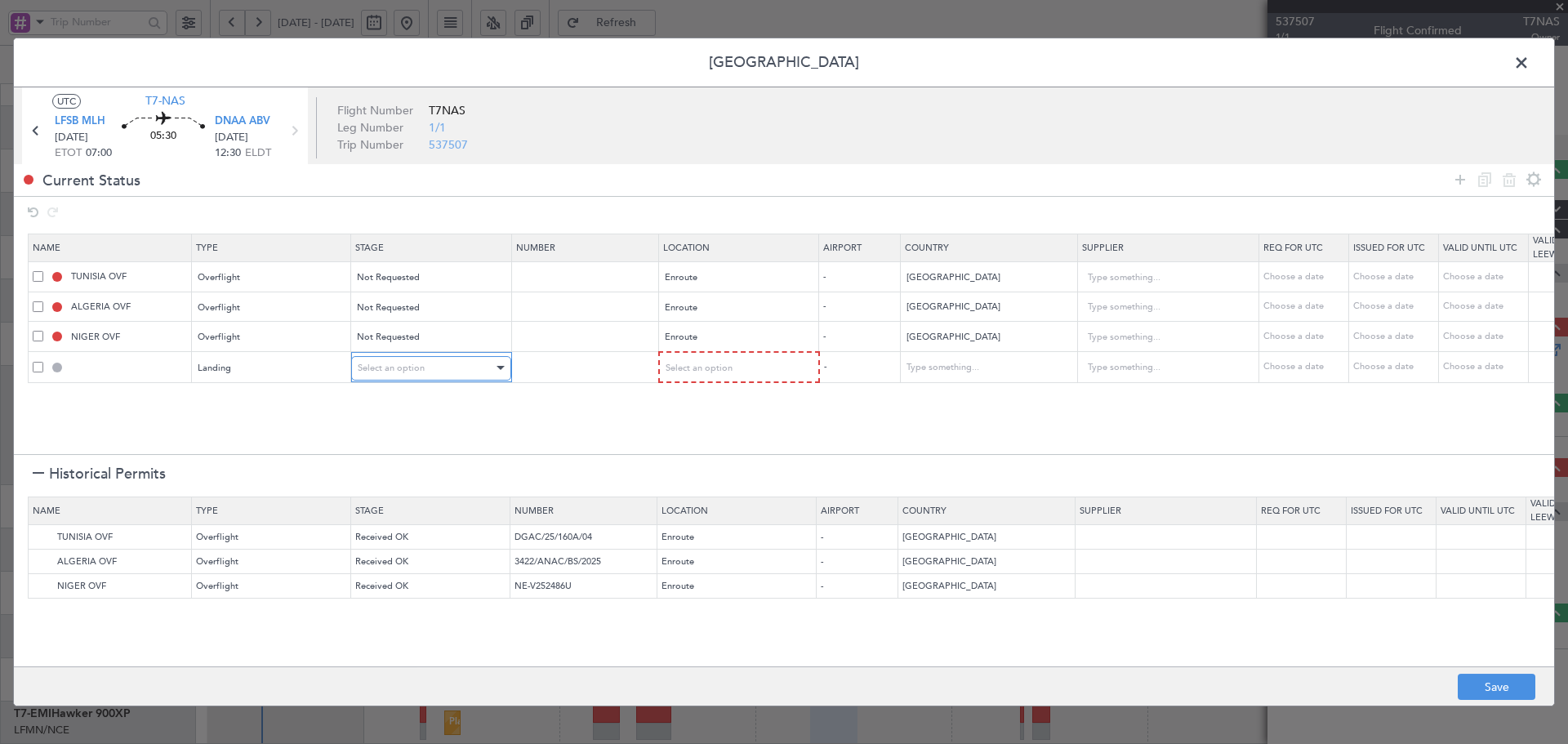
click at [422, 367] on span "Select an option" at bounding box center [392, 368] width 67 height 12
click at [414, 420] on span "Not Requested" at bounding box center [431, 427] width 145 height 25
click at [688, 375] on div "Select an option" at bounding box center [732, 369] width 136 height 25
click at [698, 453] on span "Arrival" at bounding box center [738, 452] width 145 height 25
click at [1473, 691] on button "Save" at bounding box center [1495, 686] width 77 height 26
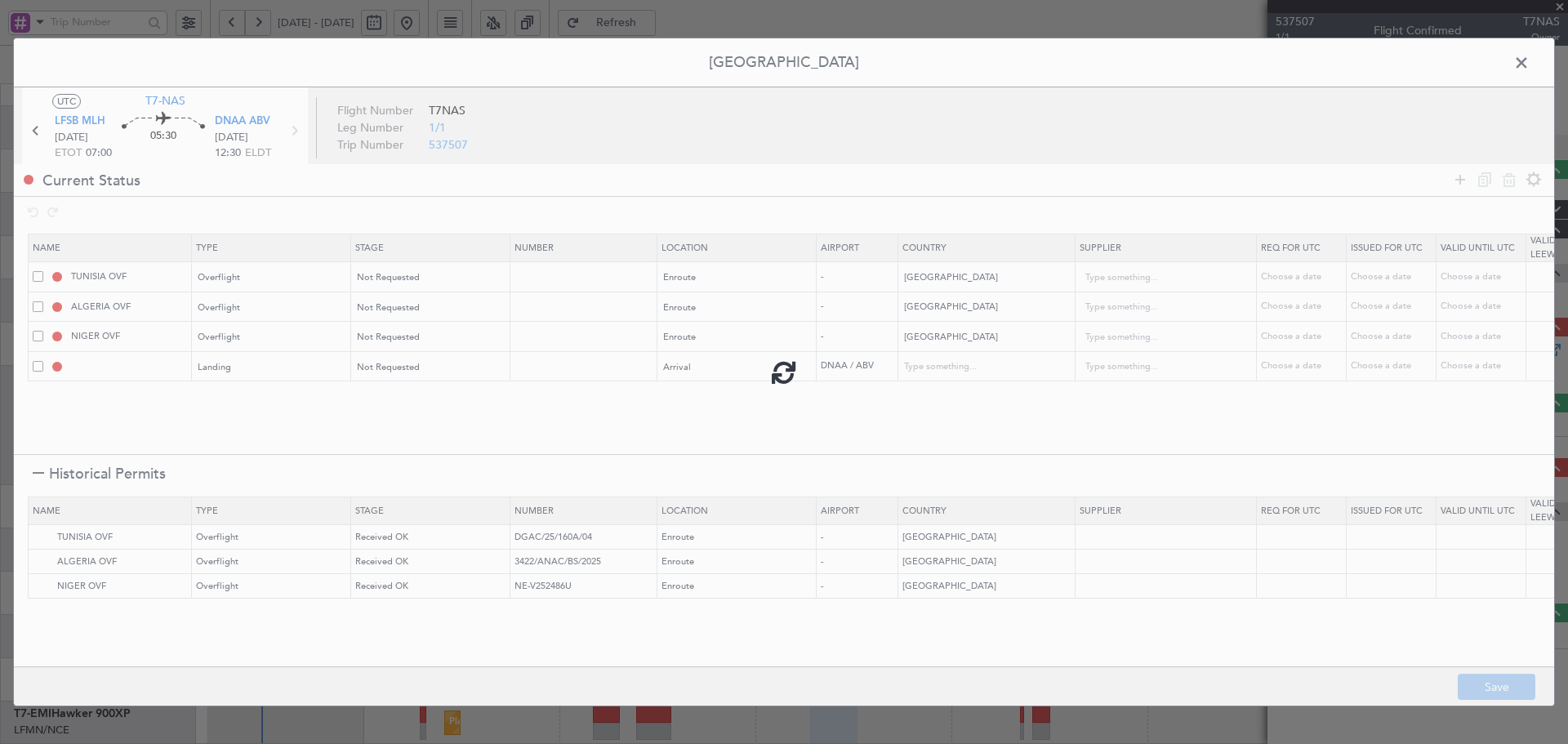
type input "NNN"
type input "DNAA LDG"
type input "Nigeria"
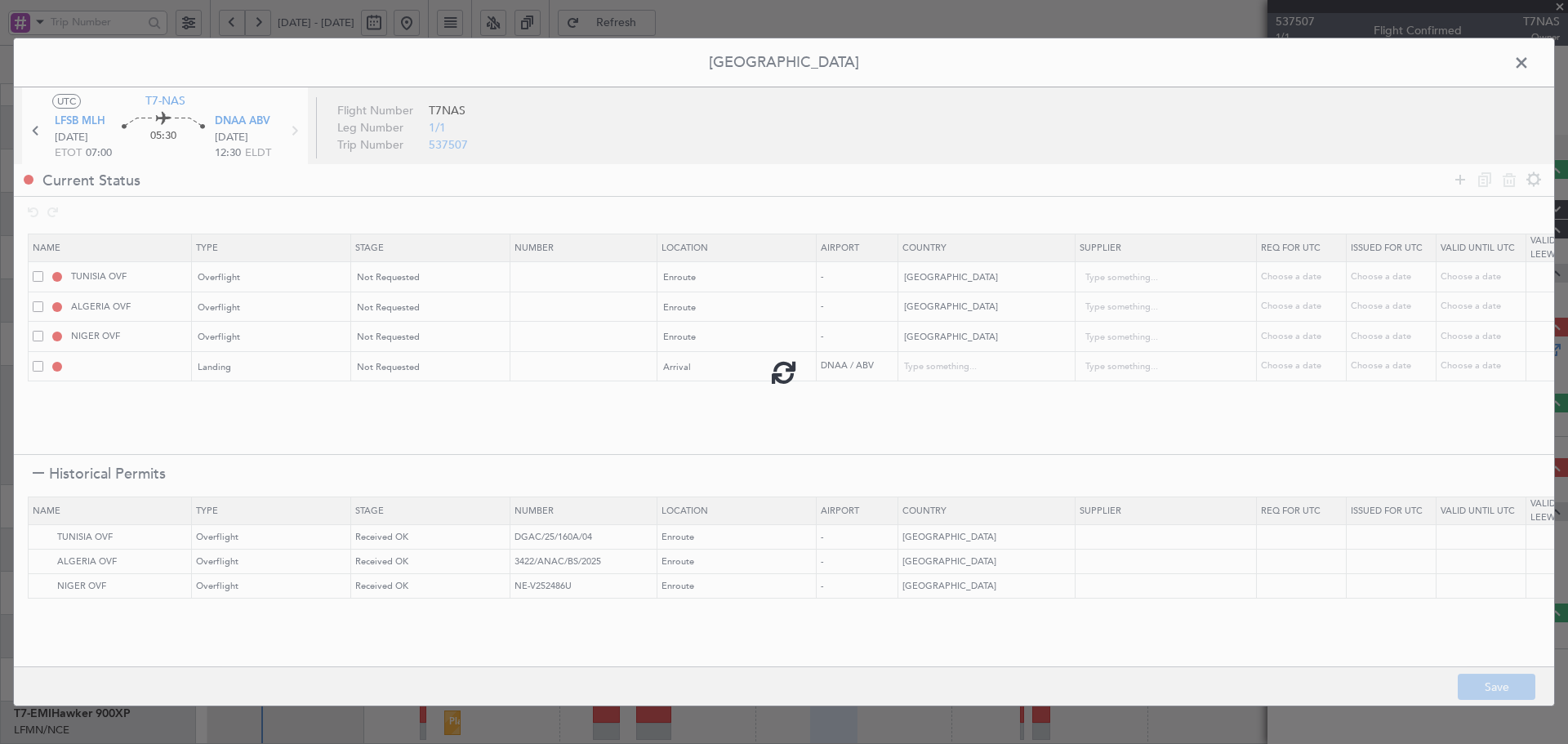
type input "NNN"
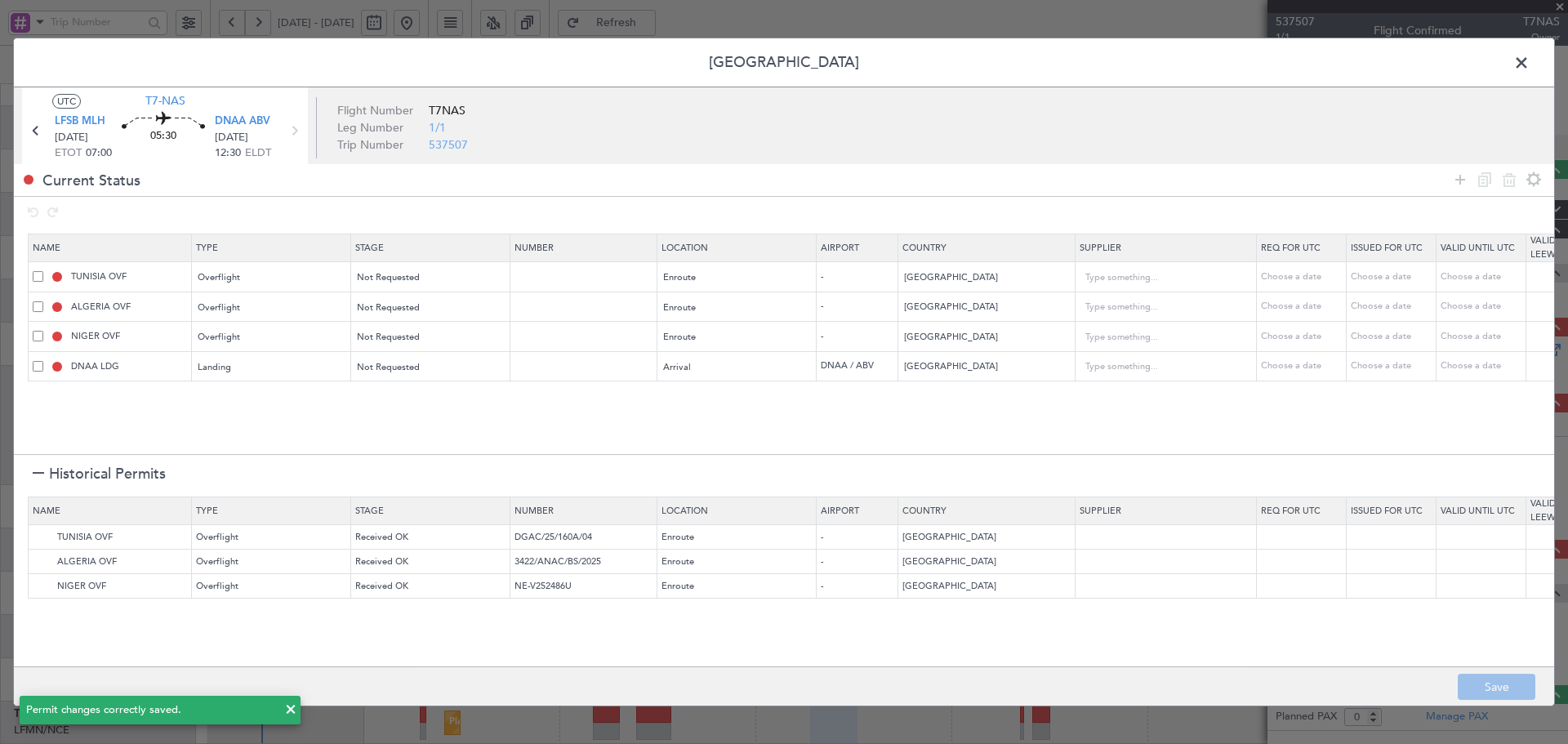
click at [1530, 60] on span at bounding box center [1530, 67] width 0 height 32
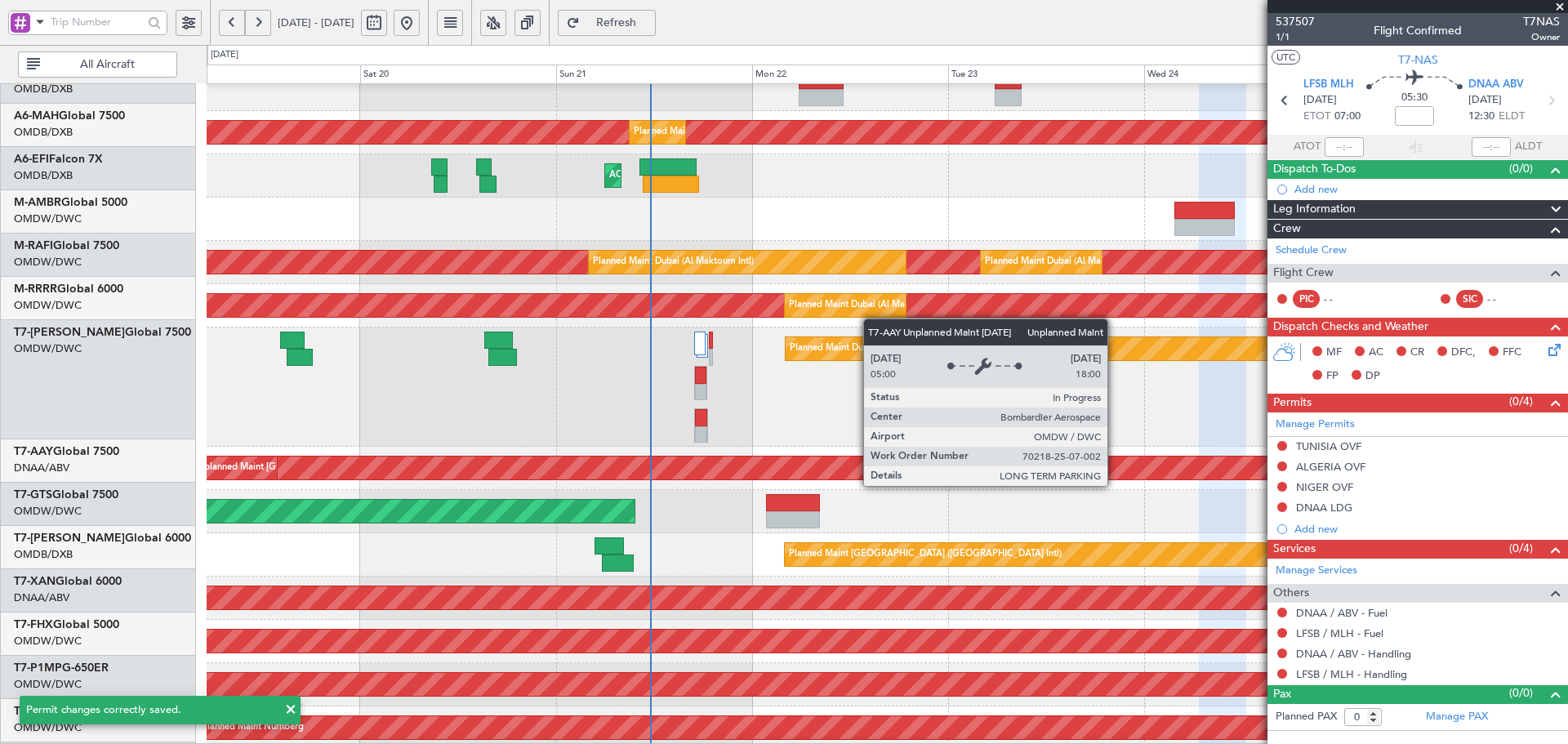
scroll to position [51, 0]
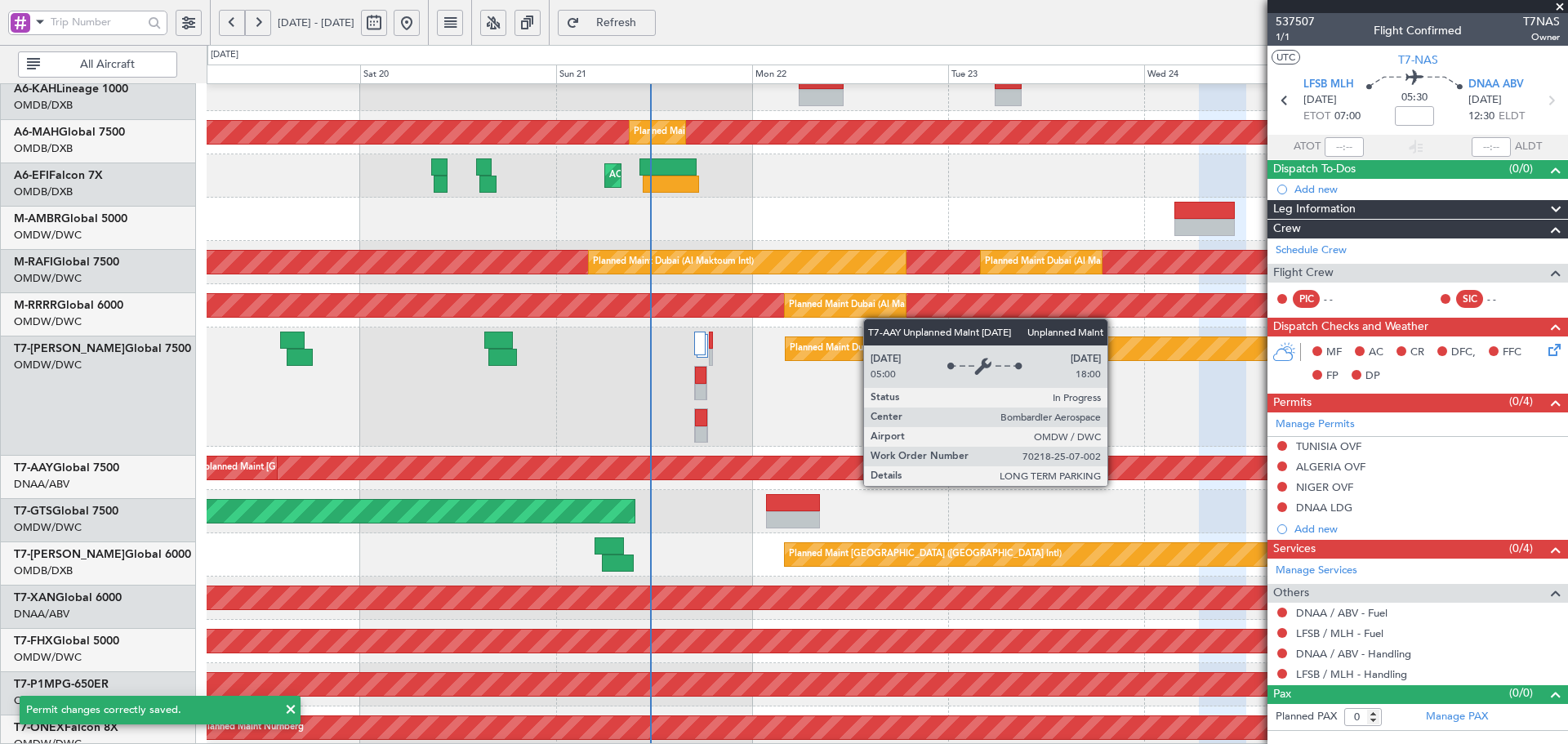
click at [792, 474] on div "Unplanned Maint [GEOGRAPHIC_DATA] (Al Maktoum Intl)" at bounding box center [656, 468] width 3618 height 23
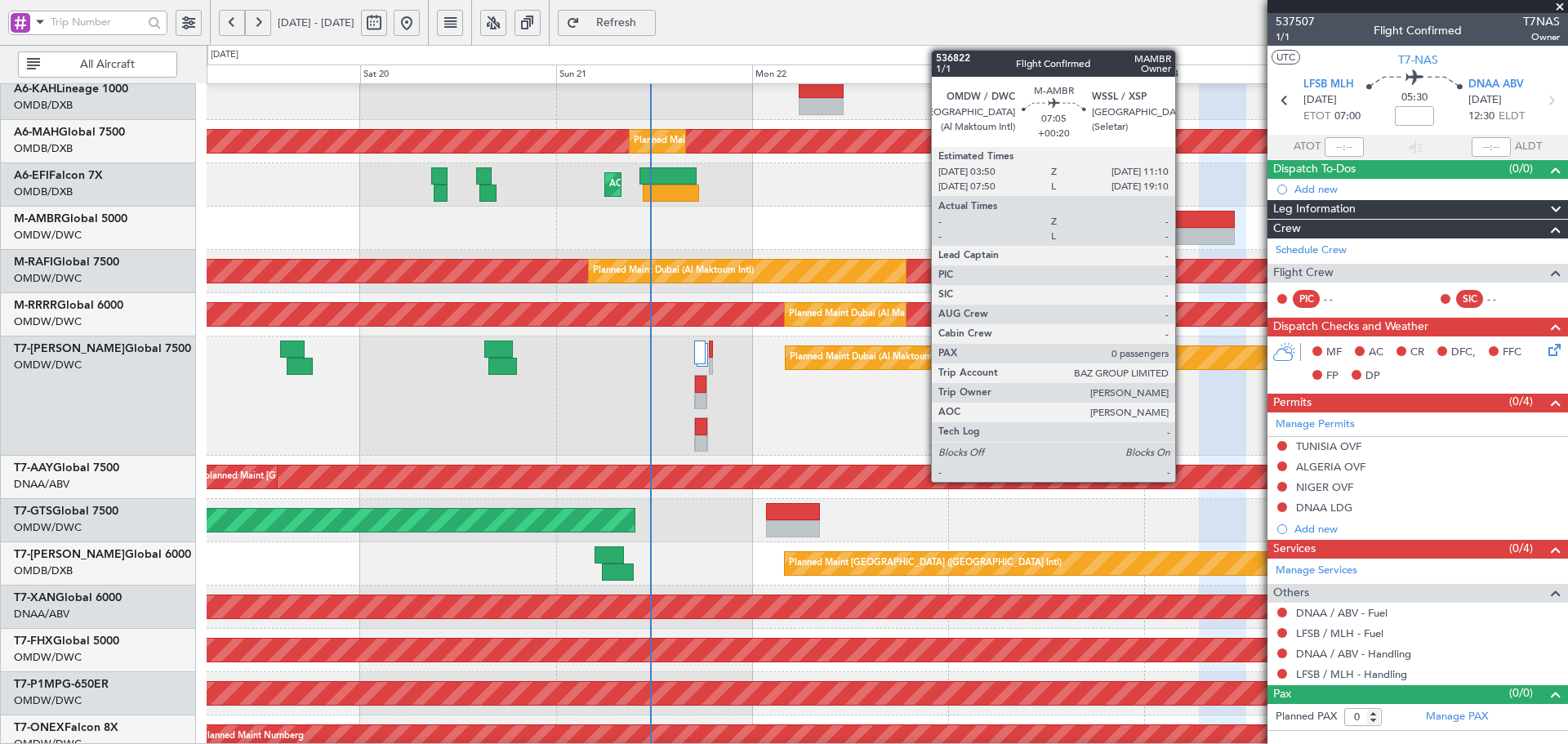
click at [1182, 223] on div at bounding box center [1204, 220] width 60 height 17
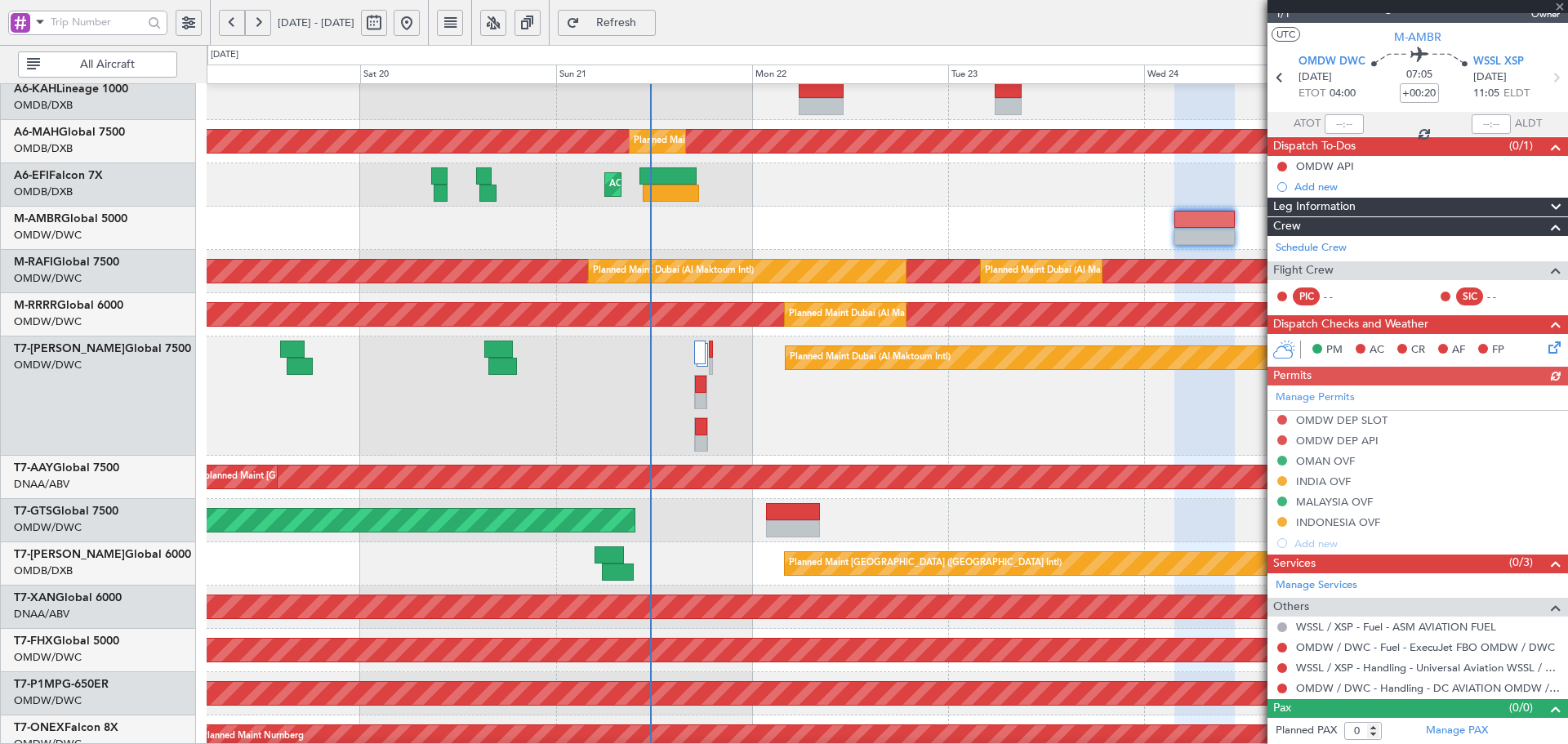
scroll to position [23, 0]
click at [708, 427] on div "Planned Maint Dubai (Al Maktoum Intl)" at bounding box center [886, 395] width 1361 height 119
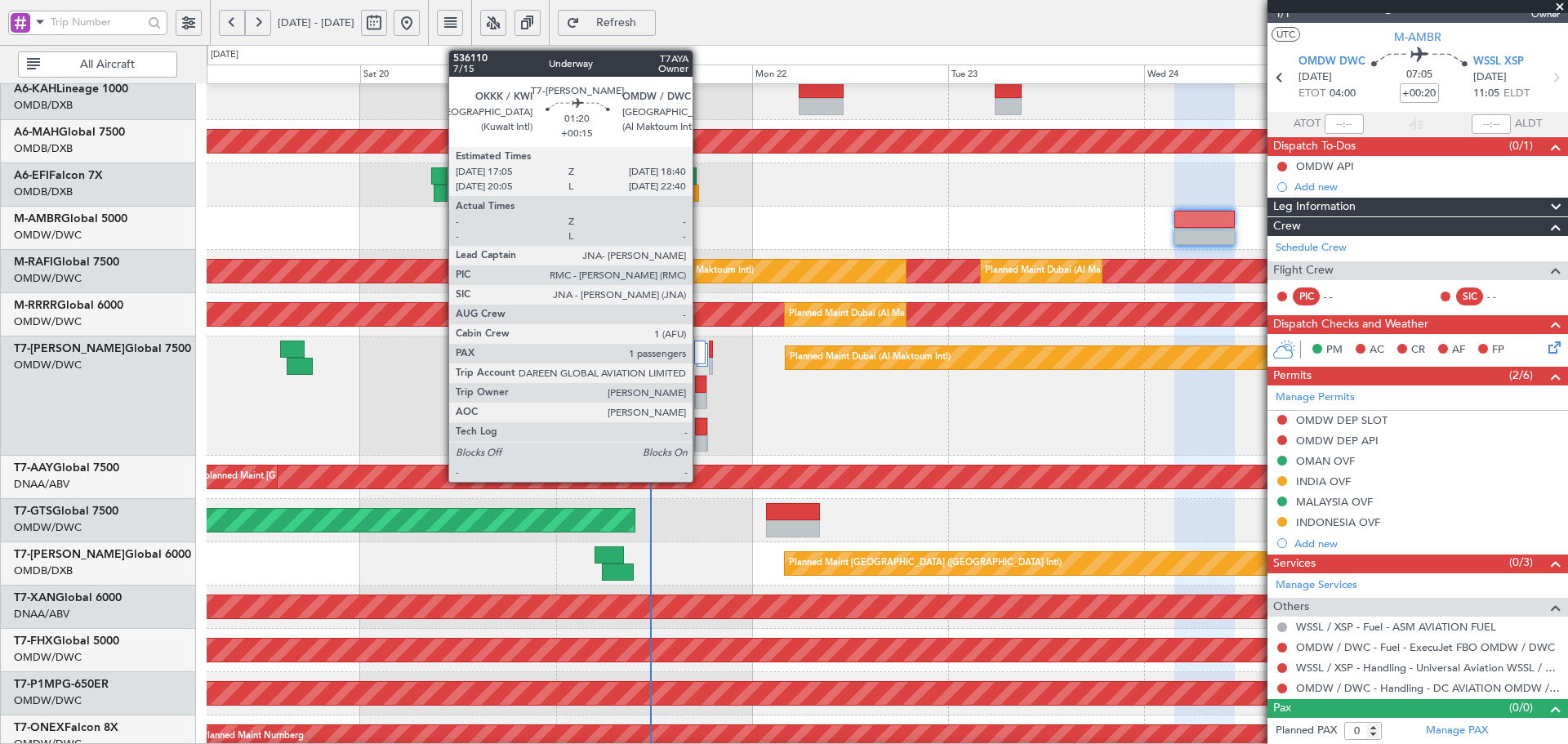
click at [700, 426] on div at bounding box center [701, 427] width 11 height 17
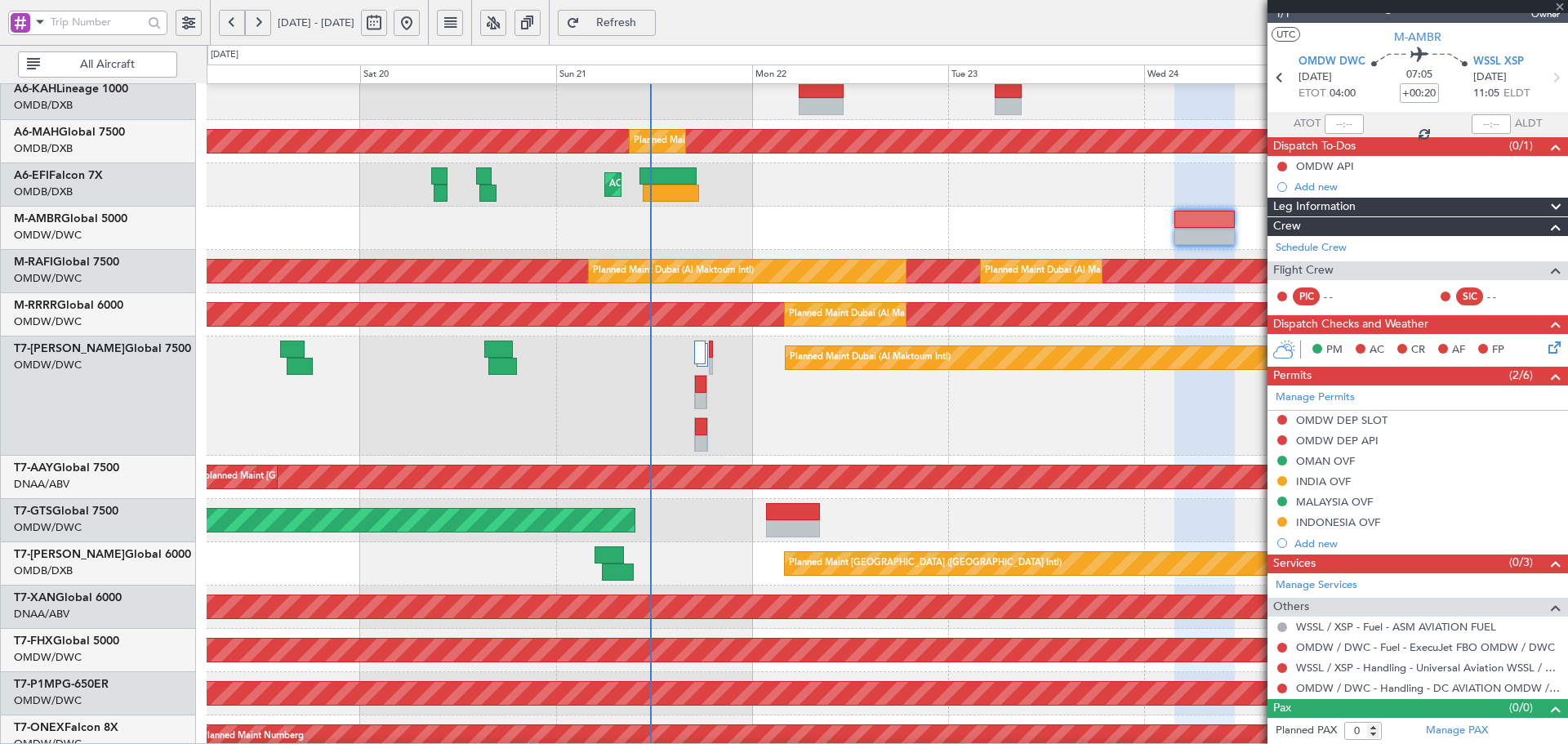
type input "+00:15"
type input "1"
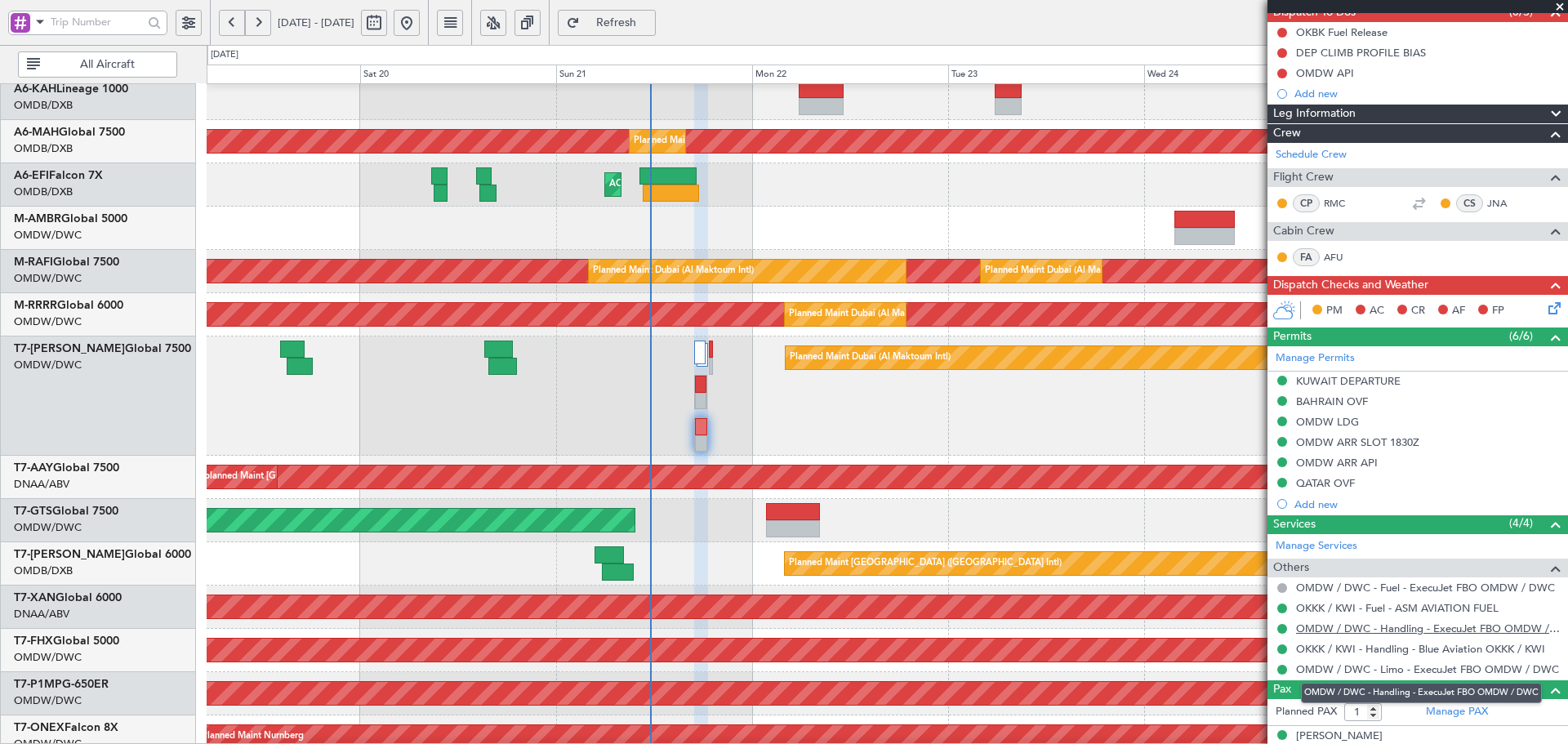
scroll to position [175, 0]
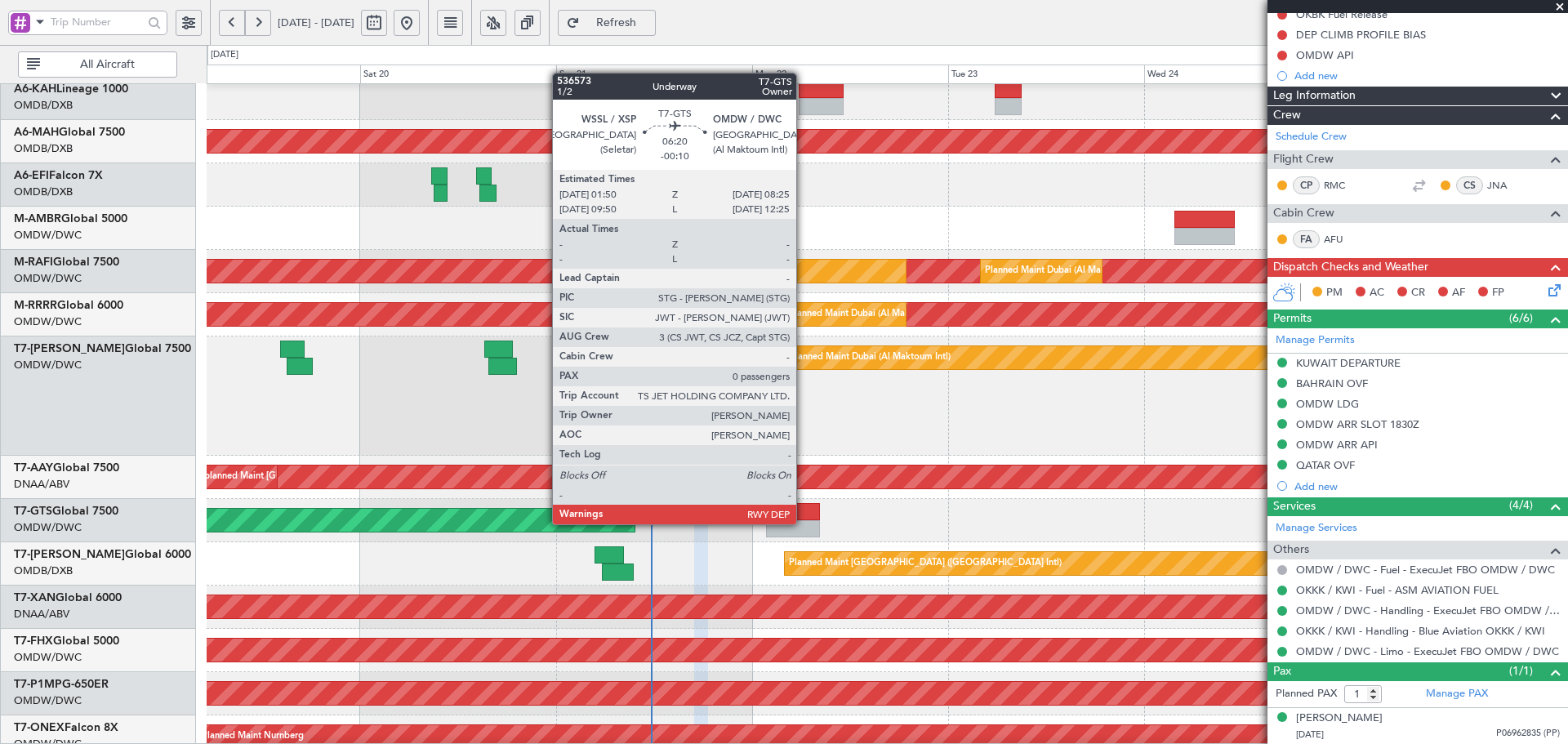
click at [803, 522] on div at bounding box center [793, 529] width 53 height 17
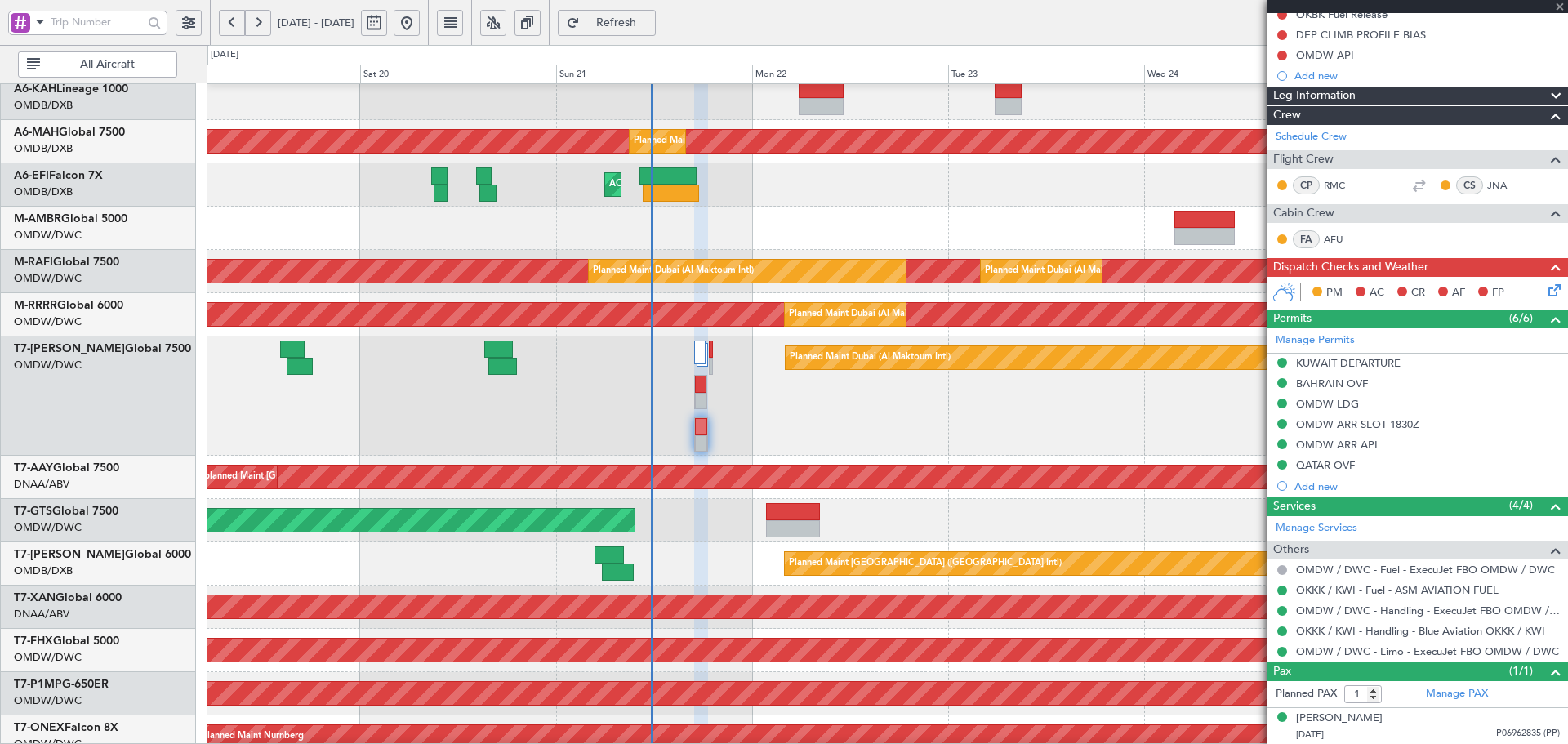
type input "-00:10"
type input "0"
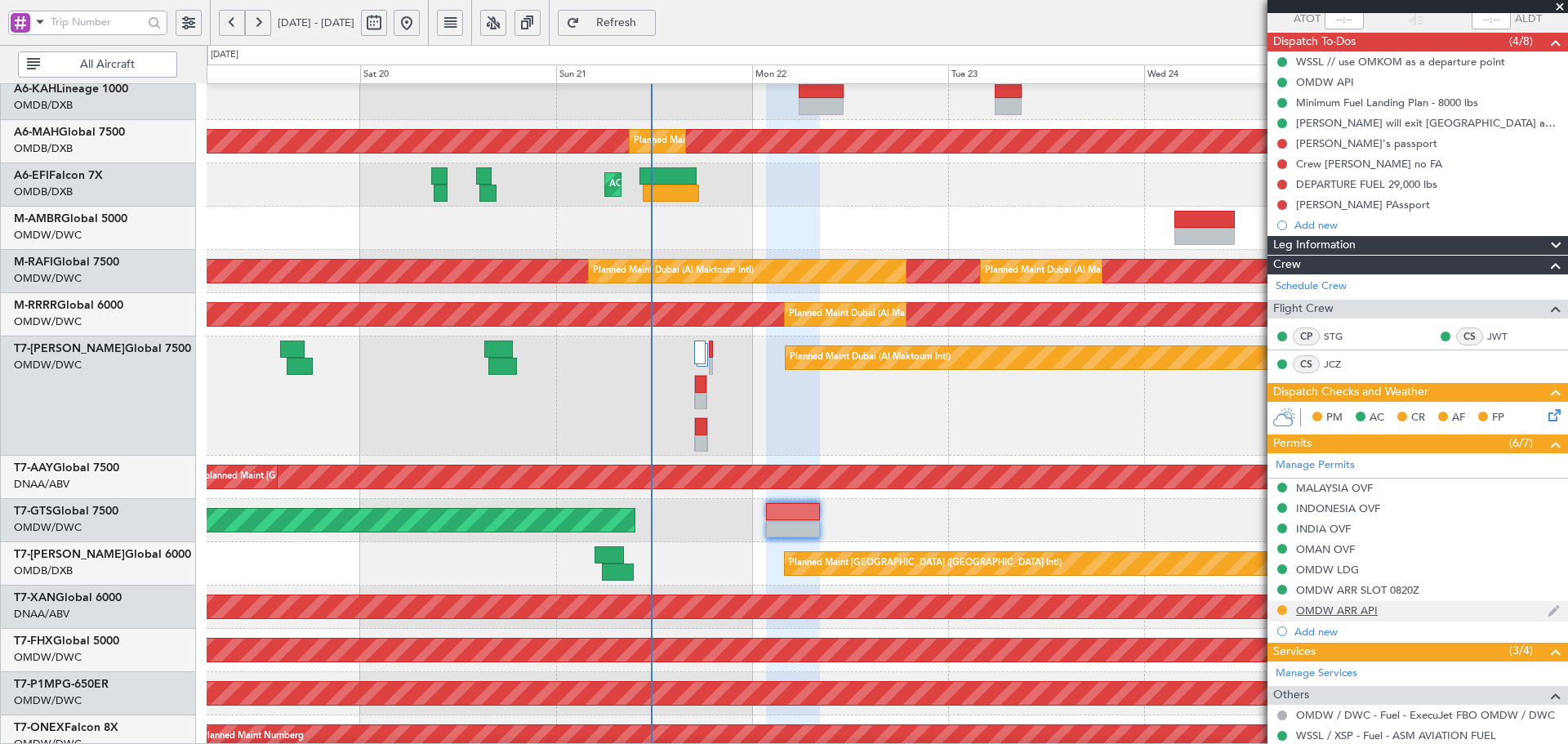
scroll to position [18, 0]
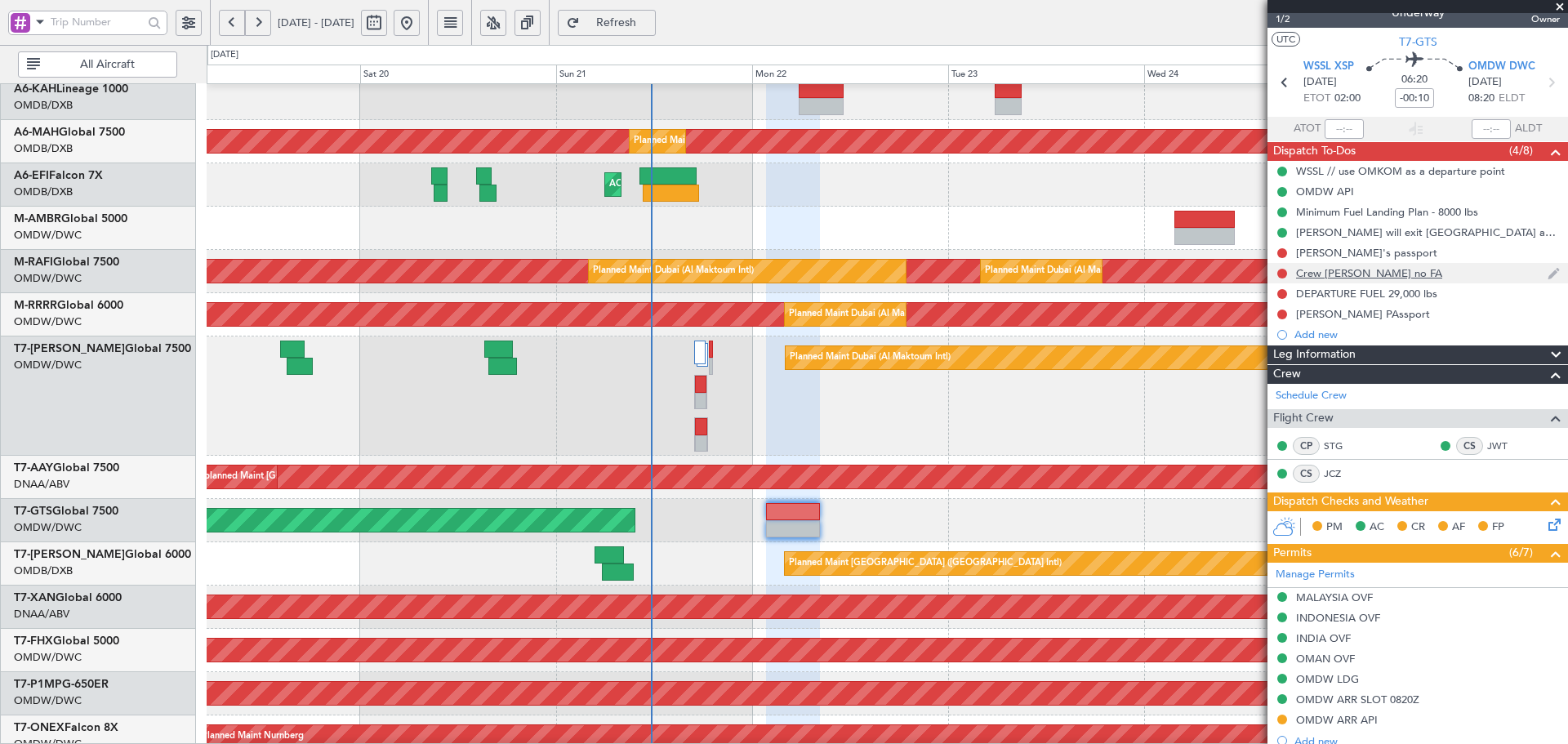
click at [1346, 271] on div "Crew Stig Jehan JC no FA" at bounding box center [1368, 273] width 146 height 14
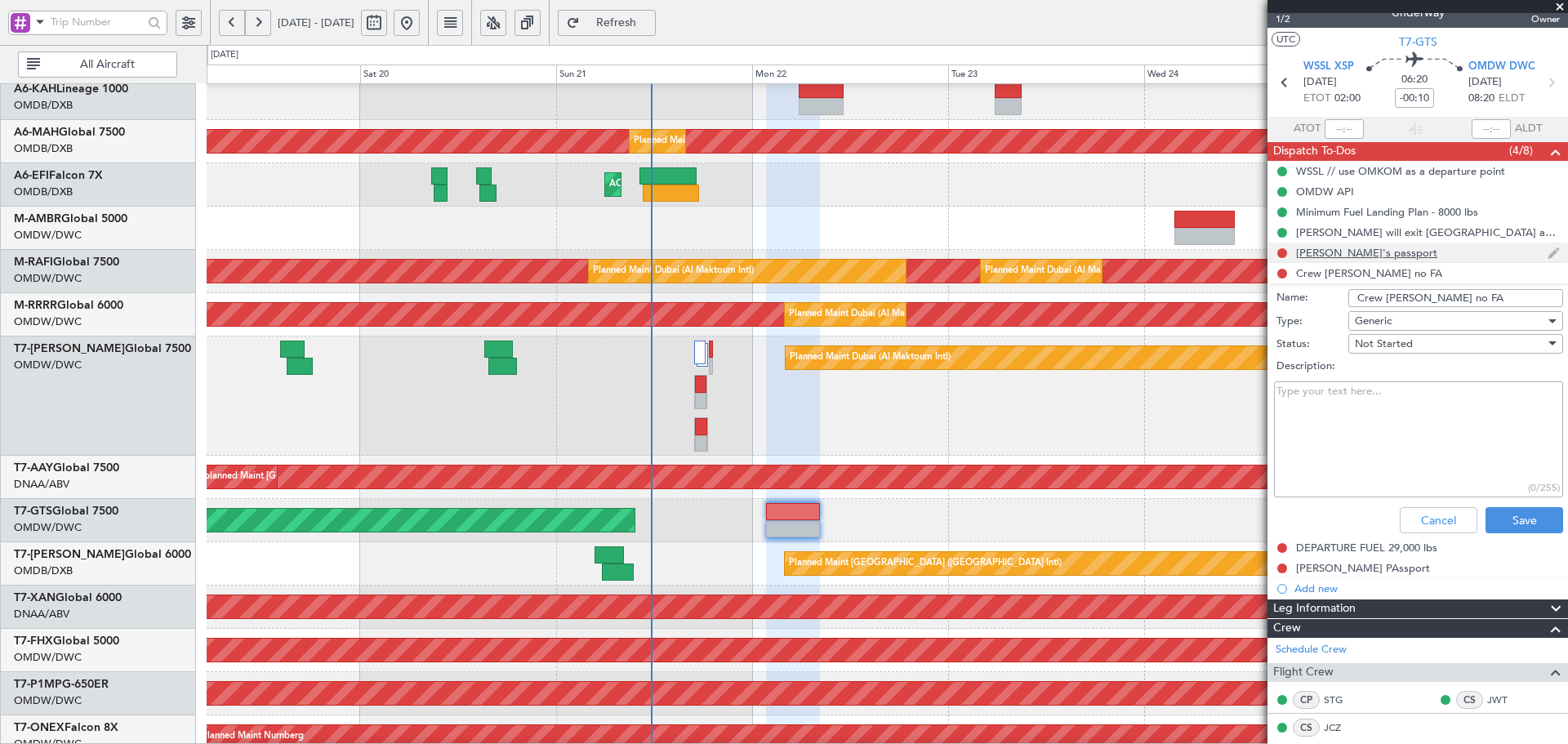
click at [1346, 258] on div "Stig's passport" at bounding box center [1367, 252] width 141 height 14
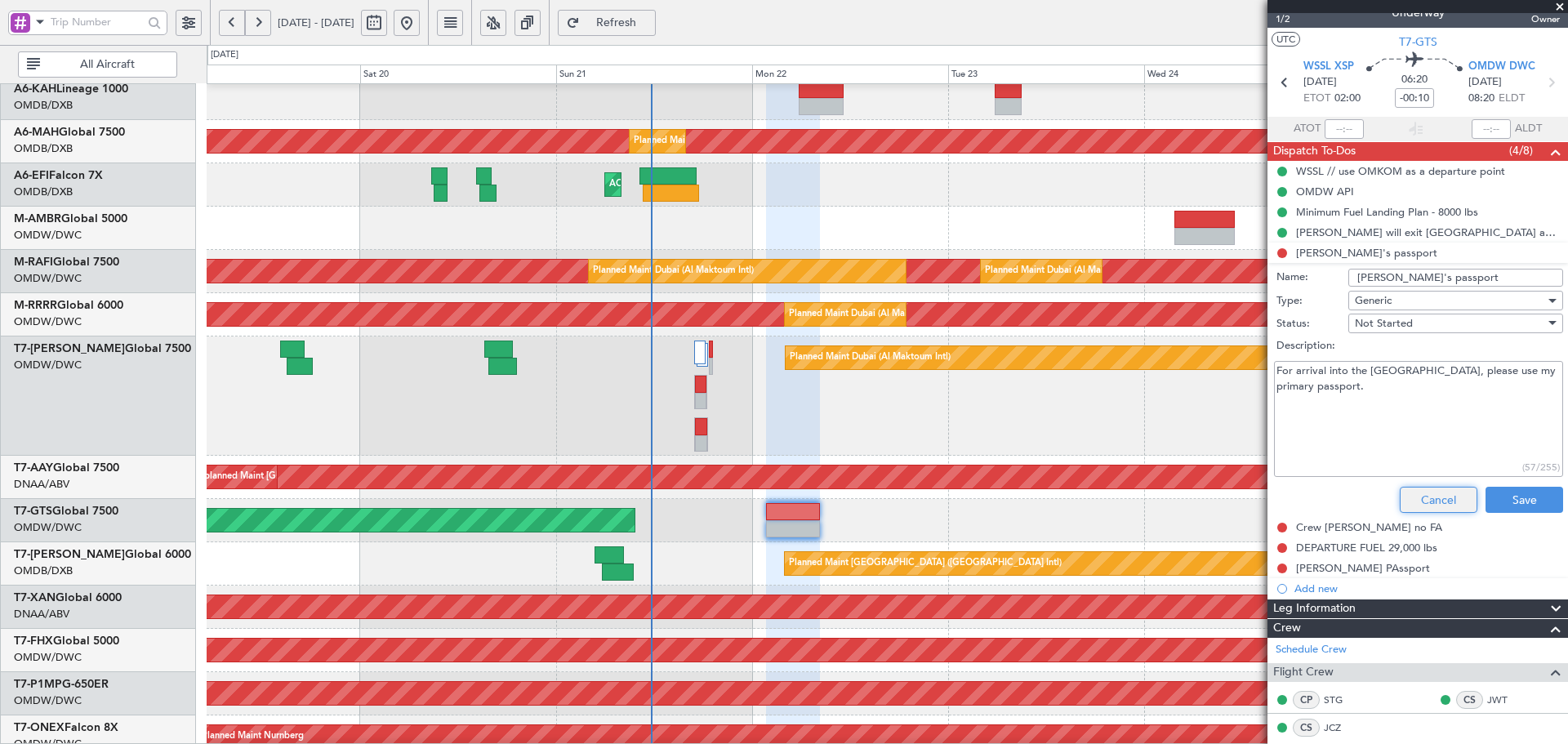
click at [1427, 507] on button "Cancel" at bounding box center [1438, 500] width 77 height 26
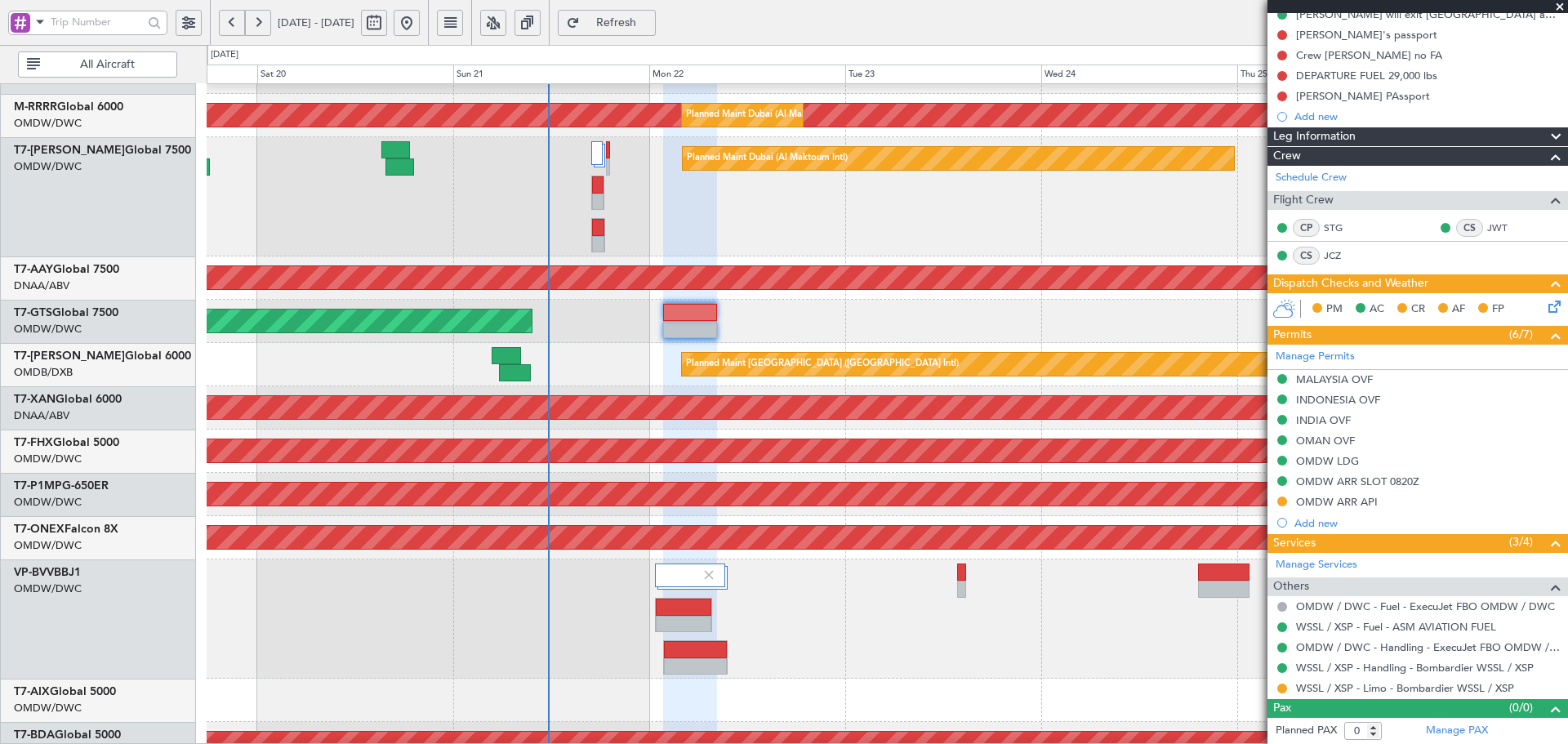
scroll to position [250, 0]
click at [486, 393] on div "AOG Maint Dubai (Al Maktoum Intl)" at bounding box center [886, 407] width 1361 height 43
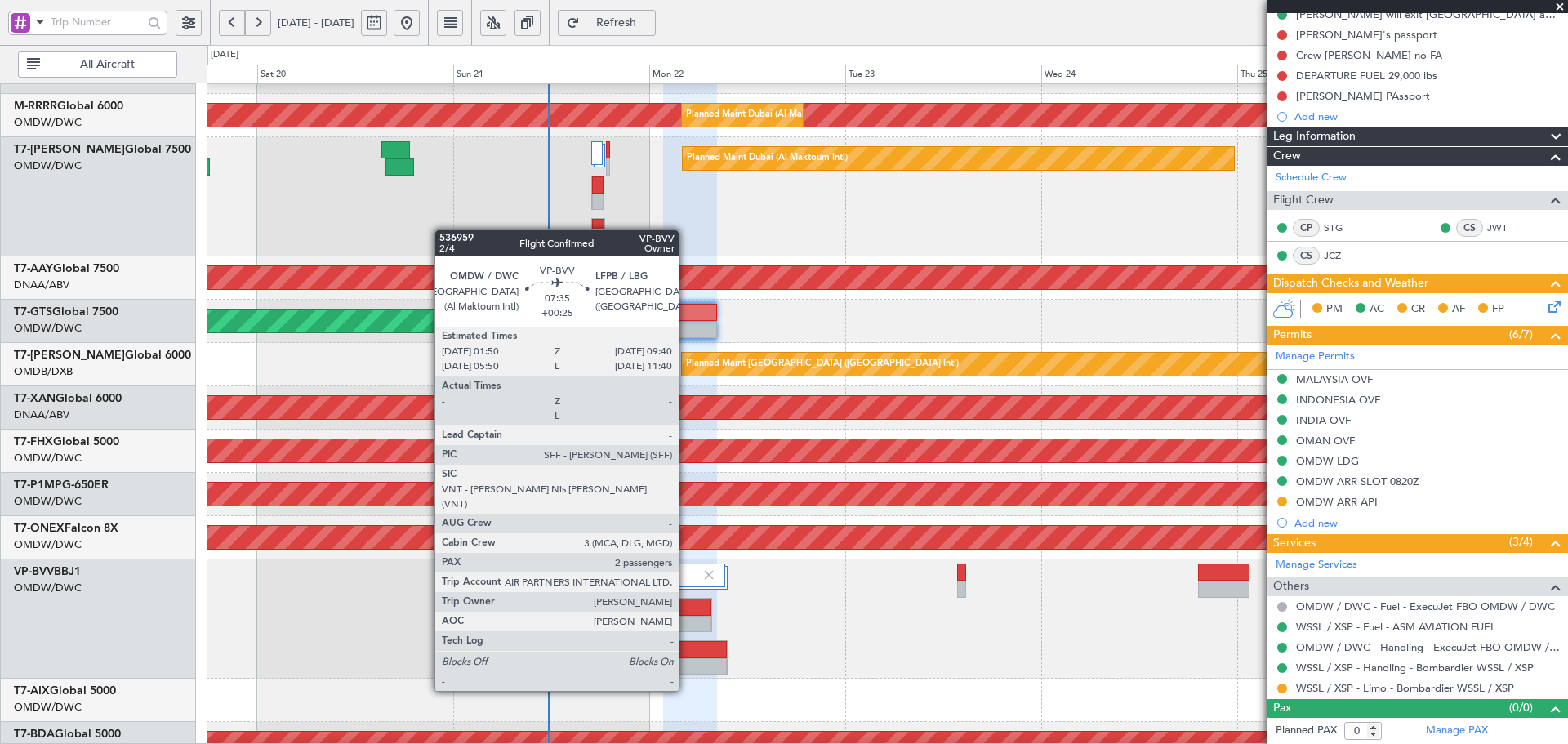
click at [686, 660] on div at bounding box center [695, 667] width 63 height 17
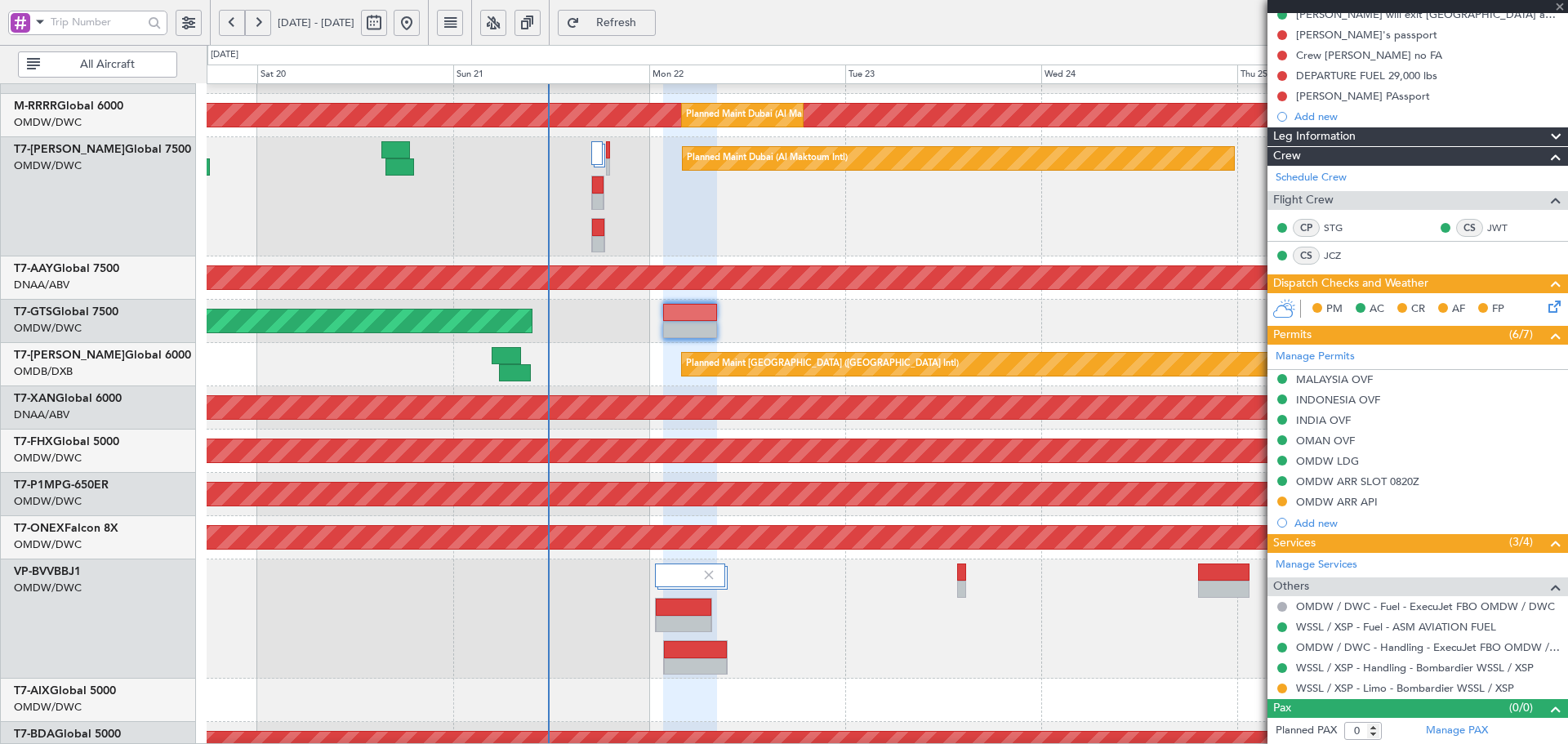
type input "+00:25"
type input "2"
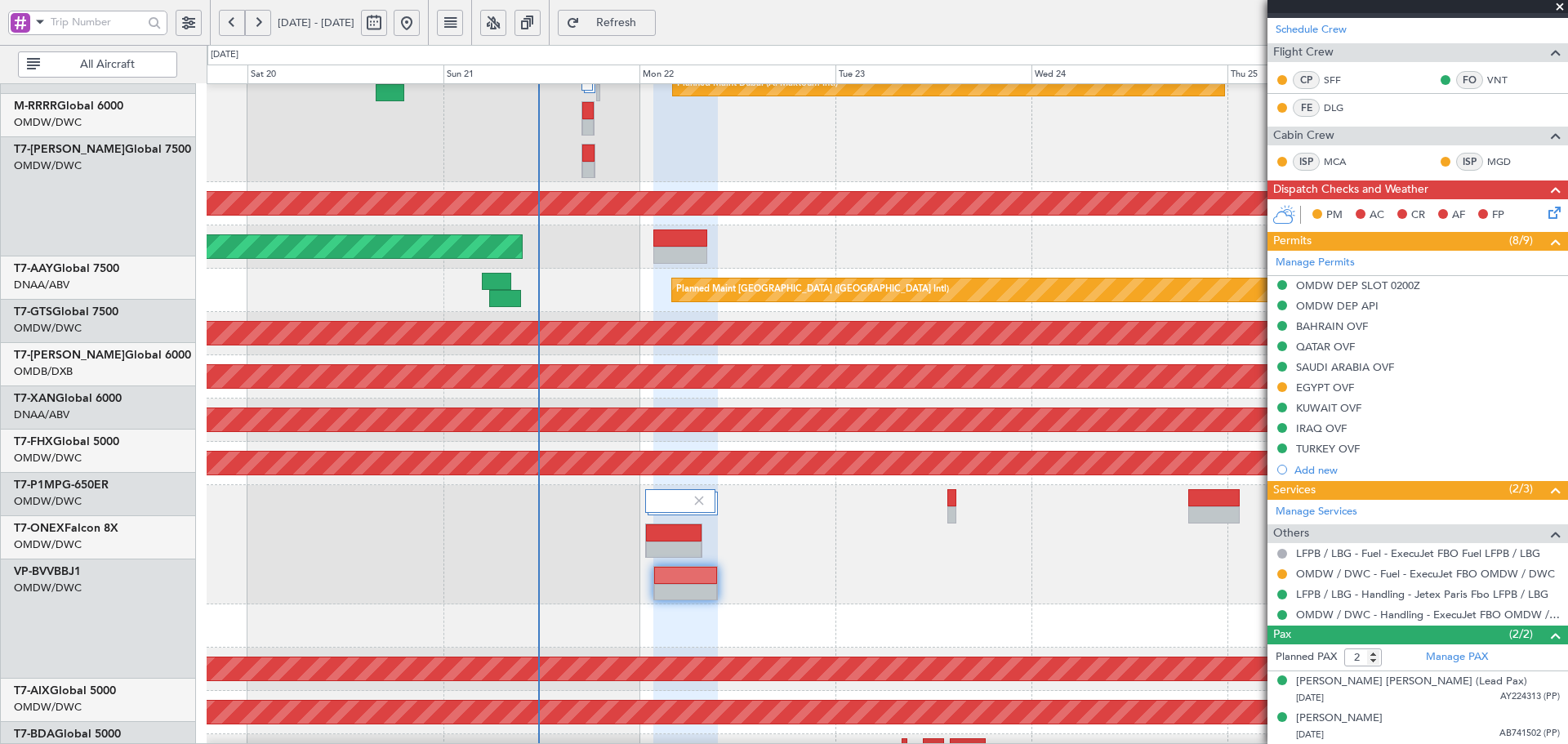
scroll to position [443, 0]
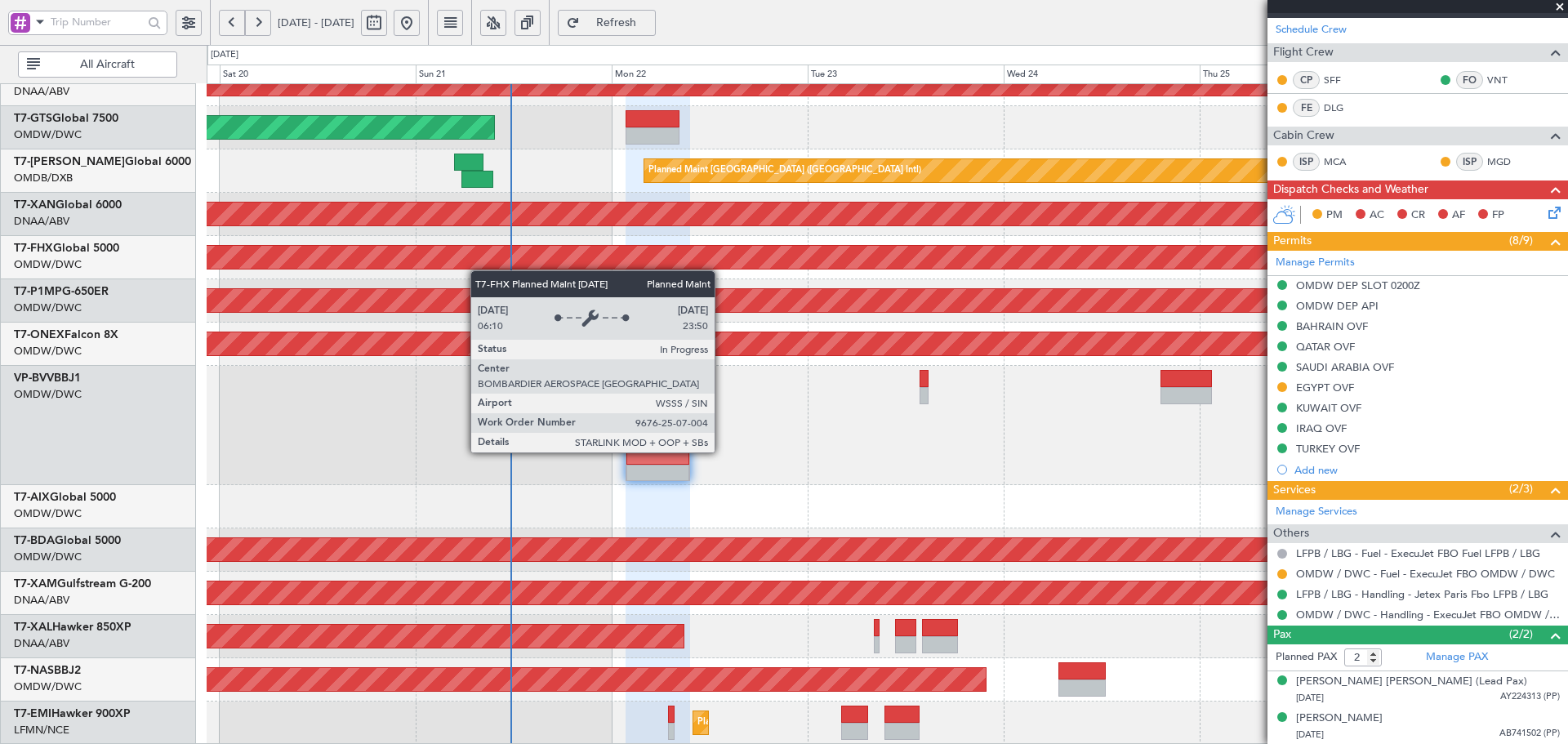
click at [478, 269] on div "Unplanned Maint Dubai (Al Maktoum Intl) Unplanned Maint Dubai (Al Maktoum Intl)…" at bounding box center [886, 193] width 1361 height 1104
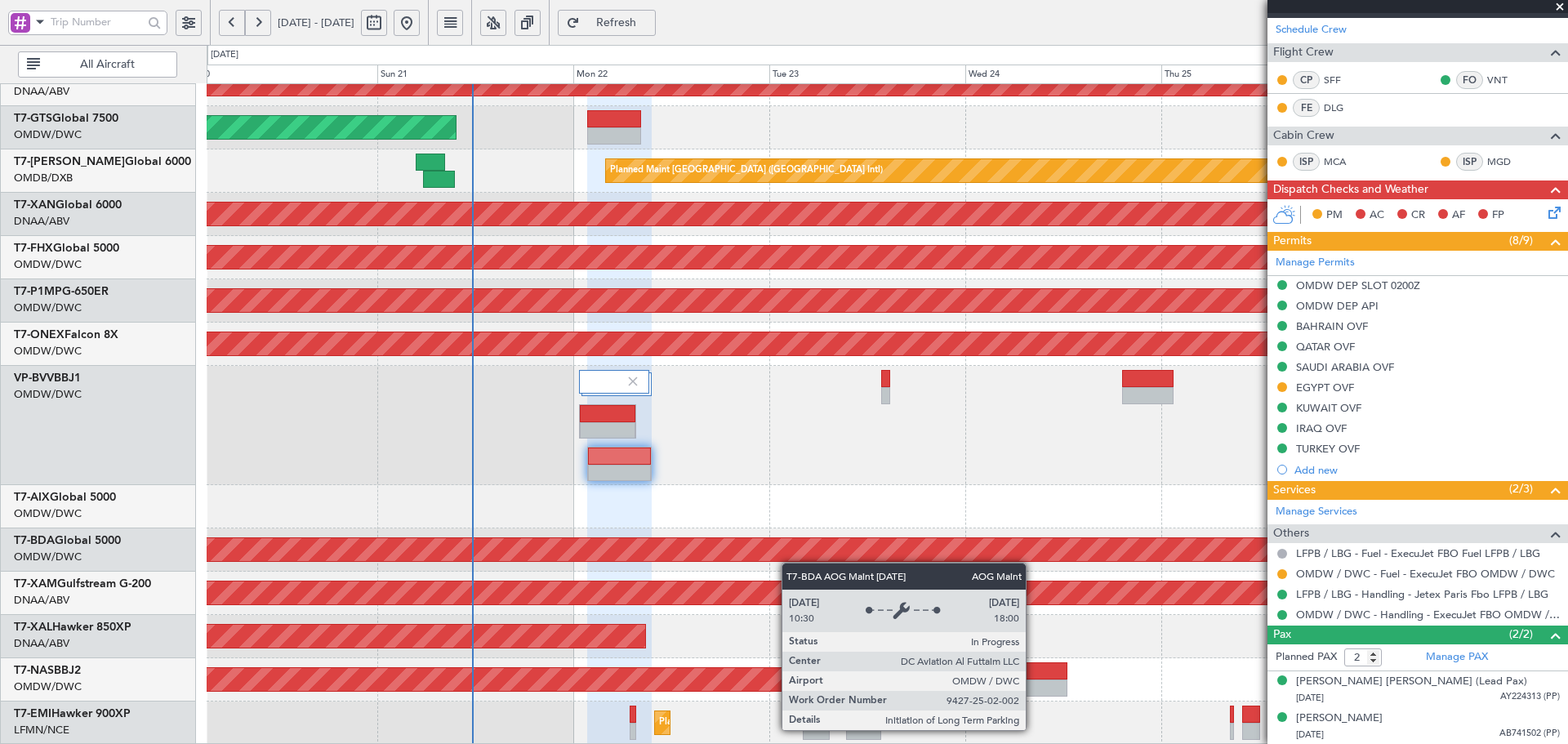
click at [792, 561] on div "Unplanned Maint Dubai (Al Maktoum Intl) Unplanned Maint Dubai (Al Maktoum Intl)…" at bounding box center [886, 193] width 1361 height 1104
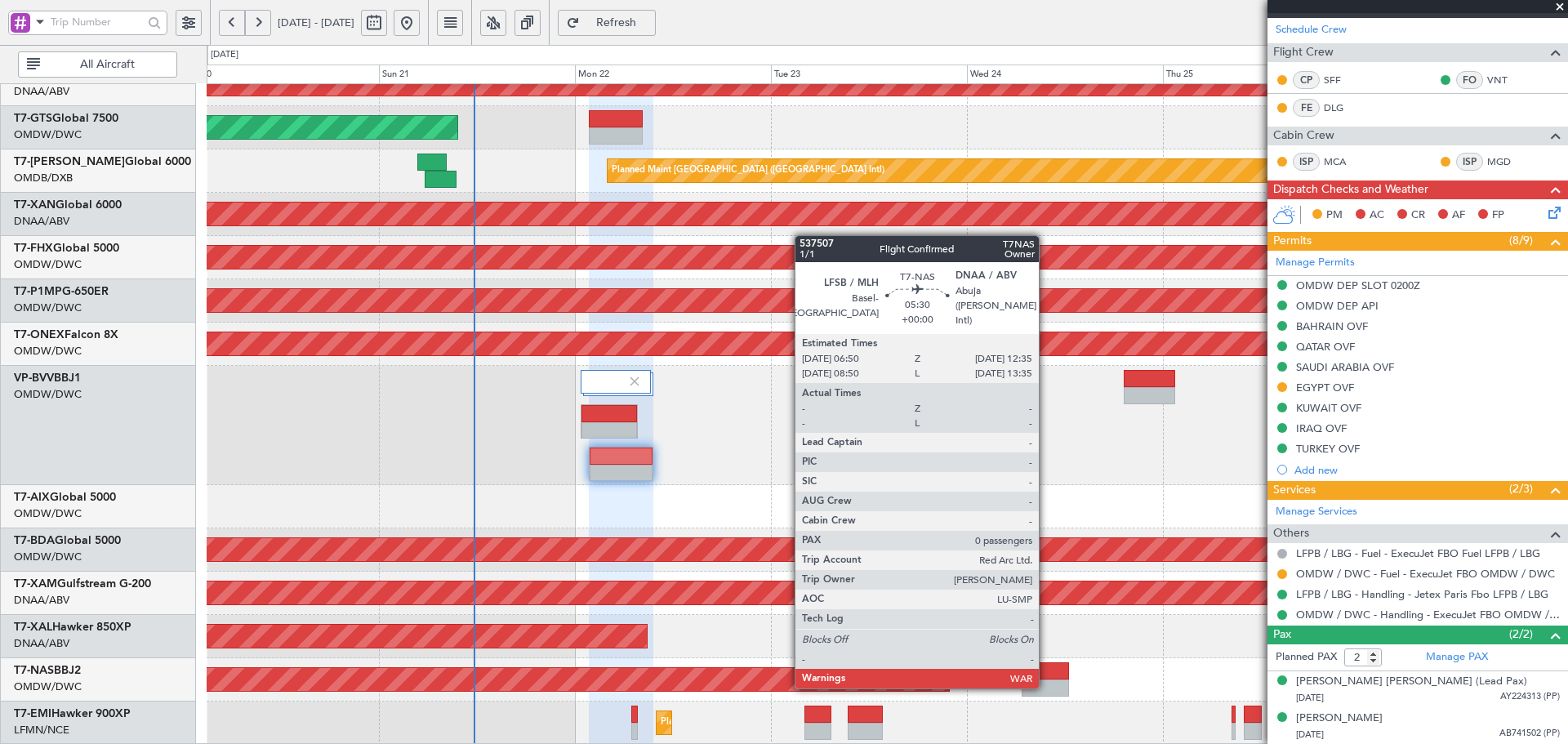
click at [1046, 685] on div at bounding box center [1046, 688] width 48 height 17
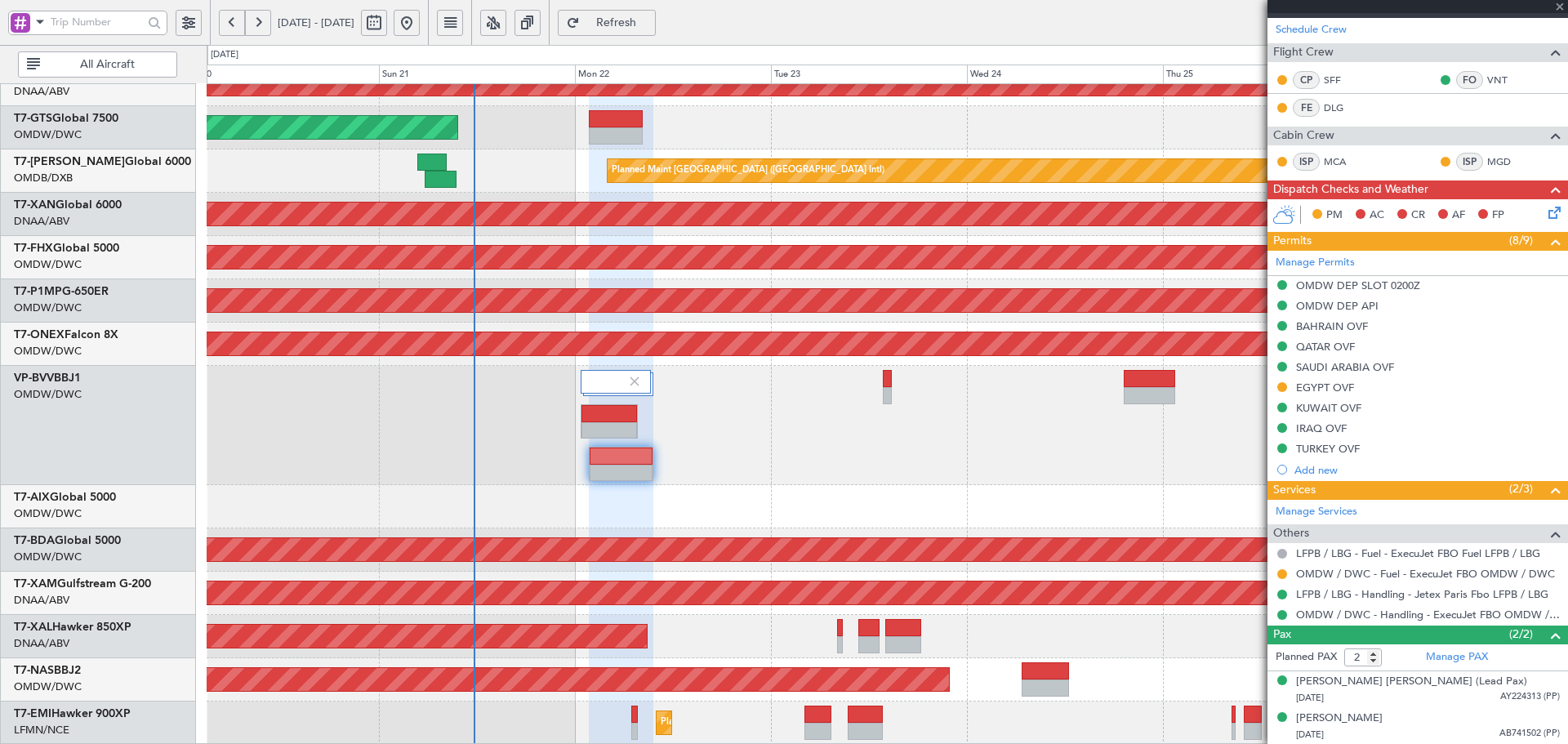
type input "0"
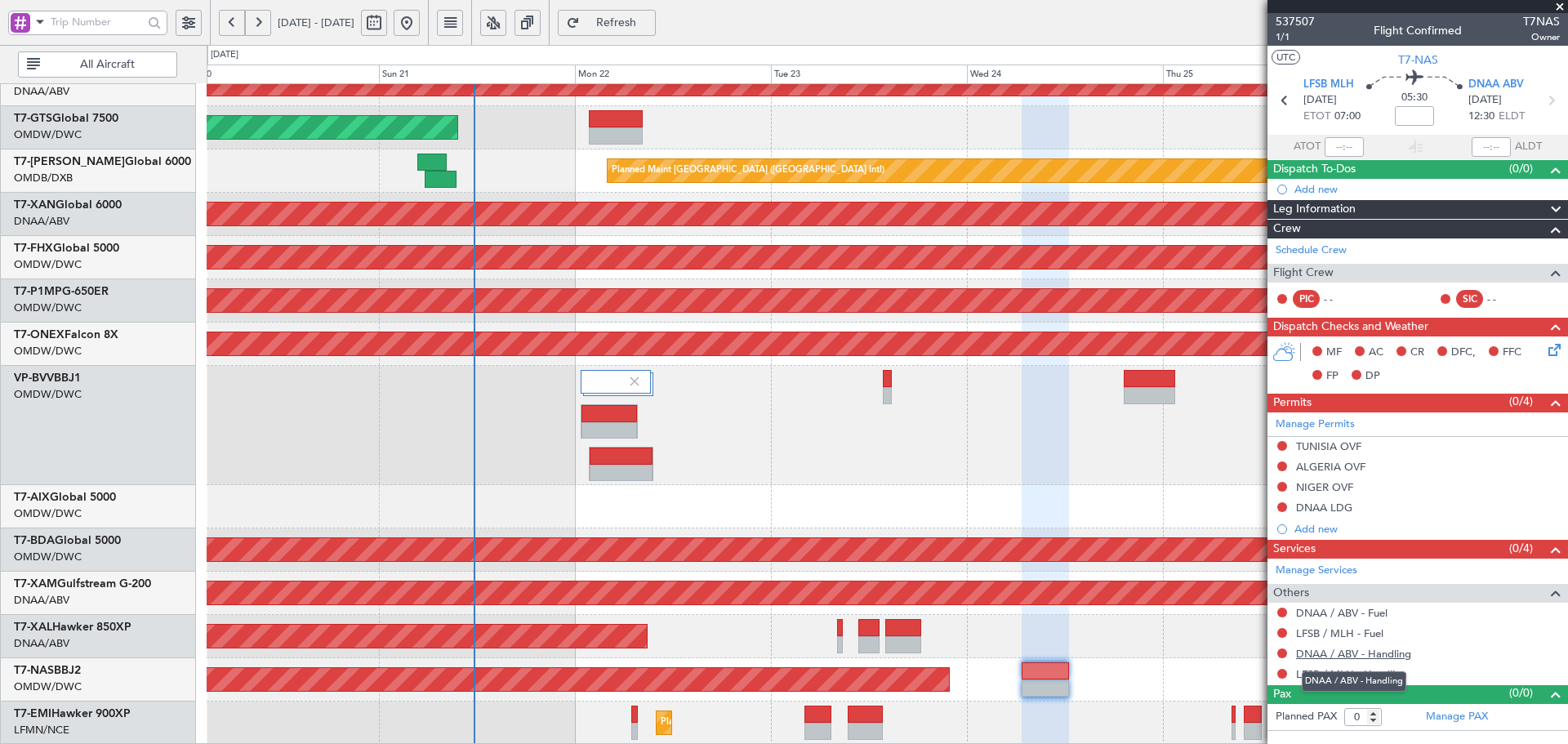
click at [1394, 656] on link "DNAA / ABV - Handling" at bounding box center [1353, 653] width 116 height 14
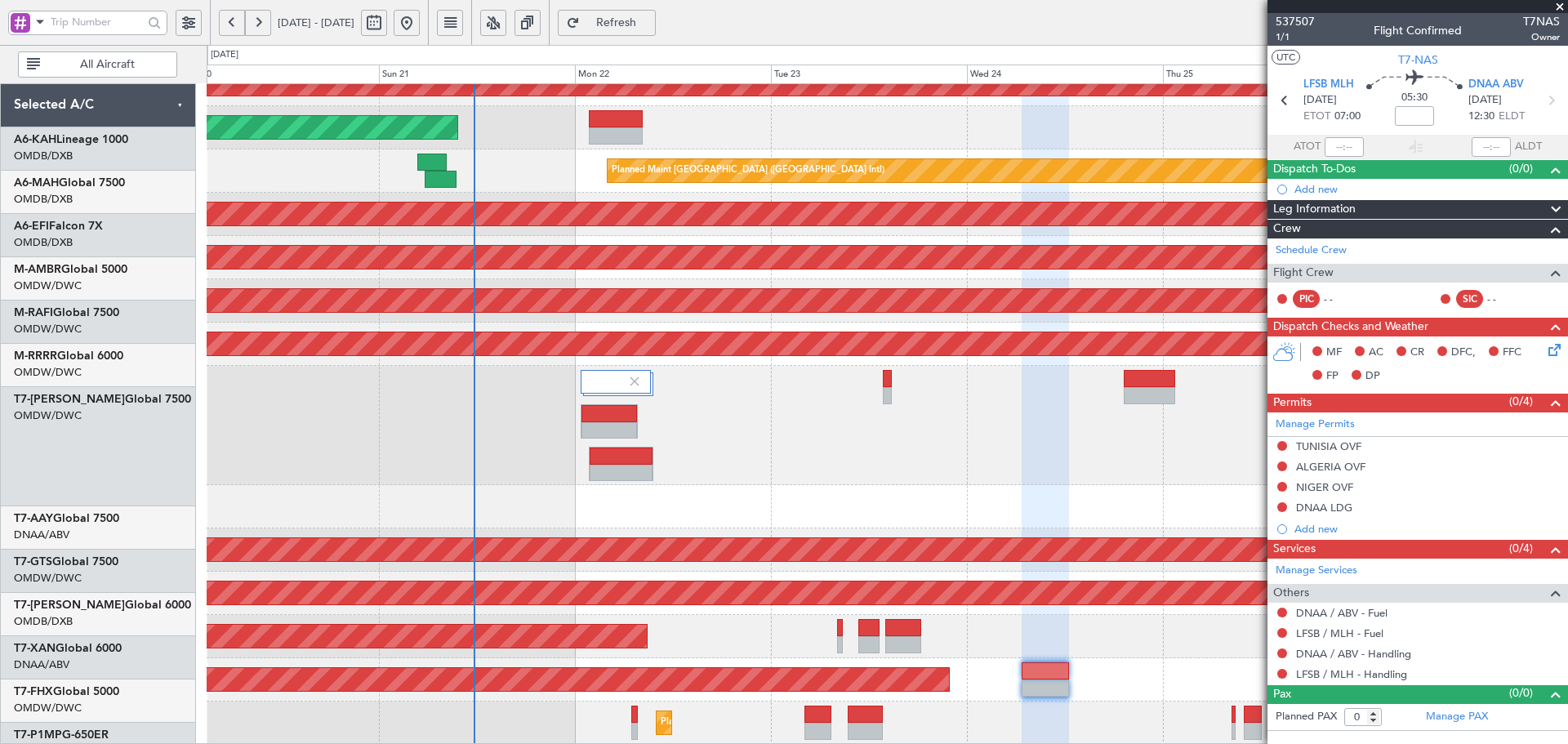
scroll to position [443, 0]
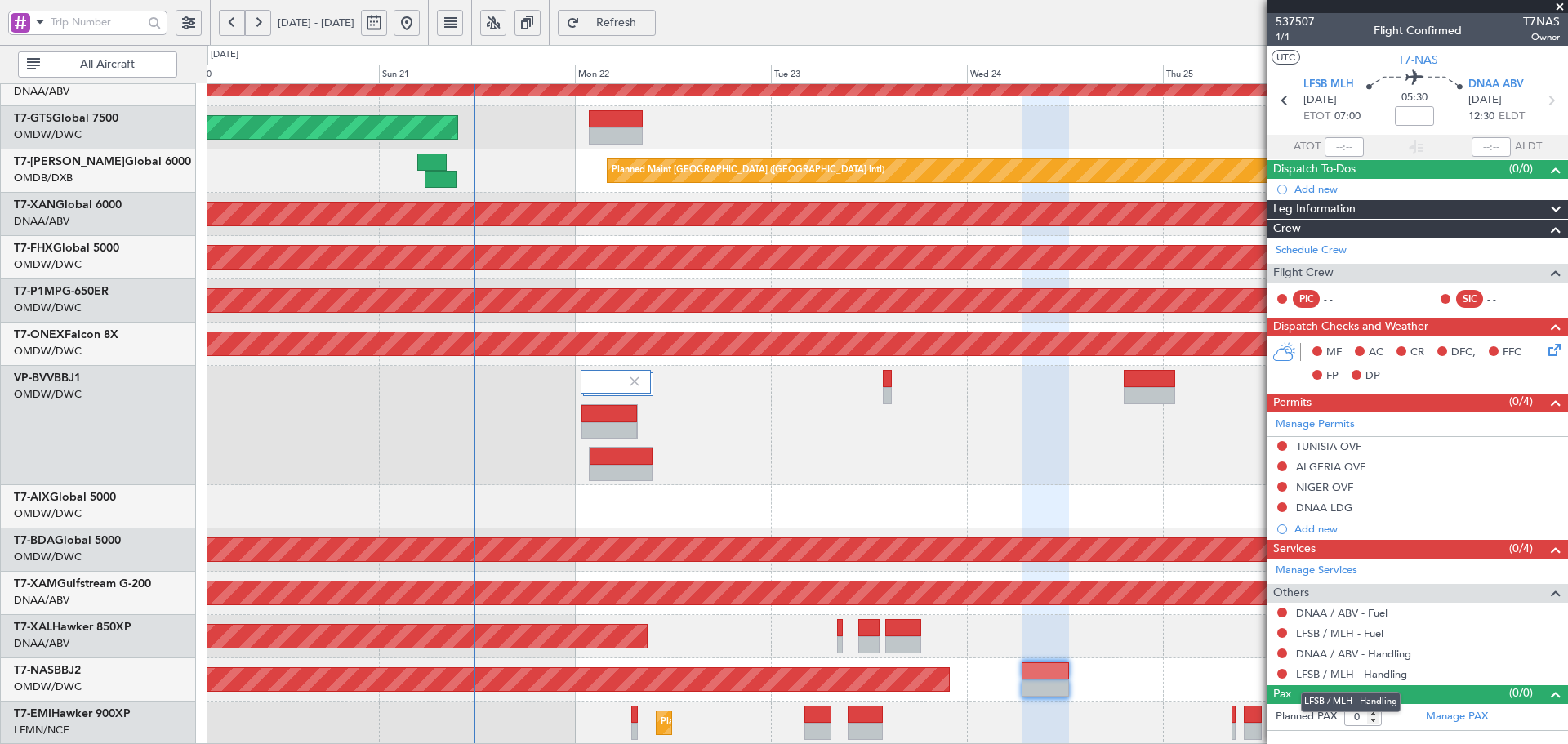
click at [1388, 677] on link "LFSB / MLH - Handling" at bounding box center [1351, 674] width 111 height 14
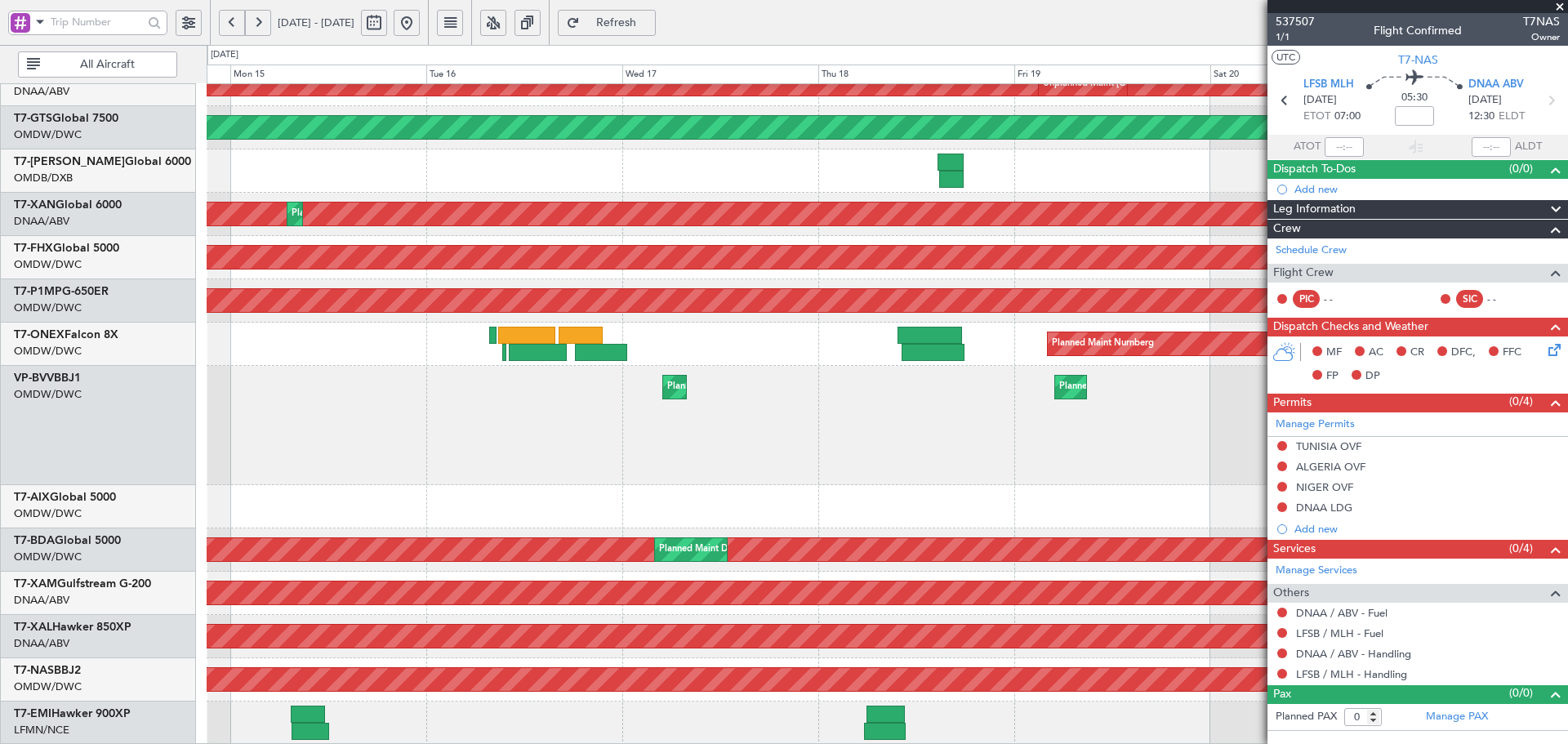
click at [1567, 431] on fb-app "[DATE] - [DATE] Refresh Quick Links All Aircraft Unplanned Maint [GEOGRAPHIC_DA…" at bounding box center [784, 382] width 1568 height 724
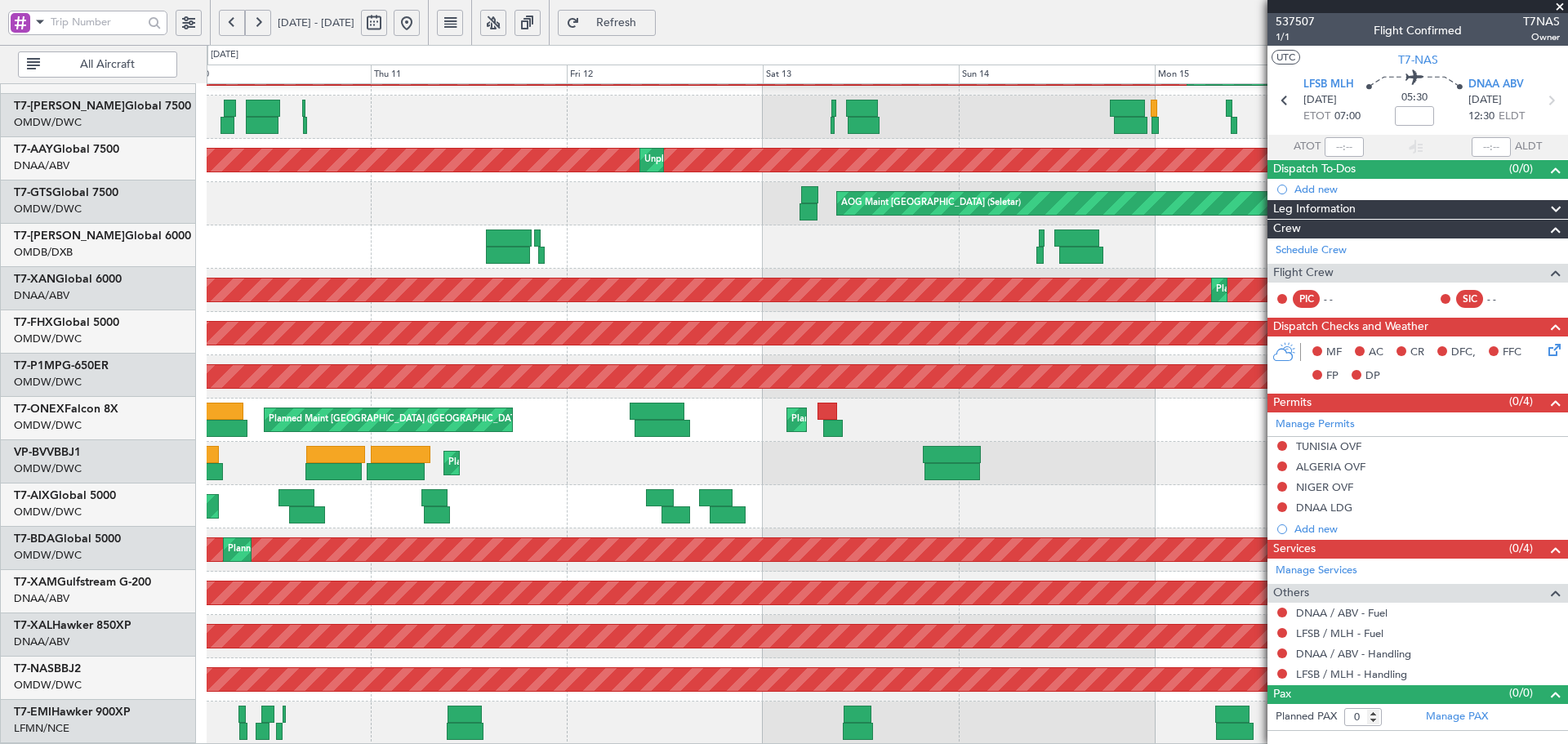
scroll to position [291, 0]
click at [1566, 448] on fb-app "[DATE] - [DATE] Refresh Quick Links All Aircraft Planned Maint [GEOGRAPHIC_DATA…" at bounding box center [784, 382] width 1568 height 724
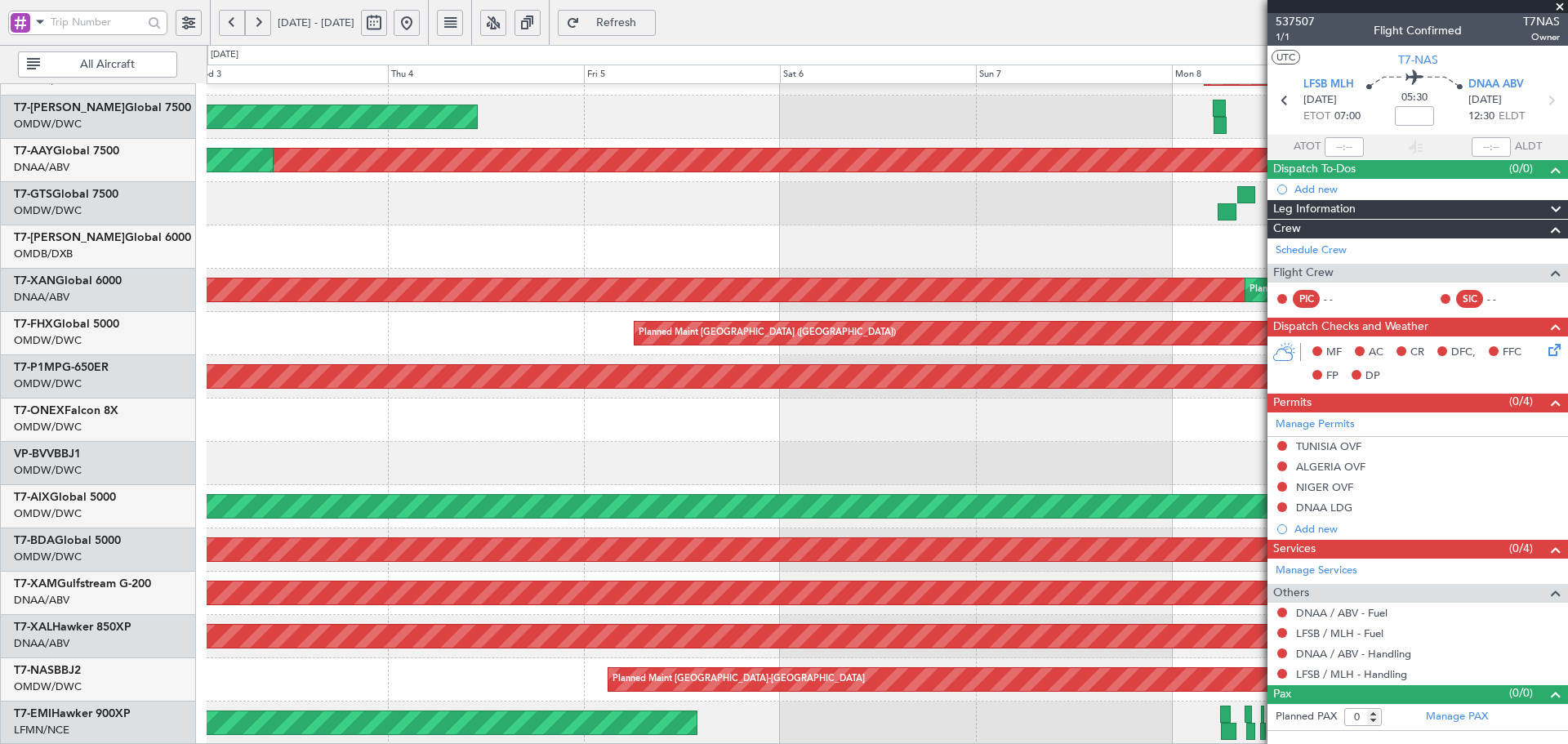
click at [1564, 559] on fb-app "[DATE] - [DATE] Refresh Quick Links All Aircraft Planned Maint [GEOGRAPHIC_DATA…" at bounding box center [784, 382] width 1568 height 724
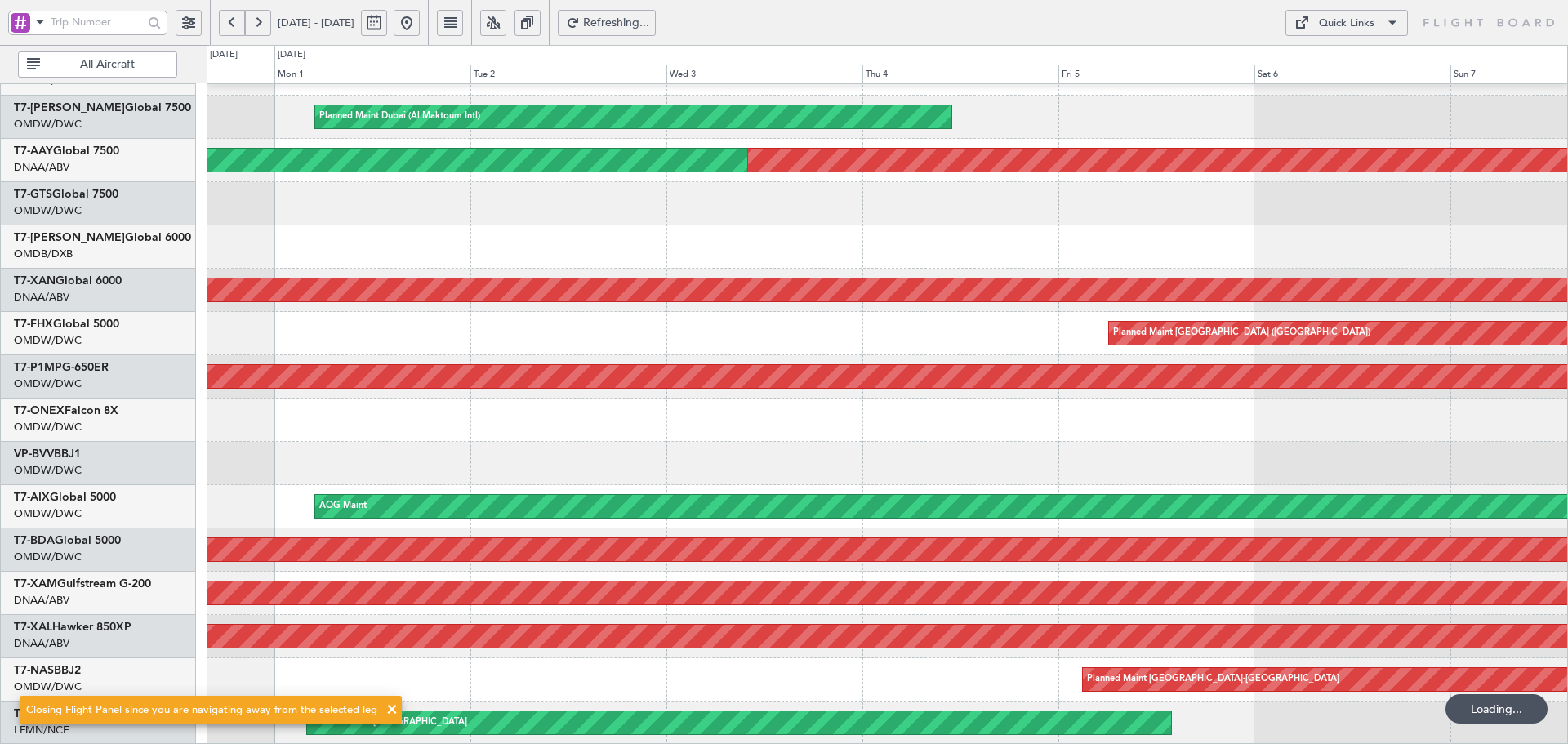
click at [921, 667] on div "Planned Maint [GEOGRAPHIC_DATA]-[GEOGRAPHIC_DATA]" at bounding box center [886, 679] width 1361 height 43
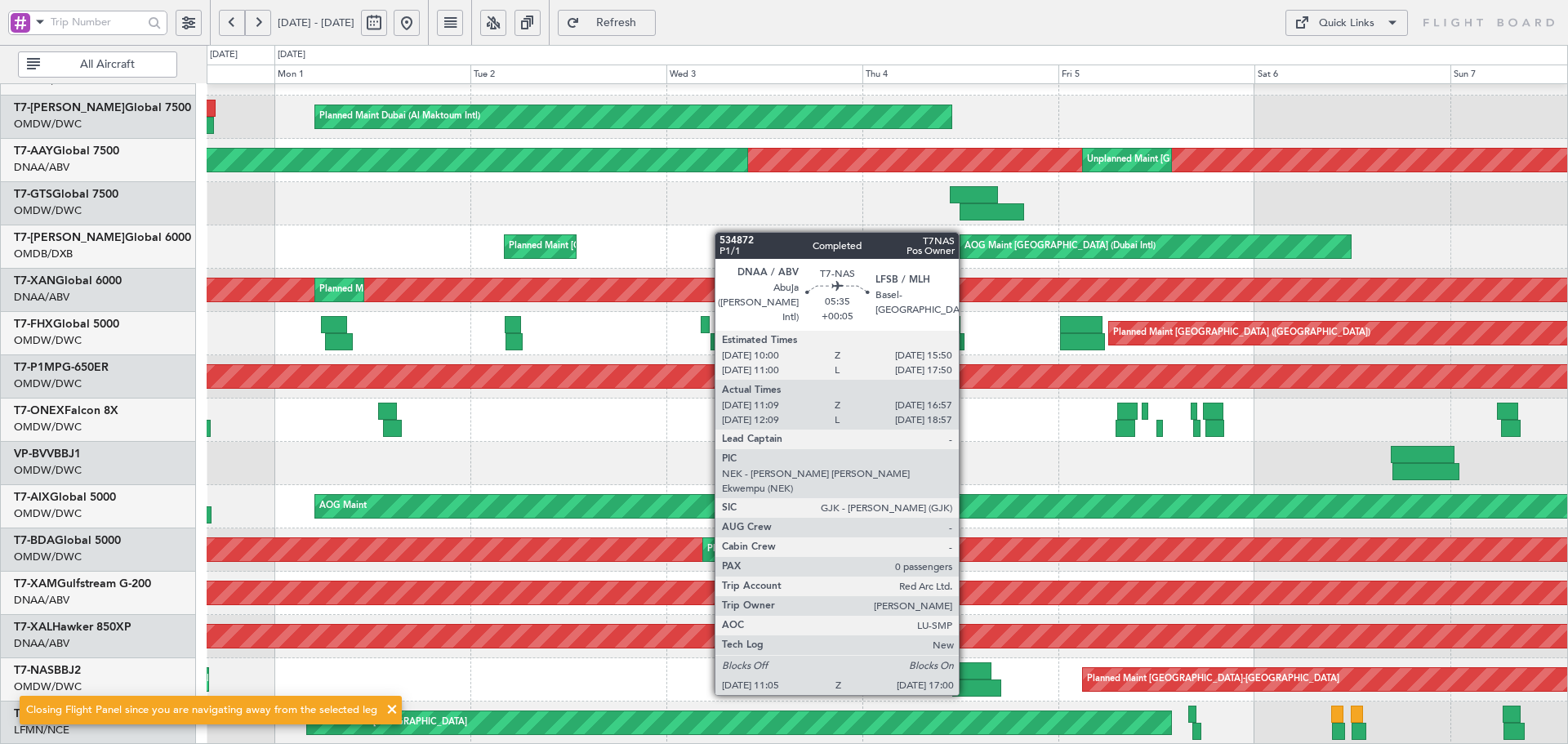
click at [966, 677] on div at bounding box center [967, 670] width 48 height 17
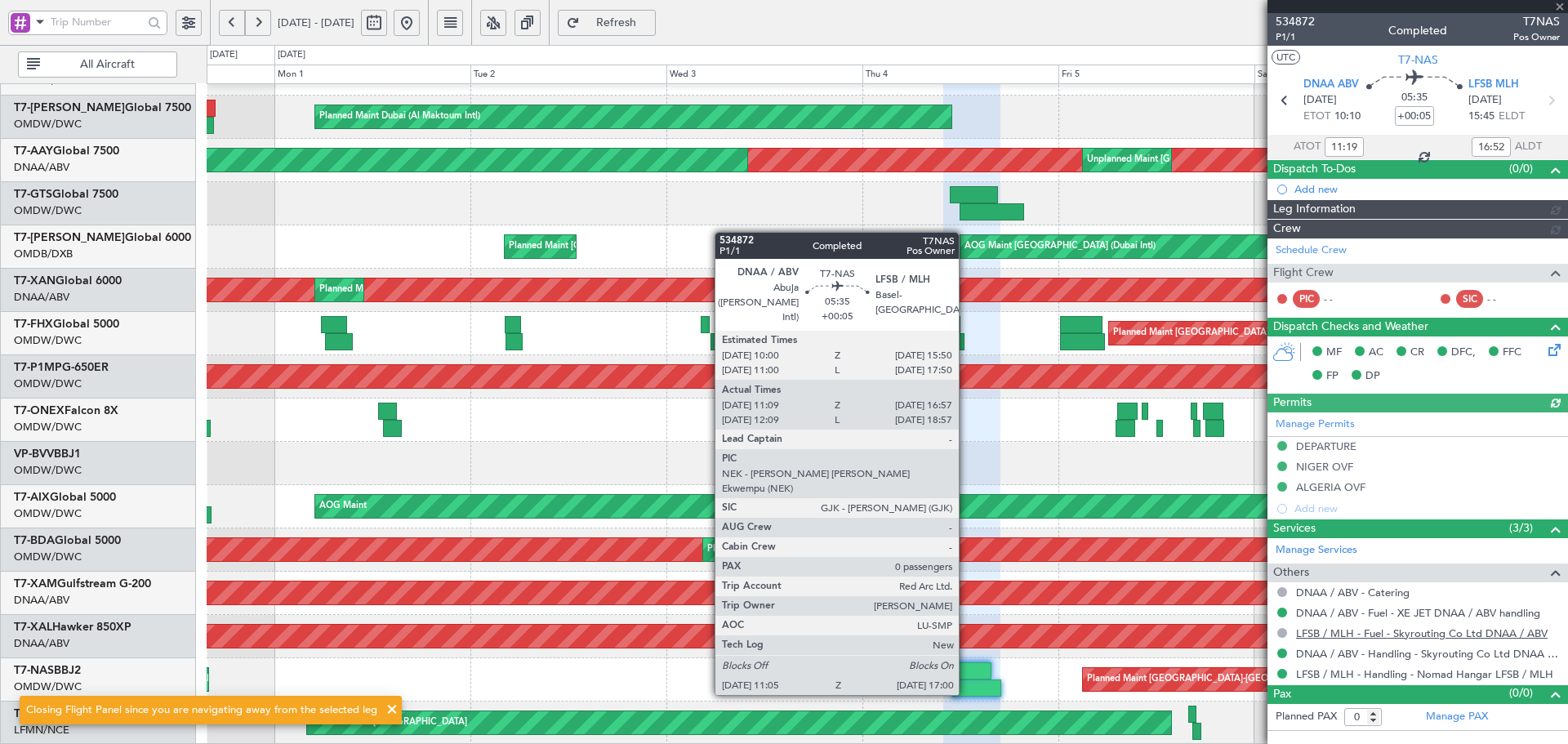
type input "[PERSON_NAME] (ANI)"
type input "7019"
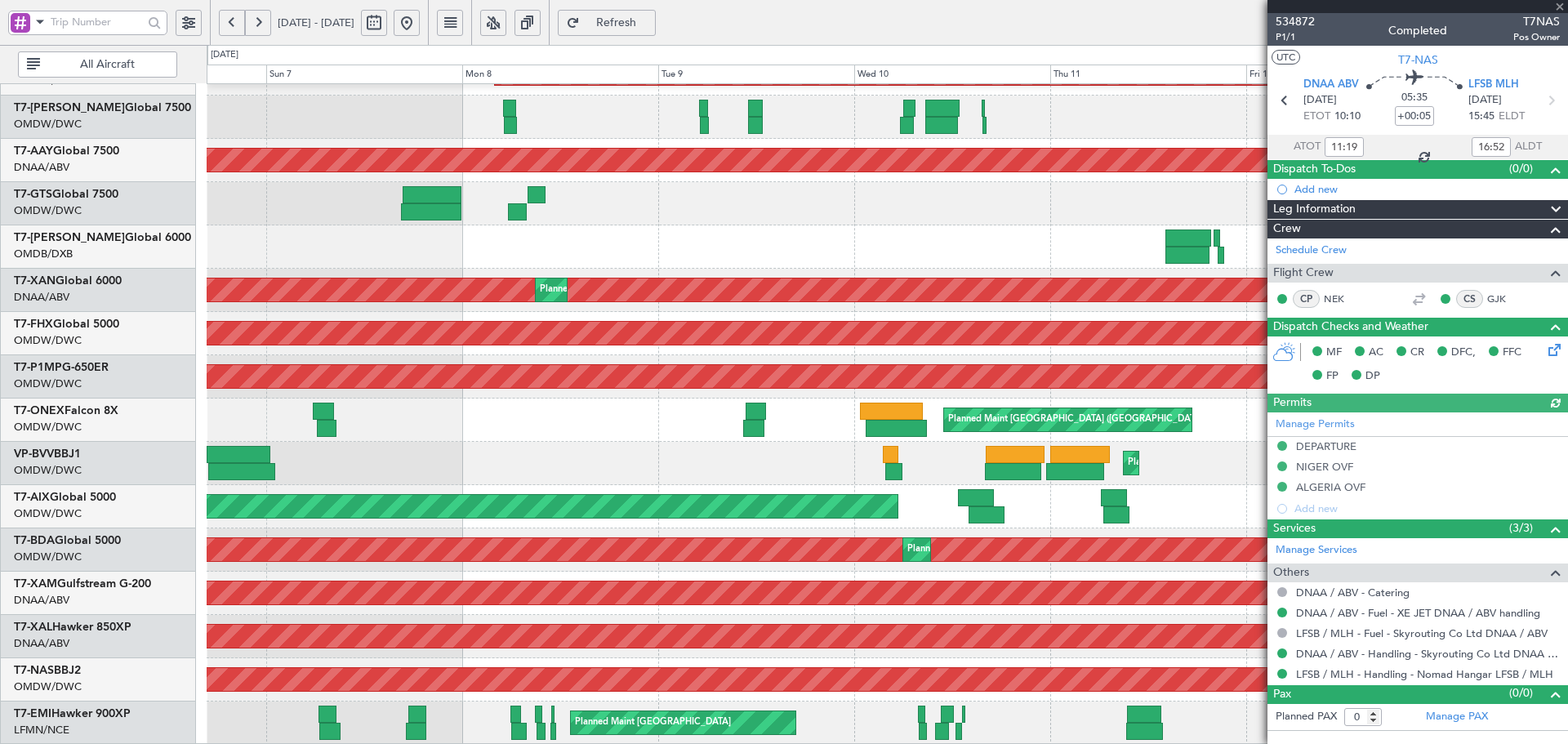
click at [0, 232] on html "31 Aug 2025 - 07 Sep 2025 Refresh Quick Links All Aircraft Planned Maint Dubai …" at bounding box center [784, 372] width 1568 height 744
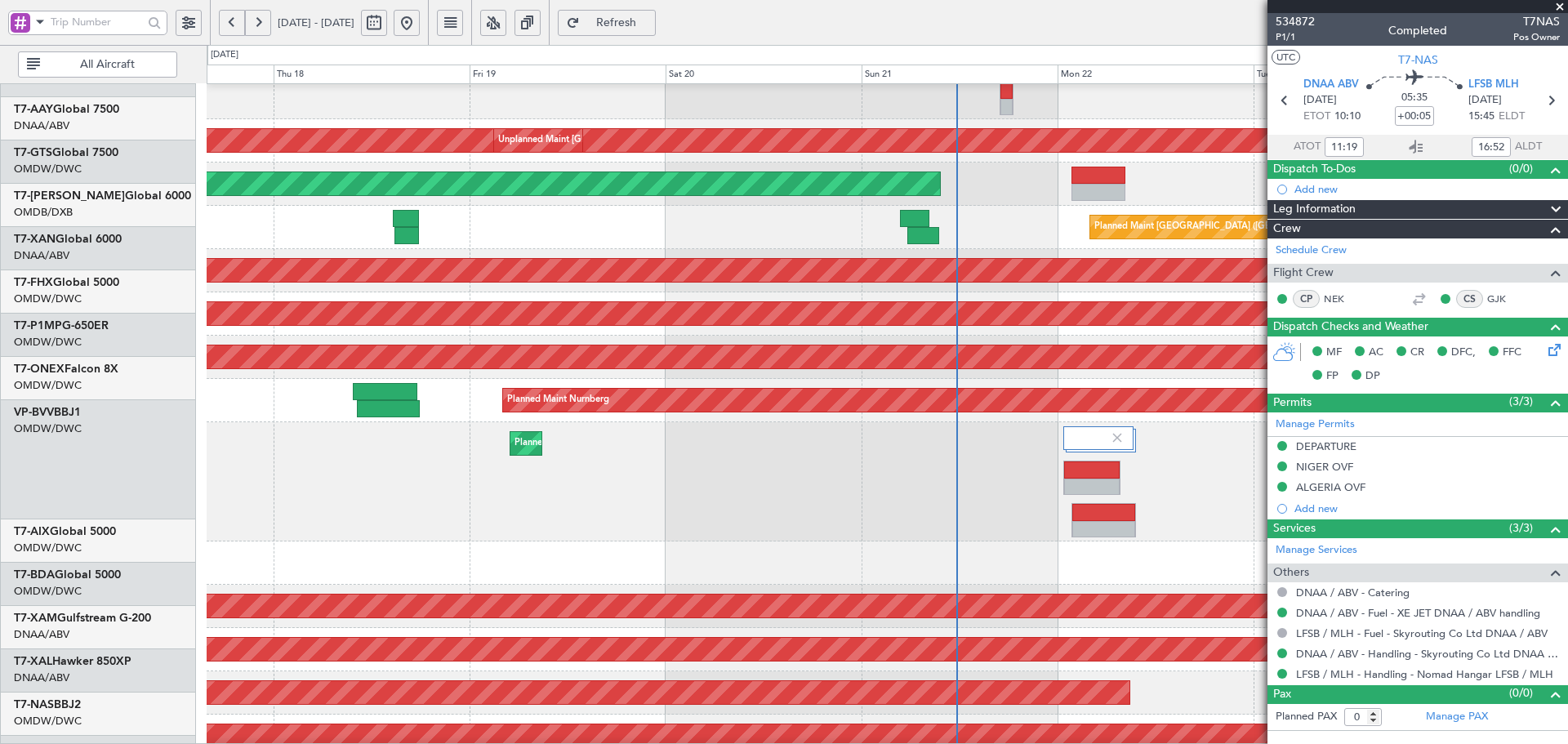
scroll to position [443, 0]
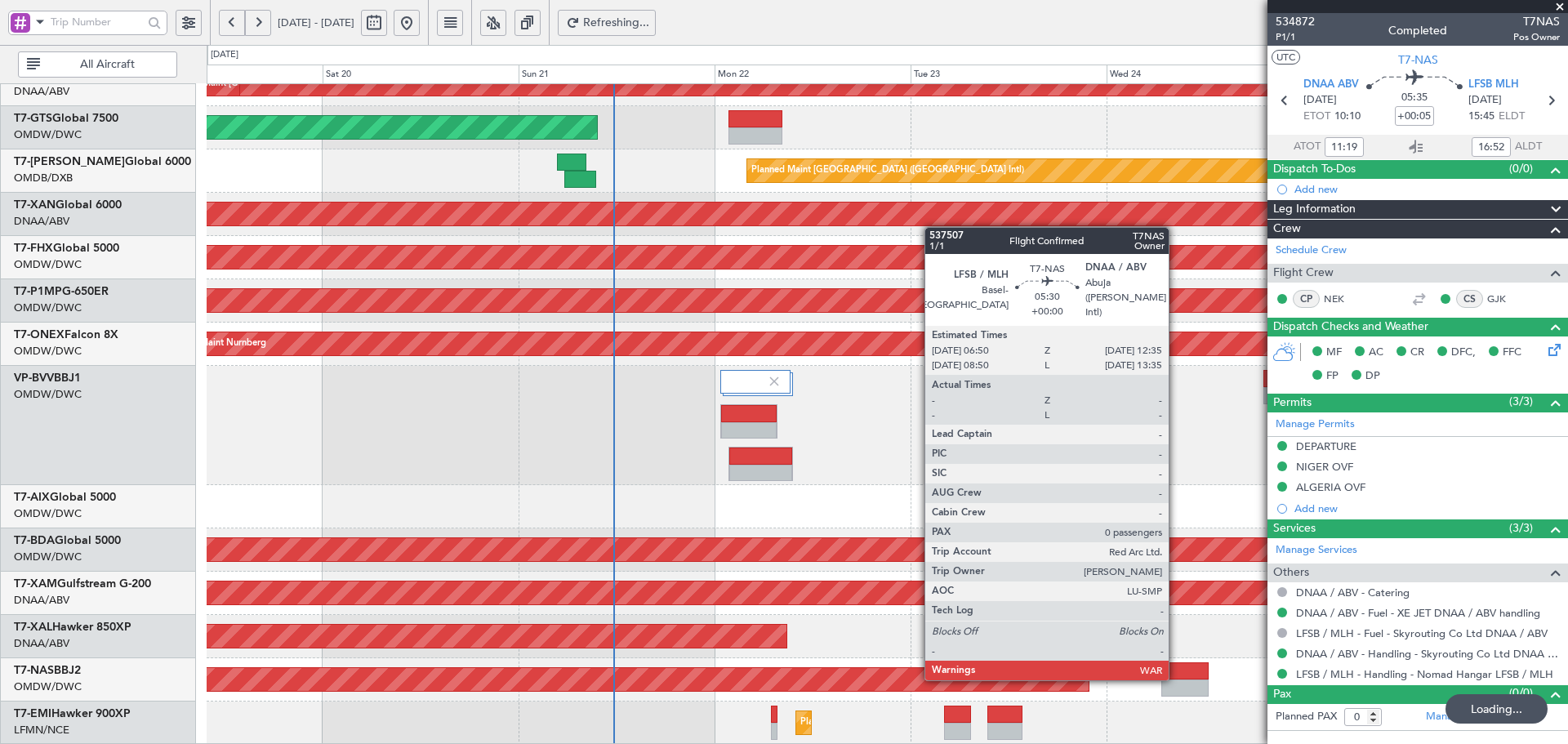
click at [1176, 676] on div at bounding box center [1185, 670] width 48 height 17
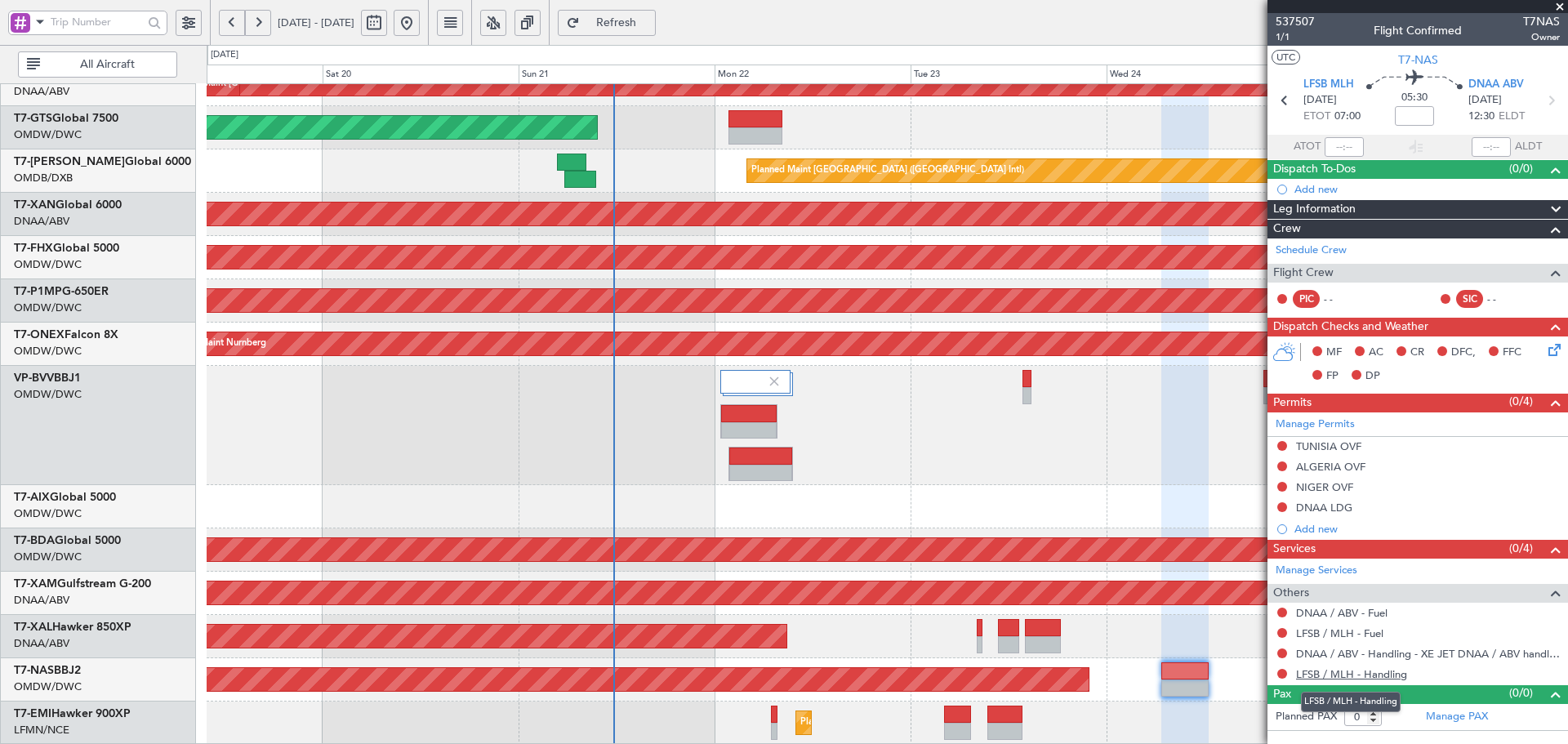
click at [1389, 672] on link "LFSB / MLH - Handling" at bounding box center [1351, 674] width 111 height 14
click at [650, 20] on span "Refresh" at bounding box center [617, 23] width 67 height 11
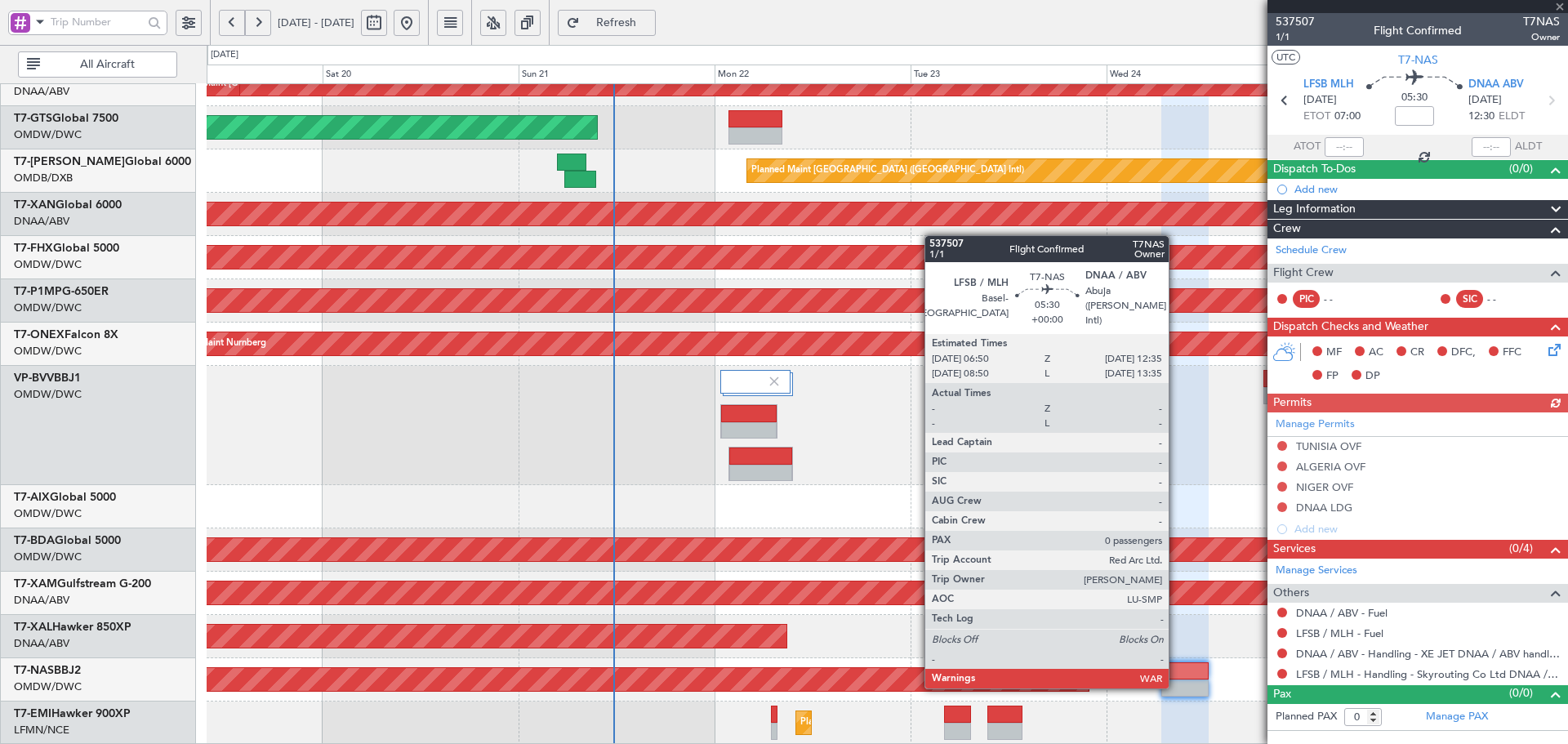
click at [1181, 685] on div at bounding box center [1185, 688] width 48 height 17
click at [1181, 684] on div at bounding box center [1185, 688] width 48 height 17
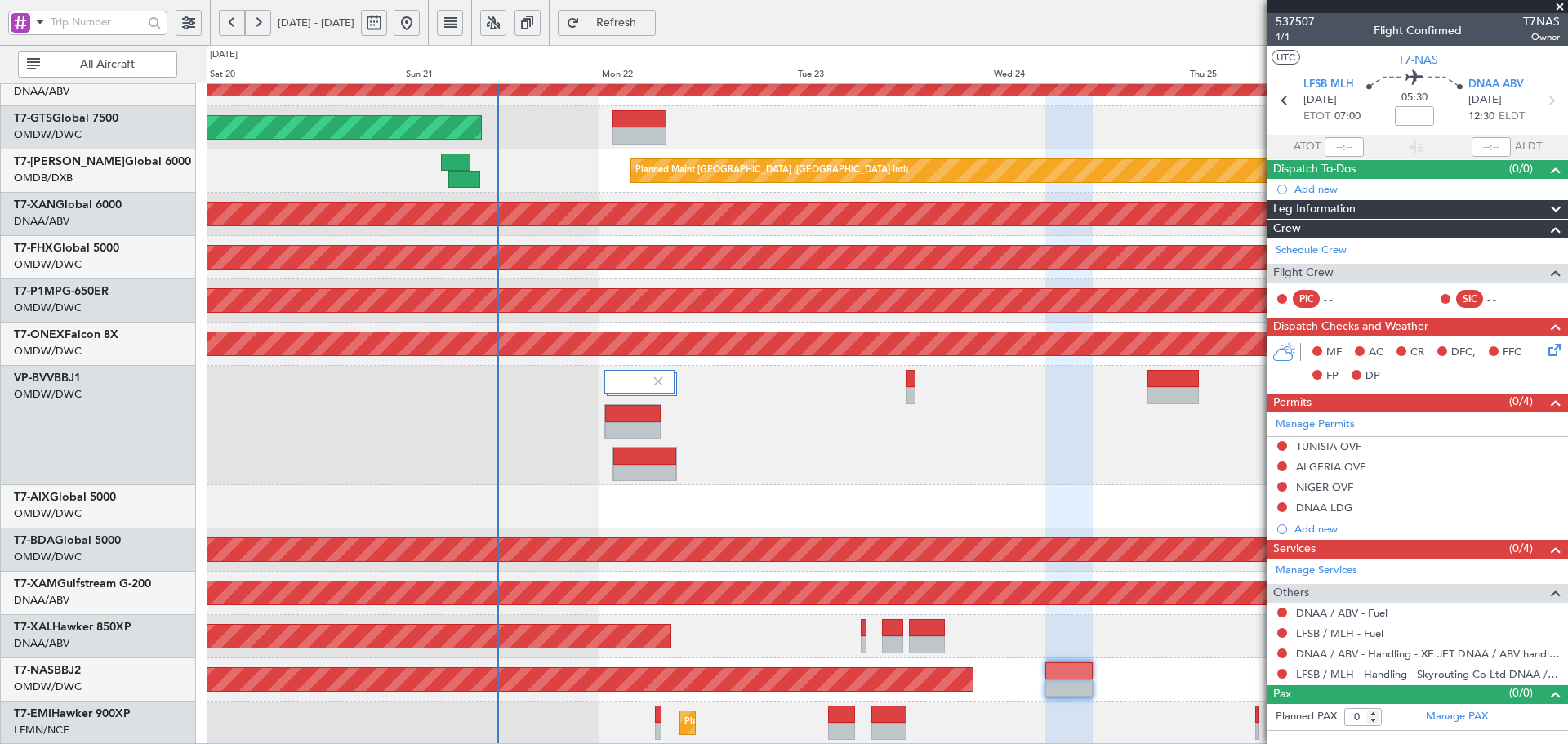
click at [857, 510] on div "Unplanned Maint Dubai (Al Maktoum Intl) Unplanned Maint Dubai (Al Maktoum Intl)…" at bounding box center [886, 193] width 1361 height 1104
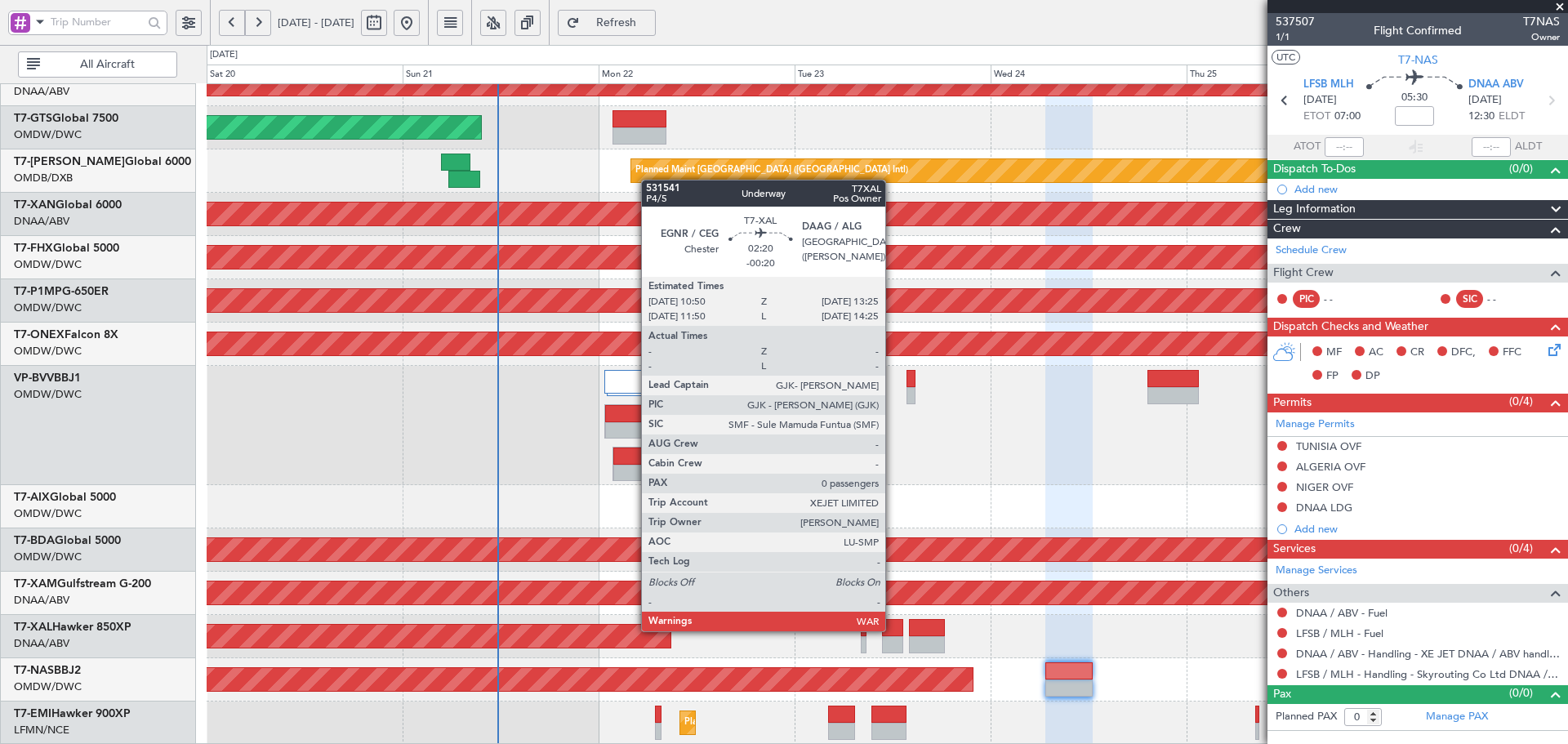
click at [893, 628] on div at bounding box center [893, 627] width 21 height 17
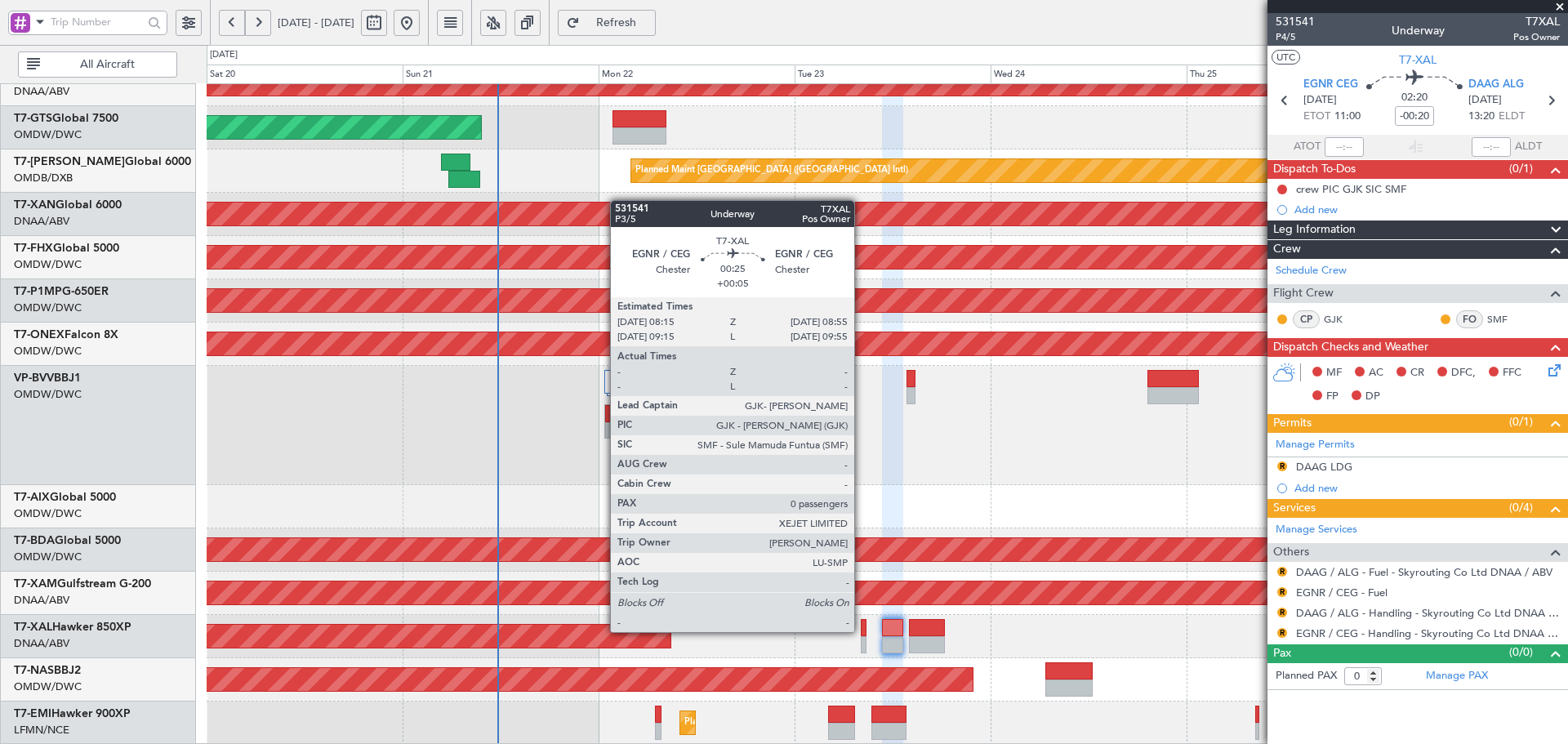
click at [861, 630] on div at bounding box center [863, 627] width 6 height 17
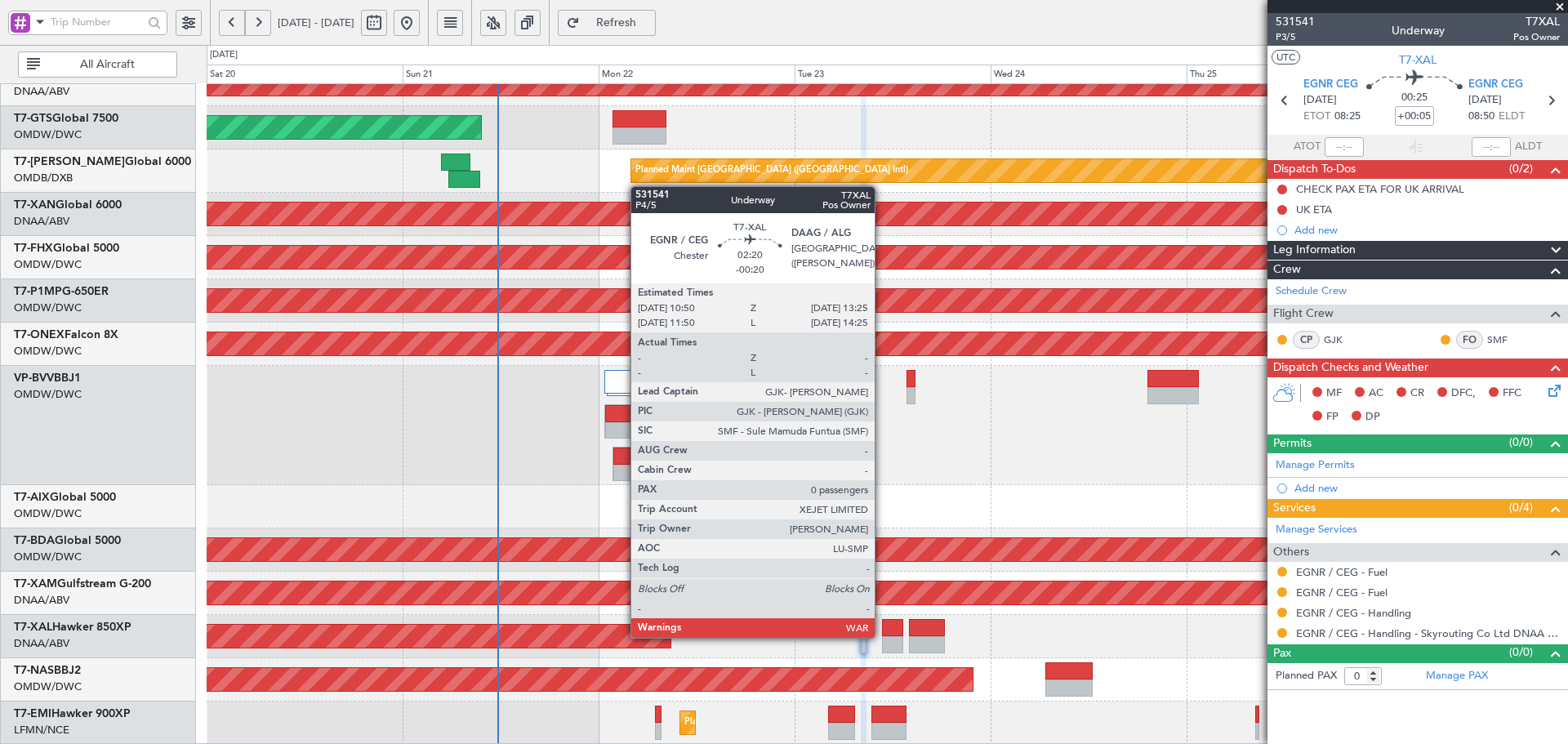
click at [882, 636] on div at bounding box center [893, 645] width 21 height 17
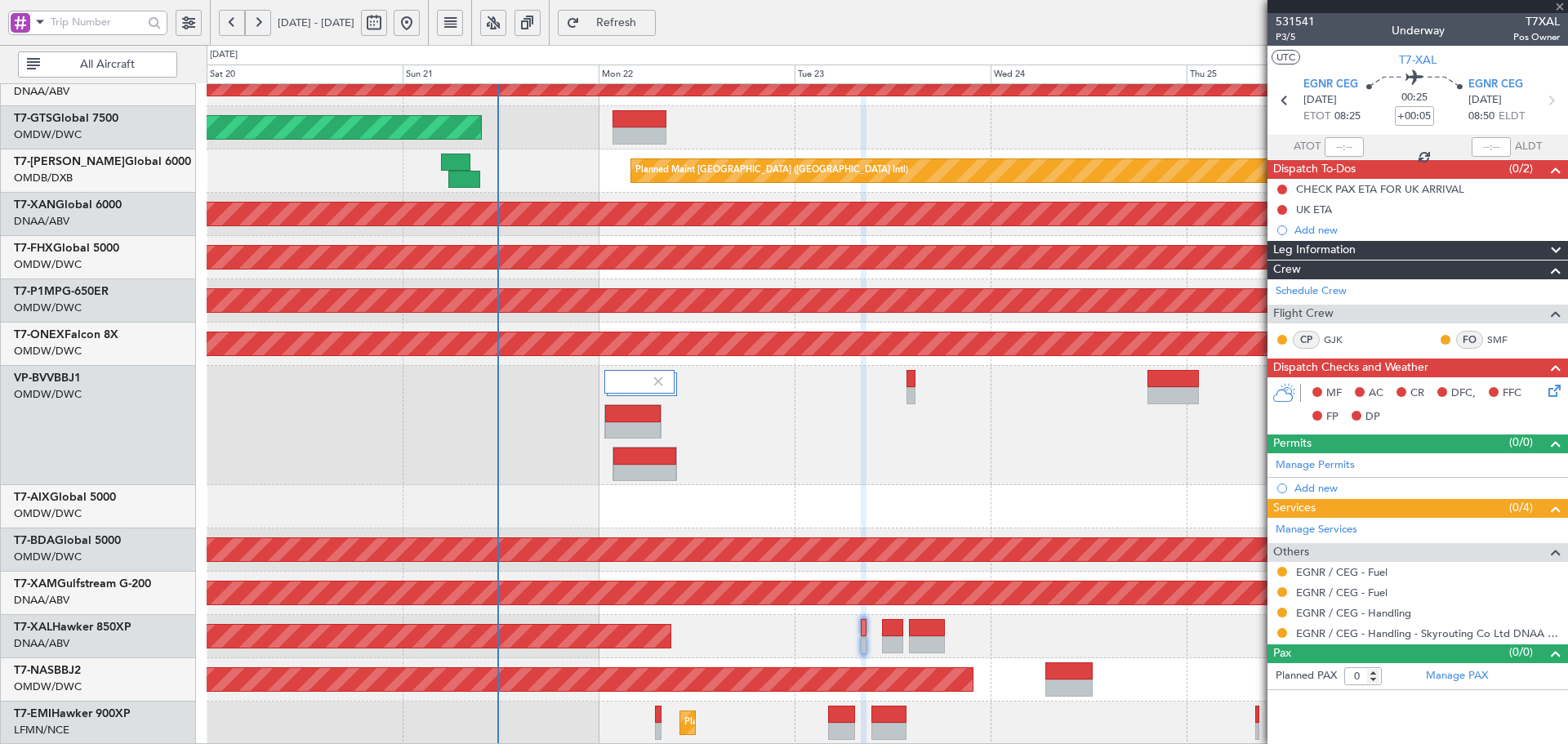
type input "-00:20"
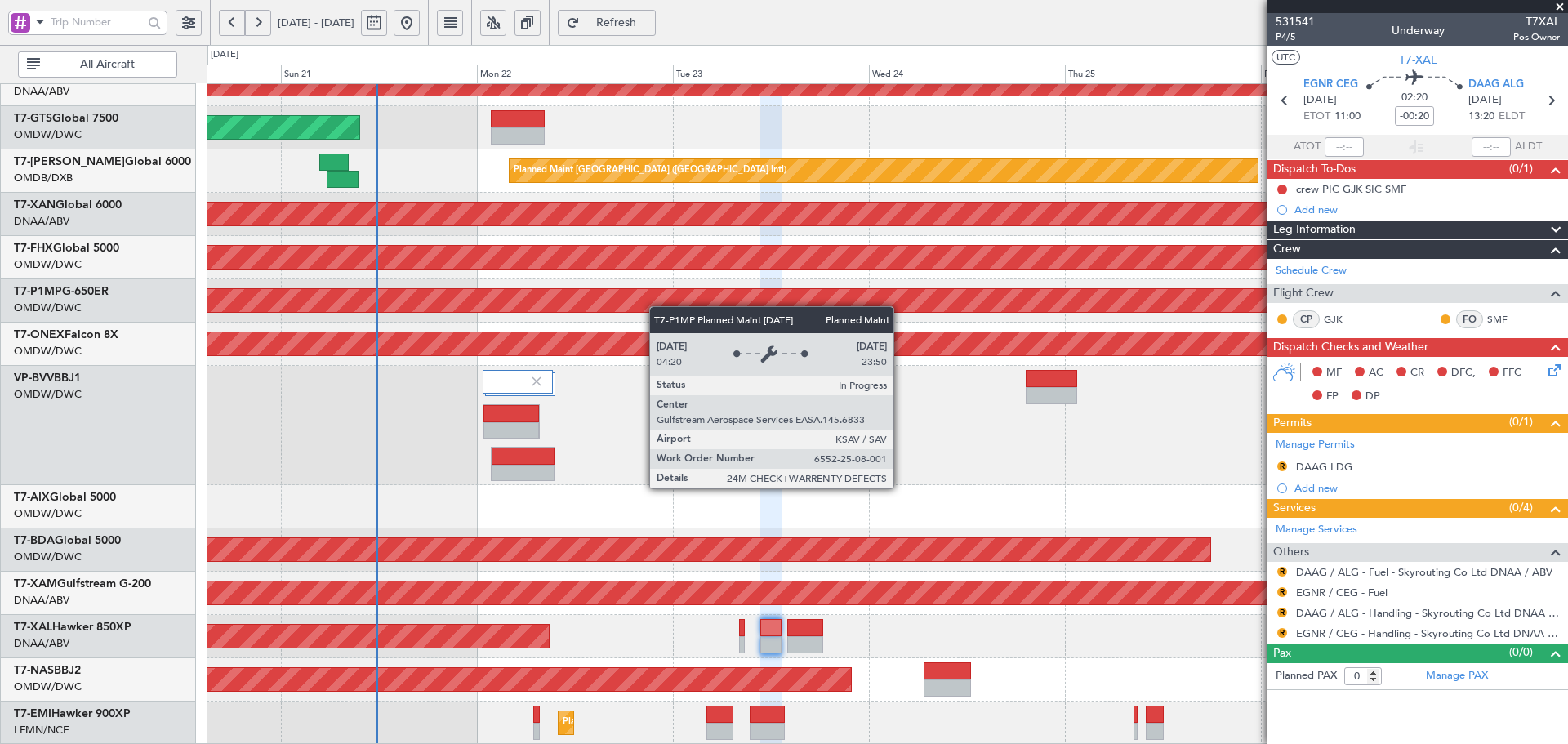
click at [651, 301] on div "Unplanned Maint Dubai (Al Maktoum Intl) Unplanned Maint Dubai (Al Maktoum Intl)…" at bounding box center [886, 193] width 1361 height 1104
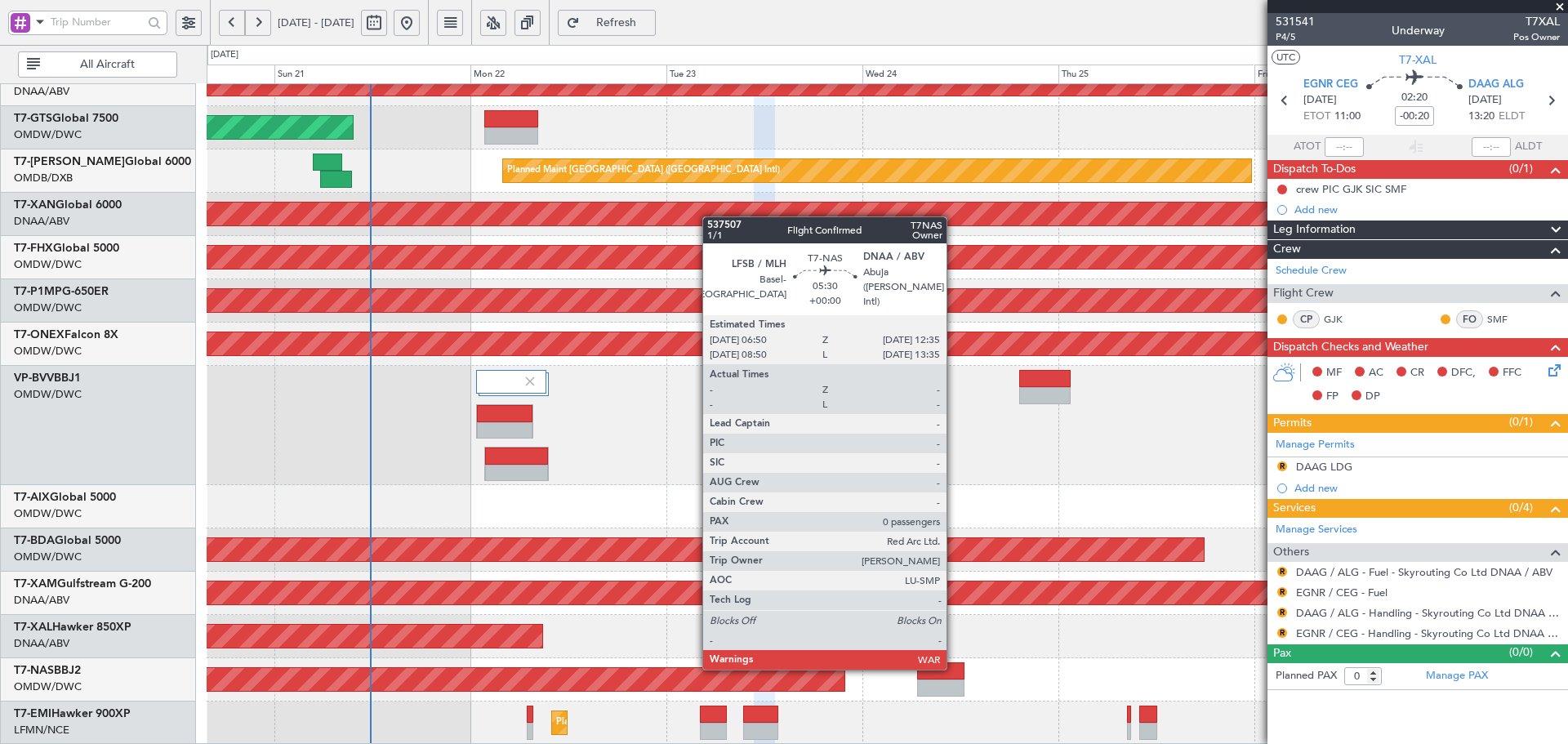
click at [945, 686] on div at bounding box center [941, 688] width 48 height 17
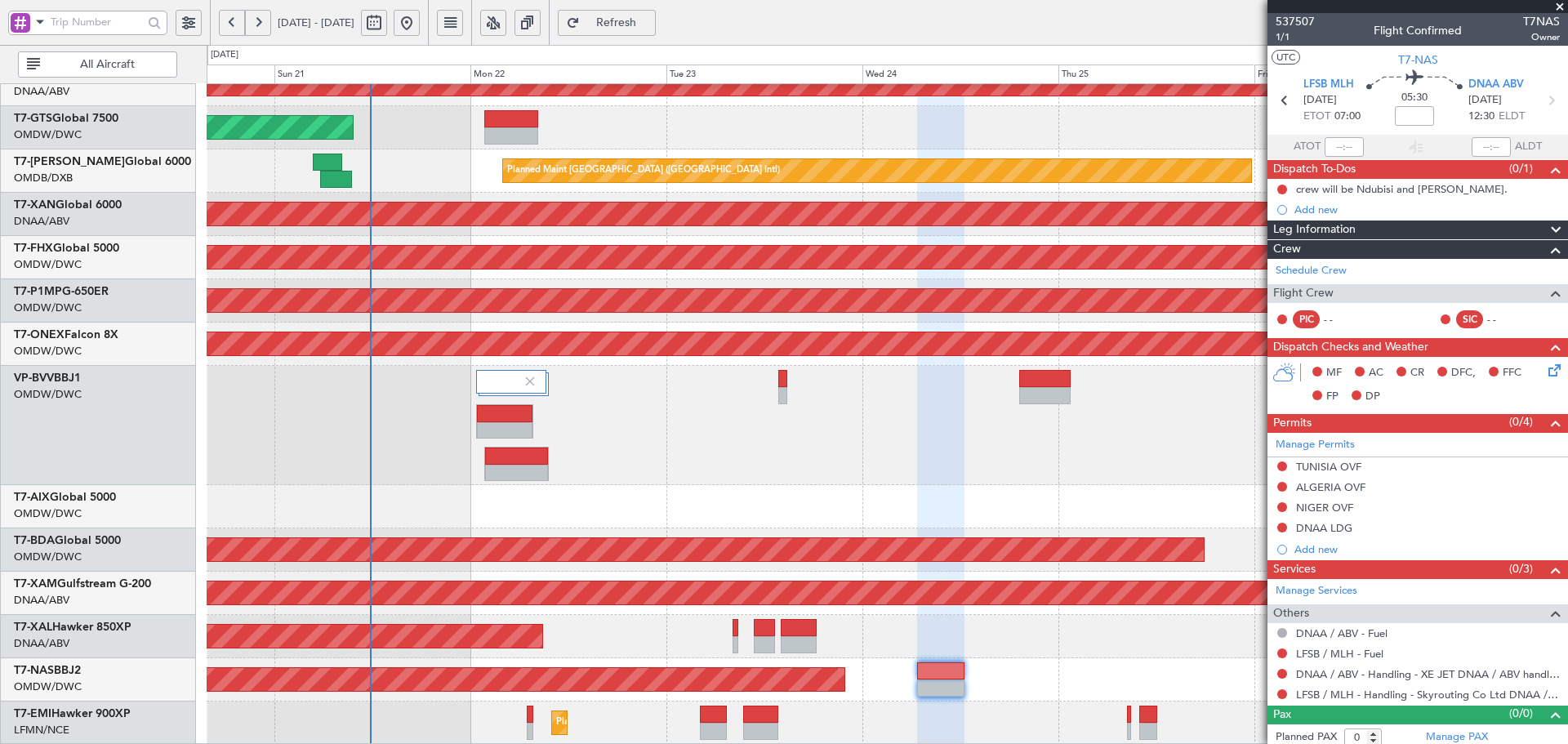
click at [650, 17] on span "Refresh" at bounding box center [617, 23] width 67 height 11
click at [650, 19] on span "Refresh" at bounding box center [617, 23] width 67 height 11
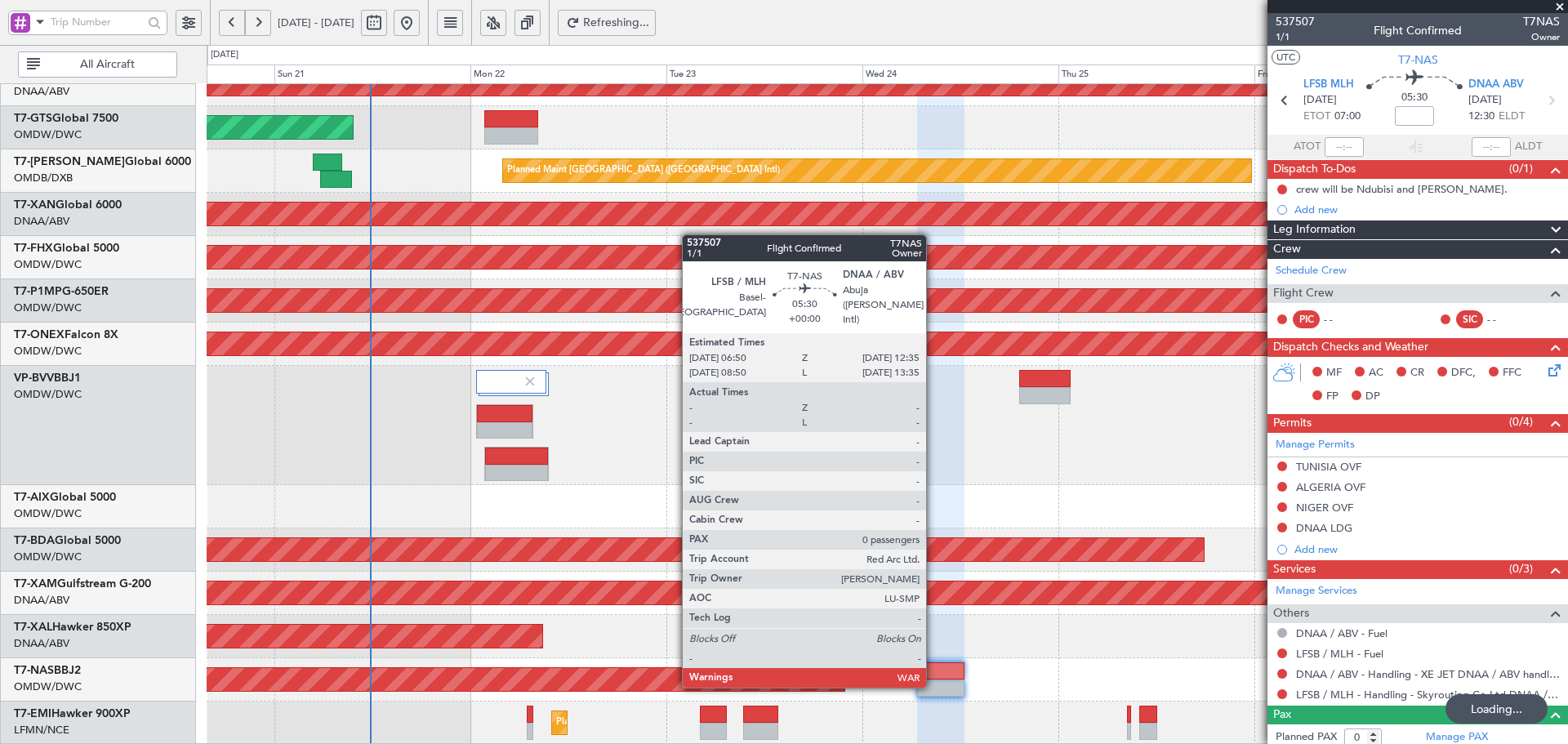
click at [933, 685] on div at bounding box center [941, 688] width 48 height 17
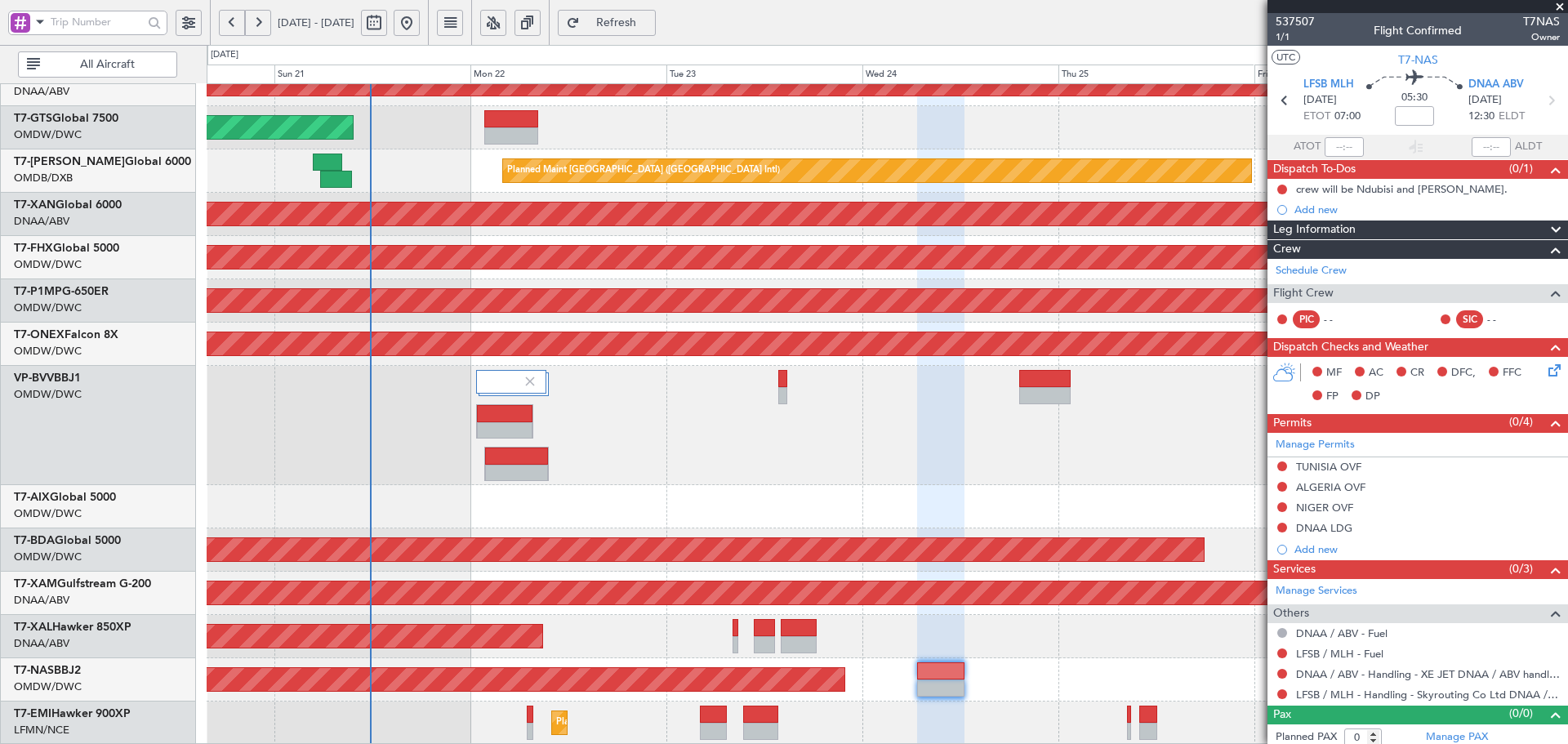
click at [650, 20] on span "Refresh" at bounding box center [617, 23] width 67 height 11
click at [1398, 116] on input at bounding box center [1414, 116] width 39 height 20
type input "+00:10"
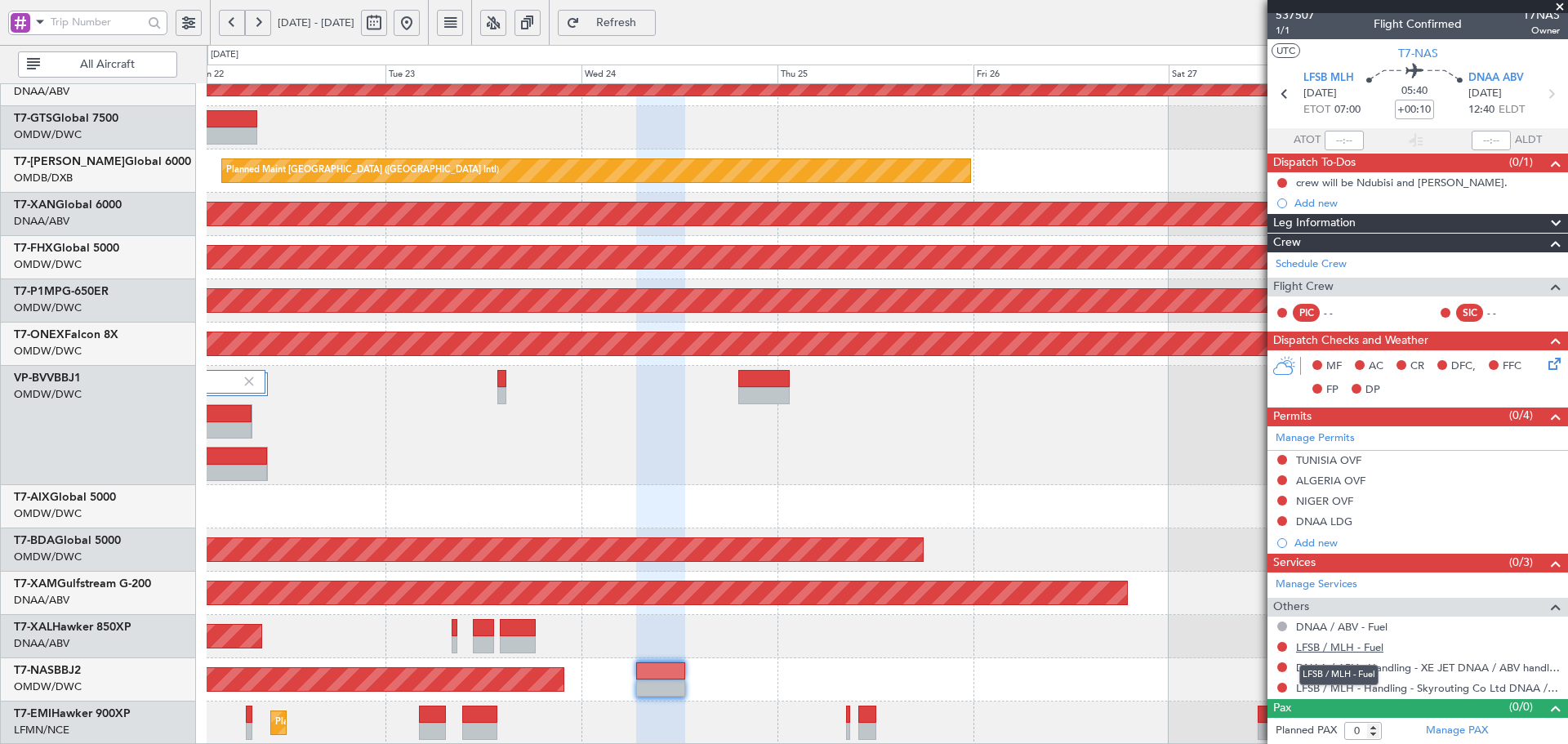
click at [1324, 648] on link "LFSB / MLH - Fuel" at bounding box center [1339, 647] width 87 height 14
click at [650, 21] on span "Refresh" at bounding box center [617, 23] width 67 height 11
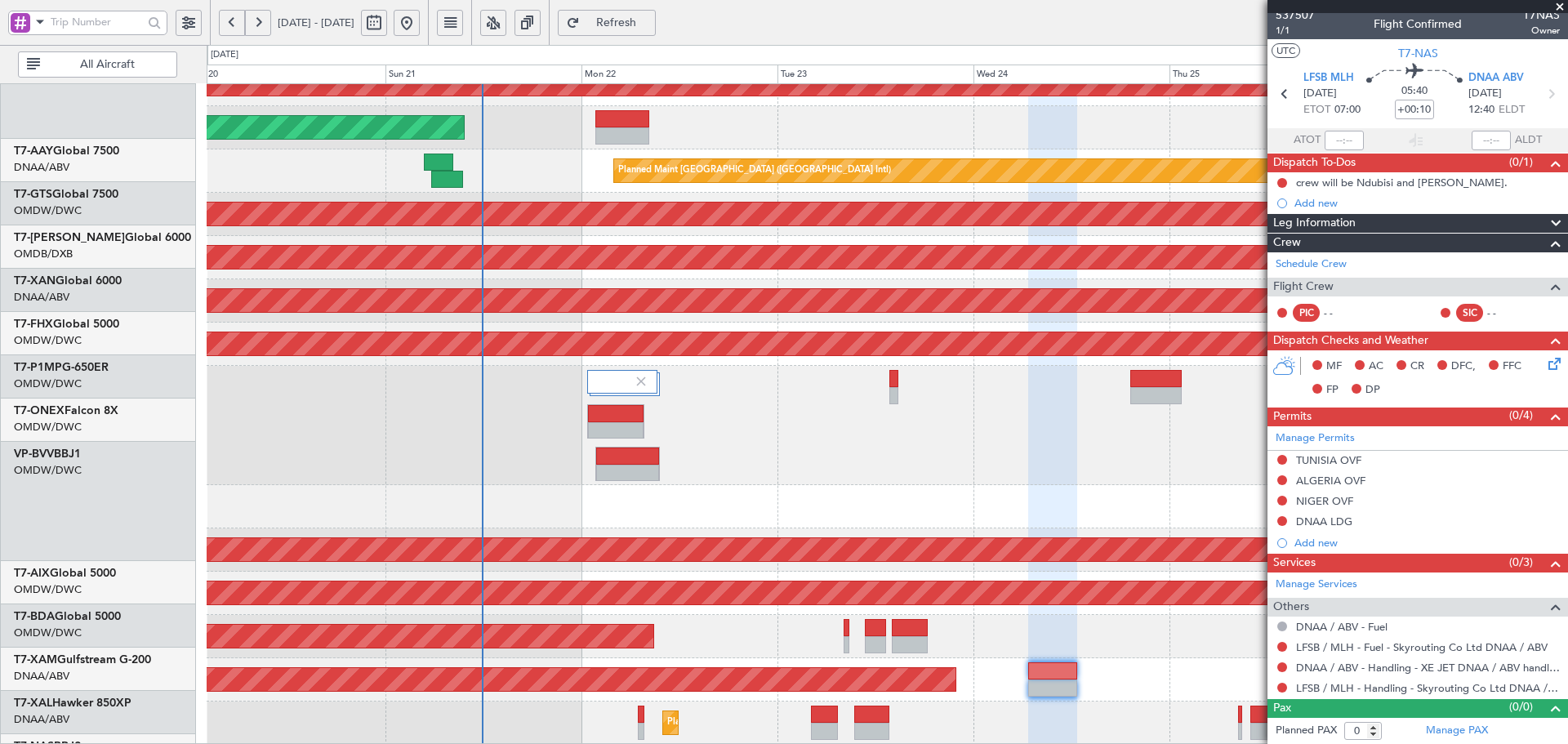
scroll to position [520, 0]
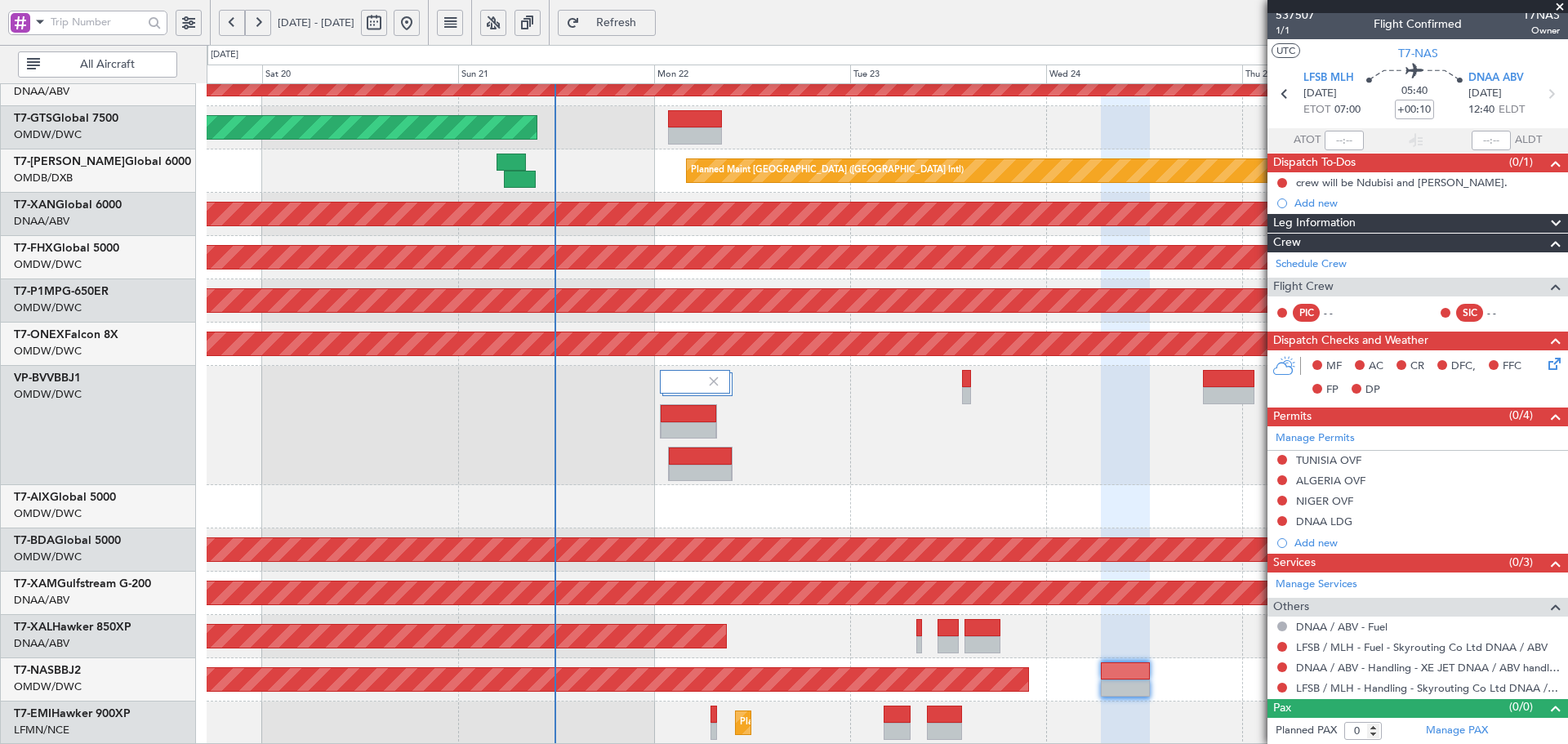
click at [846, 421] on div "Unplanned Maint Dubai (Al Maktoum Intl) Unplanned Maint Dubai (Al Maktoum Intl)…" at bounding box center [886, 155] width 1361 height 1180
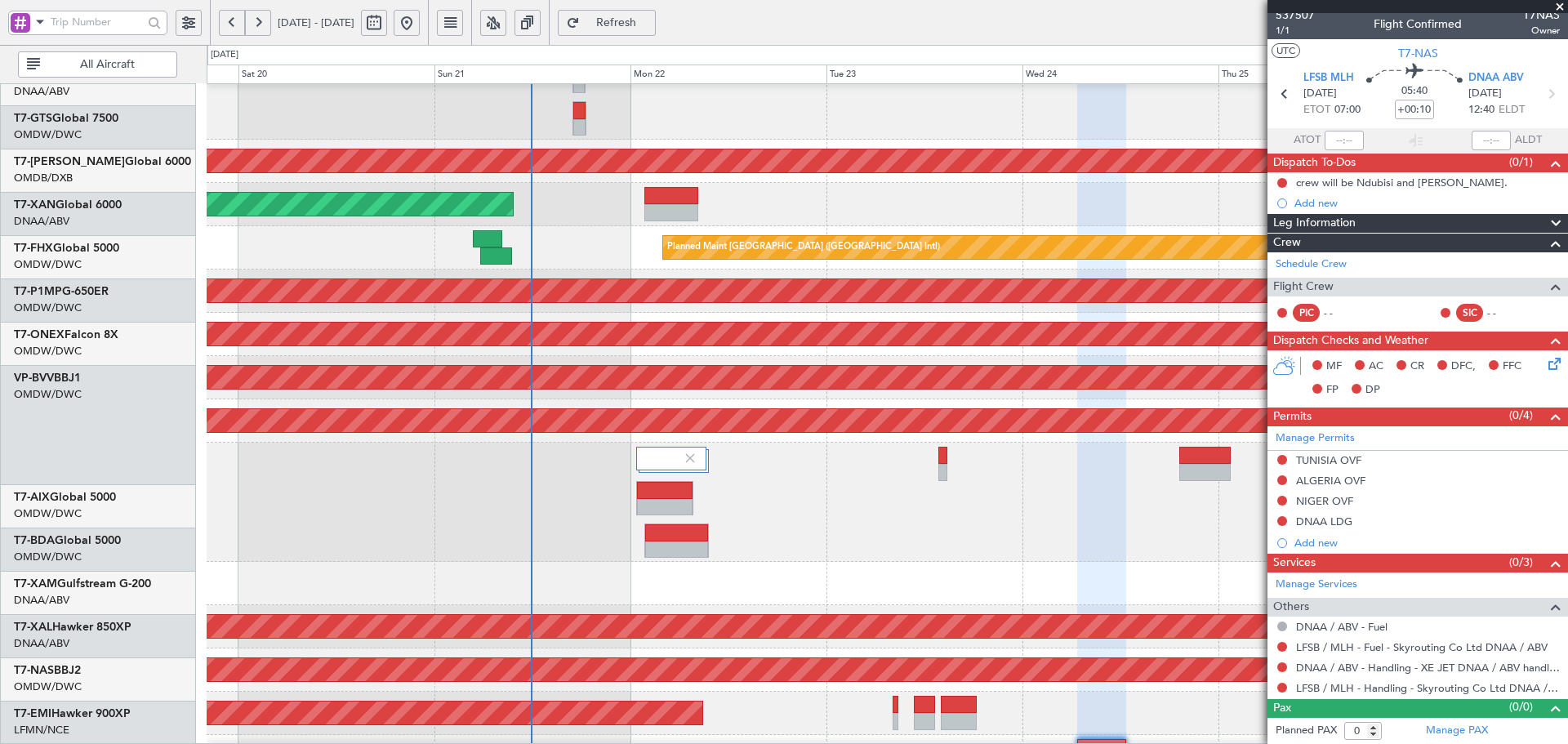
scroll to position [431, 0]
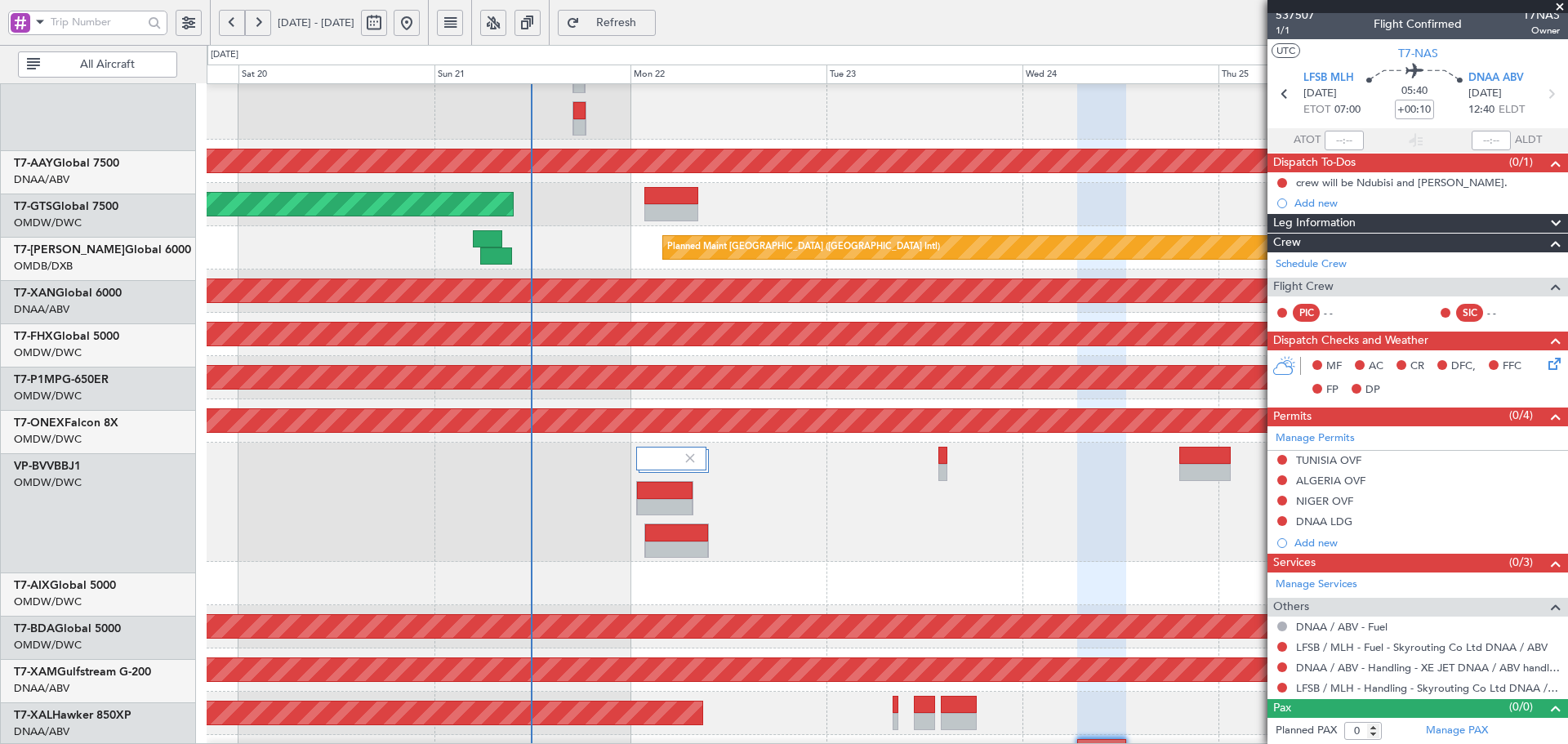
click at [431, 604] on div at bounding box center [886, 583] width 1361 height 43
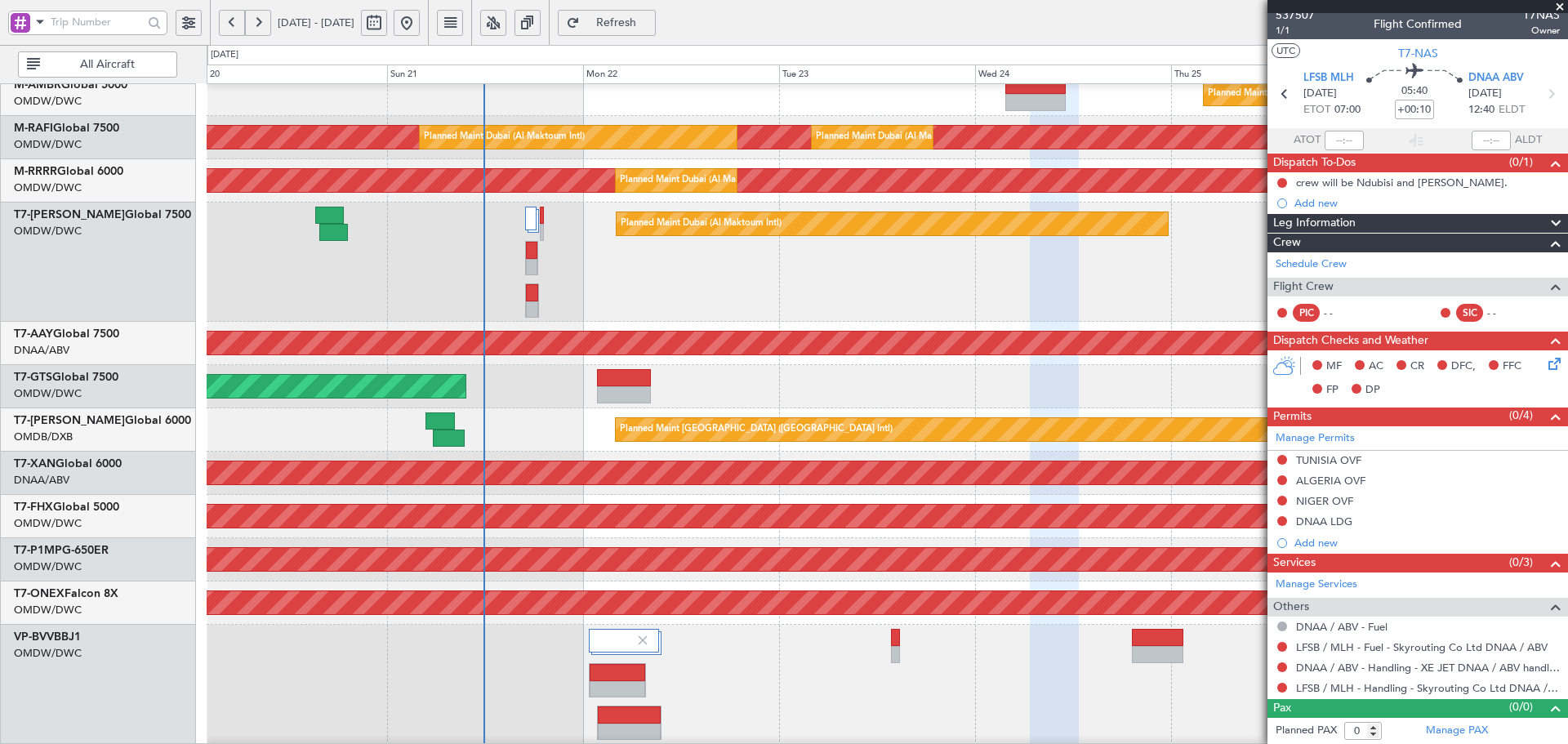
scroll to position [255, 0]
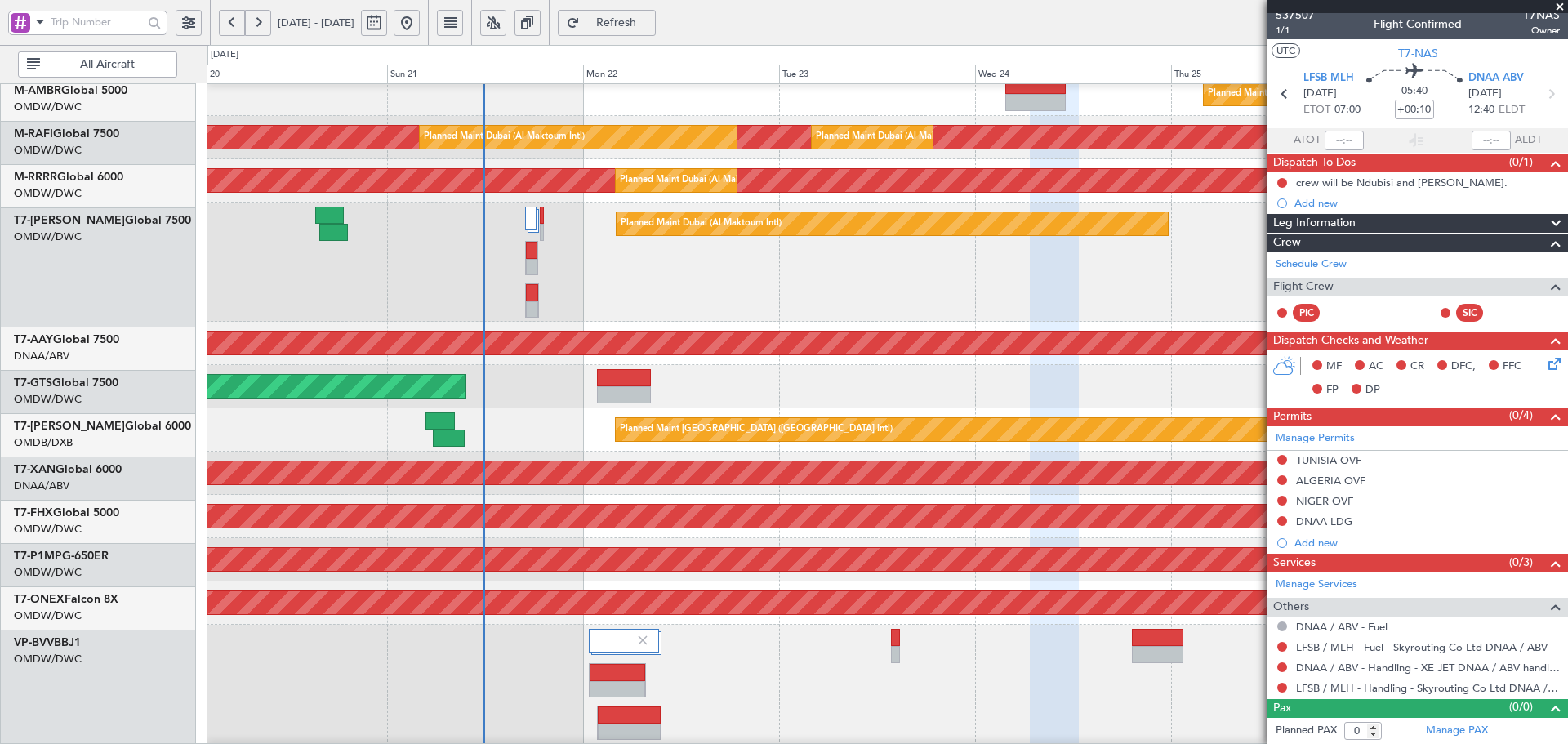
click at [219, 634] on div "Planned Maint Dubai (Al Maktoum Intl)" at bounding box center [886, 684] width 1361 height 119
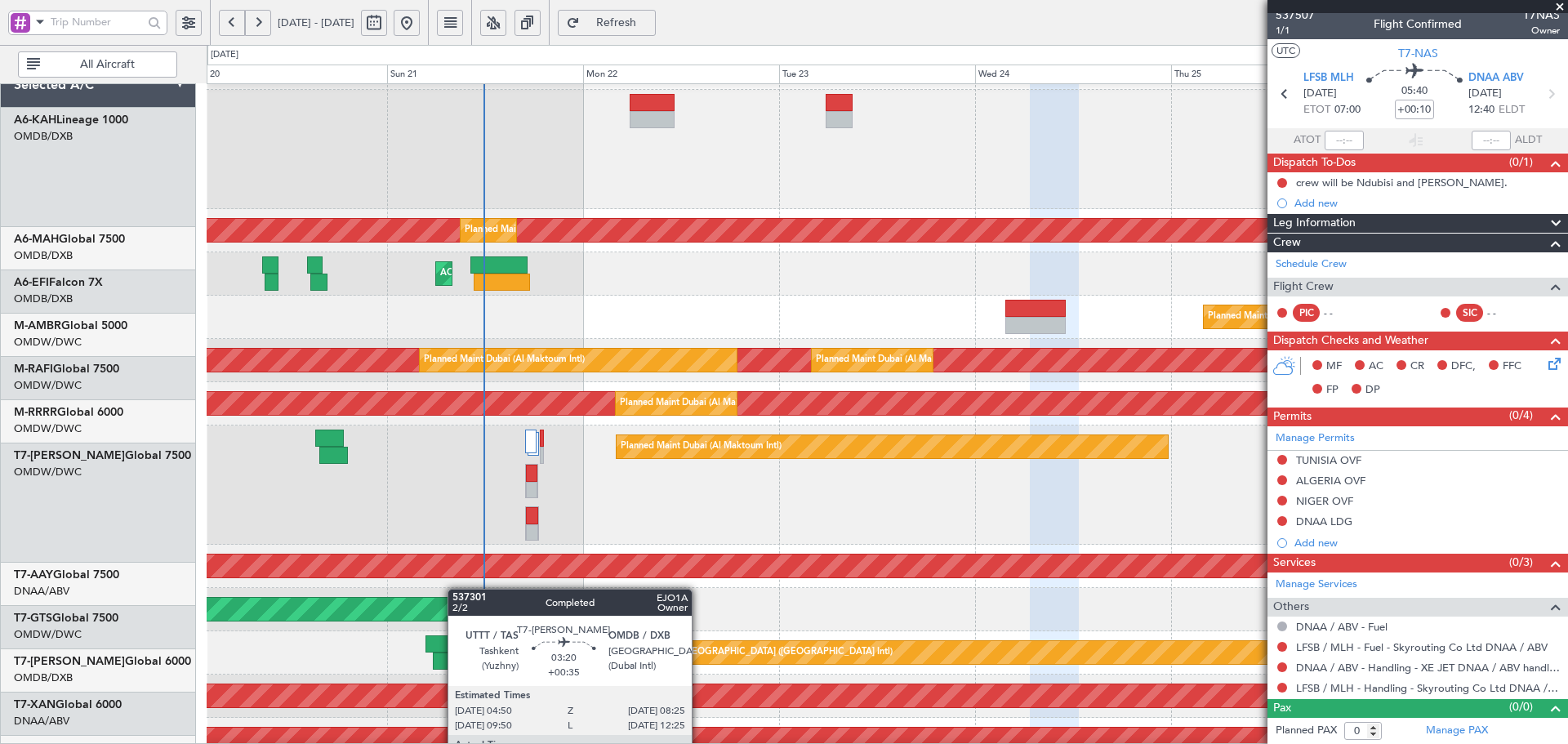
scroll to position [4, 0]
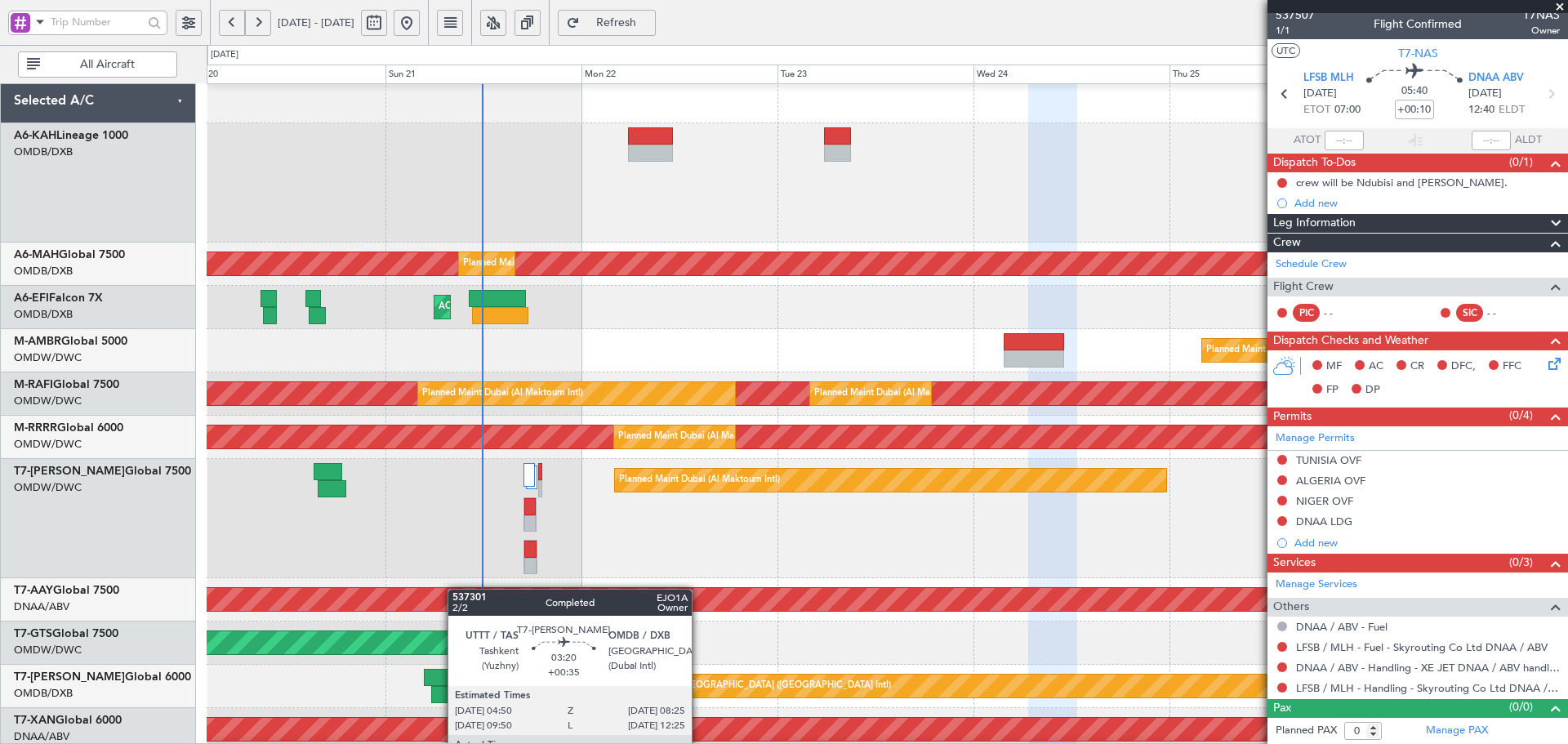
click at [454, 669] on div at bounding box center [438, 677] width 30 height 17
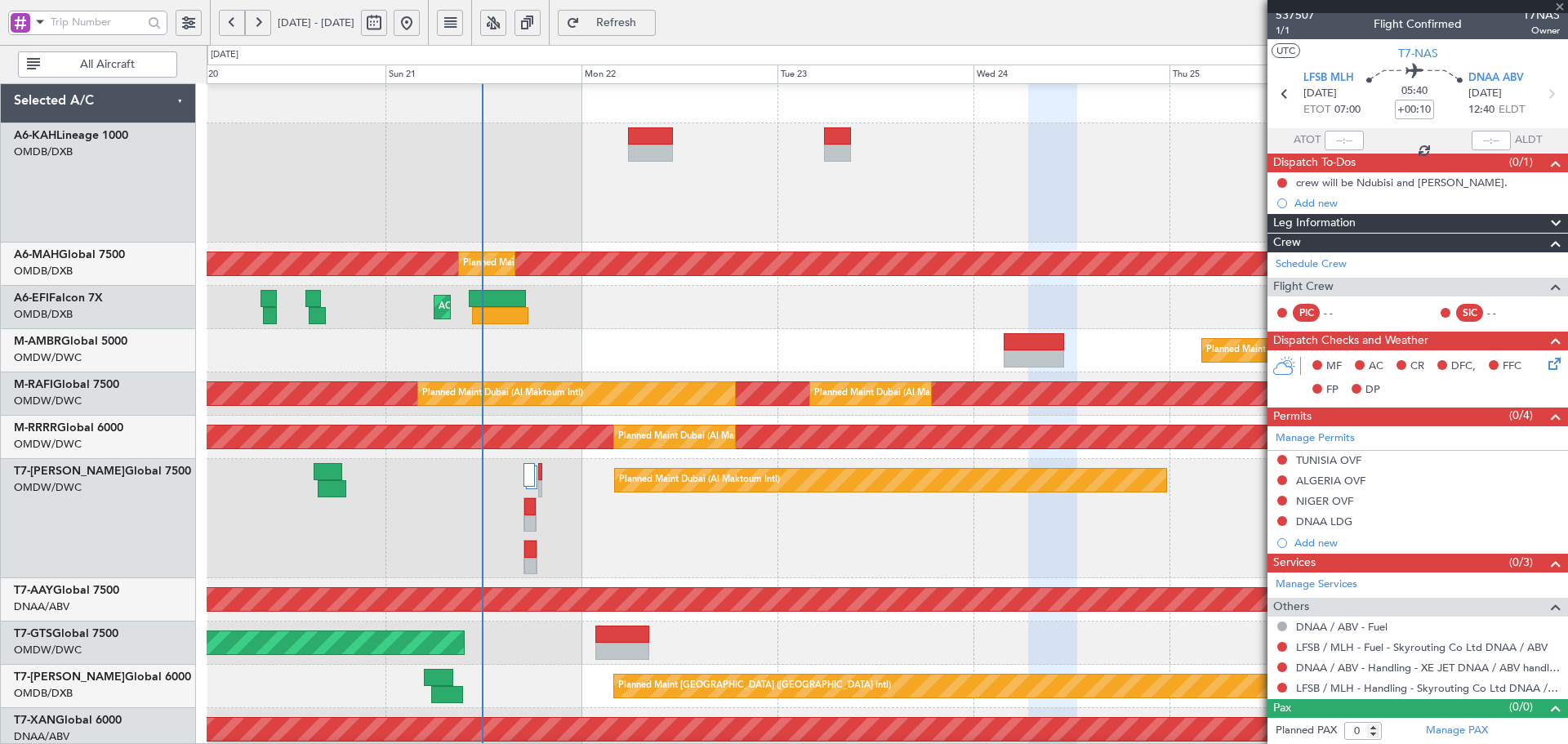
scroll to position [0, 0]
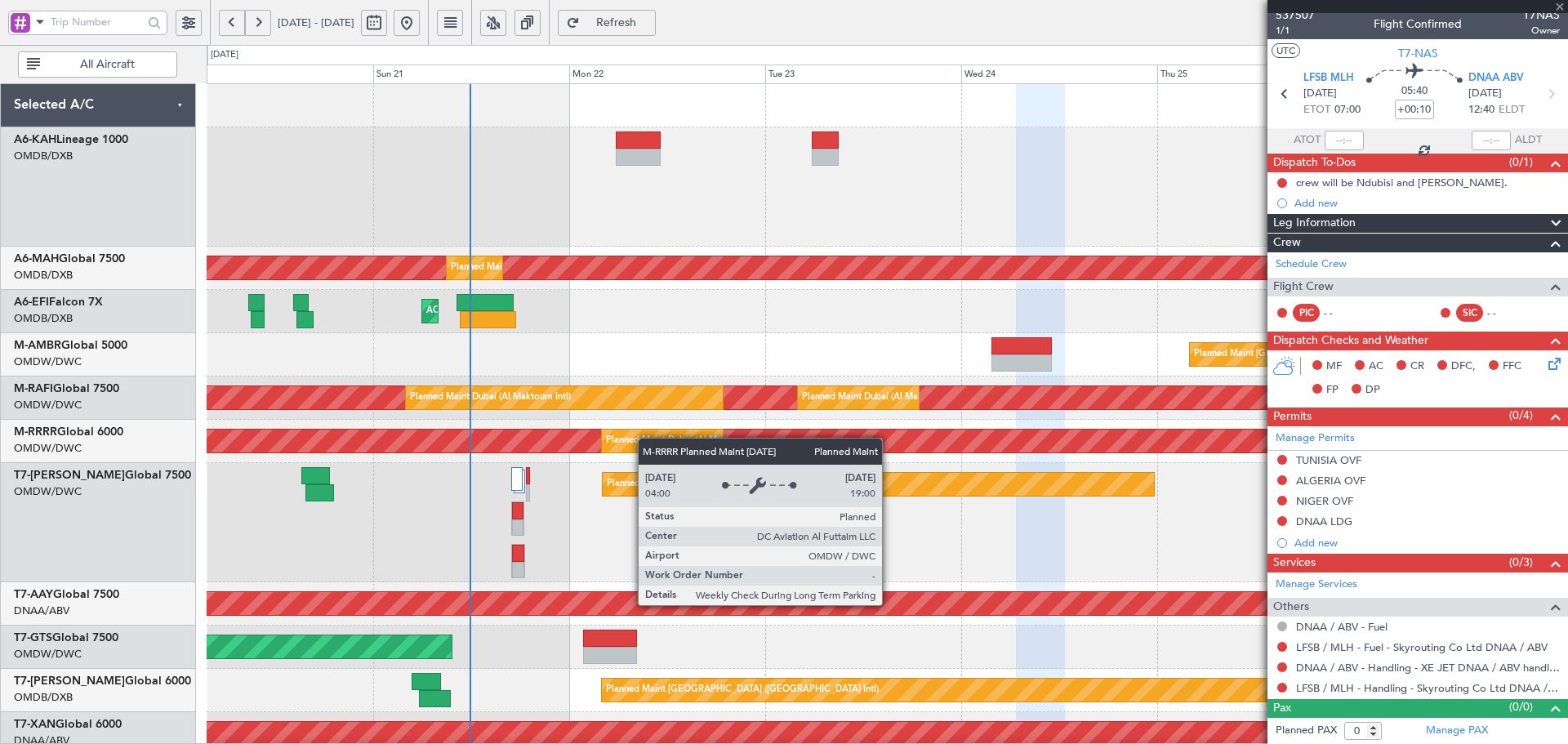
click at [649, 453] on div "Planned Maint Dubai (Dubai Intl) Planned Maint Dubai (Dubai Intl) AOG Maint Pla…" at bounding box center [886, 674] width 1361 height 1180
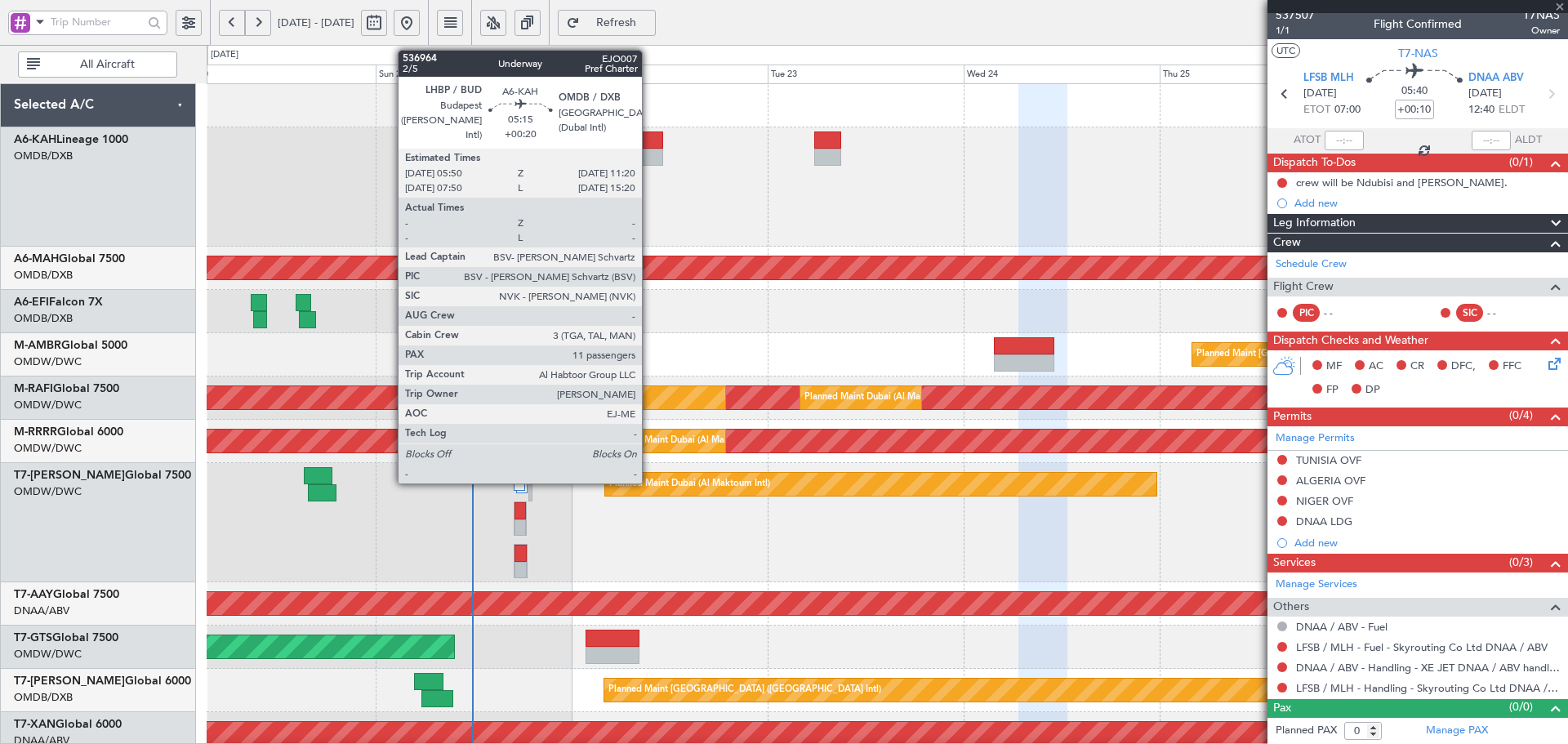
type input "+00:35"
type input "05:50"
type input "09:24"
type input "4"
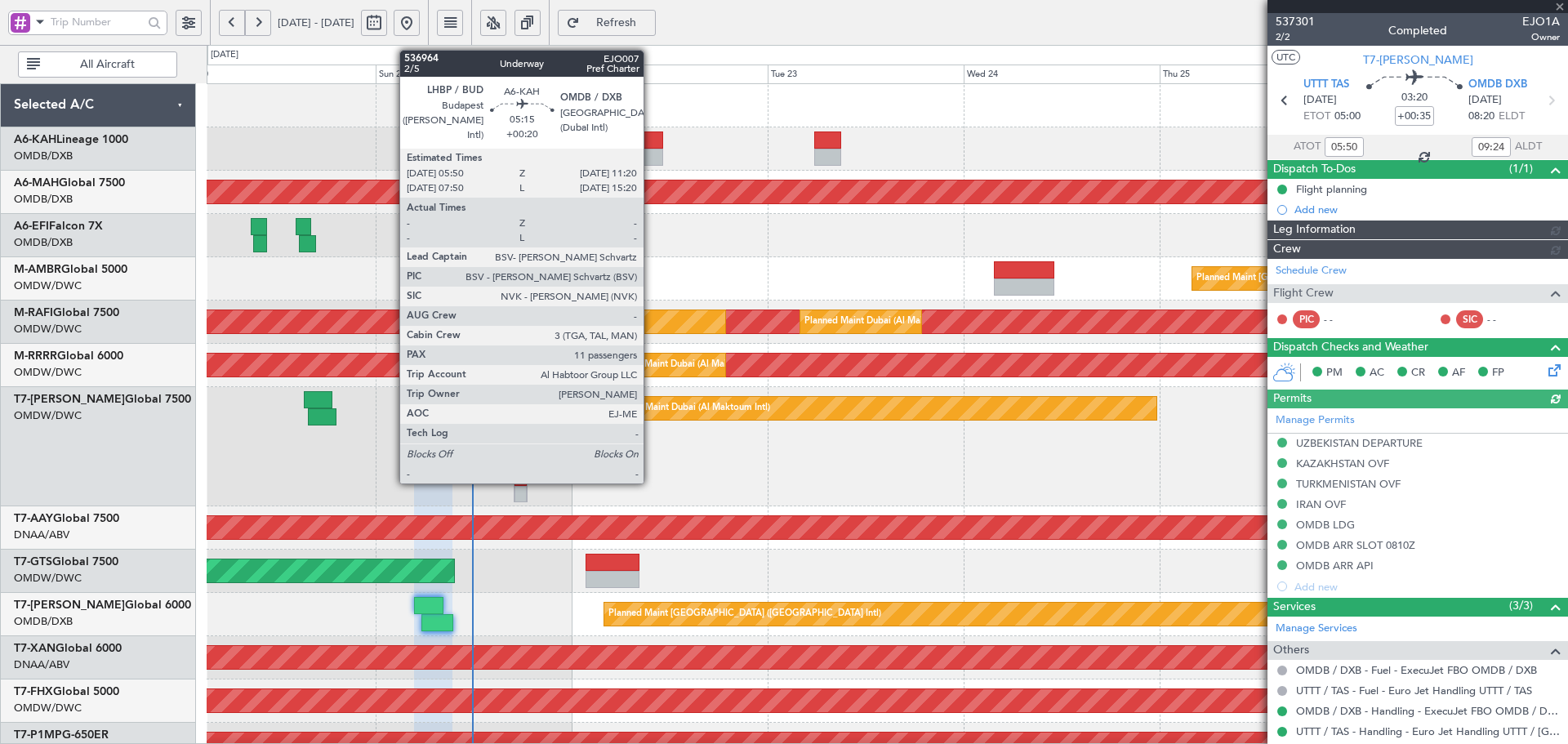
type input "Dherander Fithani (DHF)"
type input "7333"
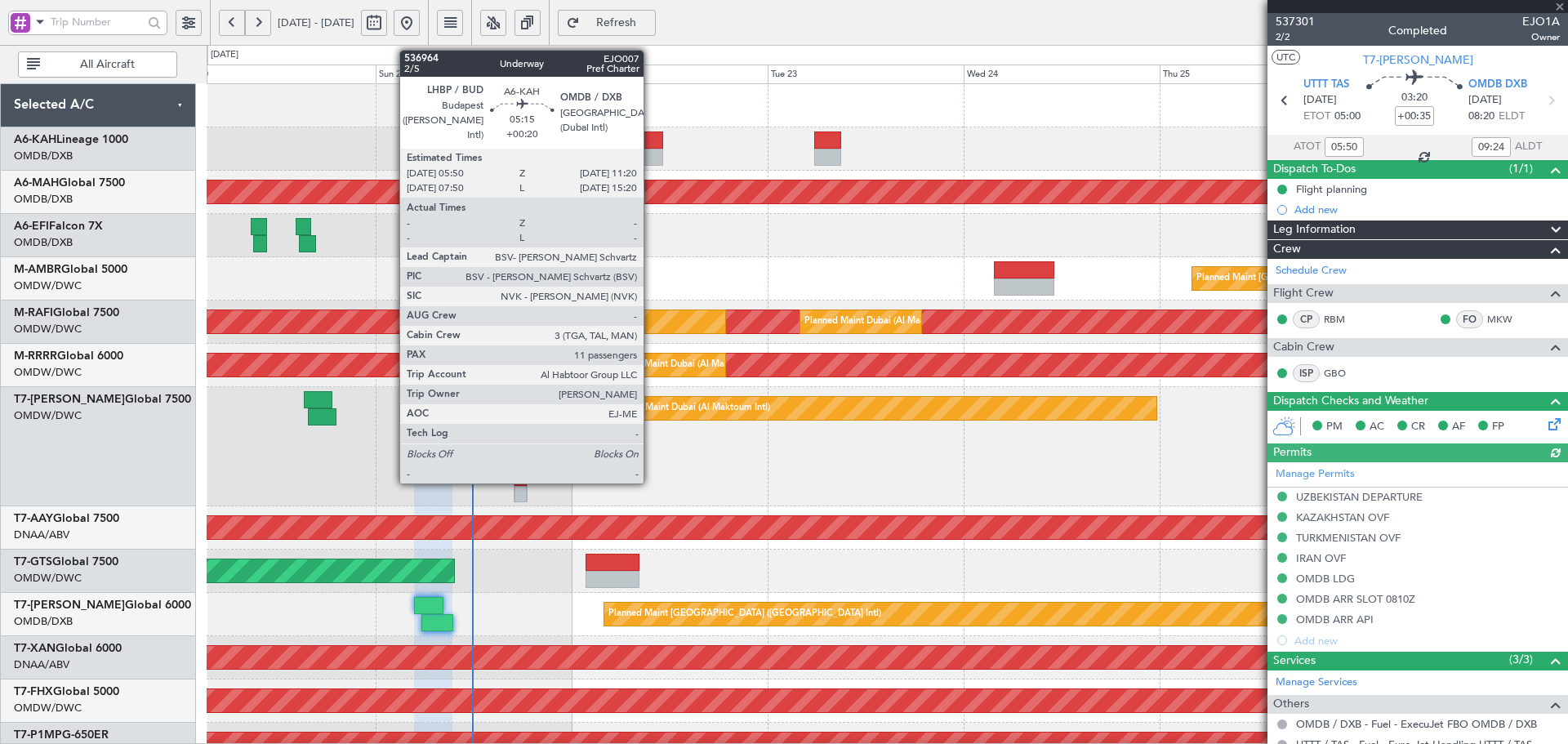
click at [651, 138] on div at bounding box center [640, 140] width 45 height 17
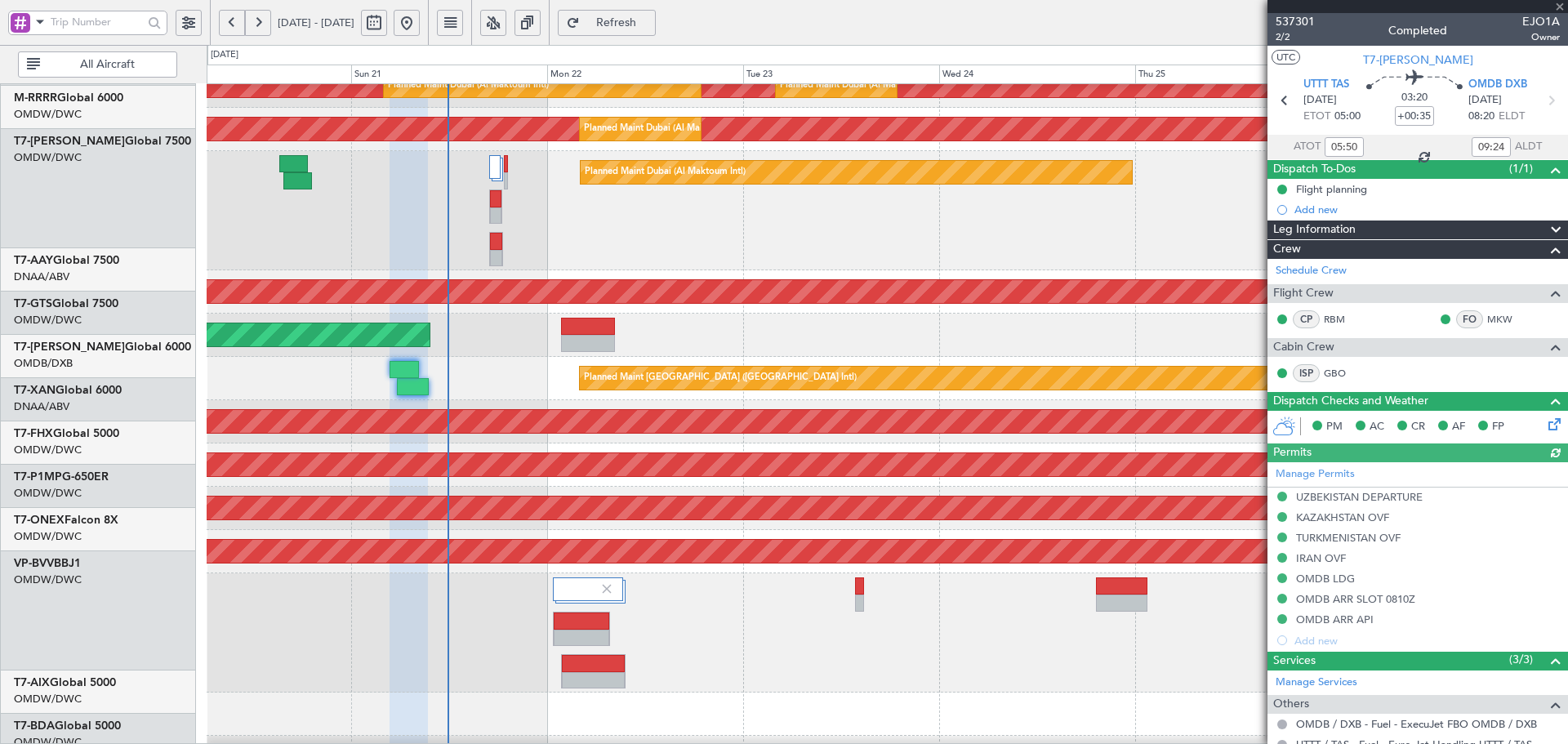
scroll to position [273, 0]
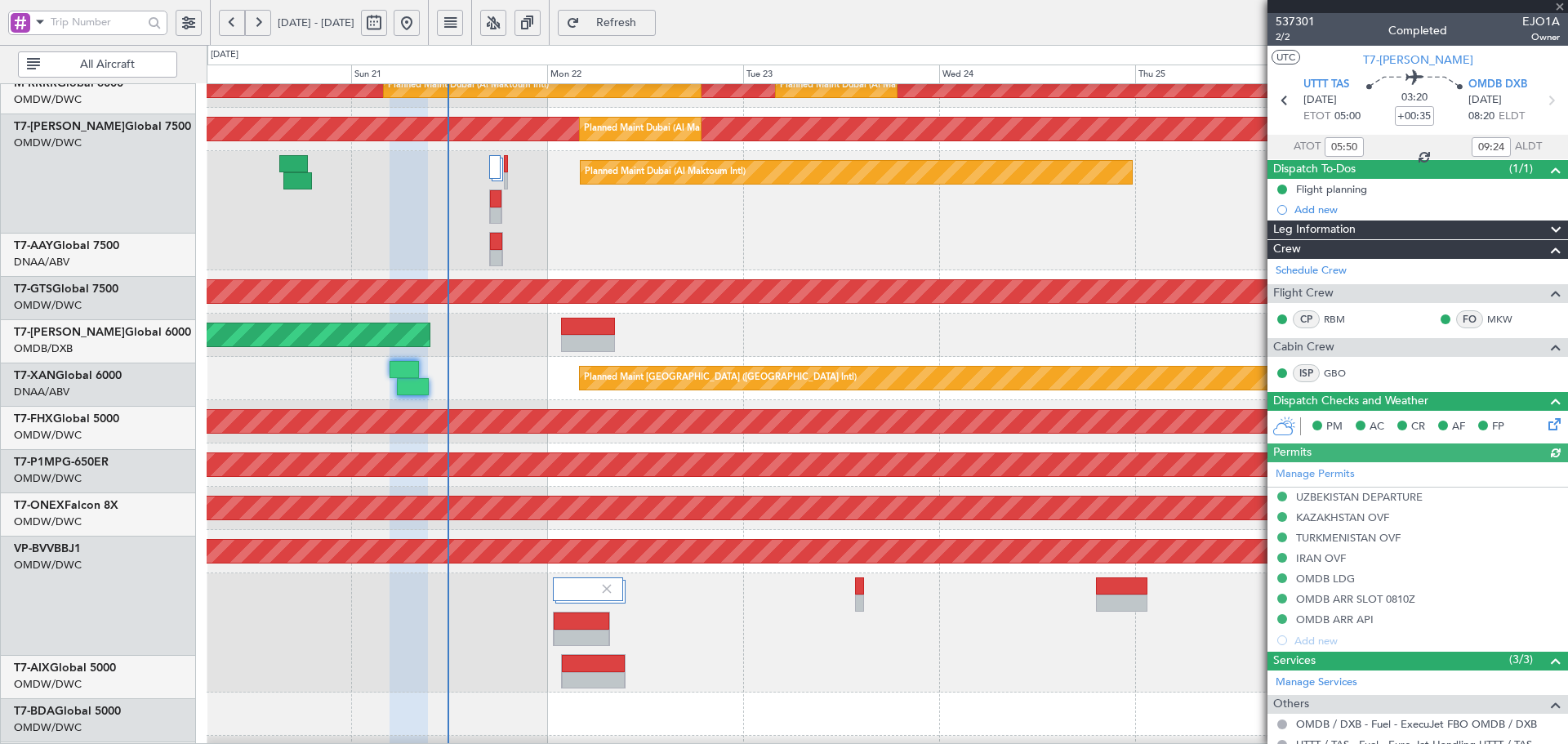
type input "+00:20"
type input "11"
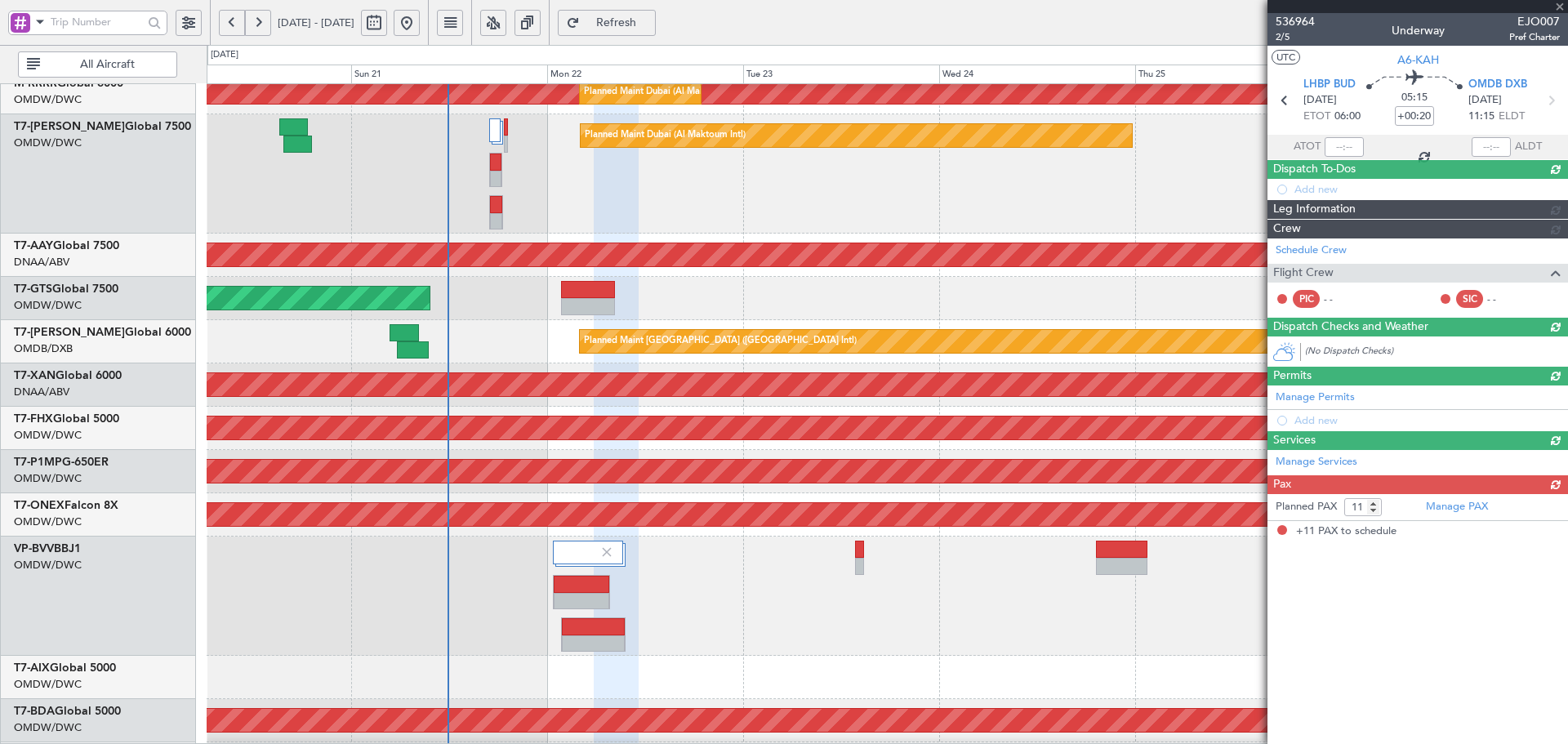
click at [669, 223] on div "Planned Maint Dubai (Al Maktoum Intl)" at bounding box center [886, 174] width 1361 height 119
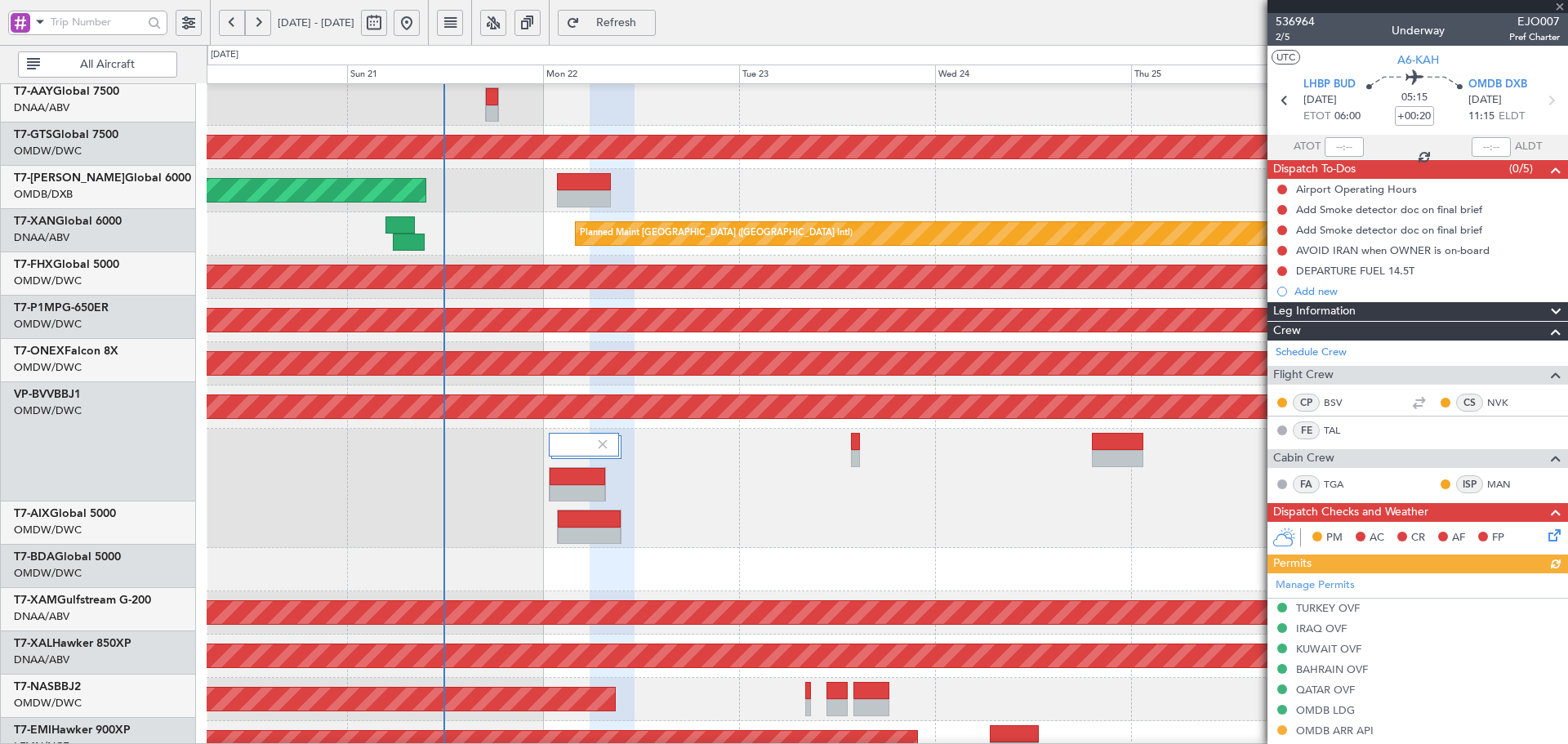
scroll to position [443, 0]
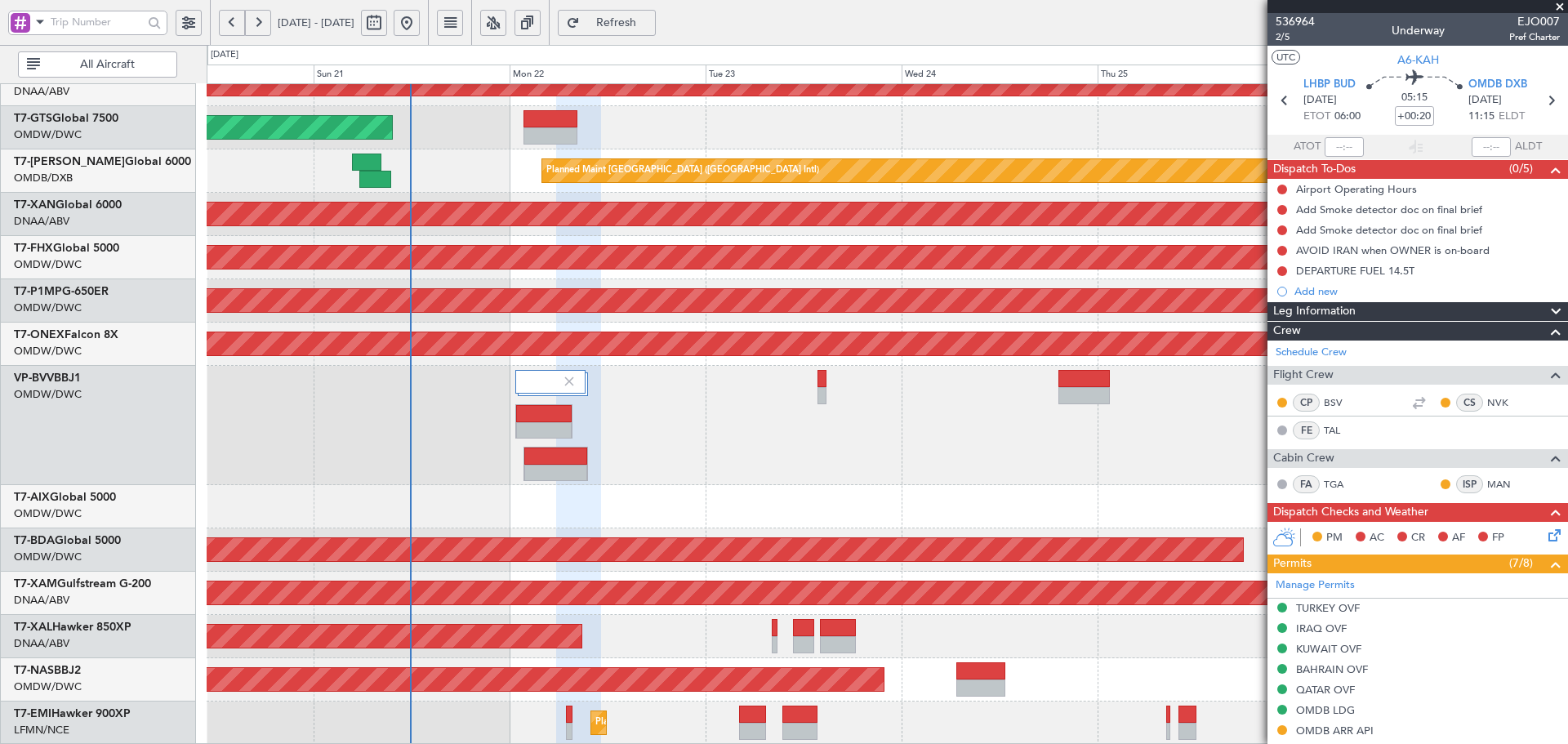
click at [685, 373] on div "Unplanned Maint Dubai (Al Maktoum Intl) Unplanned Maint Dubai (Al Maktoum Intl)…" at bounding box center [886, 193] width 1361 height 1104
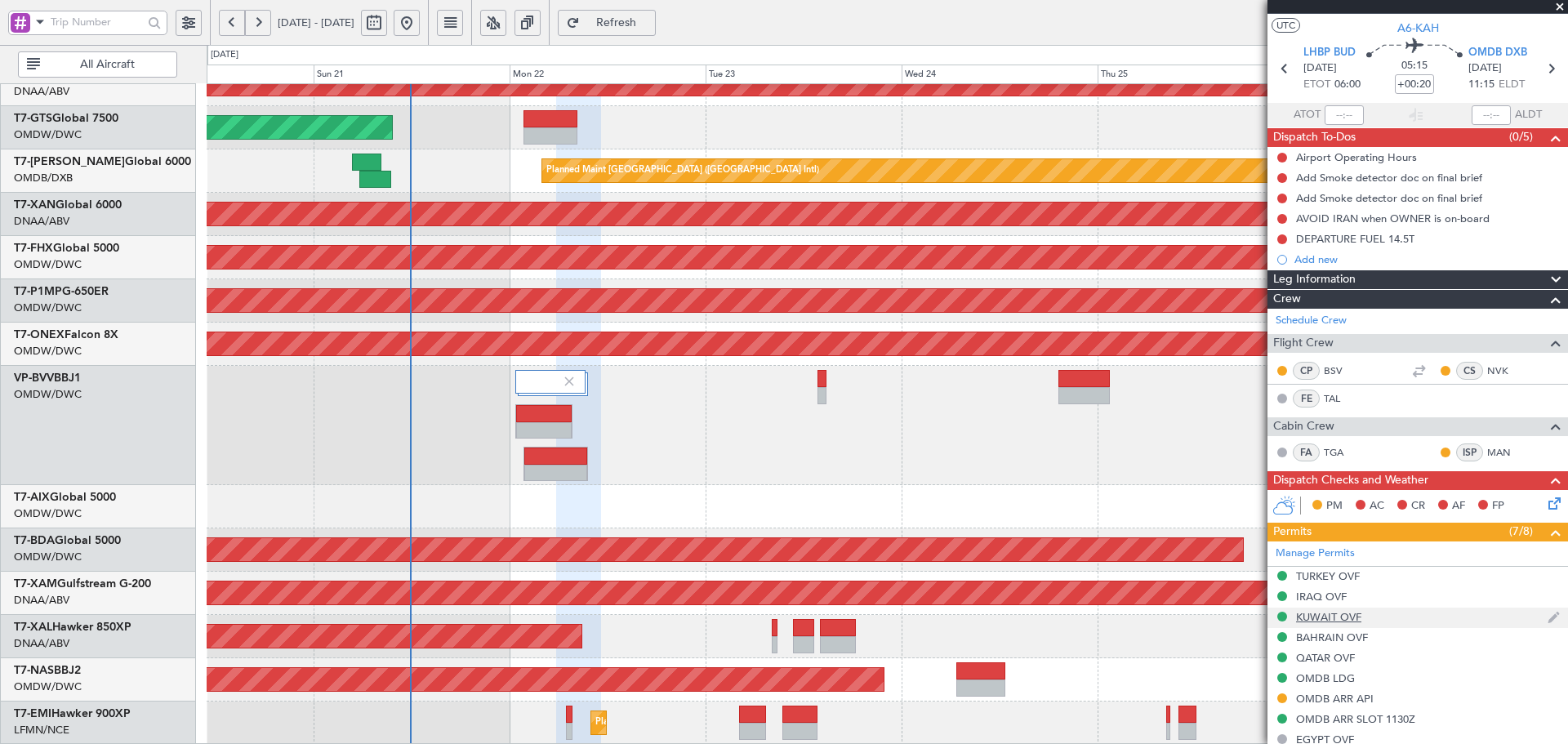
scroll to position [0, 0]
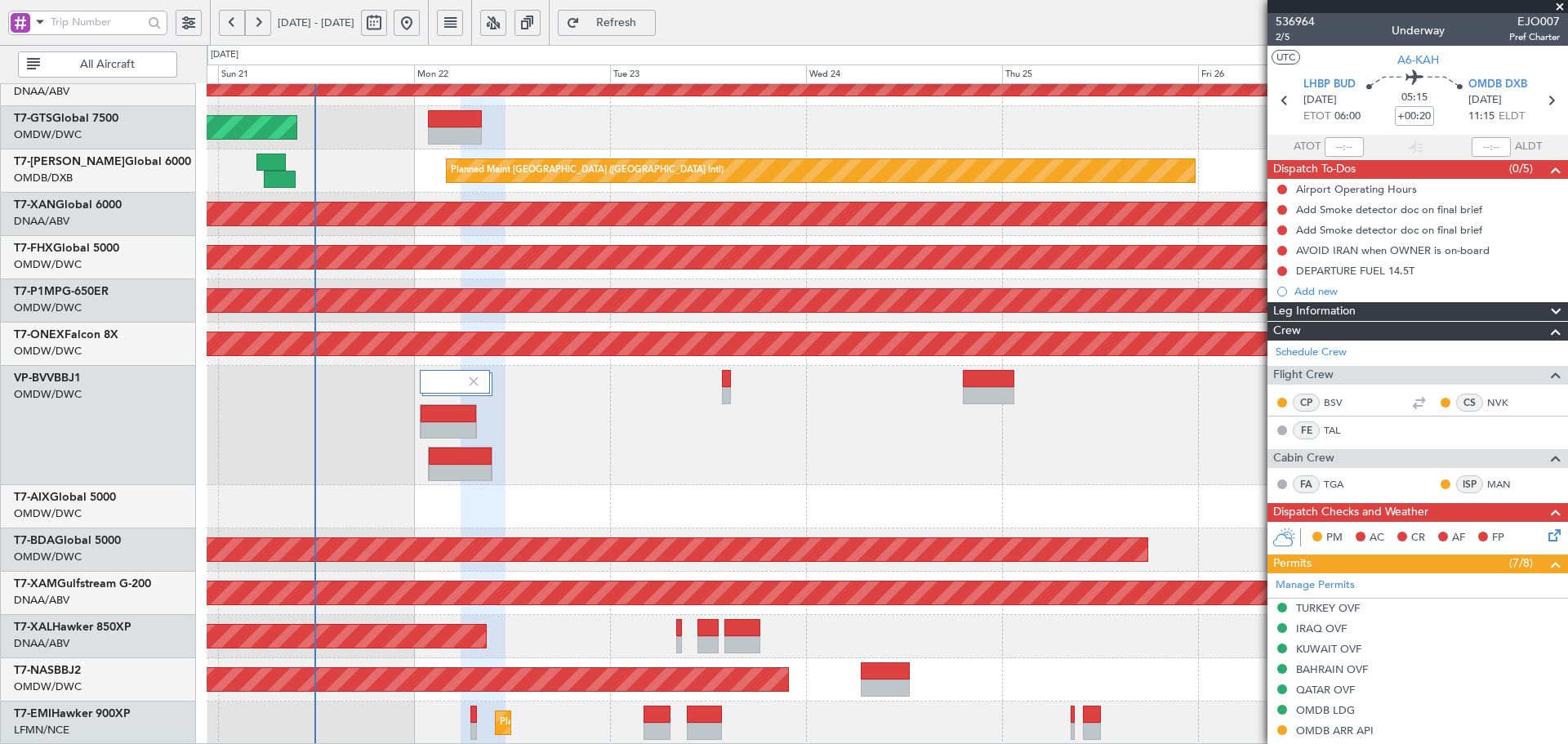
click at [551, 244] on div "Unplanned Maint Dubai (Al Maktoum Intl) Unplanned Maint Dubai (Al Maktoum Intl)…" at bounding box center [886, 193] width 1361 height 1104
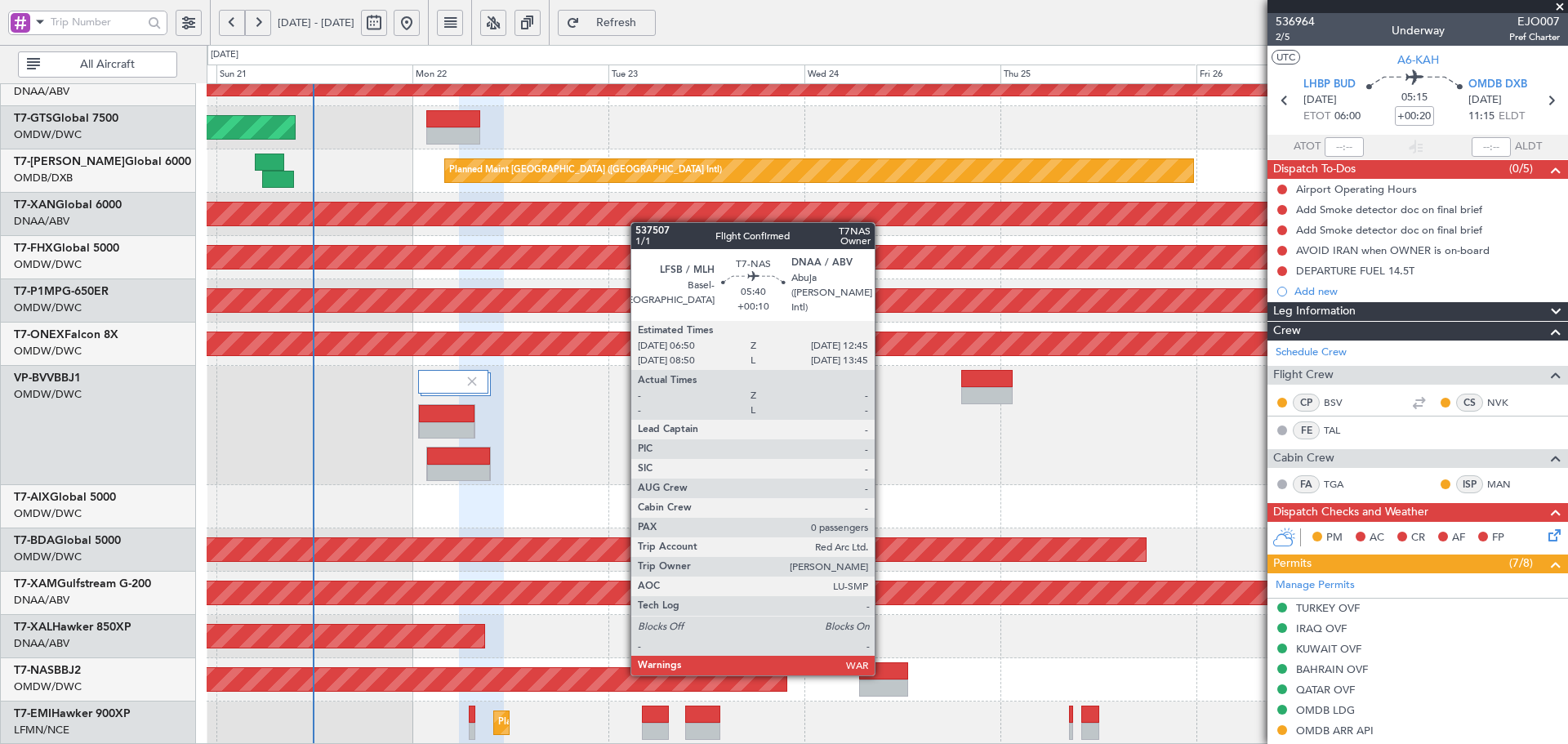
click at [881, 672] on div at bounding box center [883, 670] width 49 height 17
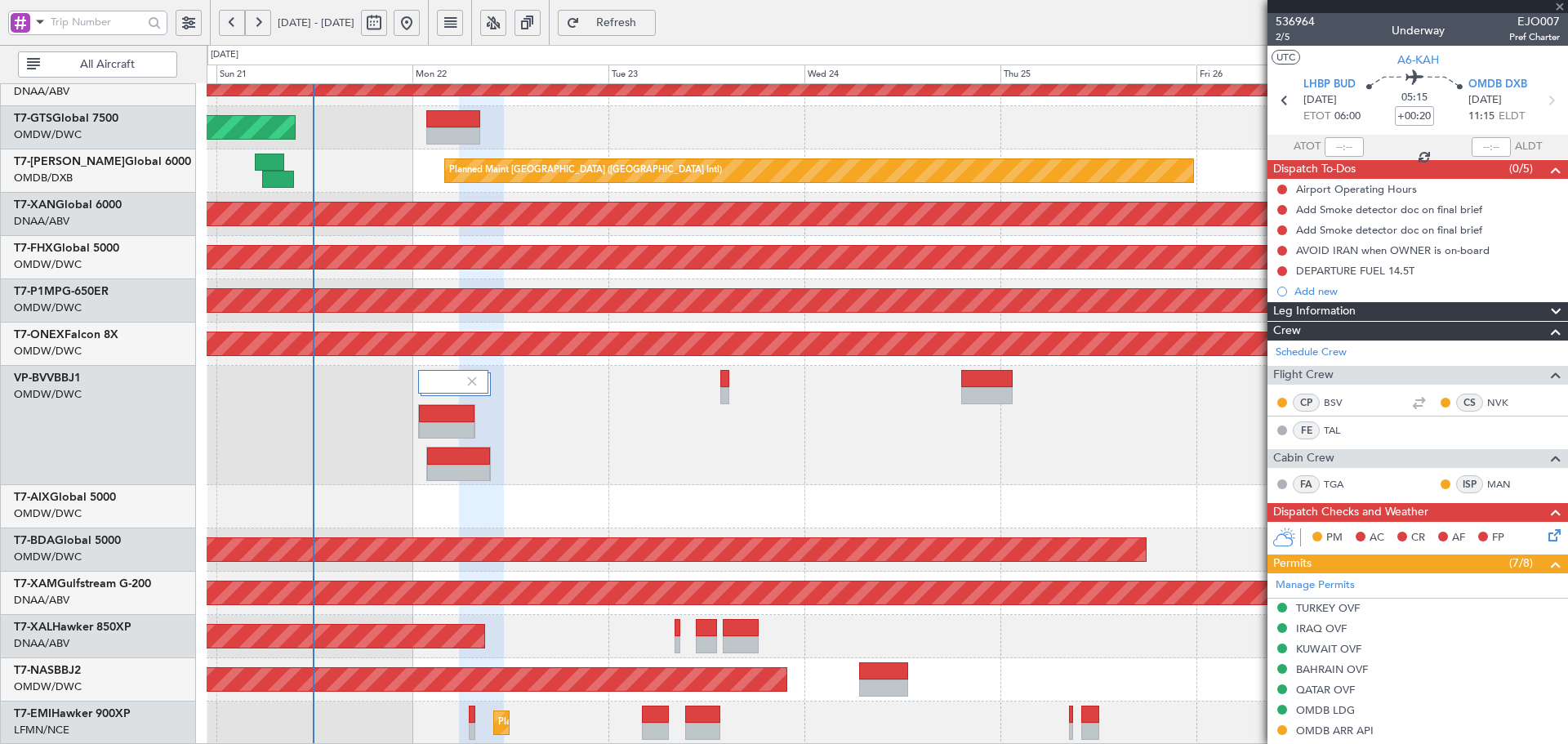
type input "+00:10"
type input "0"
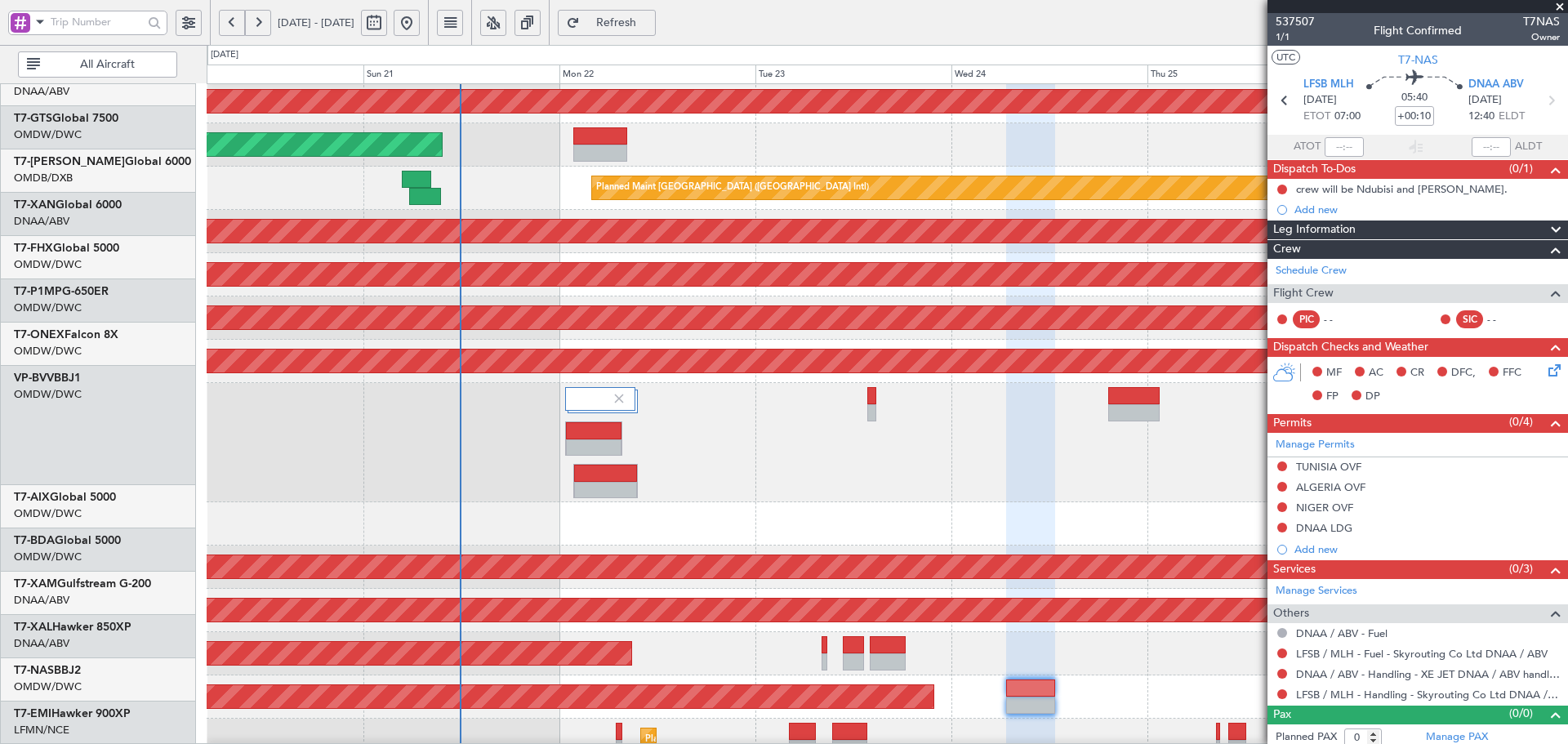
scroll to position [421, 0]
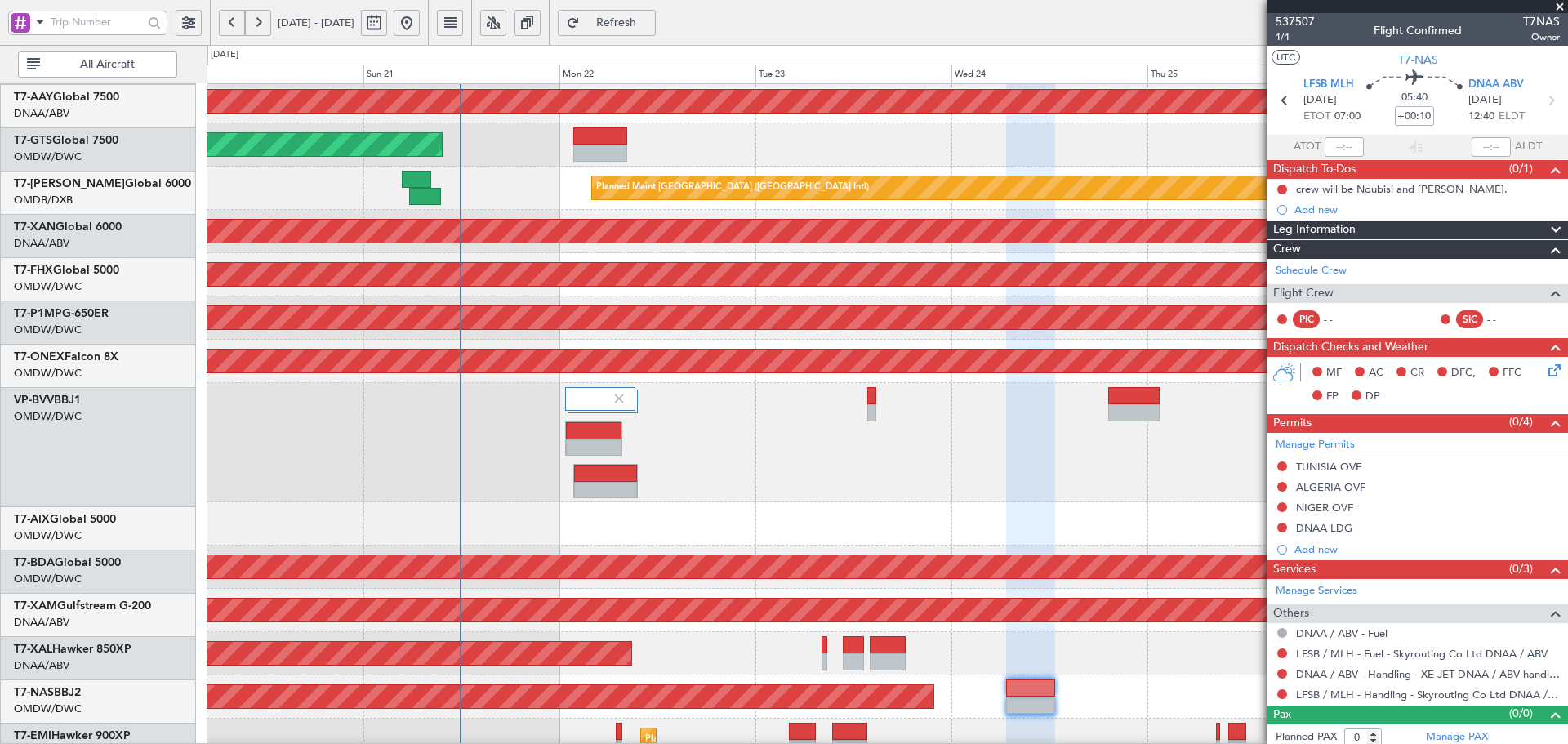
click at [778, 399] on div "Planned Maint Dubai (Al Maktoum Intl)" at bounding box center [886, 442] width 1361 height 119
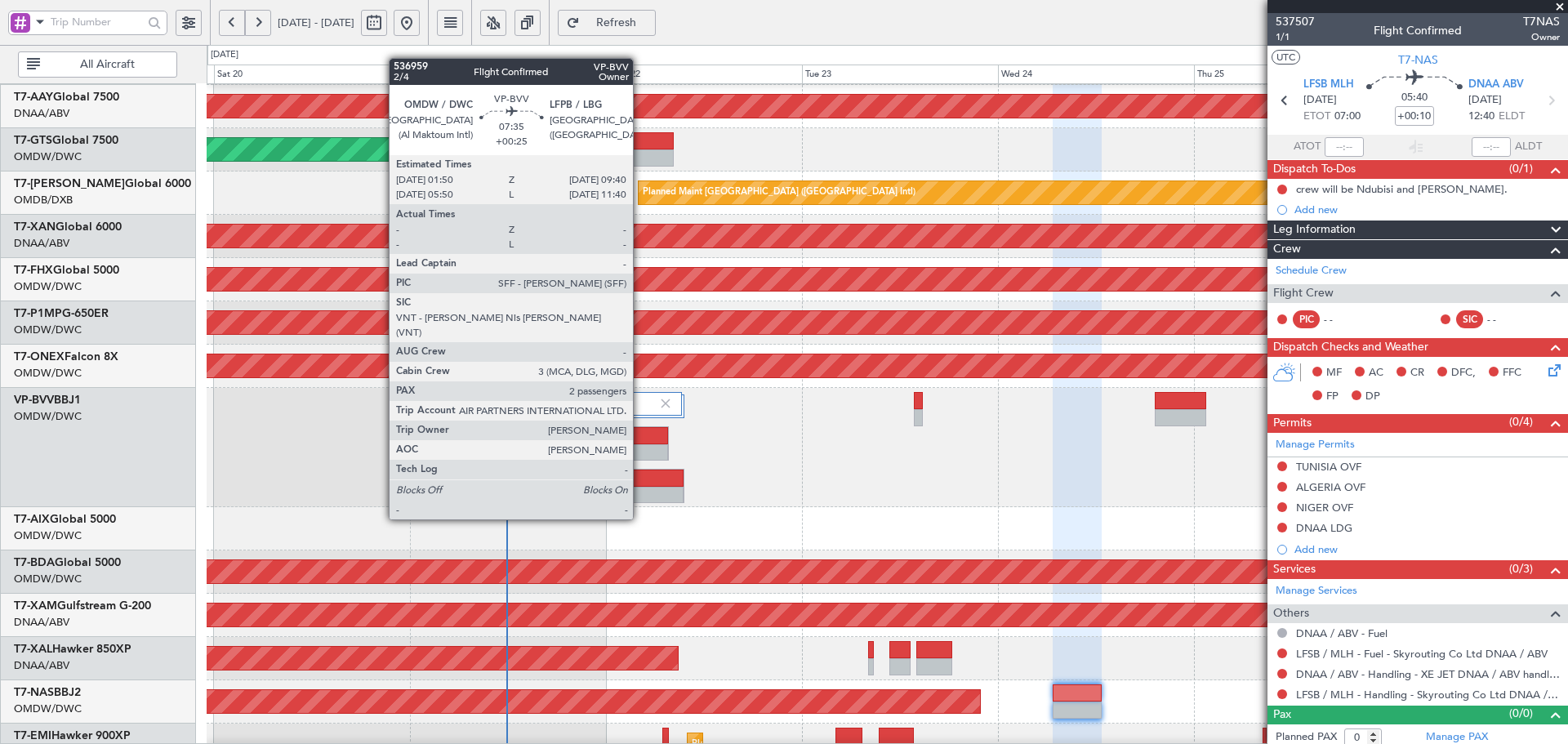
click at [634, 488] on div at bounding box center [652, 496] width 63 height 17
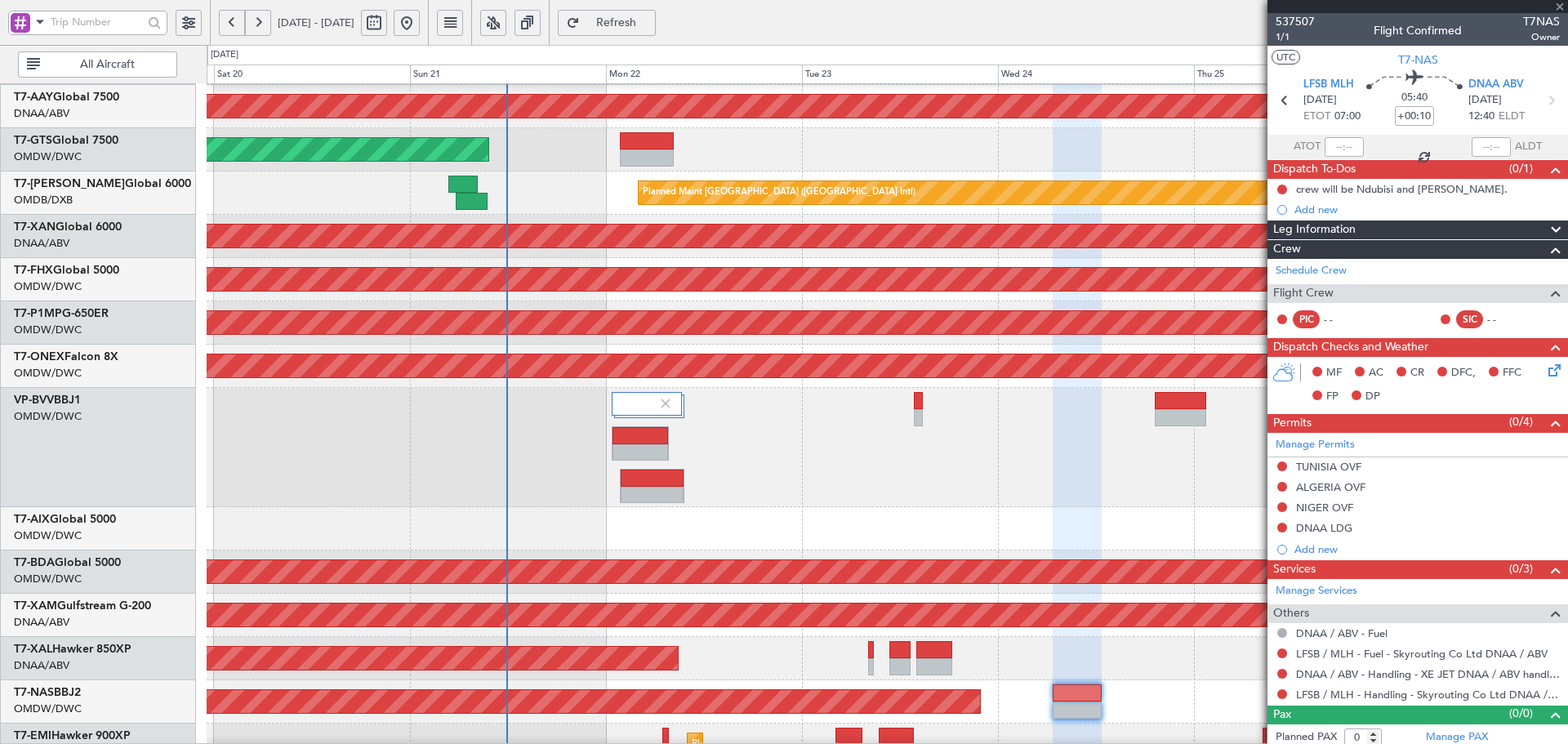
type input "+00:25"
type input "2"
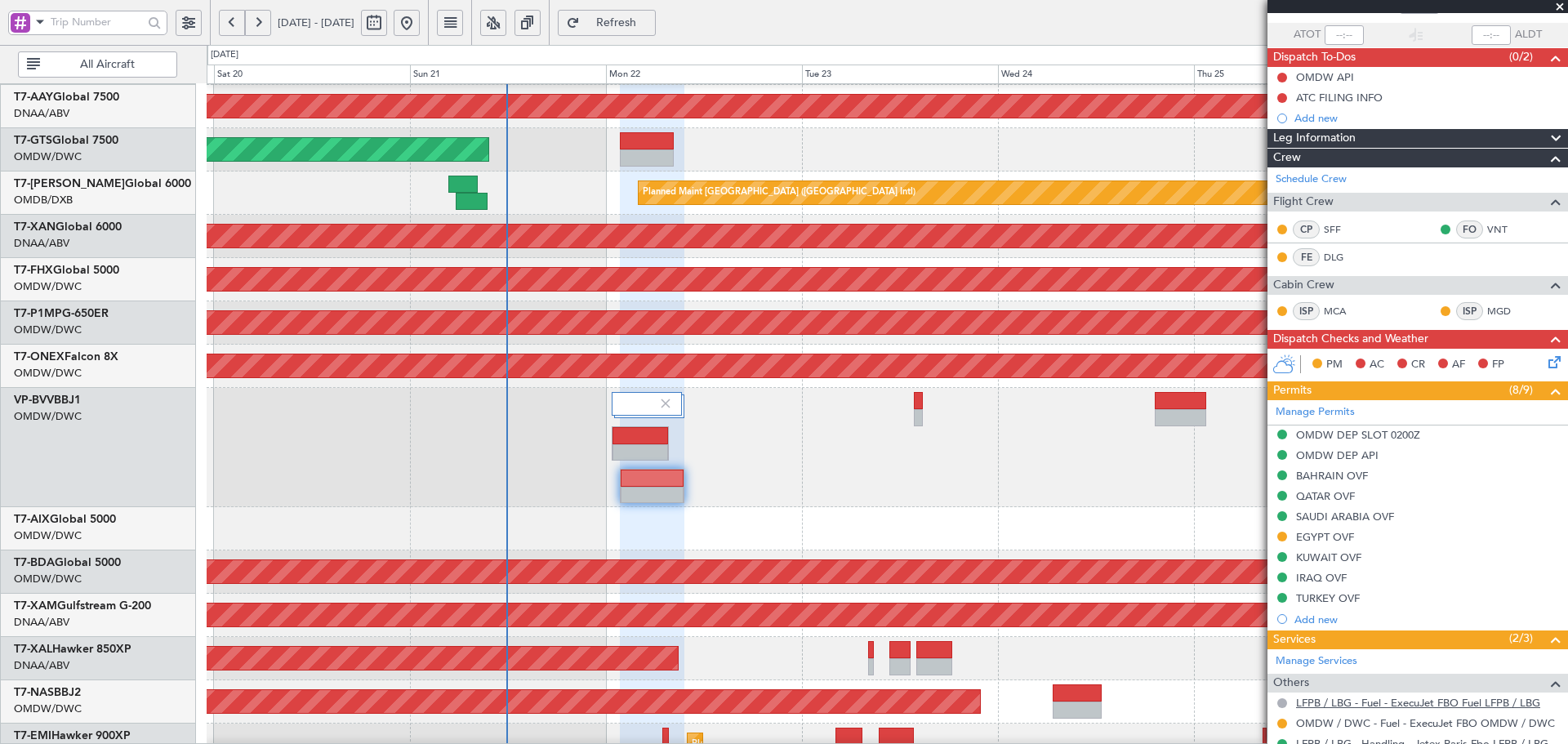
scroll to position [218, 0]
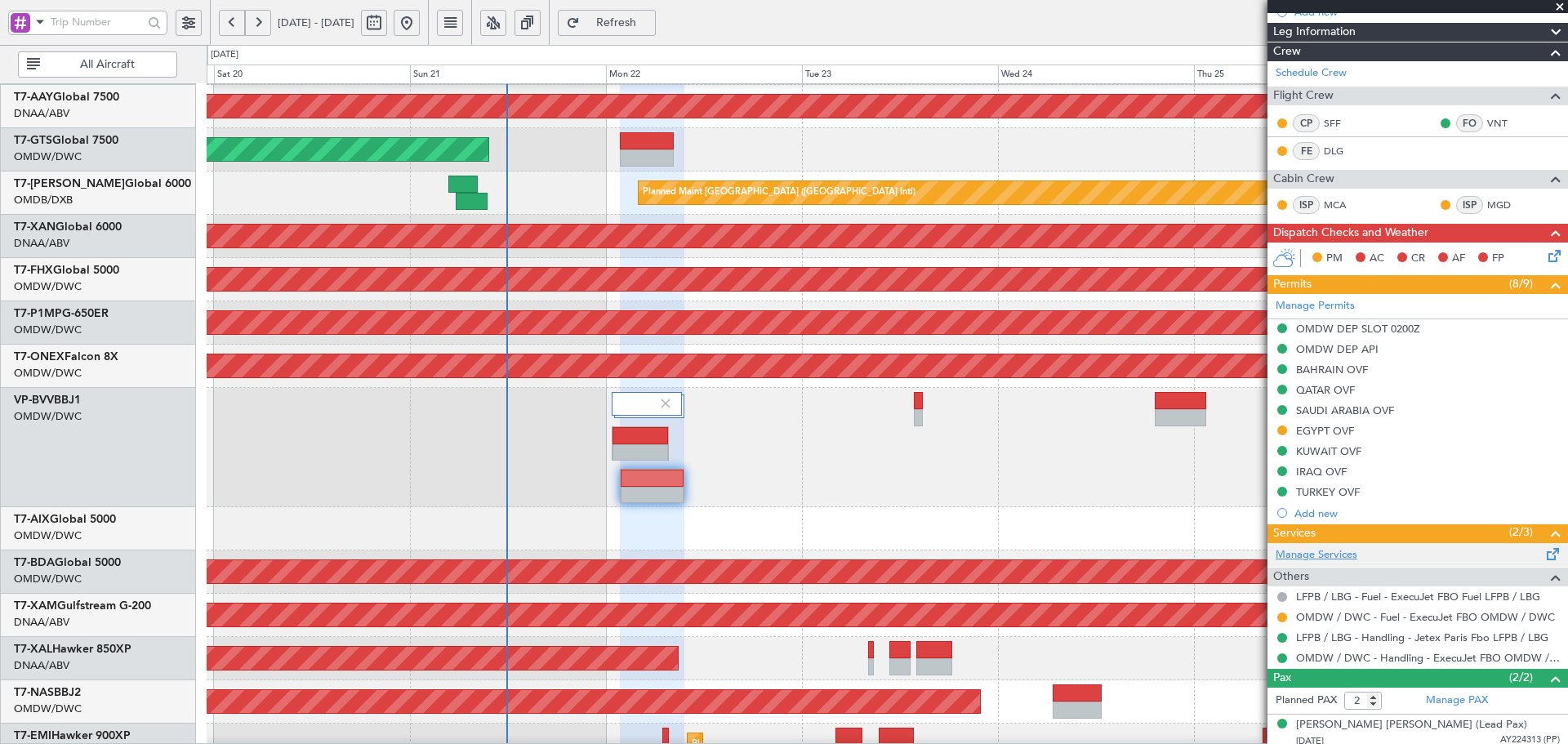
click at [1328, 554] on link "Manage Services" at bounding box center [1317, 555] width 82 height 16
click at [650, 20] on span "Refresh" at bounding box center [617, 23] width 67 height 11
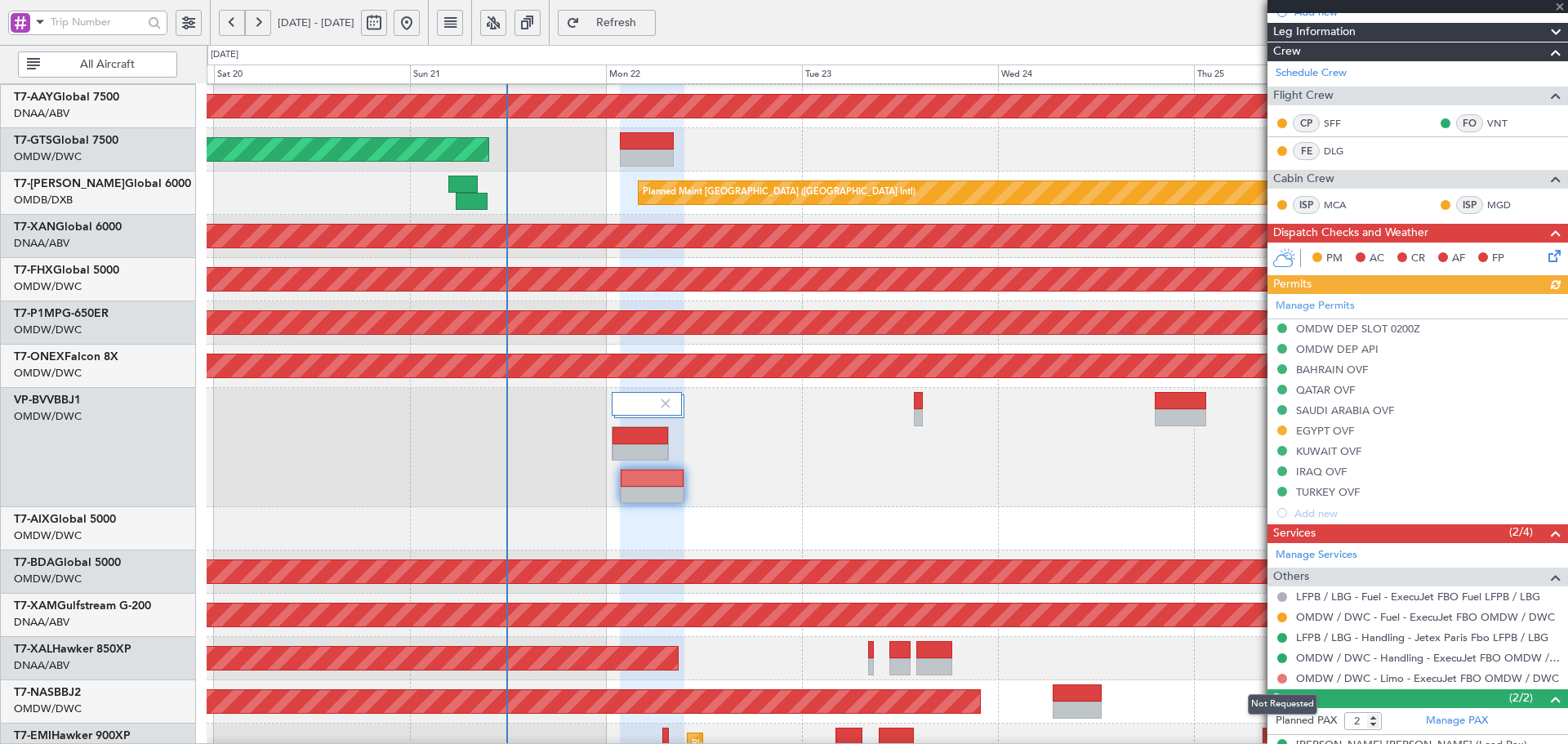
click at [1283, 680] on button at bounding box center [1282, 678] width 10 height 10
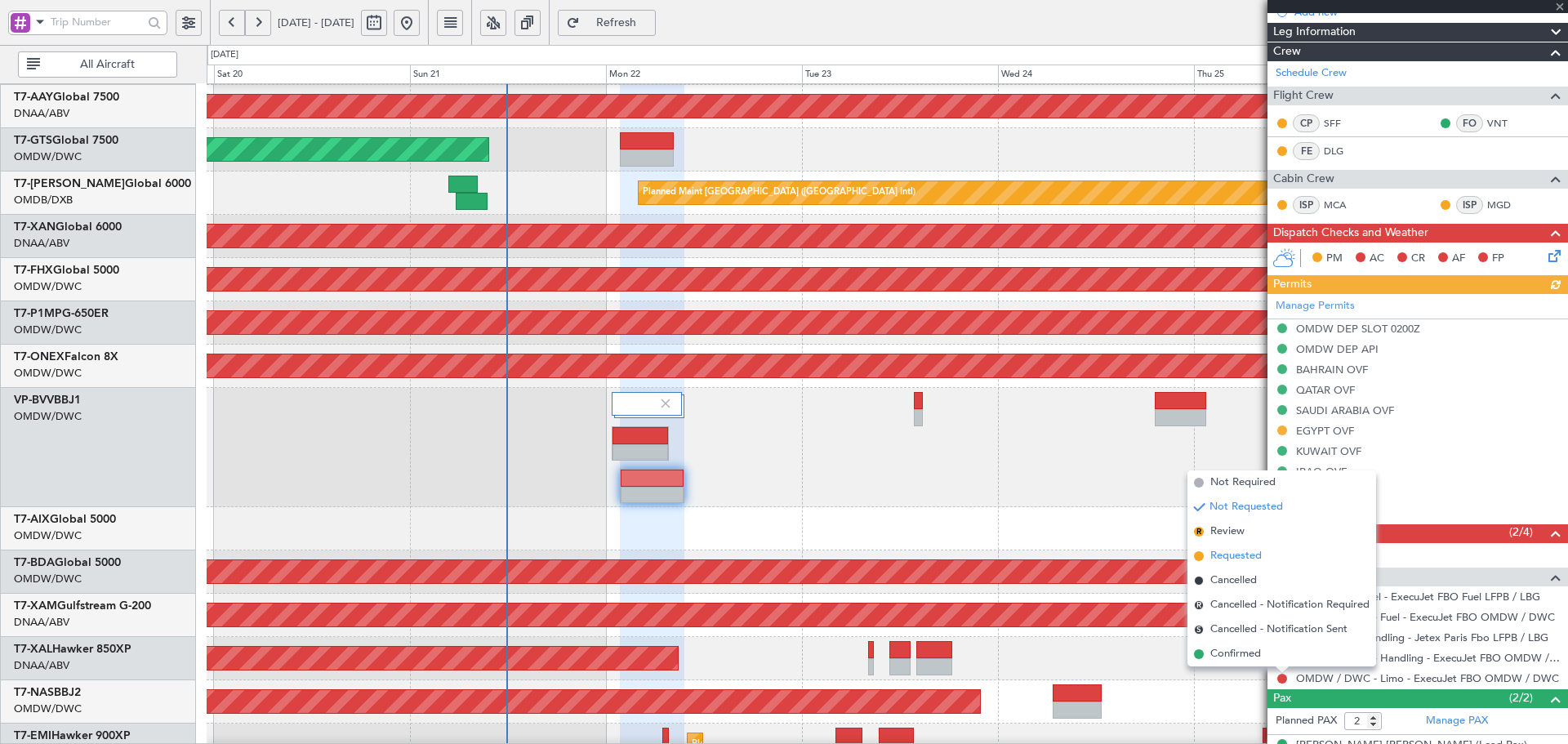
click at [1234, 556] on span "Requested" at bounding box center [1236, 556] width 52 height 16
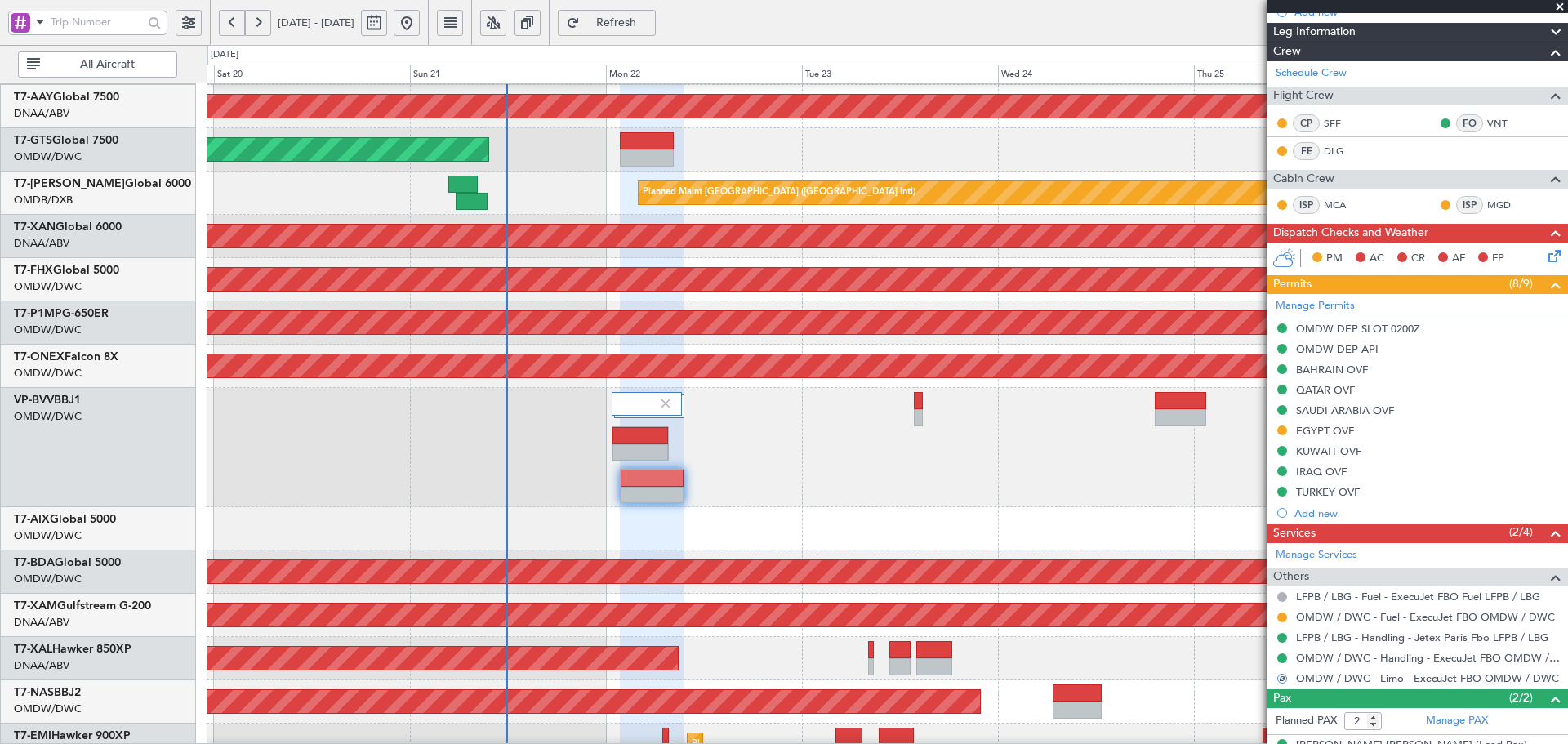
click at [1170, 657] on div "Planned Maint [PERSON_NAME]" at bounding box center [886, 658] width 1361 height 43
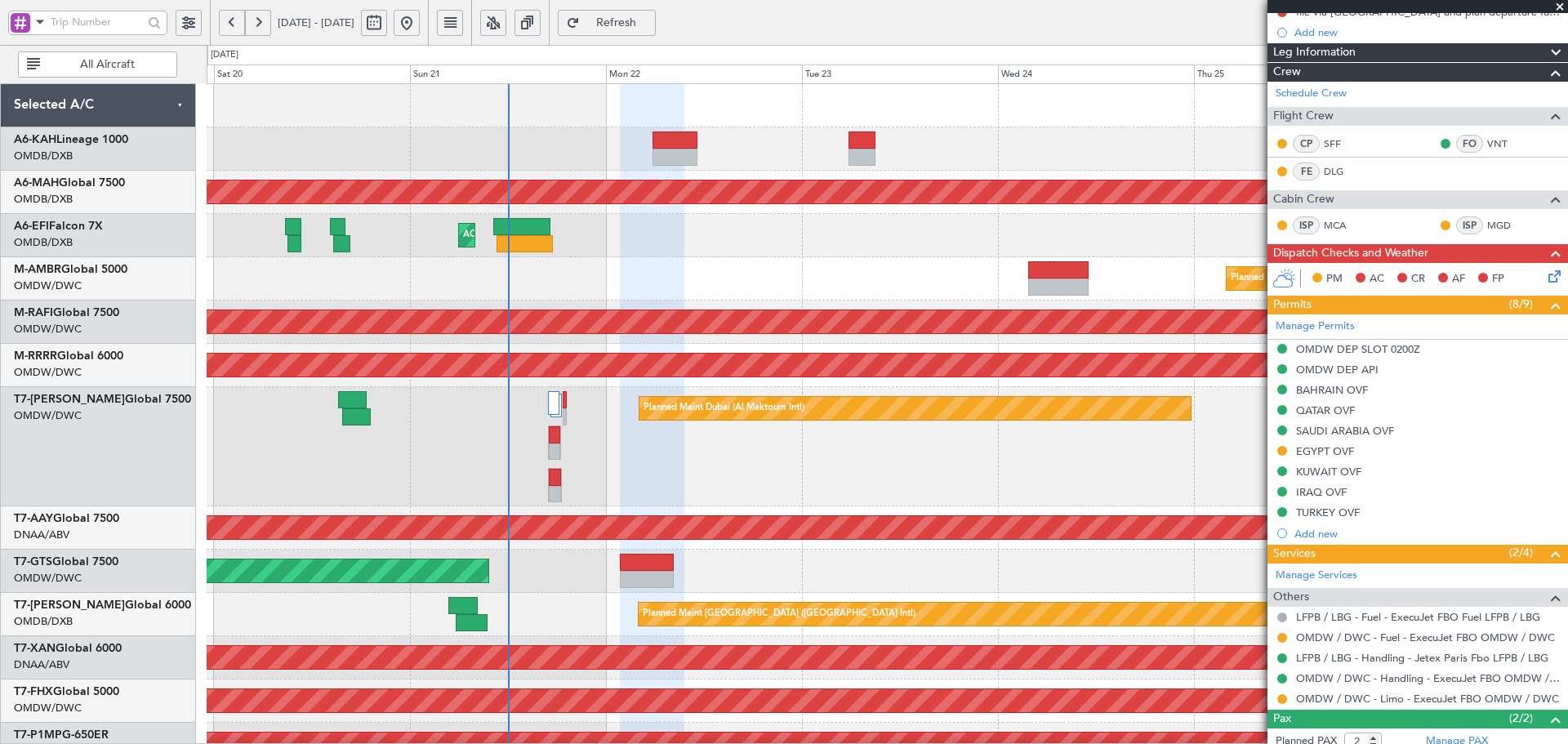
scroll to position [239, 0]
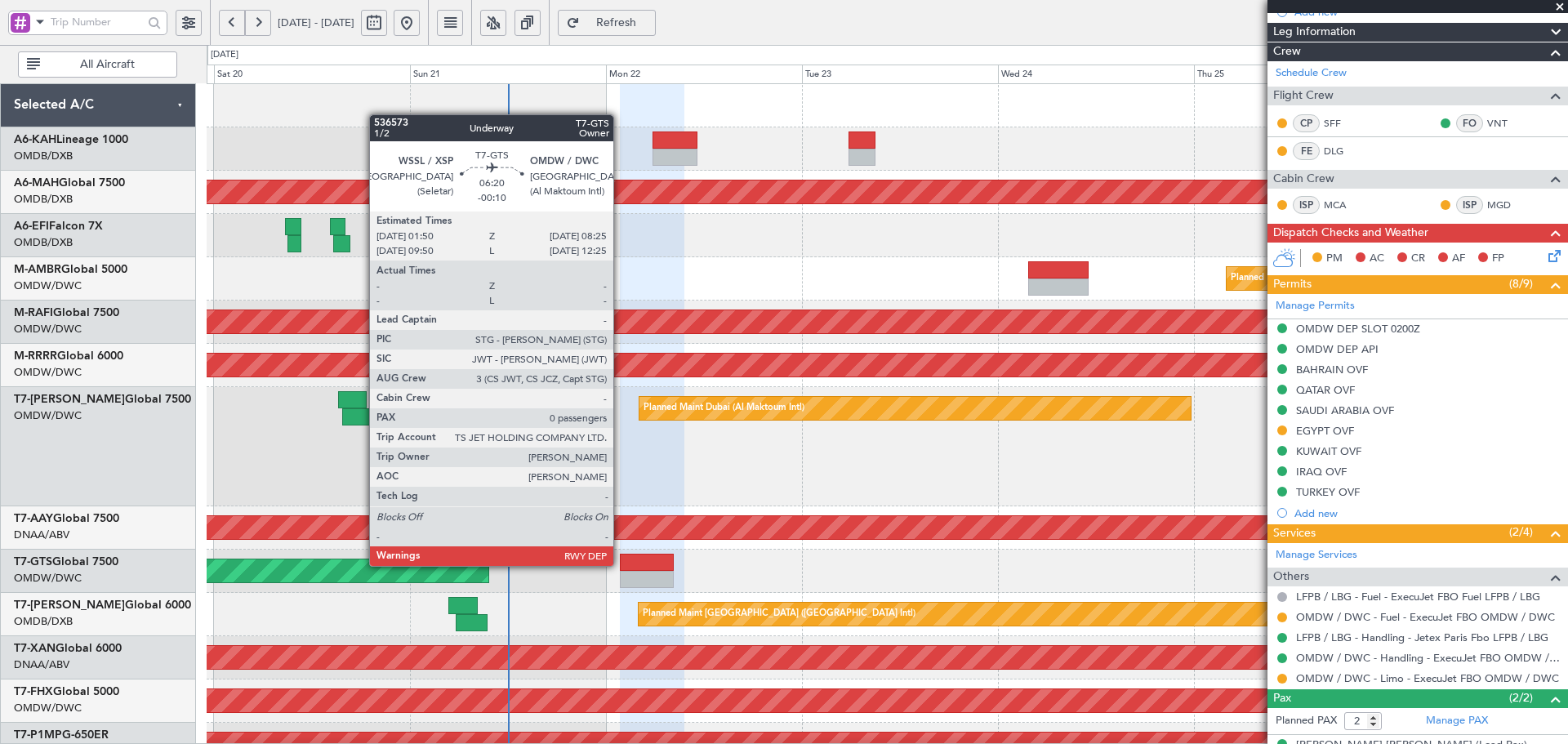
click at [621, 564] on div at bounding box center [646, 563] width 53 height 17
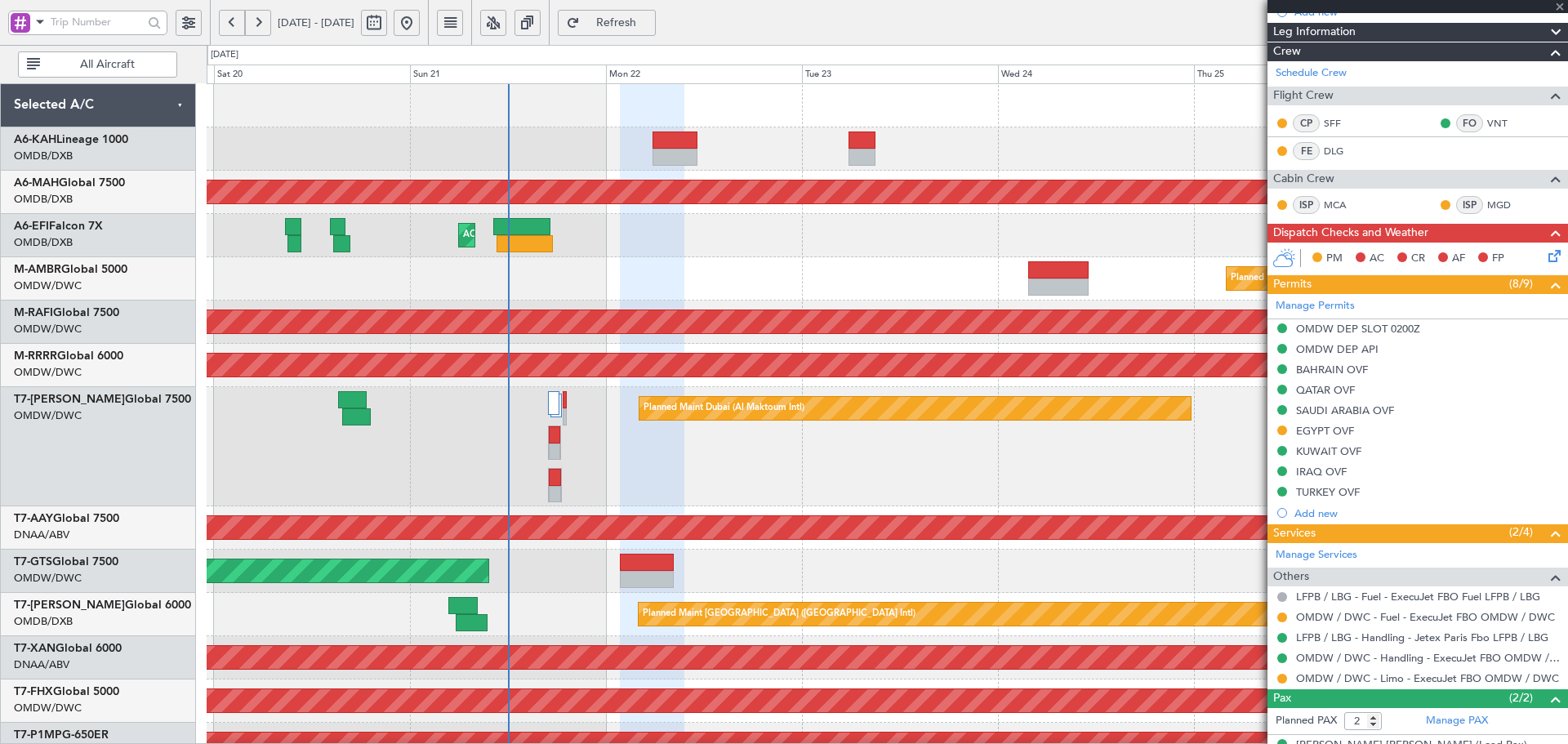
type input "-00:10"
type input "0"
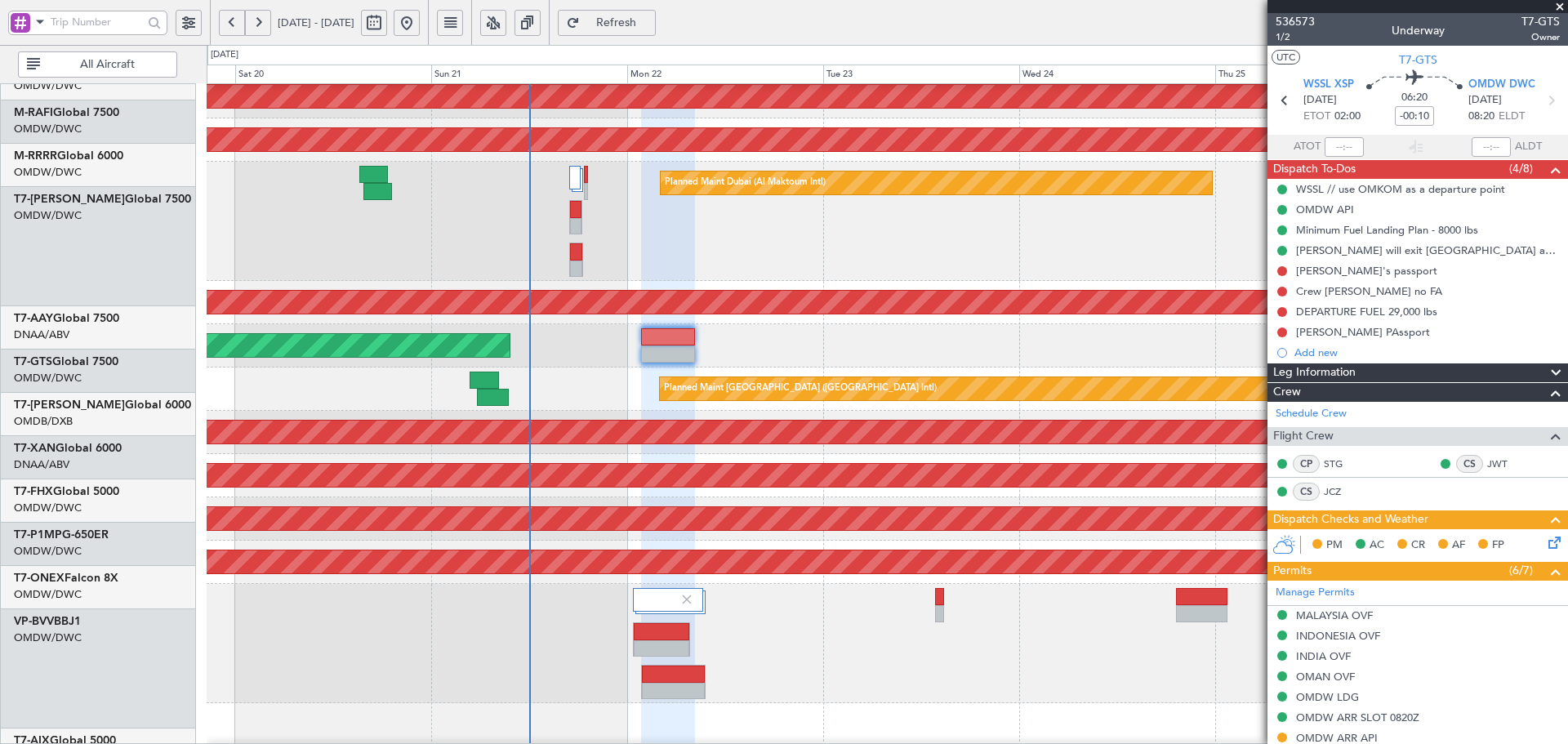
scroll to position [251, 0]
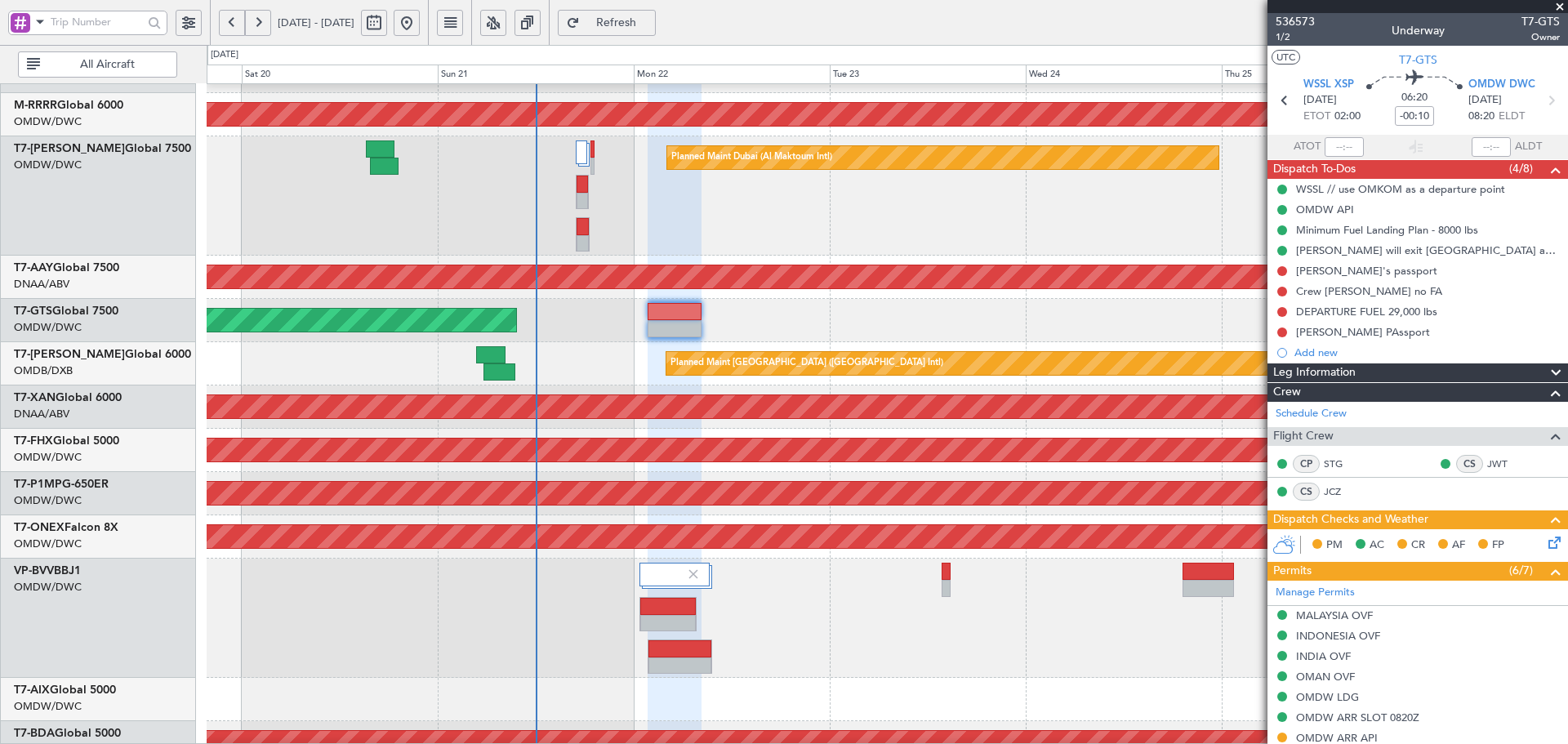
click at [623, 244] on div "Planned Maint Dubai (Al Maktoum Intl)" at bounding box center [886, 196] width 1361 height 119
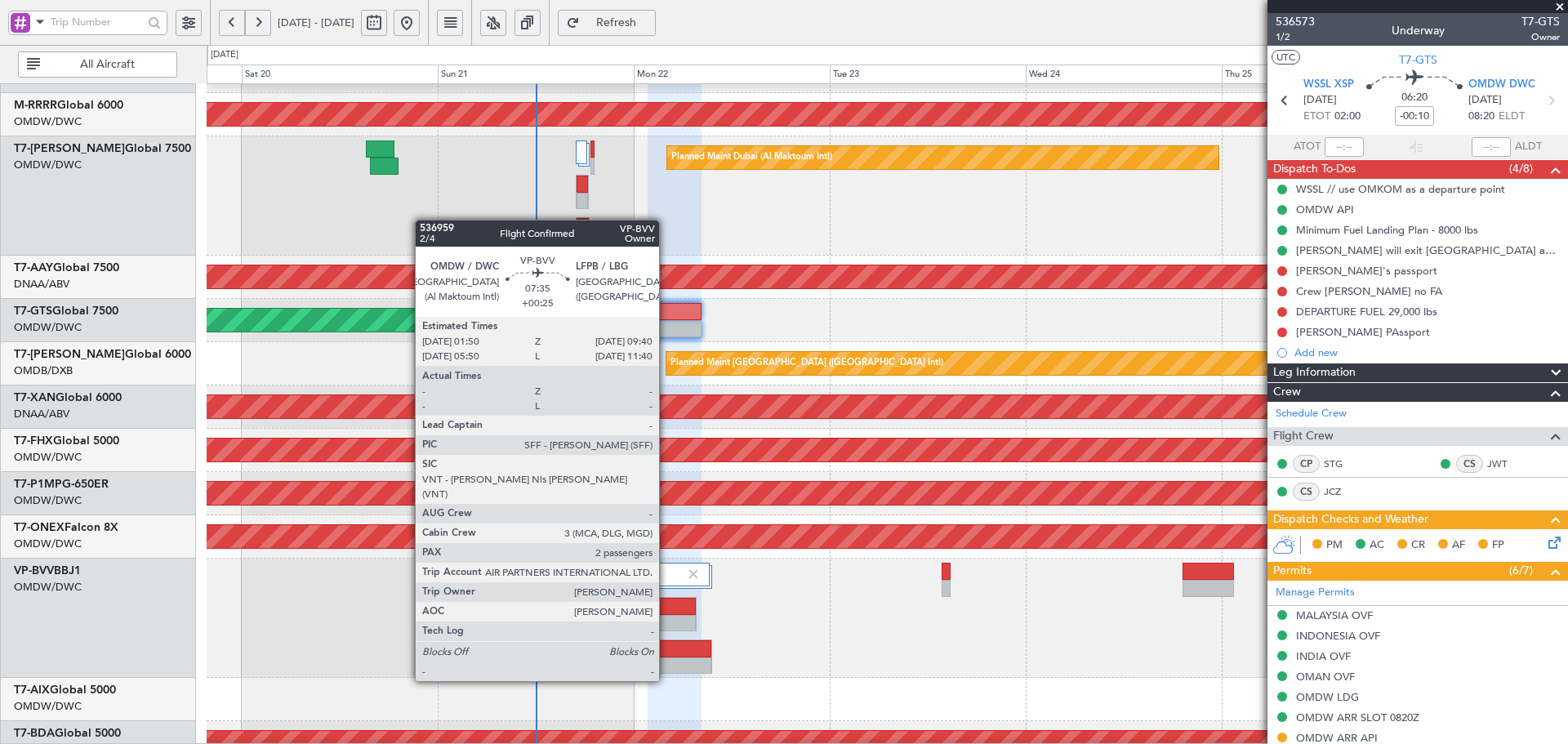
click at [667, 650] on div at bounding box center [680, 648] width 63 height 17
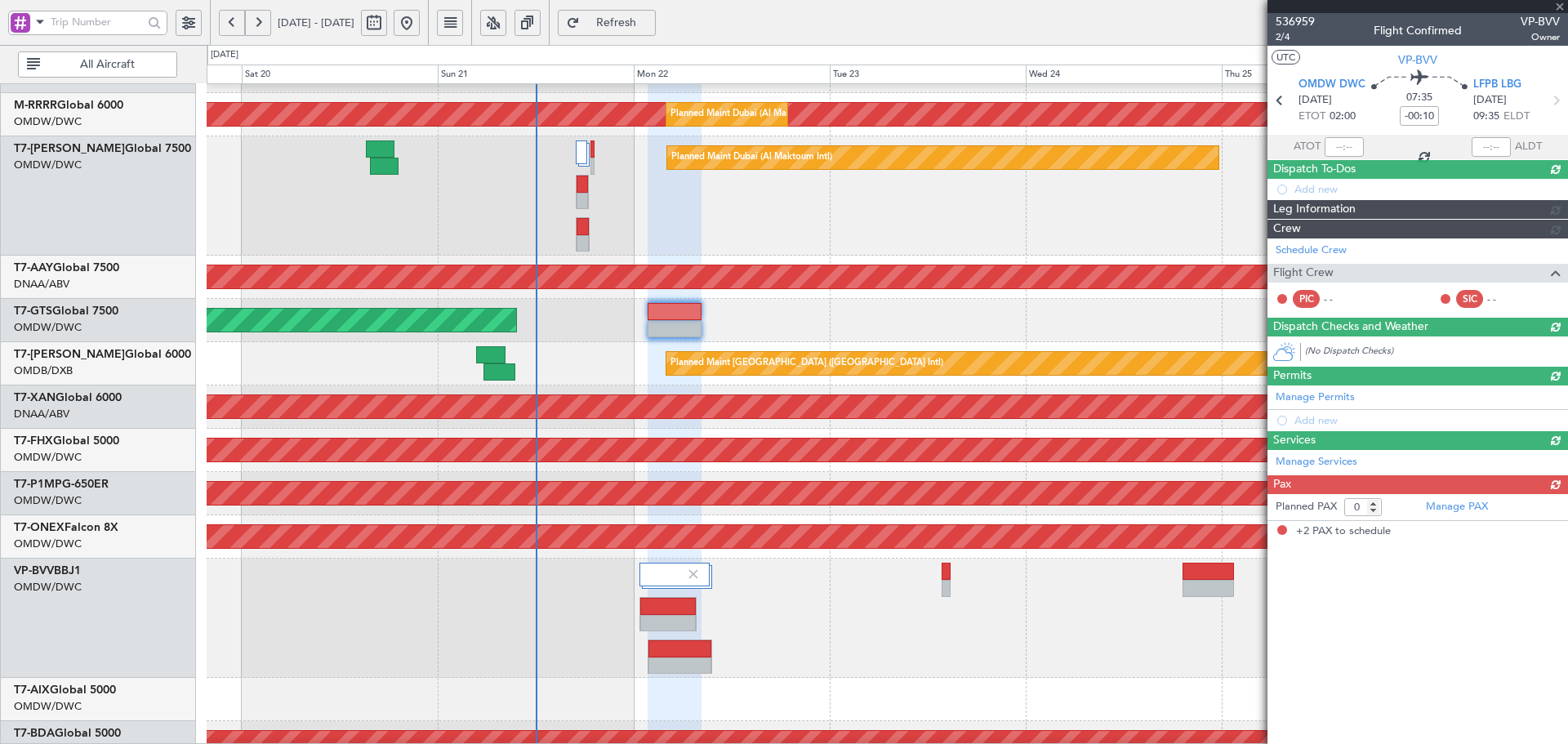
type input "+00:25"
type input "2"
